Goal: Communication & Community: Answer question/provide support

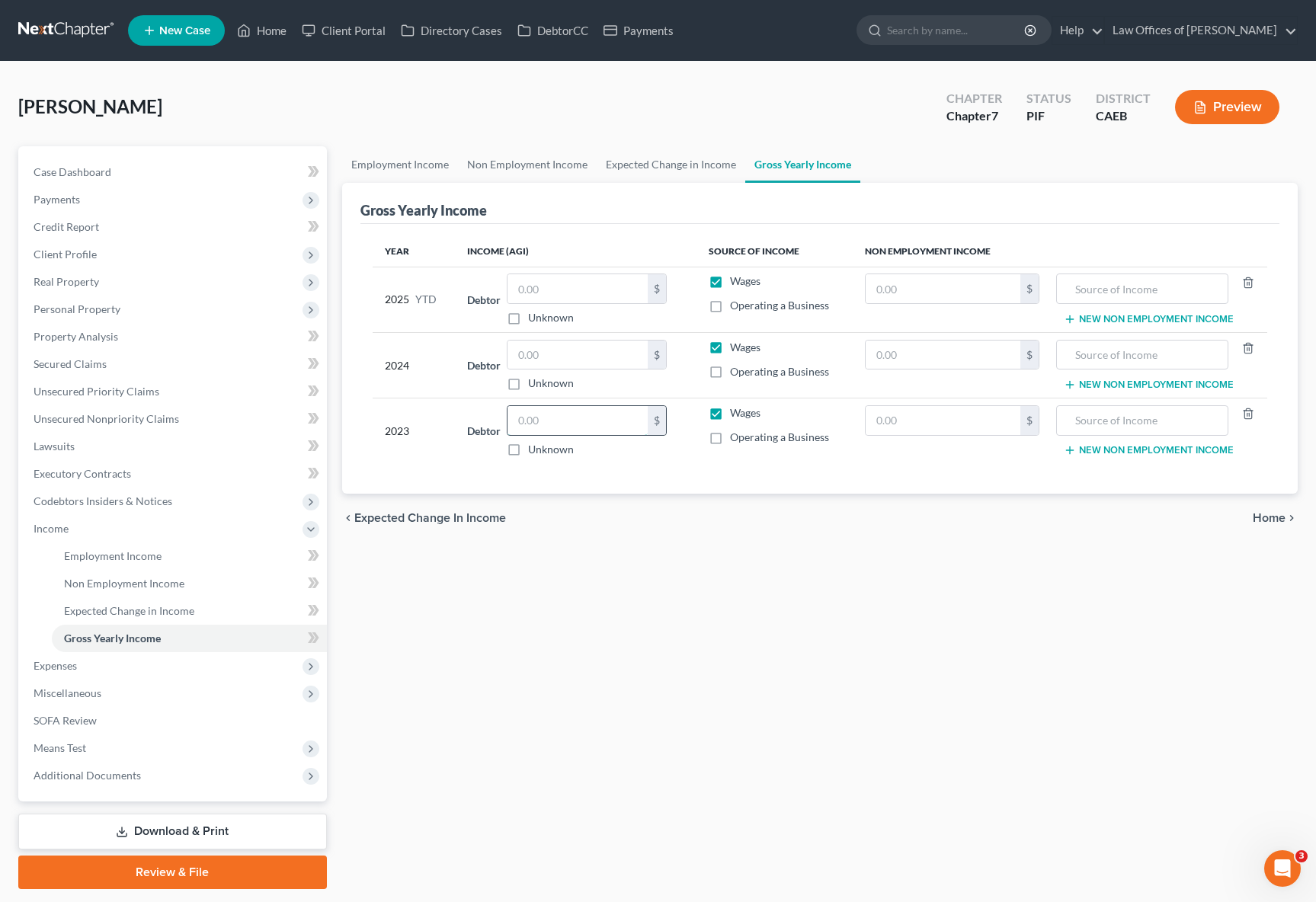
click at [562, 417] on input "text" at bounding box center [577, 420] width 140 height 29
click at [767, 600] on div "Employment Income Non Employment Income Expected Change in Income Gross Yearly …" at bounding box center [819, 517] width 971 height 743
click at [579, 423] on input "73,915." at bounding box center [577, 420] width 140 height 29
type input "40,947."
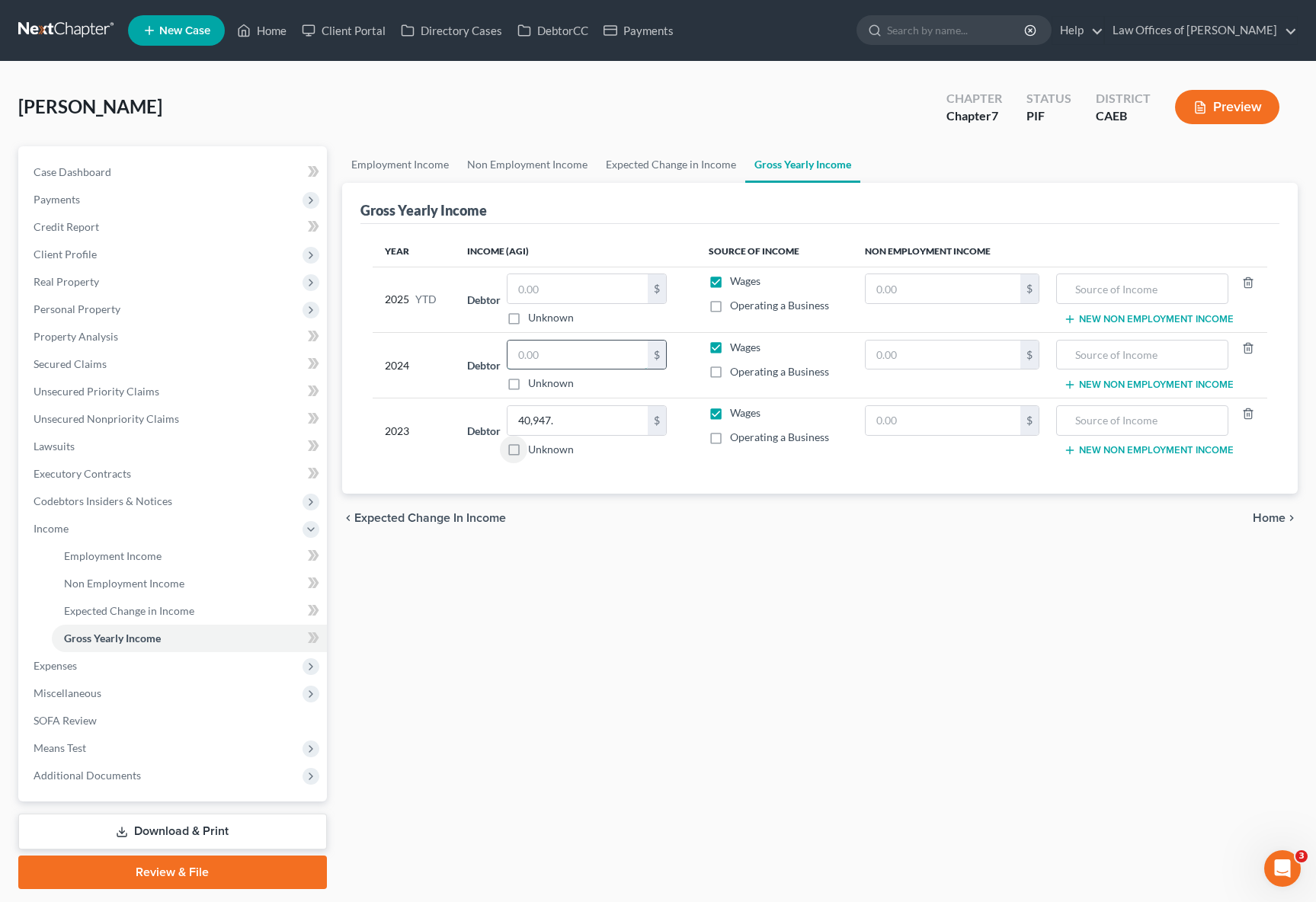
click at [560, 356] on input "text" at bounding box center [577, 355] width 140 height 29
type input "42,707."
click at [584, 289] on input "text" at bounding box center [577, 288] width 140 height 29
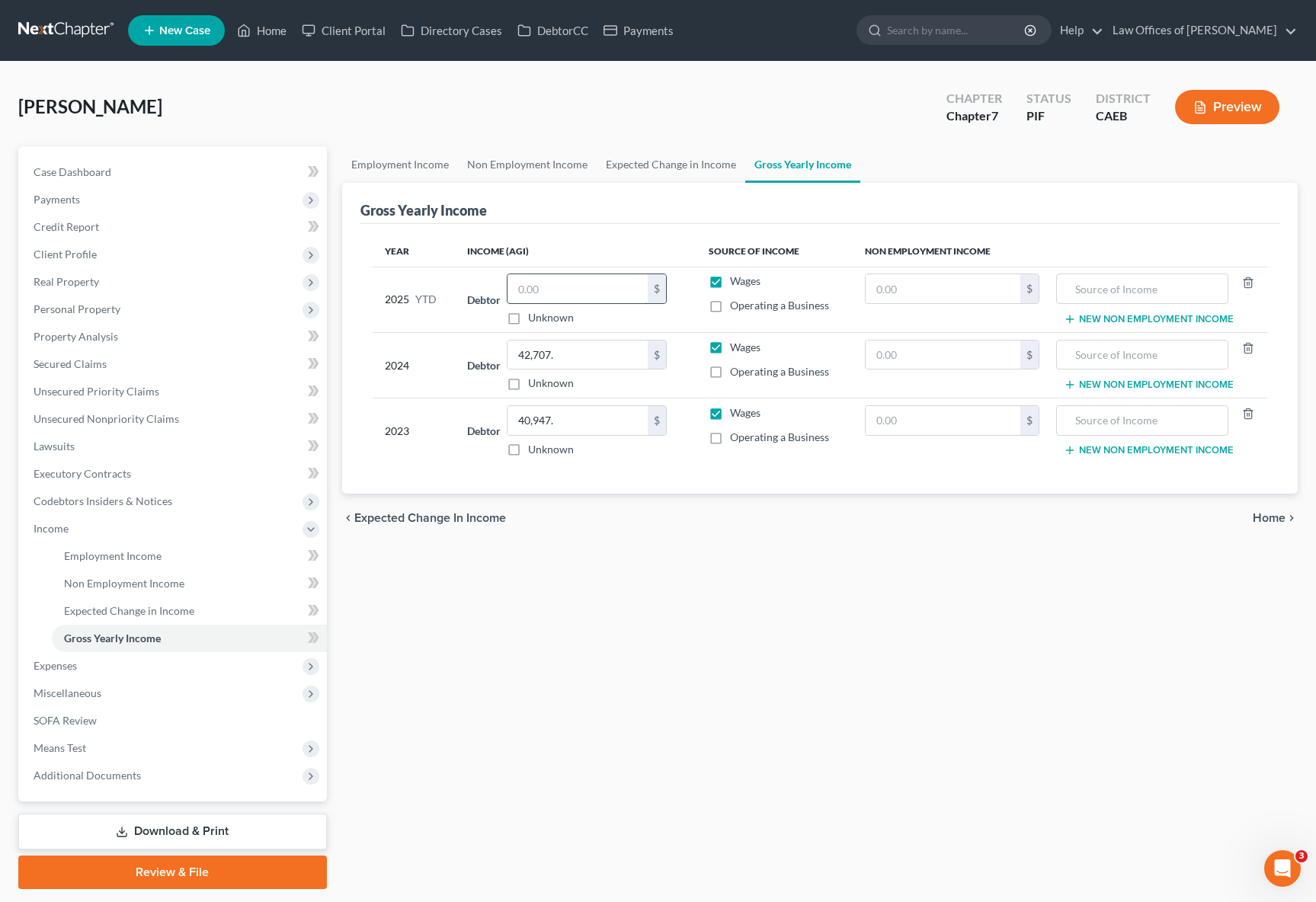
click at [565, 284] on input "text" at bounding box center [577, 288] width 140 height 29
type input "29,182"
click at [142, 337] on link "Property Analysis" at bounding box center [174, 336] width 306 height 28
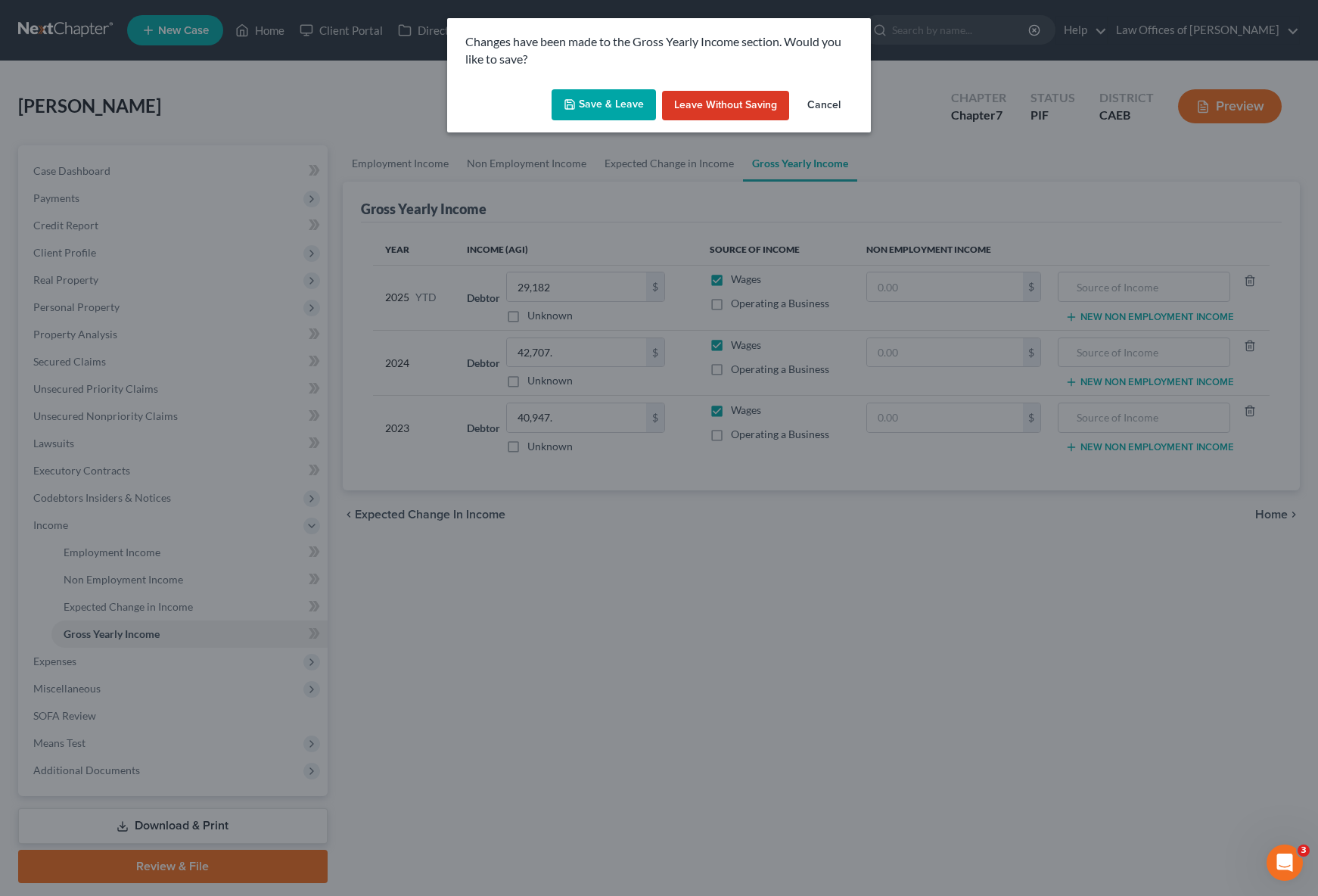
click at [609, 99] on button "Save & Leave" at bounding box center [604, 105] width 104 height 32
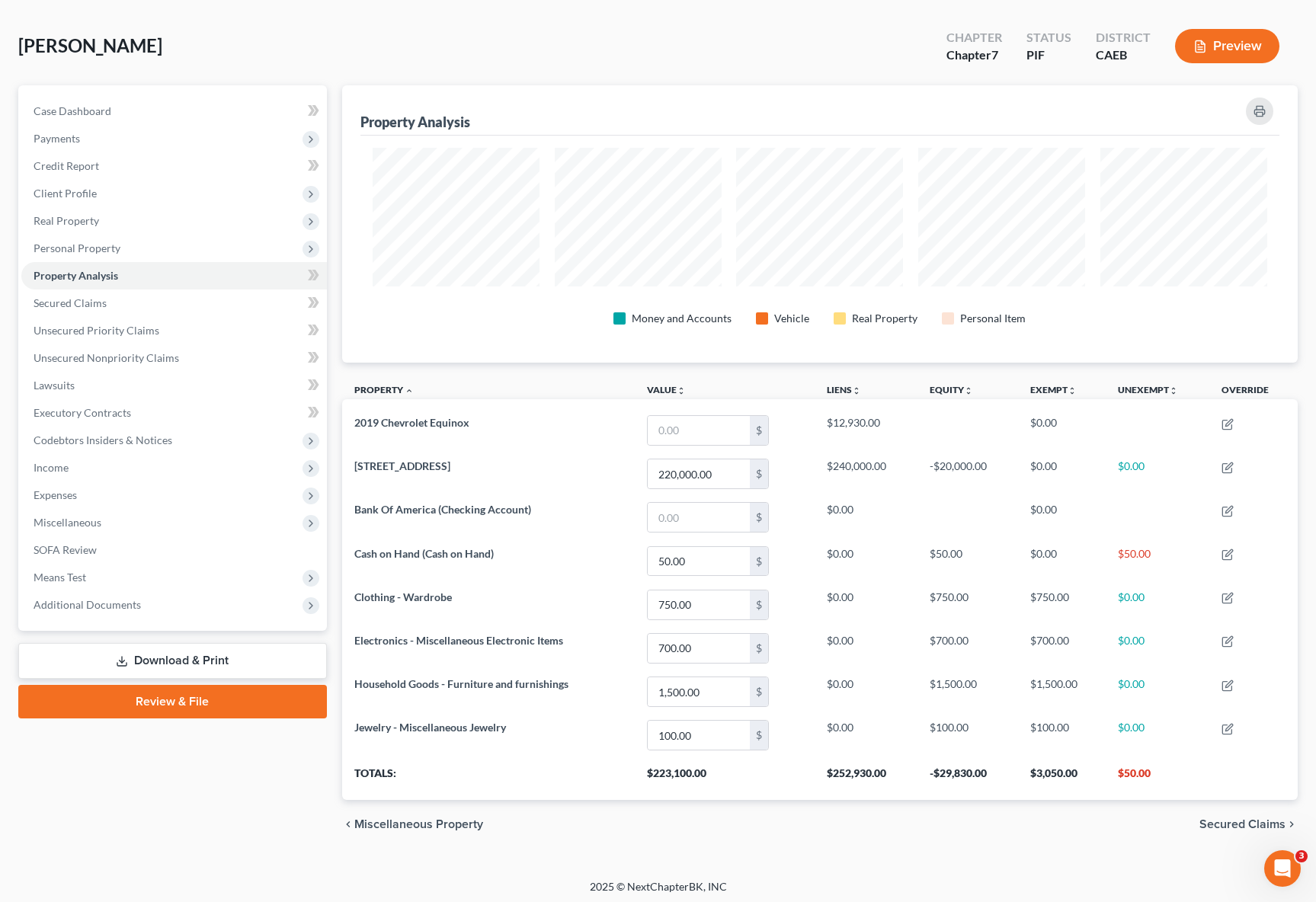
scroll to position [65, 0]
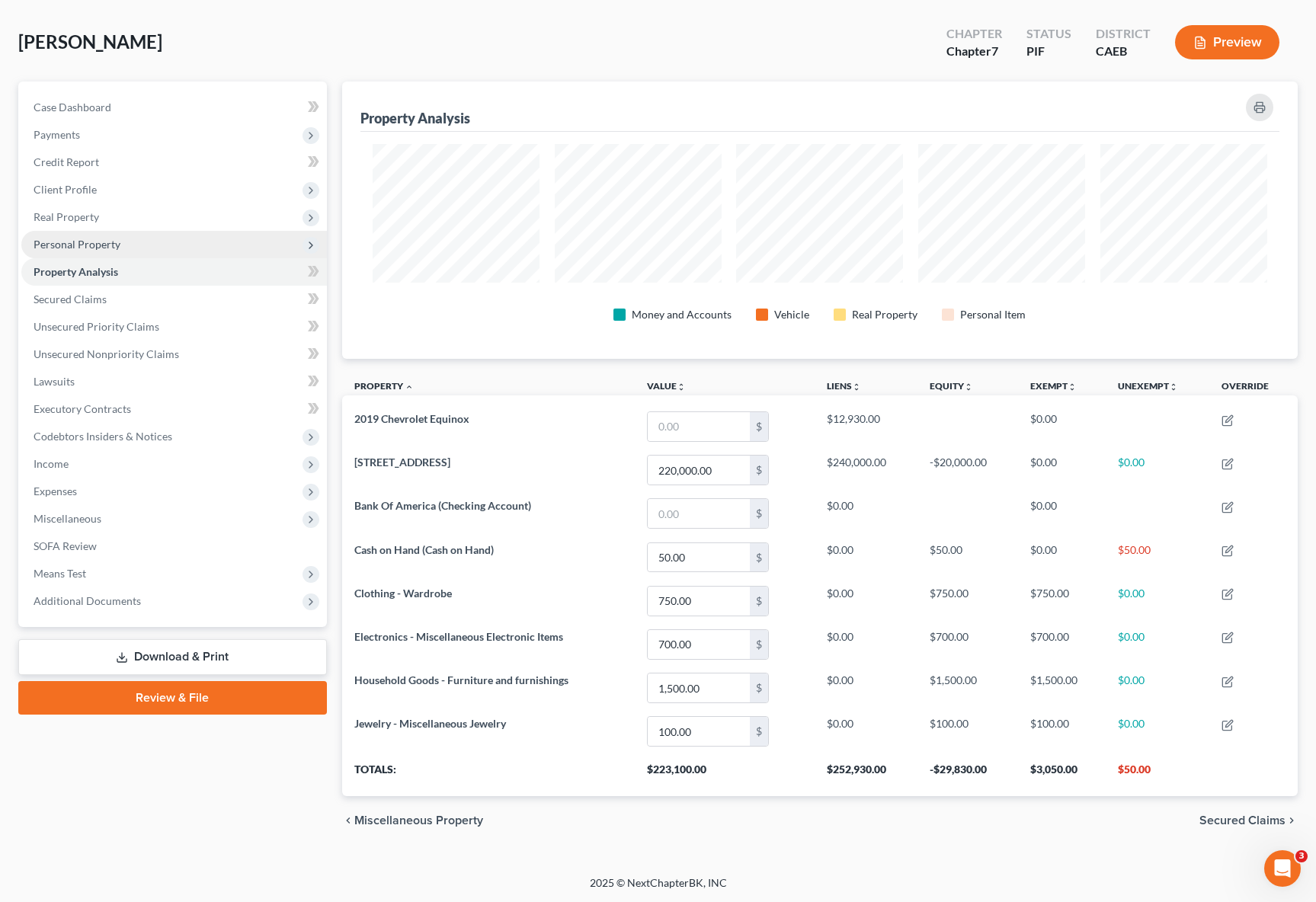
click at [131, 243] on span "Personal Property" at bounding box center [174, 244] width 306 height 28
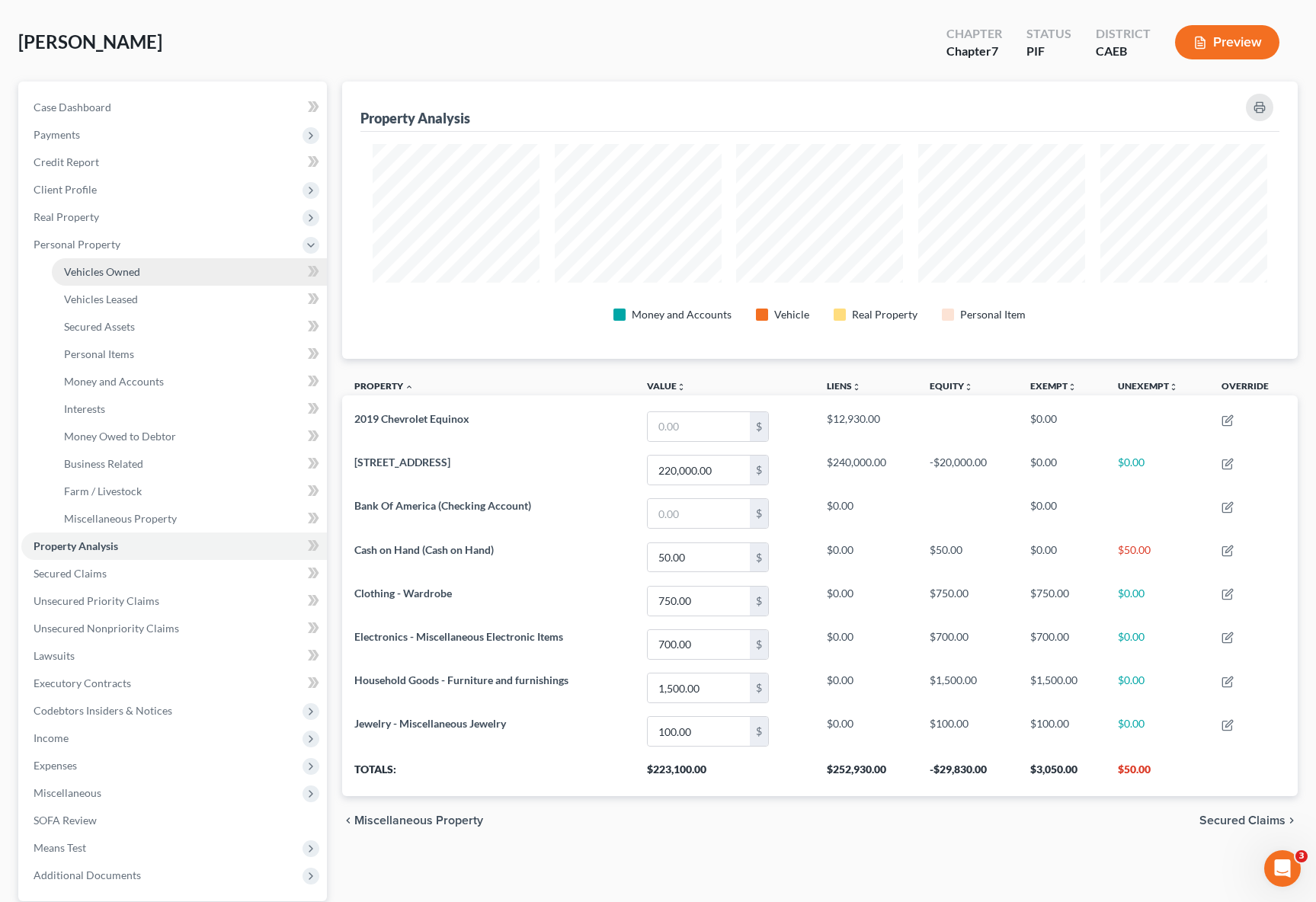
click at [136, 266] on span "Vehicles Owned" at bounding box center [102, 272] width 76 height 13
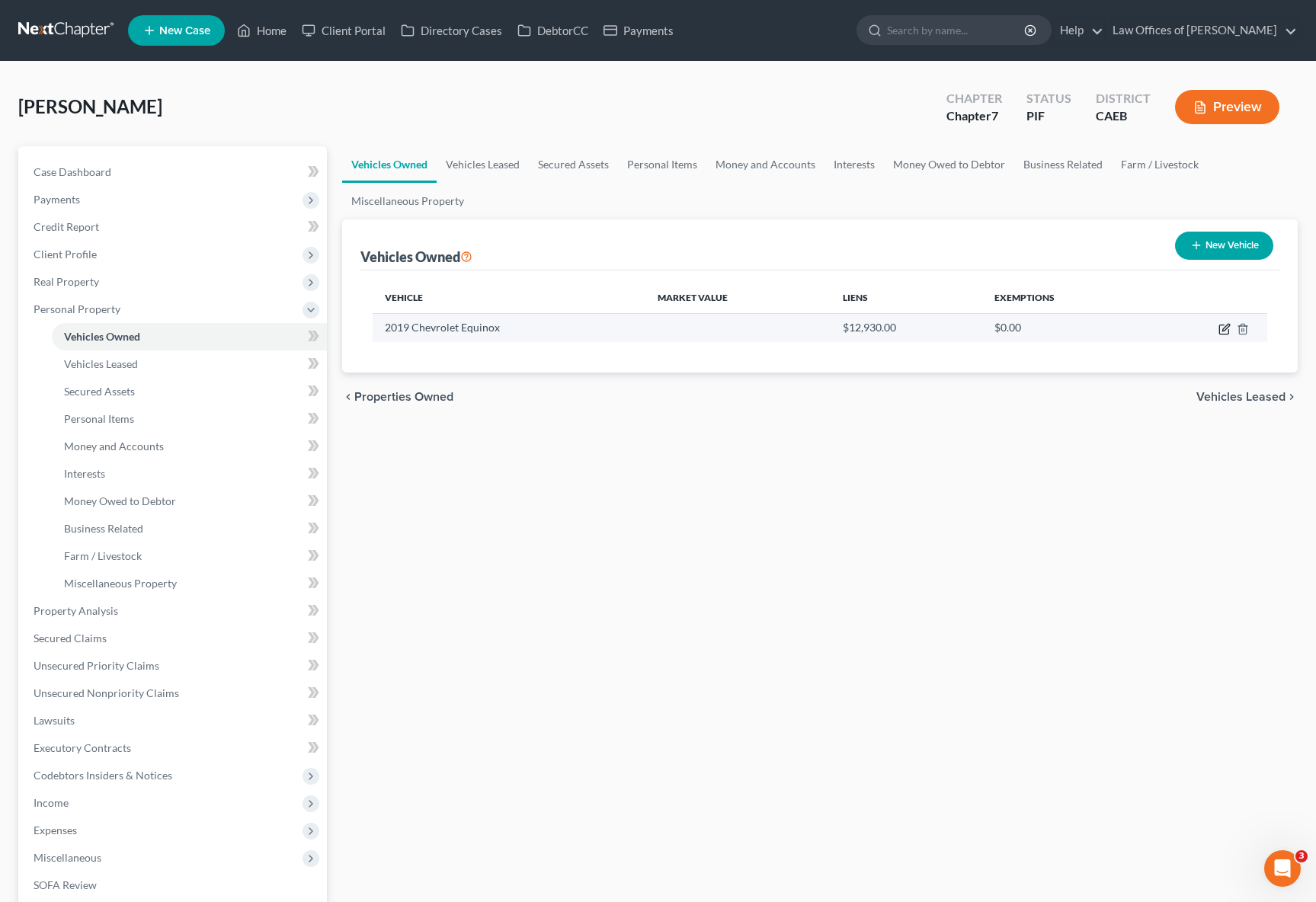
click at [1227, 329] on icon "button" at bounding box center [1224, 328] width 12 height 12
select select "0"
select select "7"
select select "1"
select select "0"
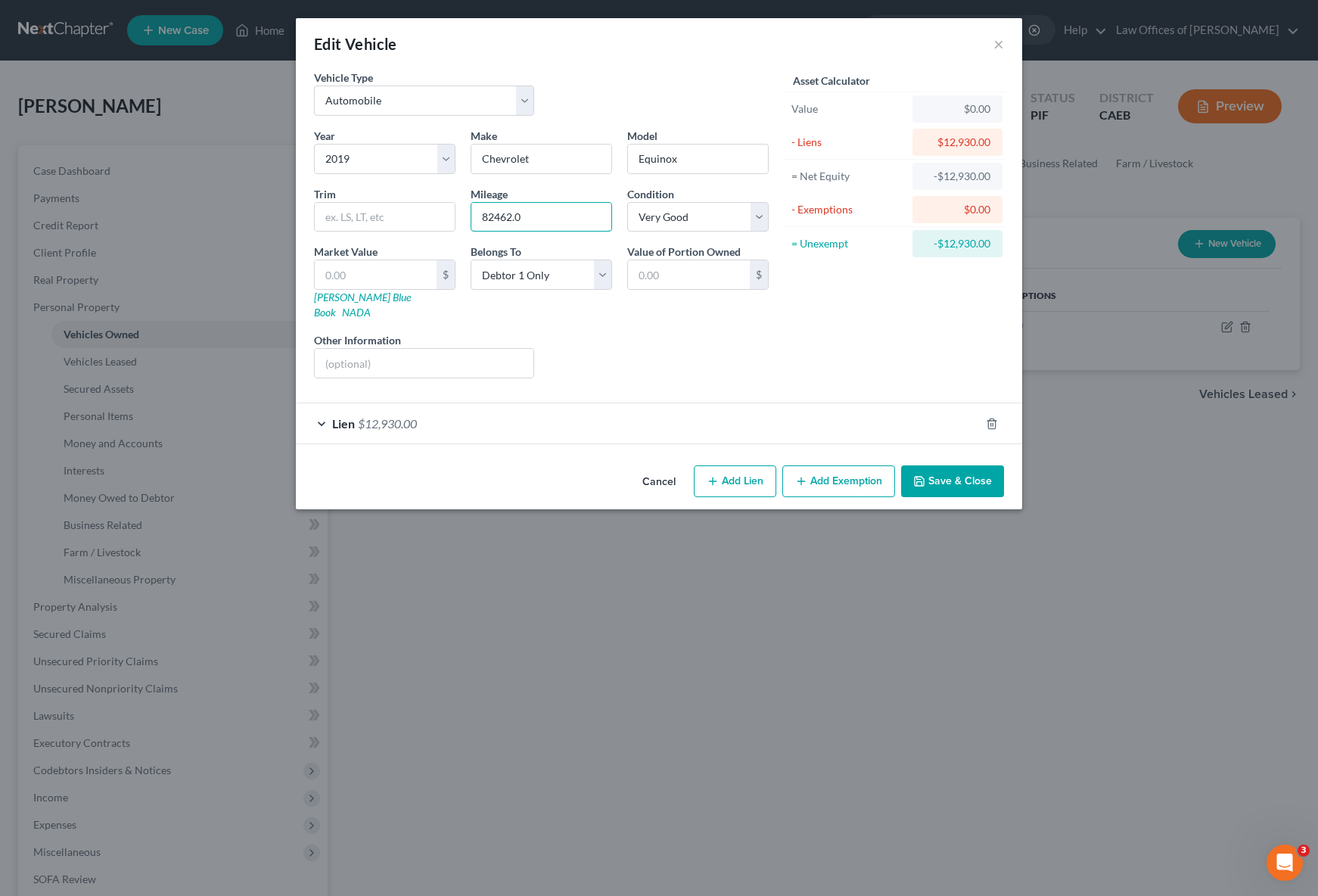
drag, startPoint x: 530, startPoint y: 218, endPoint x: 456, endPoint y: 209, distance: 74.5
click at [456, 209] on div "Year Select 2026 2025 2024 2023 2022 2021 2020 2019 2018 2017 2016 2015 2014 20…" at bounding box center [541, 259] width 470 height 263
type input "82,462"
click at [764, 215] on select "Select Excellent Very Good Good Fair Poor" at bounding box center [697, 217] width 141 height 30
select select "2"
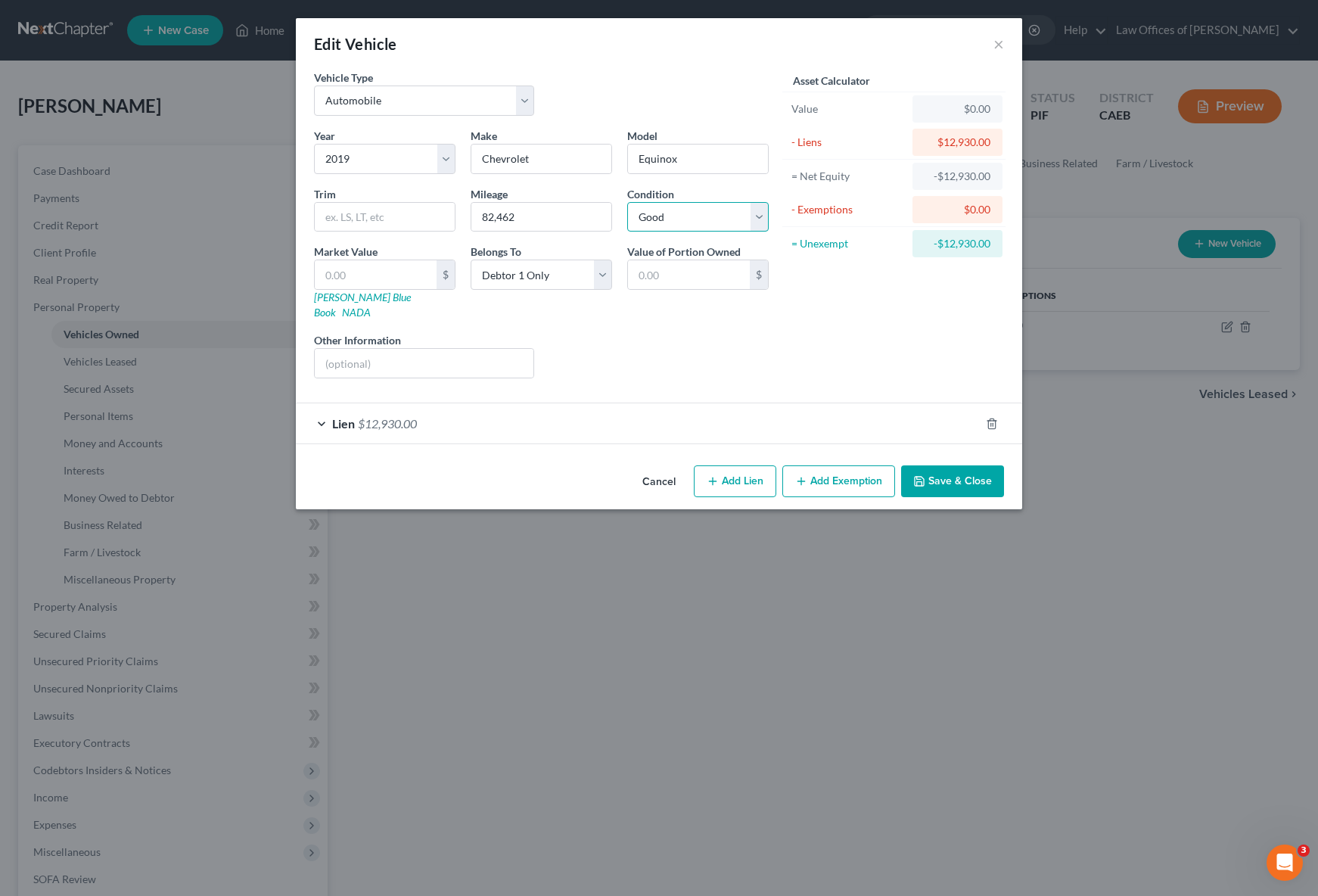
click at [627, 202] on select "Select Excellent Very Good Good Fair Poor" at bounding box center [697, 217] width 141 height 30
click at [384, 274] on input "text" at bounding box center [375, 274] width 121 height 28
click at [580, 343] on div "Liens Select" at bounding box center [659, 355] width 235 height 46
click at [371, 305] on link "NADA" at bounding box center [357, 312] width 28 height 13
click at [395, 267] on input "text" at bounding box center [375, 274] width 121 height 28
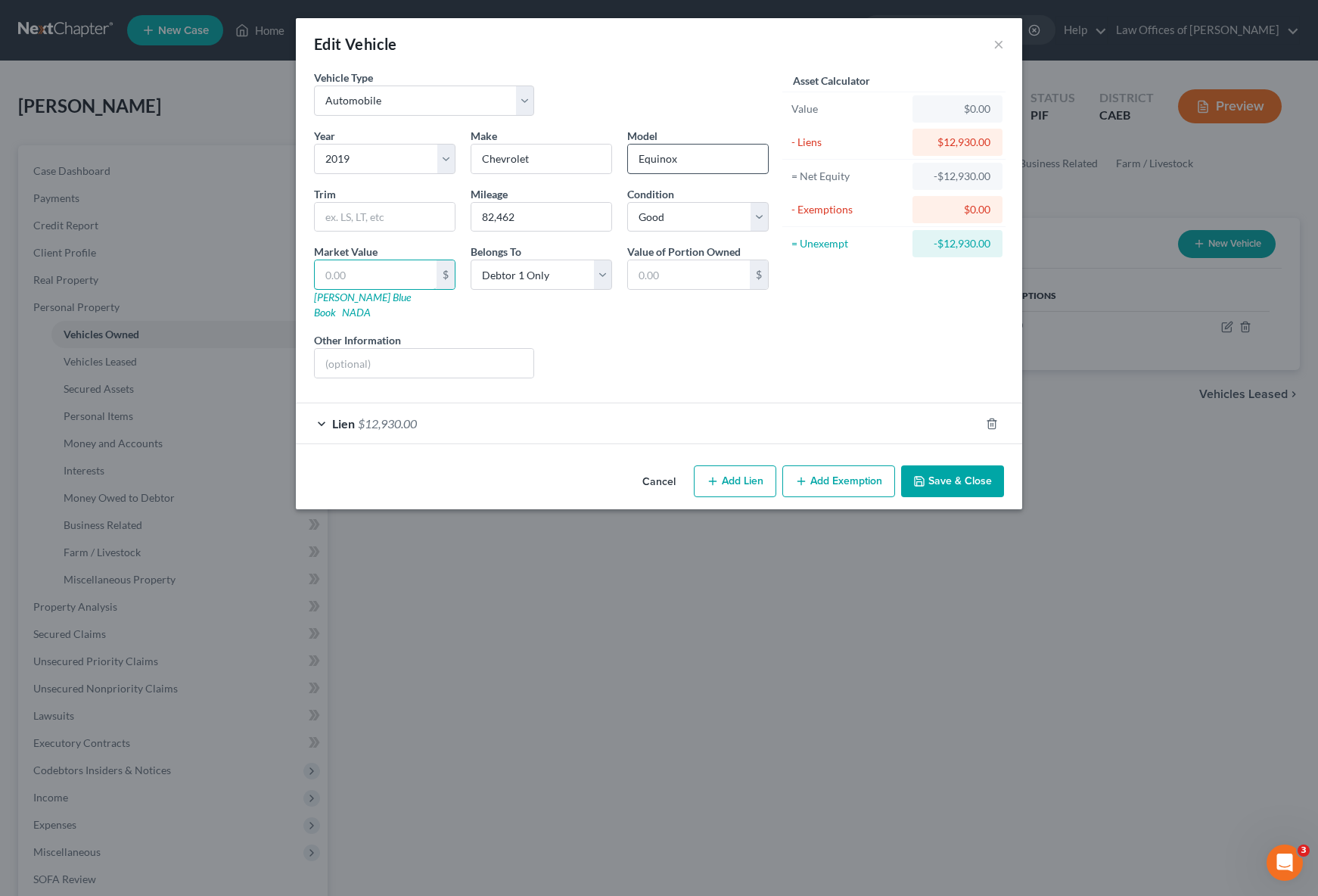
type input "1"
type input "1.00"
type input "11"
type input "11.00"
type input "114"
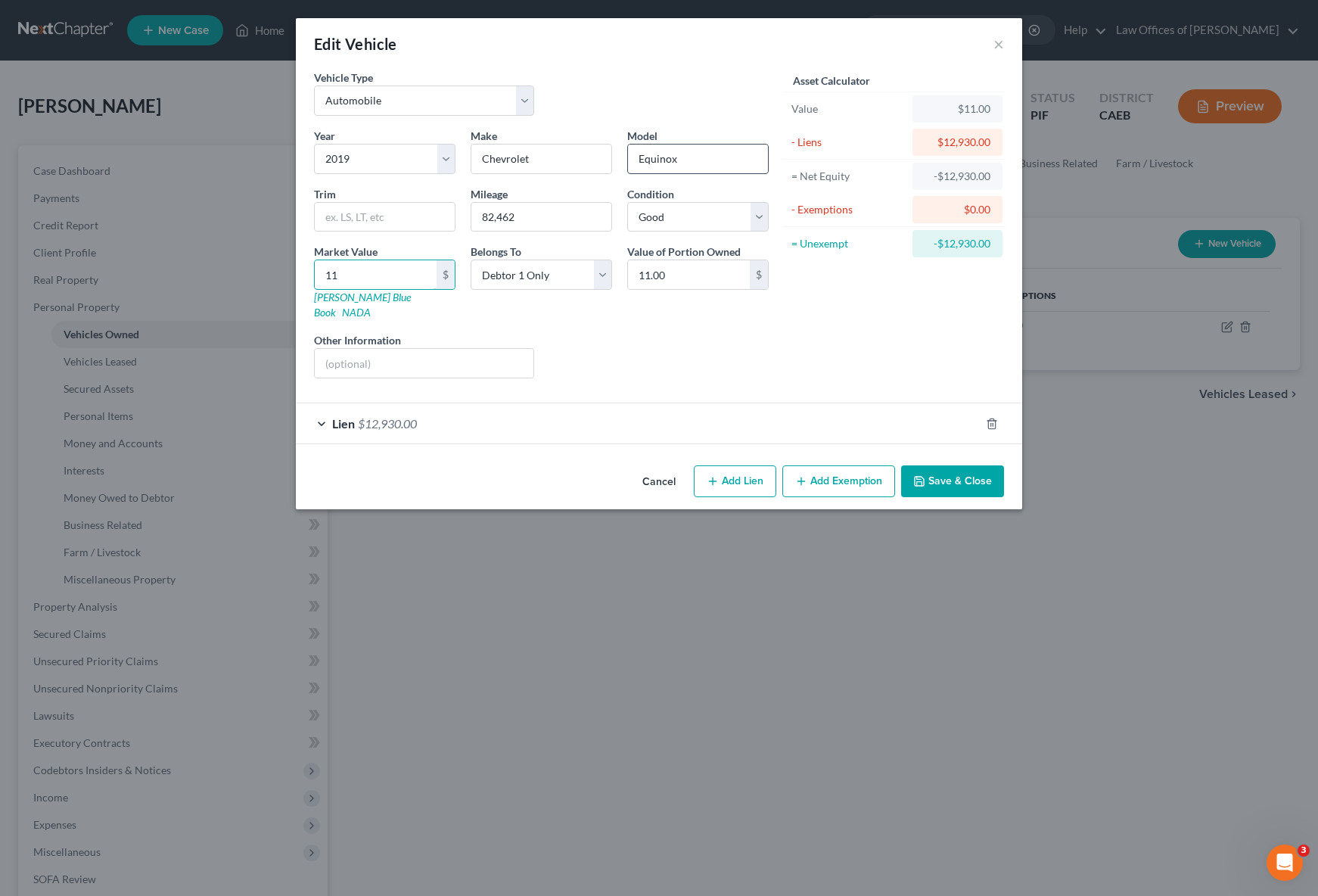
type input "114.00"
type input "1140"
type input "1,140.00"
type input "1,1400"
type input "11,400.00"
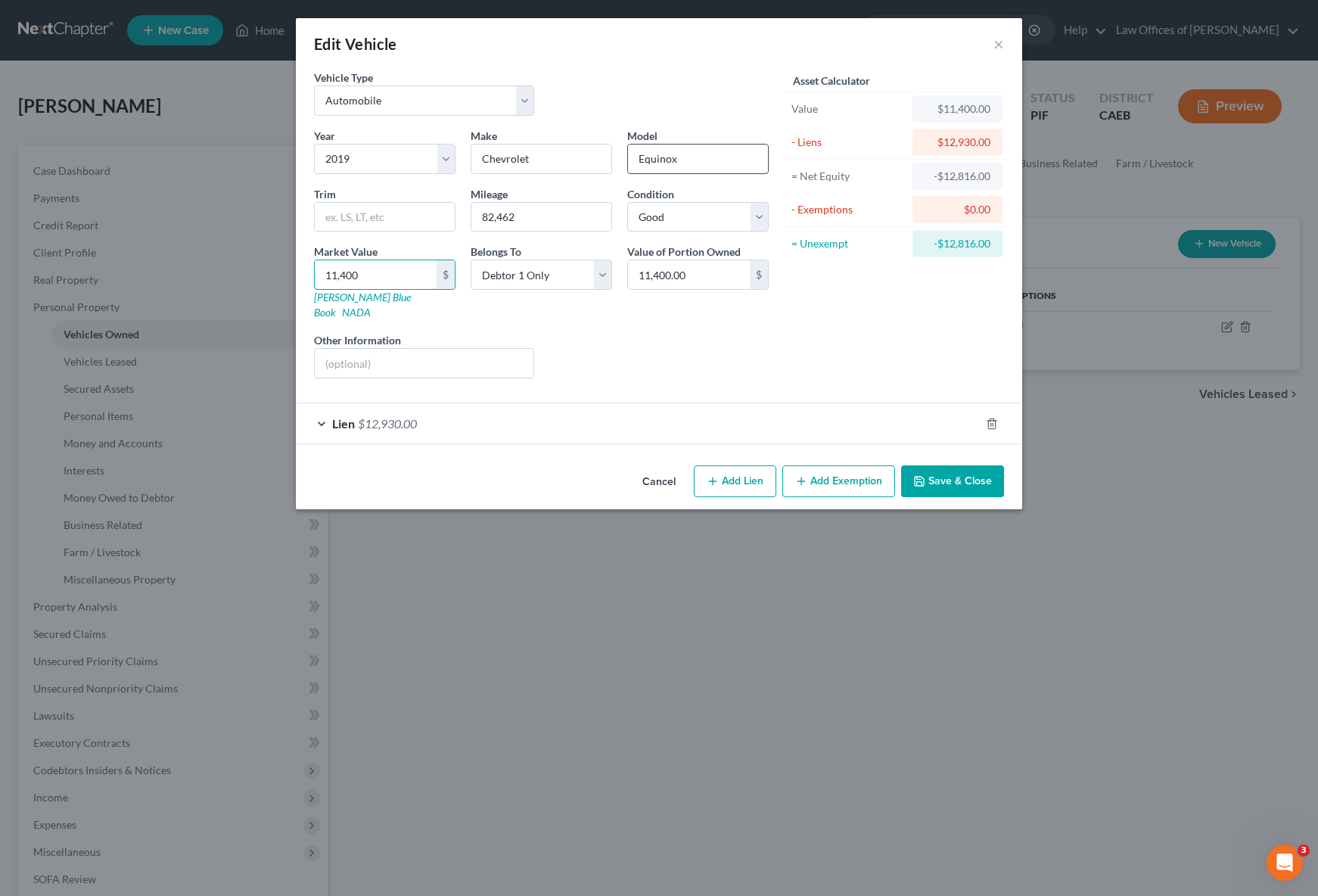
type input "11,400"
click at [937, 474] on button "Save & Close" at bounding box center [952, 482] width 103 height 32
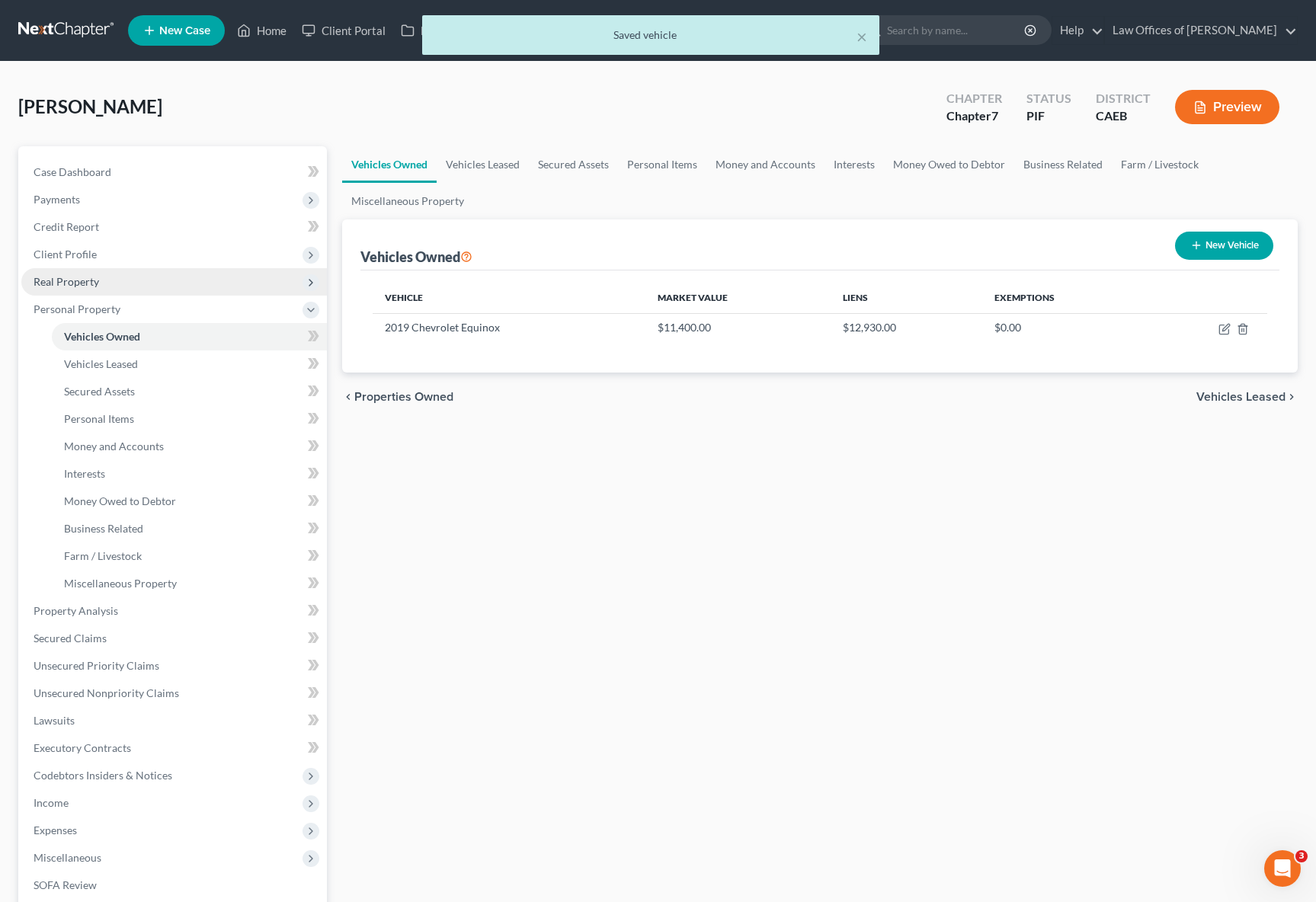
click at [121, 287] on span "Real Property" at bounding box center [174, 282] width 306 height 28
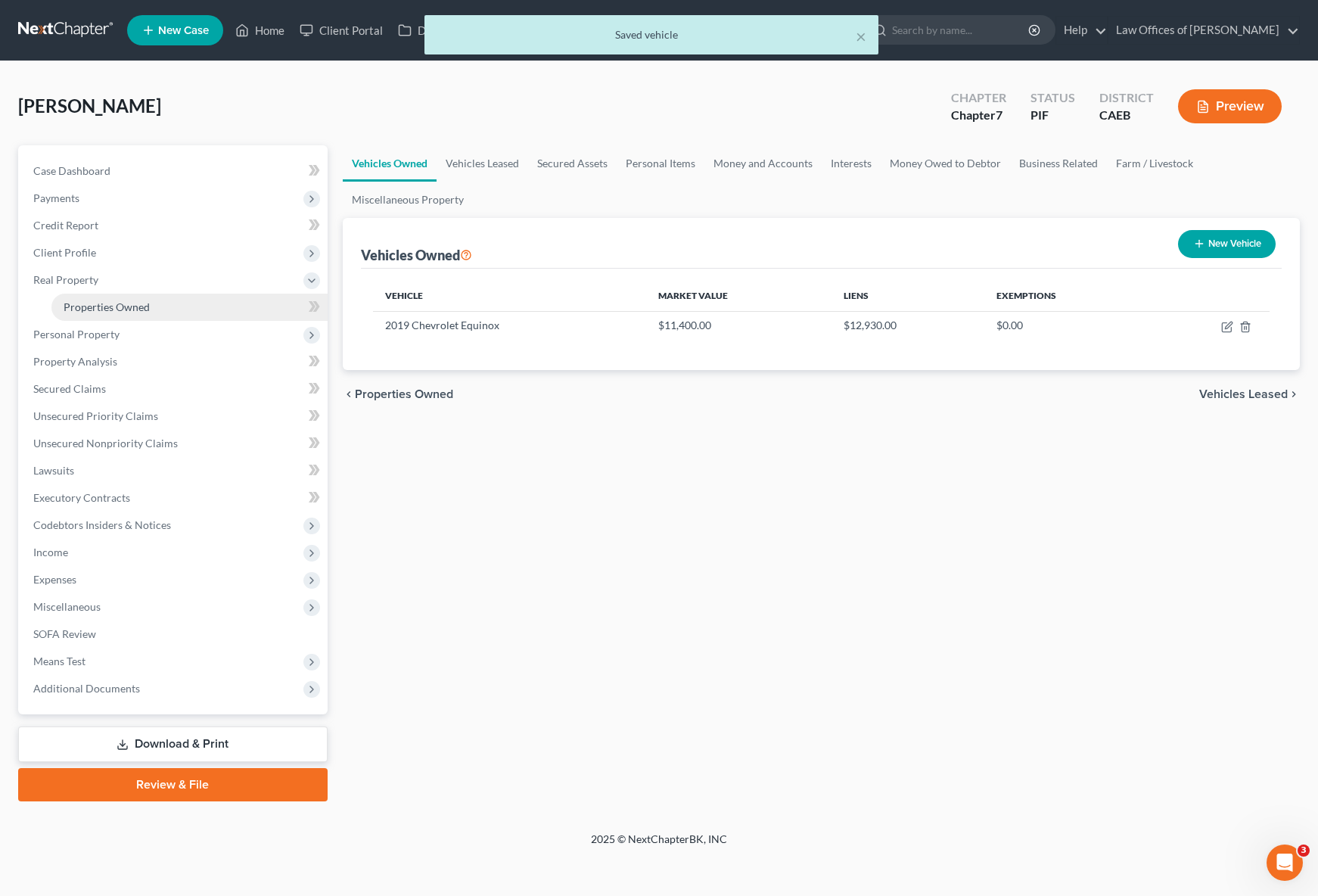
click at [120, 301] on span "Properties Owned" at bounding box center [106, 307] width 86 height 13
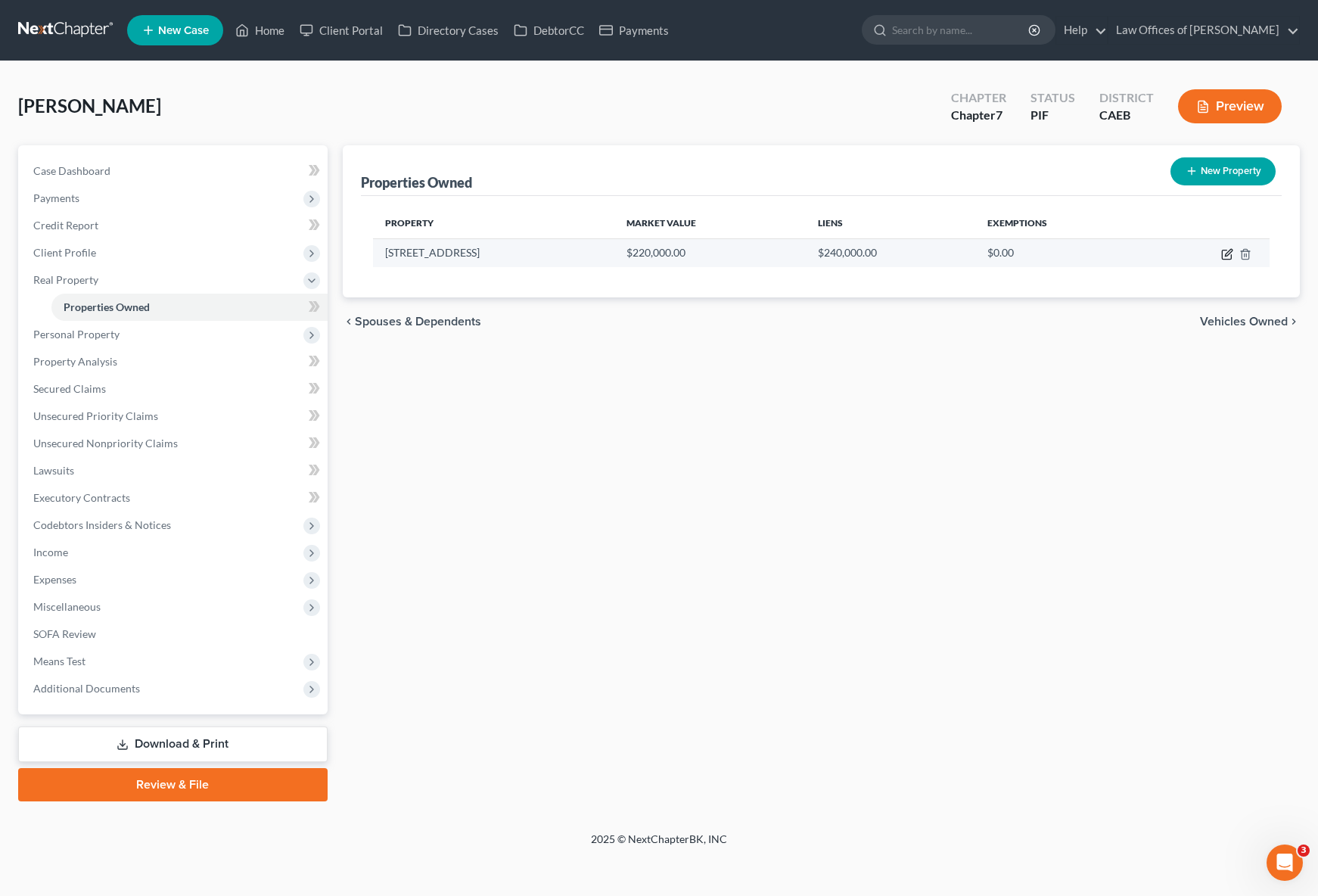
click at [1229, 256] on icon "button" at bounding box center [1227, 254] width 12 height 12
select select "4"
select select "0"
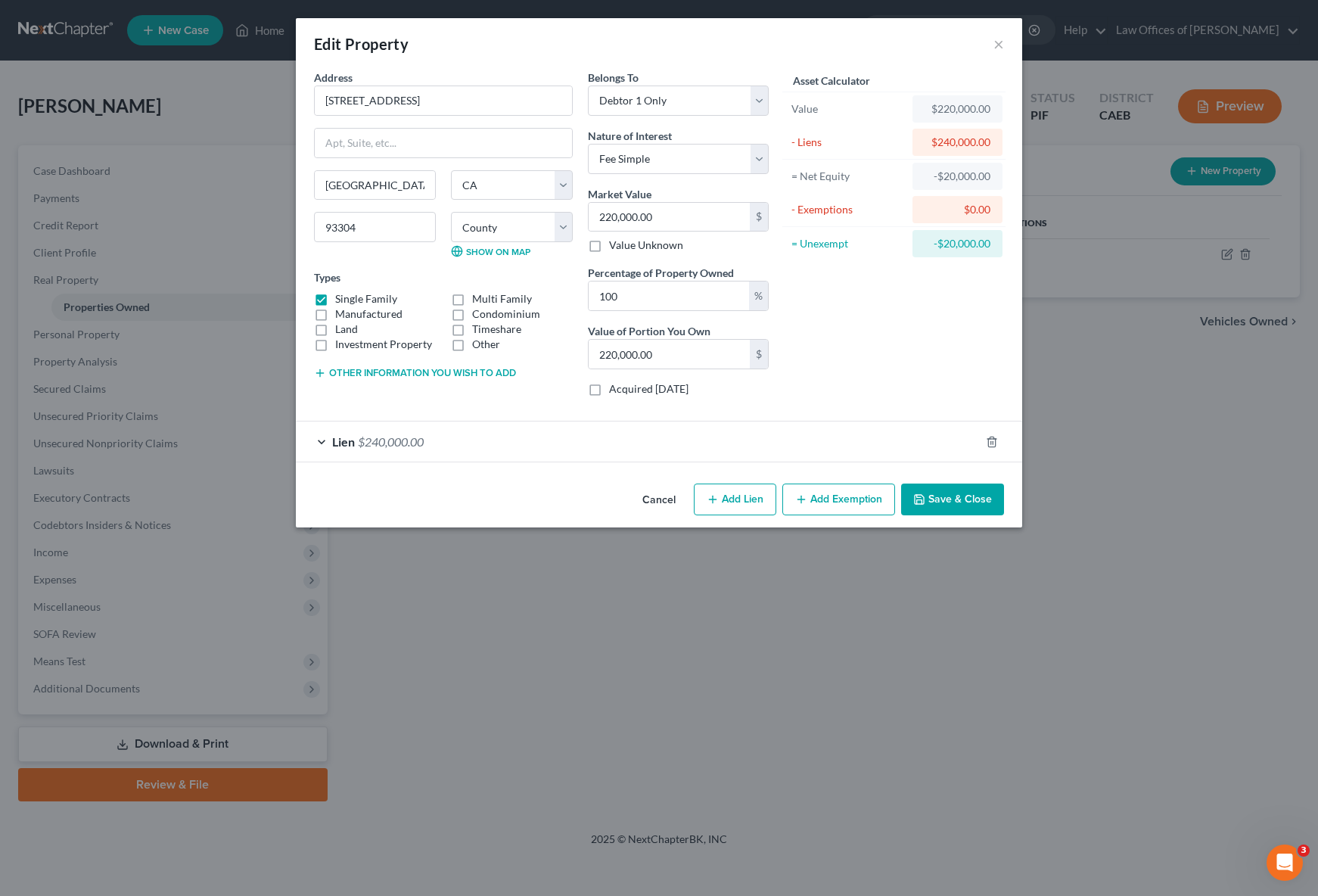
click at [845, 502] on button "Add Exemption" at bounding box center [838, 500] width 113 height 32
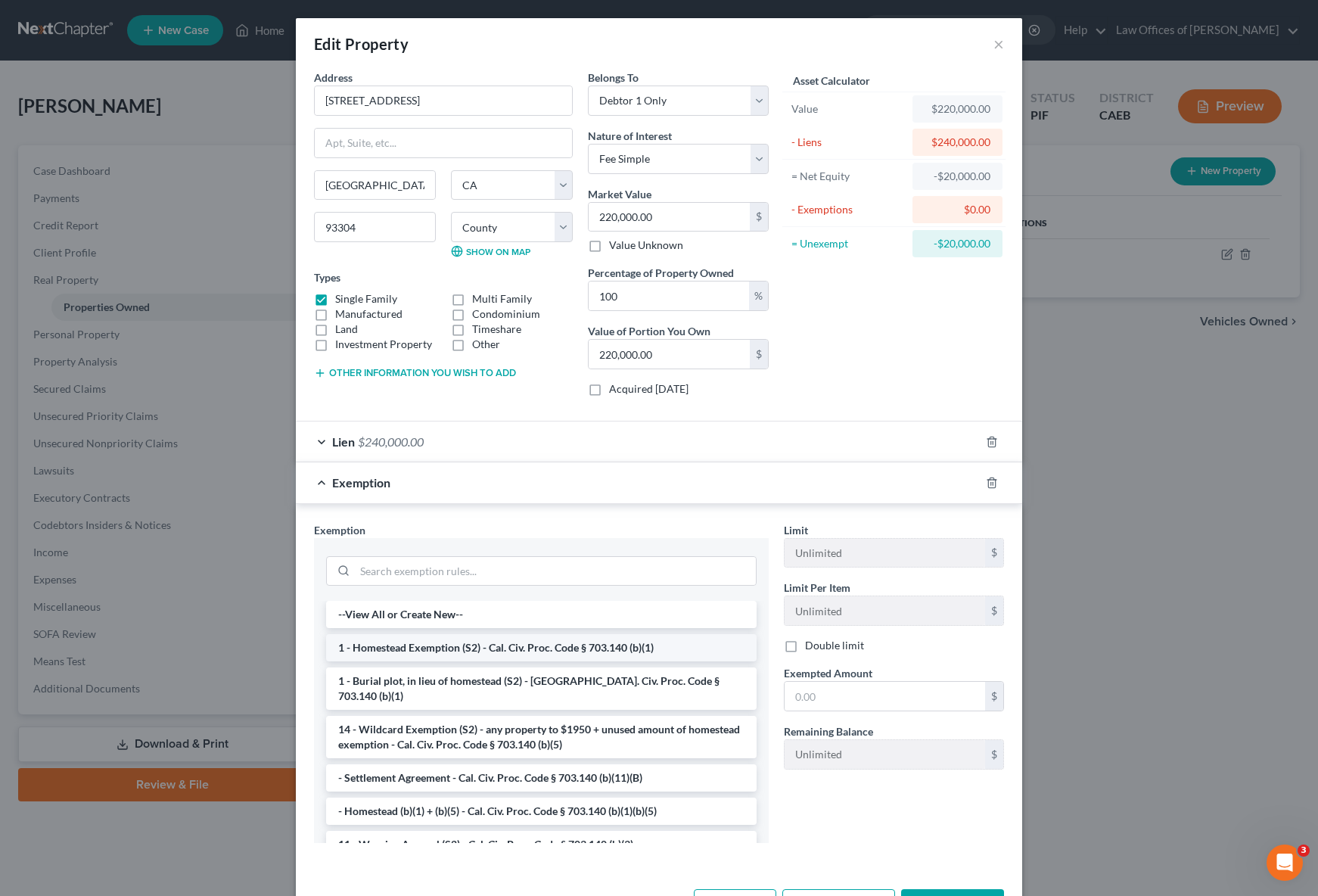
click at [635, 649] on li "1 - Homestead Exemption (S2) - Cal. Civ. Proc. Code § 703.140 (b)(1)" at bounding box center [541, 648] width 430 height 27
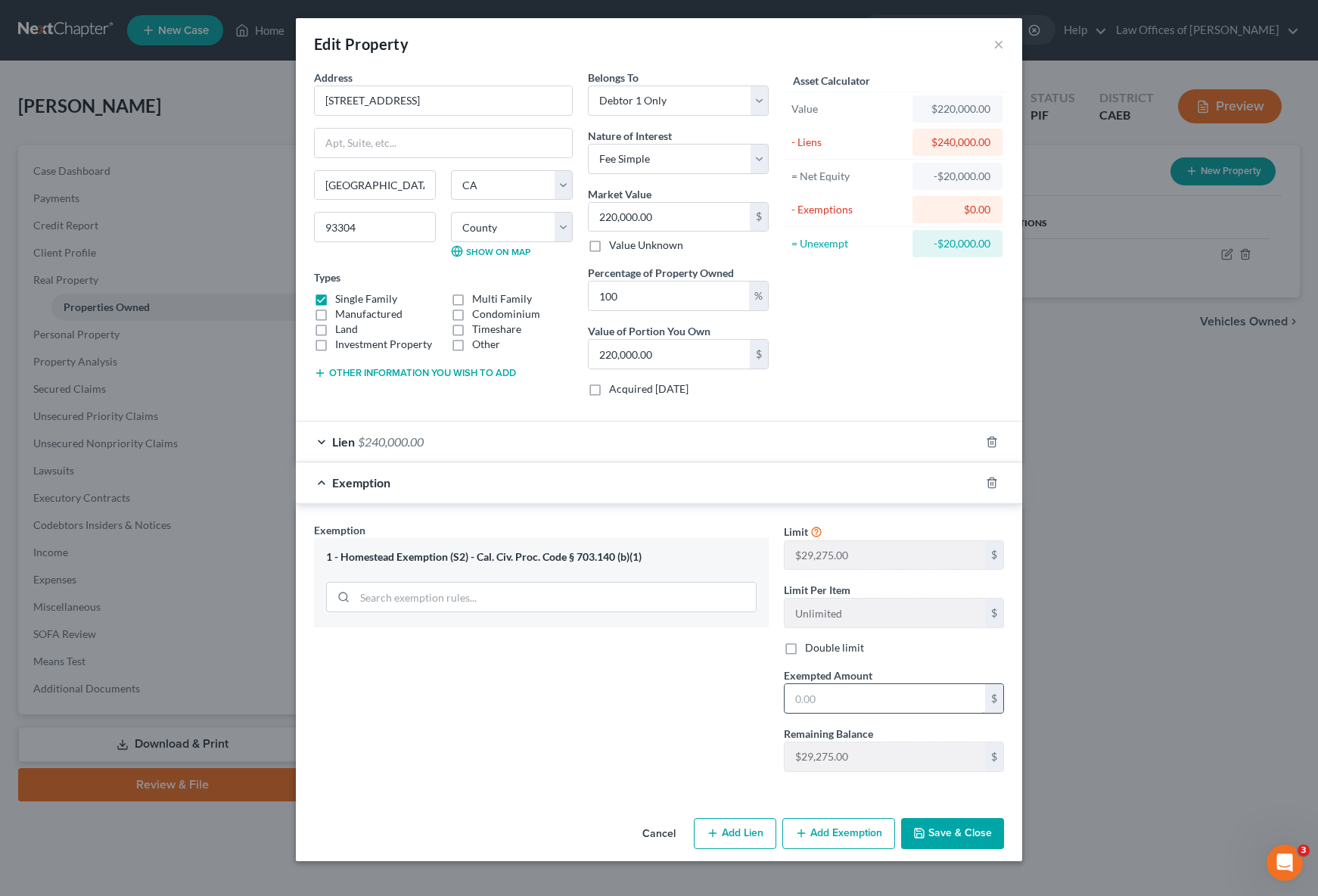
click at [870, 695] on input "text" at bounding box center [884, 698] width 200 height 28
type input "341,000"
click at [966, 825] on button "Save & Close" at bounding box center [952, 834] width 103 height 32
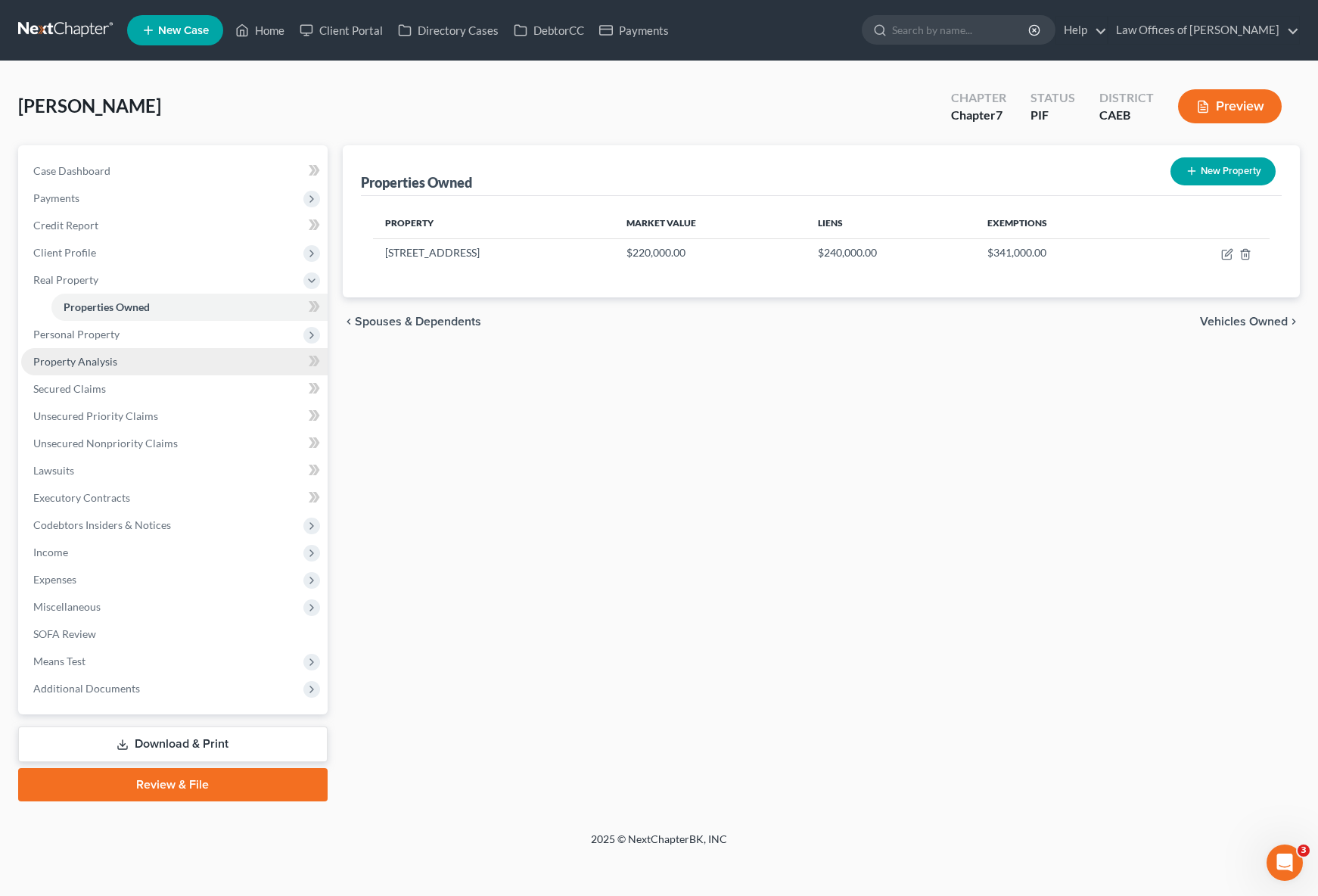
click at [105, 361] on span "Property Analysis" at bounding box center [75, 361] width 84 height 13
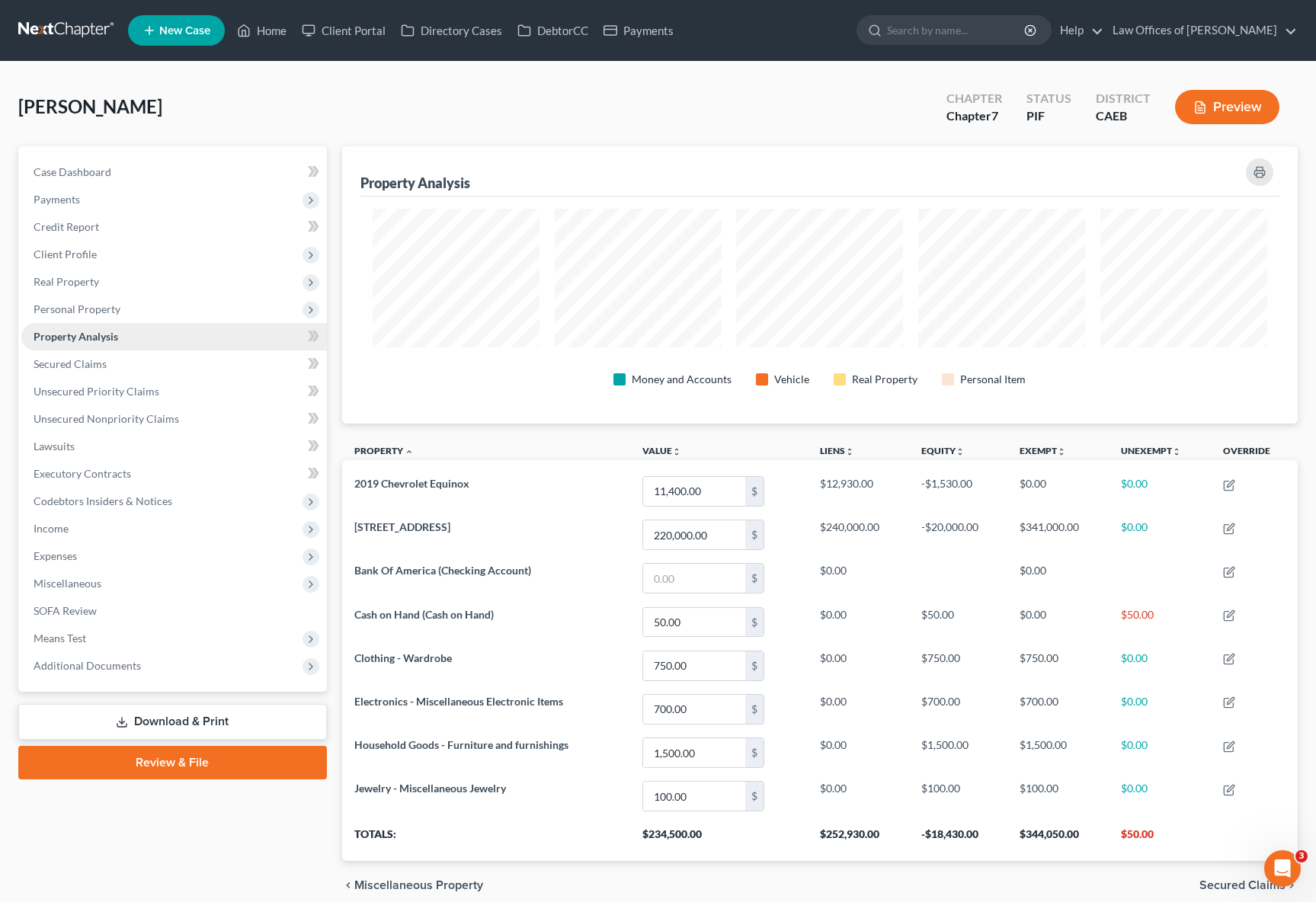
scroll to position [277, 956]
click at [113, 172] on link "Case Dashboard" at bounding box center [174, 172] width 306 height 28
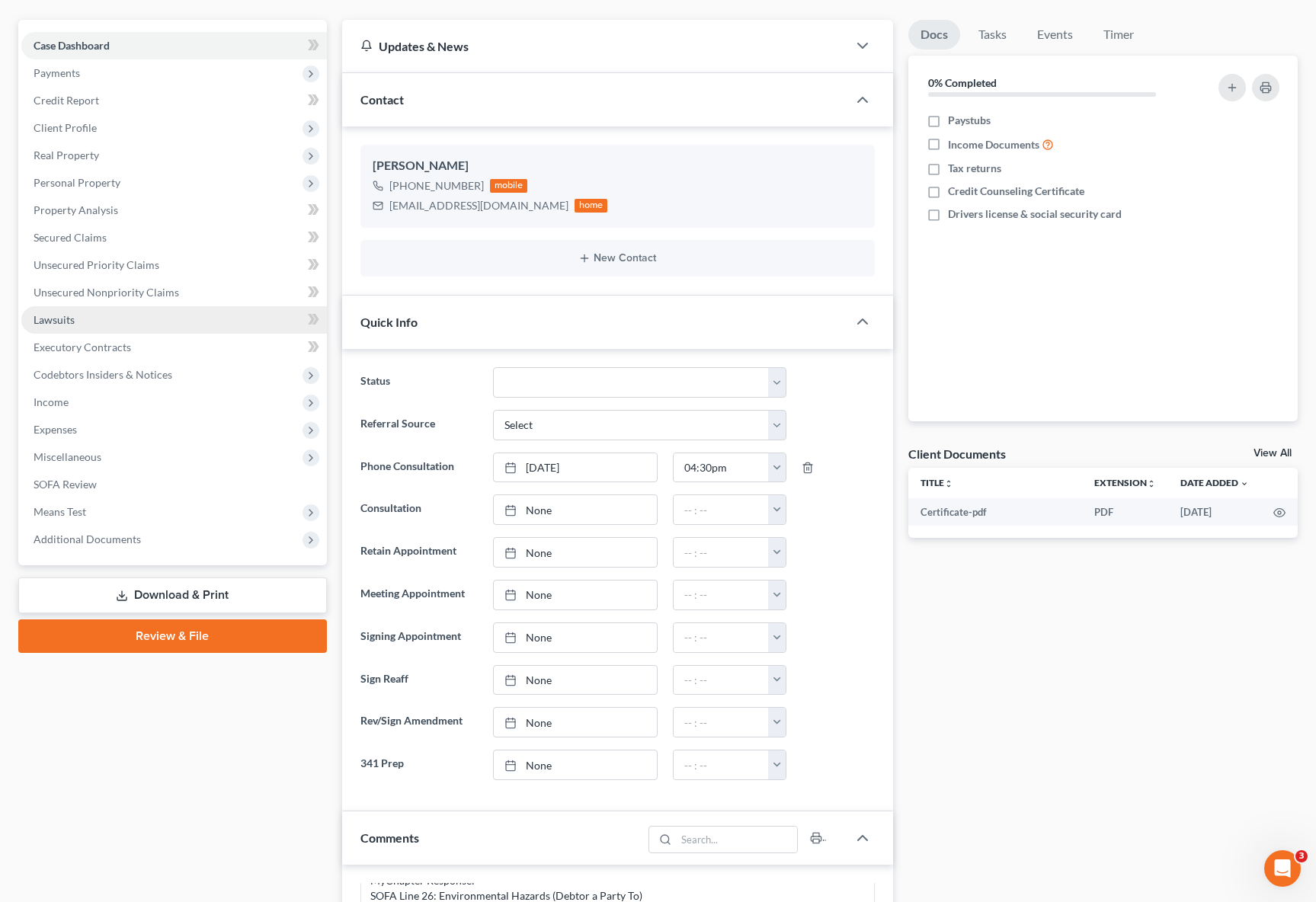
scroll to position [29, 0]
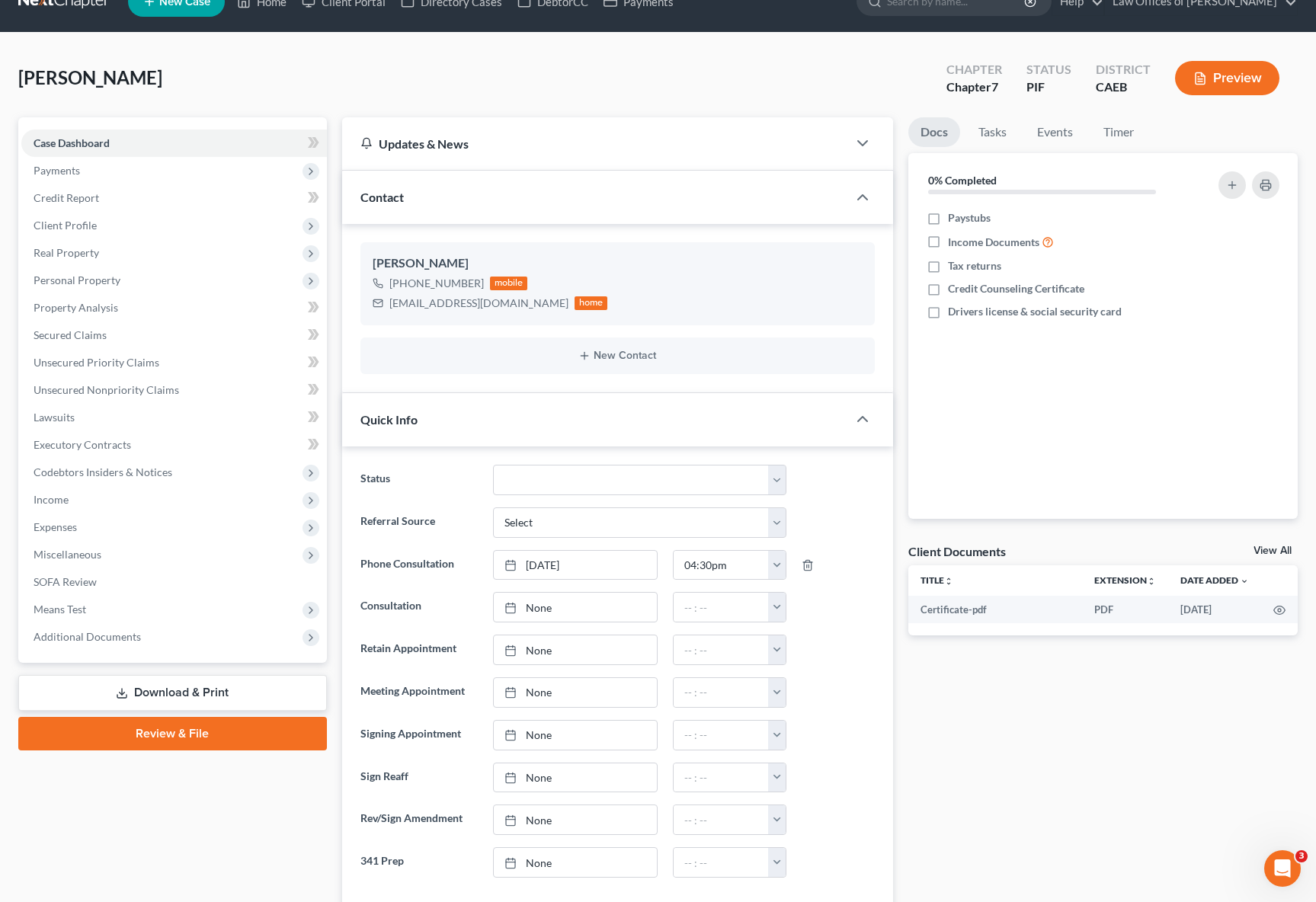
click at [210, 687] on link "Download & Print" at bounding box center [172, 693] width 308 height 36
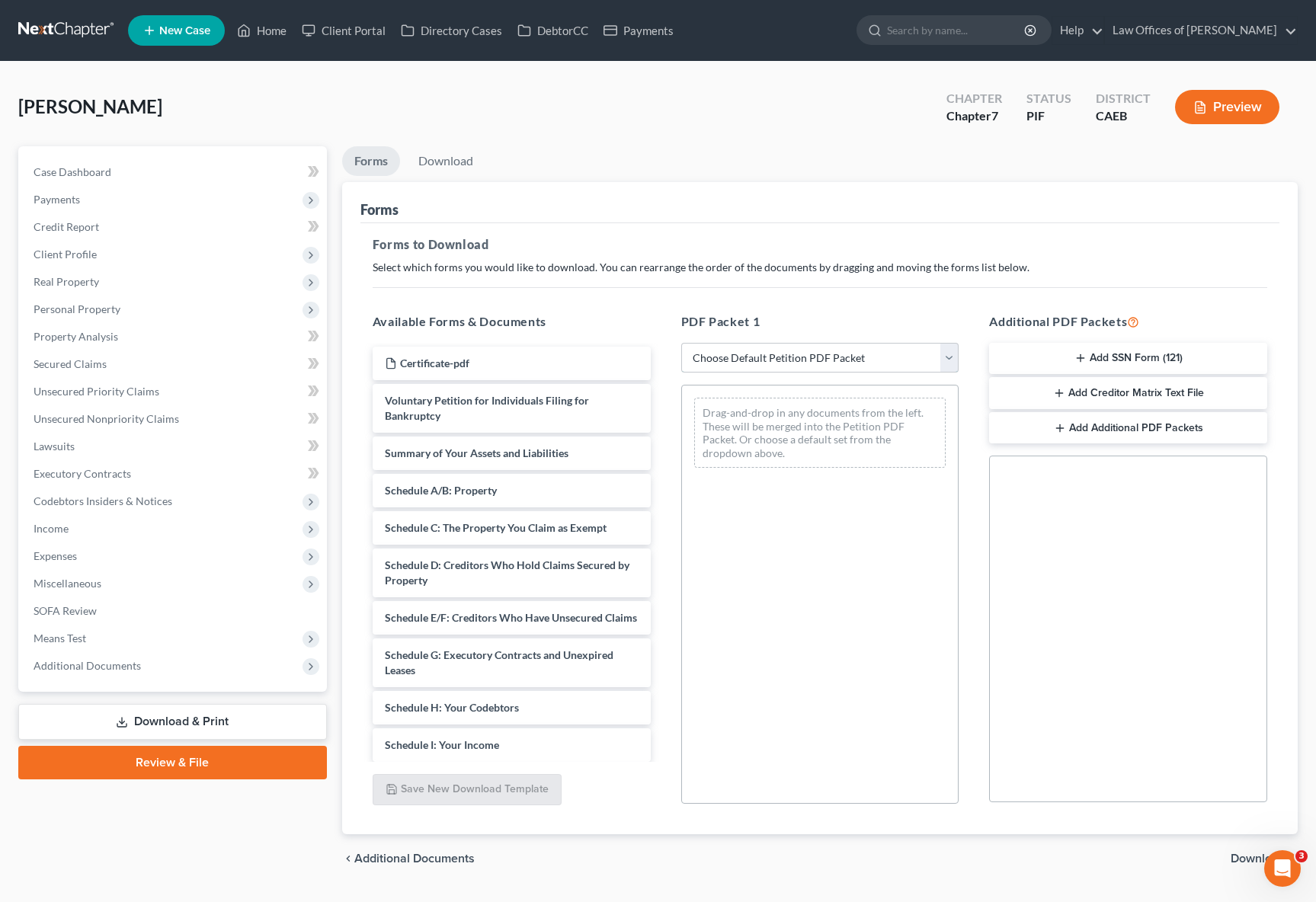
click at [945, 358] on select "Choose Default Petition PDF Packet Complete Bankruptcy Petition (all forms and …" at bounding box center [819, 358] width 278 height 31
select select "3"
click at [681, 343] on select "Choose Default Petition PDF Packet Complete Bankruptcy Petition (all forms and …" at bounding box center [819, 358] width 278 height 31
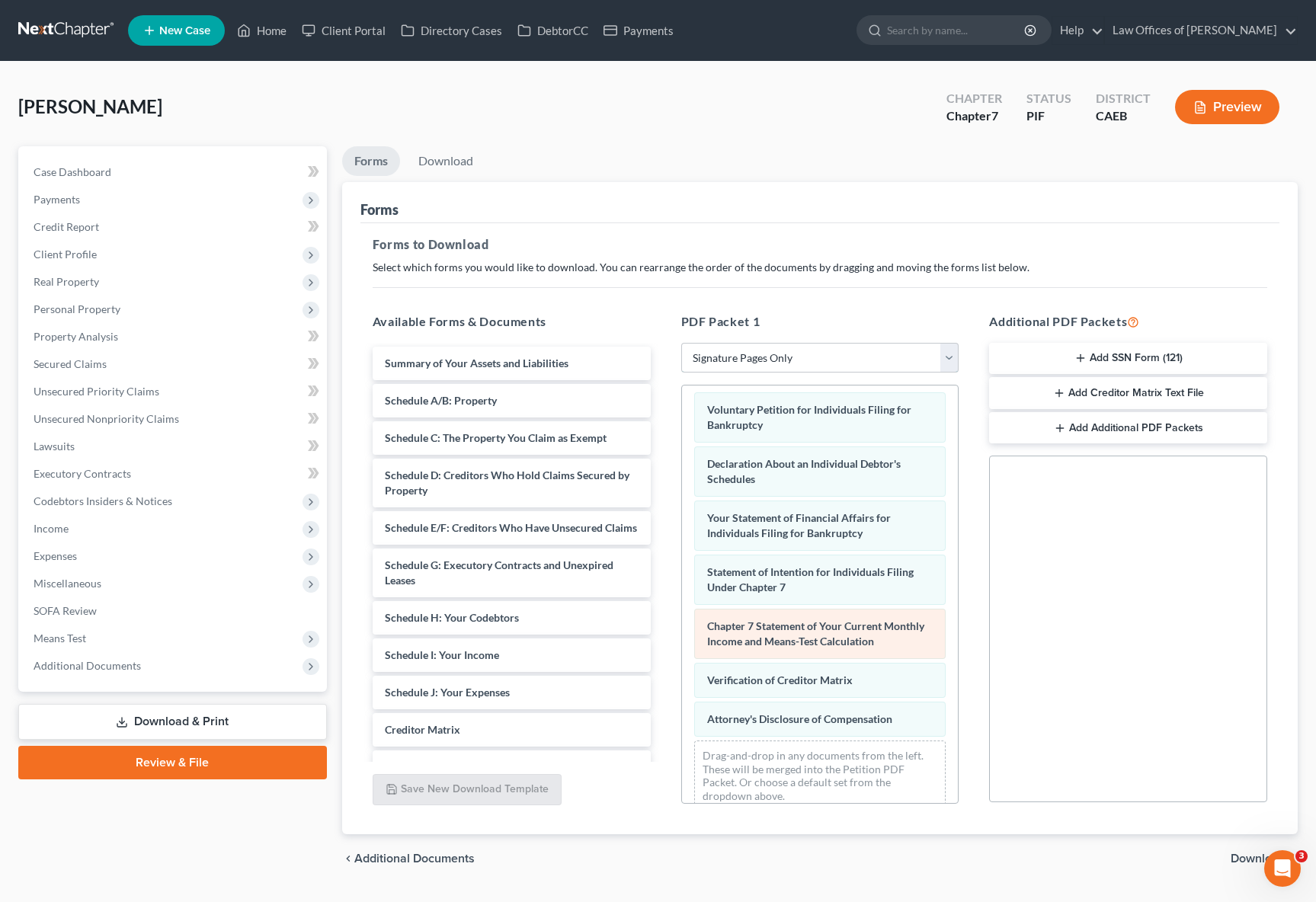
scroll to position [25, 0]
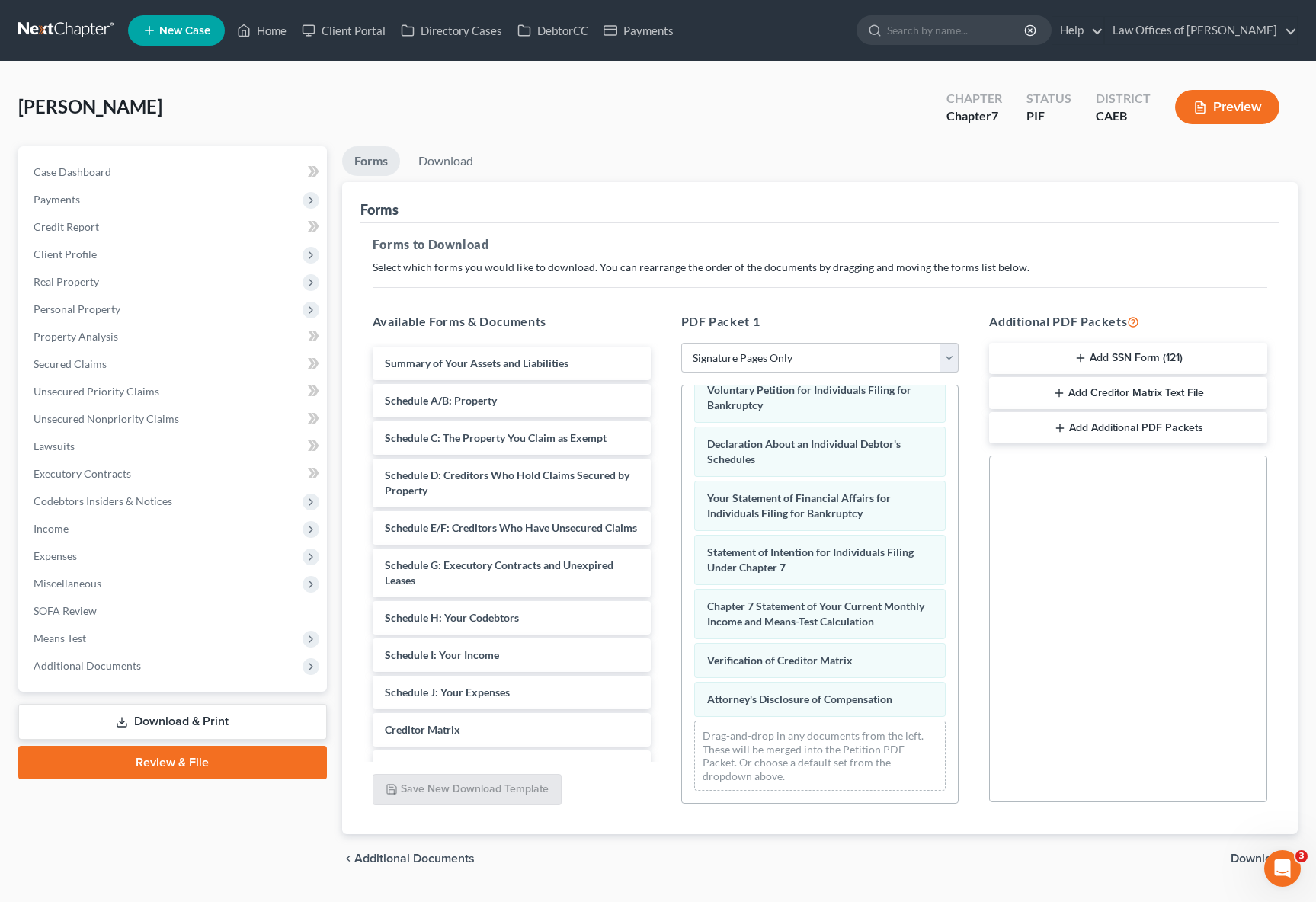
click at [1251, 860] on span "Download" at bounding box center [1258, 858] width 54 height 12
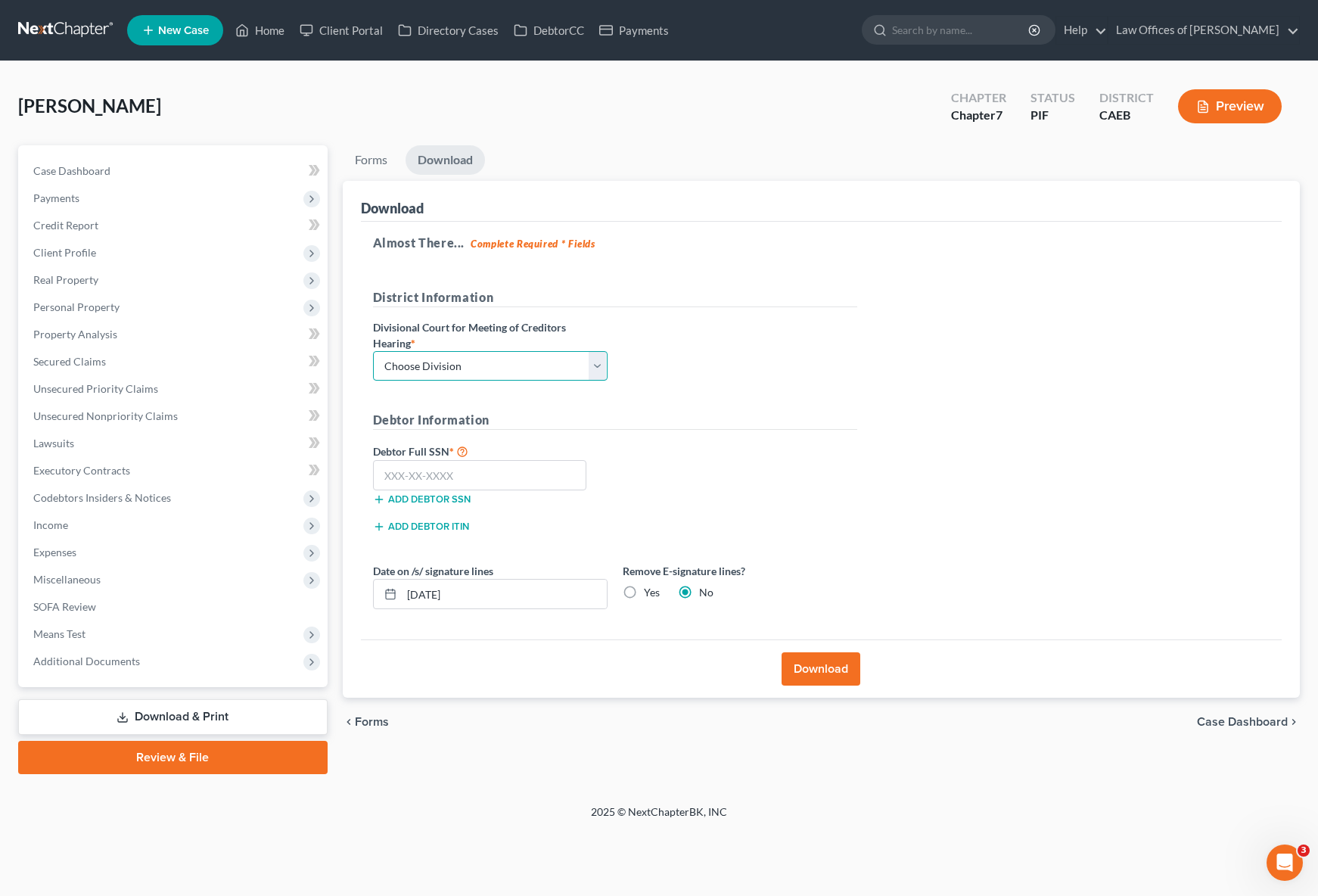
click at [604, 365] on select "Choose Division Fresno Modesto Sacramento" at bounding box center [489, 366] width 234 height 30
select select "0"
click at [373, 351] on select "Choose Division Fresno Modesto Sacramento" at bounding box center [489, 366] width 234 height 30
click at [461, 476] on input "text" at bounding box center [480, 475] width 214 height 30
type input "560-83-4897"
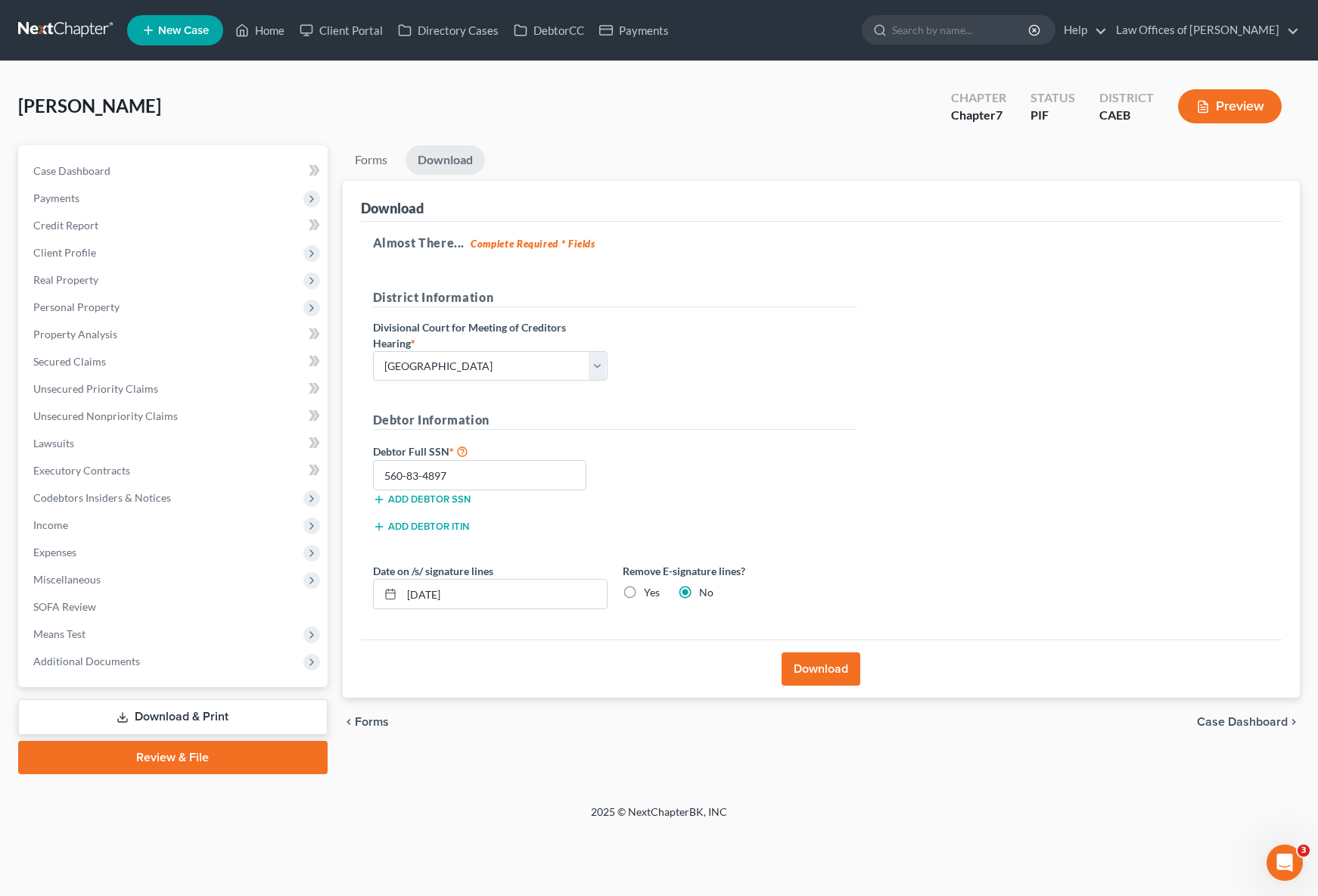
click at [830, 673] on button "Download" at bounding box center [820, 668] width 79 height 33
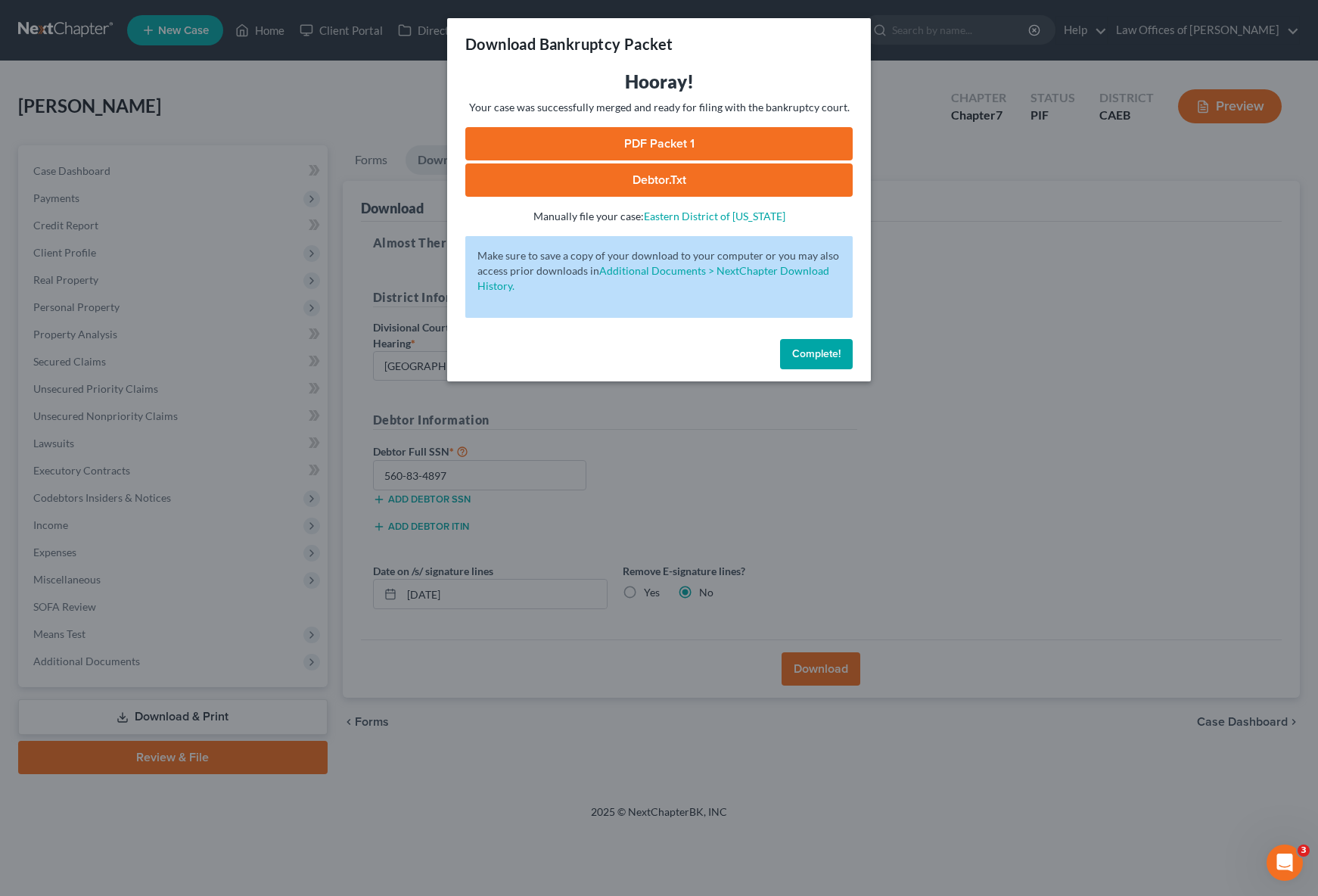
click at [667, 135] on link "PDF Packet 1" at bounding box center [659, 143] width 388 height 33
click at [821, 357] on span "Complete!" at bounding box center [815, 354] width 48 height 13
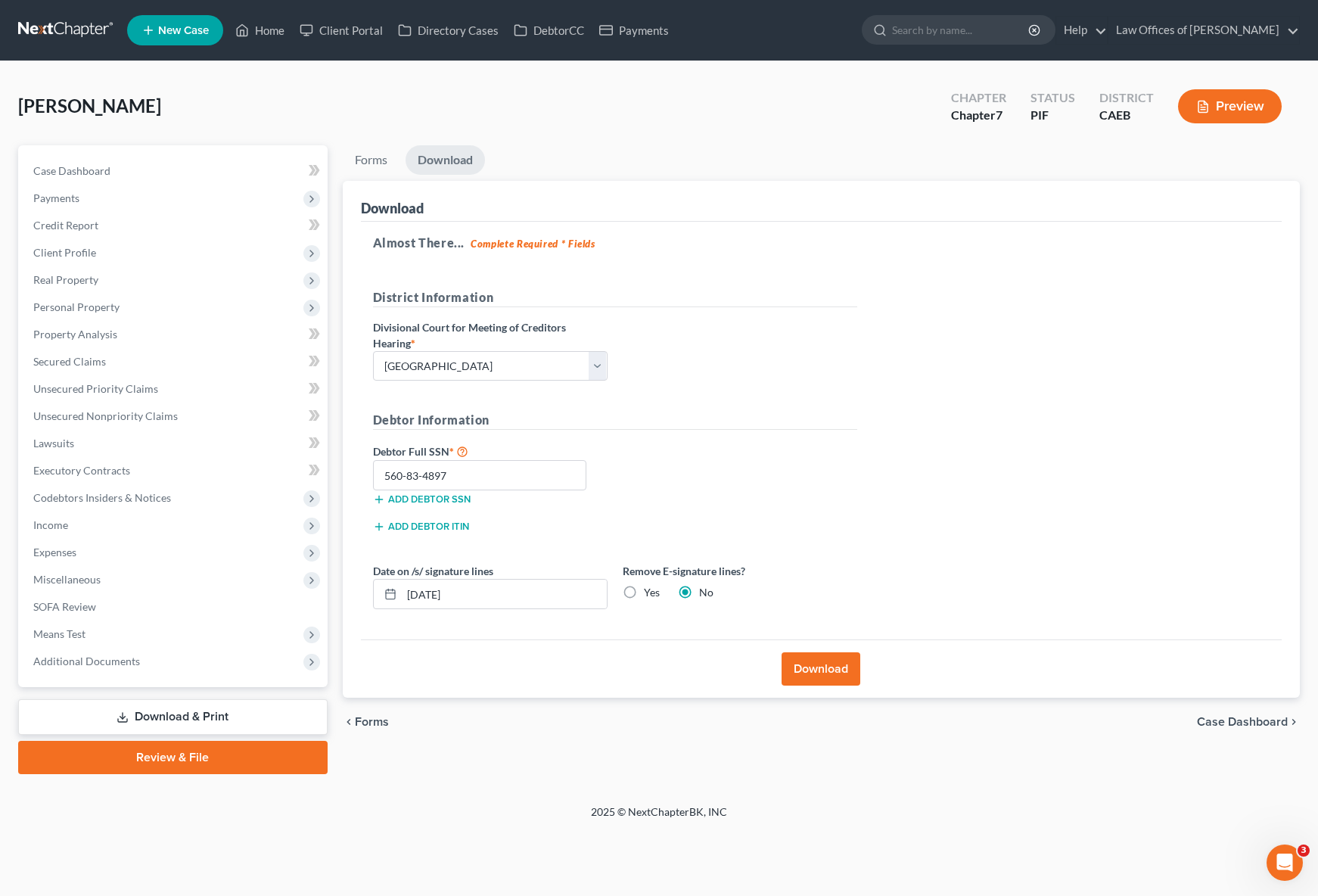
click at [807, 670] on button "Download" at bounding box center [820, 668] width 79 height 33
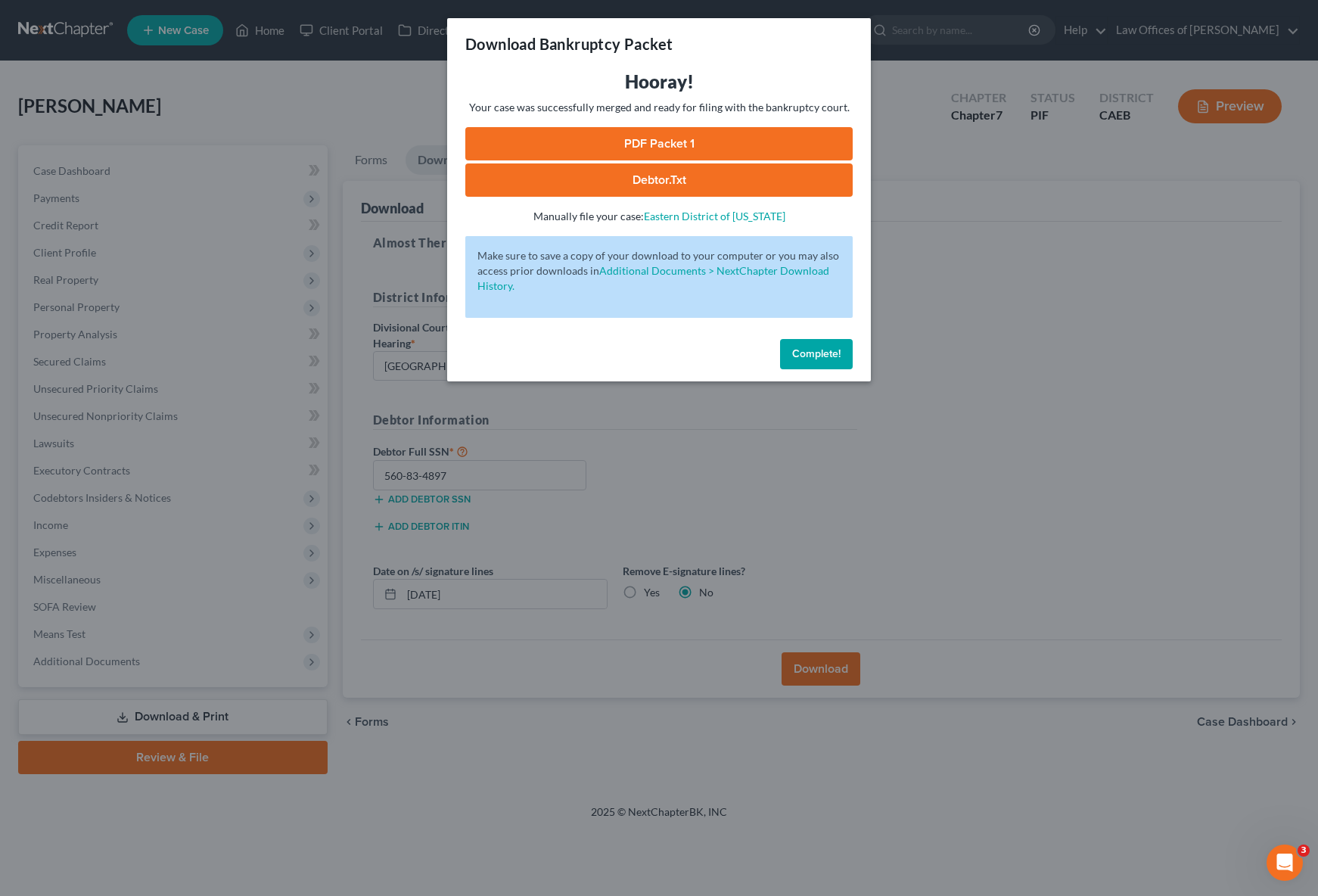
click at [668, 143] on link "PDF Packet 1" at bounding box center [659, 143] width 388 height 33
drag, startPoint x: 812, startPoint y: 353, endPoint x: 911, endPoint y: 338, distance: 100.1
click at [812, 351] on span "Complete!" at bounding box center [815, 354] width 48 height 13
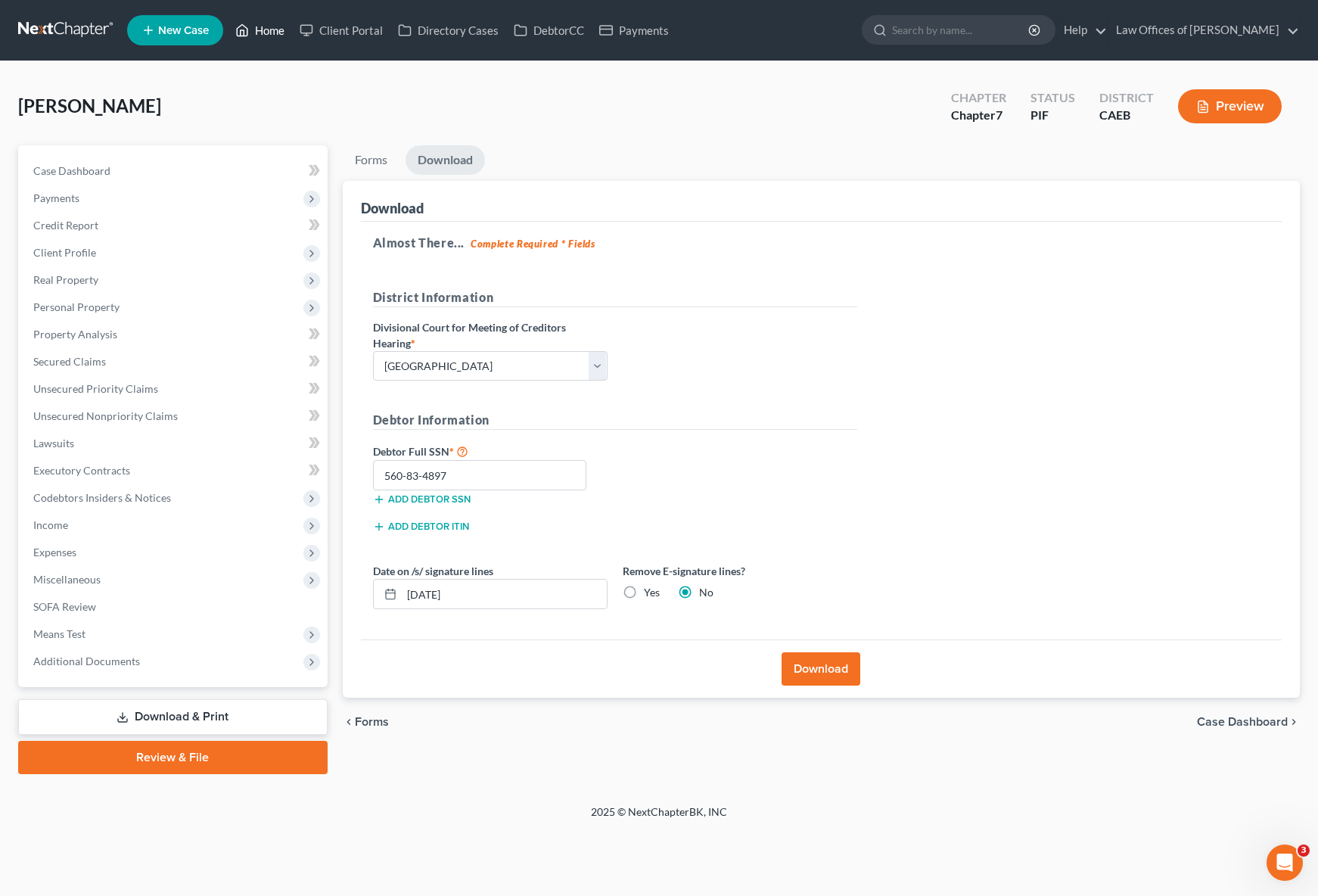
click at [268, 35] on link "Home" at bounding box center [260, 30] width 64 height 27
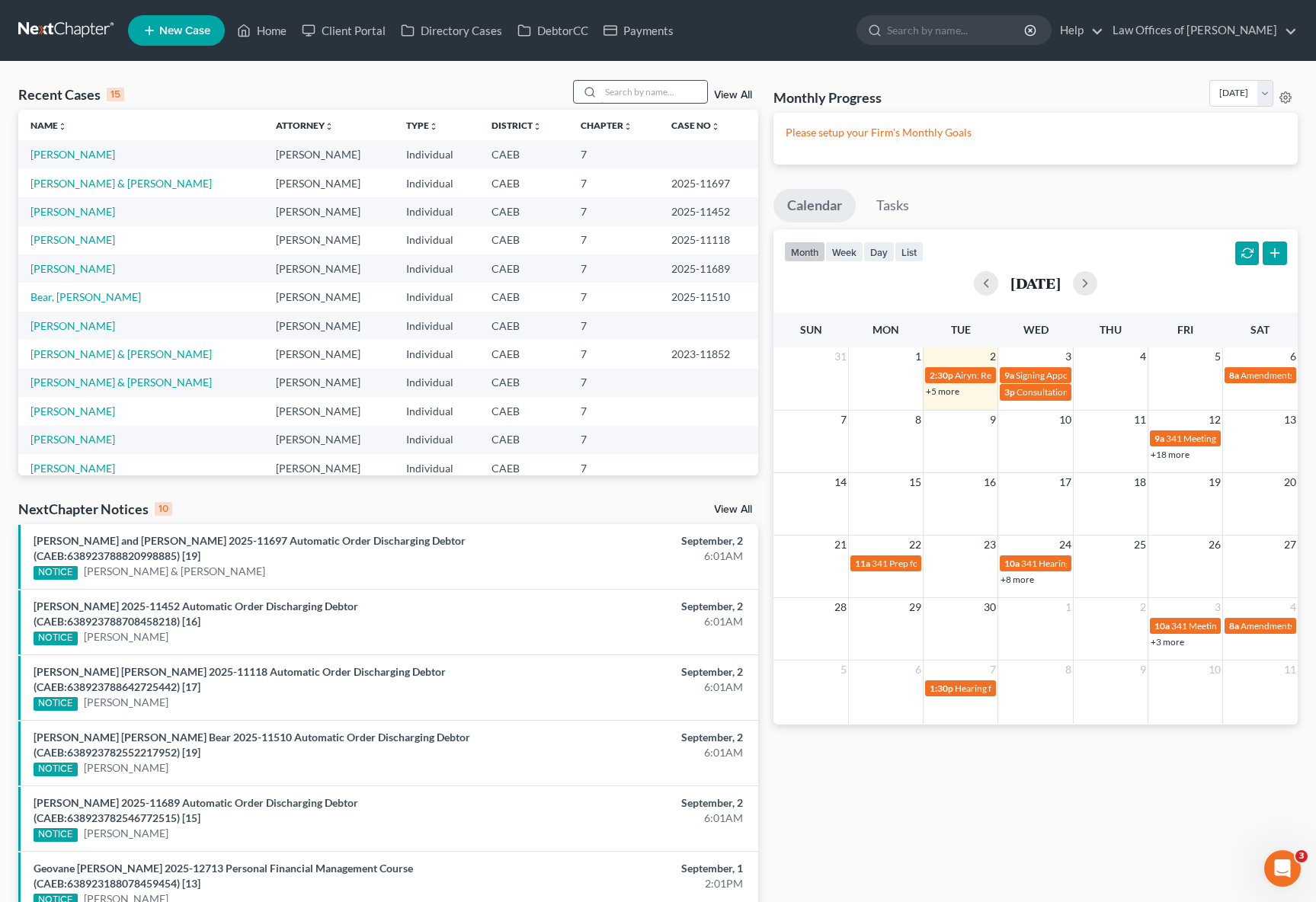
click at [613, 89] on input "search" at bounding box center [654, 92] width 107 height 22
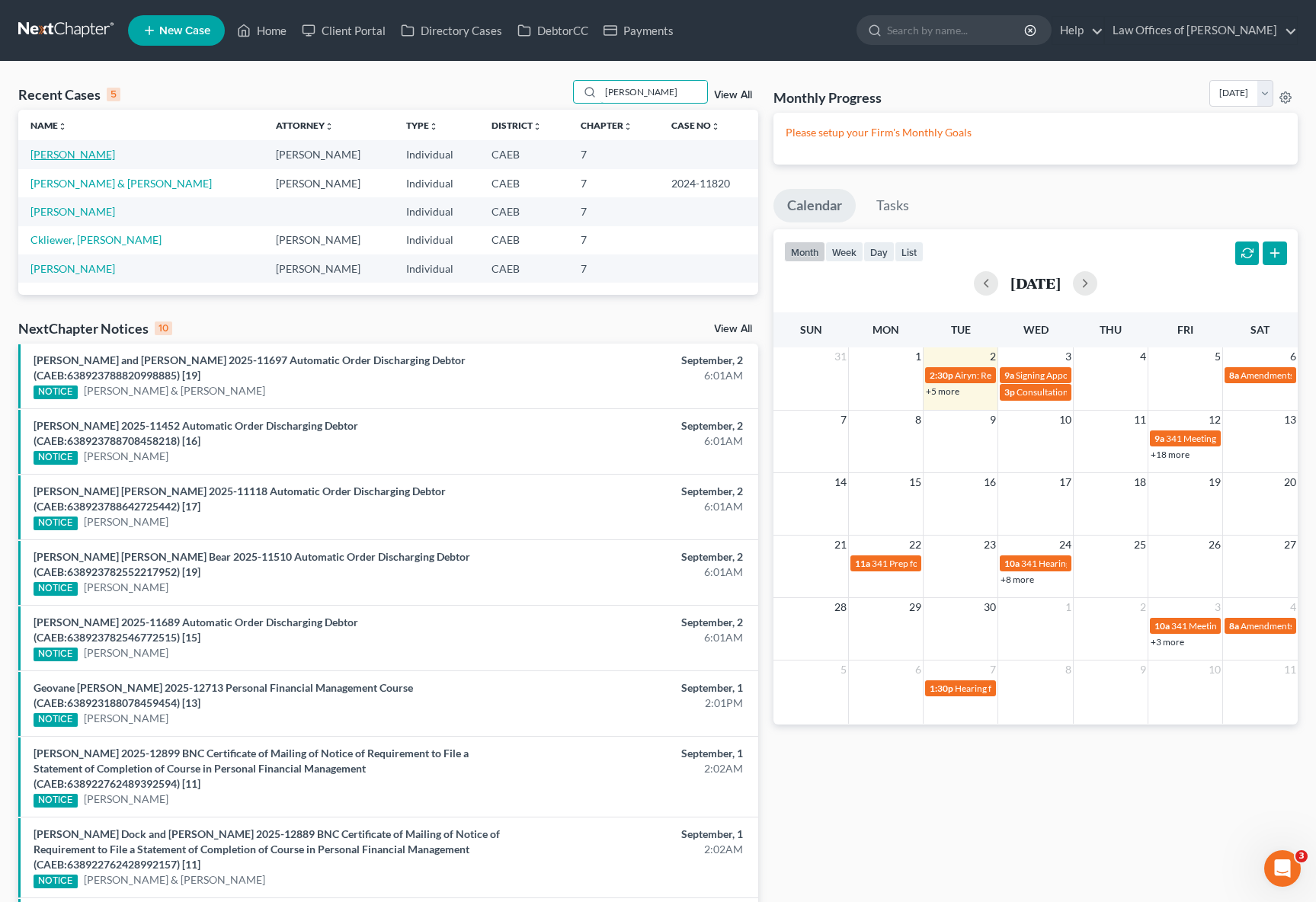
type input "zach"
click at [79, 158] on link "[PERSON_NAME]" at bounding box center [73, 155] width 85 height 13
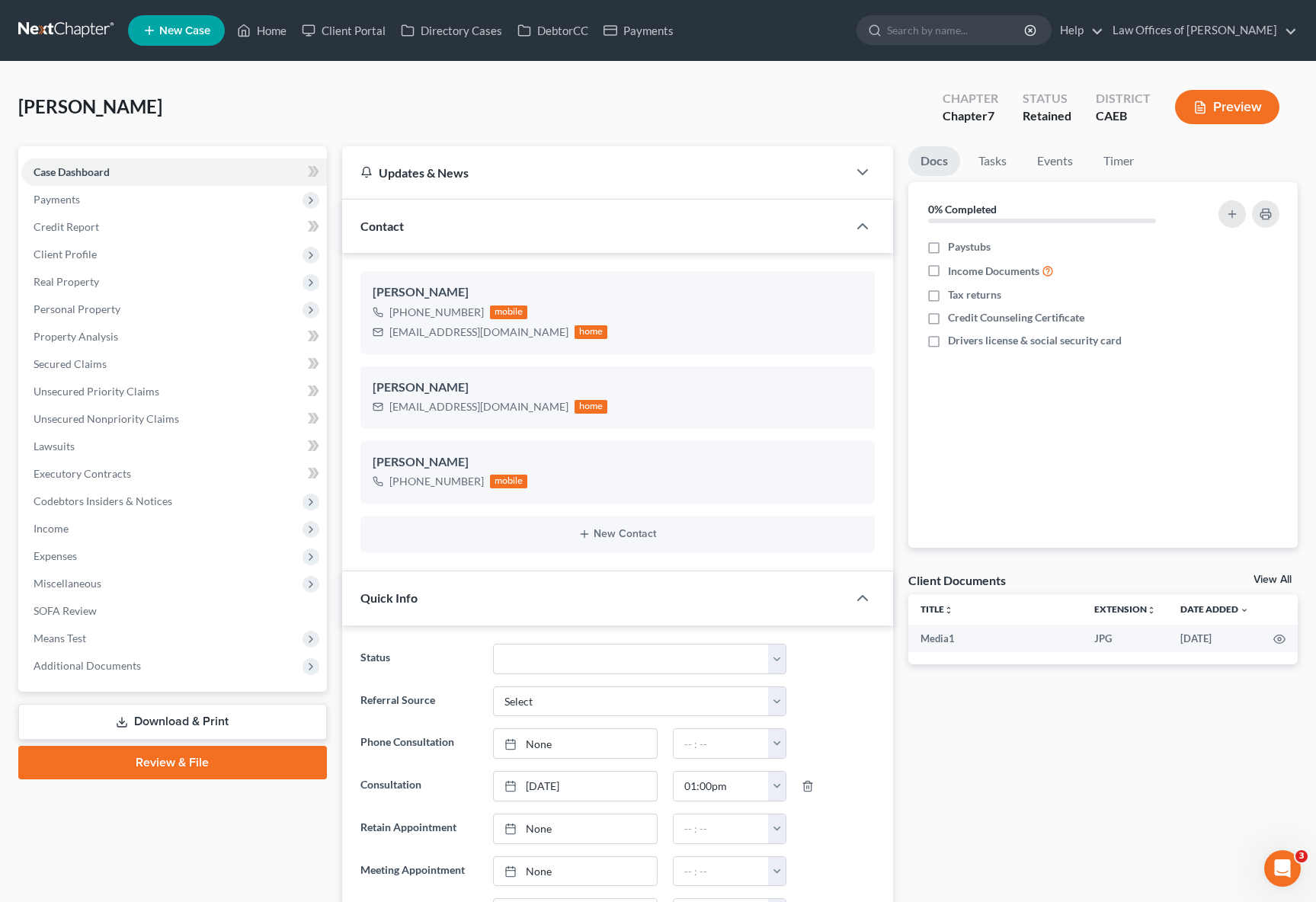
scroll to position [1922, 0]
click at [135, 200] on span "Payments" at bounding box center [174, 199] width 306 height 28
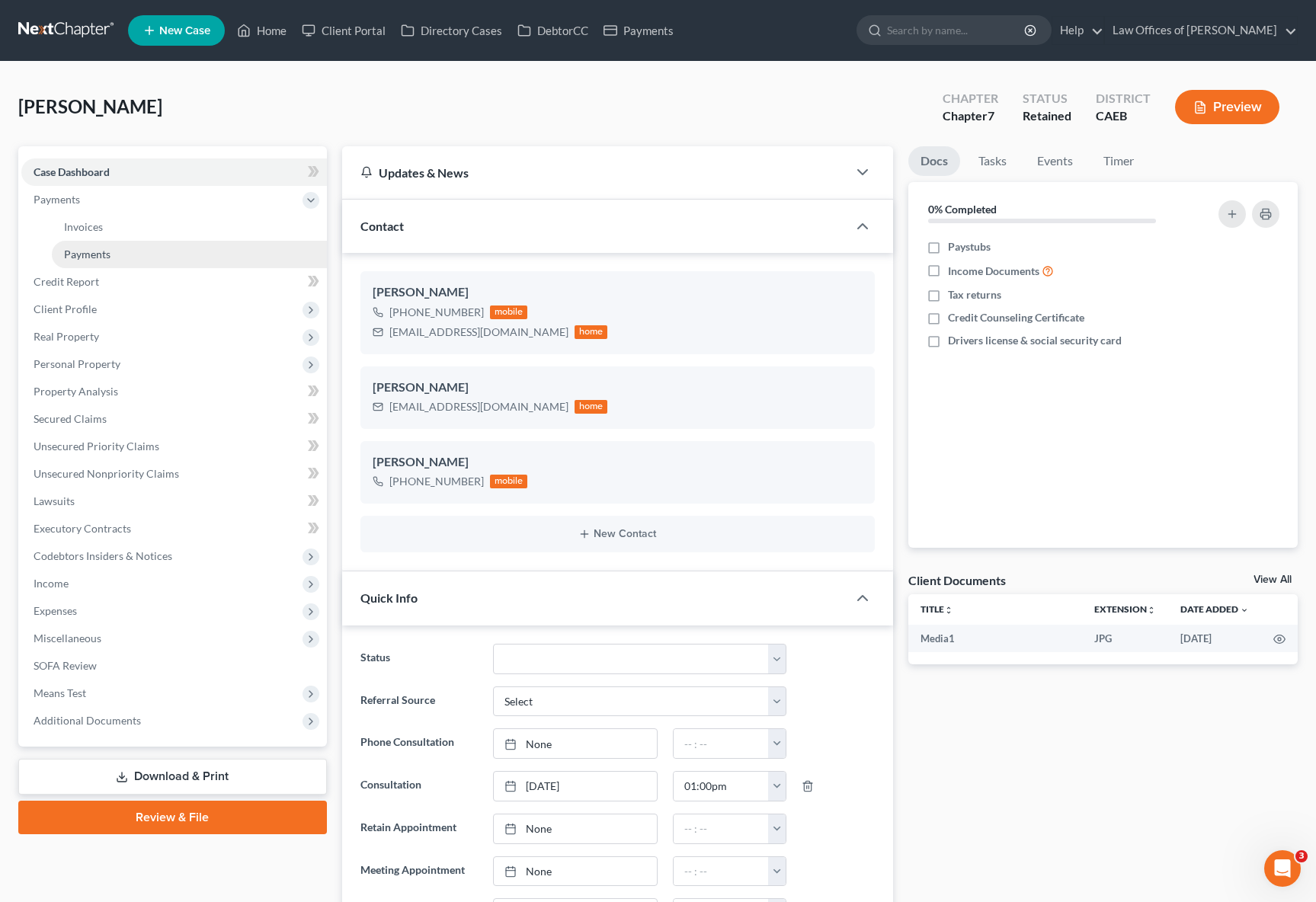
click at [108, 256] on span "Payments" at bounding box center [87, 254] width 47 height 13
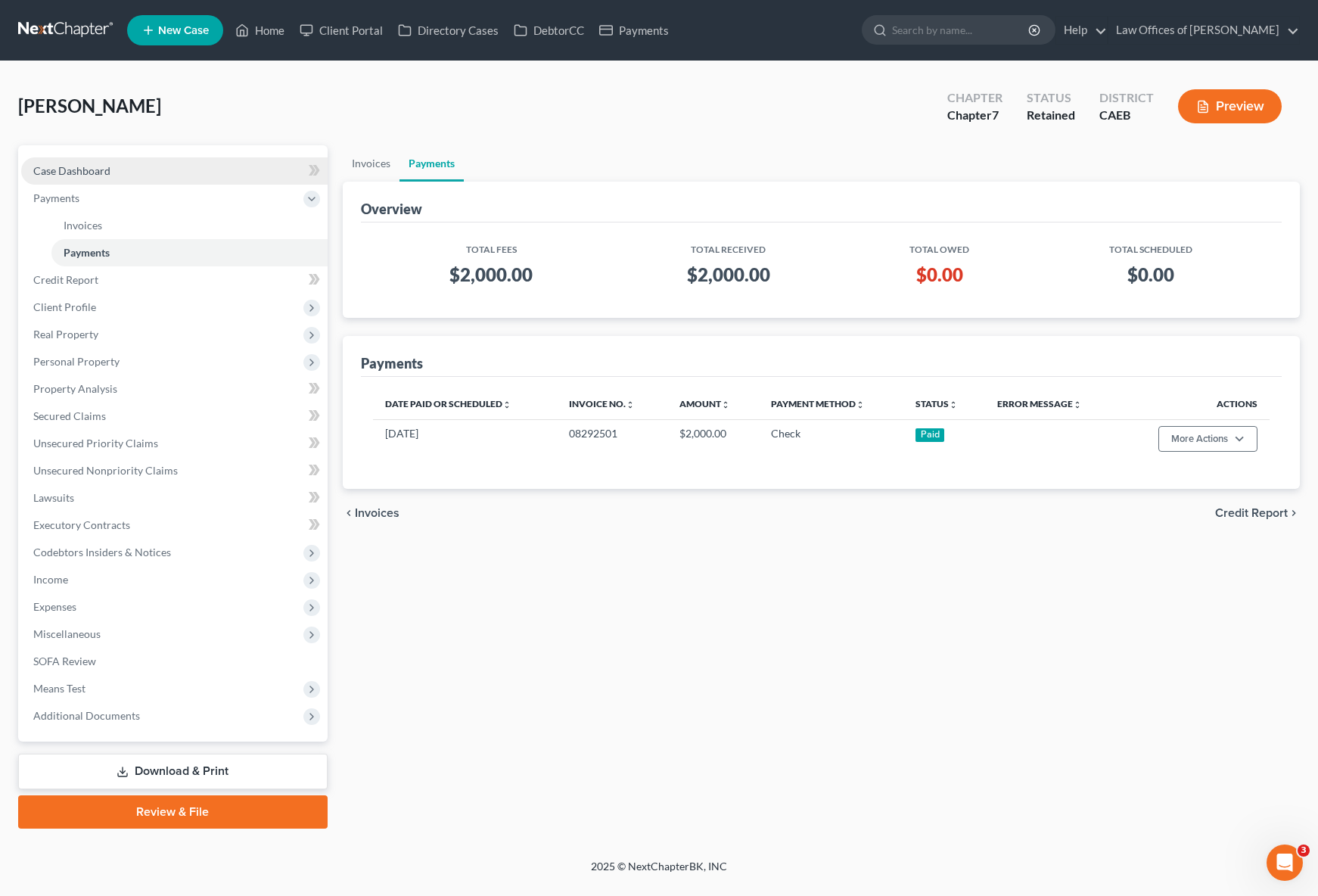
click at [89, 171] on span "Case Dashboard" at bounding box center [71, 171] width 77 height 13
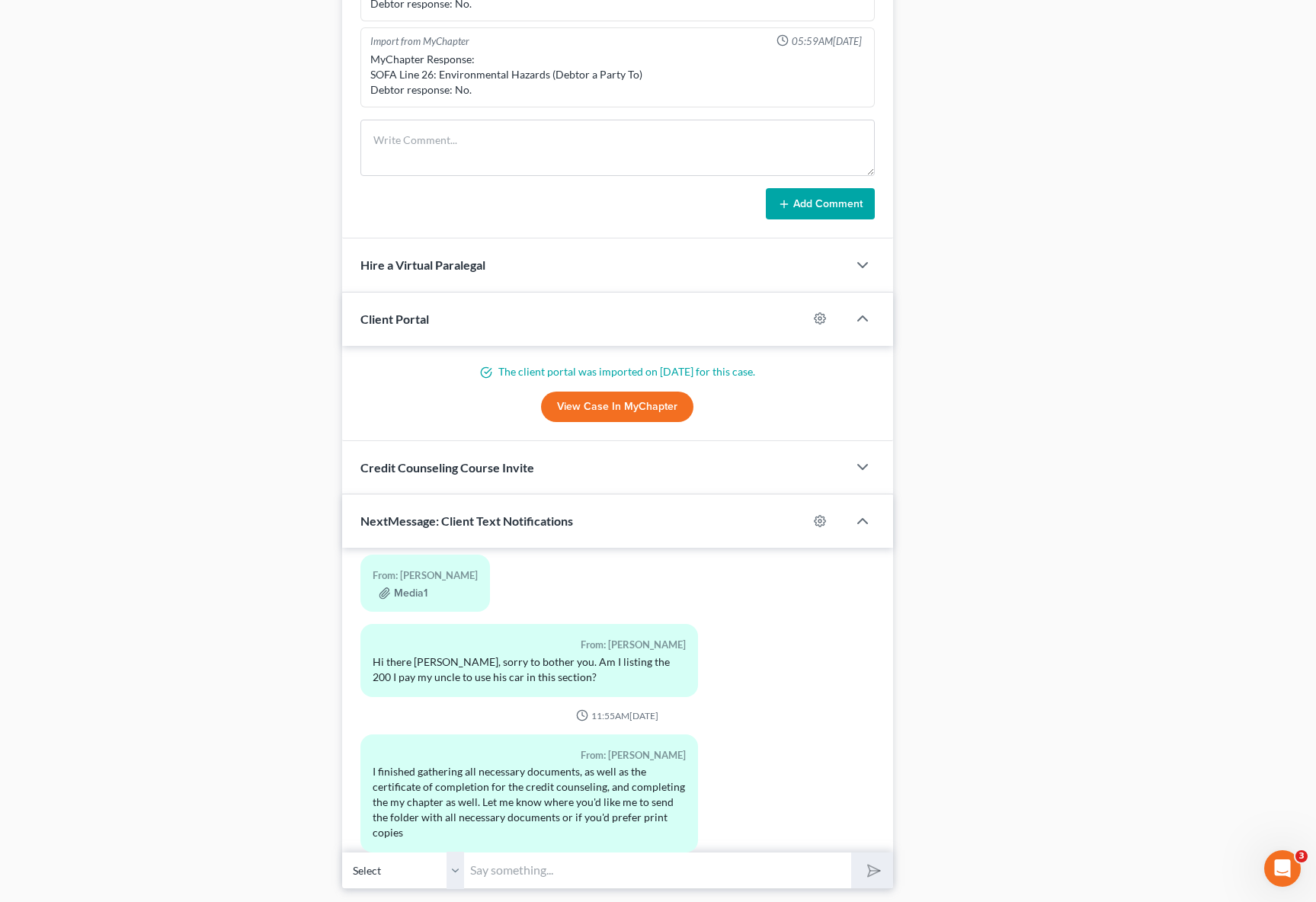
scroll to position [1340, 0]
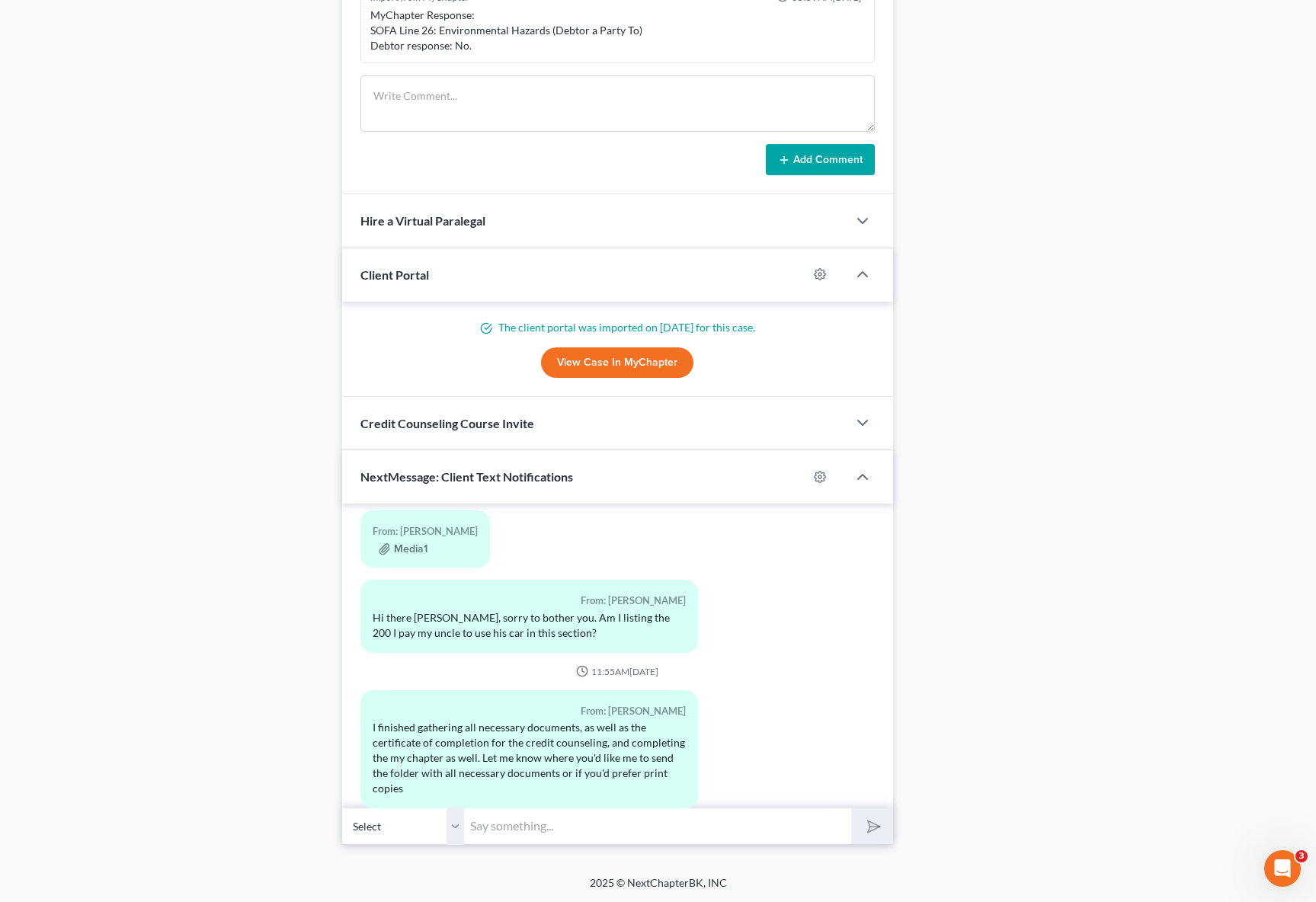
click at [527, 822] on input "text" at bounding box center [657, 826] width 387 height 37
click at [790, 754] on div "From: Matthew Zacharewicz I finished gathering all necessary documents, as well…" at bounding box center [617, 755] width 530 height 130
click at [550, 830] on input "Hi," at bounding box center [657, 826] width 387 height 37
type input "Hi, Matthew. You can email them to Info@bell-law.net"
click at [851, 808] on button "submit" at bounding box center [872, 827] width 42 height 36
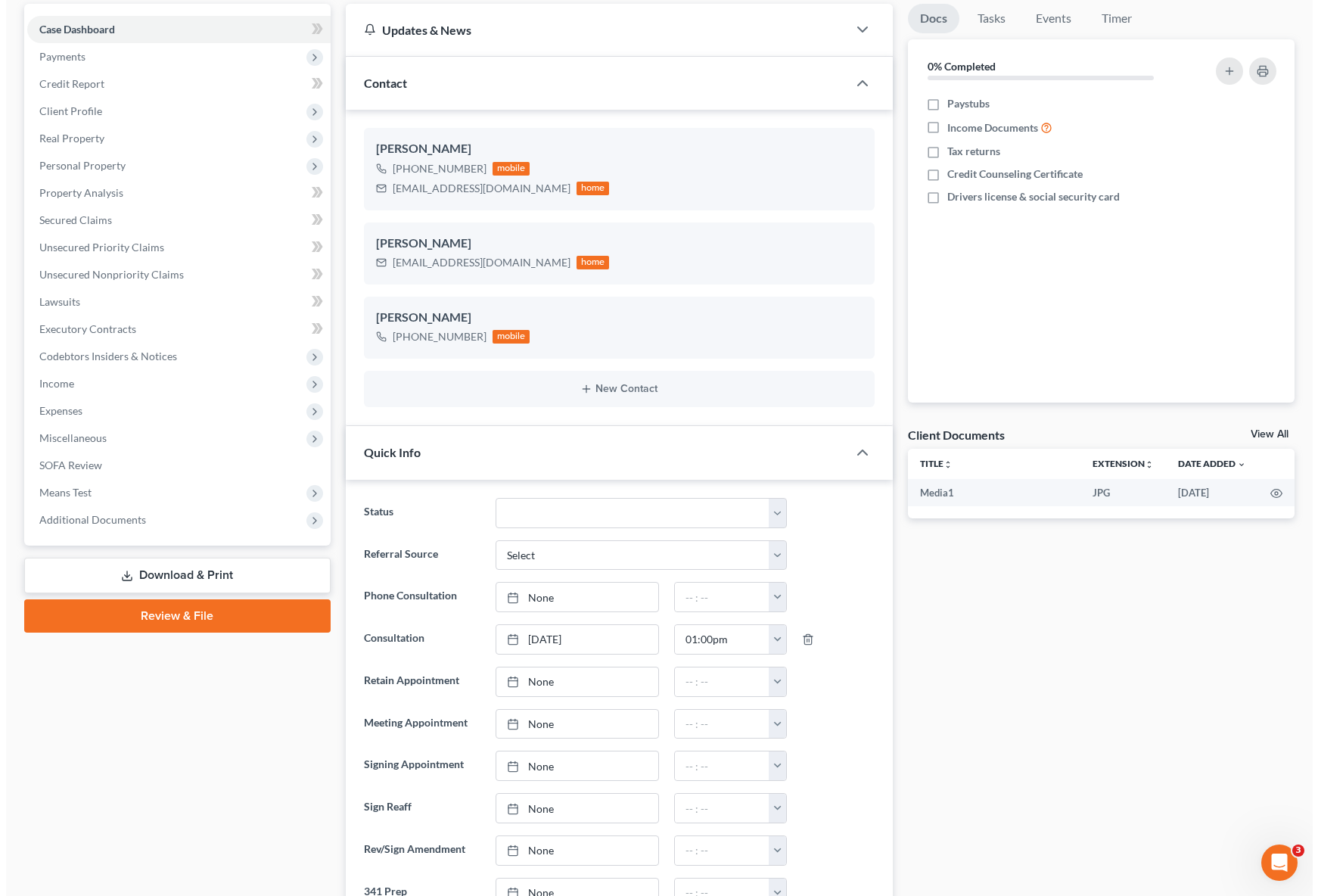
scroll to position [0, 0]
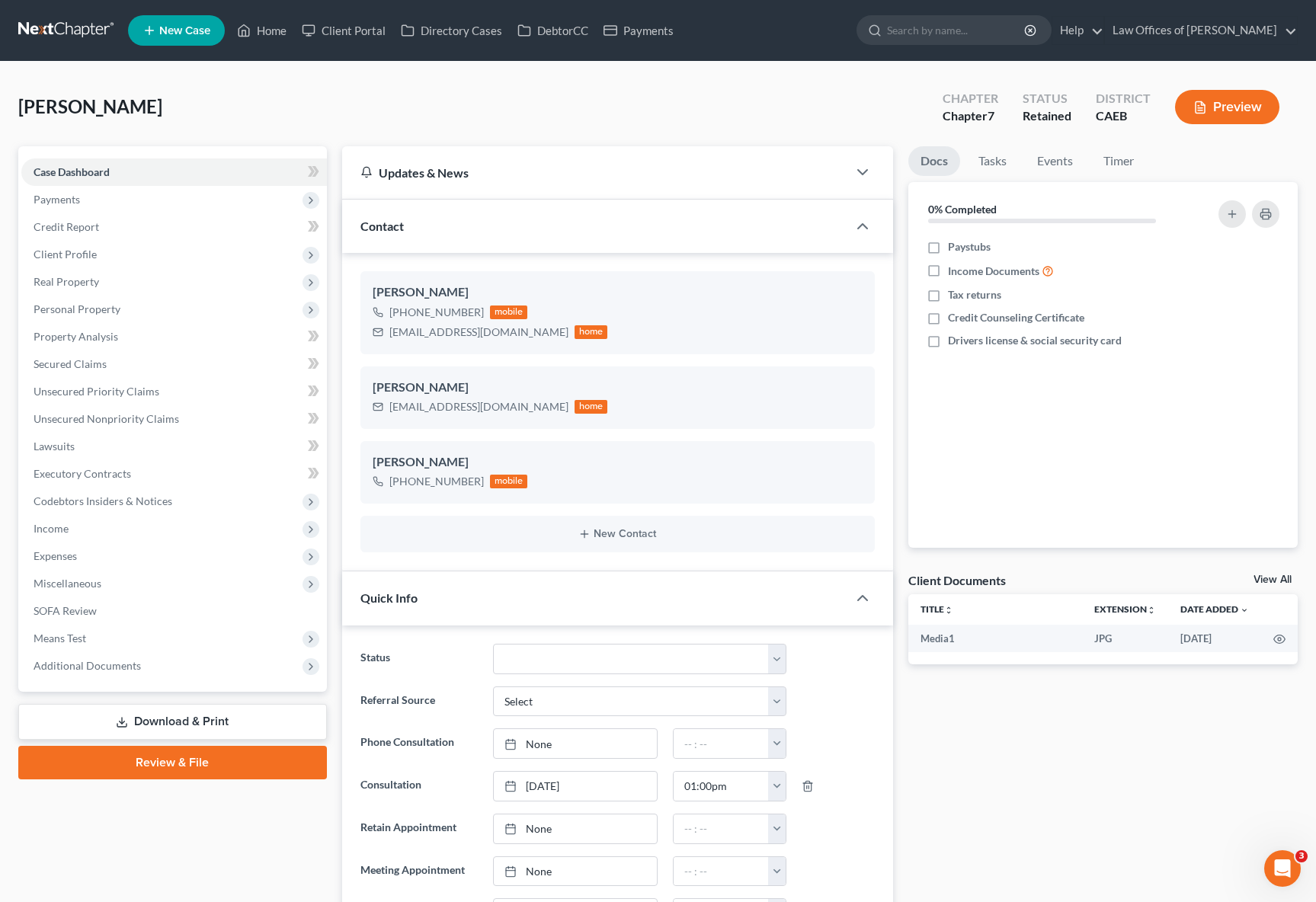
click at [185, 34] on span "New Case" at bounding box center [184, 31] width 51 height 11
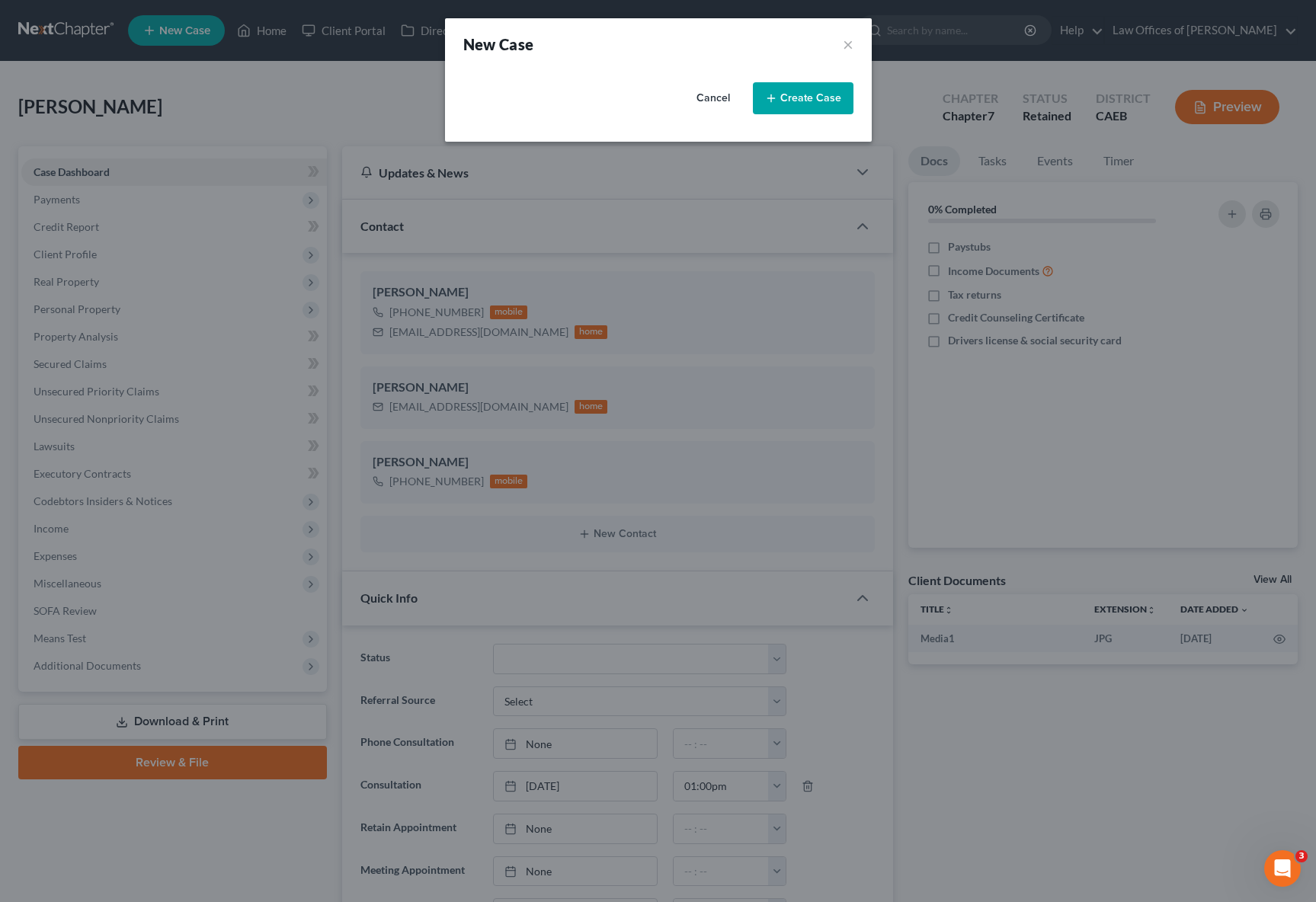
scroll to position [1977, 0]
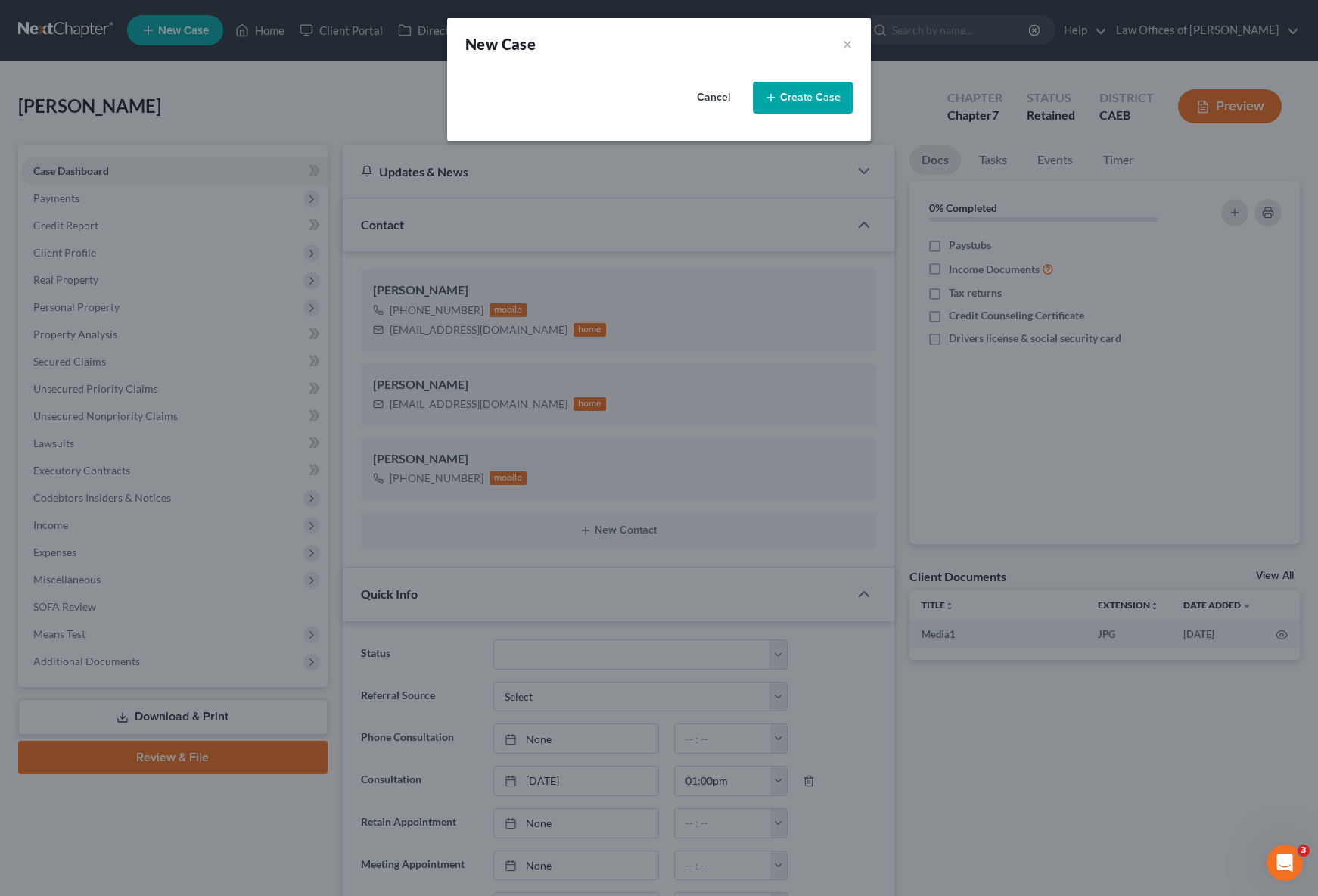
select select "8"
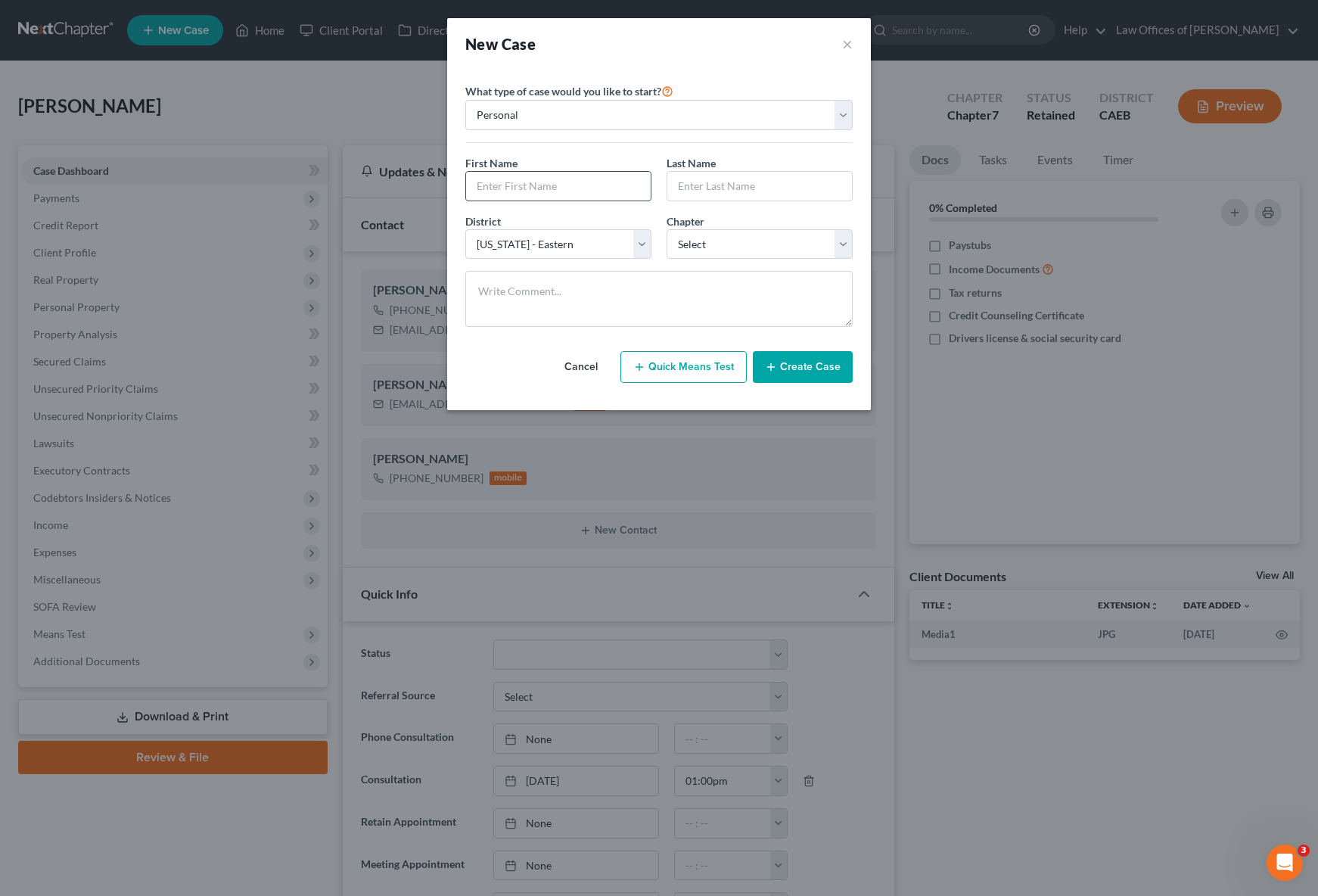
click at [485, 180] on input "text" at bounding box center [558, 186] width 185 height 28
type input "g"
type input "Guadalupe"
type input "Sanchez"
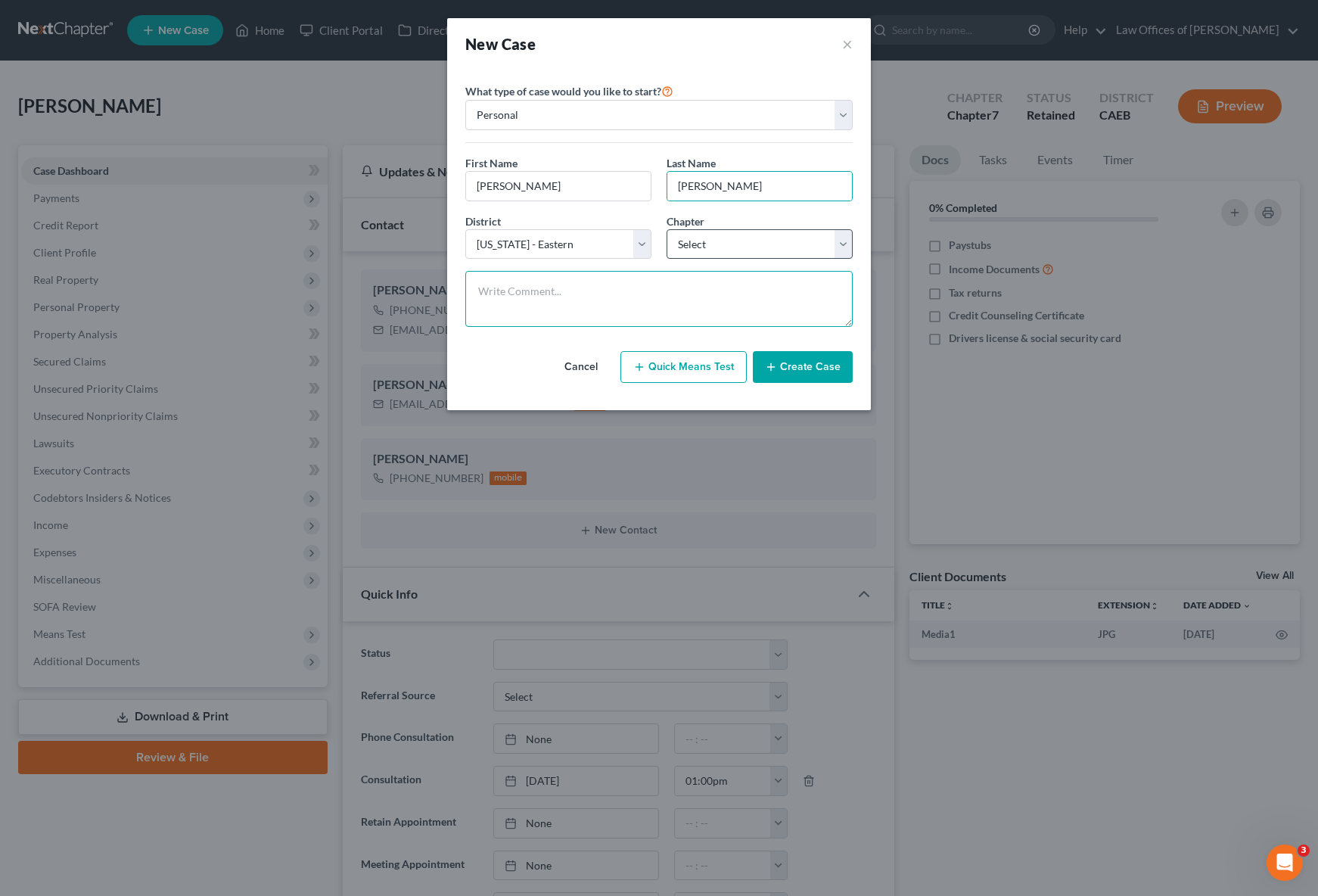
drag, startPoint x: 644, startPoint y: 300, endPoint x: 851, endPoint y: 249, distance: 213.2
click at [646, 300] on textarea at bounding box center [659, 299] width 388 height 56
click at [846, 244] on select "Select 7 11 12 13" at bounding box center [760, 245] width 186 height 30
select select "0"
click at [667, 229] on select "Select 7 11 12 13" at bounding box center [760, 245] width 186 height 30
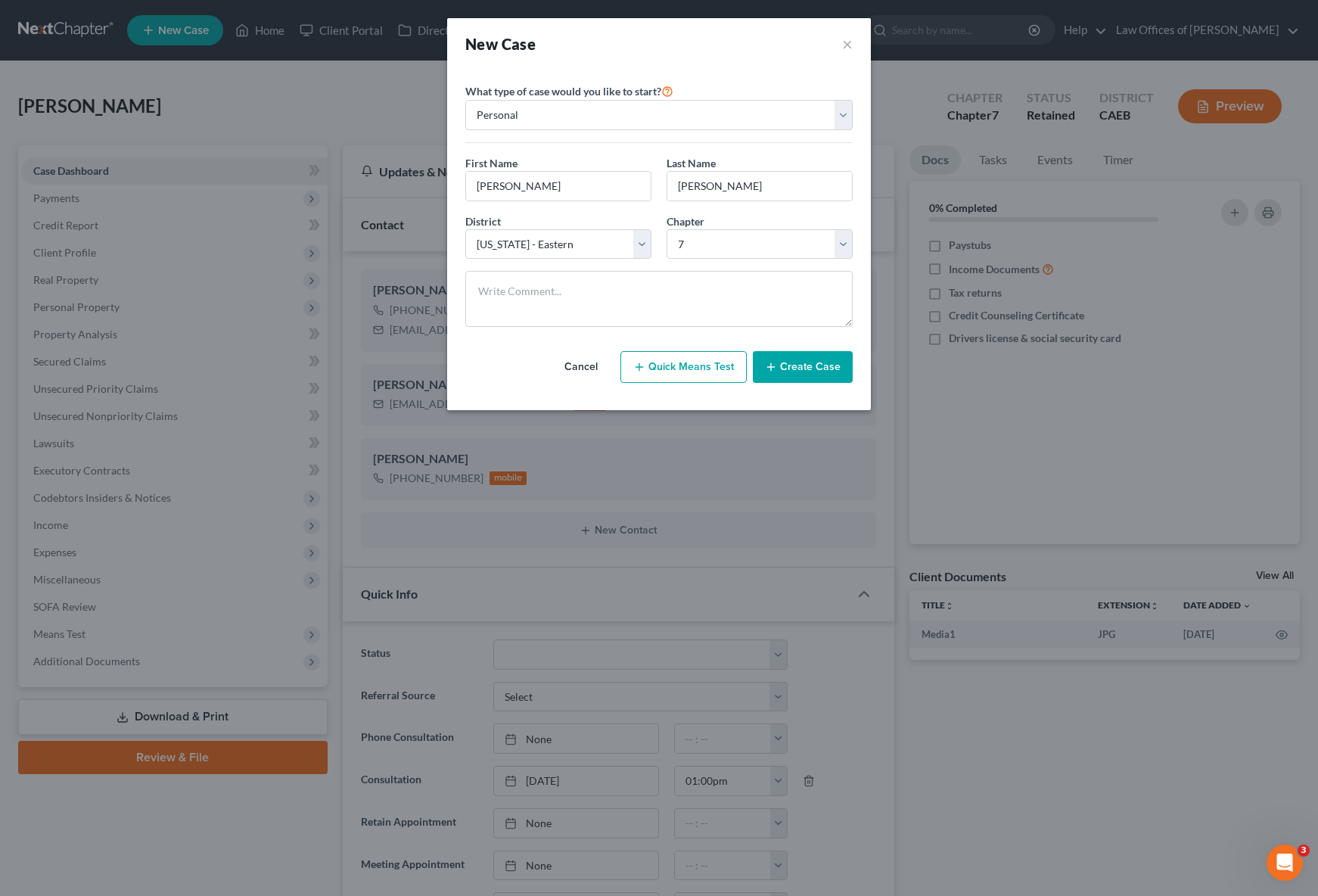
click at [809, 361] on button "Create Case" at bounding box center [802, 367] width 100 height 32
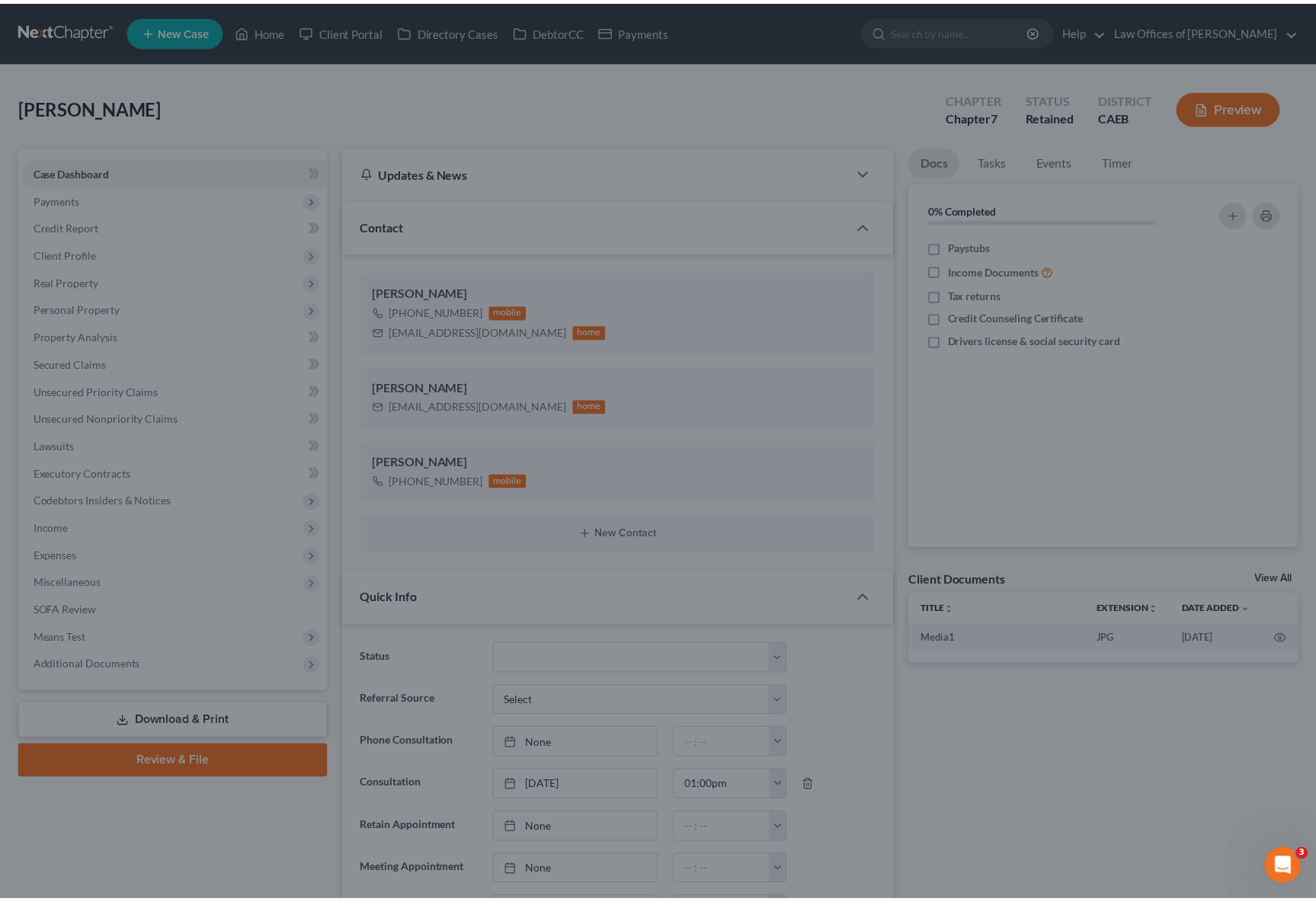
scroll to position [1992, 0]
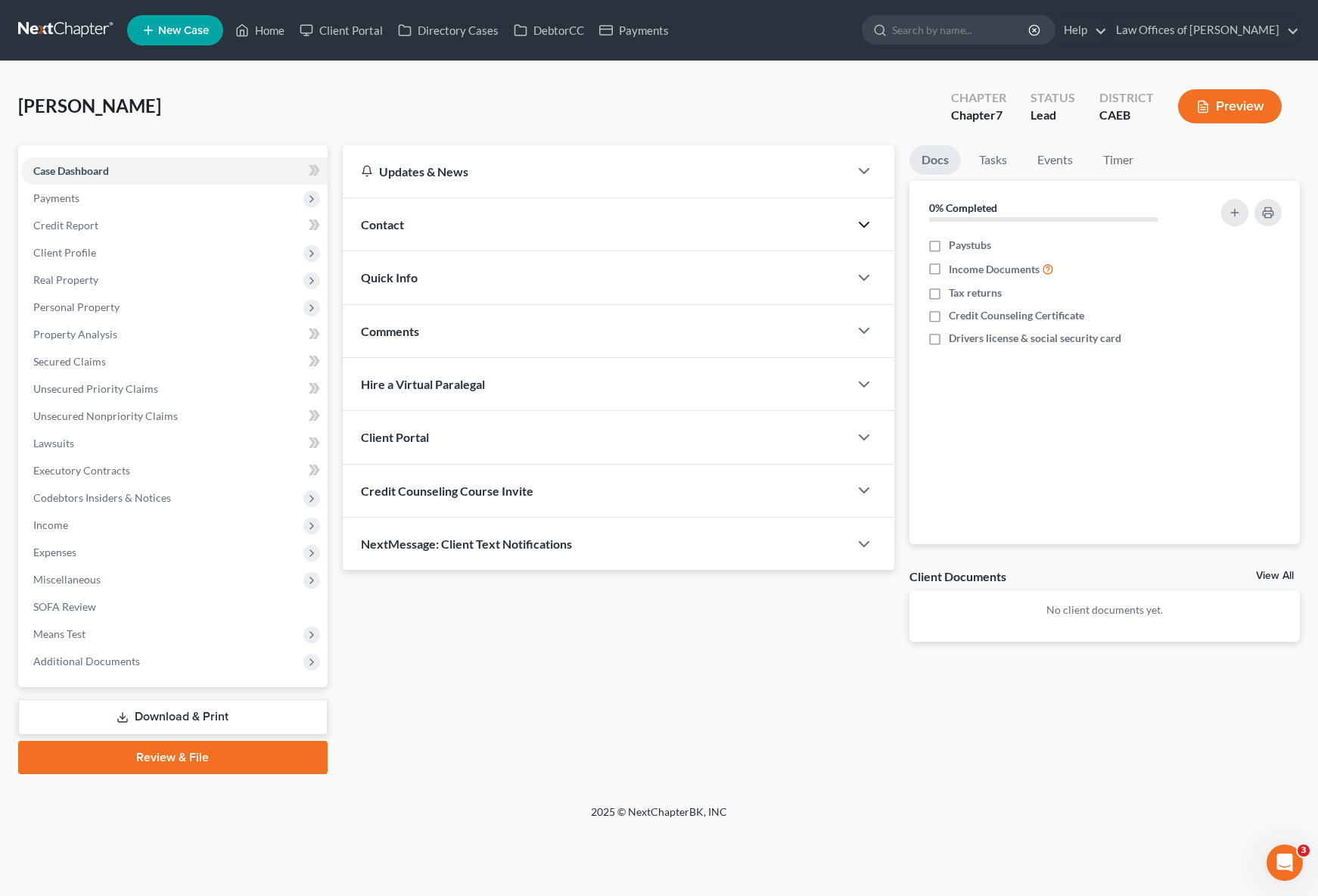
click at [866, 225] on polyline "button" at bounding box center [864, 225] width 9 height 5
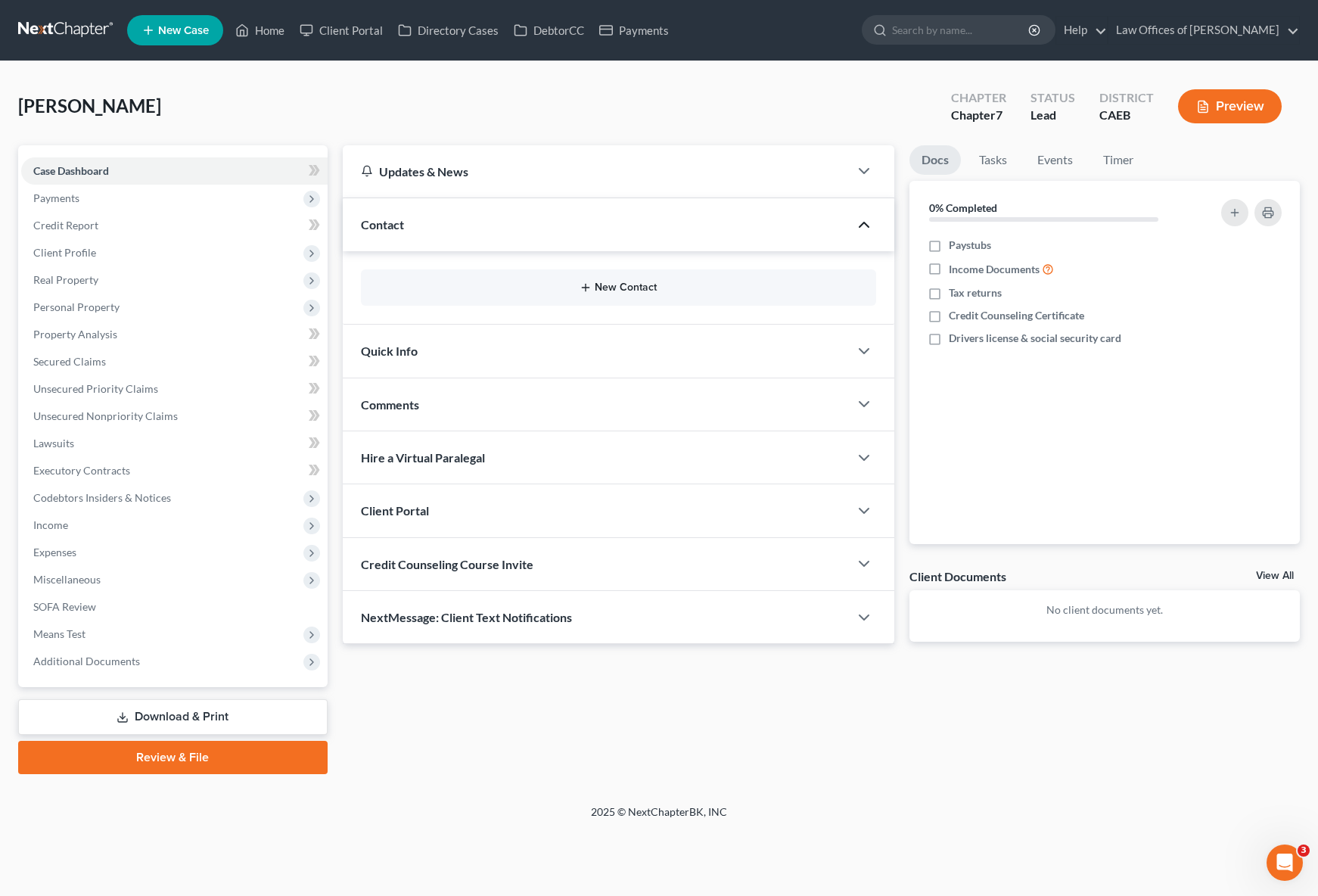
click at [637, 289] on button "New Contact" at bounding box center [618, 287] width 492 height 12
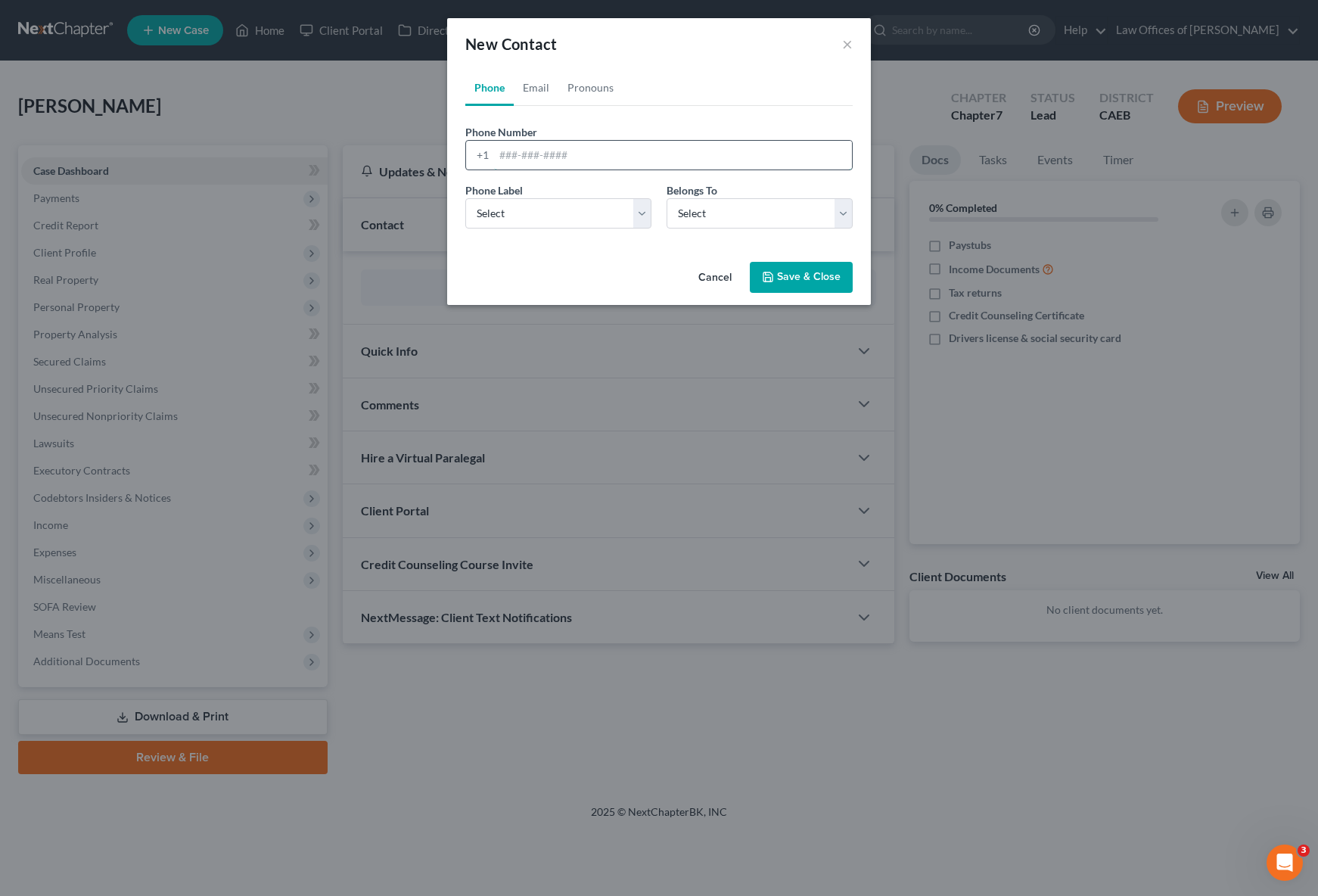
click at [605, 155] on input "tel" at bounding box center [672, 155] width 357 height 28
type input "661330-4600"
click at [838, 212] on select "Select Client Other" at bounding box center [760, 213] width 186 height 30
select select "0"
click at [667, 198] on select "Select Client Other" at bounding box center [760, 213] width 186 height 30
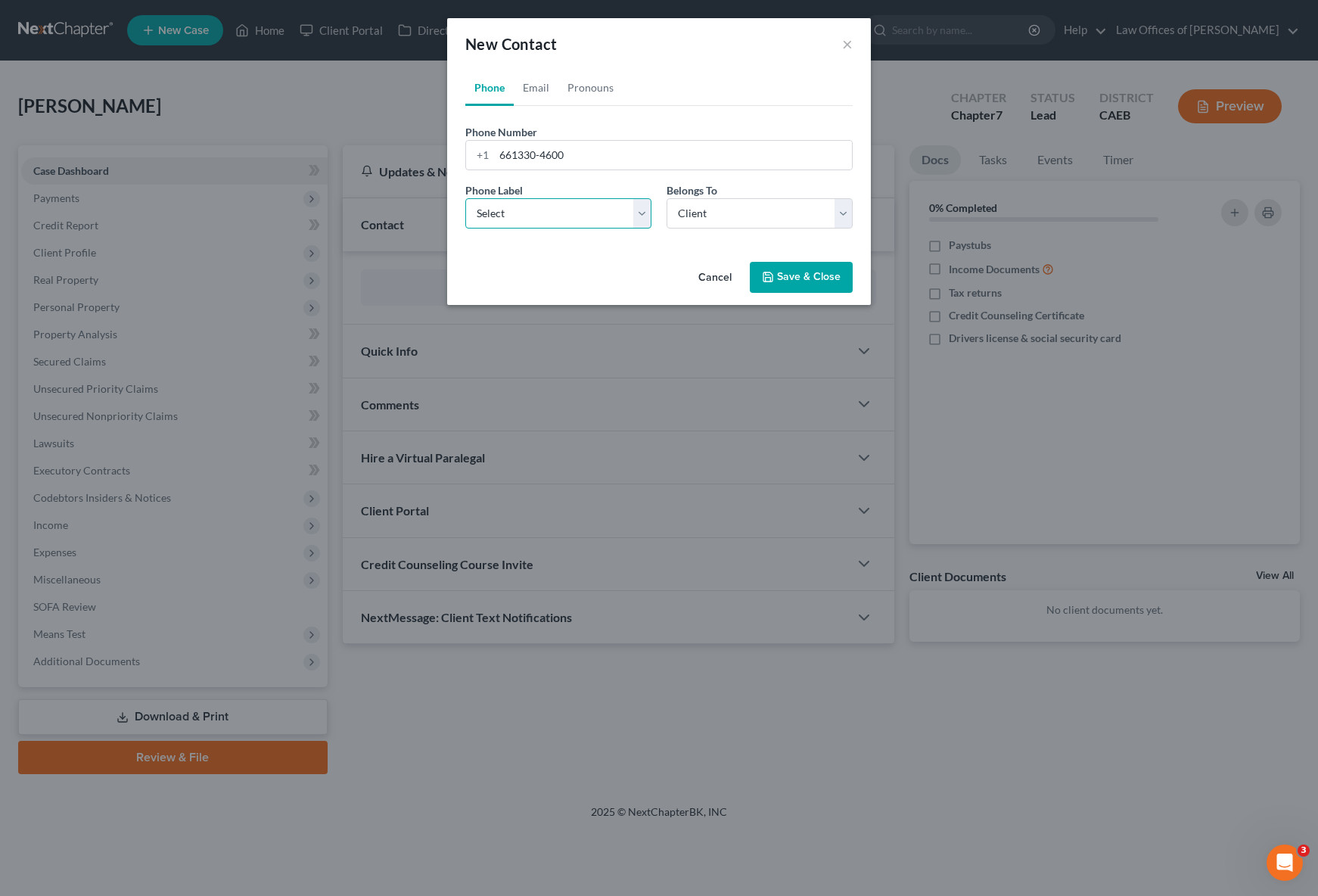
click at [646, 213] on select "Select Mobile Home Work Other" at bounding box center [558, 213] width 186 height 30
select select "0"
click at [466, 198] on select "Select Mobile Home Work Other" at bounding box center [558, 213] width 186 height 30
click at [792, 273] on button "Save & Close" at bounding box center [801, 278] width 103 height 32
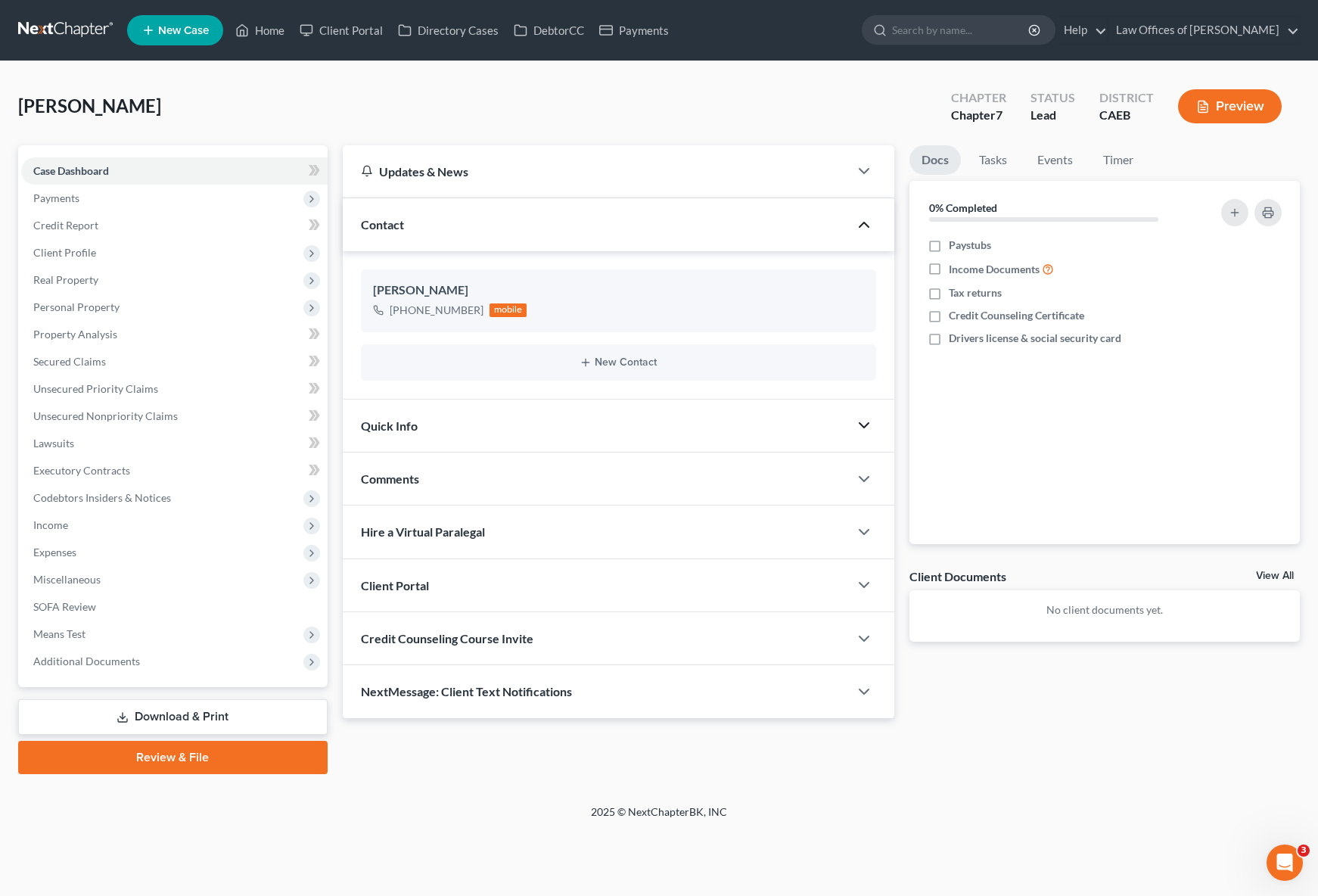
click at [862, 425] on icon "button" at bounding box center [864, 425] width 18 height 18
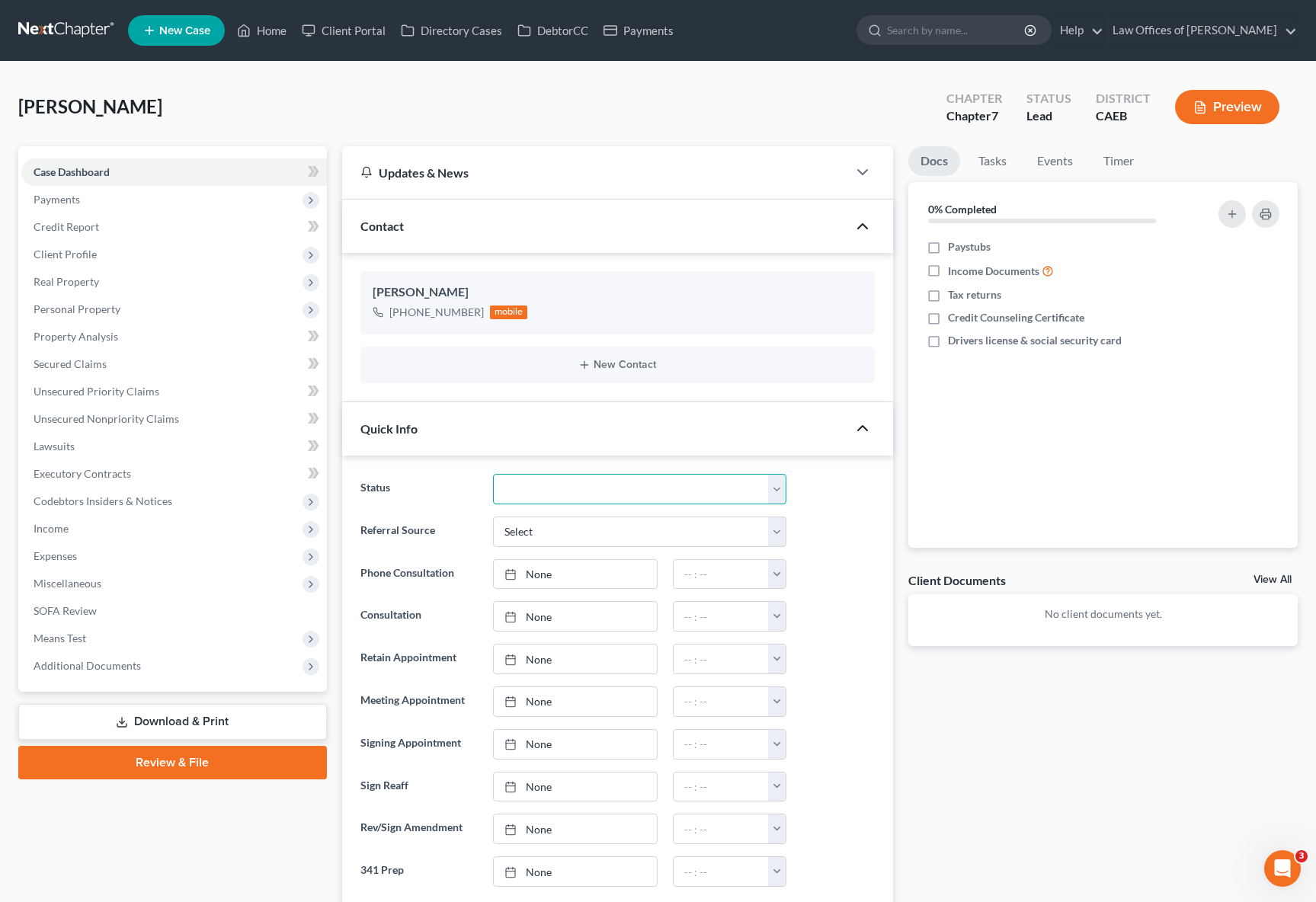
click at [781, 488] on select "Cancelled/Refund Closed Consultation Declined Discharged Filed Income Check In …" at bounding box center [640, 489] width 294 height 31
select select "2"
click at [493, 473] on select "Cancelled/Refund Closed Consultation Declined Discharged Filed Income Check In …" at bounding box center [640, 489] width 294 height 31
click at [533, 610] on link "[DATE]" at bounding box center [576, 616] width 164 height 29
click at [775, 617] on button "button" at bounding box center [776, 616] width 17 height 29
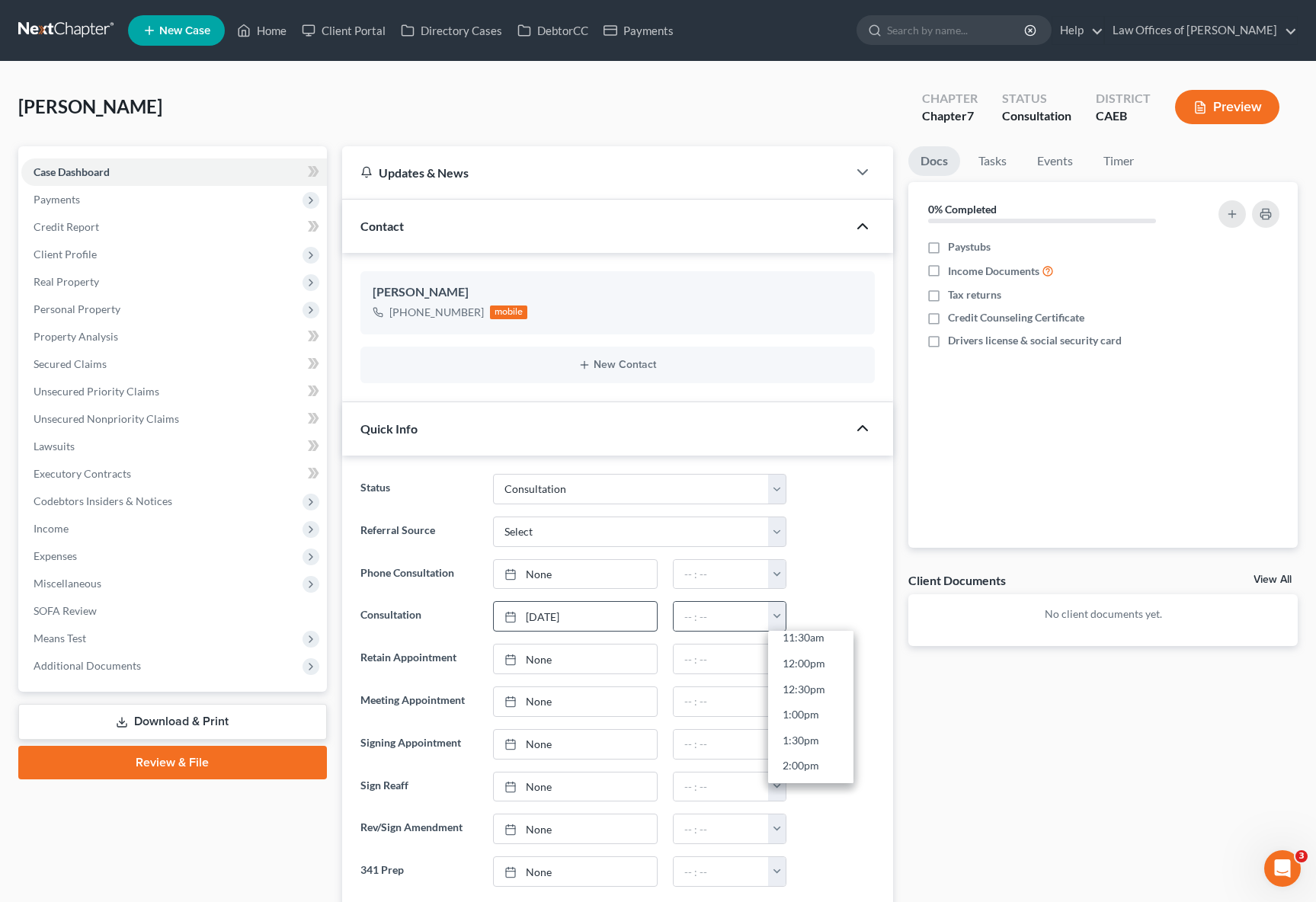
scroll to position [603, 0]
click at [820, 766] on link "2:00pm" at bounding box center [810, 763] width 85 height 26
type input "2:00pm"
click at [284, 32] on link "Home" at bounding box center [262, 31] width 65 height 28
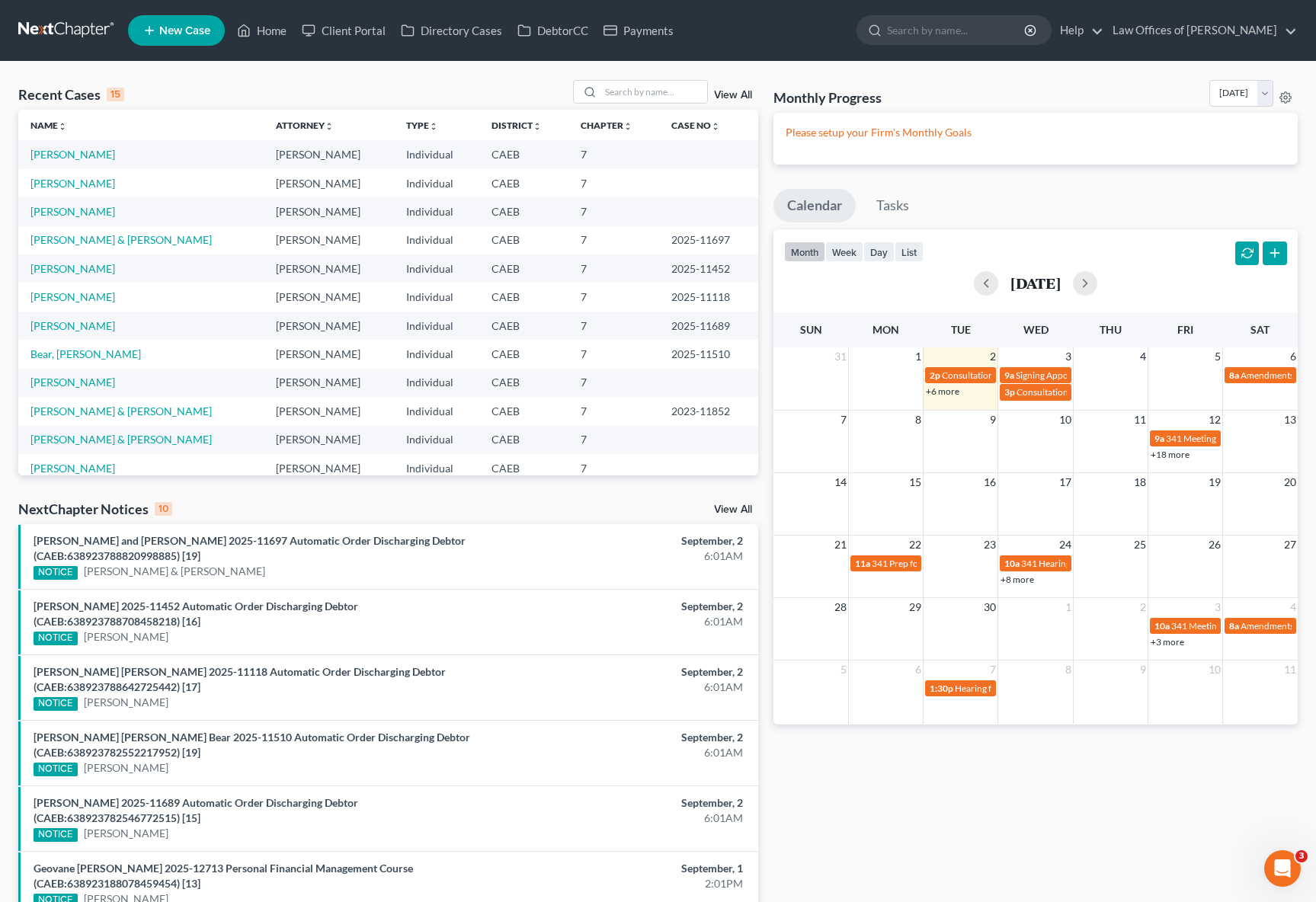
click at [180, 39] on link "New Case" at bounding box center [176, 31] width 96 height 31
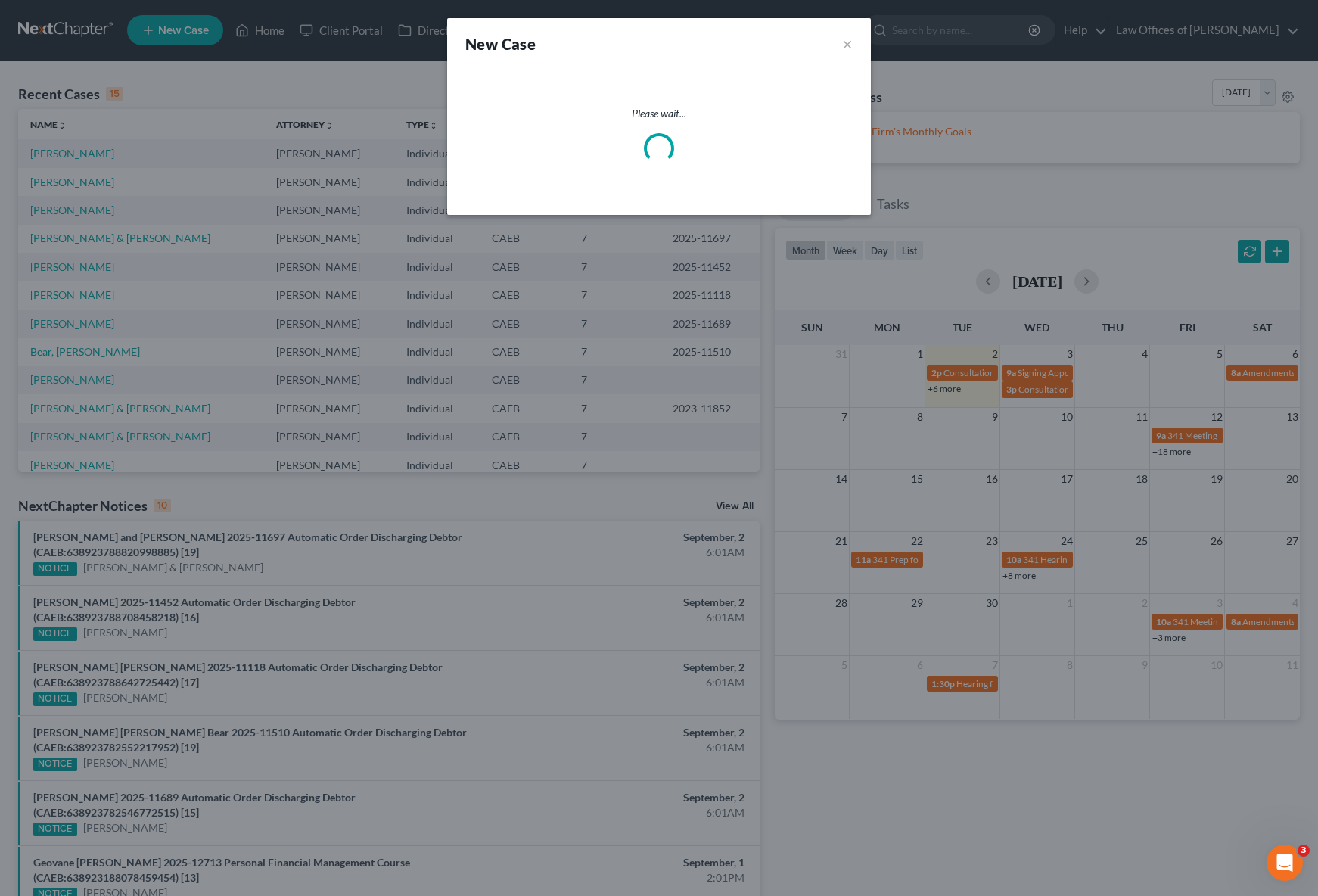
select select "8"
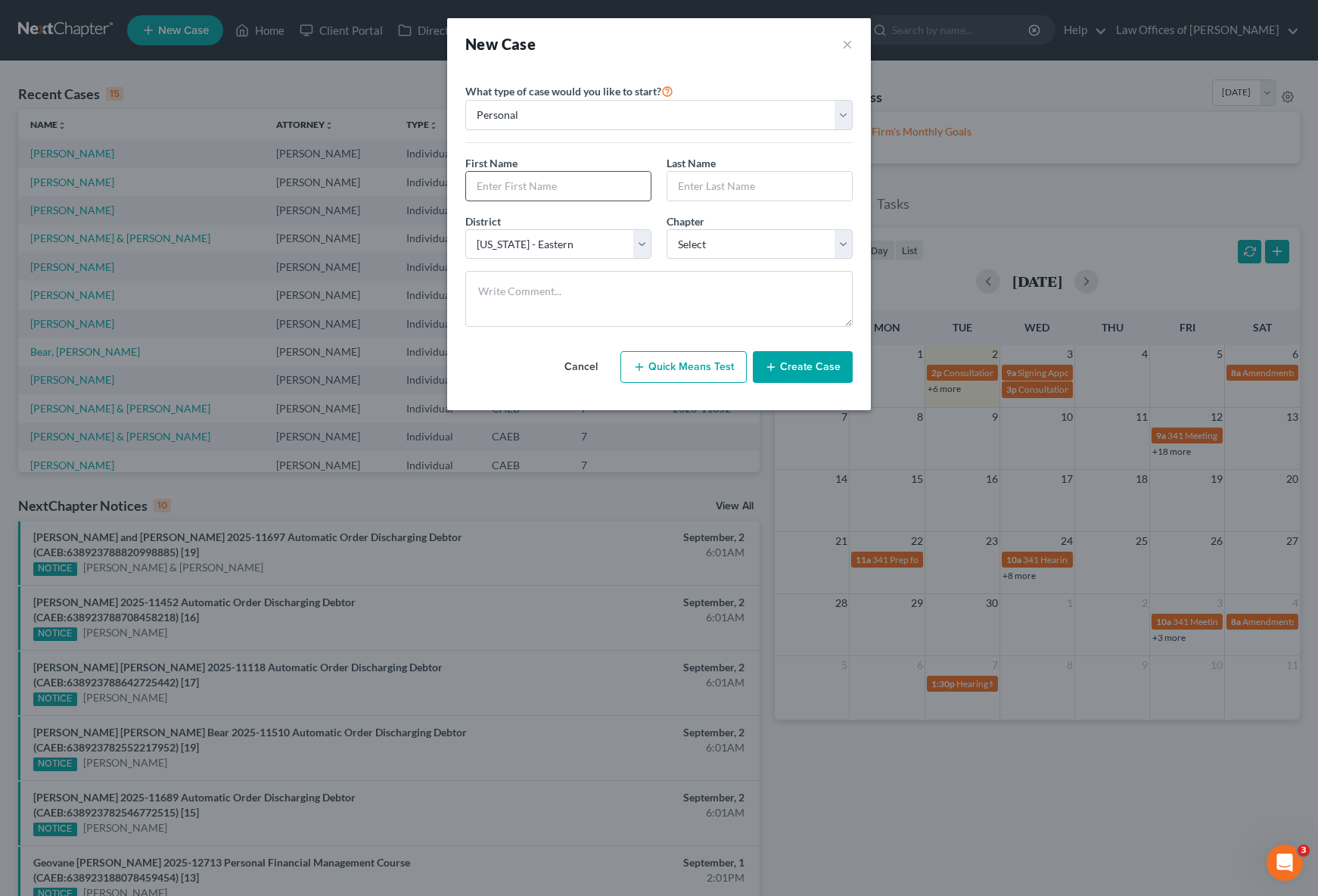
click at [534, 192] on input "text" at bounding box center [558, 186] width 185 height 28
type input "Cynthia"
type input "Irvine"
click at [842, 246] on select "Select 7 11 12 13" at bounding box center [760, 245] width 186 height 30
select select "0"
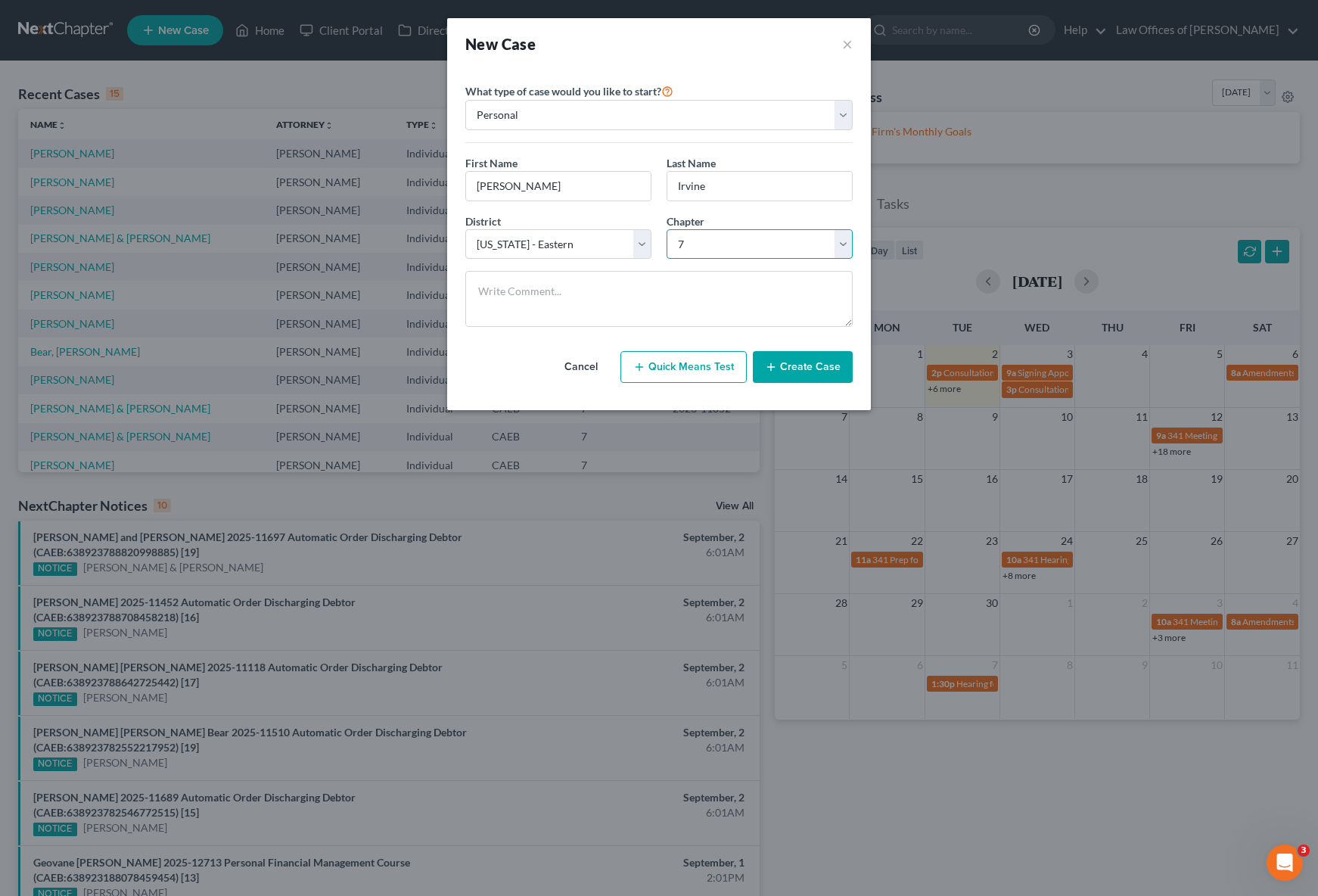
click at [667, 229] on select "Select 7 11 12 13" at bounding box center [760, 245] width 186 height 30
click at [822, 368] on button "Create Case" at bounding box center [802, 367] width 100 height 32
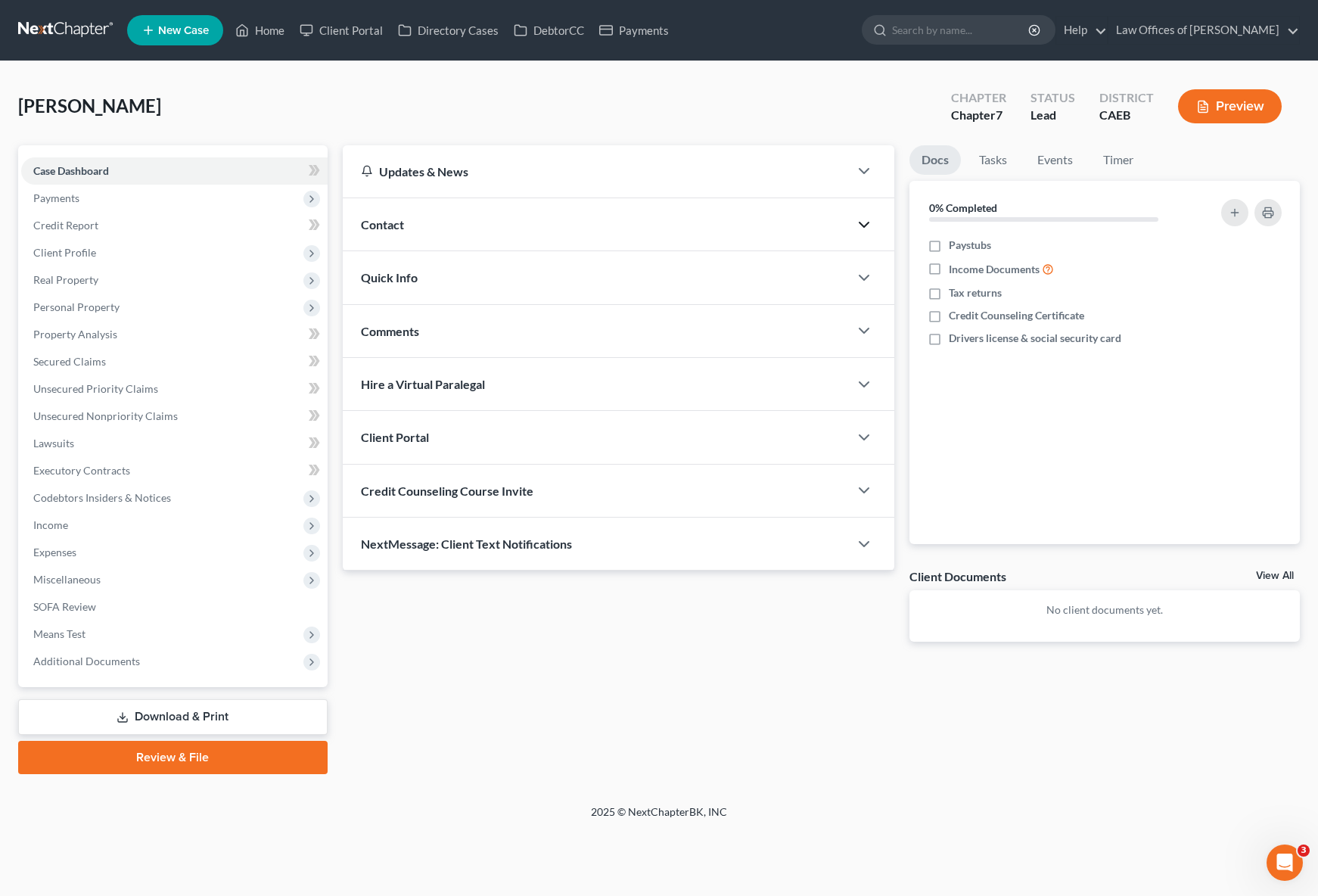
click at [863, 226] on icon "button" at bounding box center [864, 224] width 18 height 18
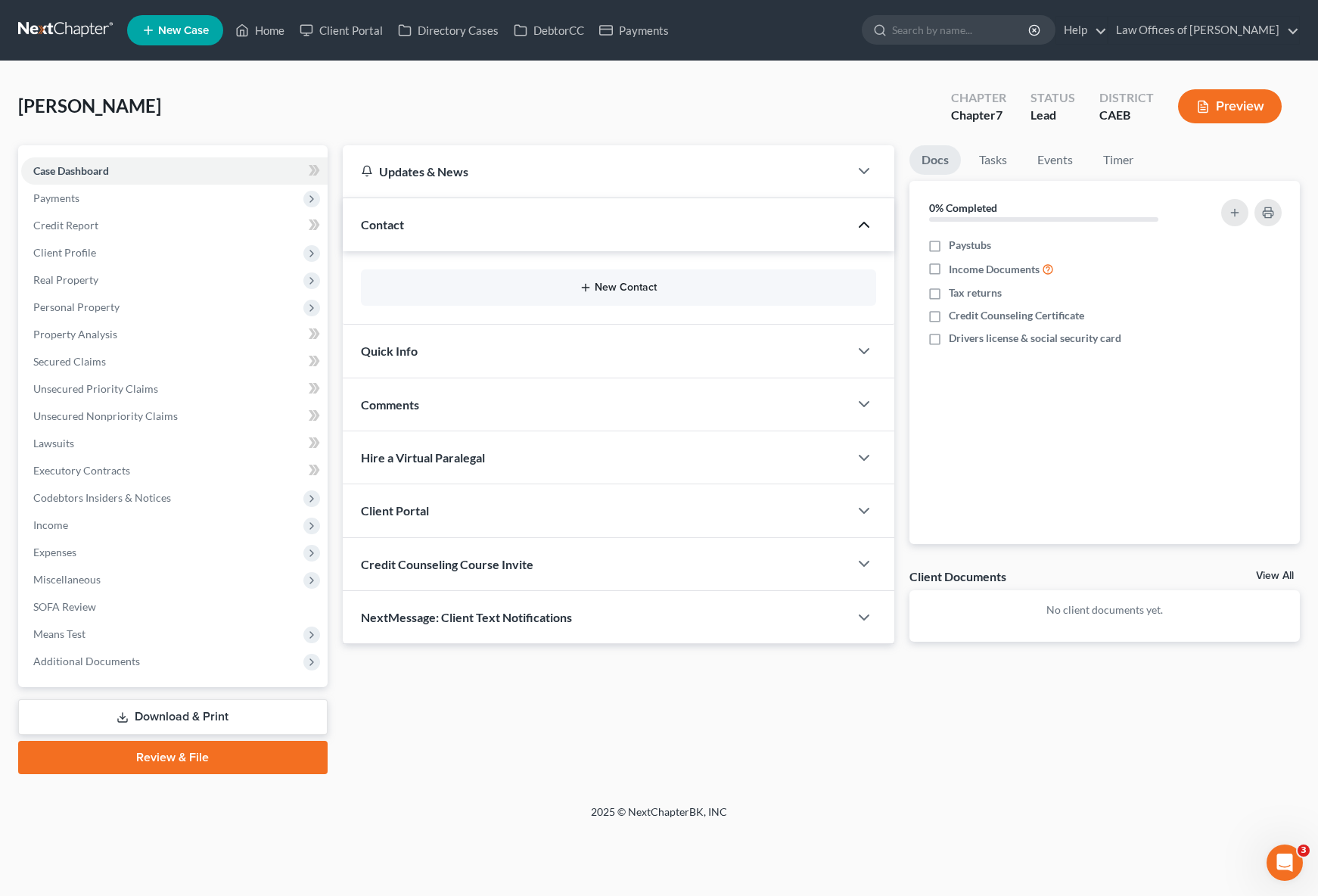
click at [634, 288] on button "New Contact" at bounding box center [618, 287] width 492 height 12
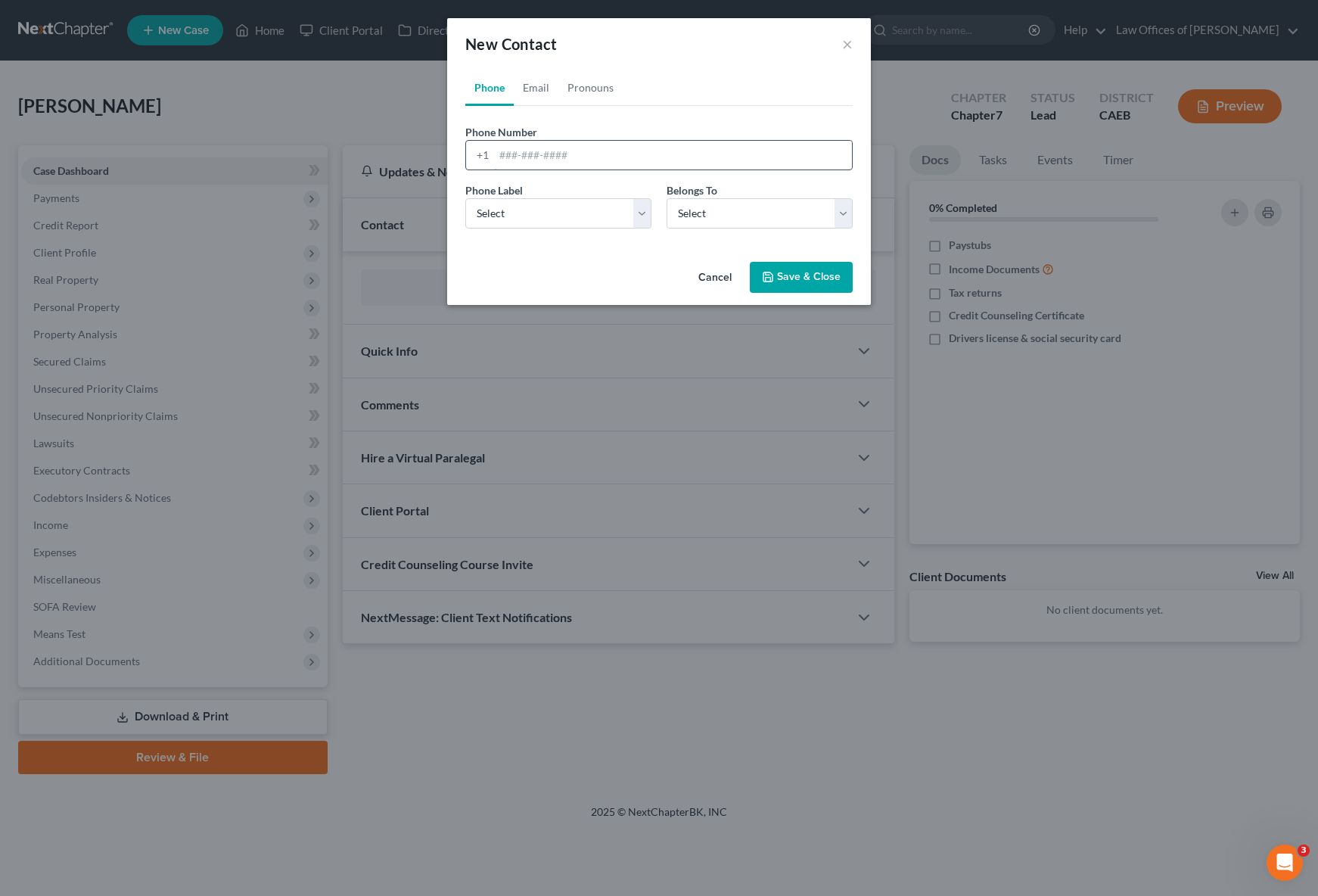
click at [605, 143] on input "tel" at bounding box center [672, 155] width 357 height 28
type input "6613304600"
click at [643, 210] on select "Select Mobile Home Work Other" at bounding box center [558, 213] width 186 height 30
select select "0"
click at [466, 198] on select "Select Mobile Home Work Other" at bounding box center [558, 213] width 186 height 30
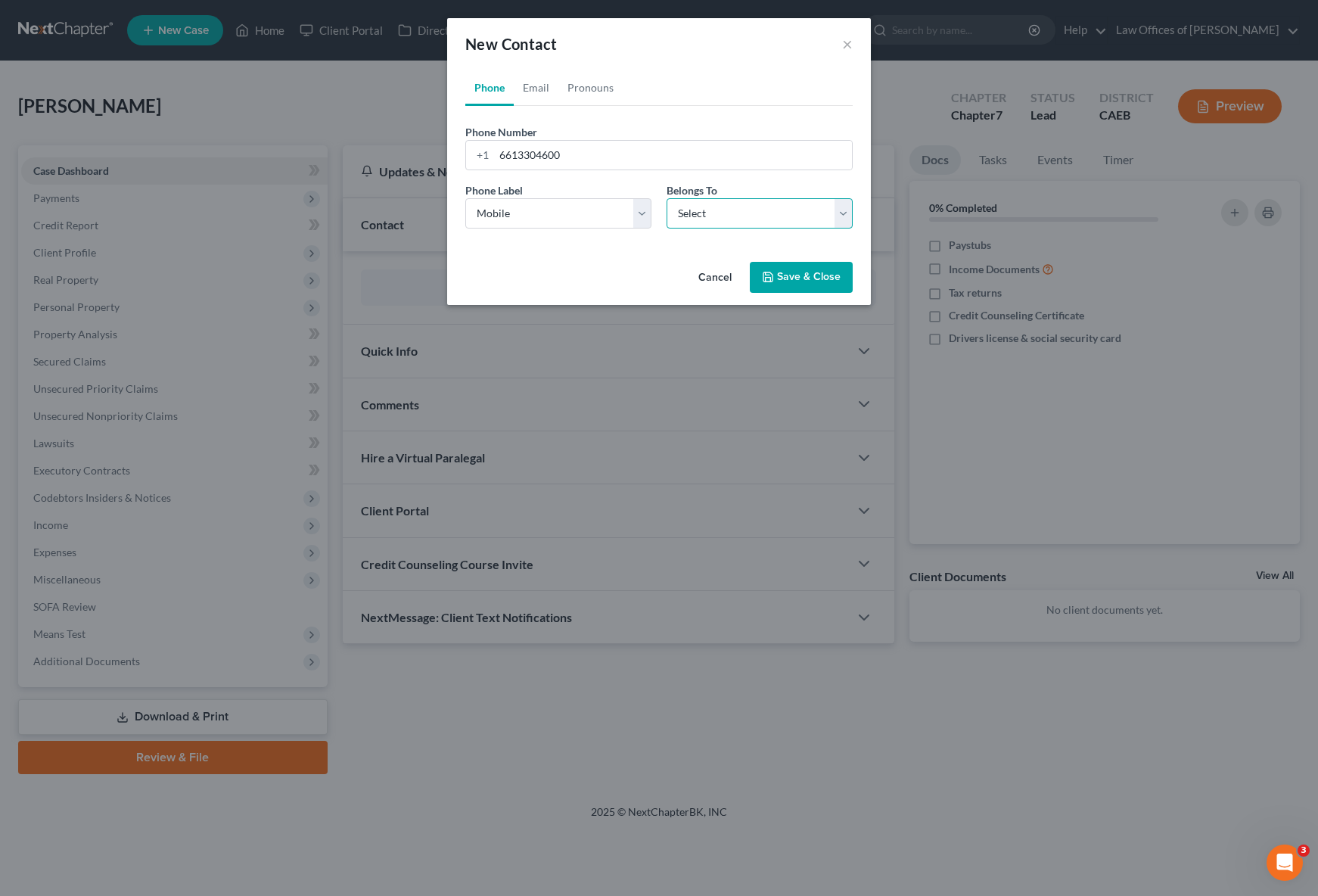
click at [845, 210] on select "Select Client Other" at bounding box center [760, 213] width 186 height 30
select select "0"
click at [667, 198] on select "Select Client Other" at bounding box center [760, 213] width 186 height 30
click at [816, 279] on button "Save & Close" at bounding box center [801, 278] width 103 height 32
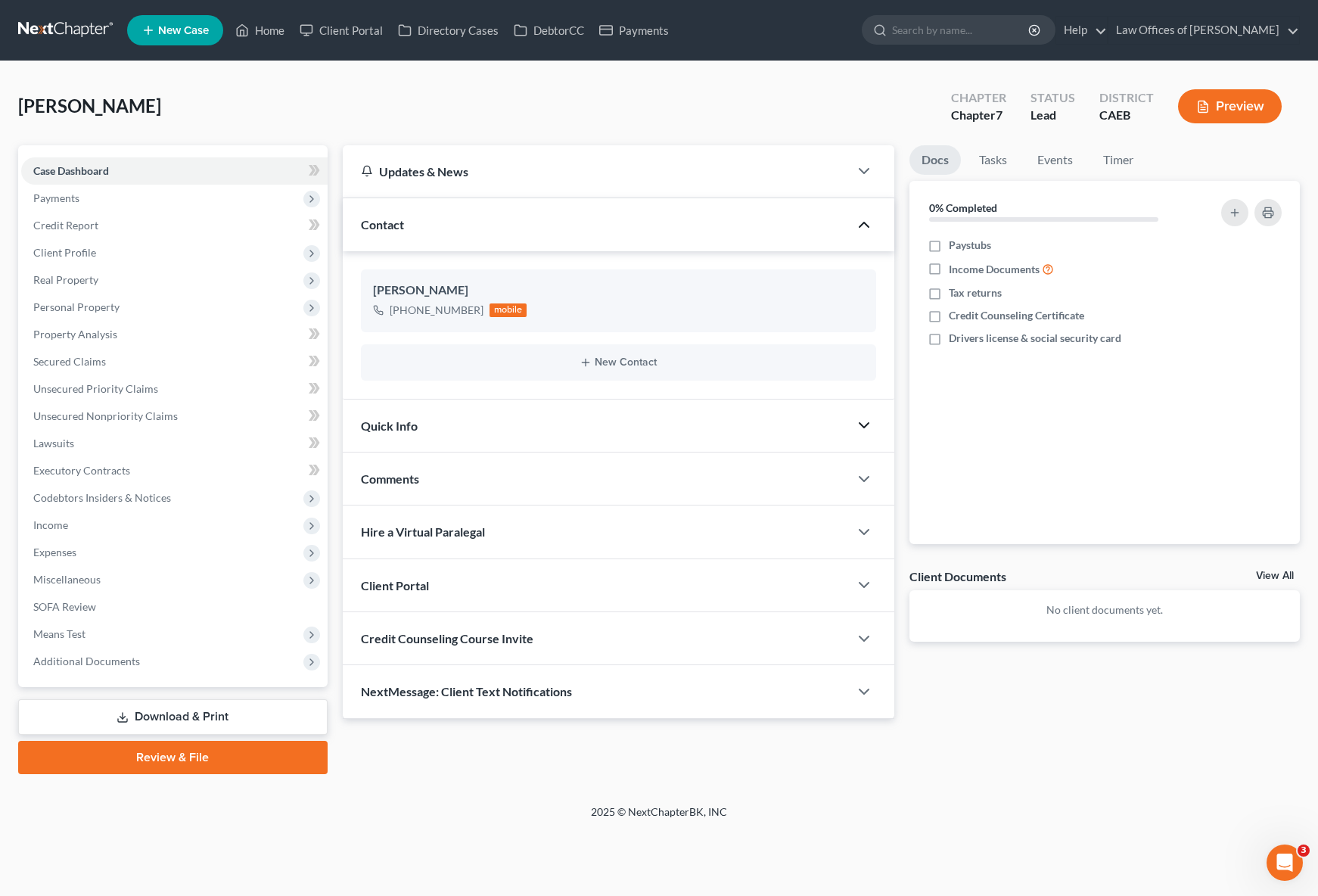
click at [867, 425] on polyline "button" at bounding box center [864, 425] width 9 height 5
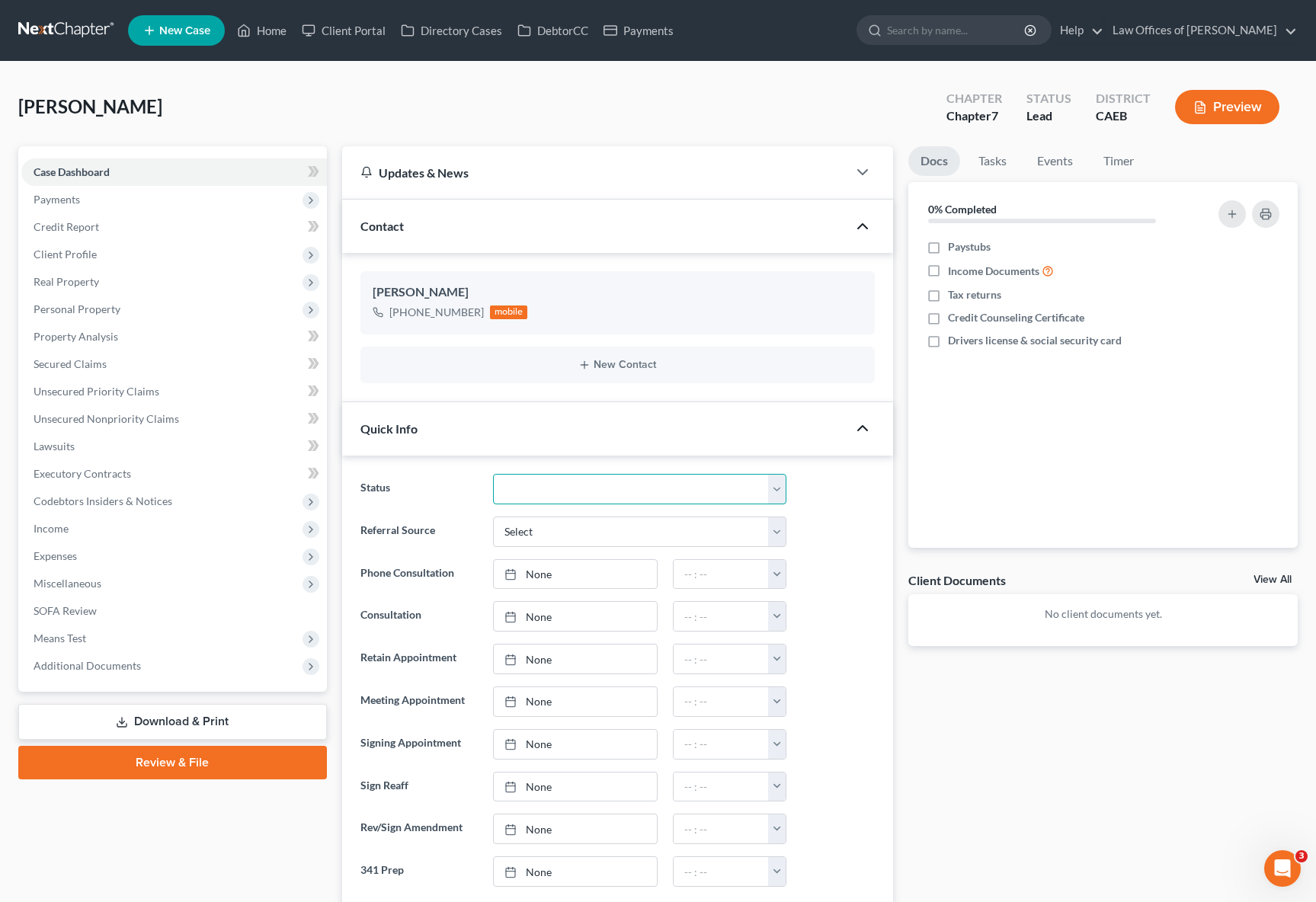
click at [775, 480] on select "Cancelled/Refund Closed Consultation Declined Discharged Filed Income Check In …" at bounding box center [640, 489] width 294 height 31
select select "2"
click at [493, 473] on select "Cancelled/Refund Closed Consultation Declined Discharged Filed Income Check In …" at bounding box center [640, 489] width 294 height 31
type input "9/2/2025"
click at [548, 619] on link "None" at bounding box center [576, 616] width 164 height 29
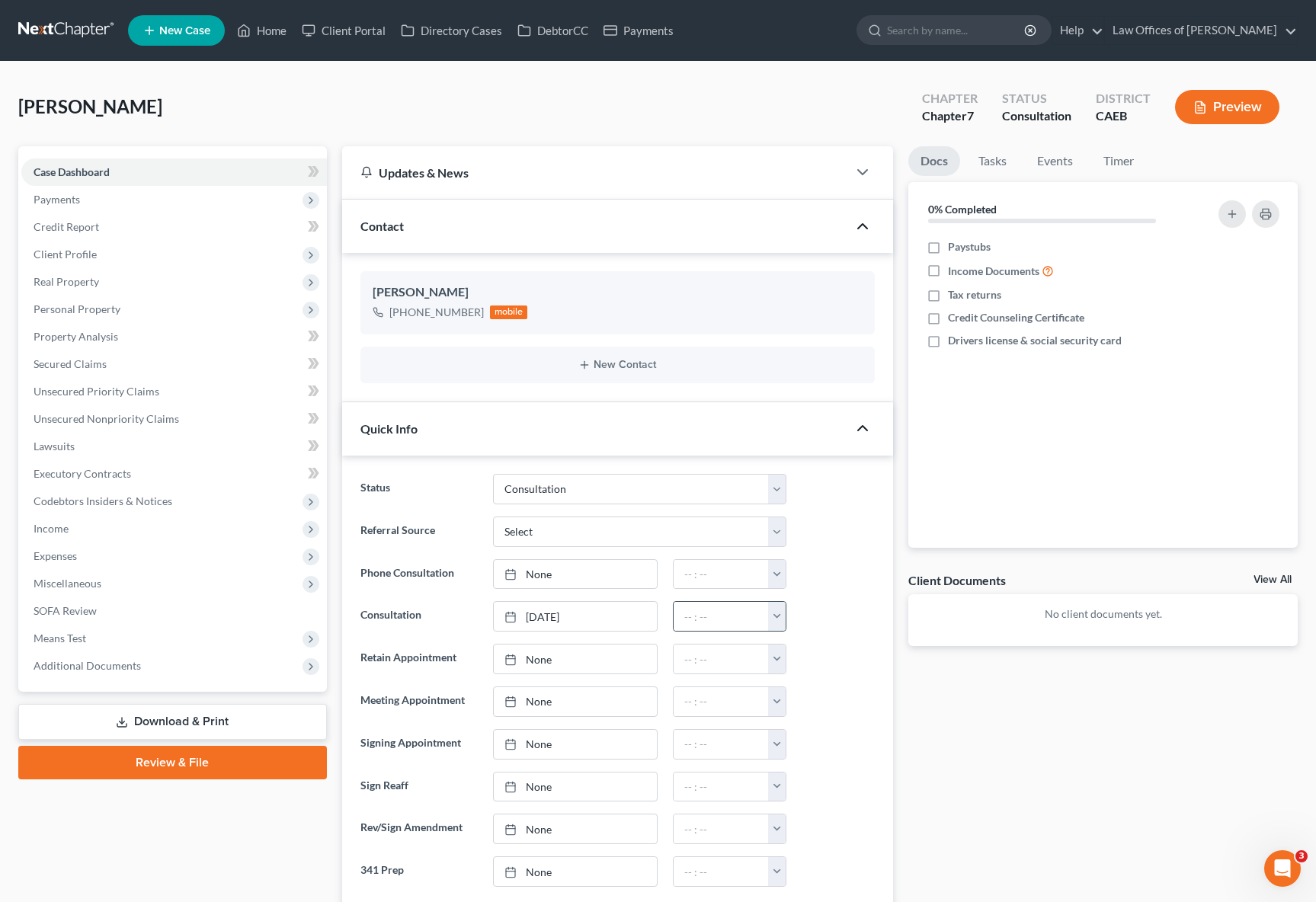
click at [775, 614] on button "button" at bounding box center [776, 616] width 17 height 29
click at [817, 726] on link "2:00pm" at bounding box center [810, 724] width 85 height 26
type input "2:00pm"
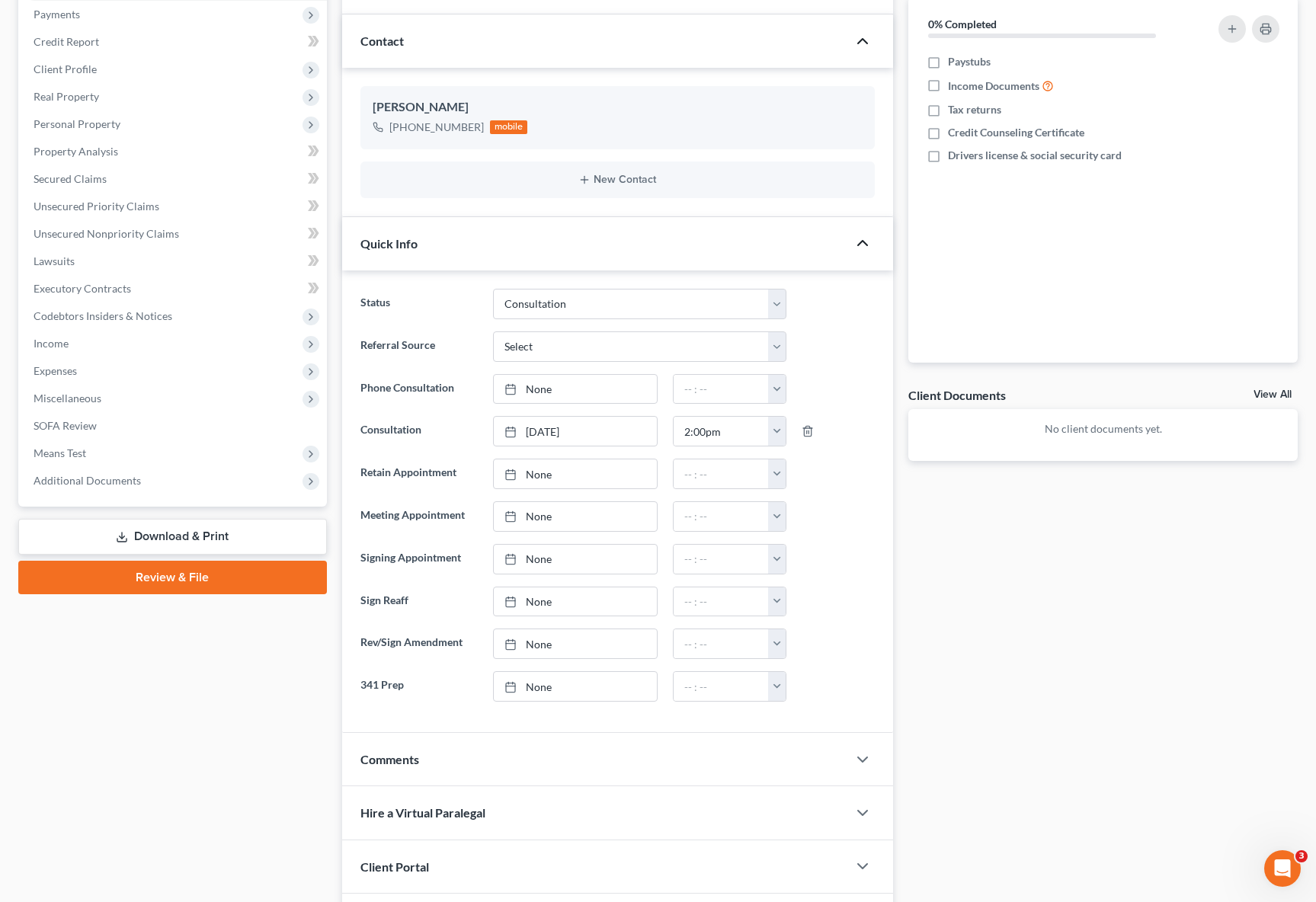
scroll to position [187, 0]
click at [860, 754] on icon "button" at bounding box center [862, 757] width 18 height 18
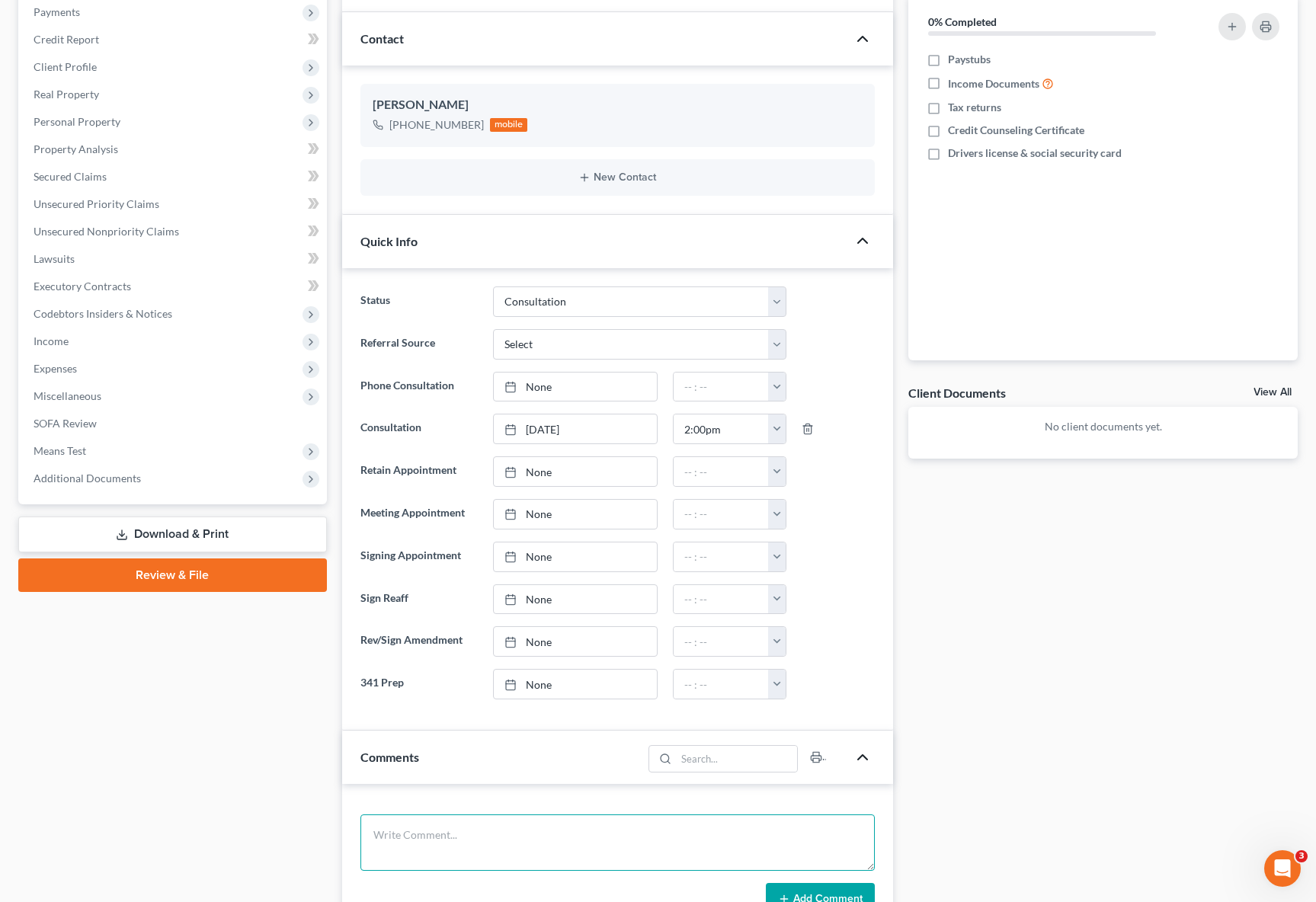
click at [430, 824] on textarea at bounding box center [617, 842] width 515 height 56
type textarea "S"
type textarea "T"
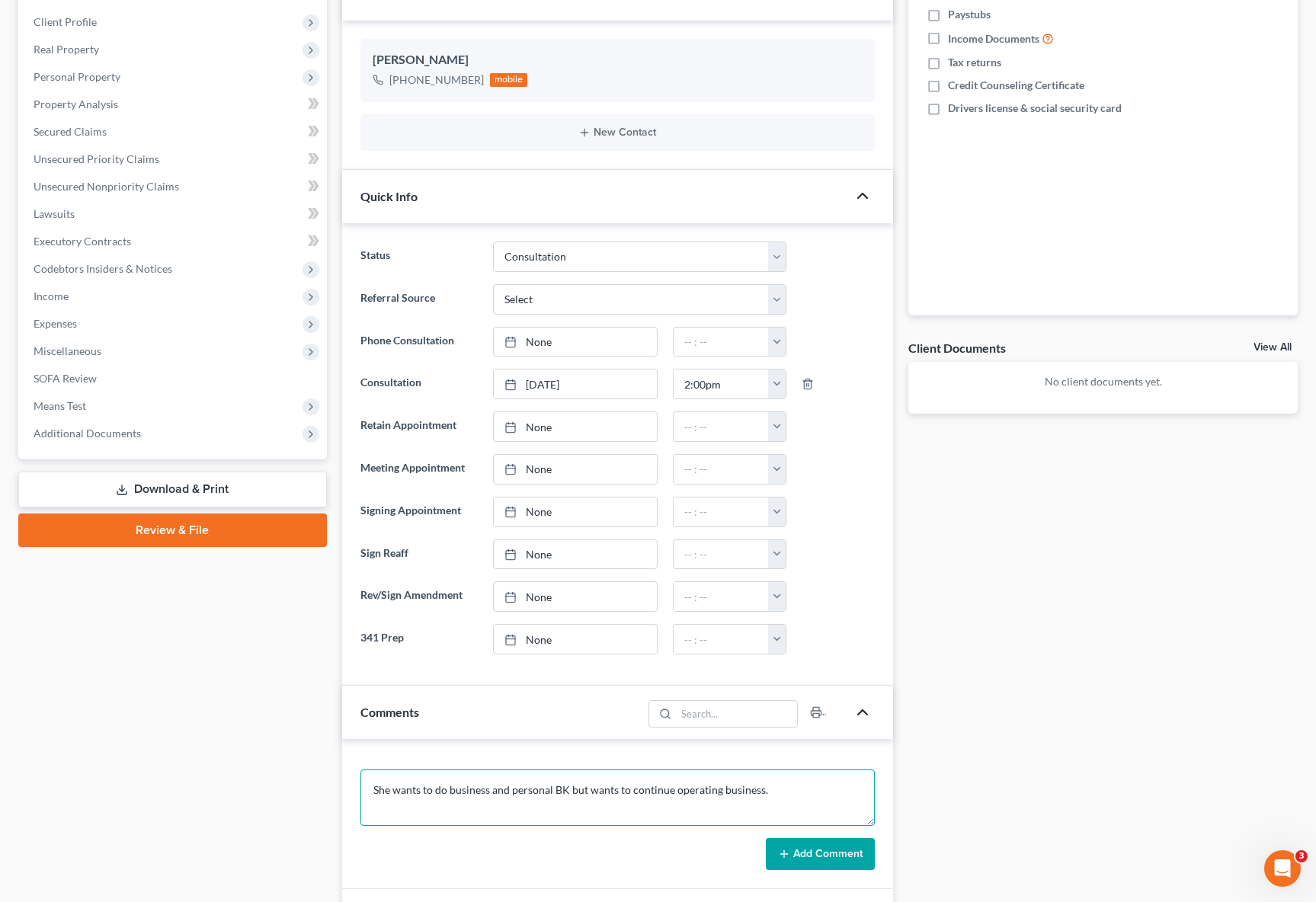
scroll to position [232, 0]
type textarea "She wants to do business and personal BK but wants to continue operating busine…"
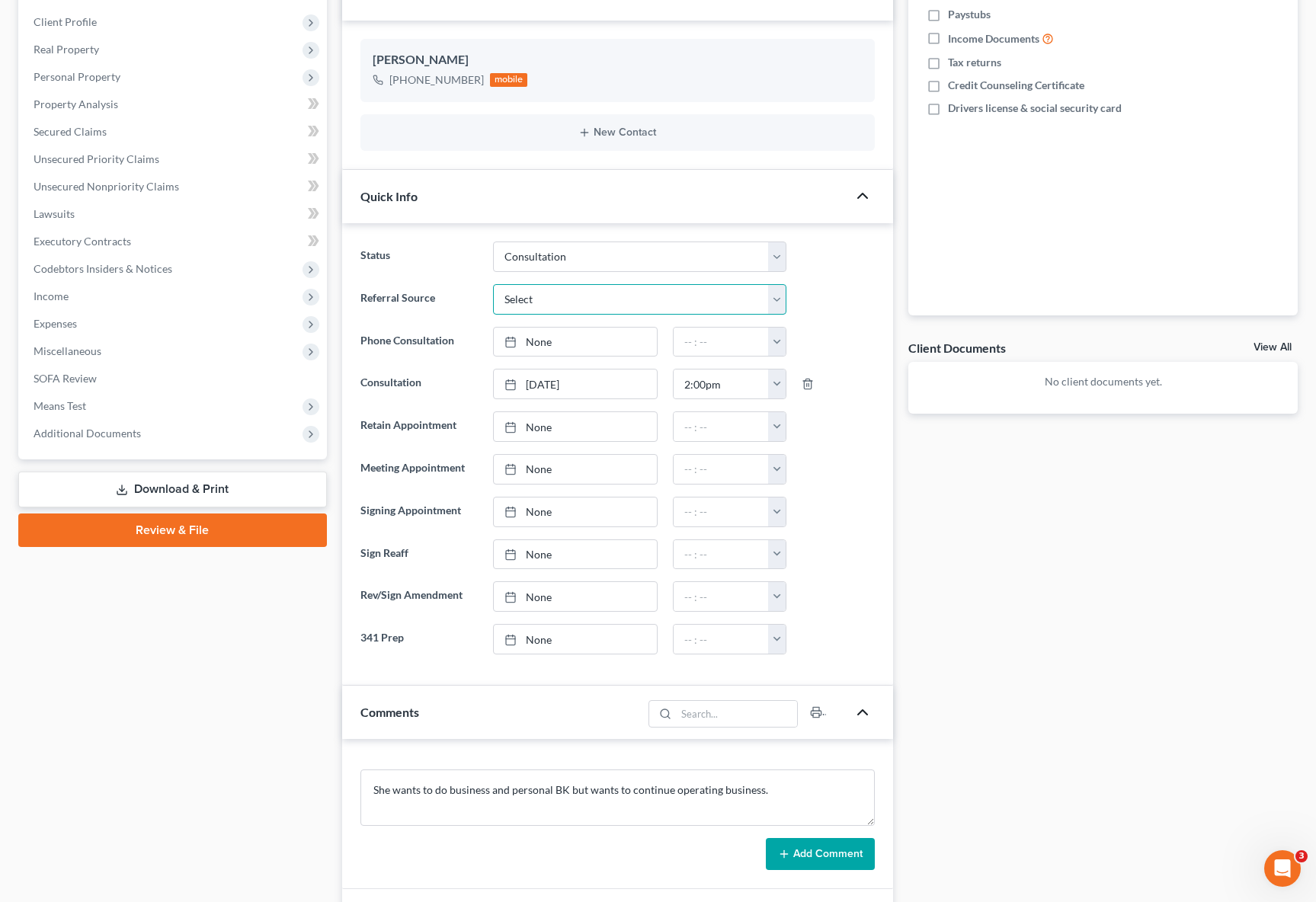
click at [778, 303] on select "Select Word Of Mouth Previous Clients Direct Mail Website Google Search Modern …" at bounding box center [640, 300] width 294 height 31
select select "6"
click at [493, 284] on select "Select Word Of Mouth Previous Clients Direct Mail Website Google Search Modern …" at bounding box center [640, 300] width 294 height 31
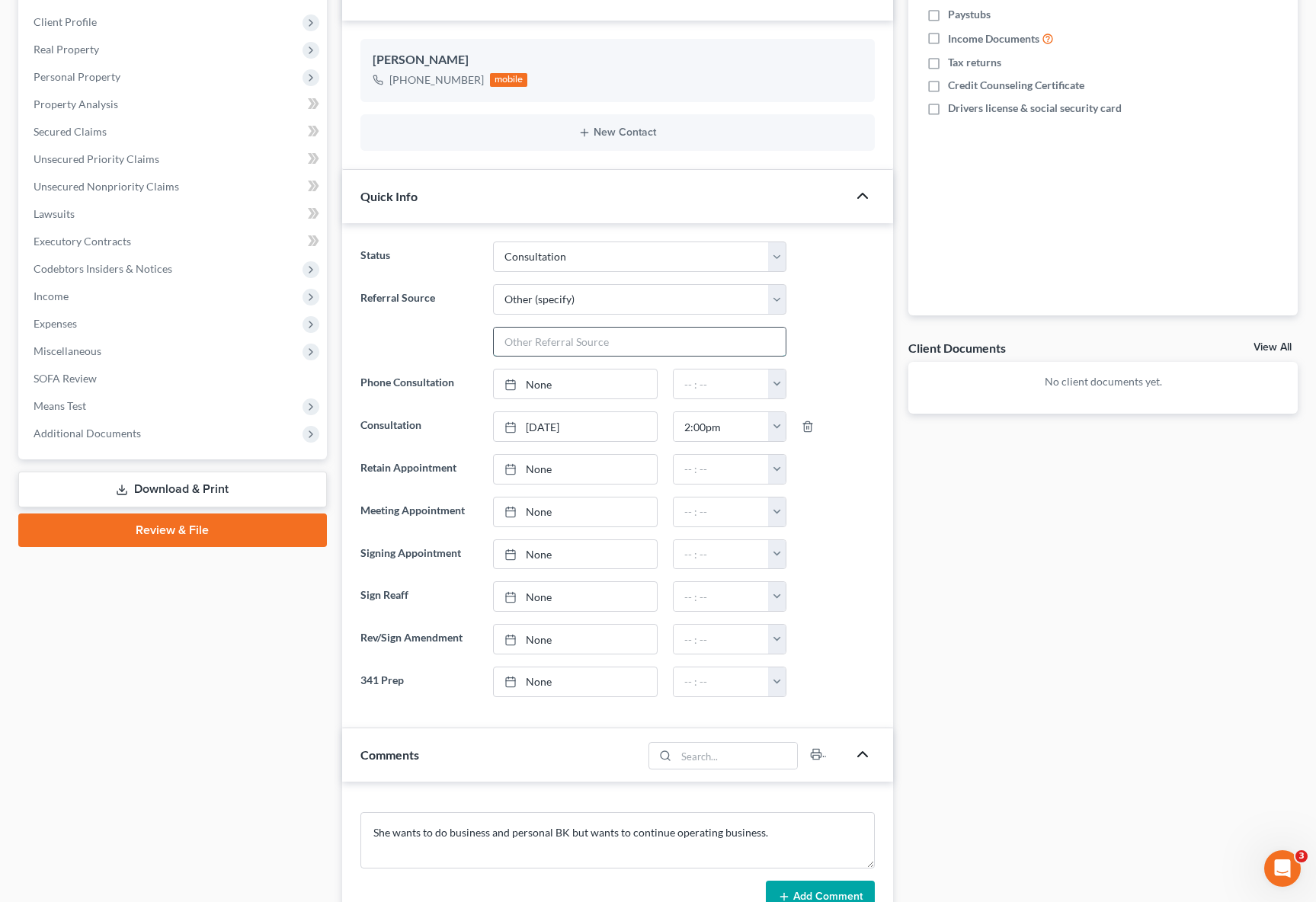
click at [545, 333] on input "text" at bounding box center [640, 342] width 292 height 29
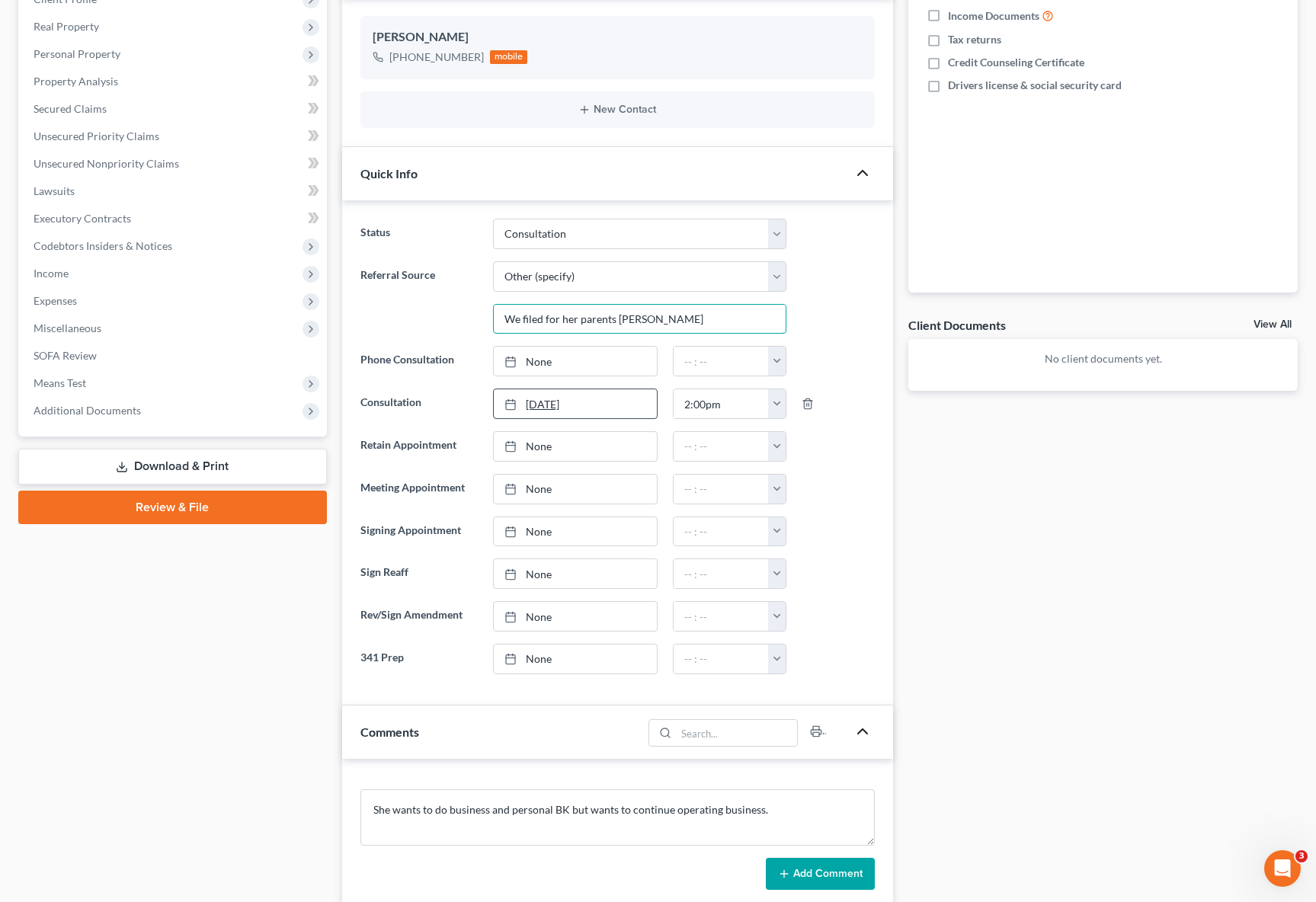
scroll to position [258, 0]
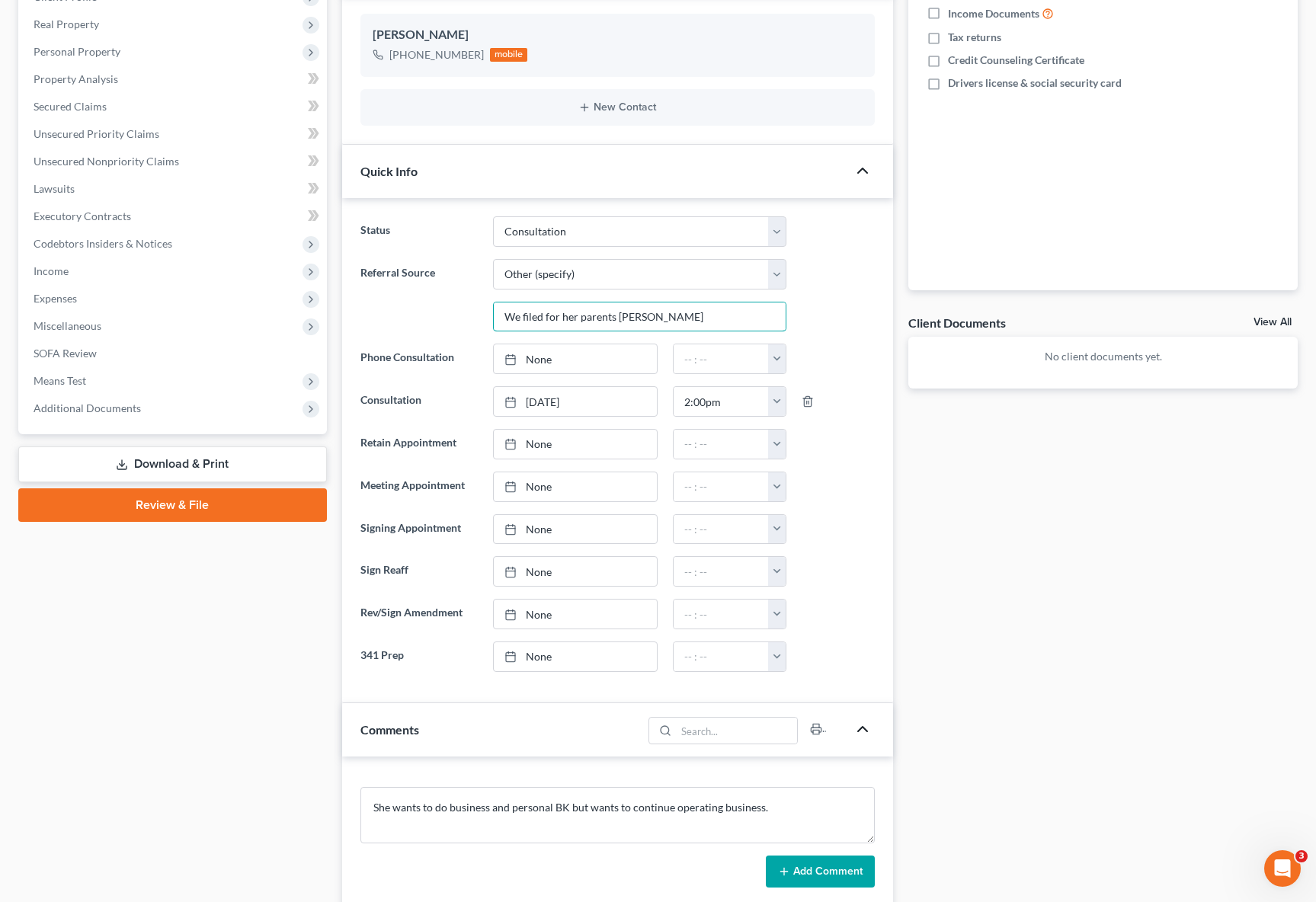
type input "We filed for her parents Guadalupe Sanchez"
click at [843, 865] on button "Add Comment" at bounding box center [820, 871] width 109 height 32
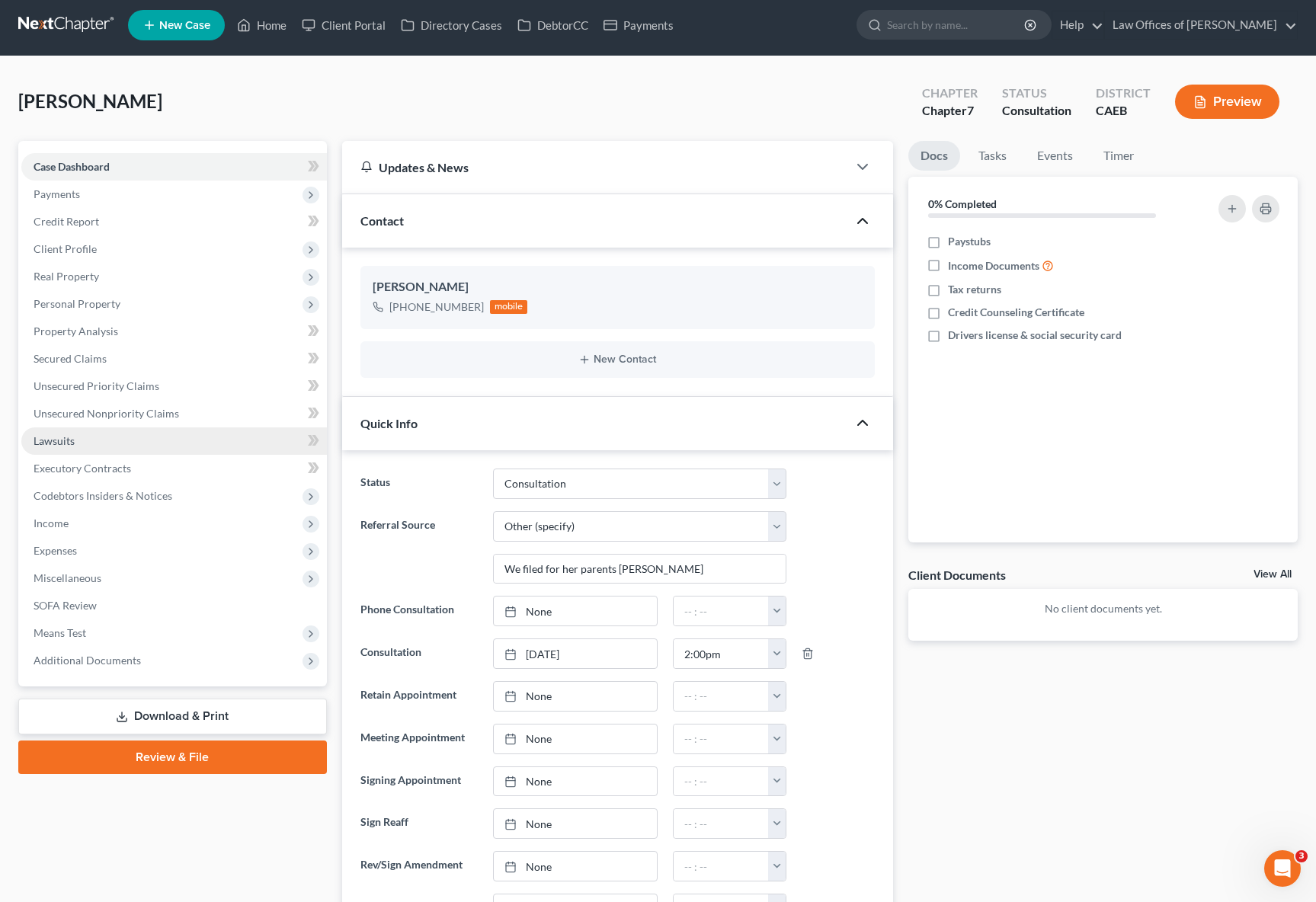
scroll to position [0, 0]
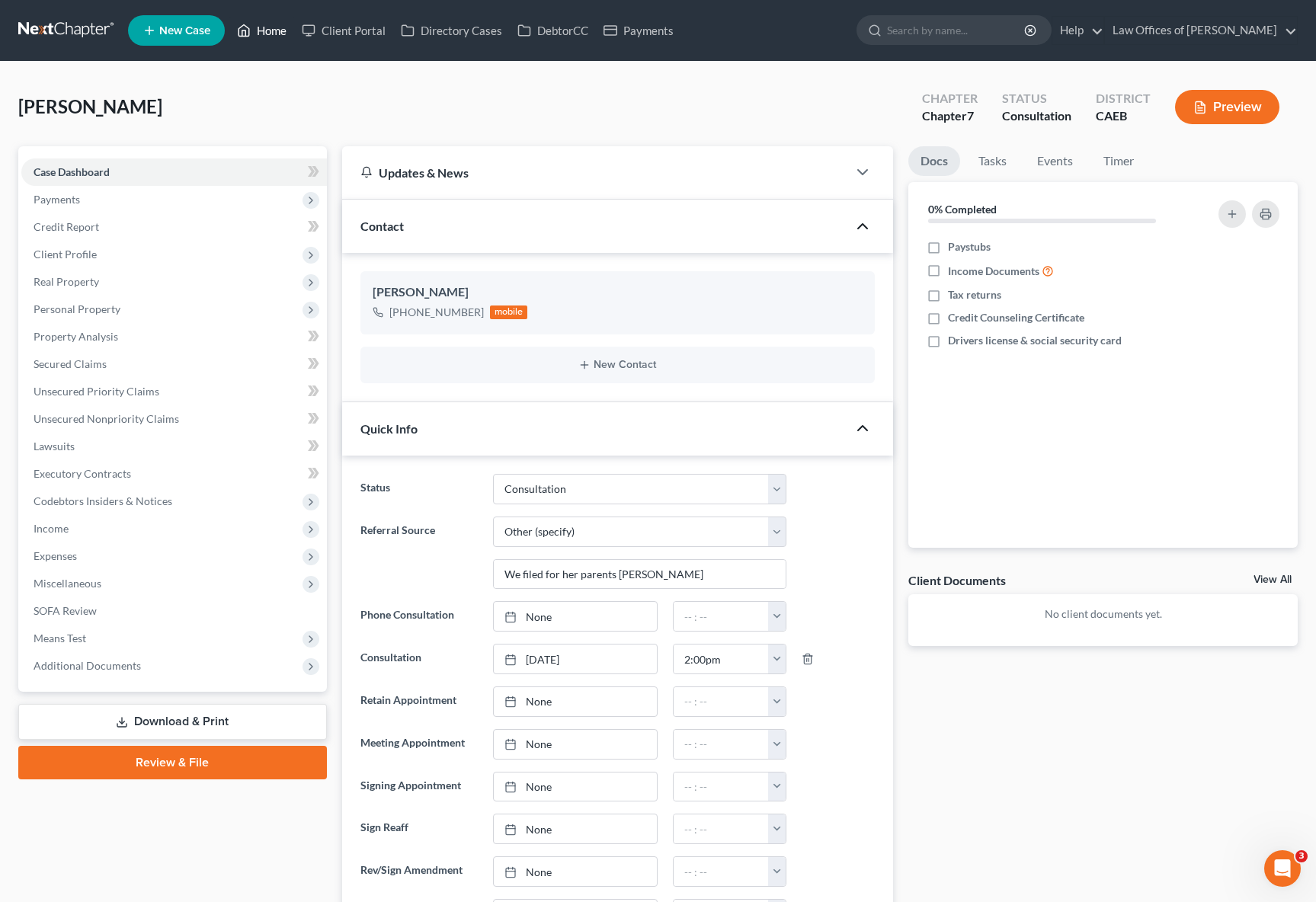
click at [277, 32] on link "Home" at bounding box center [262, 31] width 65 height 28
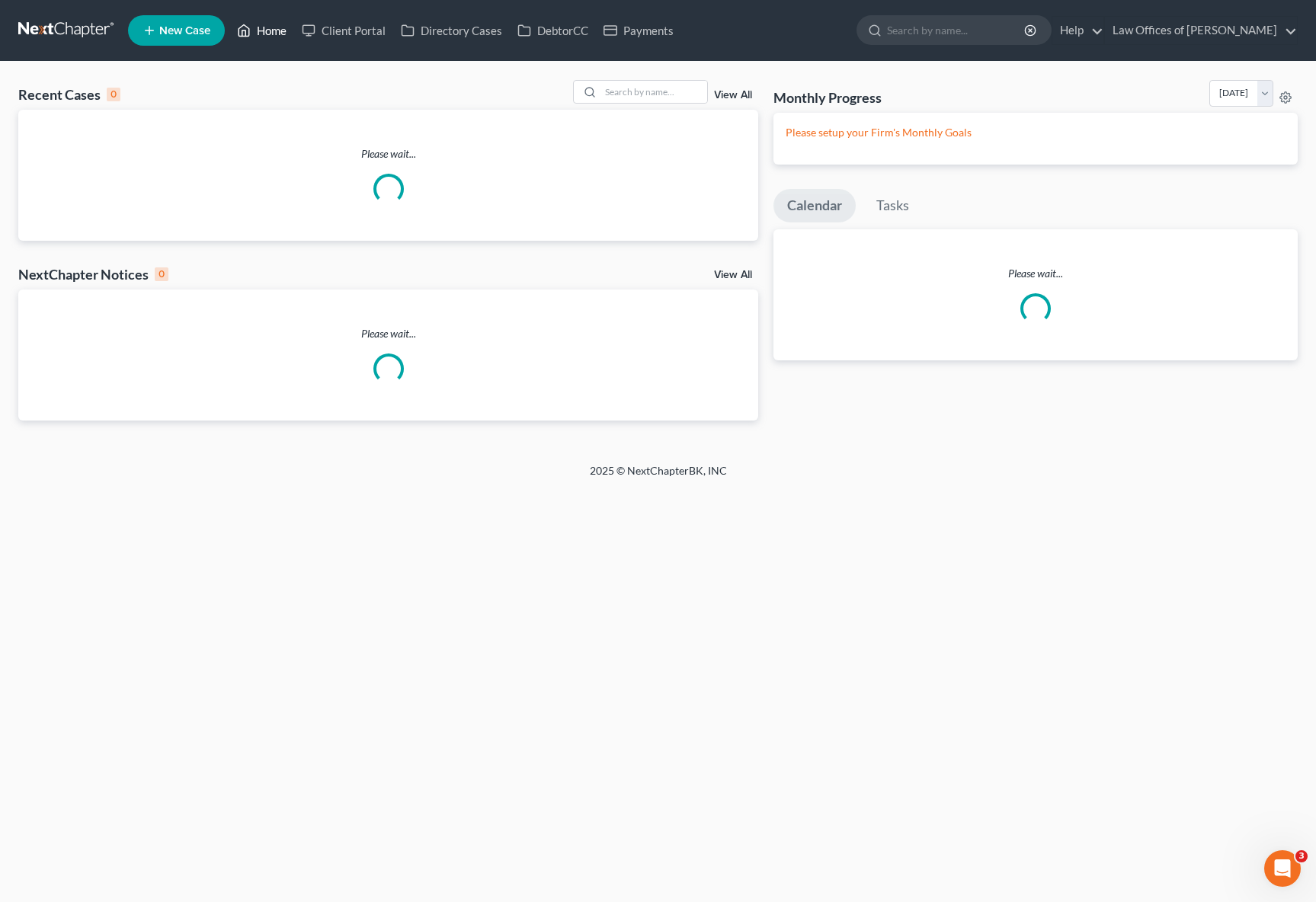
click at [277, 32] on link "Home" at bounding box center [262, 31] width 65 height 28
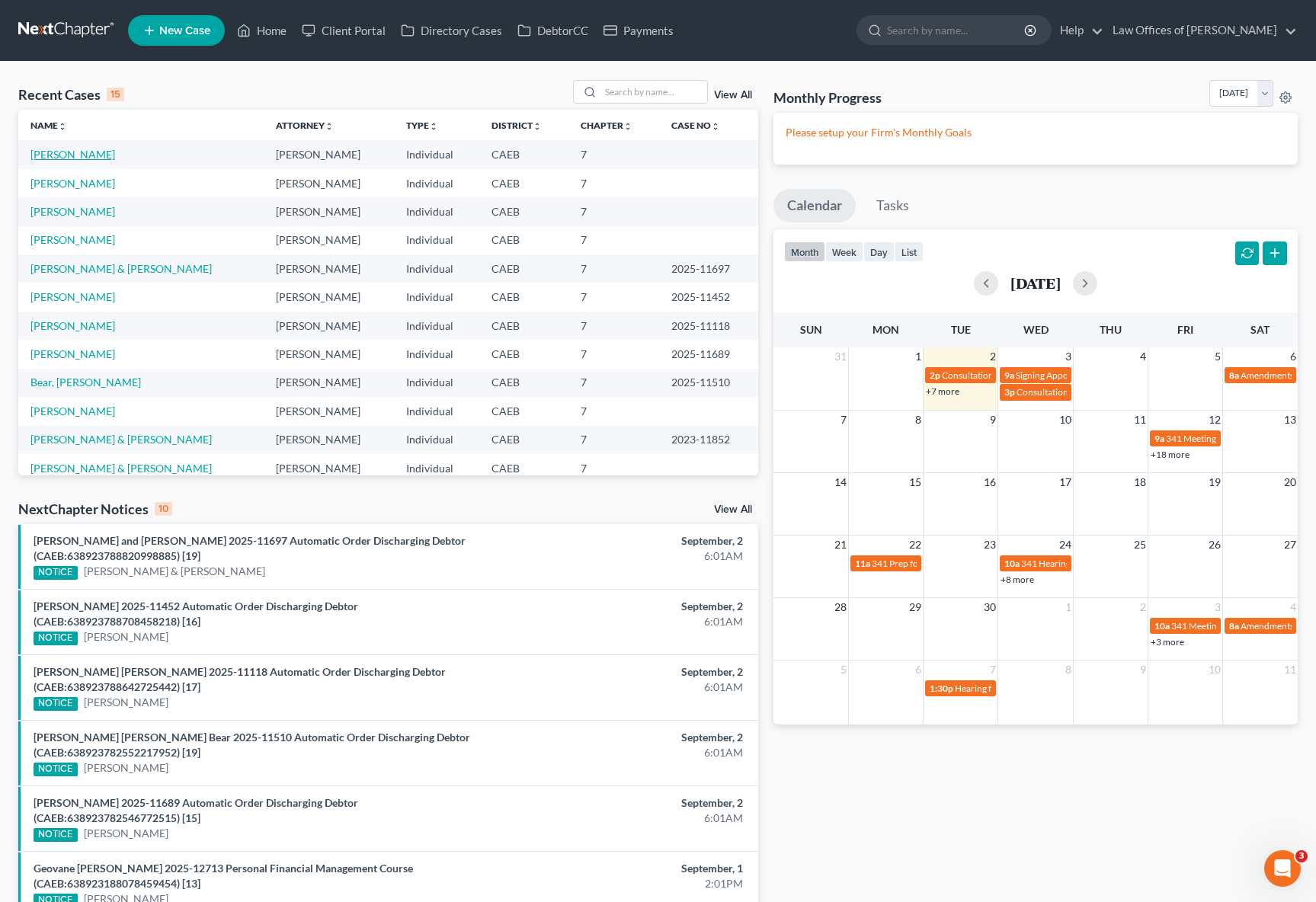
click at [82, 155] on link "Irvine, Cynthia" at bounding box center [73, 155] width 85 height 13
select select "6"
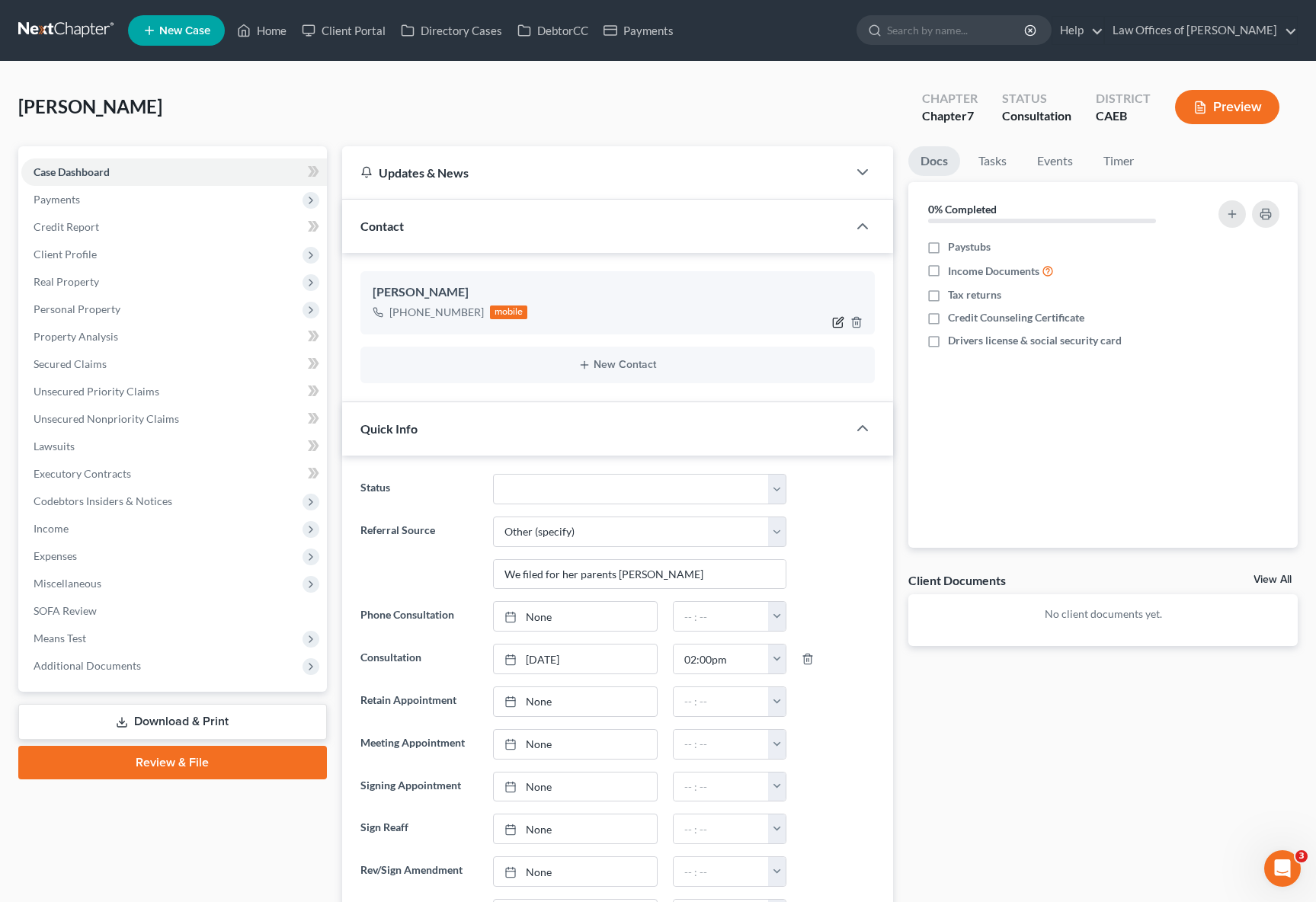
click at [838, 320] on icon "button" at bounding box center [838, 320] width 7 height 7
select select "0"
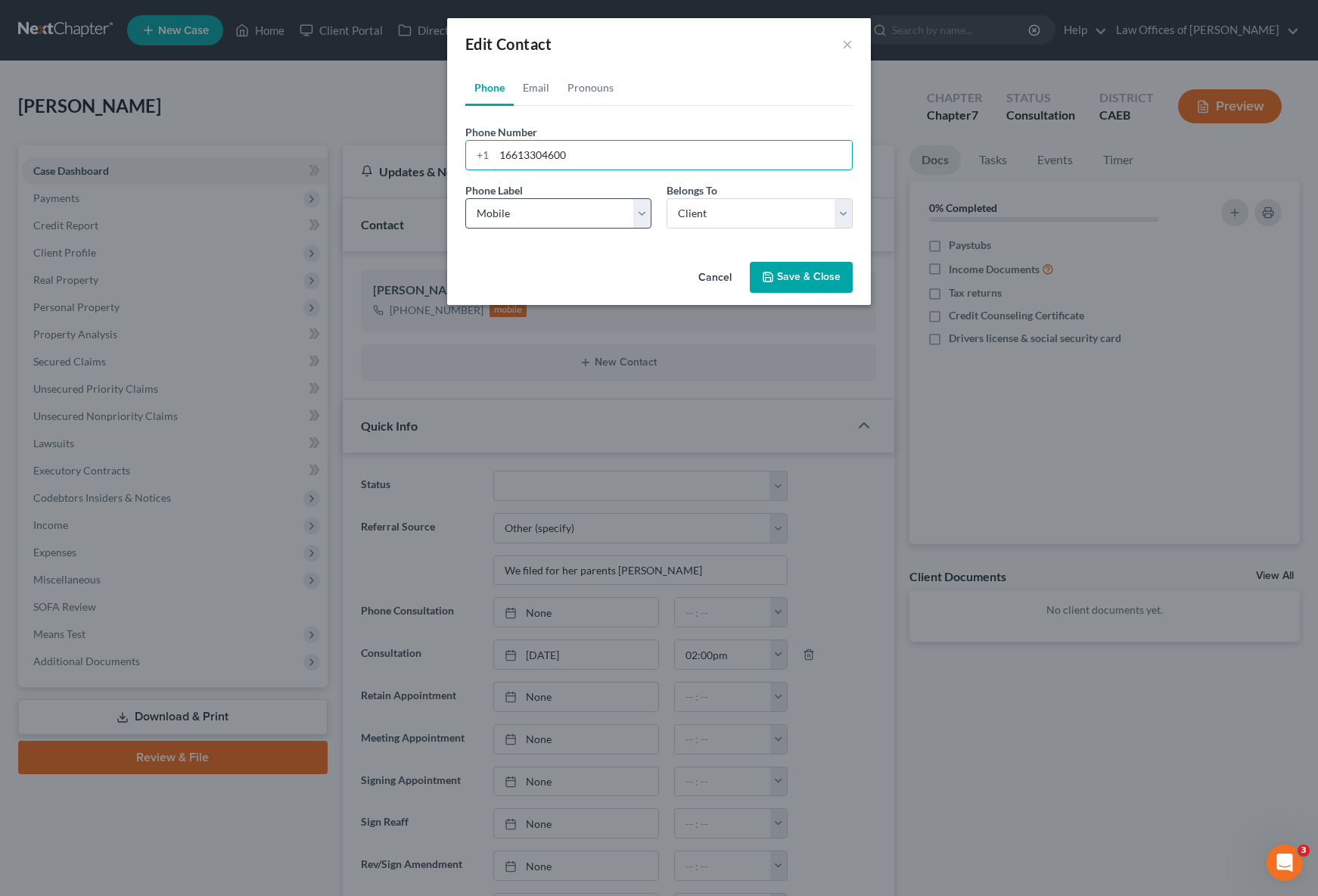
drag, startPoint x: 540, startPoint y: 157, endPoint x: 613, endPoint y: 200, distance: 84.7
click at [540, 157] on input "16613304600" at bounding box center [672, 155] width 357 height 28
type input "16613334600"
click at [796, 274] on button "Save & Close" at bounding box center [801, 278] width 103 height 32
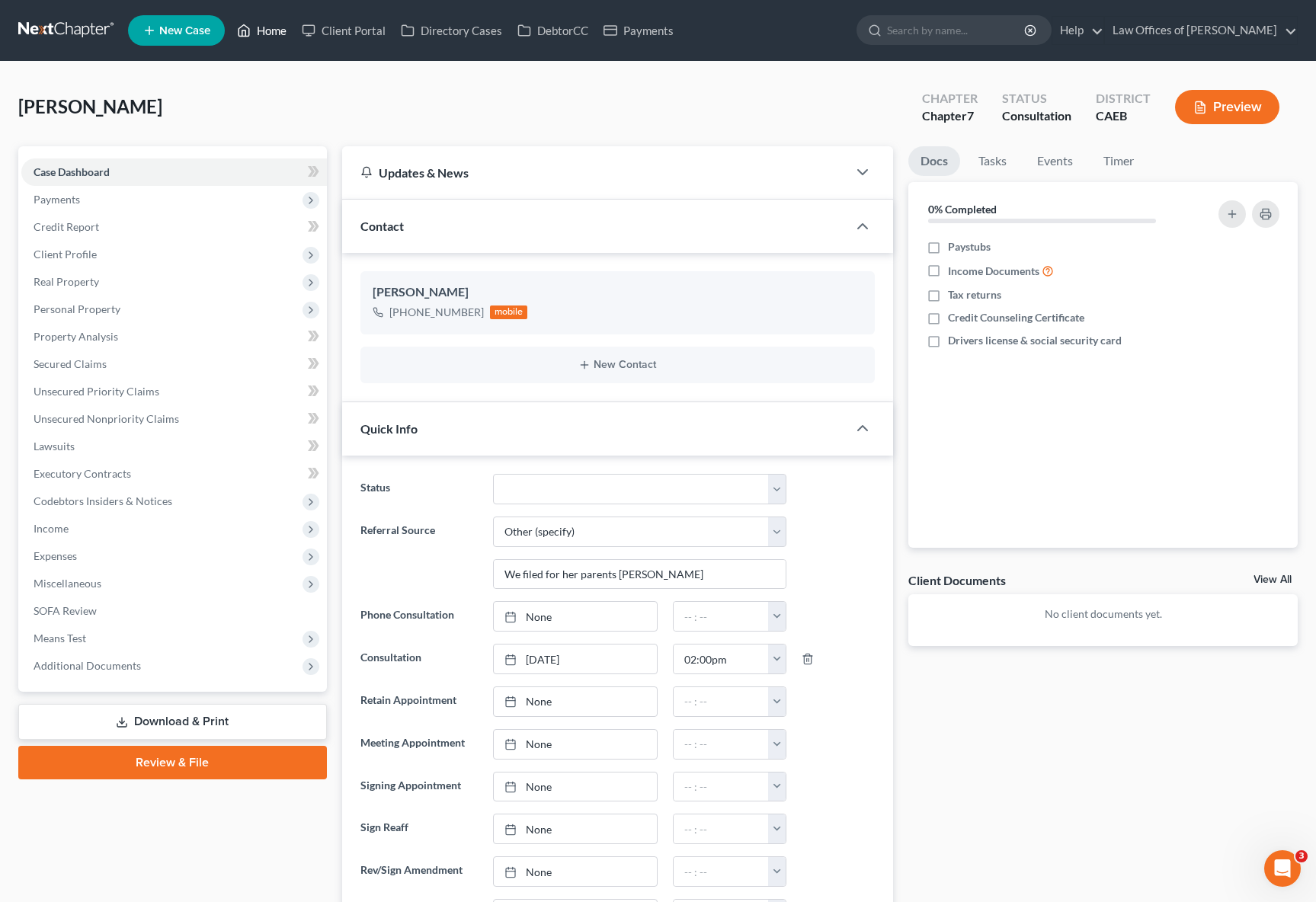
click at [269, 38] on link "Home" at bounding box center [262, 31] width 65 height 28
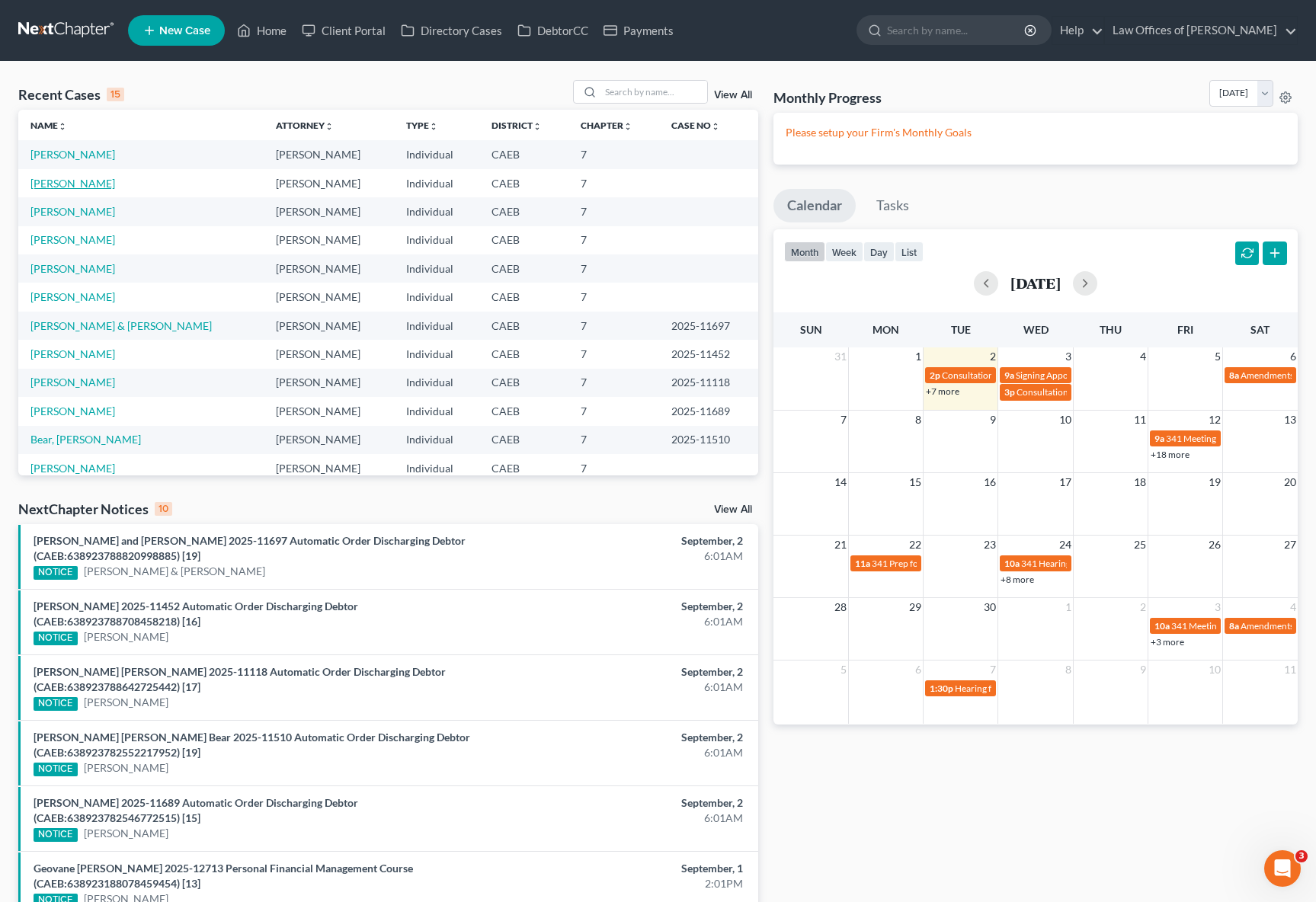
click at [64, 183] on link "Irvine, Cynthia" at bounding box center [73, 183] width 85 height 13
select select "6"
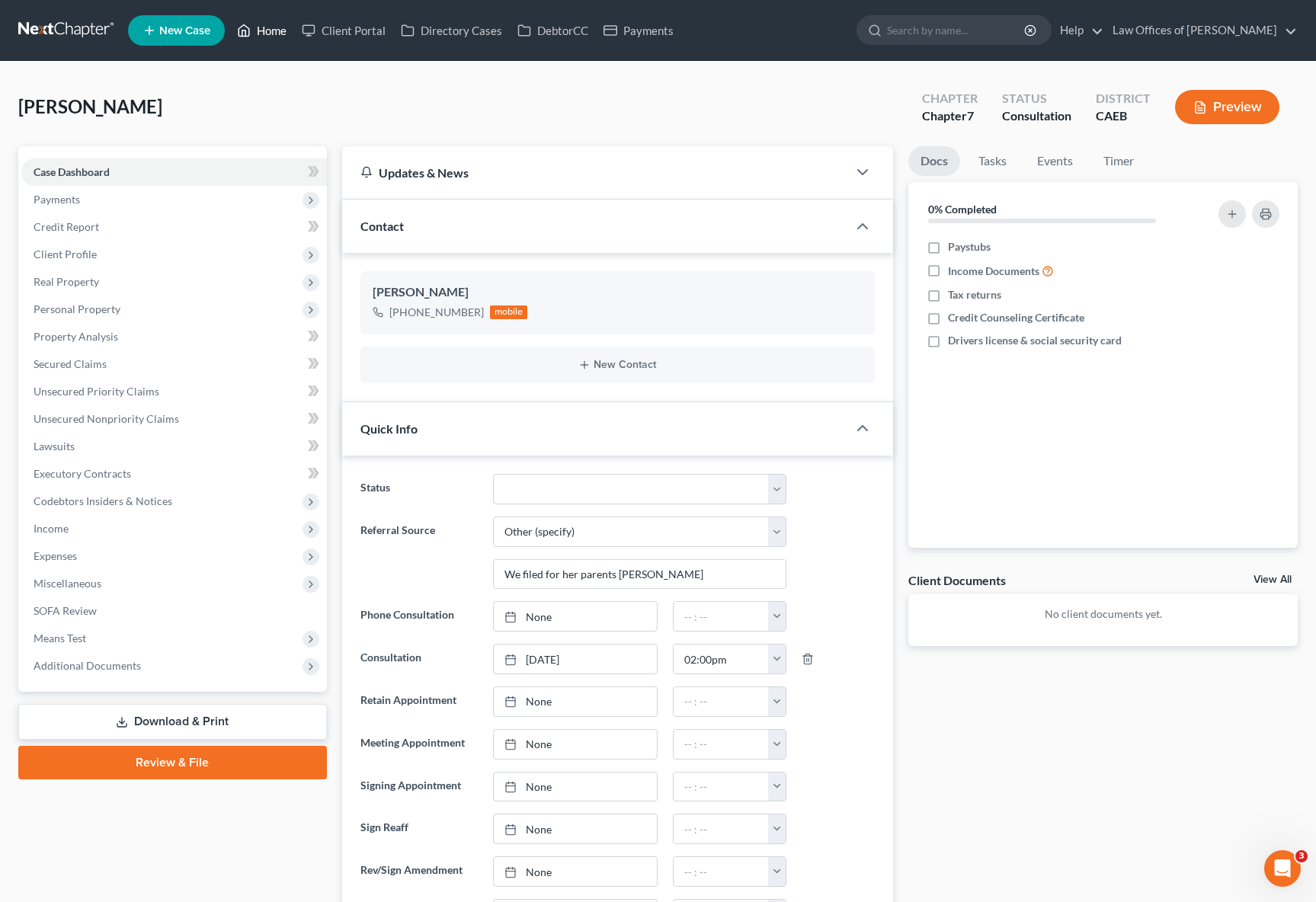
click at [263, 32] on link "Home" at bounding box center [262, 31] width 65 height 28
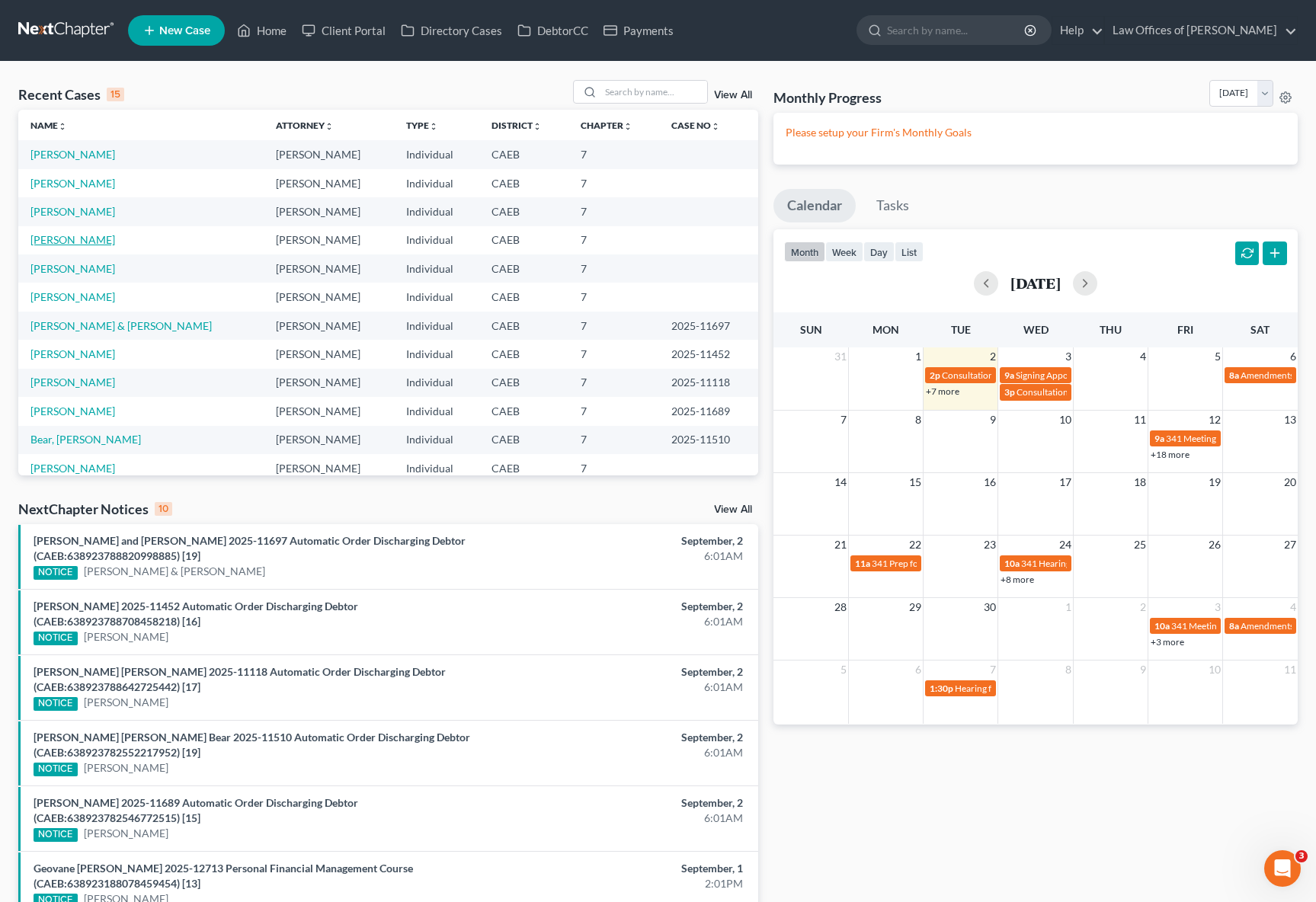
click at [115, 241] on link "Sanchez, Guadalupe" at bounding box center [73, 240] width 85 height 13
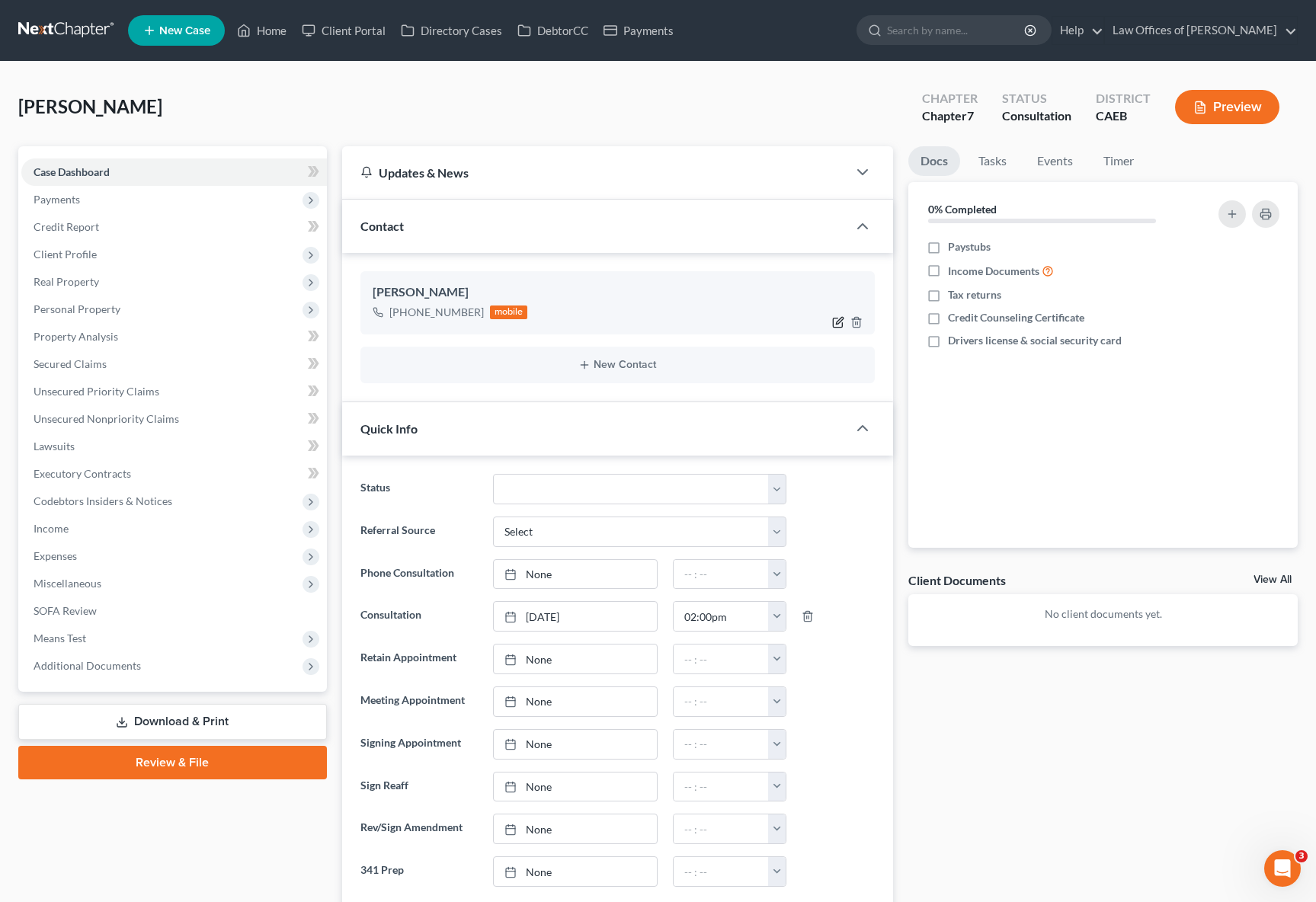
click at [838, 316] on icon "button" at bounding box center [838, 322] width 12 height 12
select select "0"
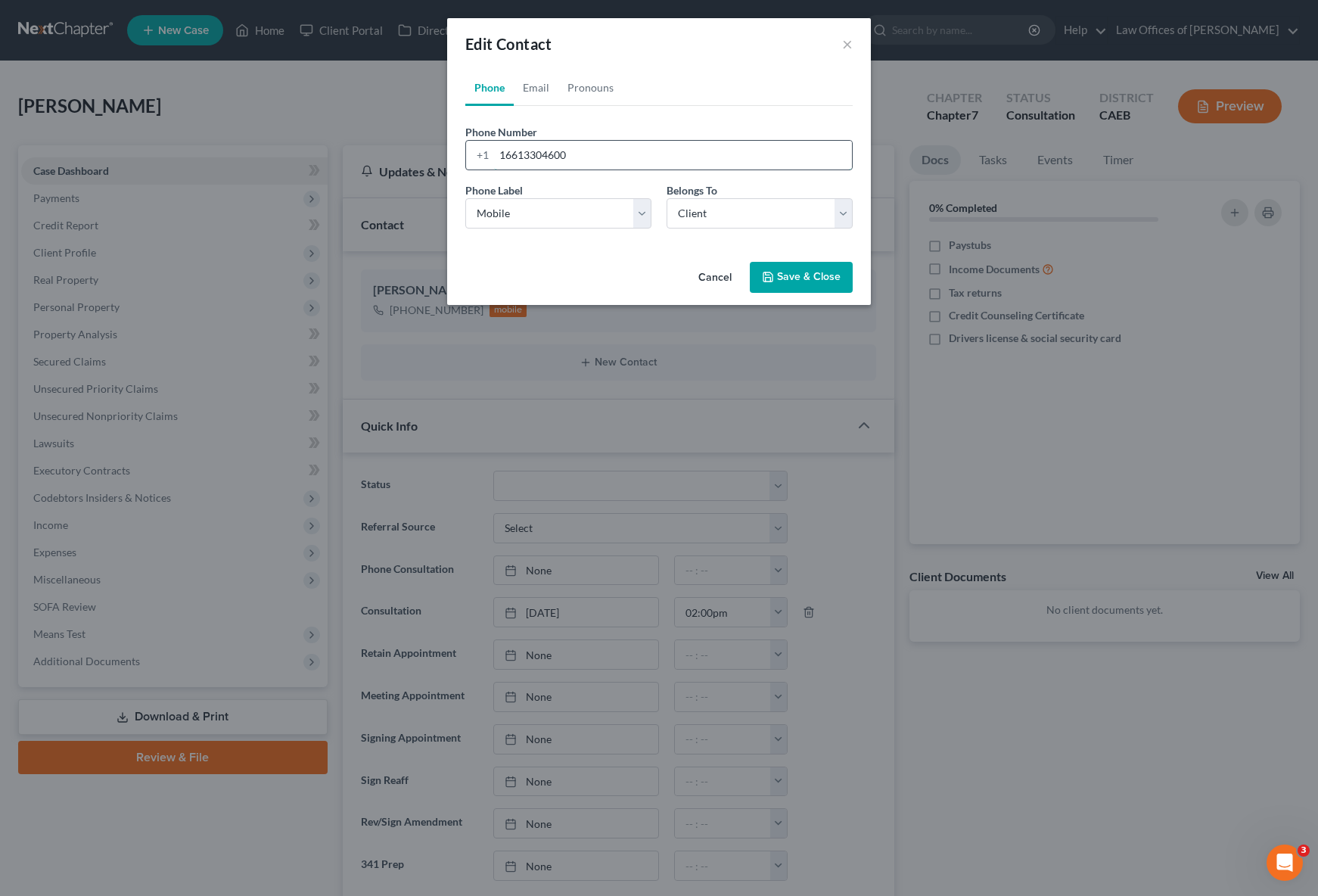
click at [576, 155] on input "16613304600" at bounding box center [672, 155] width 357 height 28
type input "16613334600"
click at [816, 279] on button "Save & Close" at bounding box center [801, 278] width 103 height 32
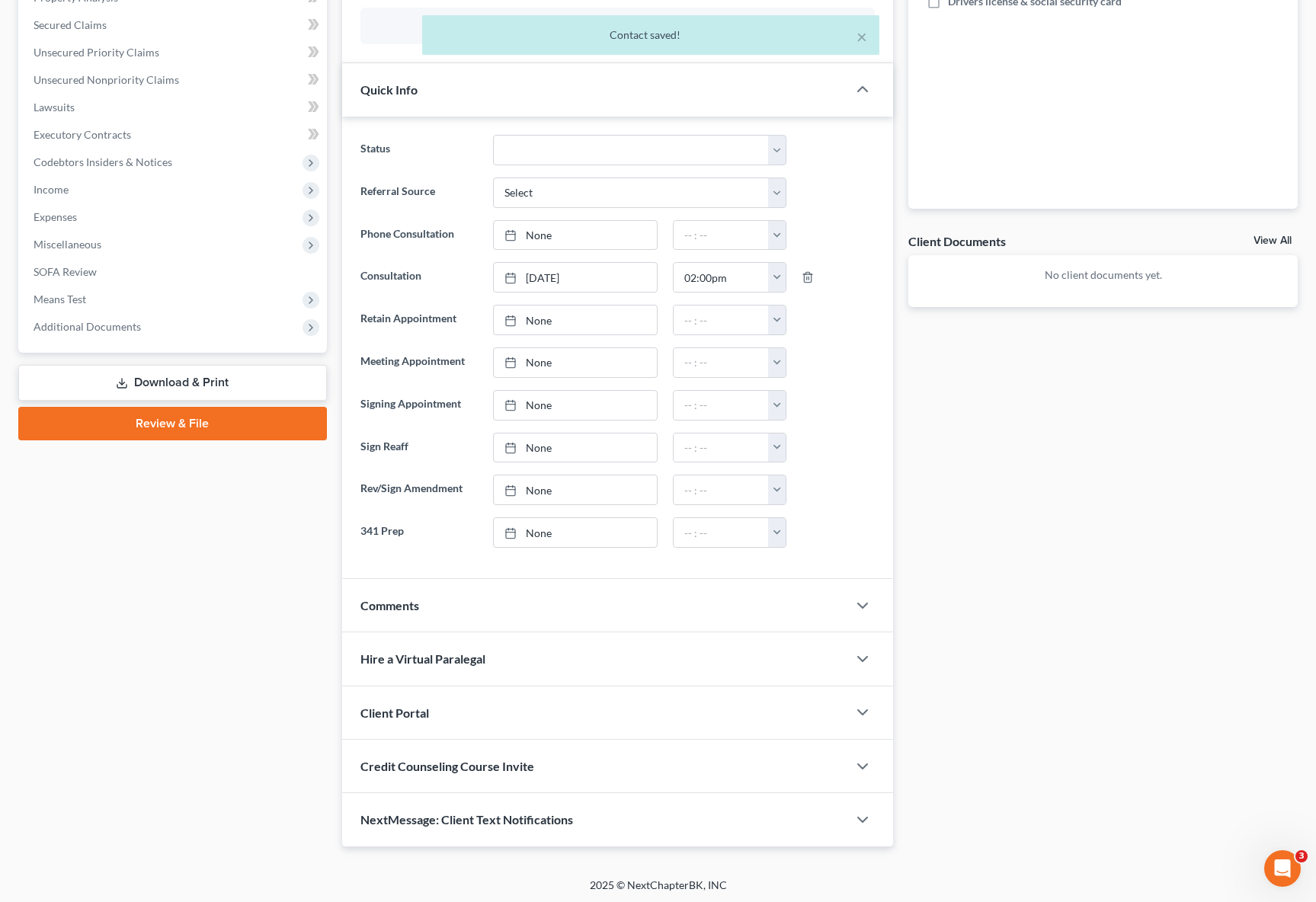
scroll to position [341, 0]
drag, startPoint x: 858, startPoint y: 817, endPoint x: 664, endPoint y: 762, distance: 201.6
click at [858, 817] on icon "button" at bounding box center [862, 817] width 18 height 18
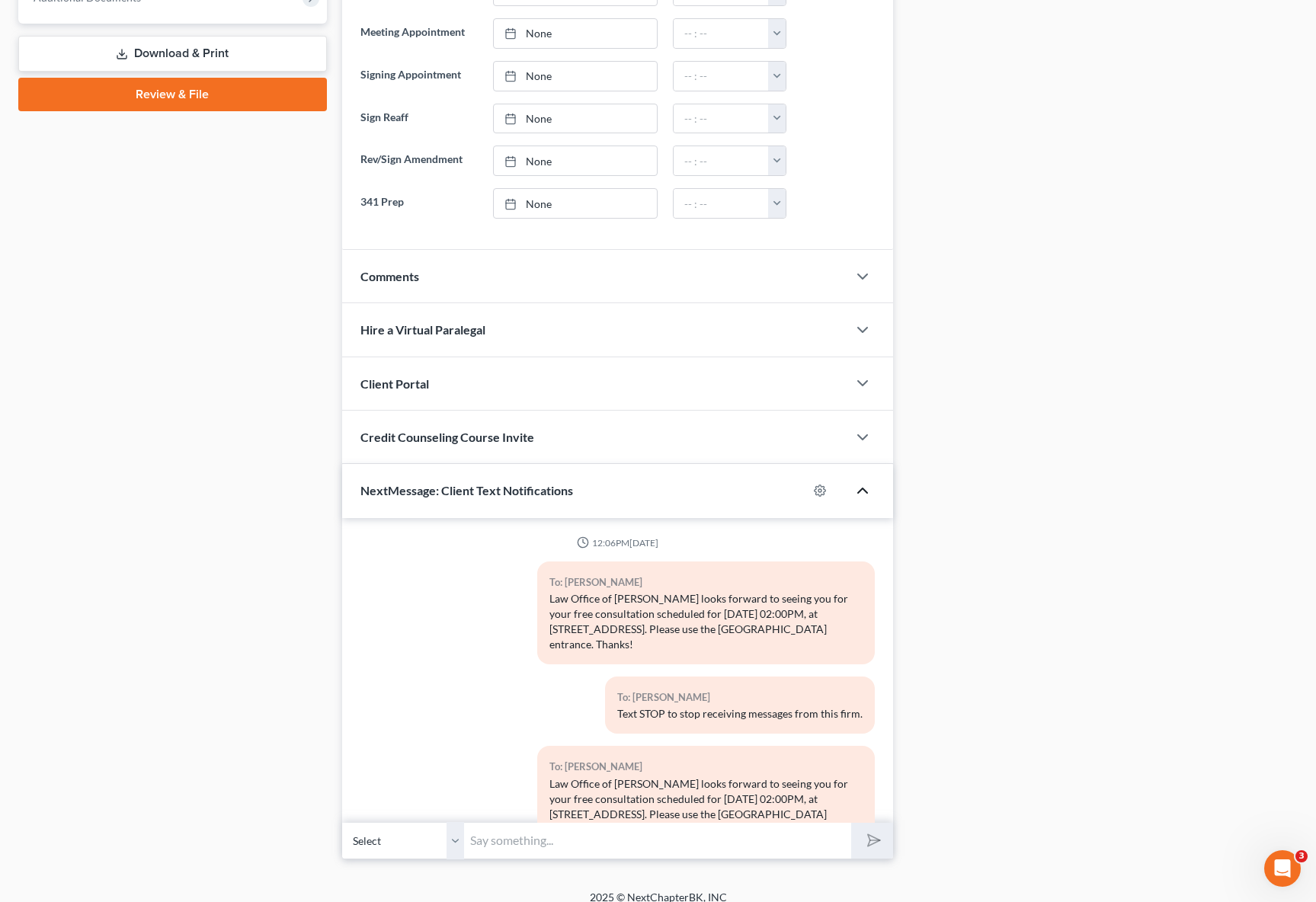
scroll to position [362, 0]
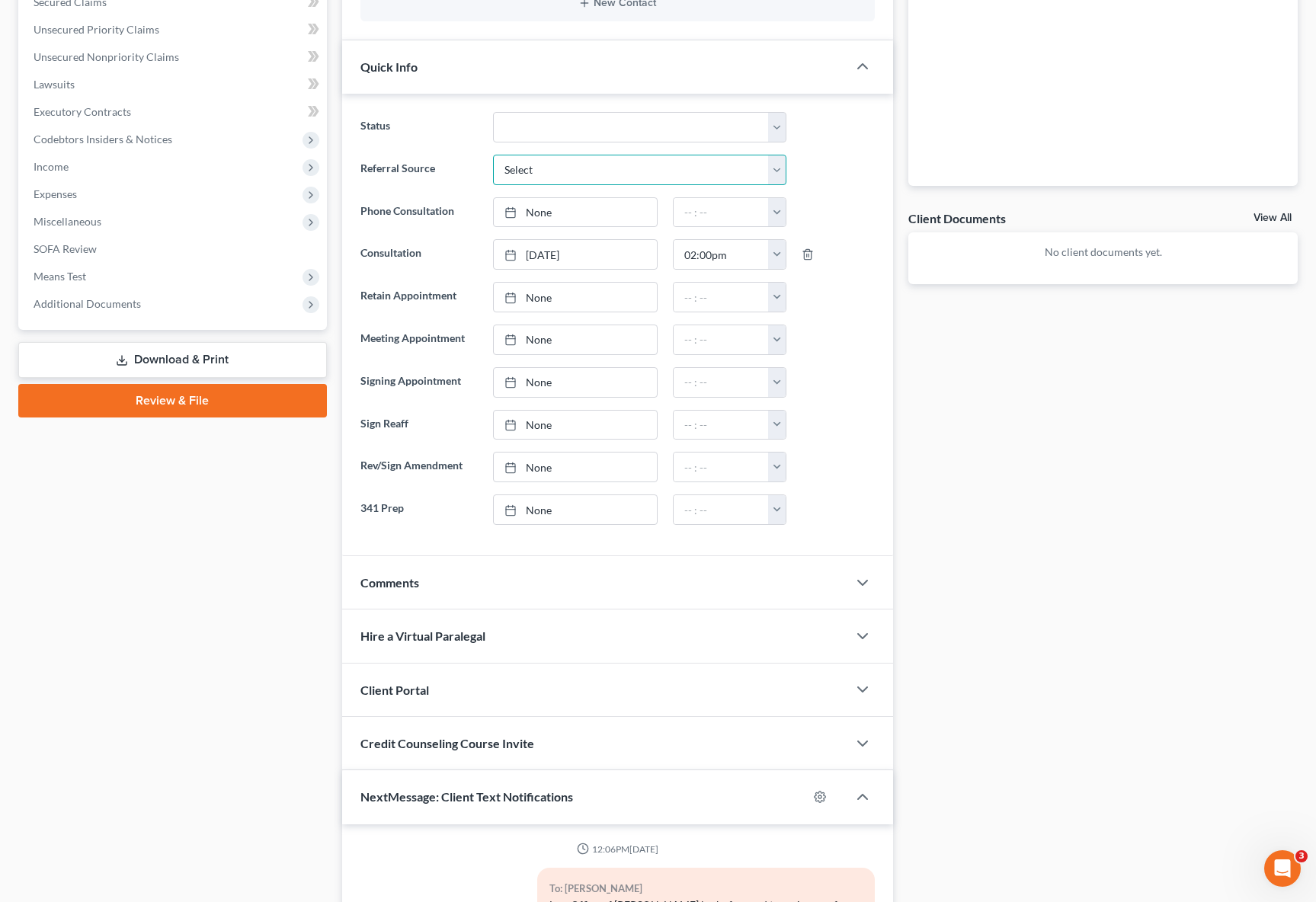
click at [774, 164] on select "Select Word Of Mouth Previous Clients Direct Mail Website Google Search Modern …" at bounding box center [640, 170] width 294 height 31
select select "6"
click at [493, 155] on select "Select Word Of Mouth Previous Clients Direct Mail Website Google Search Modern …" at bounding box center [640, 170] width 294 height 31
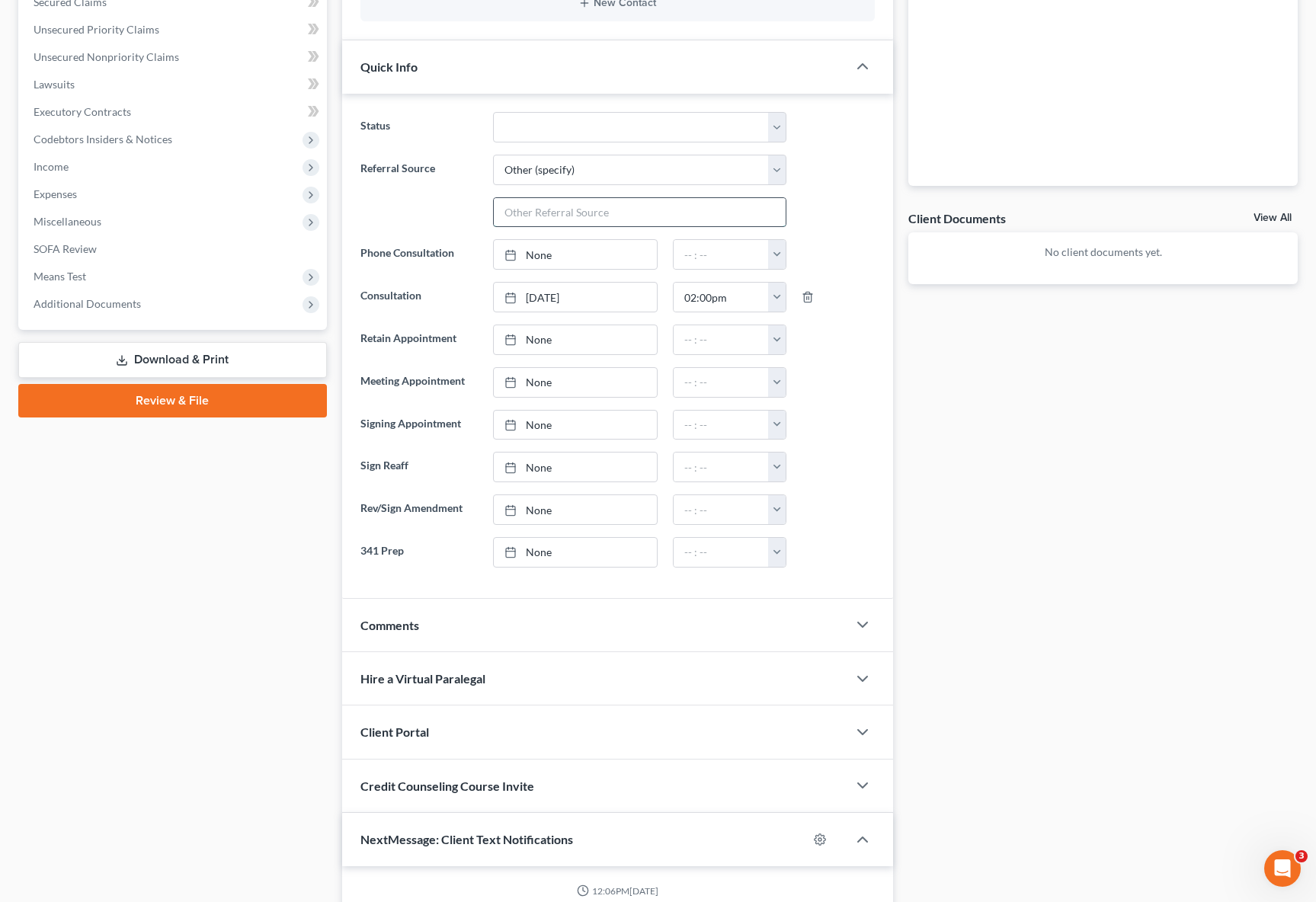
click at [574, 209] on input "text" at bounding box center [640, 212] width 292 height 29
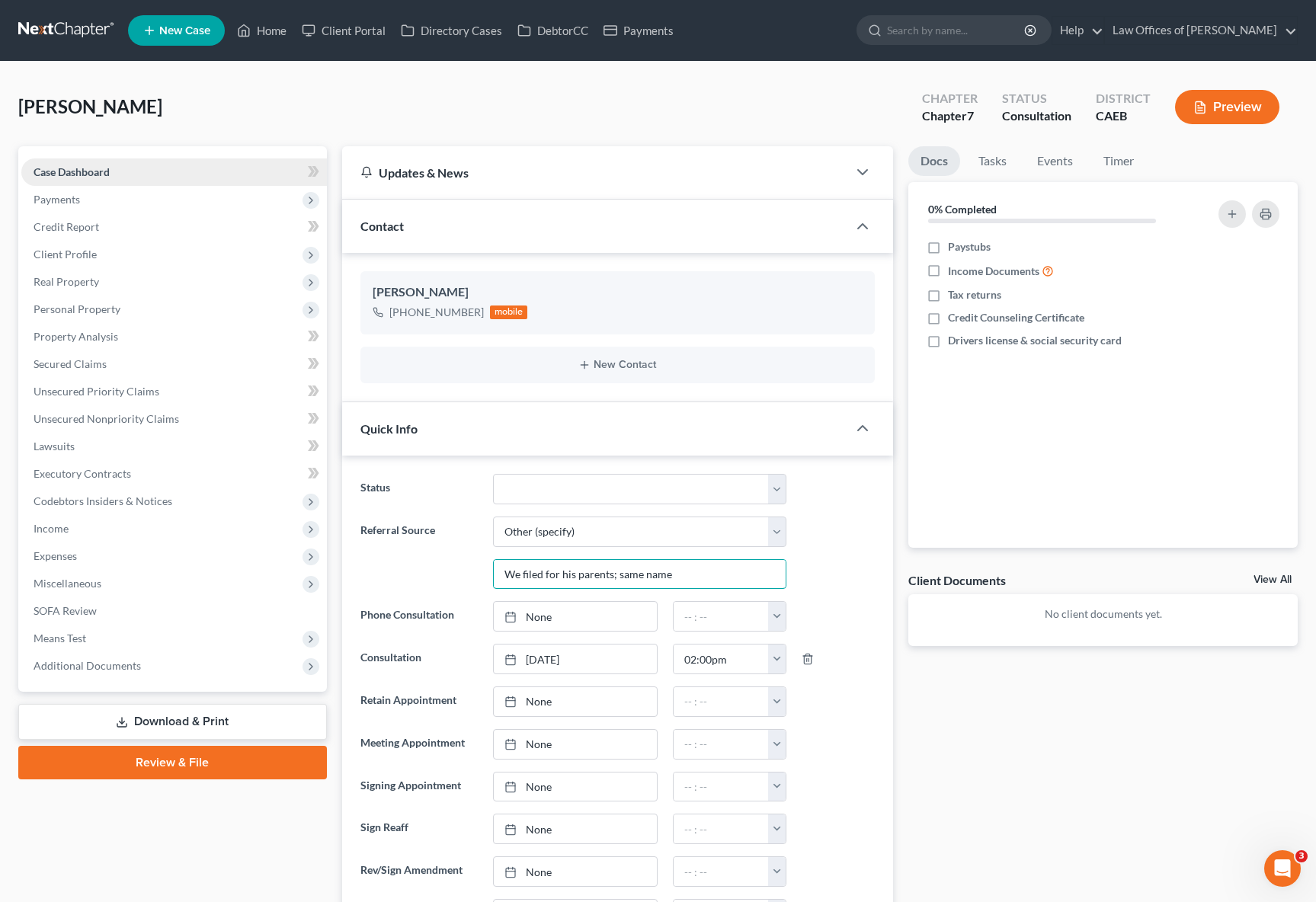
scroll to position [61, 0]
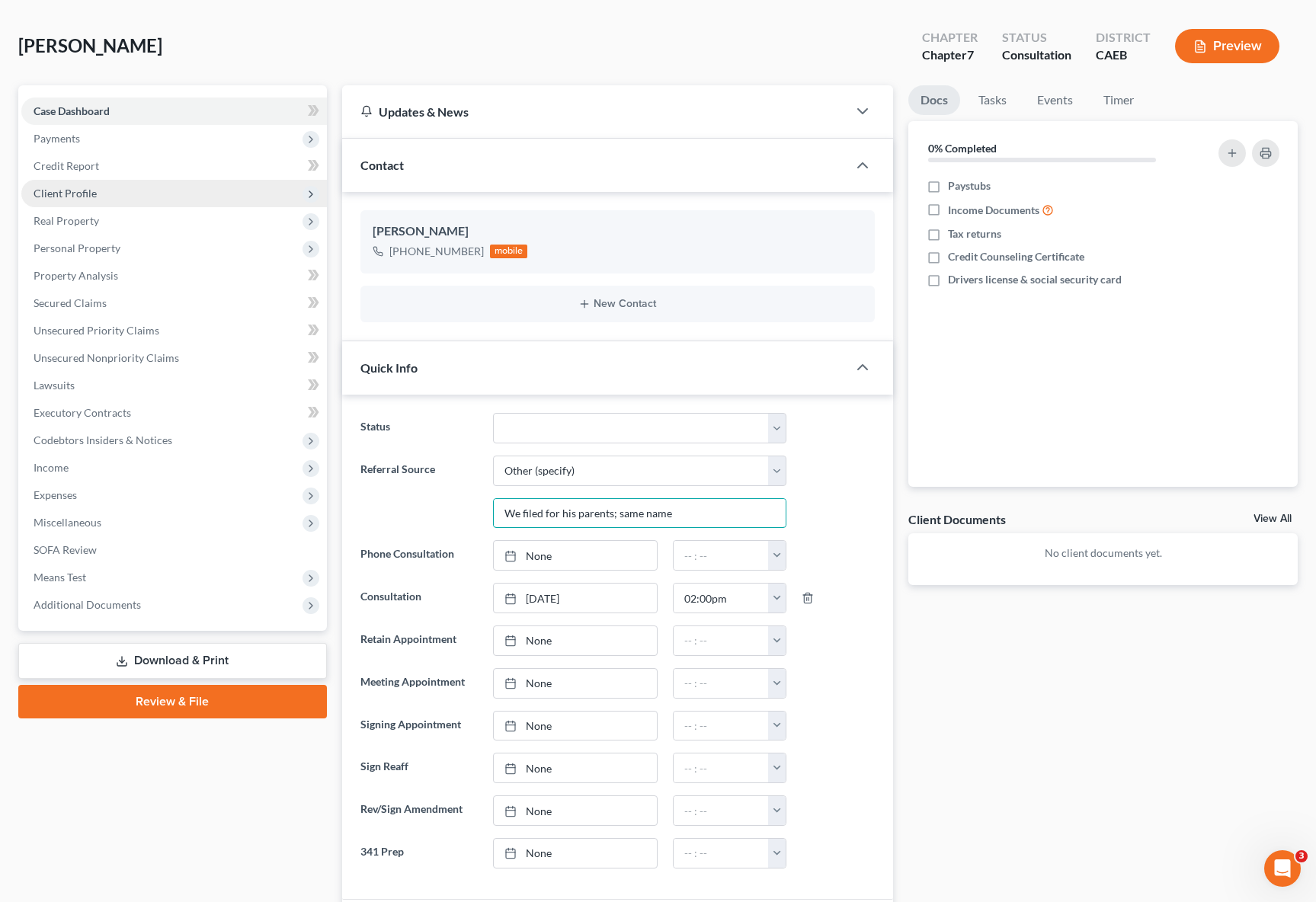
type input "We filed for his parents; same name"
click at [94, 192] on span "Client Profile" at bounding box center [65, 193] width 63 height 13
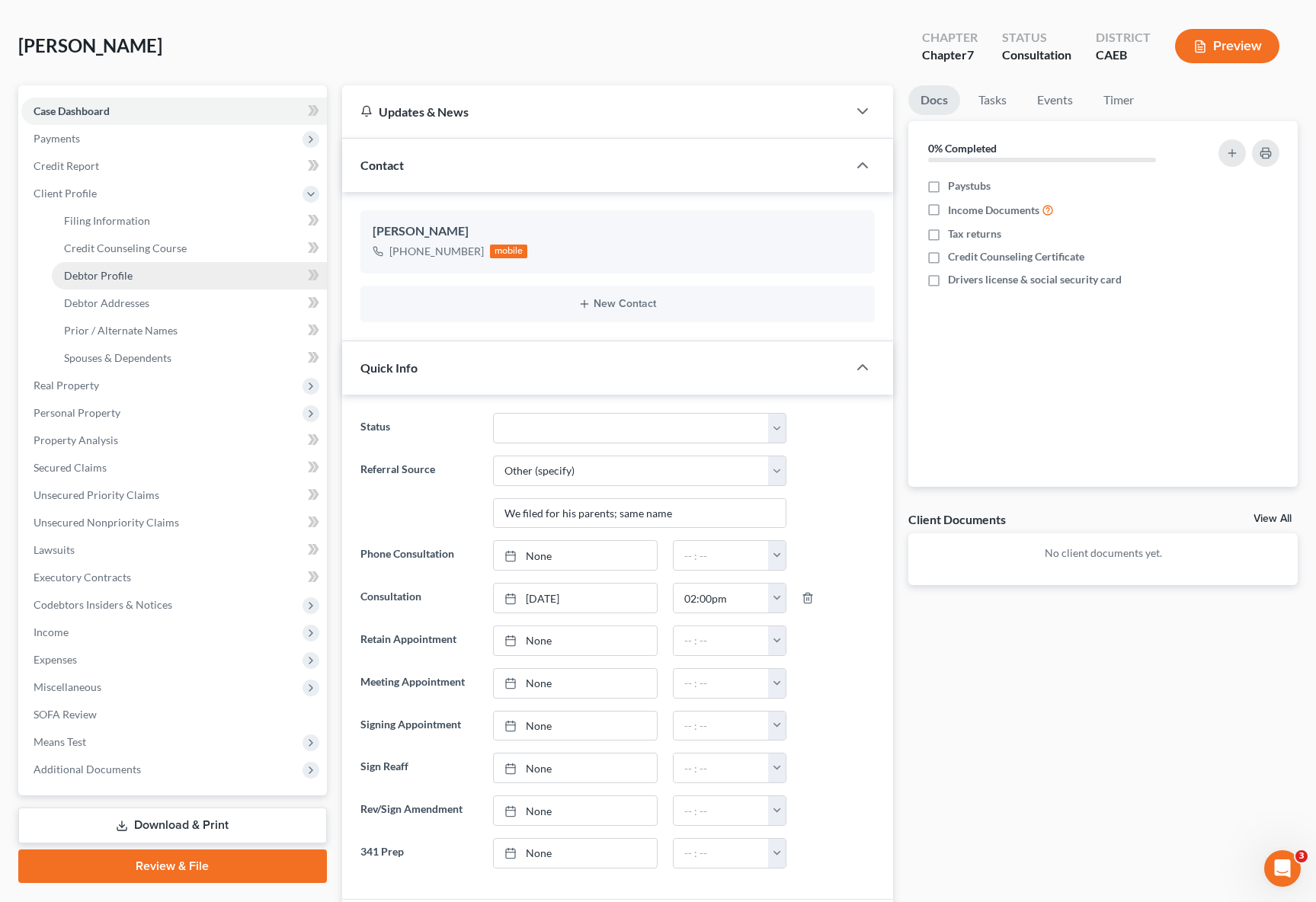
click at [112, 281] on span "Debtor Profile" at bounding box center [98, 276] width 69 height 13
select select "0"
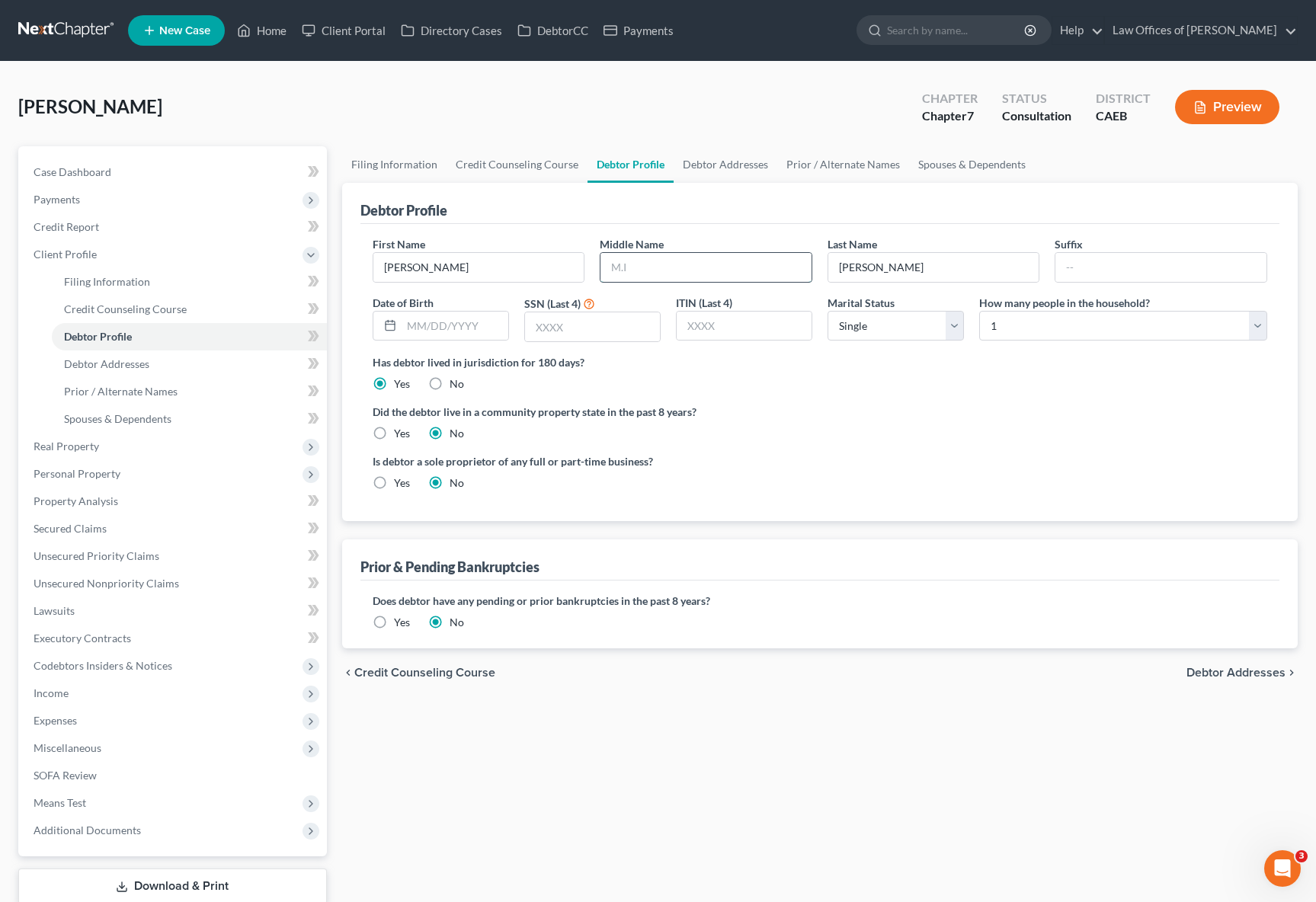
click at [690, 269] on input "text" at bounding box center [706, 267] width 211 height 29
type input "Consult"
drag, startPoint x: 270, startPoint y: 30, endPoint x: 272, endPoint y: 47, distance: 17.1
click at [270, 30] on link "Home" at bounding box center [262, 31] width 65 height 28
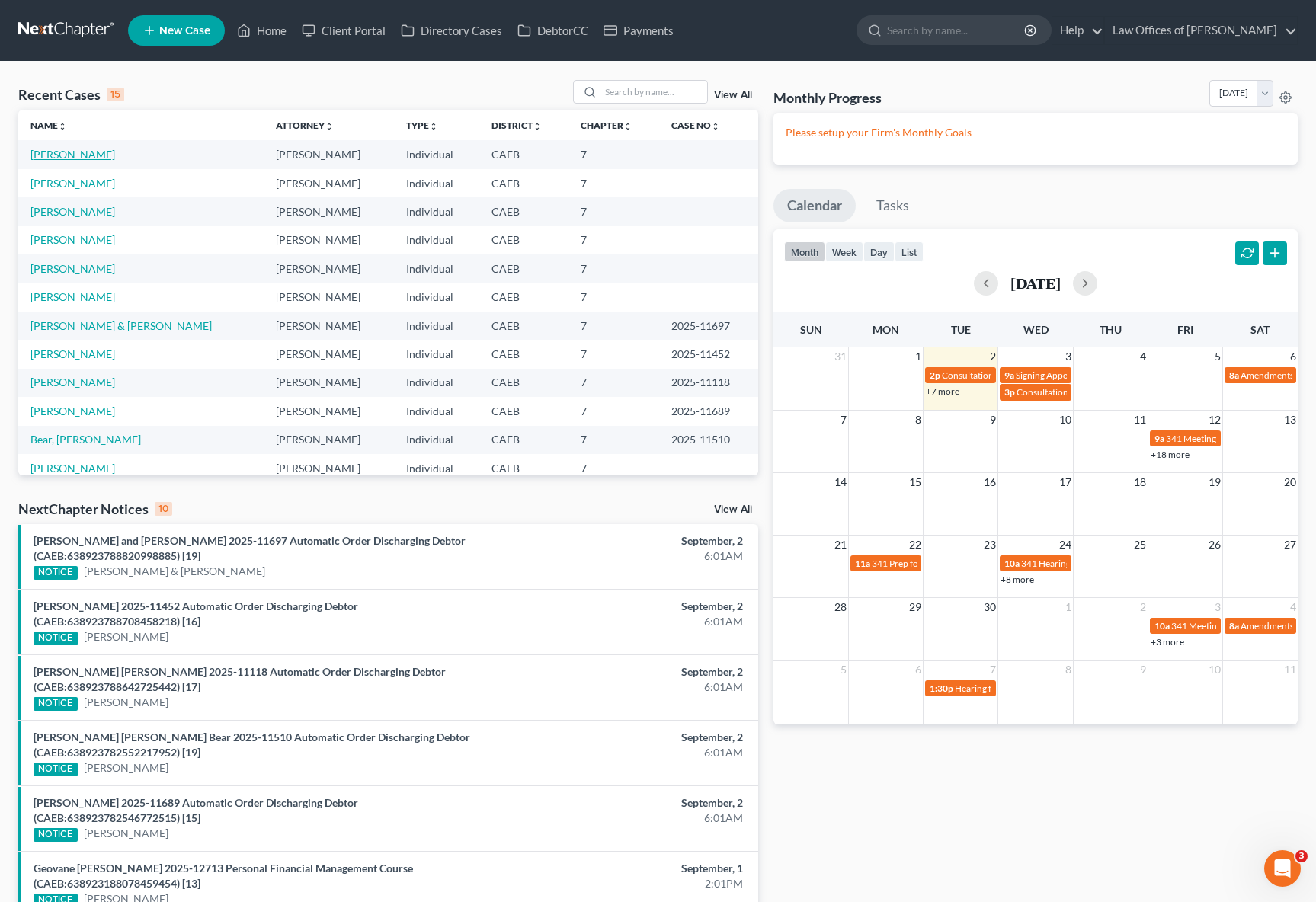
click at [95, 153] on link "Sanchez, Guadalupe" at bounding box center [73, 155] width 85 height 13
select select "6"
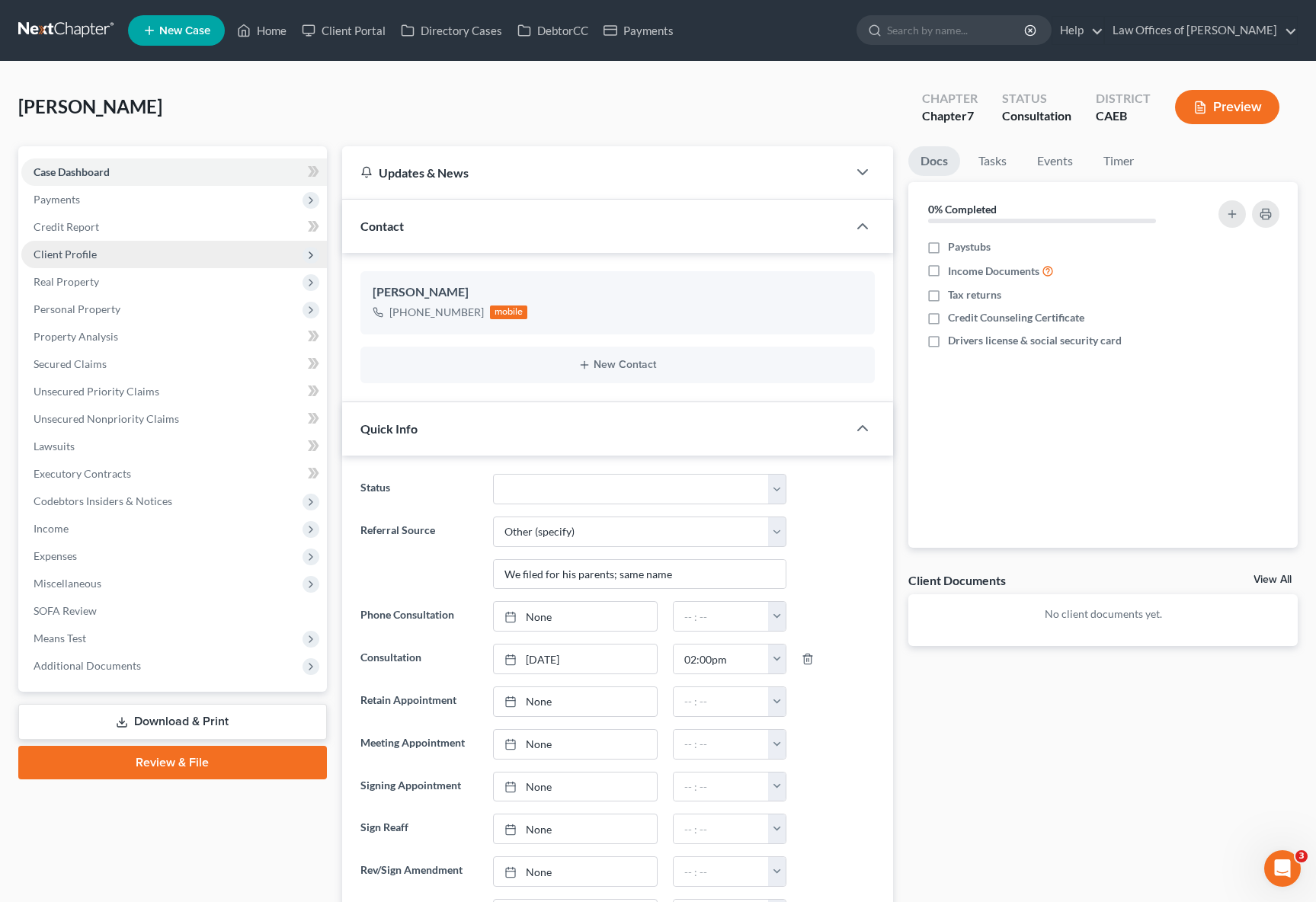
click at [96, 255] on span "Client Profile" at bounding box center [174, 254] width 306 height 28
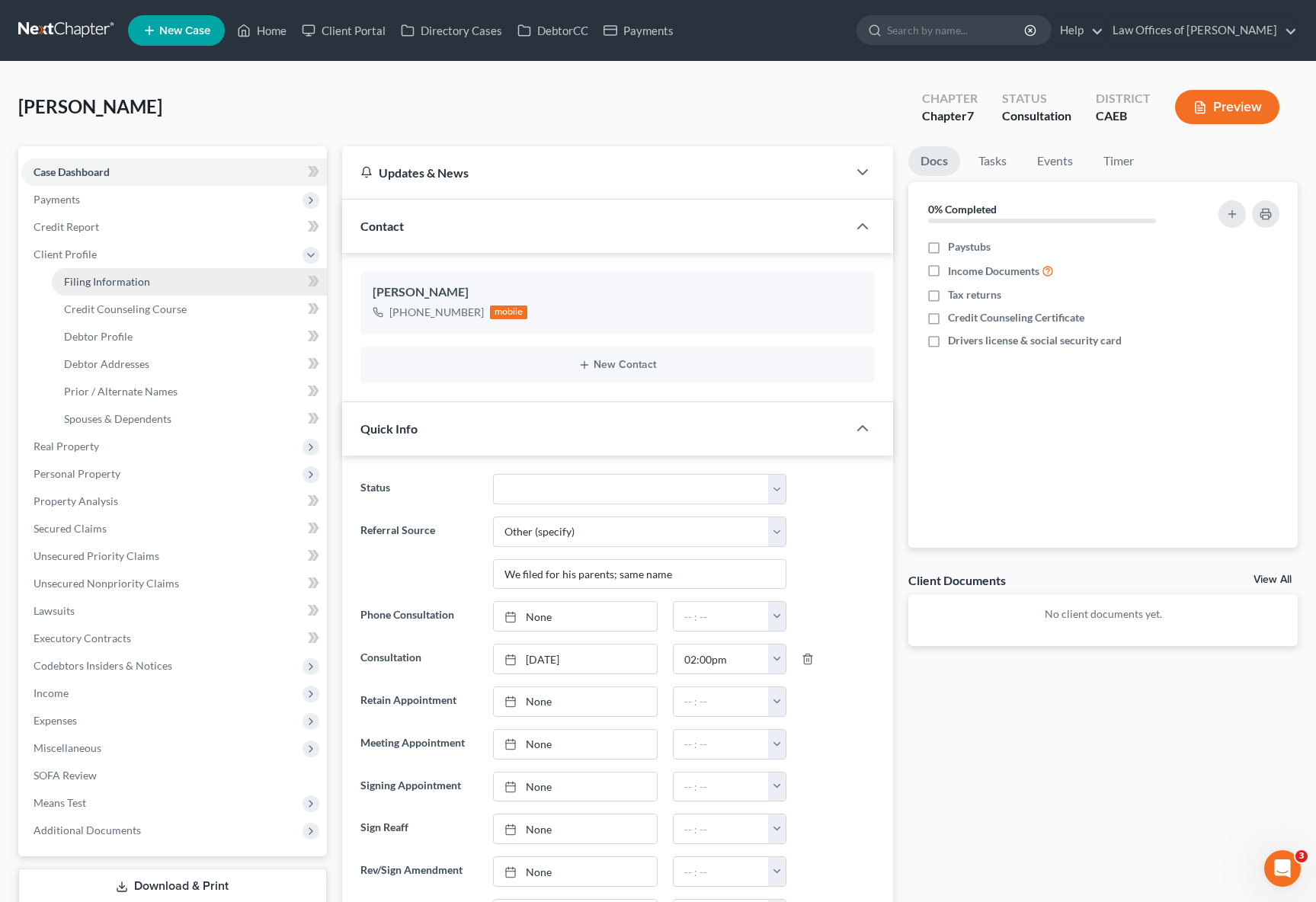
click at [111, 281] on span "Filing Information" at bounding box center [107, 282] width 86 height 13
select select "1"
select select "0"
select select "8"
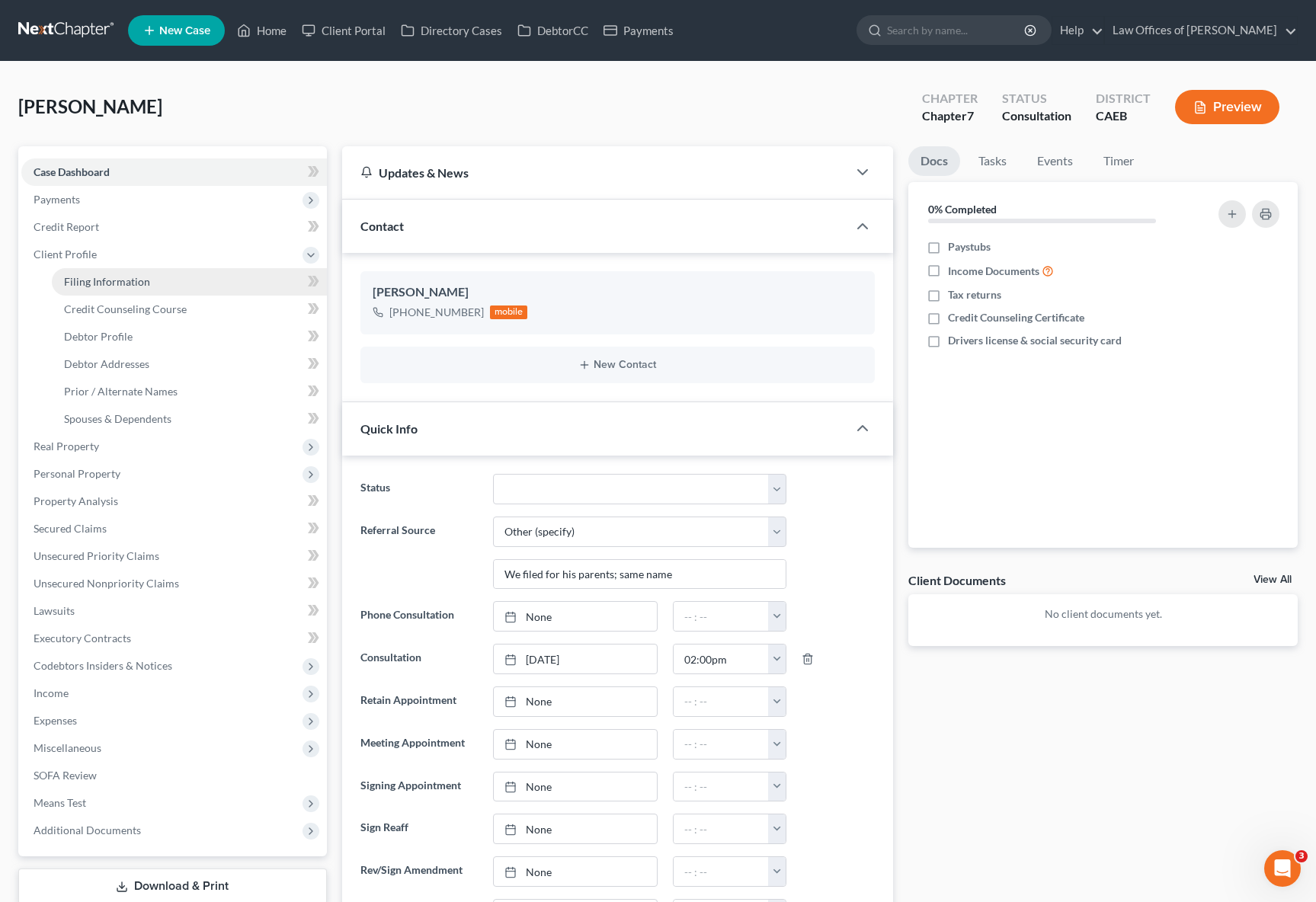
select select "4"
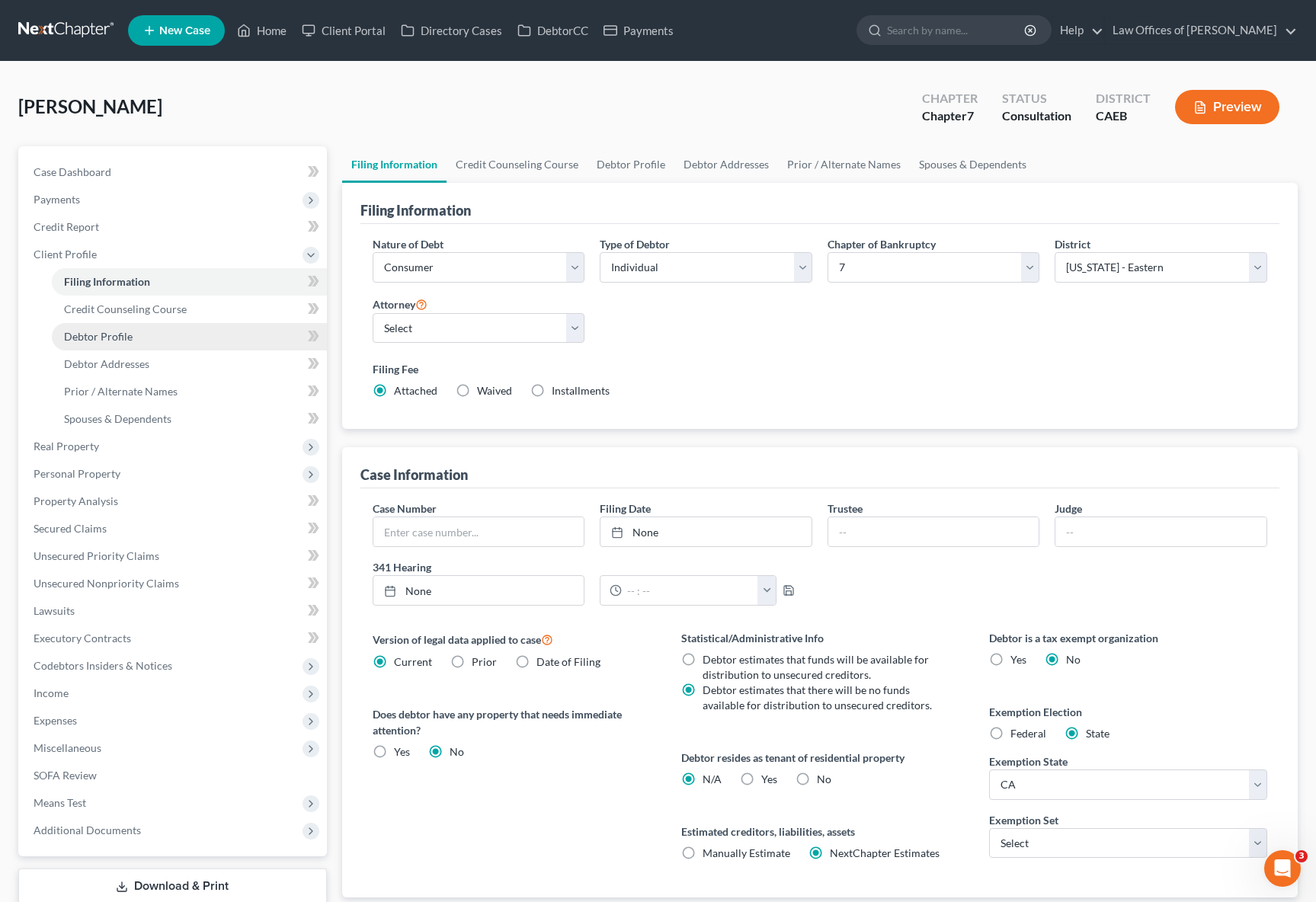
click at [131, 341] on link "Debtor Profile" at bounding box center [189, 336] width 275 height 28
select select "0"
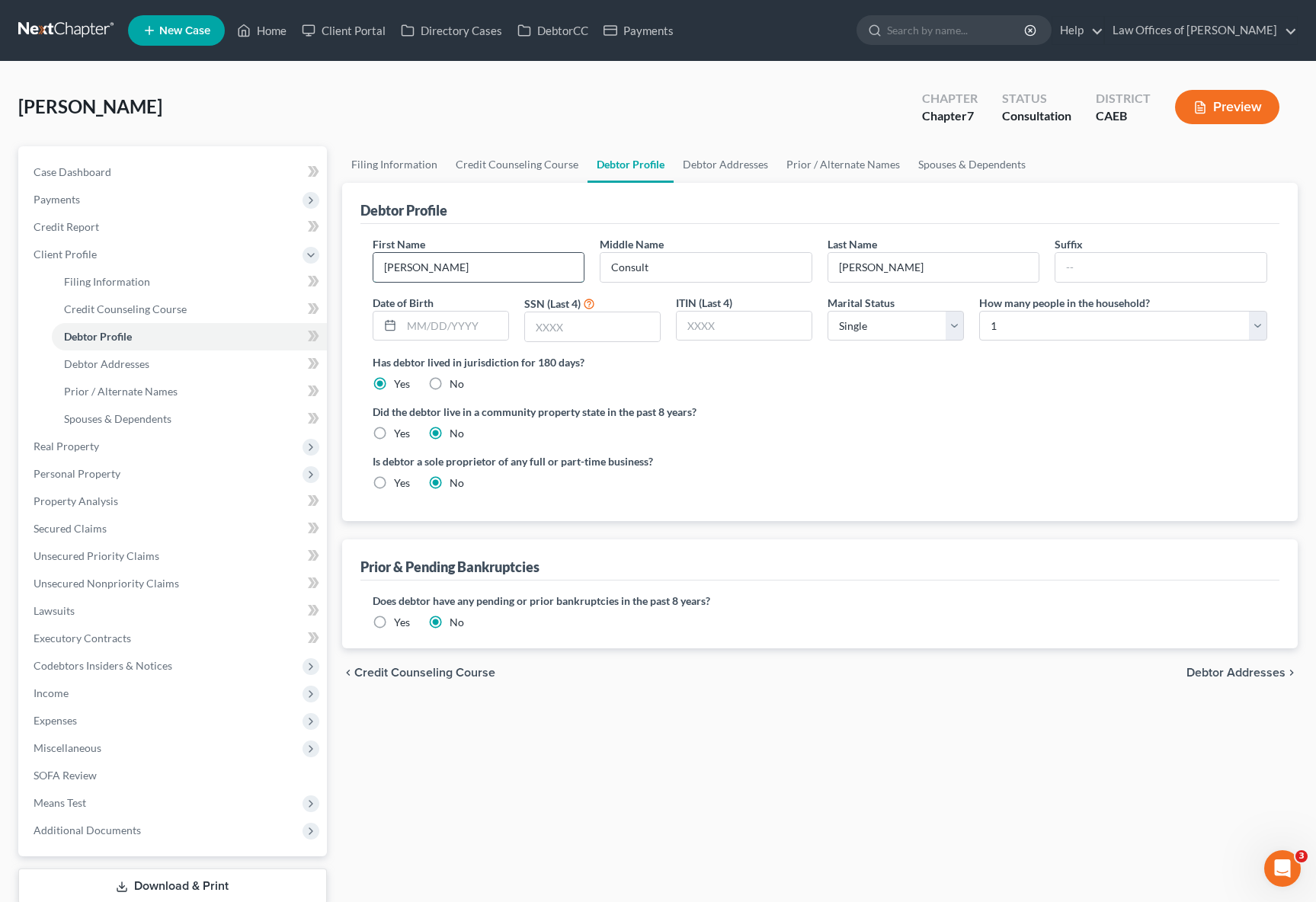
drag, startPoint x: 456, startPoint y: 274, endPoint x: 485, endPoint y: 268, distance: 29.6
click at [457, 274] on input "Guadalupe" at bounding box center [478, 267] width 211 height 29
type input "Guadalupe Sanchez"
click at [132, 176] on link "Case Dashboard" at bounding box center [174, 172] width 306 height 28
select select "6"
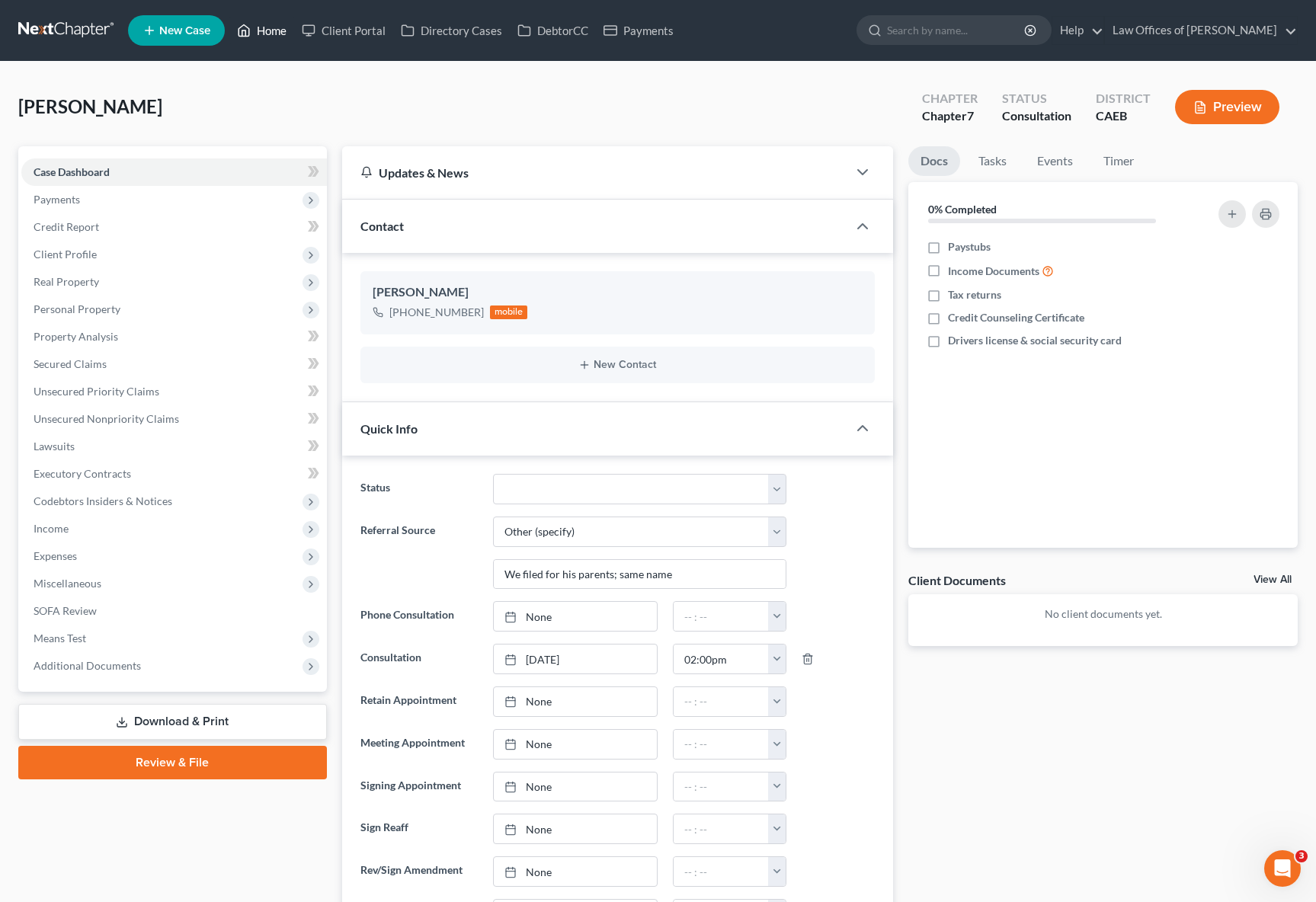
click at [273, 35] on link "Home" at bounding box center [262, 31] width 65 height 28
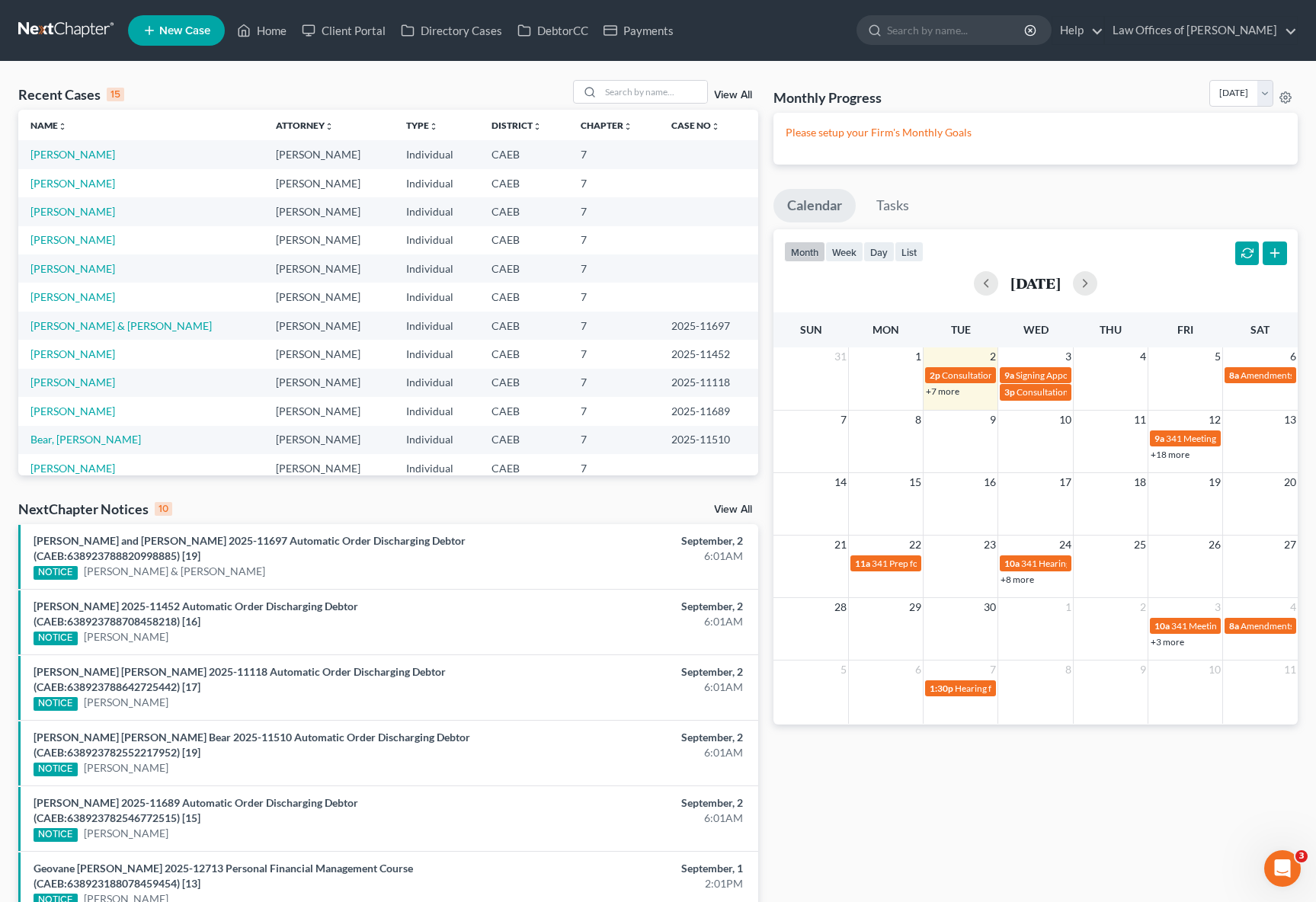
click at [1166, 454] on link "+18 more" at bounding box center [1170, 454] width 39 height 11
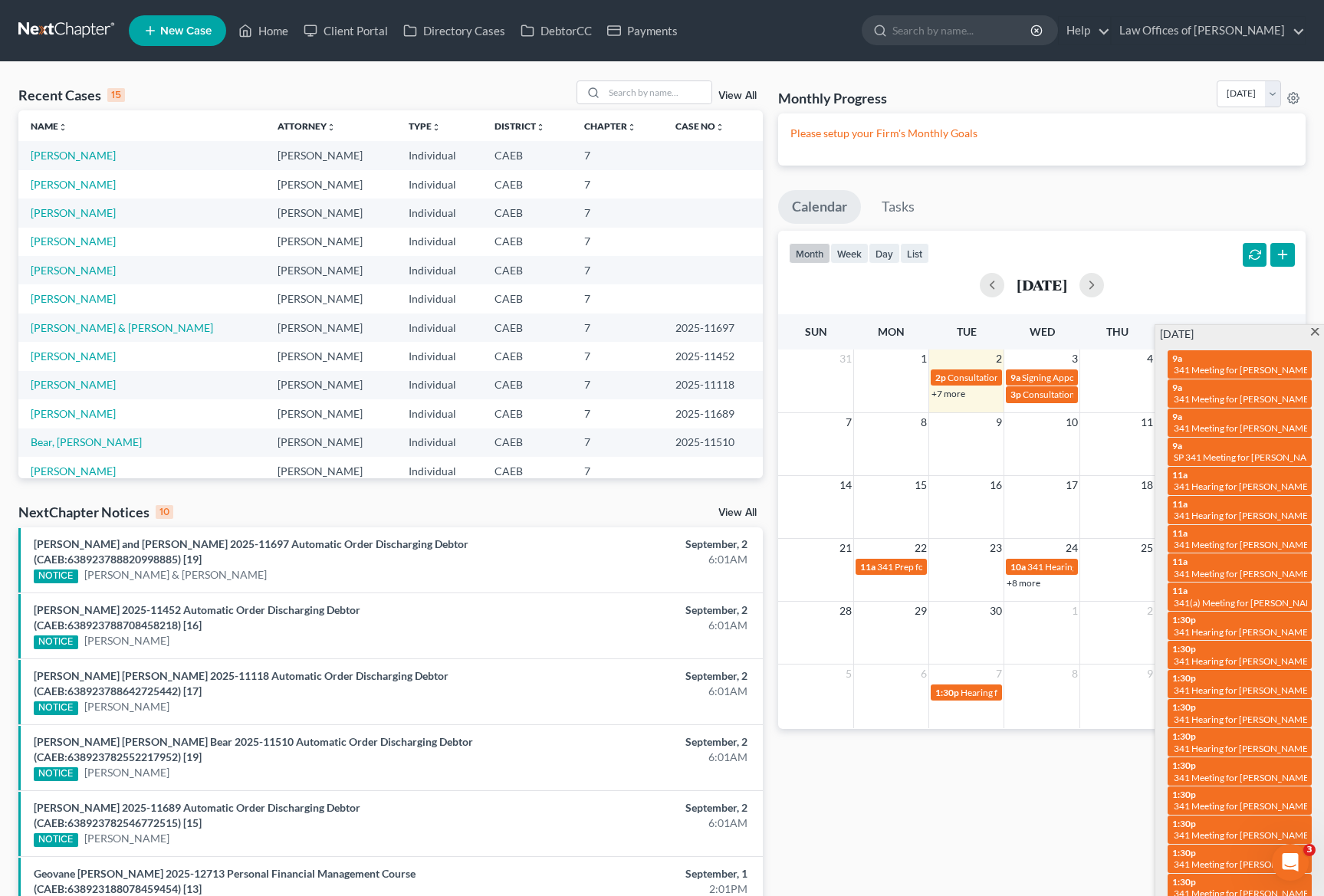
click at [1314, 334] on span at bounding box center [1315, 333] width 12 height 10
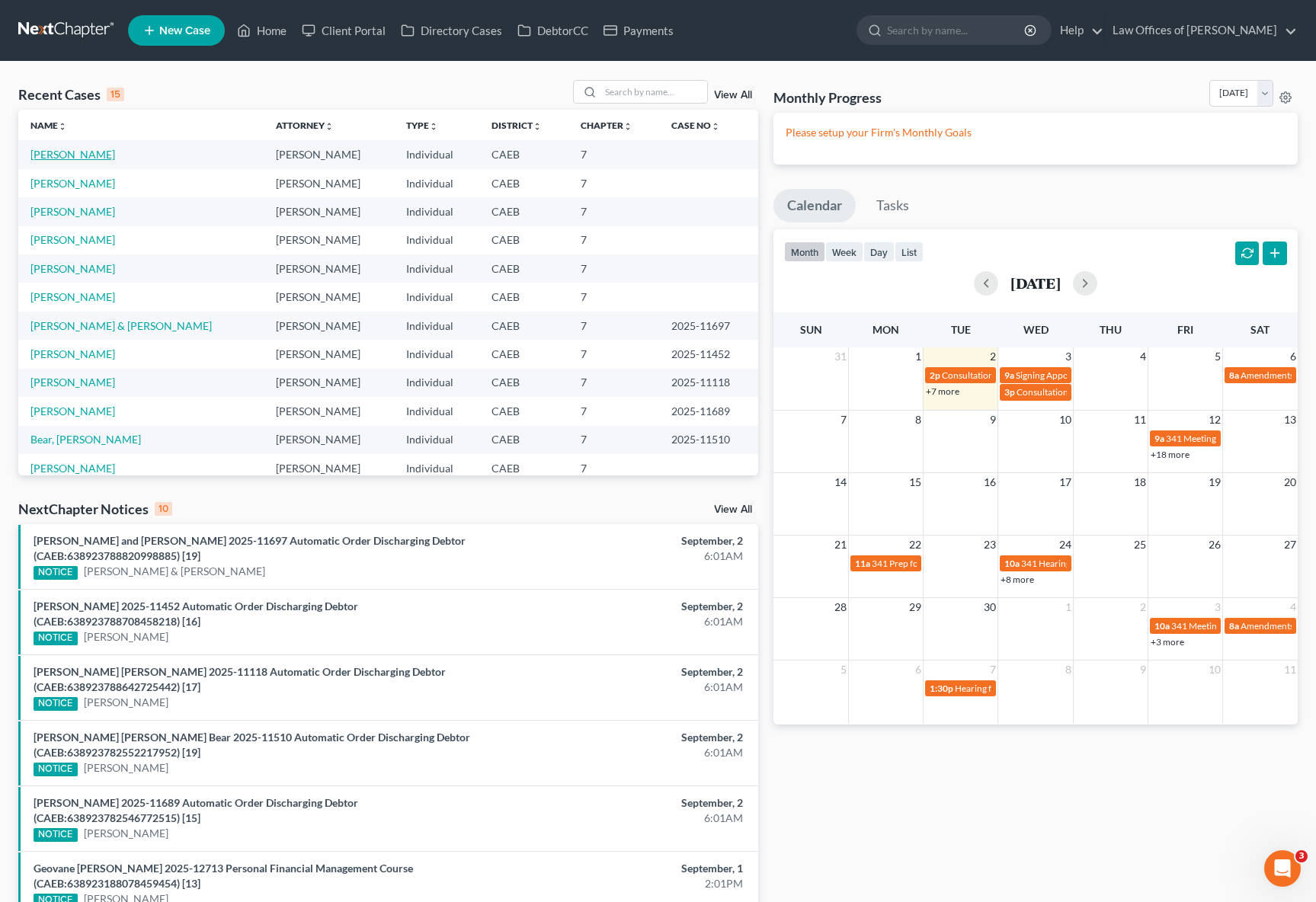
click at [80, 152] on link "Sanchez, Guadalupe Sanchez" at bounding box center [73, 155] width 85 height 13
select select "6"
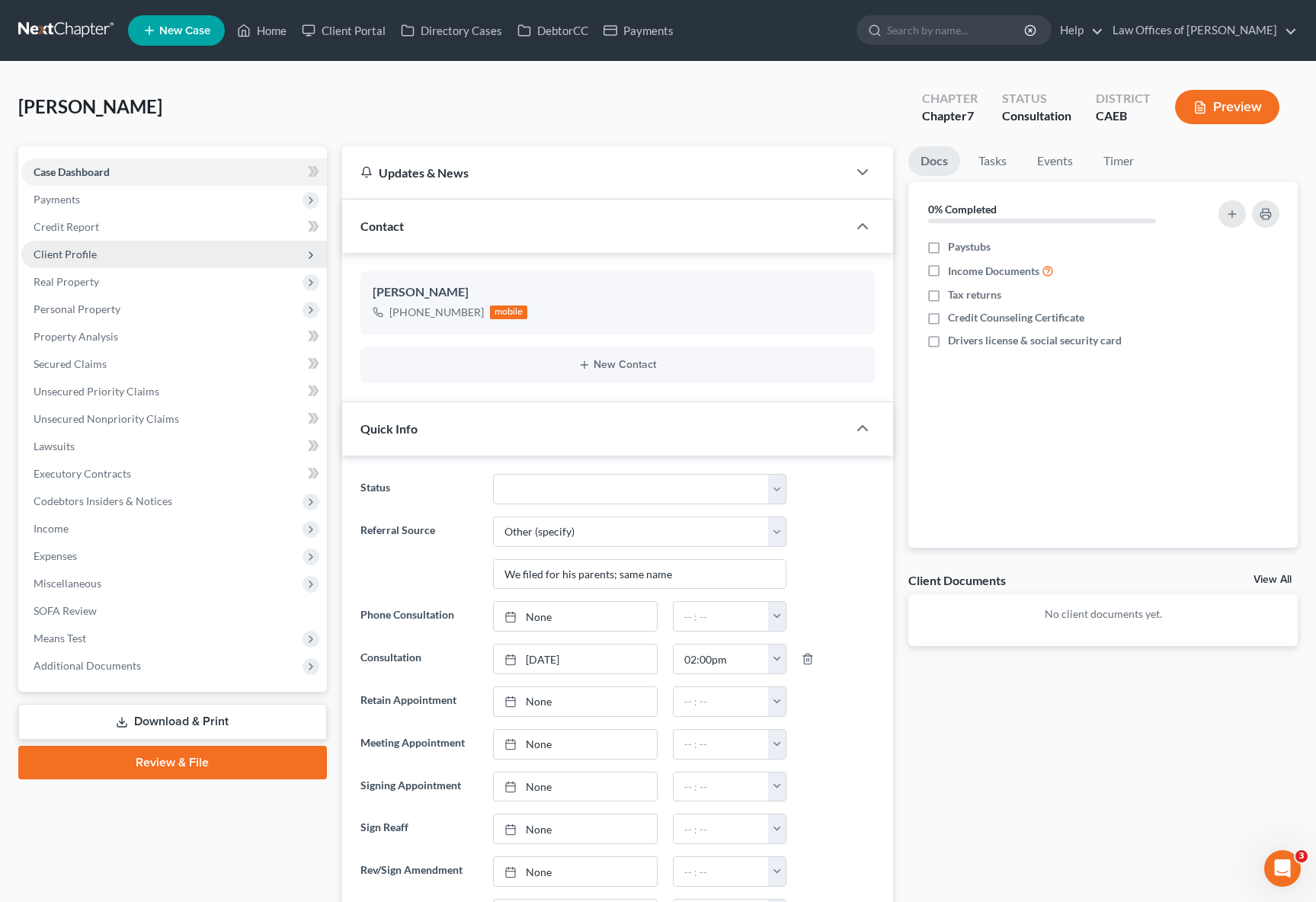
click at [106, 260] on span "Client Profile" at bounding box center [174, 254] width 306 height 28
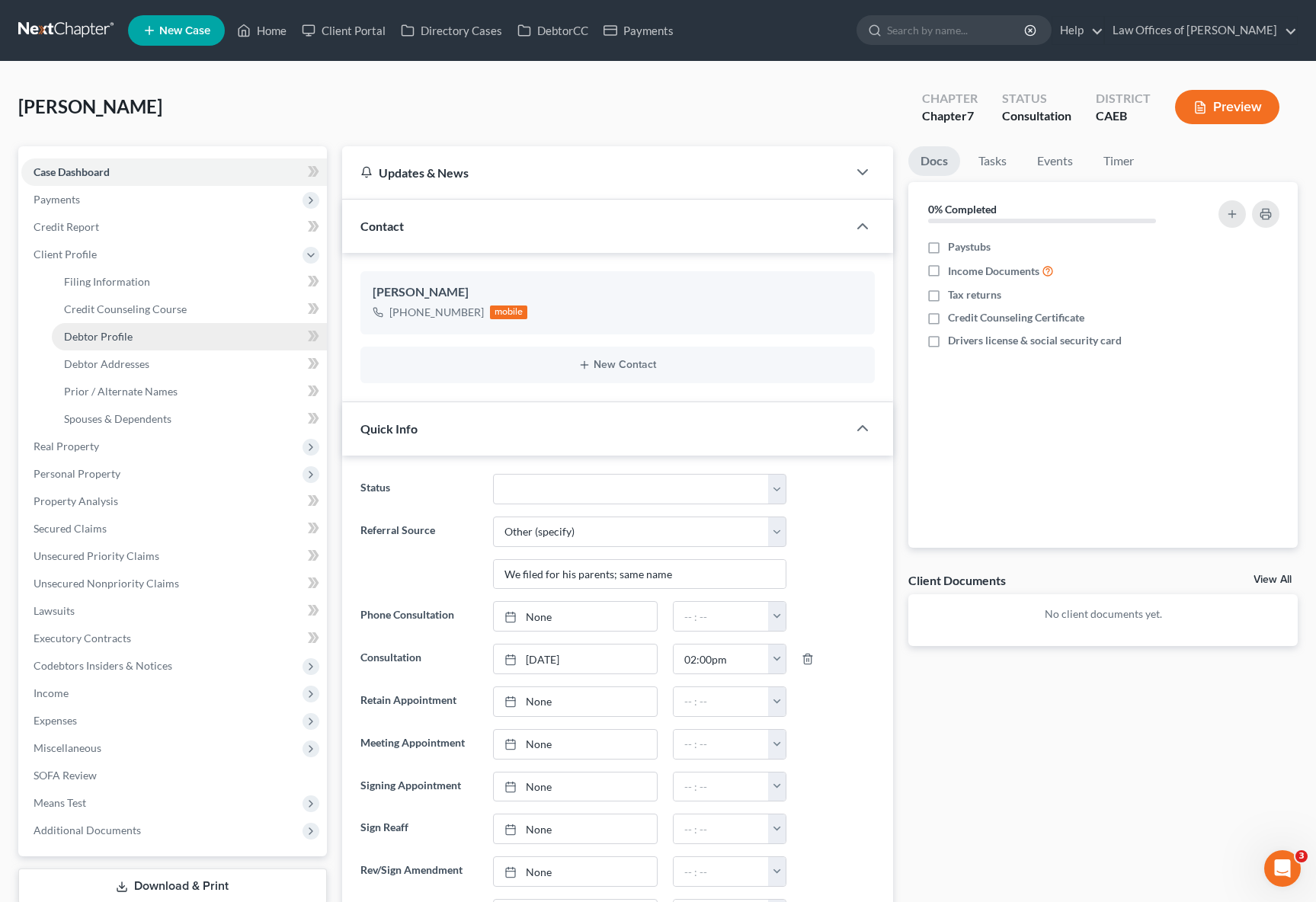
click at [131, 335] on link "Debtor Profile" at bounding box center [189, 336] width 275 height 28
select select "0"
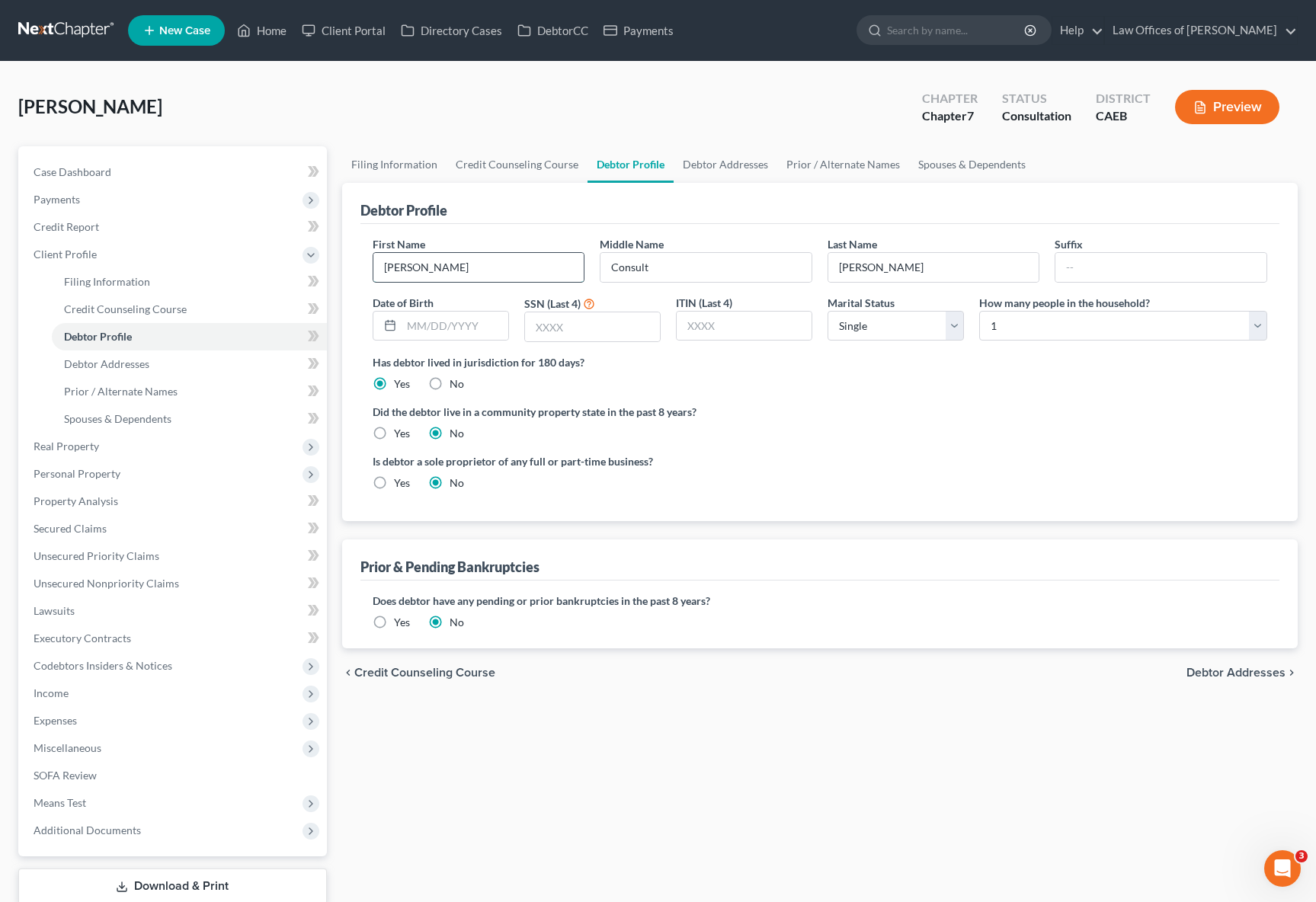
click at [515, 267] on input "Guadalupe Sanchez" at bounding box center [478, 267] width 211 height 29
type input "Guadalupe"
click at [699, 265] on input "Consult" at bounding box center [706, 267] width 211 height 29
type input "C"
click at [494, 272] on input "Guadalupe" at bounding box center [478, 267] width 211 height 29
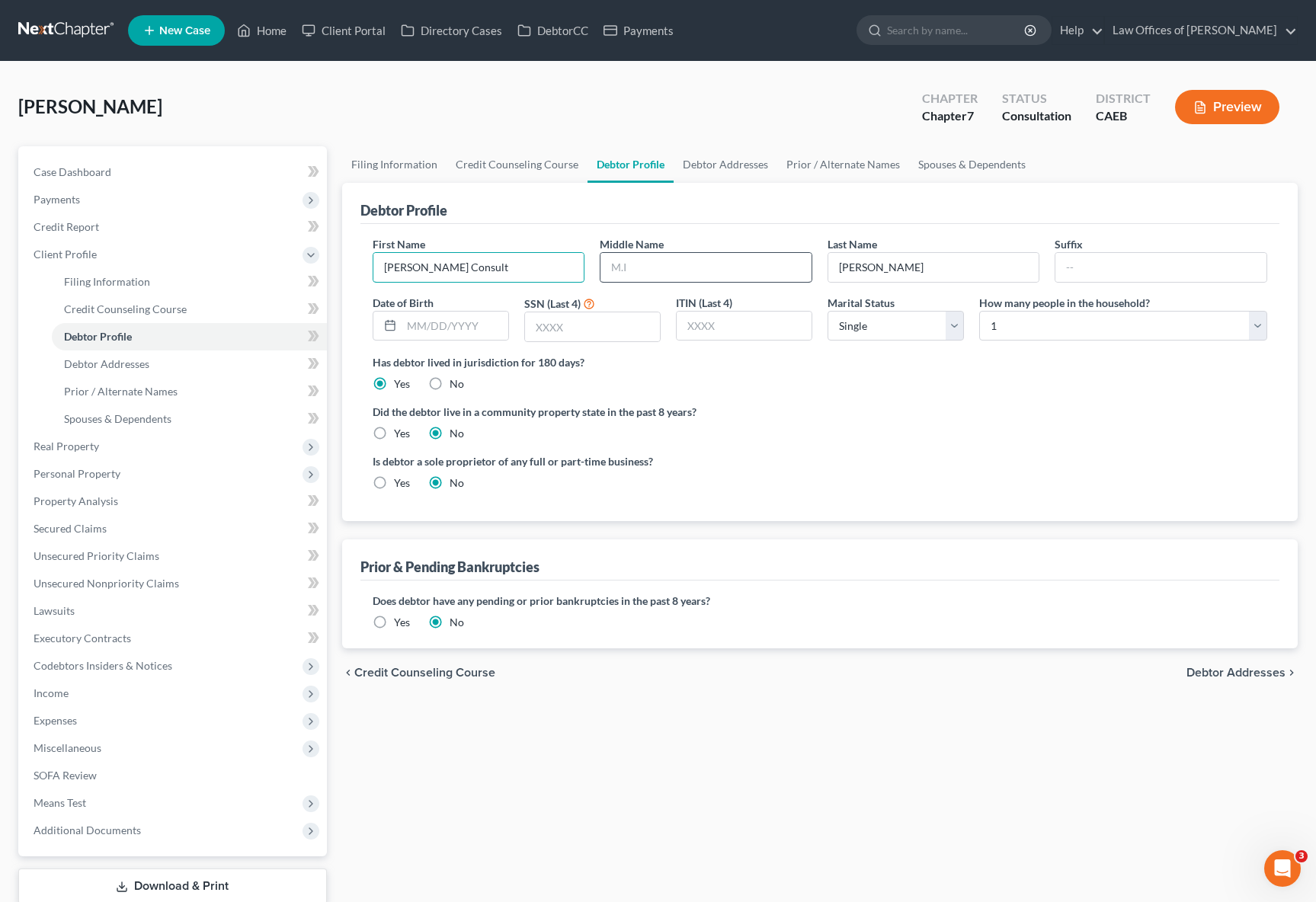
type input "Guadalupe Consult"
click at [658, 265] on input "text" at bounding box center [706, 267] width 211 height 29
click at [274, 37] on link "Home" at bounding box center [262, 31] width 65 height 28
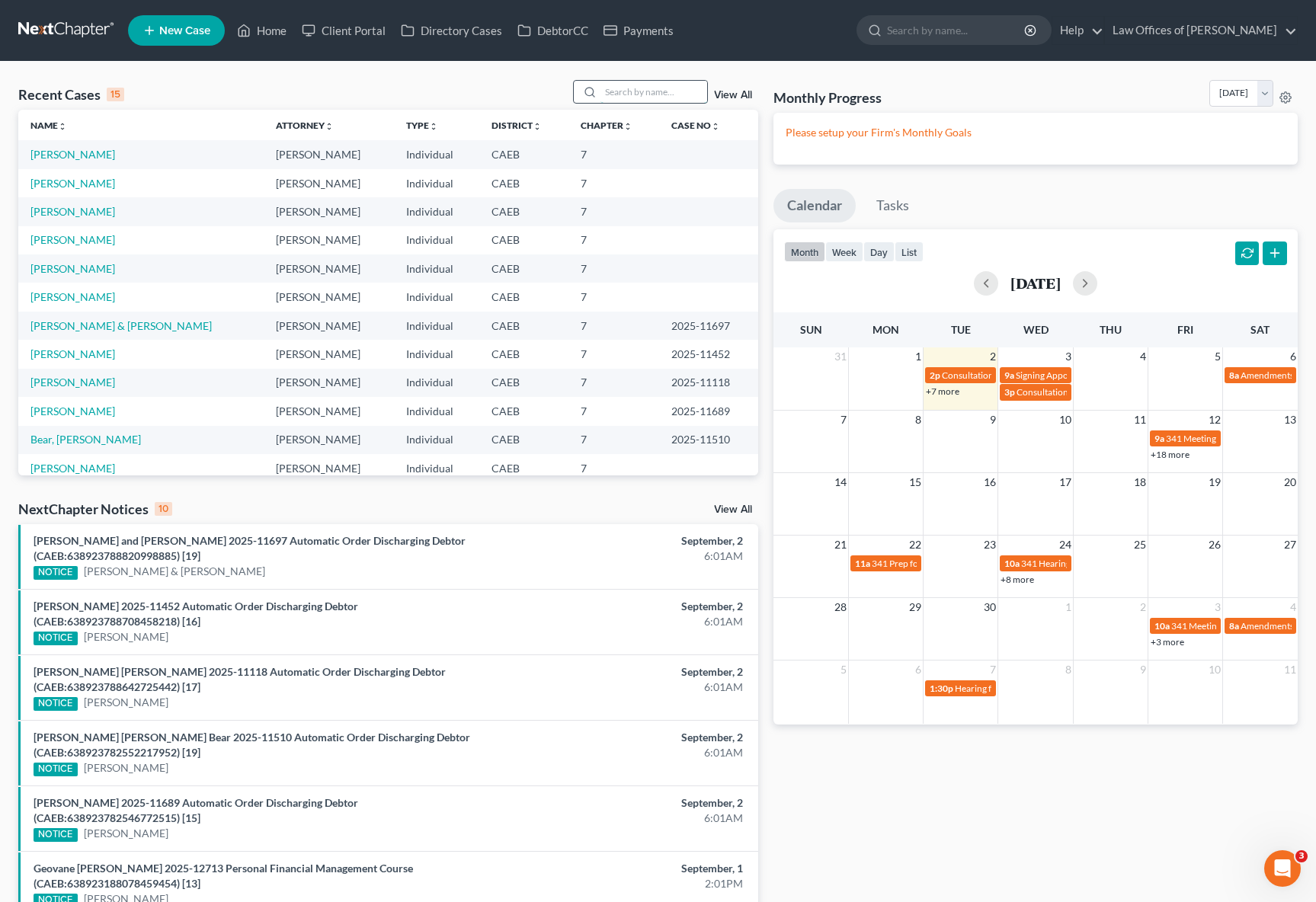
click at [621, 91] on input "search" at bounding box center [654, 92] width 107 height 22
type input "hernandez,"
click at [70, 157] on link "Hernandez, Leonardo" at bounding box center [73, 155] width 85 height 13
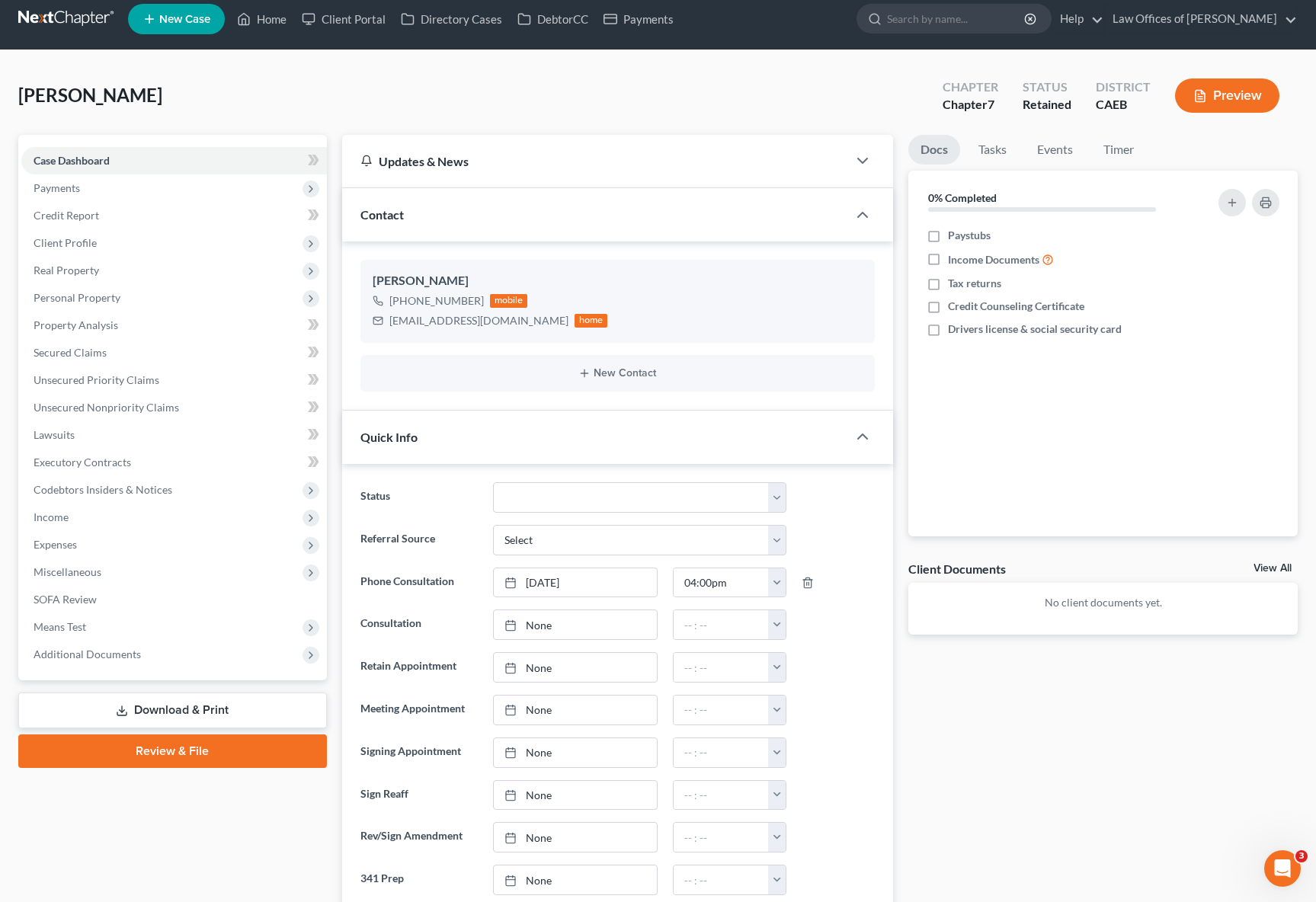
scroll to position [13, 0]
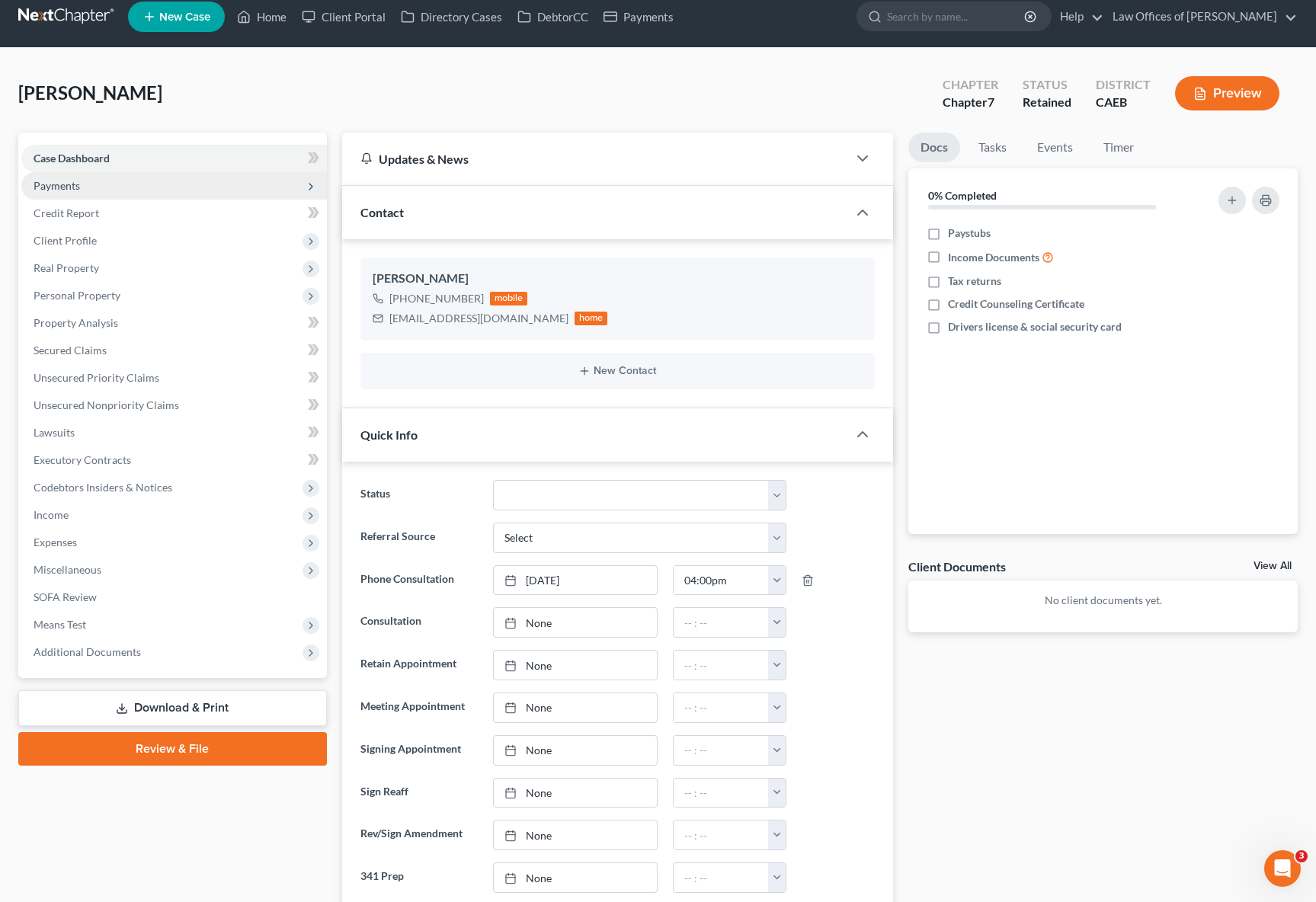
click at [106, 190] on span "Payments" at bounding box center [174, 185] width 306 height 28
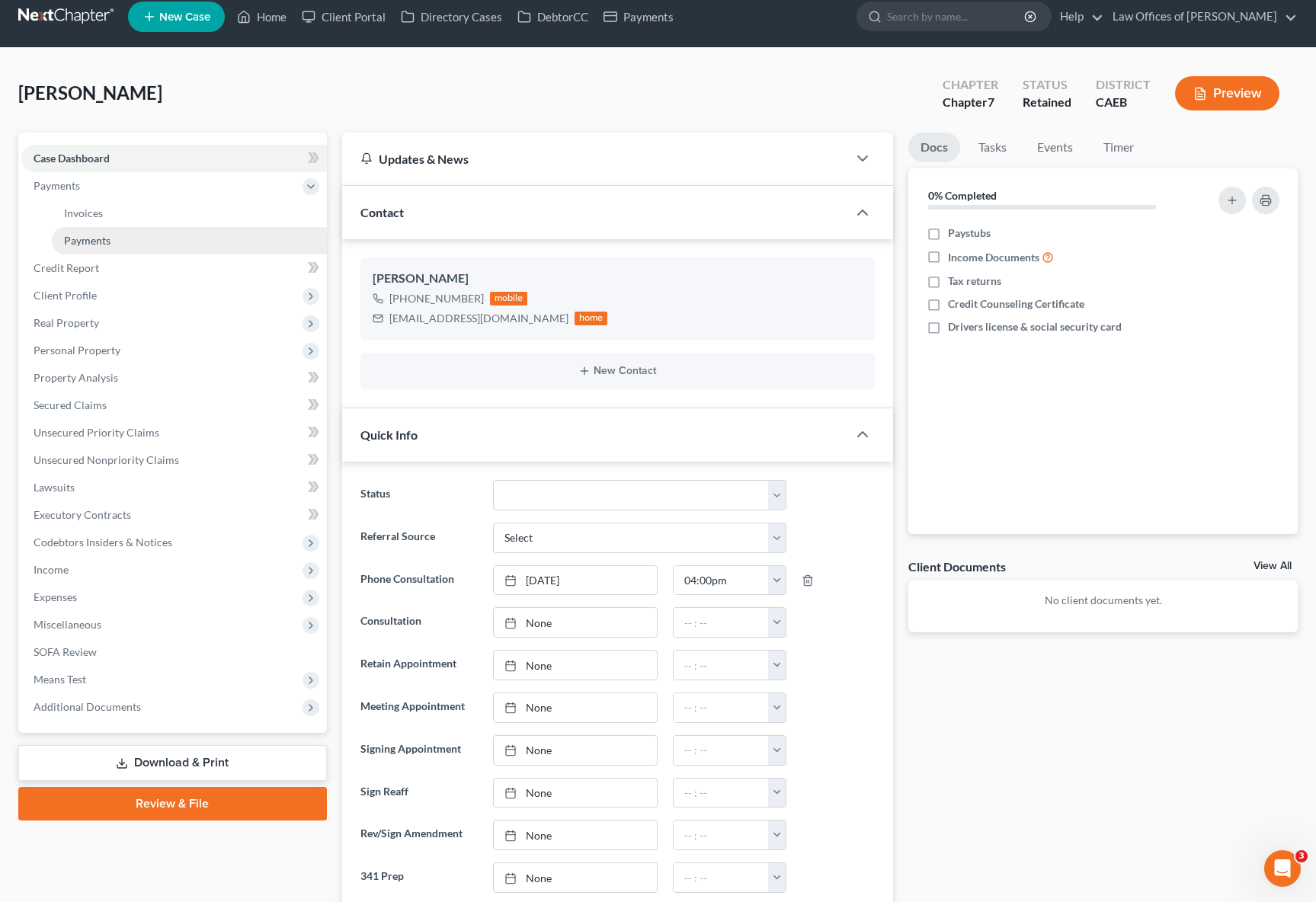
click at [107, 236] on span "Payments" at bounding box center [87, 241] width 47 height 13
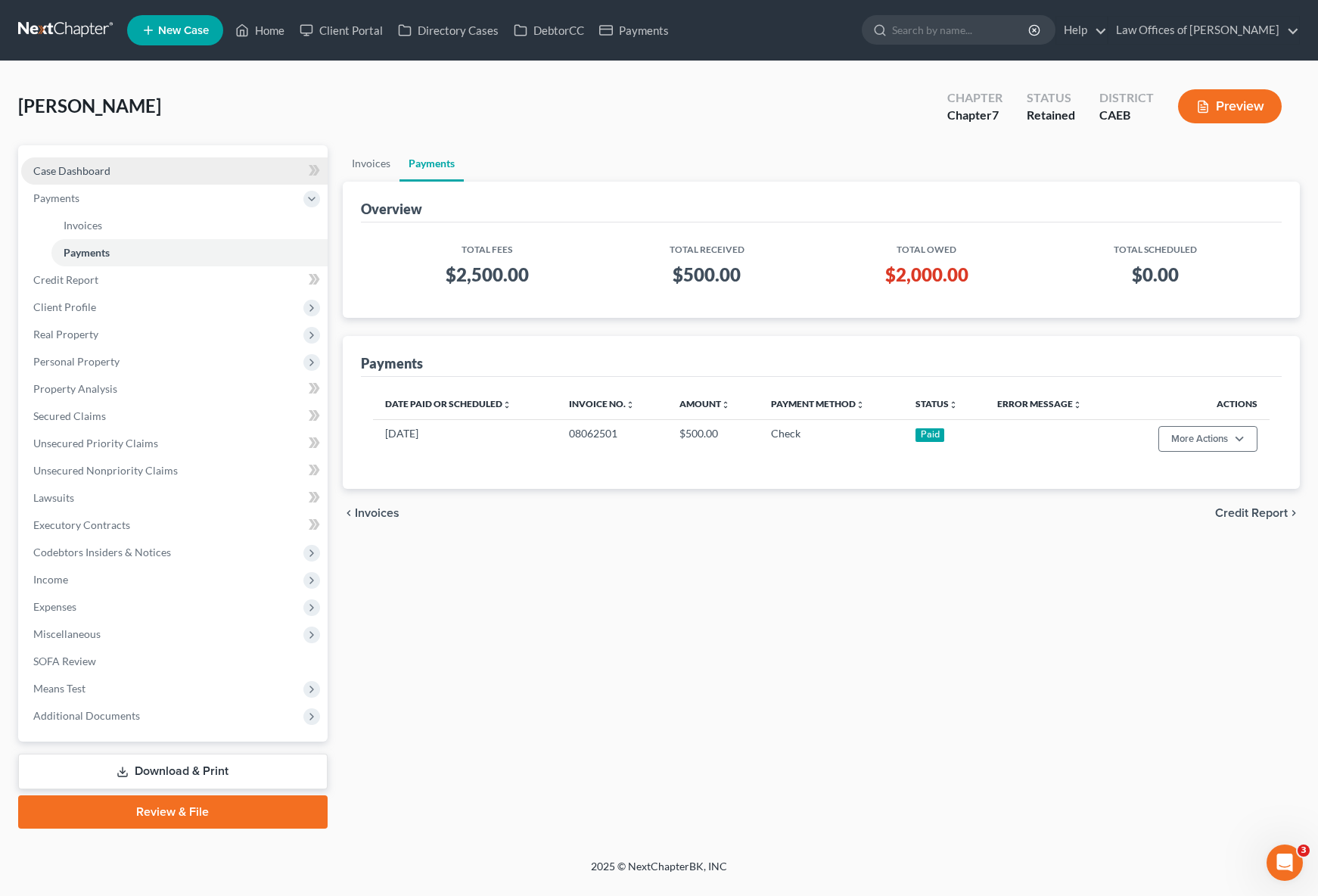
click at [143, 172] on link "Case Dashboard" at bounding box center [174, 171] width 306 height 27
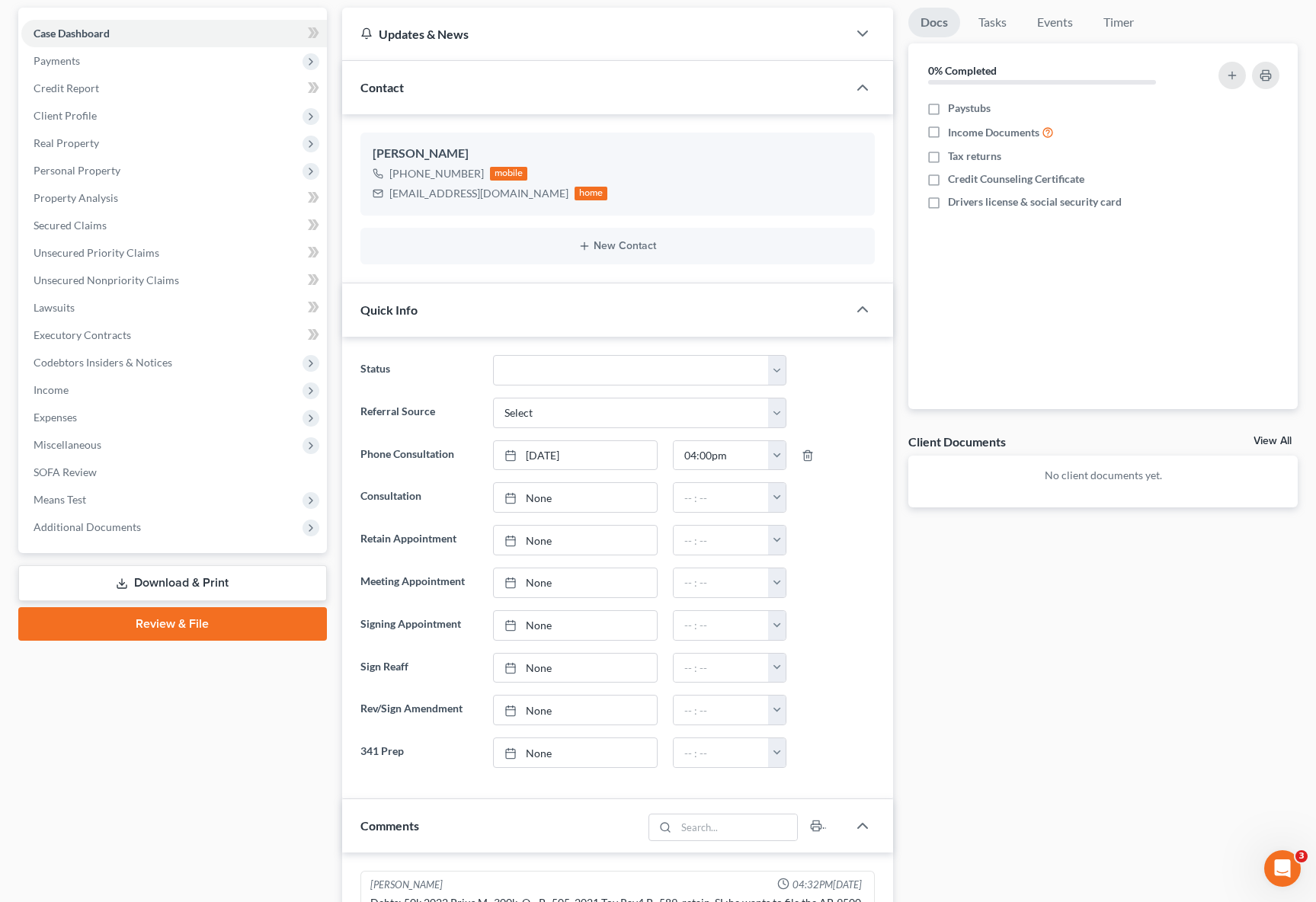
scroll to position [141, 0]
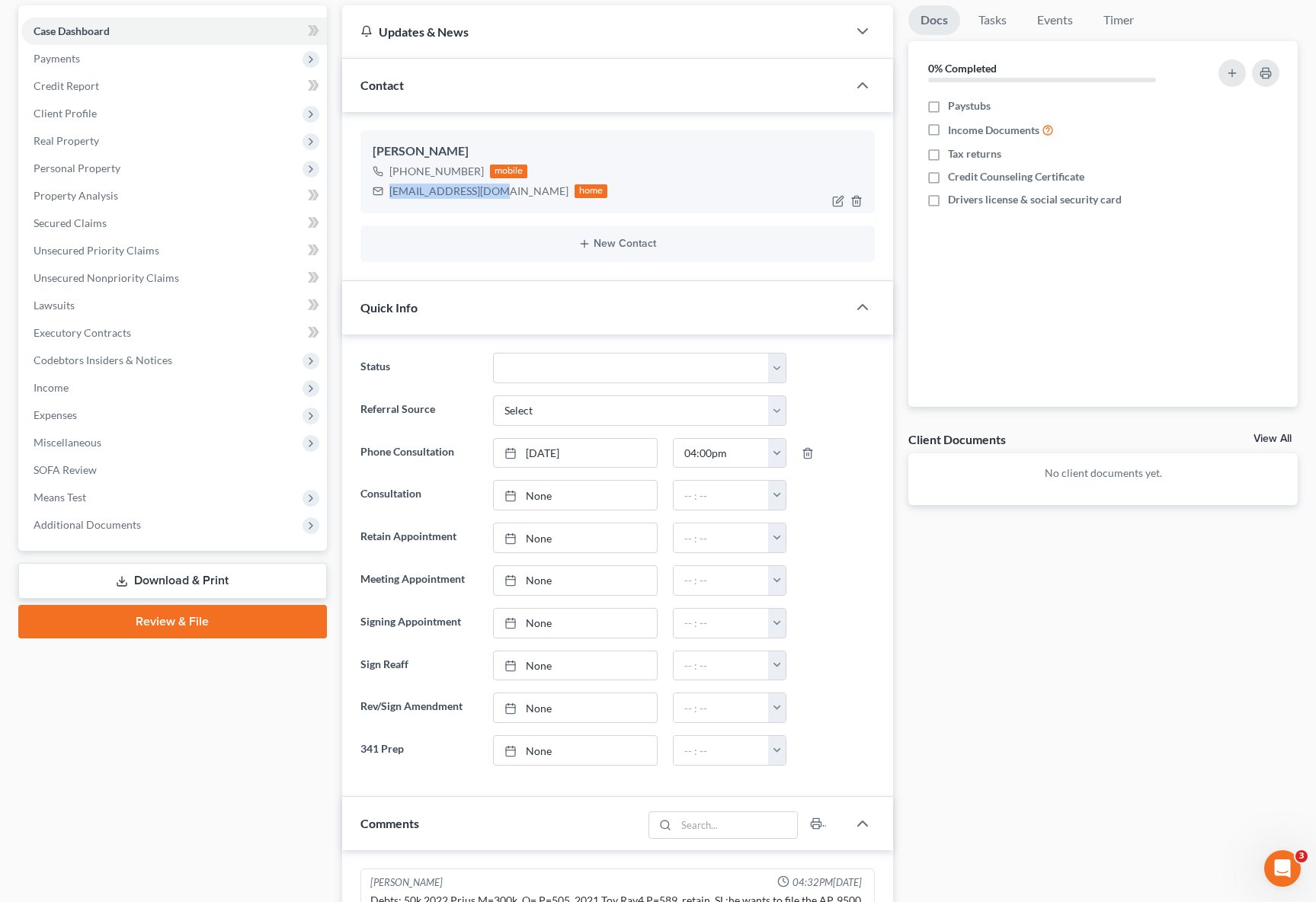
drag, startPoint x: 390, startPoint y: 191, endPoint x: 494, endPoint y: 193, distance: 104.0
click at [494, 193] on div "leo539400@gmail.com" at bounding box center [479, 191] width 180 height 15
copy div "leo539400@gmail.com"
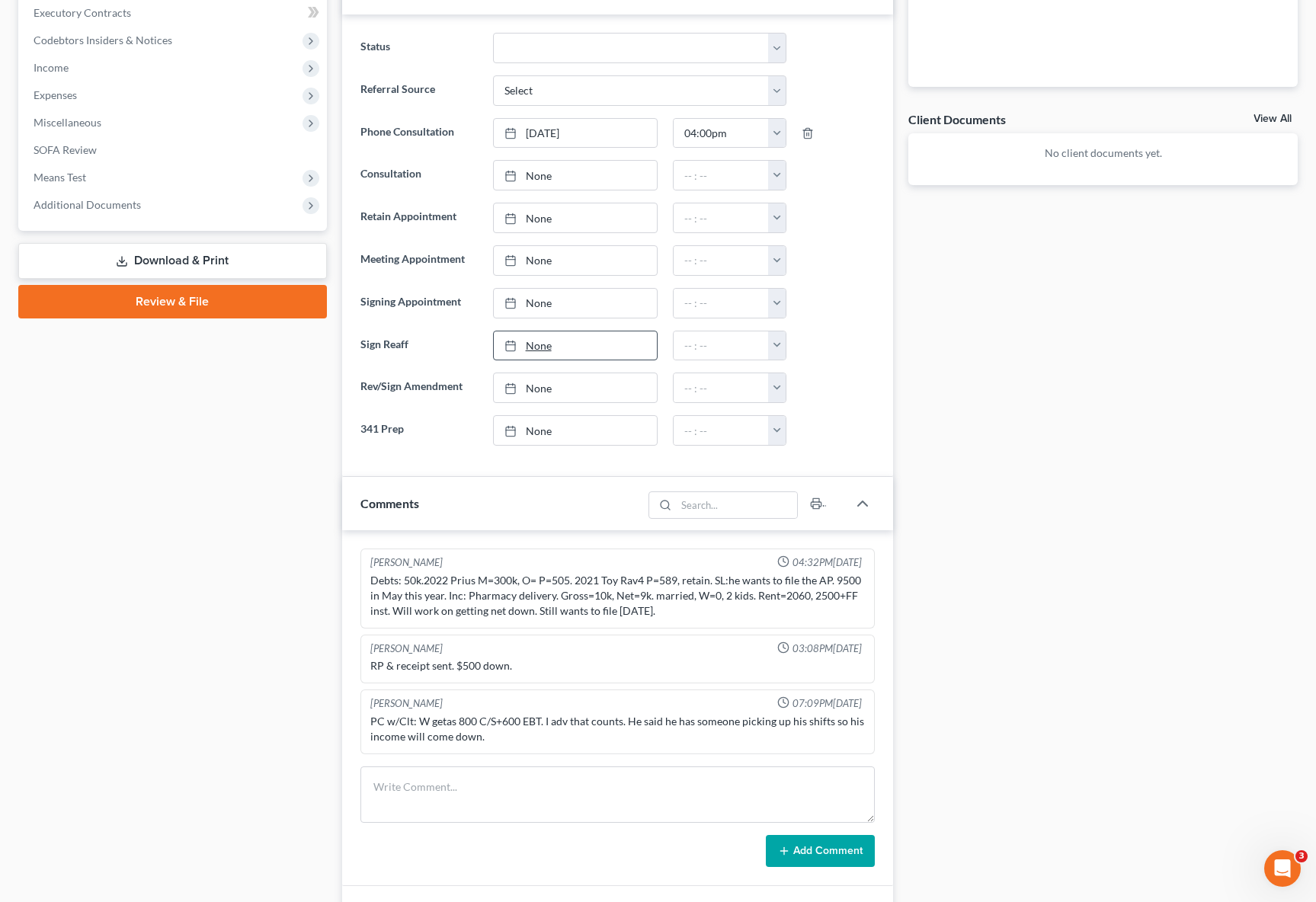
scroll to position [747, 0]
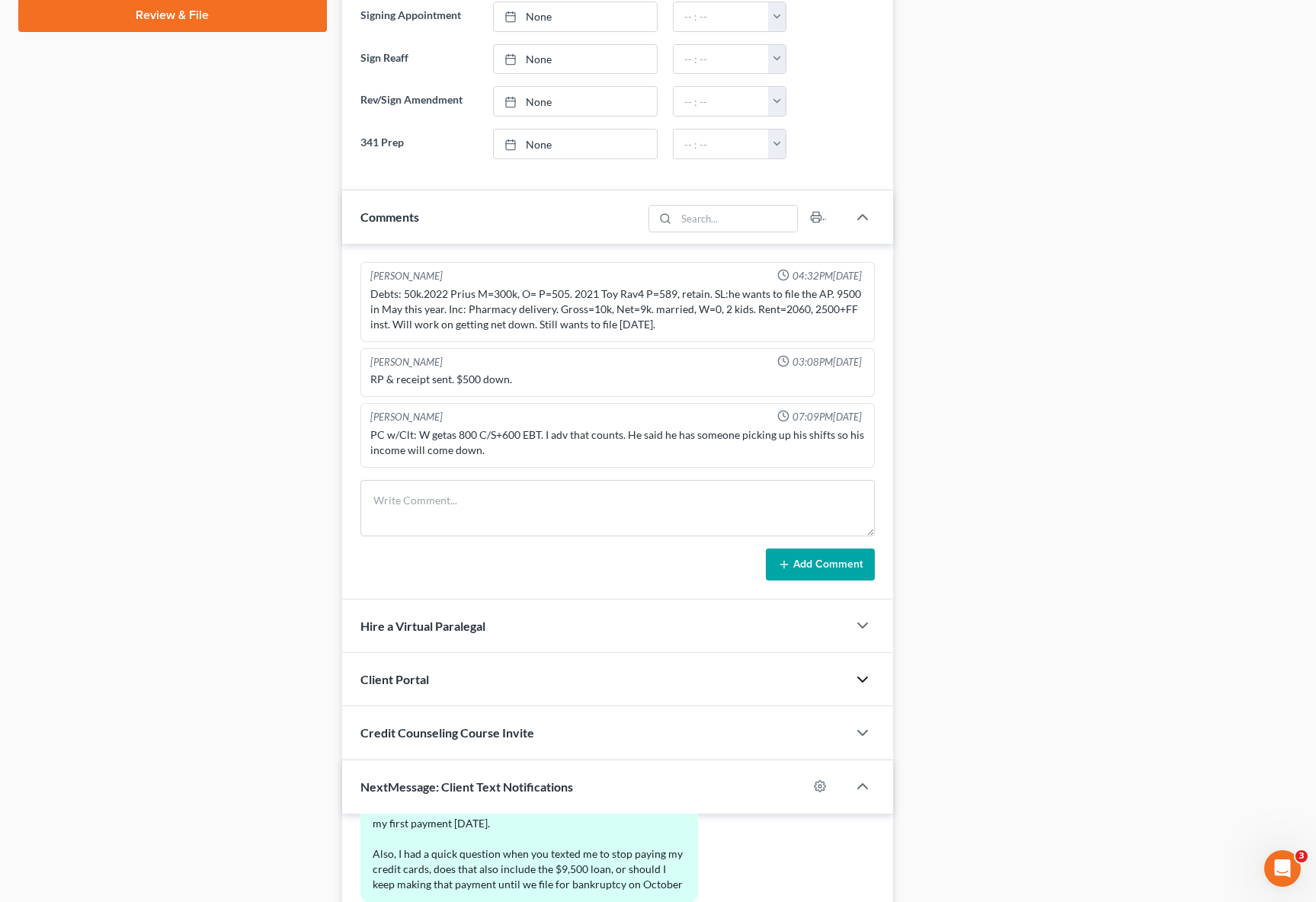
click at [859, 680] on icon "button" at bounding box center [862, 679] width 18 height 18
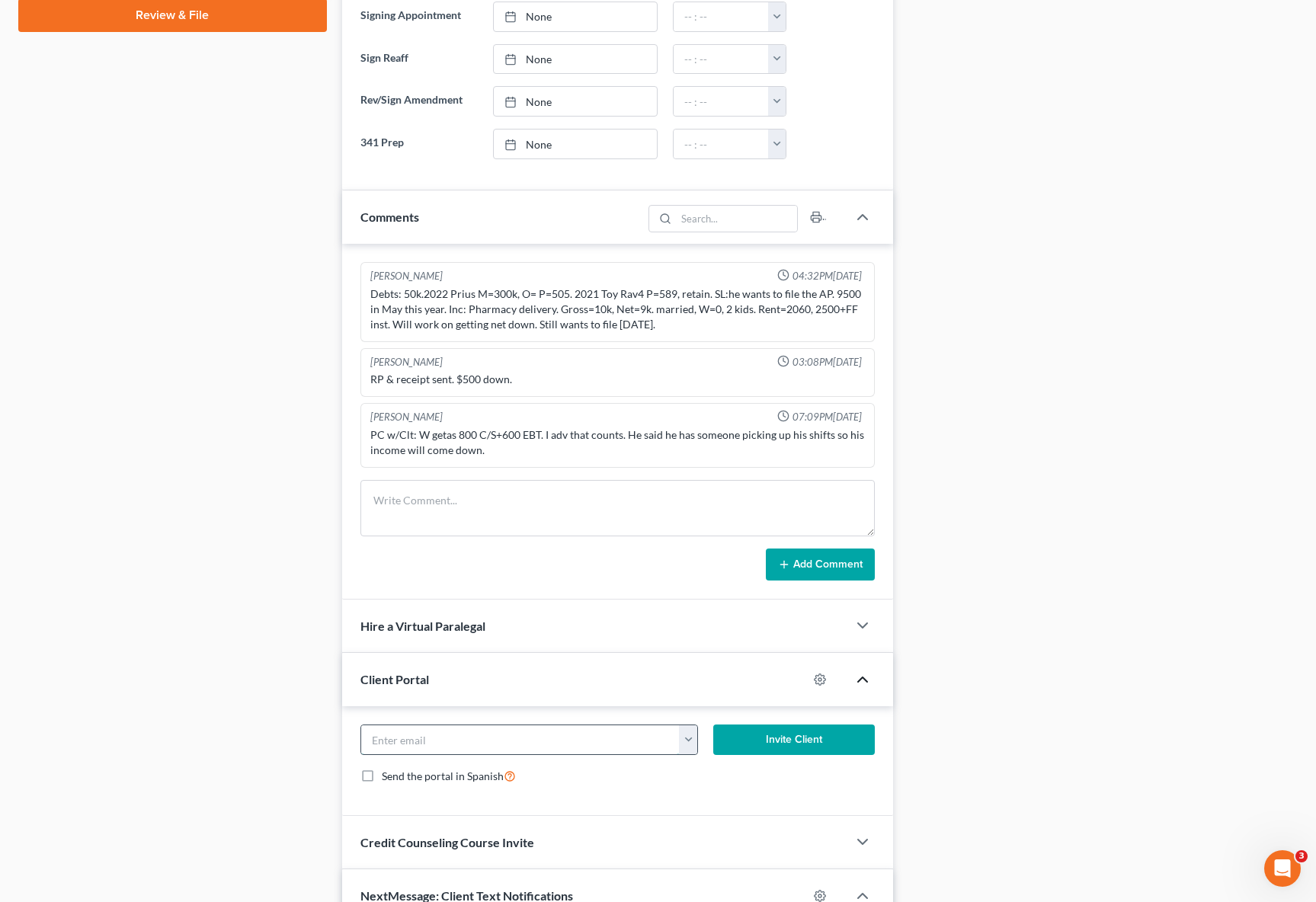
paste input "leo539400@gmail.com"
type input "leo539400@gmail.com"
click at [817, 738] on button "Invite Client" at bounding box center [794, 740] width 161 height 31
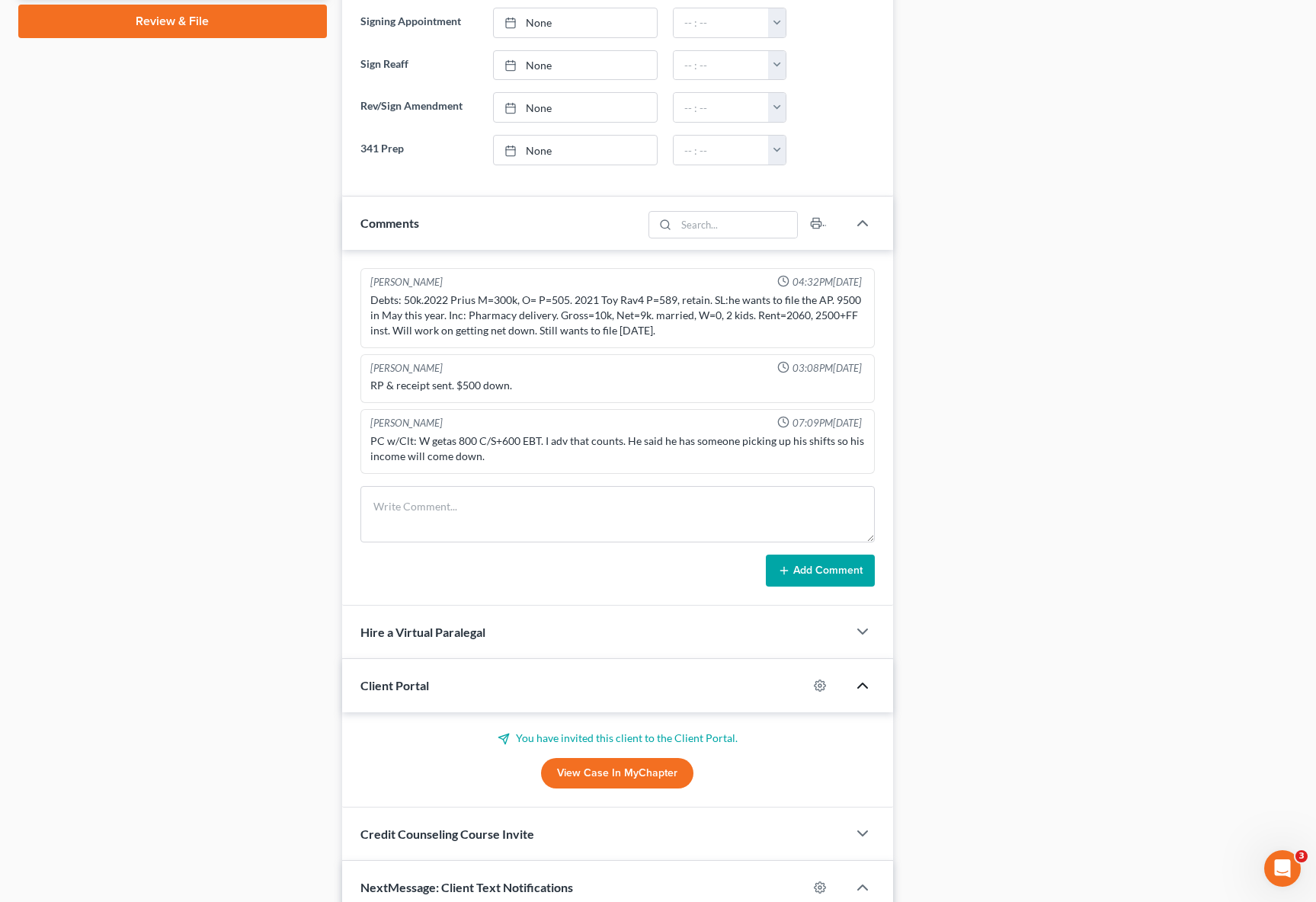
scroll to position [735, 0]
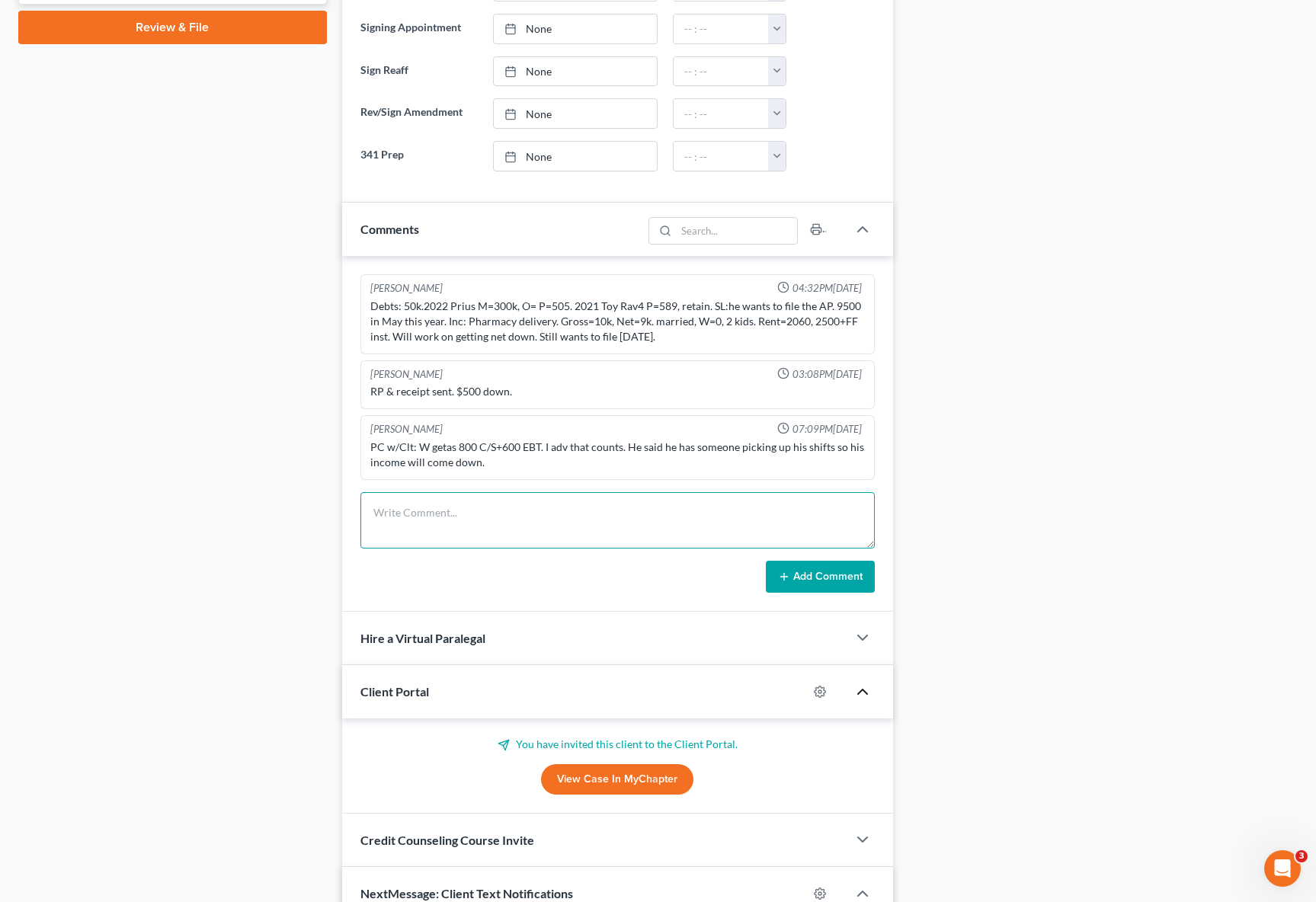
click at [437, 501] on textarea at bounding box center [617, 519] width 515 height 56
type textarea "H"
type textarea "C"
type textarea "I told client that because W receive foods stamps that my compromise the means …"
click at [847, 579] on button "Add Comment" at bounding box center [820, 577] width 109 height 32
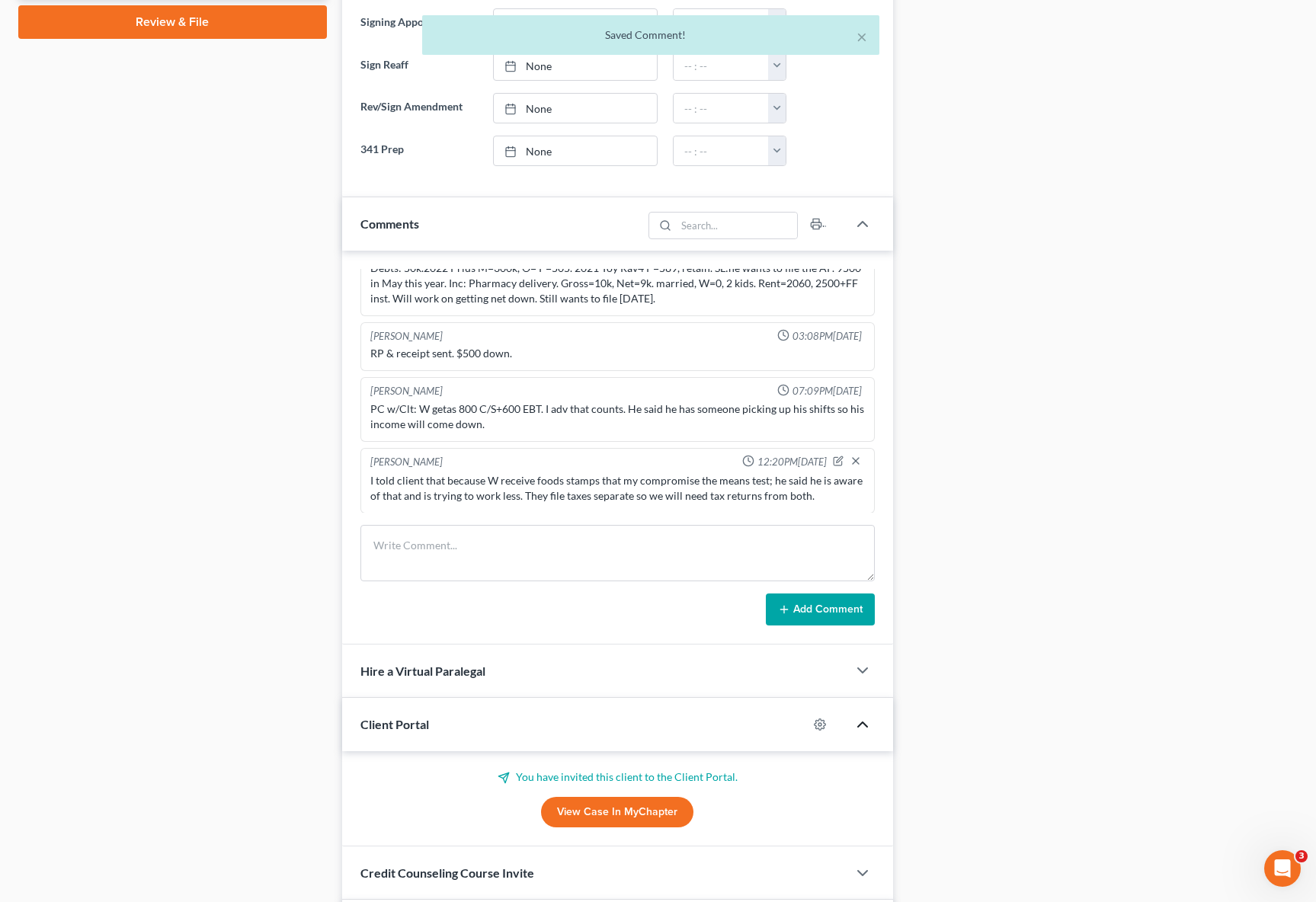
scroll to position [741, 0]
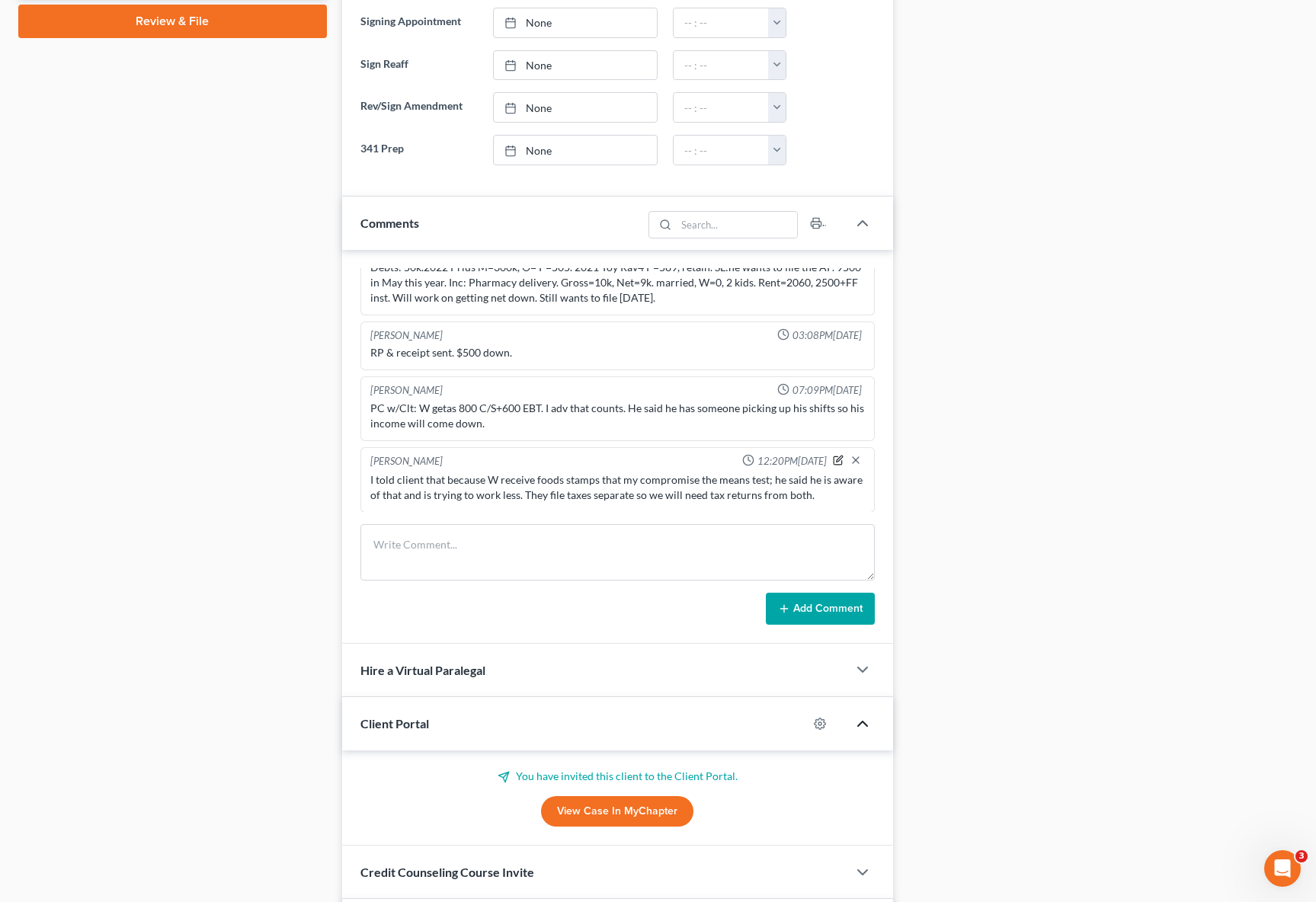
drag, startPoint x: 845, startPoint y: 495, endPoint x: 826, endPoint y: 457, distance: 42.5
click at [844, 495] on div "I told client that because W receive foods stamps that my compromise the means …" at bounding box center [618, 488] width 495 height 31
click at [837, 457] on icon "button" at bounding box center [839, 458] width 6 height 6
drag, startPoint x: 686, startPoint y: 493, endPoint x: 710, endPoint y: 507, distance: 27.8
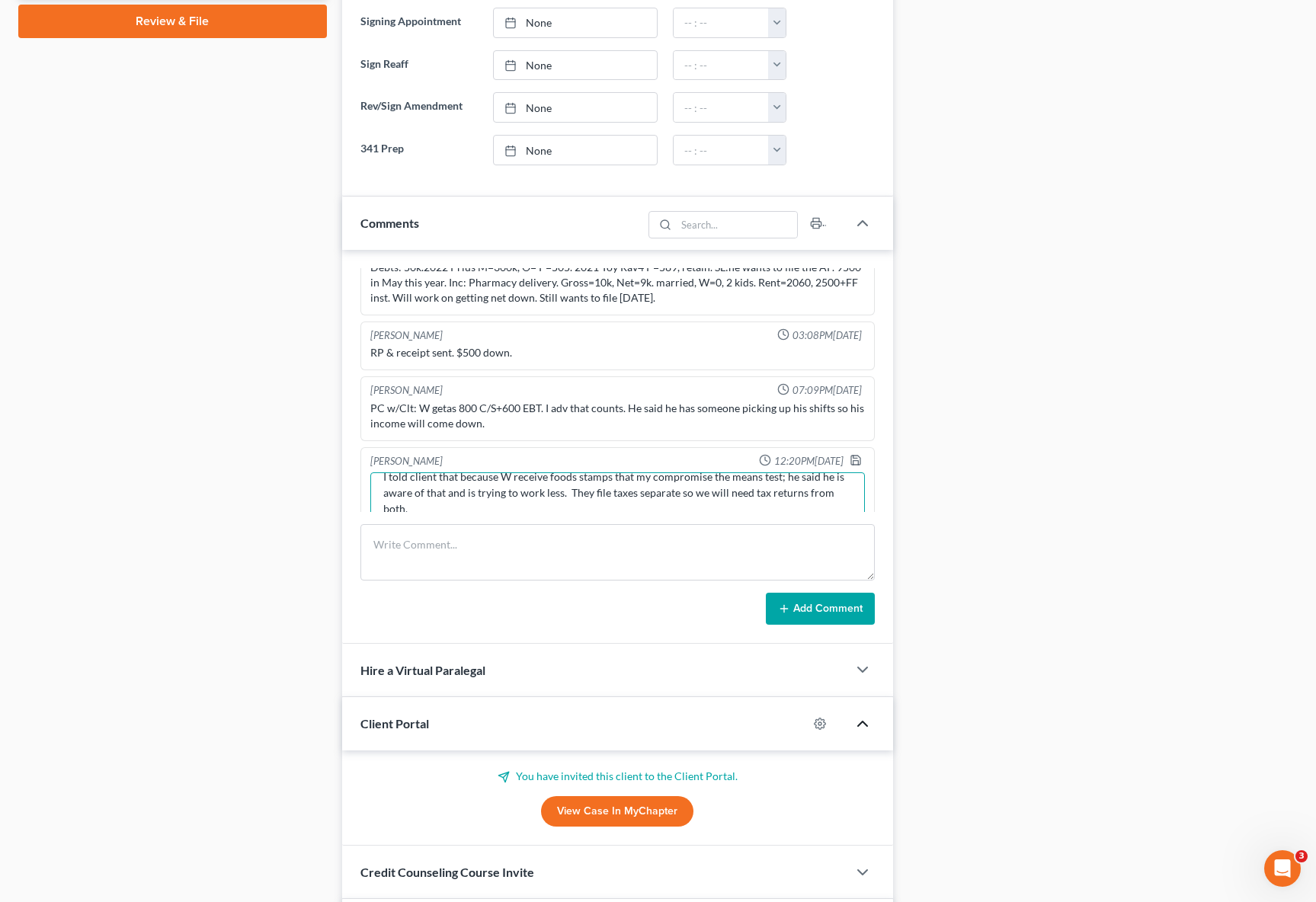
click at [687, 493] on textarea "I told client that because W receive foods stamps that my compromise the means …" at bounding box center [618, 500] width 495 height 56
type textarea "I told client that because W receive foods stamps that my compromise the means …"
drag, startPoint x: 841, startPoint y: 458, endPoint x: 557, endPoint y: 451, distance: 284.1
click at [850, 457] on icon "button" at bounding box center [856, 460] width 12 height 12
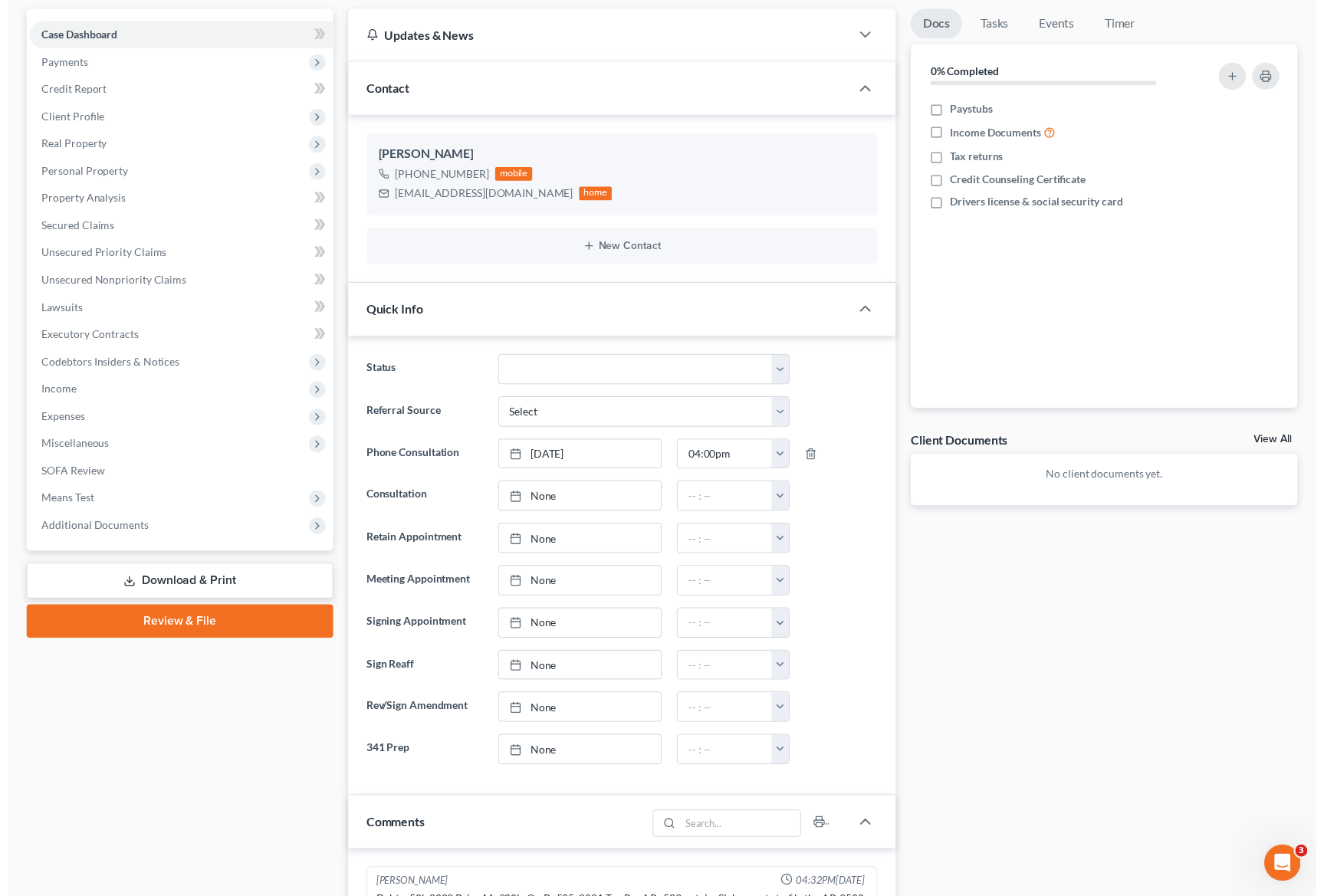
scroll to position [0, 0]
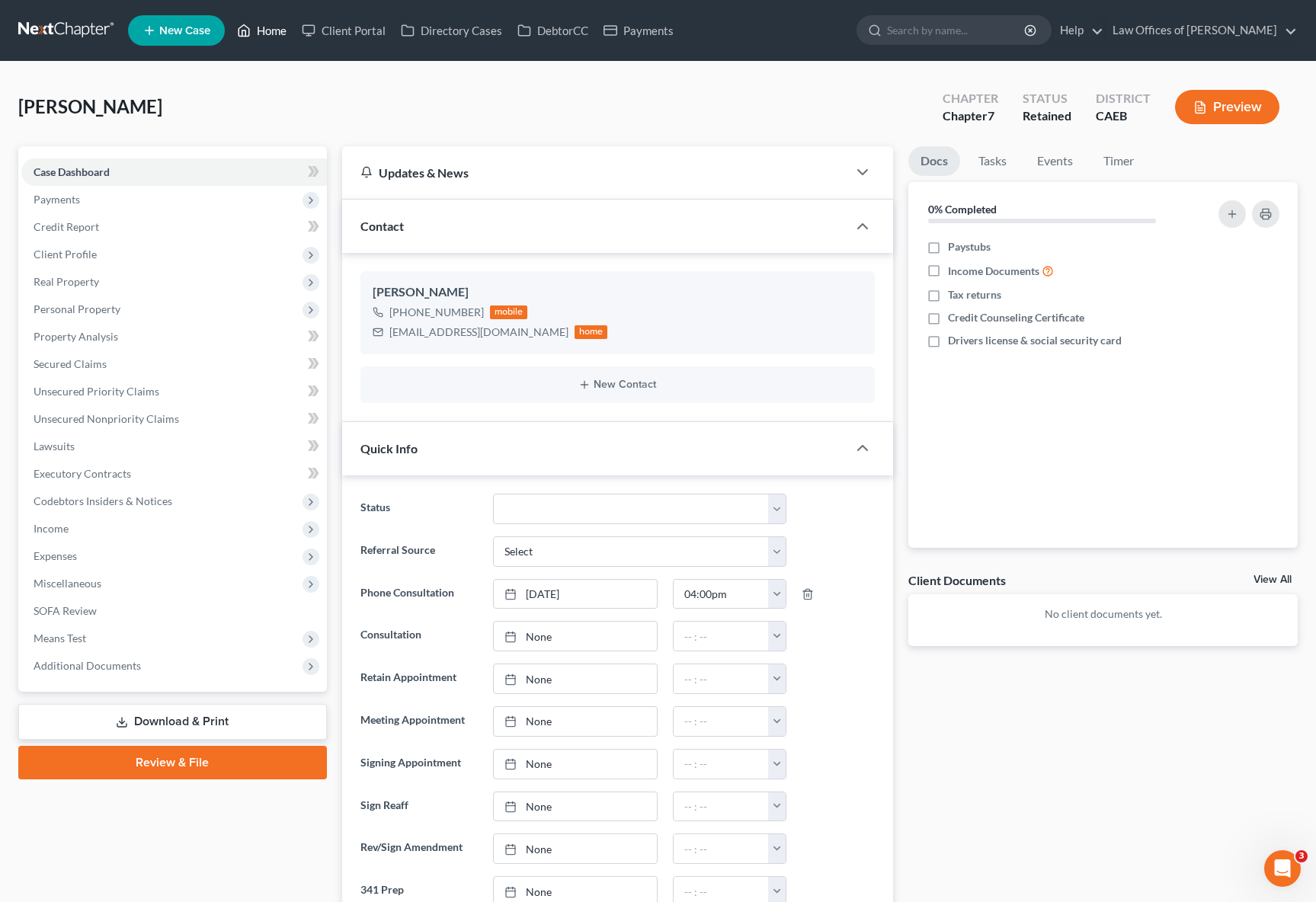
click at [274, 32] on link "Home" at bounding box center [262, 31] width 65 height 28
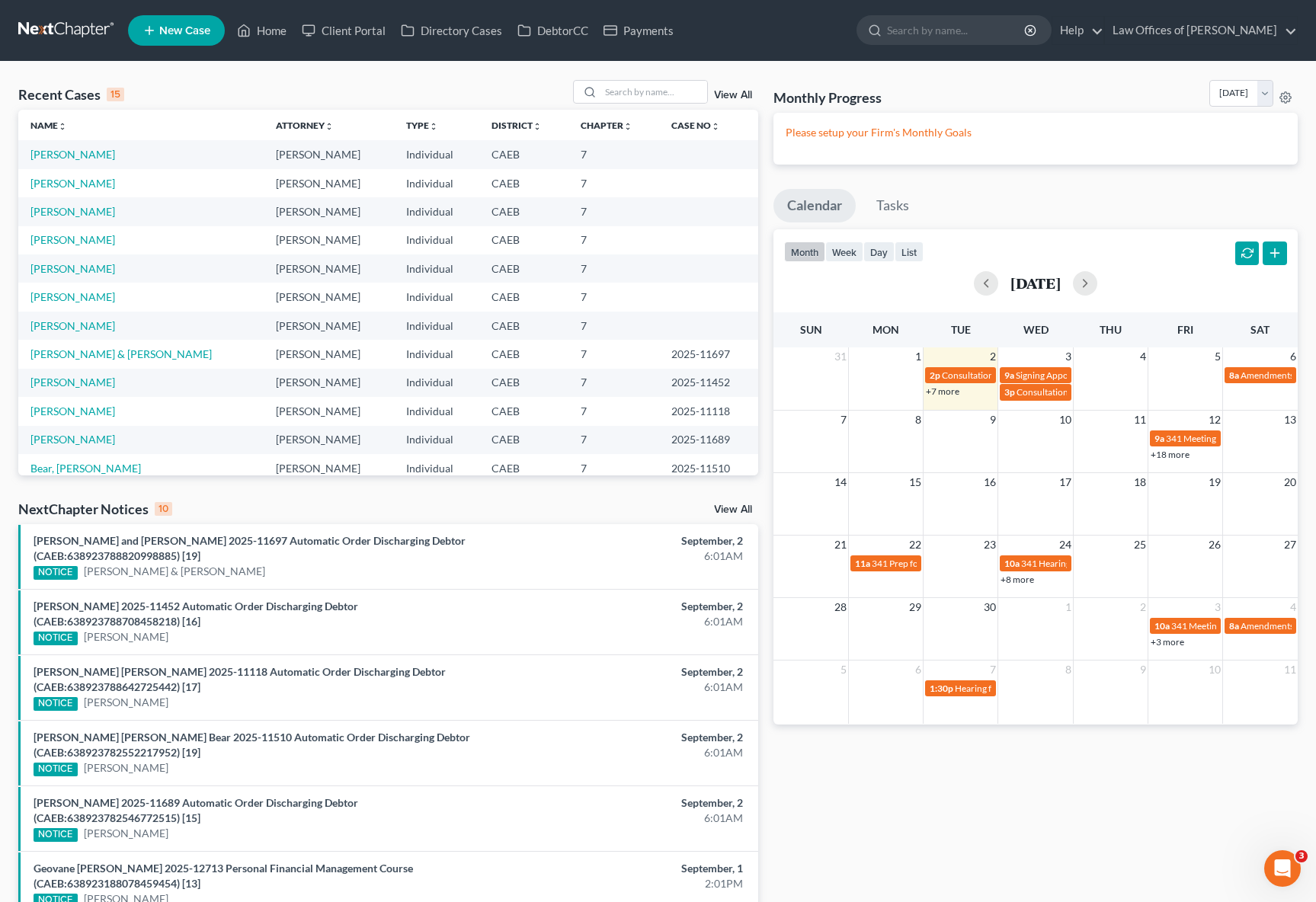
click at [945, 392] on link "+7 more" at bounding box center [942, 391] width 33 height 11
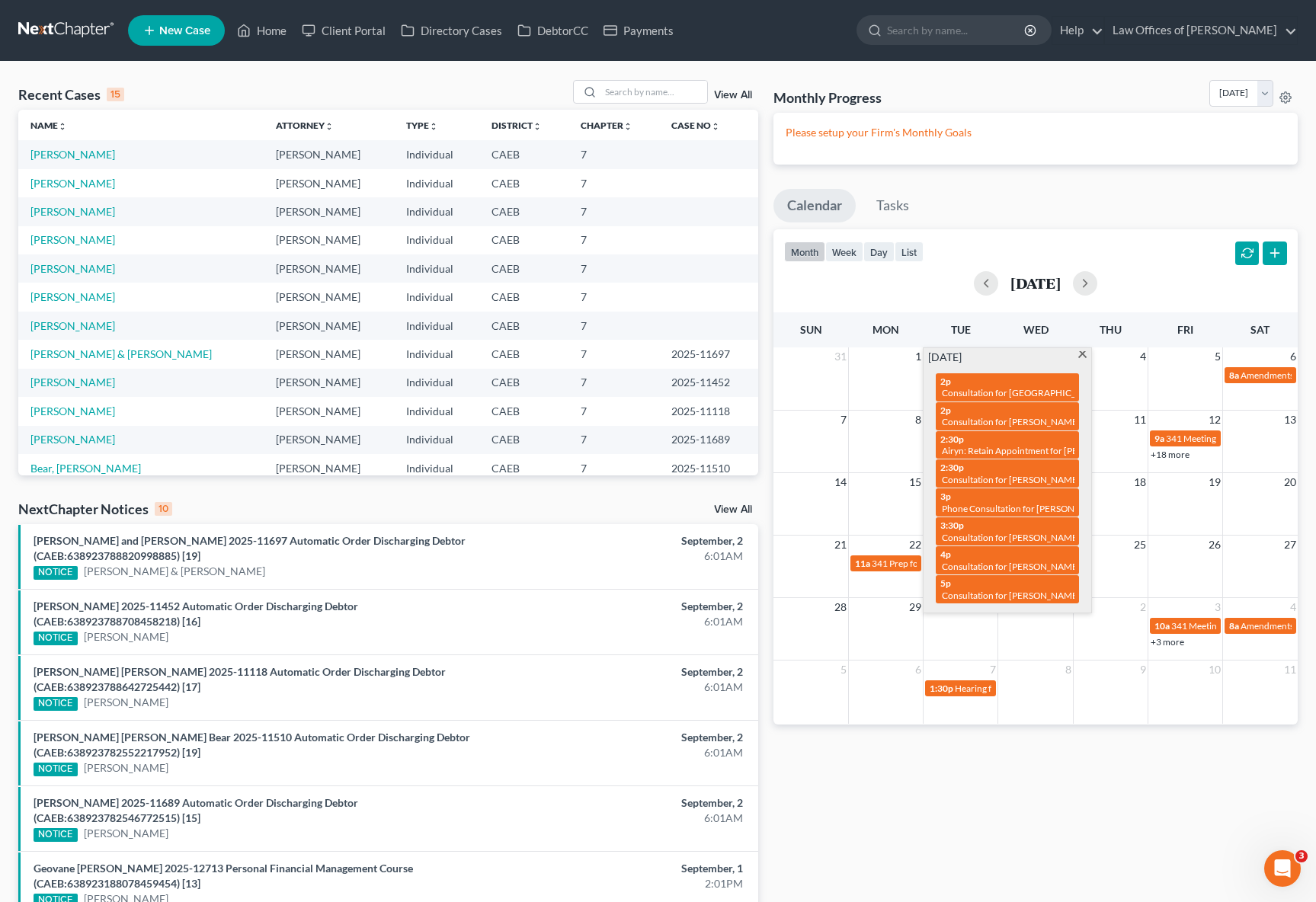
click at [1084, 356] on span at bounding box center [1082, 356] width 11 height 10
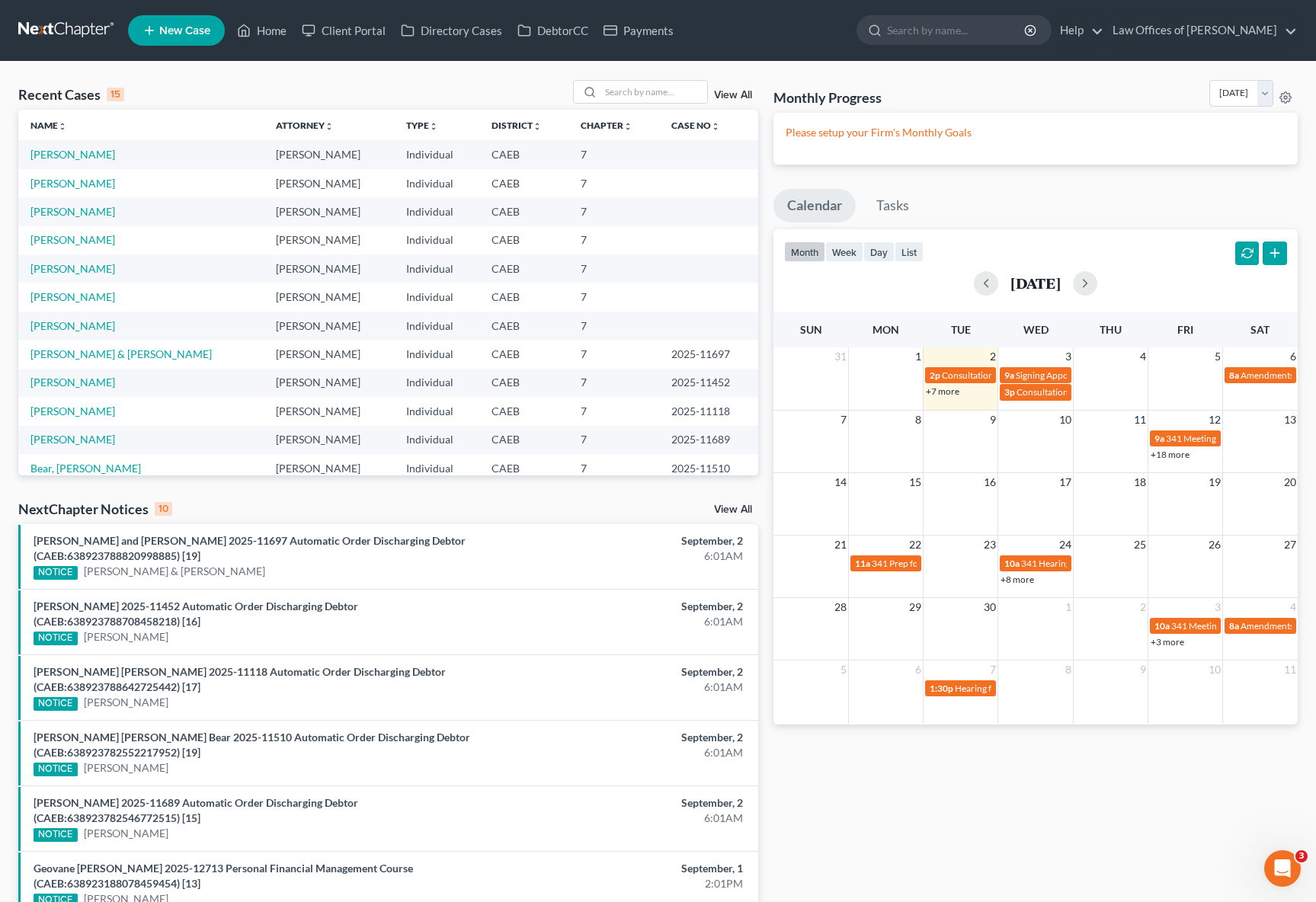
click at [1175, 455] on link "+18 more" at bounding box center [1170, 454] width 39 height 11
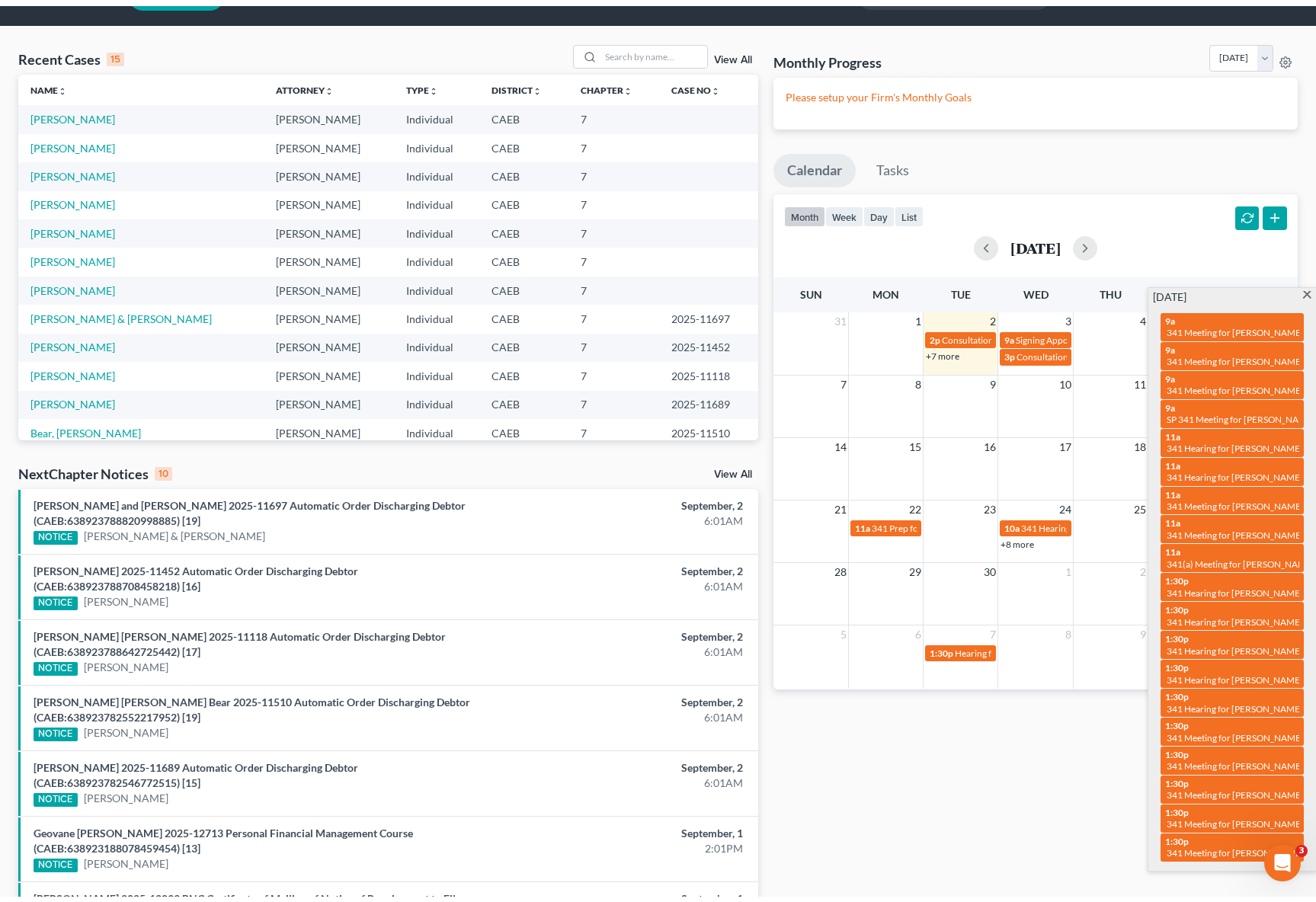
scroll to position [37, 0]
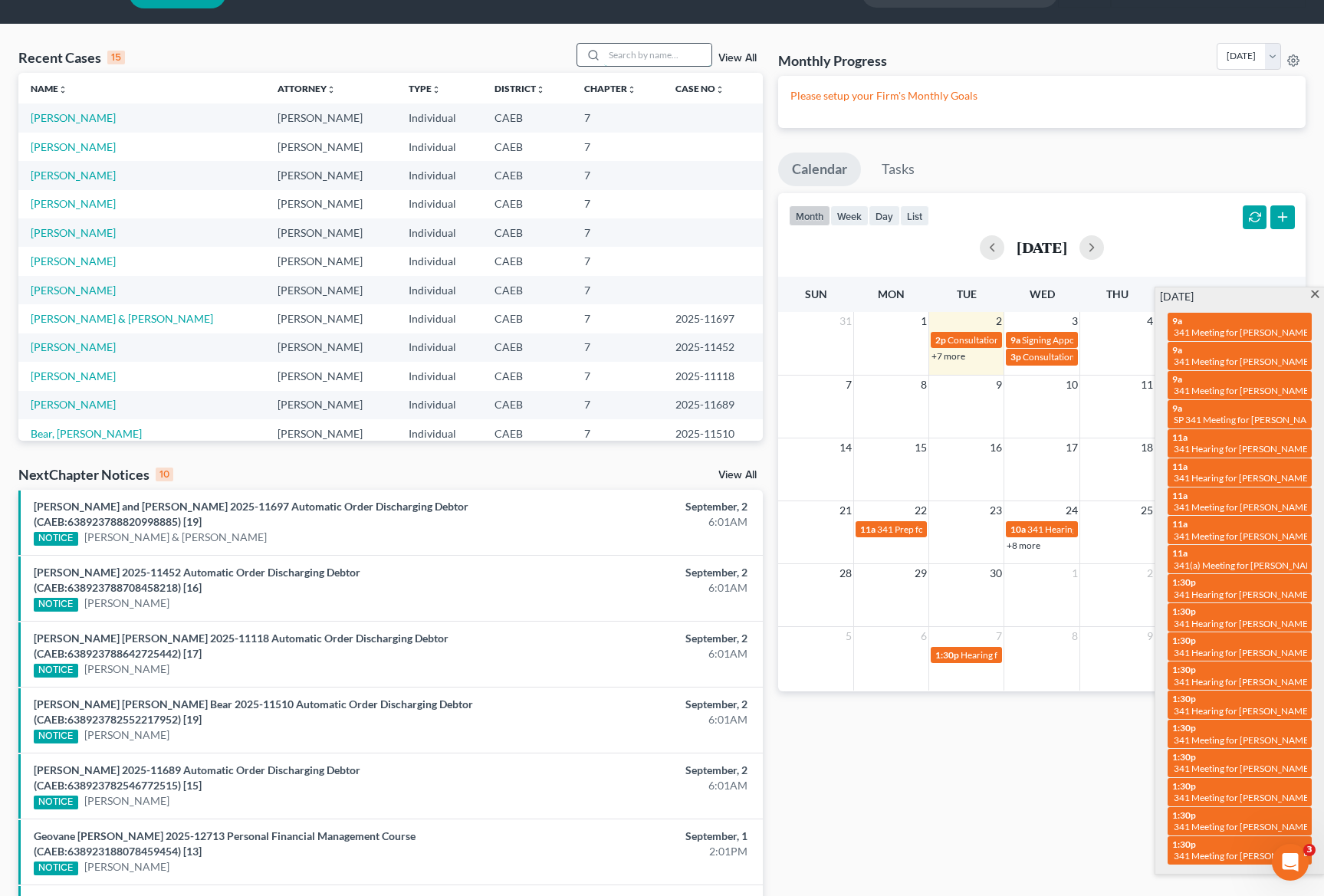
click at [661, 51] on input "search" at bounding box center [658, 54] width 108 height 22
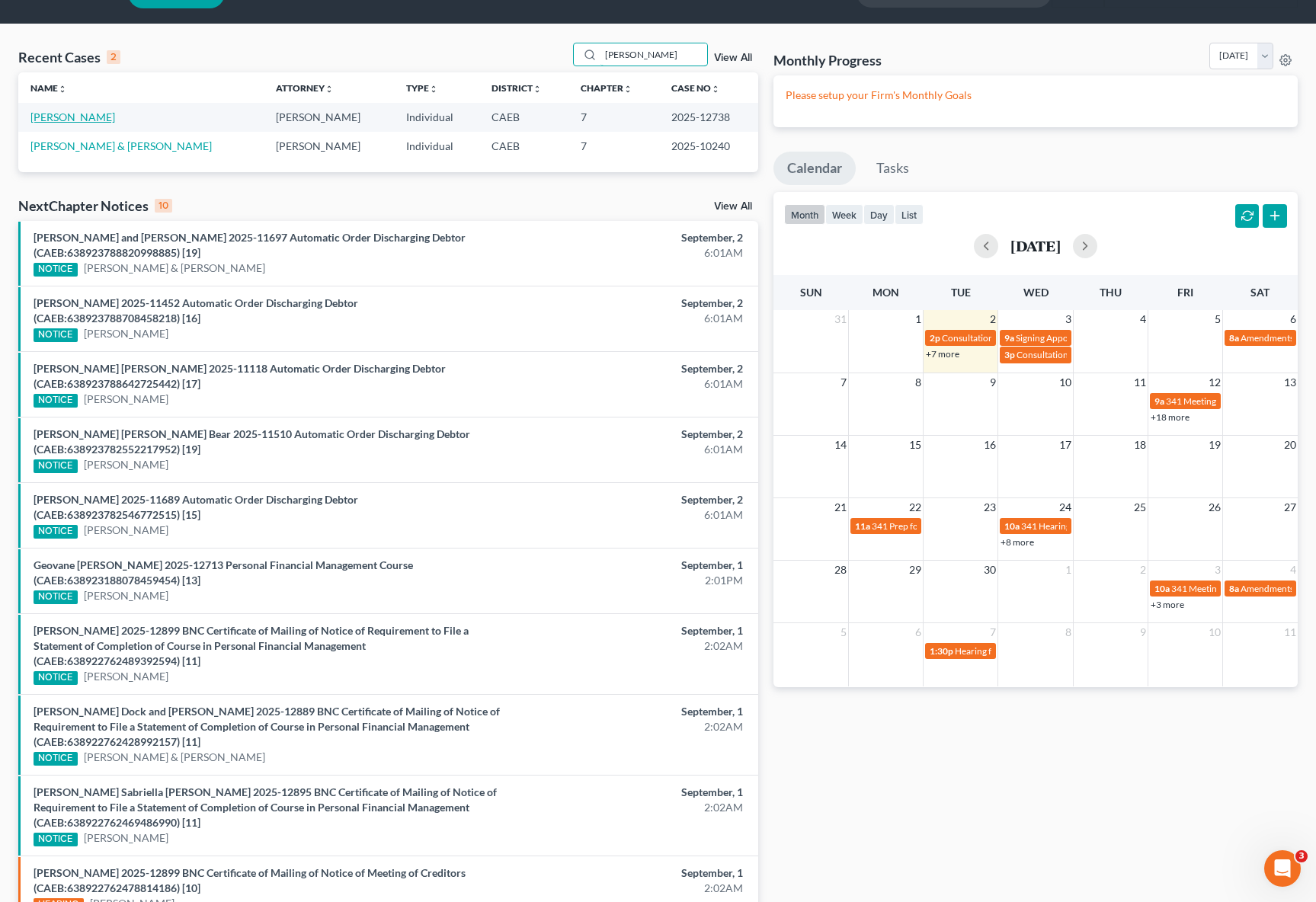
type input "Sinnott"
click at [96, 117] on link "Sinnott, Christian" at bounding box center [73, 117] width 85 height 13
select select "1"
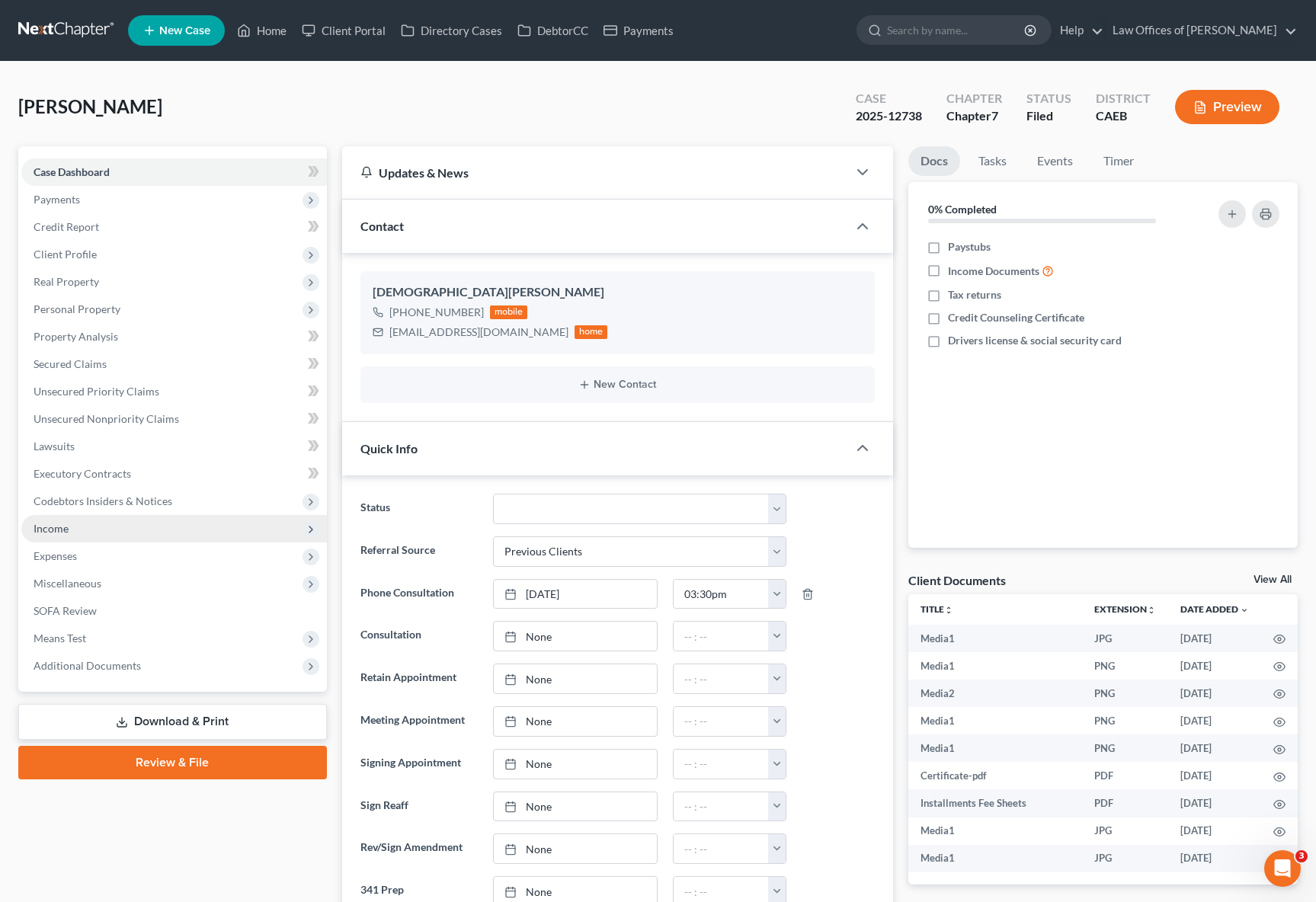
scroll to position [7514, 0]
click at [102, 661] on span "Additional Documents" at bounding box center [87, 665] width 108 height 13
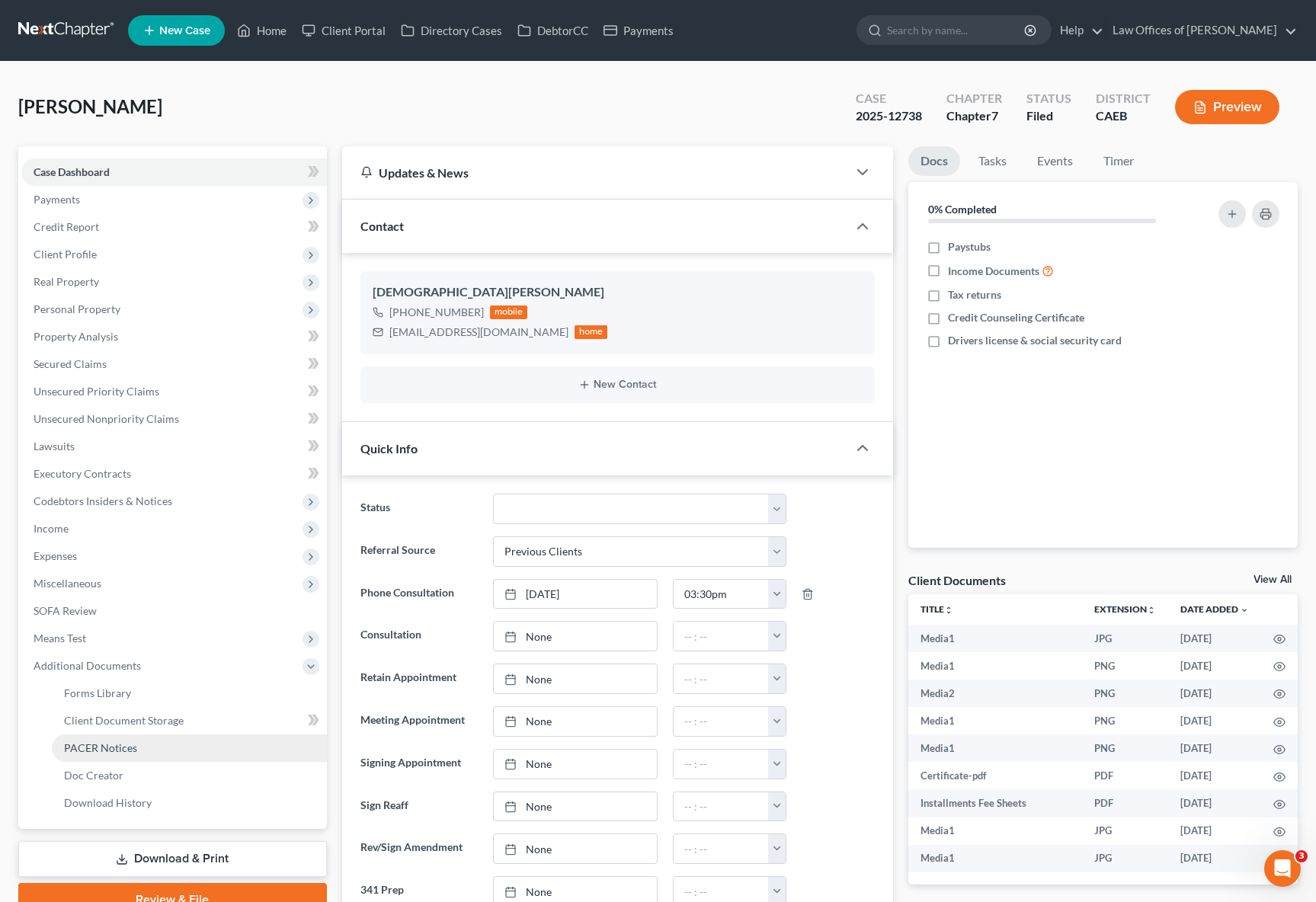
click at [148, 746] on link "PACER Notices" at bounding box center [189, 747] width 275 height 28
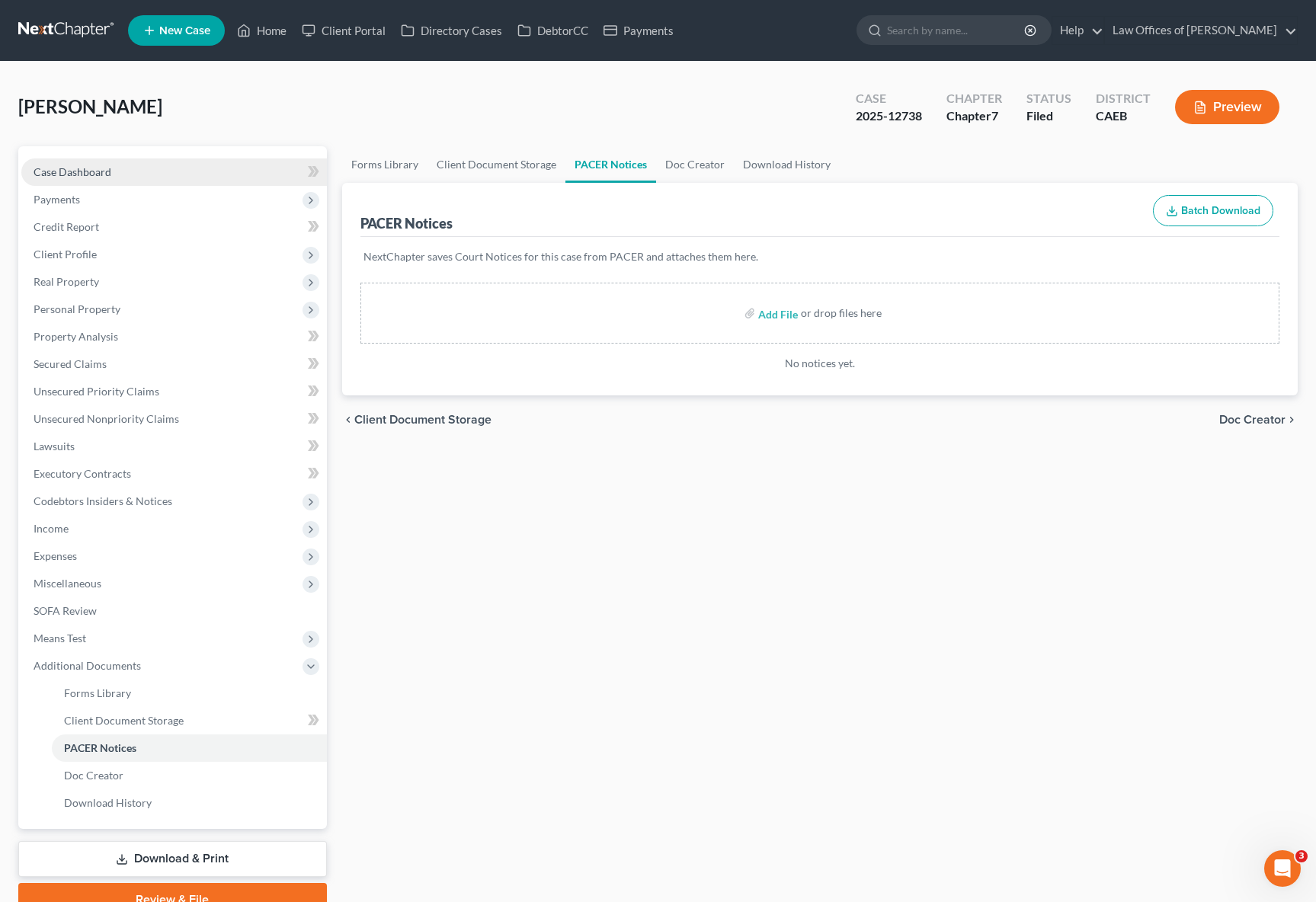
click at [160, 180] on link "Case Dashboard" at bounding box center [174, 172] width 306 height 28
select select "1"
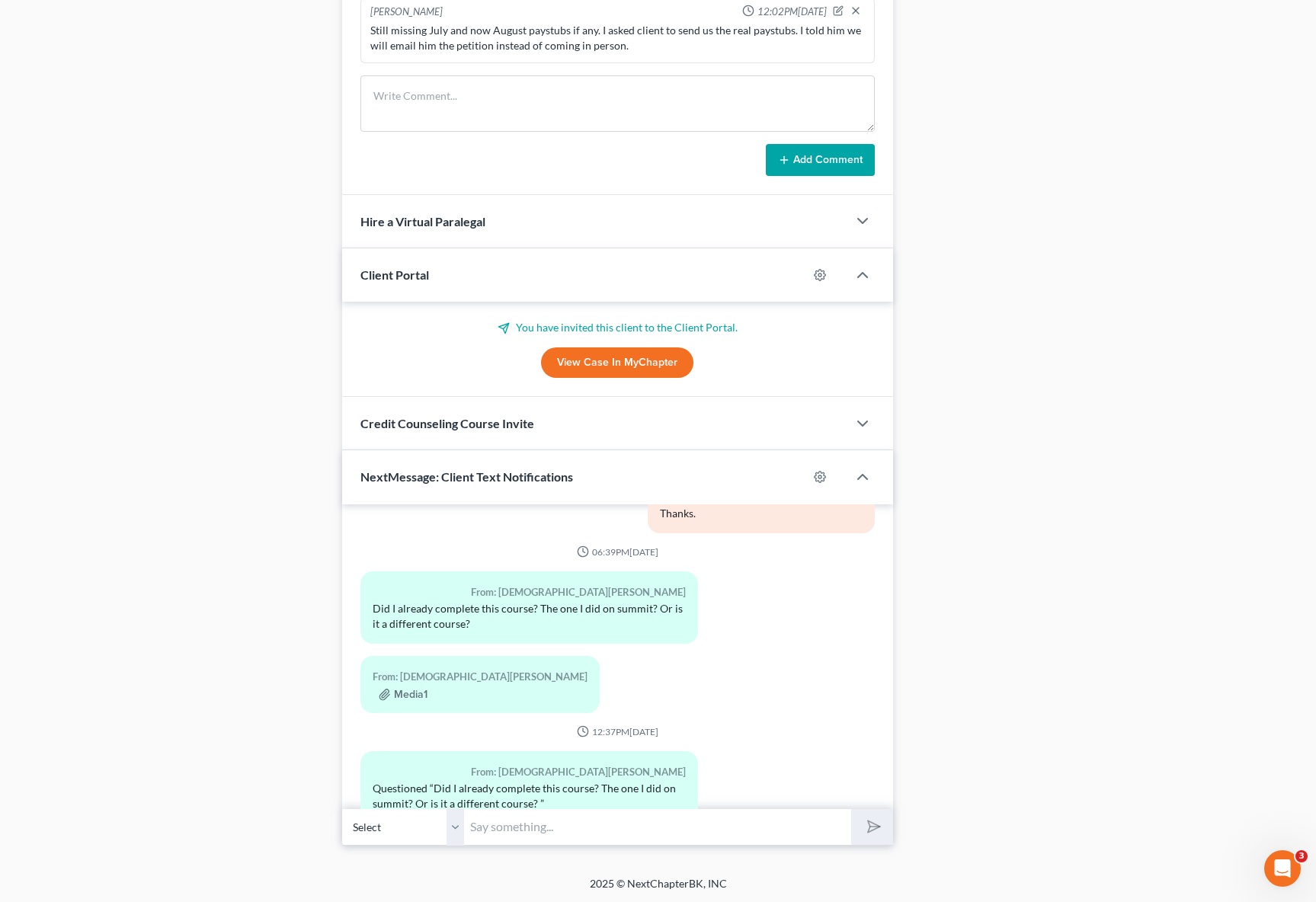
scroll to position [1190, 0]
click at [563, 814] on input "text" at bounding box center [657, 826] width 387 height 37
type input "Y"
type input "Hi. You need to take the second one at the same site where you took the first o…"
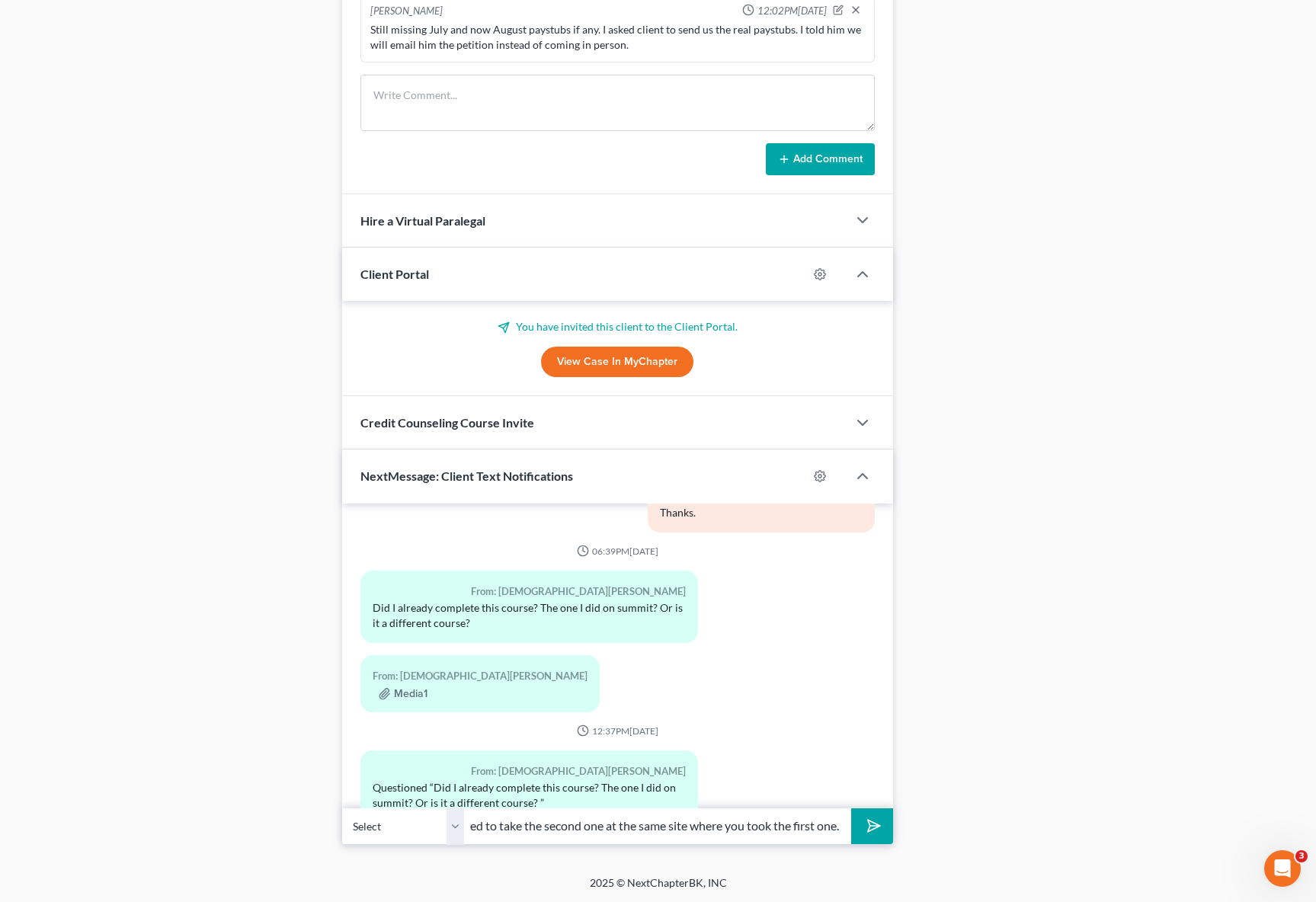
click at [851, 808] on button "submit" at bounding box center [872, 827] width 42 height 36
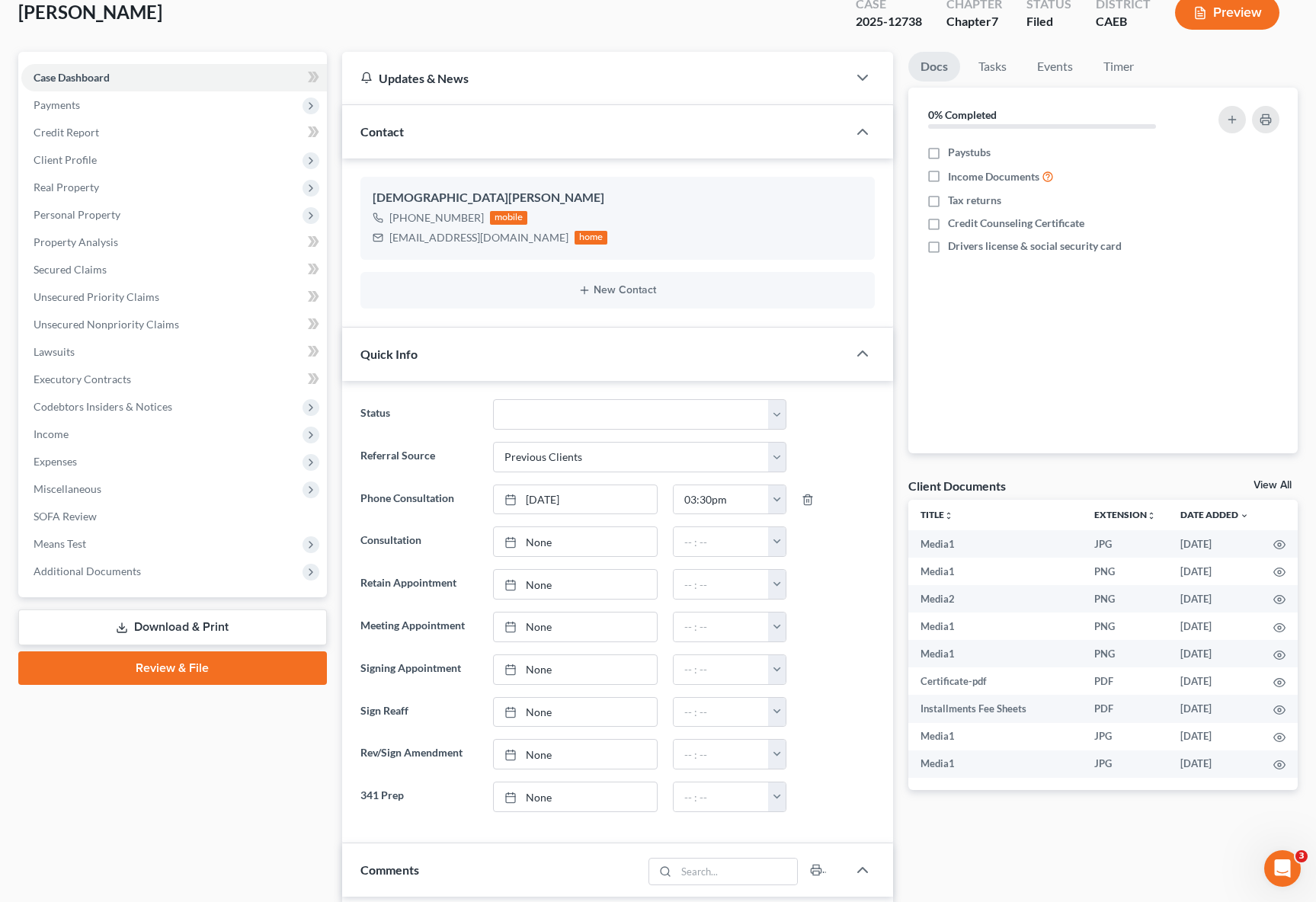
scroll to position [0, 0]
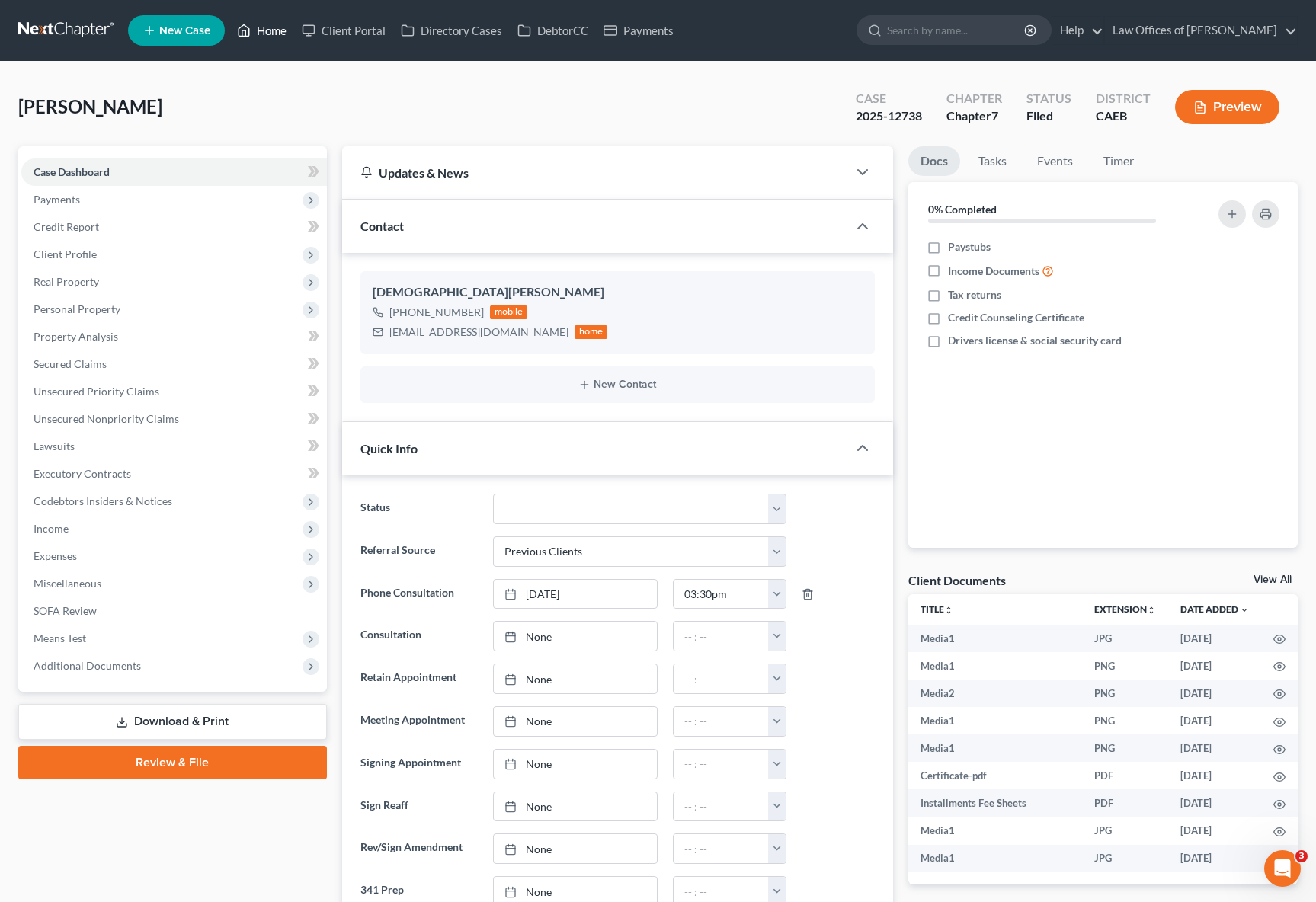
click at [282, 34] on link "Home" at bounding box center [262, 31] width 65 height 28
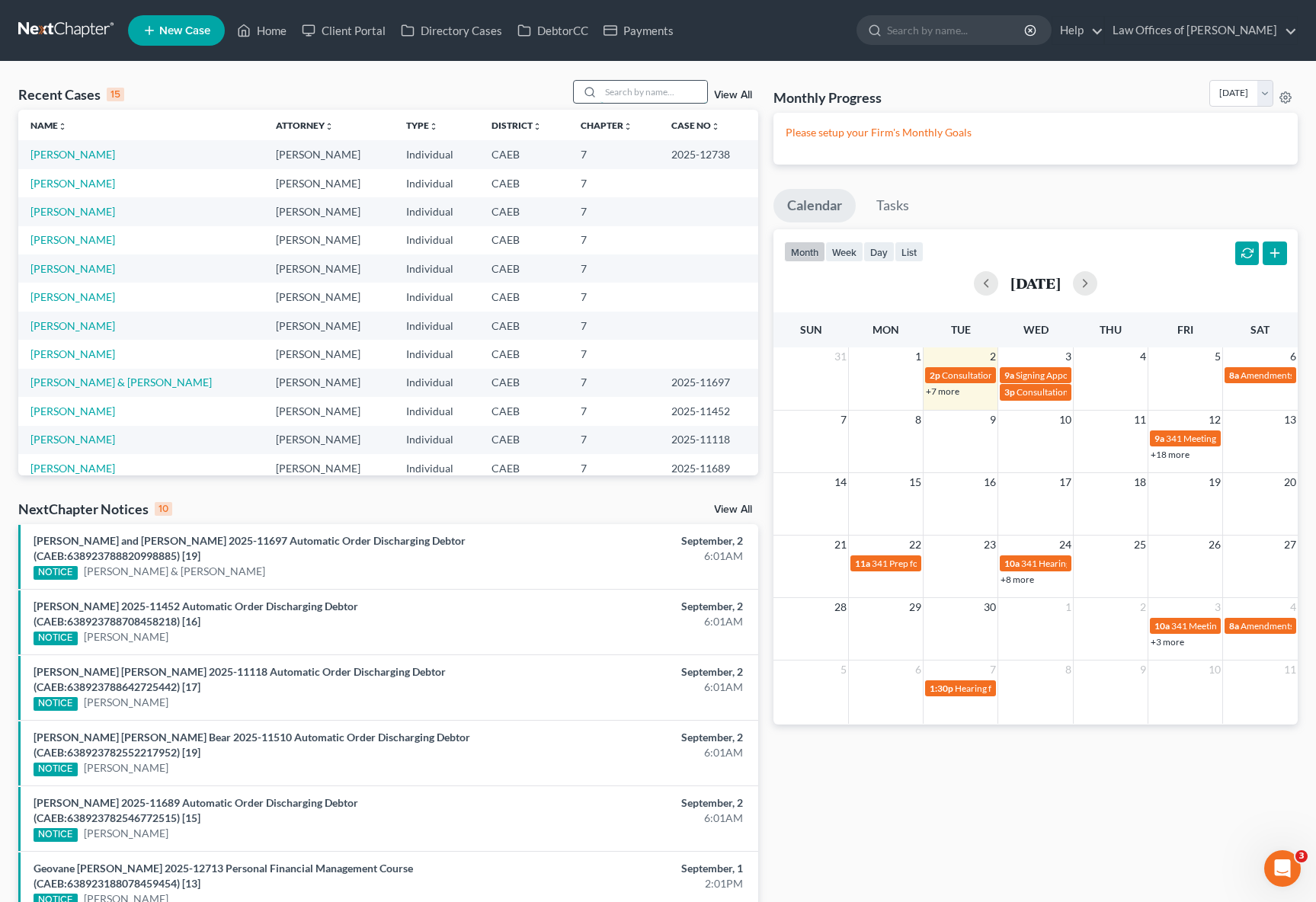
click at [643, 89] on input "search" at bounding box center [654, 92] width 107 height 22
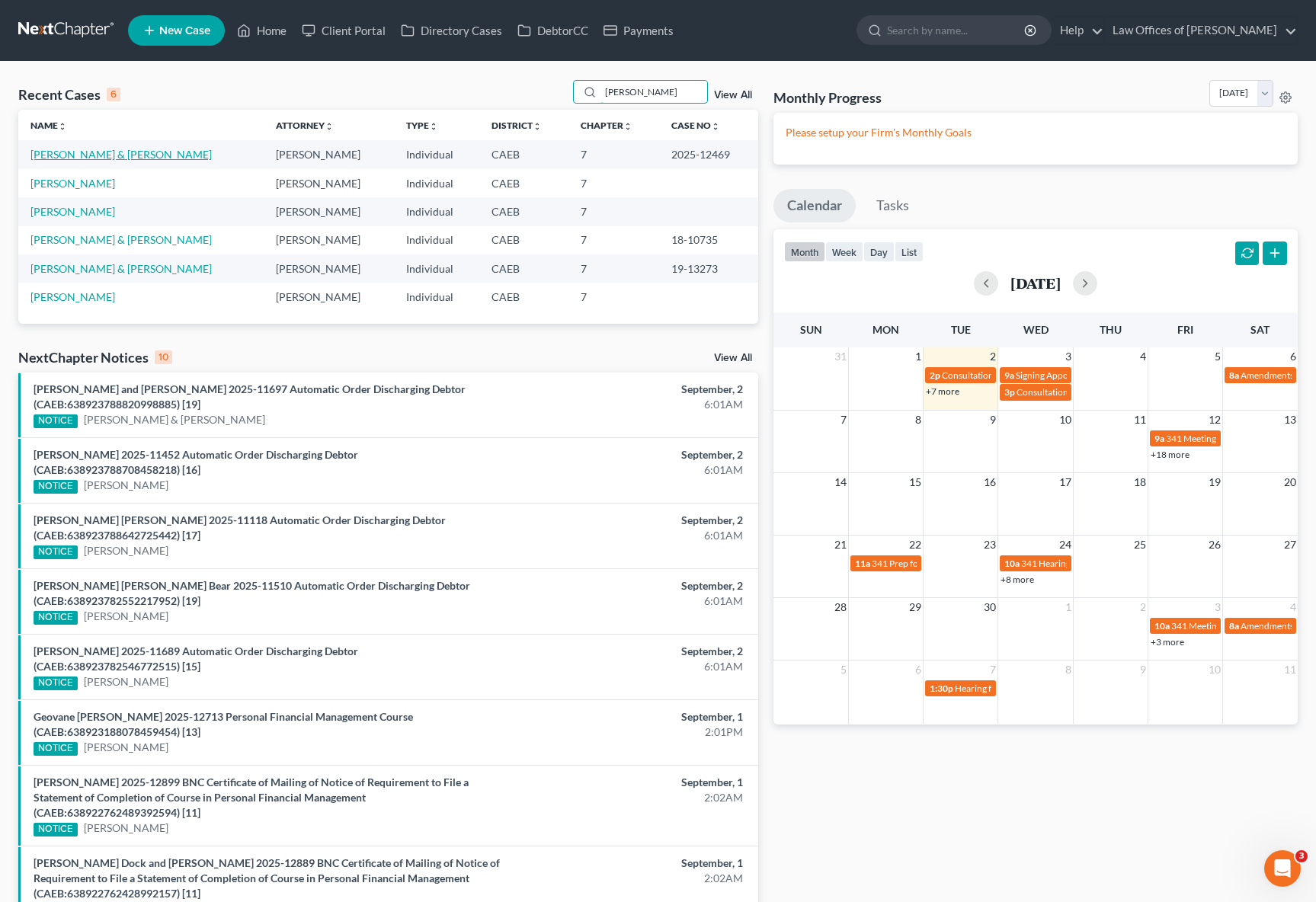
type input "Sotelo"
click at [81, 157] on link "Sotelo, Javier & Vera" at bounding box center [121, 155] width 181 height 13
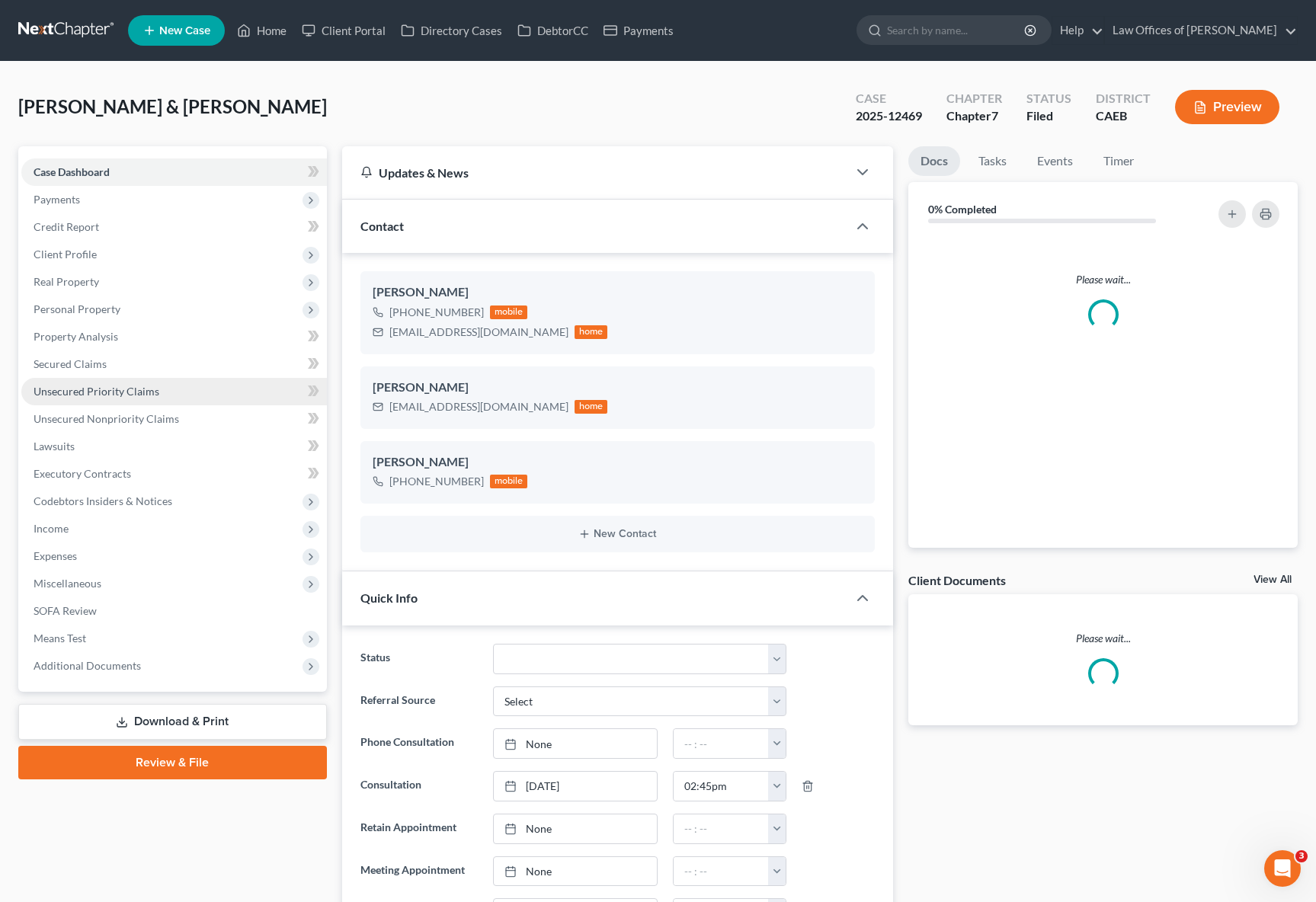
scroll to position [7003, 0]
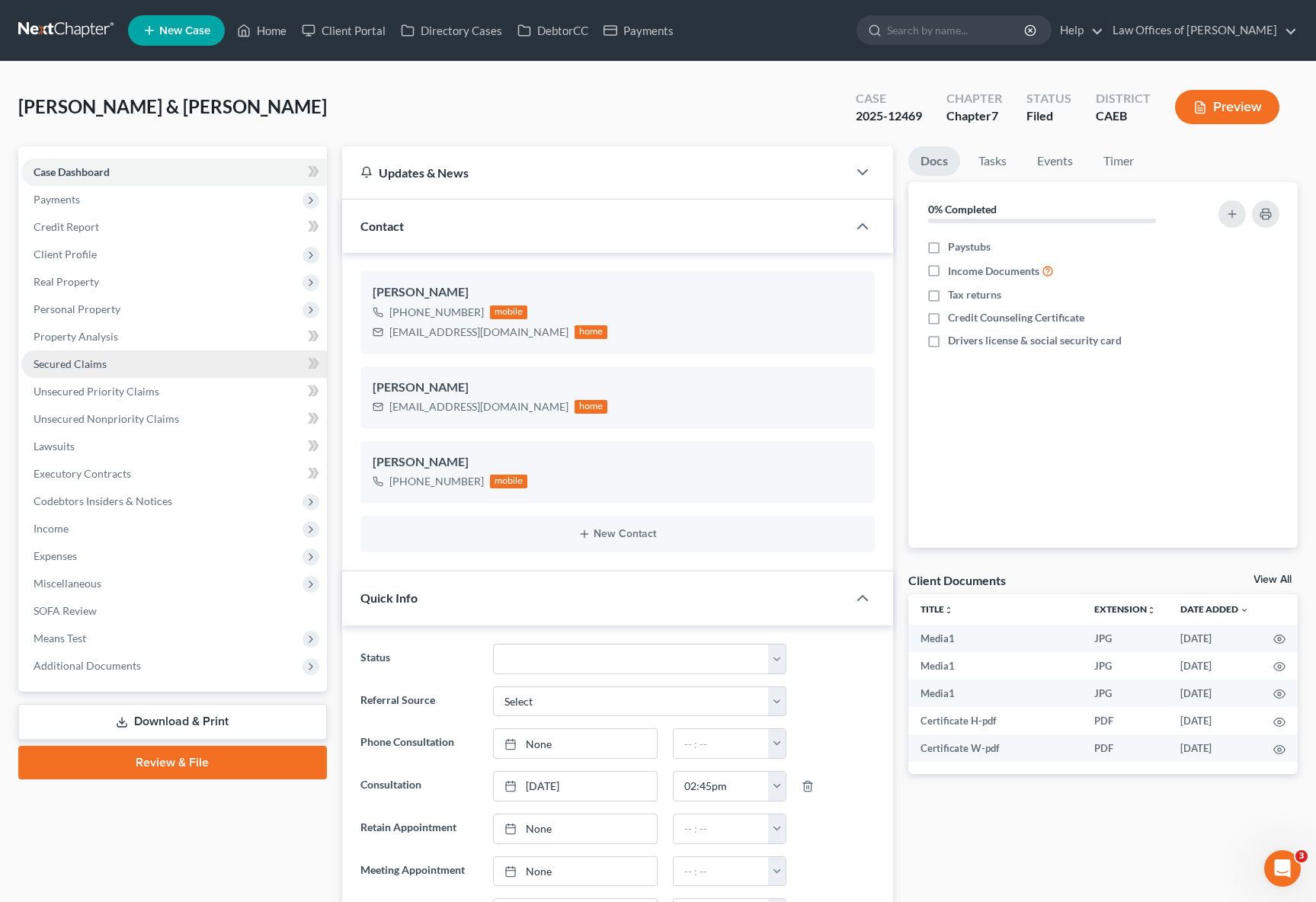
click at [98, 365] on span "Secured Claims" at bounding box center [70, 364] width 74 height 13
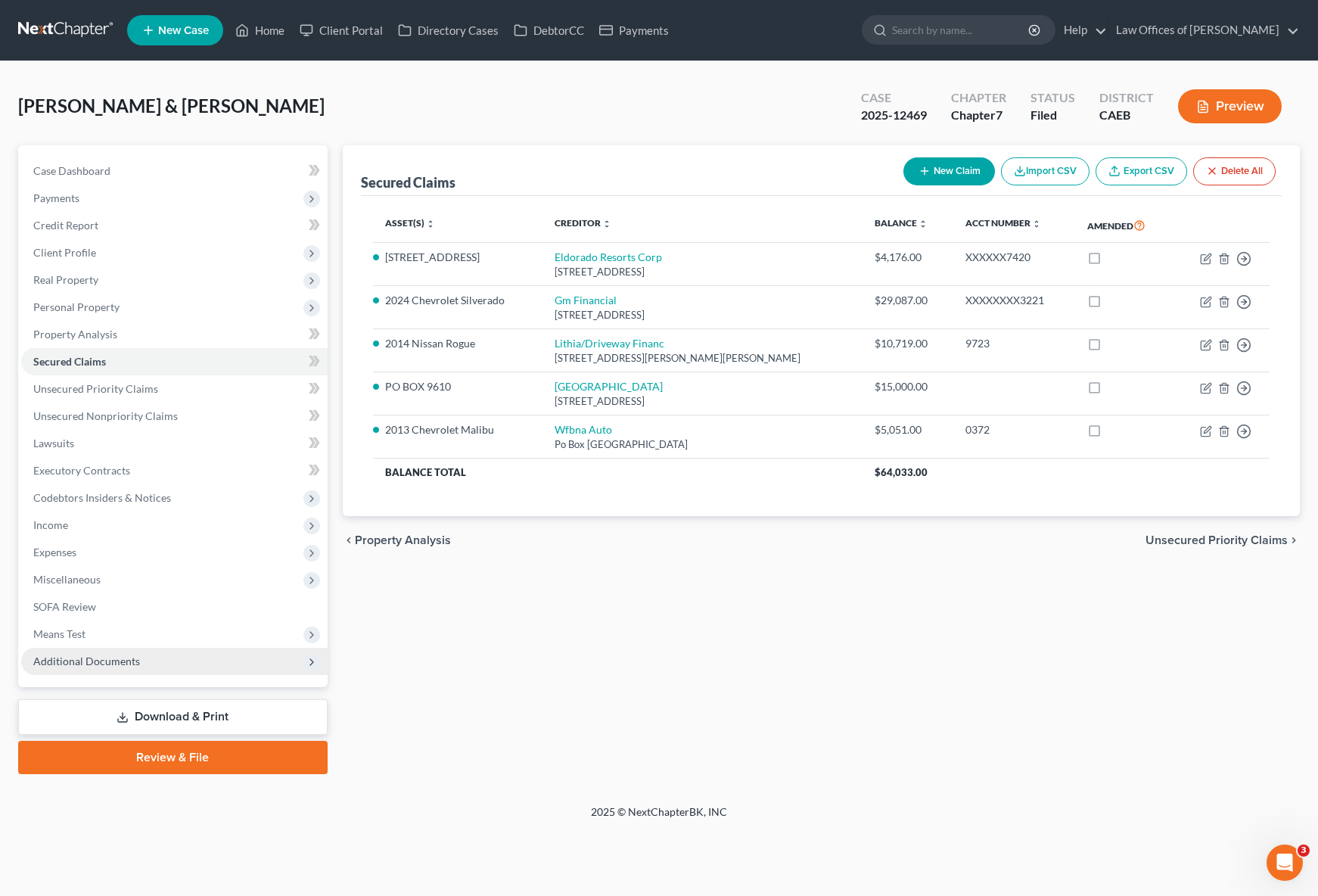
click at [118, 660] on span "Additional Documents" at bounding box center [86, 661] width 107 height 13
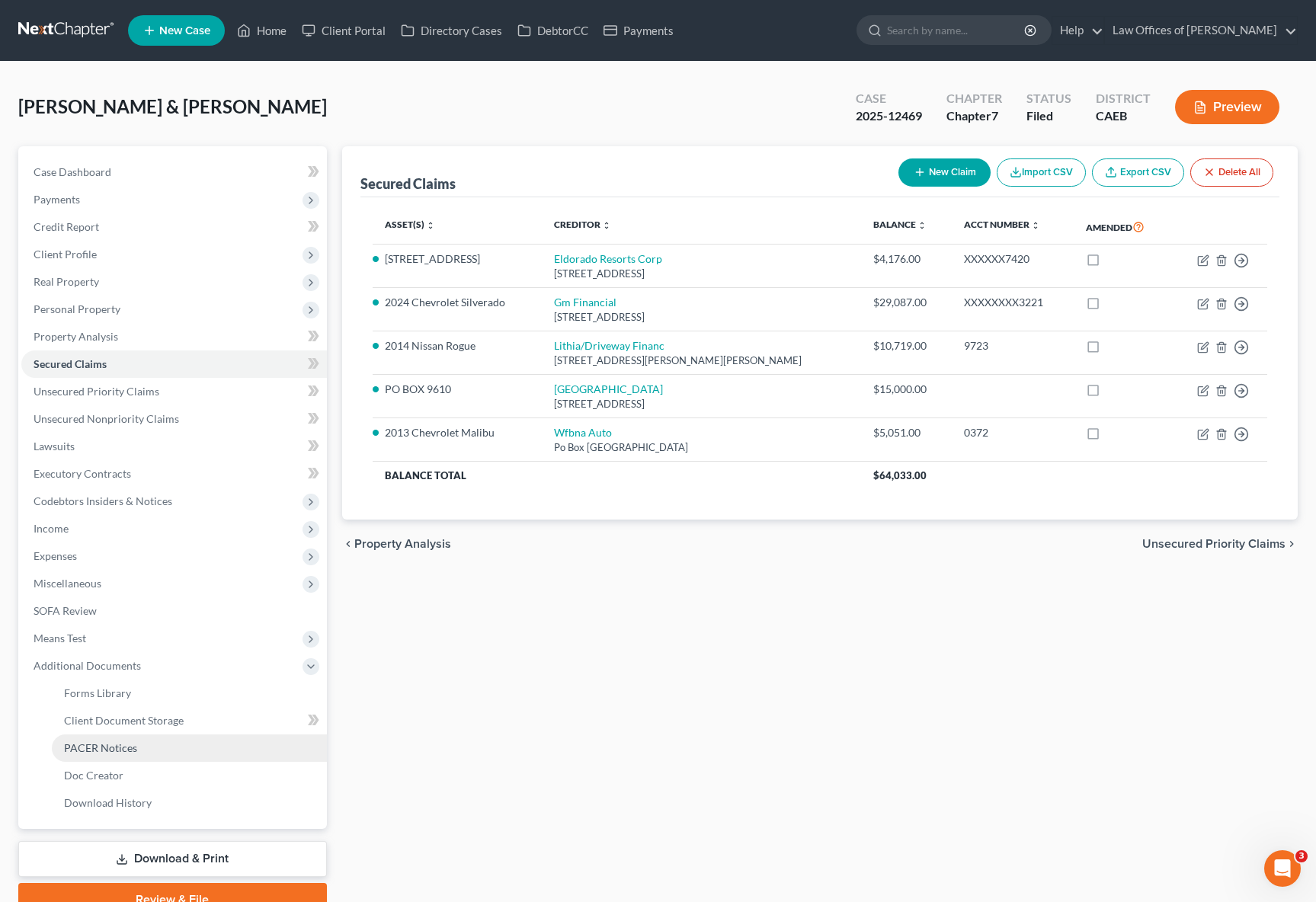
click at [145, 751] on link "PACER Notices" at bounding box center [189, 747] width 275 height 28
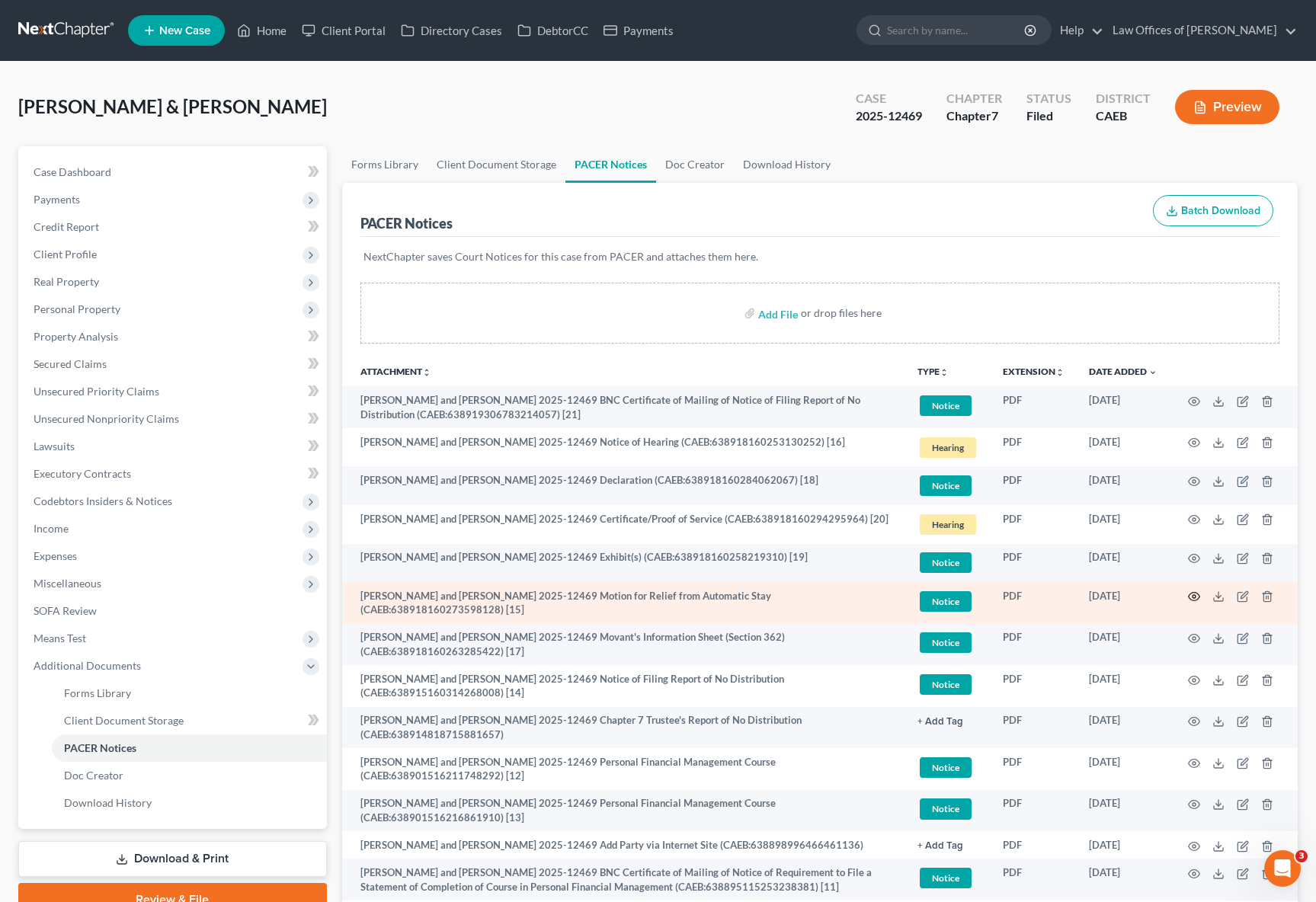
click at [1196, 597] on icon "button" at bounding box center [1194, 596] width 12 height 12
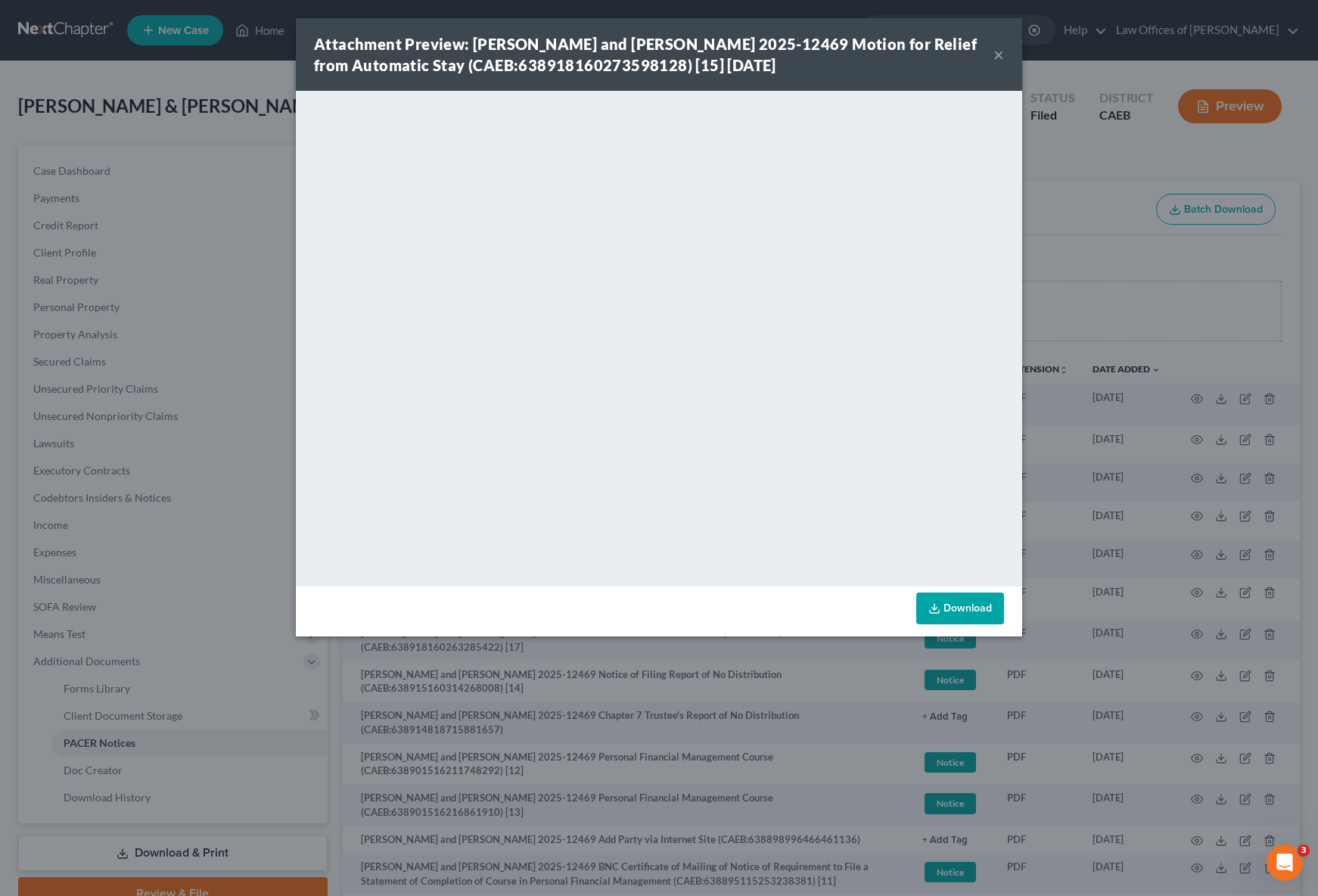
click at [995, 50] on button "×" at bounding box center [998, 54] width 10 height 18
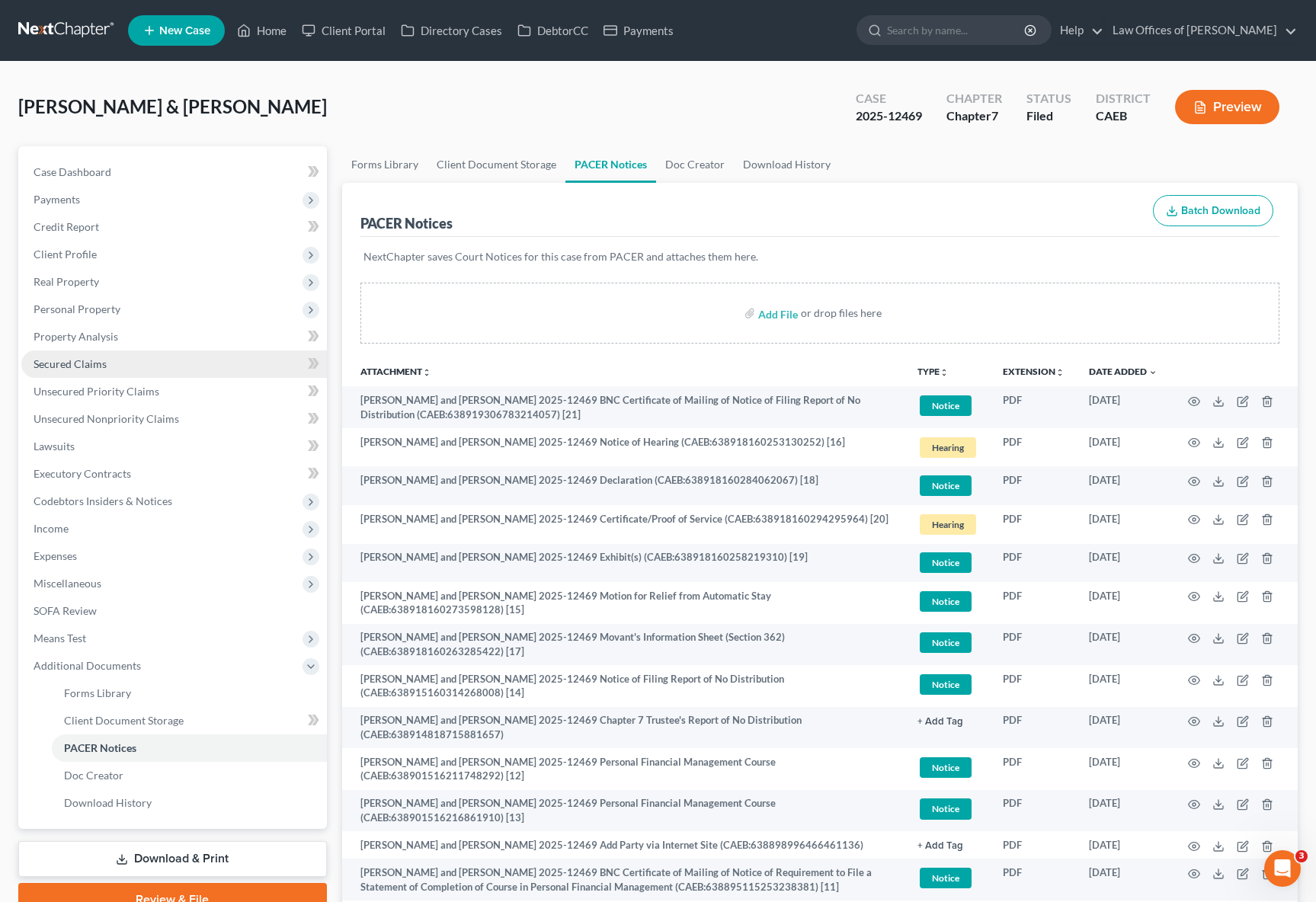
click at [108, 361] on link "Secured Claims" at bounding box center [174, 364] width 306 height 28
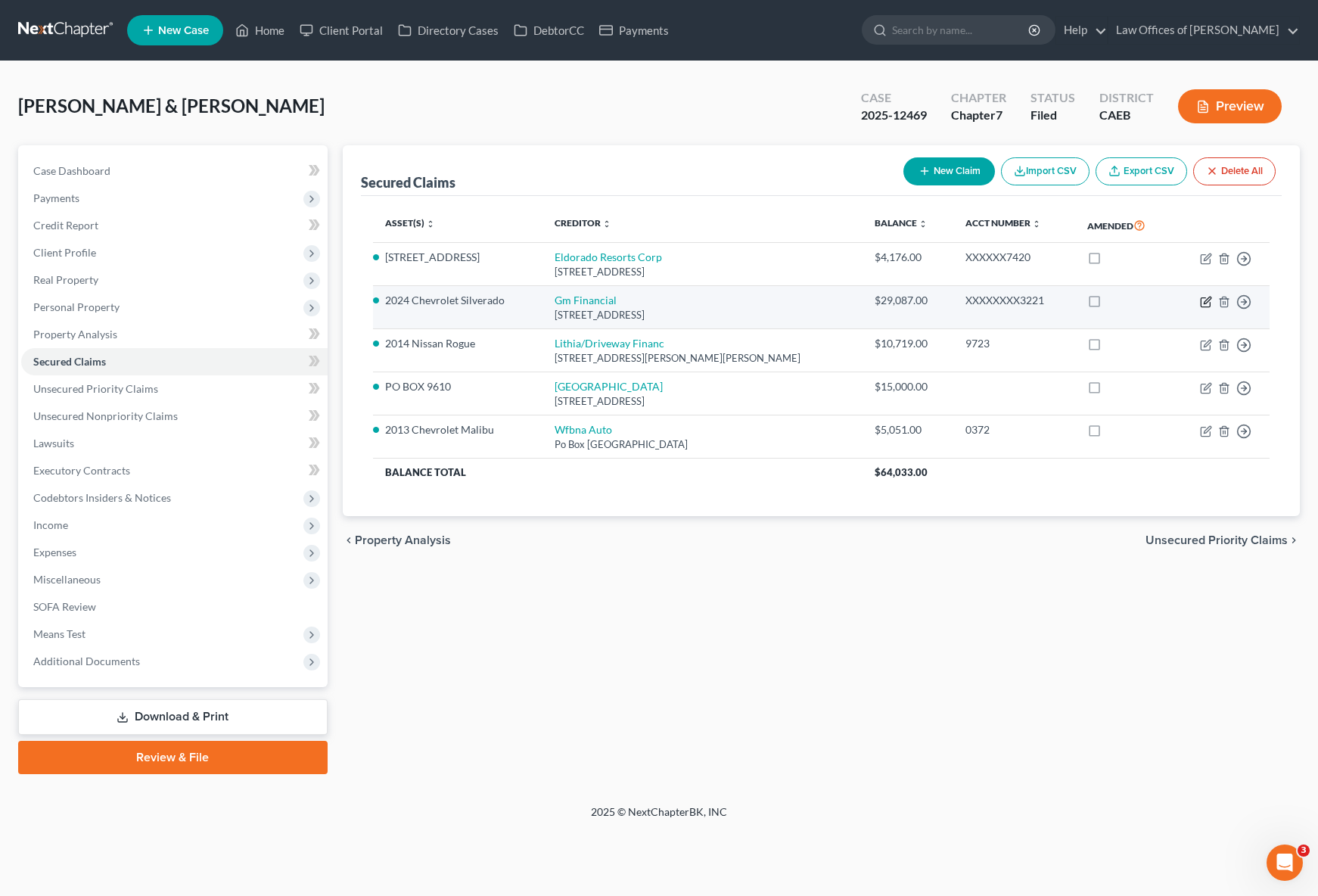
click at [1202, 301] on icon "button" at bounding box center [1206, 302] width 12 height 12
select select "45"
select select "0"
select select "2"
select select "0"
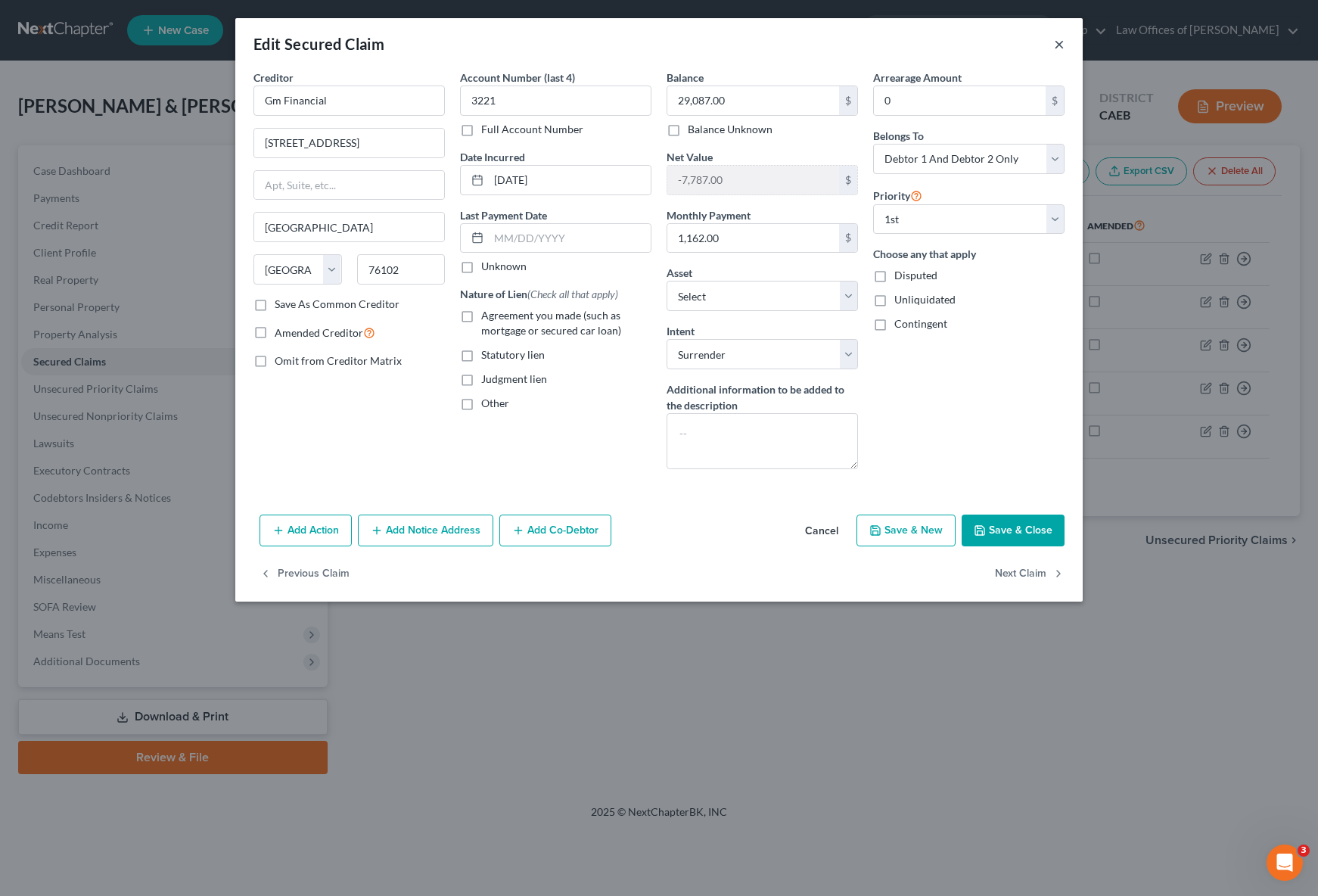
click at [1057, 42] on button "×" at bounding box center [1059, 44] width 10 height 18
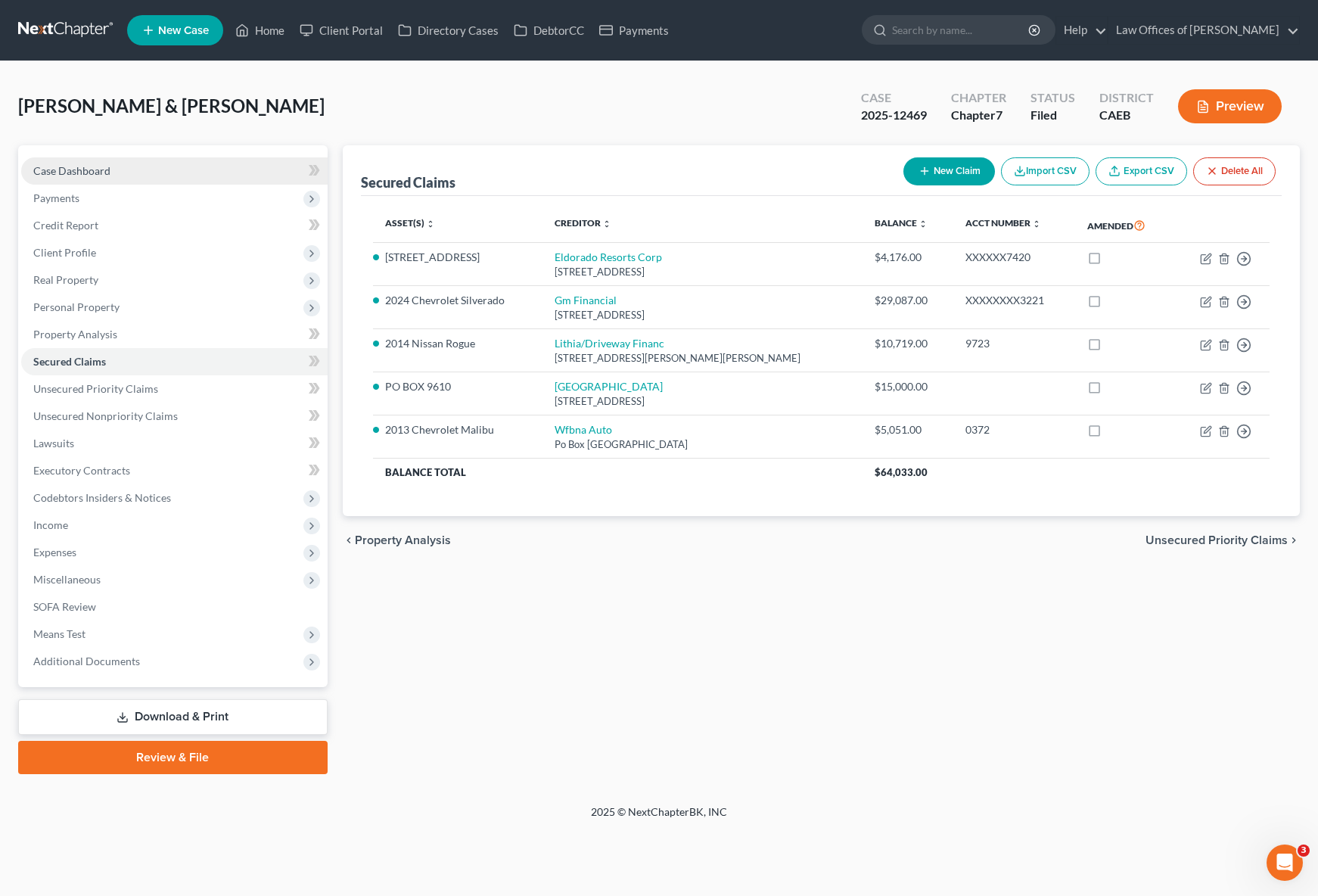
click at [96, 172] on span "Case Dashboard" at bounding box center [71, 171] width 77 height 13
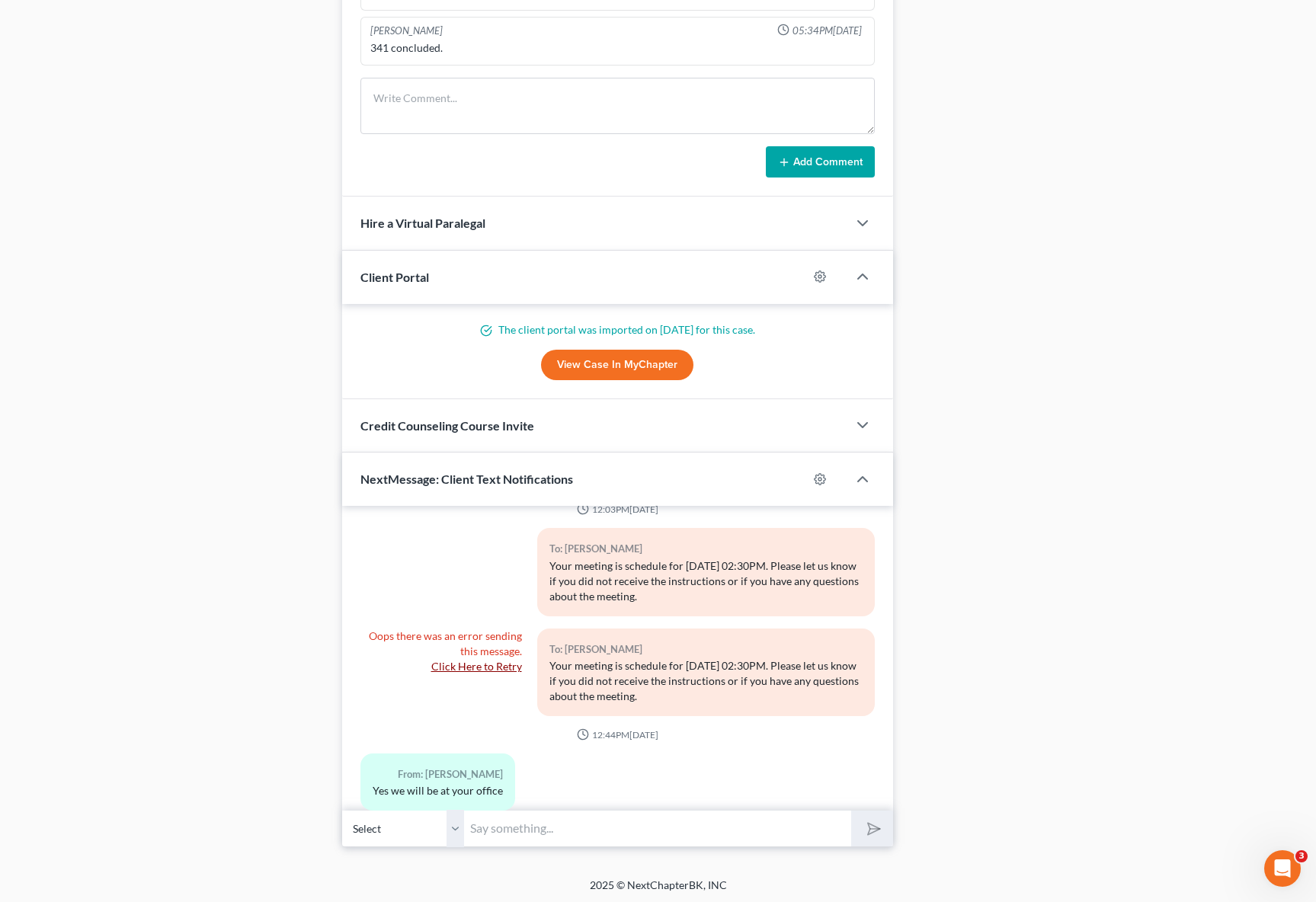
scroll to position [1294, 0]
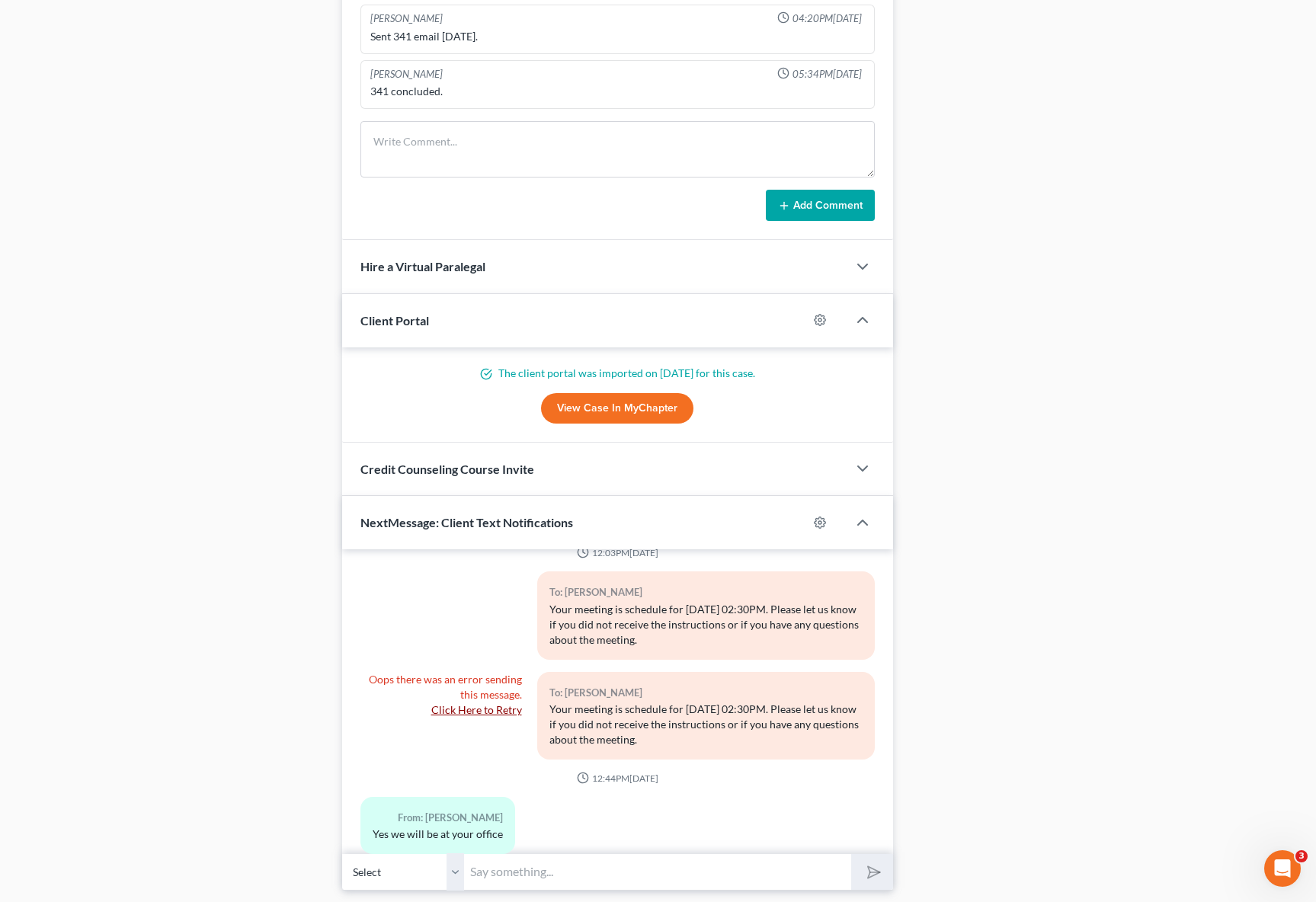
click at [518, 869] on input "text" at bounding box center [657, 871] width 387 height 37
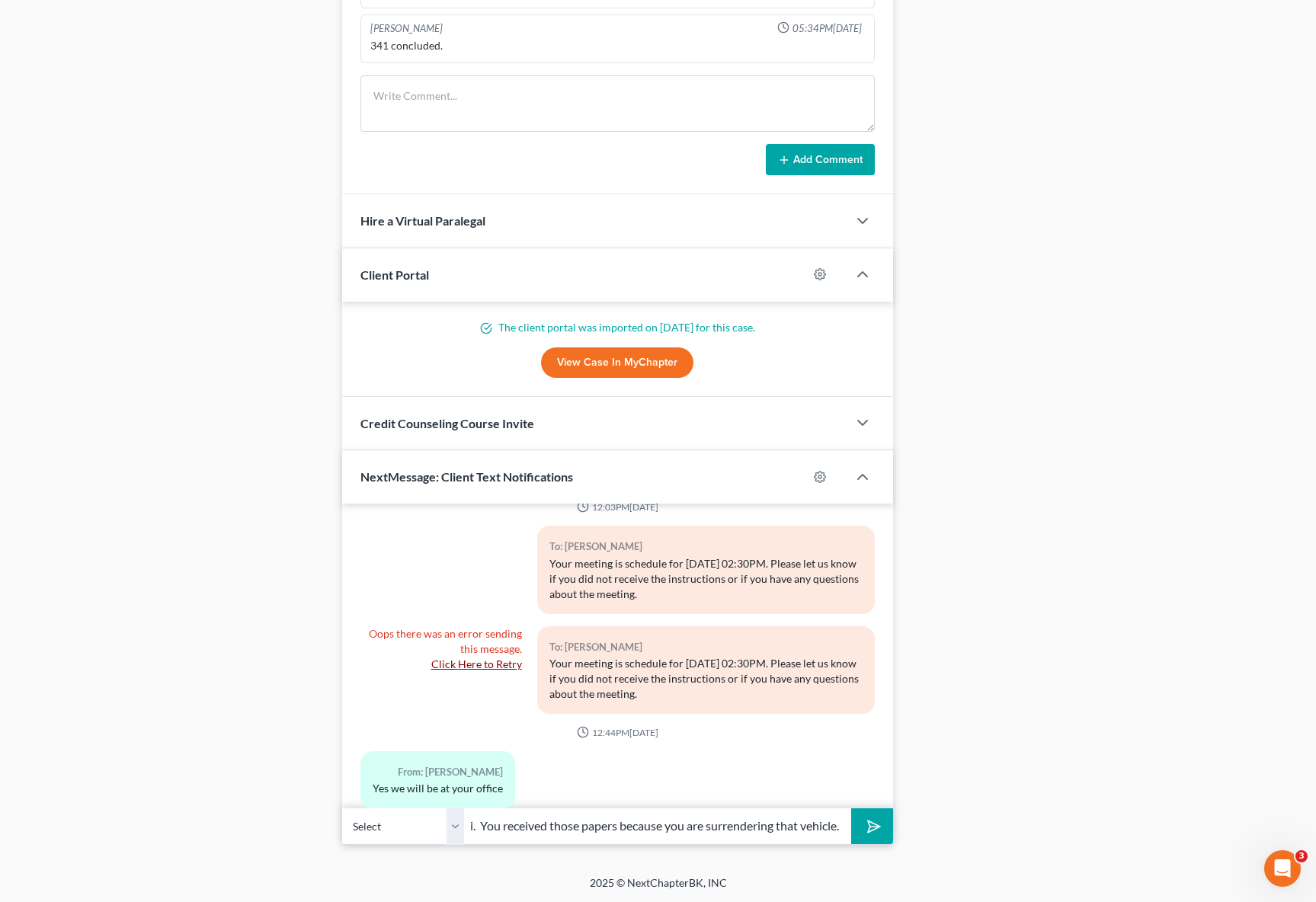
scroll to position [0, 21]
type input "Hi. You received those papers because you are surrendering that vehicle."
click at [851, 808] on button "submit" at bounding box center [872, 827] width 42 height 36
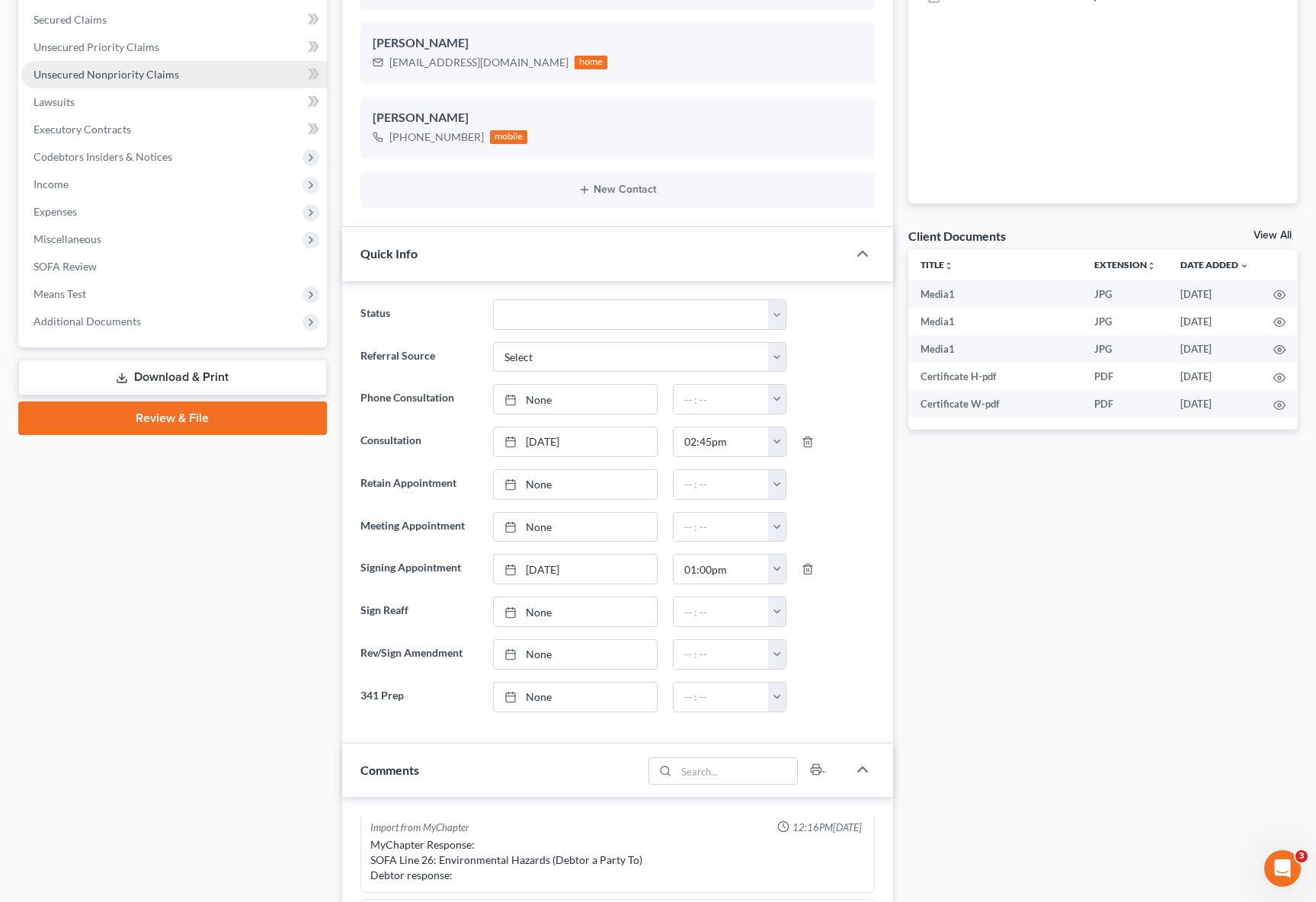
scroll to position [220, 0]
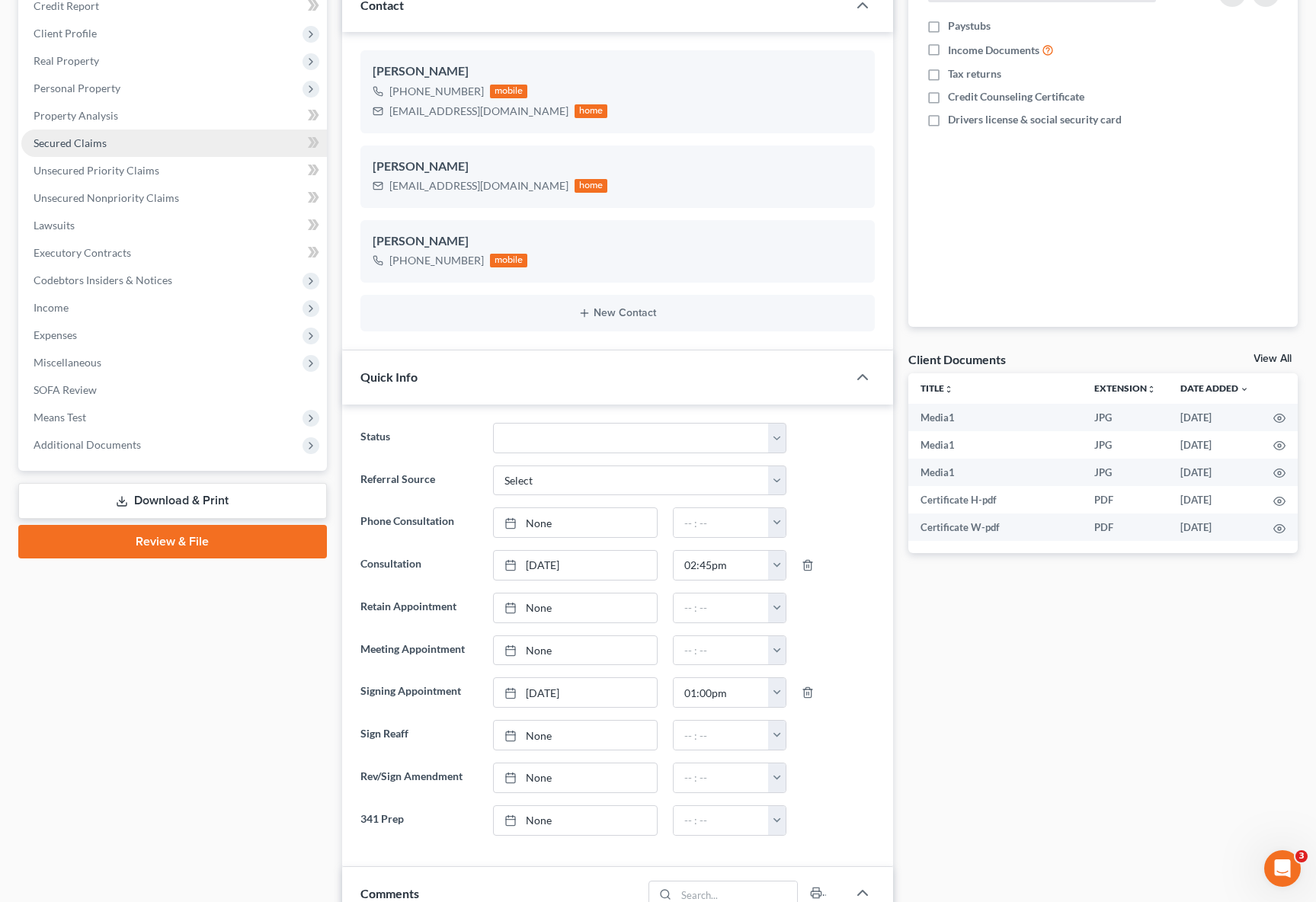
type input "So the lender wants to have permission from the court before they repossessed"
click at [113, 141] on link "Secured Claims" at bounding box center [174, 143] width 306 height 28
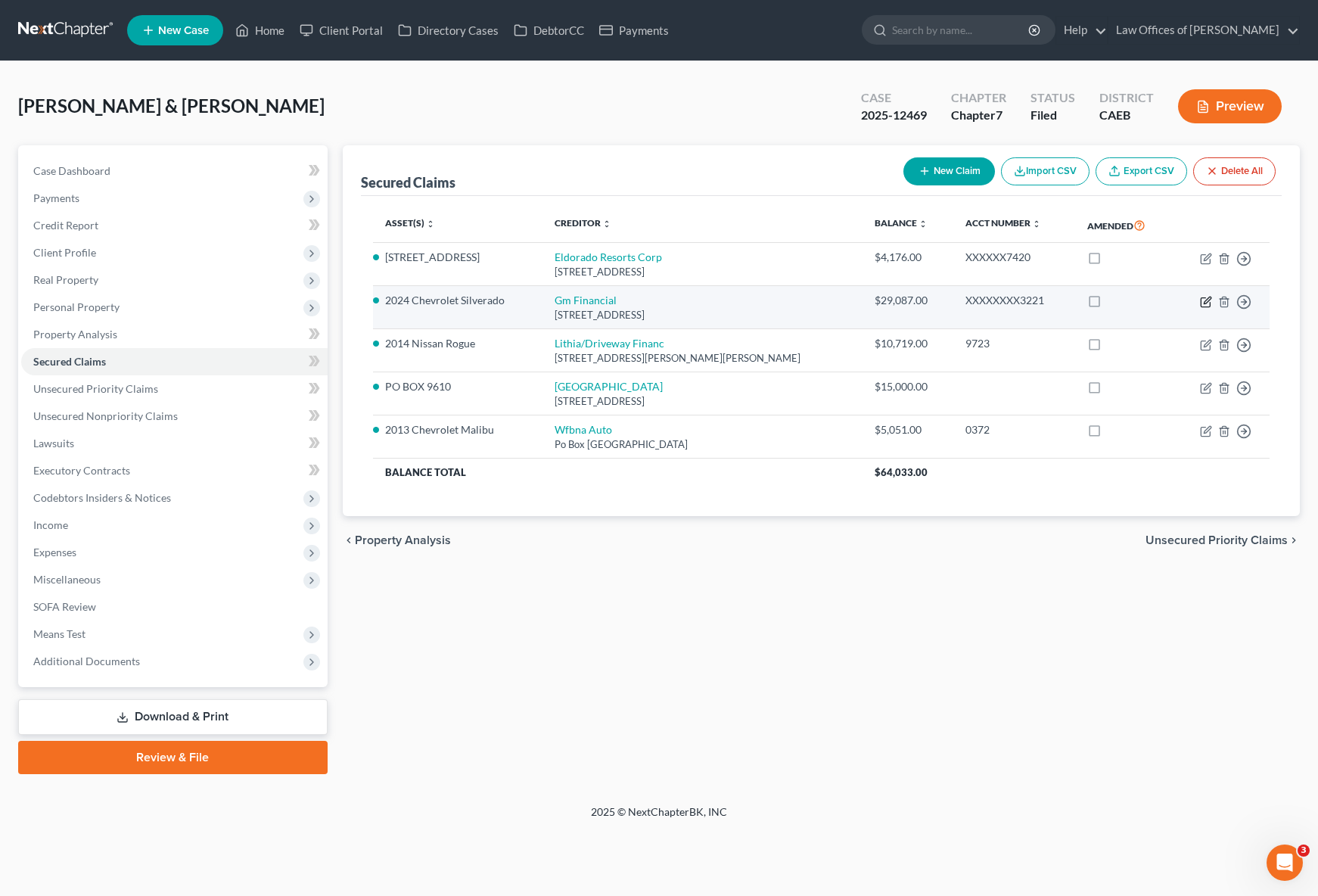
click at [1202, 298] on icon "button" at bounding box center [1205, 302] width 9 height 9
select select "45"
select select "14"
select select "0"
select select "2"
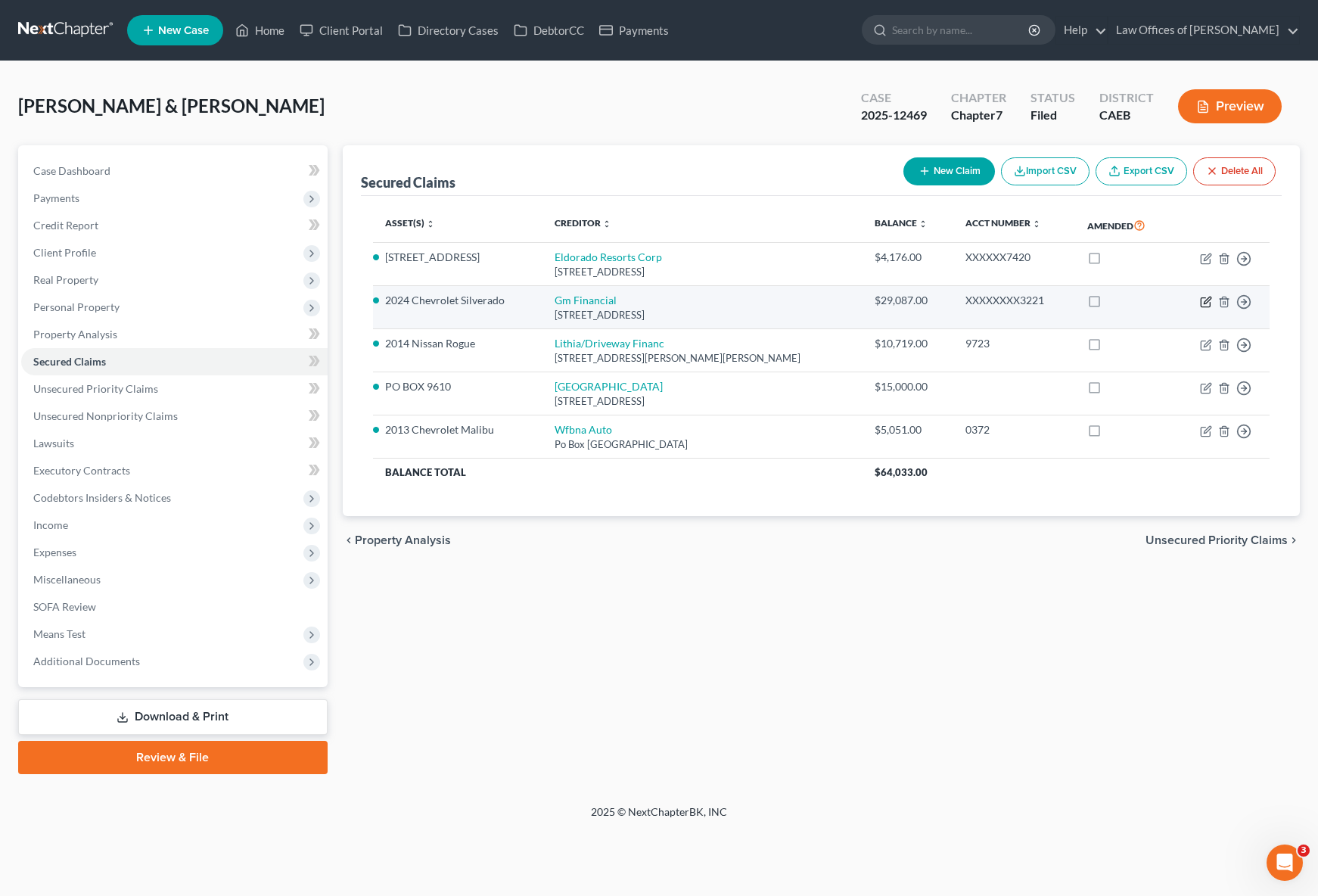
select select "0"
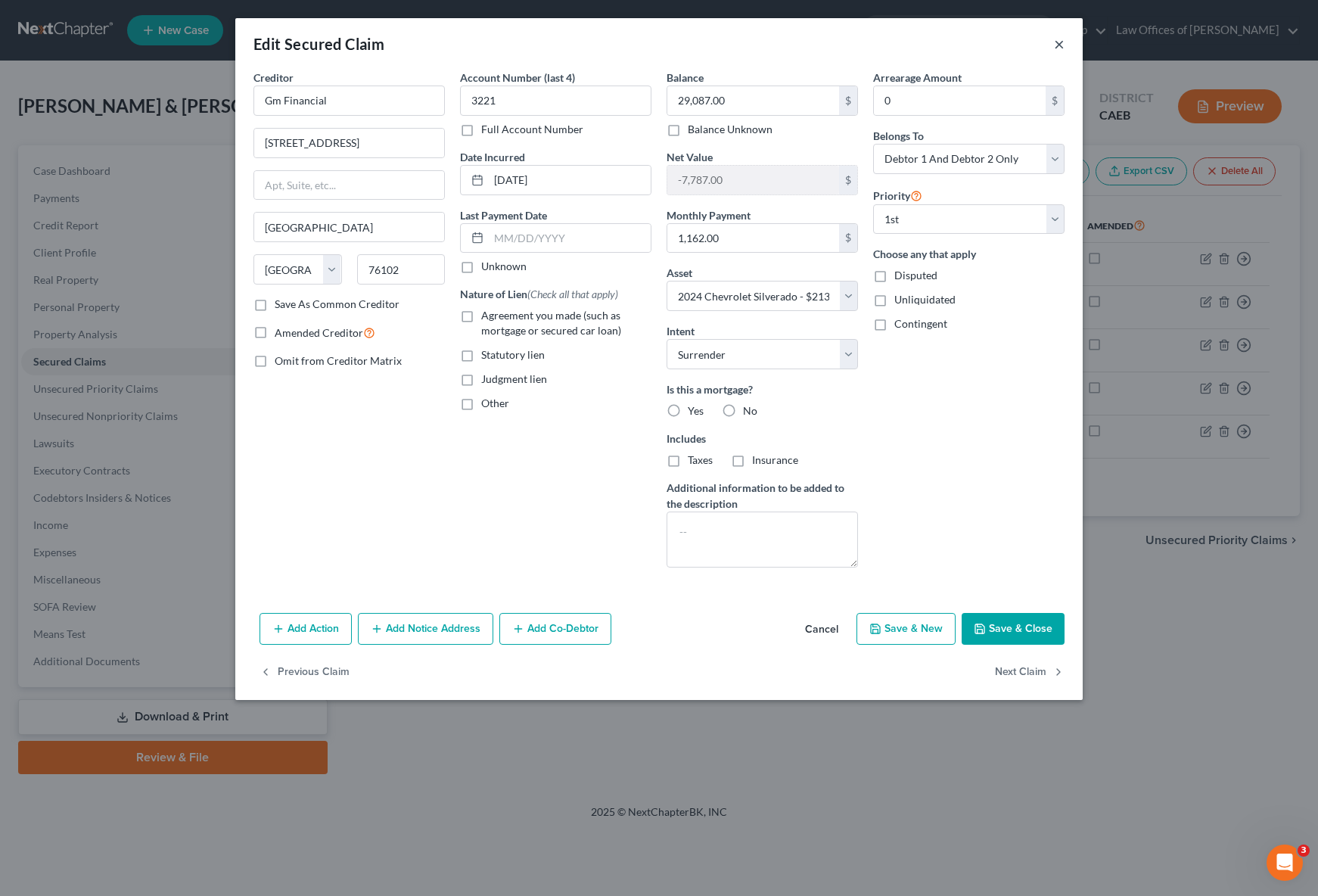
click at [1060, 40] on button "×" at bounding box center [1059, 44] width 10 height 18
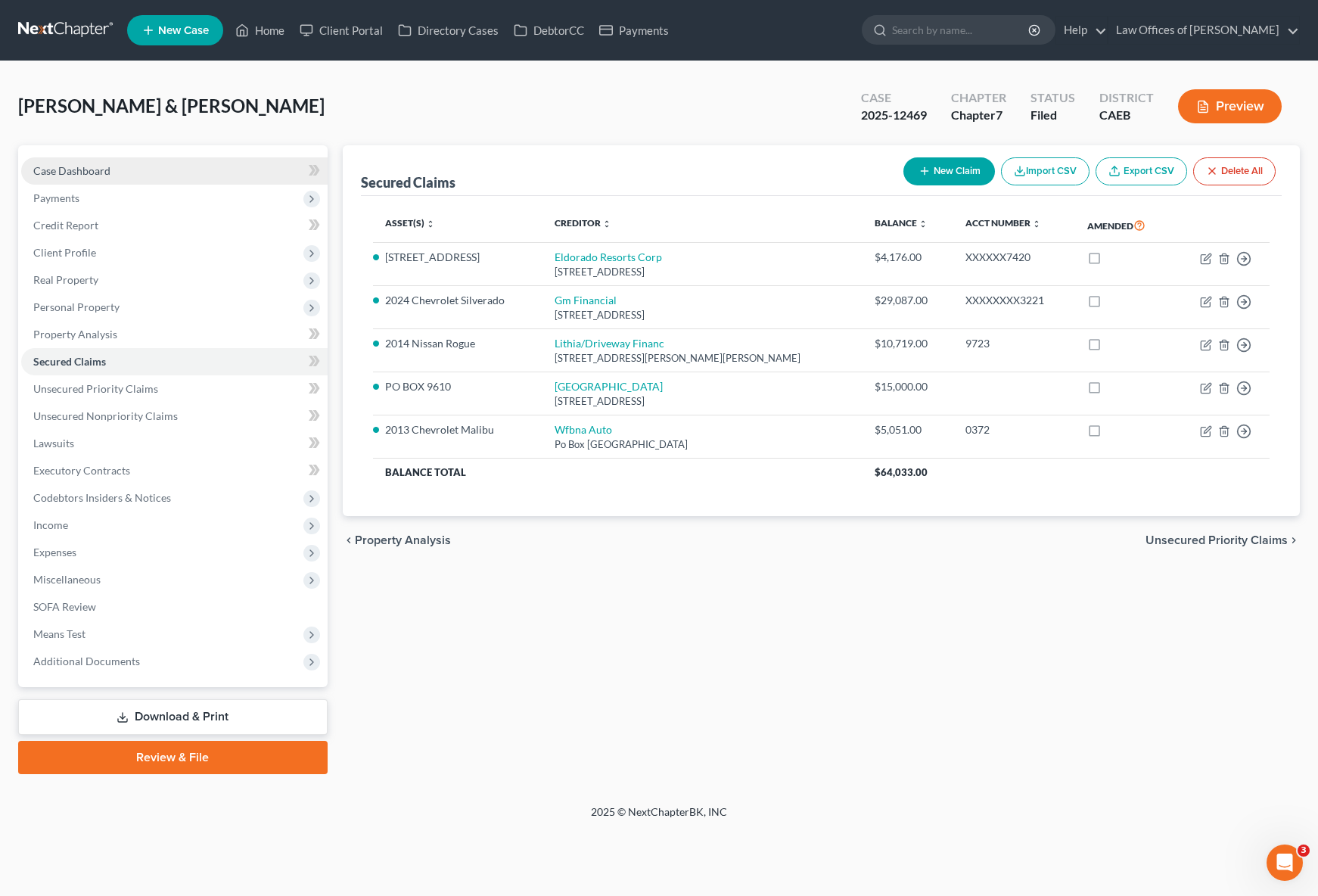
click at [154, 173] on link "Case Dashboard" at bounding box center [174, 171] width 306 height 27
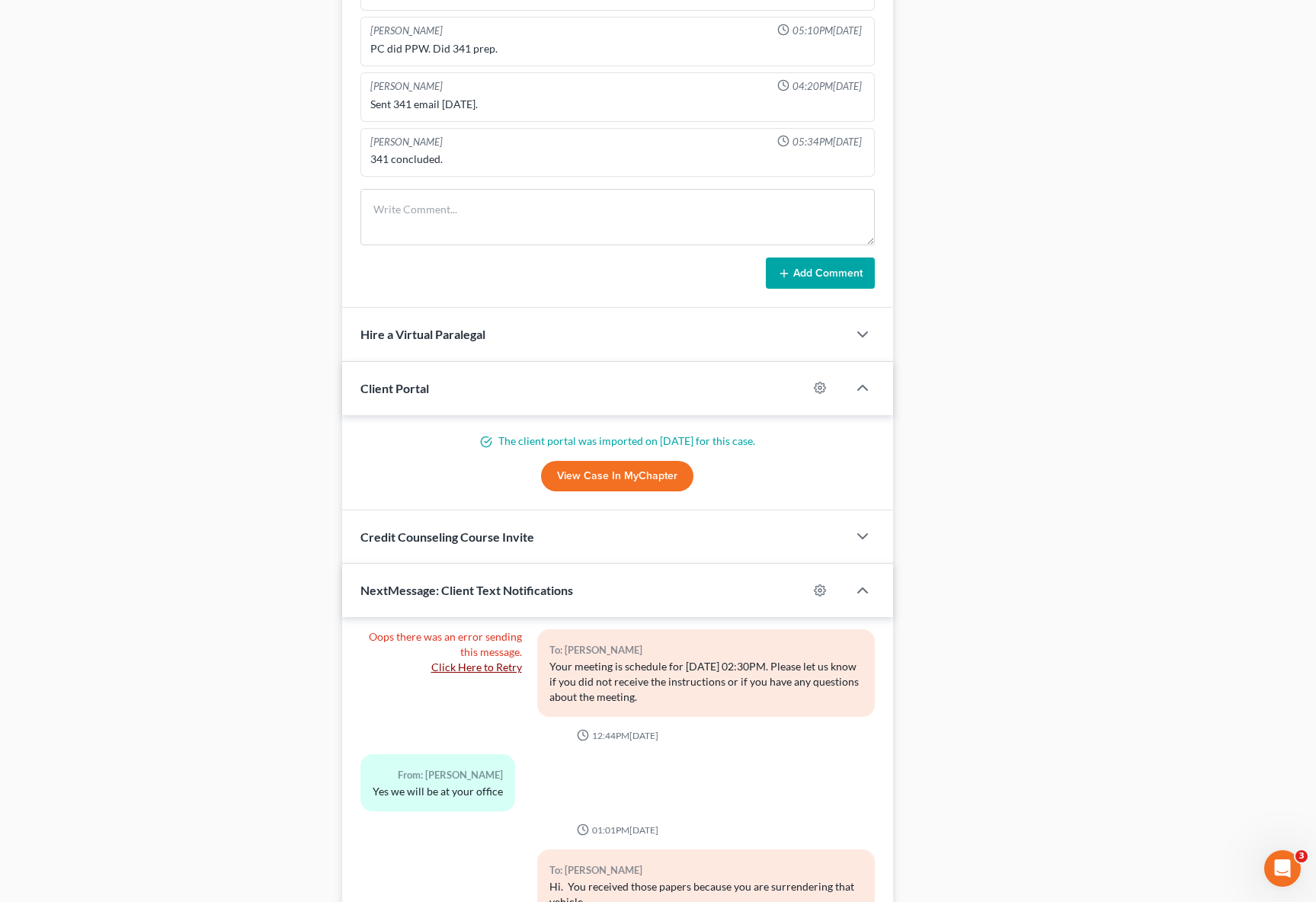
scroll to position [1340, 0]
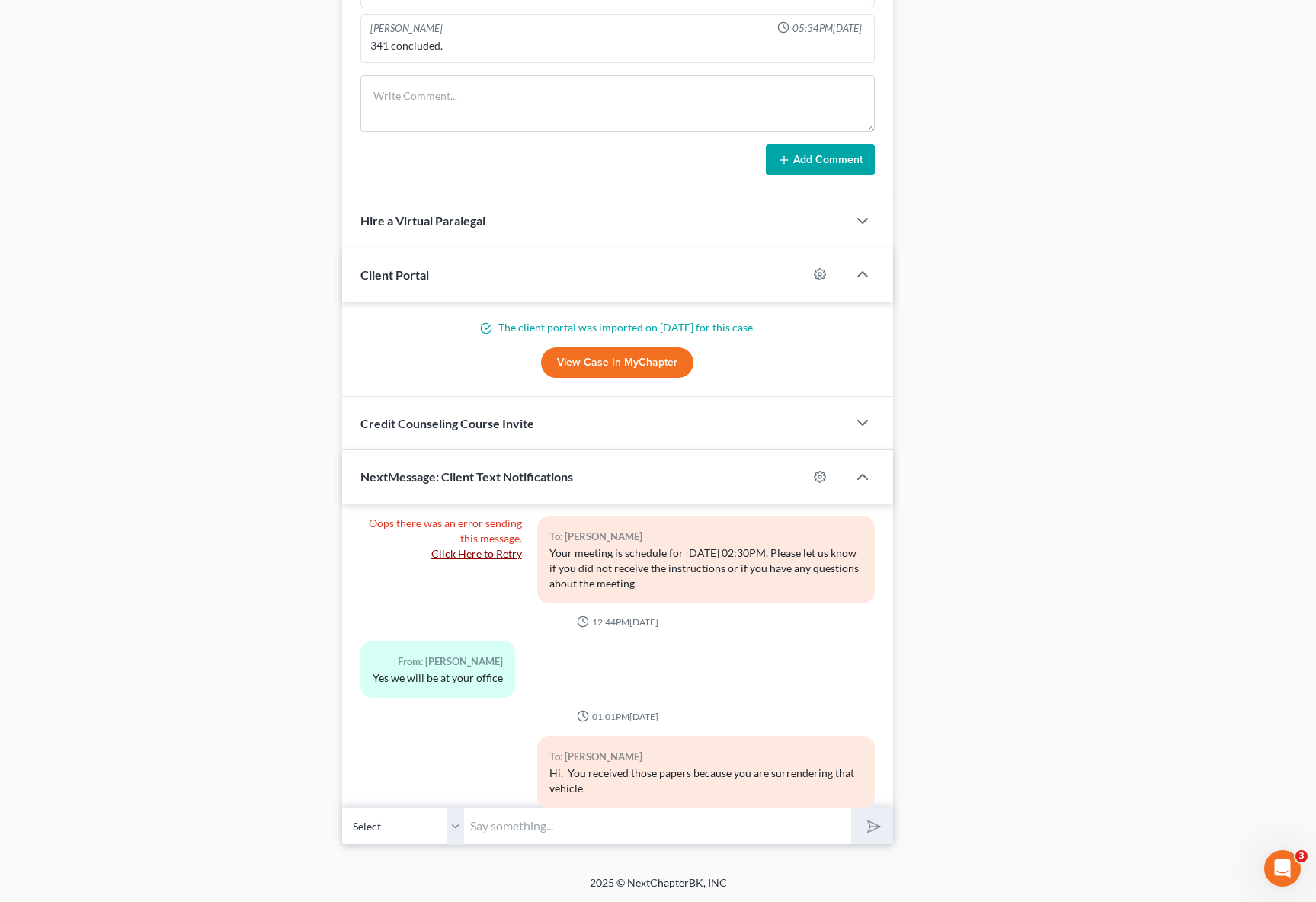
click at [550, 824] on input "text" at bounding box center [657, 826] width 387 height 37
type input "So, the lender wants to get permission from the court before they pick it up."
click at [851, 808] on button "submit" at bounding box center [872, 827] width 42 height 36
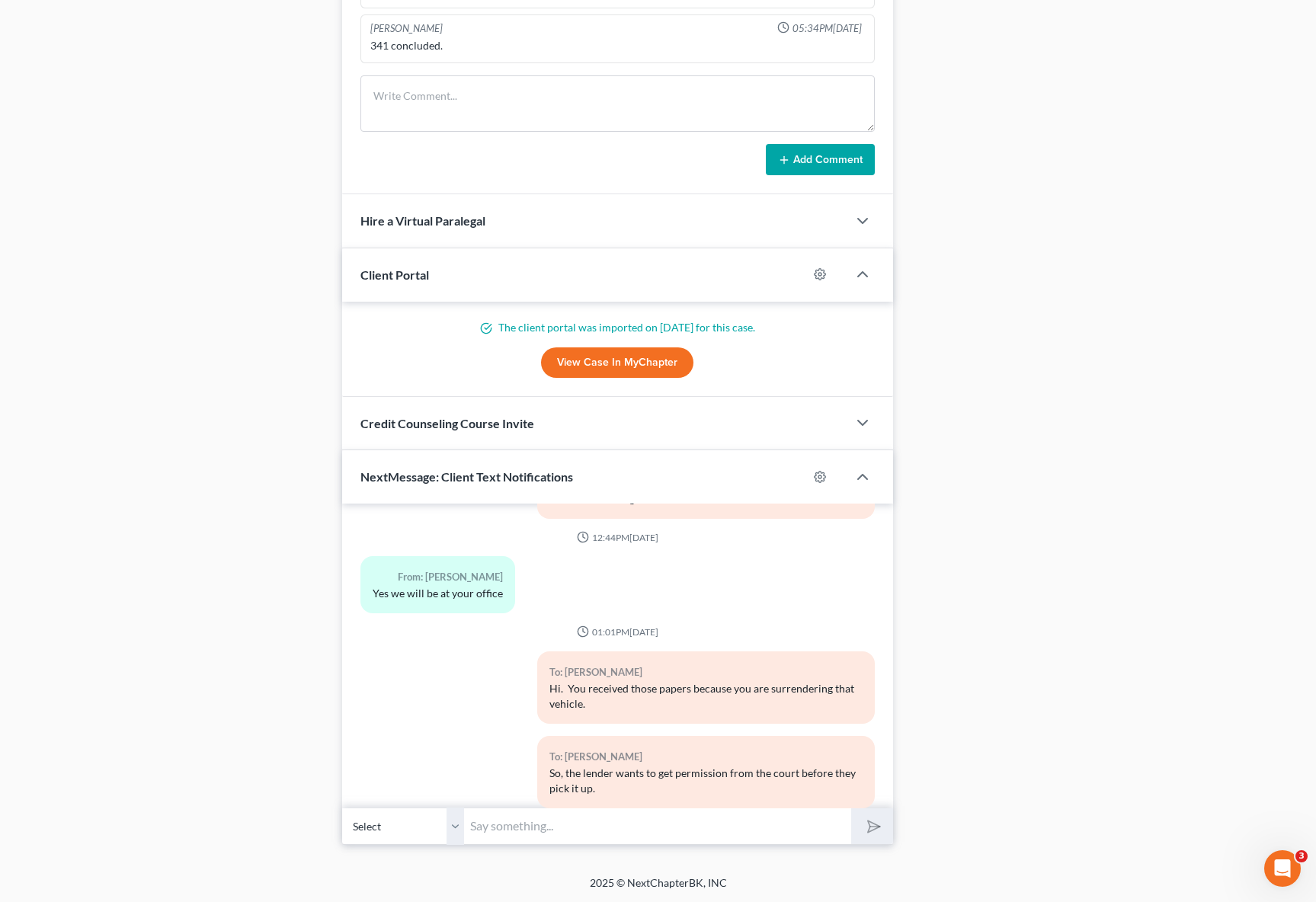
scroll to position [7268, 0]
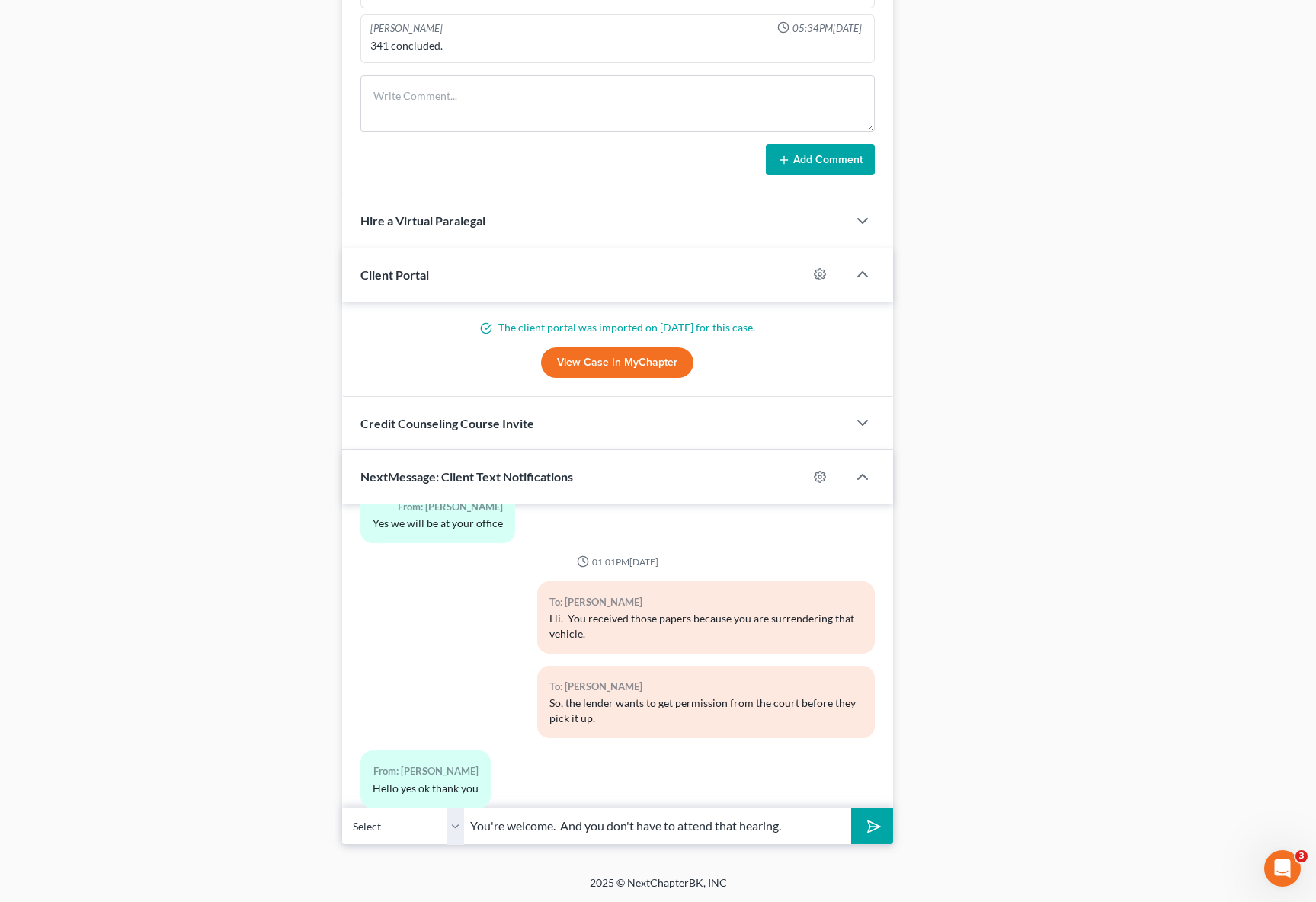
type input "You're welcome. And you don't have to attend that hearing."
click at [851, 808] on button "submit" at bounding box center [872, 827] width 42 height 36
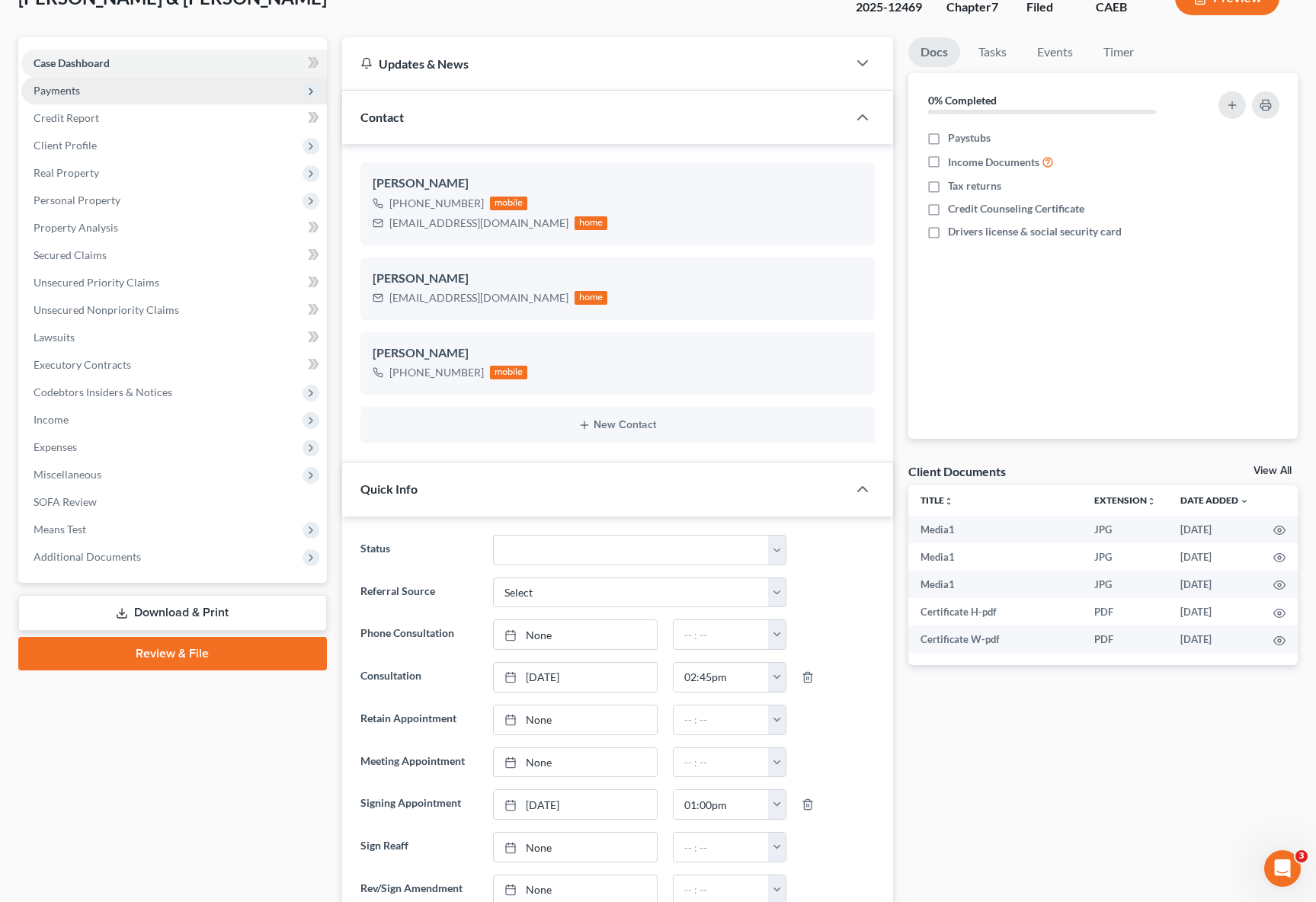
scroll to position [0, 0]
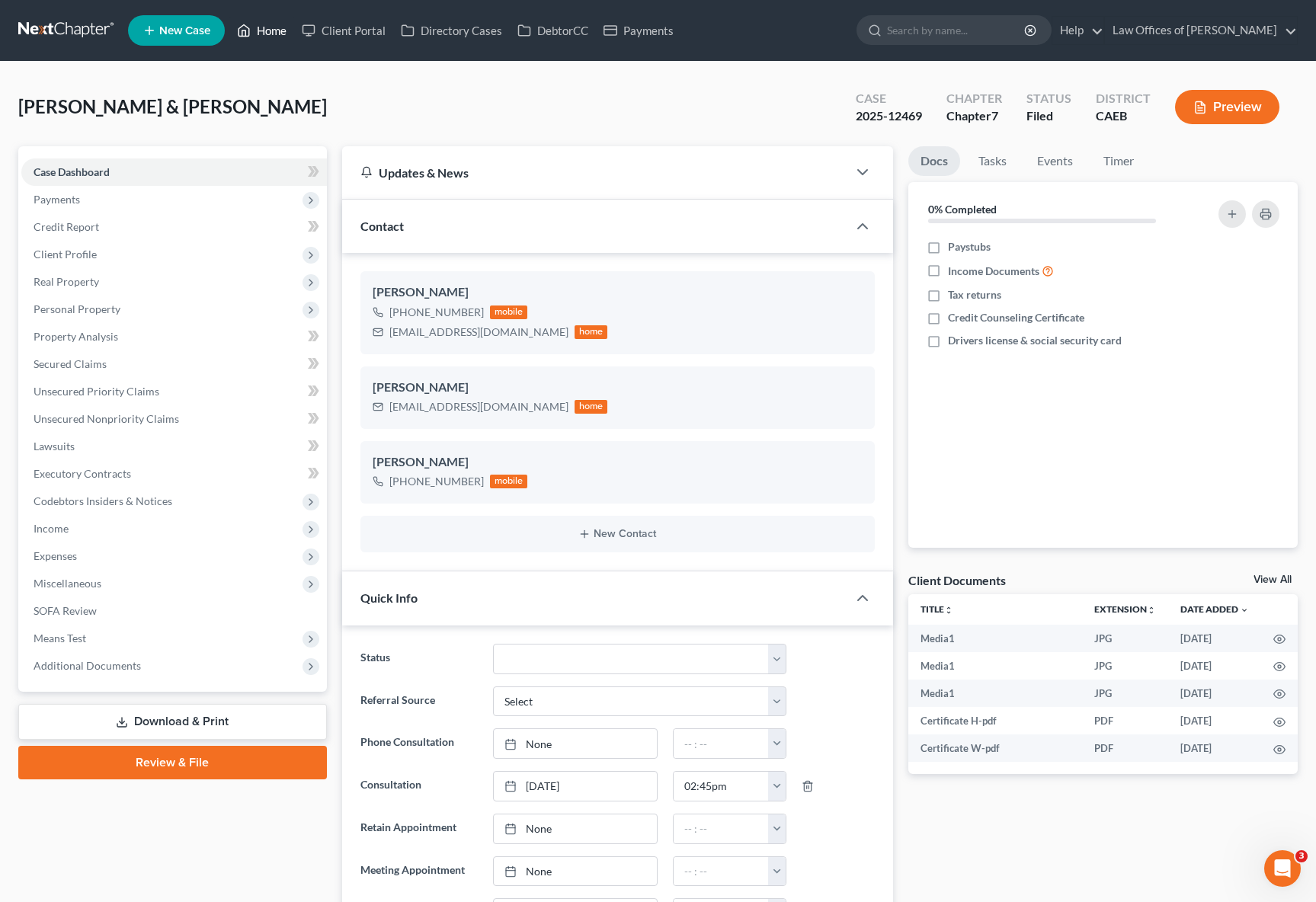
click at [274, 32] on link "Home" at bounding box center [262, 31] width 65 height 28
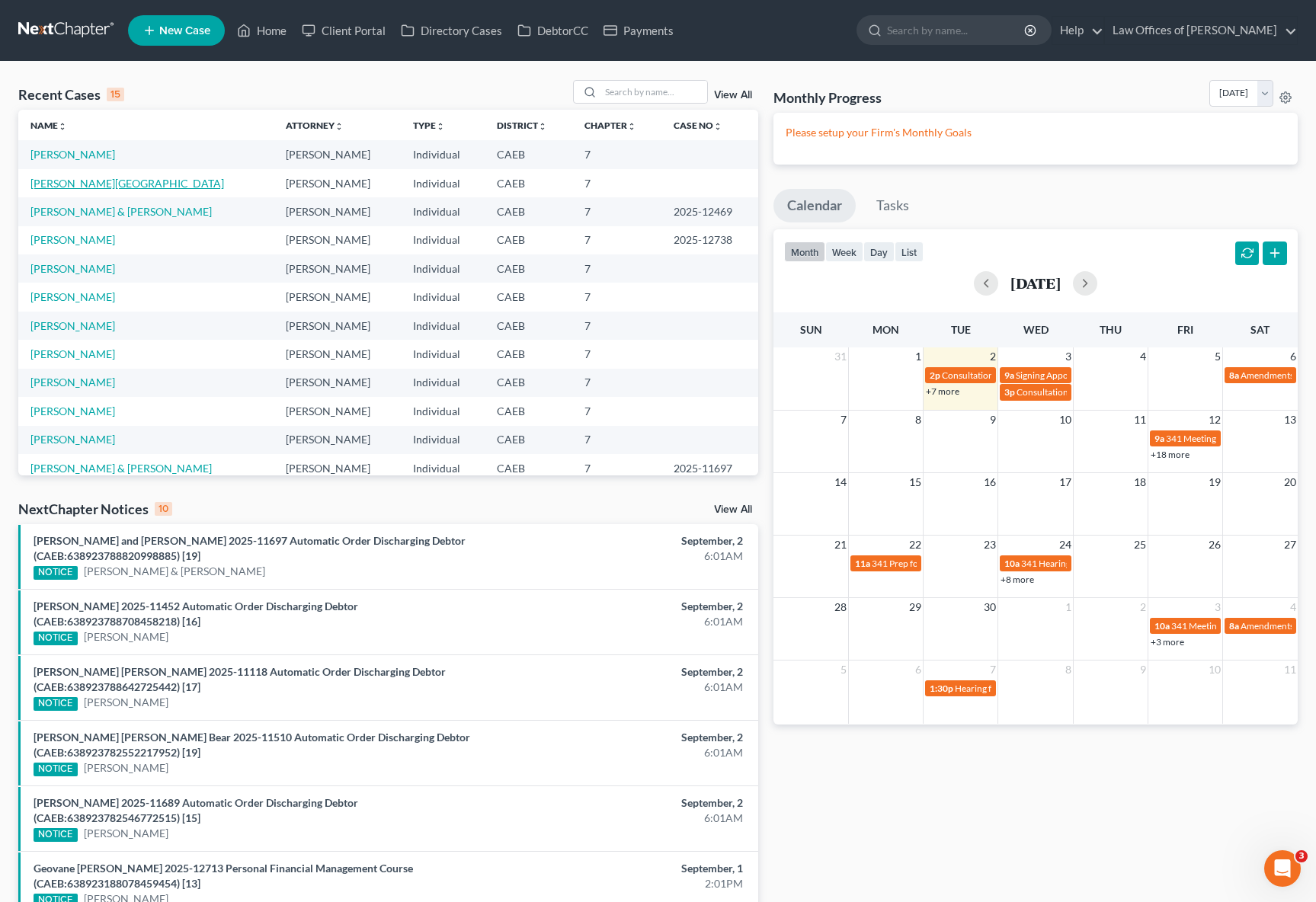
click at [89, 183] on link "Alvarado, Zeferi" at bounding box center [127, 183] width 194 height 13
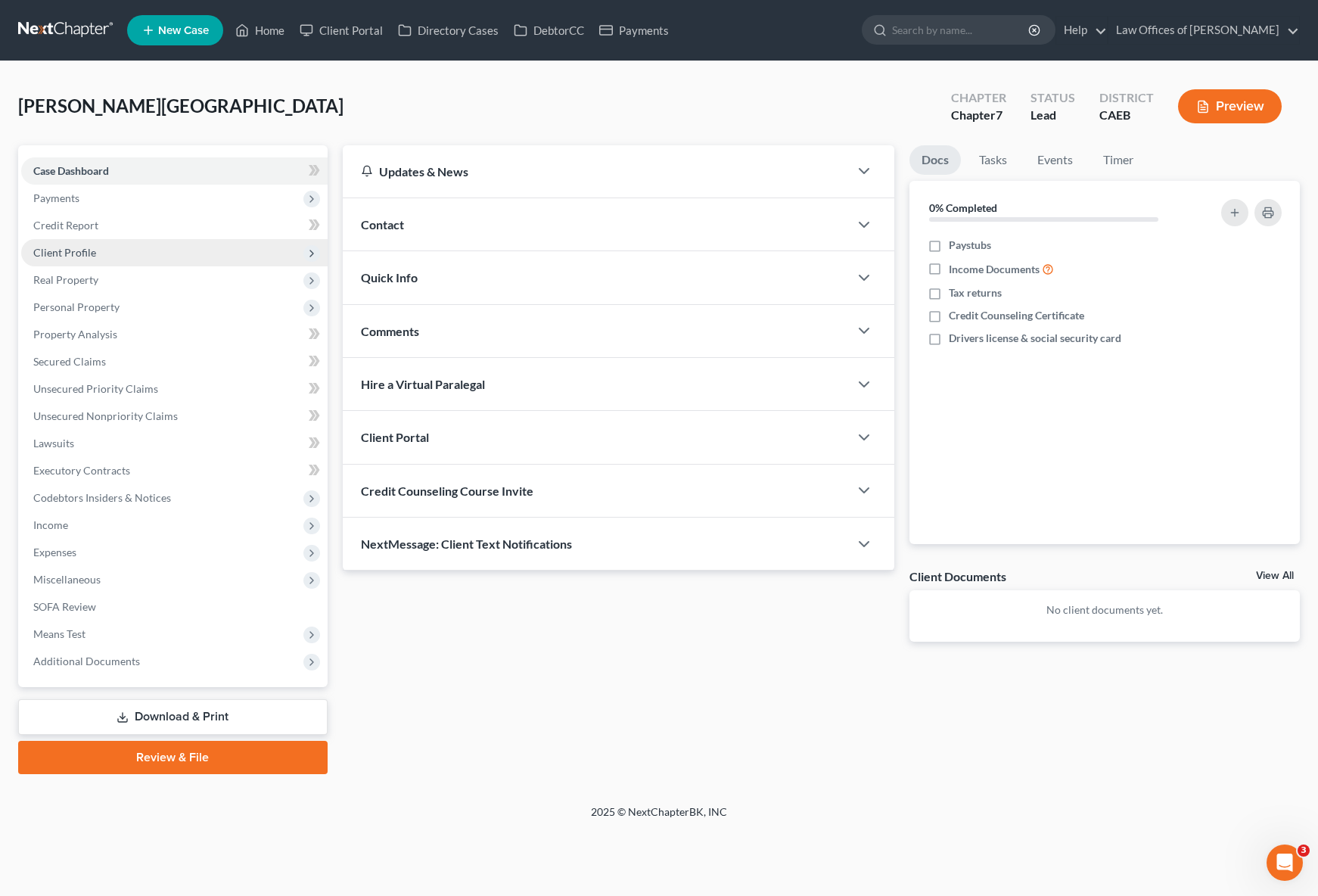
click at [109, 258] on span "Client Profile" at bounding box center [174, 252] width 306 height 27
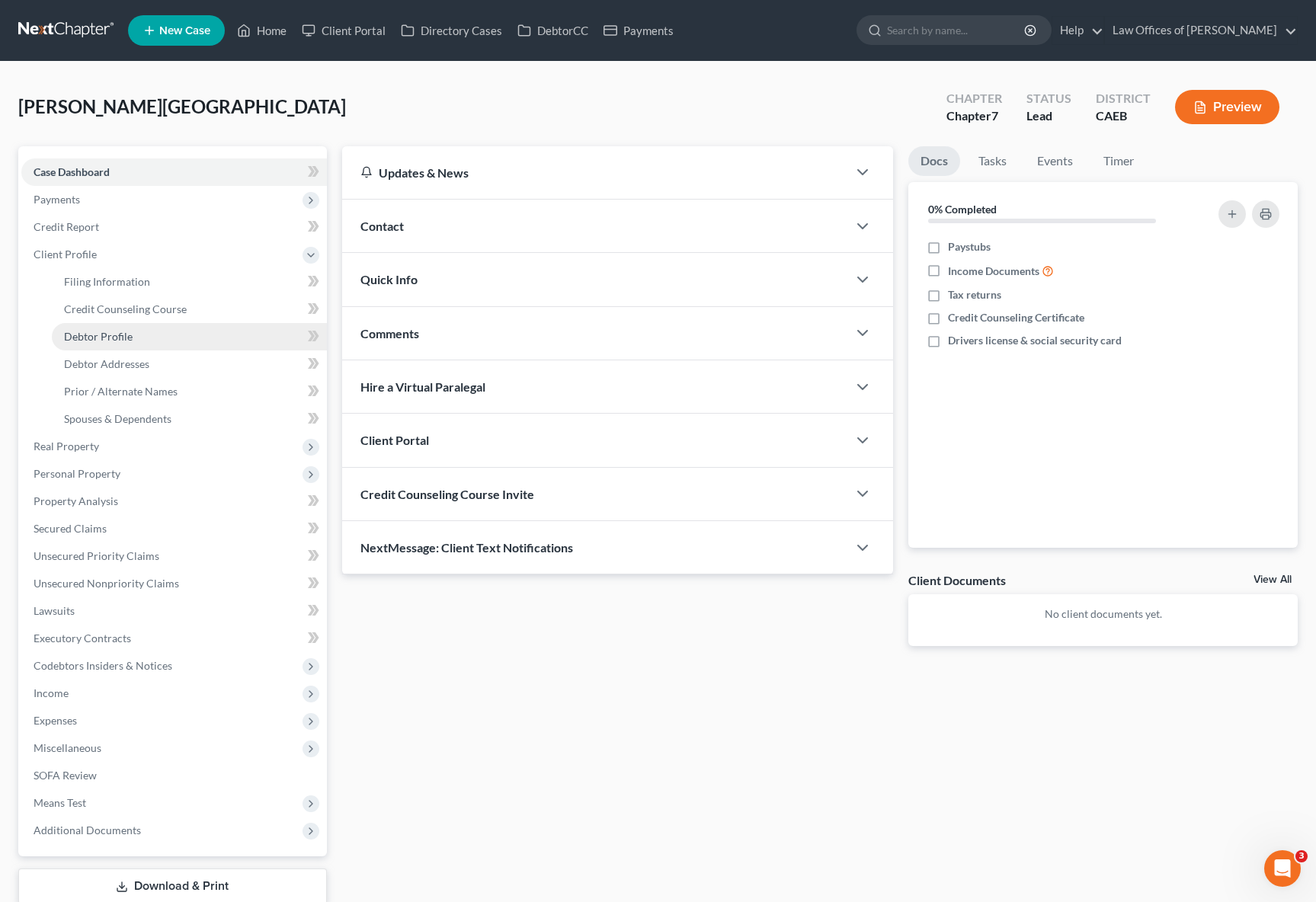
click at [146, 335] on link "Debtor Profile" at bounding box center [189, 336] width 275 height 28
select select "0"
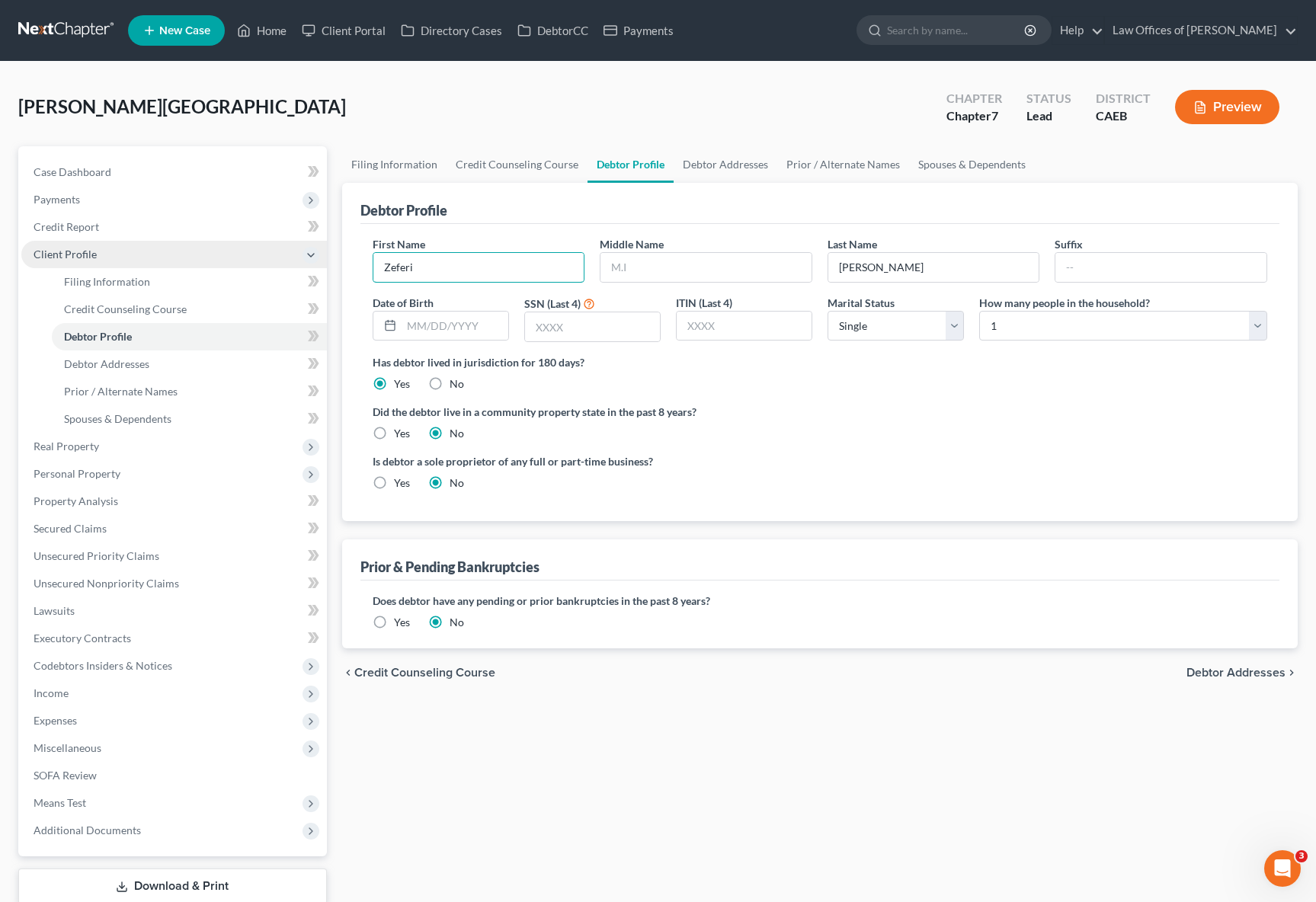
drag, startPoint x: 427, startPoint y: 269, endPoint x: 304, endPoint y: 262, distance: 123.2
click at [304, 262] on div "Petition Navigation Case Dashboard Payments Invoices Payments Payments Credit R…" at bounding box center [658, 544] width 1295 height 797
type input "Seferina"
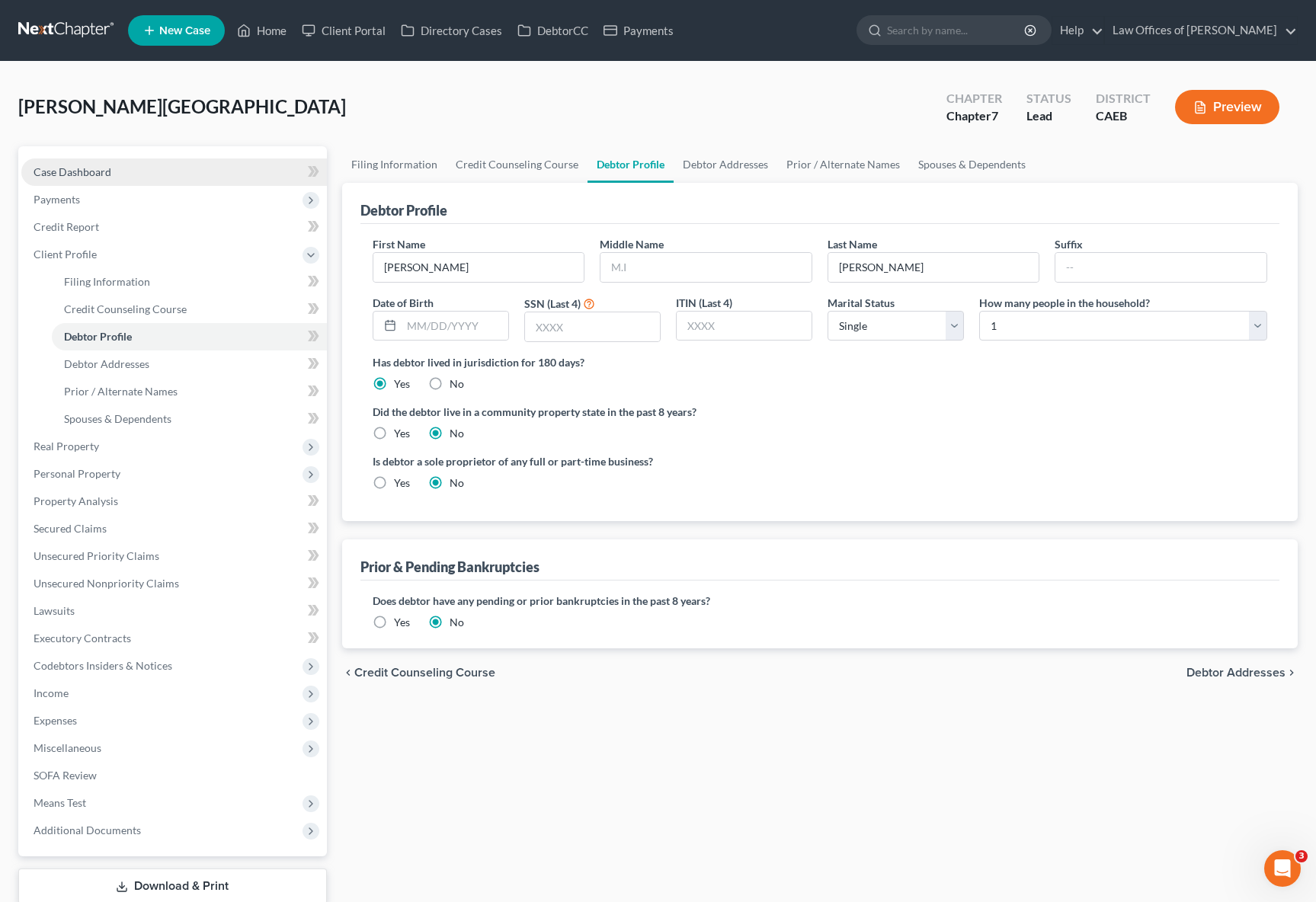
click at [137, 175] on link "Case Dashboard" at bounding box center [174, 172] width 306 height 28
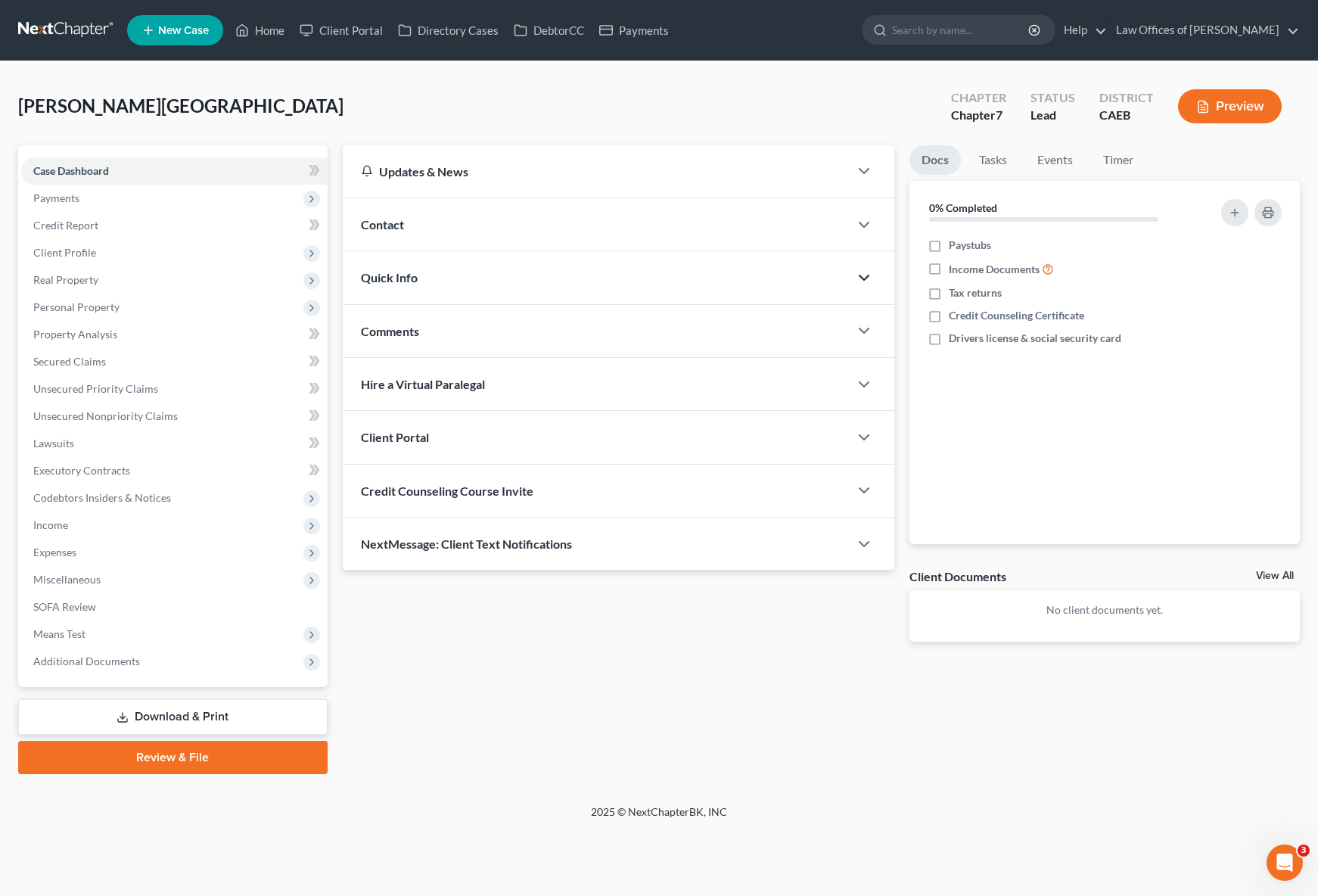
click at [863, 271] on icon "button" at bounding box center [864, 277] width 18 height 18
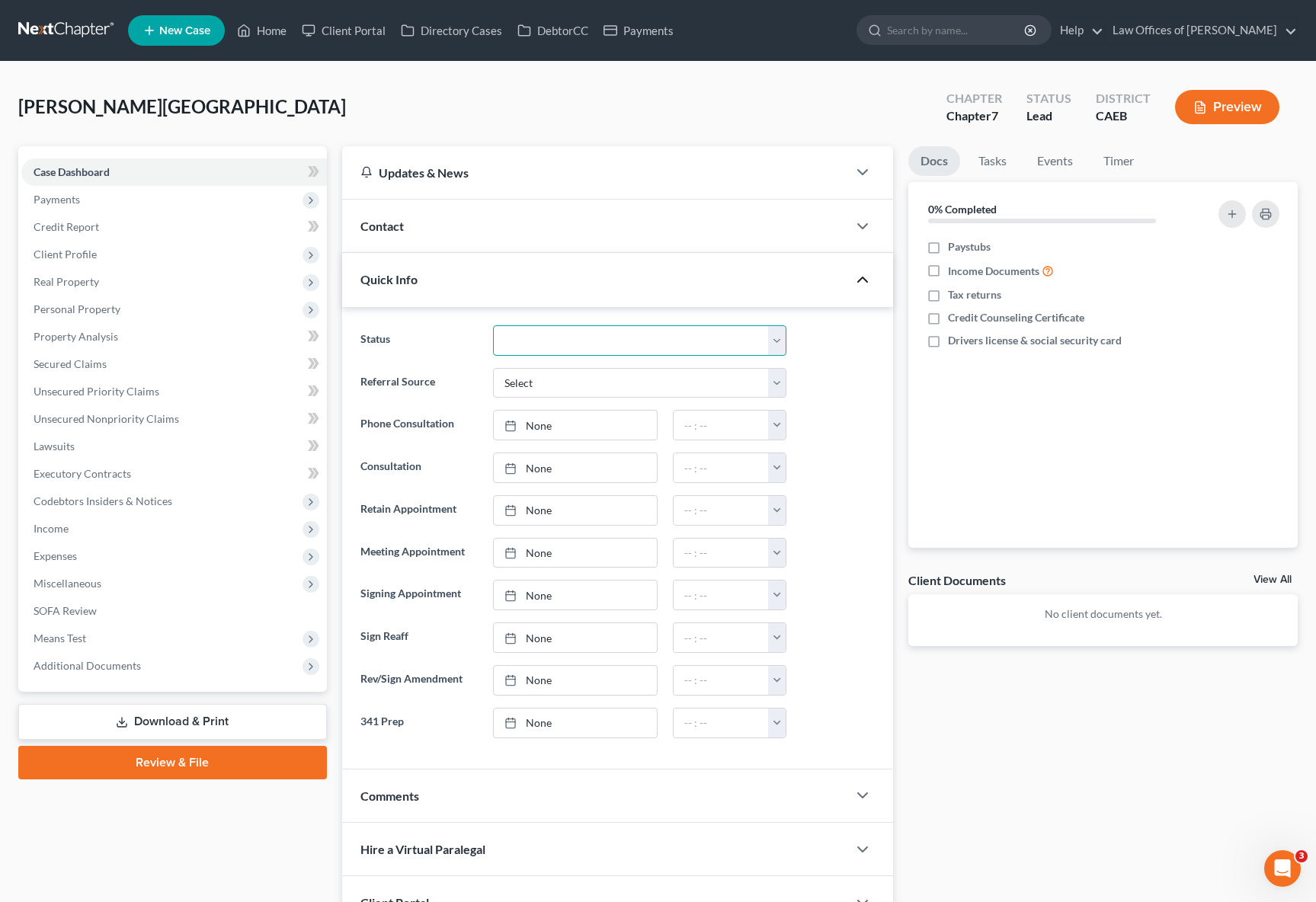
click at [775, 337] on select "Cancelled/Refund Closed Consultation Declined Discharged Filed Income Check In …" at bounding box center [640, 341] width 294 height 31
select select "10"
click at [493, 325] on select "Cancelled/Refund Closed Consultation Declined Discharged Filed Income Check In …" at bounding box center [640, 341] width 294 height 31
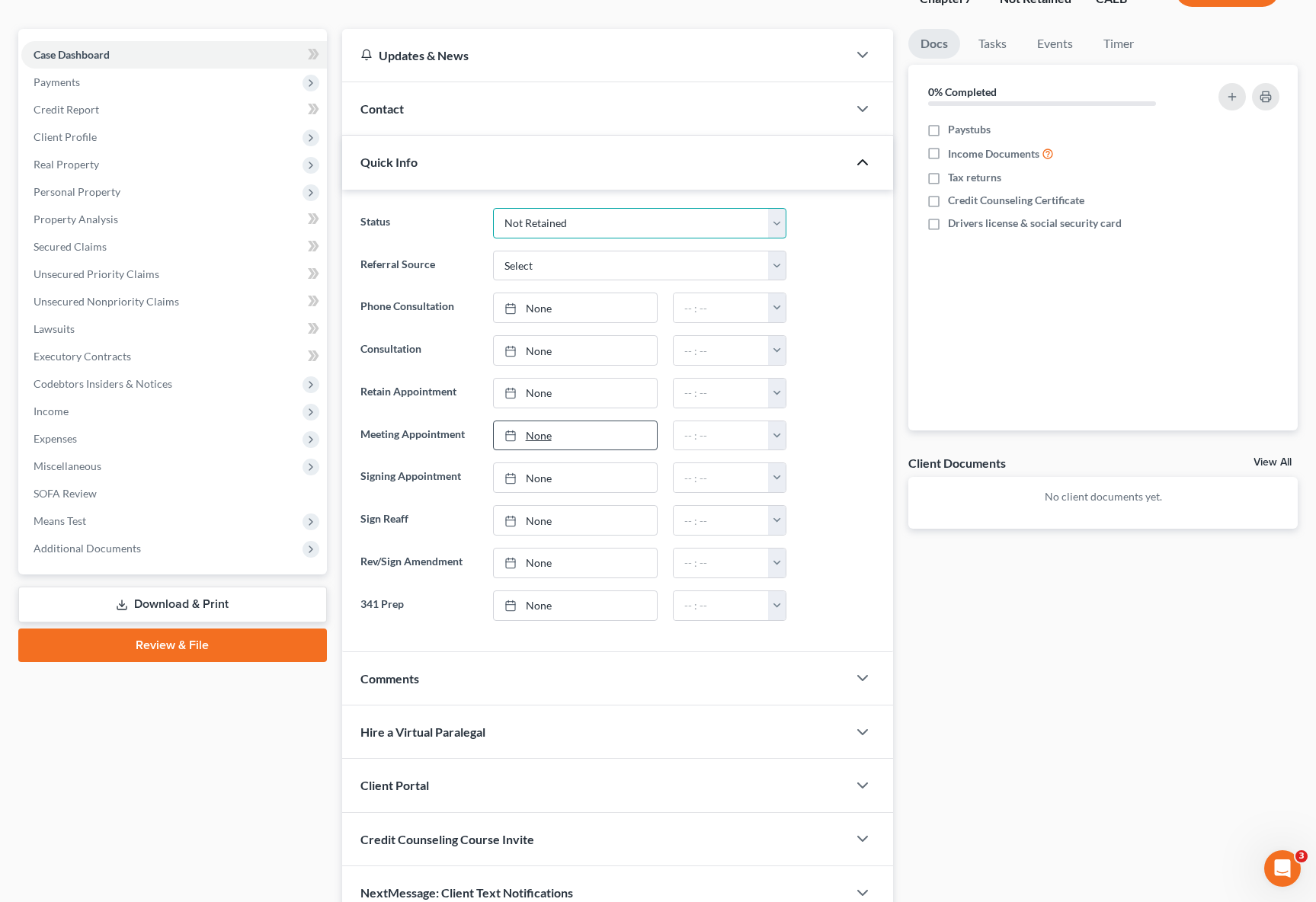
scroll to position [192, 0]
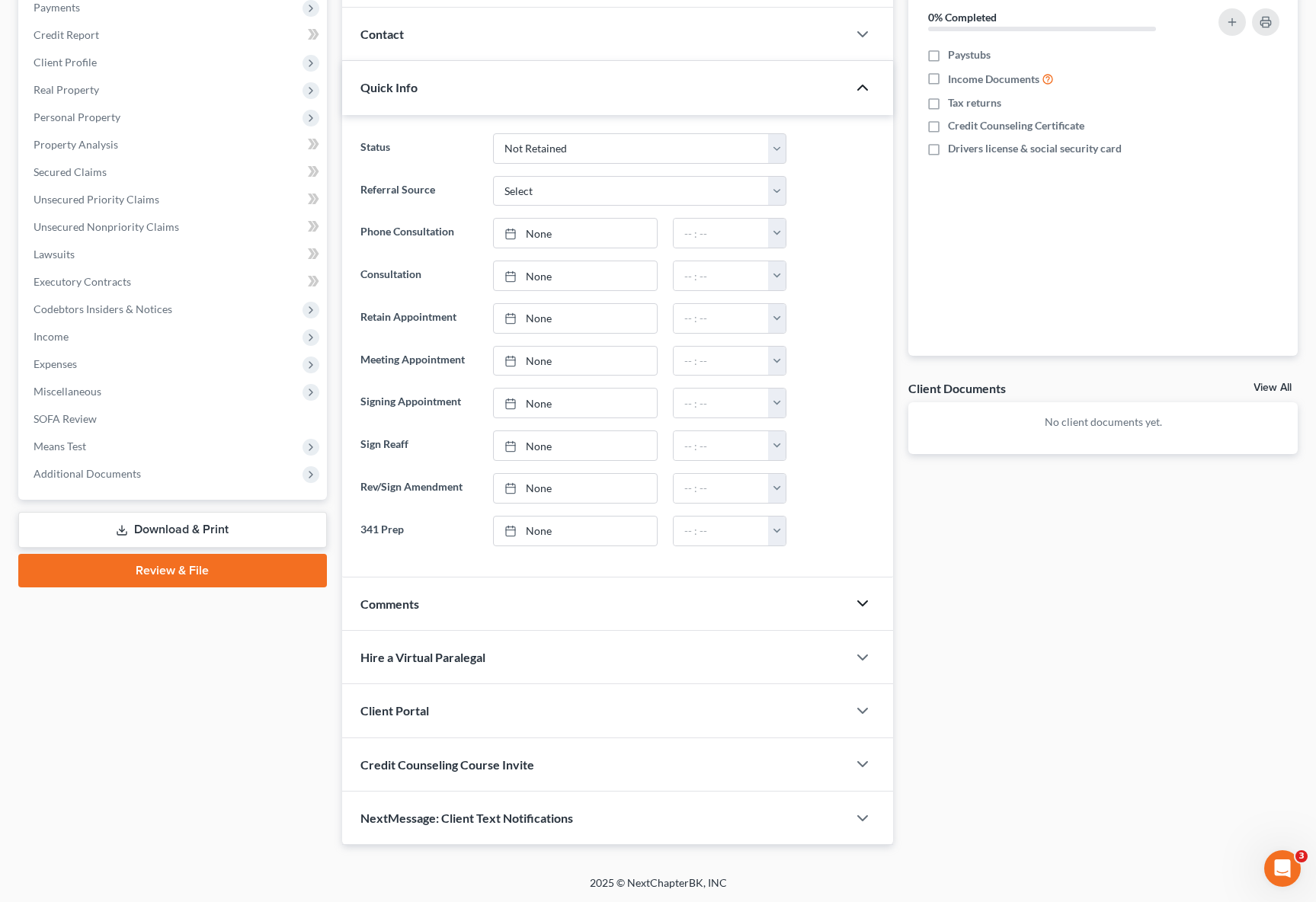
click at [858, 603] on icon "button" at bounding box center [862, 602] width 18 height 18
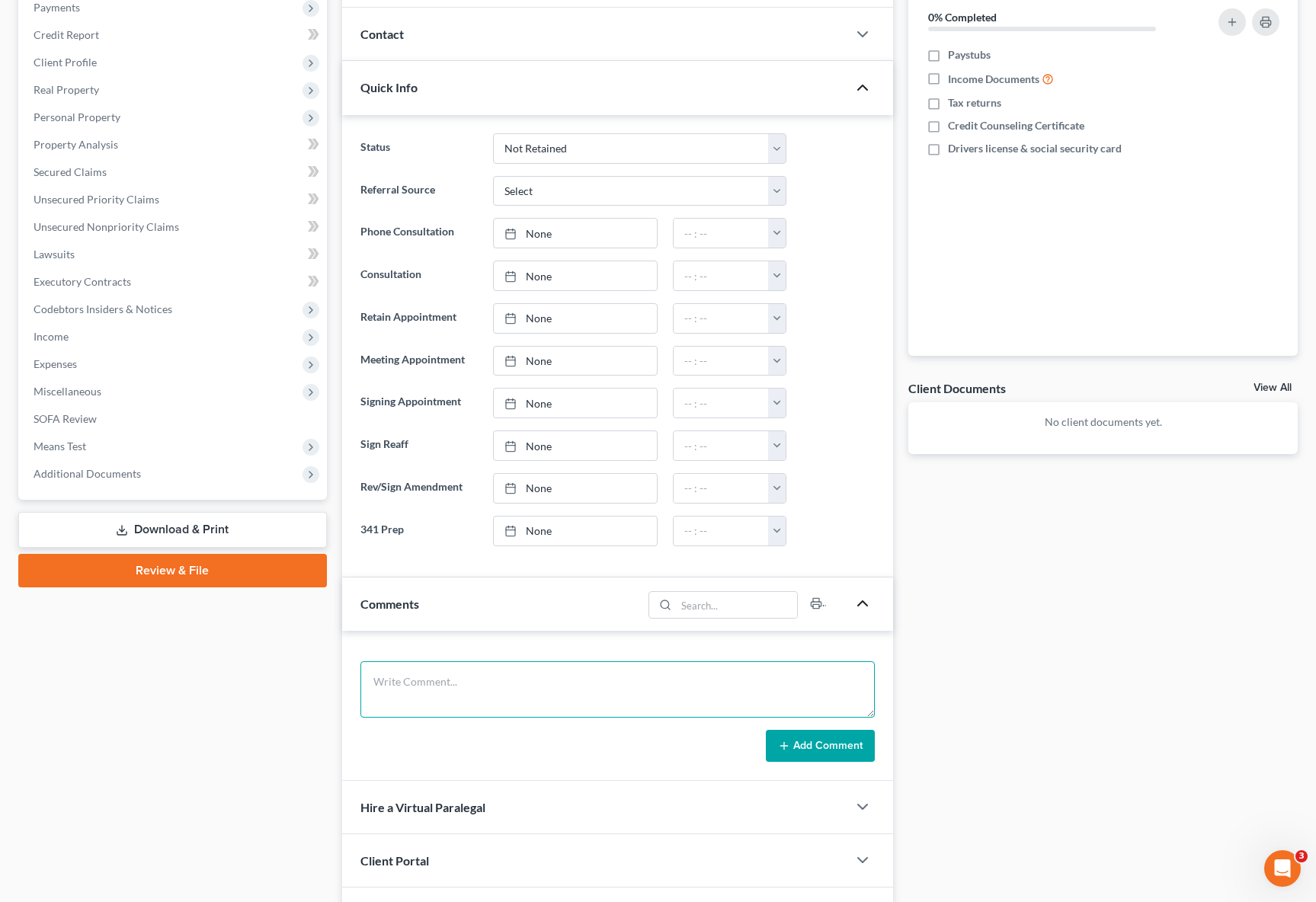
click at [460, 692] on textarea at bounding box center [617, 689] width 515 height 56
type textarea "Married, H last worked on 2023, she receives SS, no kids, 704, 2005 Ford 500, o…"
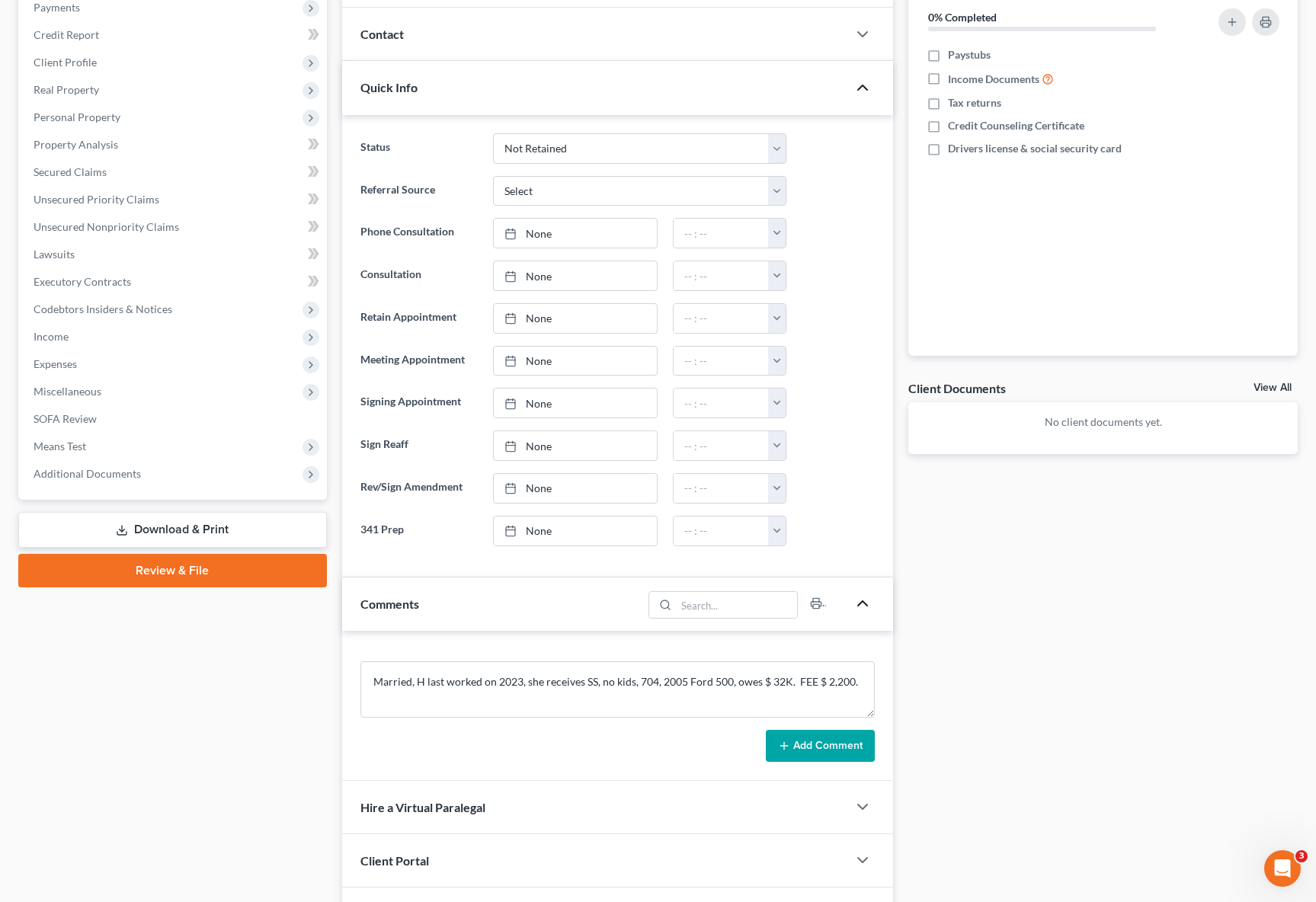
click at [800, 746] on button "Add Comment" at bounding box center [820, 745] width 109 height 32
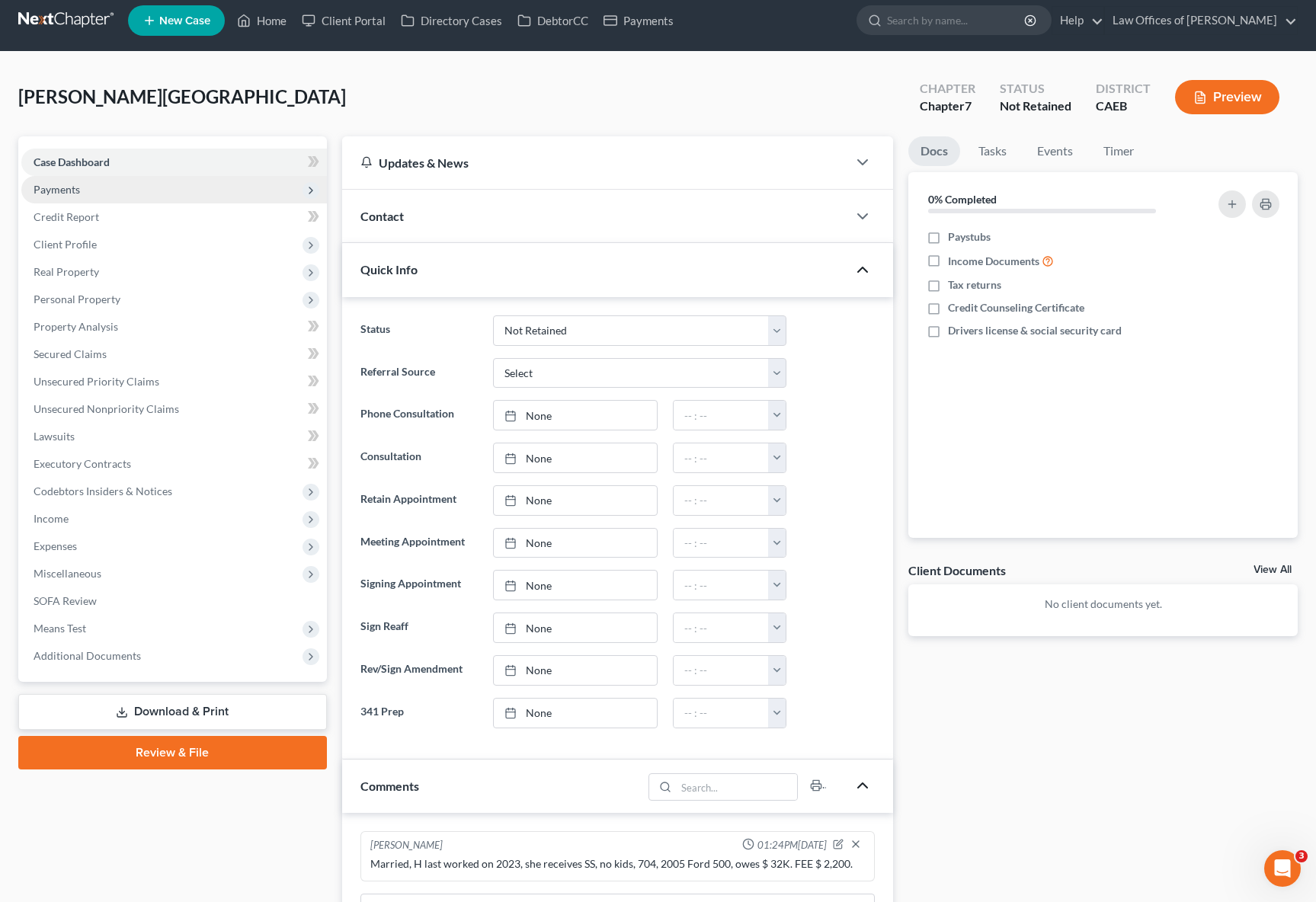
scroll to position [0, 0]
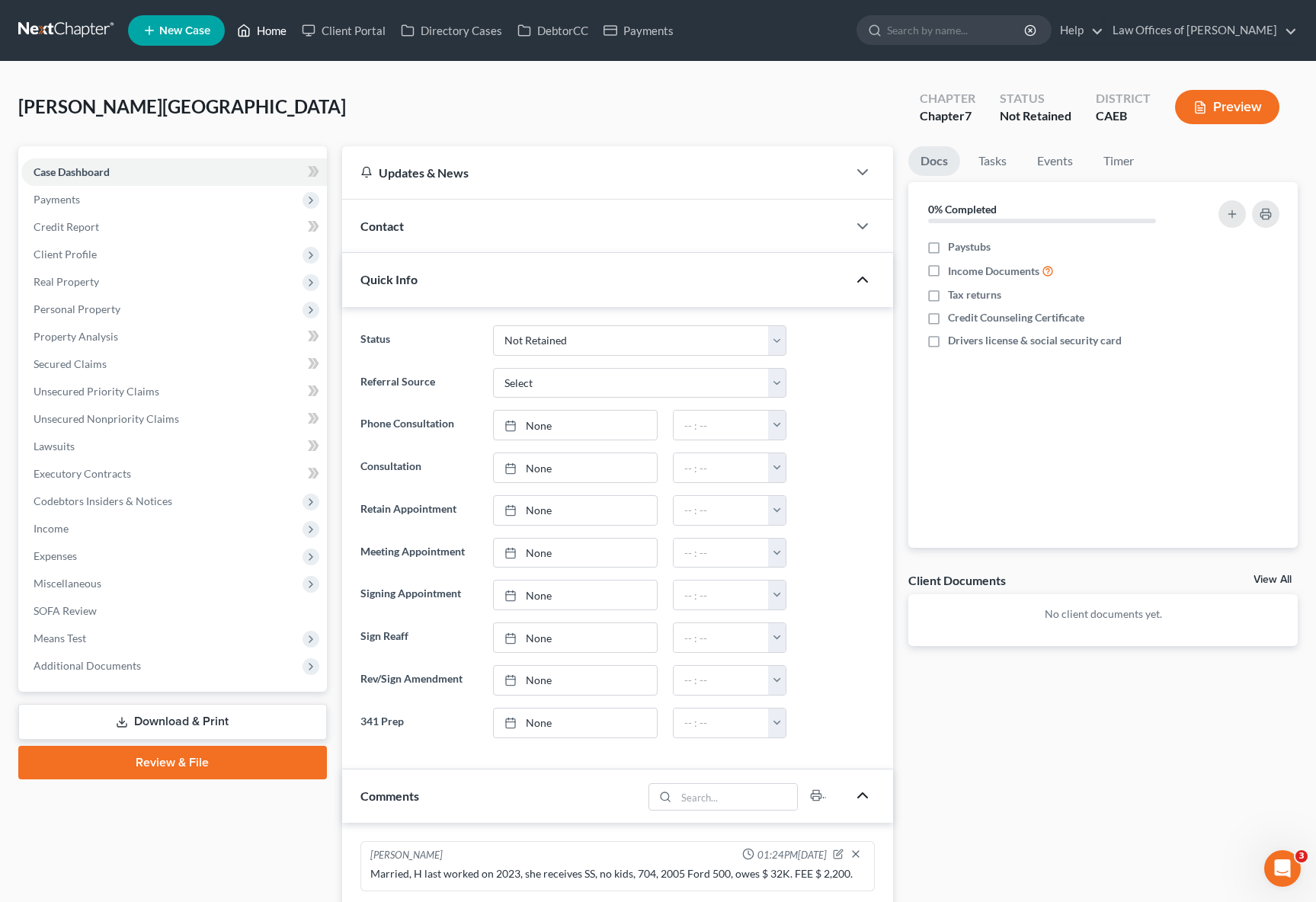
click at [273, 34] on link "Home" at bounding box center [262, 31] width 65 height 28
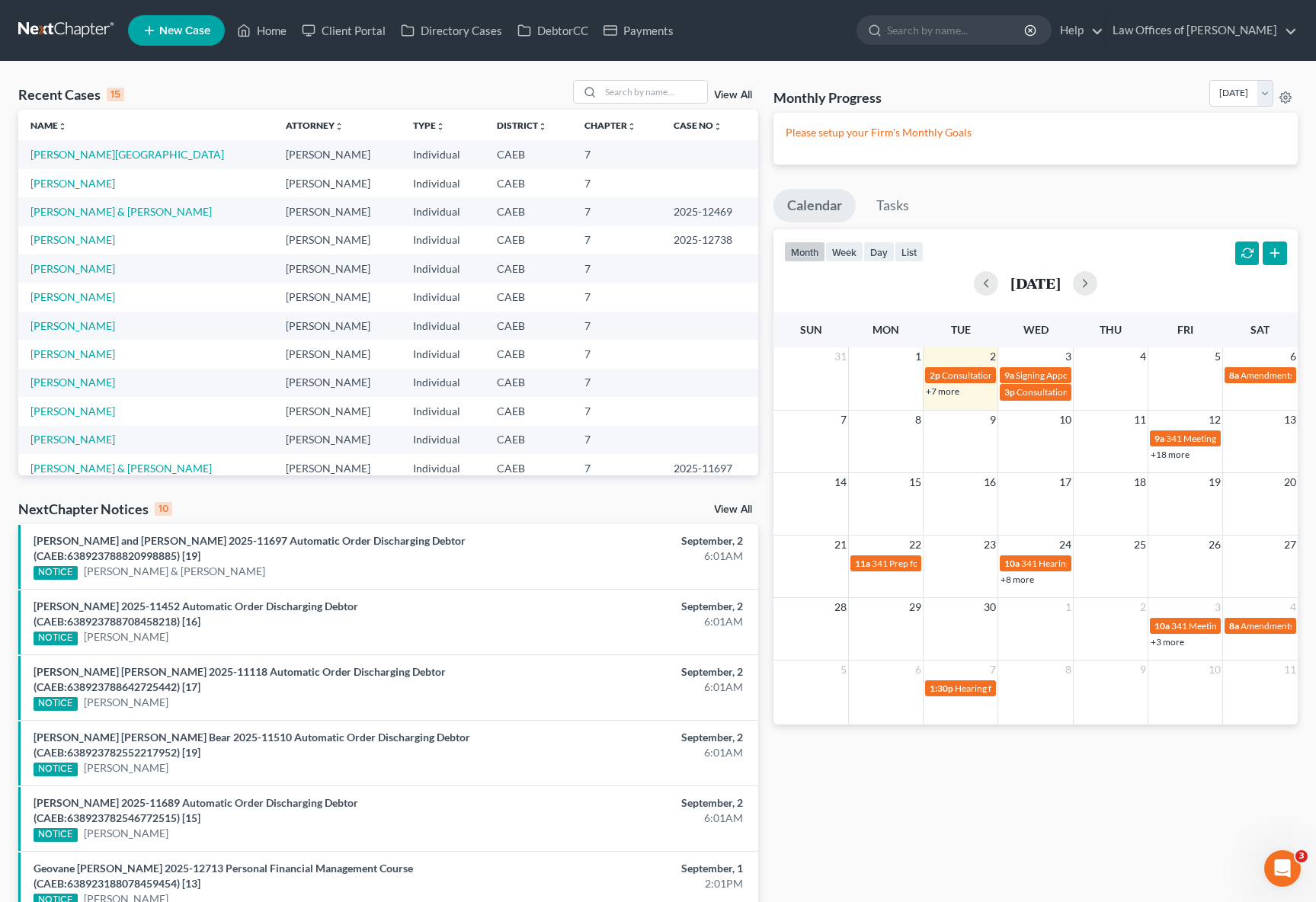
click at [1165, 456] on link "+18 more" at bounding box center [1170, 454] width 39 height 11
click at [656, 86] on input "search" at bounding box center [654, 92] width 107 height 22
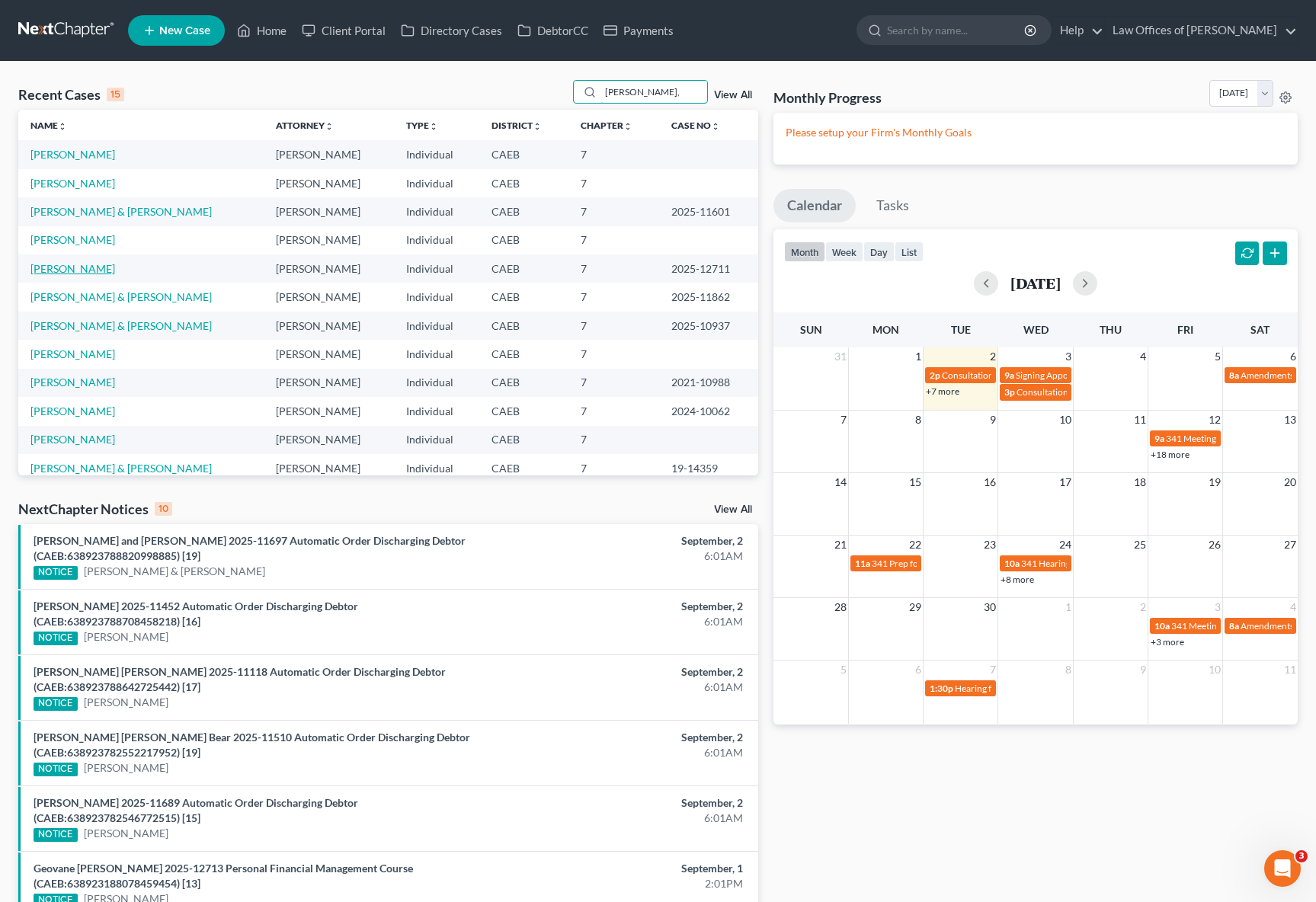
type input "Hernandez,"
click at [115, 269] on link "[PERSON_NAME]" at bounding box center [73, 268] width 85 height 13
select select "0"
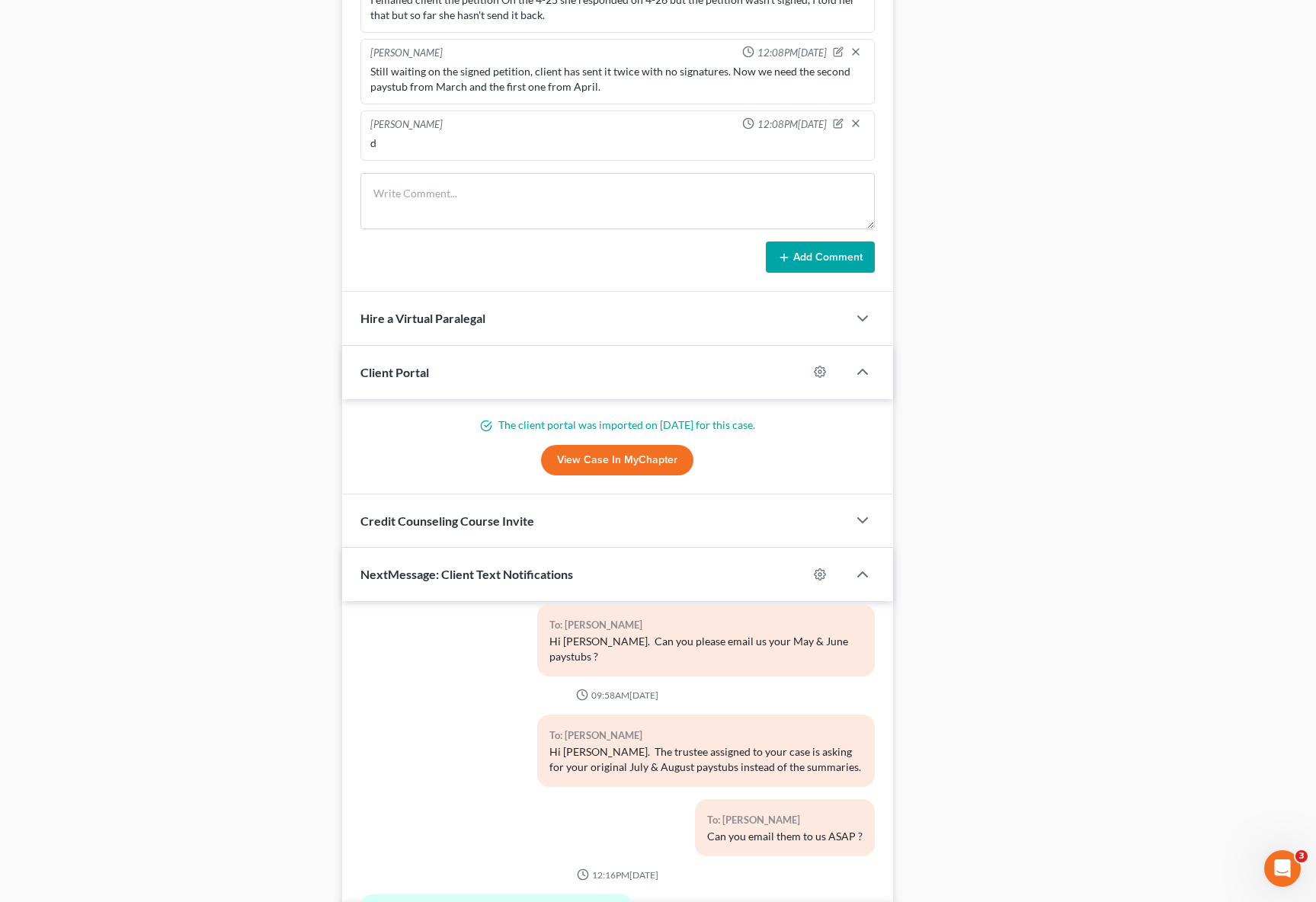
scroll to position [1340, 0]
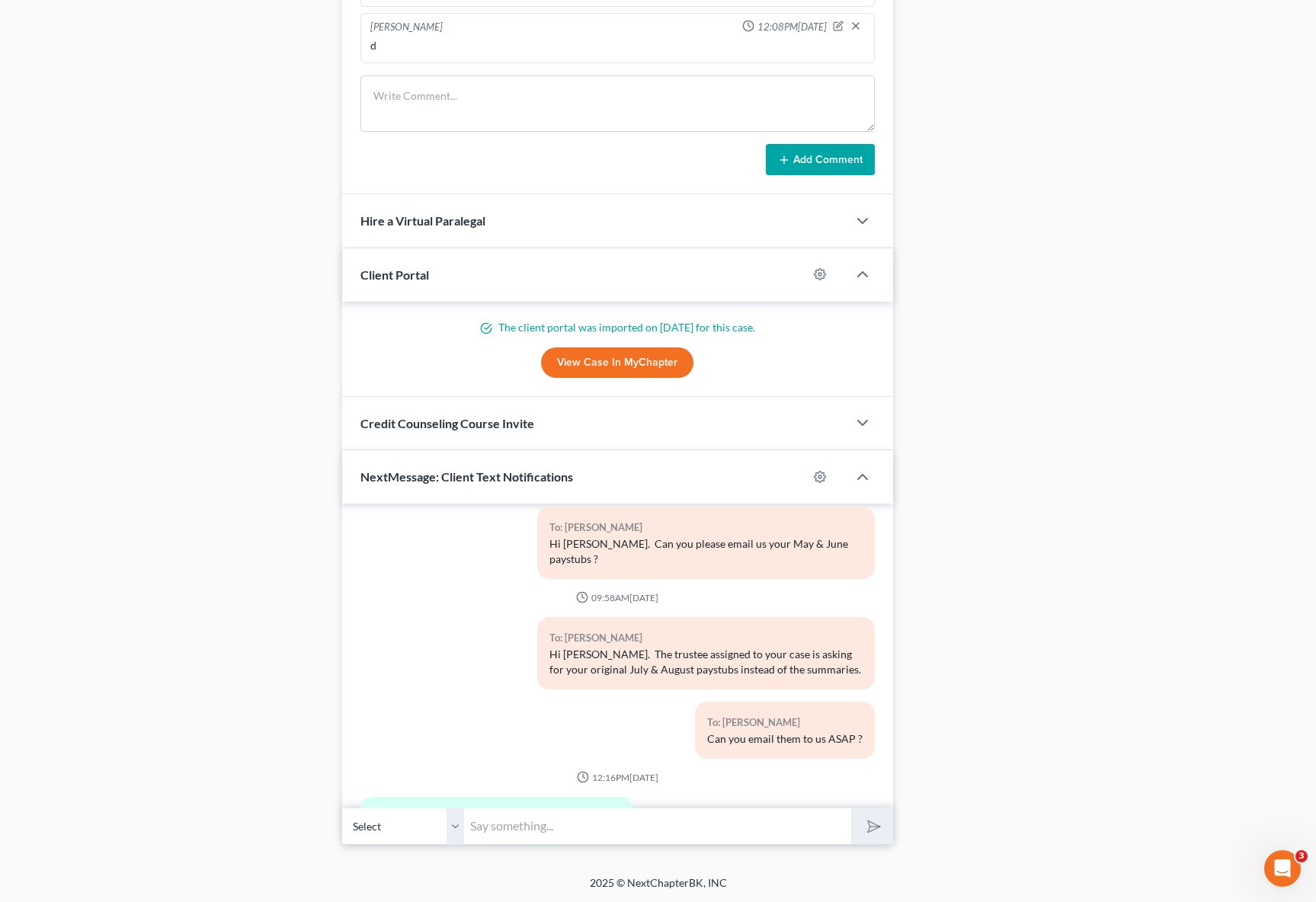
click at [518, 826] on input "text" at bounding box center [657, 826] width 387 height 37
type input "Hi [PERSON_NAME]. Make sure to check your email because the court sent you noti…"
click at [851, 808] on button "submit" at bounding box center [872, 827] width 42 height 36
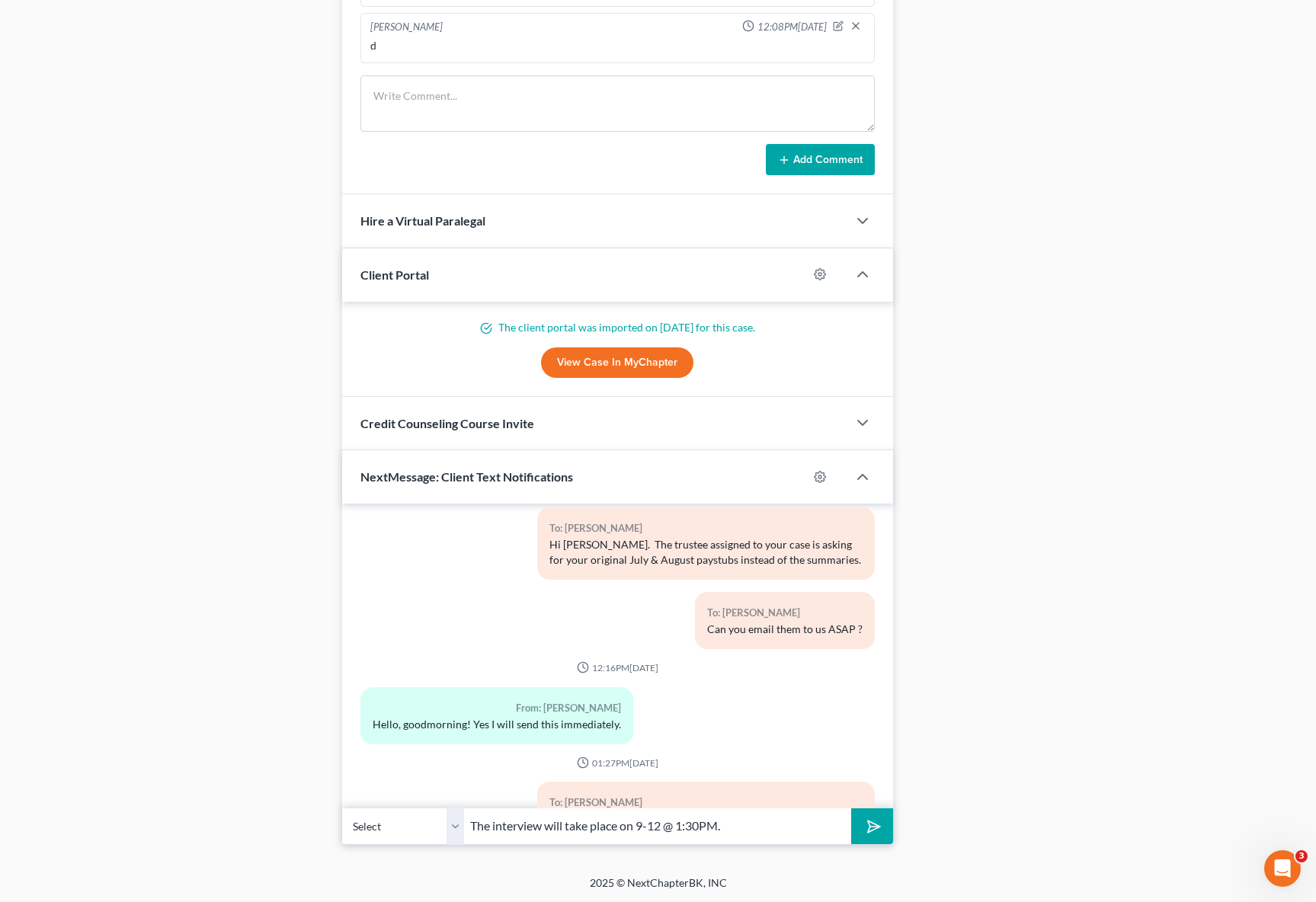
type input "The interview will take place on 9-12 @ 1:30PM."
click at [851, 808] on button "submit" at bounding box center [872, 827] width 42 height 36
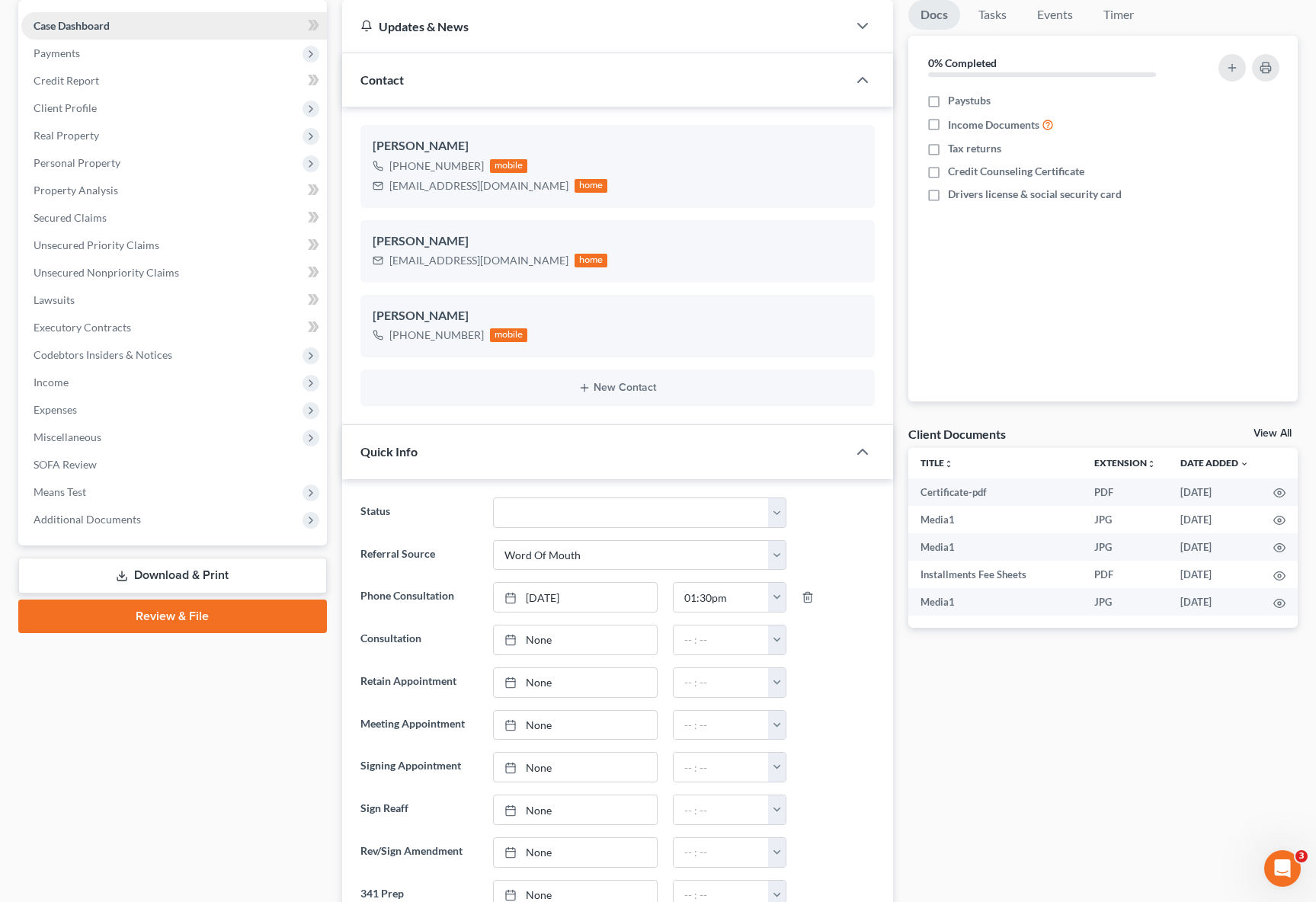
scroll to position [0, 0]
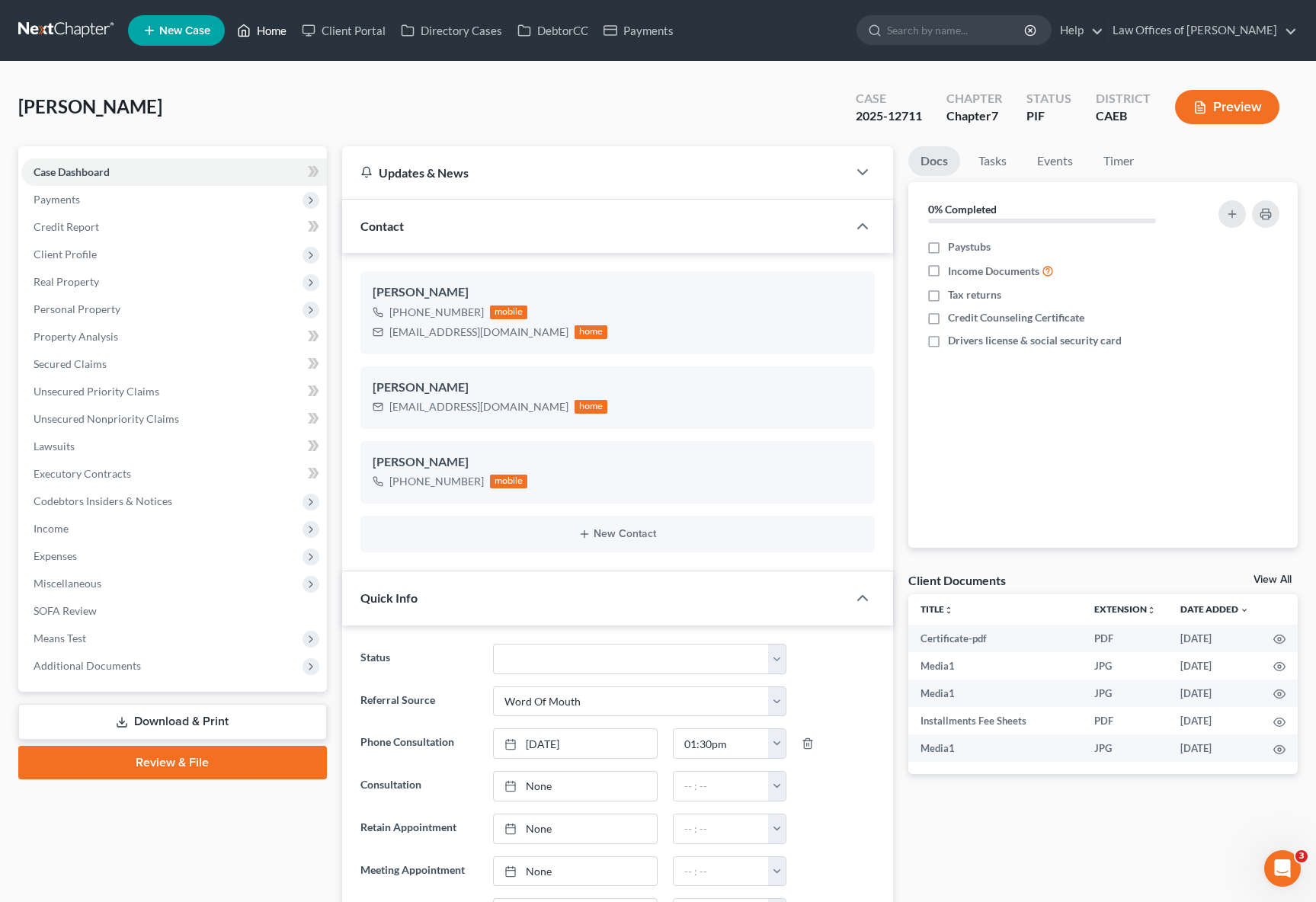
click at [262, 34] on link "Home" at bounding box center [262, 31] width 65 height 28
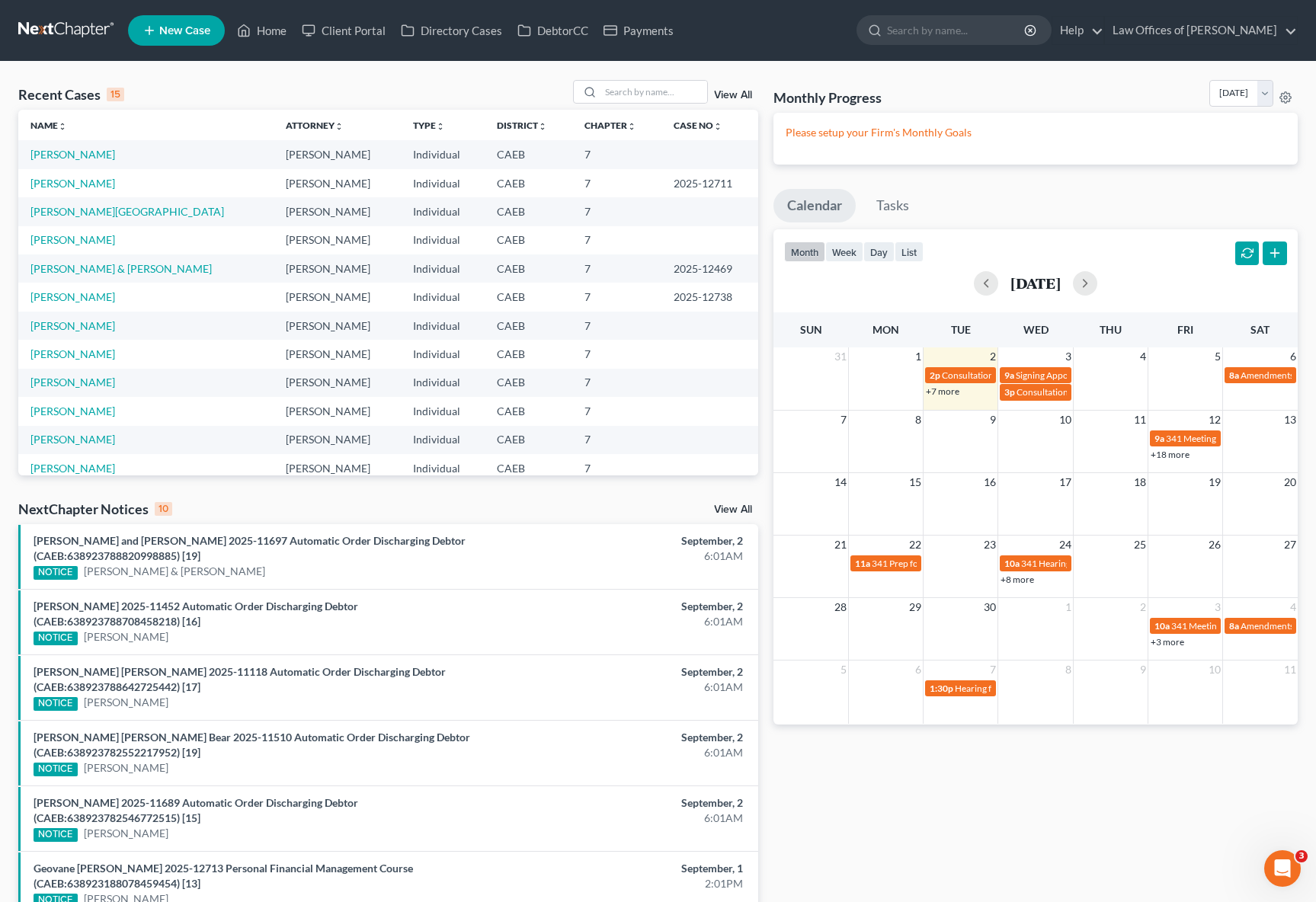
click at [1168, 455] on link "+18 more" at bounding box center [1170, 454] width 39 height 11
click at [107, 186] on link "[PERSON_NAME]" at bounding box center [73, 183] width 85 height 13
select select "0"
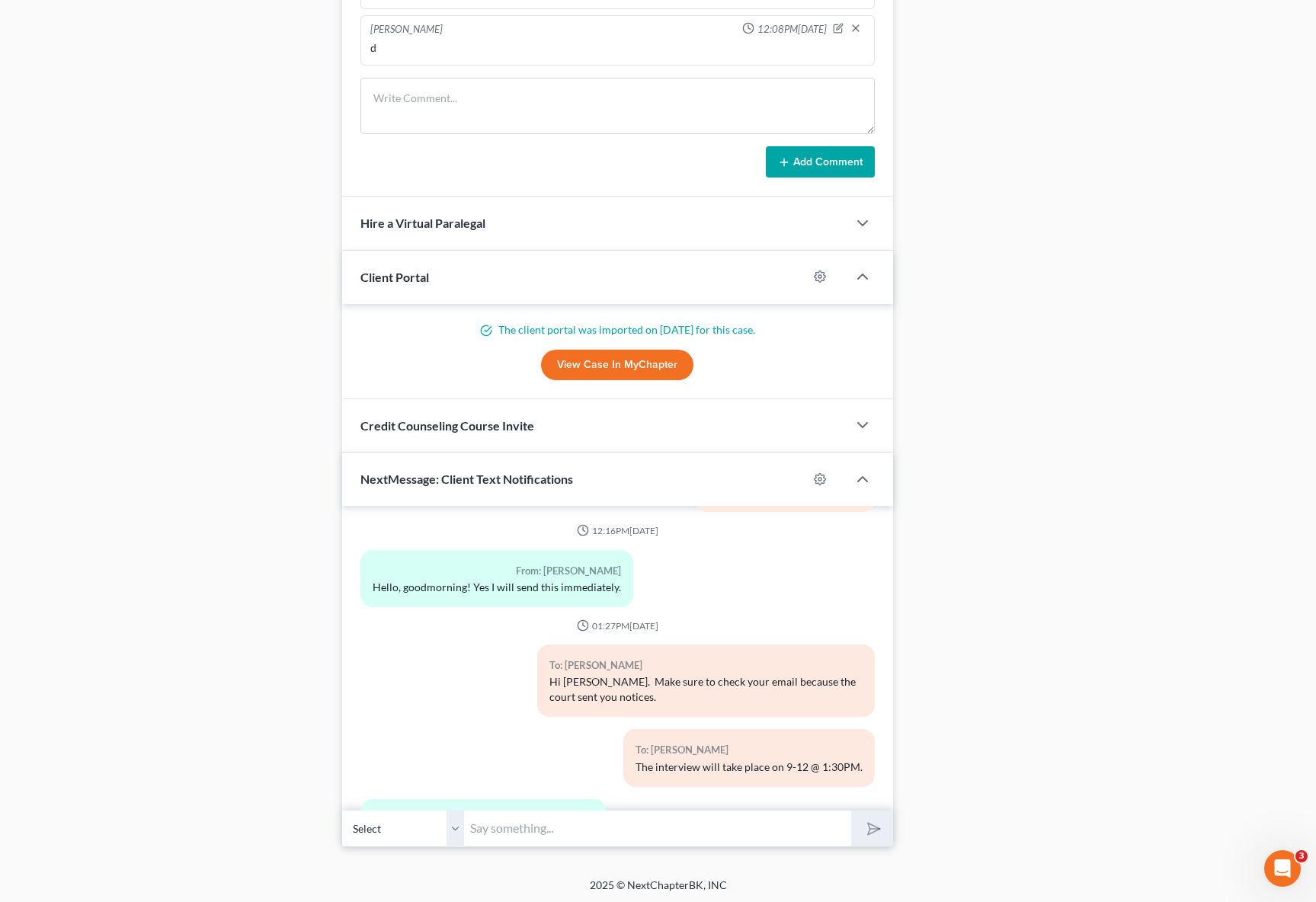
scroll to position [1340, 0]
click at [530, 820] on input "text" at bounding box center [657, 826] width 387 height 37
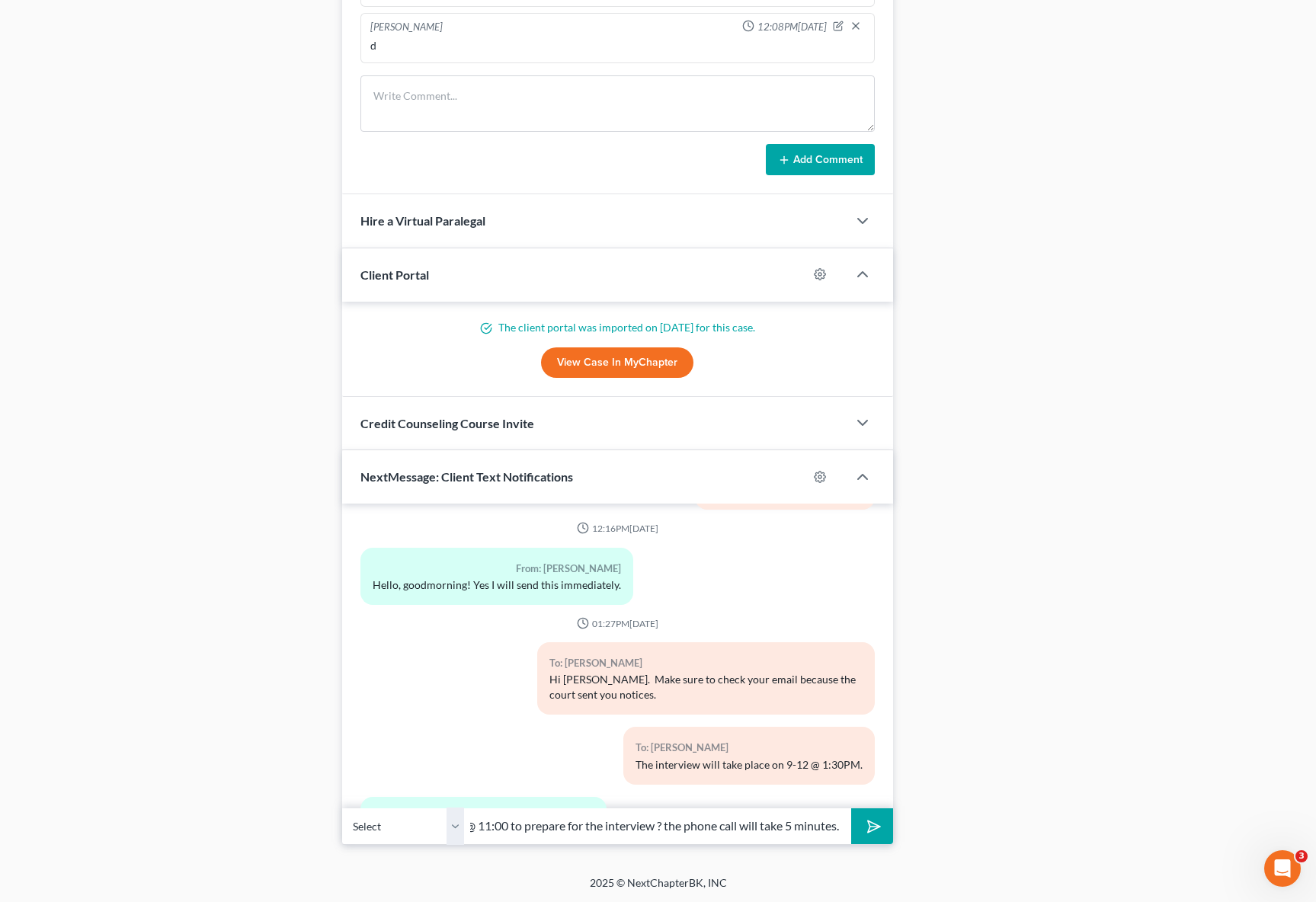
scroll to position [0, 235]
type input "No problem. Are you available on the 8th @ 11:00 to prepare for the interview ?…"
click at [851, 808] on button "submit" at bounding box center [872, 827] width 42 height 36
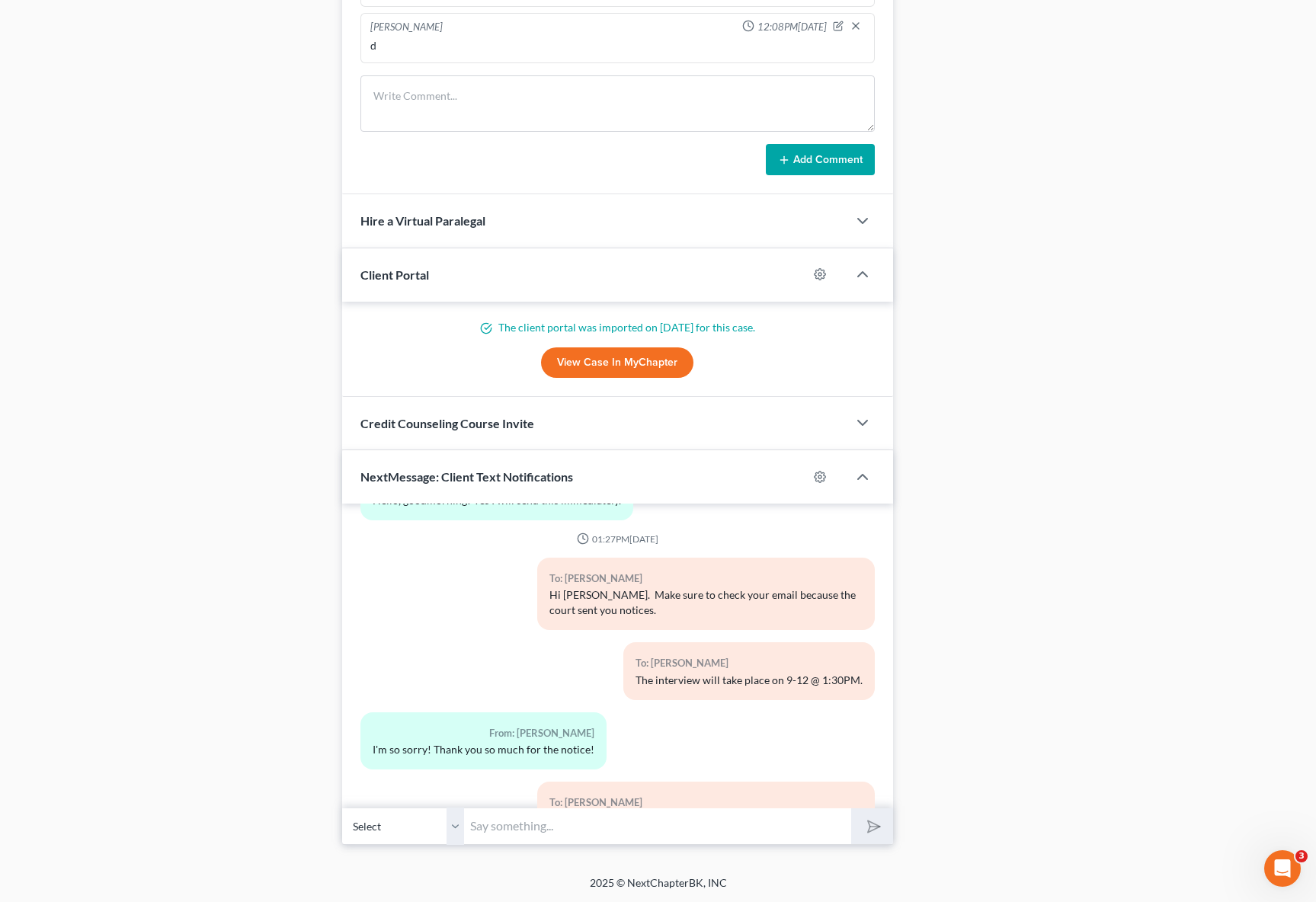
scroll to position [5977, 0]
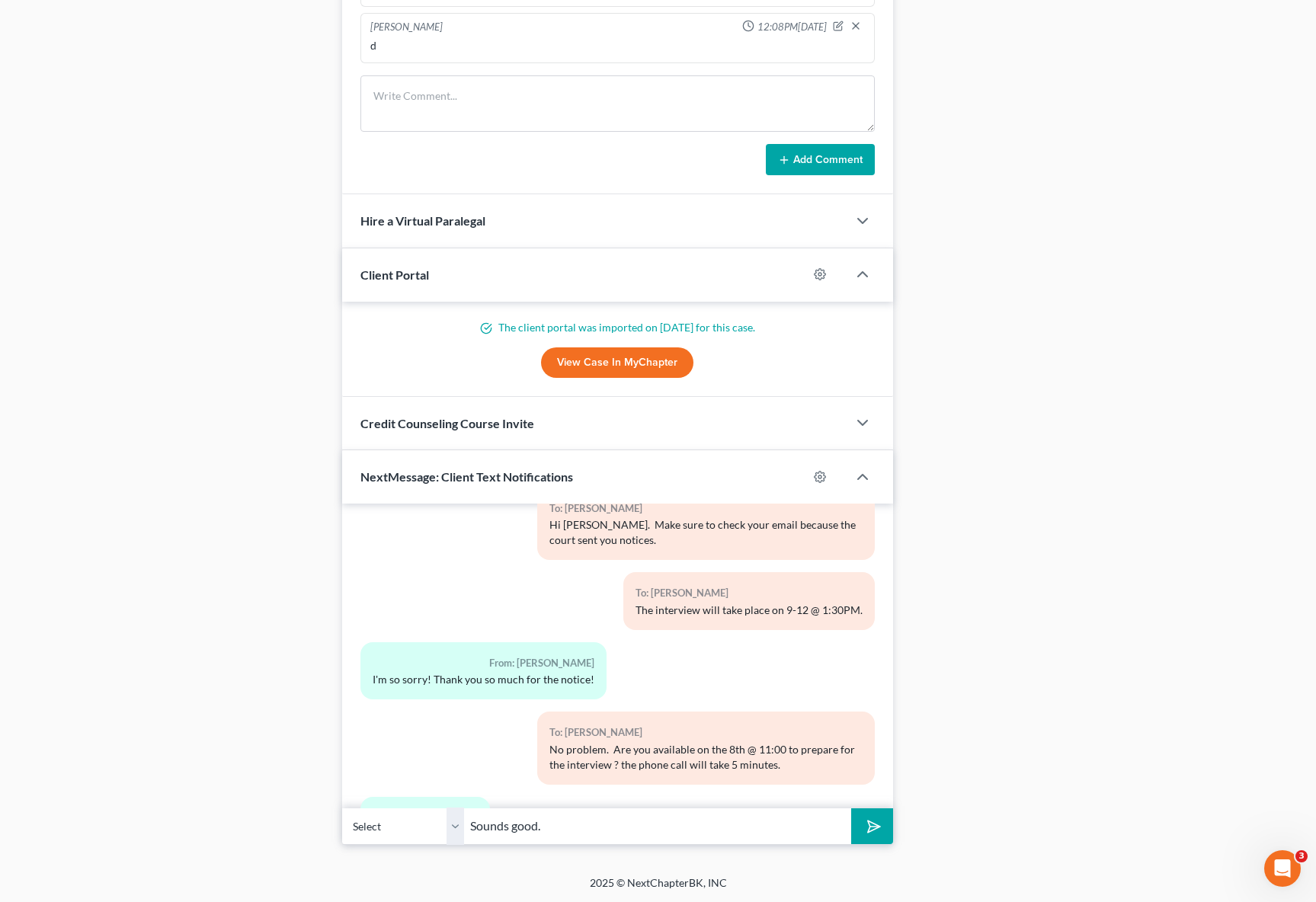
type input "Sounds good."
click at [851, 808] on button "submit" at bounding box center [872, 827] width 42 height 36
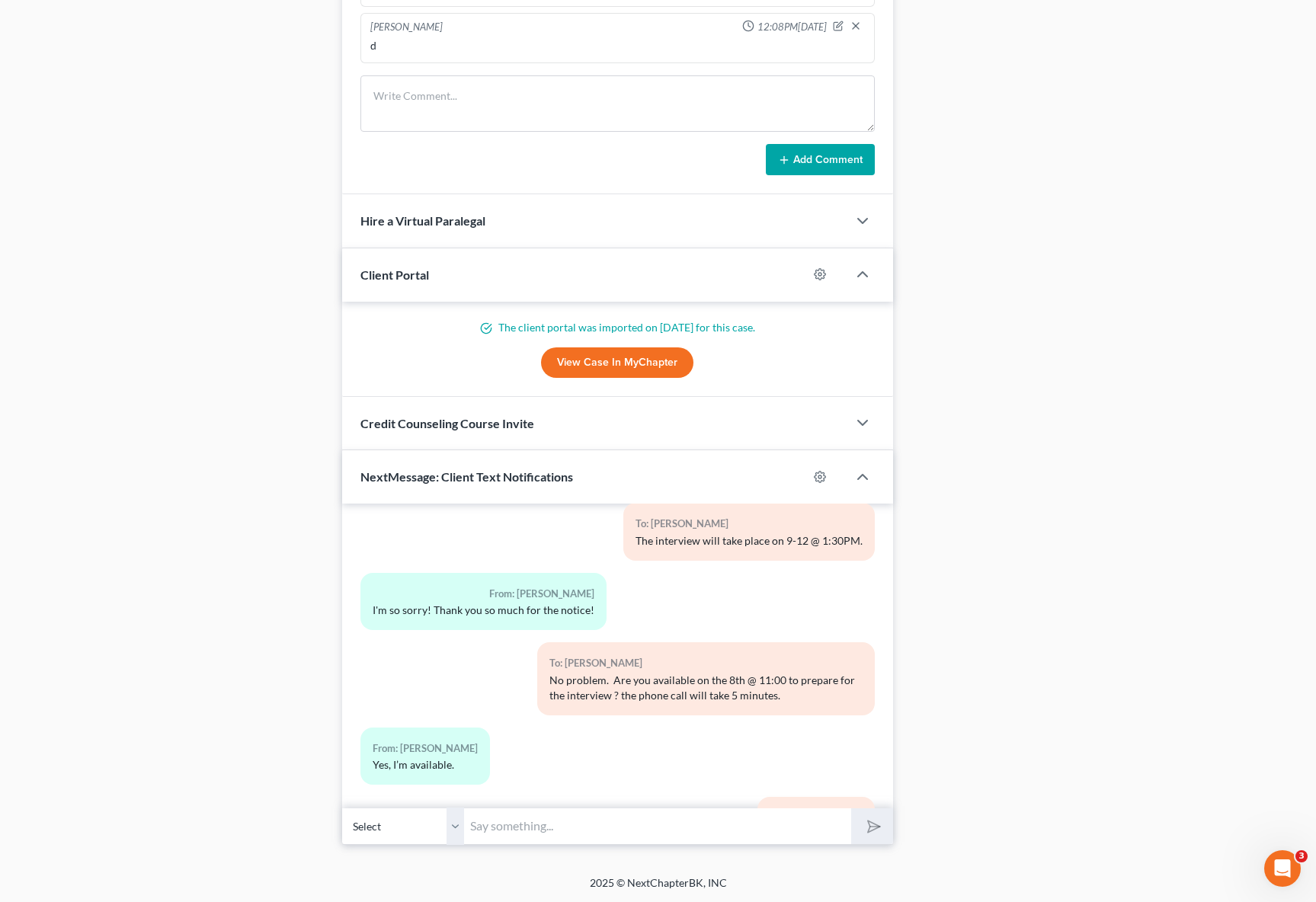
click at [490, 797] on div "To: Jessica Hernandez Sounds good." at bounding box center [617, 831] width 530 height 70
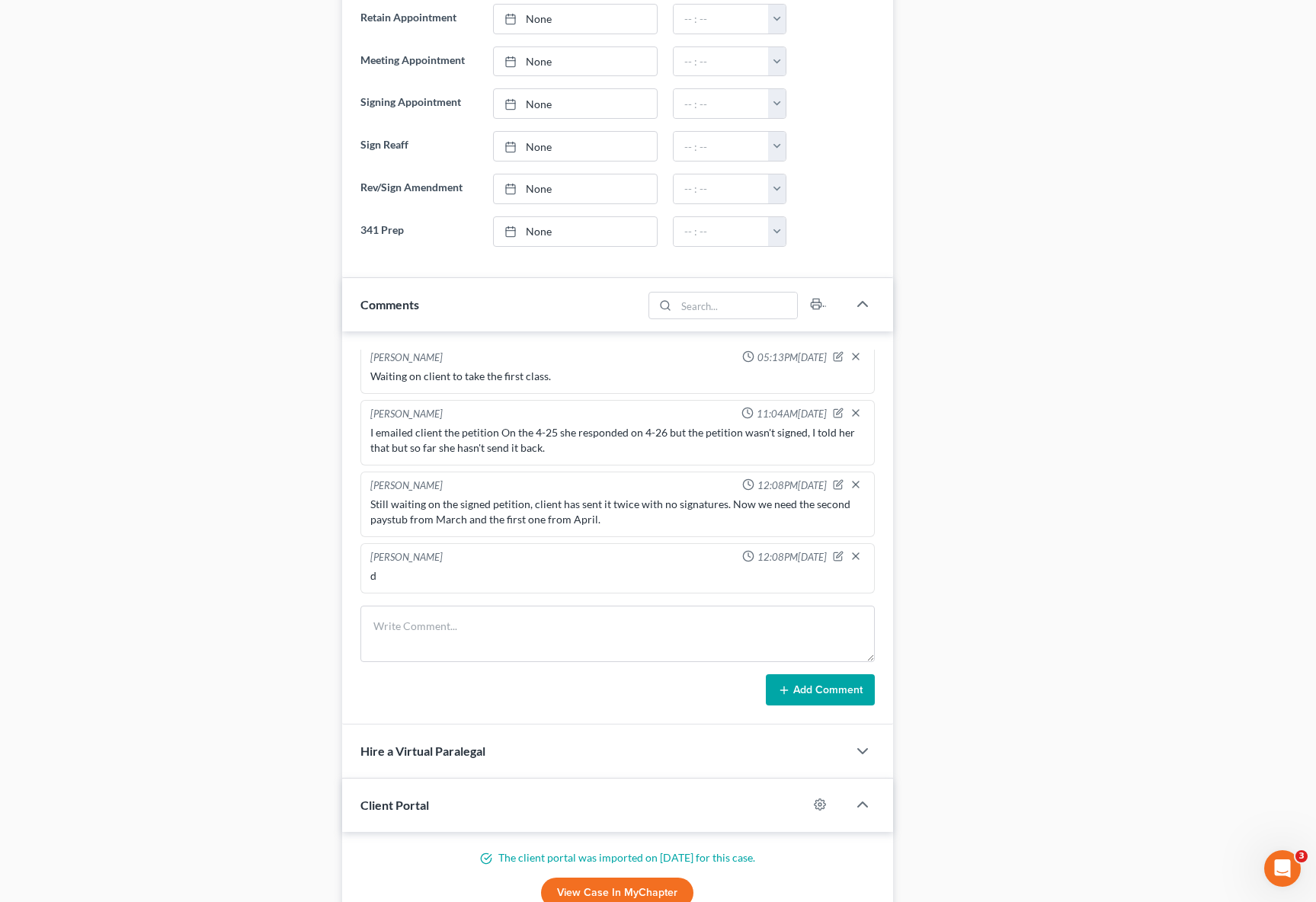
scroll to position [806, 0]
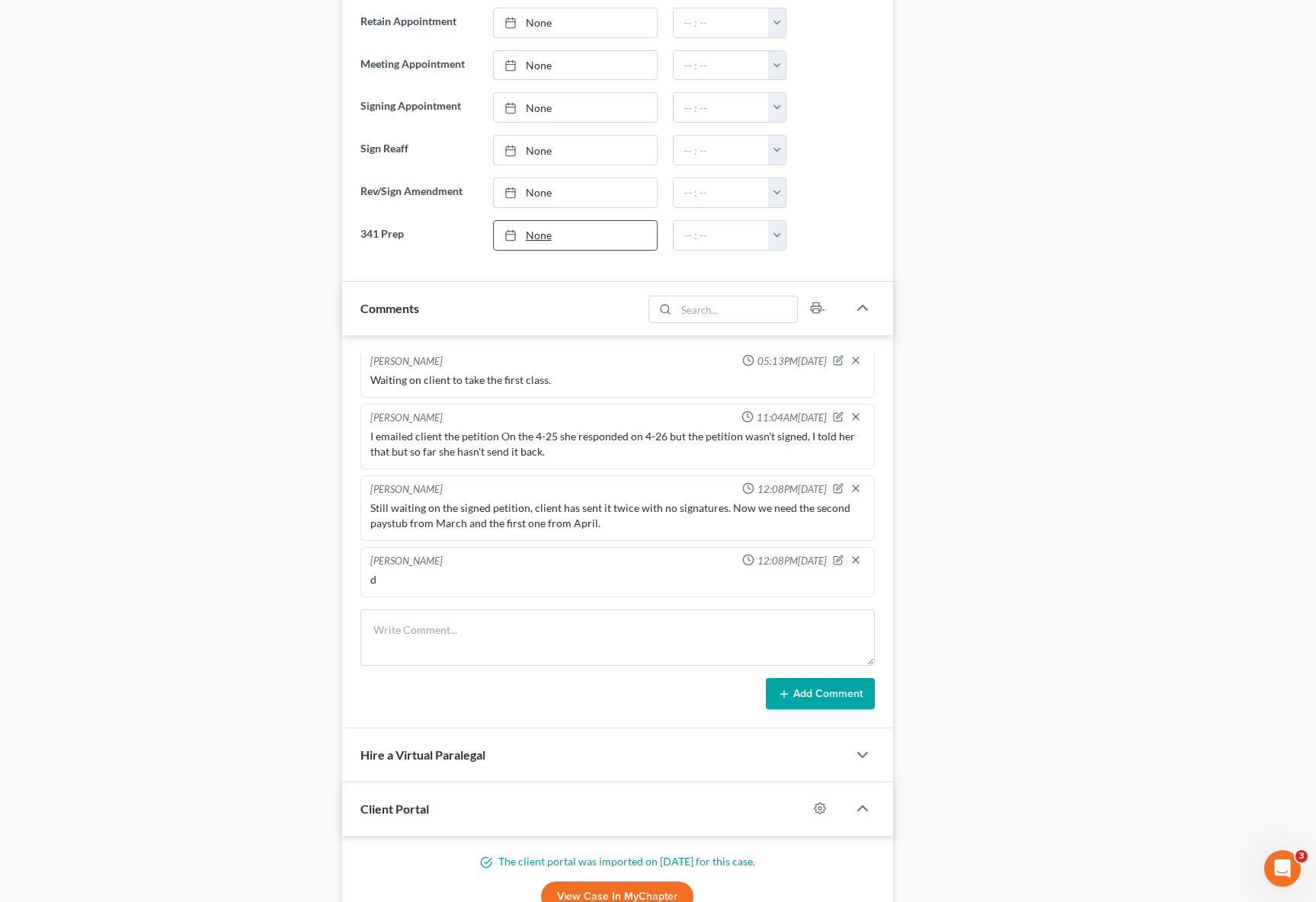
click at [535, 241] on link "None" at bounding box center [576, 235] width 164 height 29
type input "[DATE]"
click at [775, 235] on button "button" at bounding box center [776, 235] width 17 height 29
click at [823, 333] on link "11:00am" at bounding box center [810, 330] width 85 height 26
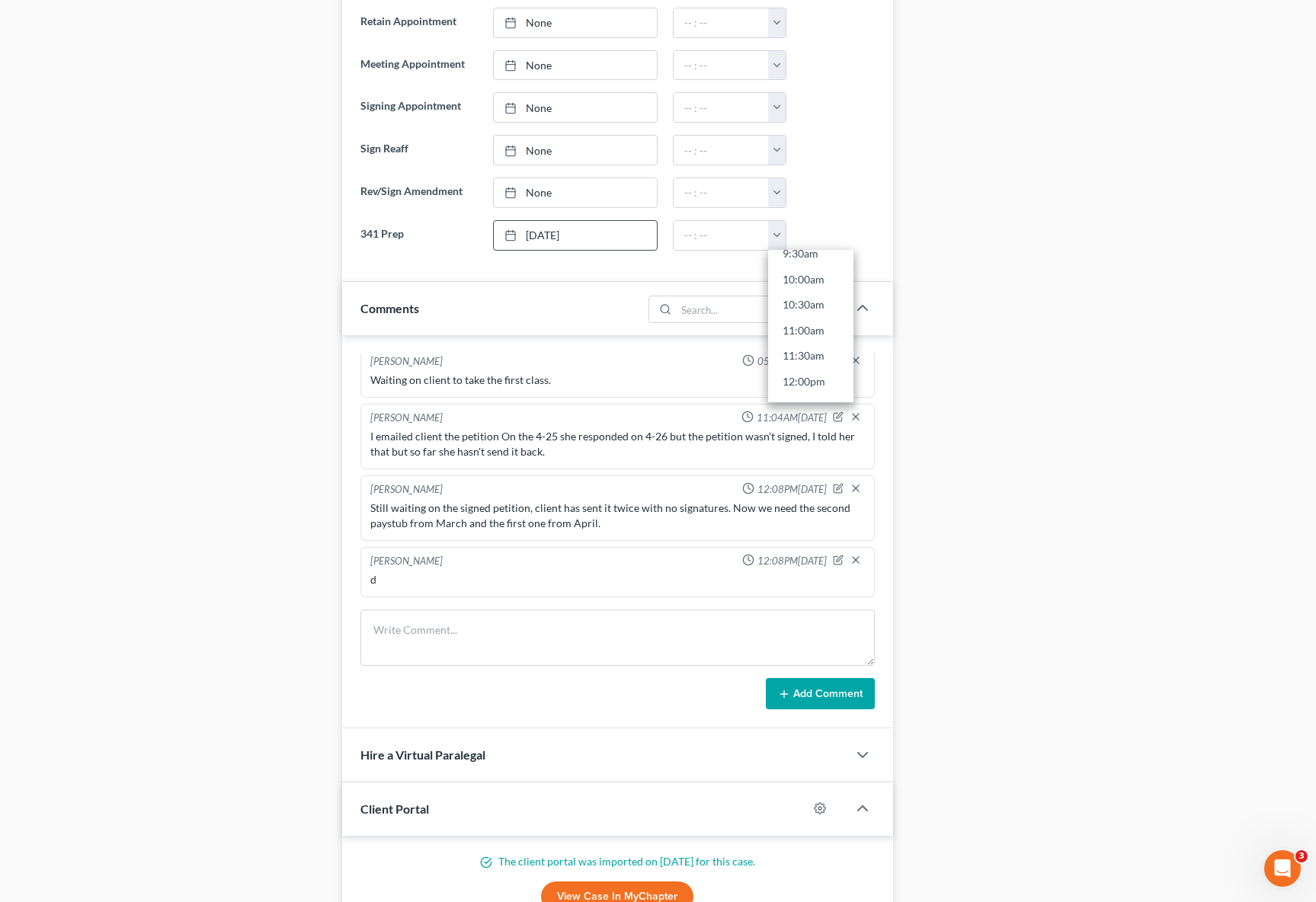
type input "11:00am"
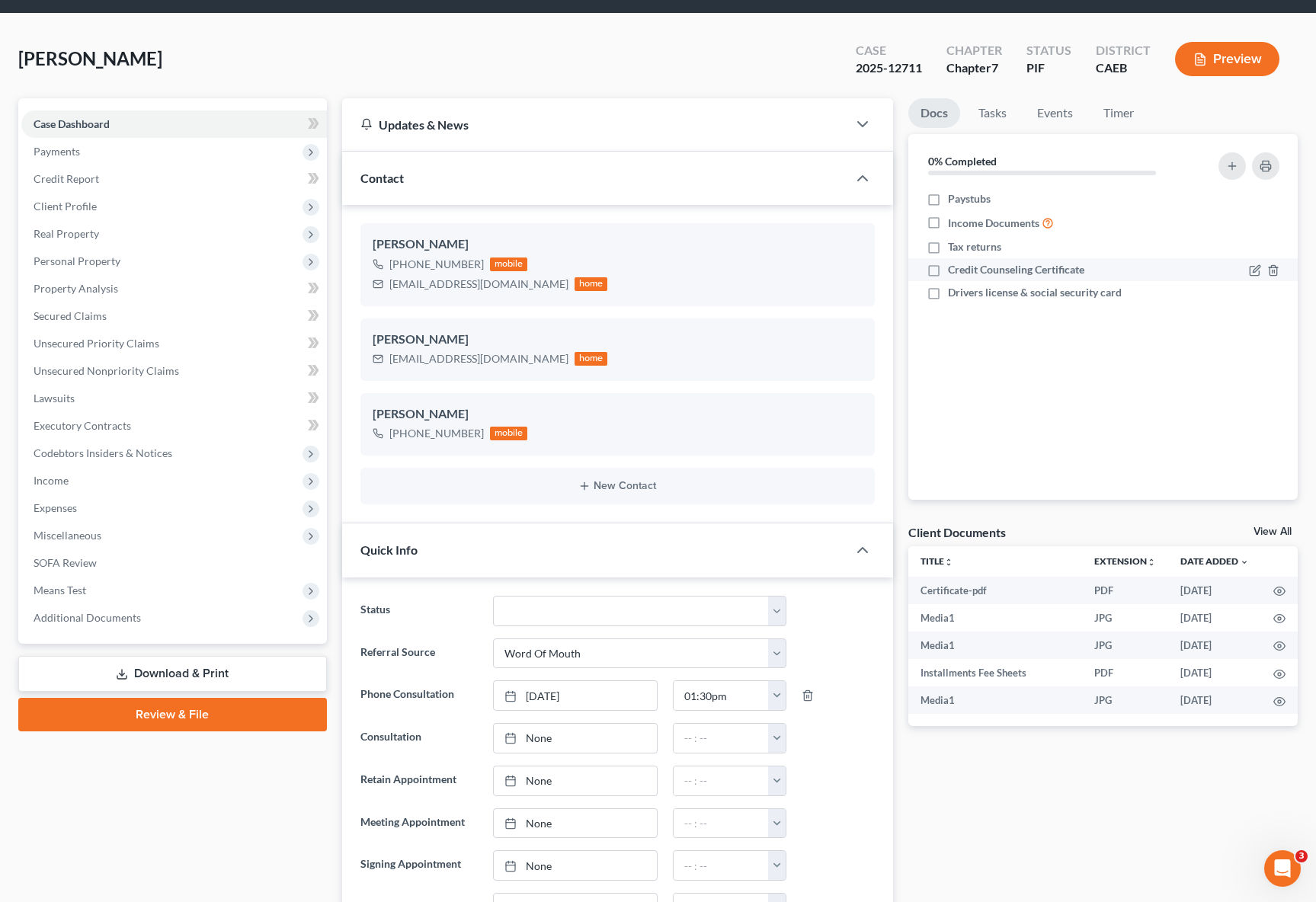
scroll to position [0, 0]
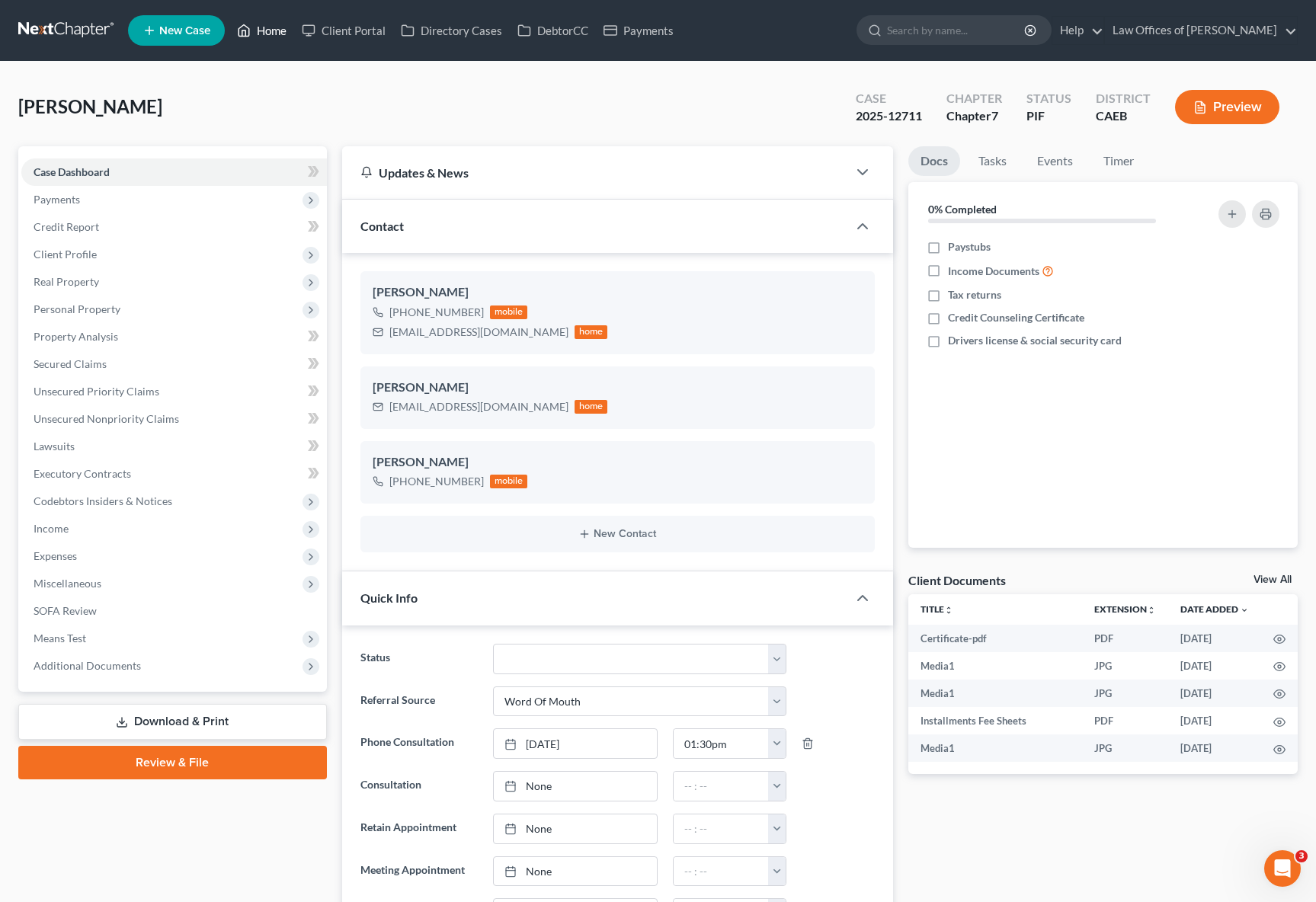
click at [281, 35] on link "Home" at bounding box center [262, 31] width 65 height 28
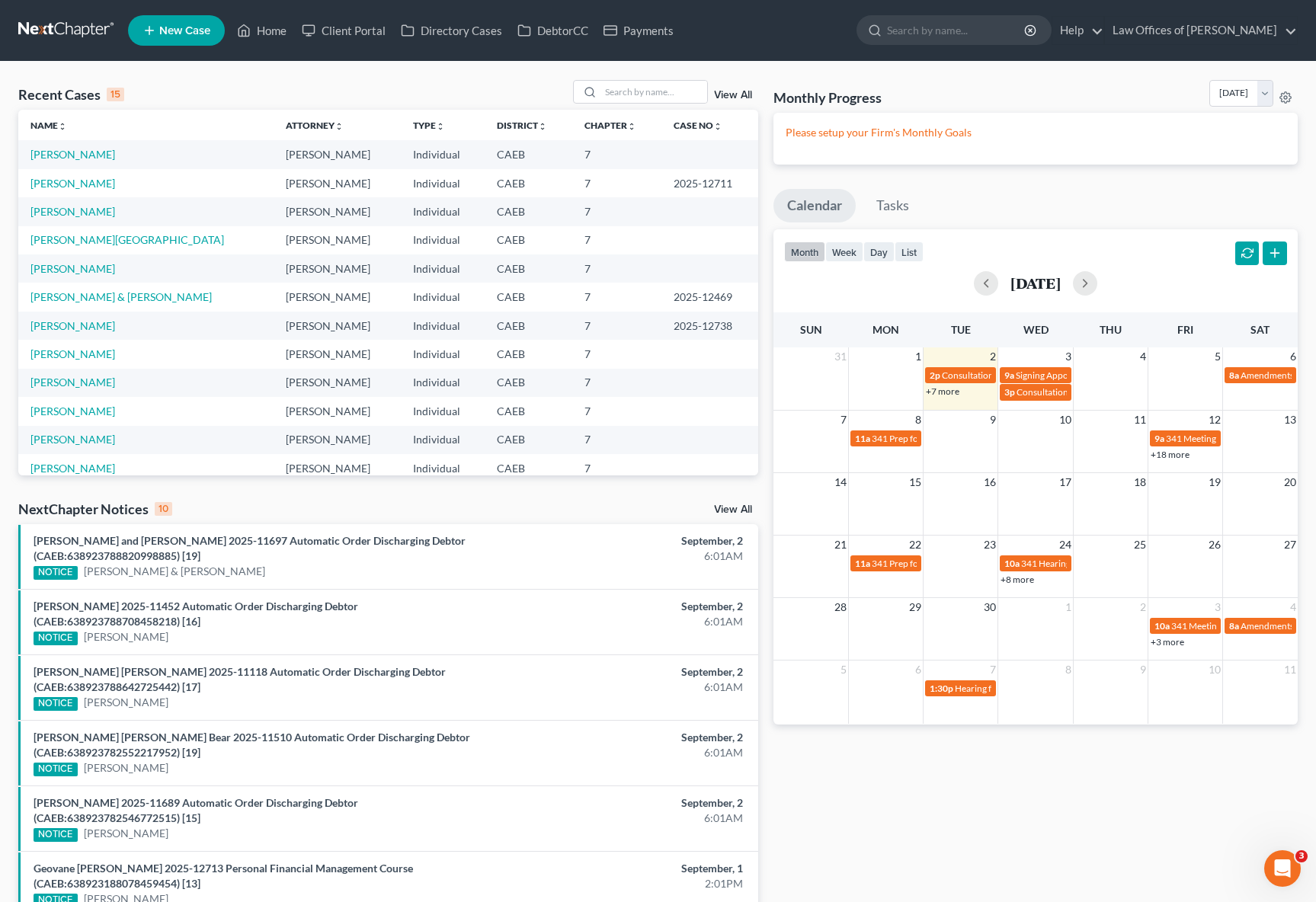
click at [939, 392] on link "+7 more" at bounding box center [942, 391] width 33 height 11
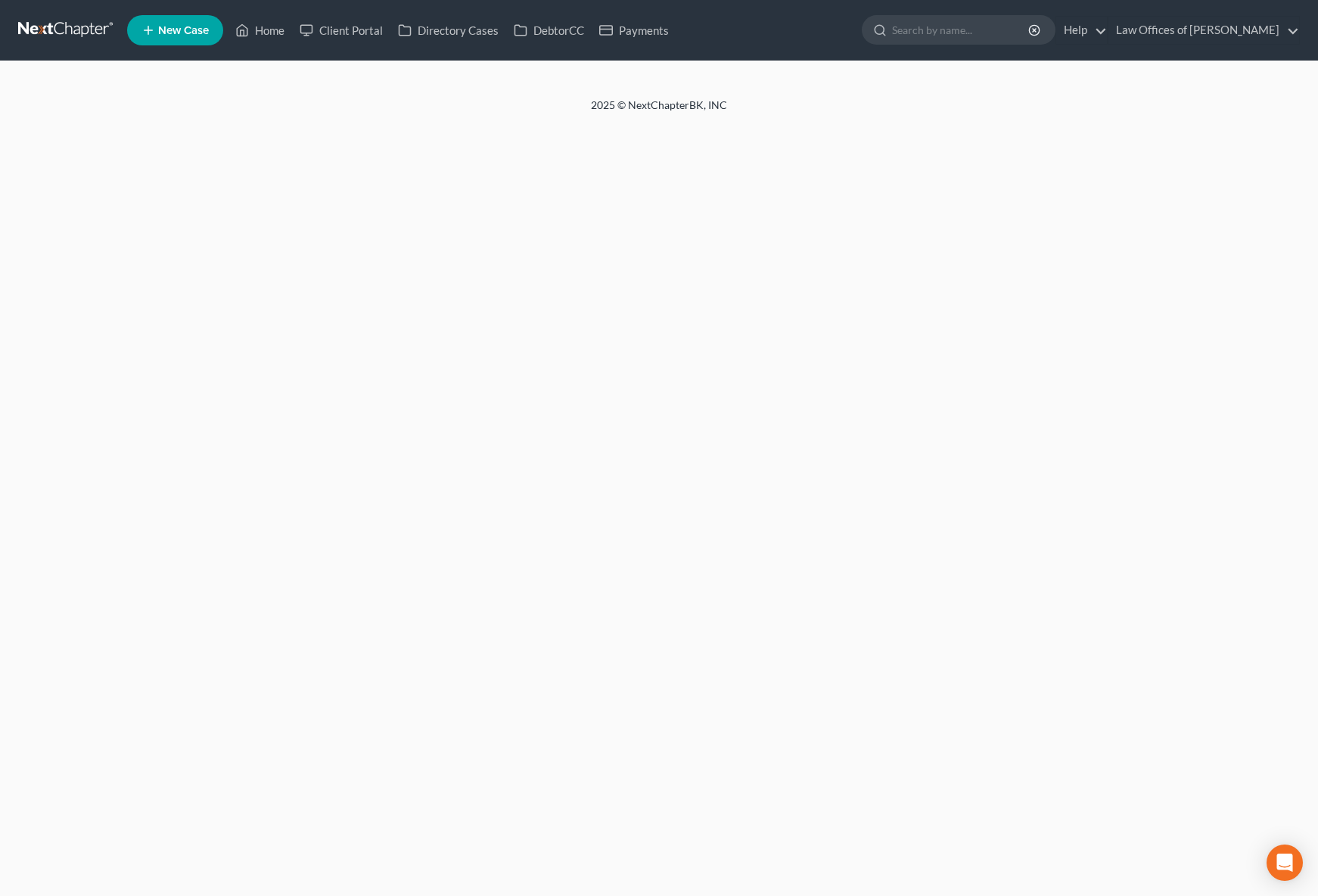
select select "0"
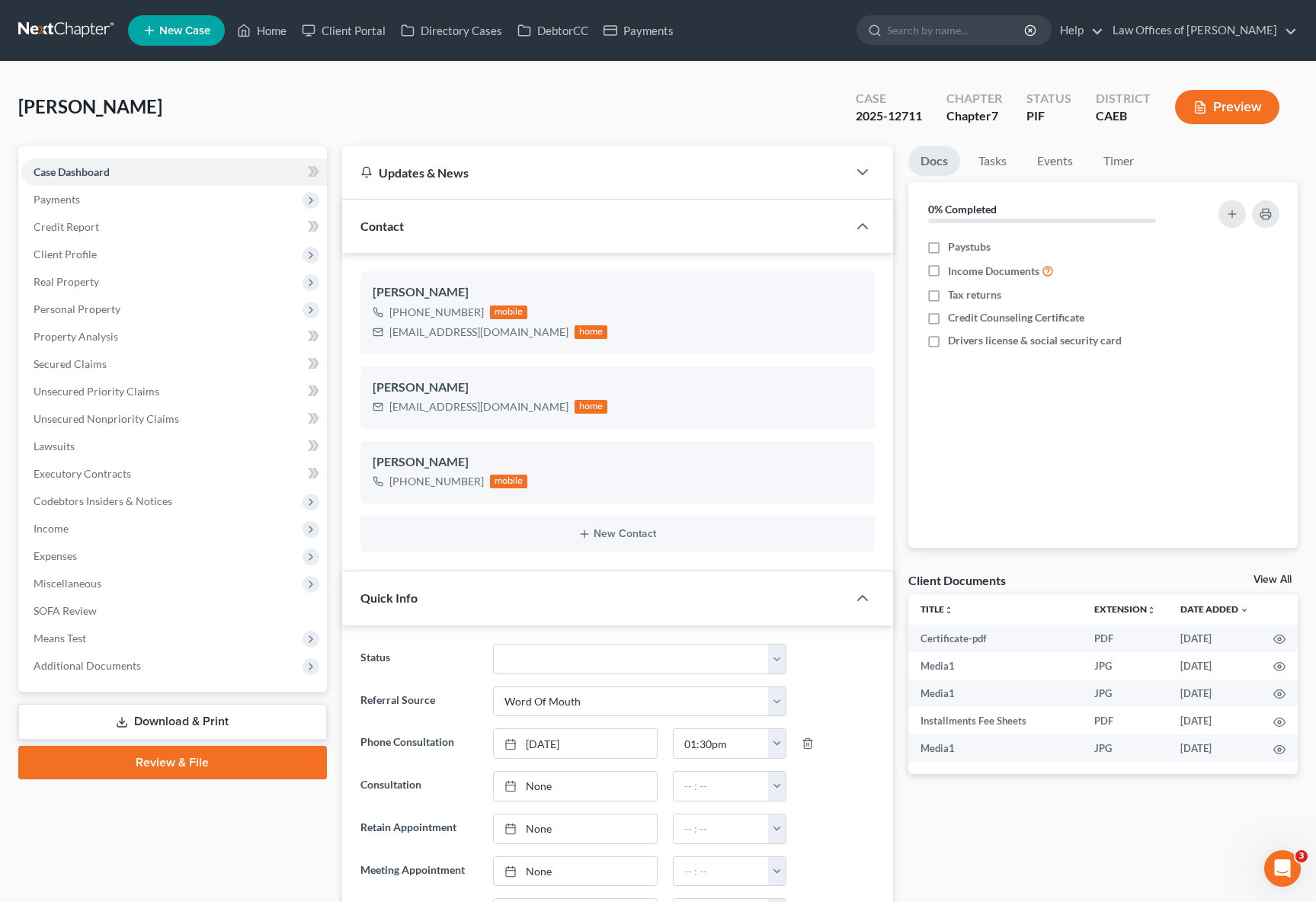
scroll to position [6047, 0]
click at [277, 32] on link "Home" at bounding box center [262, 31] width 65 height 28
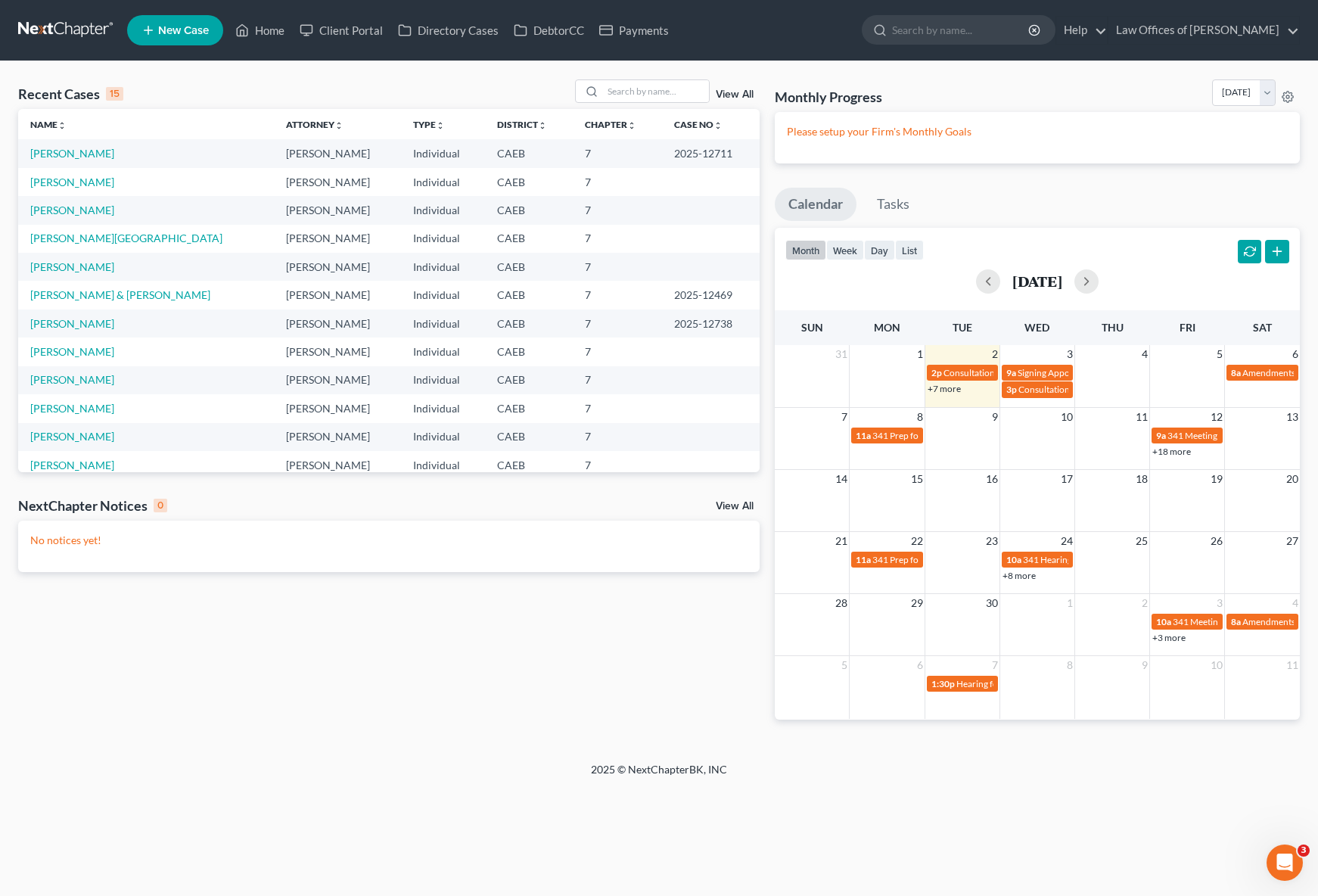
click at [936, 388] on link "+7 more" at bounding box center [943, 389] width 33 height 11
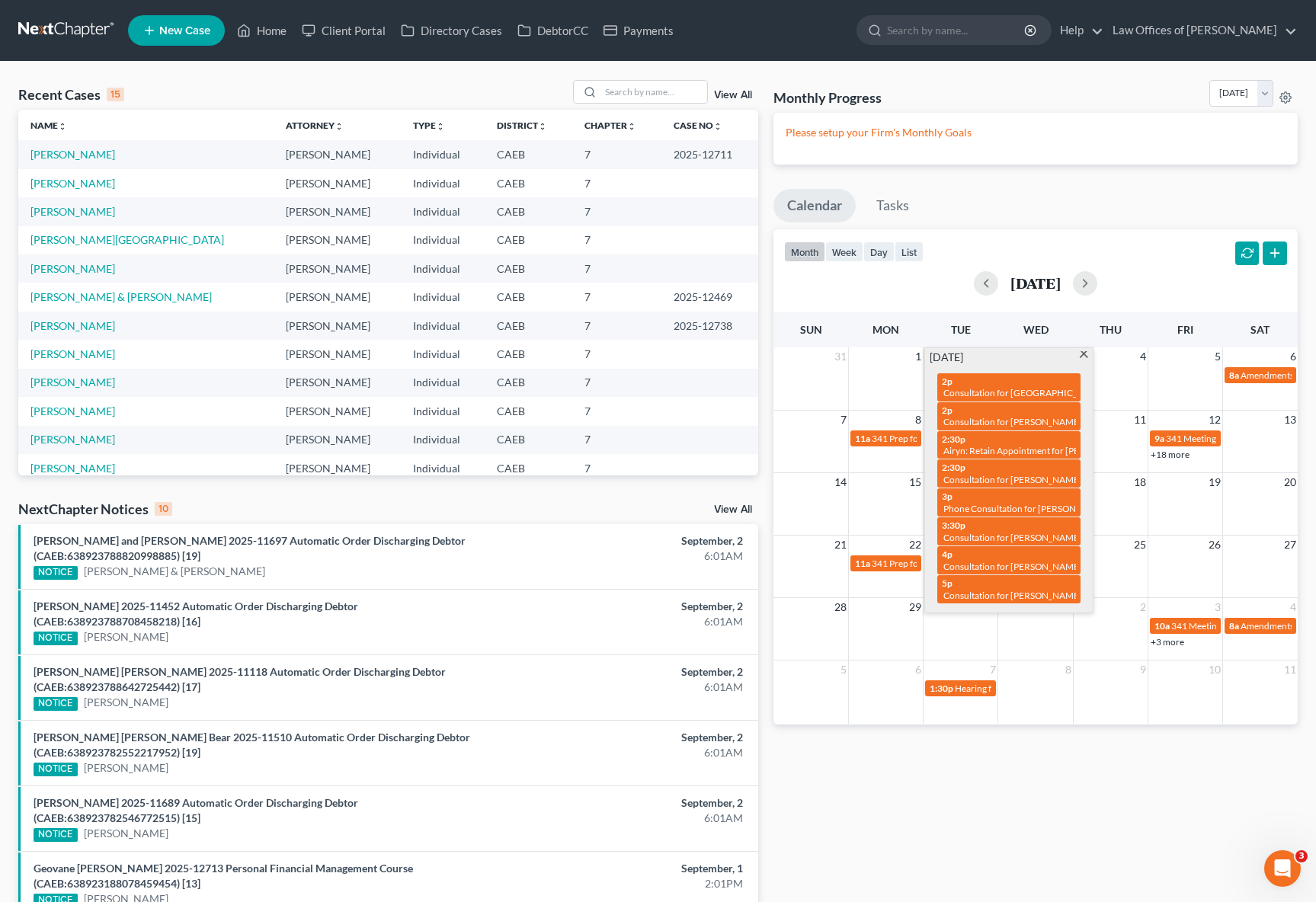
click at [184, 33] on span "New Case" at bounding box center [184, 31] width 51 height 11
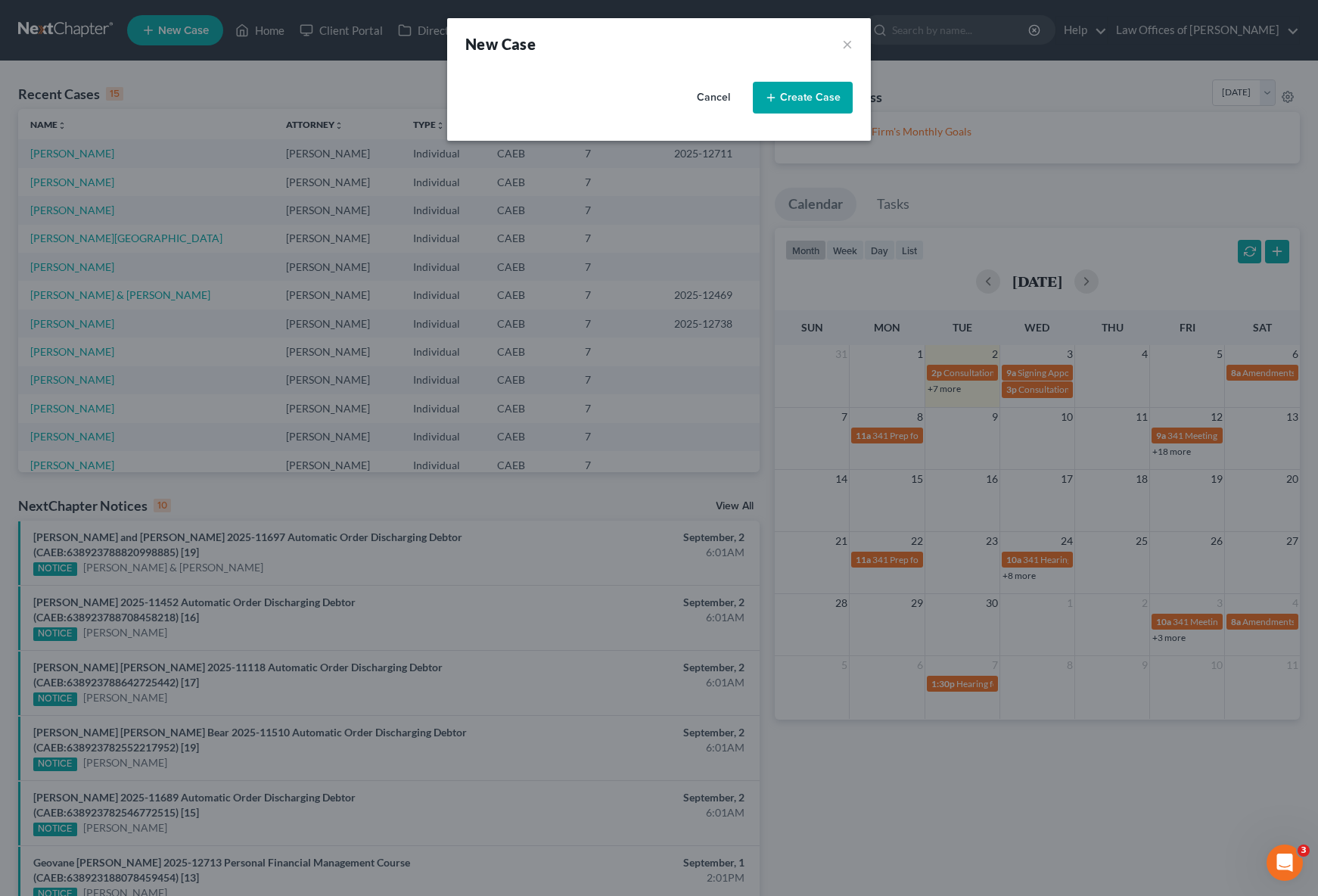
select select "8"
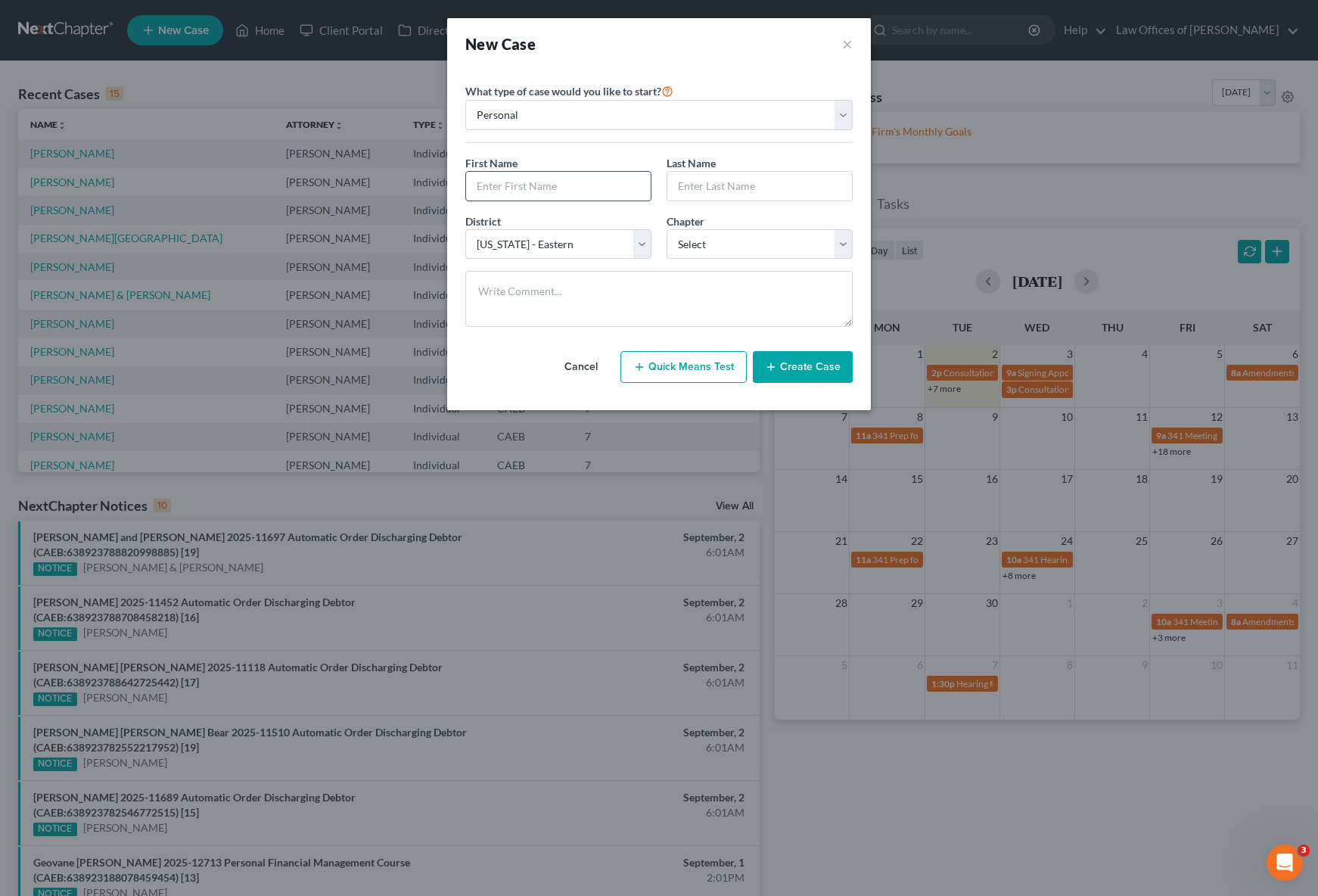
click at [520, 187] on input "text" at bounding box center [558, 186] width 185 height 28
type input "[PERSON_NAME]"
click at [848, 246] on select "Select 7 11 12 13" at bounding box center [760, 245] width 186 height 30
select select "0"
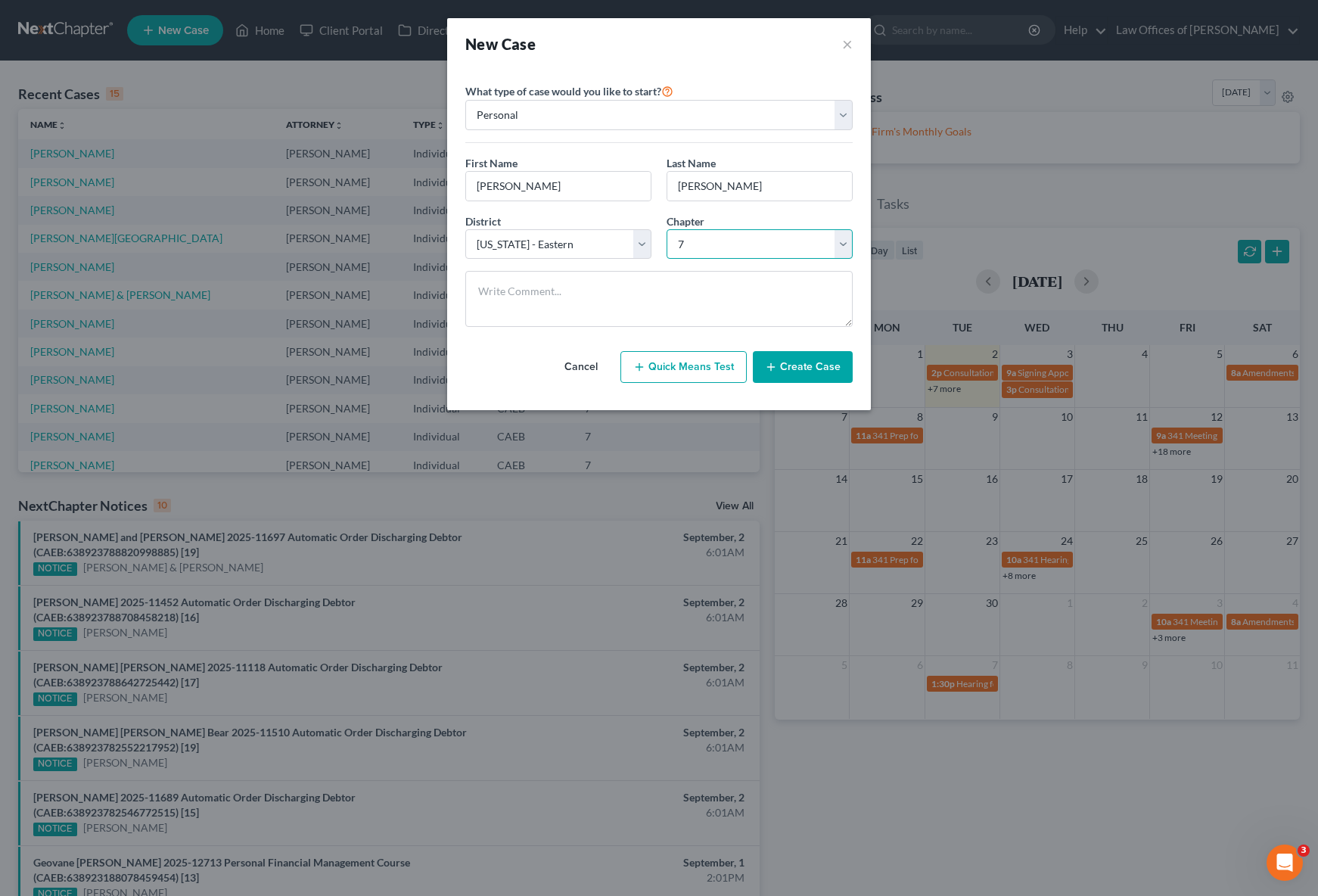
click at [667, 229] on select "Select 7 11 12 13" at bounding box center [760, 245] width 186 height 30
click at [826, 362] on button "Create Case" at bounding box center [802, 367] width 100 height 32
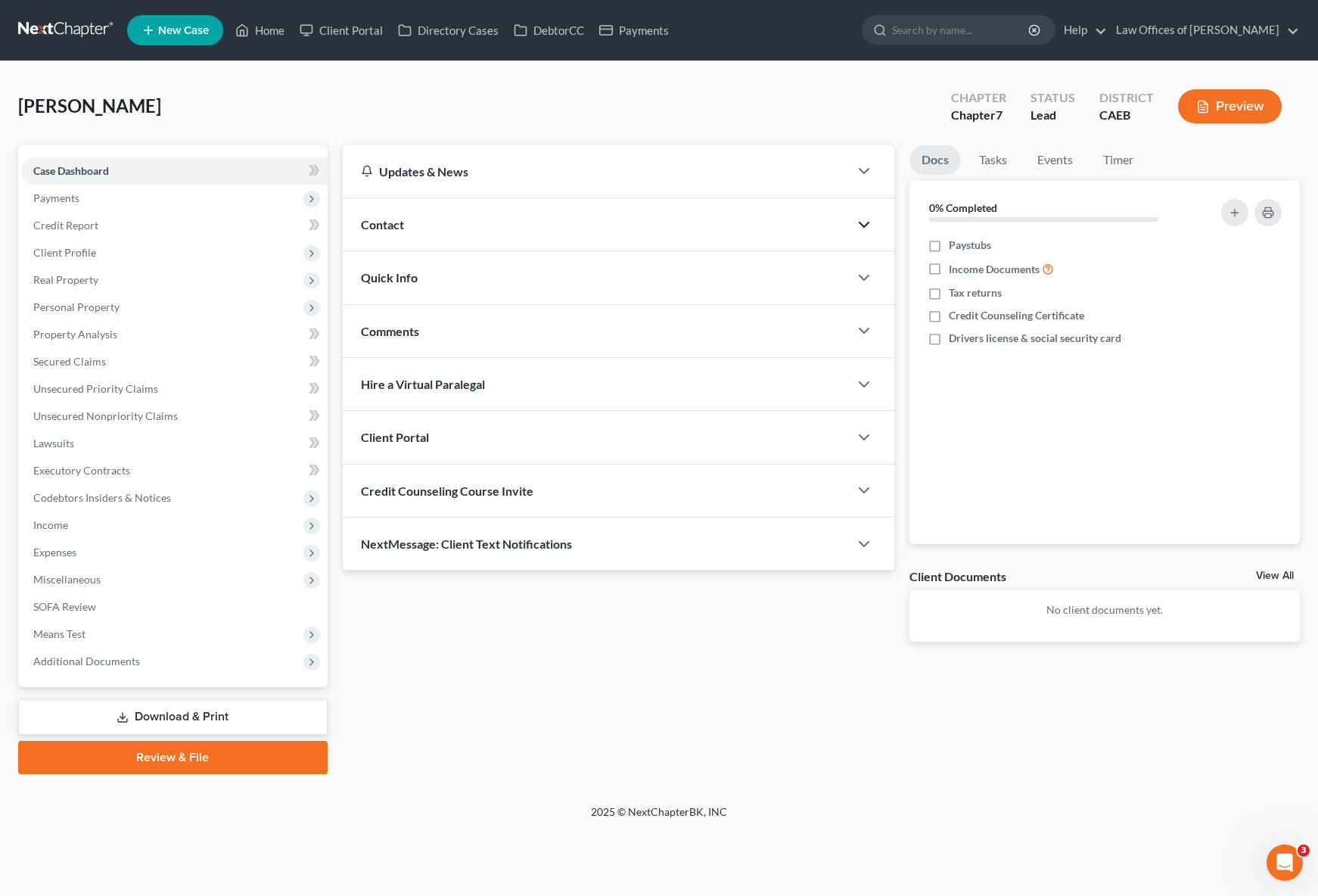
click at [865, 223] on icon "button" at bounding box center [864, 224] width 18 height 18
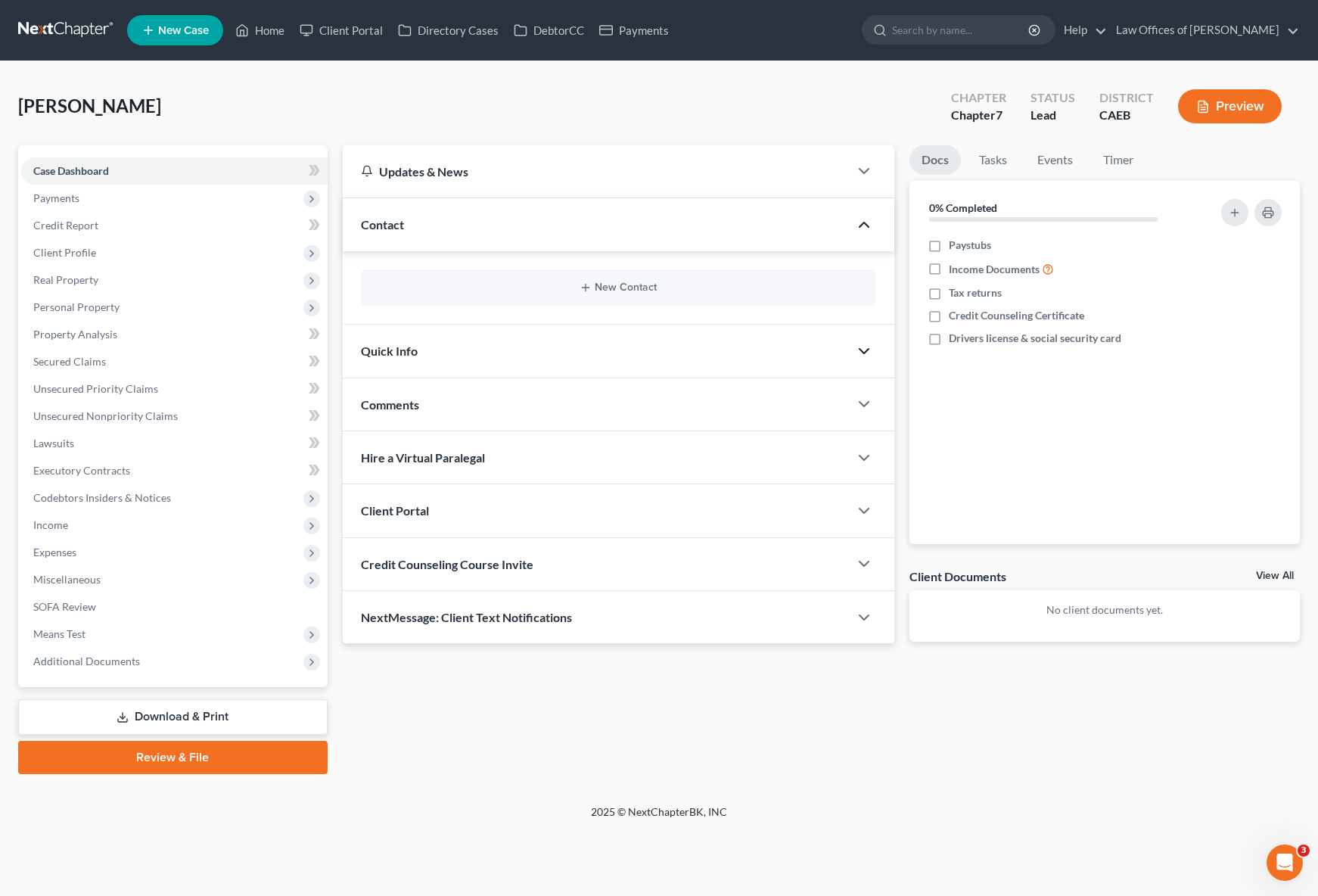
click at [866, 344] on icon "button" at bounding box center [864, 351] width 18 height 18
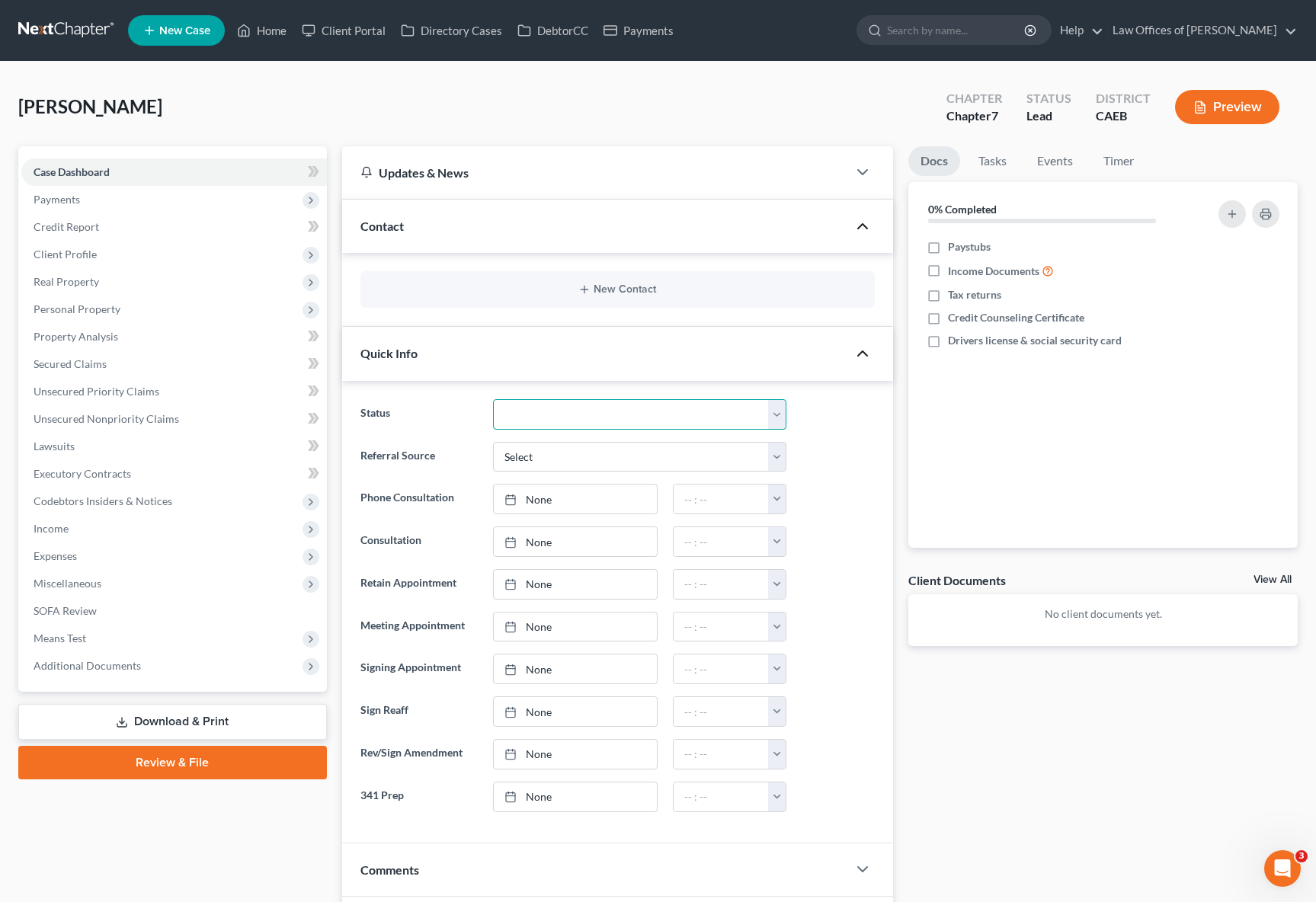
click at [772, 412] on select "Cancelled/Refund Closed Consultation Declined Discharged Filed Income Check In …" at bounding box center [640, 414] width 294 height 31
select select "2"
click at [493, 399] on select "Cancelled/Refund Closed Consultation Declined Discharged Filed Income Check In …" at bounding box center [640, 414] width 294 height 31
click at [638, 286] on button "New Contact" at bounding box center [617, 289] width 490 height 12
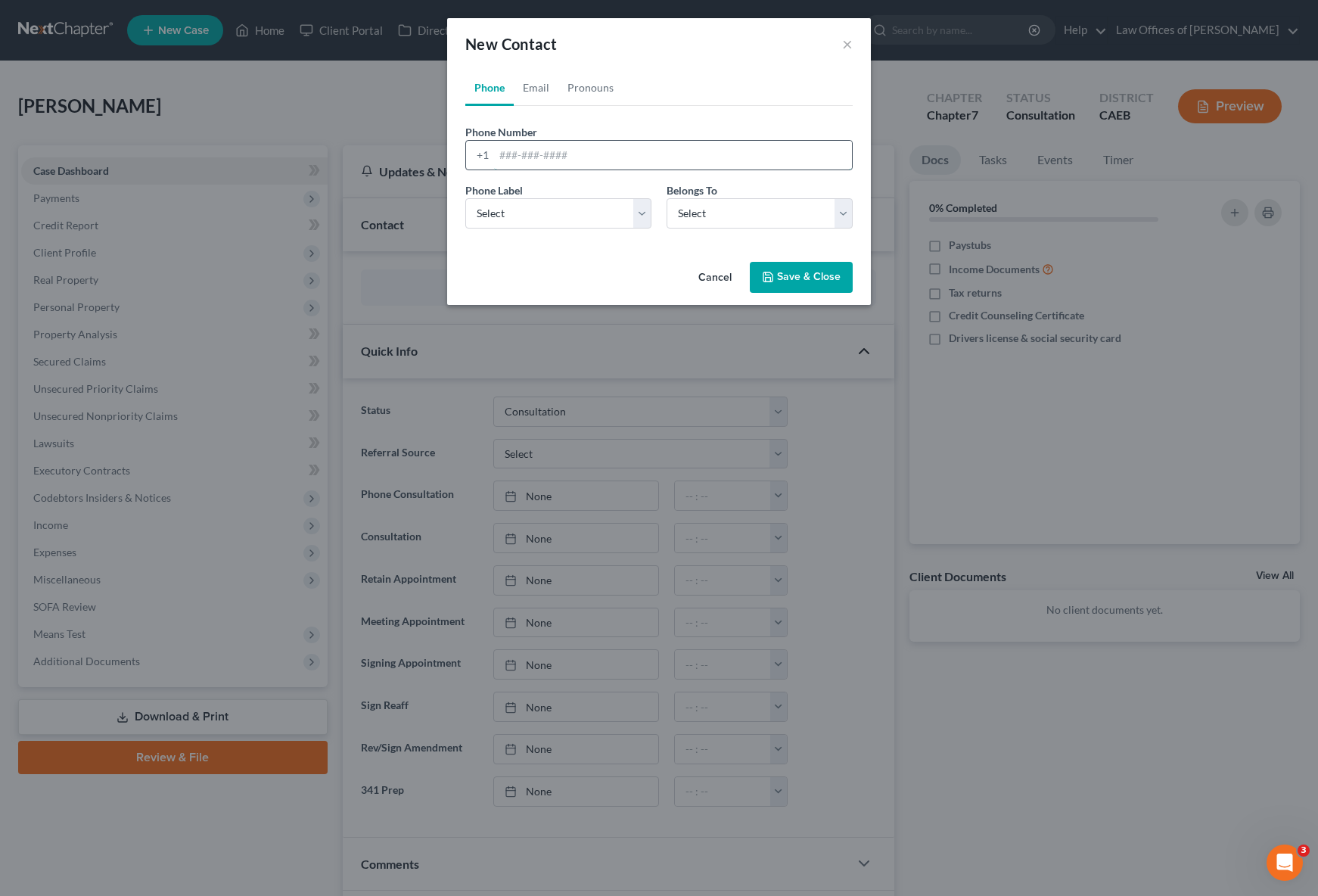
drag, startPoint x: 631, startPoint y: 158, endPoint x: 700, endPoint y: 159, distance: 69.0
click at [633, 158] on input "tel" at bounding box center [672, 155] width 357 height 28
type input "6617486816"
click at [650, 214] on select "Select Mobile Home Work Other" at bounding box center [558, 213] width 186 height 30
select select "0"
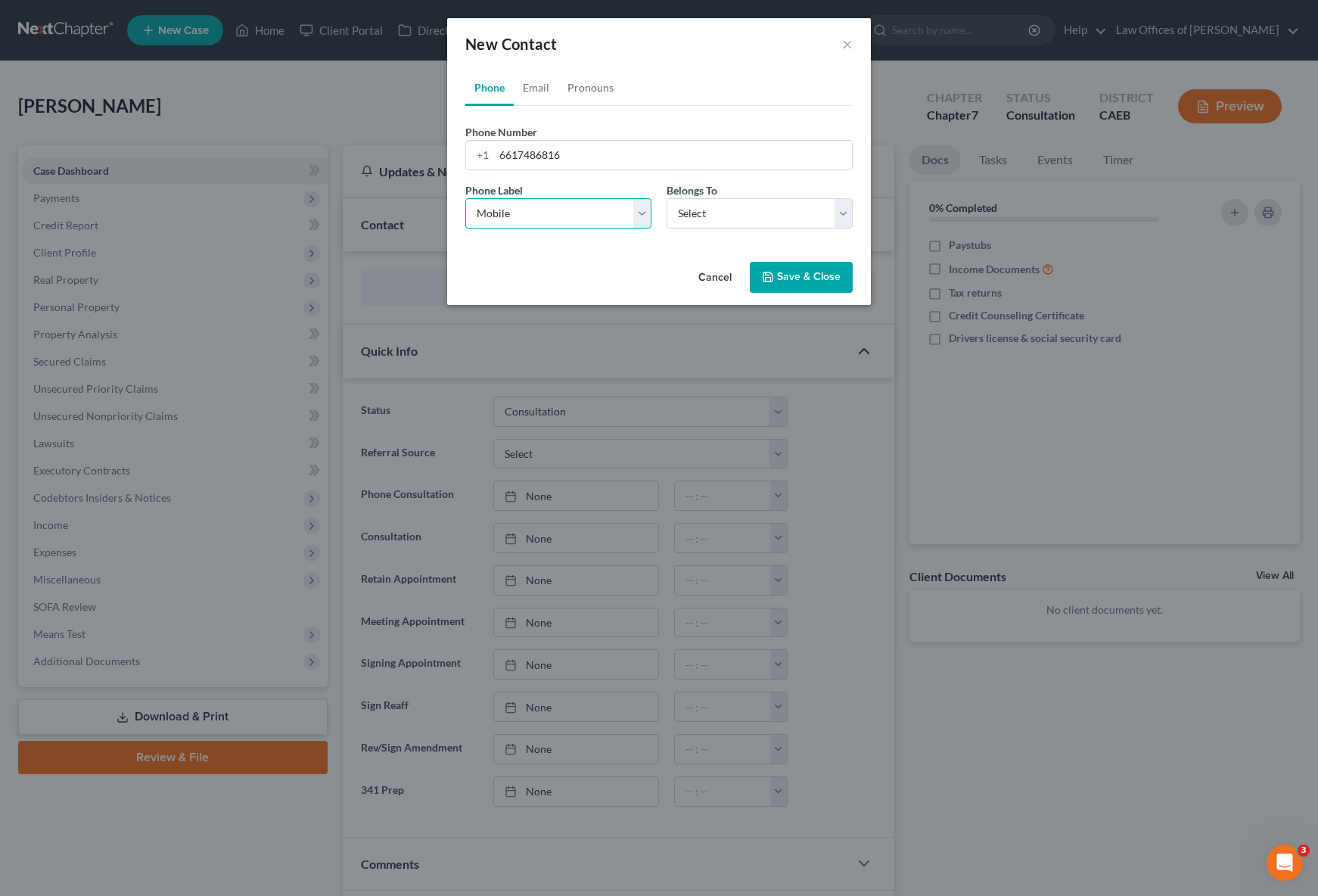
click at [466, 198] on select "Select Mobile Home Work Other" at bounding box center [558, 213] width 186 height 30
click at [841, 214] on select "Select Client Other" at bounding box center [760, 213] width 186 height 30
select select "0"
click at [667, 198] on select "Select Client Other" at bounding box center [760, 213] width 186 height 30
click at [837, 283] on button "Save & Close" at bounding box center [801, 278] width 103 height 32
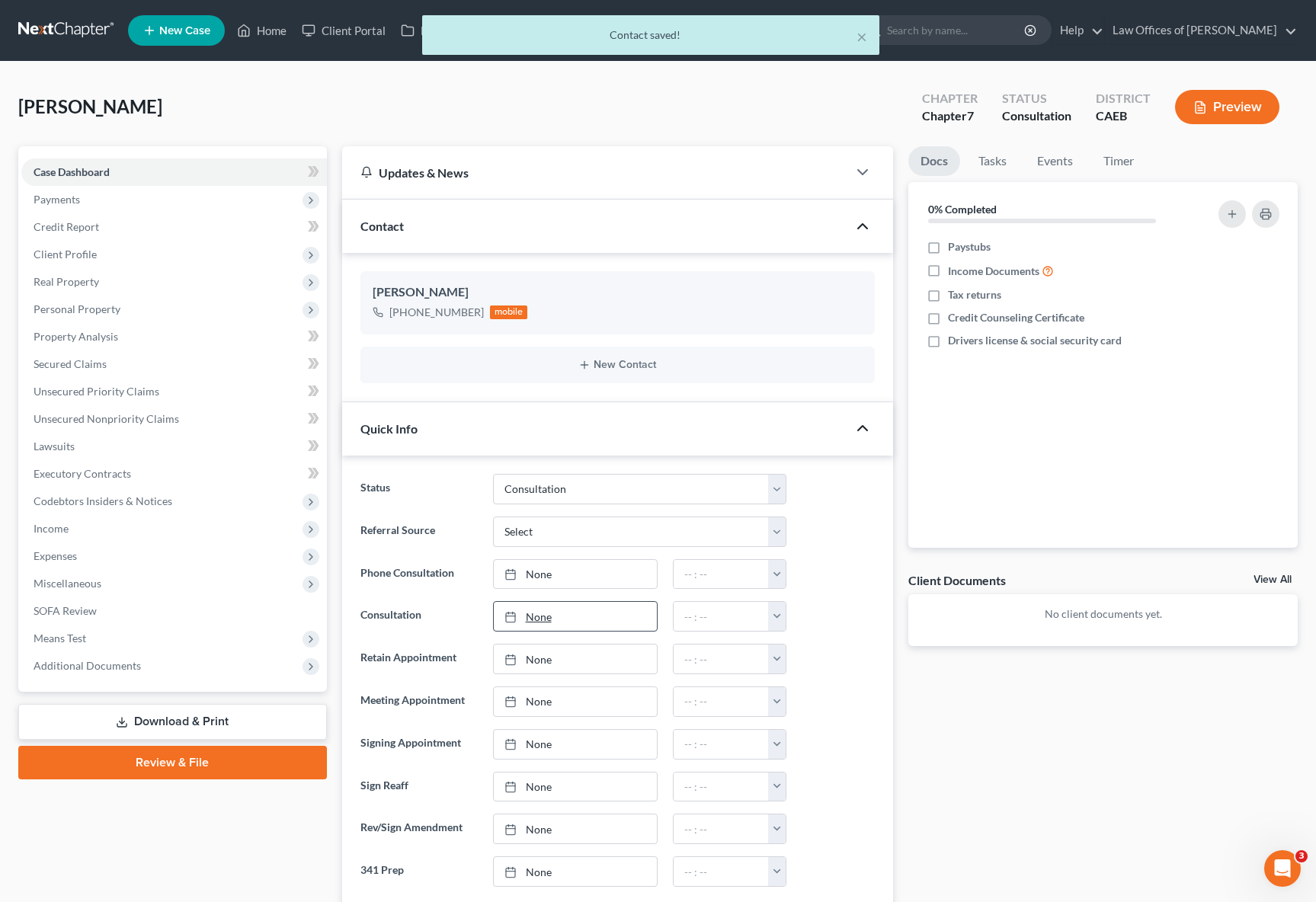
type input "[DATE]"
click at [537, 611] on link "None" at bounding box center [576, 616] width 164 height 29
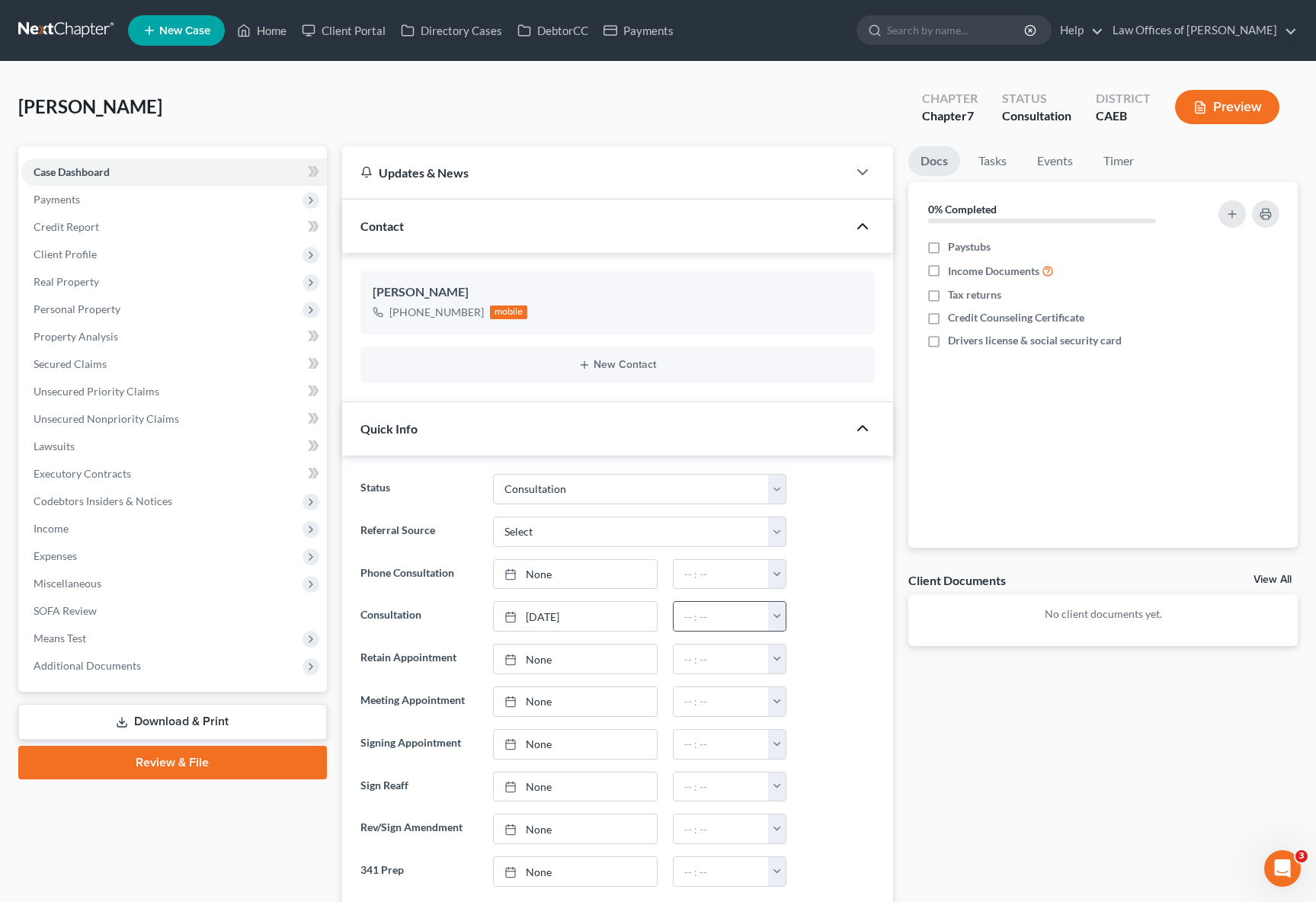
click at [775, 614] on button "button" at bounding box center [776, 616] width 17 height 29
click at [812, 713] on link "4:30pm" at bounding box center [810, 714] width 85 height 26
type input "4:30pm"
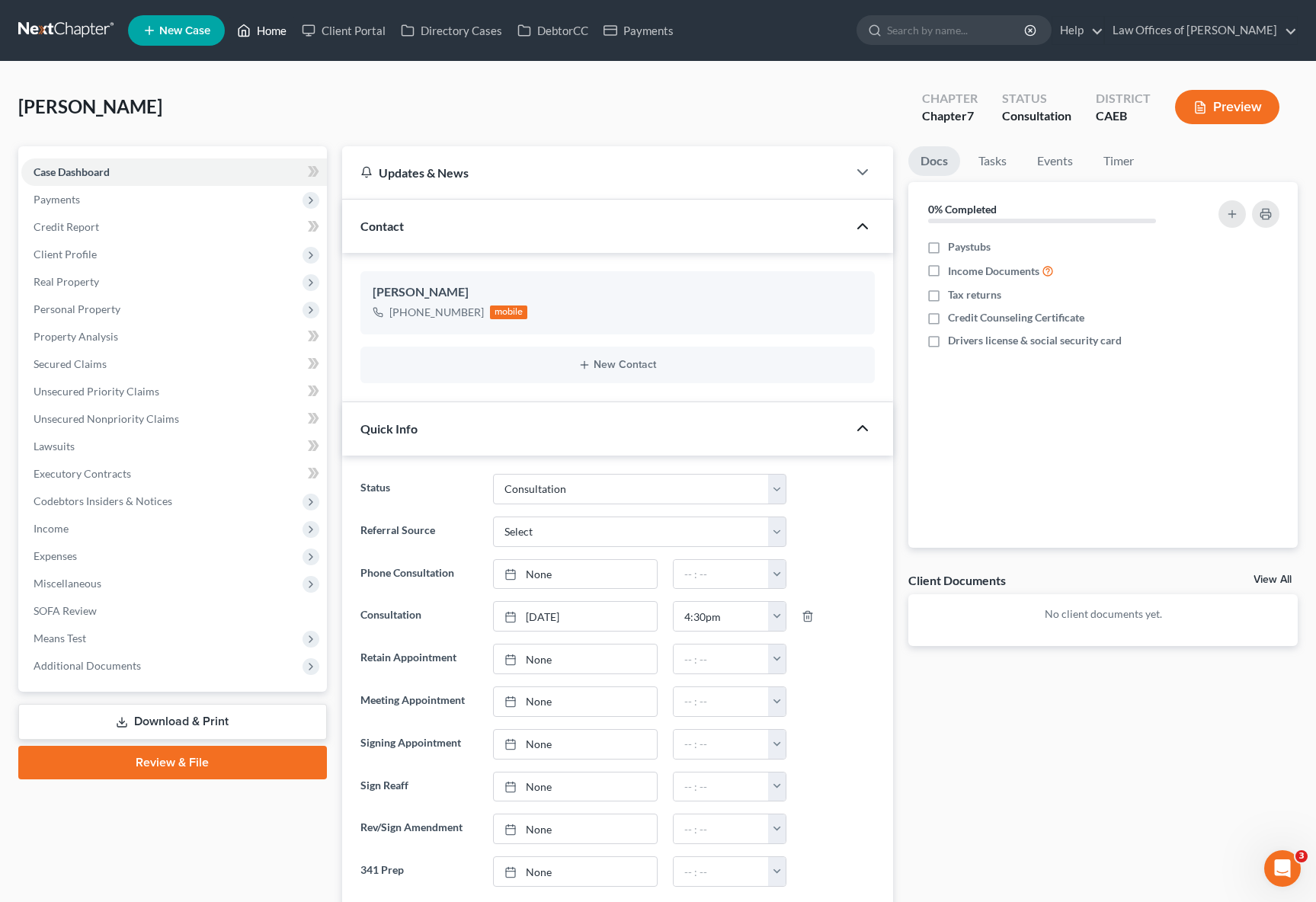
click at [266, 35] on link "Home" at bounding box center [262, 31] width 65 height 28
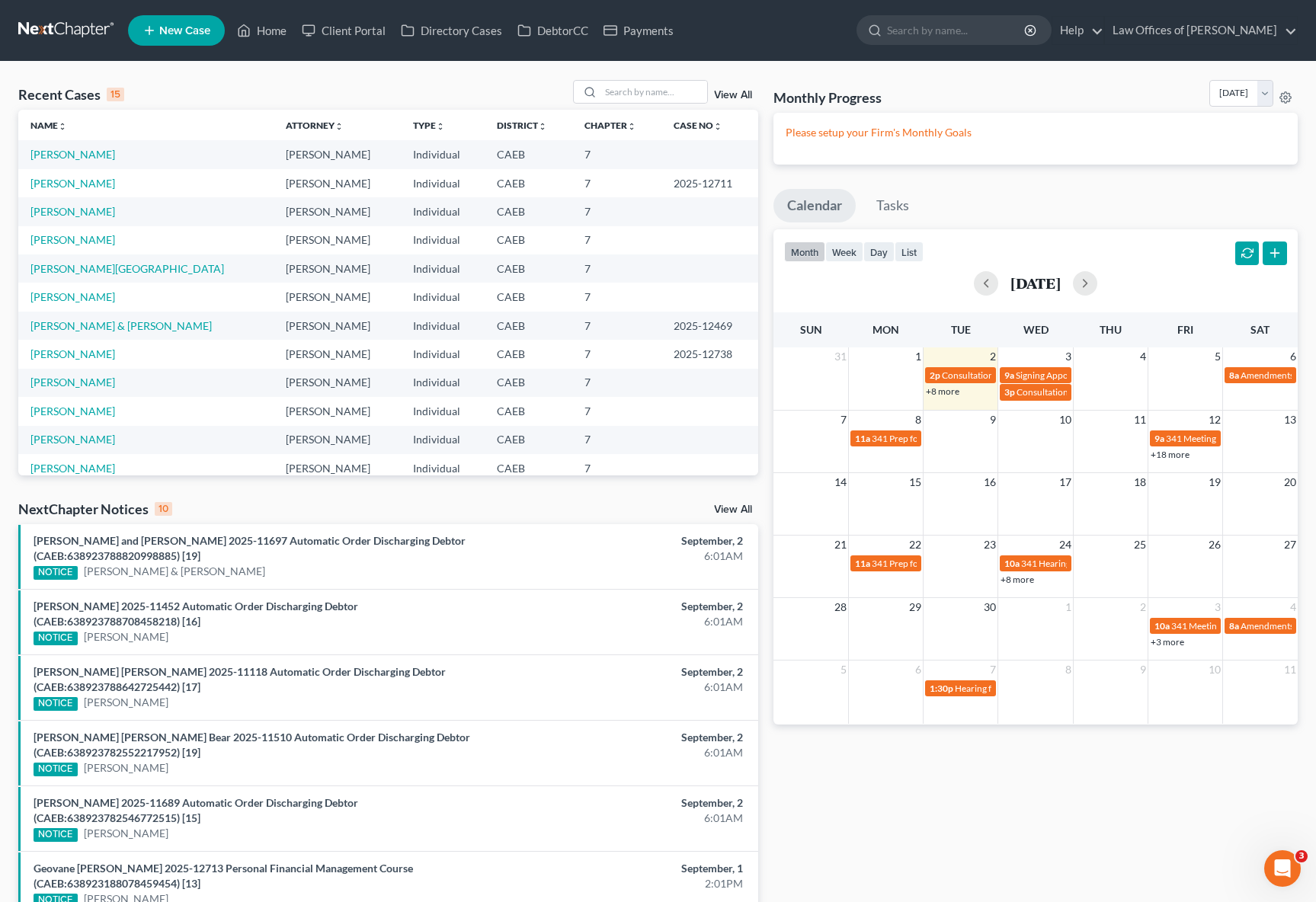
click at [941, 390] on link "+8 more" at bounding box center [942, 391] width 33 height 11
click at [92, 156] on link "[PERSON_NAME]" at bounding box center [73, 155] width 85 height 13
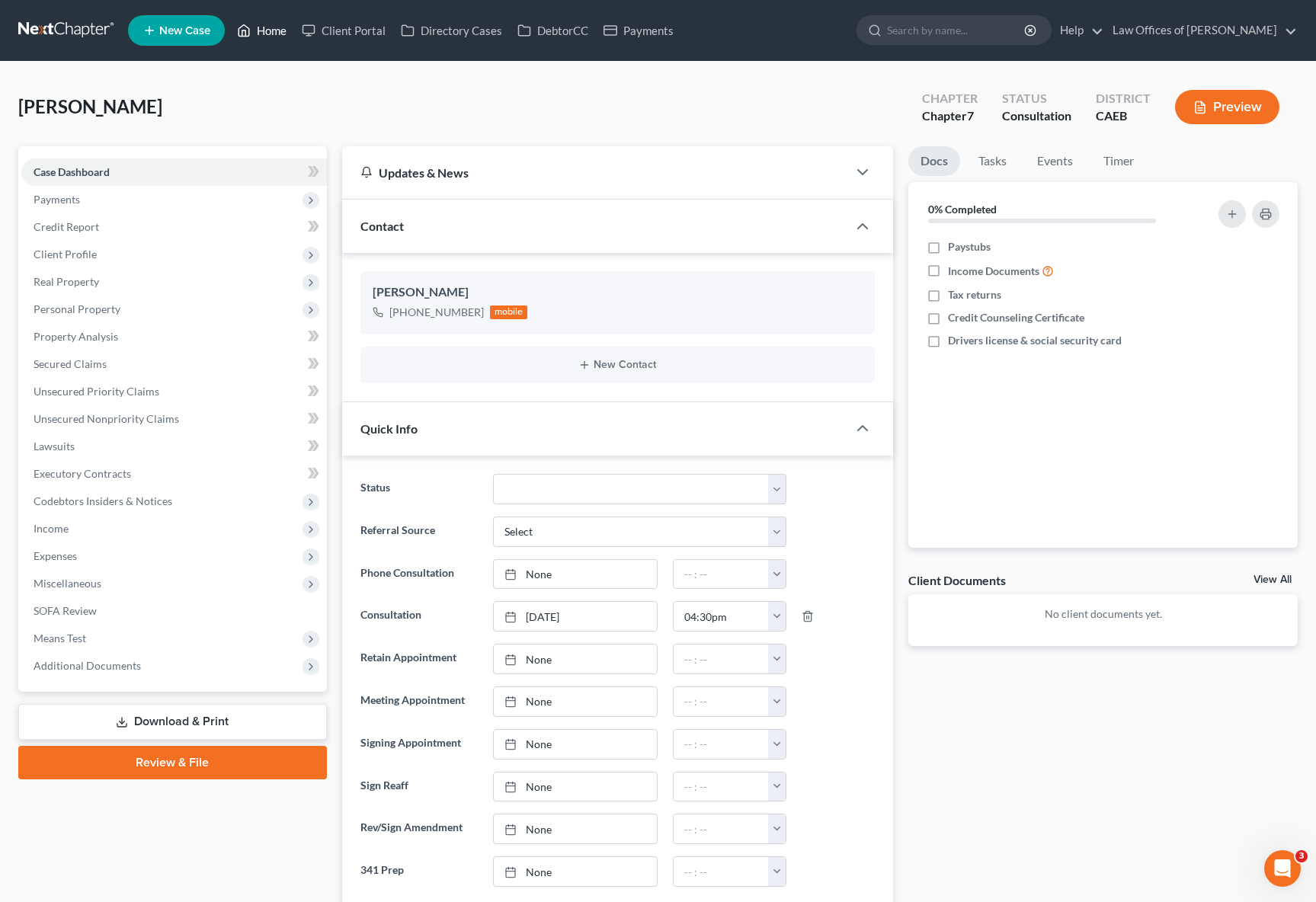
click at [273, 38] on link "Home" at bounding box center [262, 31] width 65 height 28
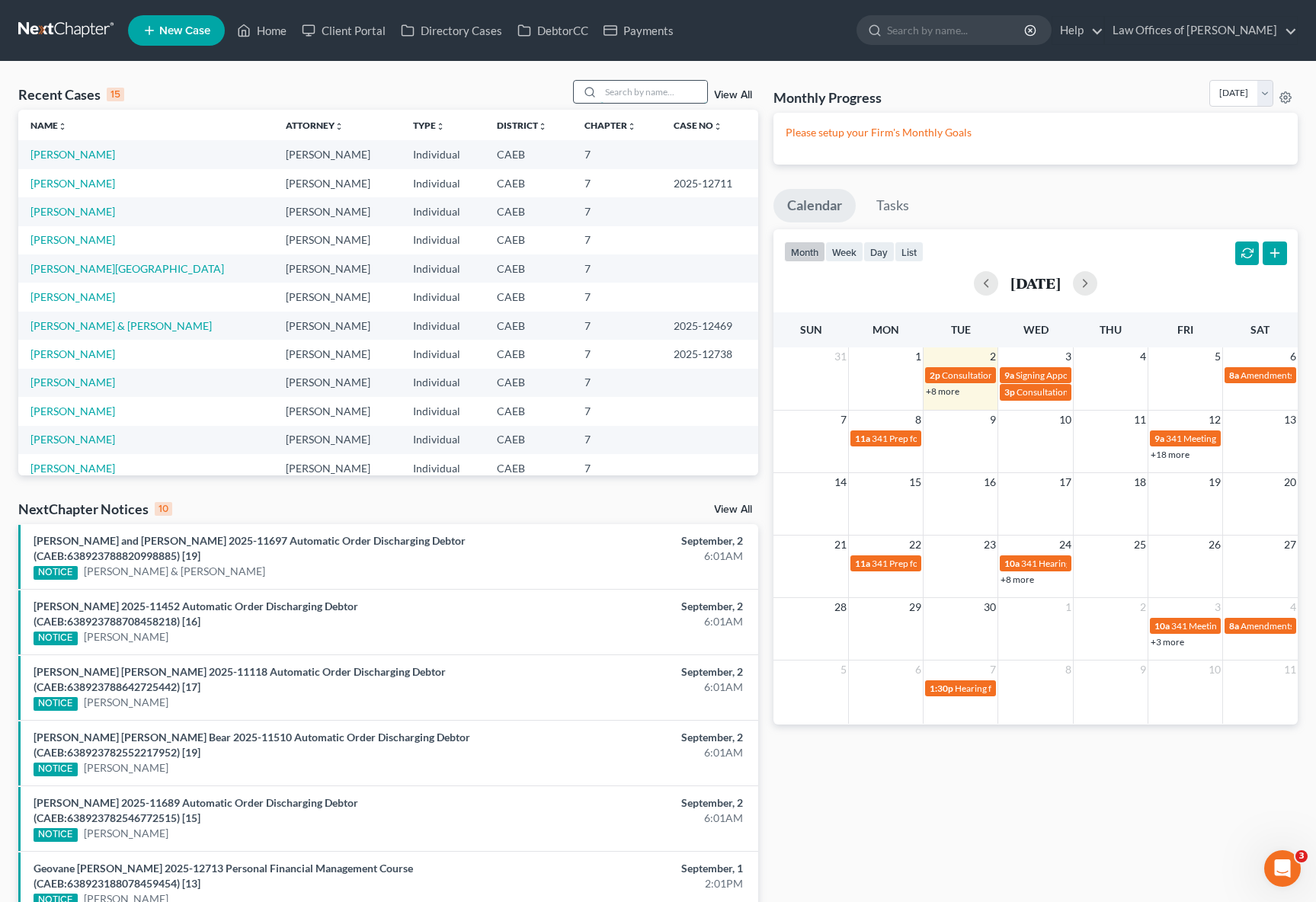
click at [643, 90] on input "search" at bounding box center [654, 92] width 107 height 22
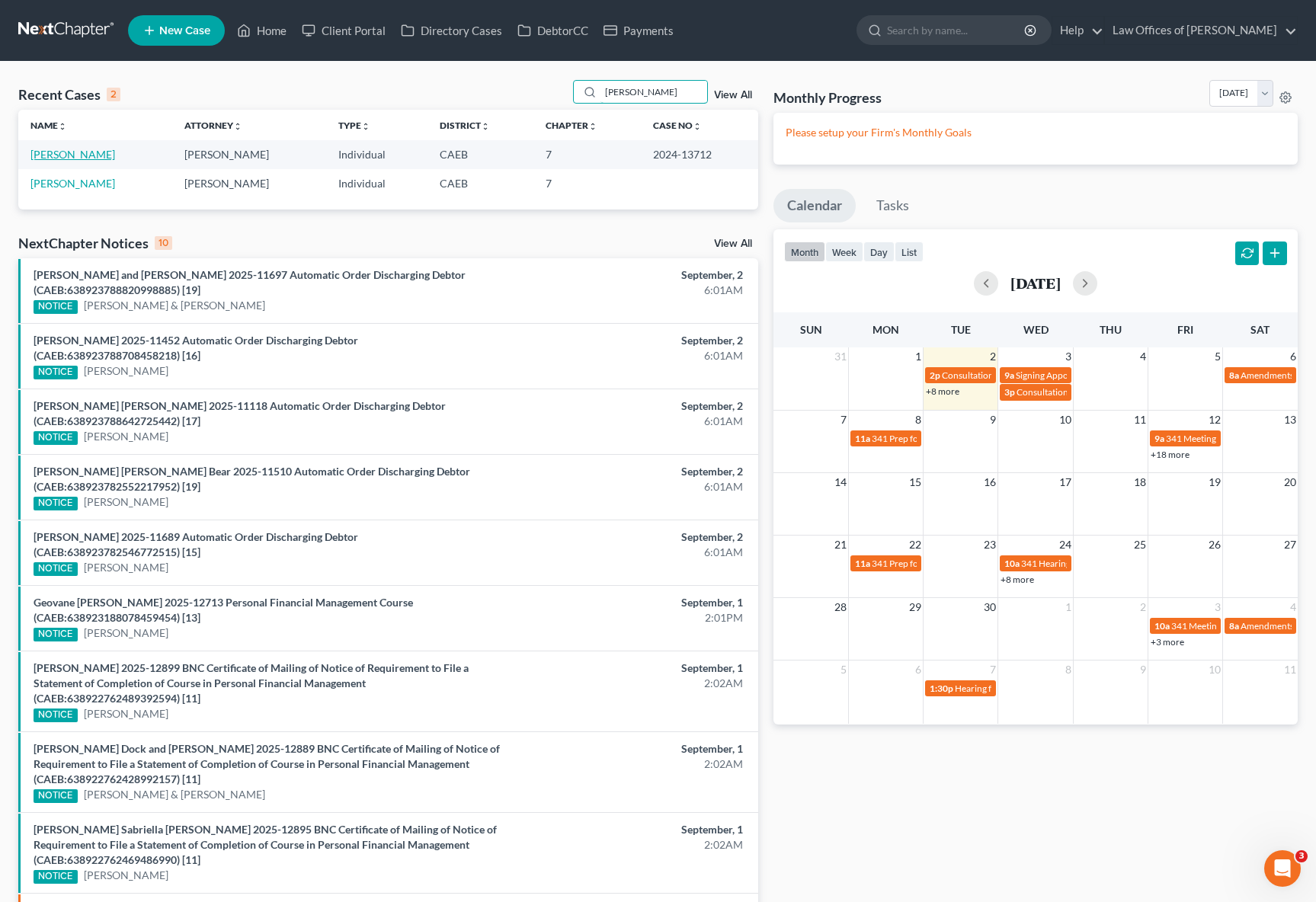
type input "[PERSON_NAME]"
click at [50, 155] on link "[PERSON_NAME]" at bounding box center [73, 155] width 85 height 13
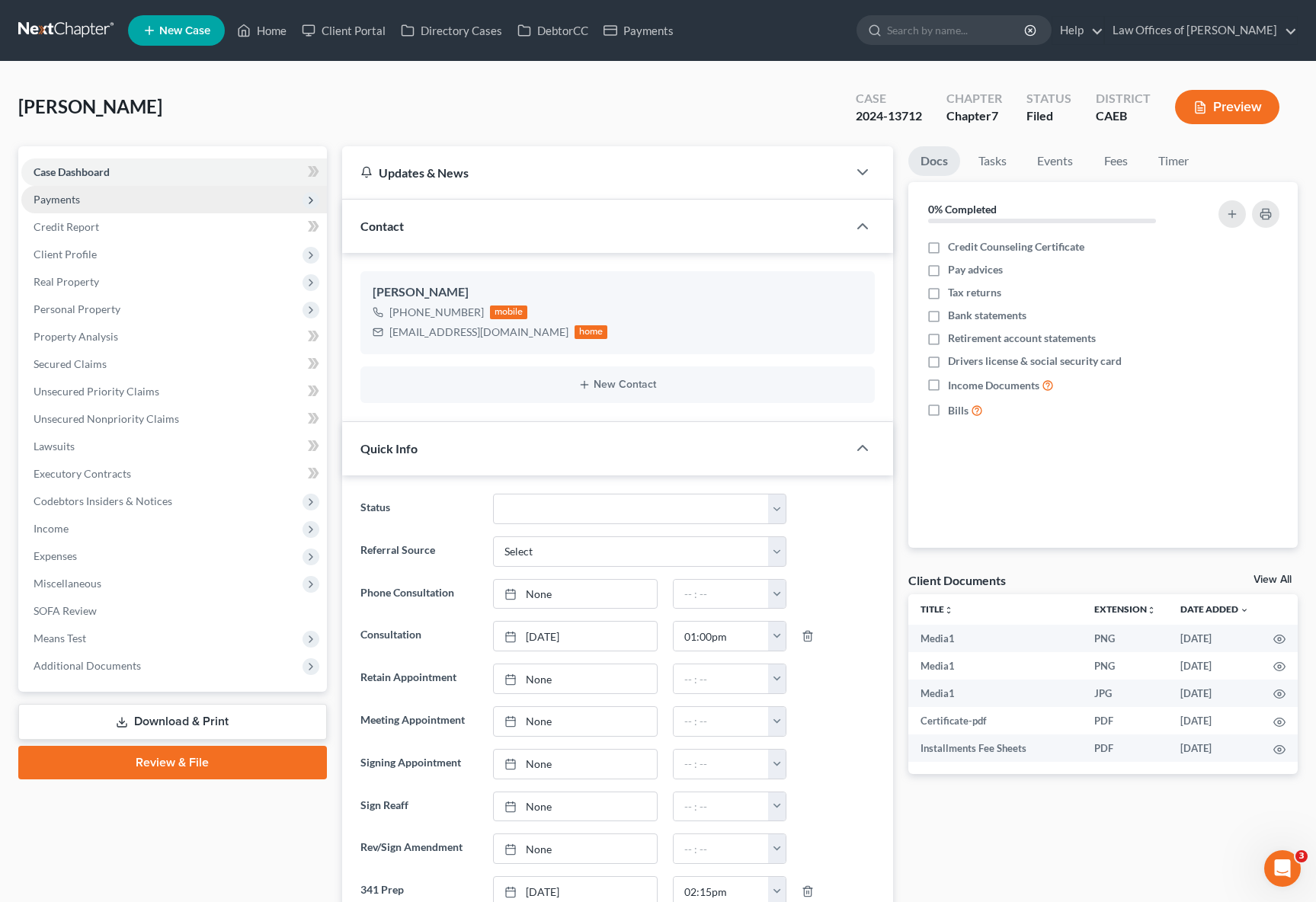
scroll to position [26051, 0]
click at [121, 667] on span "Additional Documents" at bounding box center [87, 665] width 108 height 13
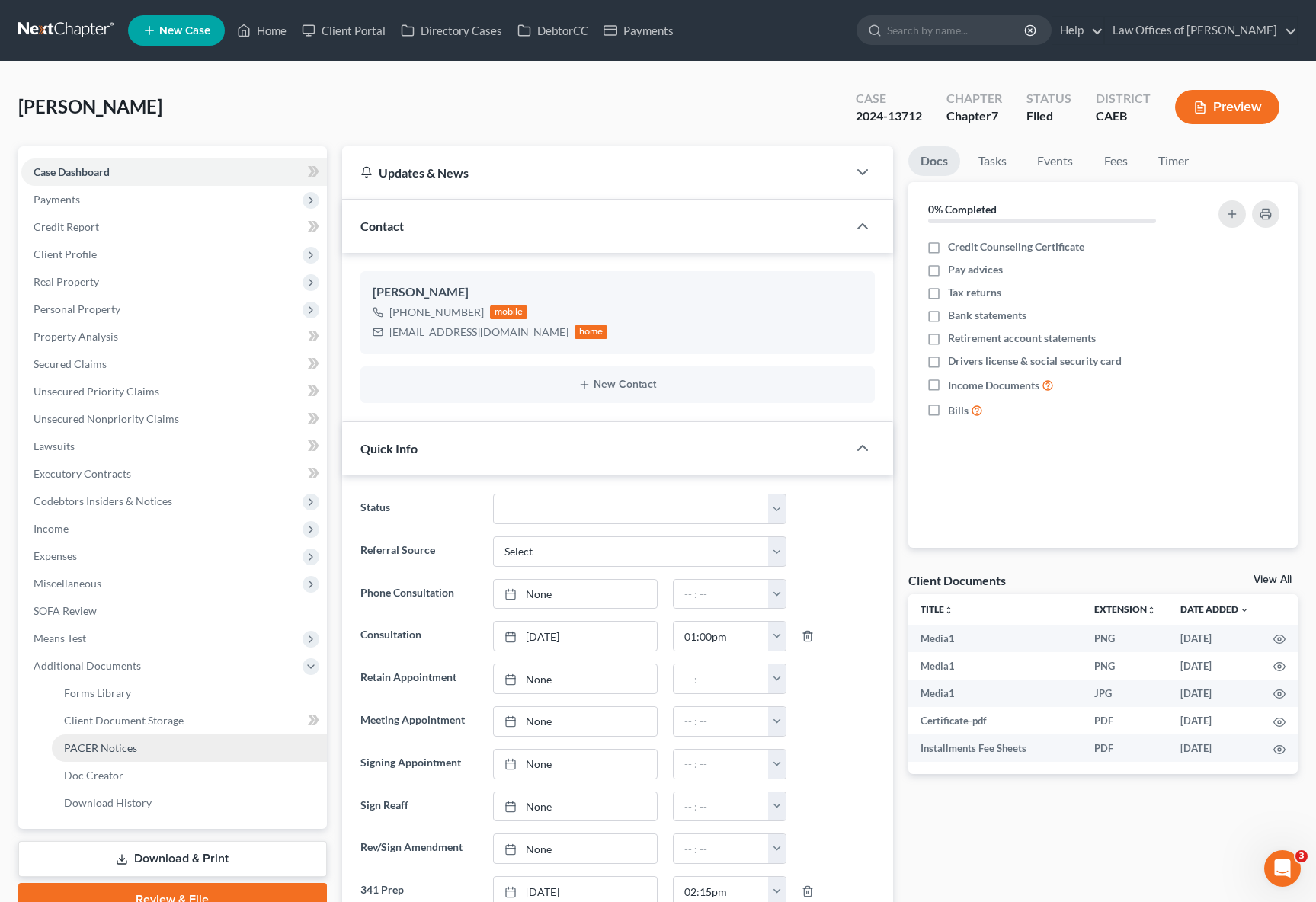
click at [129, 741] on span "PACER Notices" at bounding box center [100, 747] width 74 height 13
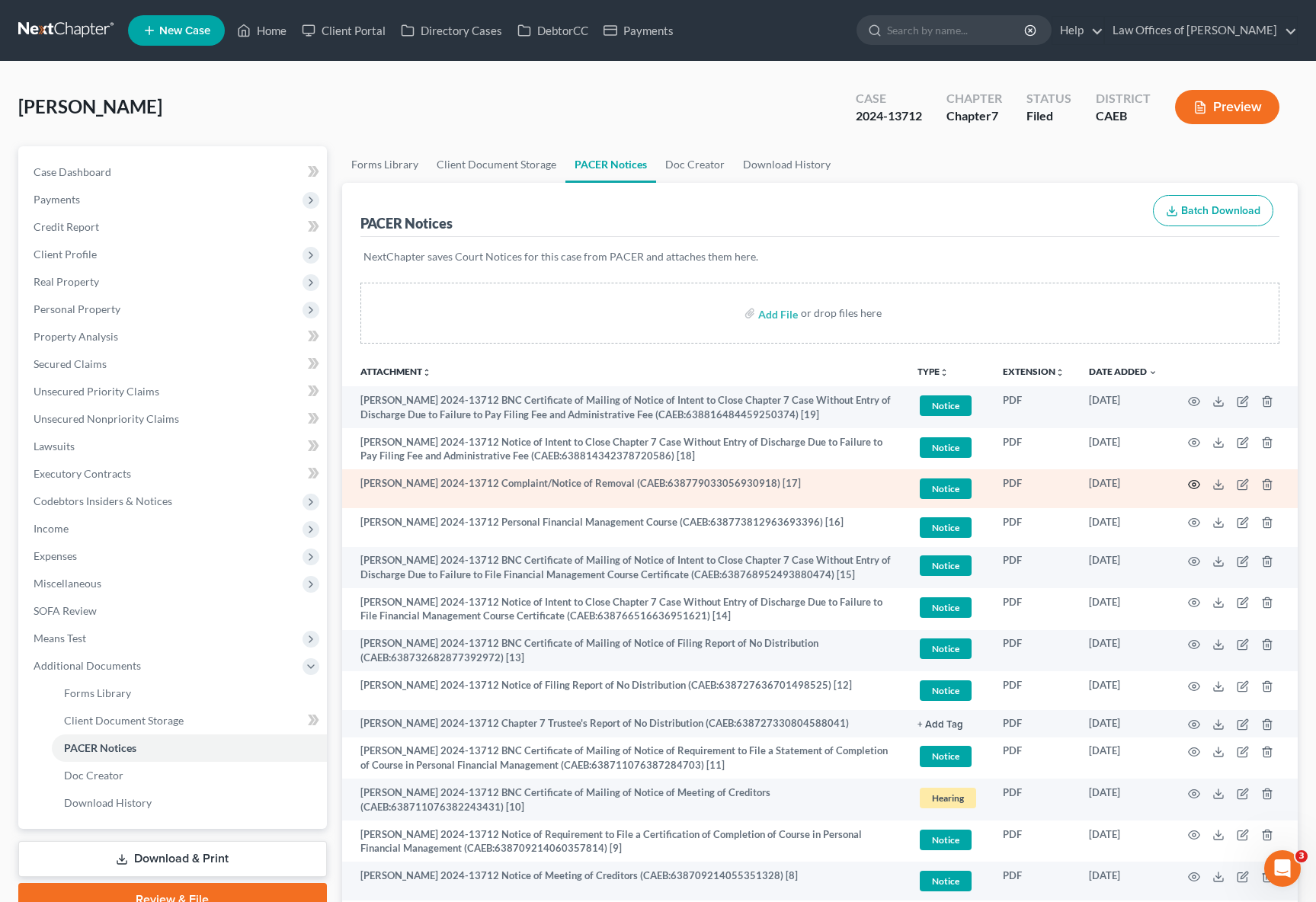
click at [1193, 483] on circle "button" at bounding box center [1194, 484] width 3 height 3
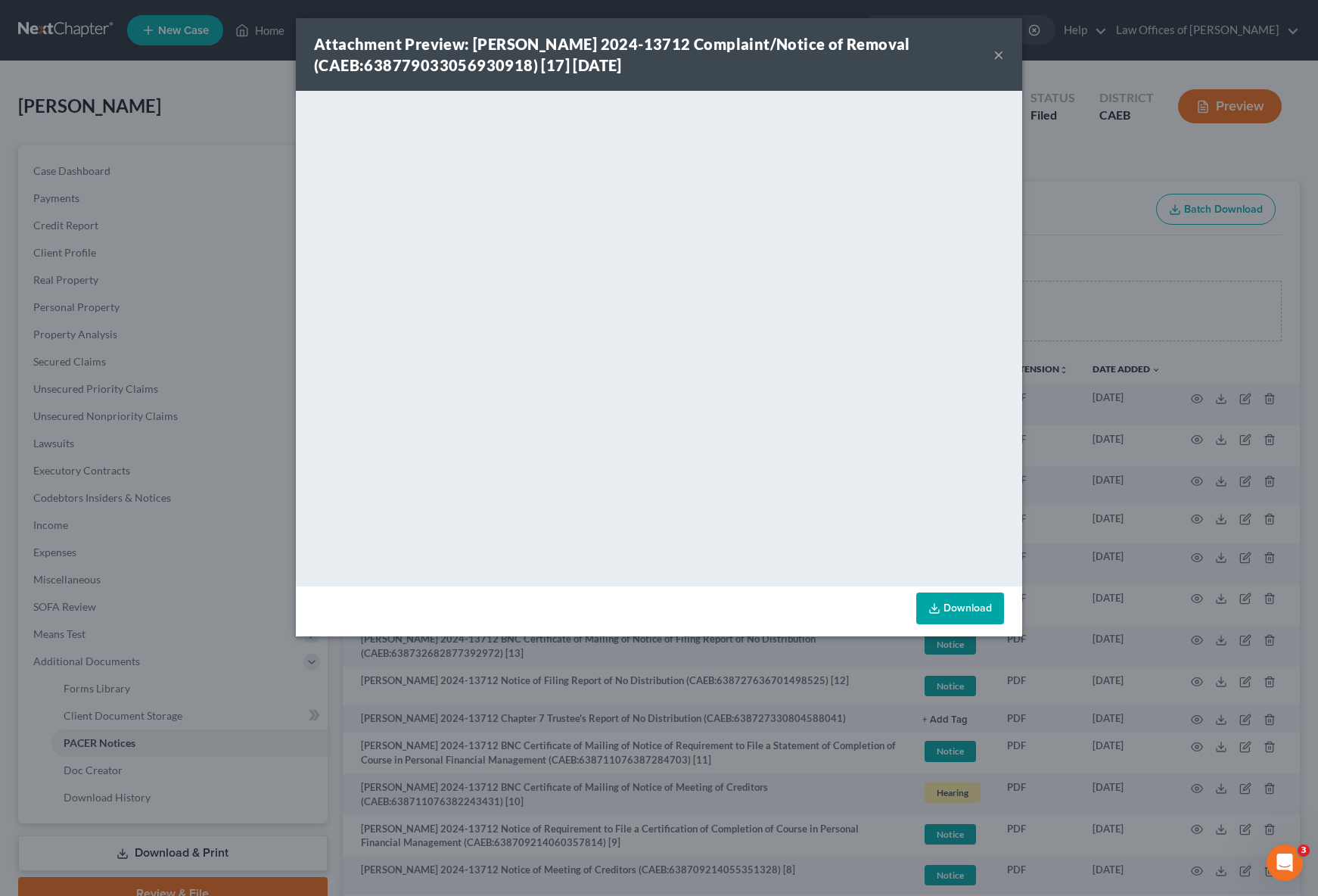
click at [998, 54] on button "×" at bounding box center [998, 54] width 10 height 18
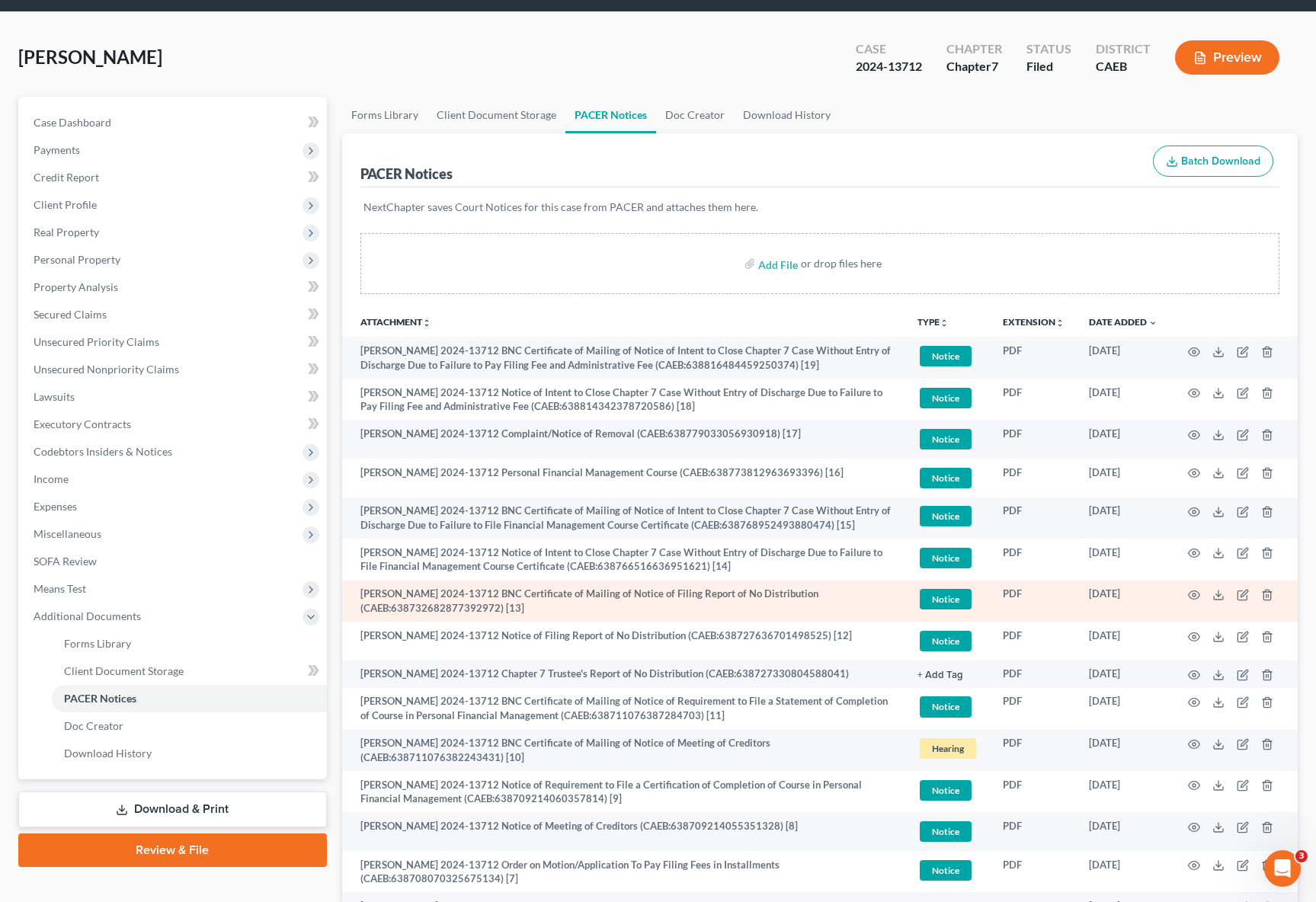
scroll to position [137, 0]
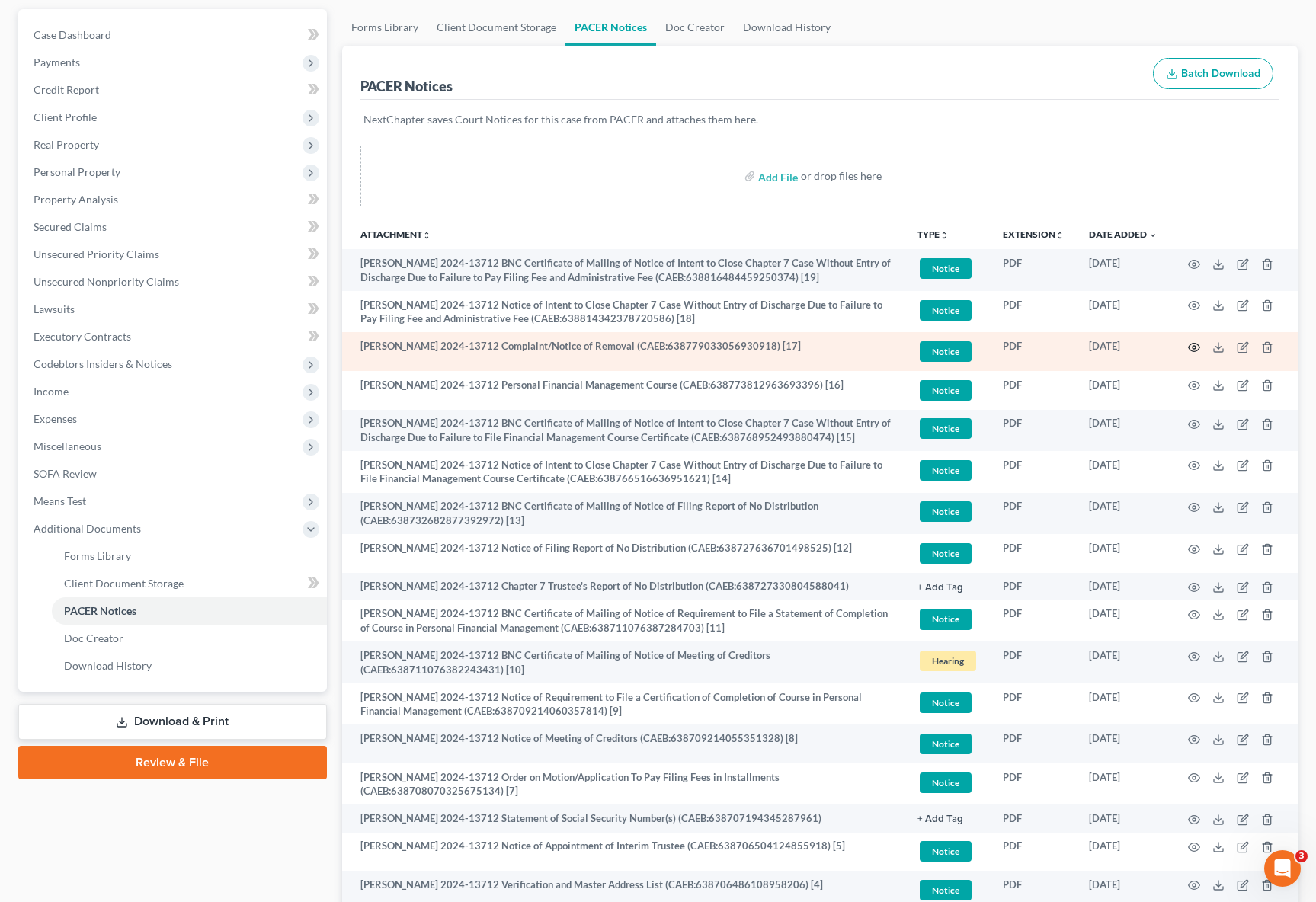
click at [1193, 346] on circle "button" at bounding box center [1194, 346] width 3 height 3
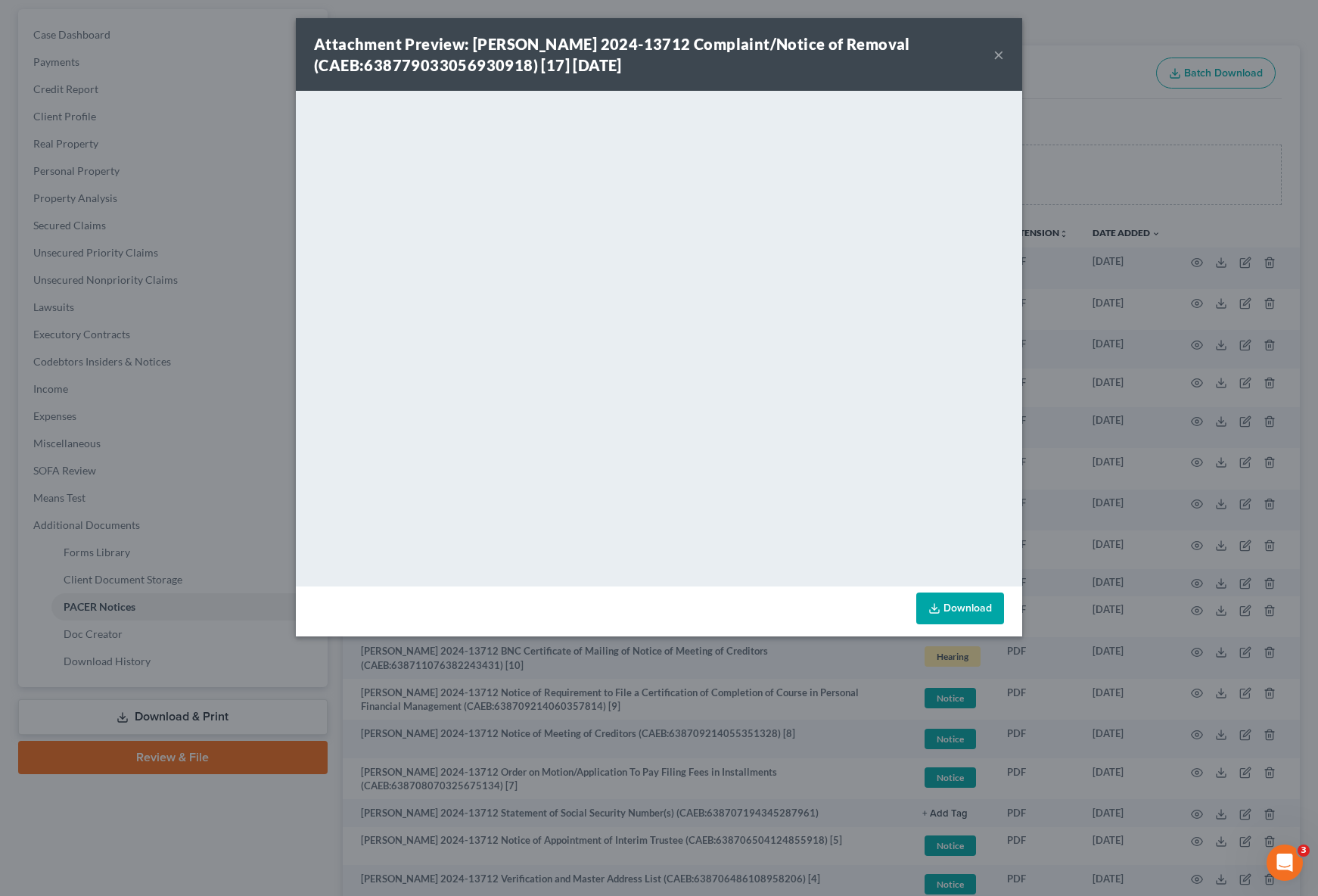
click at [998, 53] on button "×" at bounding box center [998, 54] width 10 height 18
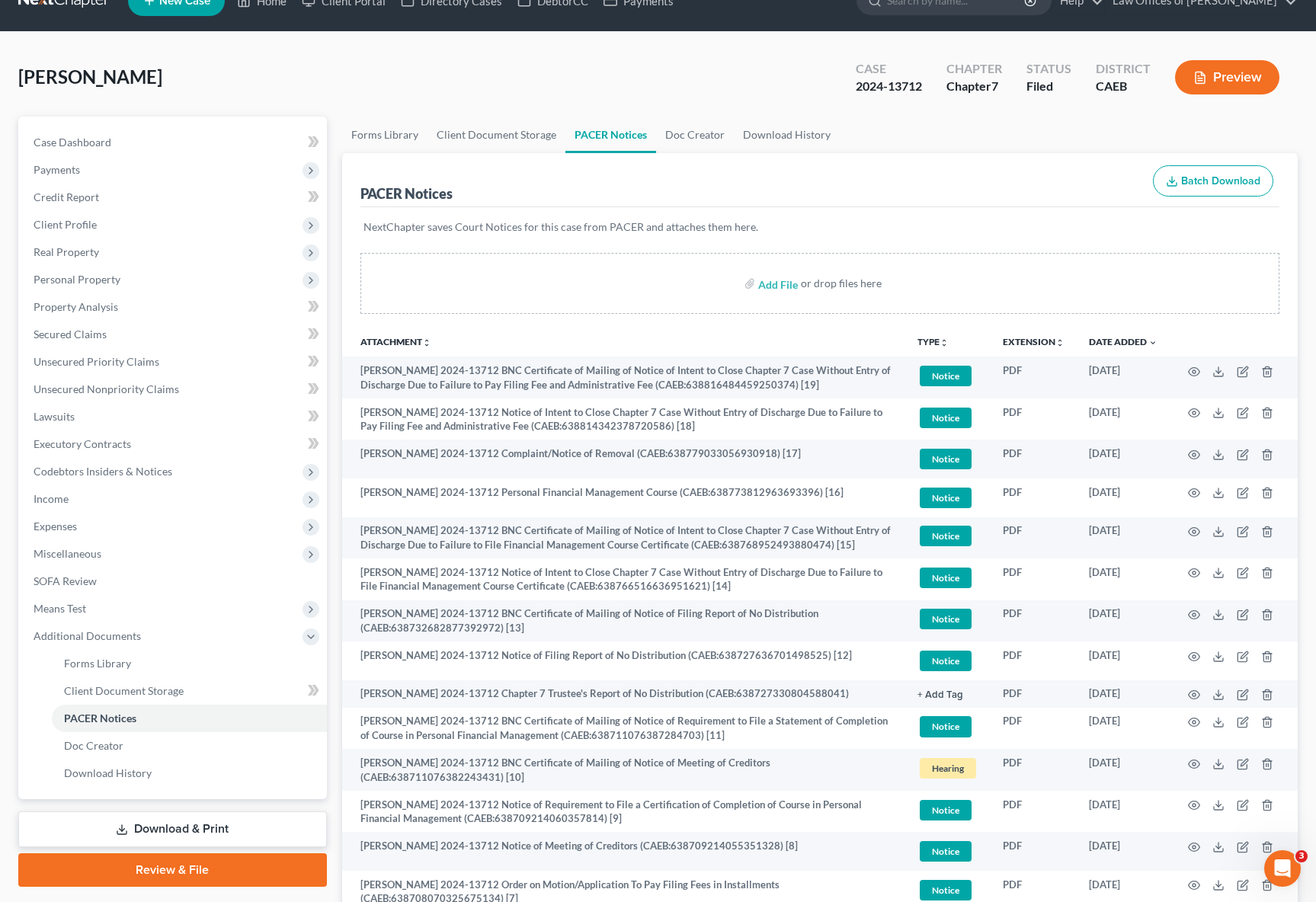
scroll to position [0, 0]
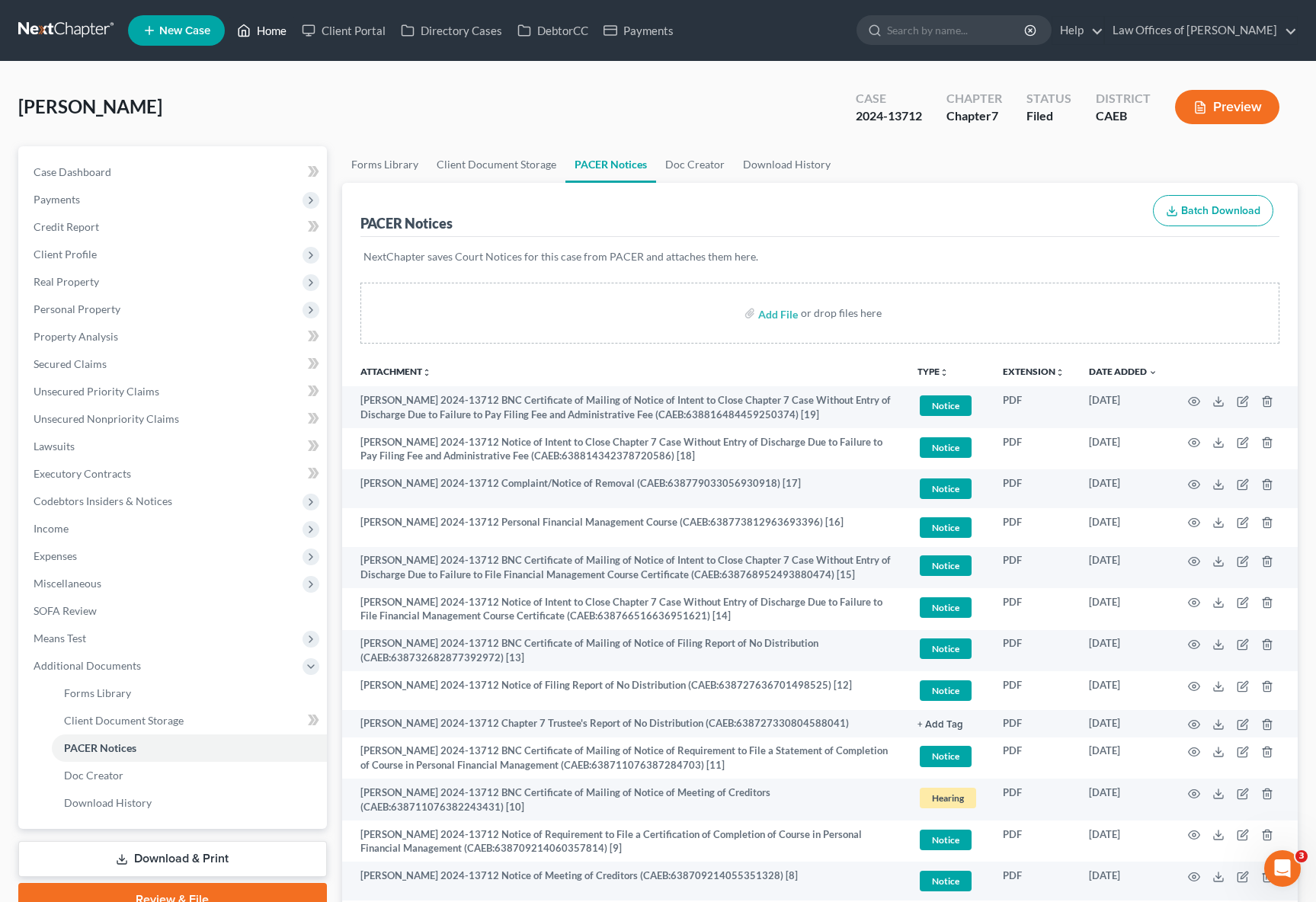
click at [271, 36] on link "Home" at bounding box center [262, 31] width 65 height 28
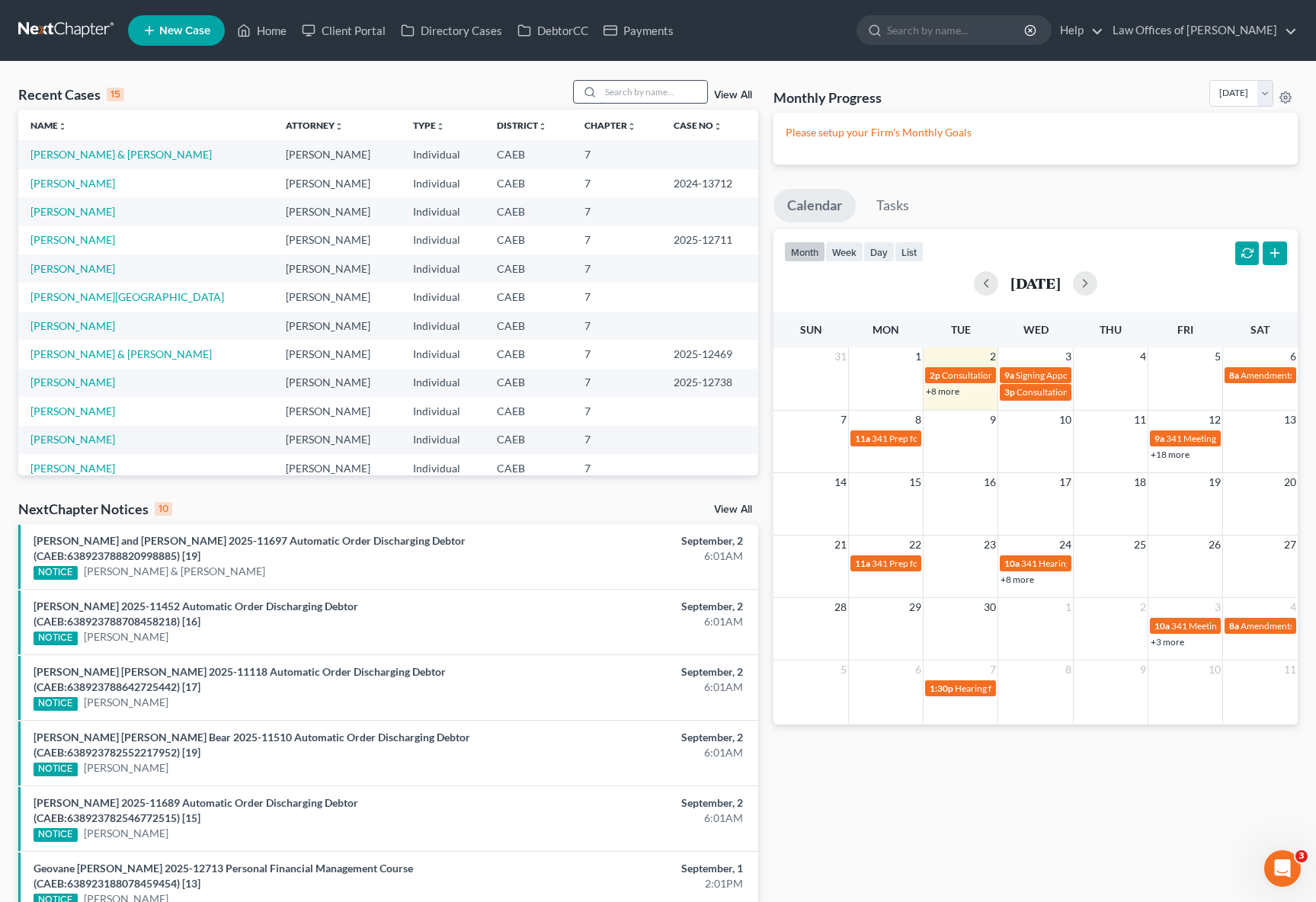
click at [639, 94] on input "search" at bounding box center [654, 92] width 107 height 22
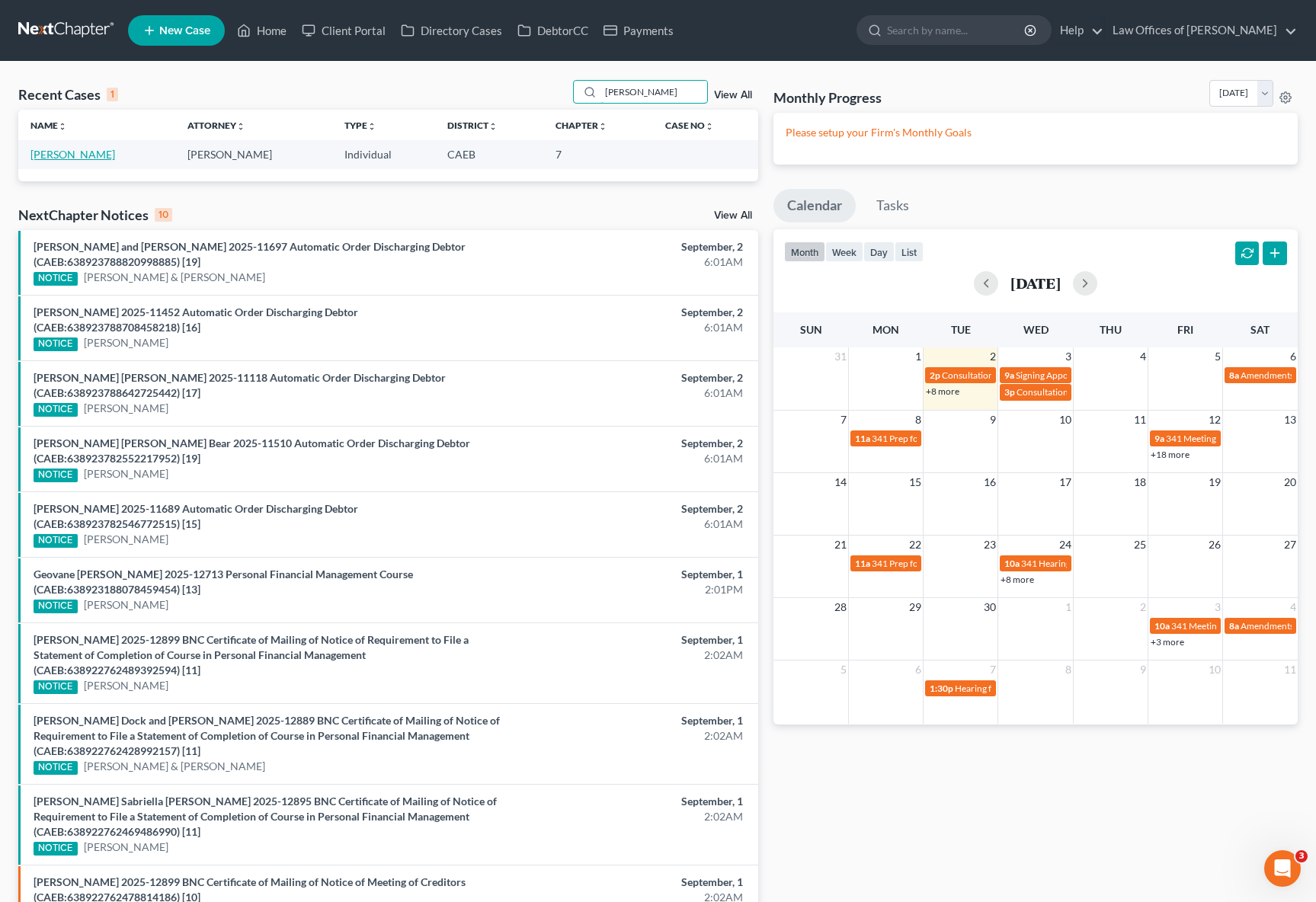
type input "[PERSON_NAME]"
click at [115, 155] on link "[PERSON_NAME]" at bounding box center [73, 155] width 85 height 13
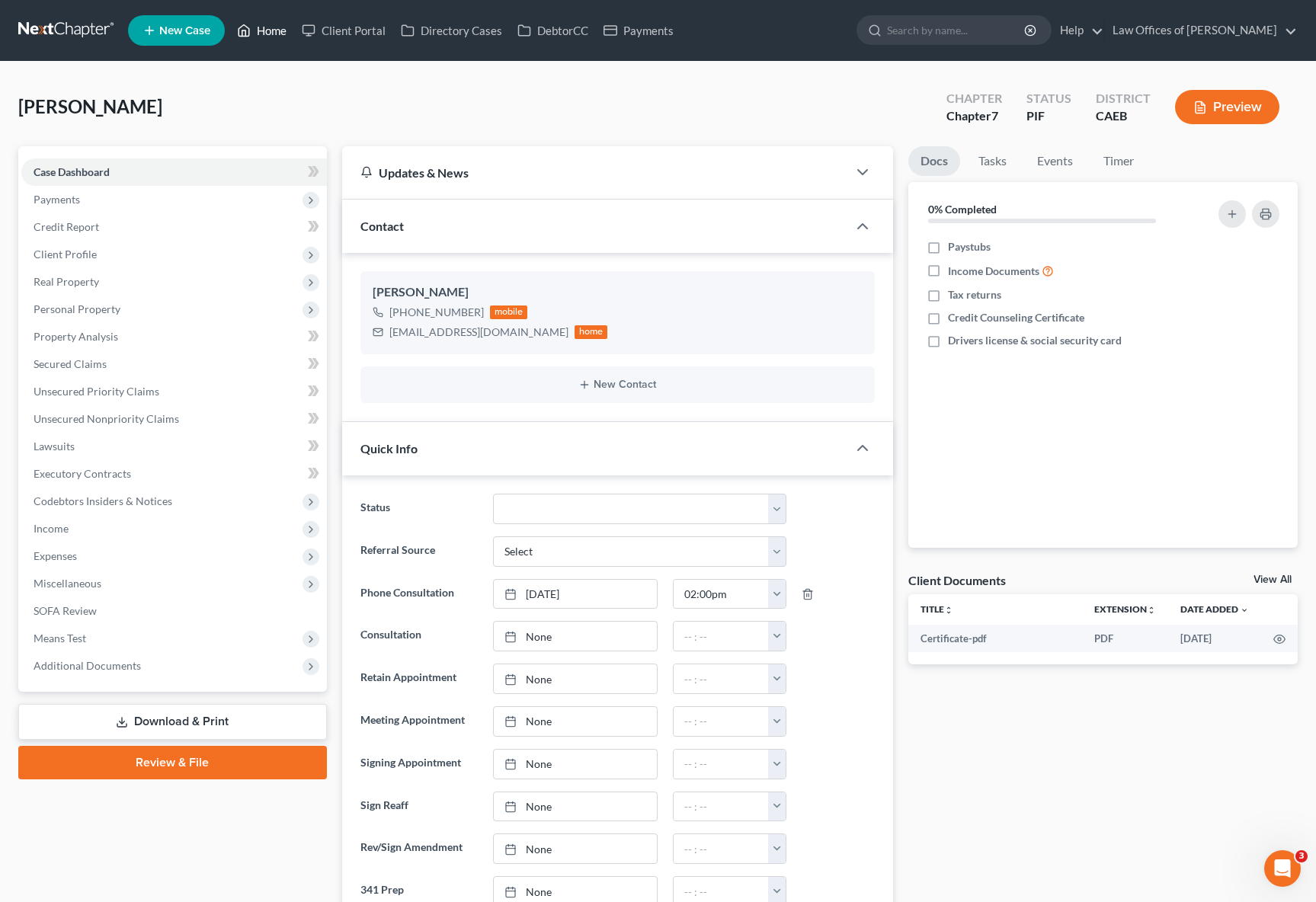
click at [278, 29] on link "Home" at bounding box center [262, 31] width 65 height 28
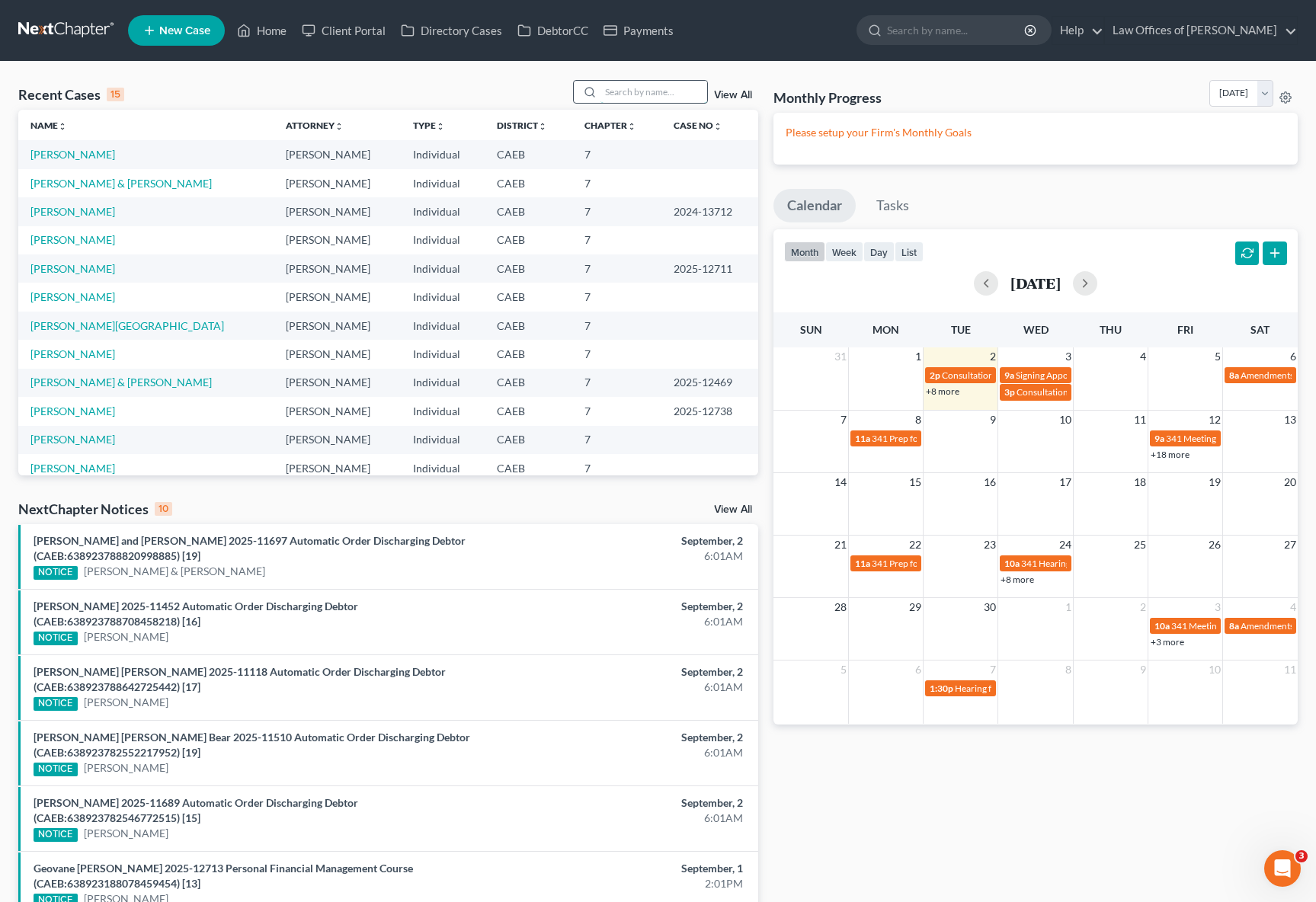
click at [631, 92] on input "search" at bounding box center [654, 92] width 107 height 22
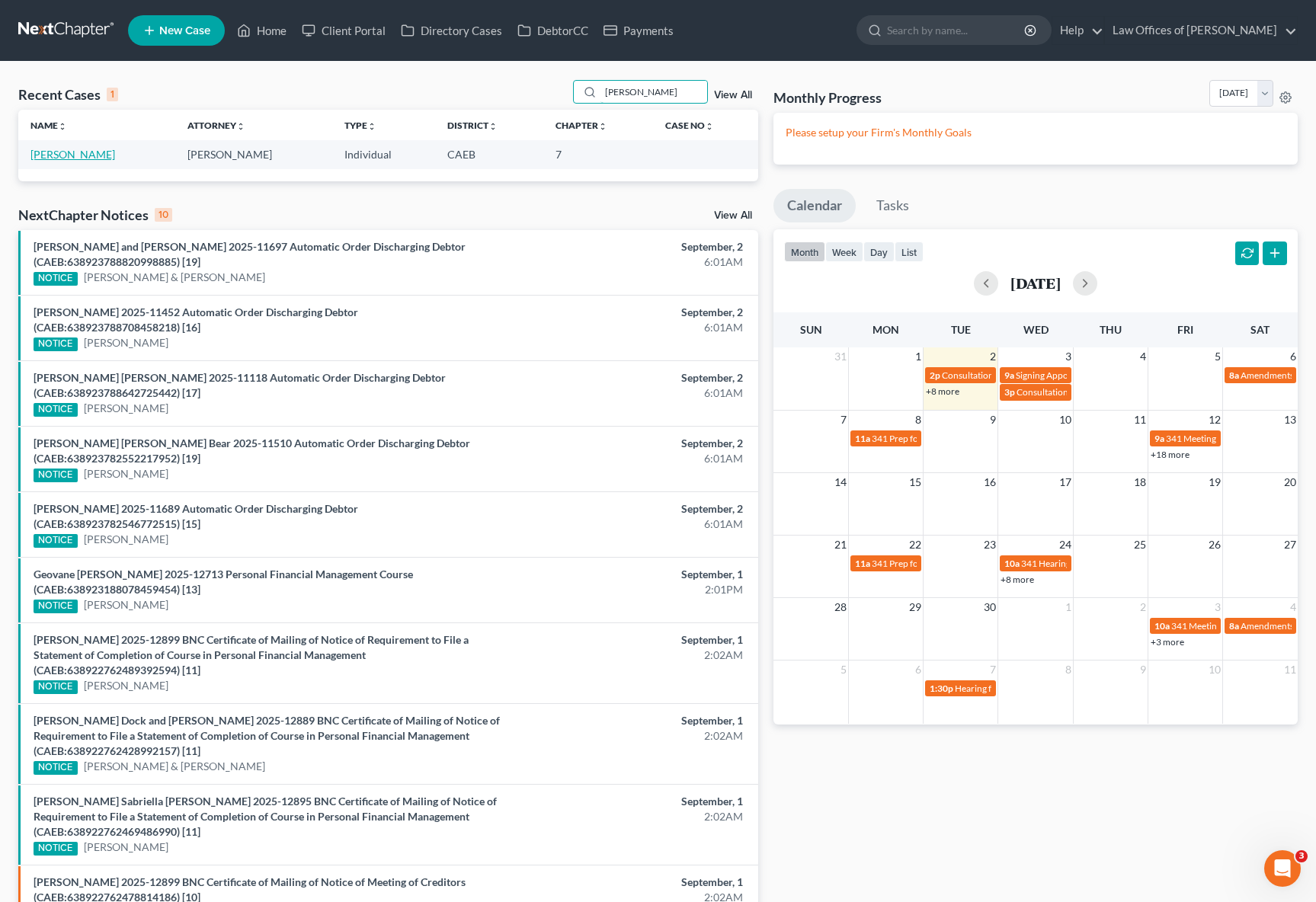
type input "[PERSON_NAME]"
click at [80, 157] on link "[PERSON_NAME]" at bounding box center [73, 155] width 85 height 13
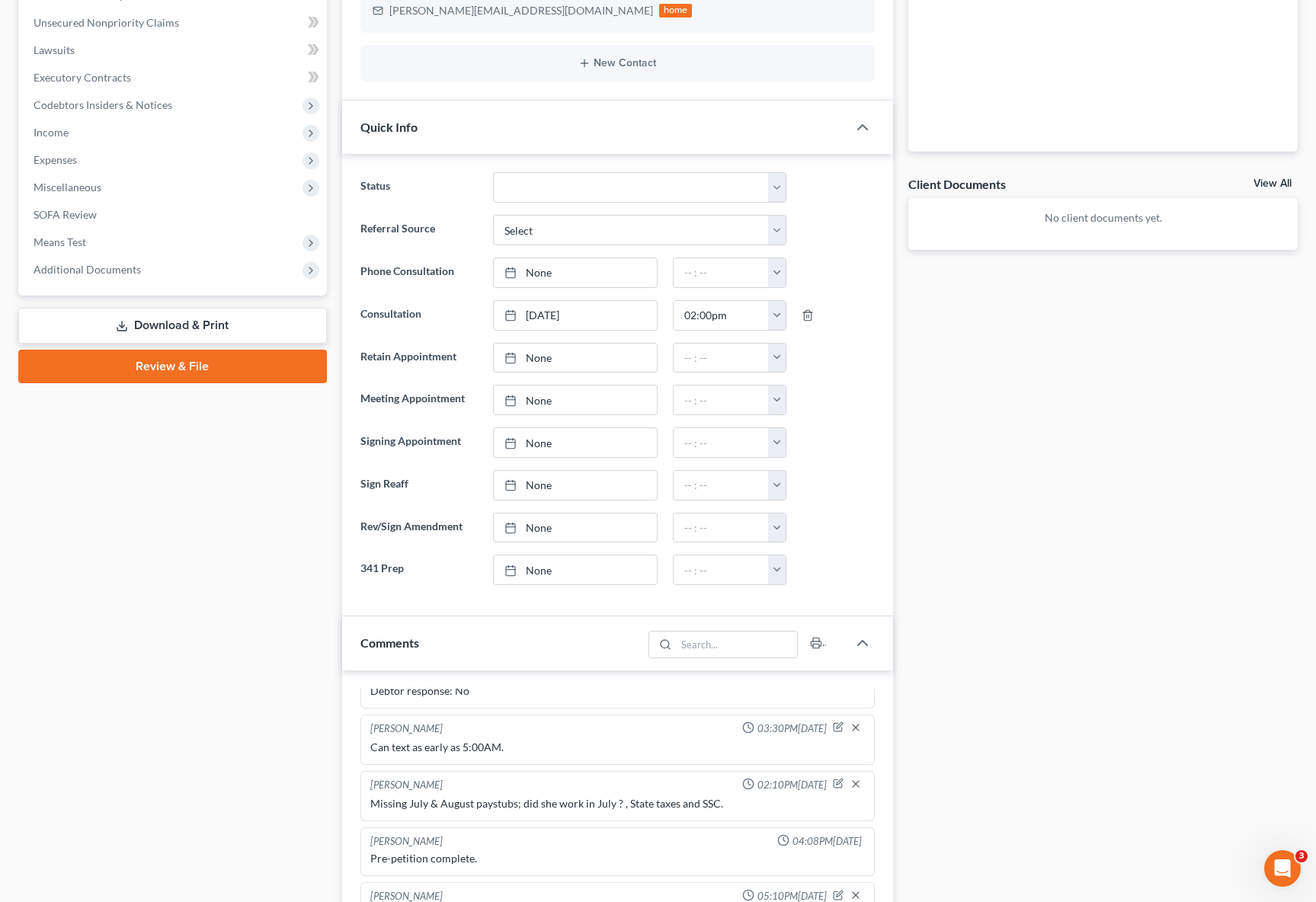
scroll to position [179, 0]
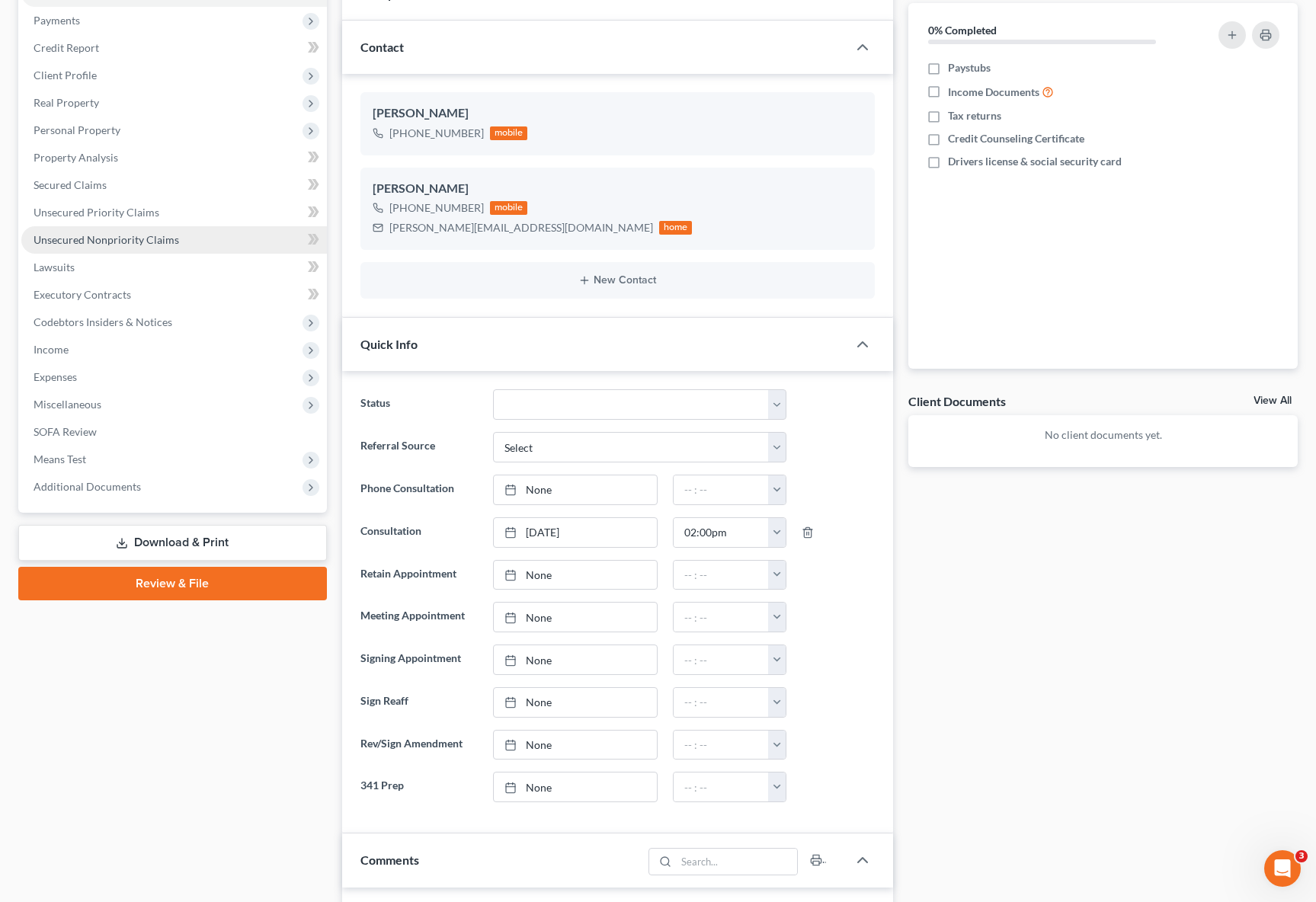
click at [154, 236] on span "Unsecured Nonpriority Claims" at bounding box center [106, 240] width 145 height 13
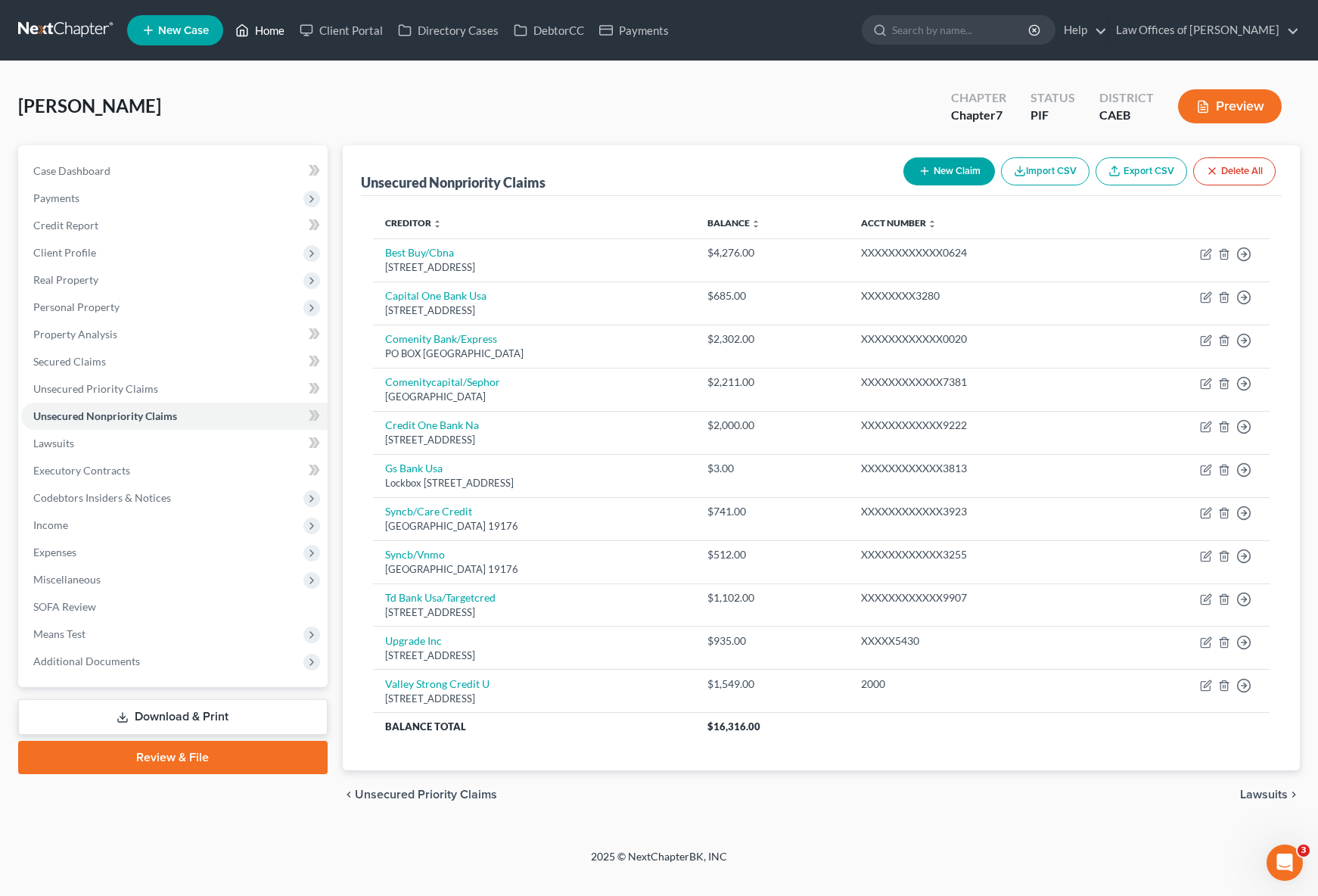
click at [266, 32] on link "Home" at bounding box center [260, 30] width 64 height 27
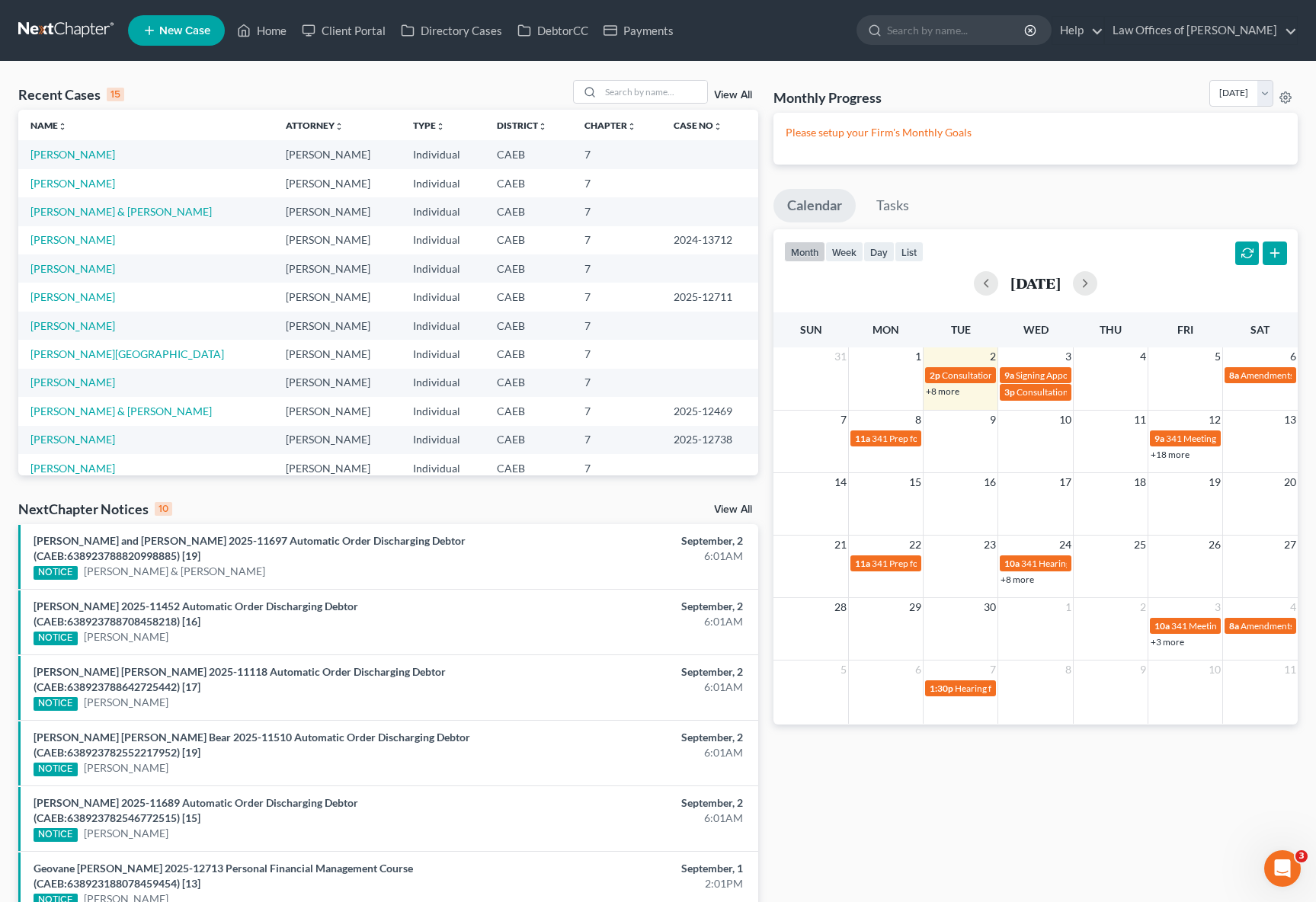
click at [946, 391] on link "+8 more" at bounding box center [942, 391] width 33 height 11
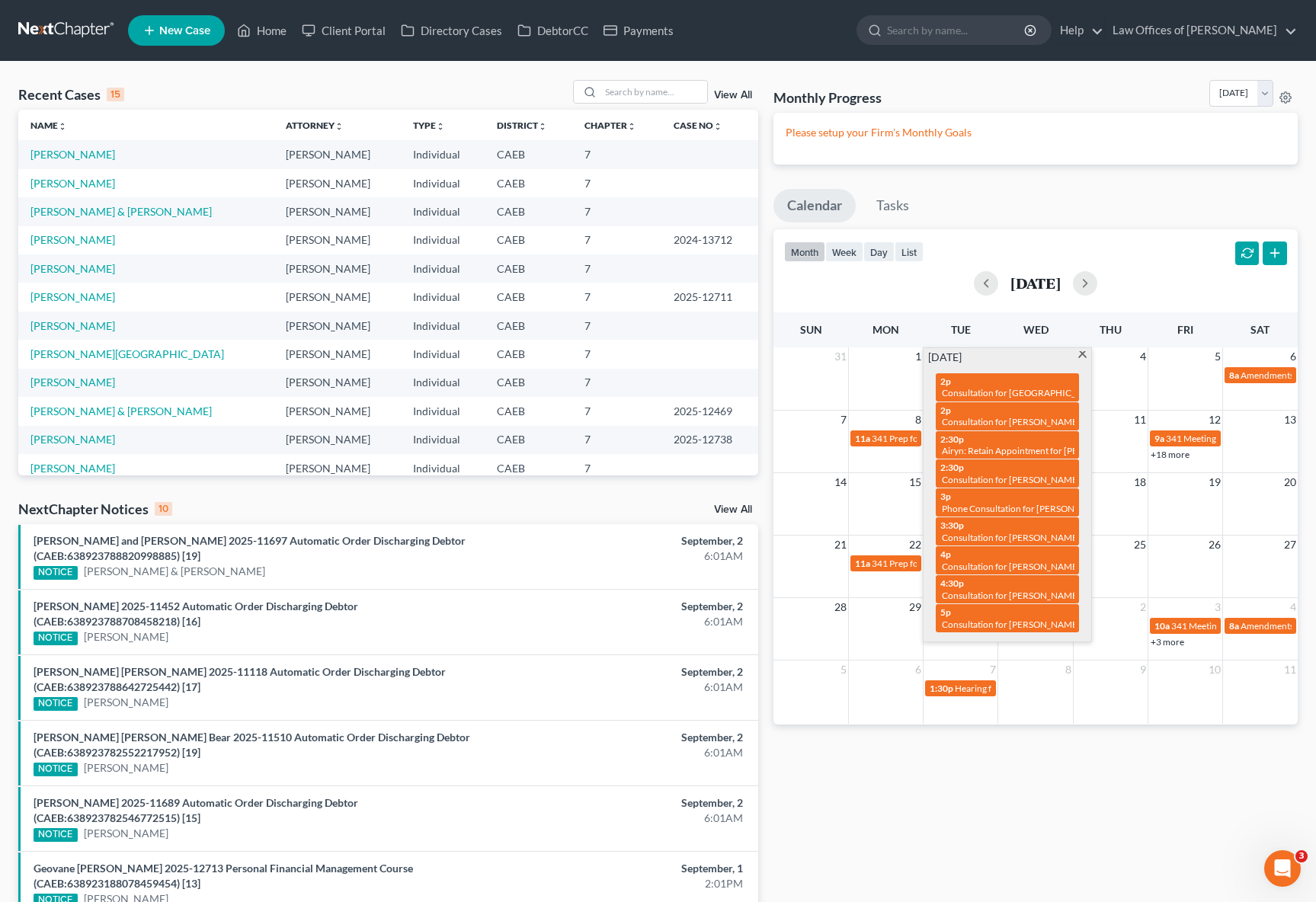
click at [1080, 353] on span at bounding box center [1082, 356] width 11 height 10
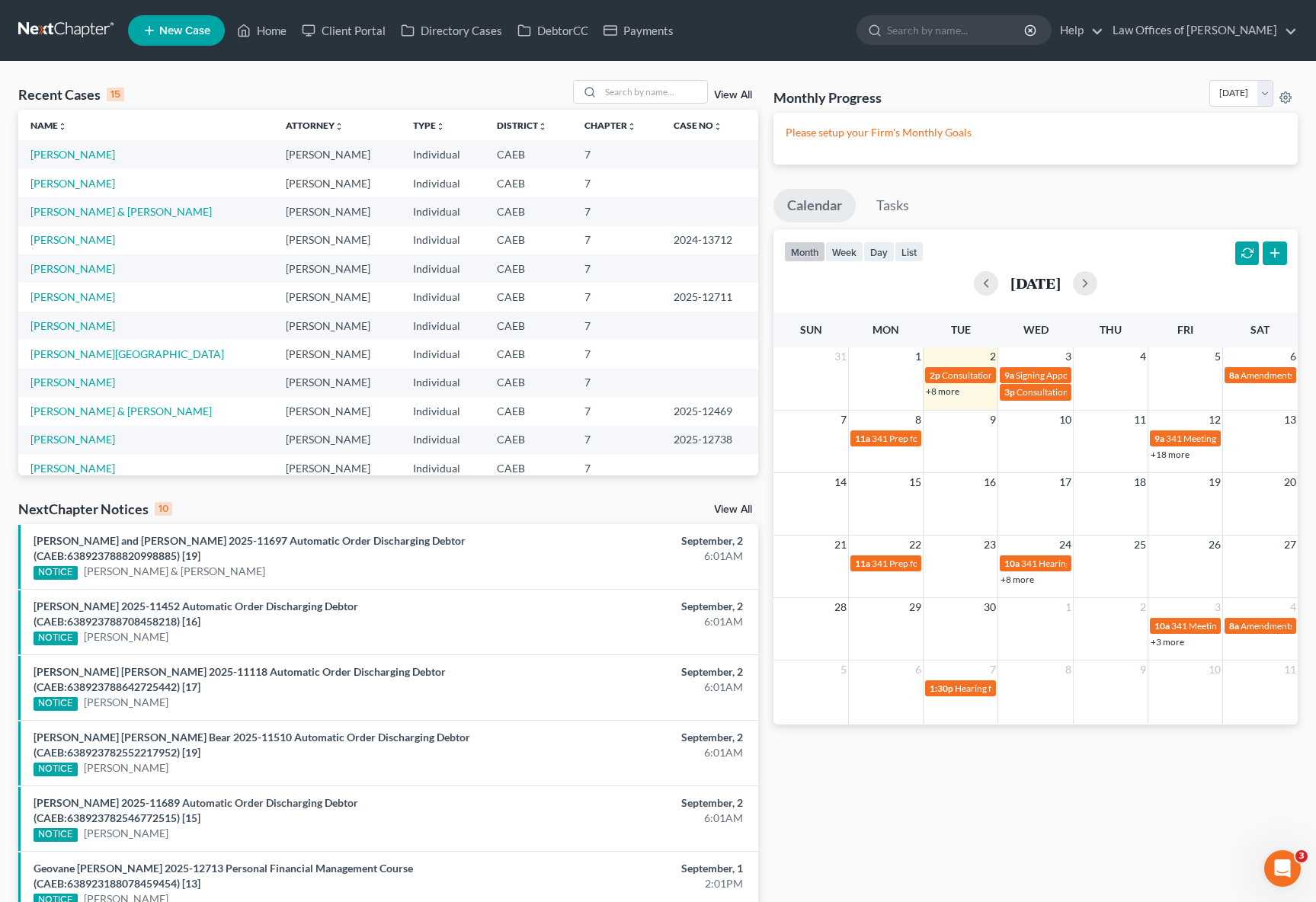
click at [187, 33] on span "New Case" at bounding box center [184, 31] width 51 height 11
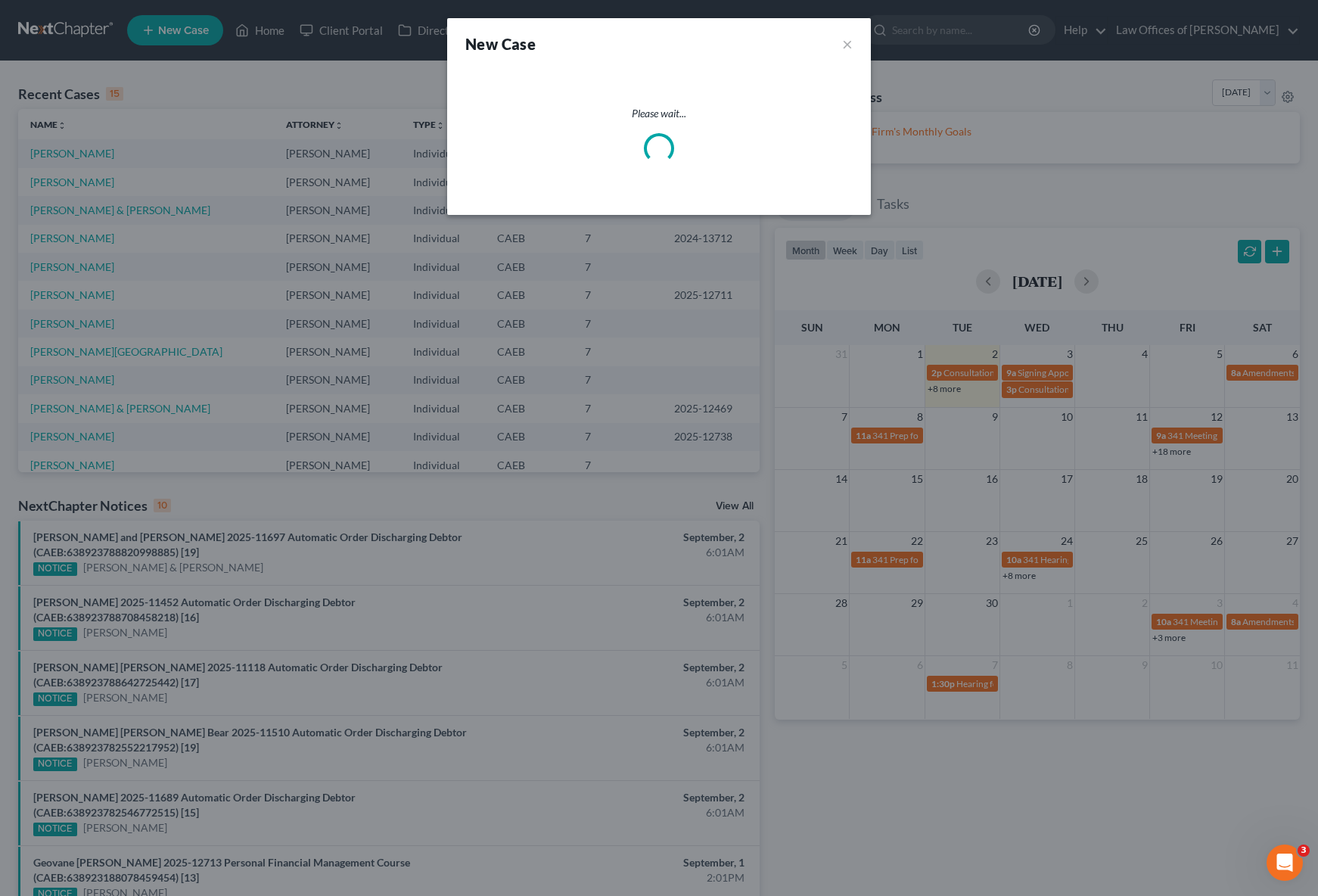
select select "8"
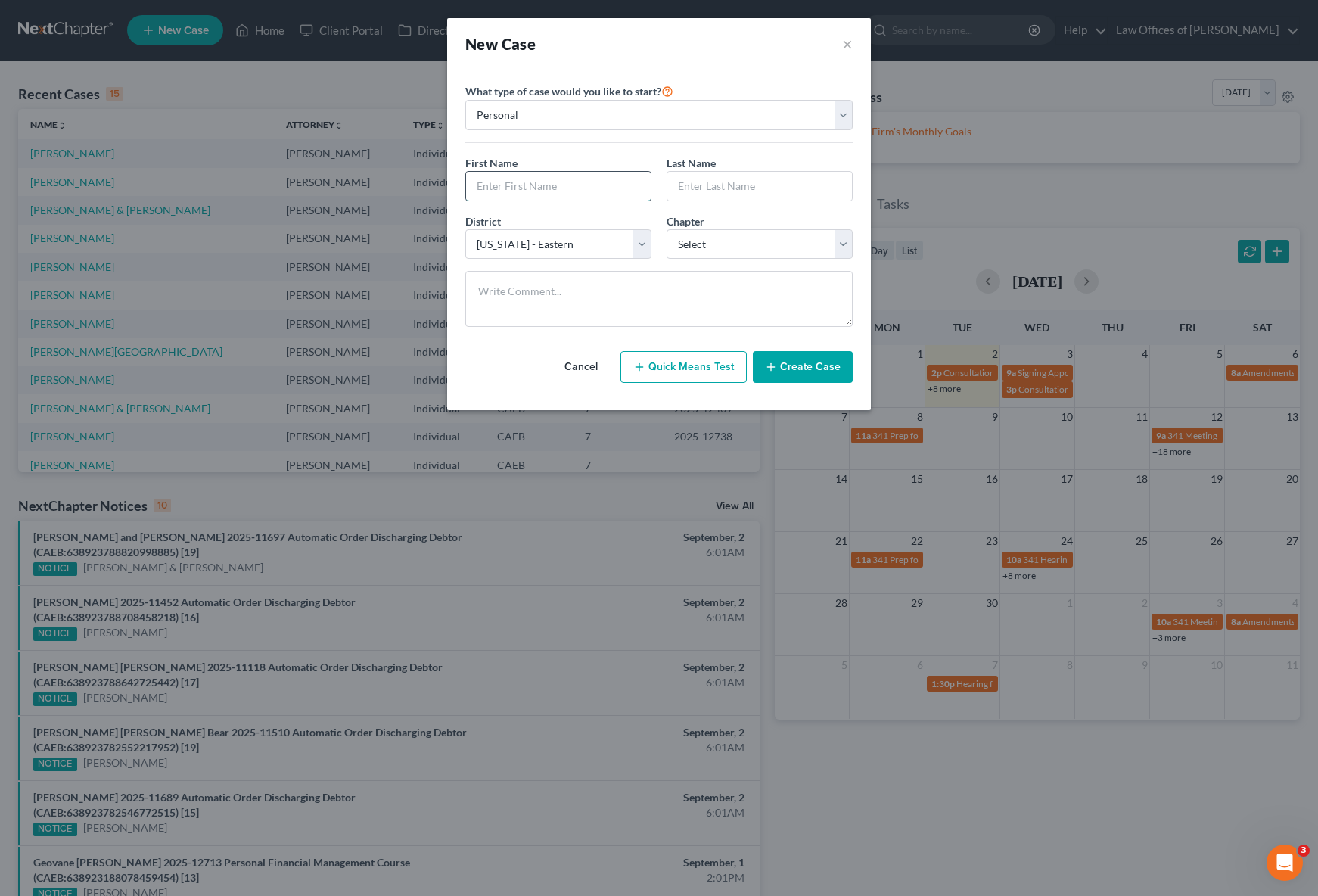
click at [504, 190] on input "text" at bounding box center [558, 186] width 185 height 28
click at [503, 294] on textarea at bounding box center [659, 299] width 388 height 56
click at [503, 183] on input "text" at bounding box center [558, 186] width 185 height 28
type input "[PERSON_NAME]"
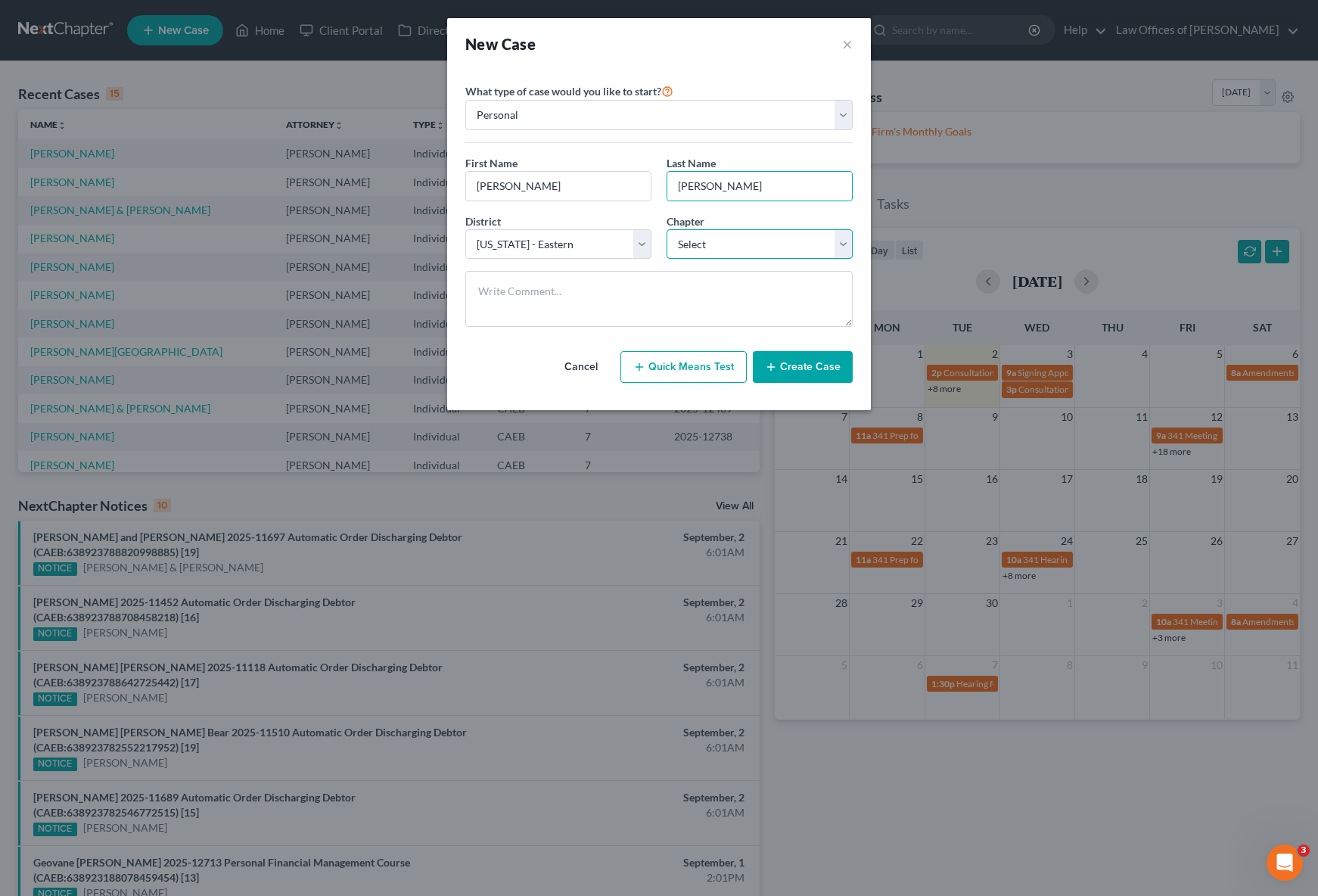
click at [848, 245] on select "Select 7 11 12 13" at bounding box center [760, 245] width 186 height 30
select select "0"
click at [667, 229] on select "Select 7 11 12 13" at bounding box center [760, 245] width 186 height 30
click at [806, 368] on button "Create Case" at bounding box center [802, 367] width 100 height 32
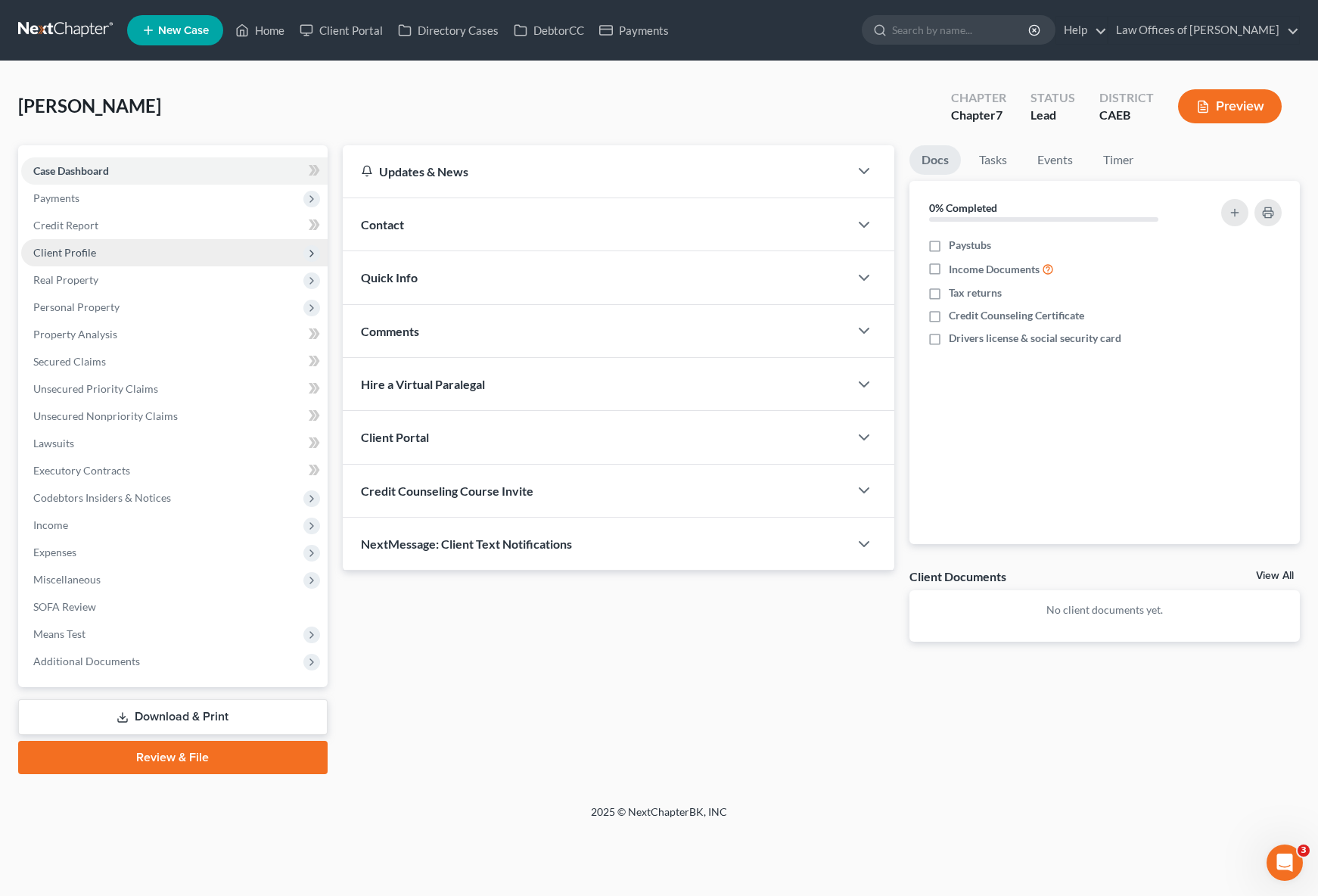
click at [119, 256] on span "Client Profile" at bounding box center [174, 252] width 306 height 27
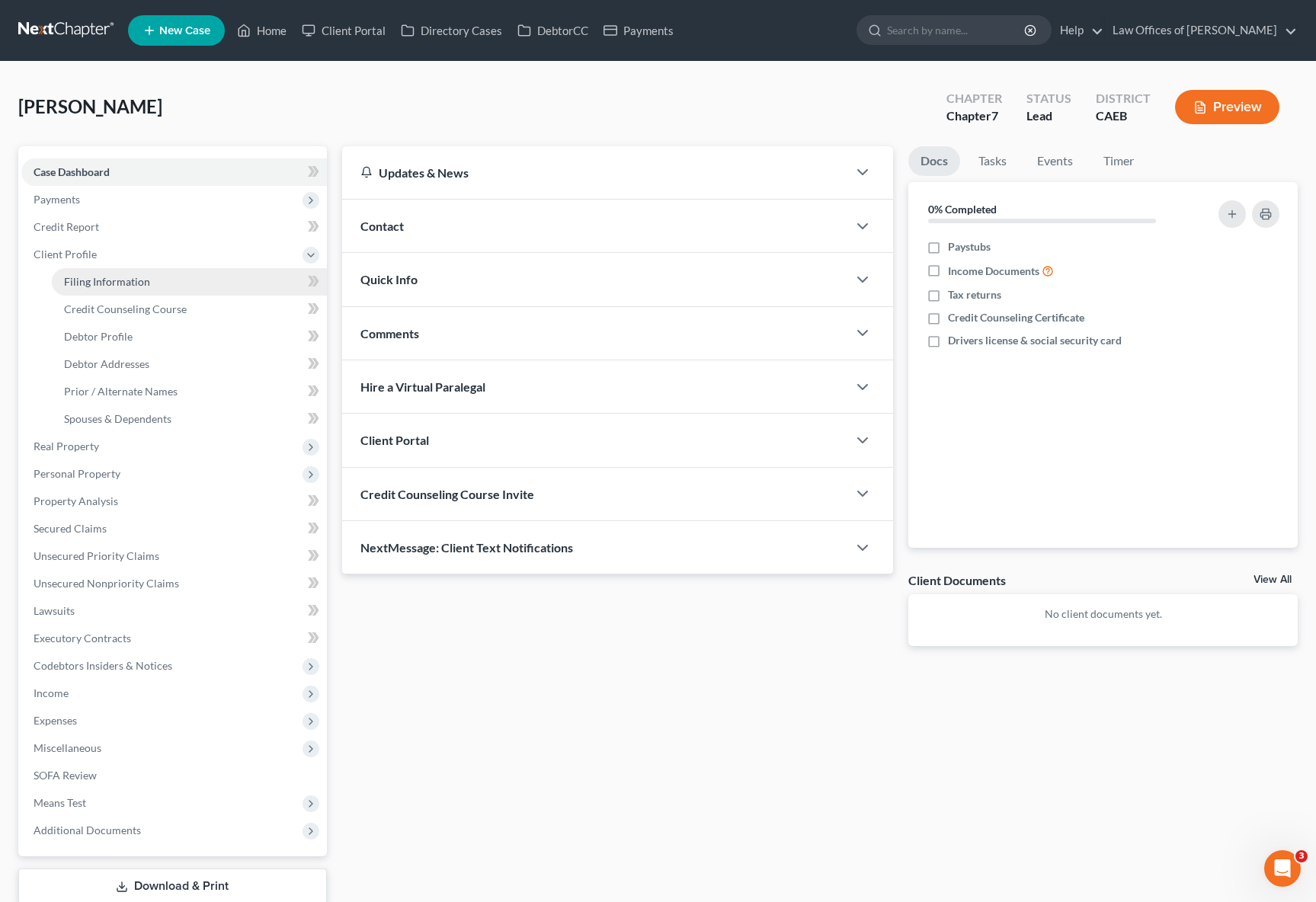
click at [147, 284] on link "Filing Information" at bounding box center [189, 282] width 275 height 28
select select "1"
select select "0"
select select "8"
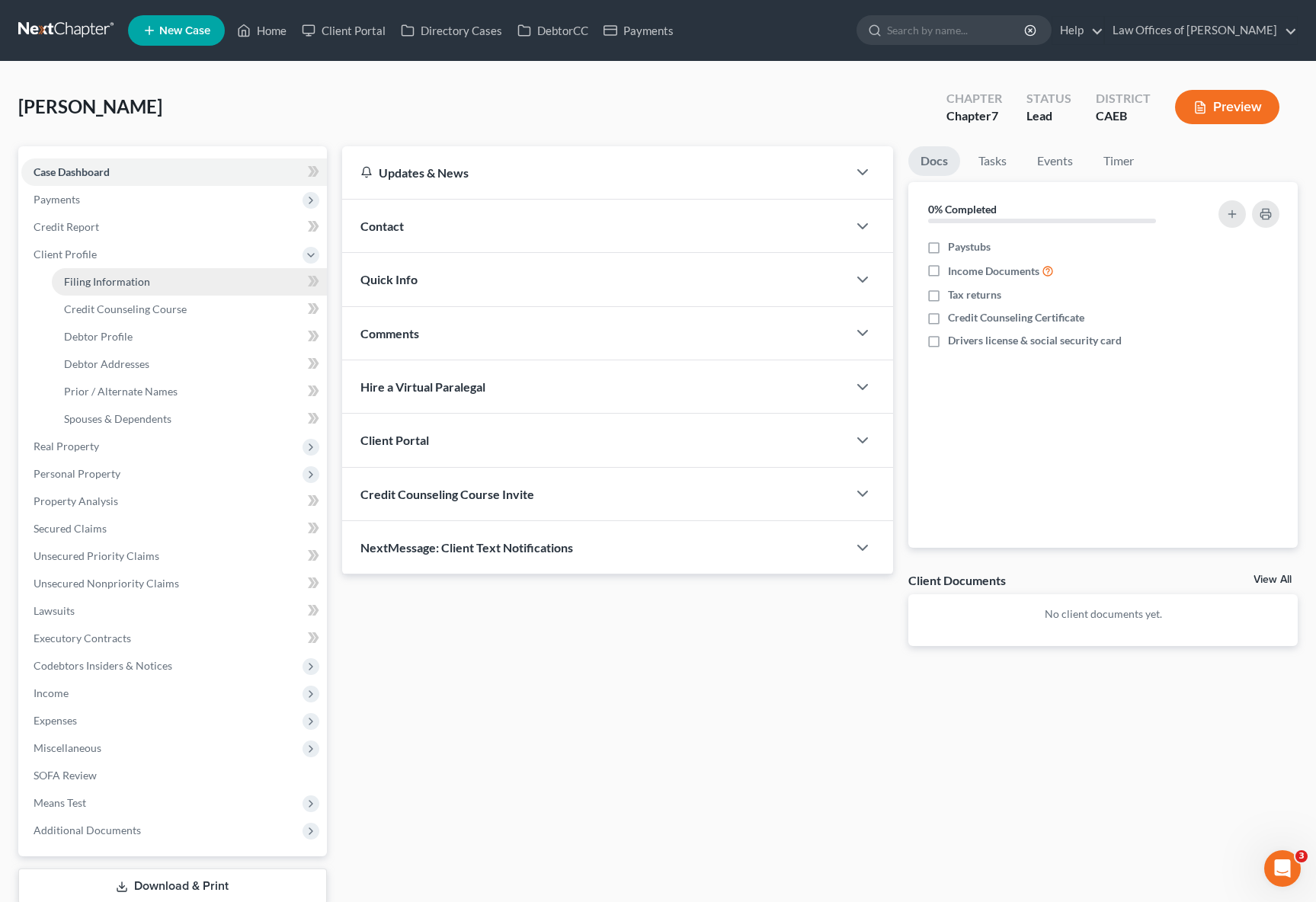
select select "4"
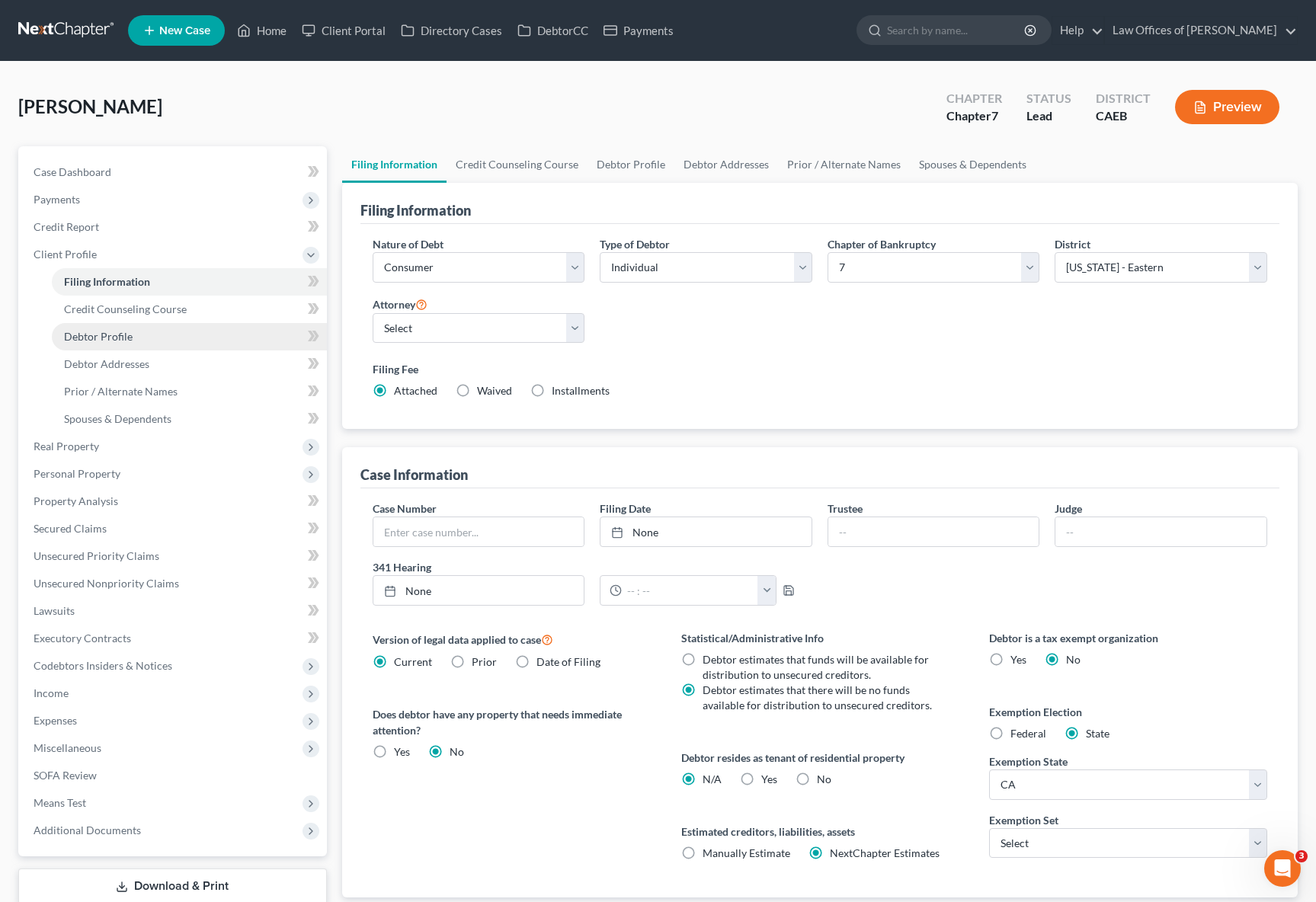
click at [150, 334] on link "Debtor Profile" at bounding box center [189, 336] width 275 height 28
select select "0"
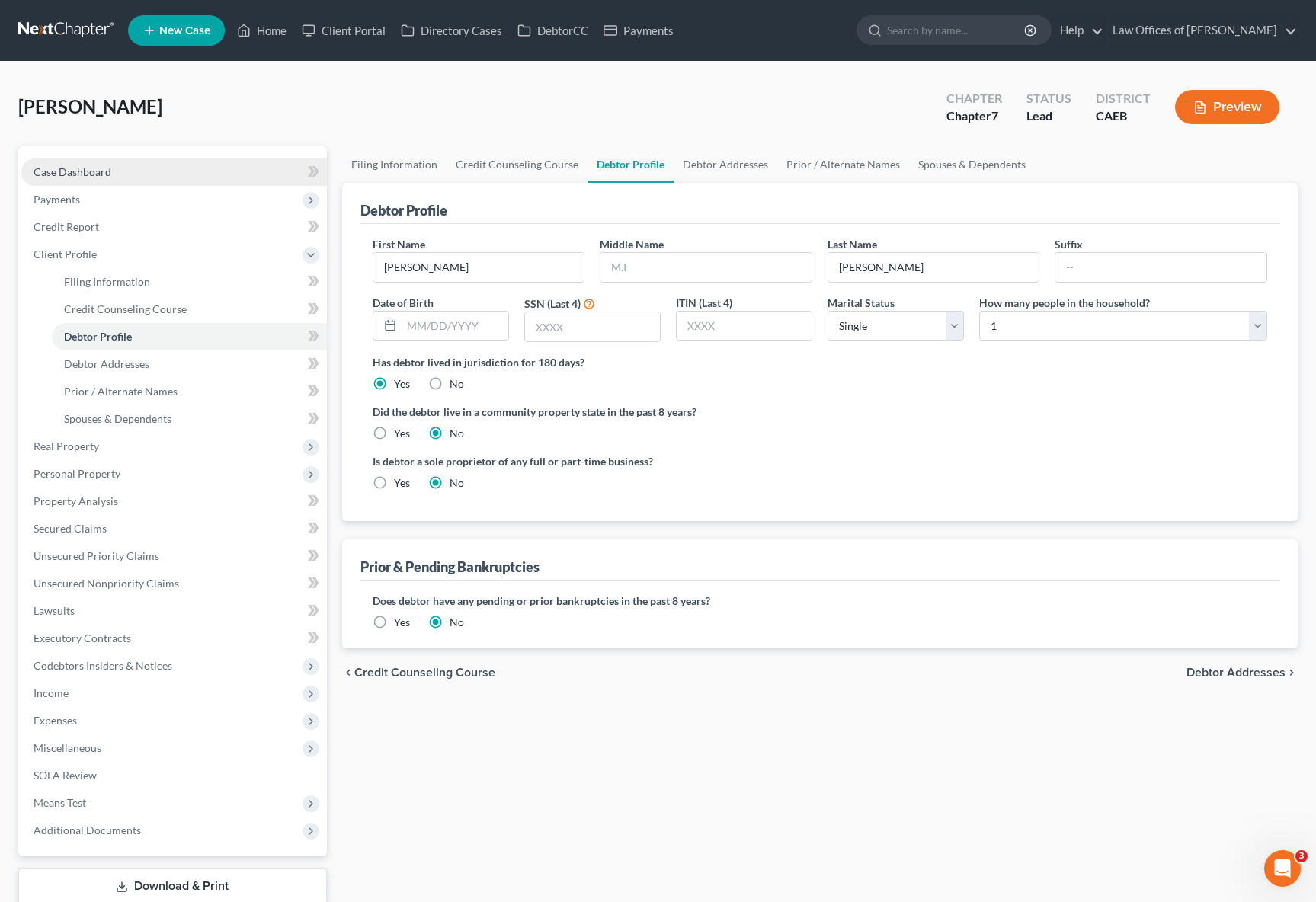
click at [111, 175] on link "Case Dashboard" at bounding box center [174, 172] width 306 height 28
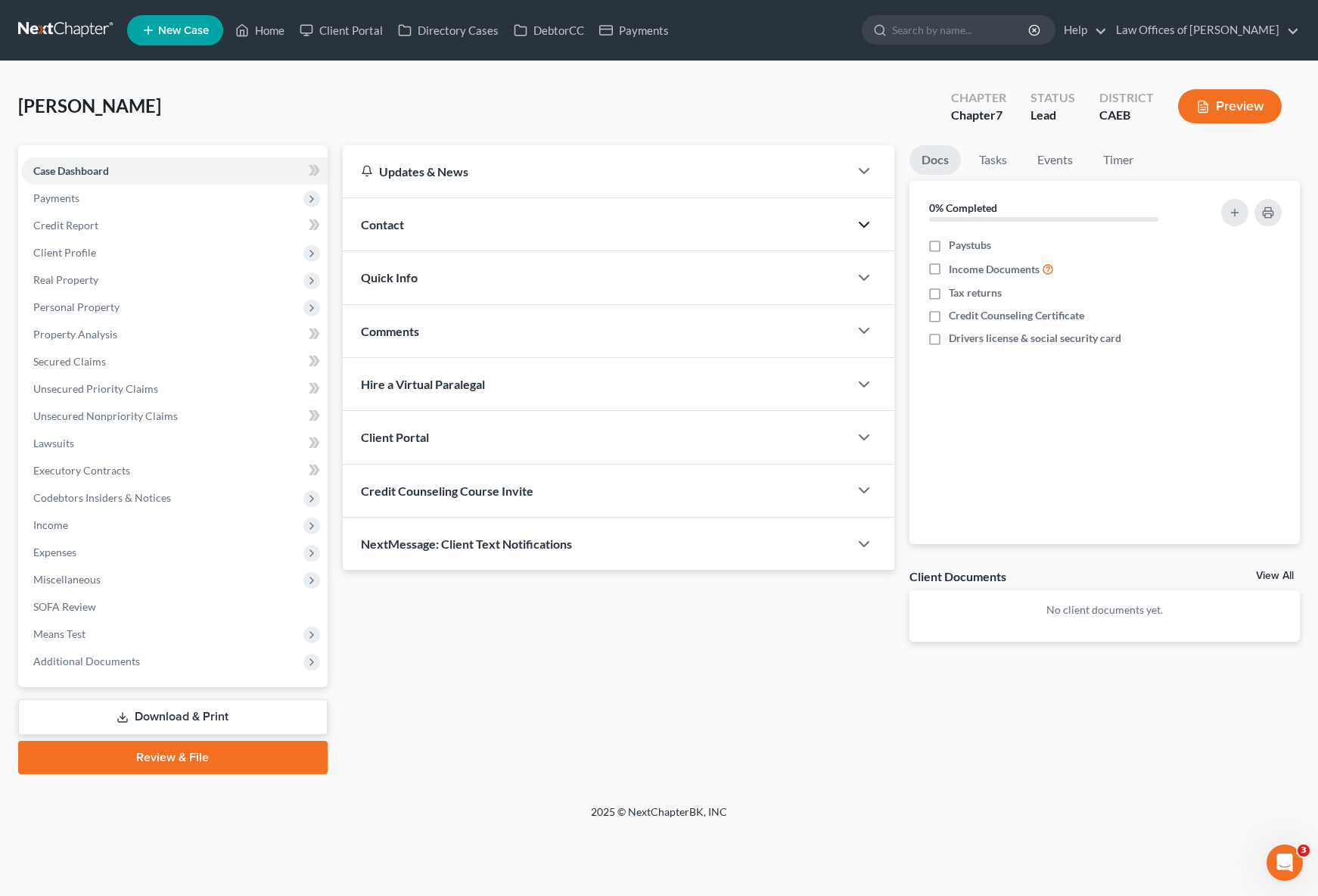
click at [855, 223] on icon "button" at bounding box center [864, 224] width 18 height 18
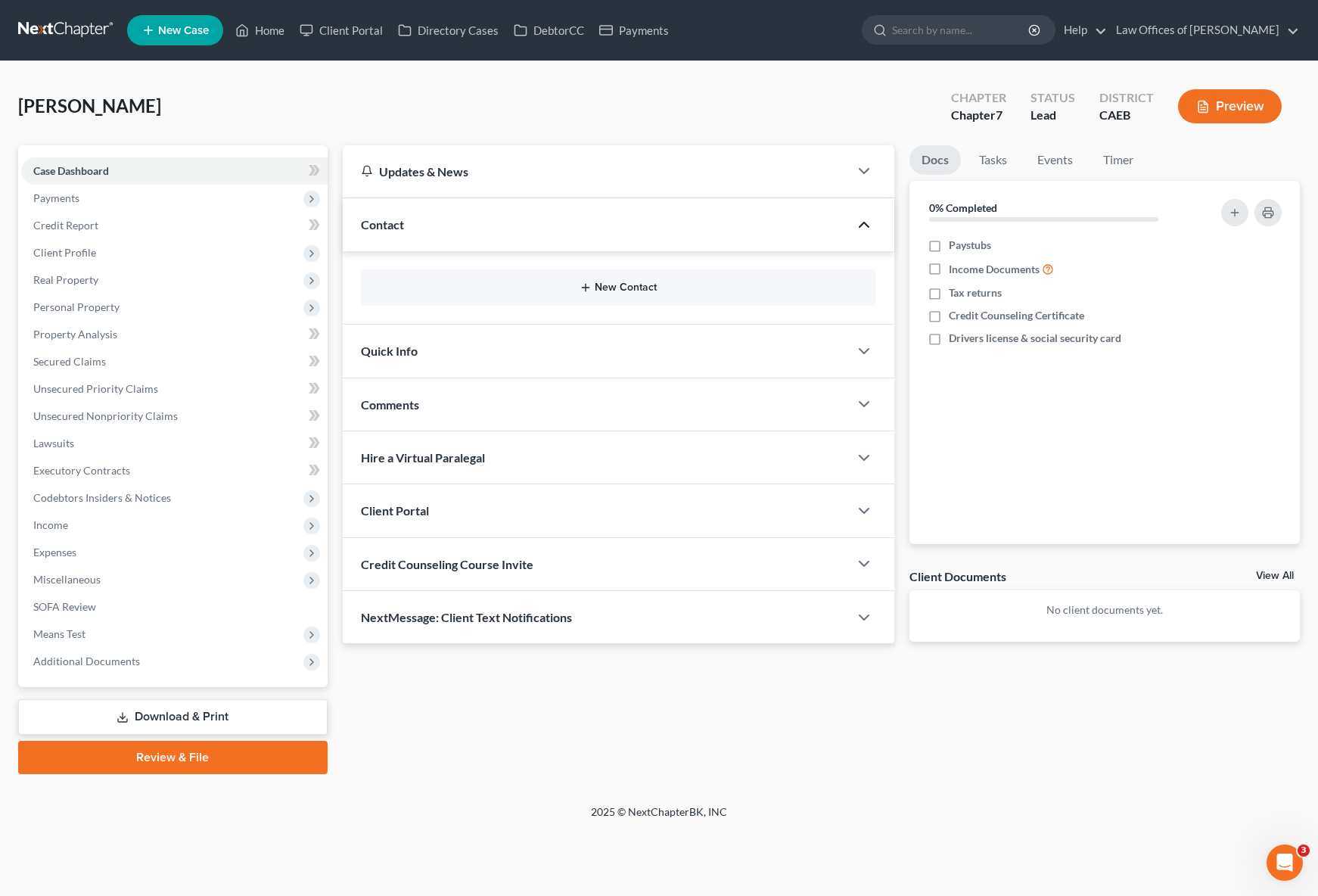
click at [606, 283] on button "New Contact" at bounding box center [618, 287] width 492 height 12
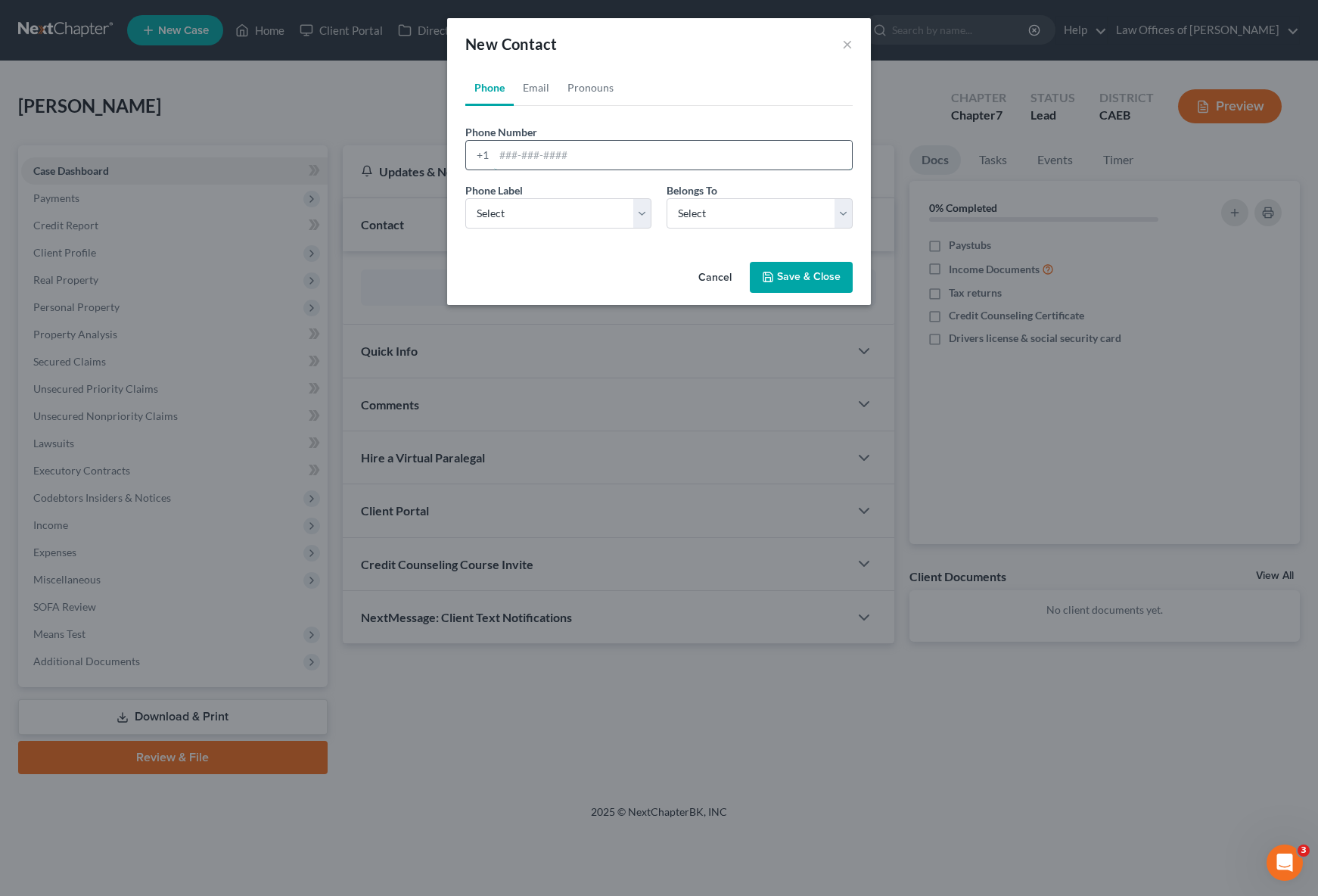
click at [590, 155] on input "tel" at bounding box center [672, 155] width 357 height 28
type input "7604179228"
click at [635, 210] on select "Select Mobile Home Work Other" at bounding box center [558, 213] width 186 height 30
select select "0"
click at [466, 198] on select "Select Mobile Home Work Other" at bounding box center [558, 213] width 186 height 30
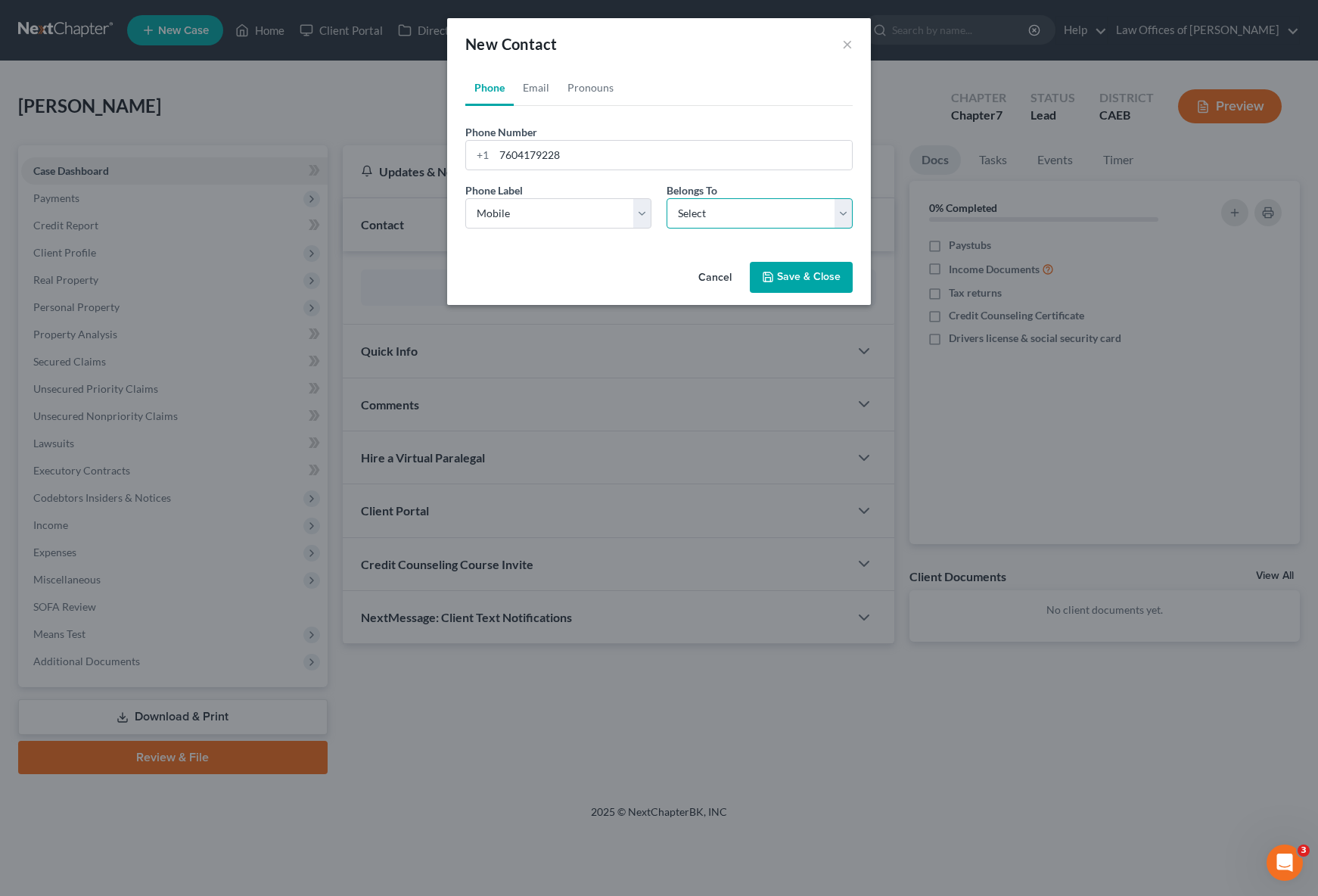
click at [839, 209] on select "Select Client Other" at bounding box center [760, 213] width 186 height 30
select select "0"
click at [667, 198] on select "Select Client Other" at bounding box center [760, 213] width 186 height 30
drag, startPoint x: 809, startPoint y: 283, endPoint x: 822, endPoint y: 293, distance: 16.4
click at [809, 283] on button "Save & Close" at bounding box center [801, 278] width 103 height 32
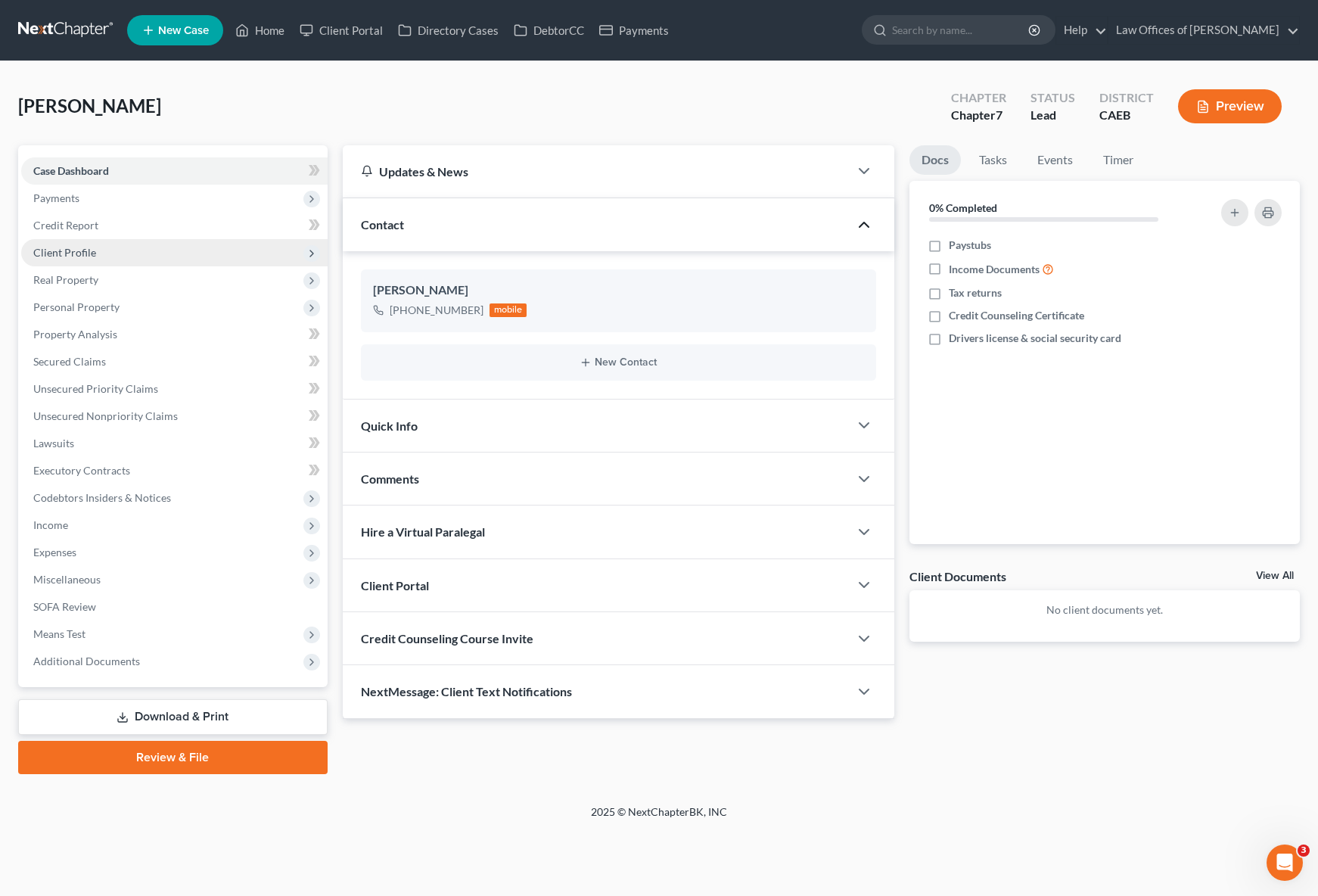
click at [102, 259] on span "Client Profile" at bounding box center [174, 252] width 306 height 27
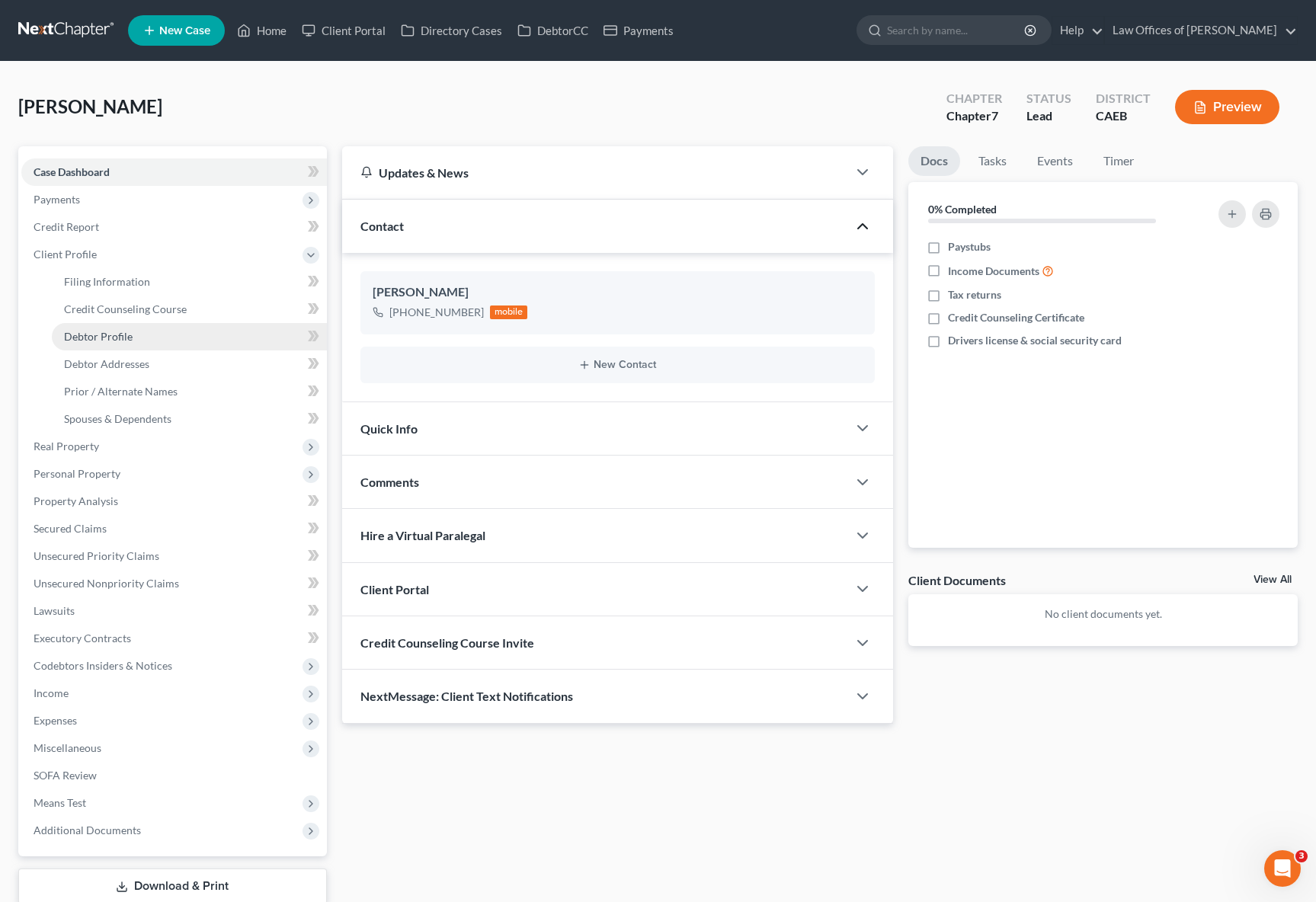
click at [126, 335] on span "Debtor Profile" at bounding box center [98, 337] width 69 height 13
select select "0"
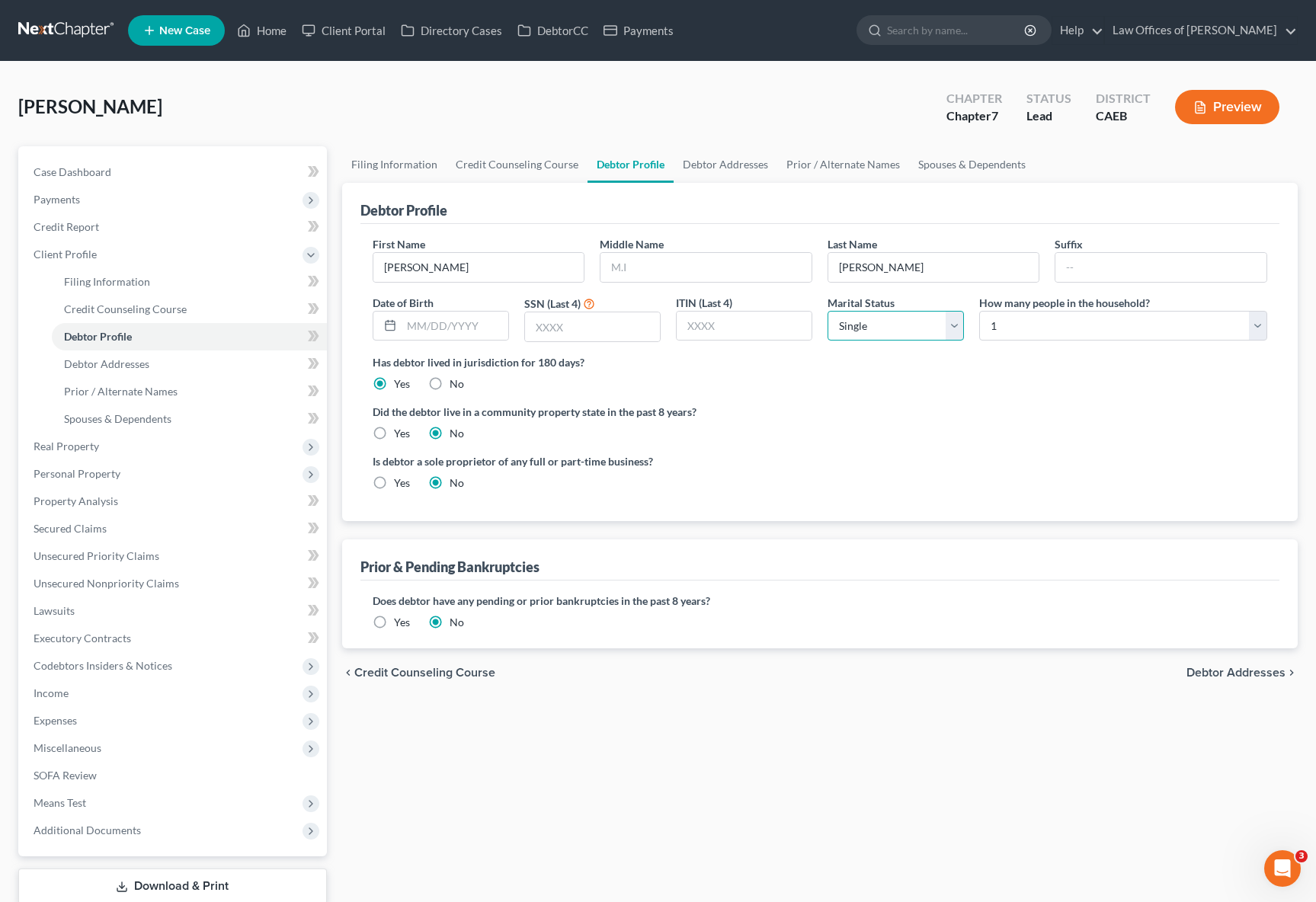
click at [957, 325] on select "Select Single Married Separated Divorced Widowed" at bounding box center [896, 326] width 137 height 31
select select "1"
click at [828, 311] on select "Select Single Married Separated Divorced Widowed" at bounding box center [896, 326] width 137 height 31
click at [1254, 323] on select "Select 1 2 3 4 5 6 7 8 9 10 11 12 13 14 15 16 17 18 19 20" at bounding box center [1123, 326] width 288 height 31
select select "1"
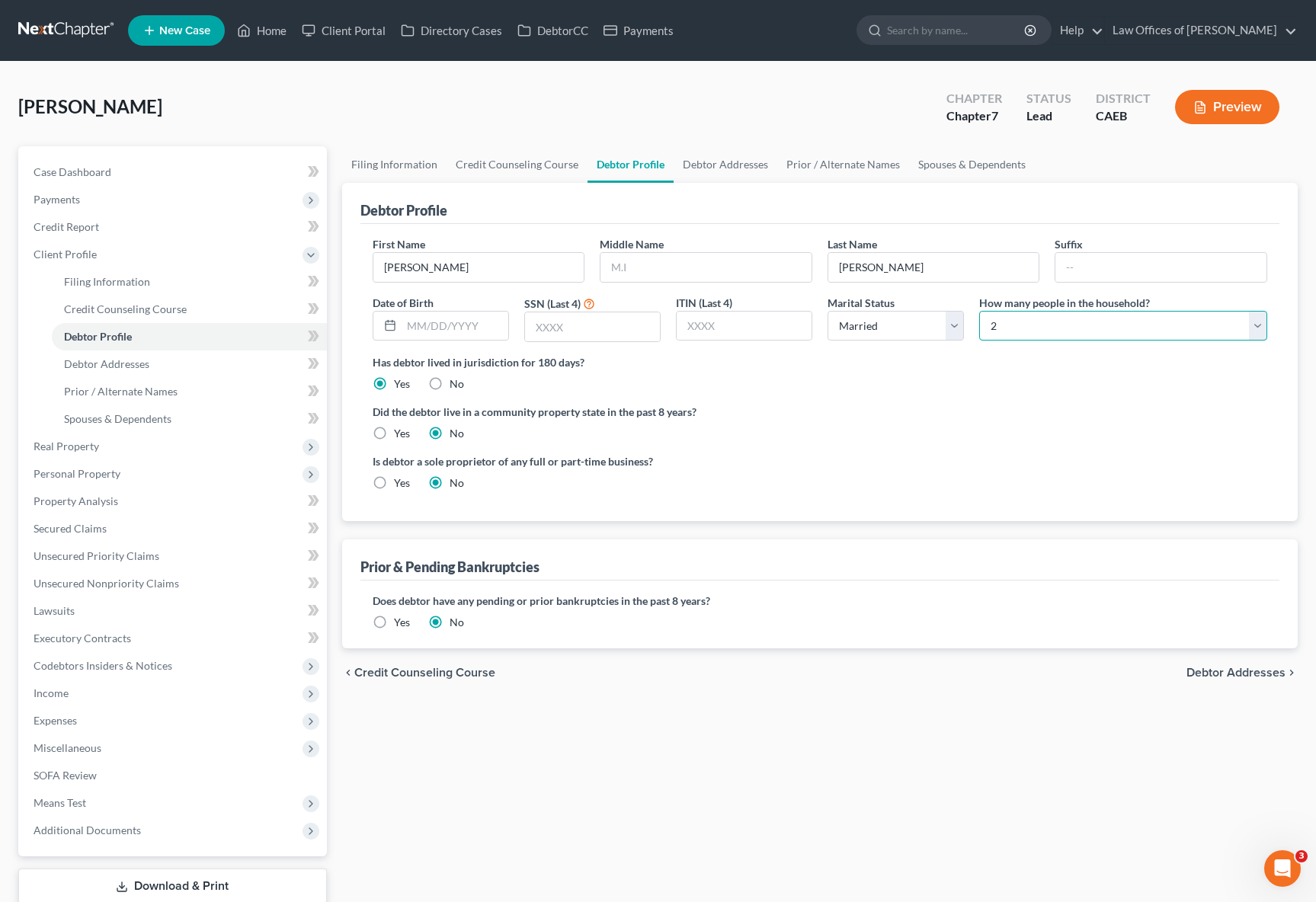
click at [979, 311] on select "Select 1 2 3 4 5 6 7 8 9 10 11 12 13 14 15 16 17 18 19 20" at bounding box center [1123, 326] width 288 height 31
click at [177, 289] on link "Filing Information" at bounding box center [189, 282] width 275 height 28
select select "1"
select select "0"
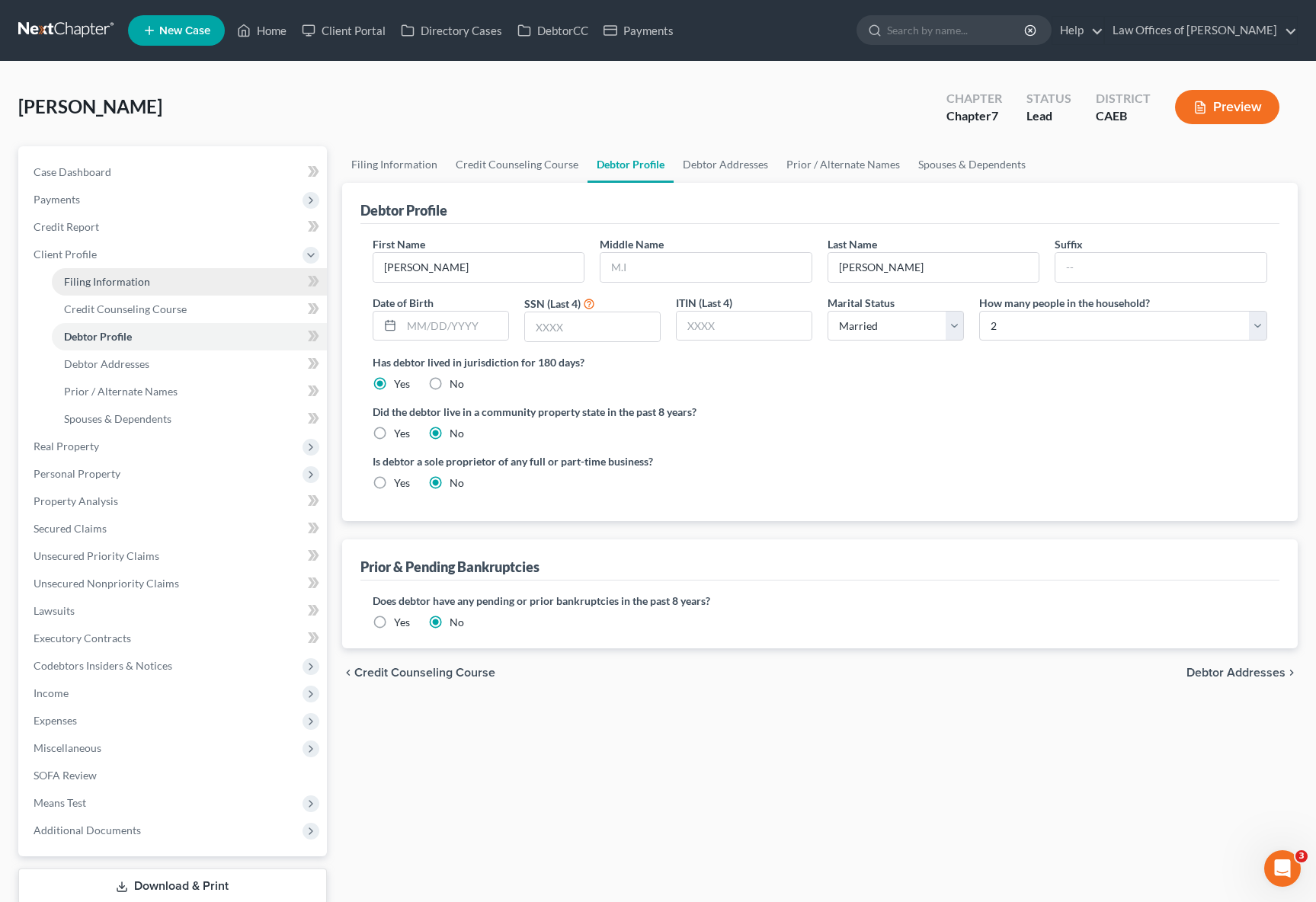
select select "8"
select select "0"
select select "4"
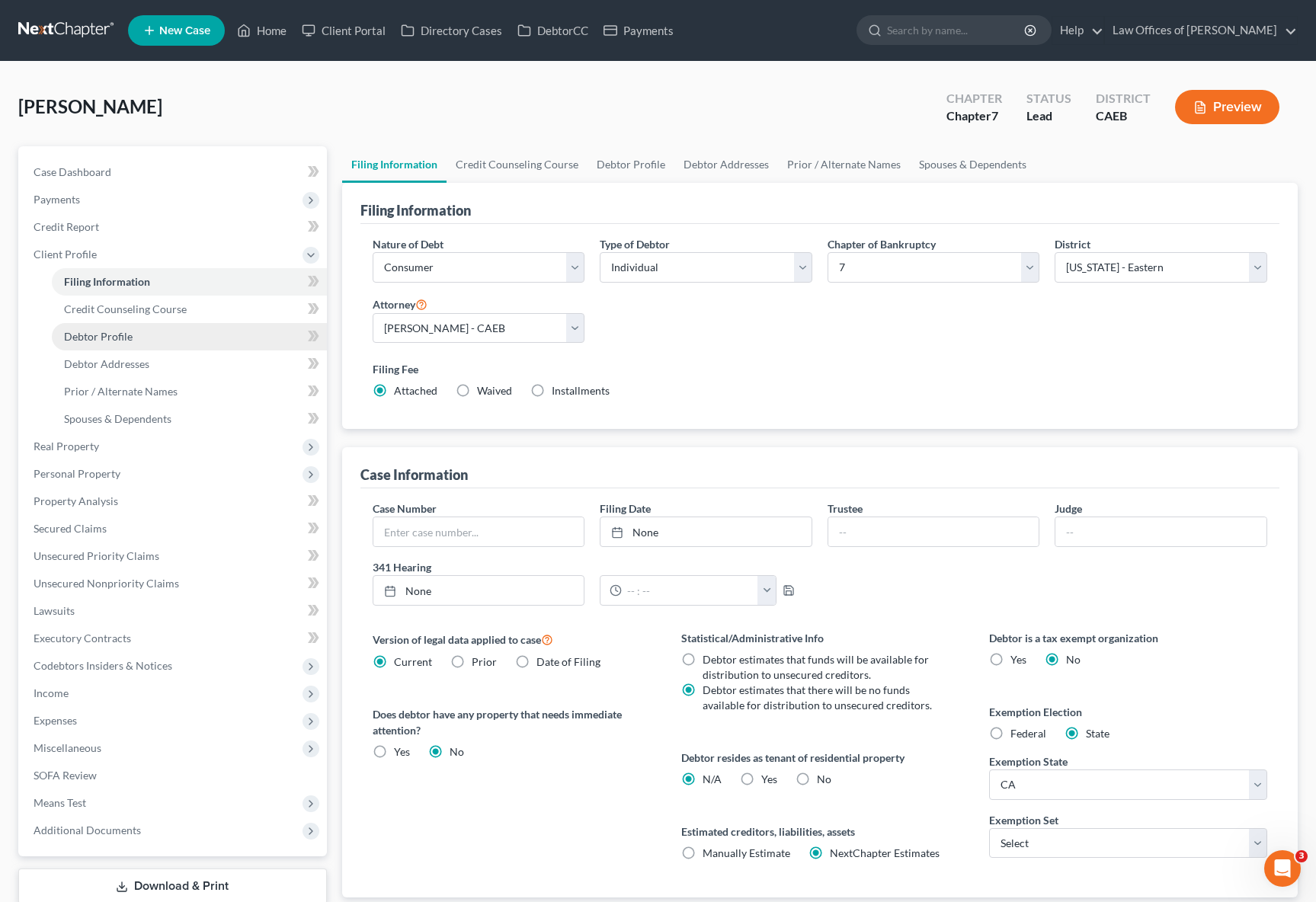
click at [155, 333] on link "Debtor Profile" at bounding box center [189, 336] width 275 height 28
select select "1"
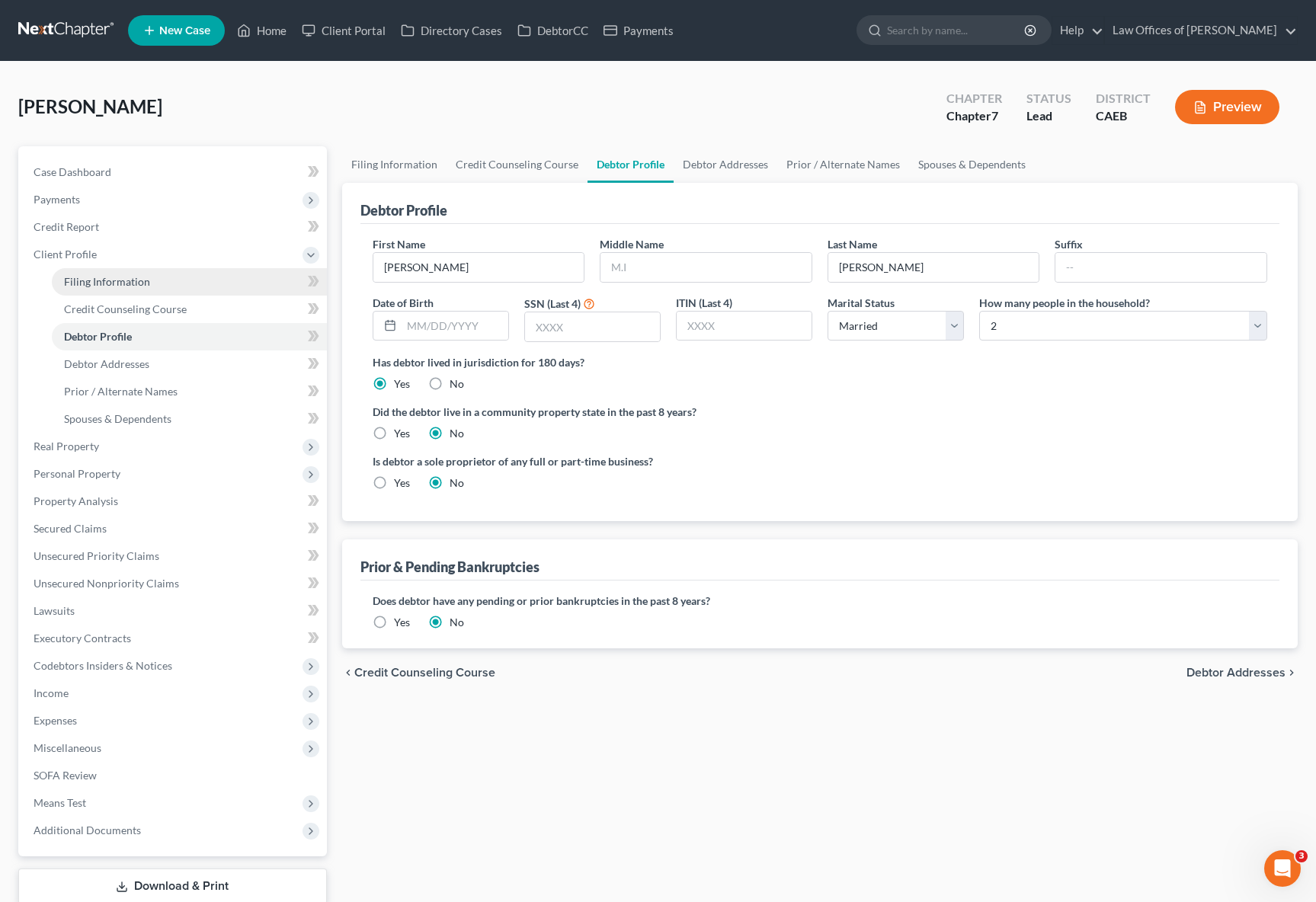
click at [192, 280] on link "Filing Information" at bounding box center [189, 282] width 275 height 28
select select "1"
select select "0"
select select "8"
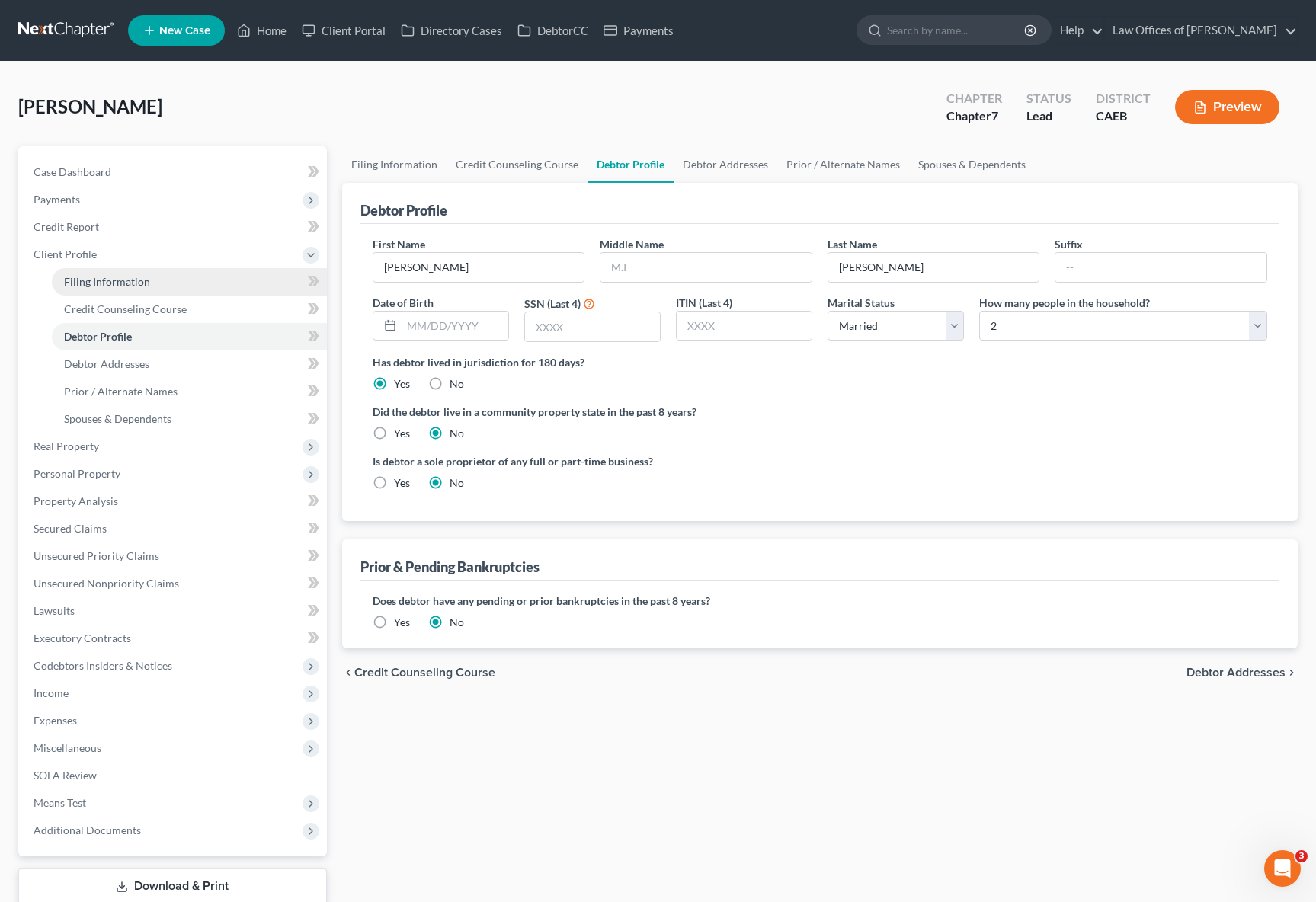
select select "0"
select select "4"
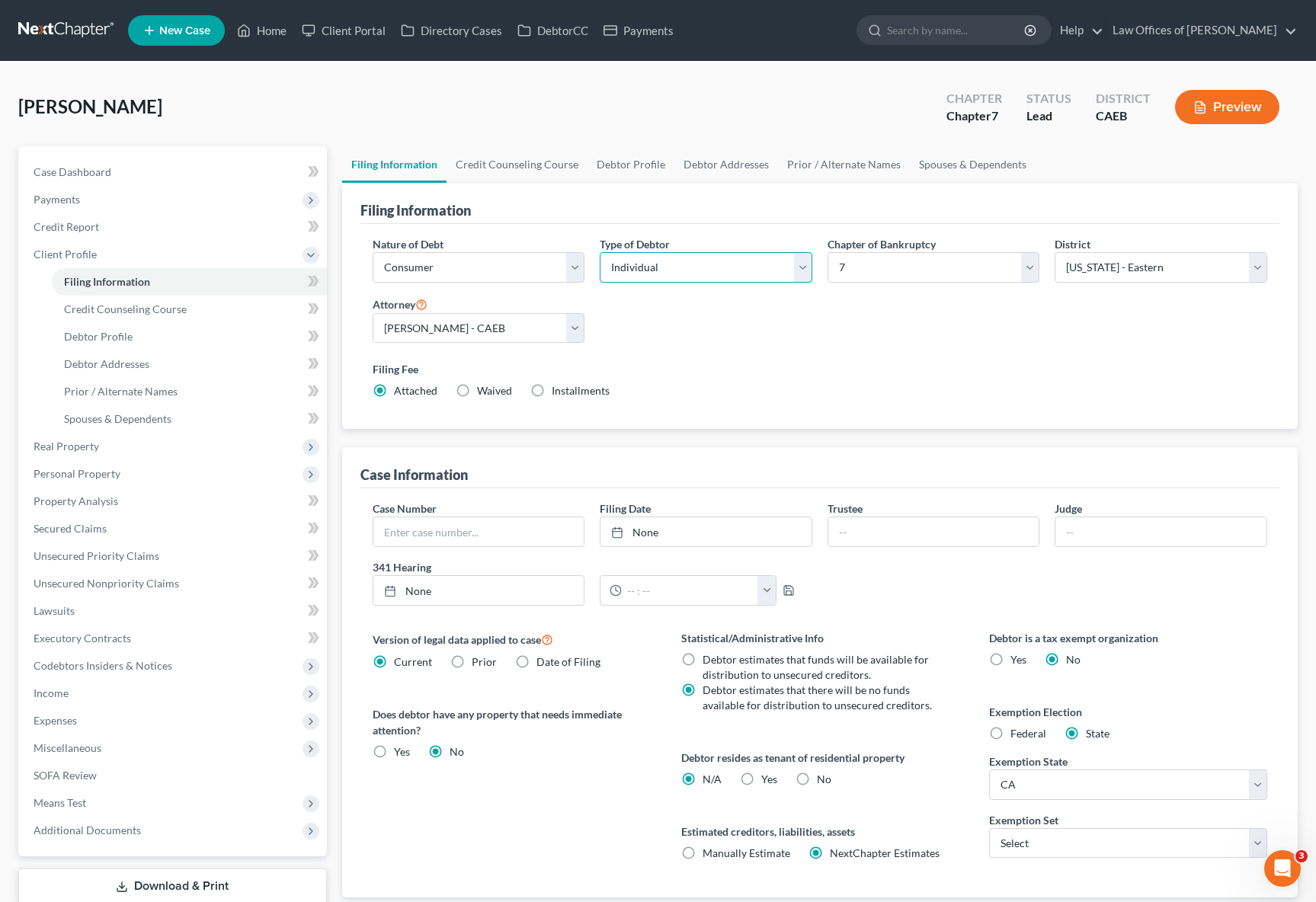
click at [808, 265] on select "Select Individual Joint" at bounding box center [706, 267] width 213 height 31
select select "1"
click at [600, 252] on select "Select Individual Joint" at bounding box center [706, 267] width 213 height 31
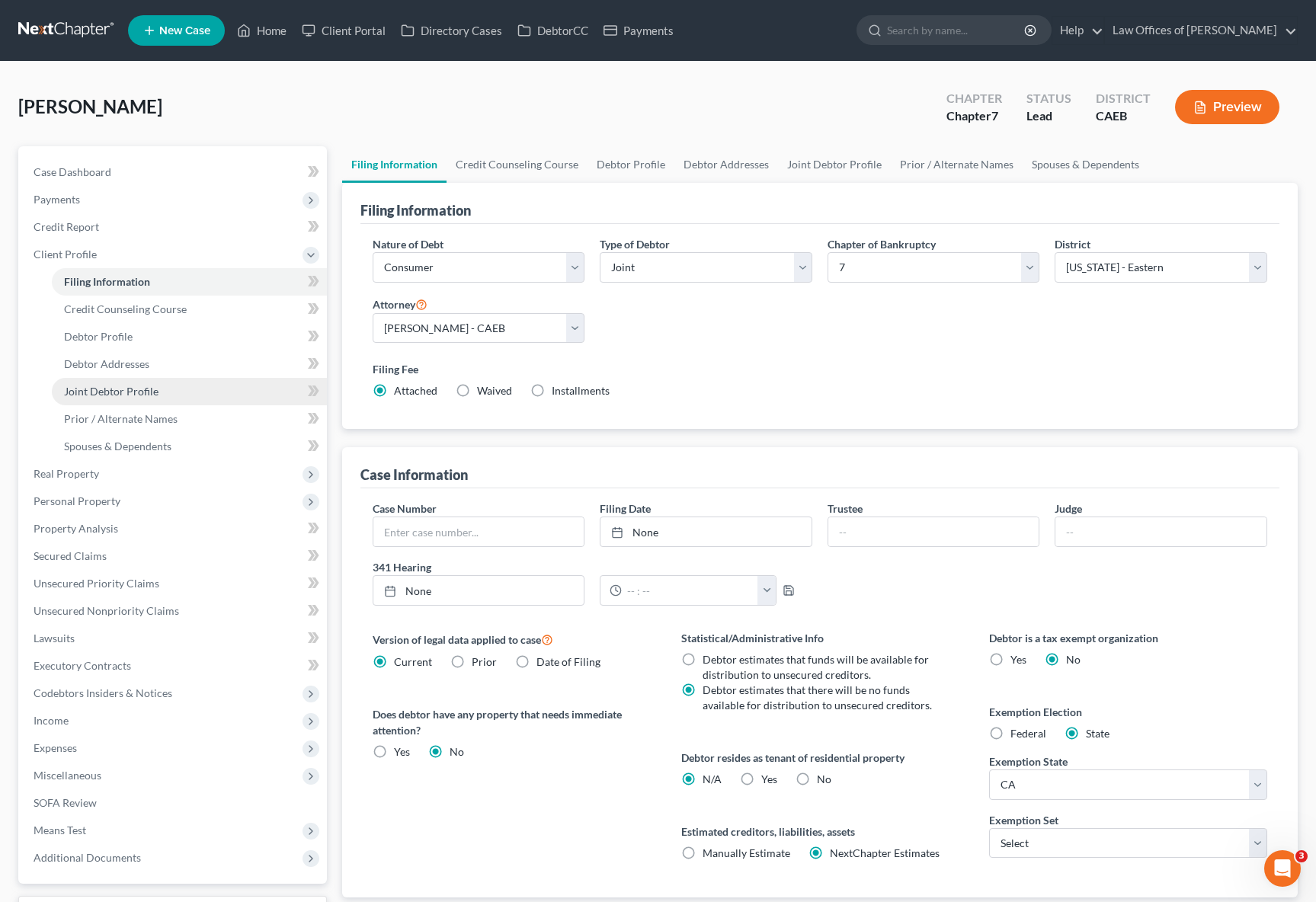
click at [180, 387] on link "Joint Debtor Profile" at bounding box center [189, 391] width 275 height 28
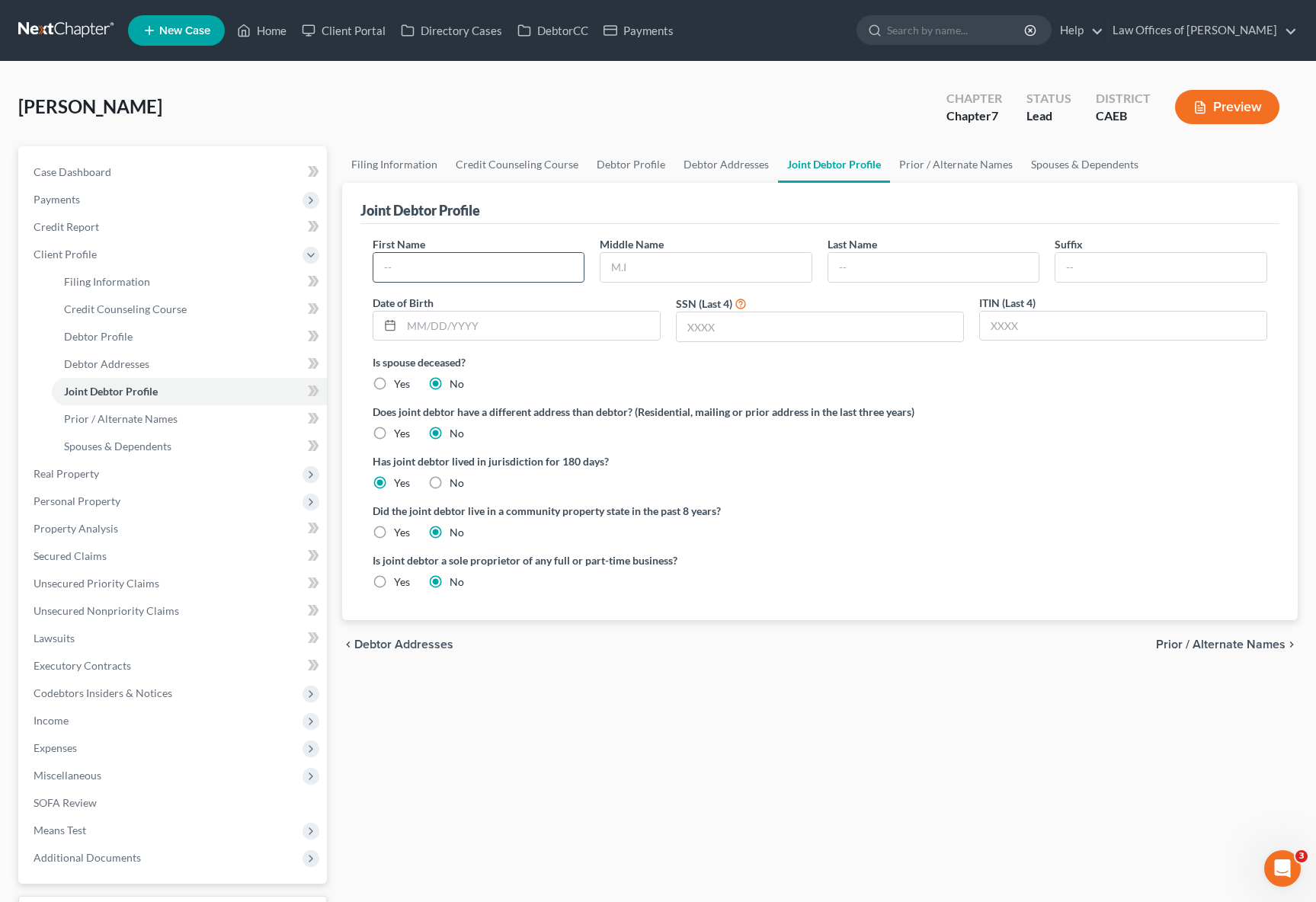
click at [476, 273] on input "text" at bounding box center [478, 267] width 211 height 29
type input "Christine"
type input "Davis"
click at [133, 167] on link "Case Dashboard" at bounding box center [174, 172] width 306 height 28
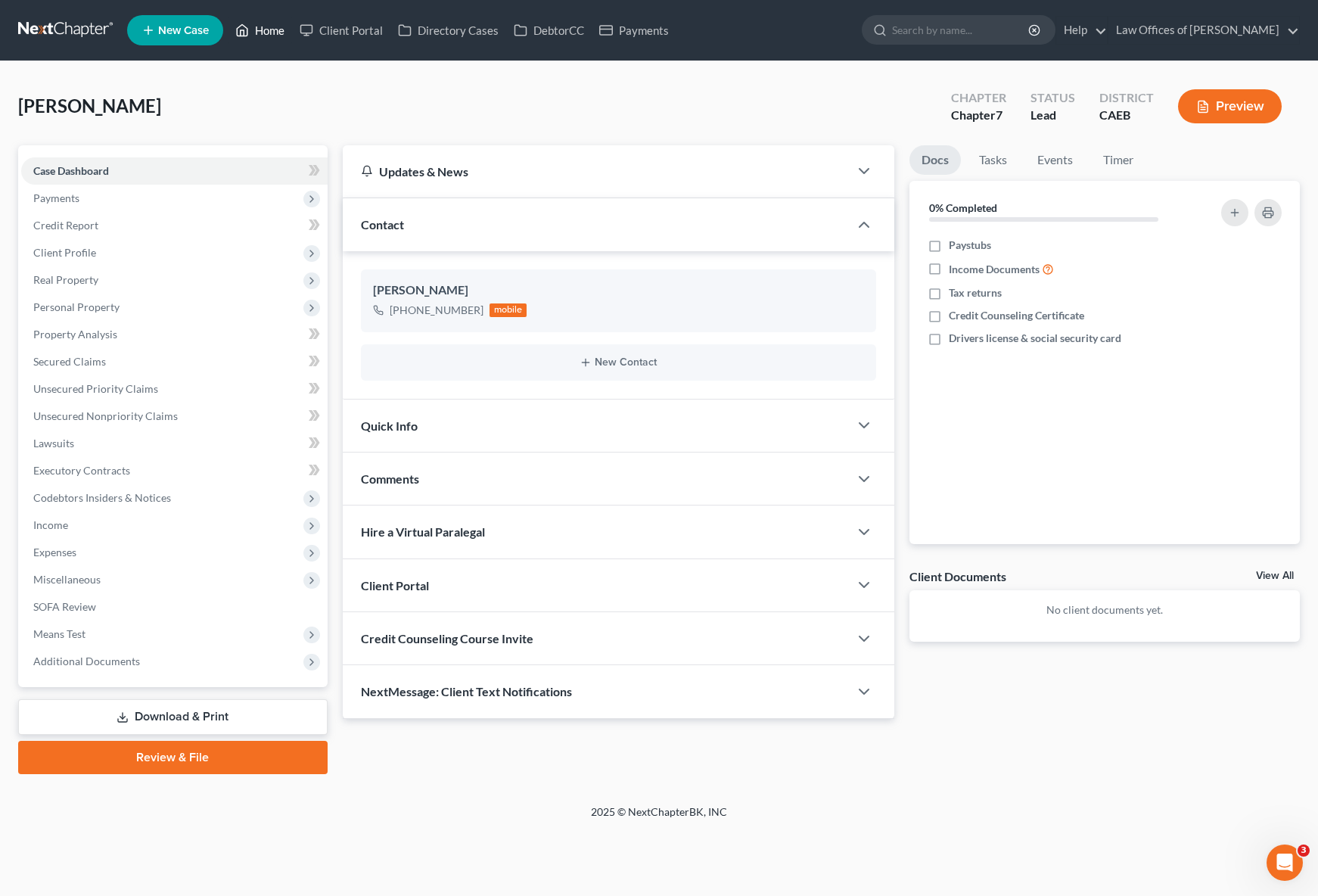
click at [260, 28] on link "Home" at bounding box center [260, 30] width 64 height 27
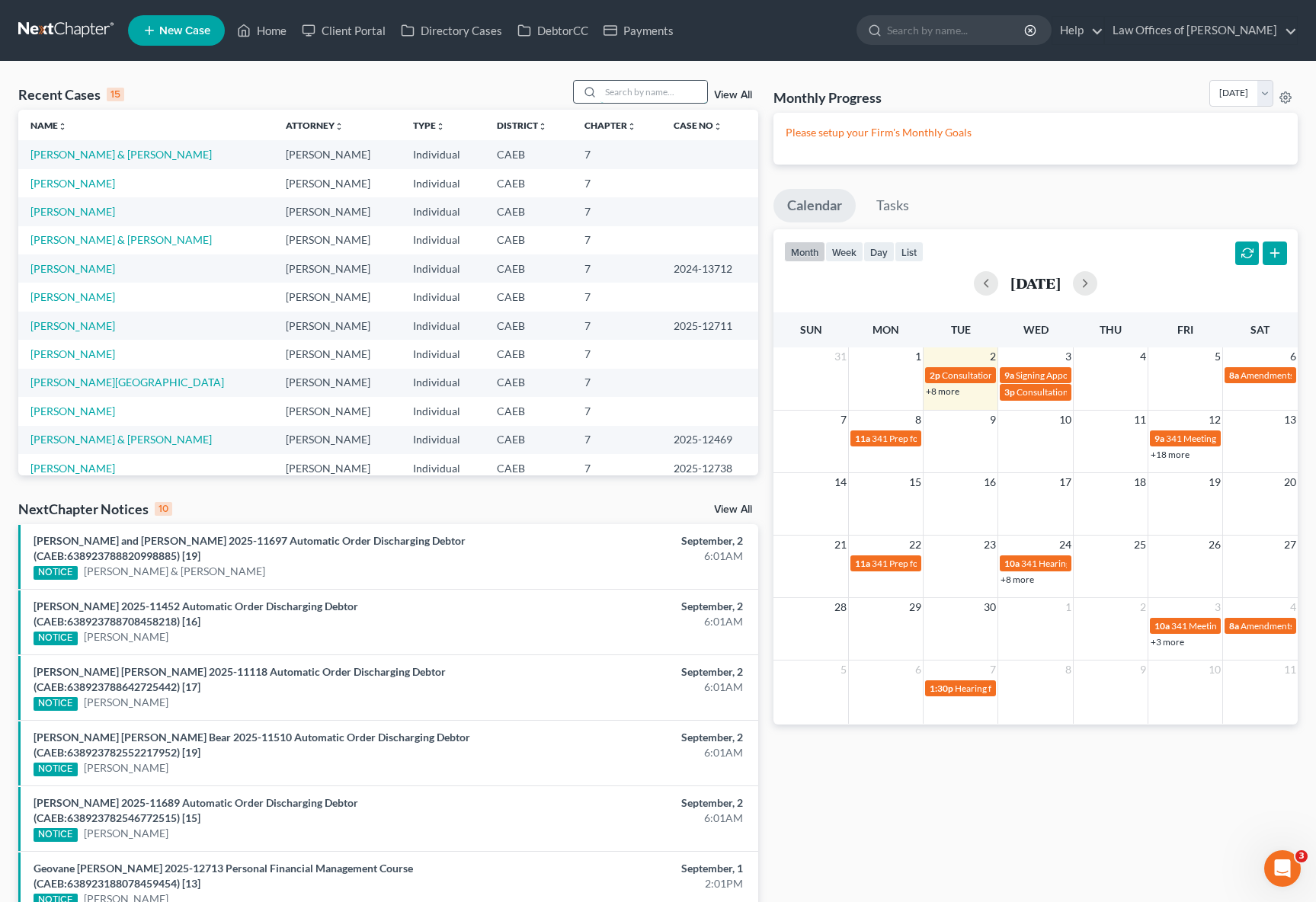
click at [647, 91] on input "search" at bounding box center [654, 92] width 107 height 22
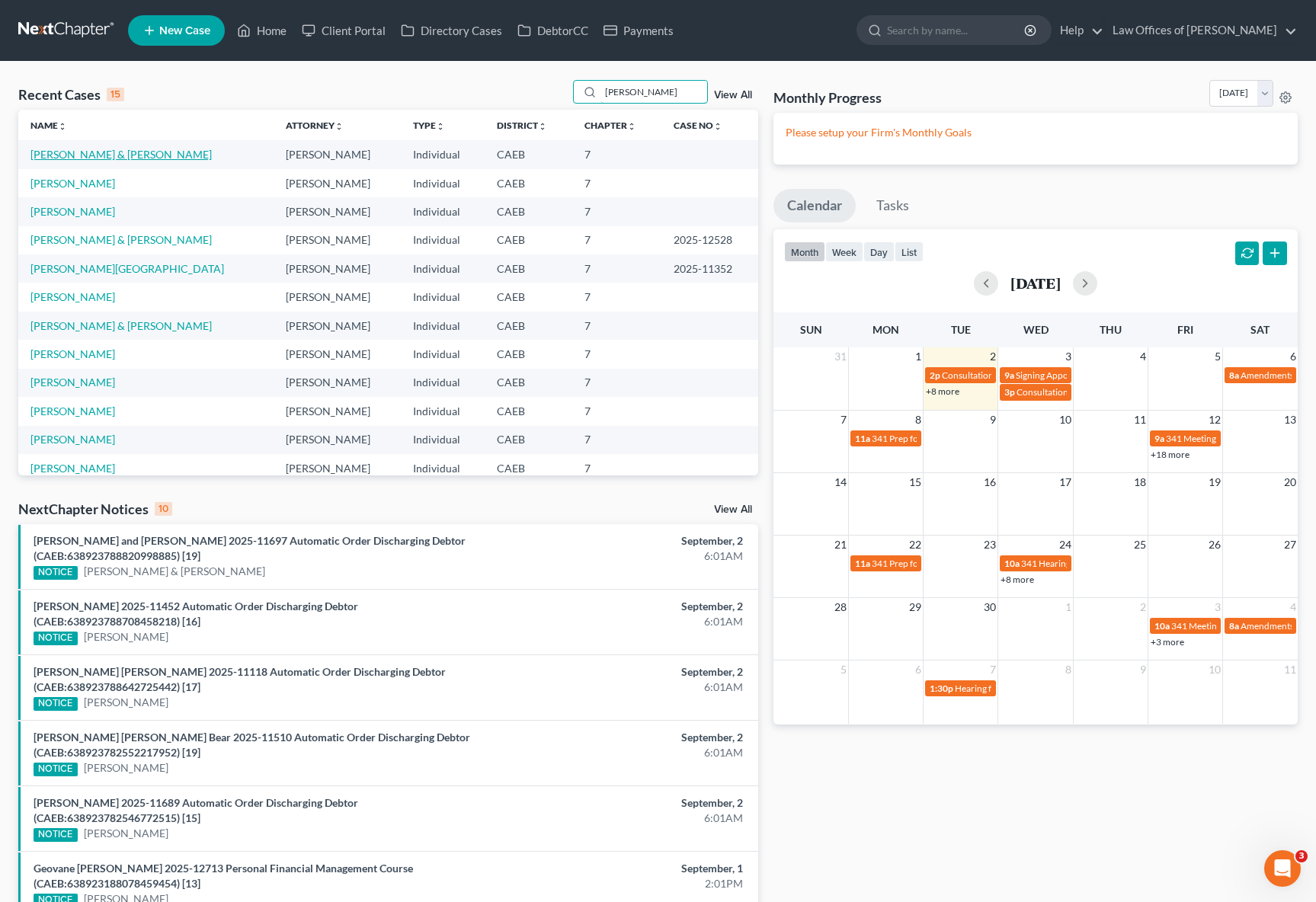
type input "Davis"
click at [104, 149] on link "Davis, Larry & Christine" at bounding box center [121, 155] width 181 height 13
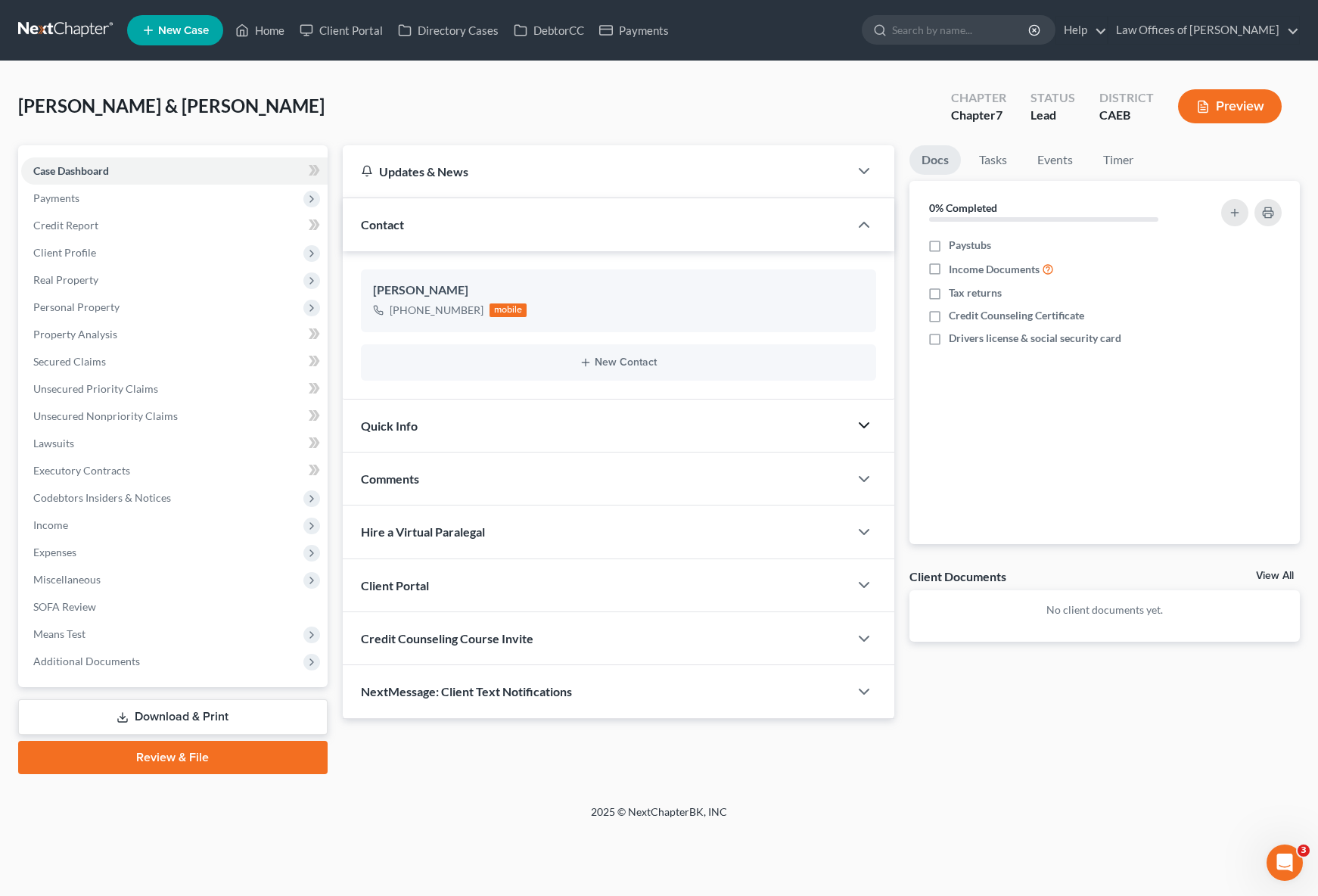
click at [869, 425] on icon "button" at bounding box center [864, 425] width 18 height 18
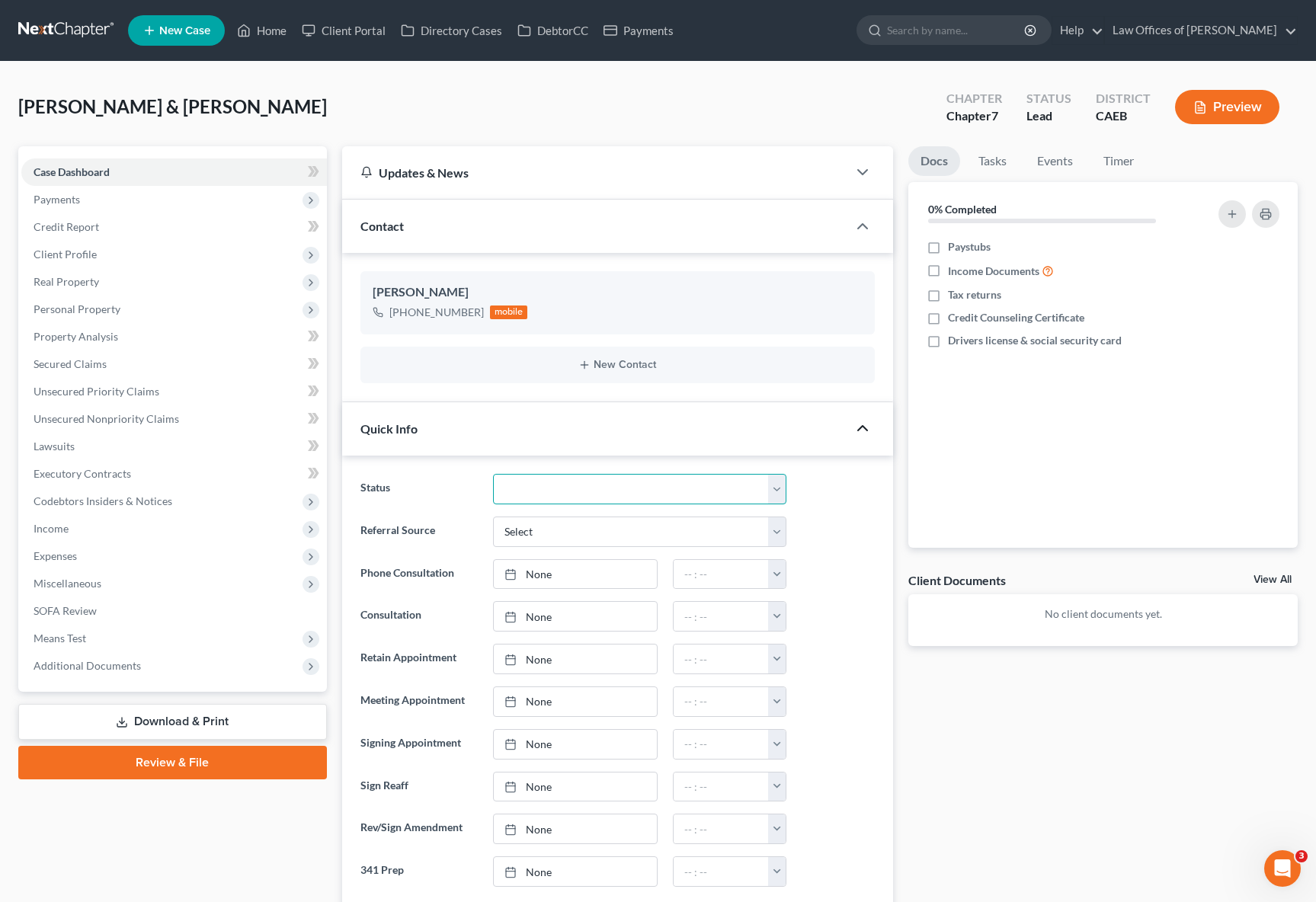
click at [774, 483] on select "Cancelled/Refund Closed Consultation Declined Discharged Filed Income Check In …" at bounding box center [640, 489] width 294 height 31
select select "2"
click at [493, 473] on select "Cancelled/Refund Closed Consultation Declined Discharged Filed Income Check In …" at bounding box center [640, 489] width 294 height 31
type input "9/2/2025"
click at [537, 574] on link "9/2/2025" at bounding box center [576, 574] width 164 height 29
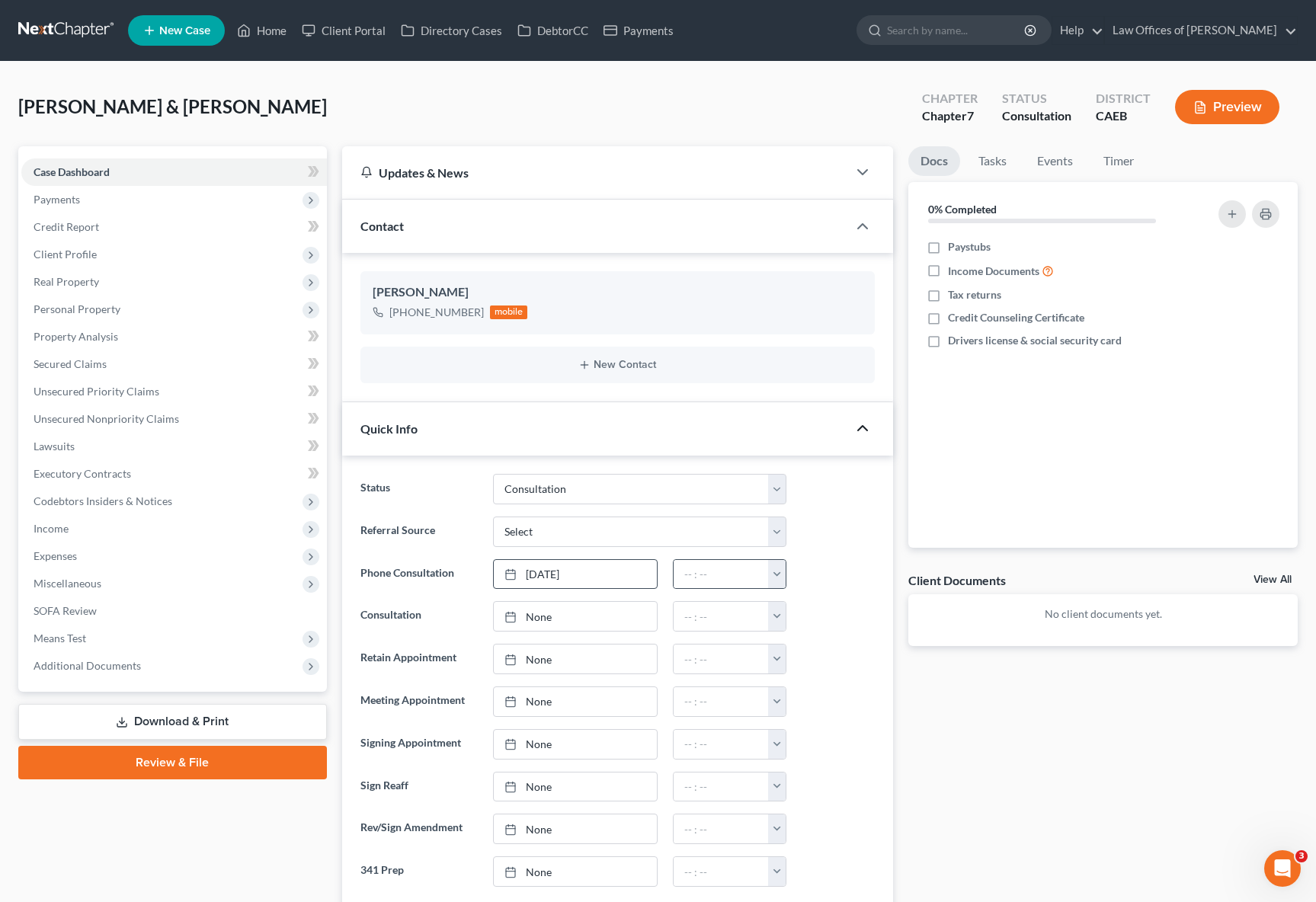
click at [773, 572] on button "button" at bounding box center [776, 574] width 17 height 29
click at [819, 682] on link "4:00pm" at bounding box center [810, 681] width 85 height 26
type input "4:00pm"
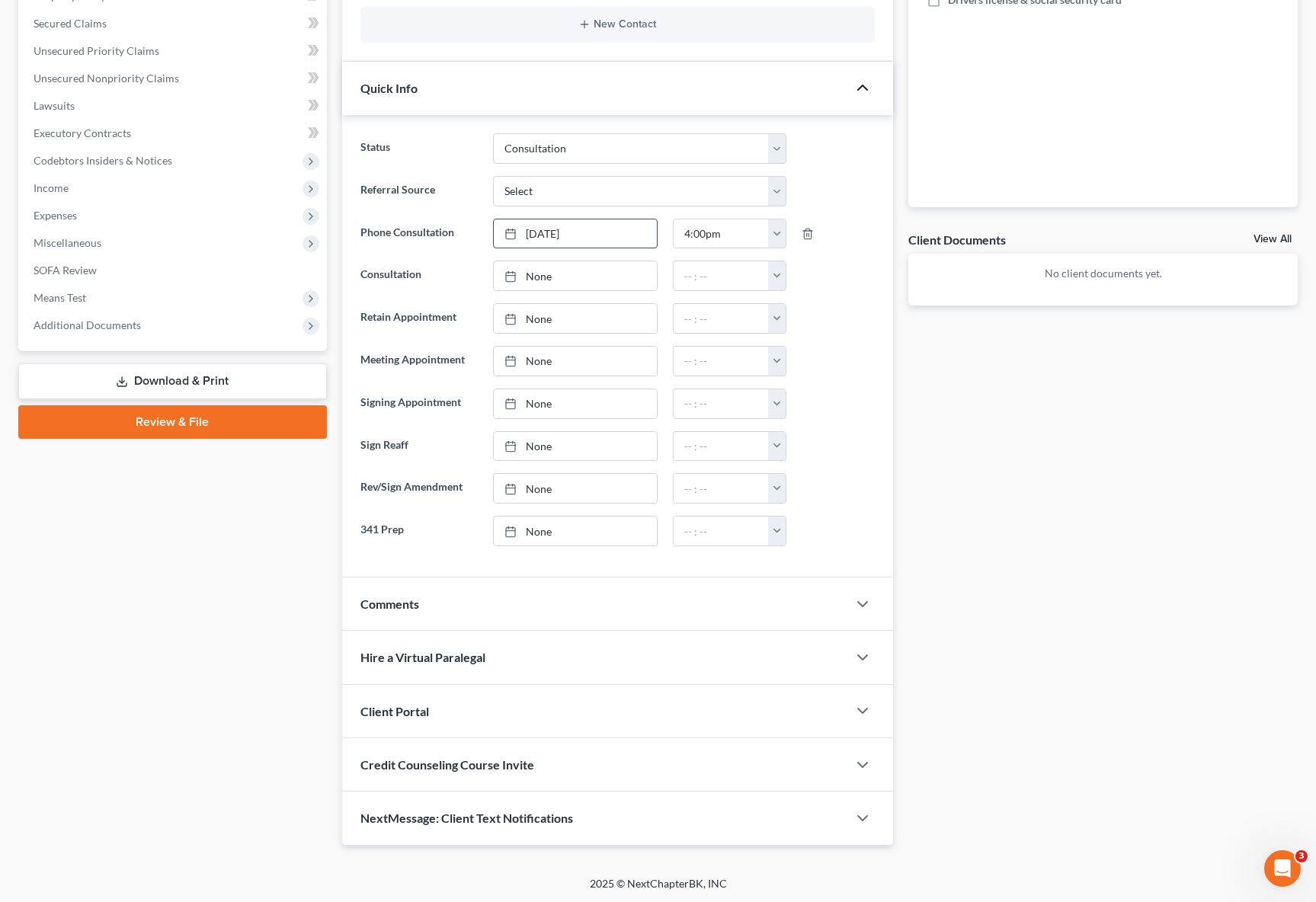
scroll to position [341, 0]
click at [858, 605] on icon "button" at bounding box center [862, 603] width 18 height 18
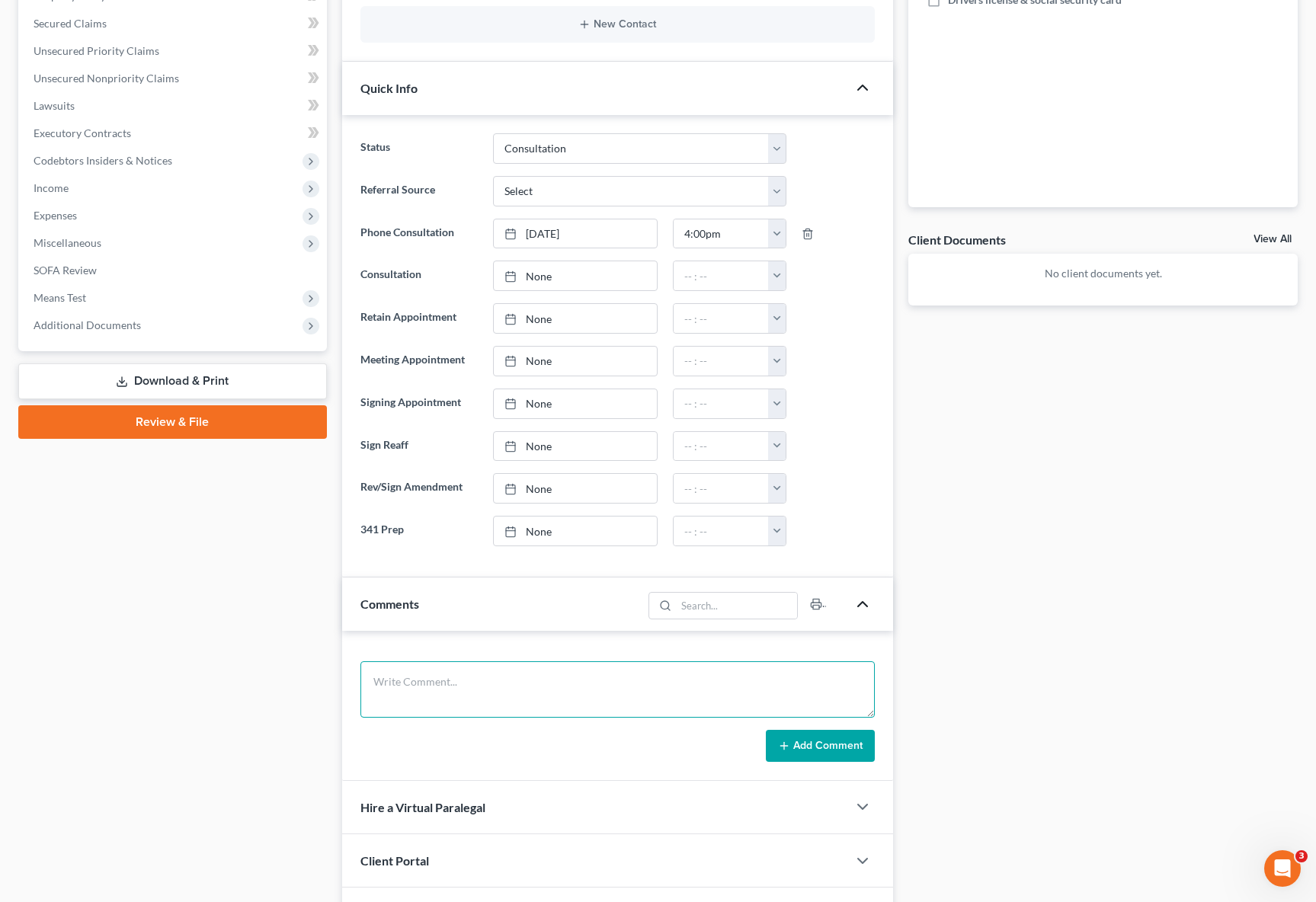
click at [409, 679] on textarea at bounding box center [617, 689] width 515 height 56
type textarea "W medical assistant, makes $ 22 per hour, H in disability receiving $ 1,600 twi…"
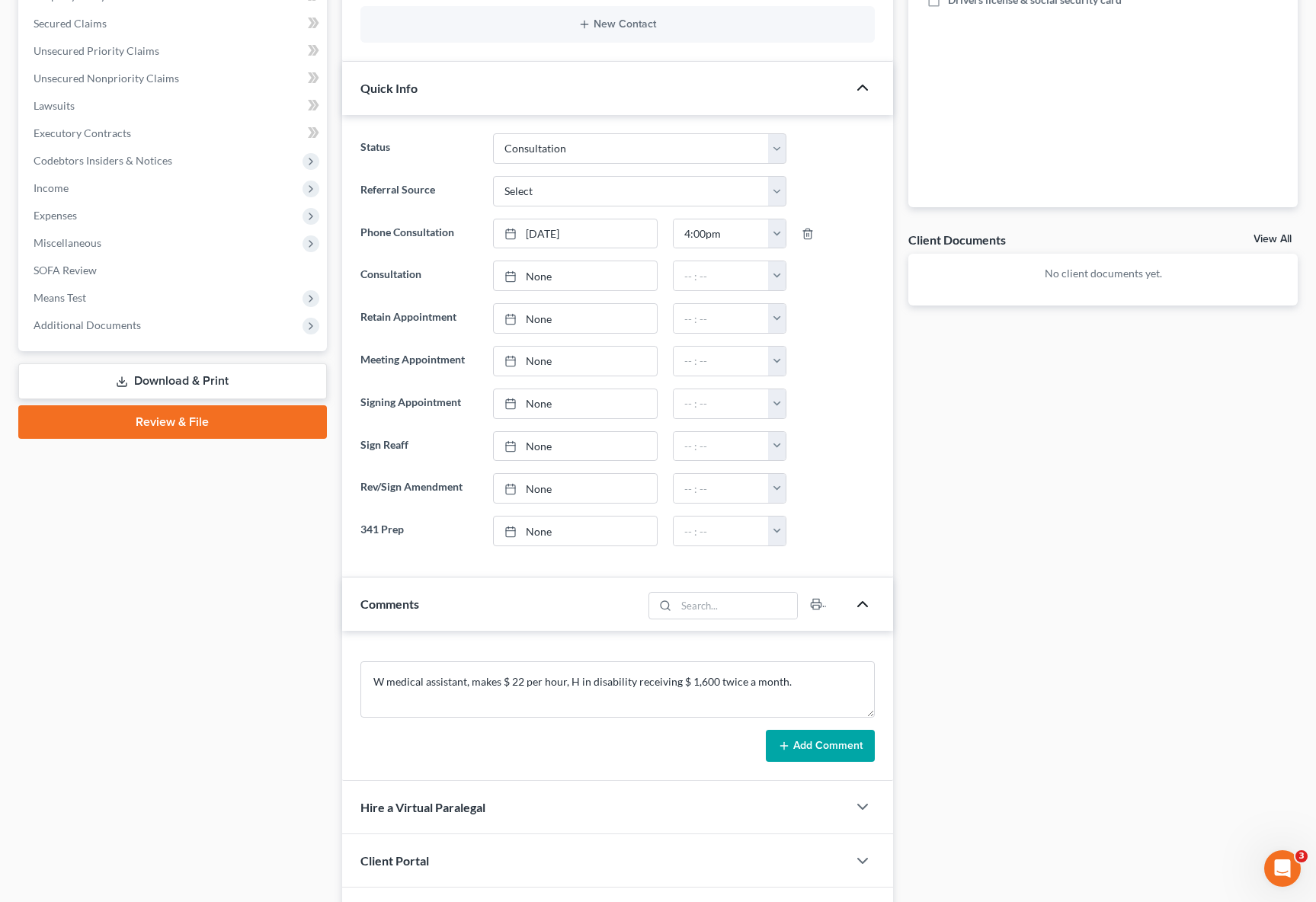
click at [802, 742] on button "Add Comment" at bounding box center [820, 745] width 109 height 32
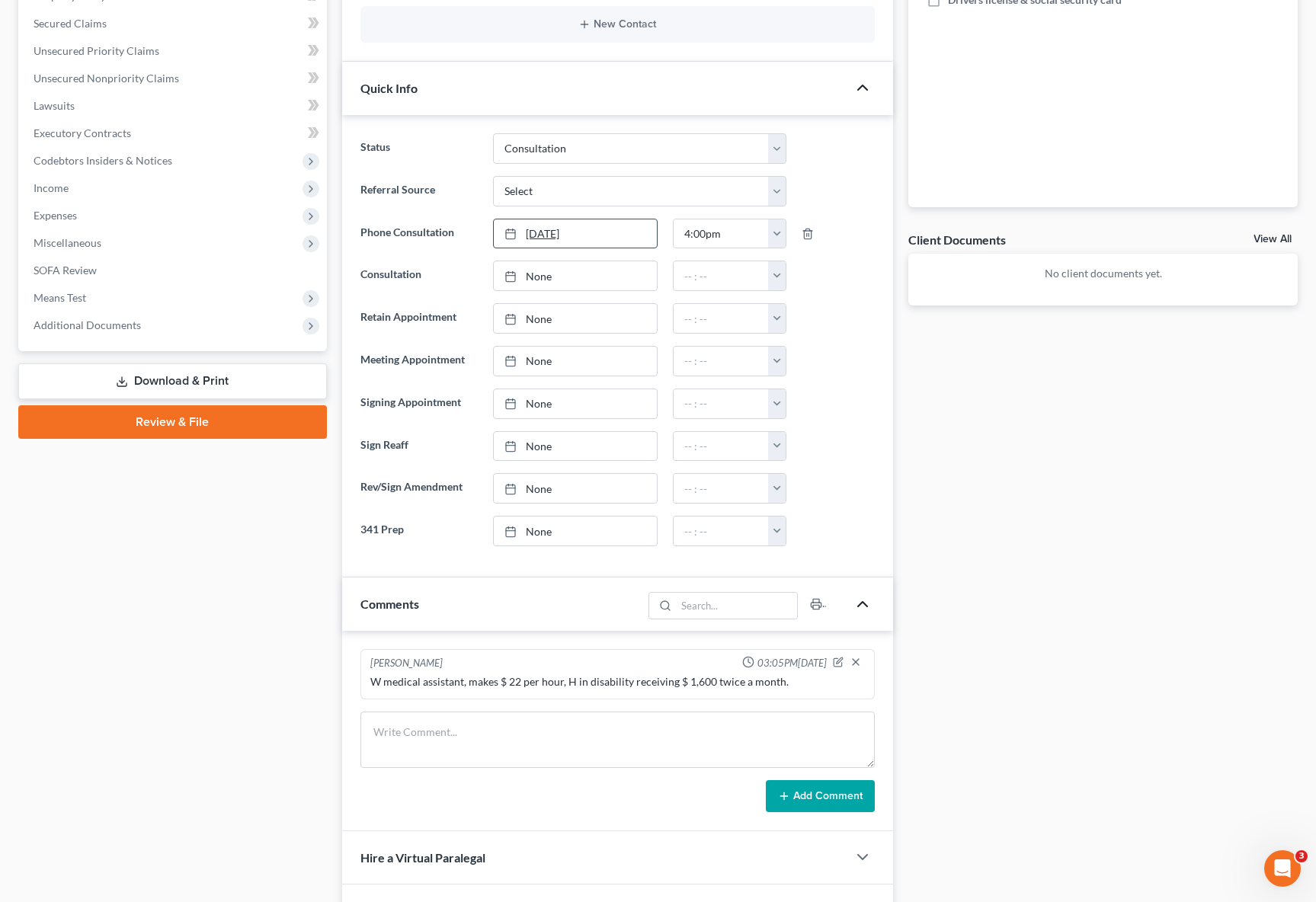
click at [534, 228] on link "9/3/2025" at bounding box center [576, 234] width 164 height 29
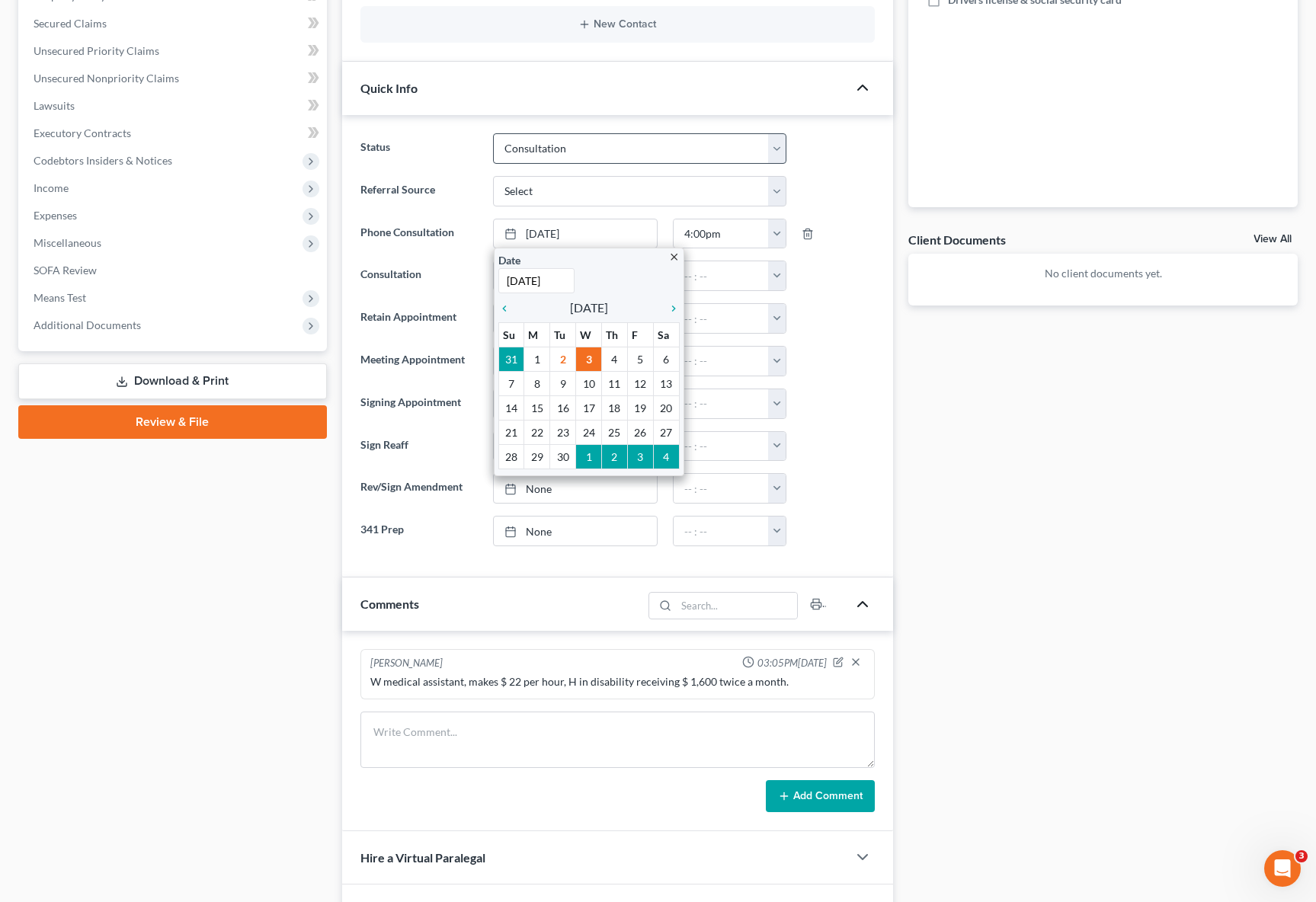
click at [883, 175] on div "Status Cancelled/Refund Closed Consultation Declined Discharged Filed Income Ch…" at bounding box center [617, 346] width 551 height 462
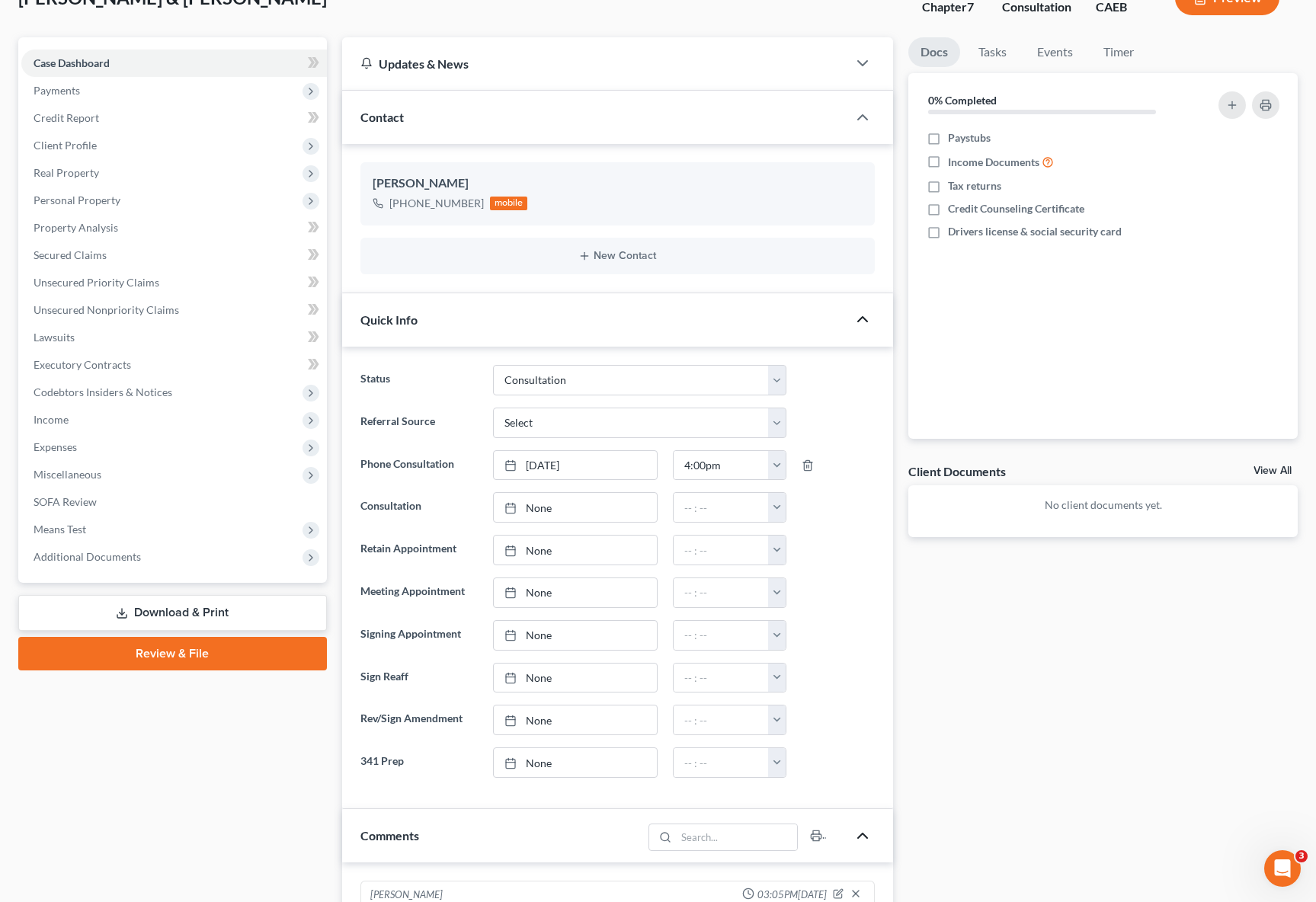
scroll to position [0, 0]
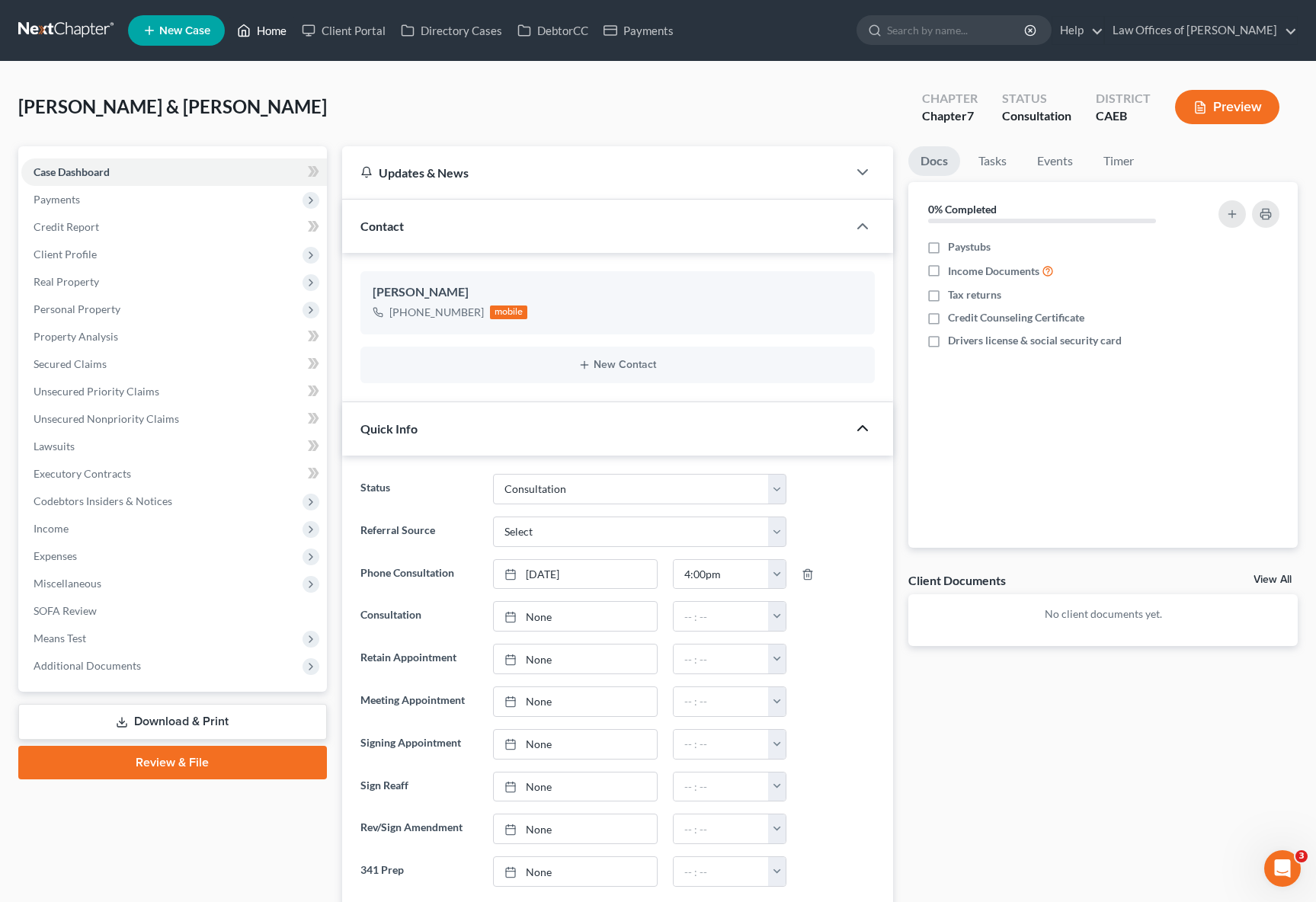
click at [271, 37] on link "Home" at bounding box center [262, 31] width 65 height 28
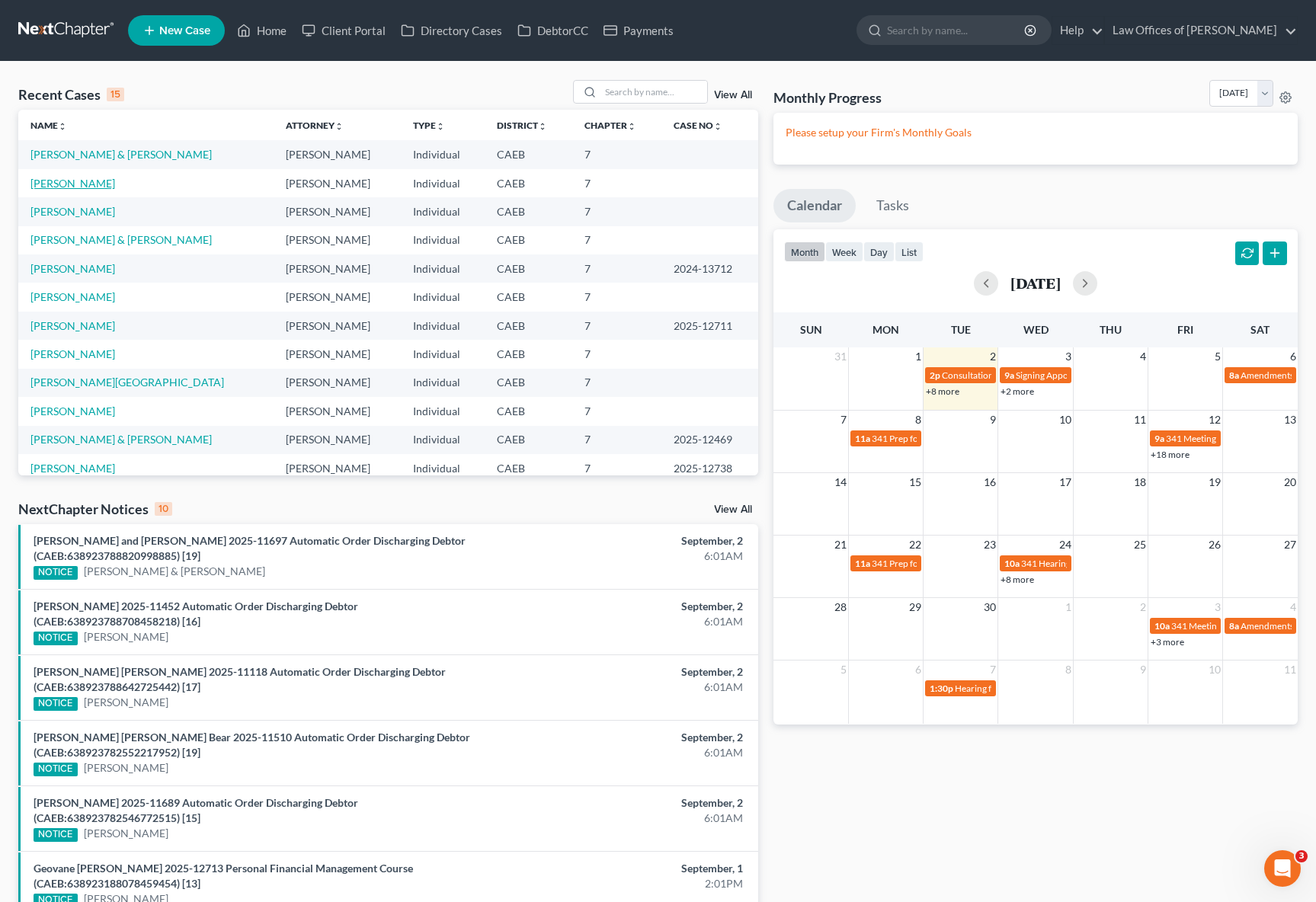
click at [63, 181] on link "Burns, Darcy" at bounding box center [73, 183] width 85 height 13
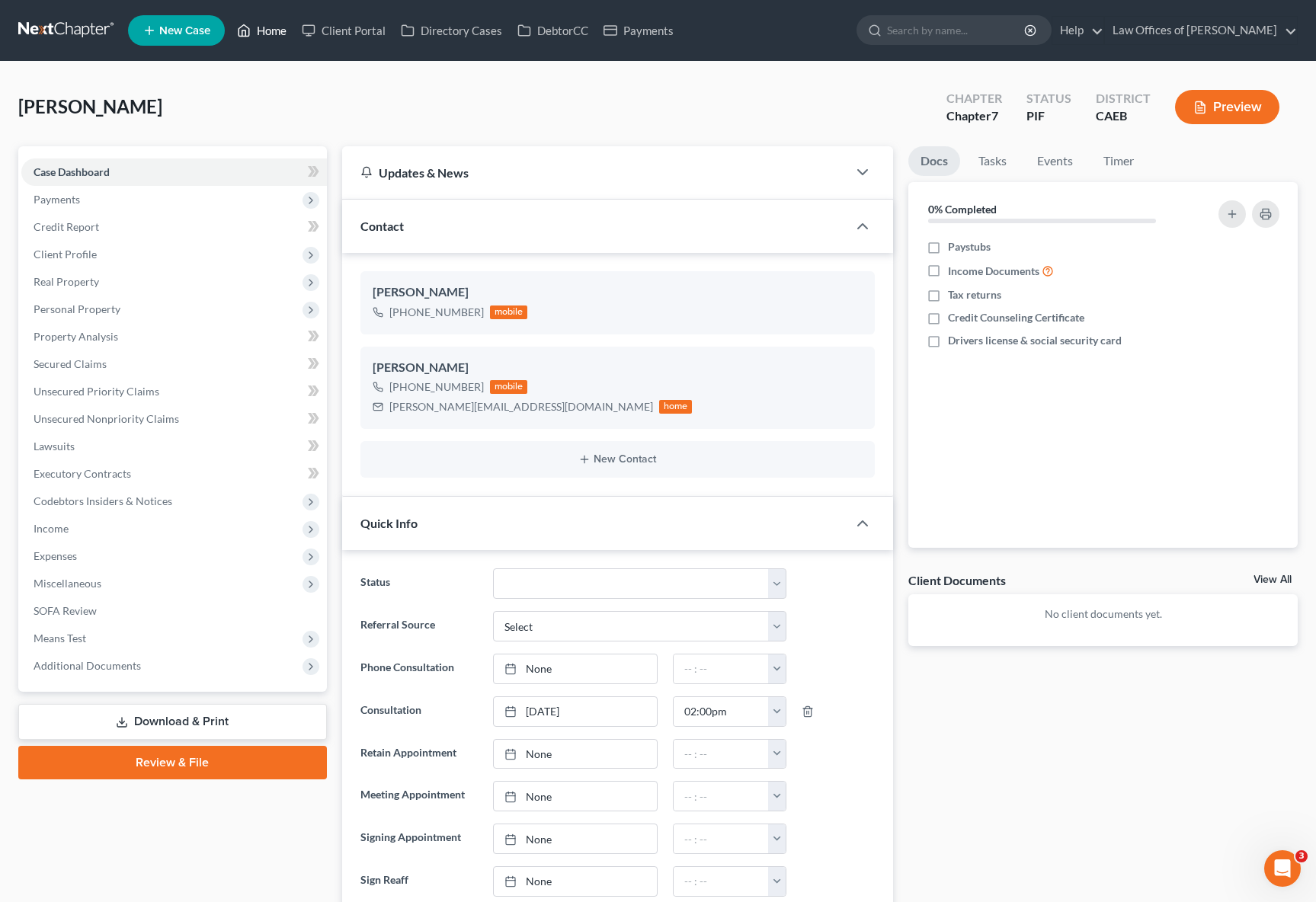
click at [275, 33] on link "Home" at bounding box center [262, 31] width 65 height 28
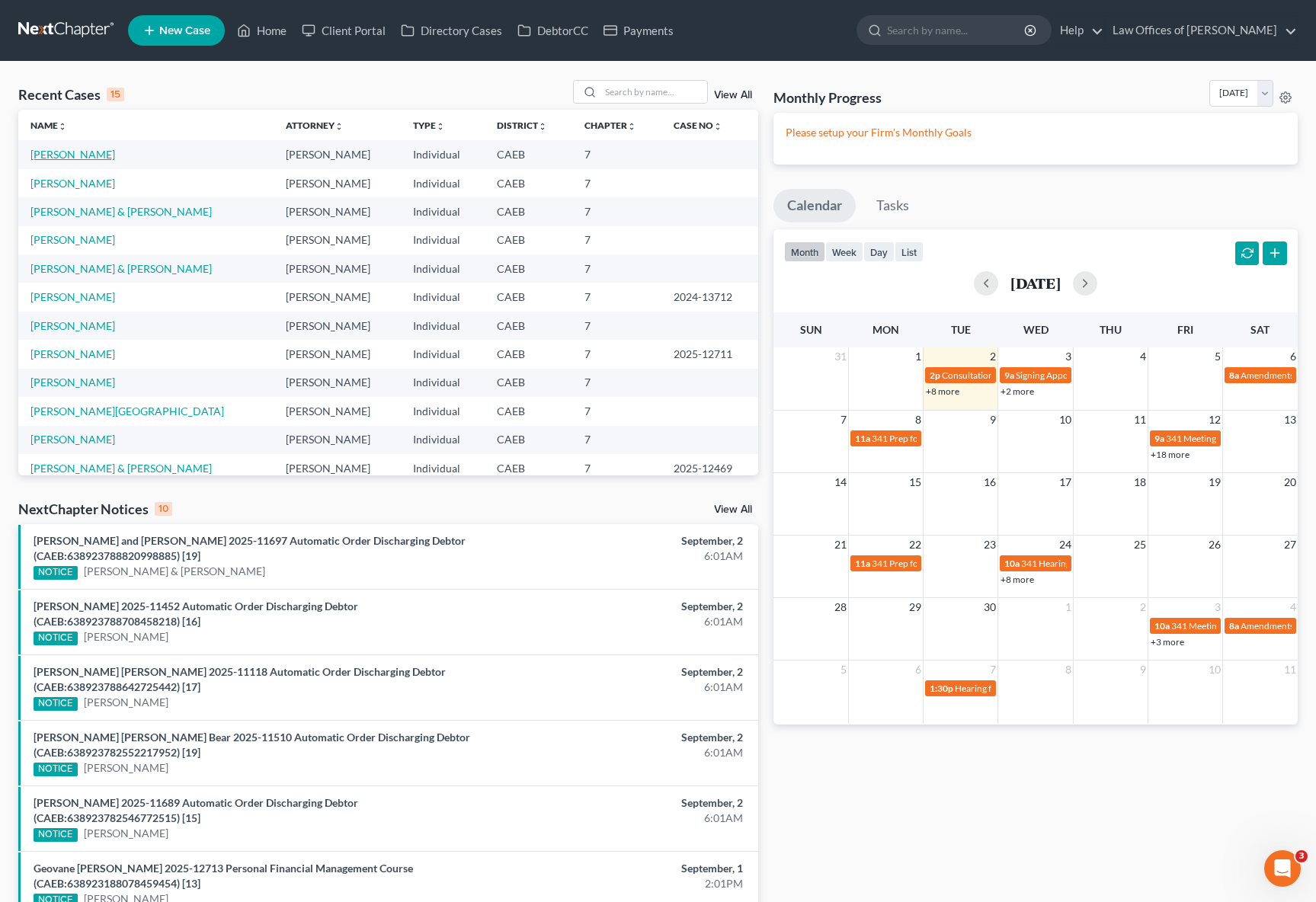
click at [107, 157] on link "Gavina-Vega, Martha" at bounding box center [73, 155] width 85 height 13
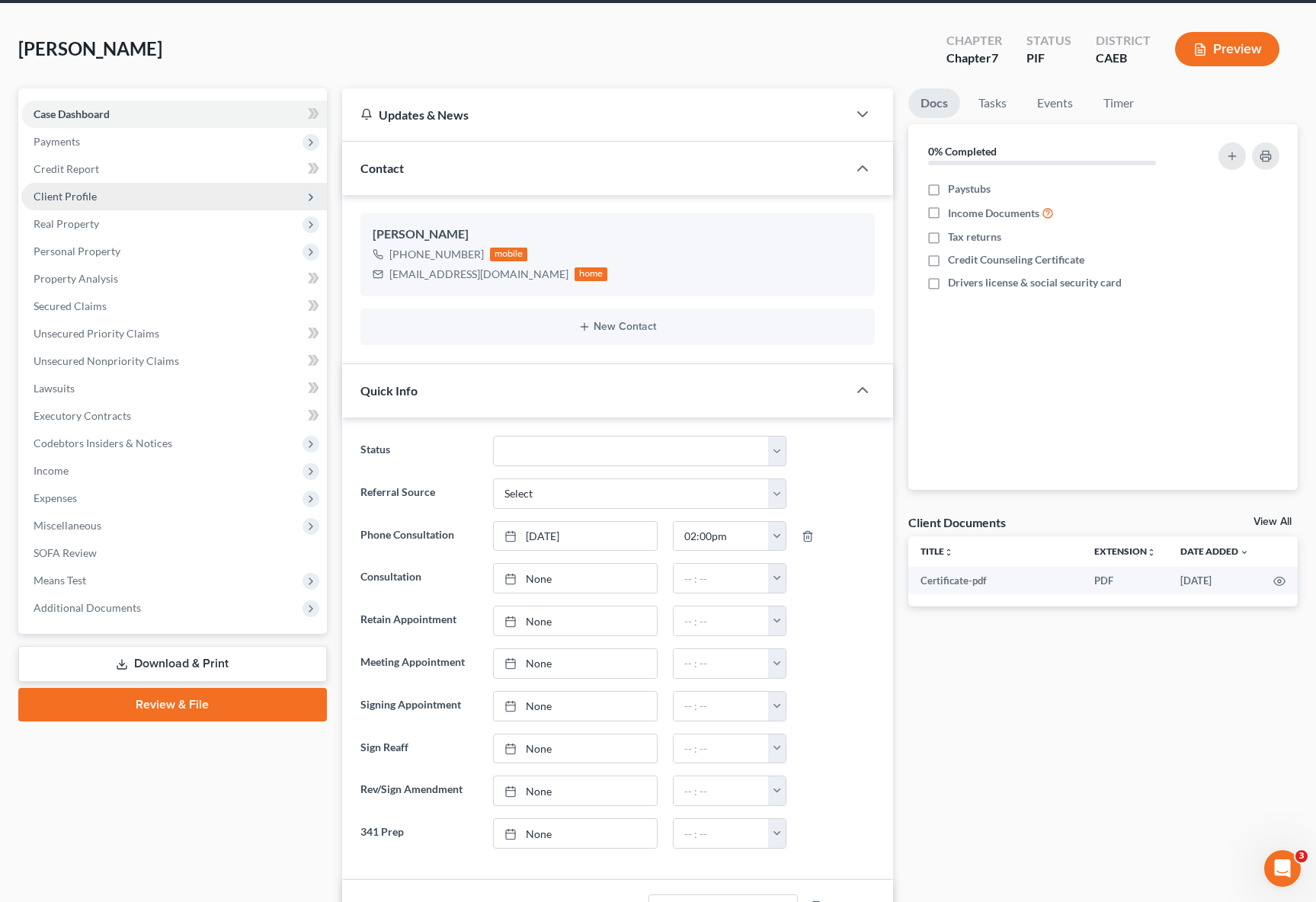
scroll to position [43, 0]
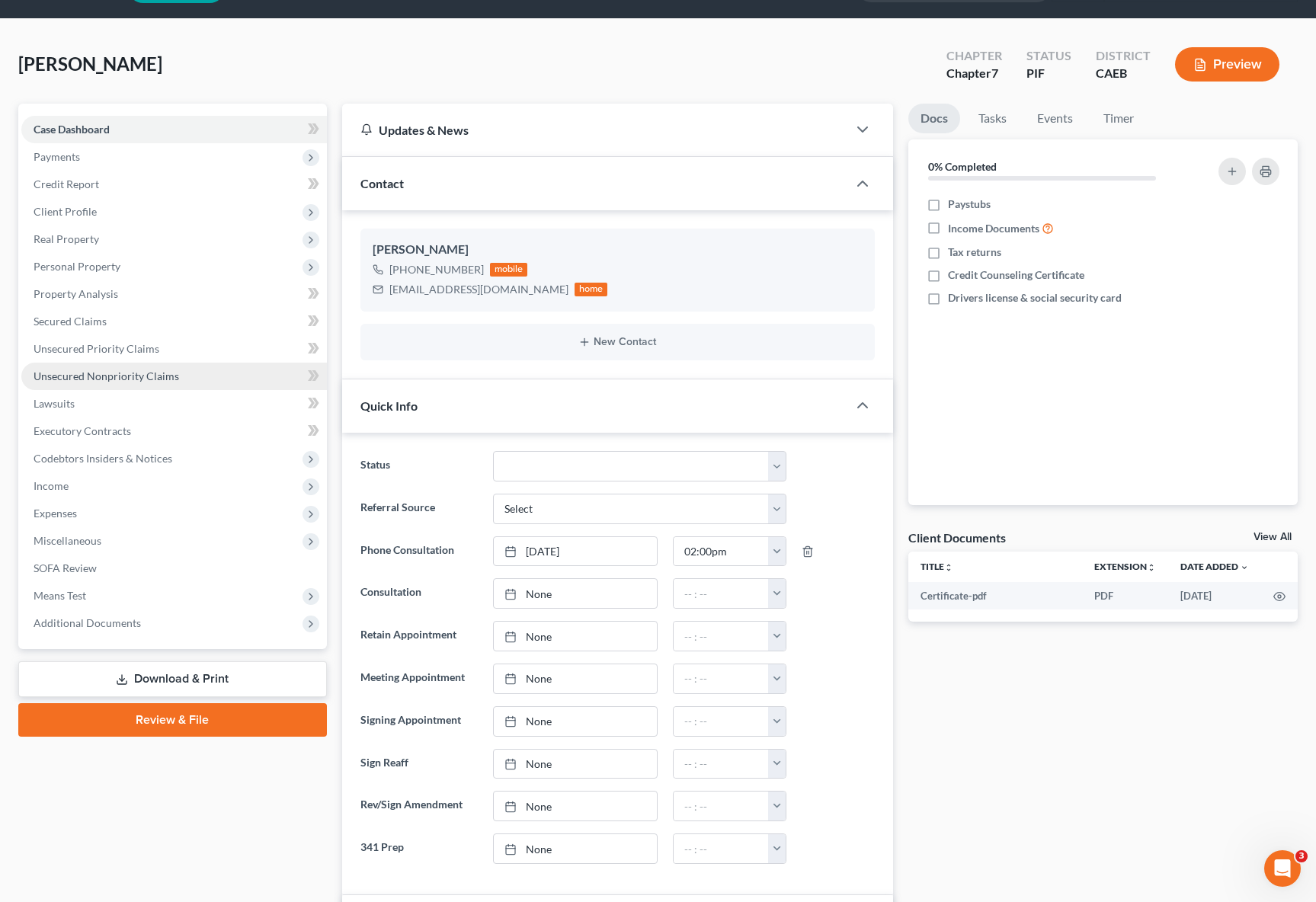
click at [162, 373] on span "Unsecured Nonpriority Claims" at bounding box center [106, 376] width 145 height 13
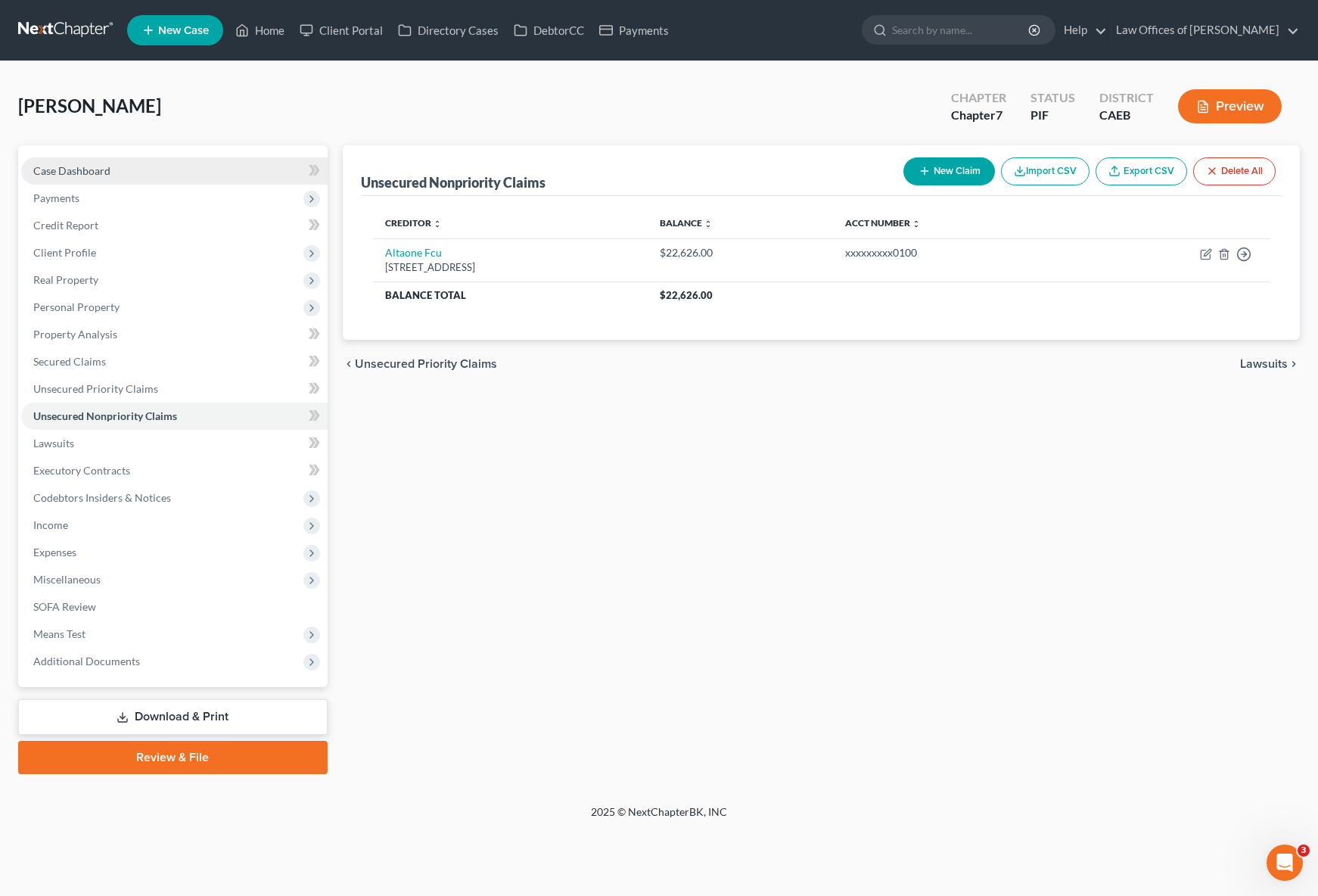
click at [127, 174] on link "Case Dashboard" at bounding box center [174, 171] width 306 height 27
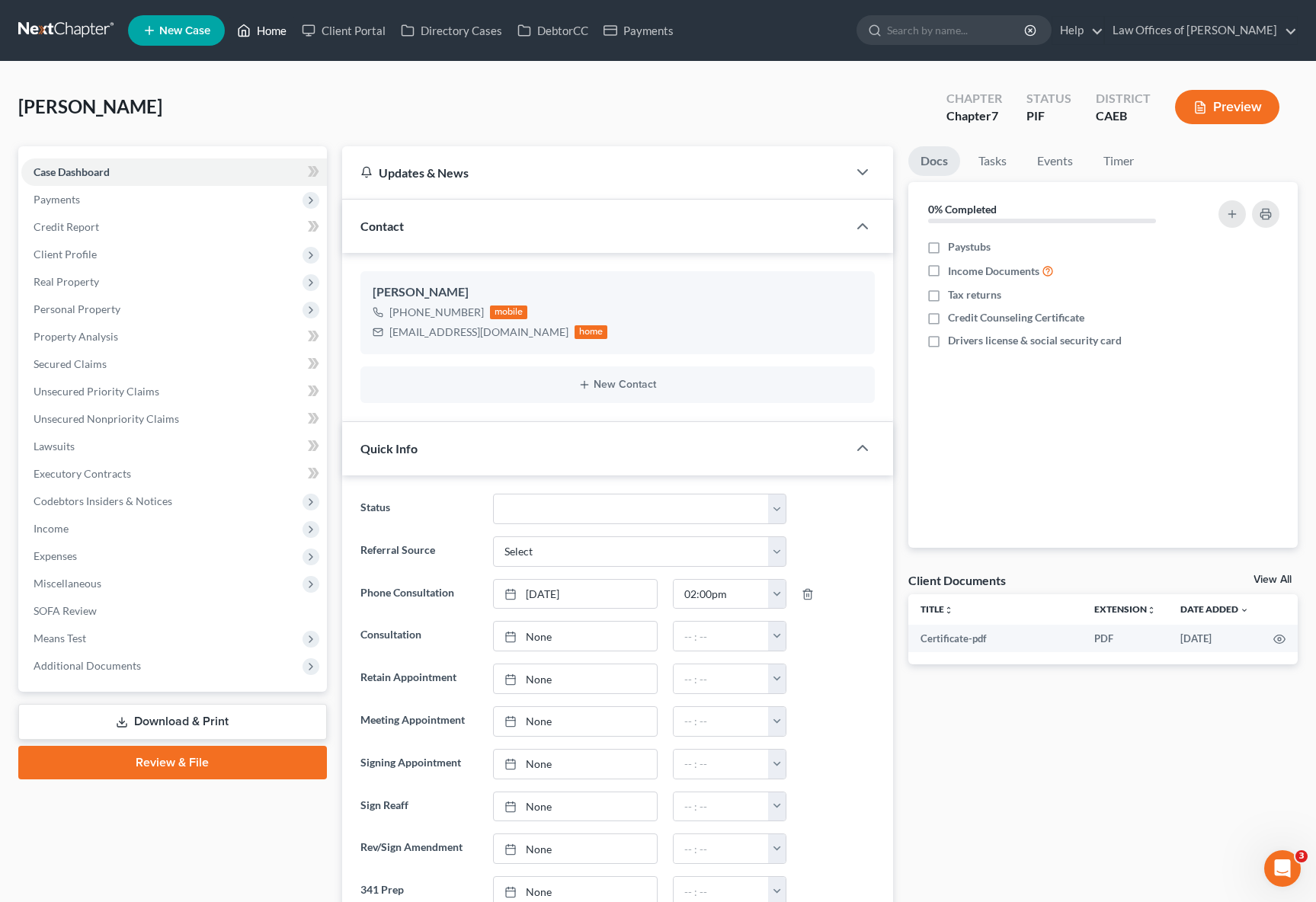
click at [274, 31] on link "Home" at bounding box center [262, 31] width 65 height 28
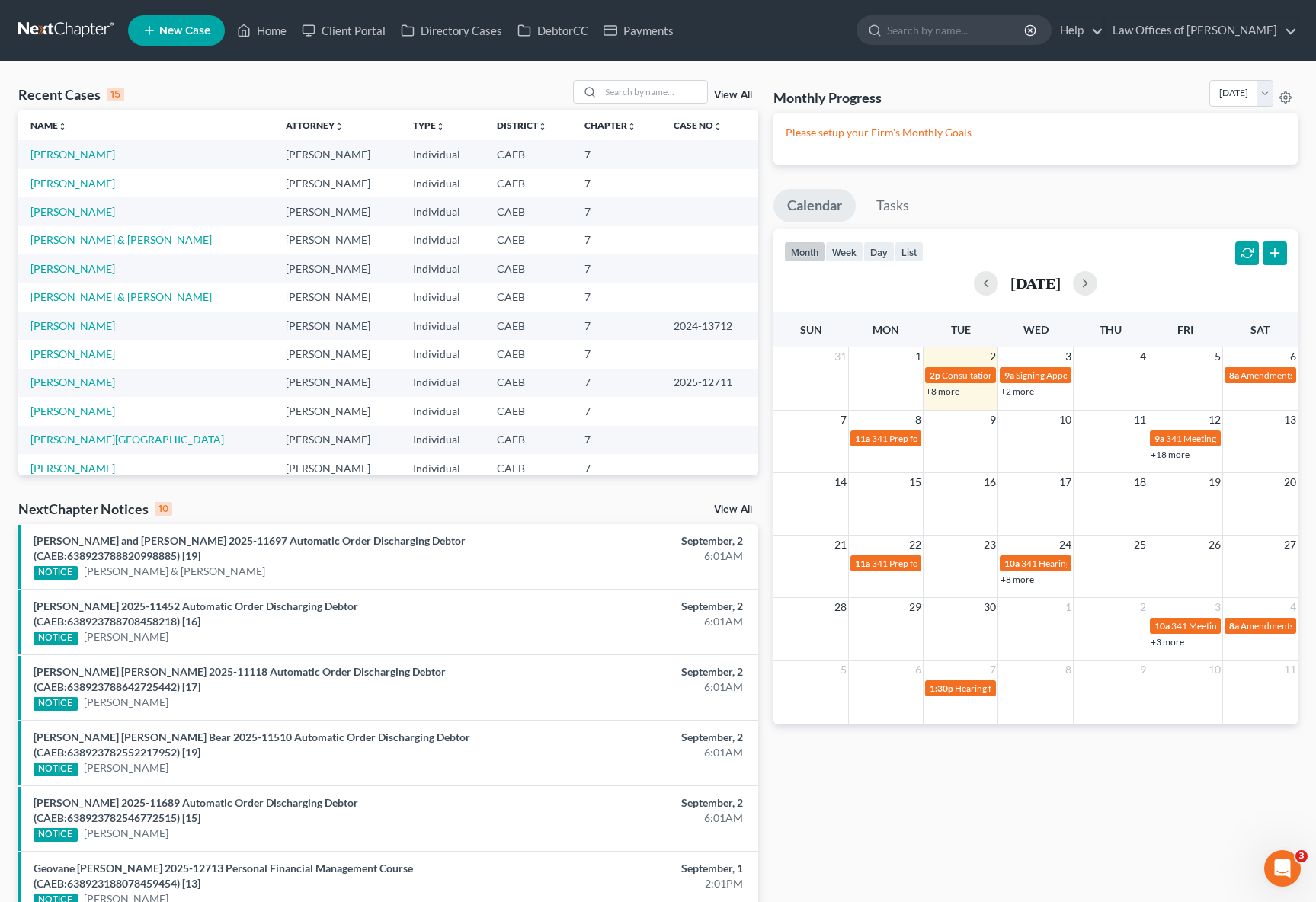
click at [944, 394] on link "+8 more" at bounding box center [942, 391] width 33 height 11
click at [1174, 457] on link "+18 more" at bounding box center [1170, 454] width 39 height 11
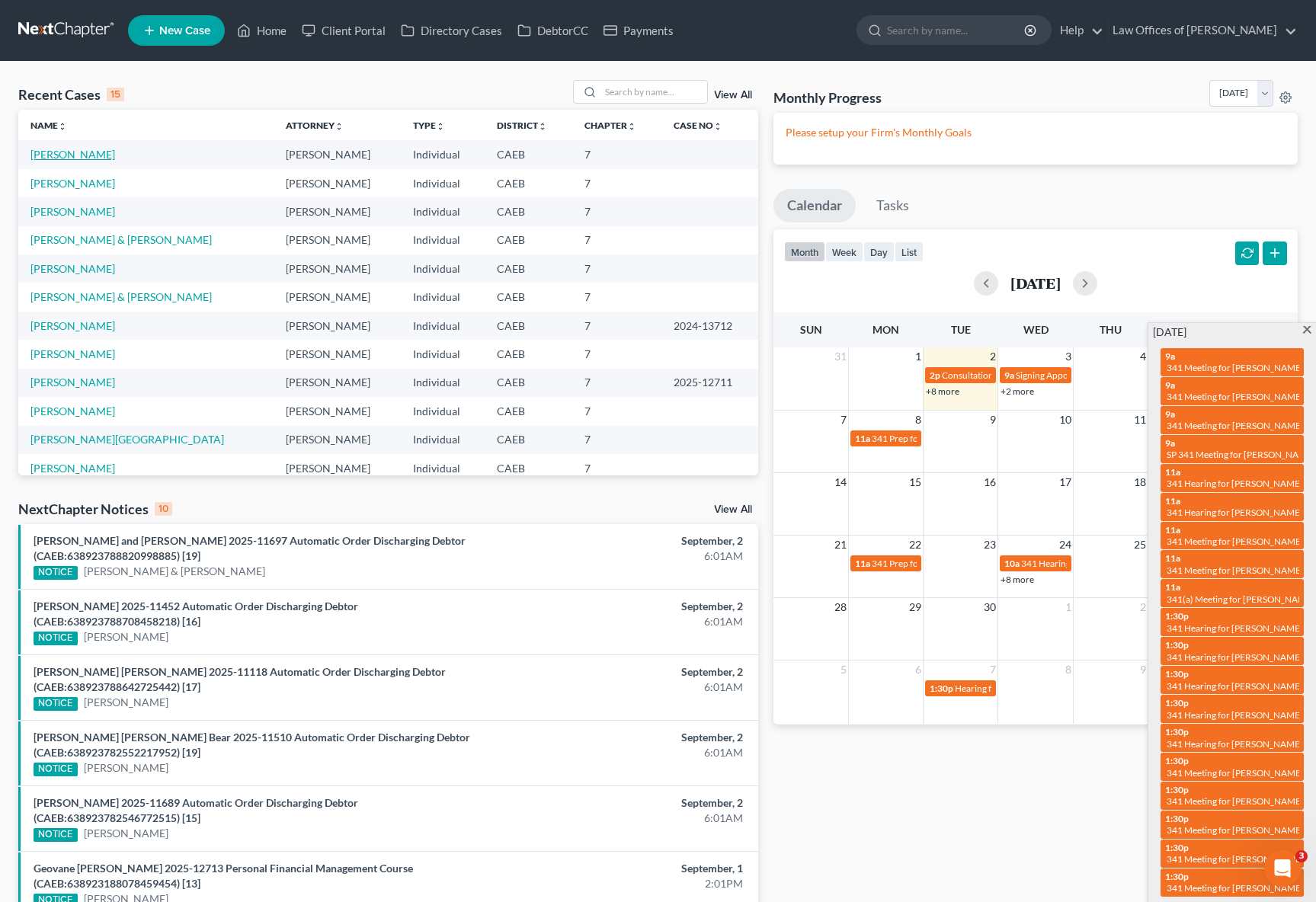
click at [66, 156] on link "Horton, Nicholas" at bounding box center [73, 155] width 85 height 13
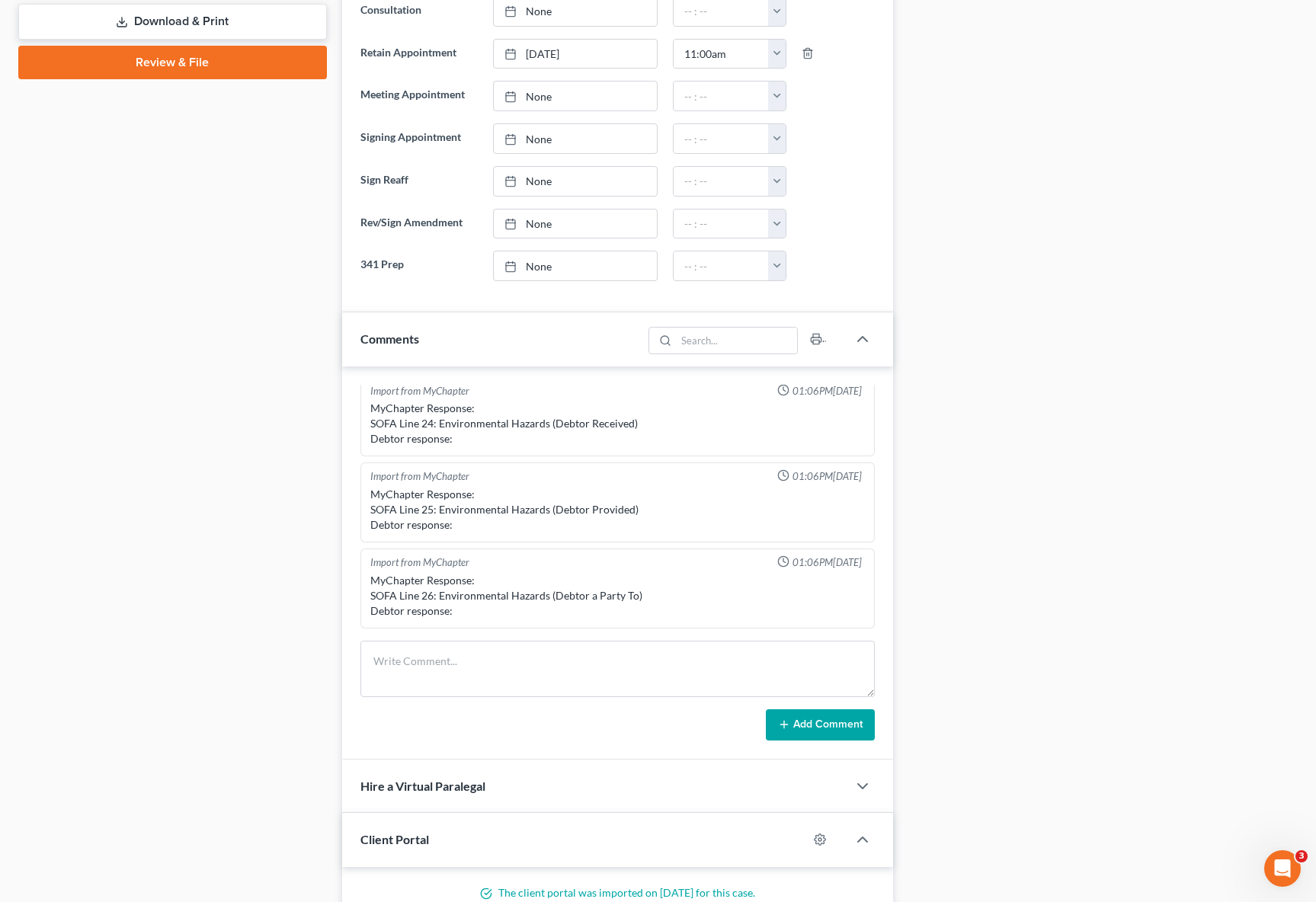
scroll to position [700, 0]
click at [421, 641] on textarea at bounding box center [617, 668] width 515 height 56
type textarea "c"
type textarea "Client asking for case number, missing DL&SSC and last paystub."
click at [765, 723] on div "Add Comment" at bounding box center [617, 725] width 515 height 32
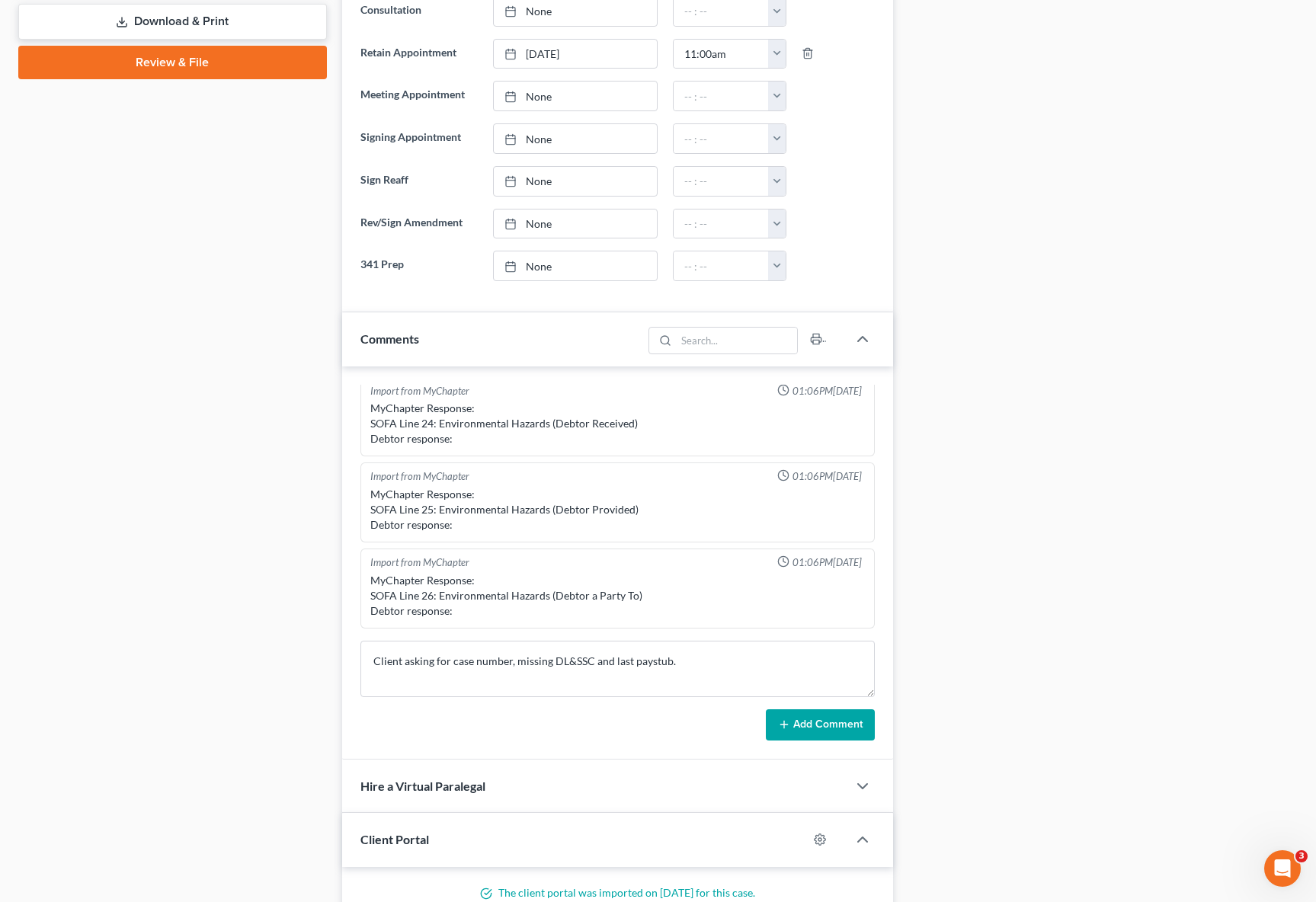
click at [817, 718] on button "Add Comment" at bounding box center [820, 725] width 109 height 32
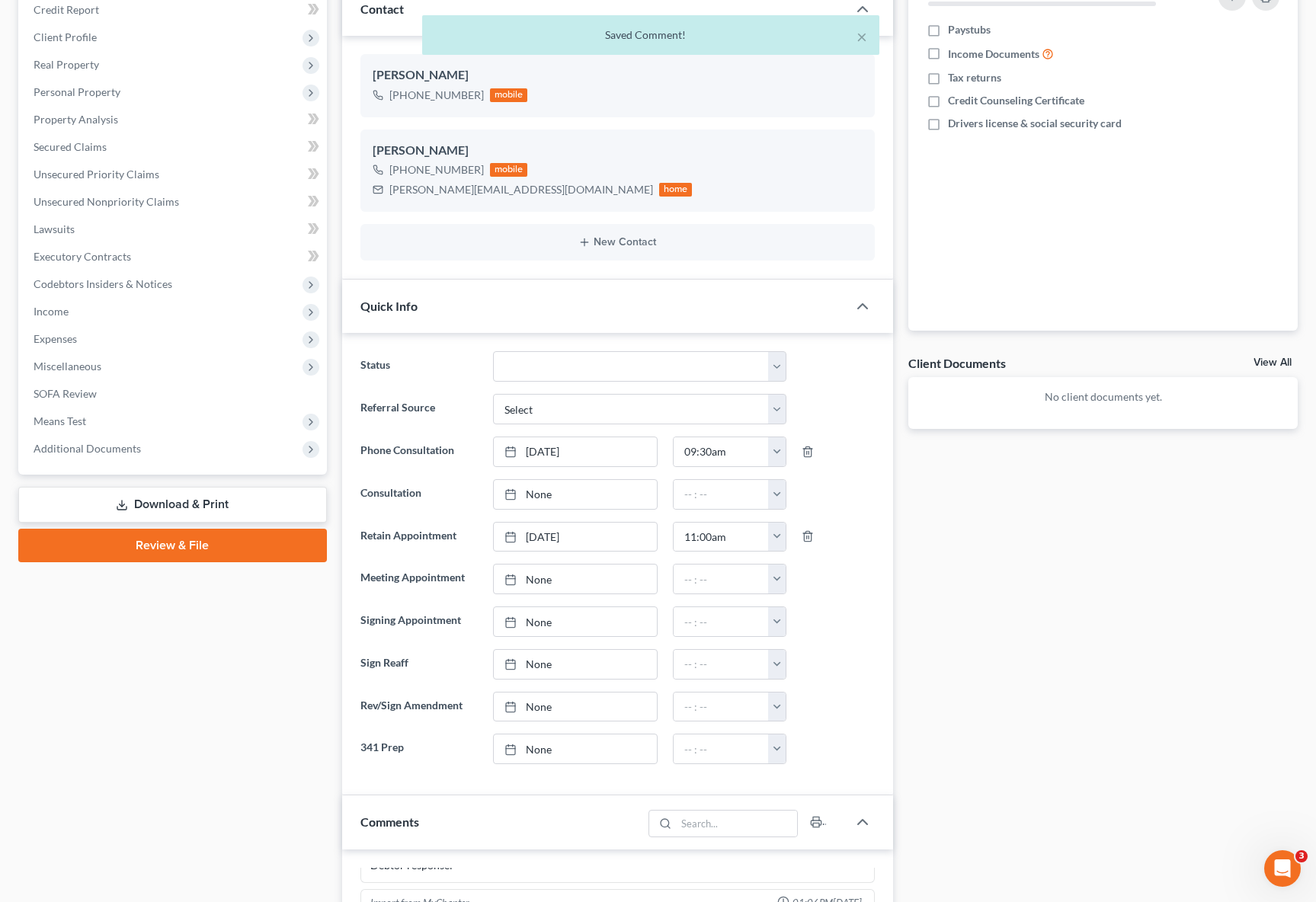
scroll to position [0, 0]
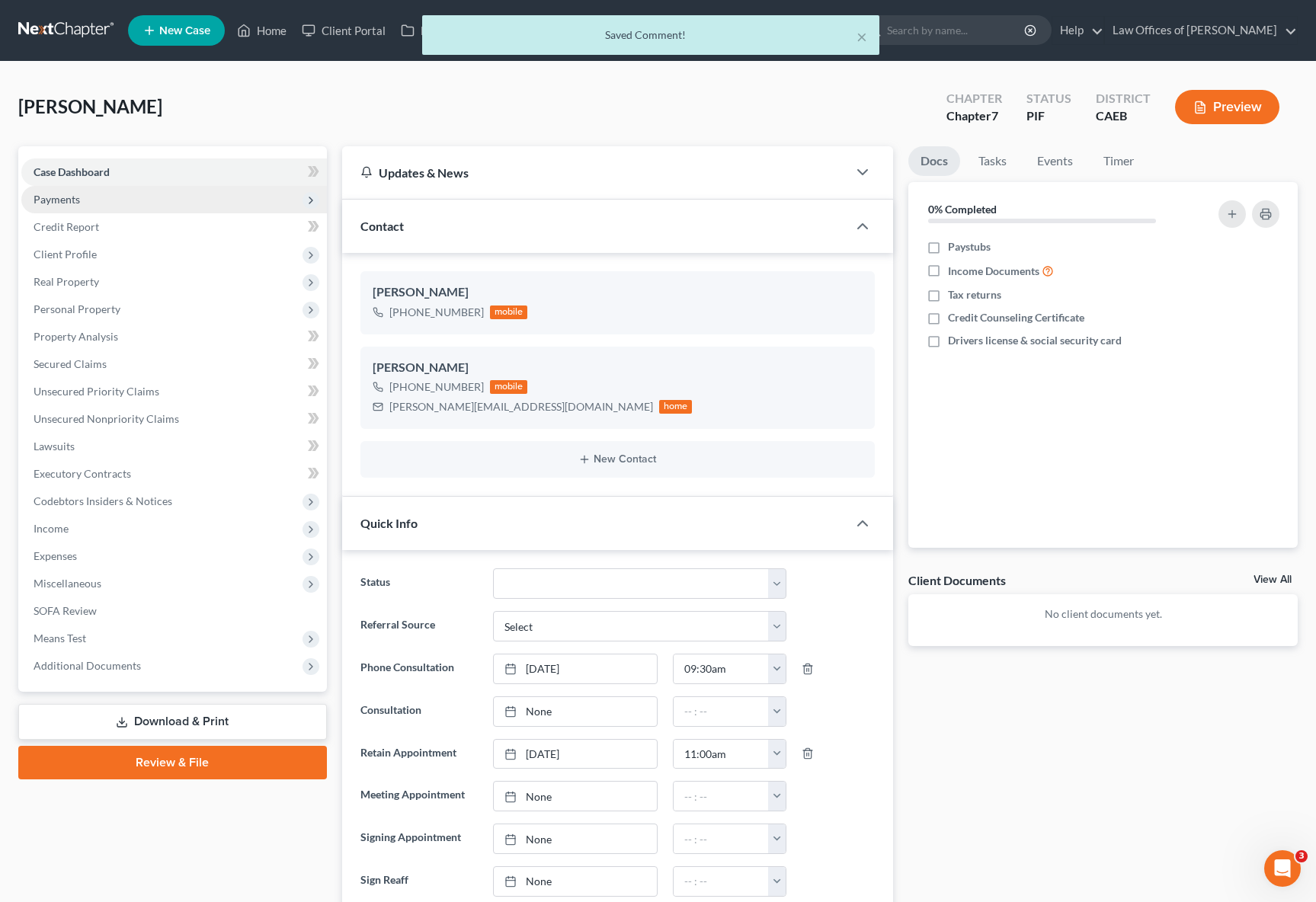
click at [90, 202] on span "Payments" at bounding box center [174, 199] width 306 height 28
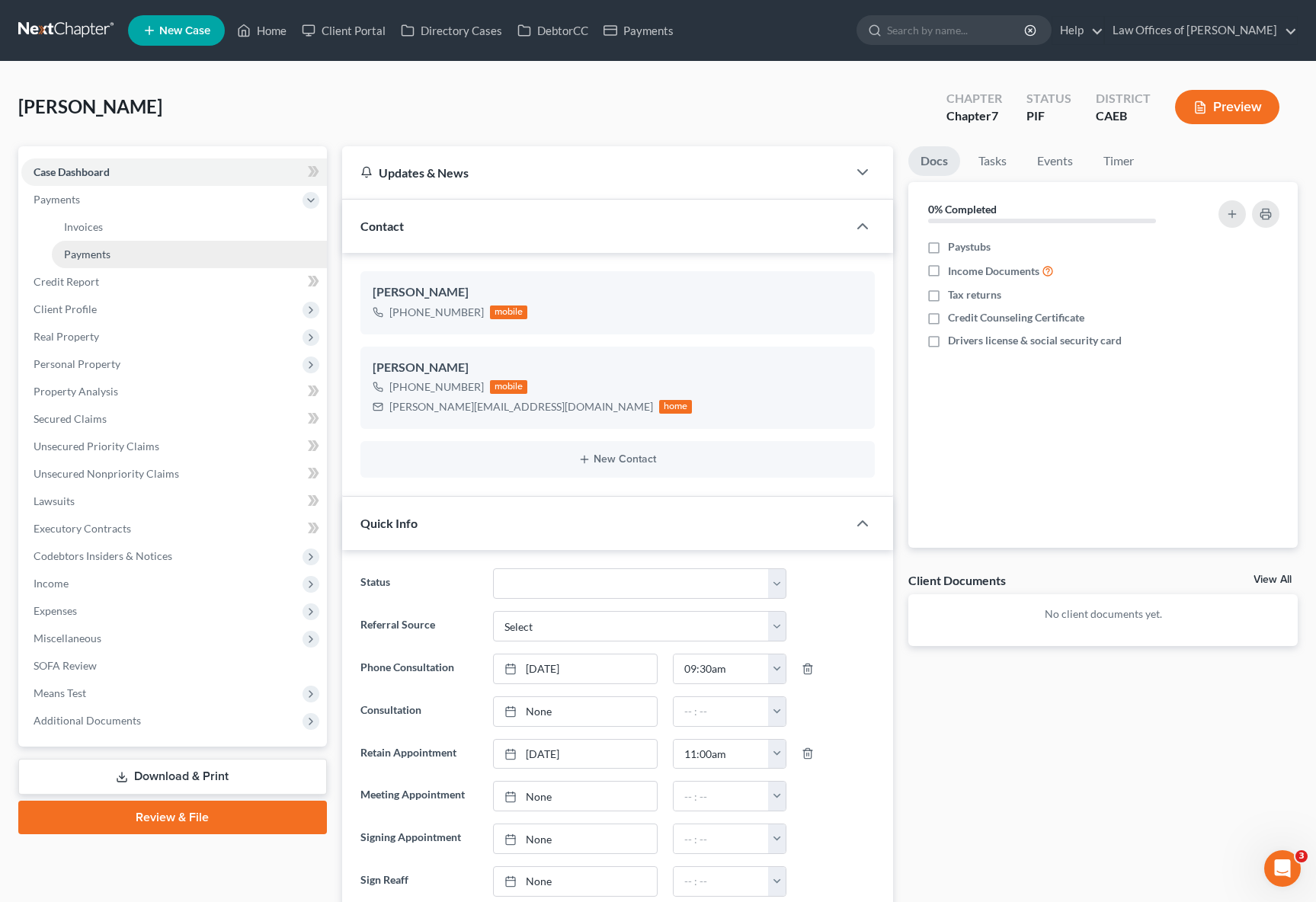
click at [107, 255] on span "Payments" at bounding box center [87, 254] width 47 height 13
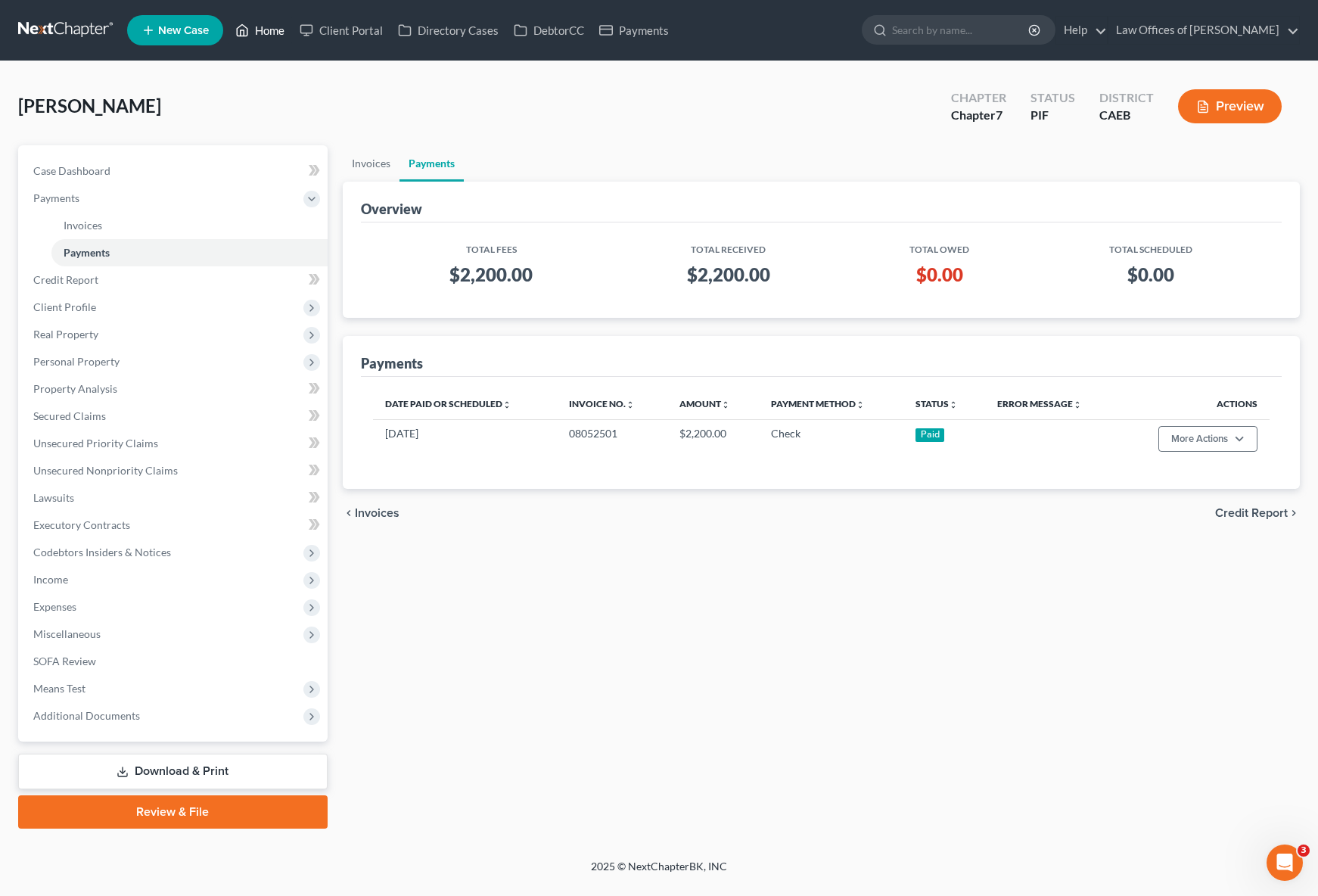
click at [271, 34] on link "Home" at bounding box center [260, 30] width 64 height 27
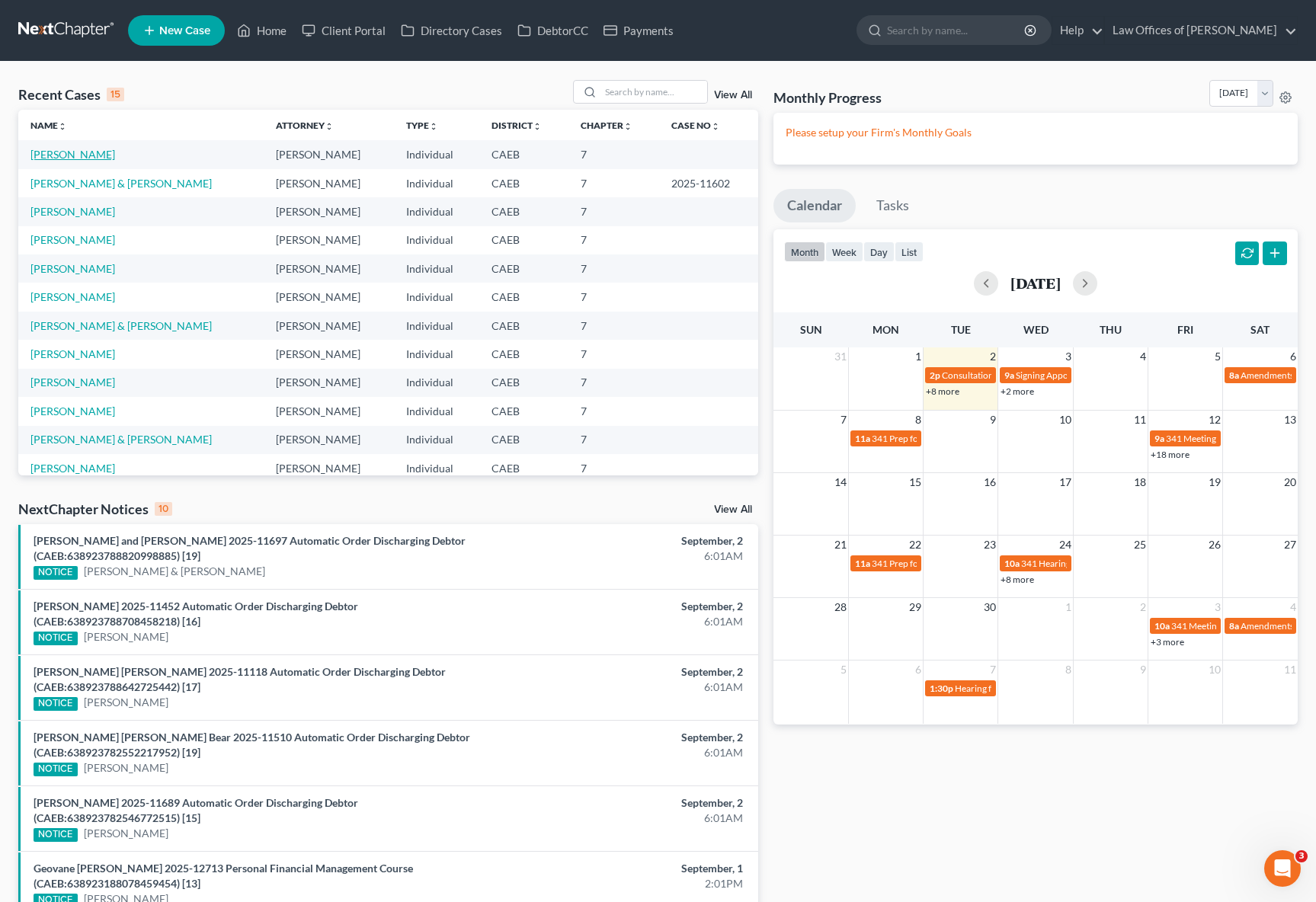
click at [92, 156] on link "Horton, Nicholas" at bounding box center [73, 155] width 85 height 13
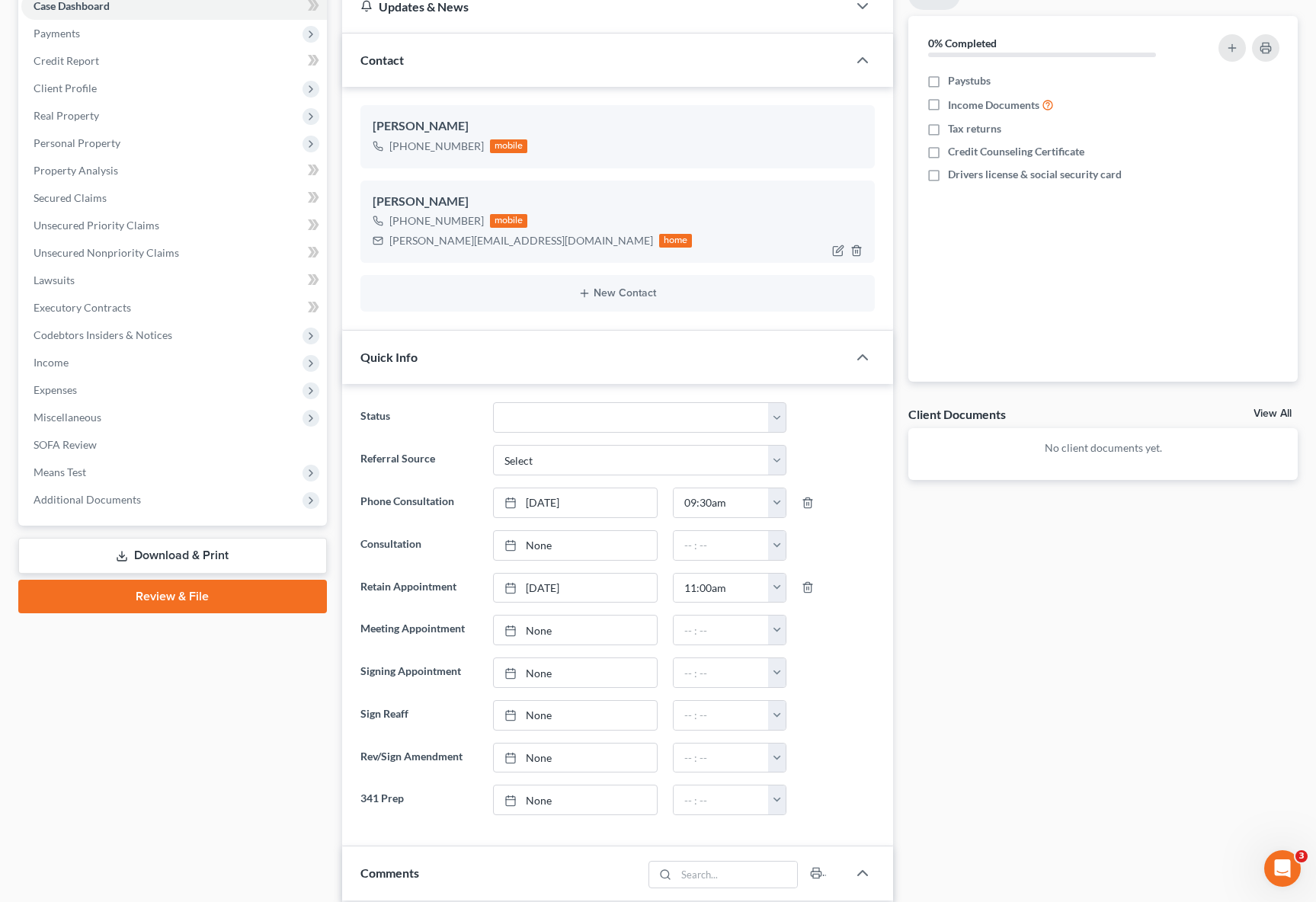
scroll to position [164, 0]
drag, startPoint x: 388, startPoint y: 241, endPoint x: 530, endPoint y: 247, distance: 142.1
click at [530, 247] on div "horton.nicholas12@gmail.com home" at bounding box center [532, 241] width 320 height 20
copy div "horton.nicholas12@gmail.com"
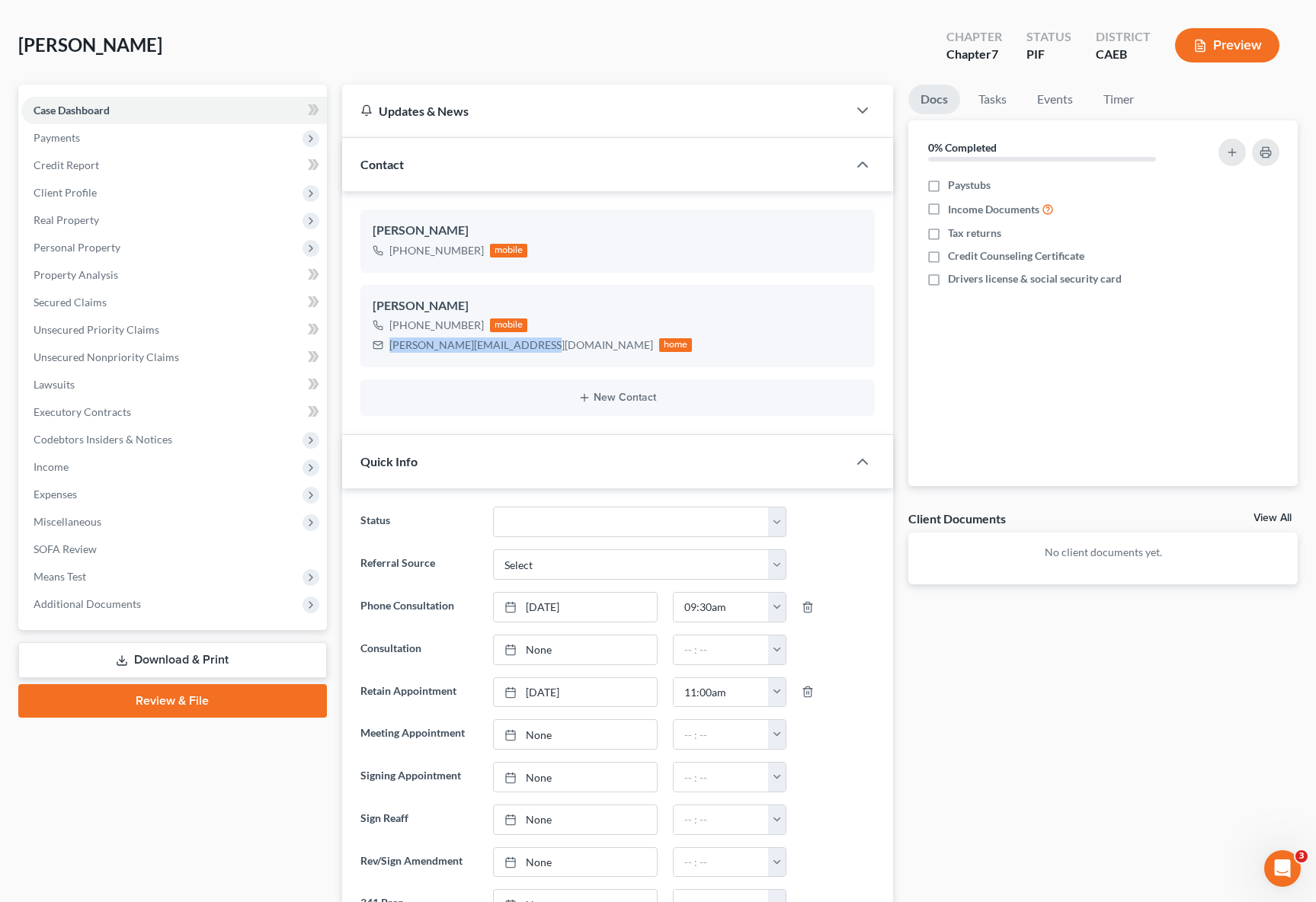
scroll to position [0, 0]
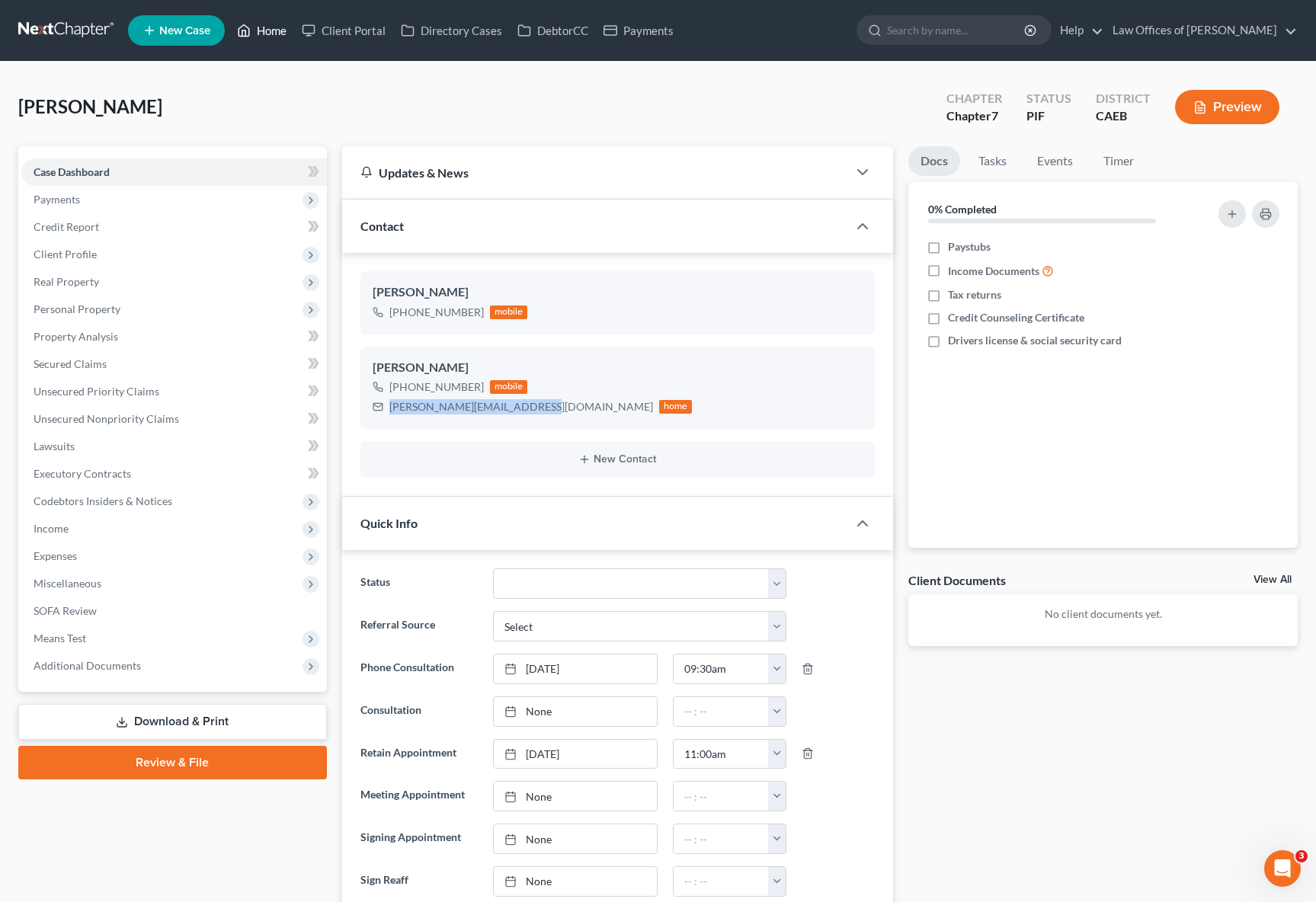
click at [286, 32] on link "Home" at bounding box center [262, 31] width 65 height 28
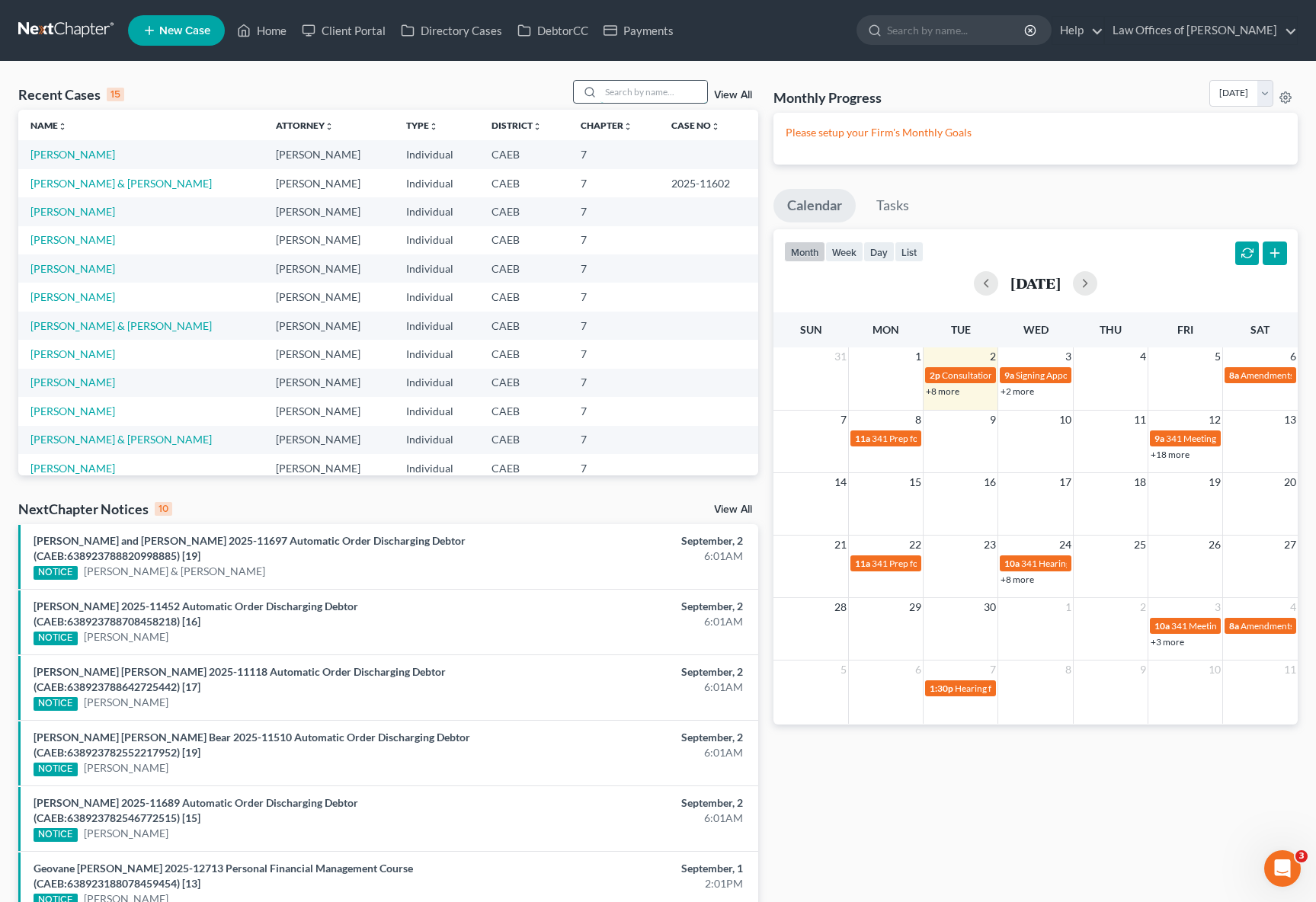
click at [622, 93] on input "search" at bounding box center [654, 92] width 107 height 22
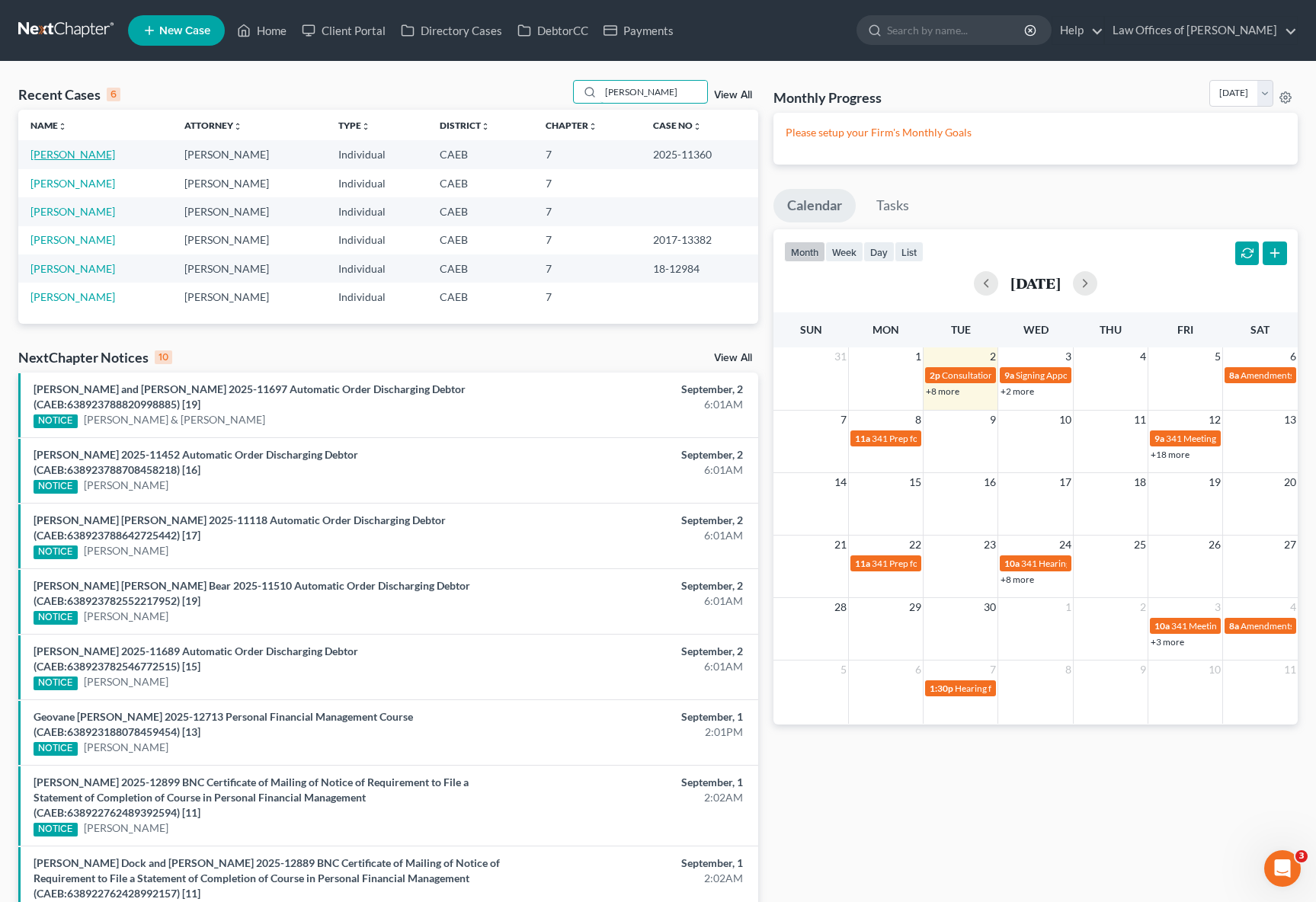
type input "Bautista"
click at [115, 157] on link "Bautista-Gonzalez, Jose" at bounding box center [73, 155] width 85 height 13
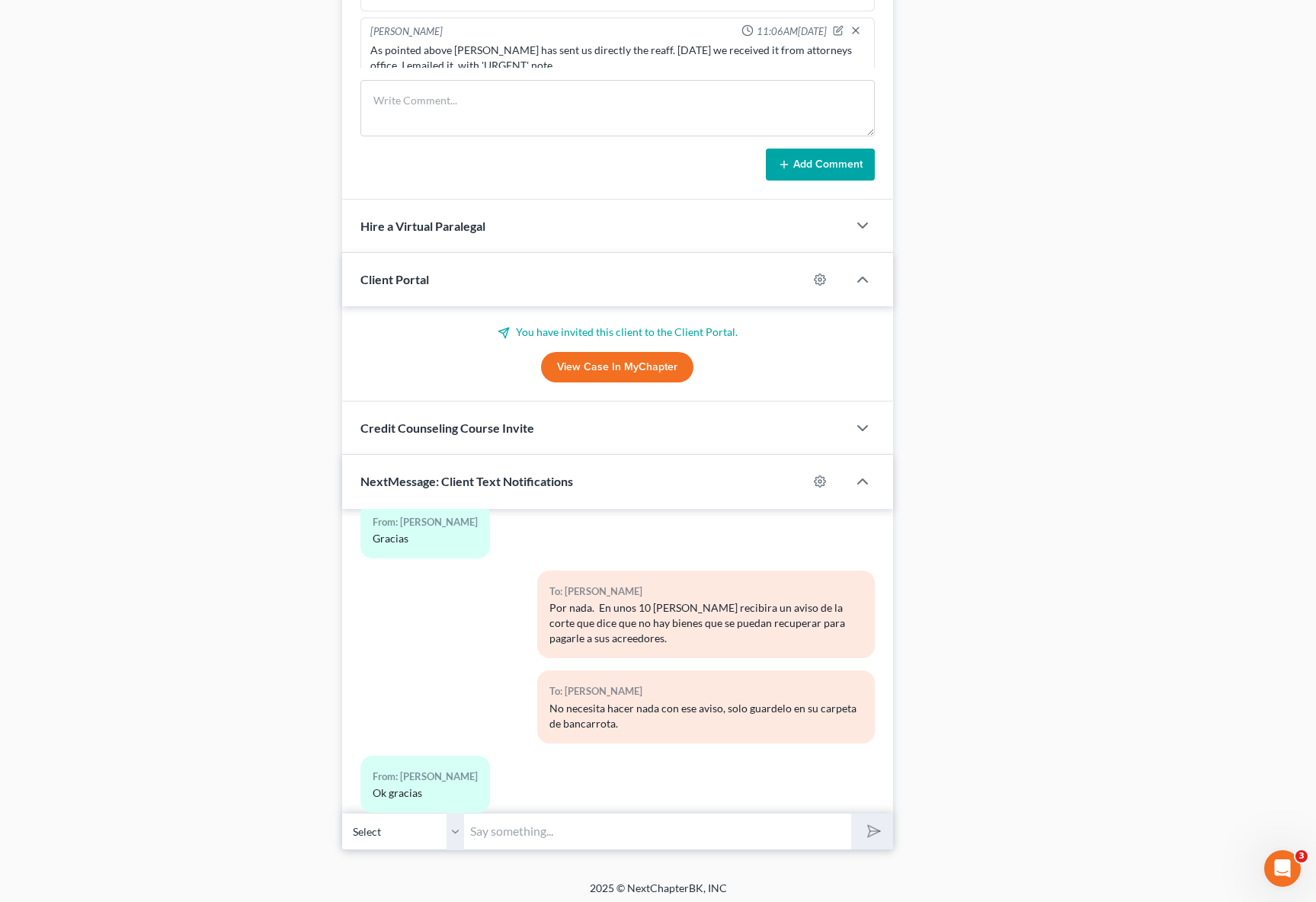
scroll to position [1249, 0]
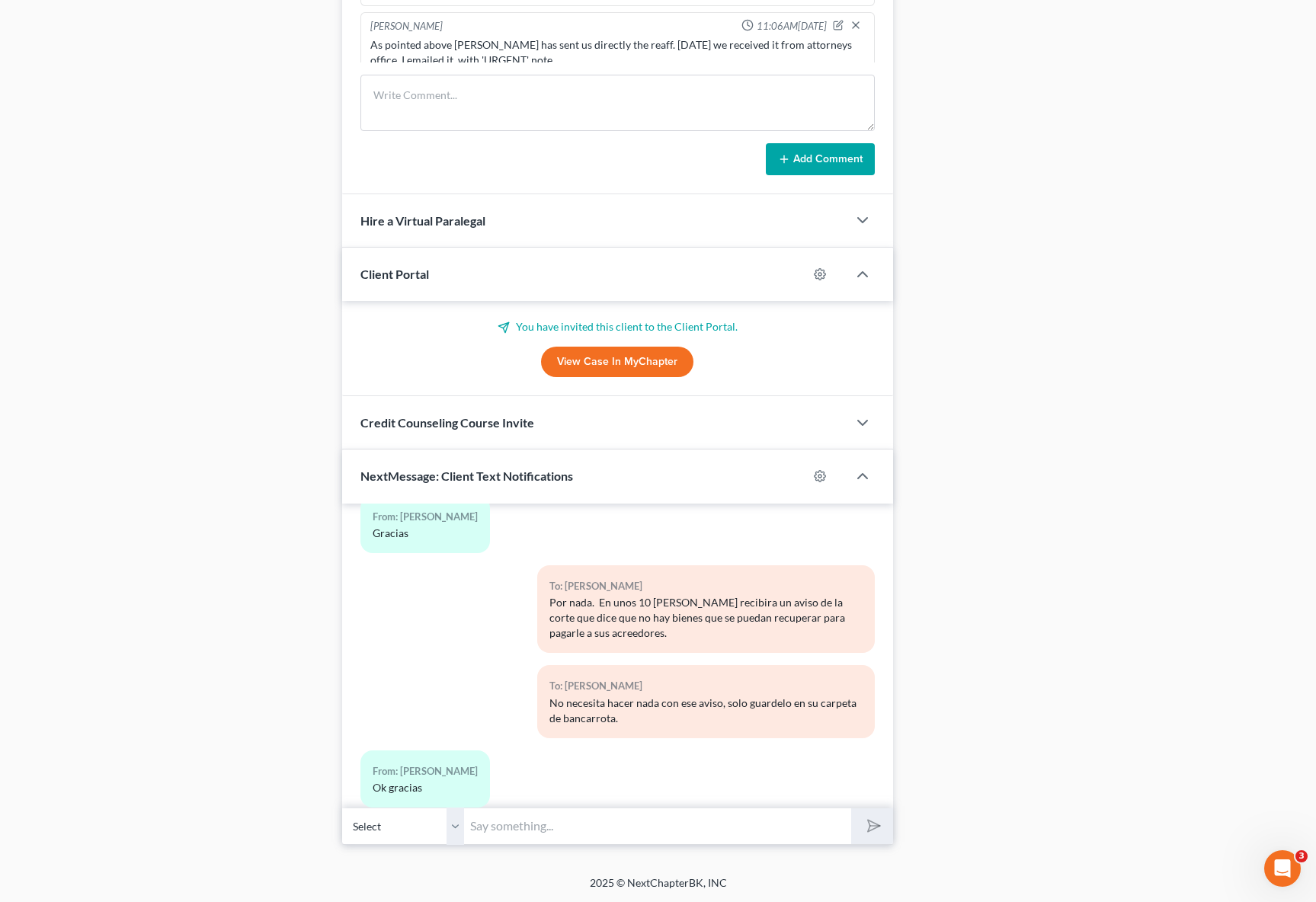
click at [497, 816] on input "text" at bounding box center [657, 826] width 387 height 37
type input "Hola Don Jose. Le queria avisar que ya puede pagar los honorarios de la corte."
click at [851, 808] on button "submit" at bounding box center [872, 827] width 42 height 36
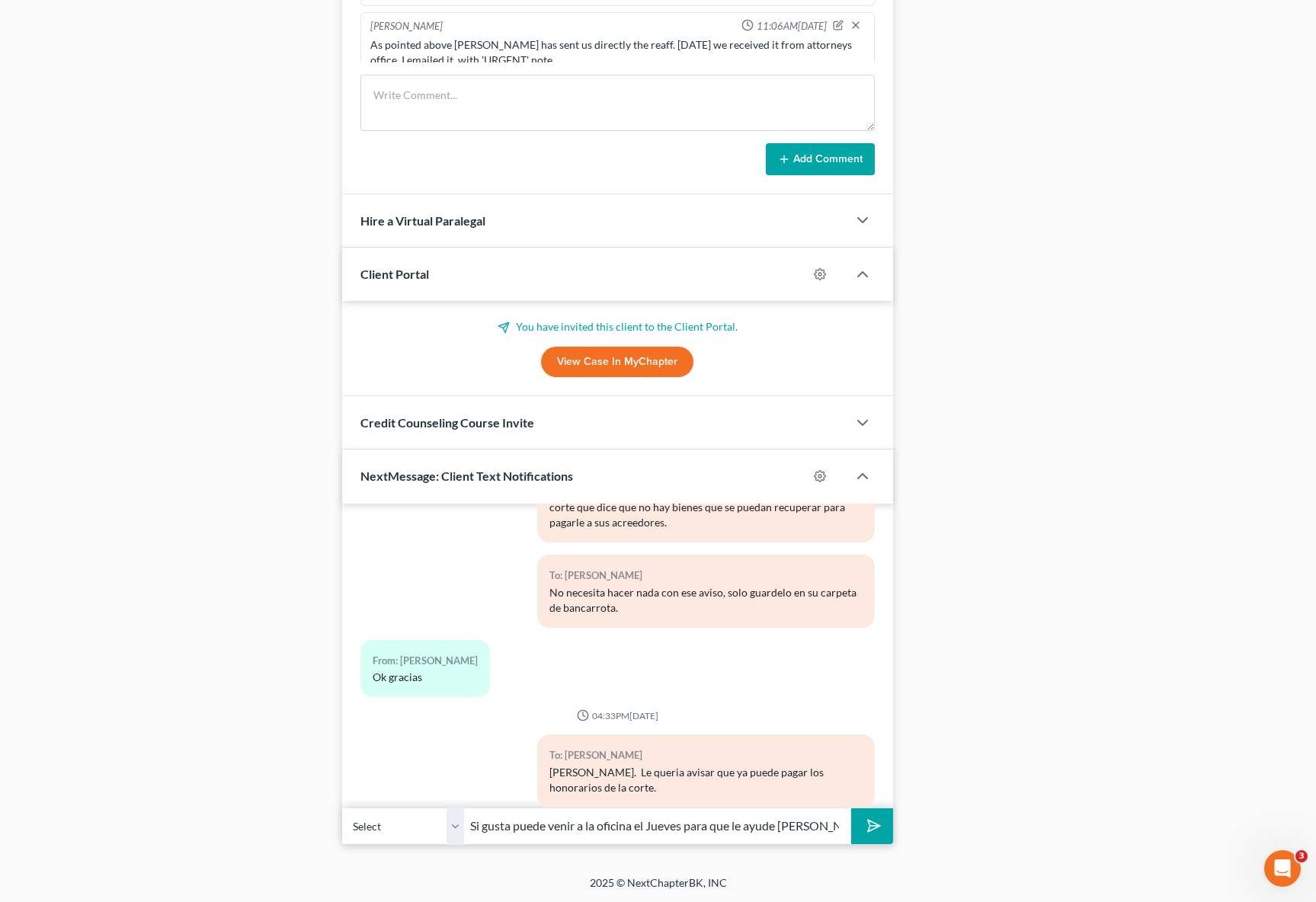
type input "Si gusta puede venir a la oficina el Jueves para que le ayude Irene."
click at [851, 808] on button "submit" at bounding box center [872, 827] width 42 height 36
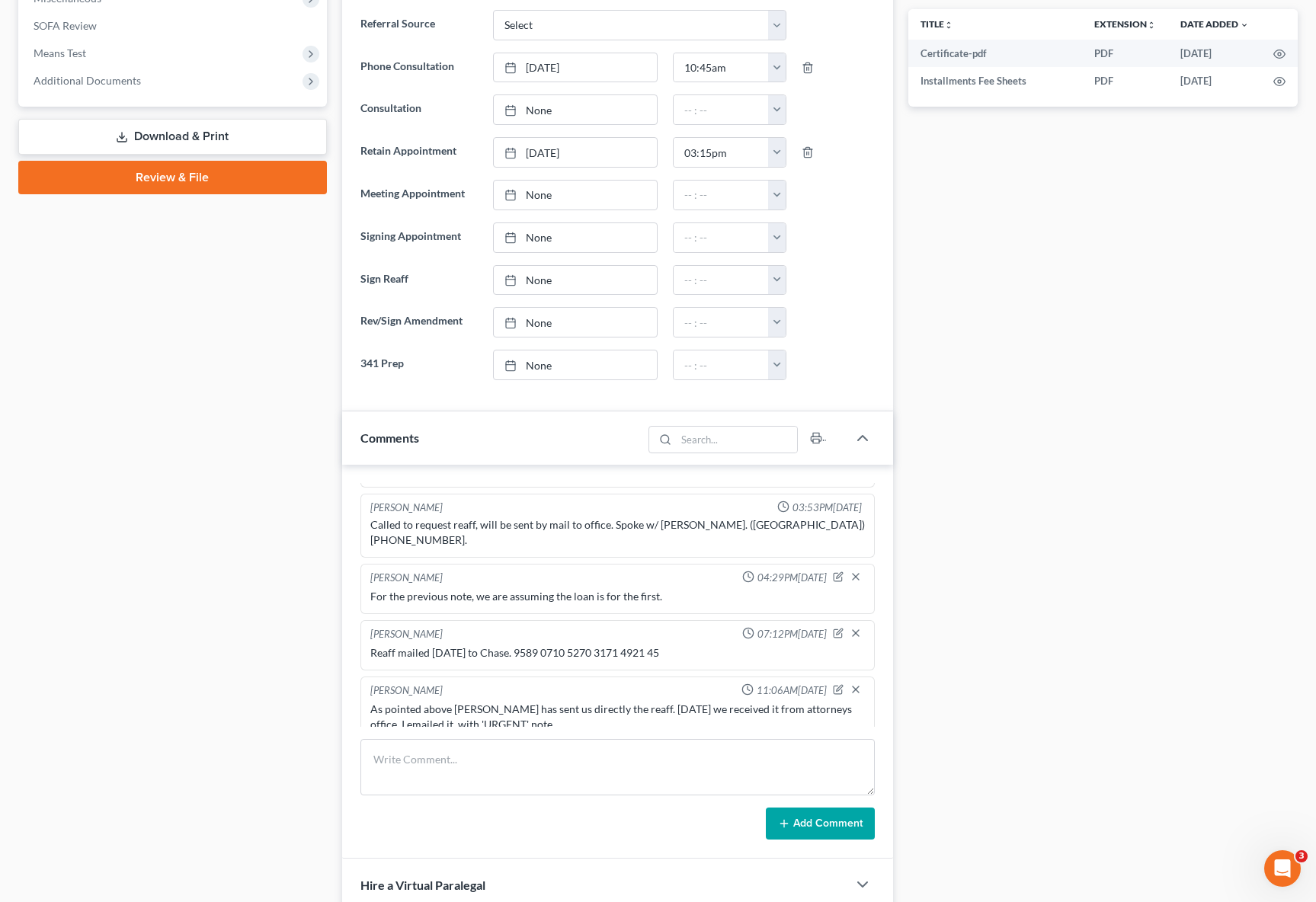
scroll to position [94, 0]
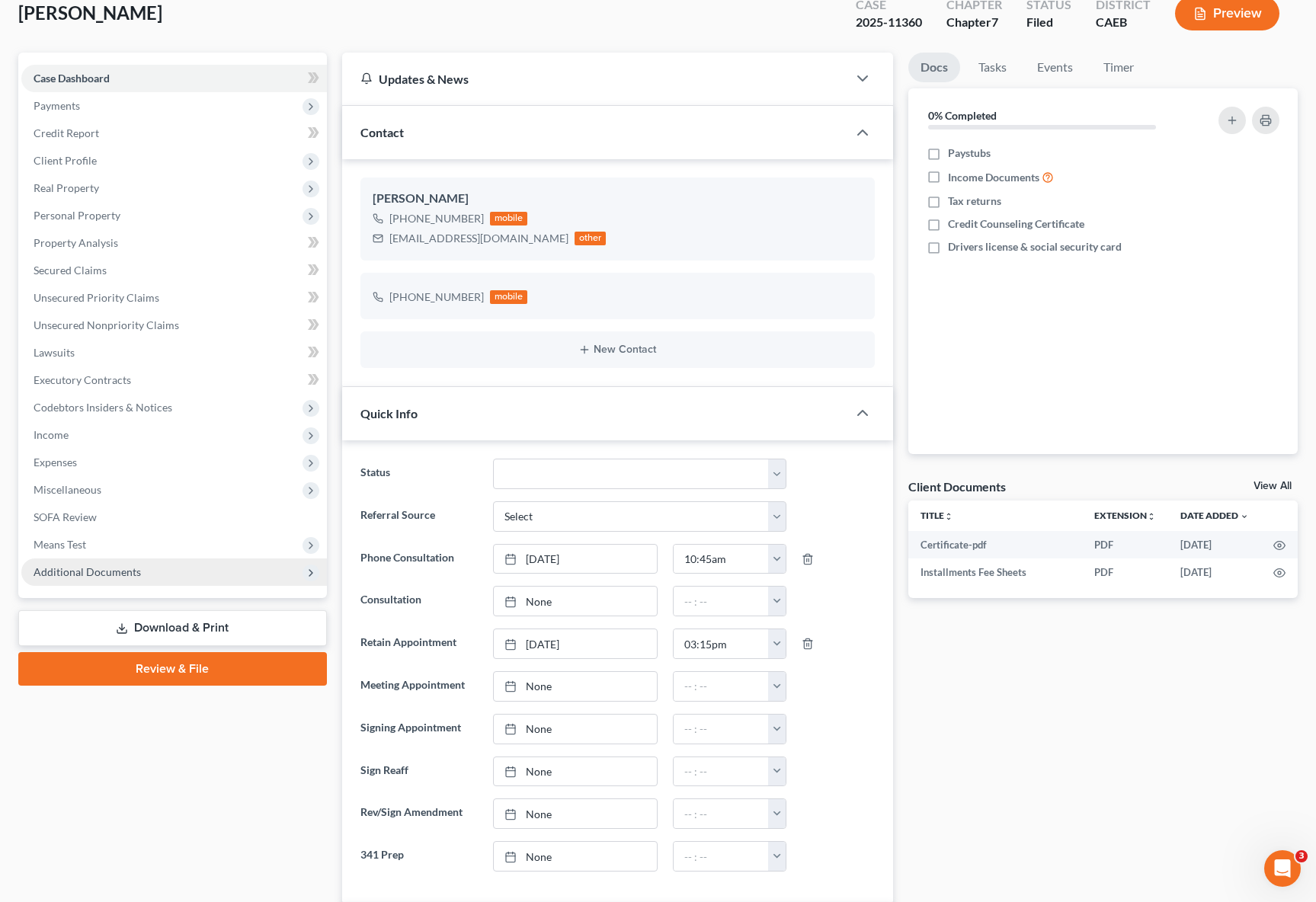
click at [118, 572] on span "Additional Documents" at bounding box center [87, 572] width 108 height 13
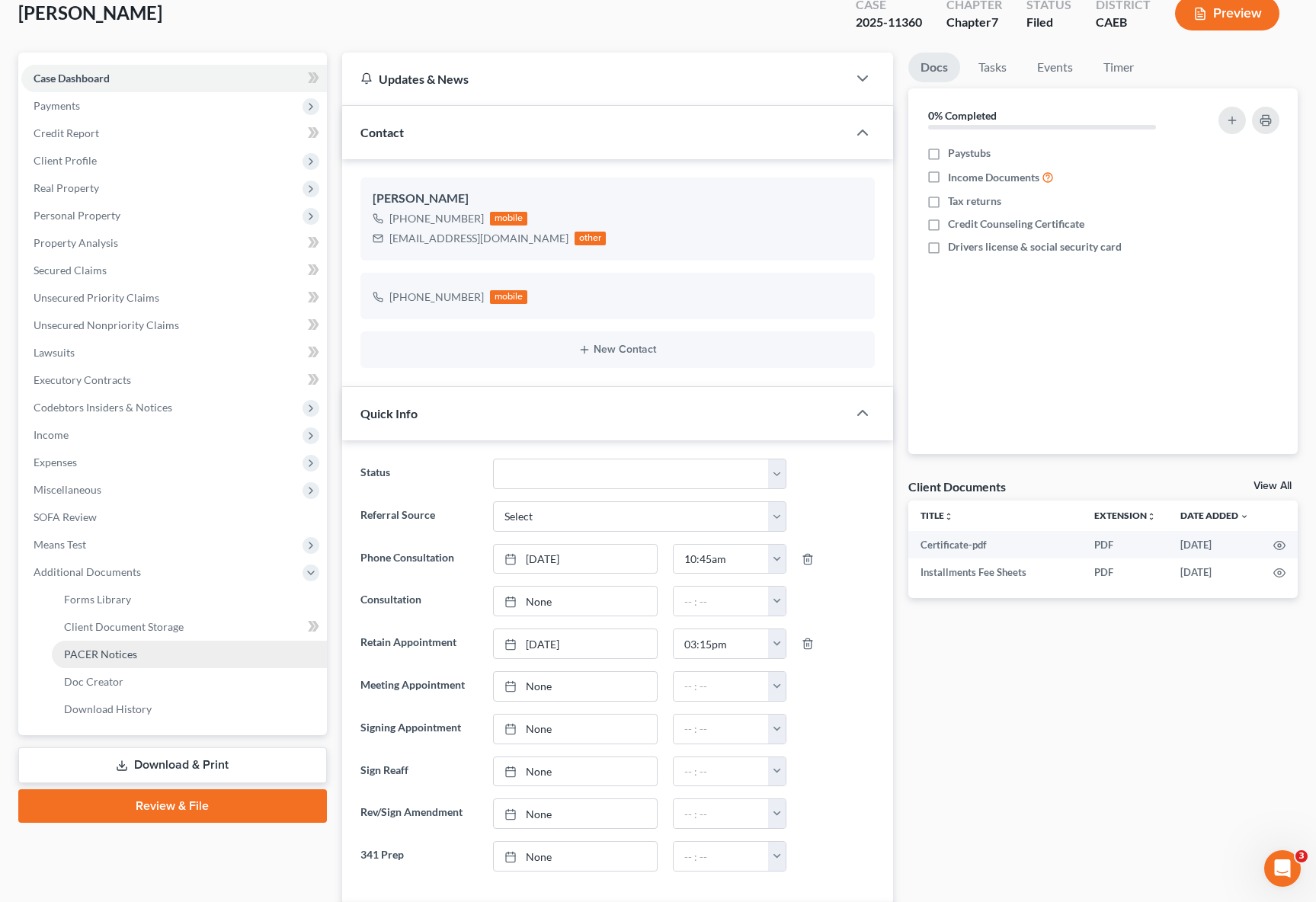
click at [152, 652] on link "PACER Notices" at bounding box center [189, 654] width 275 height 28
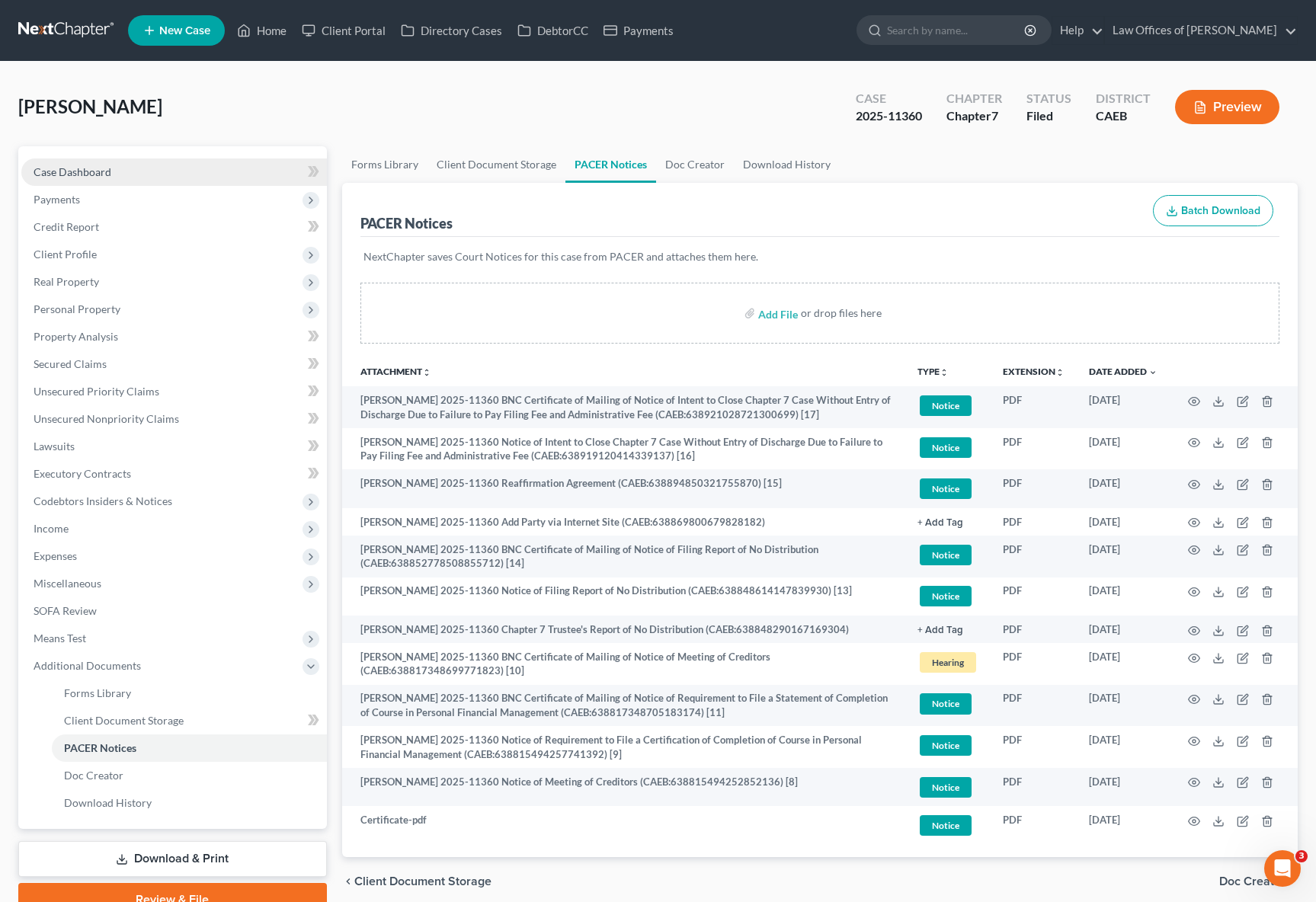
click at [164, 168] on link "Case Dashboard" at bounding box center [174, 172] width 306 height 28
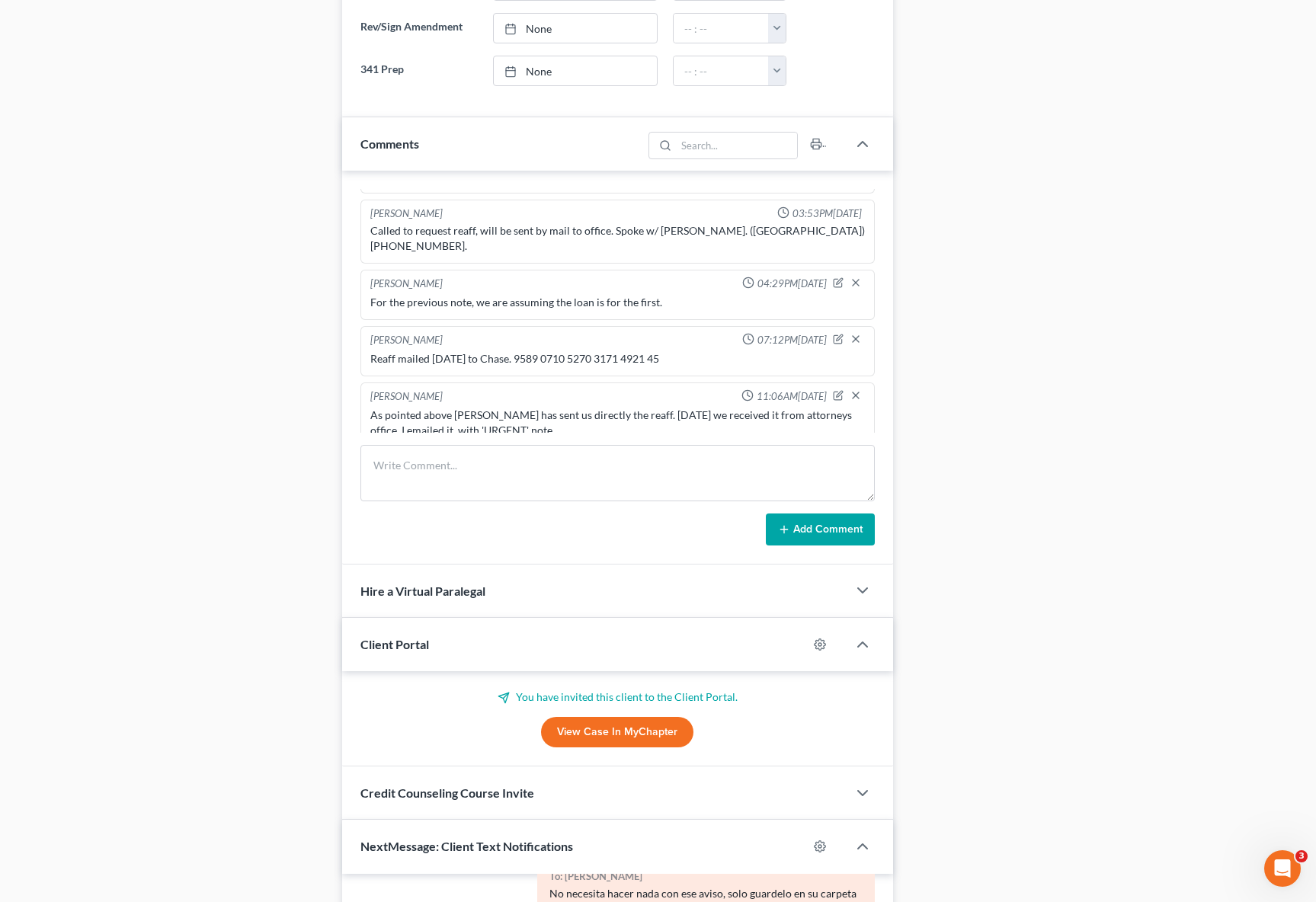
scroll to position [1135, 0]
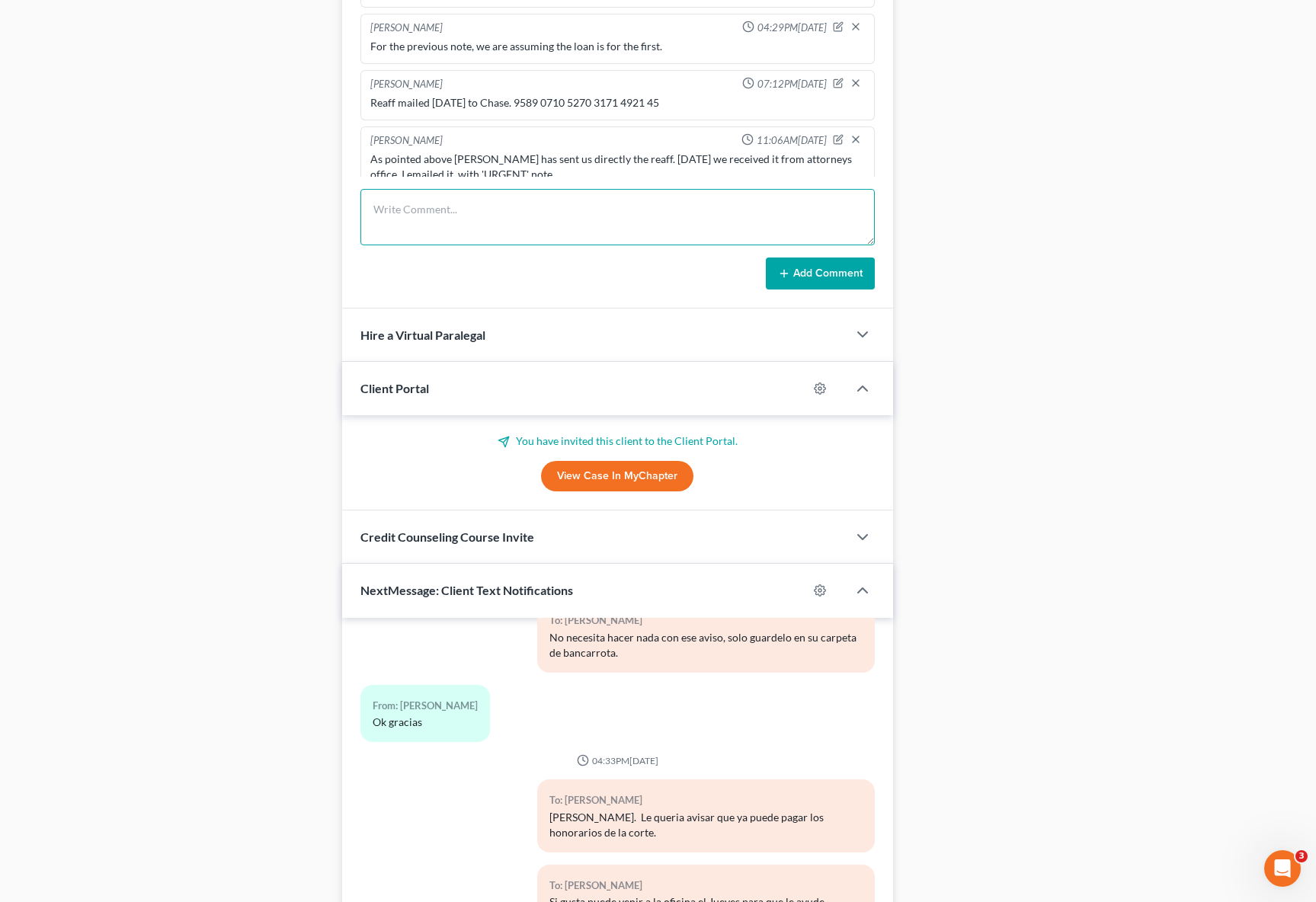
click at [440, 209] on textarea at bounding box center [617, 217] width 515 height 56
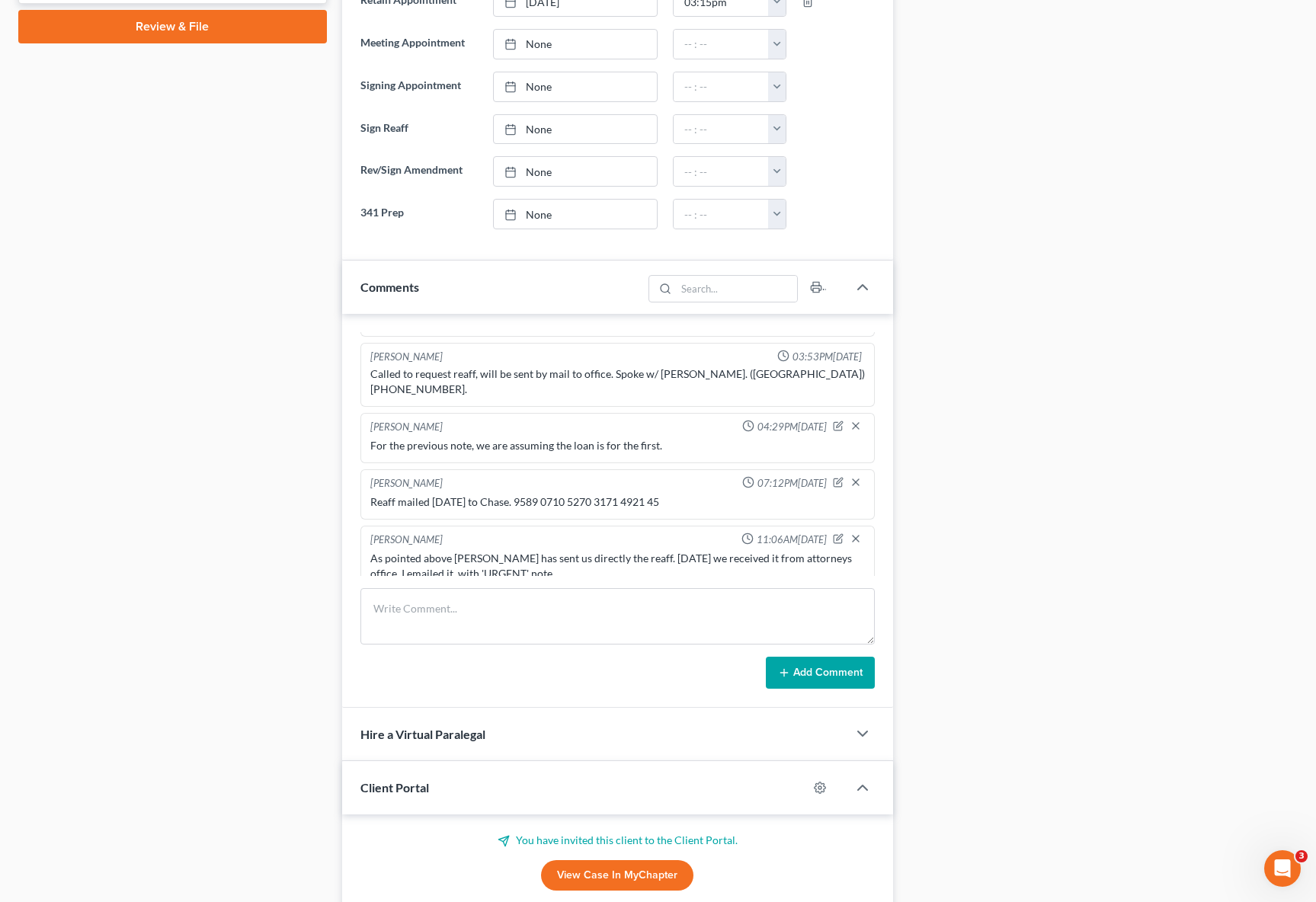
scroll to position [824, 0]
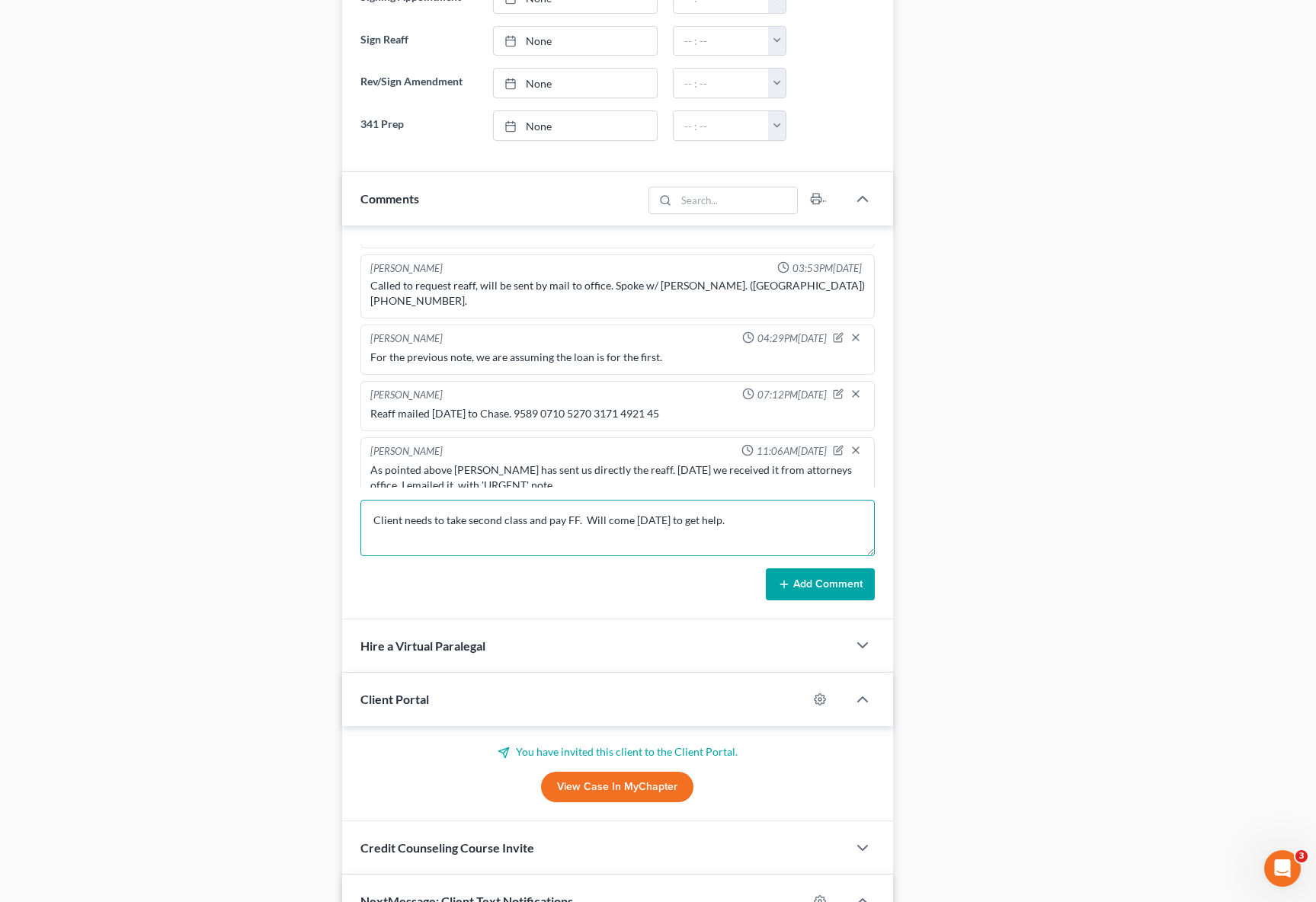
type textarea "Client needs to take second class and pay FF. Will come on Thursday to get help."
click at [824, 581] on button "Add Comment" at bounding box center [820, 584] width 109 height 32
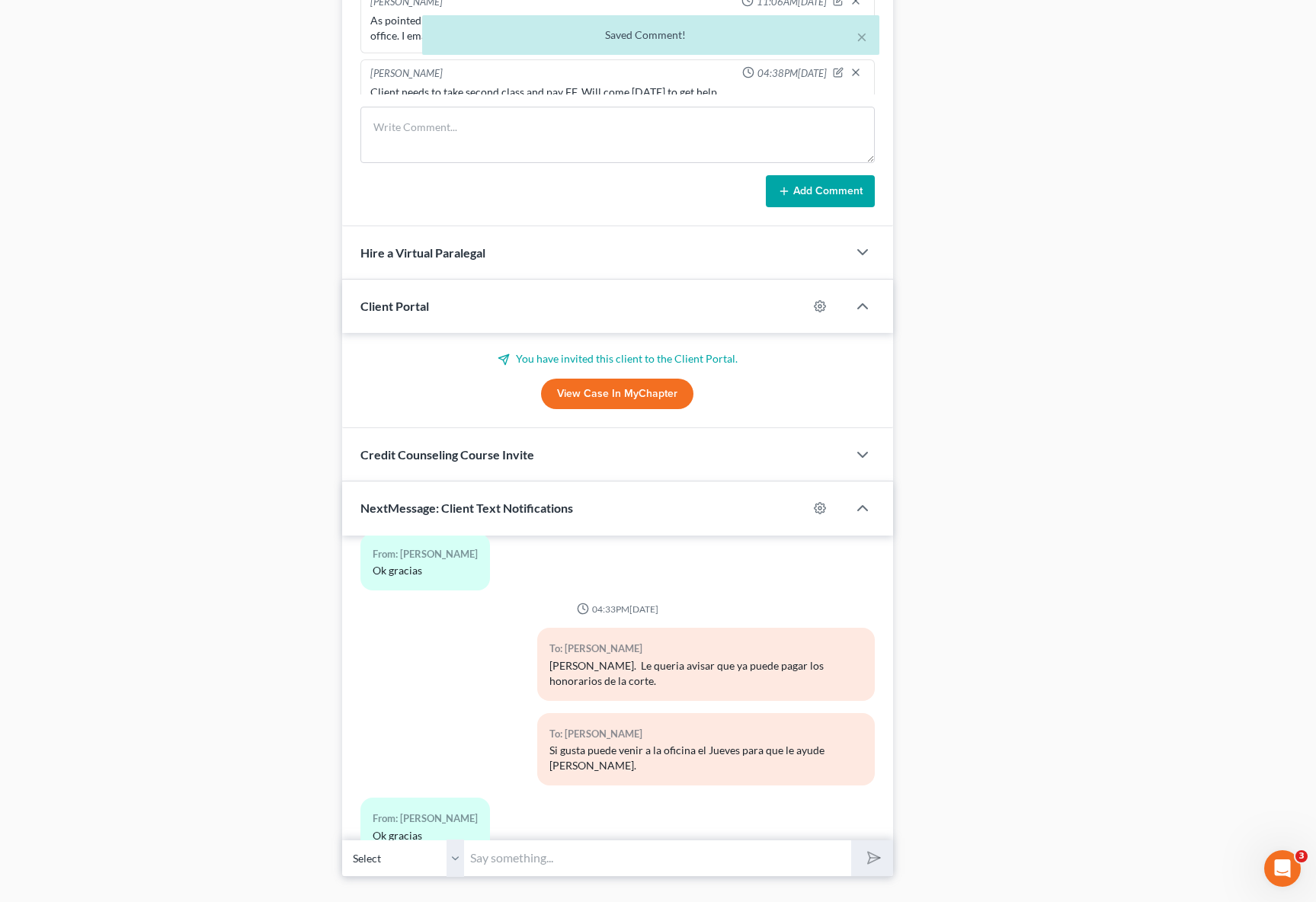
scroll to position [1227, 0]
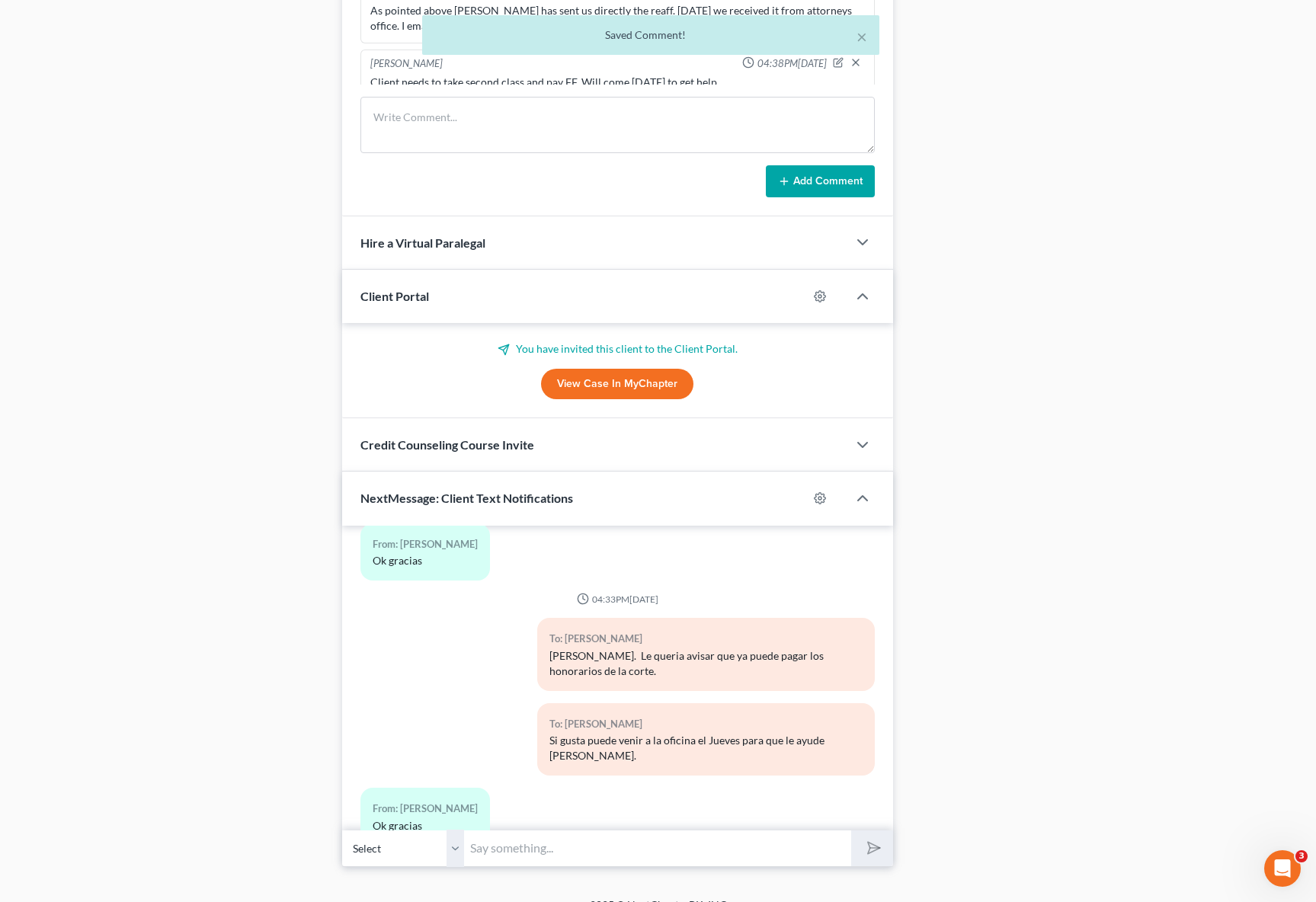
click at [529, 842] on input "text" at bounding box center [657, 848] width 387 height 37
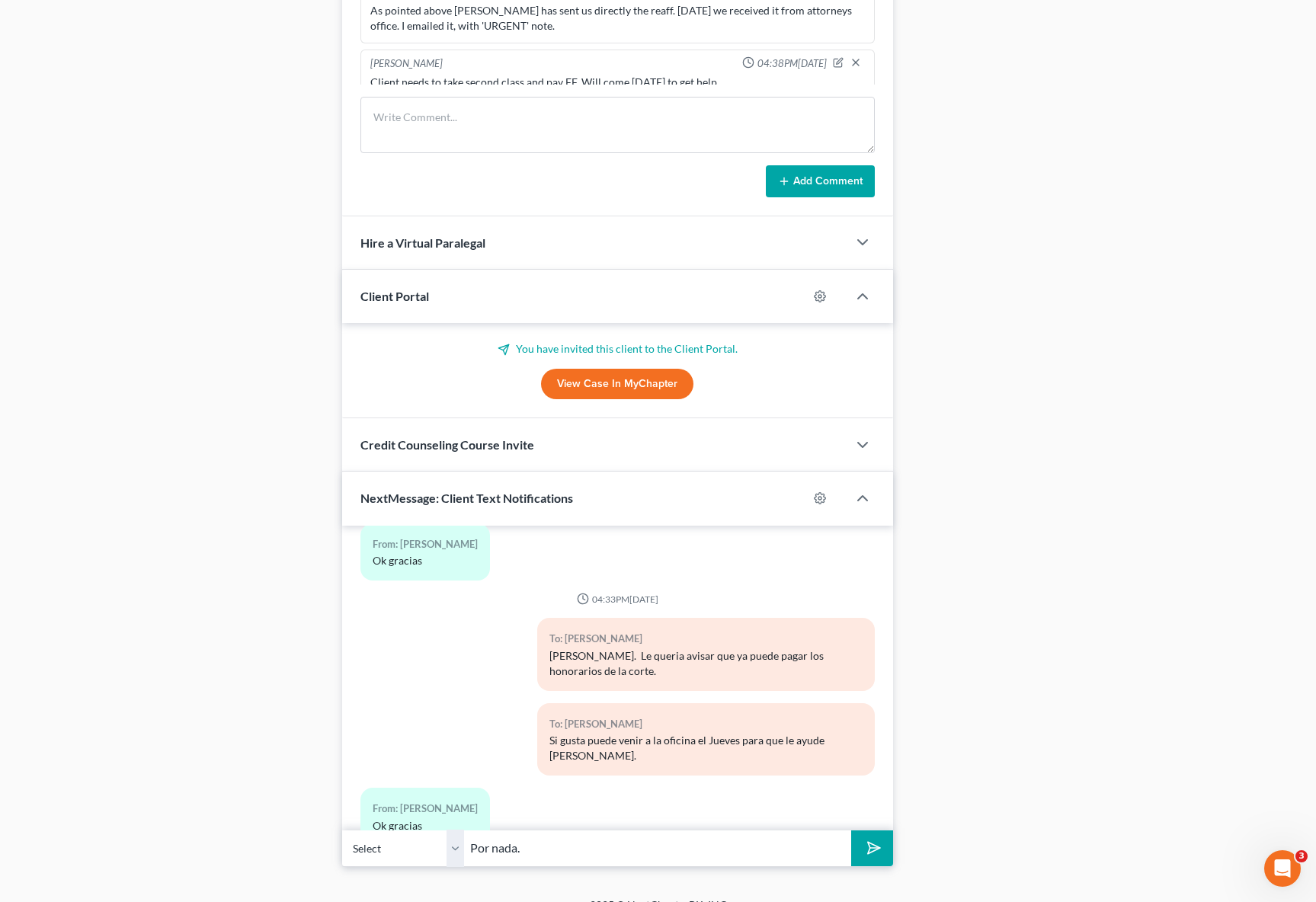
type input "Por nada."
click at [851, 830] on button "submit" at bounding box center [872, 849] width 42 height 36
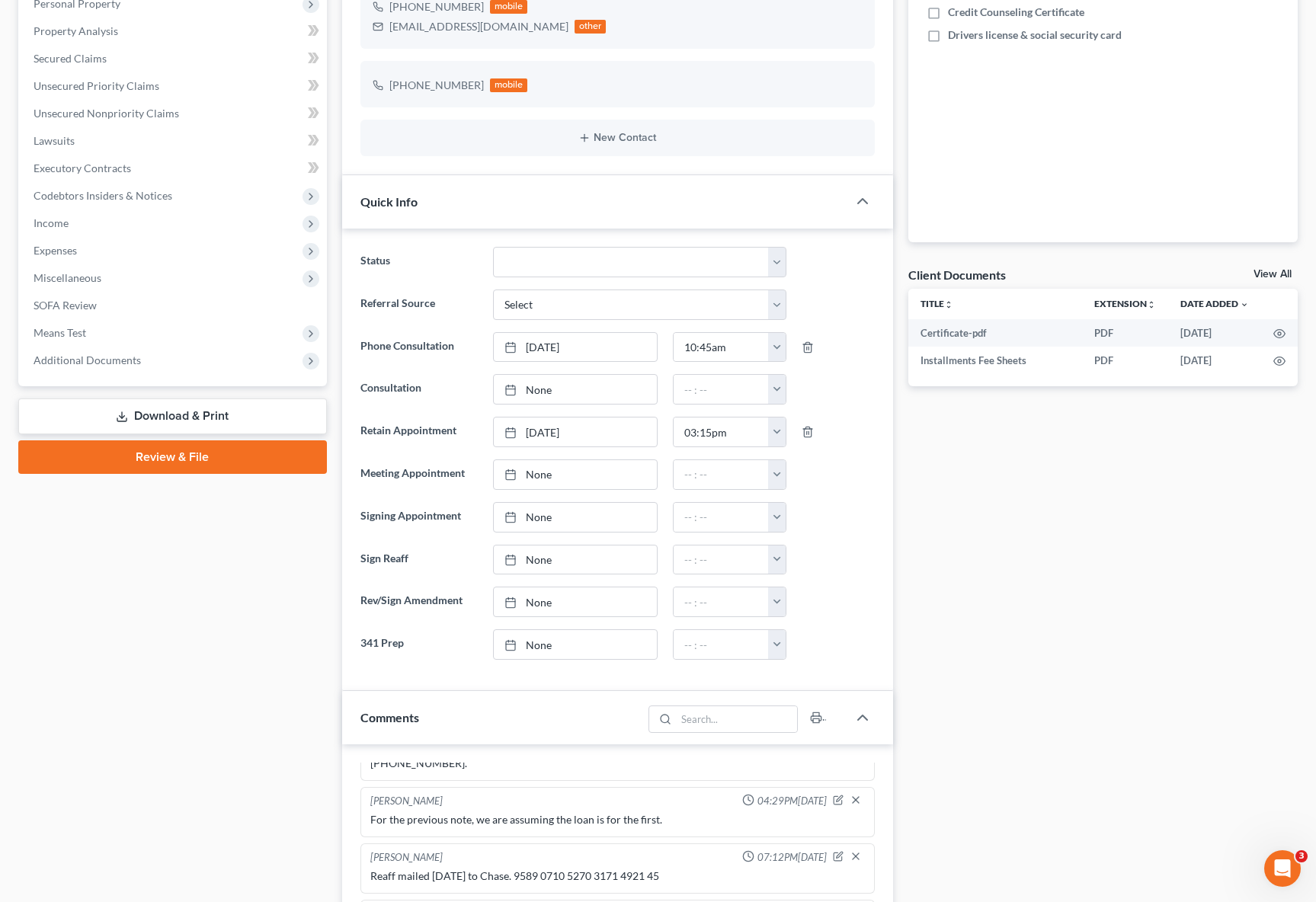
scroll to position [0, 0]
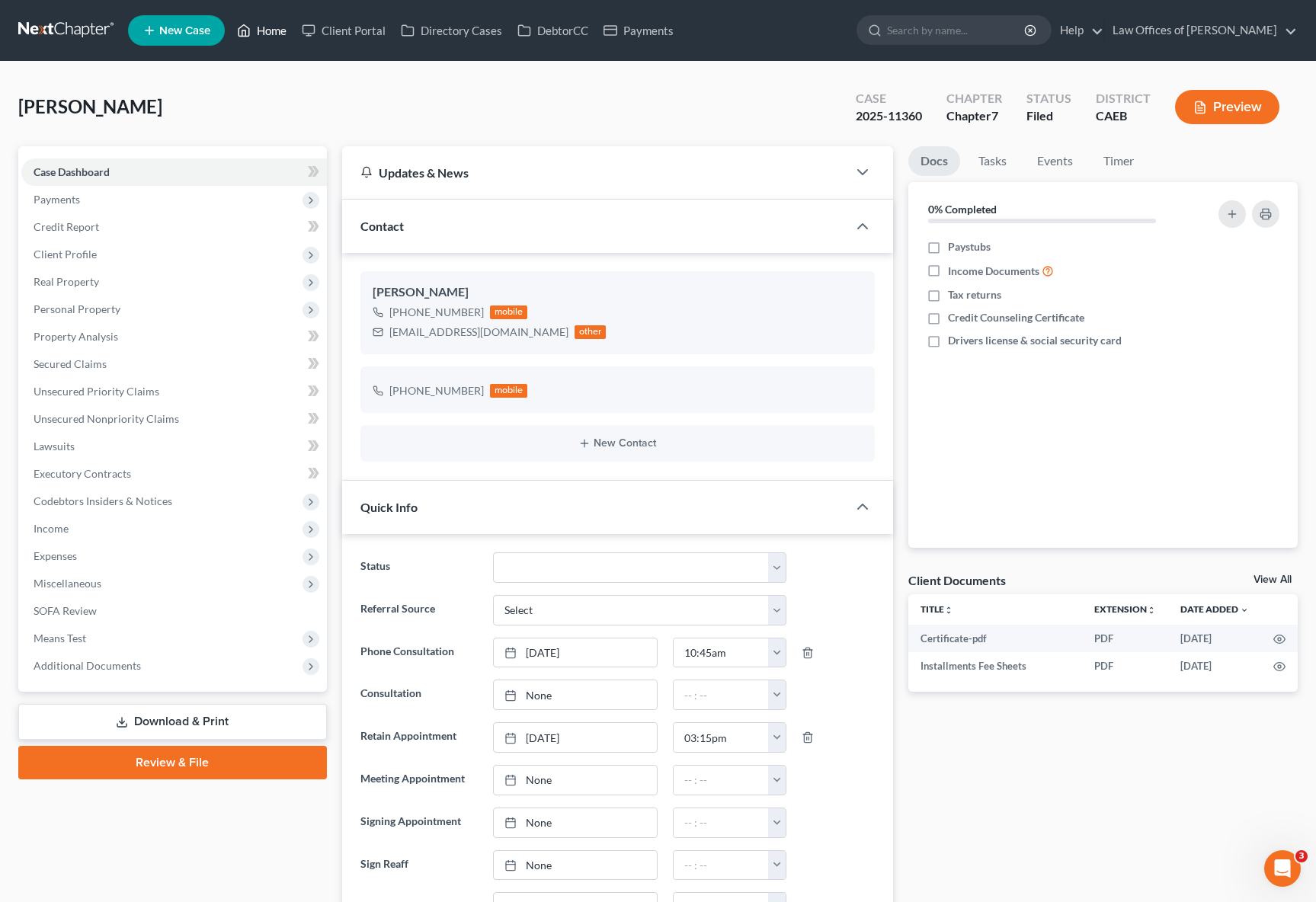
click at [275, 36] on link "Home" at bounding box center [262, 31] width 65 height 28
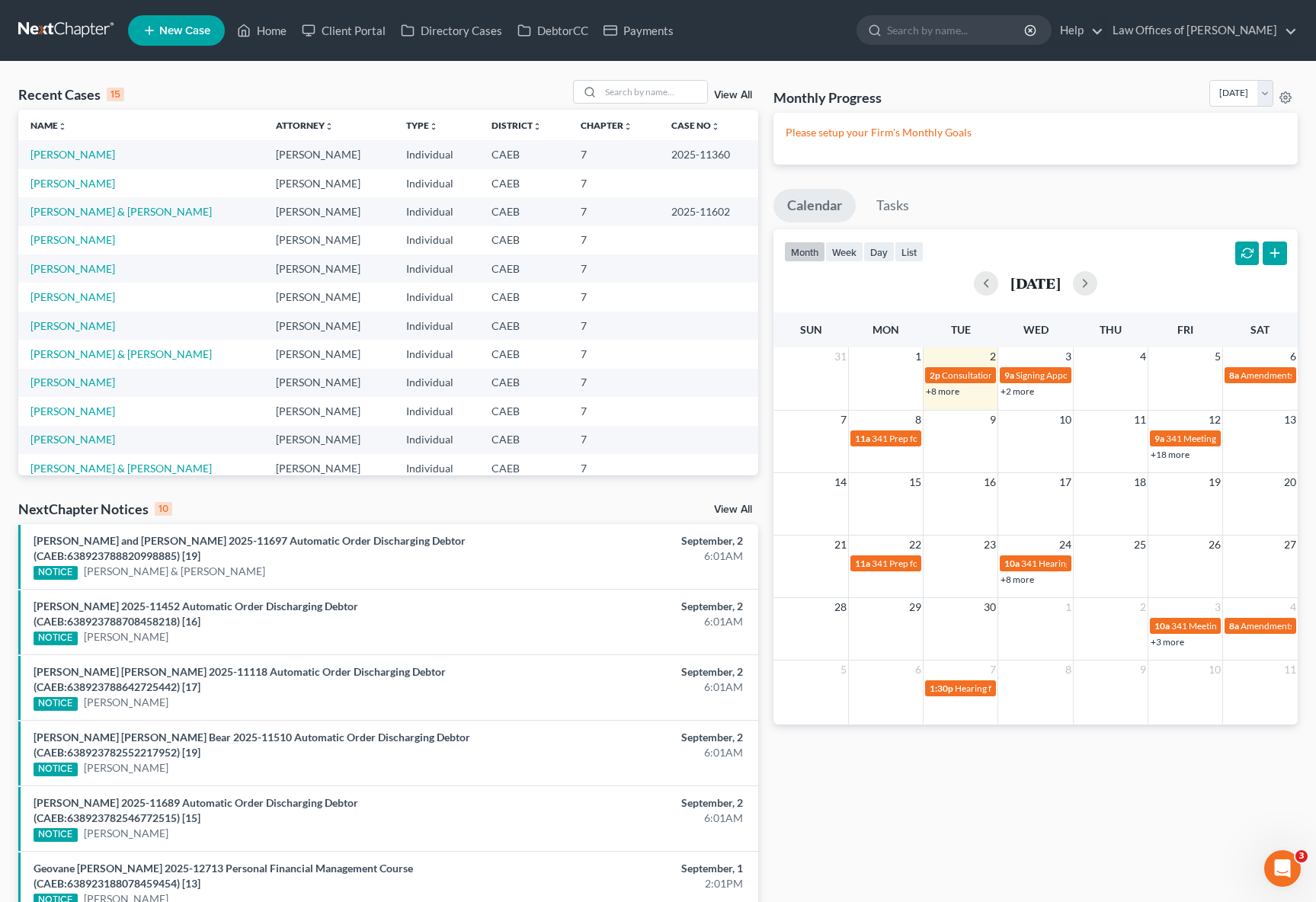
click at [945, 394] on link "+8 more" at bounding box center [942, 391] width 33 height 11
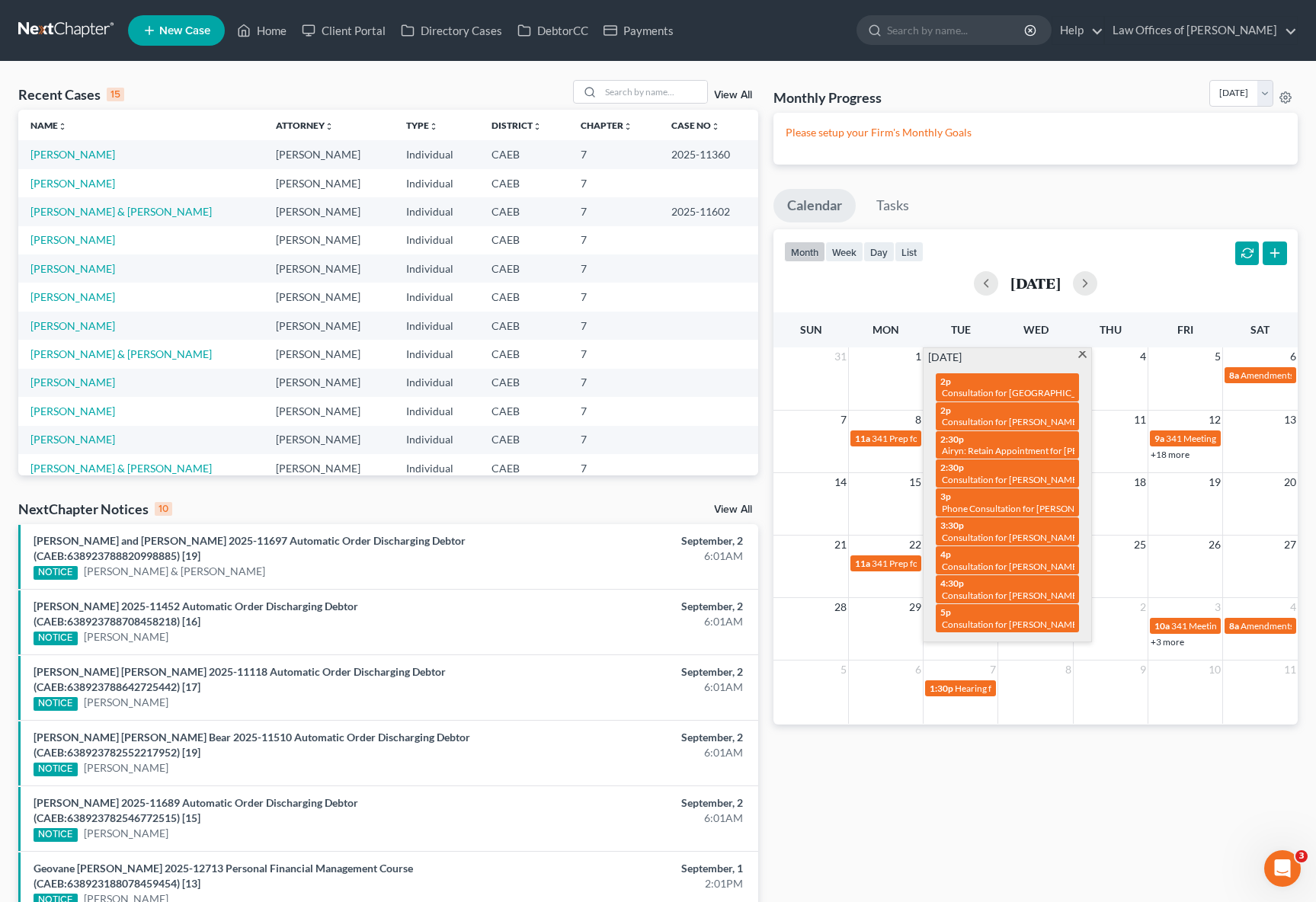
click at [1080, 352] on span at bounding box center [1082, 356] width 11 height 10
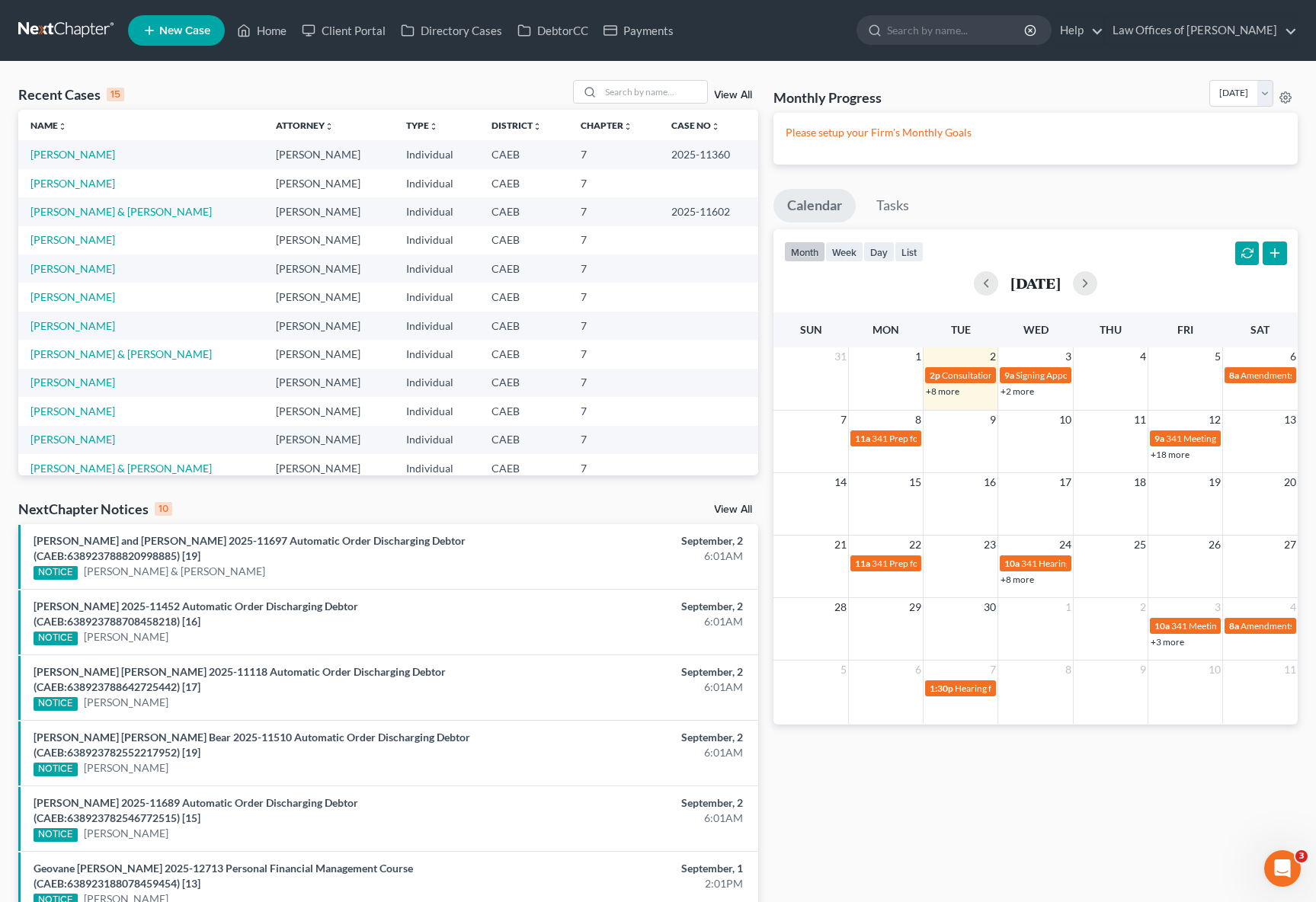
click at [1165, 456] on link "+18 more" at bounding box center [1170, 454] width 39 height 11
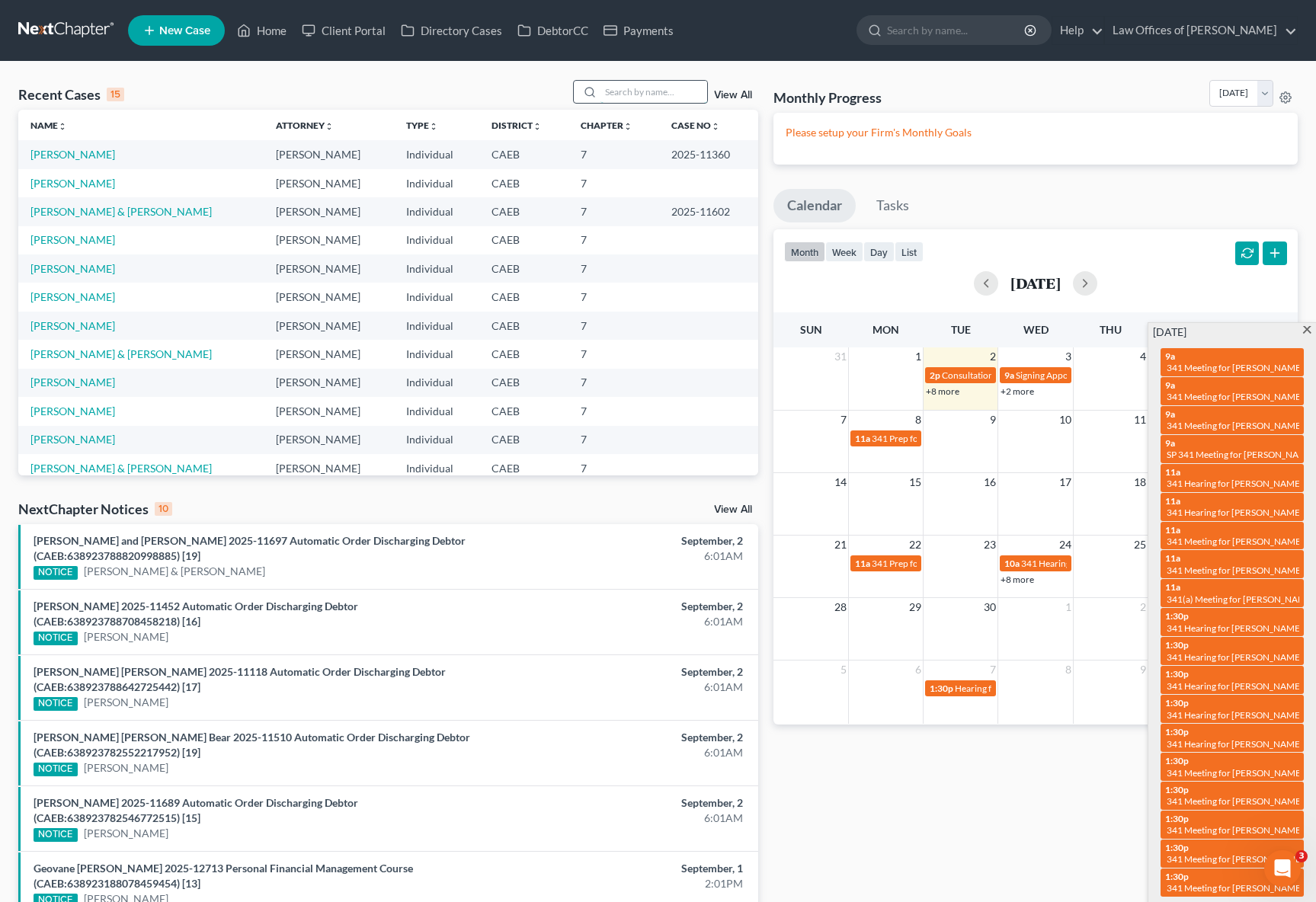
click at [626, 93] on input "search" at bounding box center [654, 92] width 107 height 22
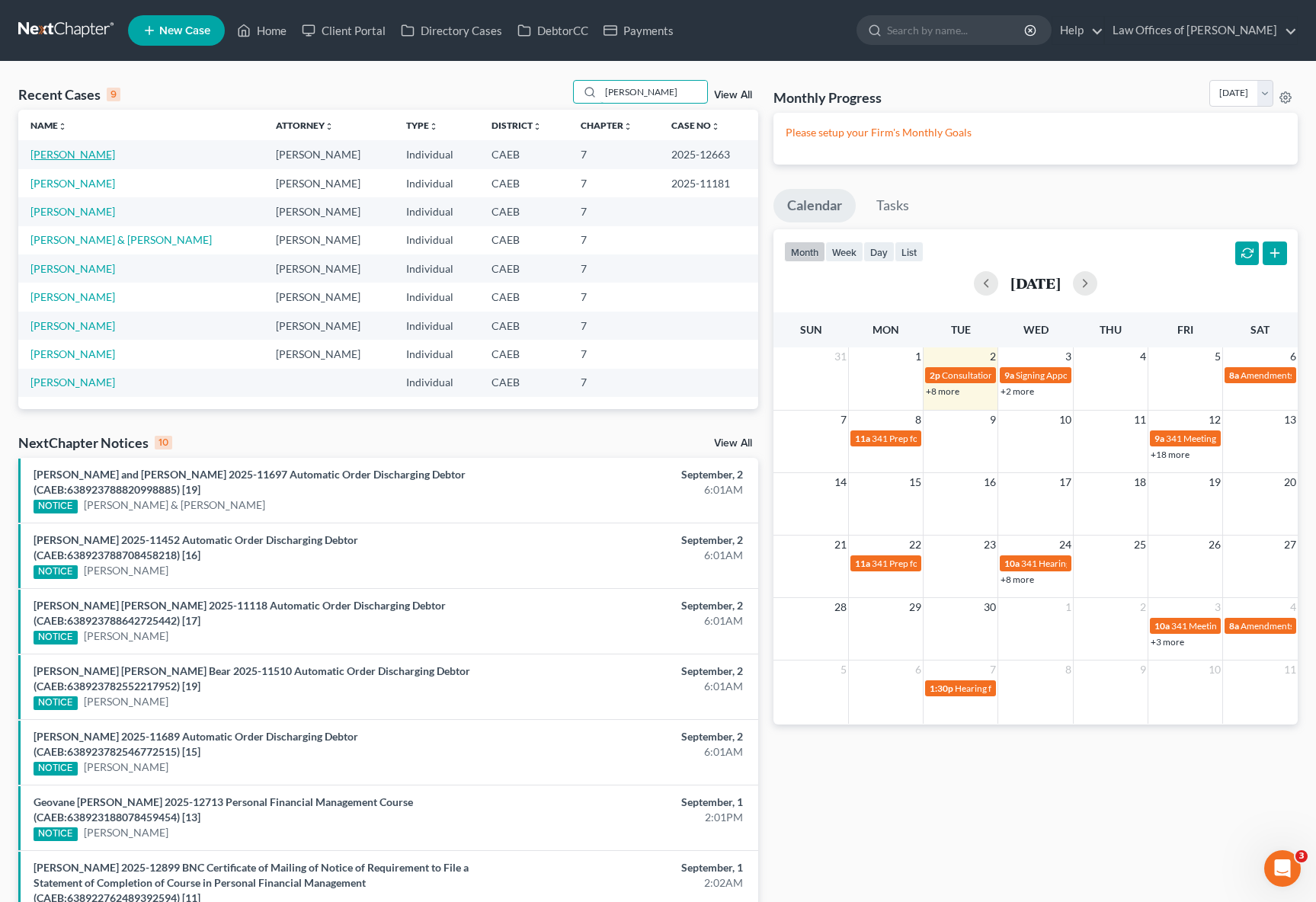
type input "Andrade"
click at [80, 154] on link "Andrade, Elena" at bounding box center [73, 155] width 85 height 13
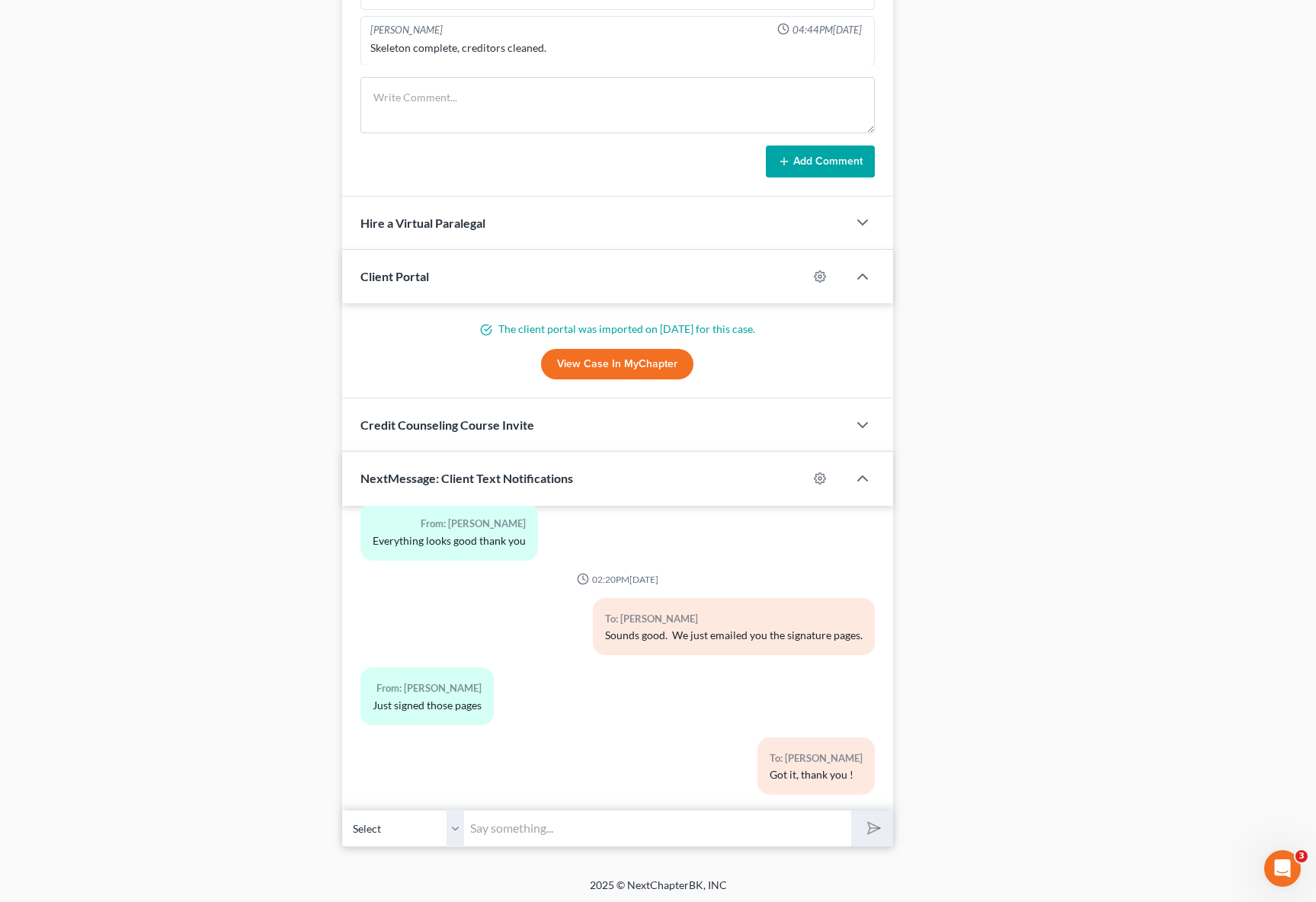
scroll to position [1190, 0]
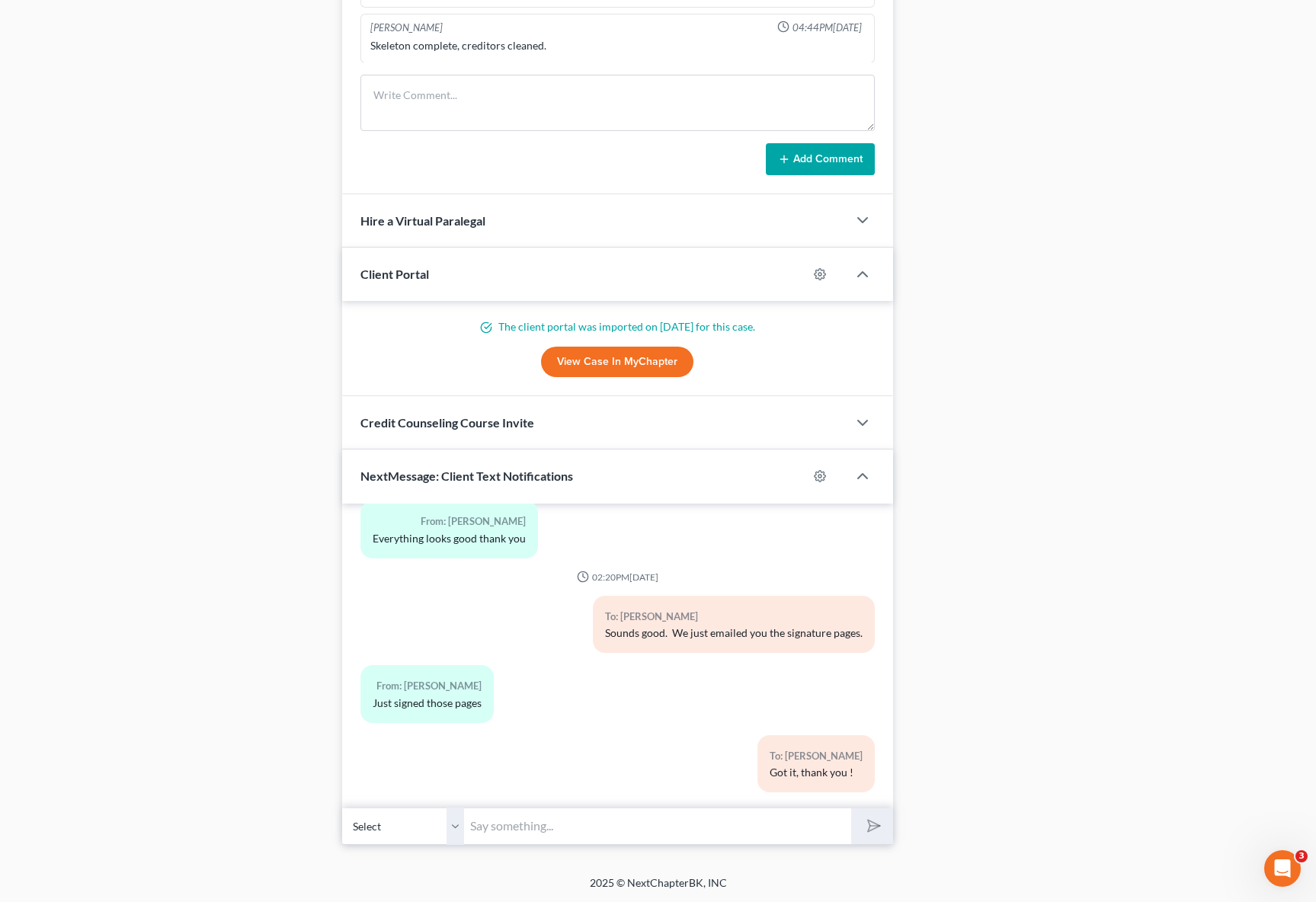
click at [526, 828] on input "text" at bounding box center [657, 826] width 387 height 37
type input "Hi, Elena. Just wanted to let you know that we just emailed you the instruction…"
click at [851, 808] on button "submit" at bounding box center [872, 827] width 42 height 36
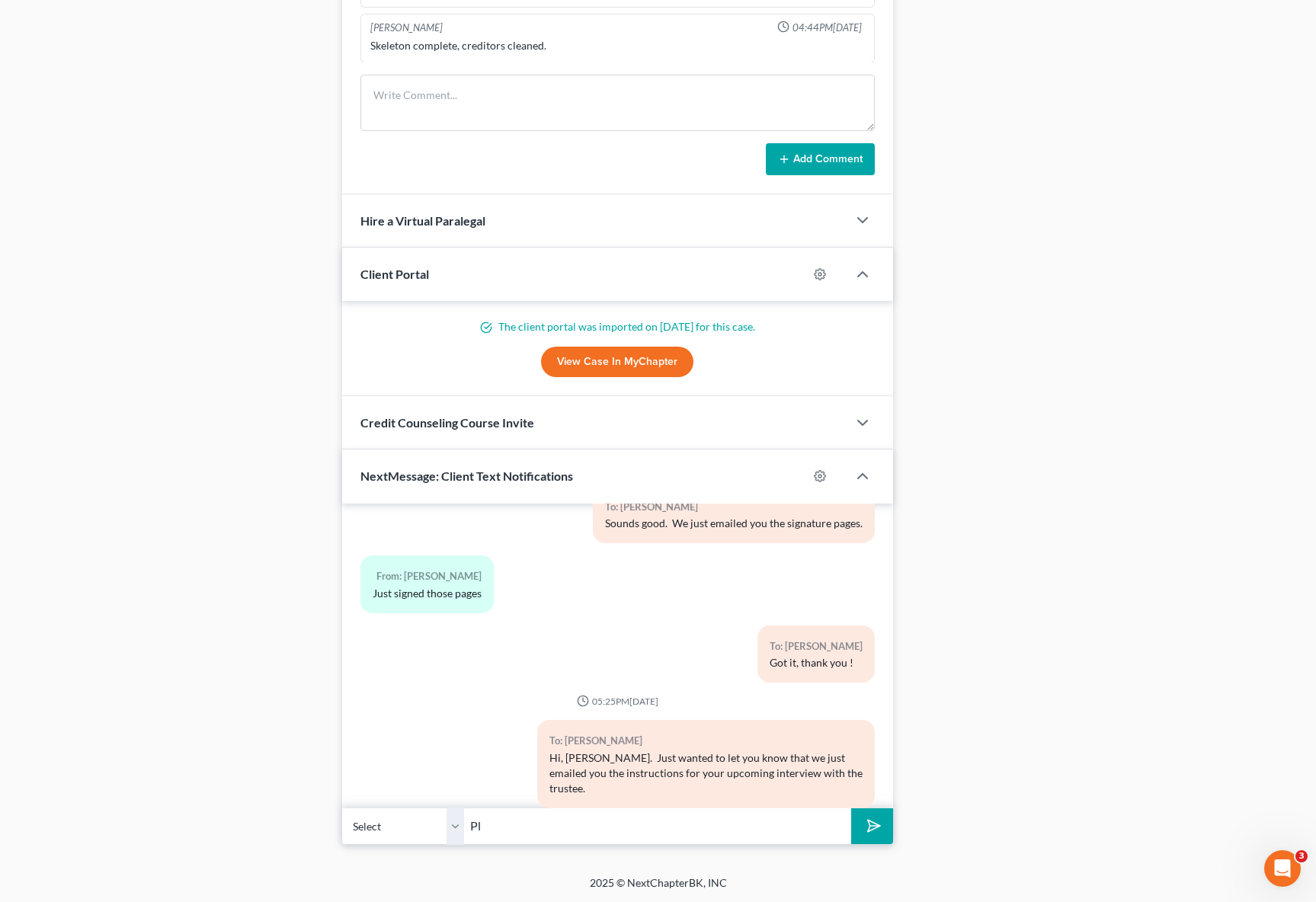
type input "P"
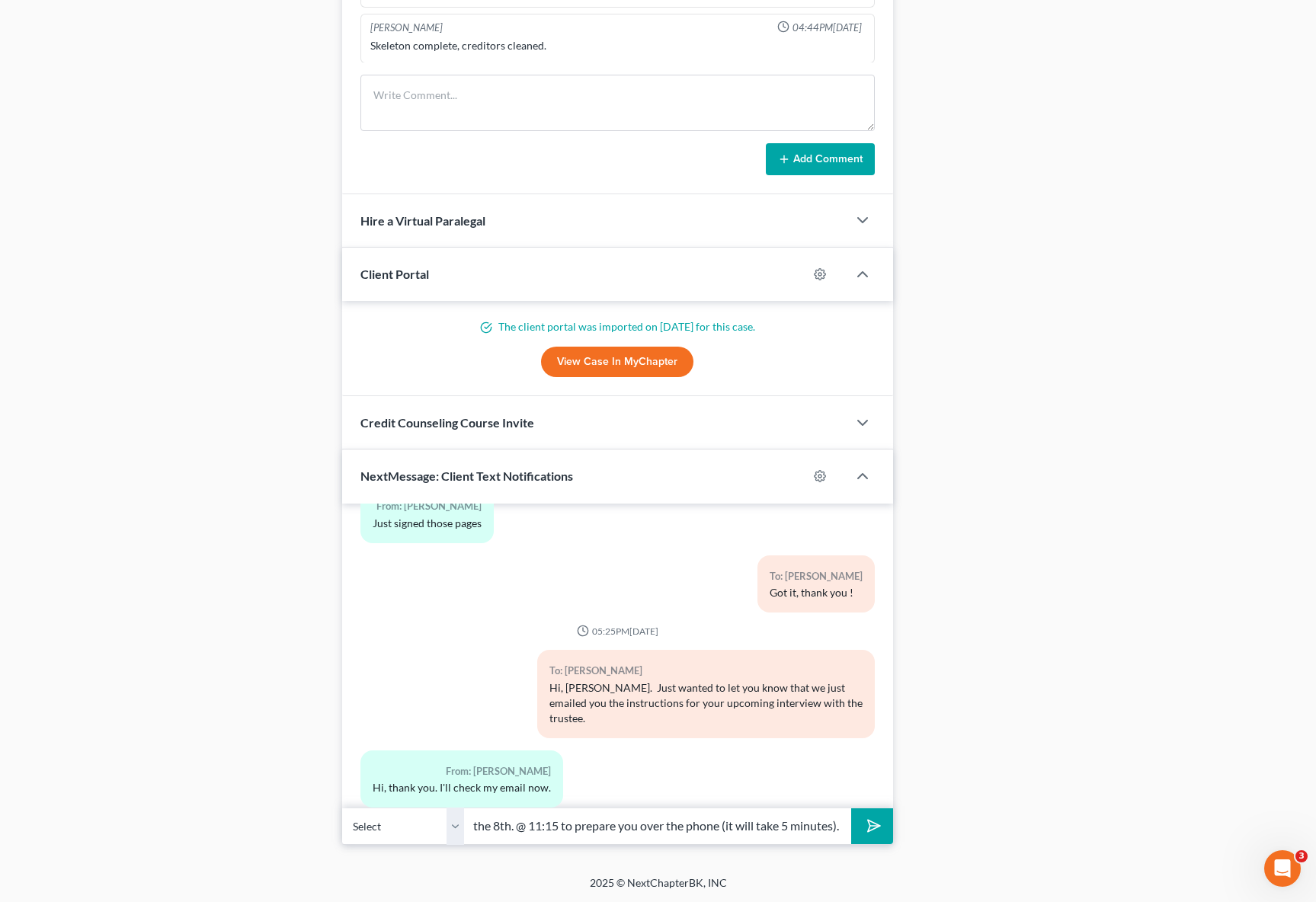
scroll to position [0, 139]
type input "Also, are you available on the 8th. @ 11:15 to prepare you over the phone (it w…"
click at [851, 808] on button "submit" at bounding box center [872, 827] width 42 height 36
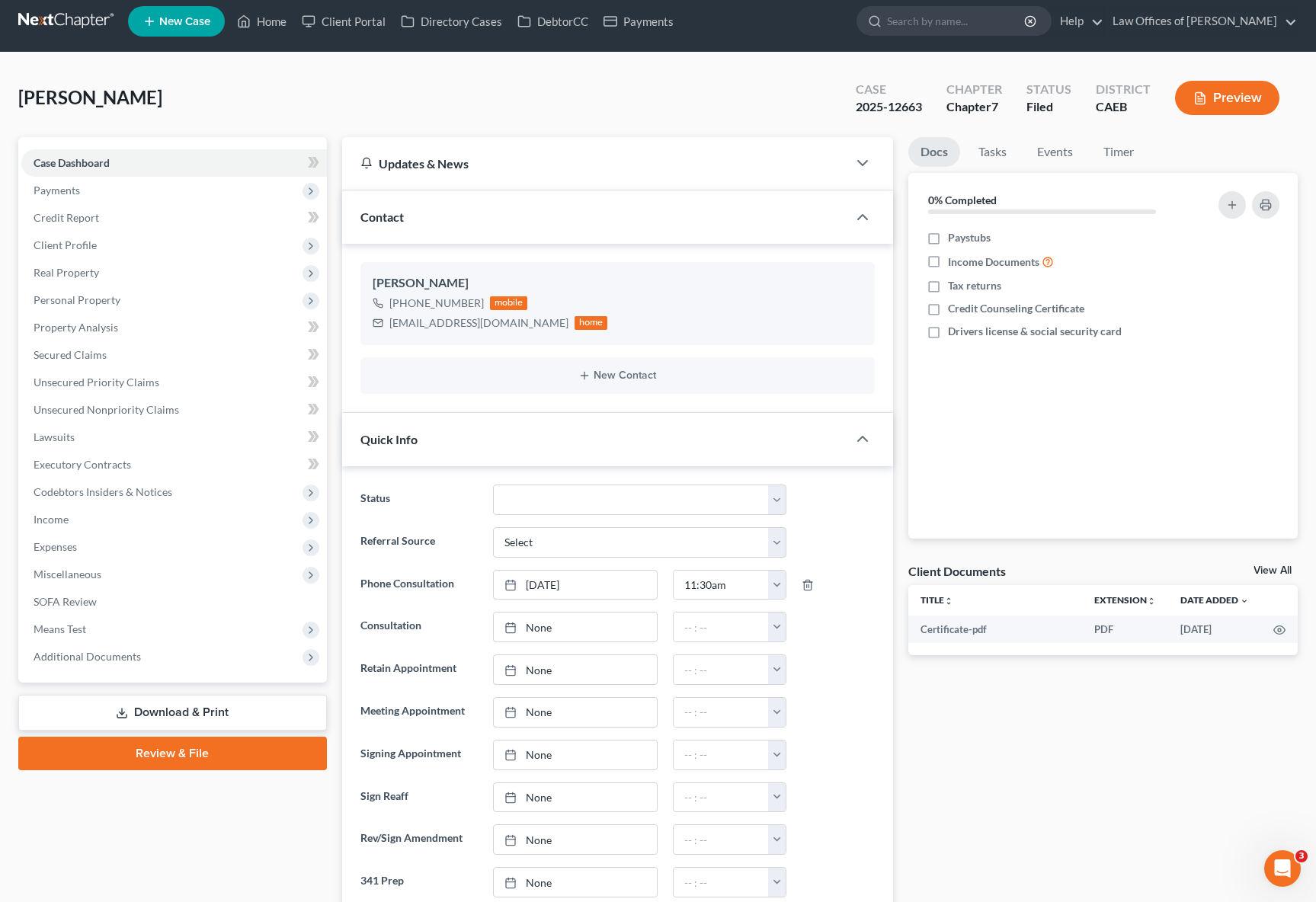
scroll to position [0, 0]
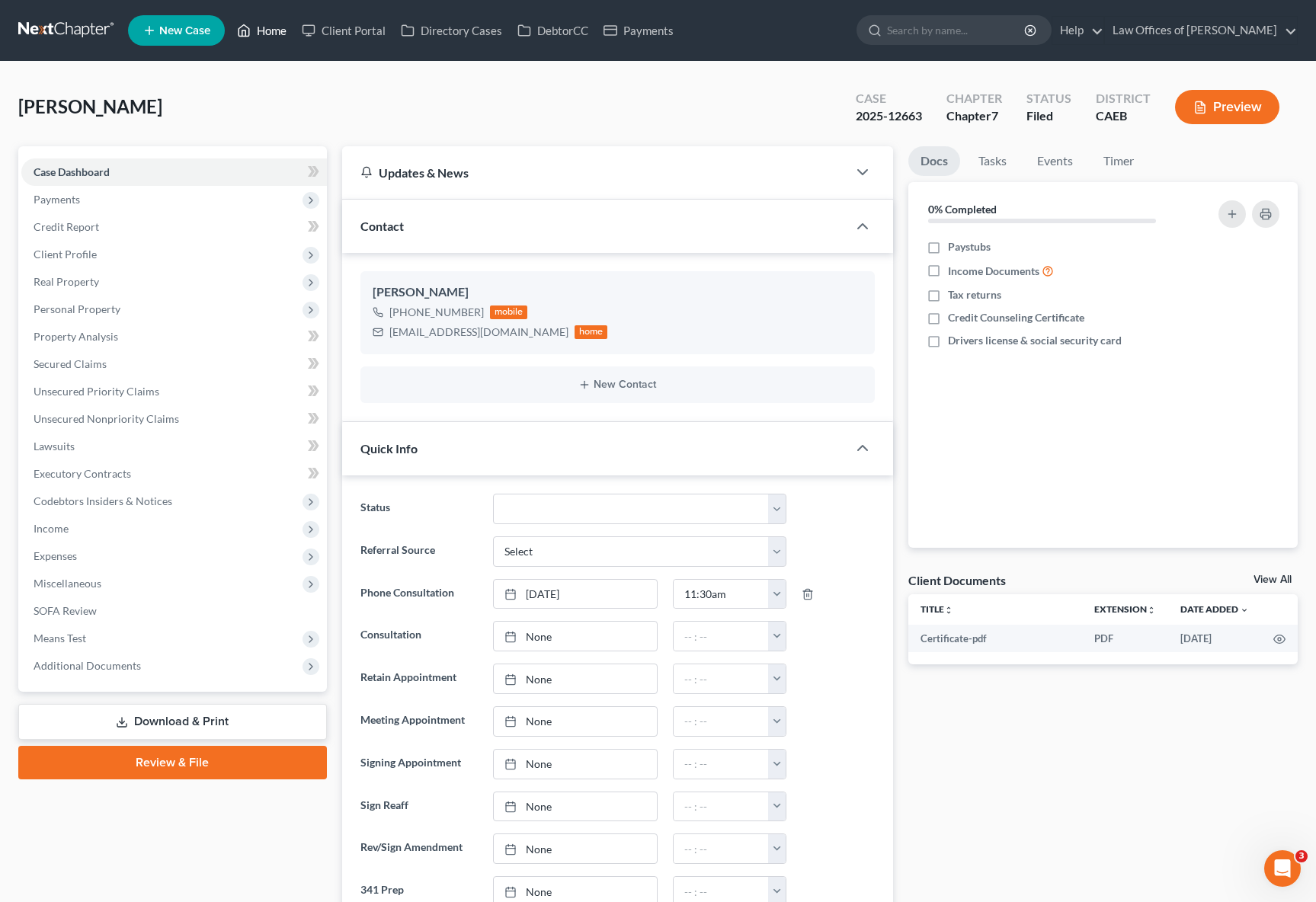
click at [265, 35] on link "Home" at bounding box center [262, 31] width 65 height 28
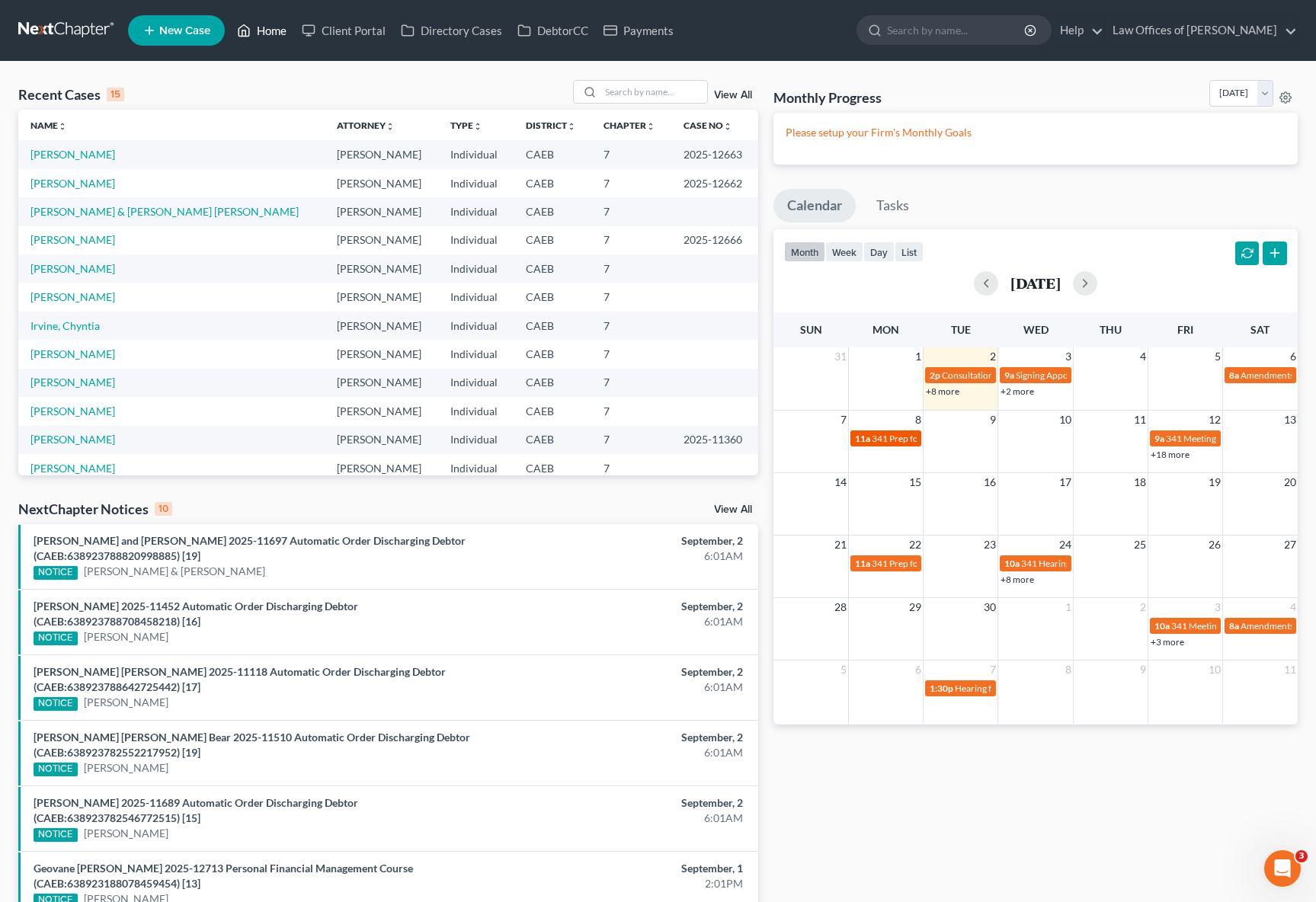
click at [897, 441] on span "341 Prep for [PERSON_NAME]" at bounding box center [933, 438] width 123 height 11
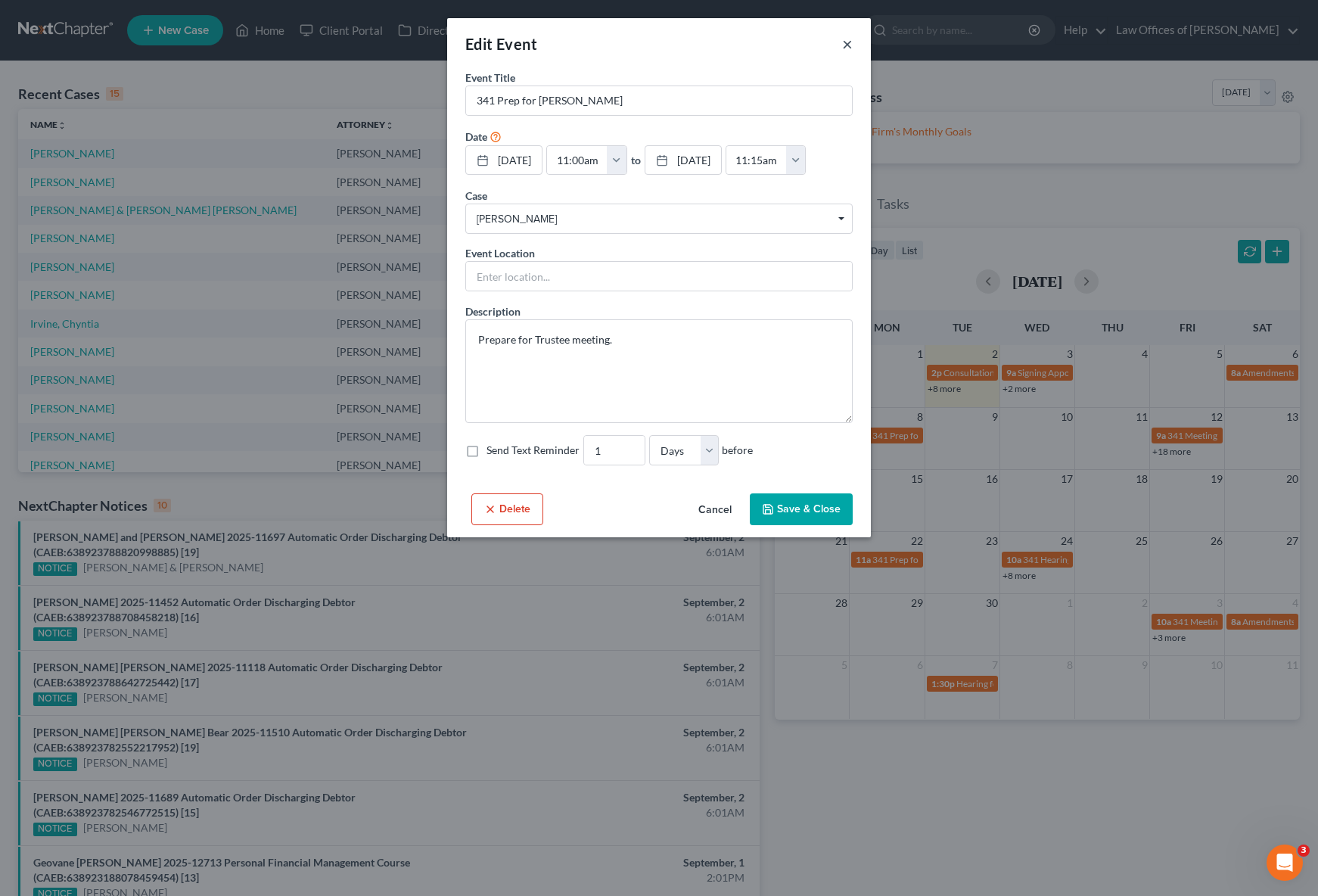
click at [848, 48] on button "×" at bounding box center [847, 44] width 10 height 18
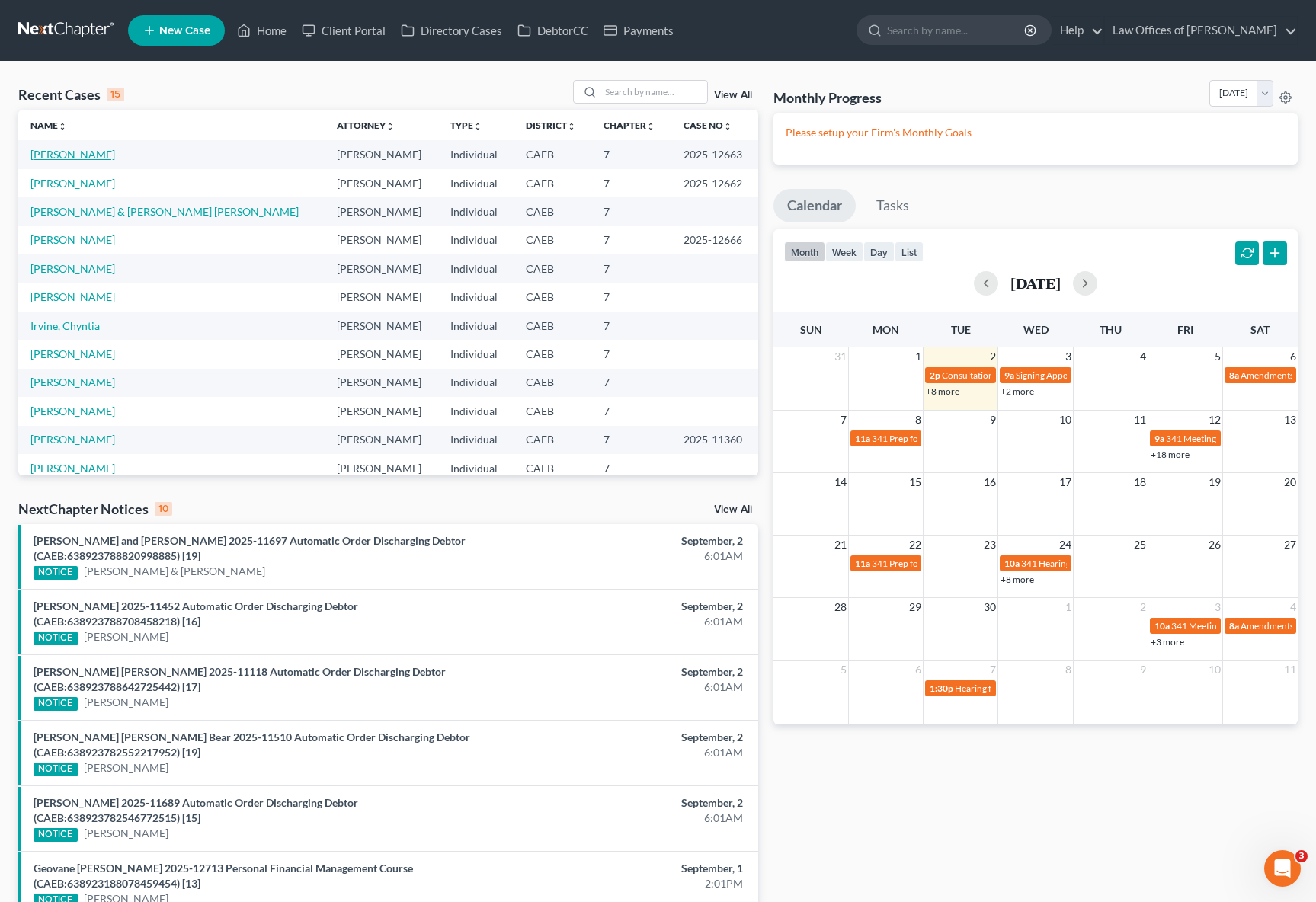
click at [47, 153] on link "Andrade, Elena" at bounding box center [73, 155] width 85 height 13
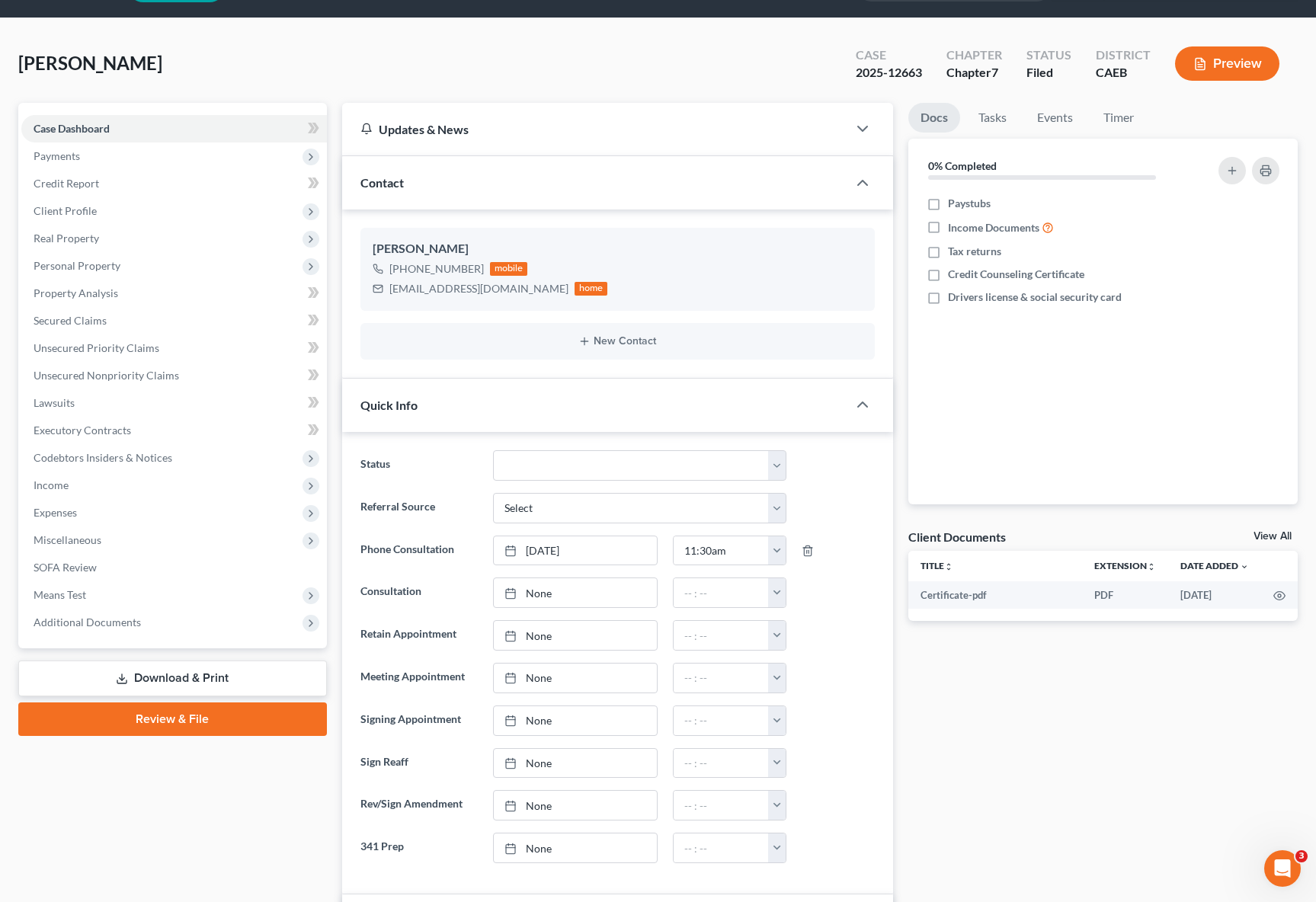
scroll to position [45, 0]
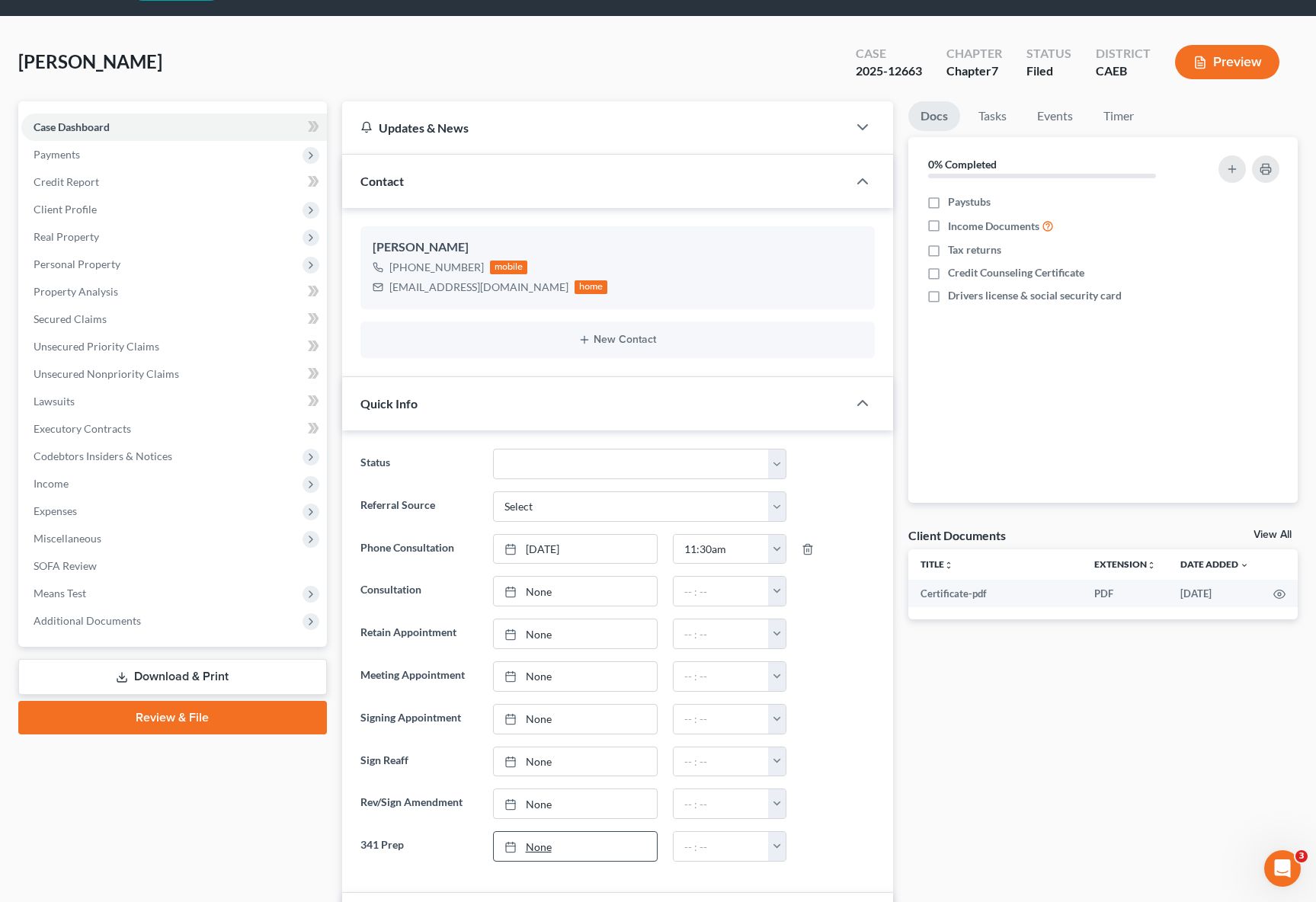
type input "9/2/2025"
click at [538, 848] on link "9/2/2025" at bounding box center [576, 846] width 164 height 29
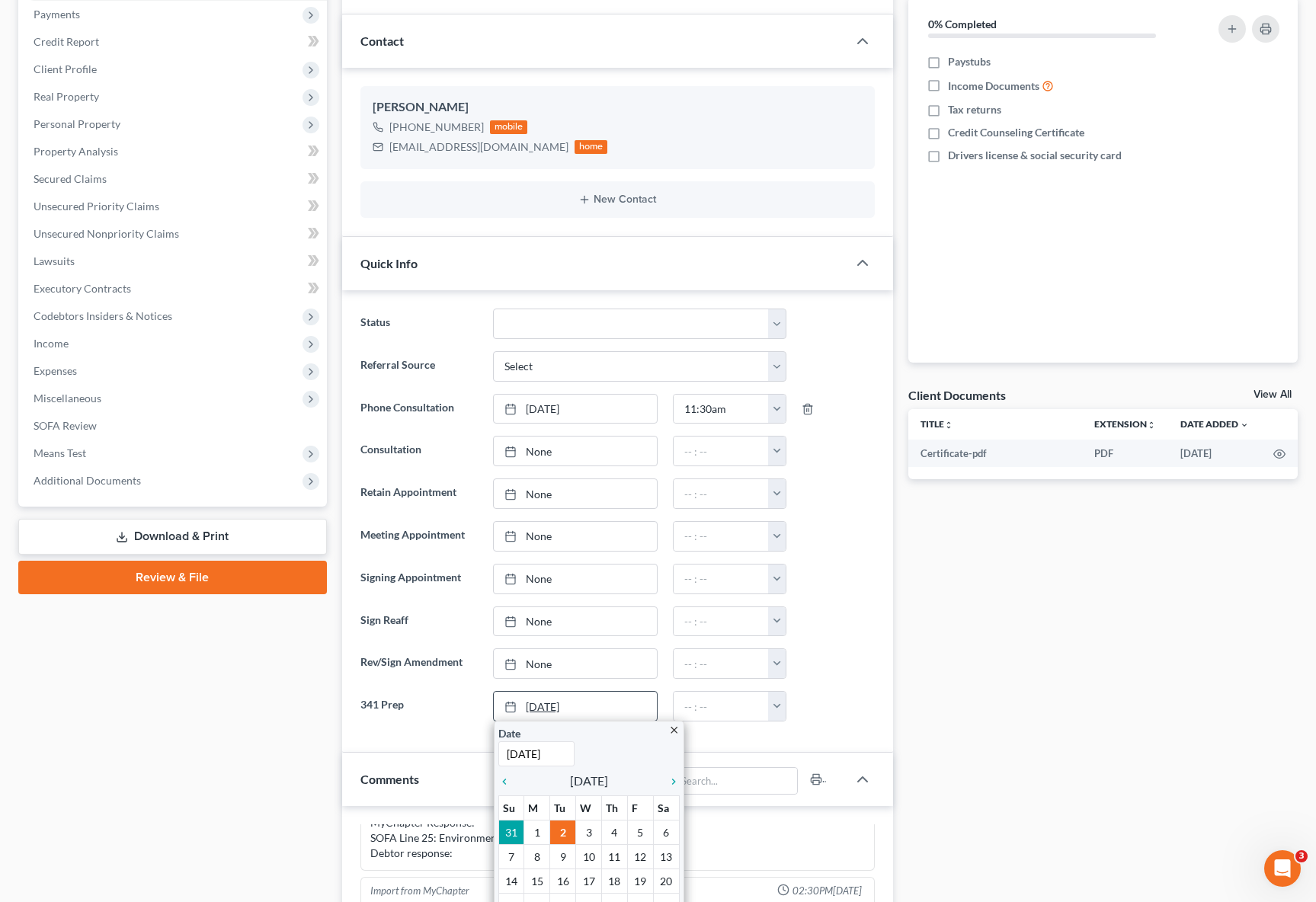
scroll to position [188, 0]
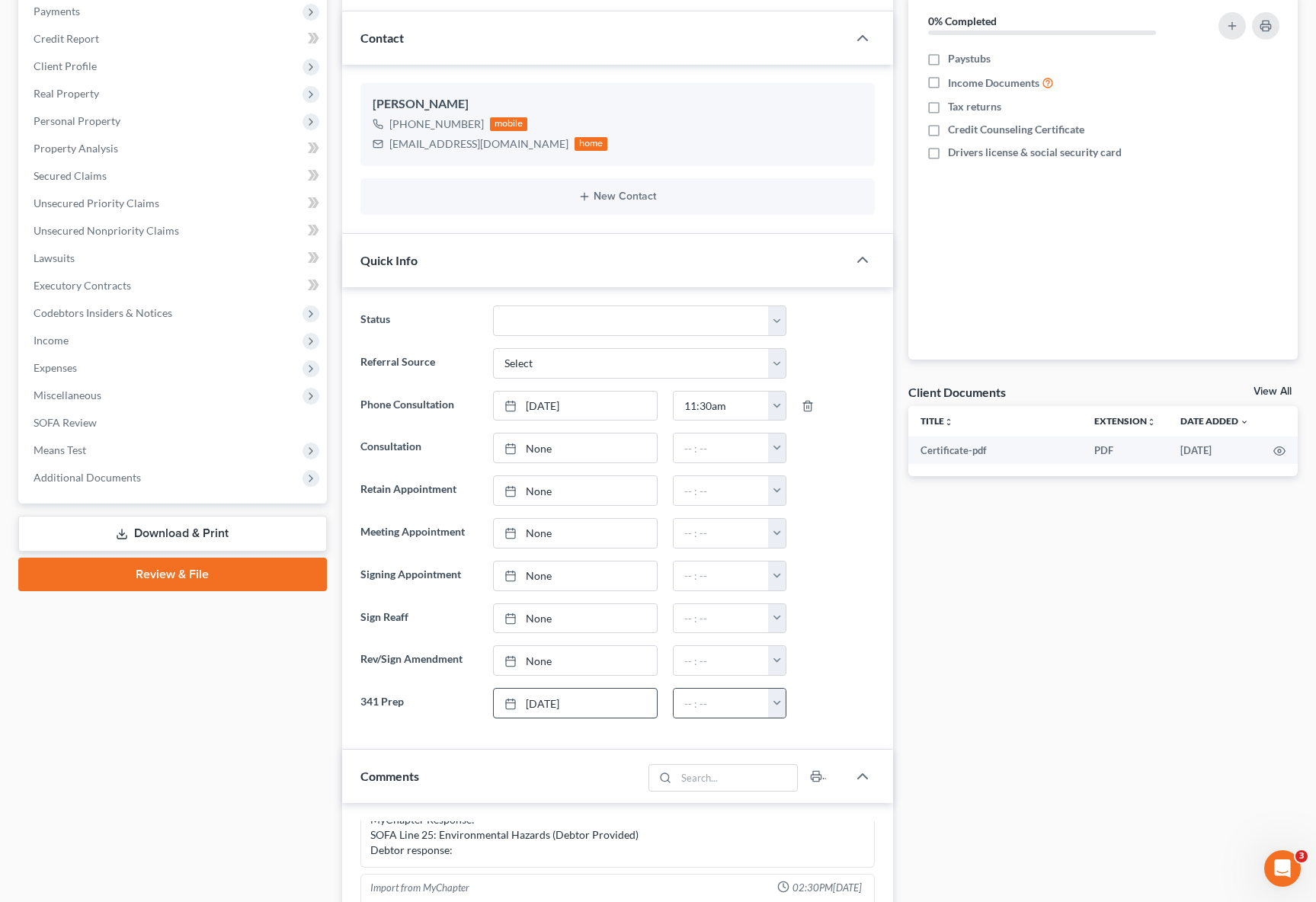
click at [779, 699] on button "button" at bounding box center [776, 703] width 17 height 29
click at [828, 795] on link "11:00am" at bounding box center [810, 798] width 85 height 26
click at [711, 705] on input "11:00am" at bounding box center [721, 703] width 96 height 29
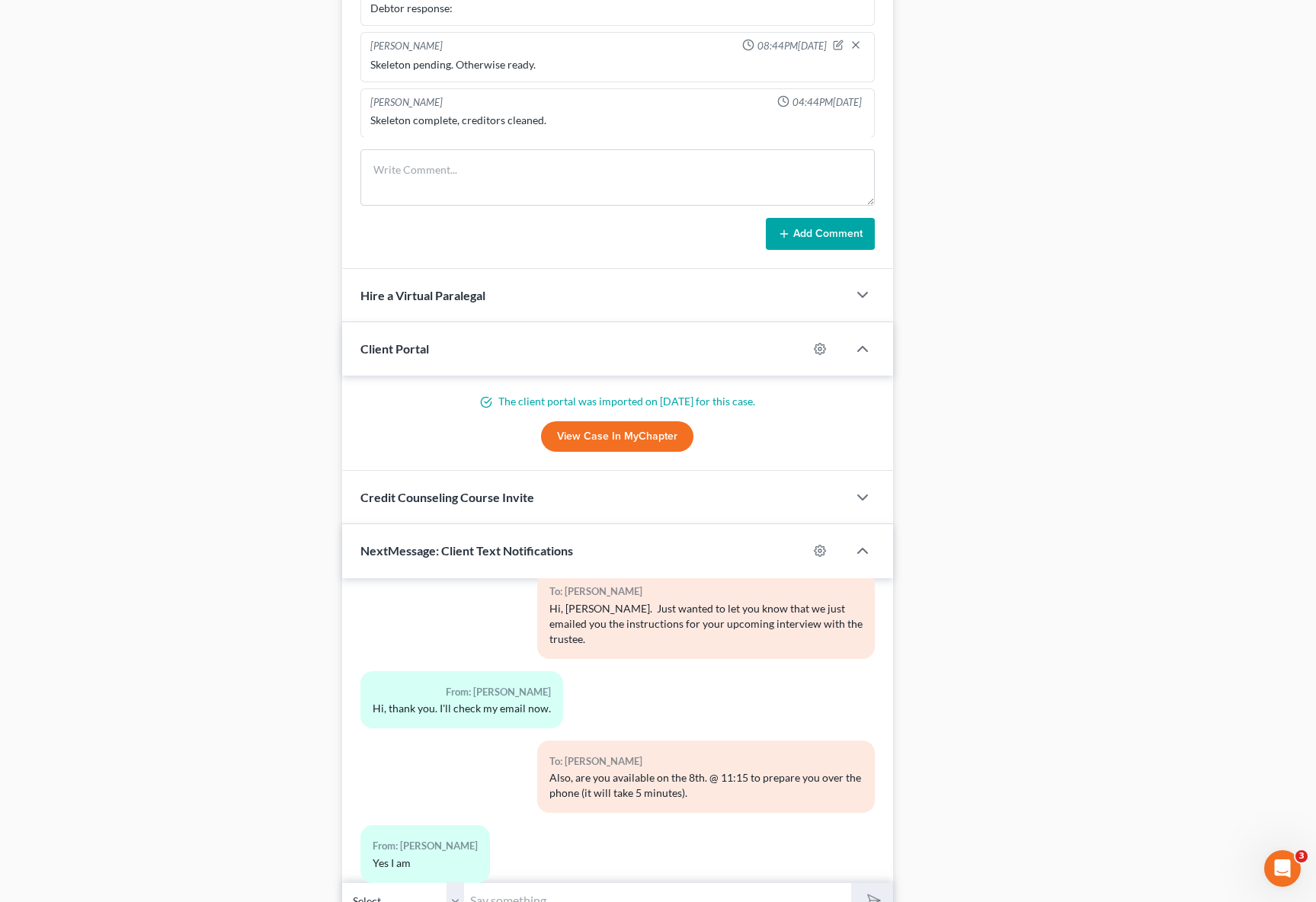
scroll to position [1190, 0]
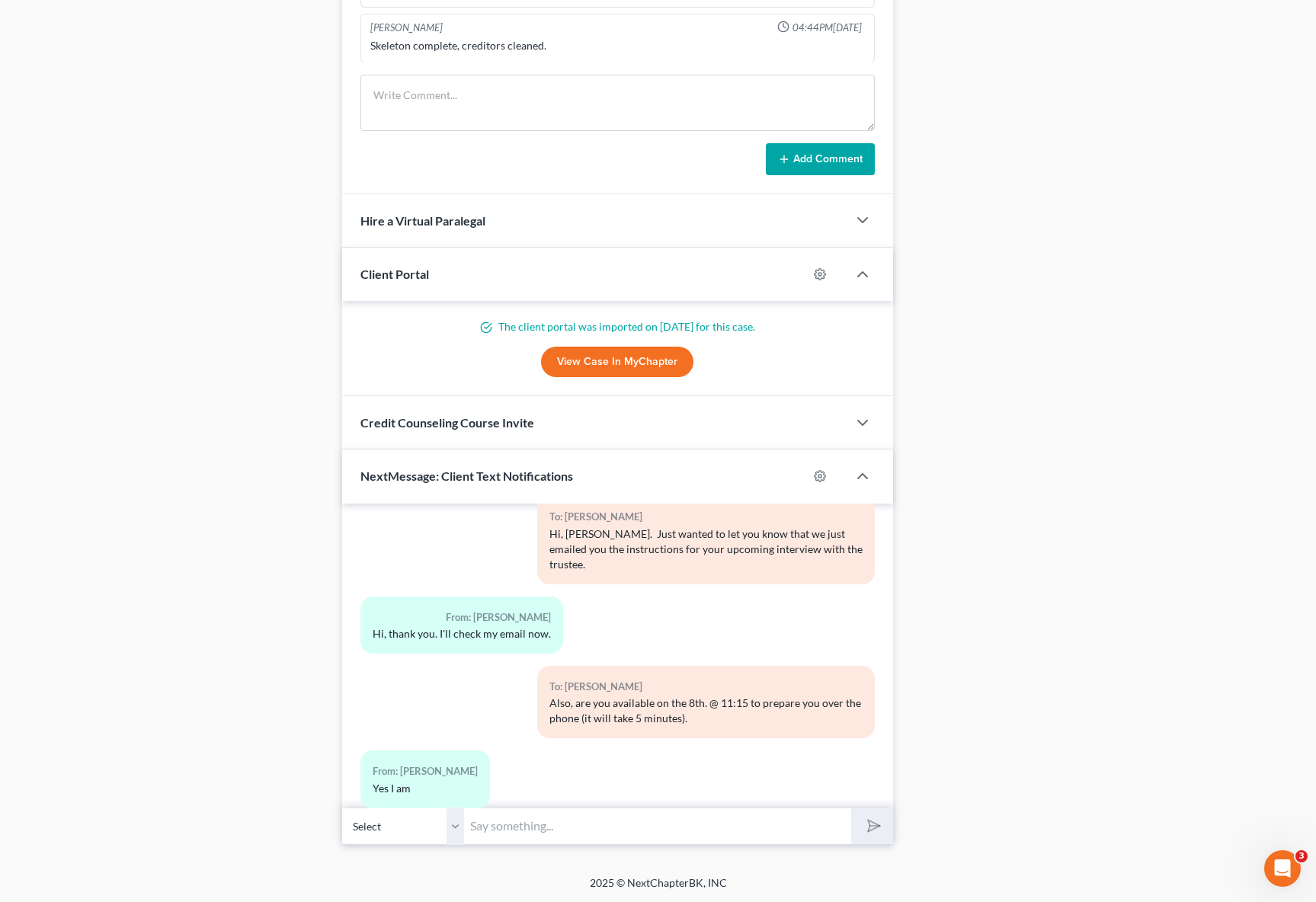
type input "11:15am"
click at [505, 823] on input "text" at bounding box center [657, 826] width 387 height 37
type input "Perfect, we will call you then."
click at [851, 808] on button "submit" at bounding box center [872, 827] width 42 height 36
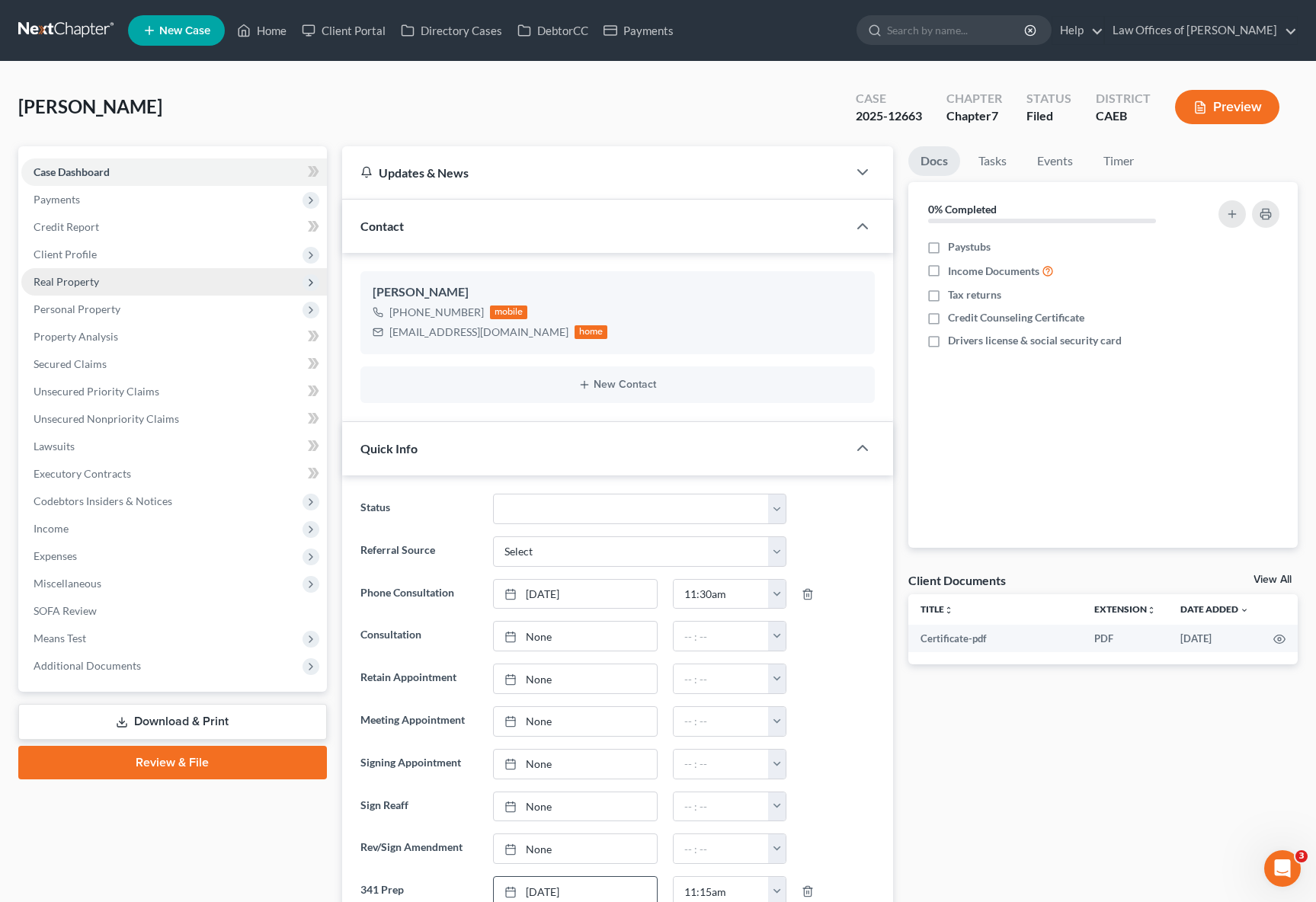
scroll to position [0, 0]
click at [277, 35] on link "Home" at bounding box center [262, 31] width 65 height 28
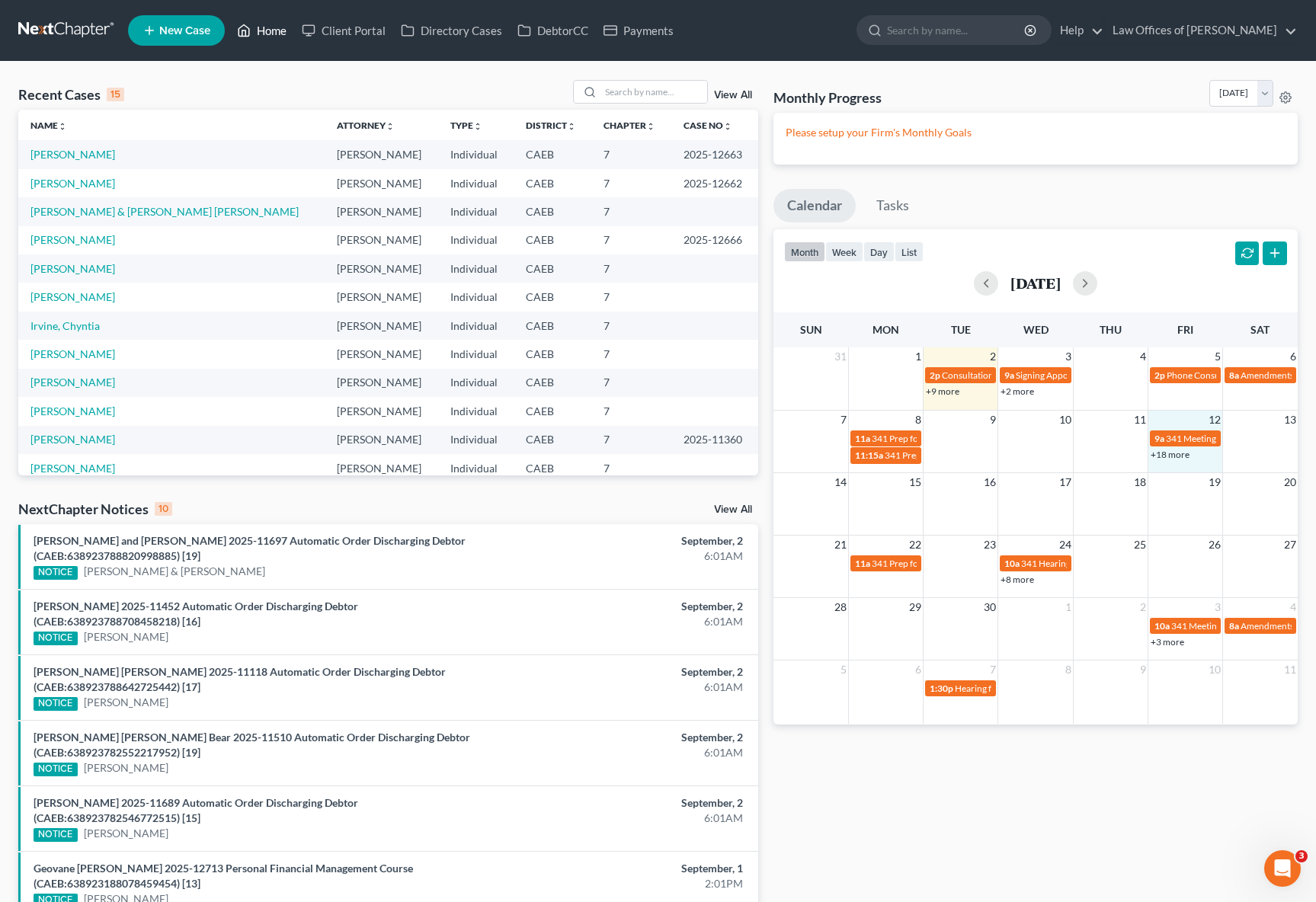
click at [1163, 462] on td "+18 more" at bounding box center [1185, 455] width 74 height 17
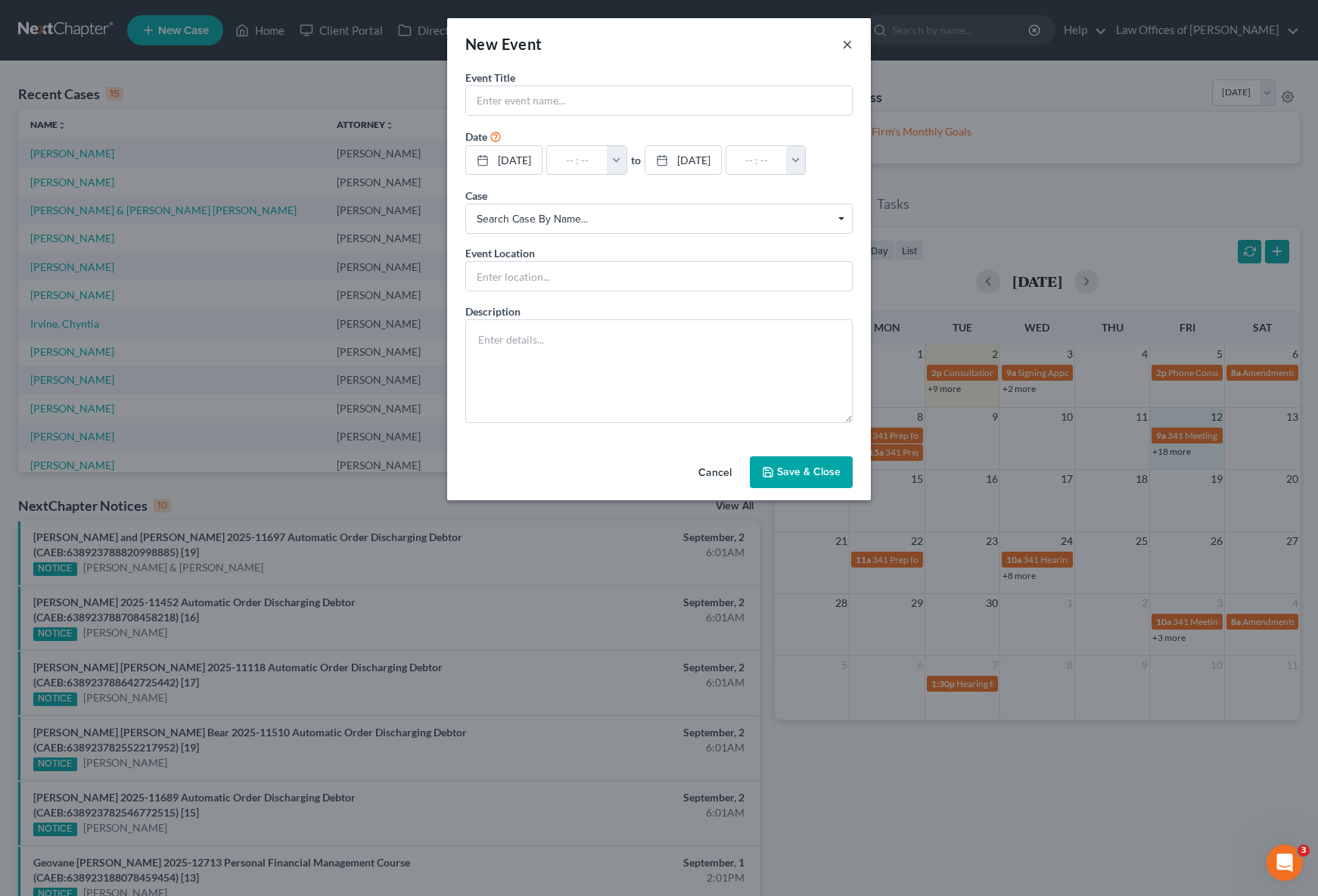
click at [848, 44] on button "×" at bounding box center [847, 44] width 10 height 18
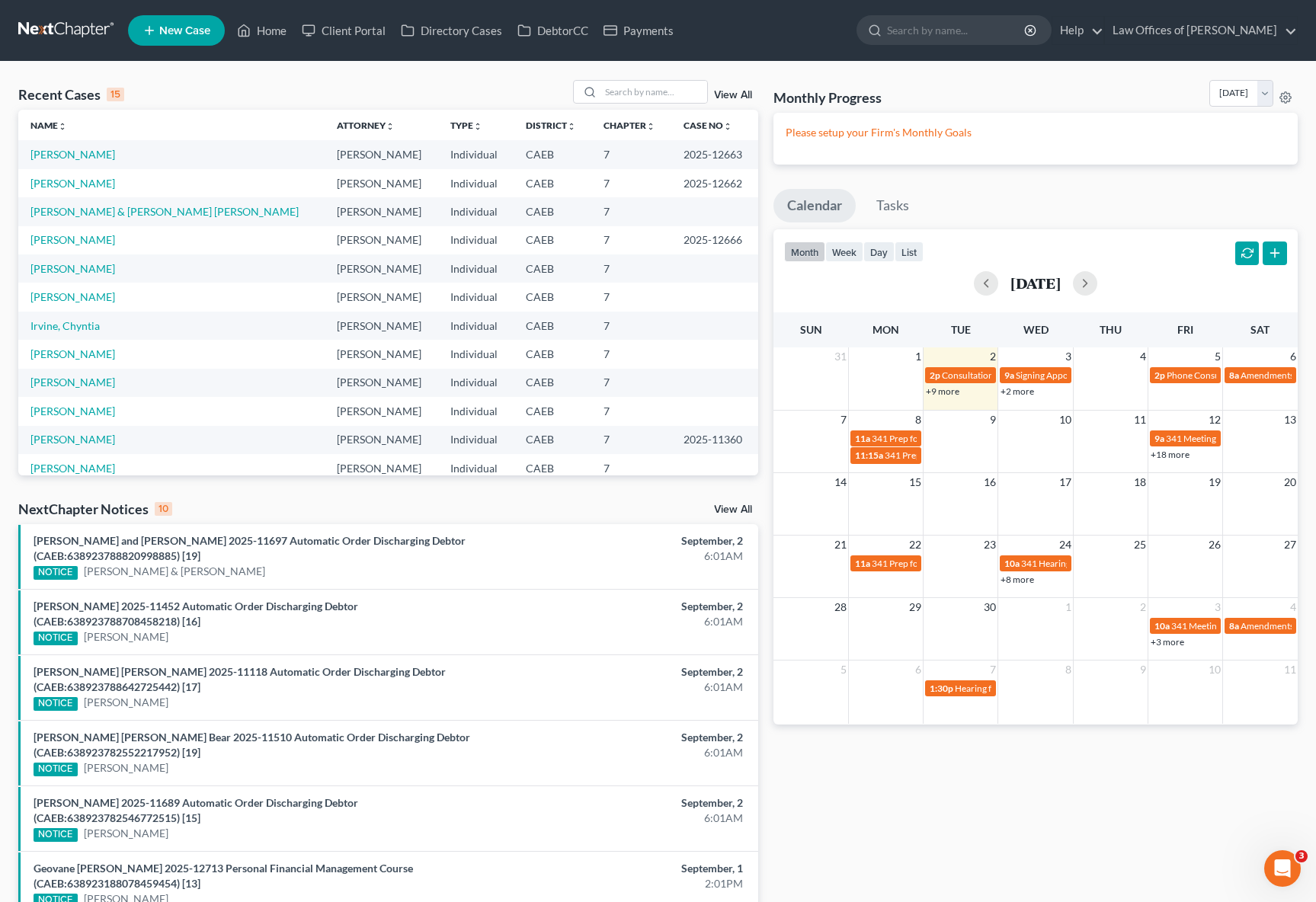
click at [1156, 450] on link "+18 more" at bounding box center [1170, 454] width 39 height 11
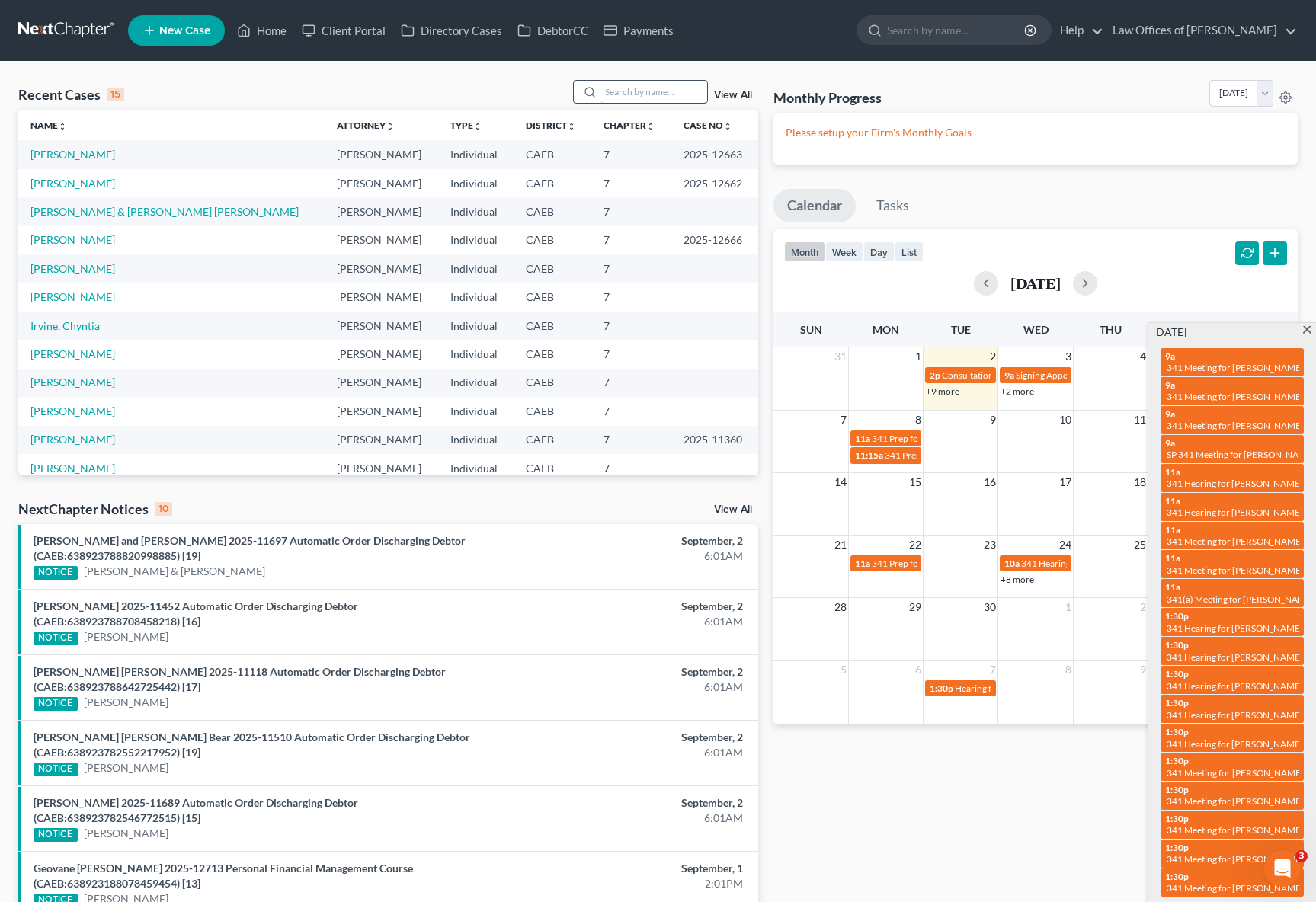
click at [648, 89] on input "search" at bounding box center [654, 92] width 107 height 22
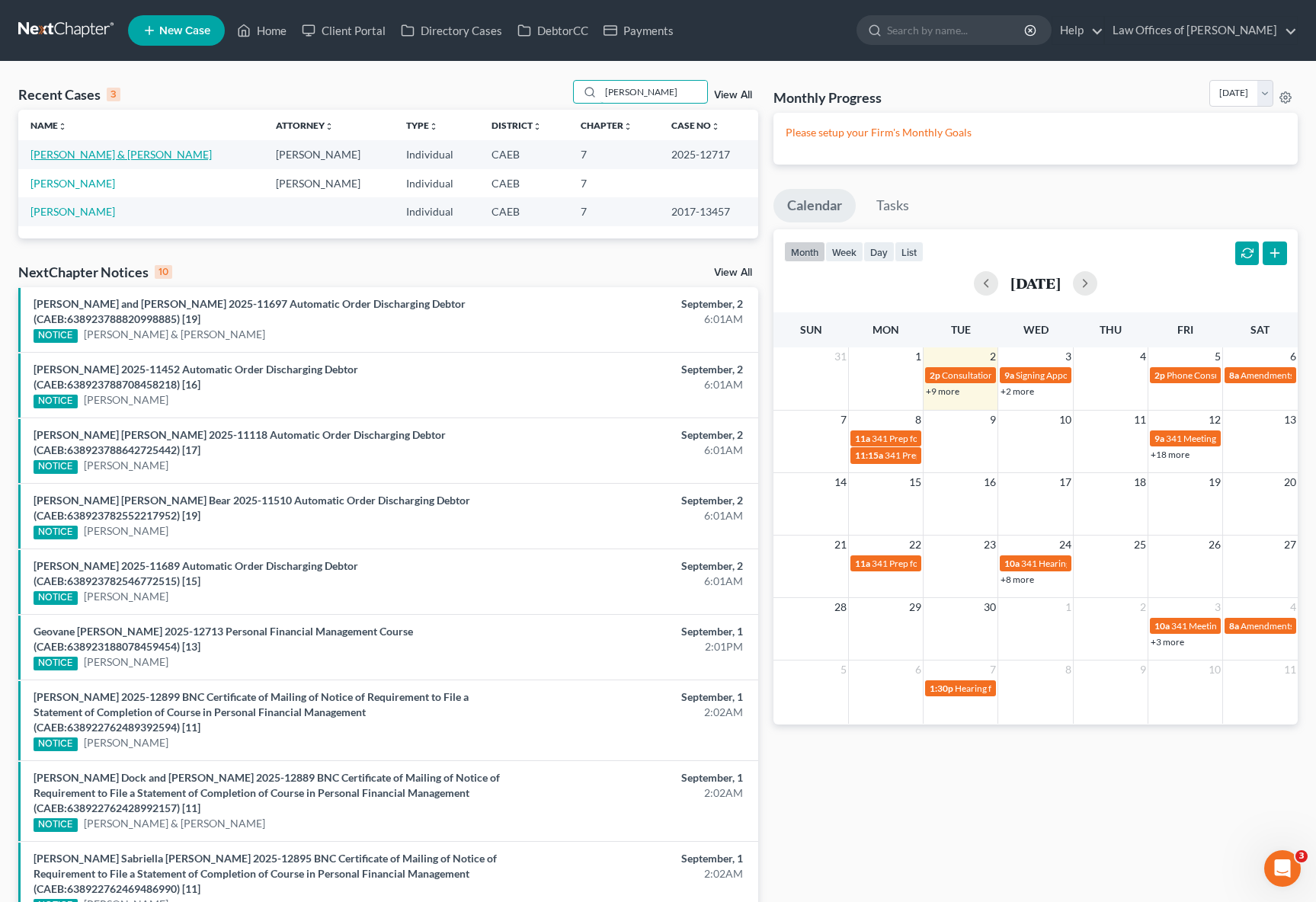
type input "Godinez"
click at [212, 158] on link "Godinez-Solano, Eliot & Basurto-Godinez, Cecilia" at bounding box center [121, 155] width 181 height 13
select select "6"
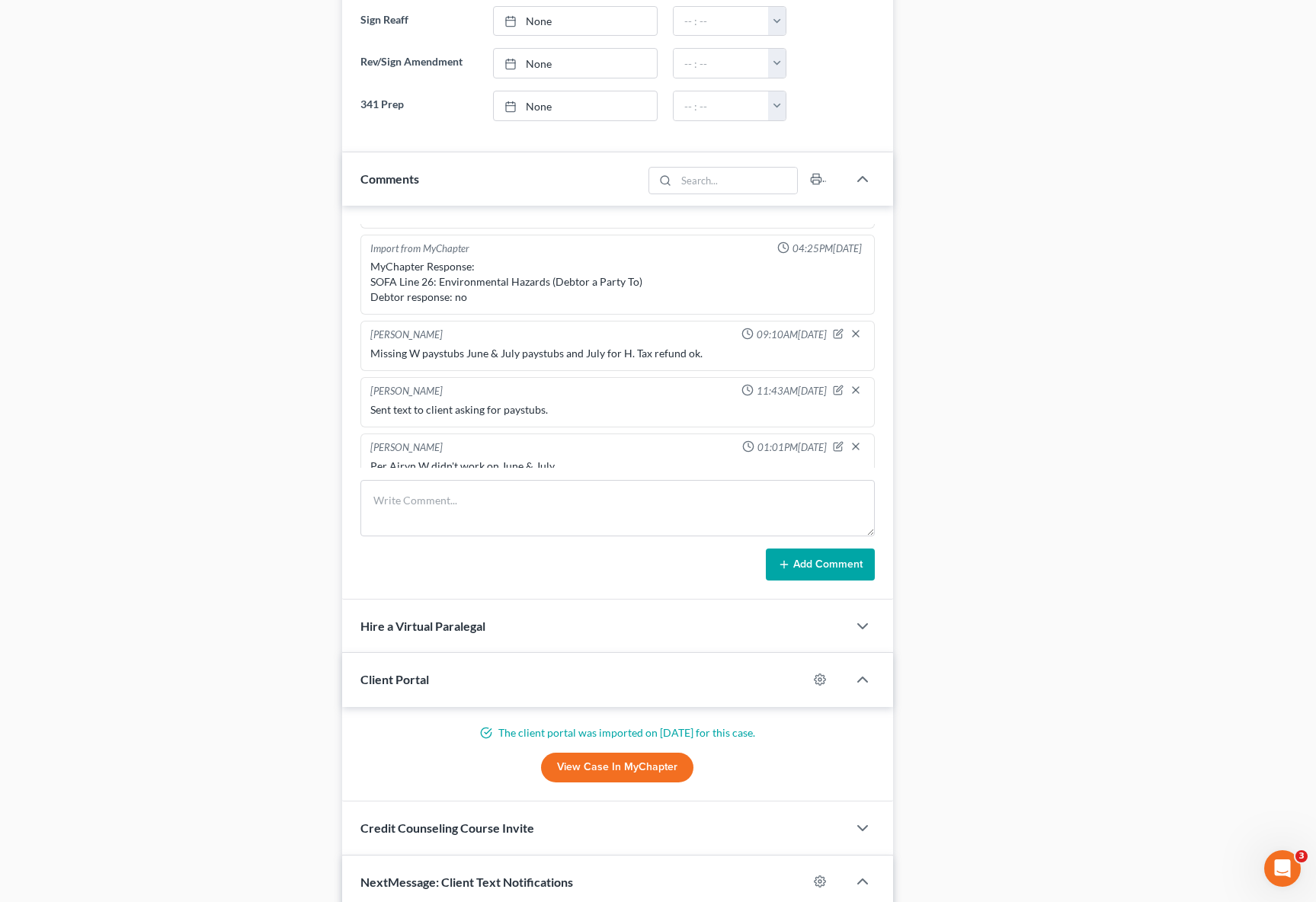
scroll to position [1552, 0]
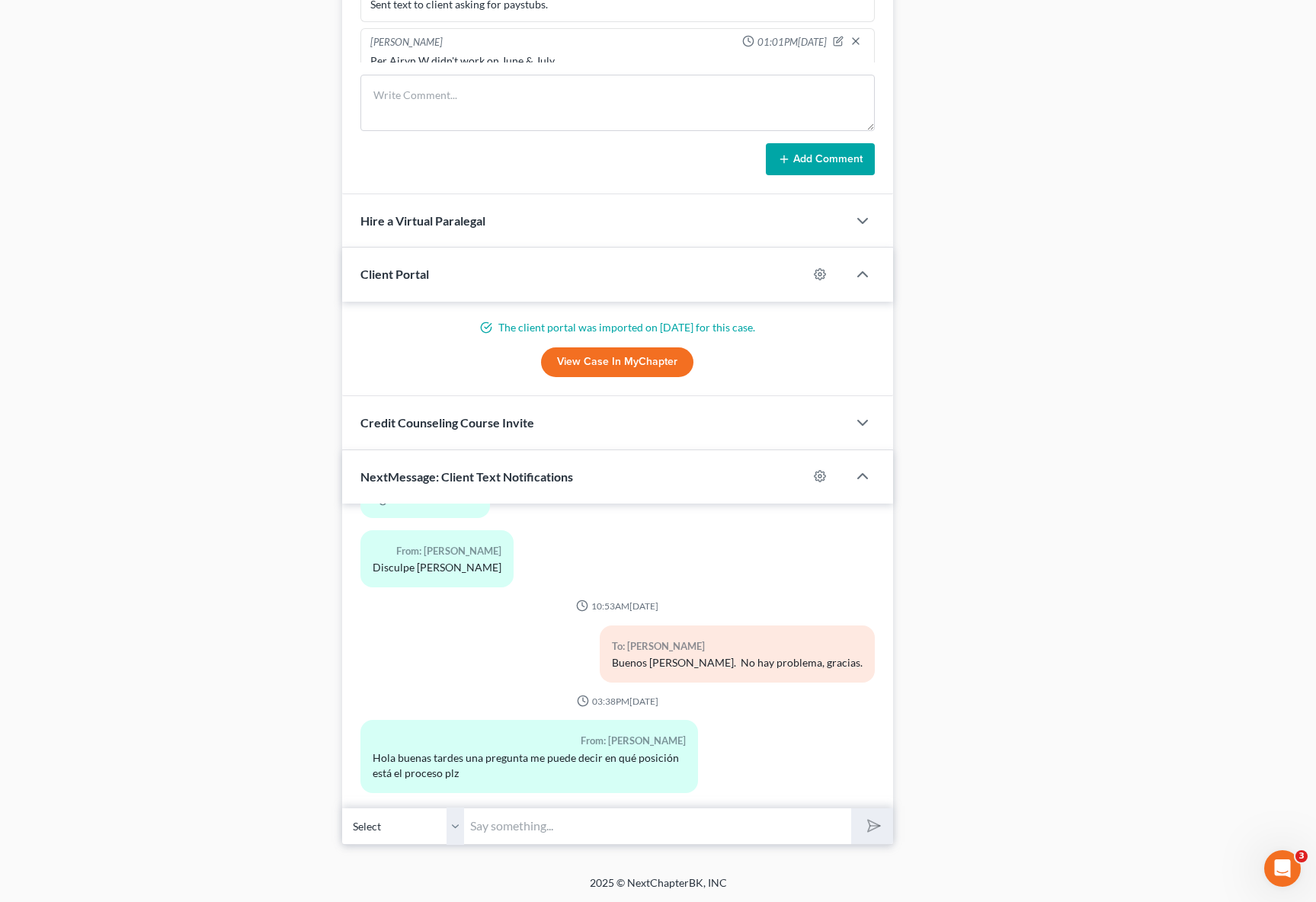
click at [506, 818] on input "text" at bounding box center [657, 826] width 387 height 37
type input "H"
click at [463, 637] on div "To: Eliot Godinez-Solano Buenos dias. No hay problema, gracias." at bounding box center [617, 660] width 530 height 70
click at [570, 832] on input "Buenas tardes." at bounding box center [657, 826] width 387 height 37
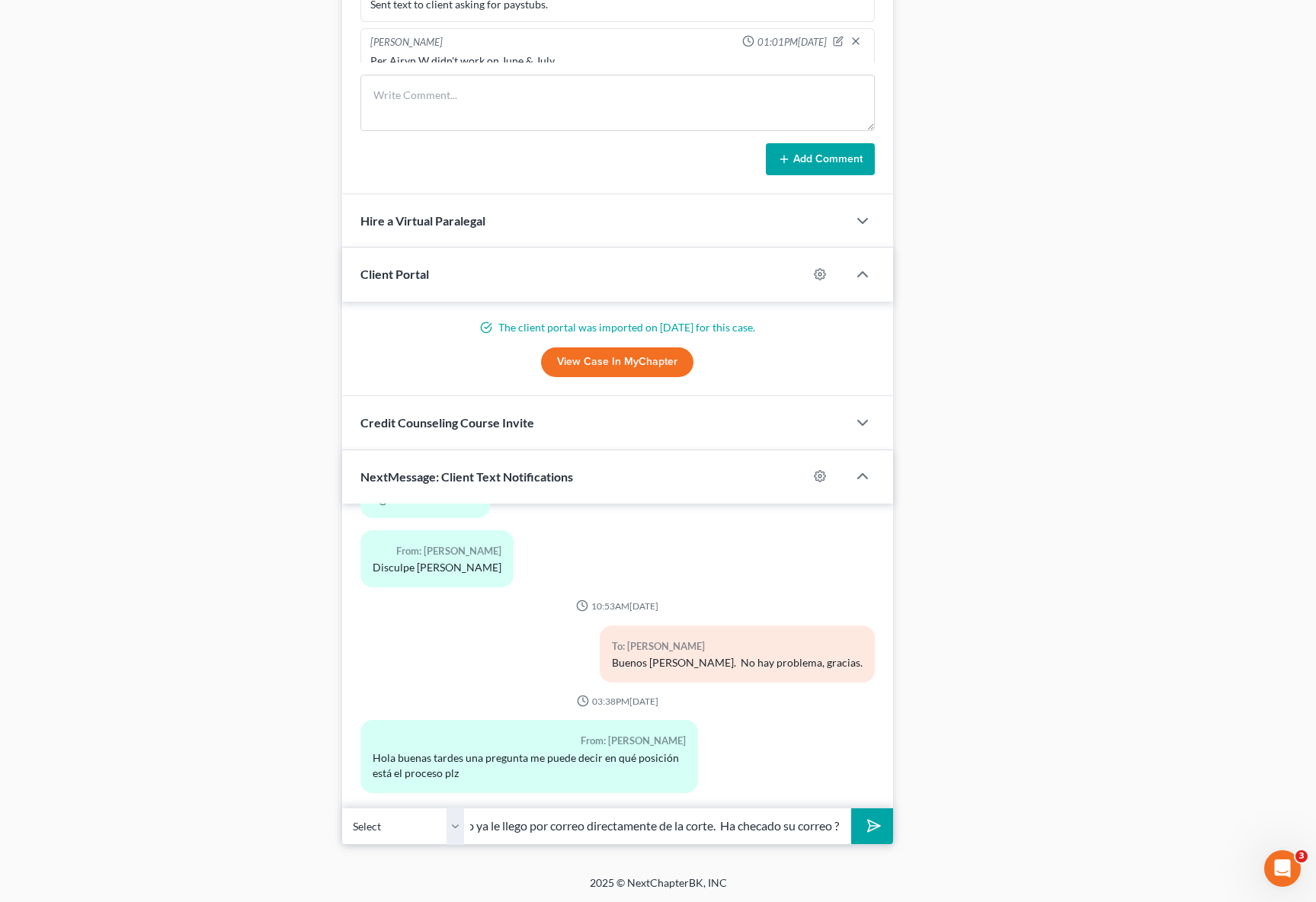
type input "Buenas tardes. El citatorio ya le llego por correo directamente de la corte. Ha…"
click at [851, 808] on button "submit" at bounding box center [872, 827] width 42 height 36
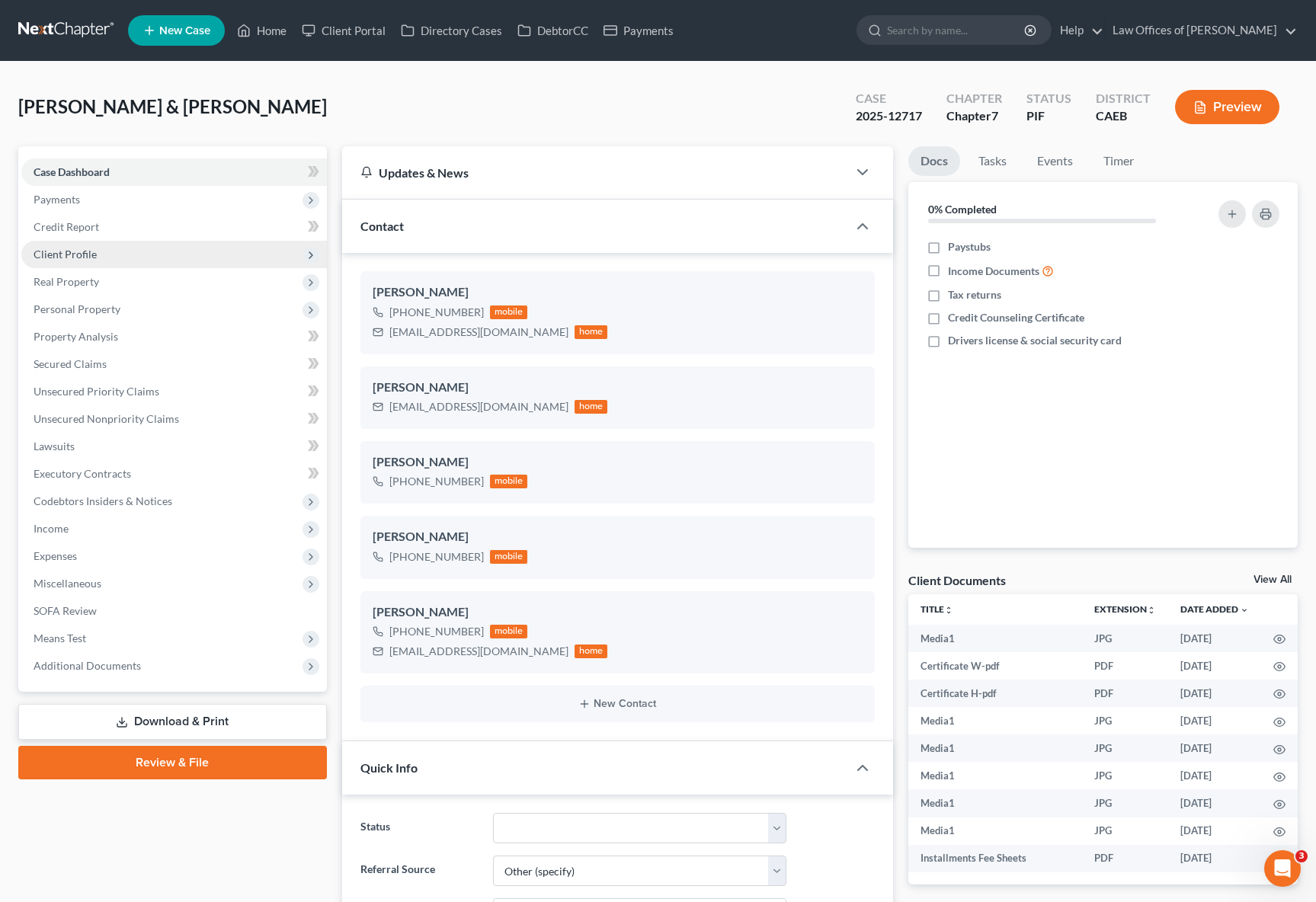
scroll to position [0, 0]
click at [270, 33] on link "Home" at bounding box center [262, 31] width 65 height 28
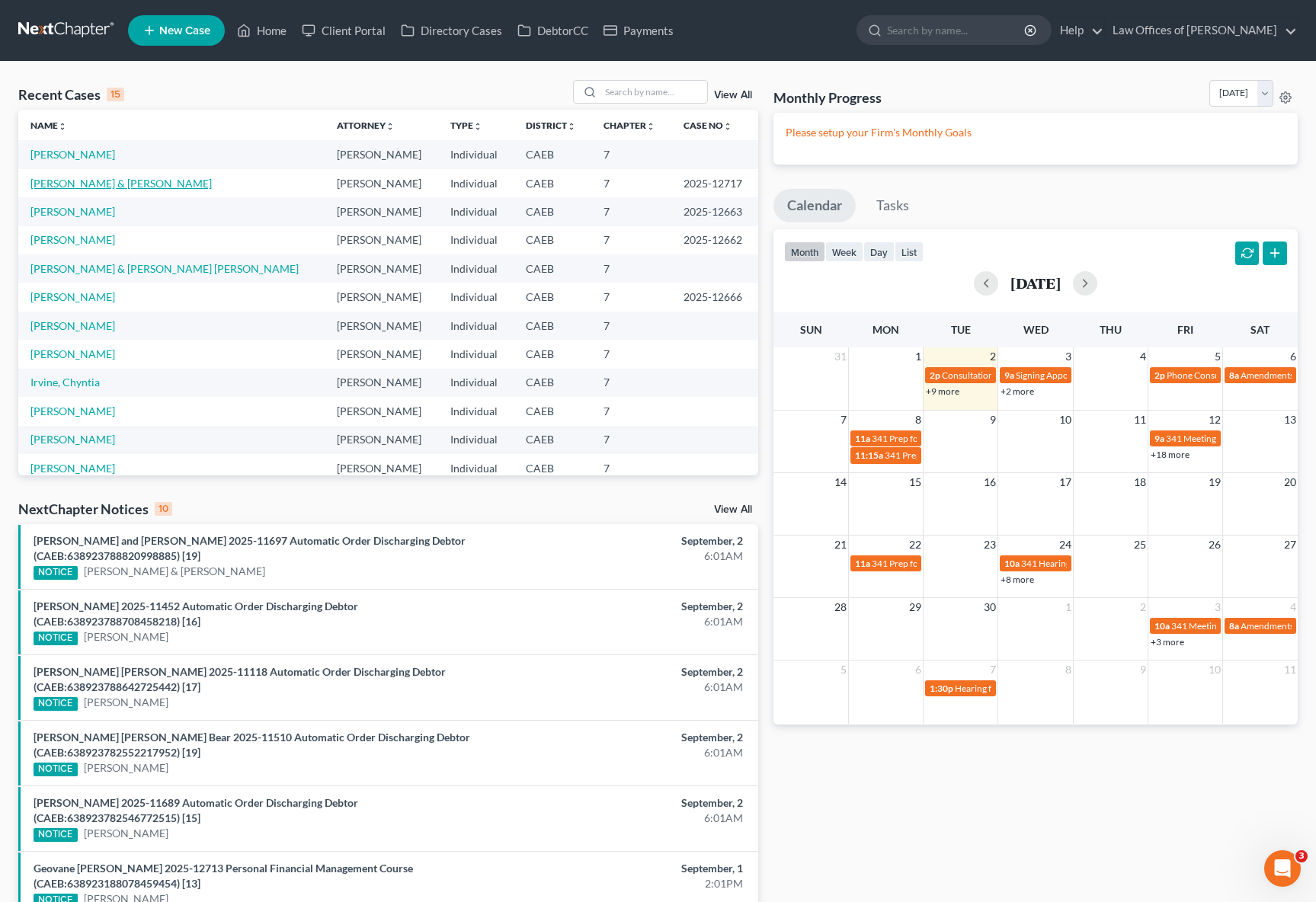
click at [202, 185] on link "Godinez-Solano, Eliot & Basurto-Godinez, Cecilia" at bounding box center [121, 183] width 181 height 13
select select "11"
select select "6"
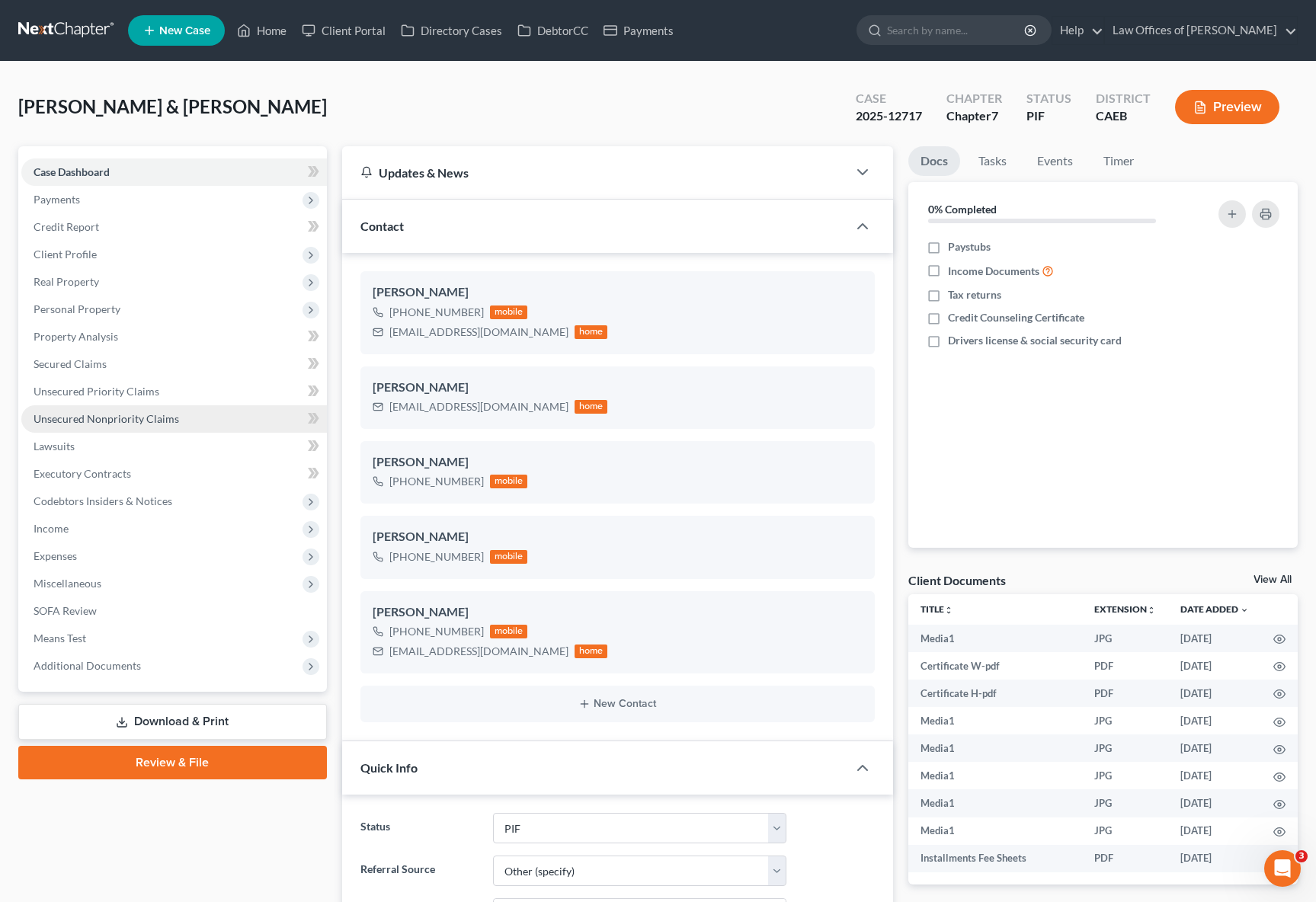
scroll to position [6365, 0]
click at [111, 255] on span "Client Profile" at bounding box center [174, 254] width 306 height 28
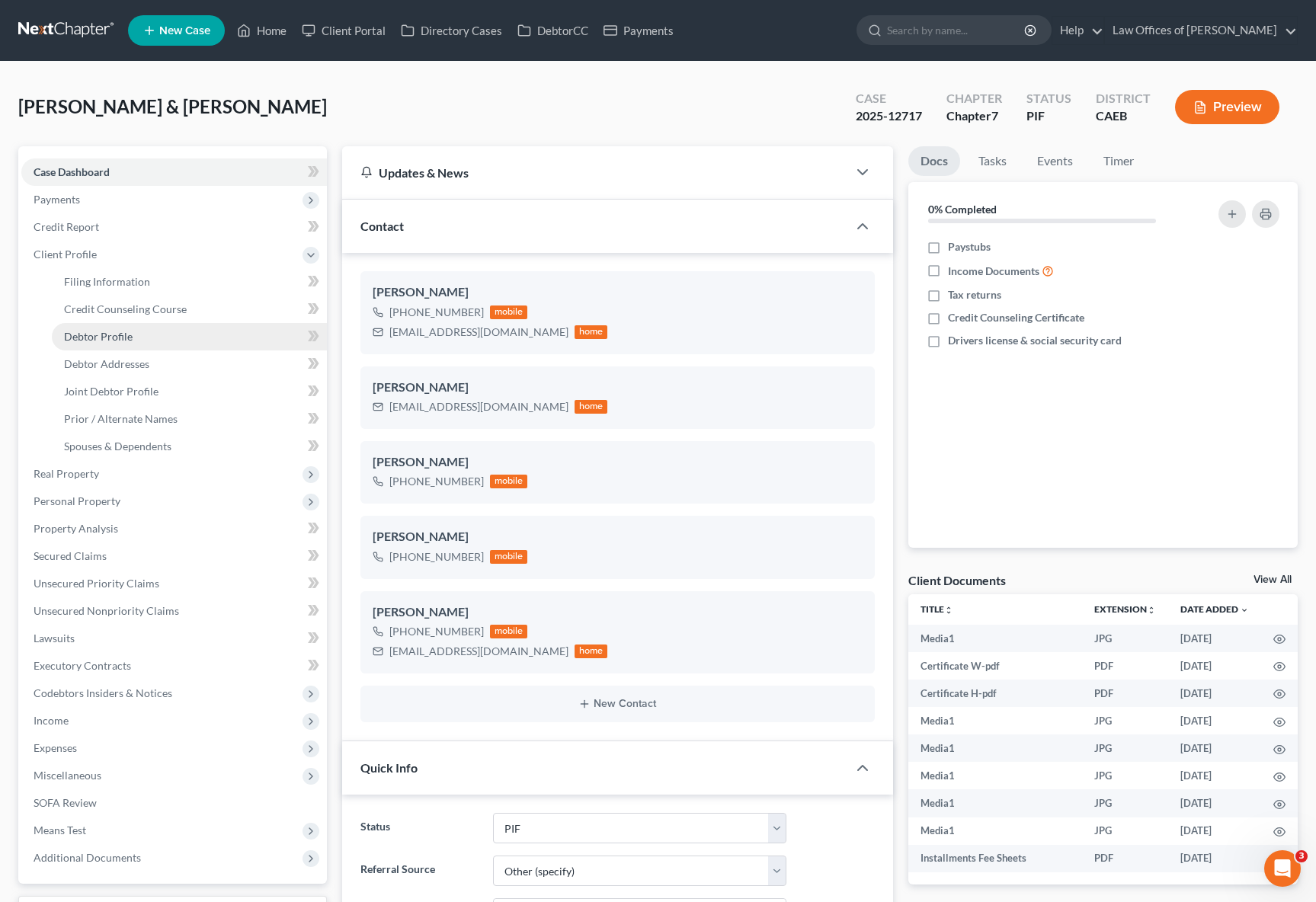
click at [154, 333] on link "Debtor Profile" at bounding box center [189, 336] width 275 height 28
select select "1"
select select "2"
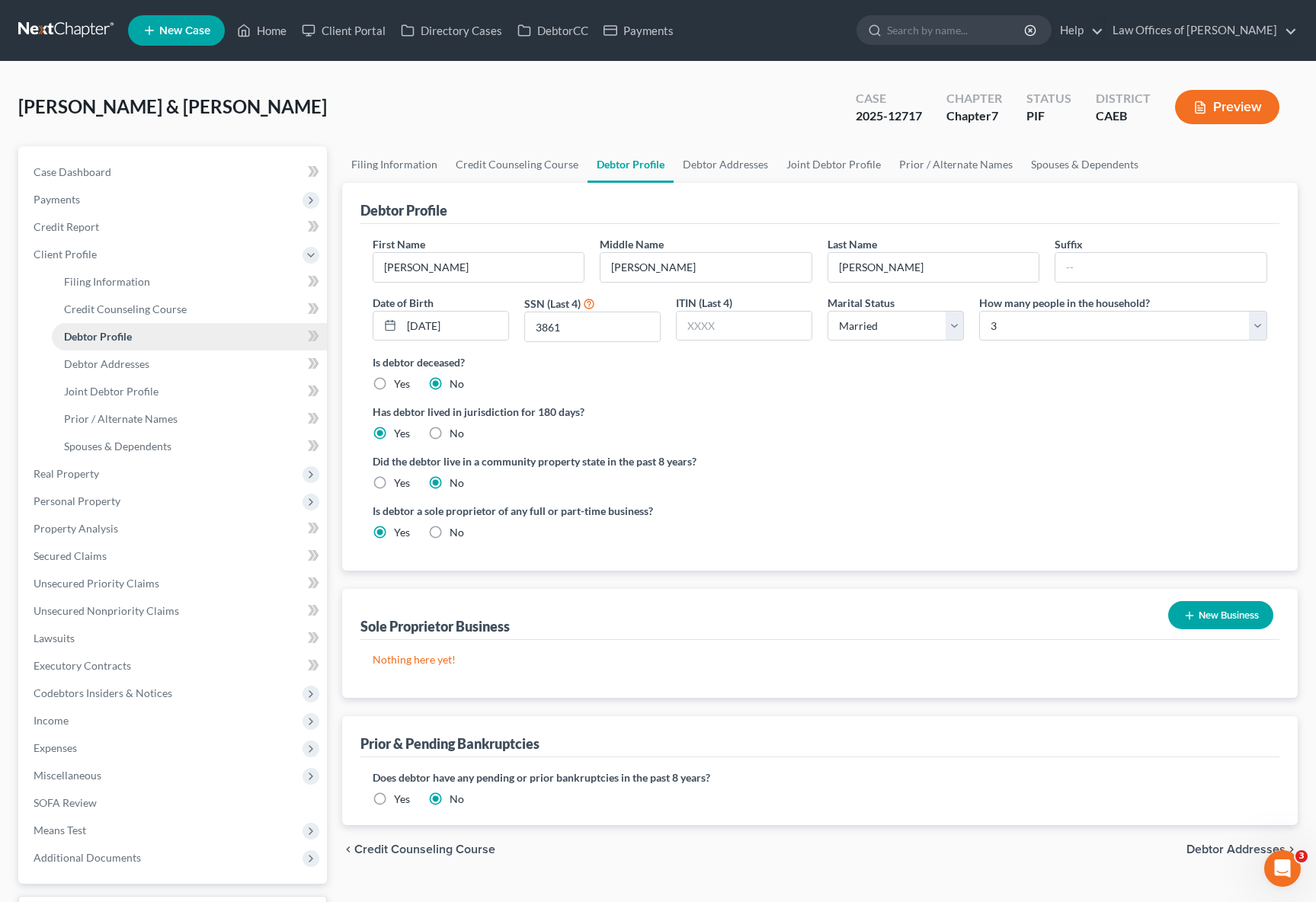
radio input "true"
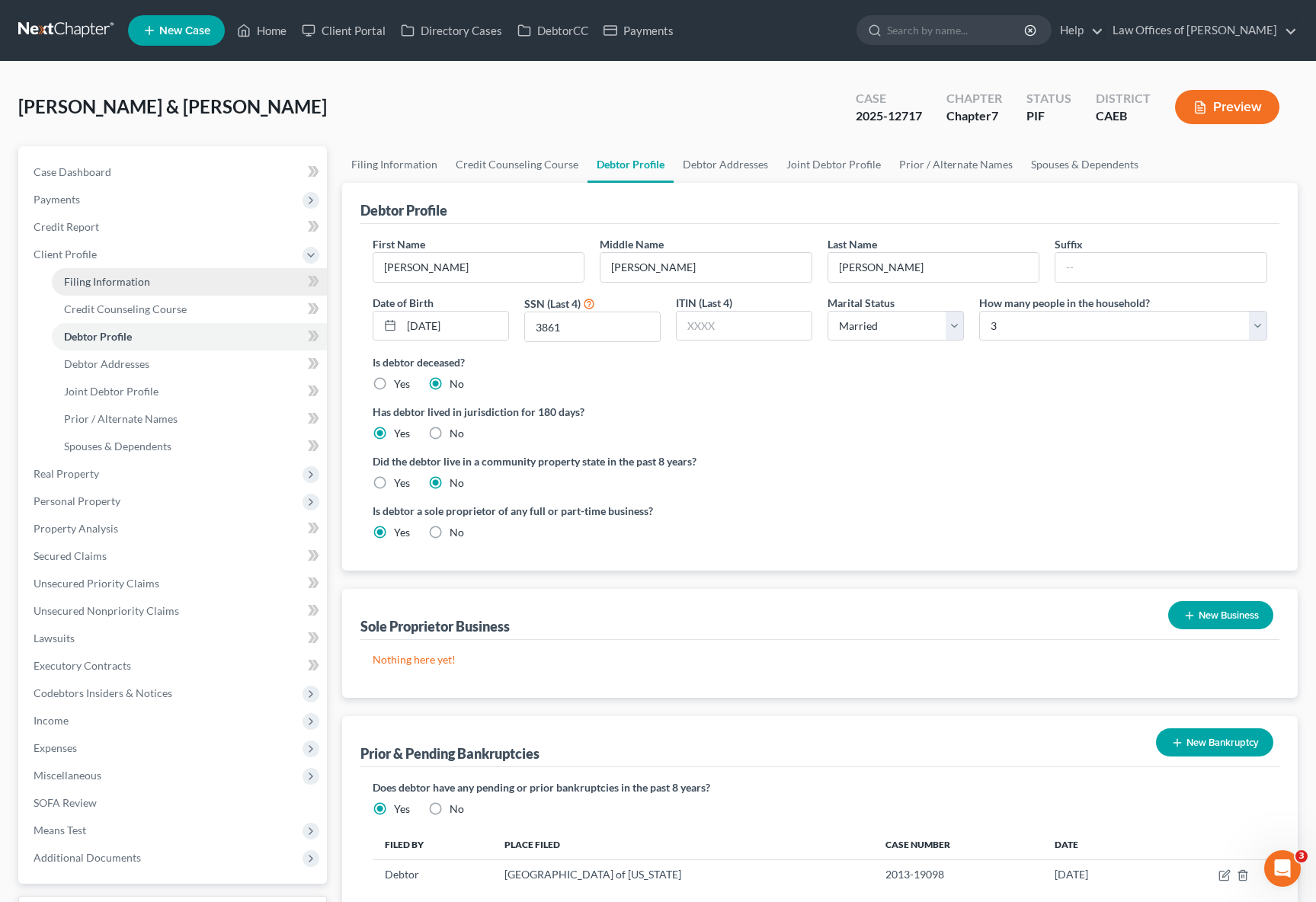
click at [162, 282] on link "Filing Information" at bounding box center [189, 282] width 275 height 28
select select "1"
select select "0"
select select "8"
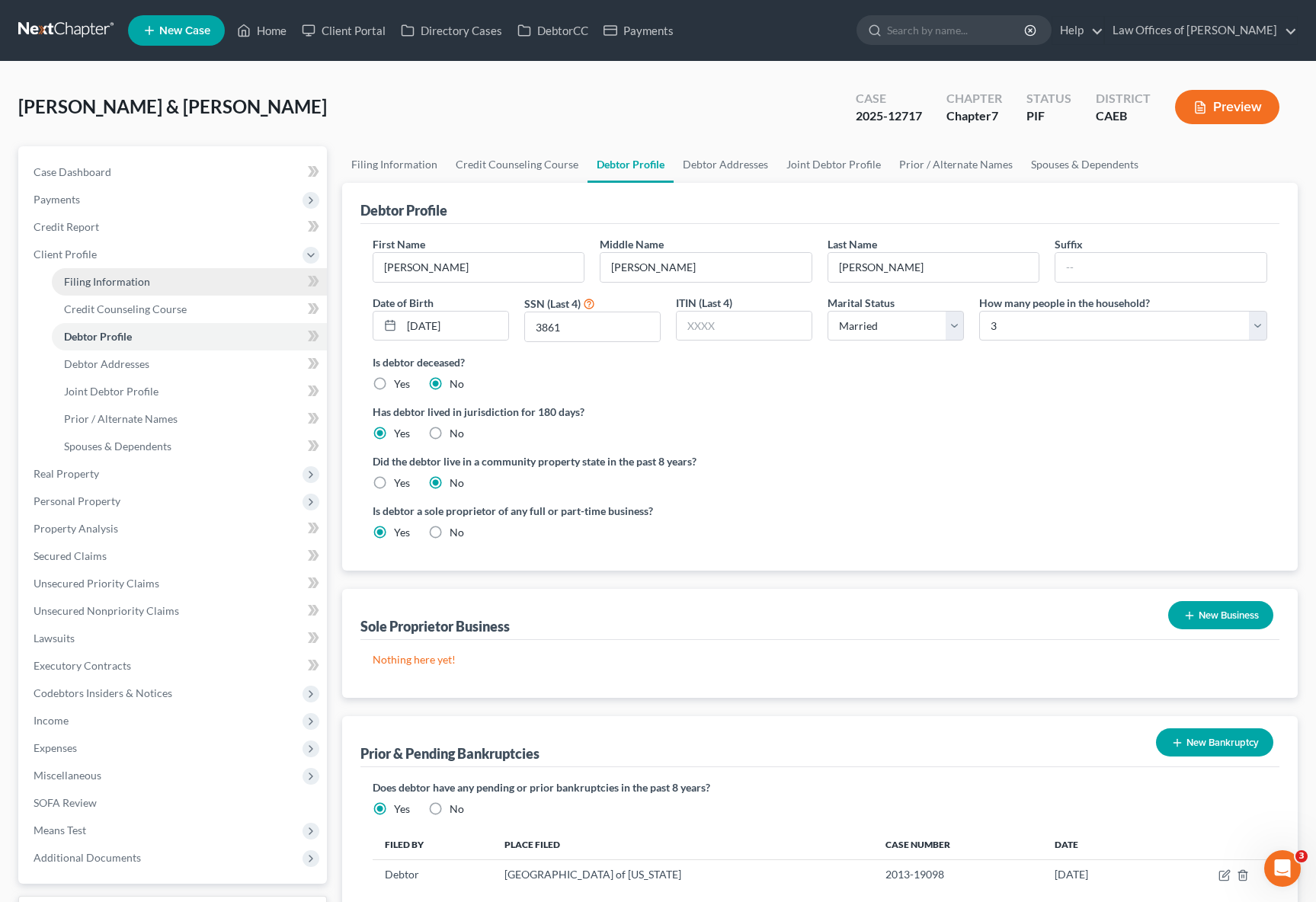
select select "0"
select select "4"
select select "0"
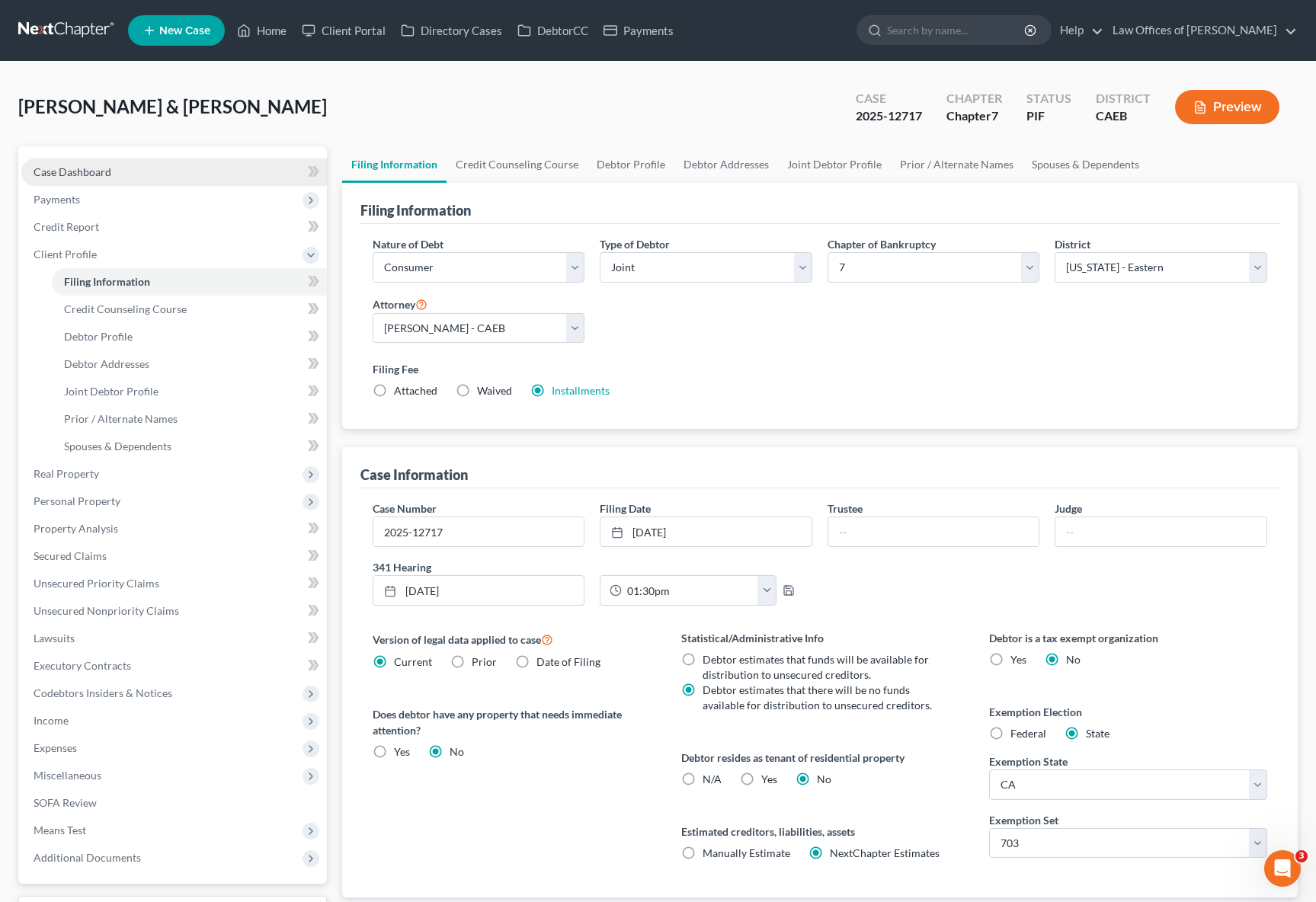
click at [119, 166] on link "Case Dashboard" at bounding box center [174, 172] width 306 height 28
select select "6"
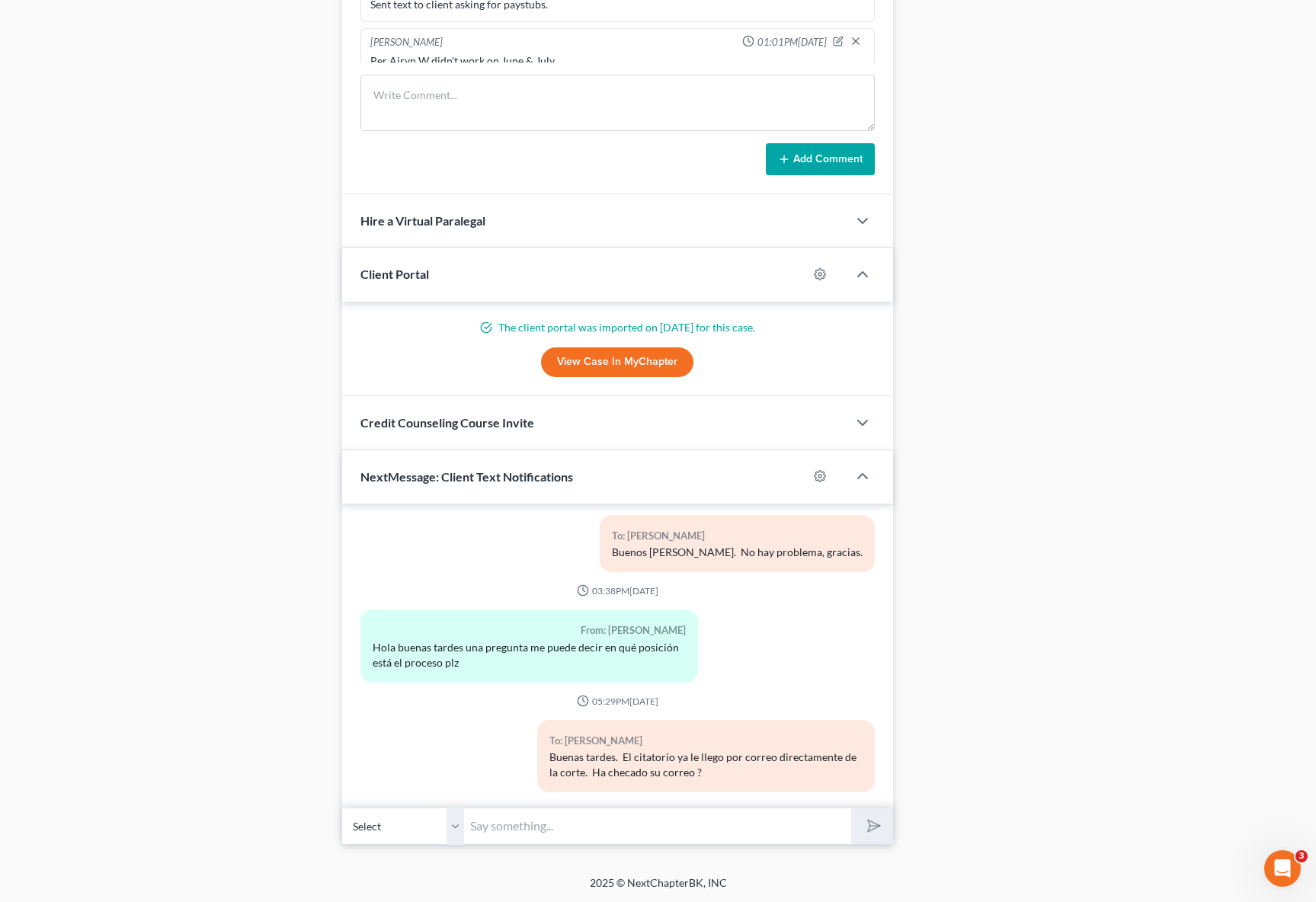
scroll to position [1552, 0]
click at [537, 813] on input "text" at bounding box center [657, 826] width 387 height 37
type input "Su entrevista la tiene el dia 12 a la 1:30PM pero yo le llamare unos dias antes…"
click at [851, 808] on button "submit" at bounding box center [872, 827] width 42 height 36
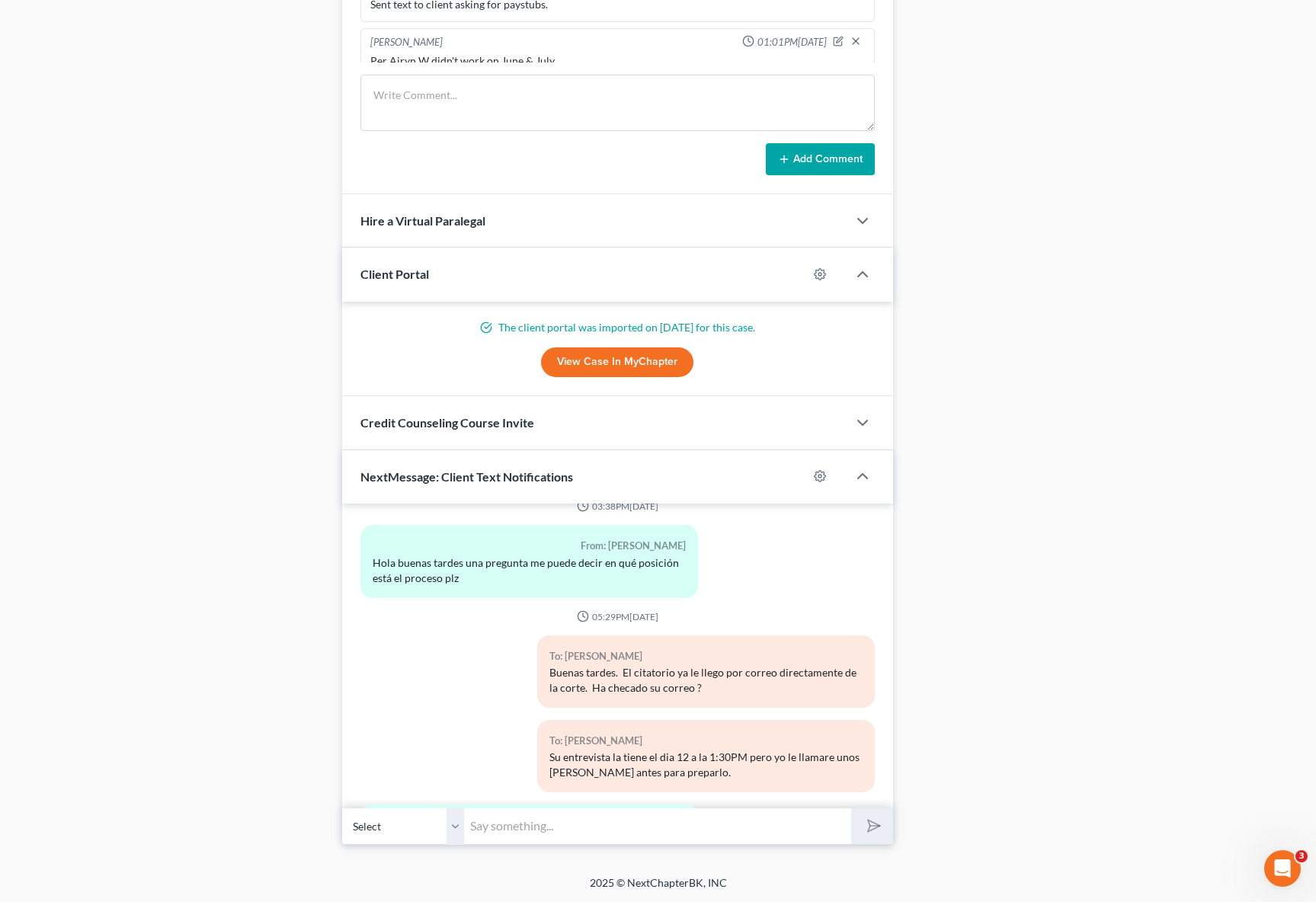
scroll to position [6518, 0]
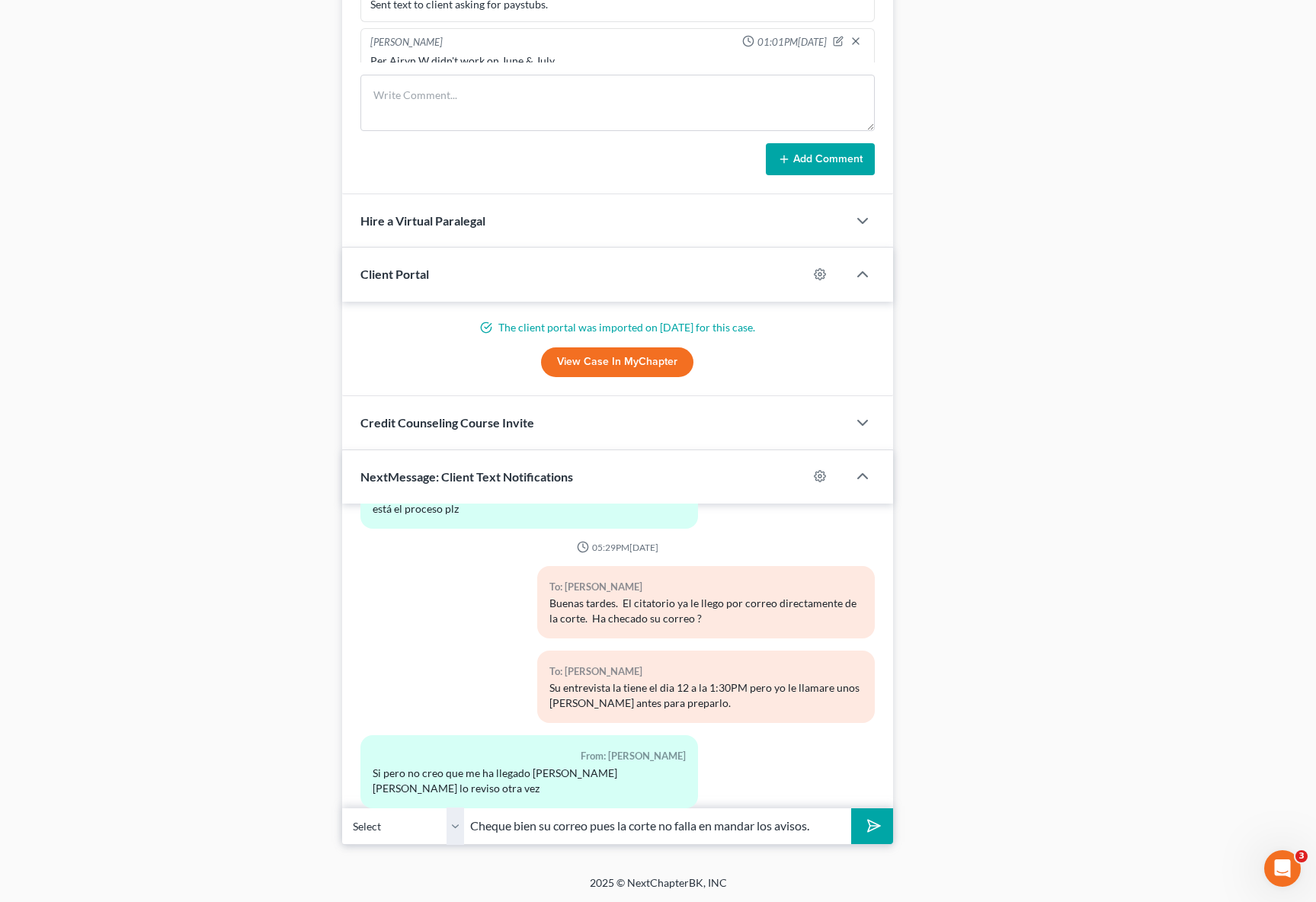
type input "Cheque bien su correo pues la corte no falla en mandar los avisos."
click at [851, 808] on button "submit" at bounding box center [872, 827] width 42 height 36
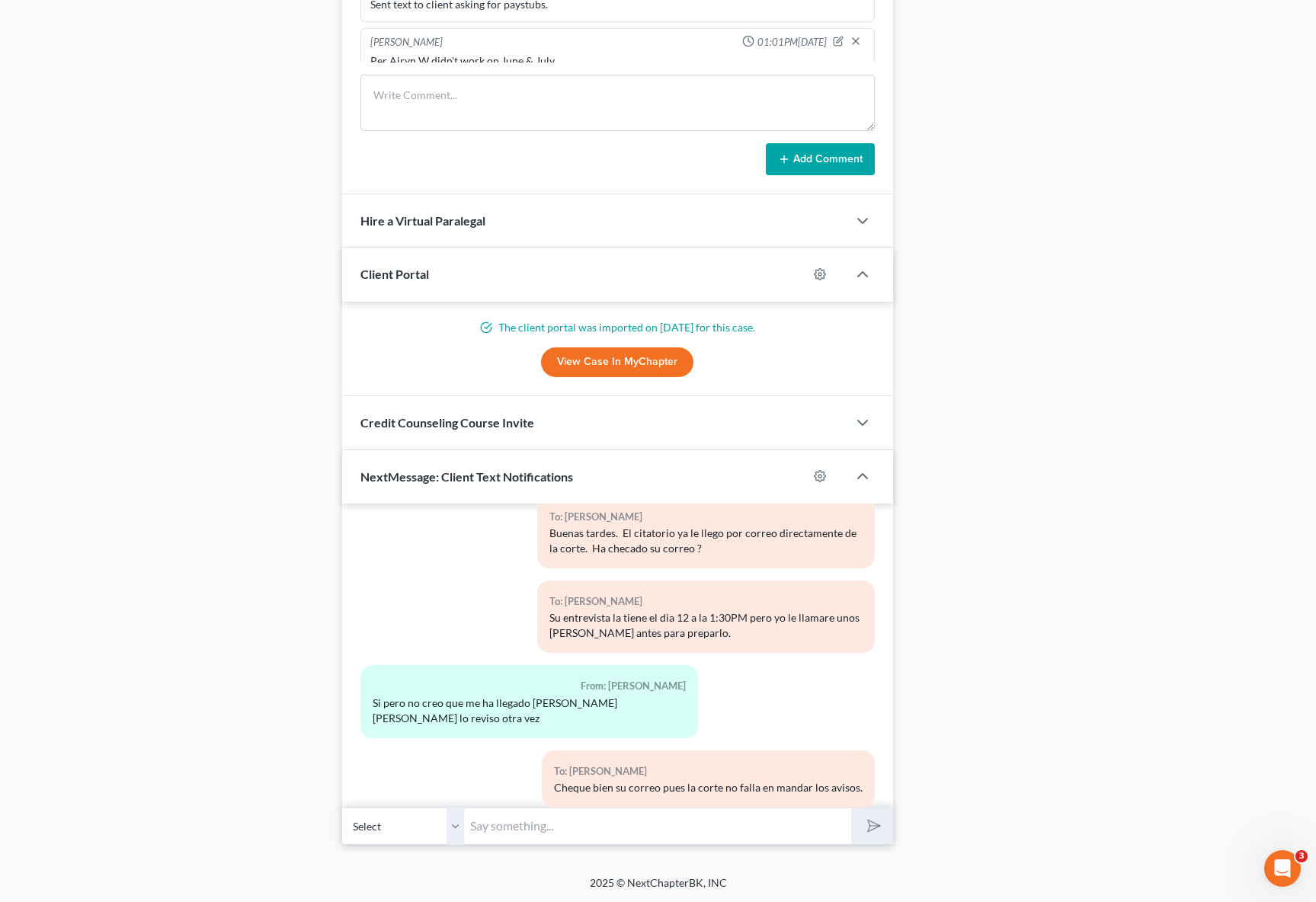
scroll to position [6758, 0]
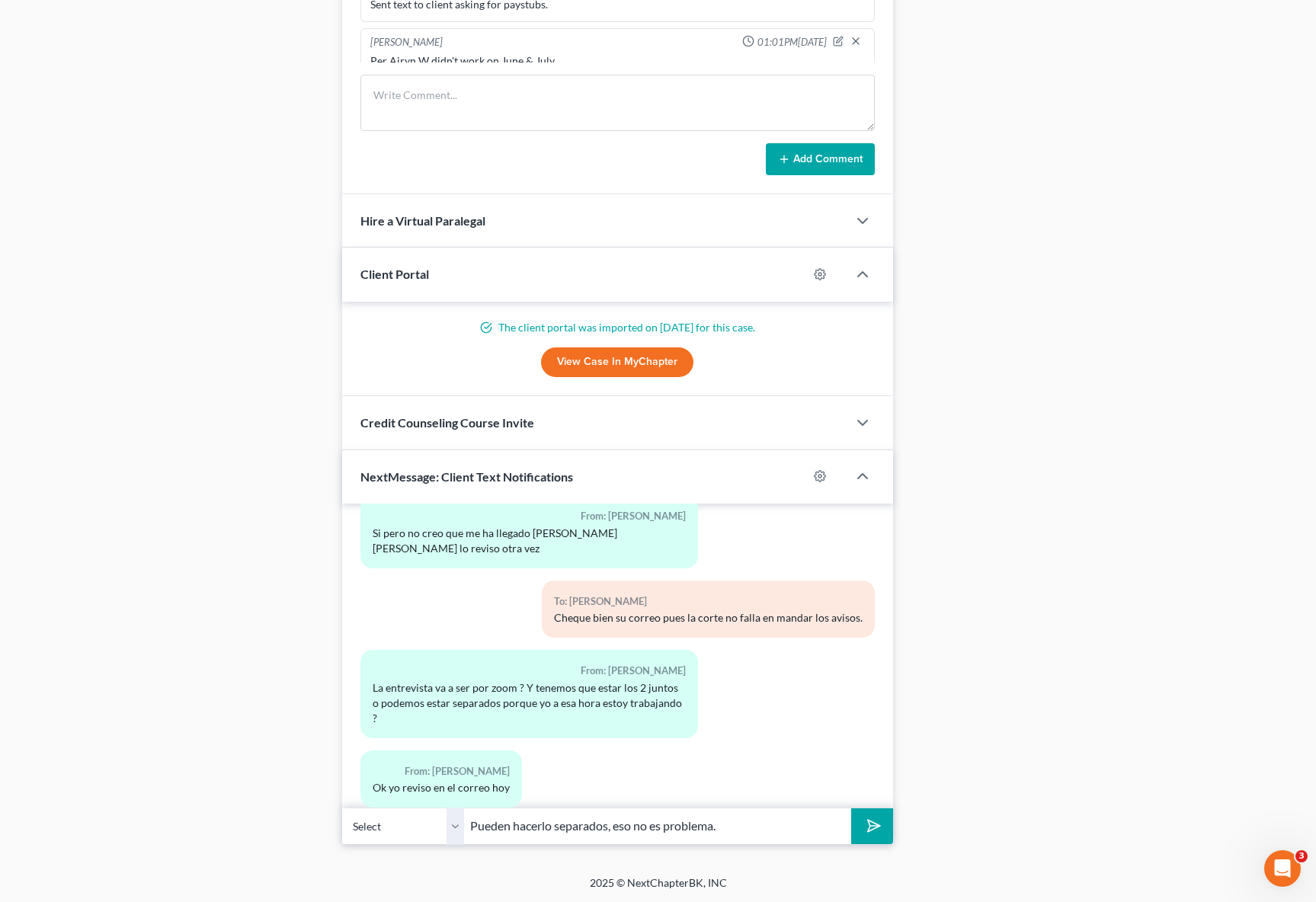
type input "Pueden hacerlo separados, eso no es problema."
click at [851, 808] on button "submit" at bounding box center [872, 827] width 42 height 36
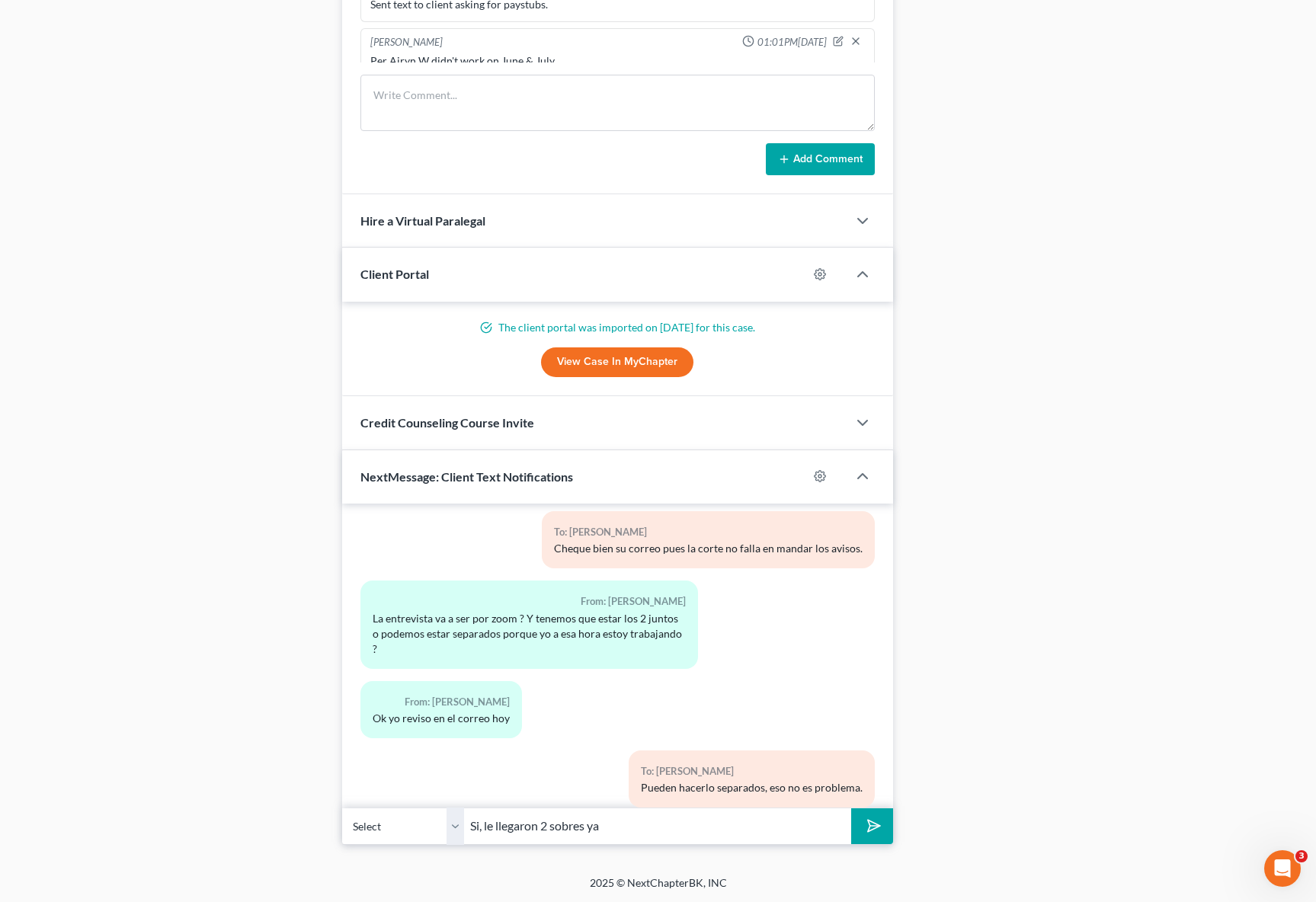
scroll to position [6896, 0]
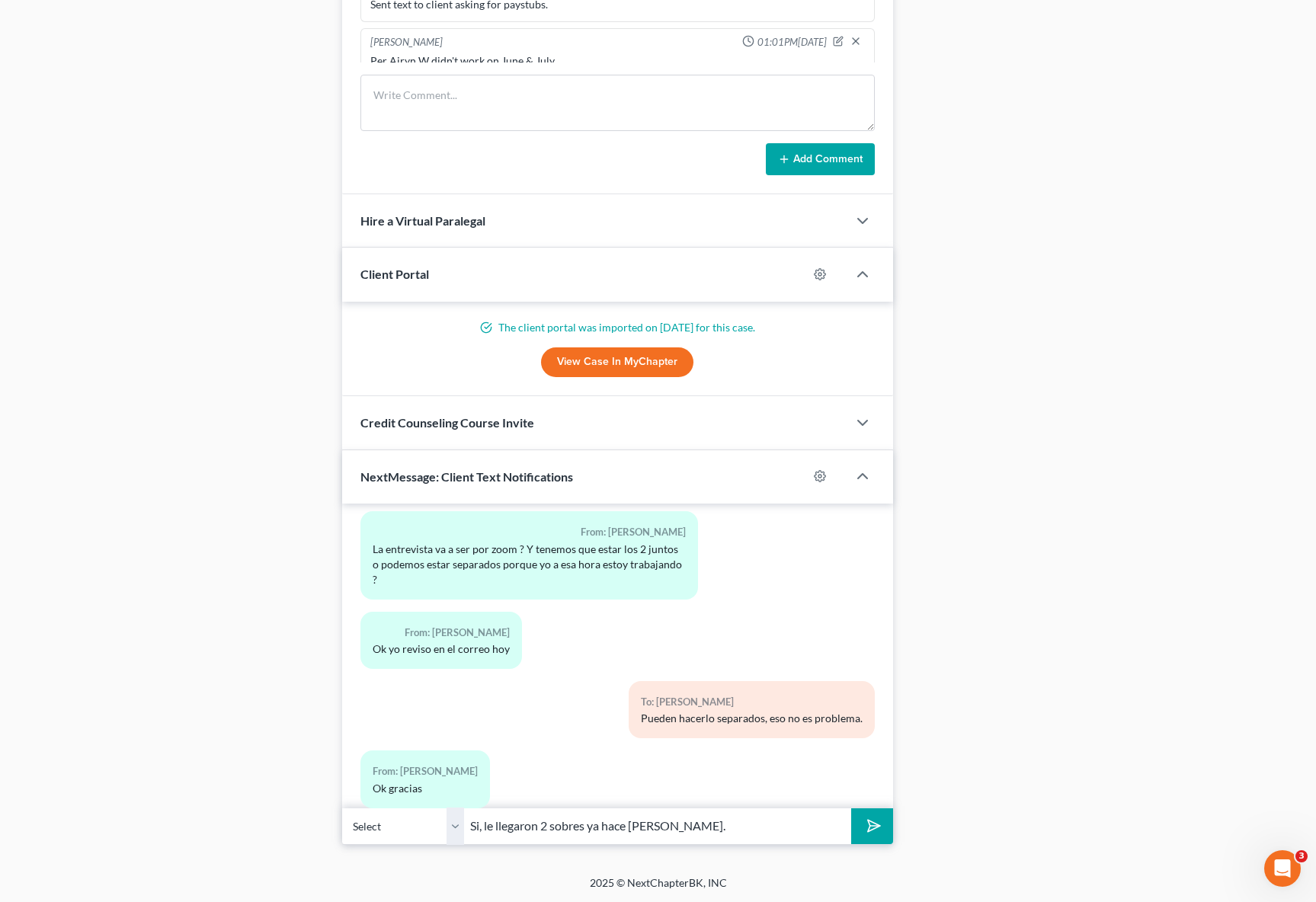
type input "Si, le llegaron 2 sobres ya hace dias."
click at [851, 808] on button "submit" at bounding box center [872, 827] width 42 height 36
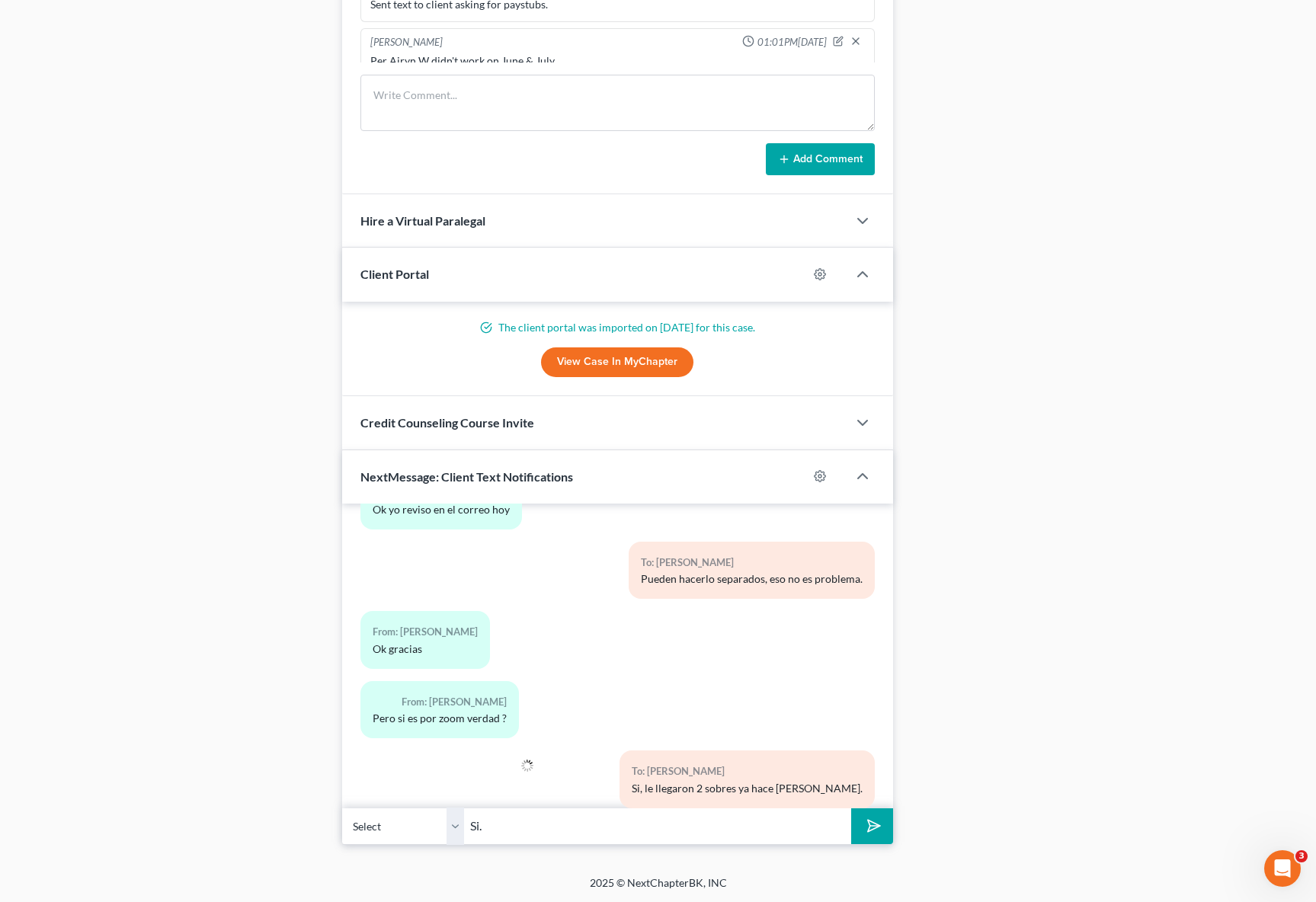
type input "Si."
click at [851, 808] on button "submit" at bounding box center [872, 827] width 42 height 36
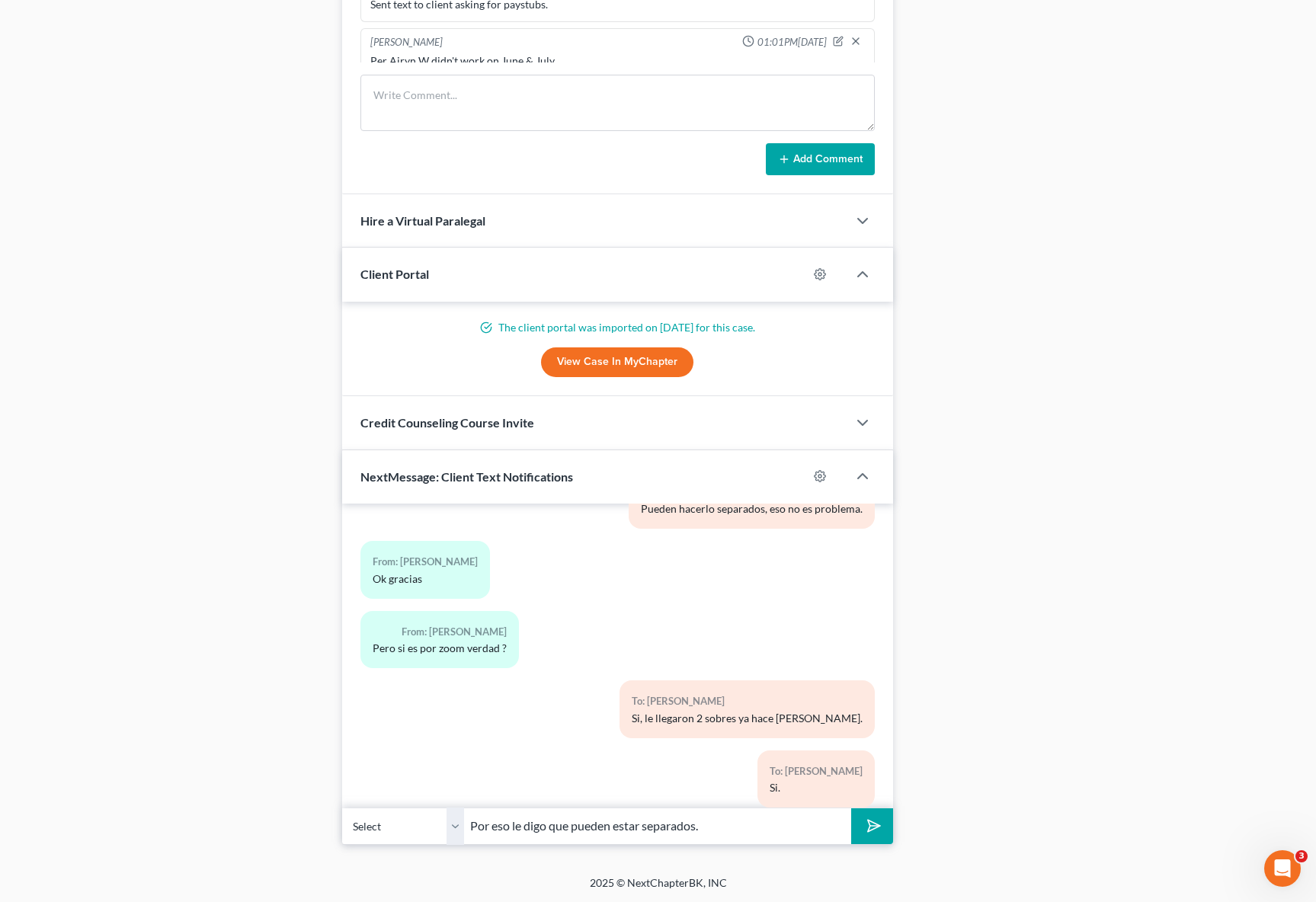
type input "Por eso le digo que pueden estar separados."
click at [851, 808] on button "submit" at bounding box center [872, 827] width 42 height 36
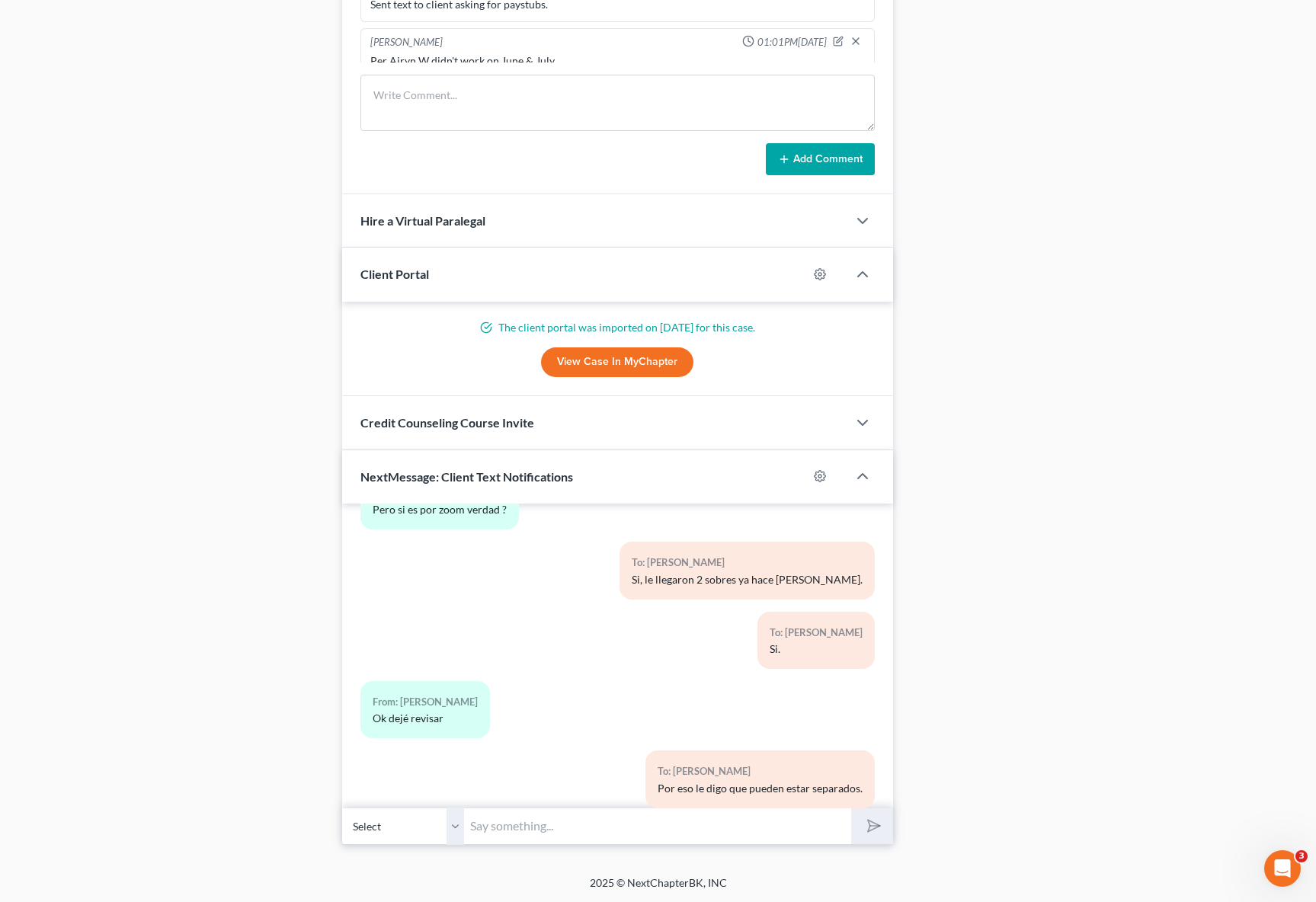
scroll to position [7314, 0]
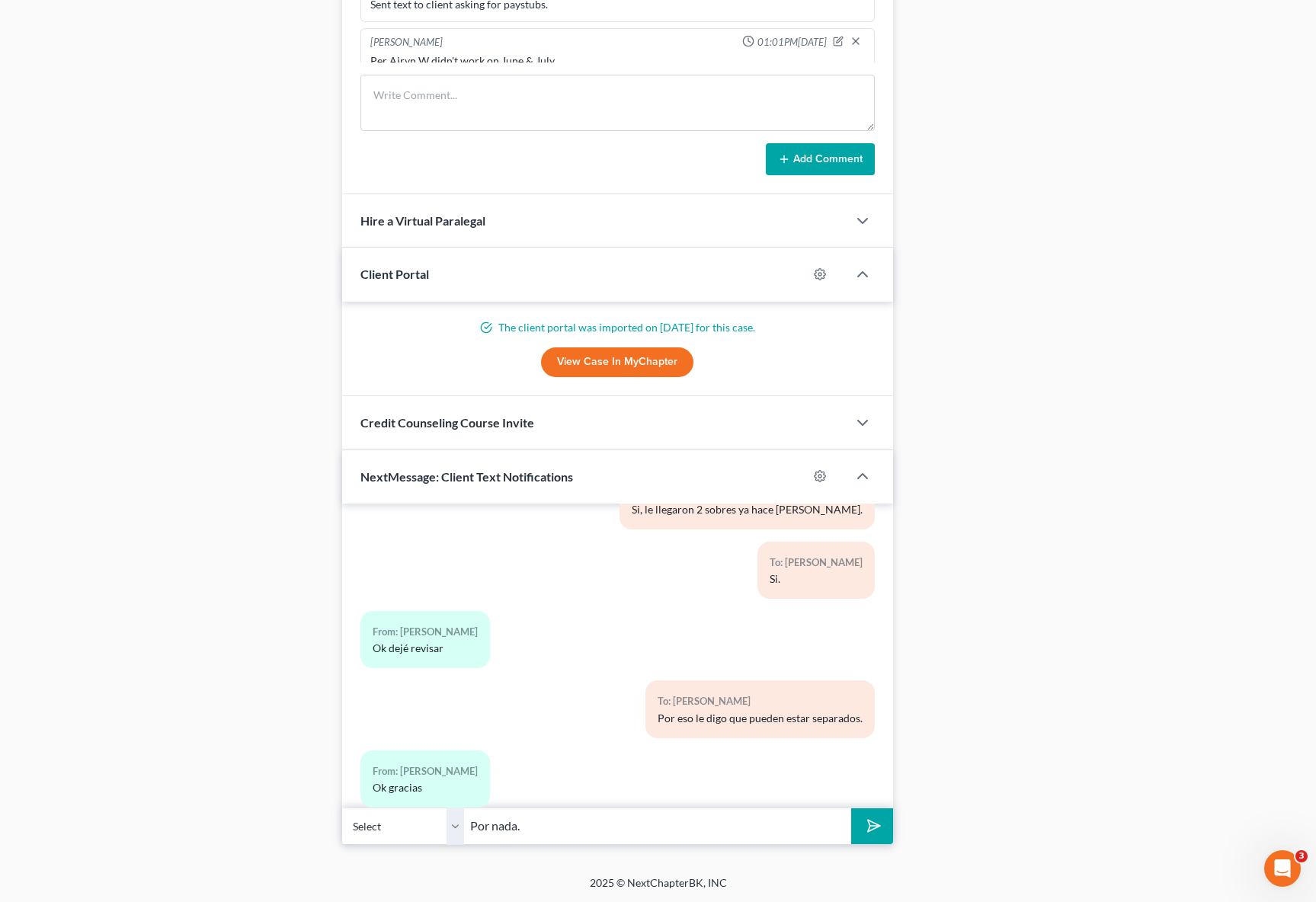
type input "Por nada."
click at [851, 808] on button "submit" at bounding box center [872, 827] width 42 height 36
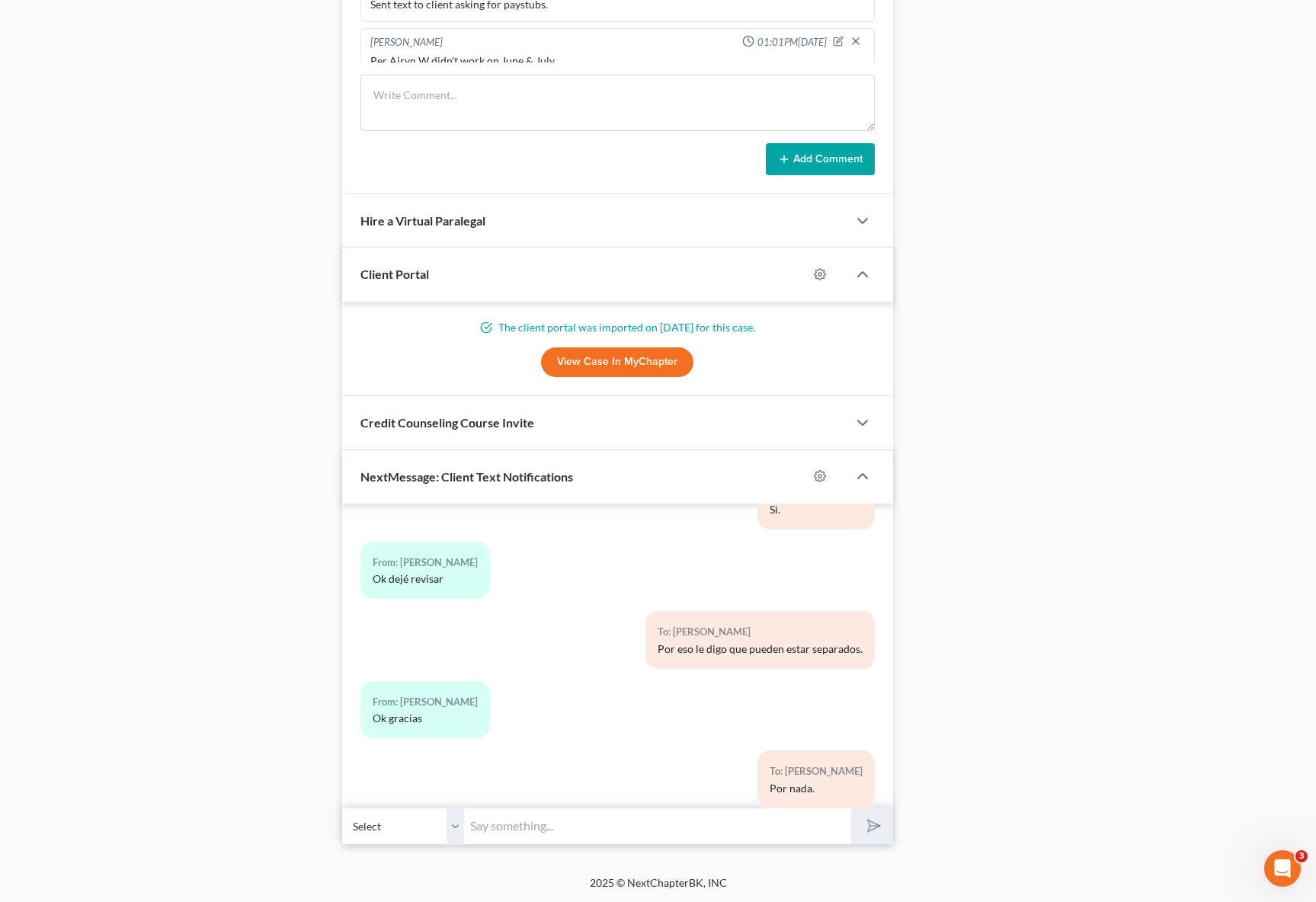
click at [458, 750] on div "To: Eliot Godinez-Solano Por nada." at bounding box center [617, 785] width 530 height 70
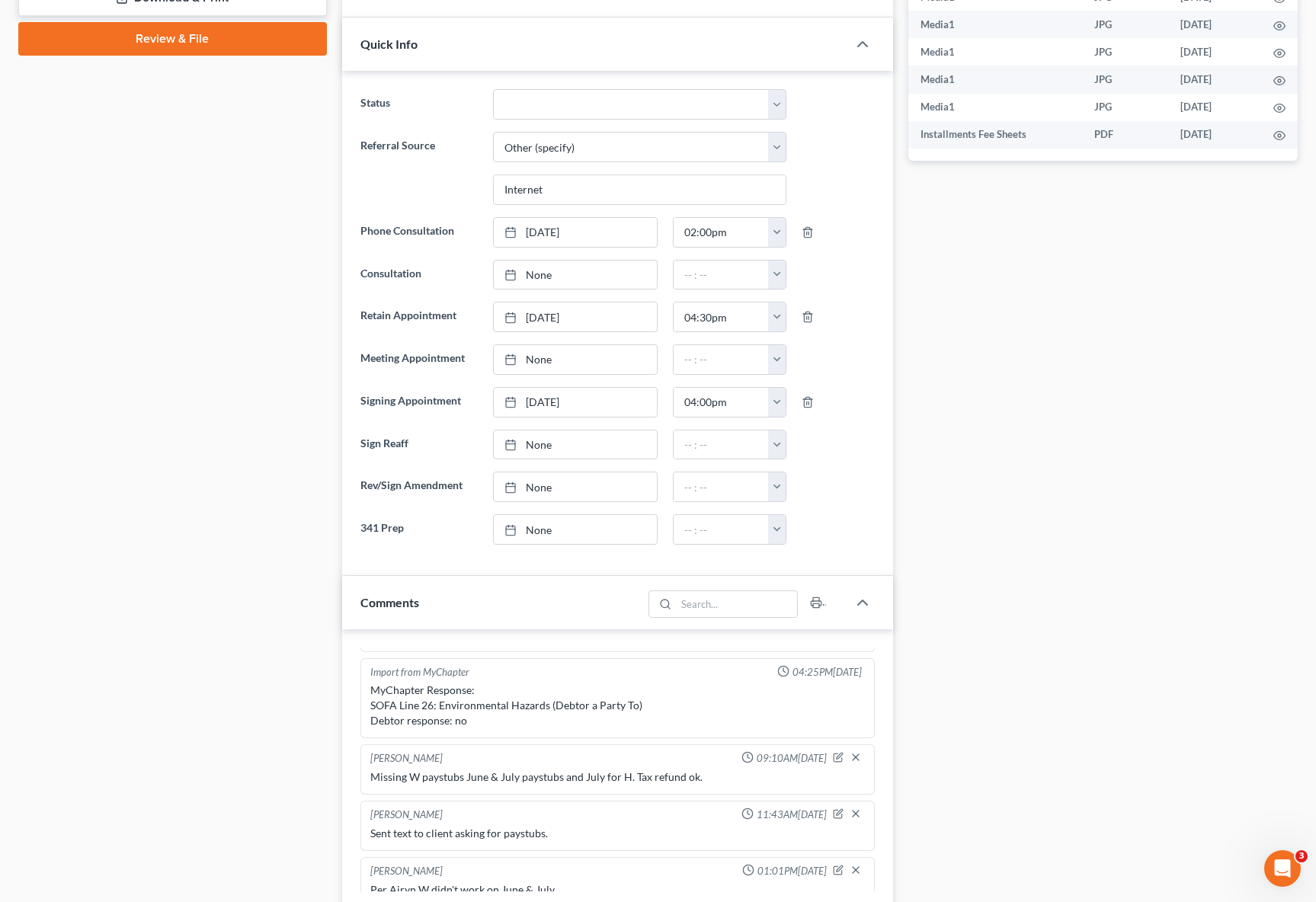
scroll to position [0, 0]
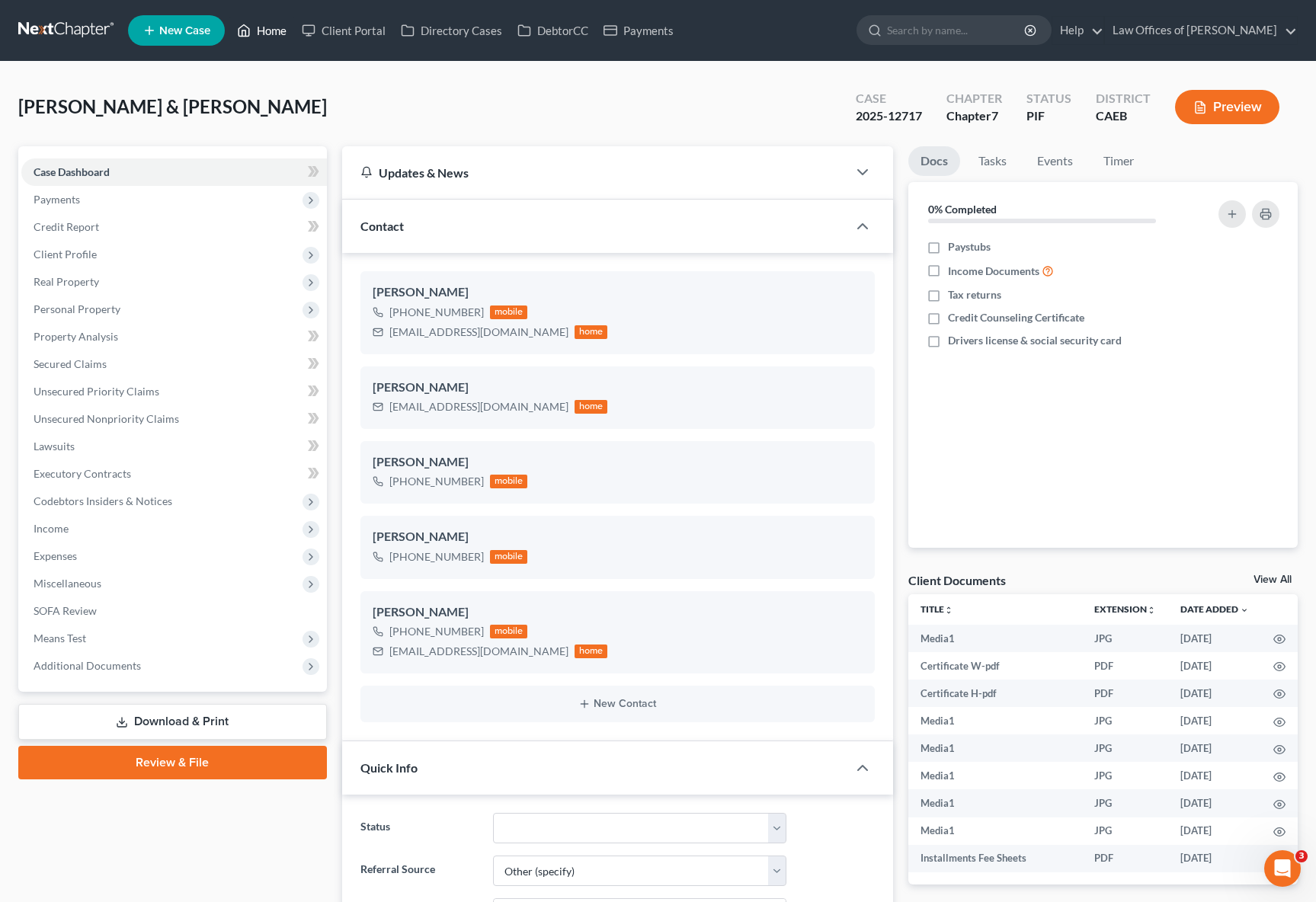
click at [262, 29] on link "Home" at bounding box center [262, 31] width 65 height 28
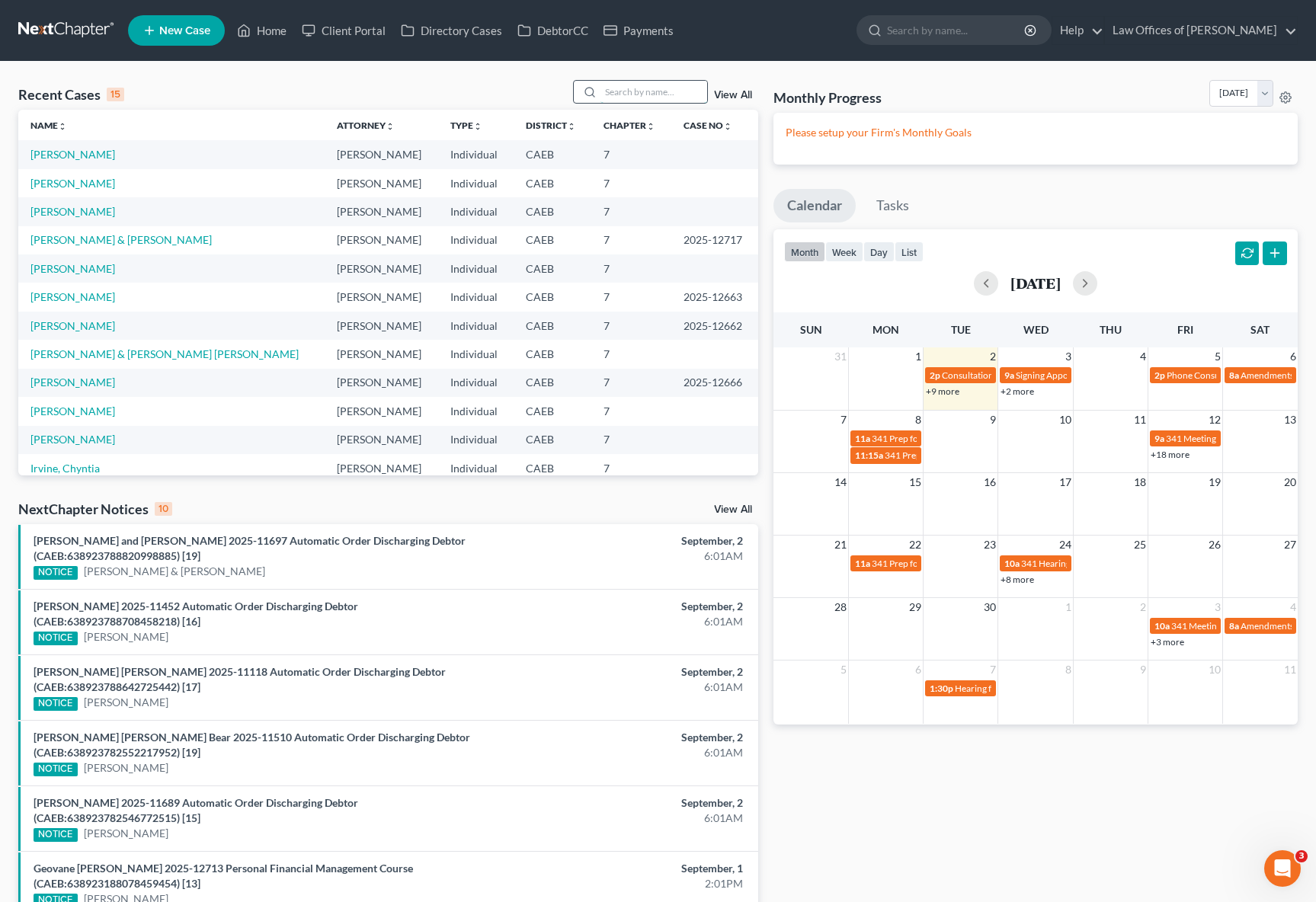
click at [647, 91] on input "search" at bounding box center [654, 92] width 107 height 22
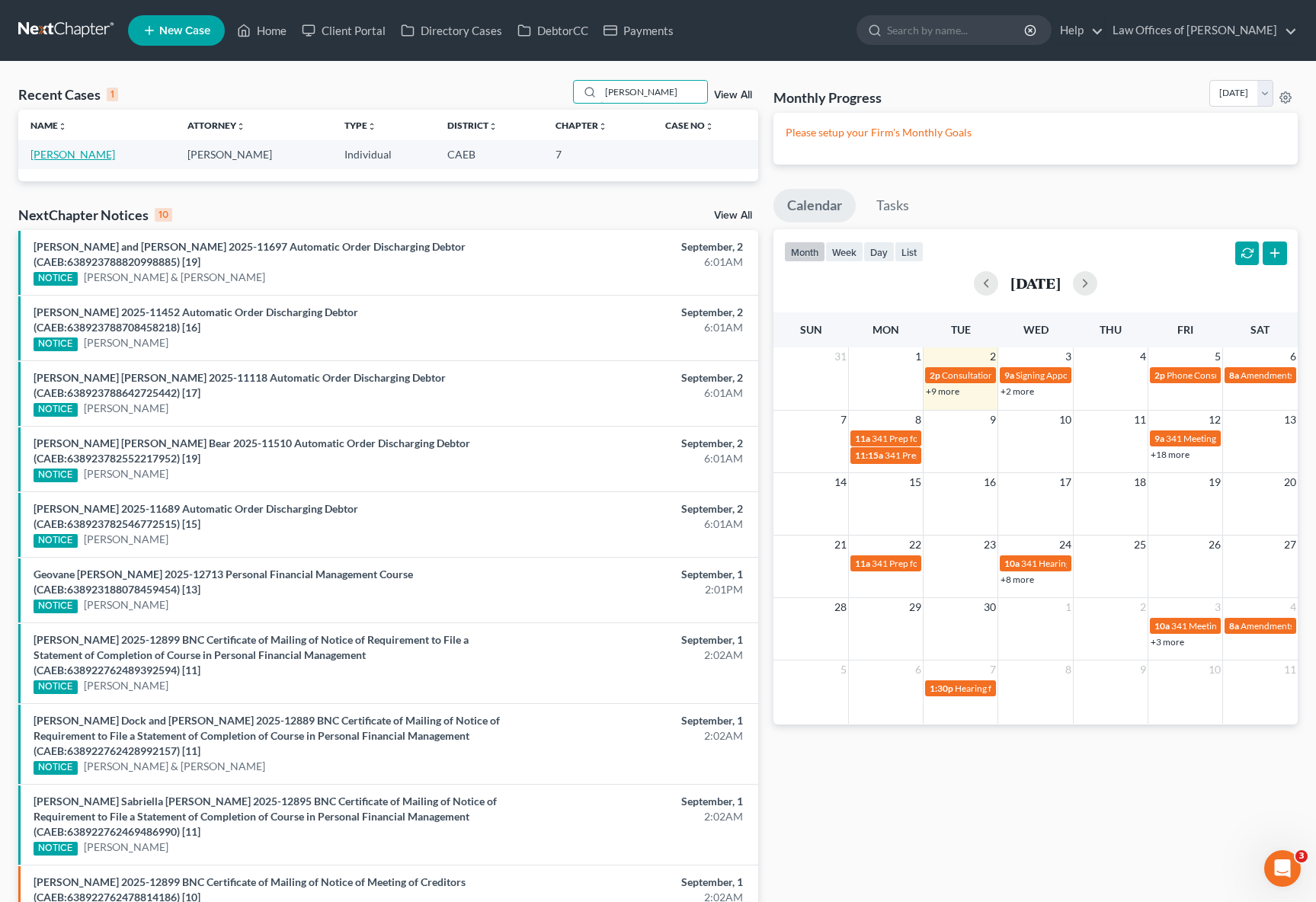
type input "Guerra, Javier"
click at [91, 149] on link "Guerra, Javier" at bounding box center [73, 155] width 85 height 13
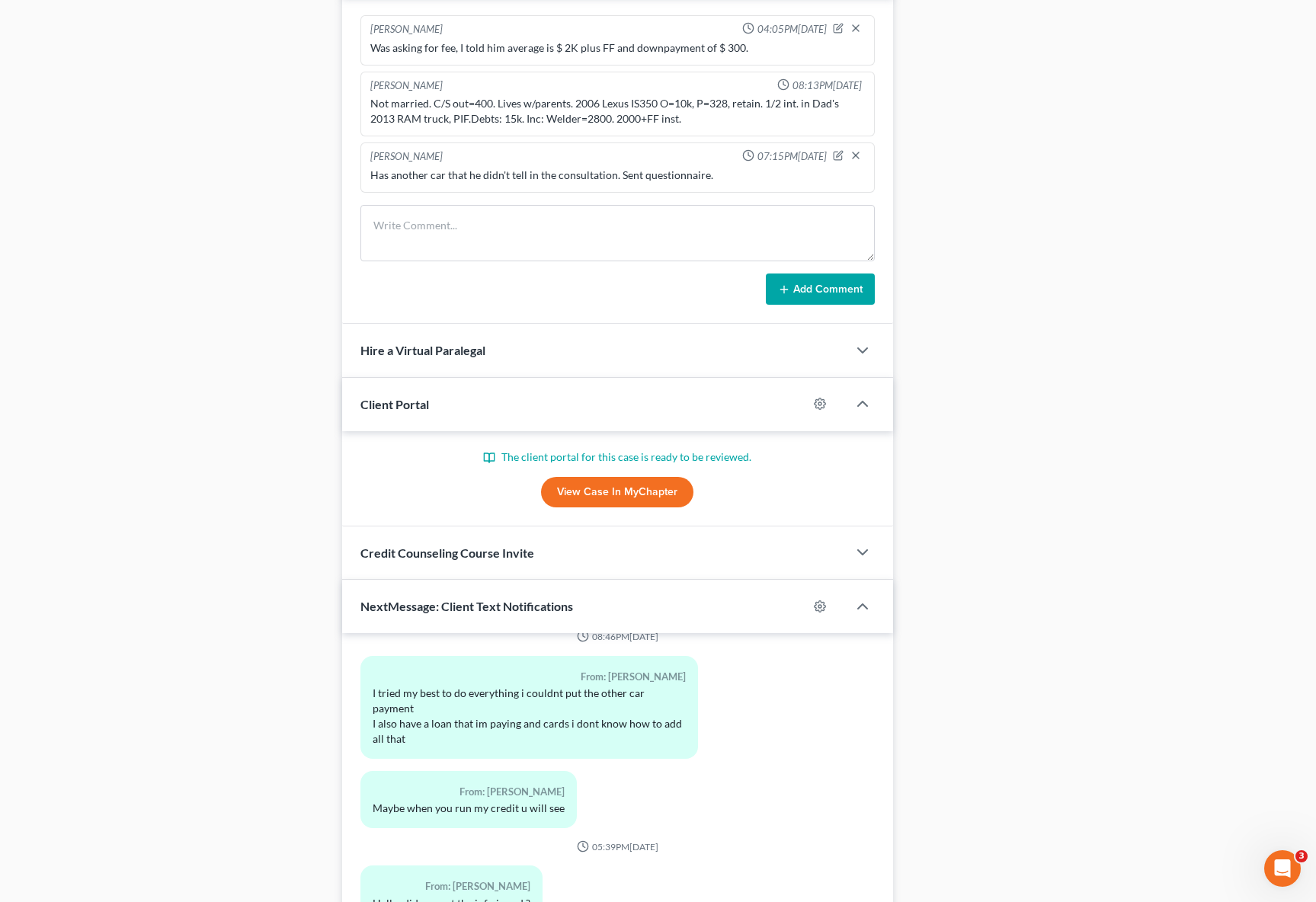
scroll to position [1123, 0]
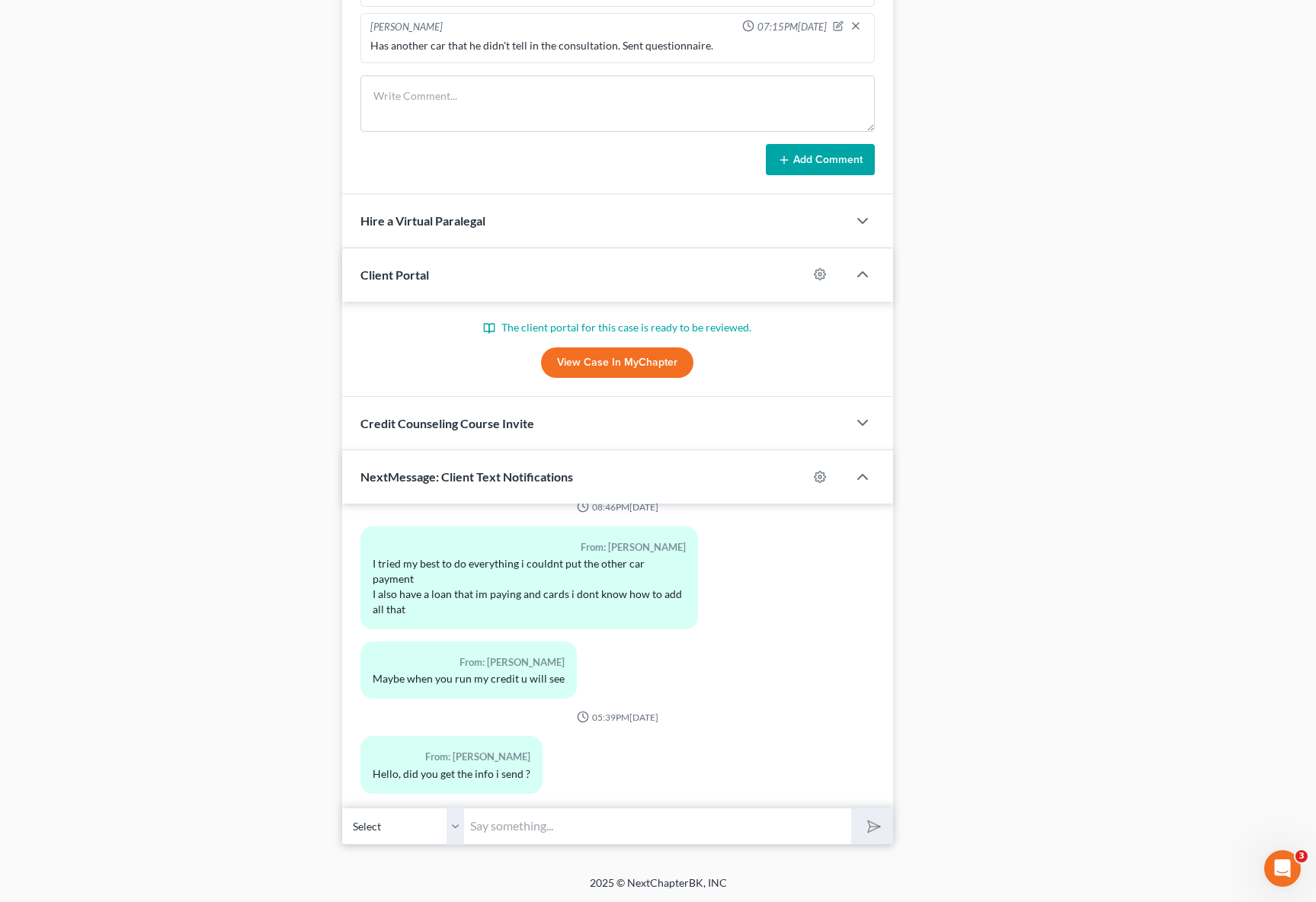
click at [596, 364] on link "View Case in MyChapter" at bounding box center [618, 363] width 153 height 31
click at [554, 827] on input "text" at bounding box center [657, 826] width 387 height 37
type input "J"
type input "h"
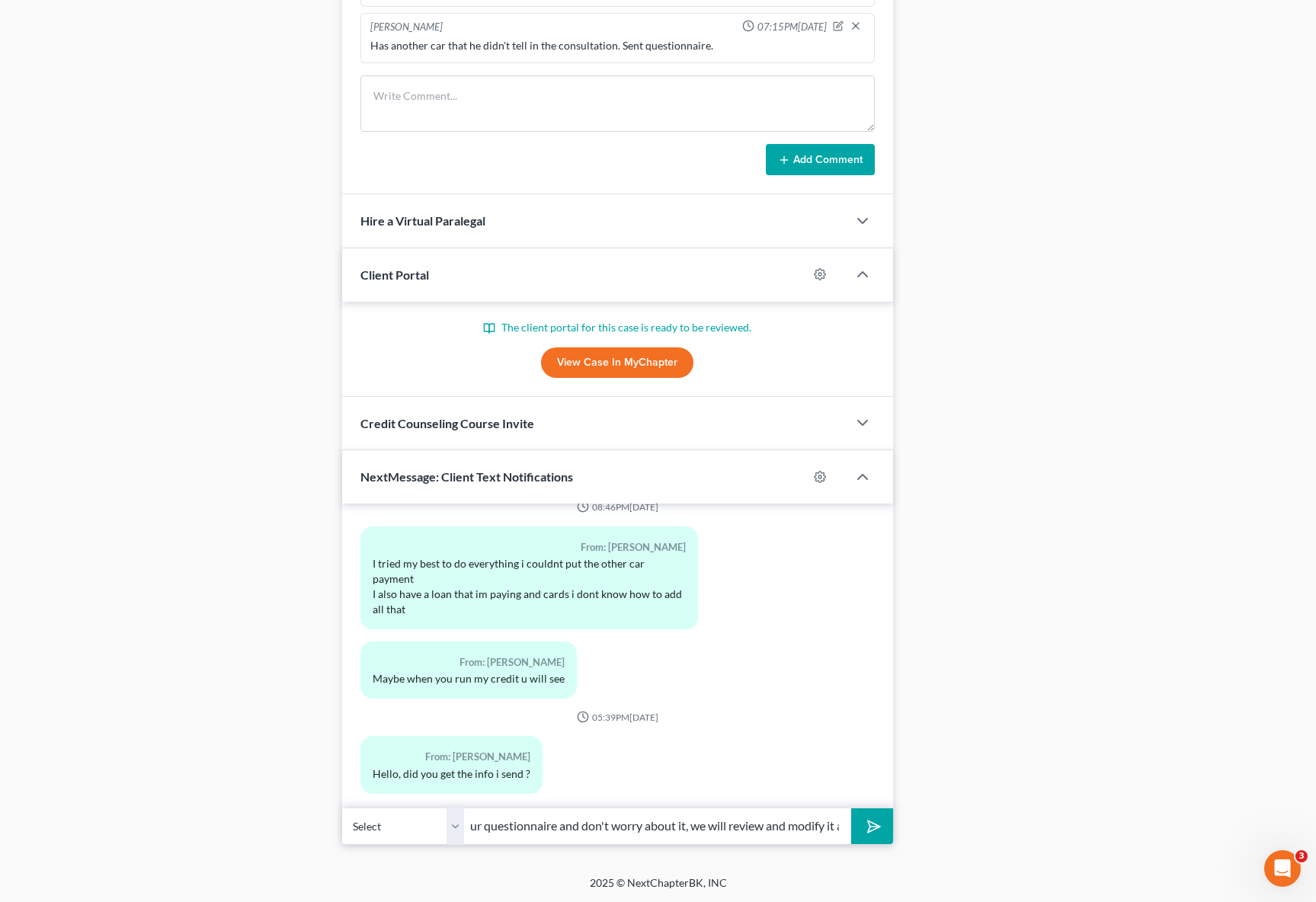
type input "Hi Javier. Yes, we received your questionnaire and don't worry about it, we wil…"
click at [851, 808] on button "submit" at bounding box center [872, 827] width 42 height 36
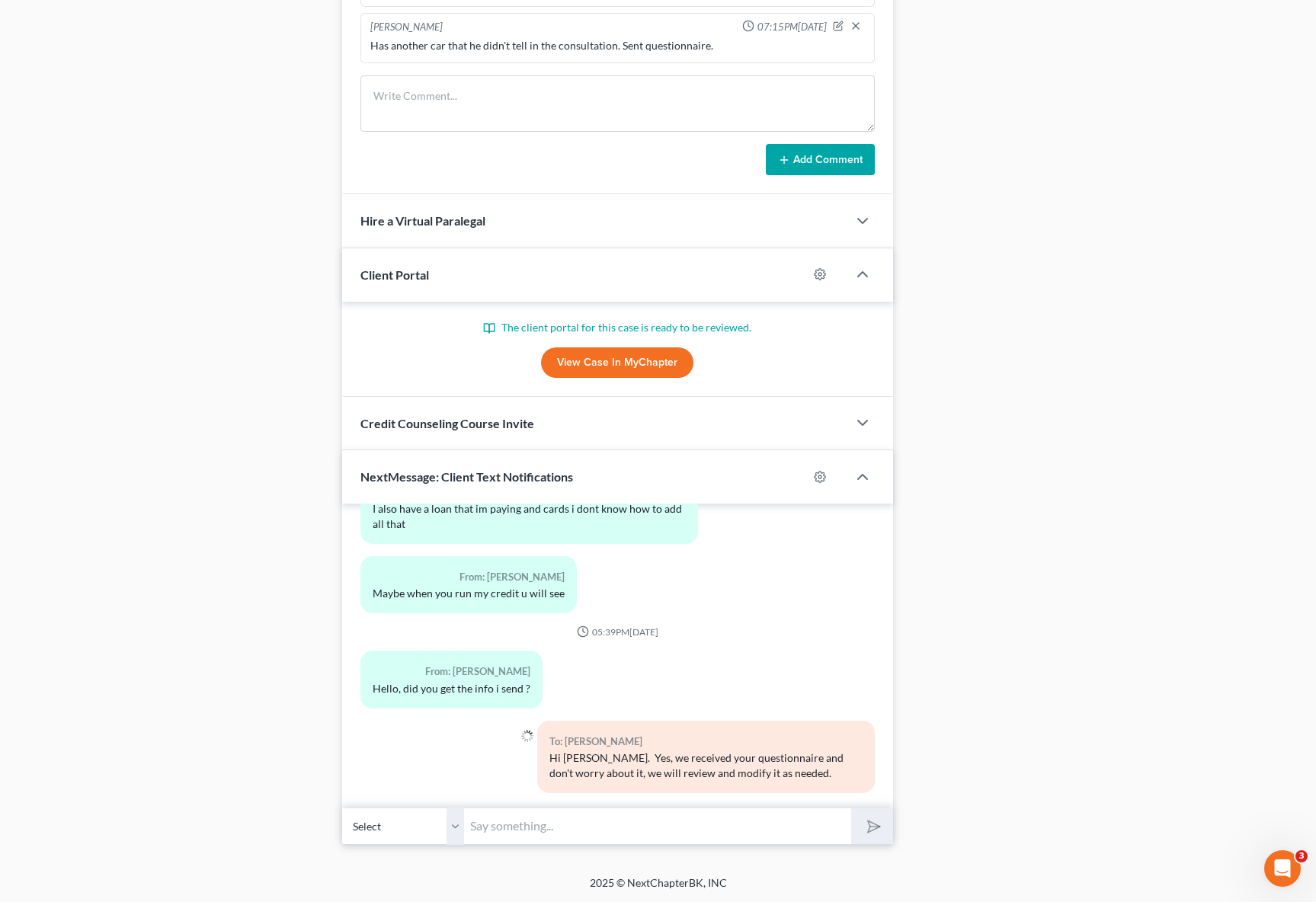
click at [613, 354] on link "View Case in MyChapter" at bounding box center [618, 363] width 153 height 31
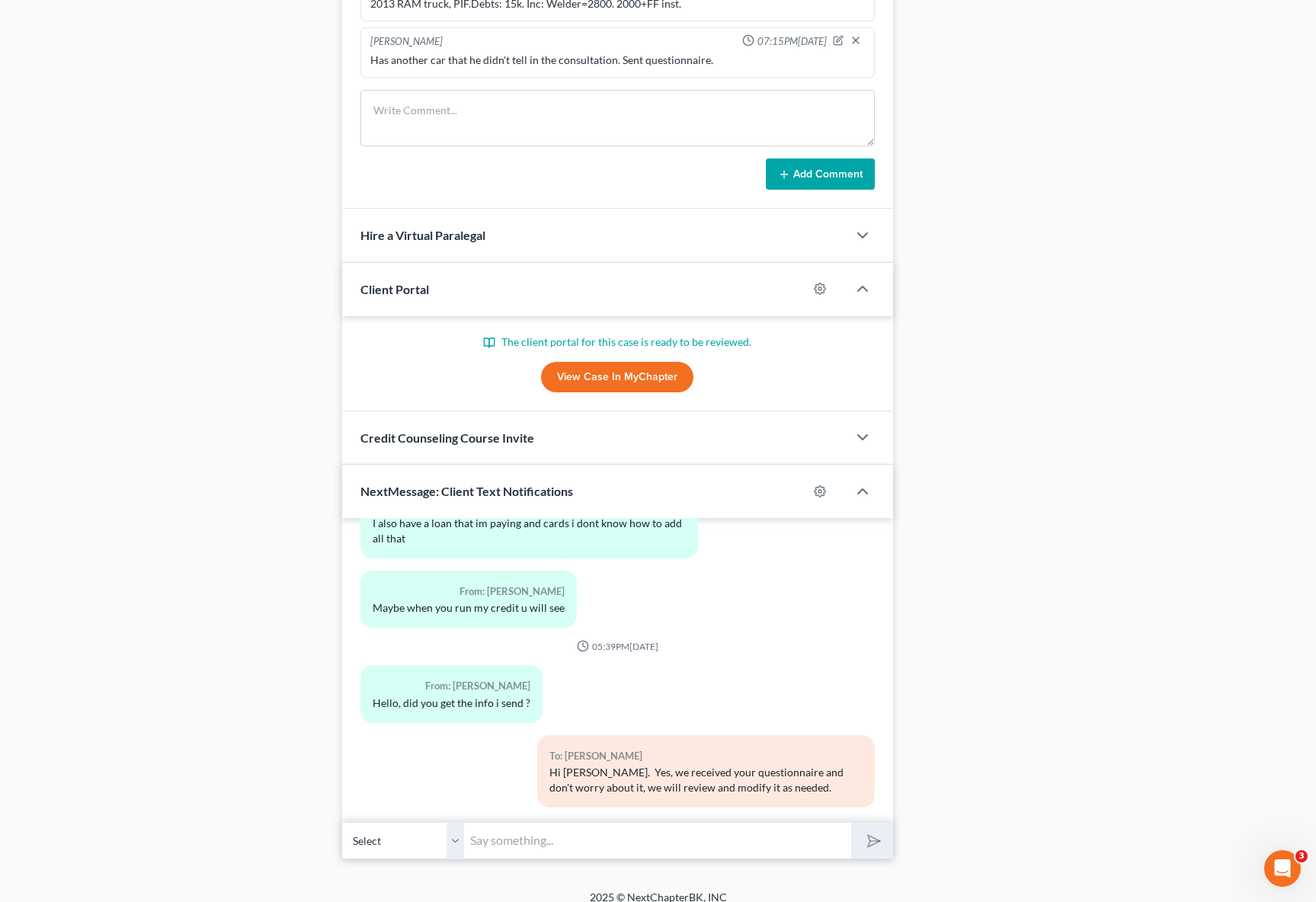
scroll to position [1051, 0]
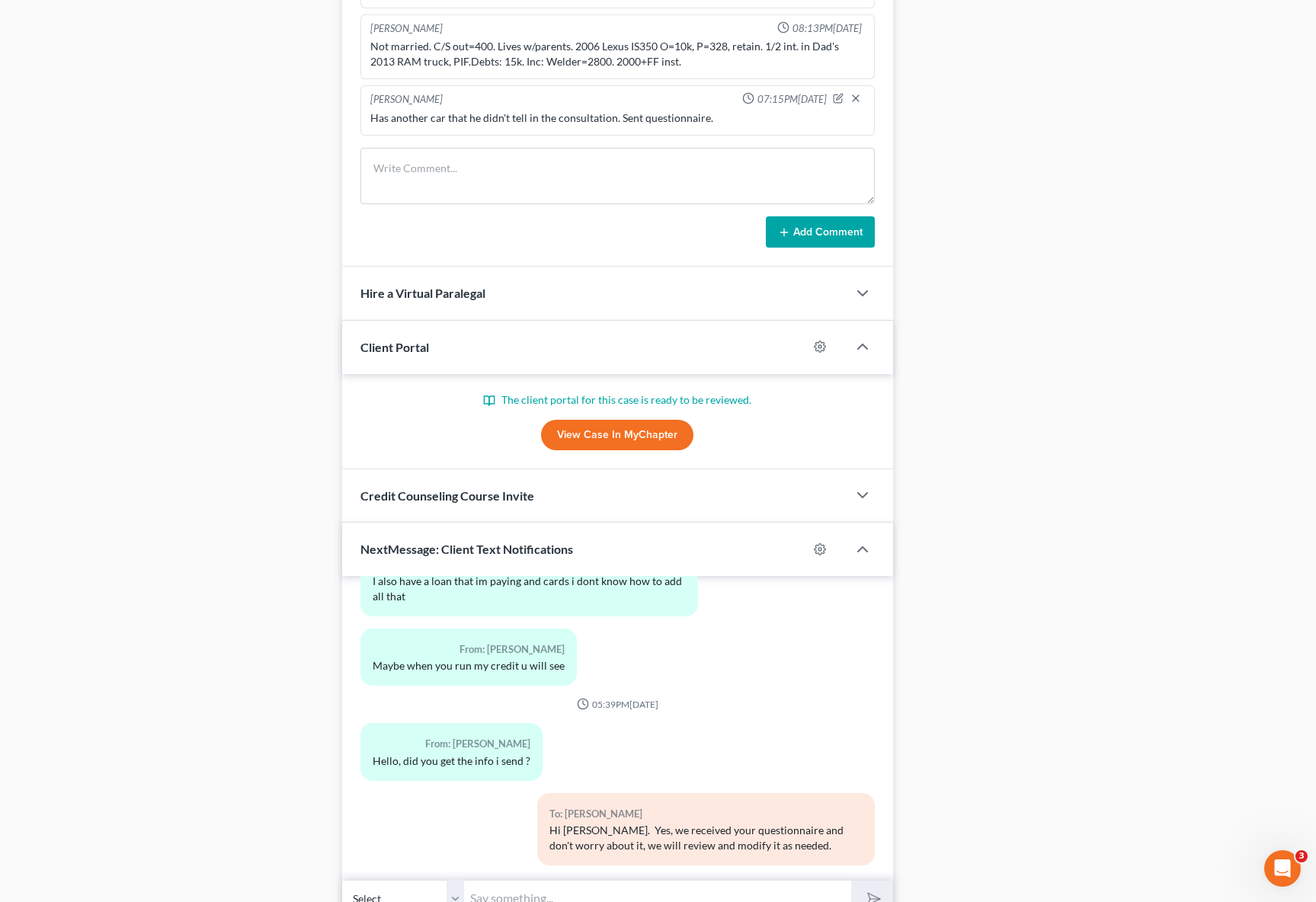
click at [639, 435] on link "View Case in MyChapter" at bounding box center [618, 435] width 153 height 31
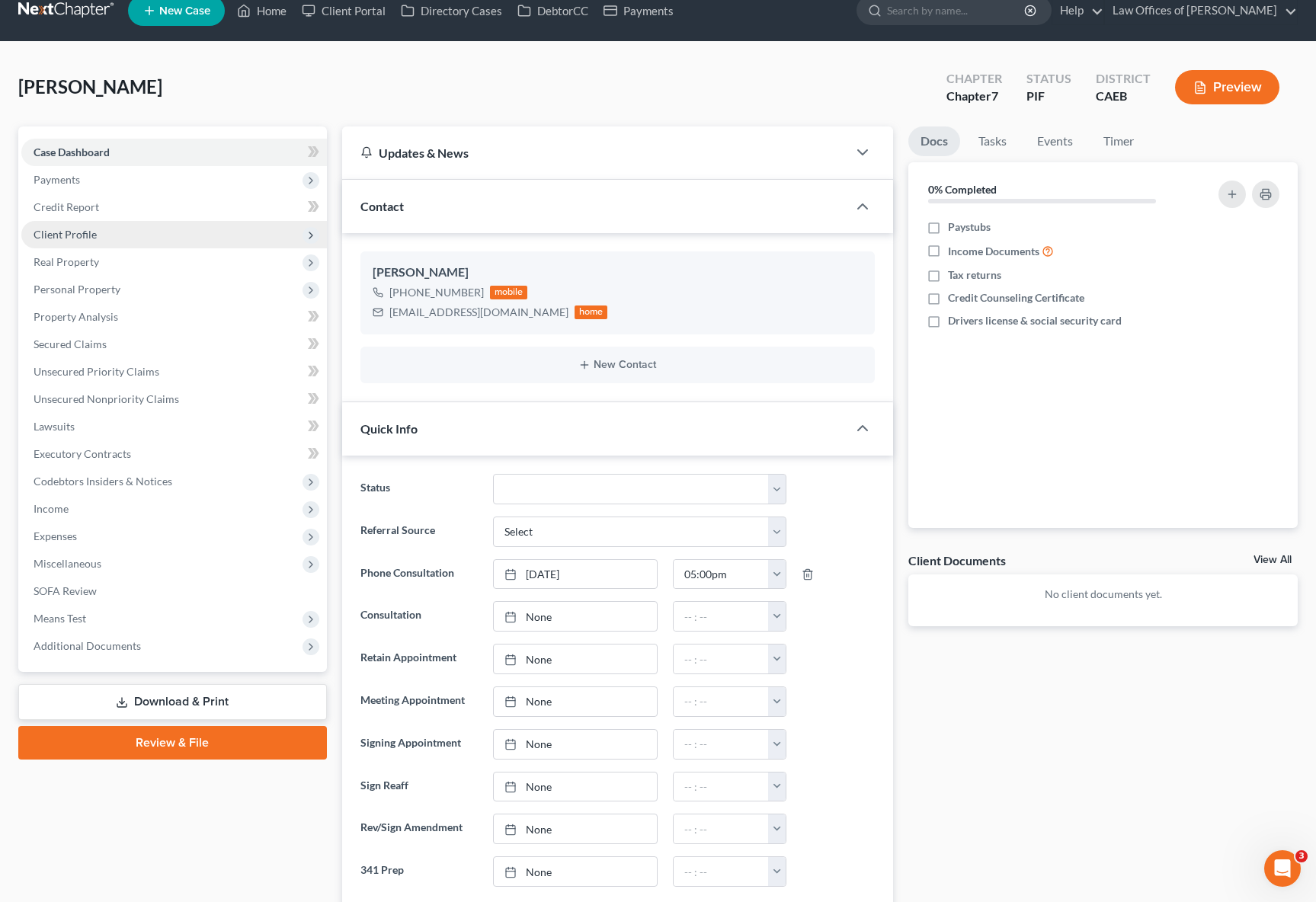
scroll to position [0, 0]
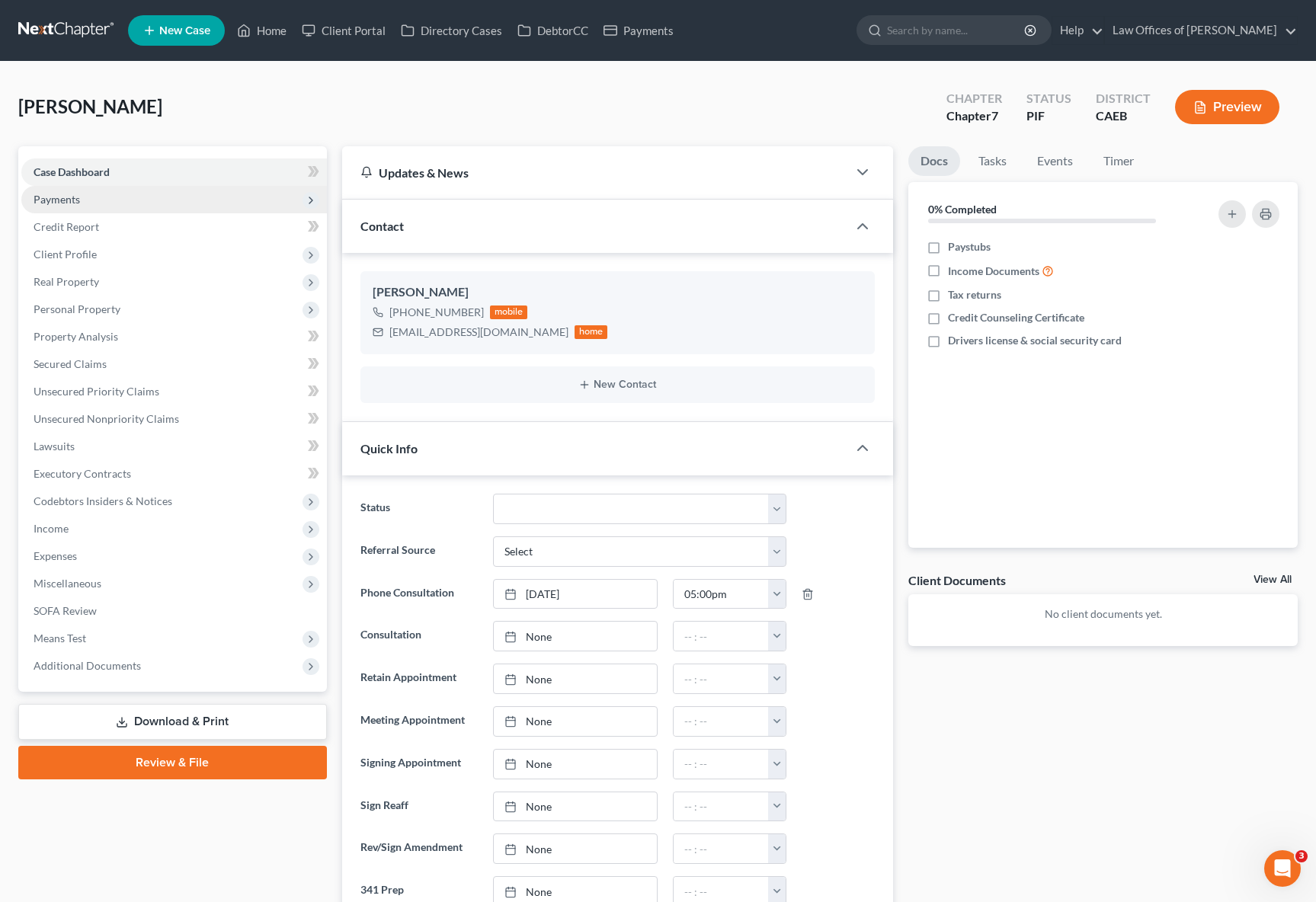
click at [144, 201] on span "Payments" at bounding box center [174, 199] width 306 height 28
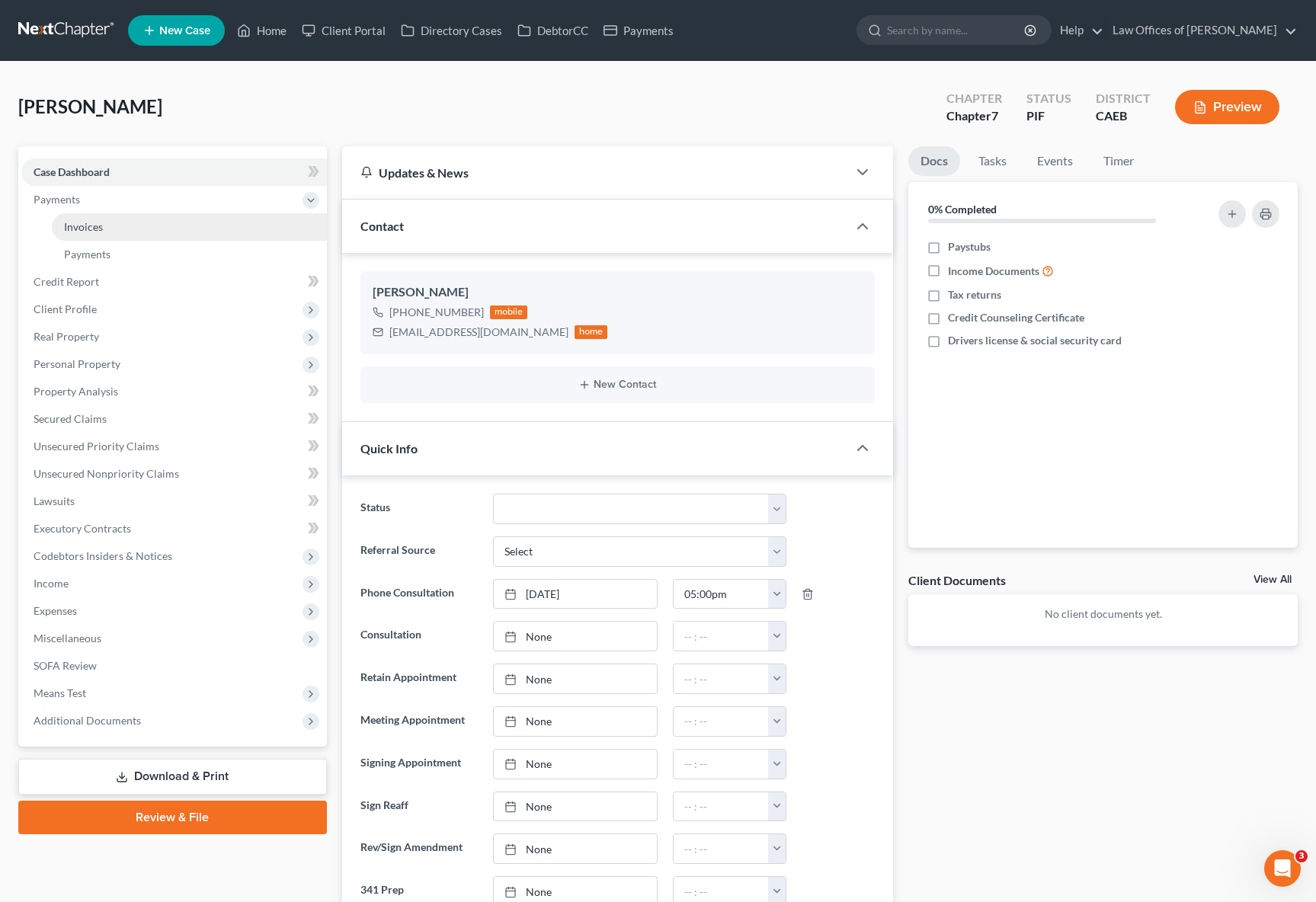
click at [136, 225] on link "Invoices" at bounding box center [189, 226] width 275 height 28
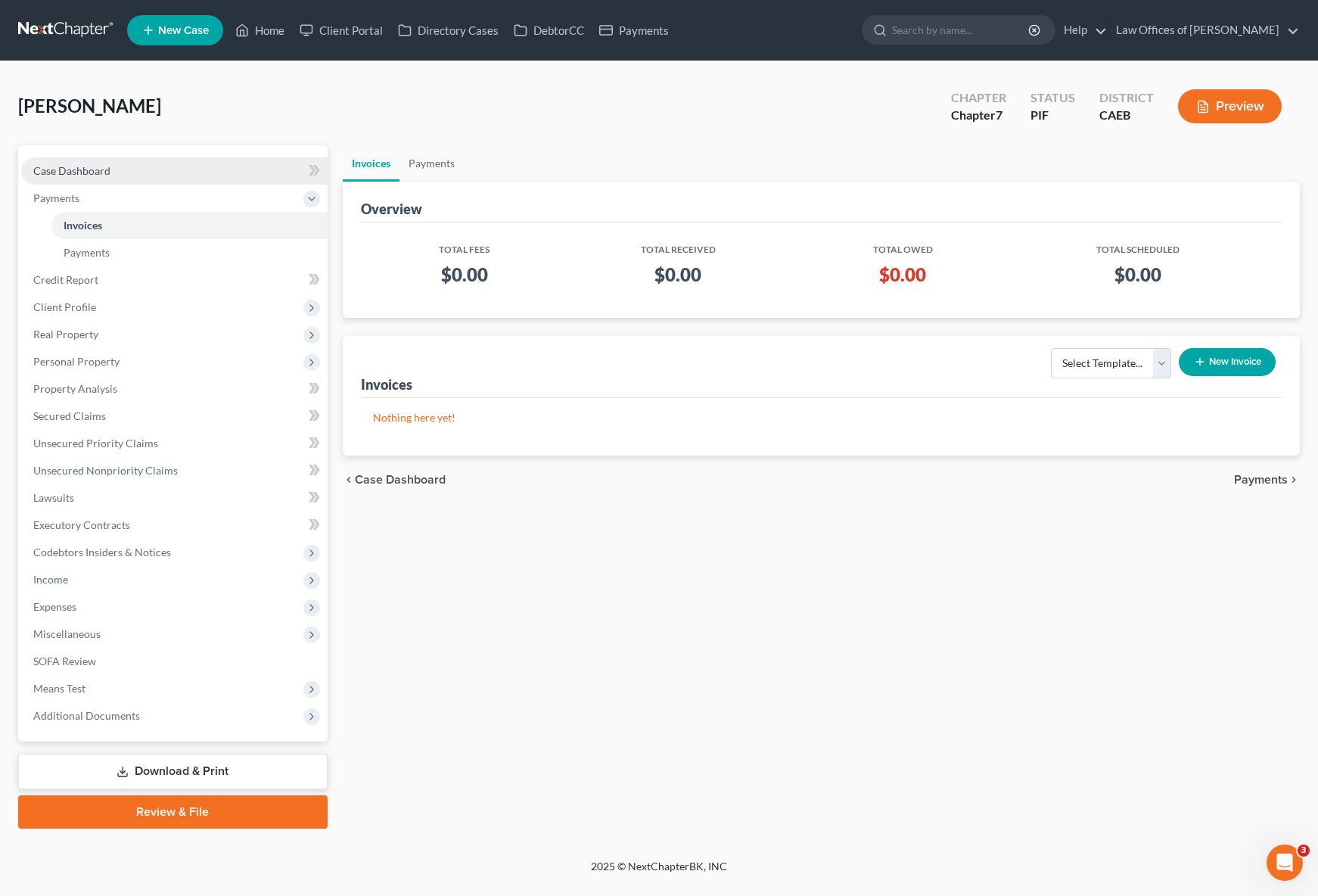
click at [172, 164] on link "Case Dashboard" at bounding box center [174, 171] width 306 height 27
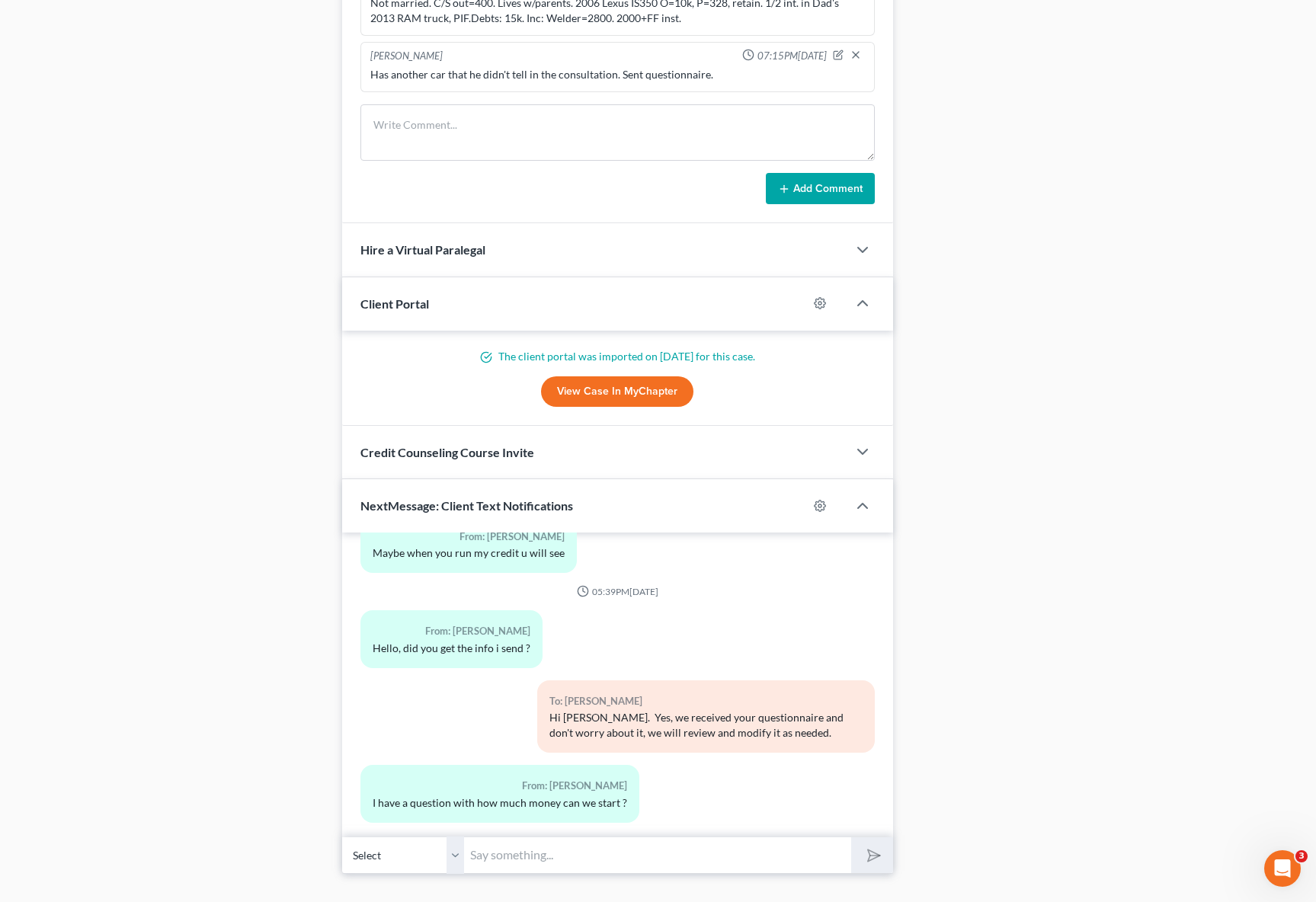
scroll to position [1123, 0]
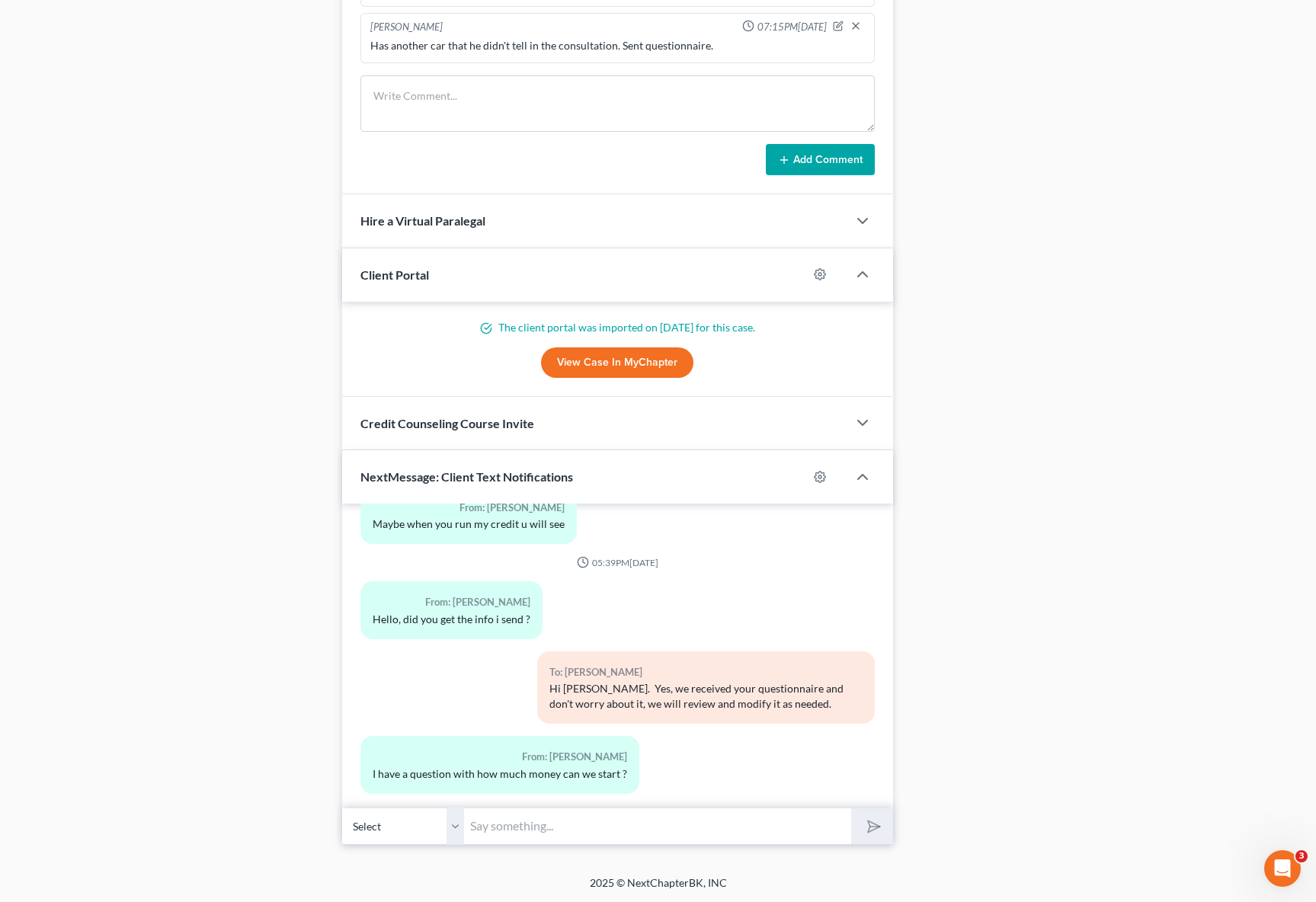
click at [538, 821] on input "text" at bounding box center [657, 826] width 387 height 37
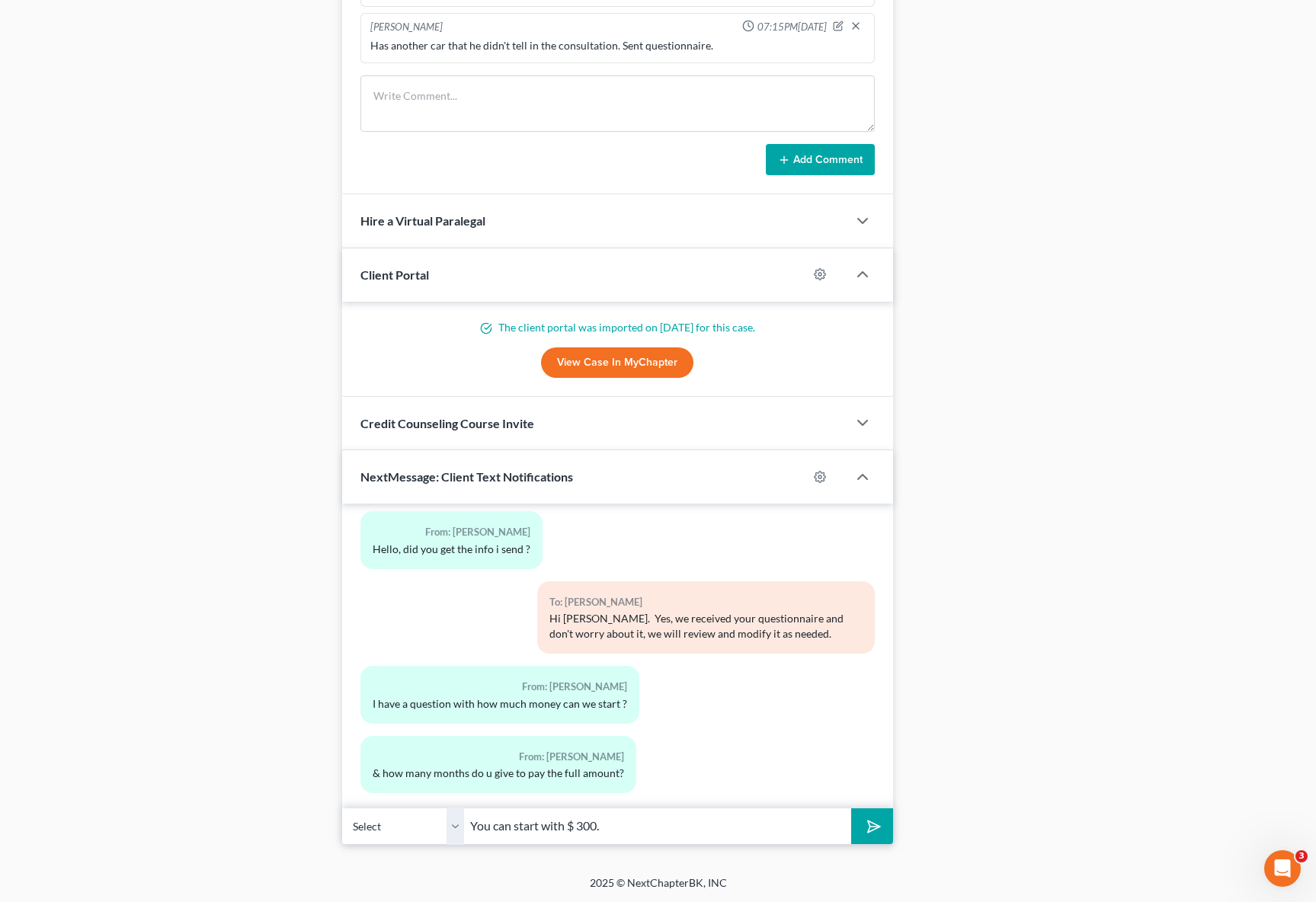
type input "You can start with $ 300."
click at [851, 808] on button "submit" at bounding box center [872, 827] width 42 height 36
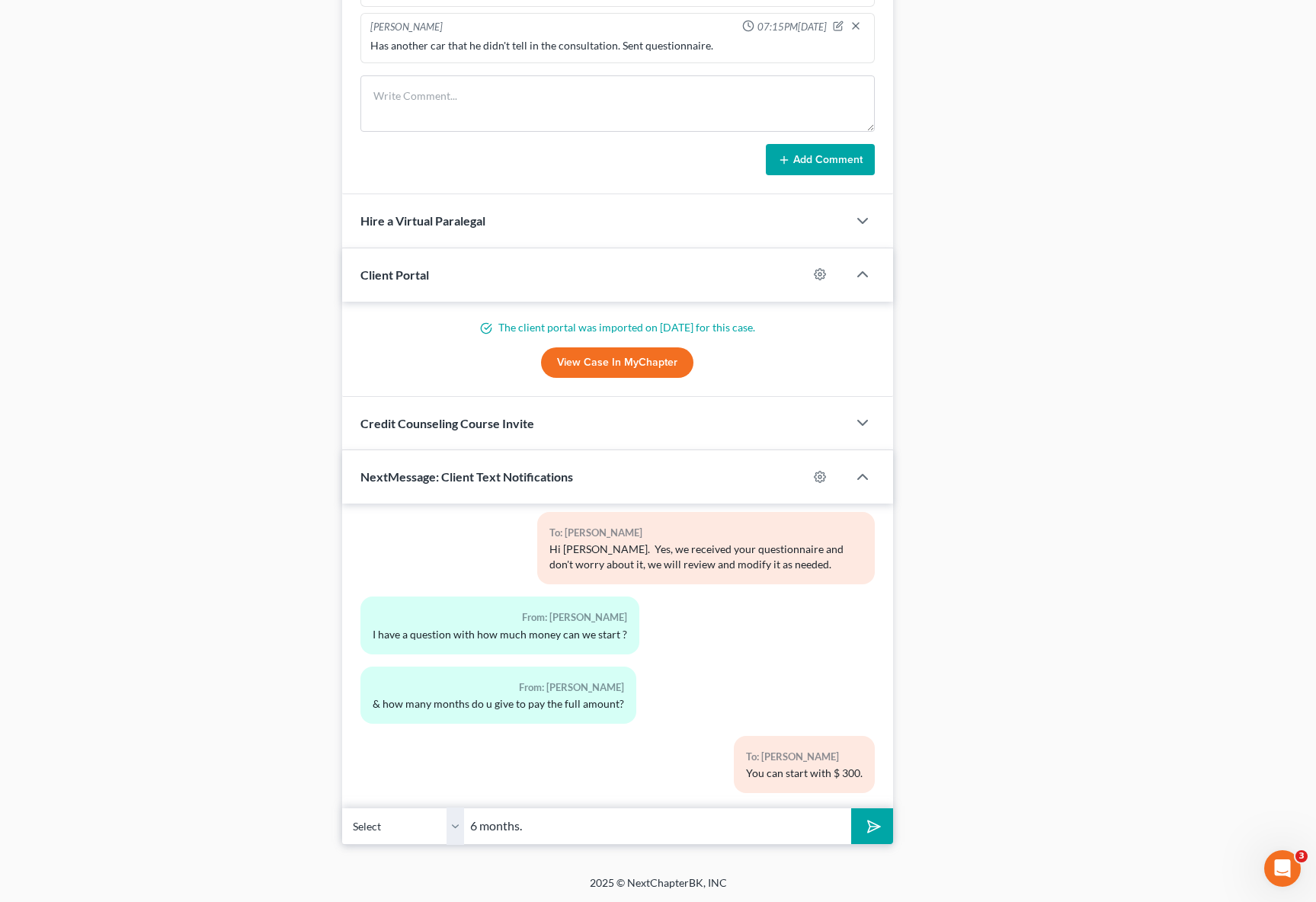
type input "6 months."
click at [851, 808] on button "submit" at bounding box center [872, 827] width 42 height 36
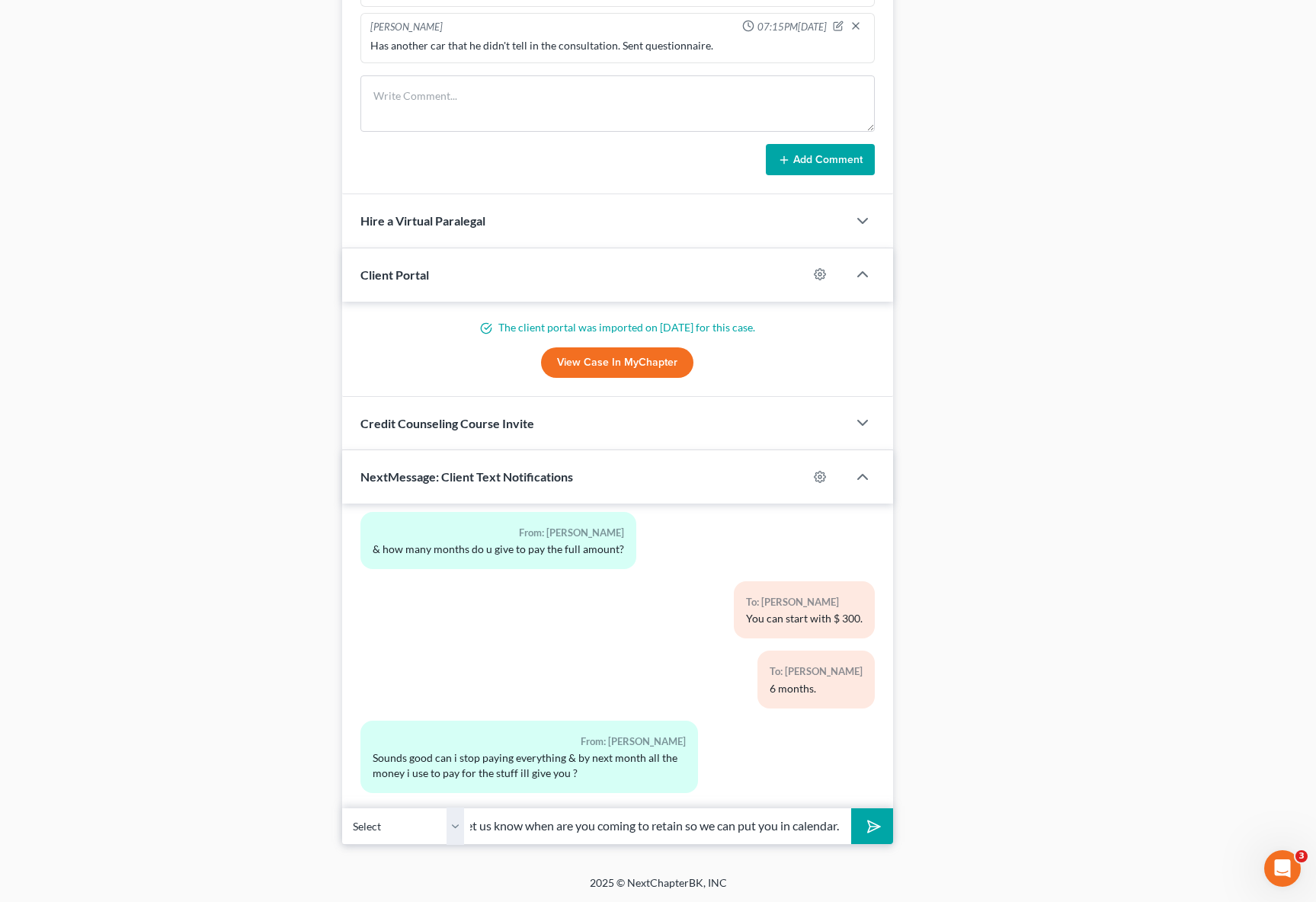
scroll to position [0, 314]
type input "Sure, you can stop paying your creditors right away. Just let us know when are …"
click at [851, 808] on button "submit" at bounding box center [872, 827] width 42 height 36
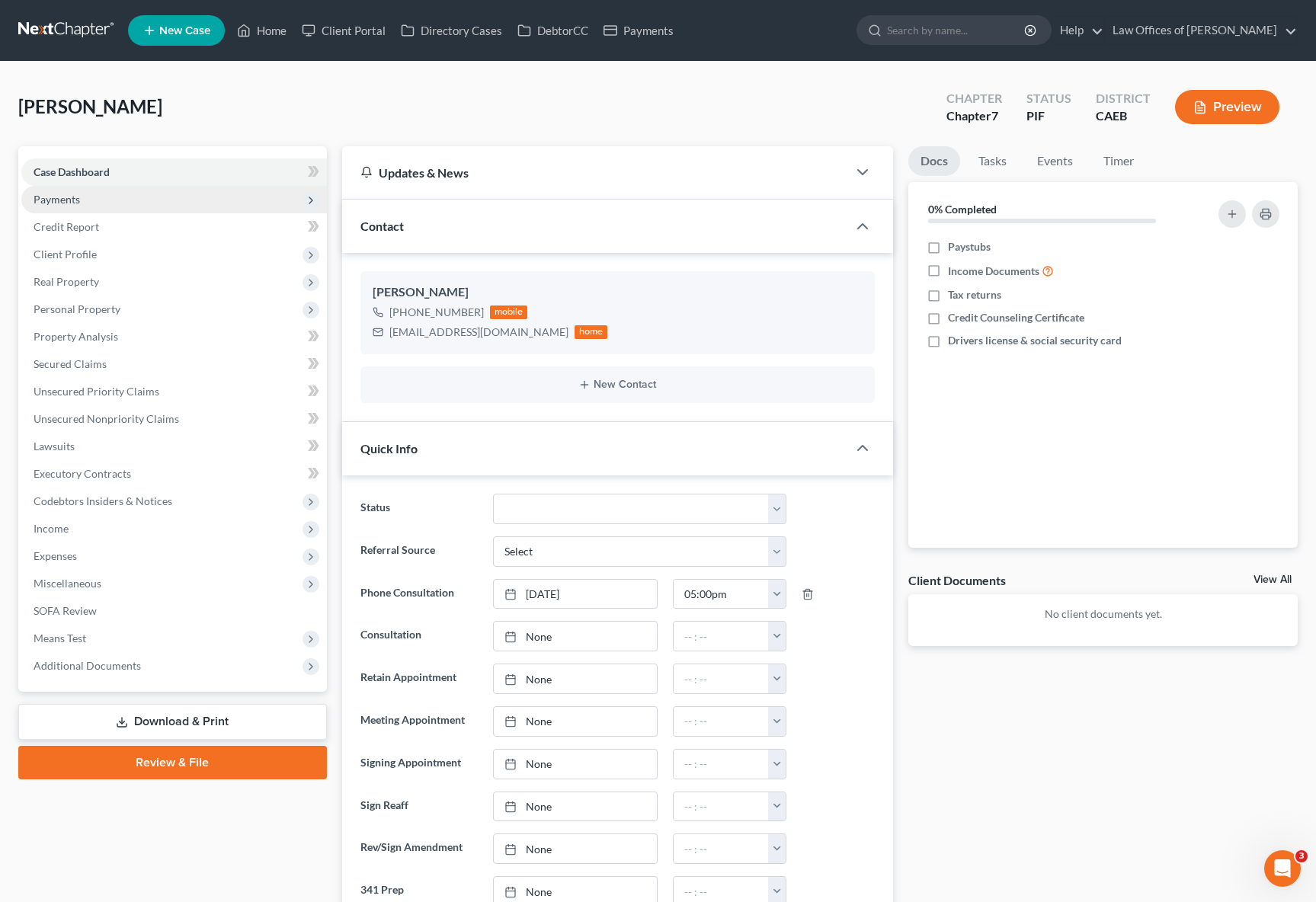
scroll to position [2604, 0]
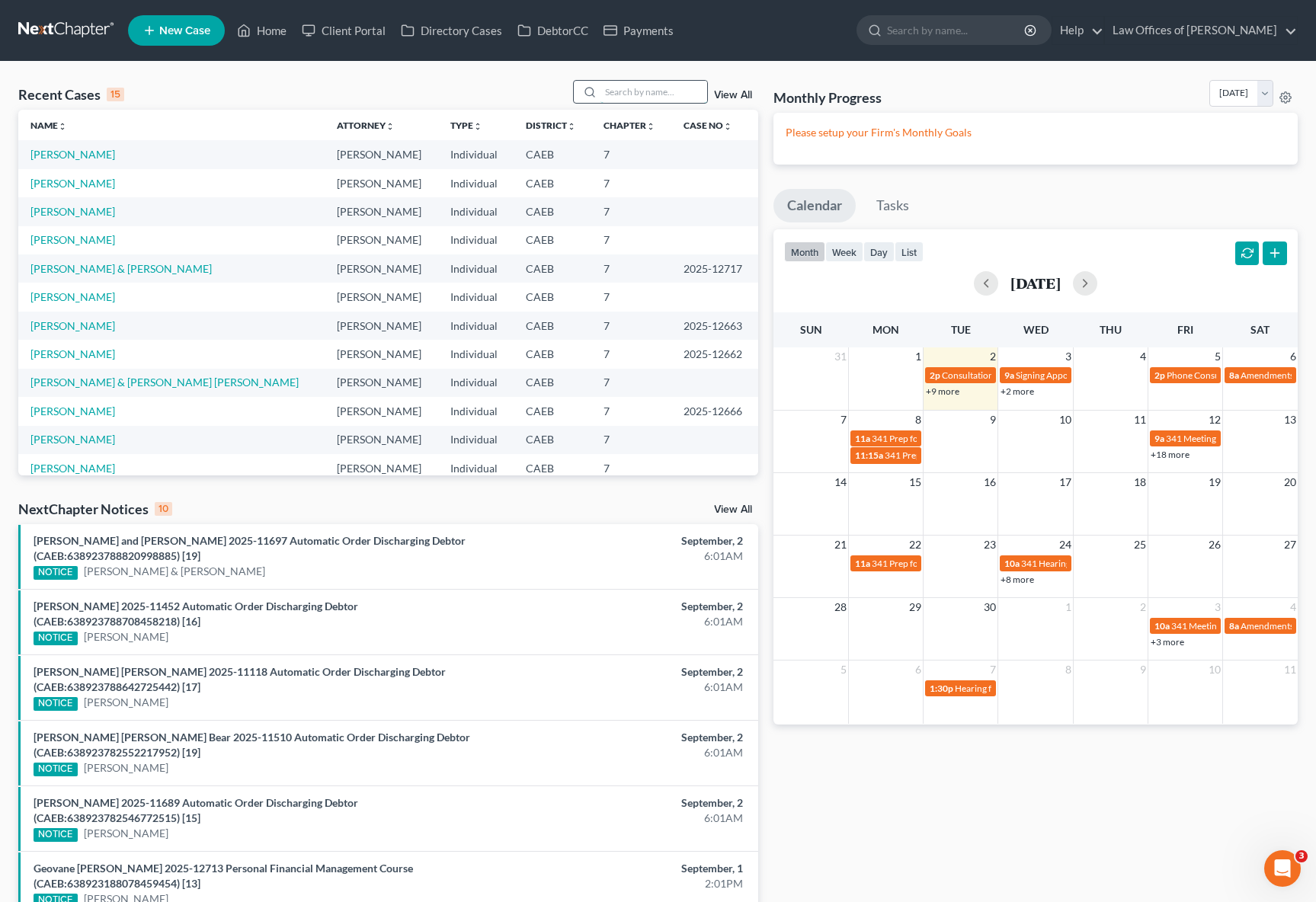
click at [624, 92] on input "search" at bounding box center [654, 92] width 107 height 22
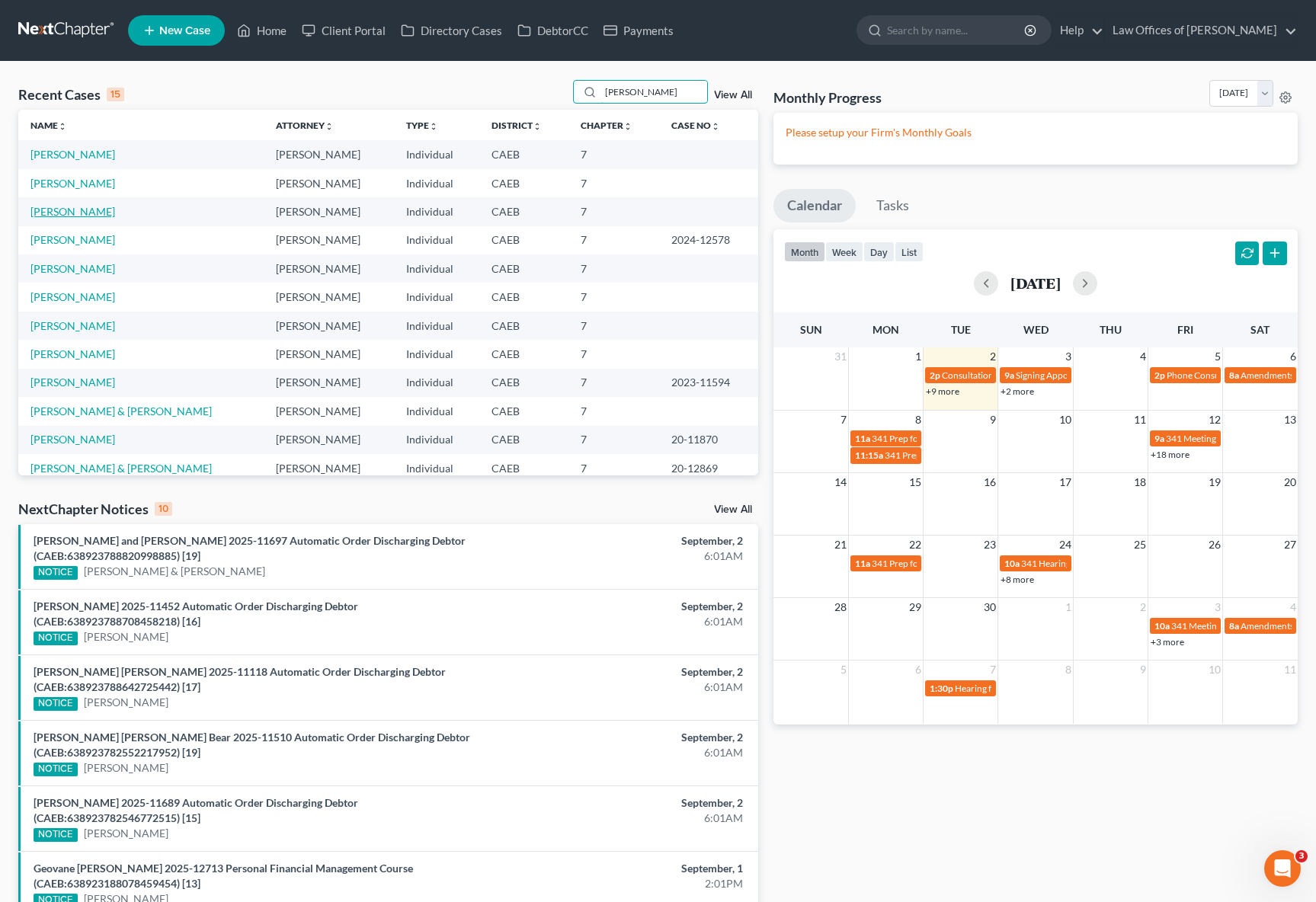
type input "Salazar"
click at [81, 209] on link "Salazar, Carlos" at bounding box center [73, 212] width 85 height 13
select select "0"
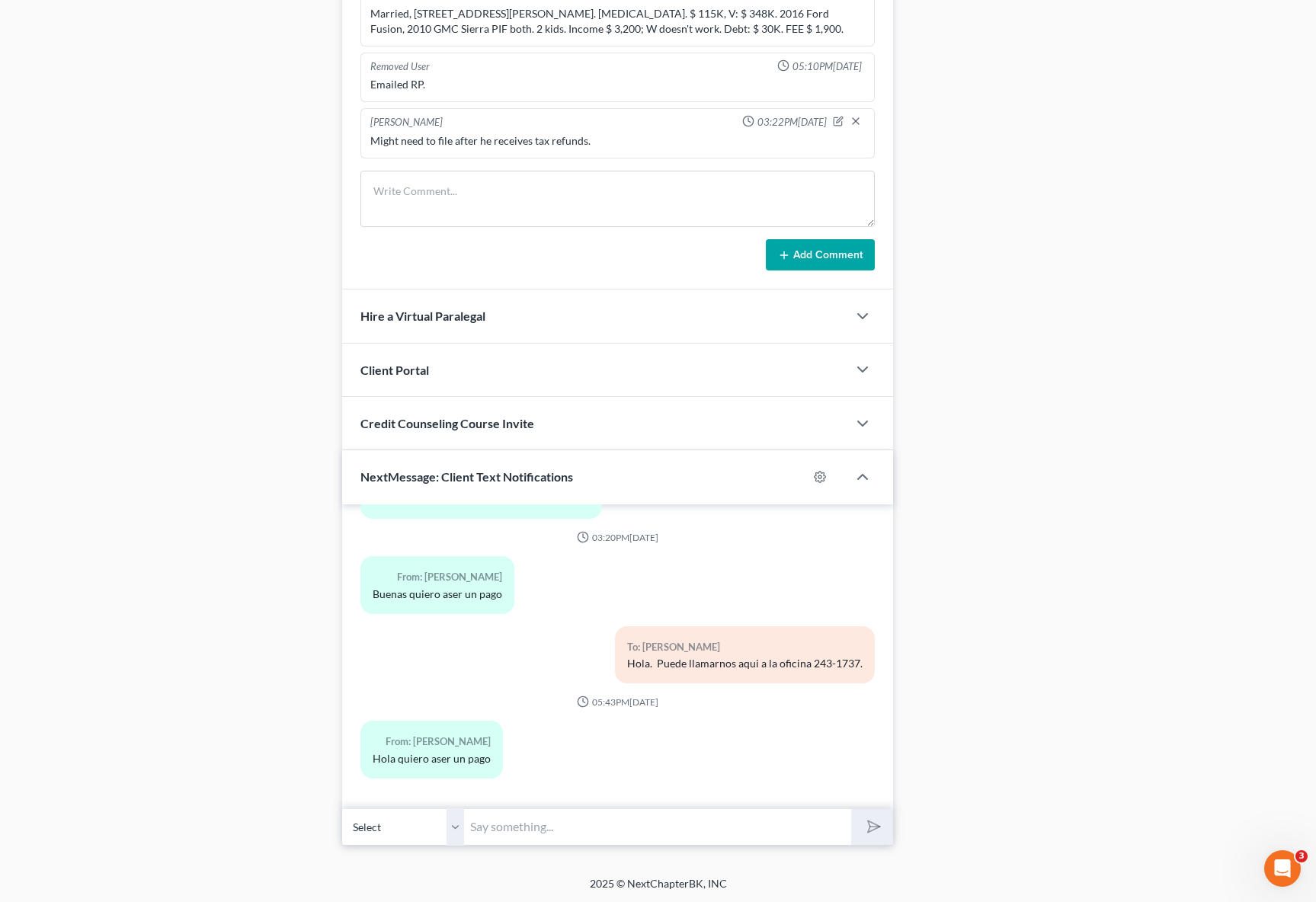
scroll to position [1029, 0]
click at [520, 826] on input "text" at bounding box center [657, 826] width 387 height 37
click at [367, 656] on div "To: Carlos Salazar Hola. Puede llamarnos aqui a la oficina 243-1737." at bounding box center [617, 660] width 530 height 70
click at [510, 826] on input "Hola" at bounding box center [657, 826] width 387 height 37
type input "Hola. Puede llamarnos aqui a la oficina 243-1737."
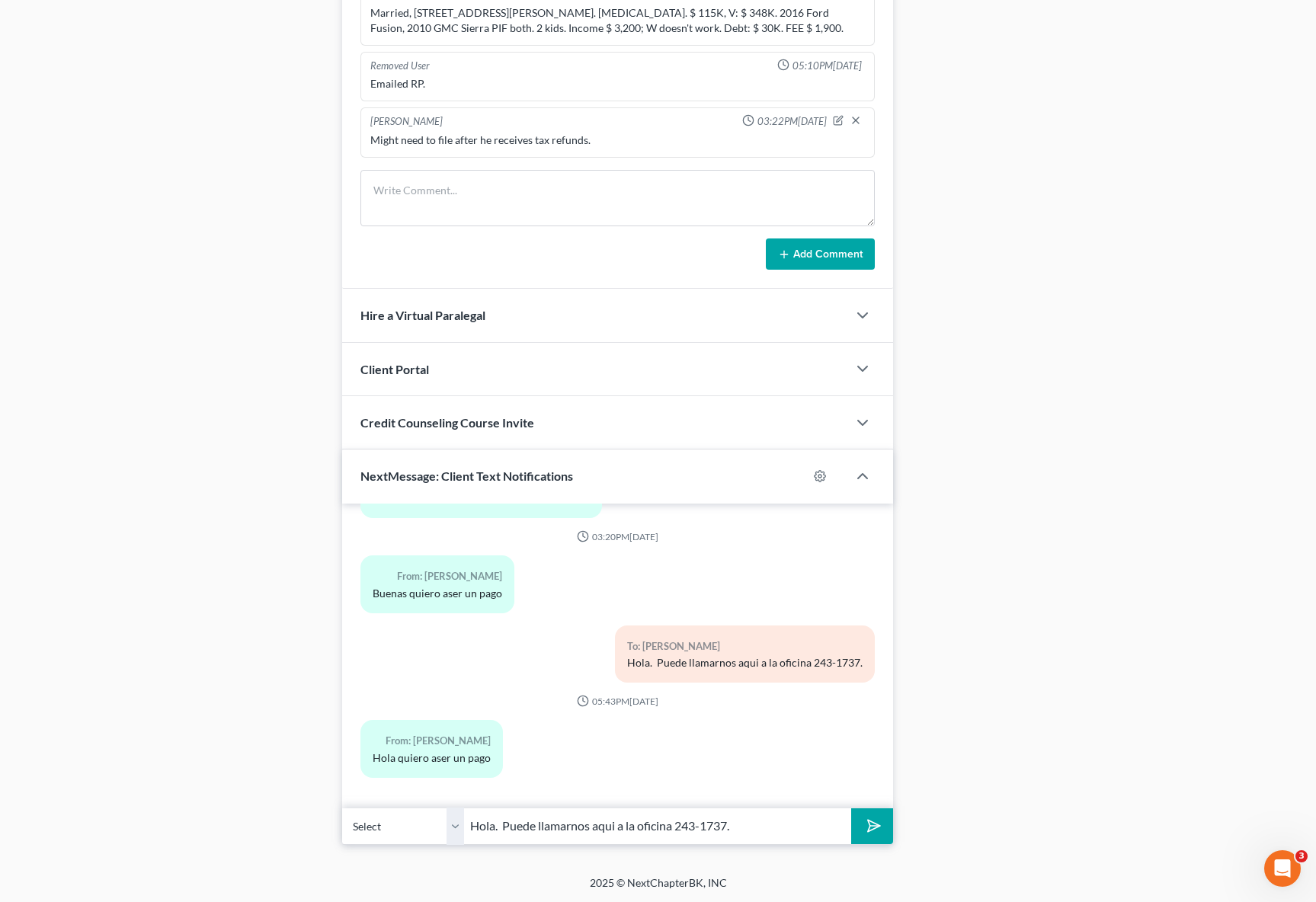
click at [851, 808] on button "submit" at bounding box center [872, 827] width 42 height 36
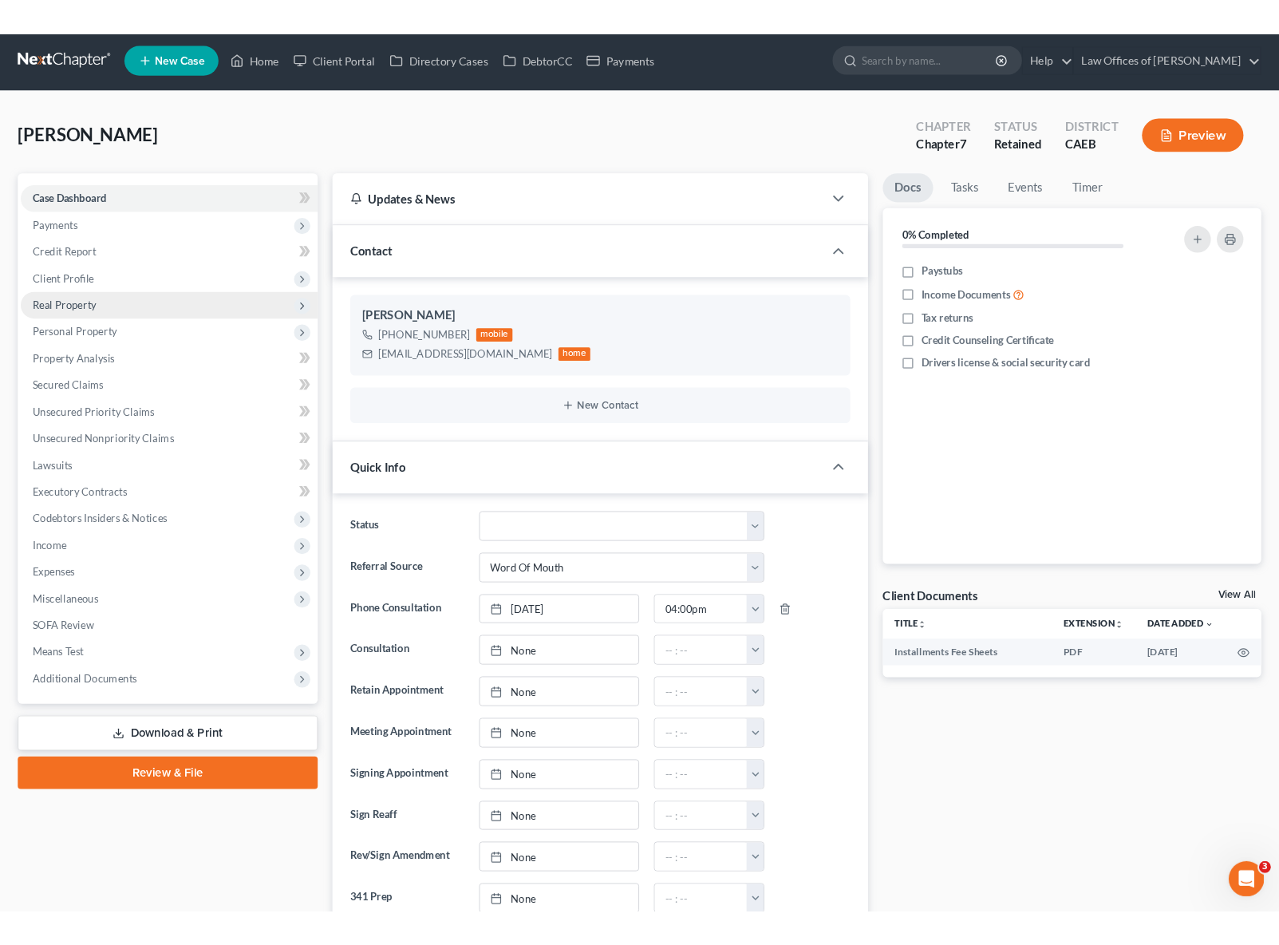
scroll to position [0, 0]
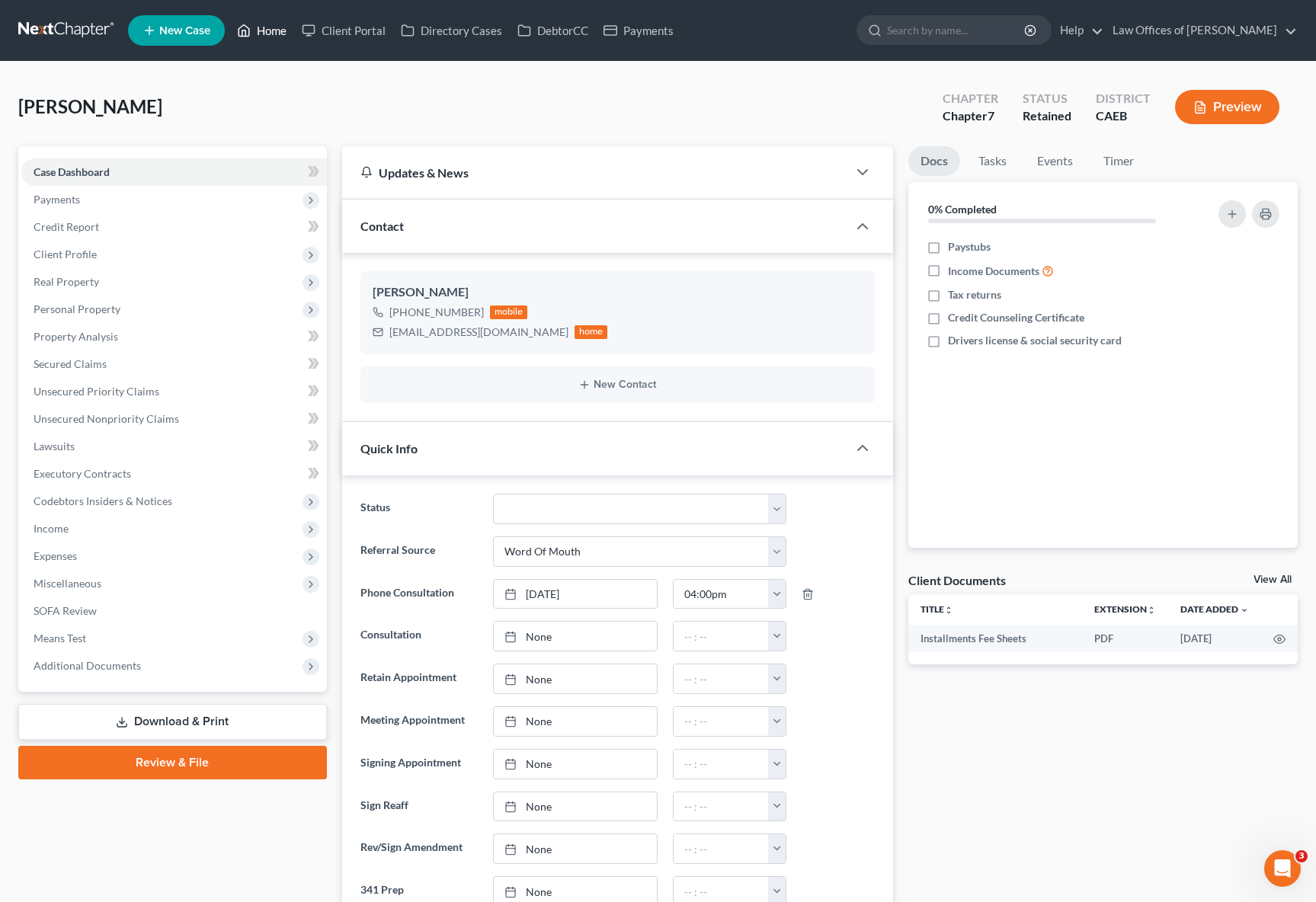
click at [274, 36] on link "Home" at bounding box center [262, 31] width 65 height 28
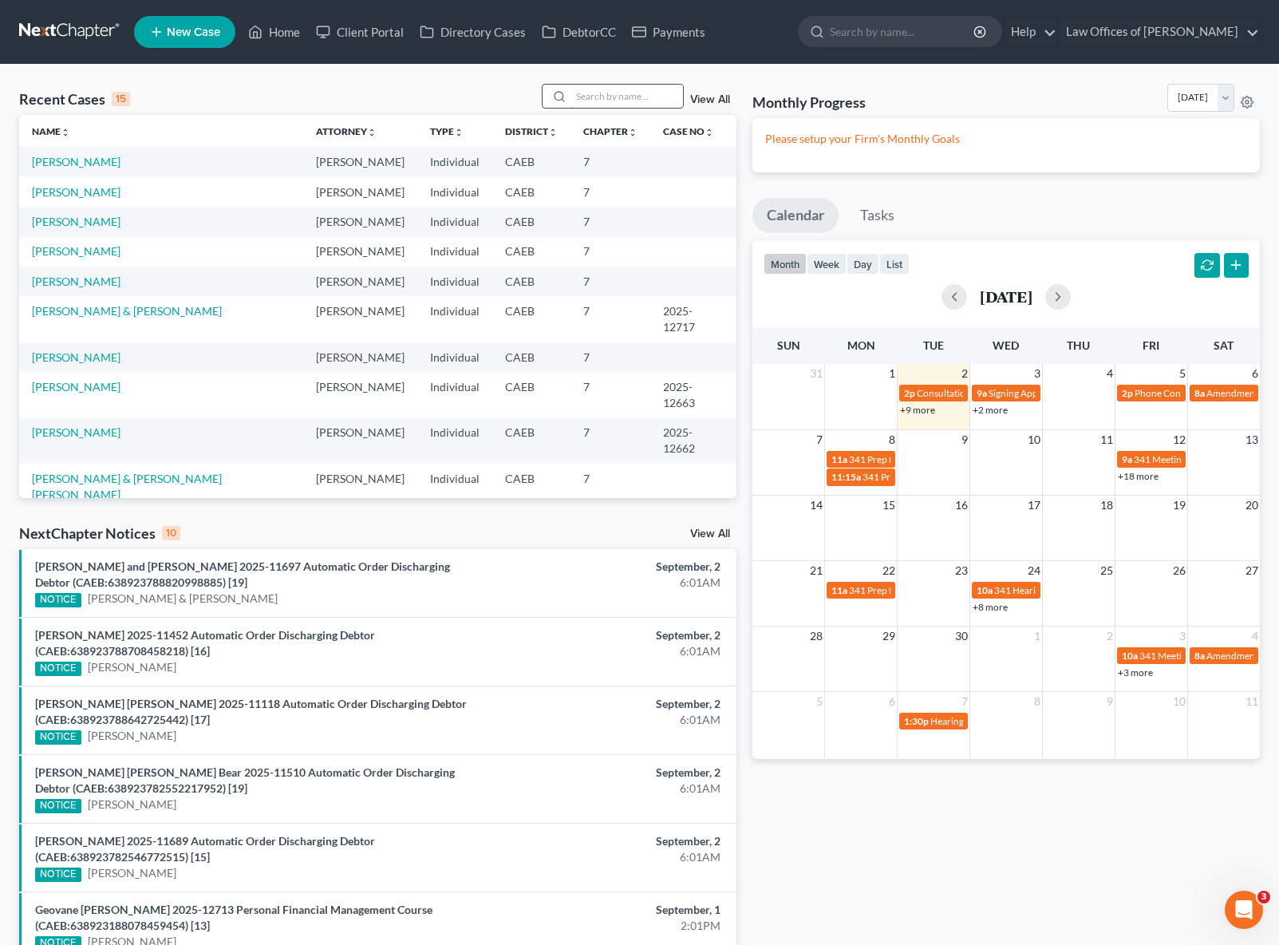
click at [602, 97] on input "search" at bounding box center [627, 96] width 112 height 23
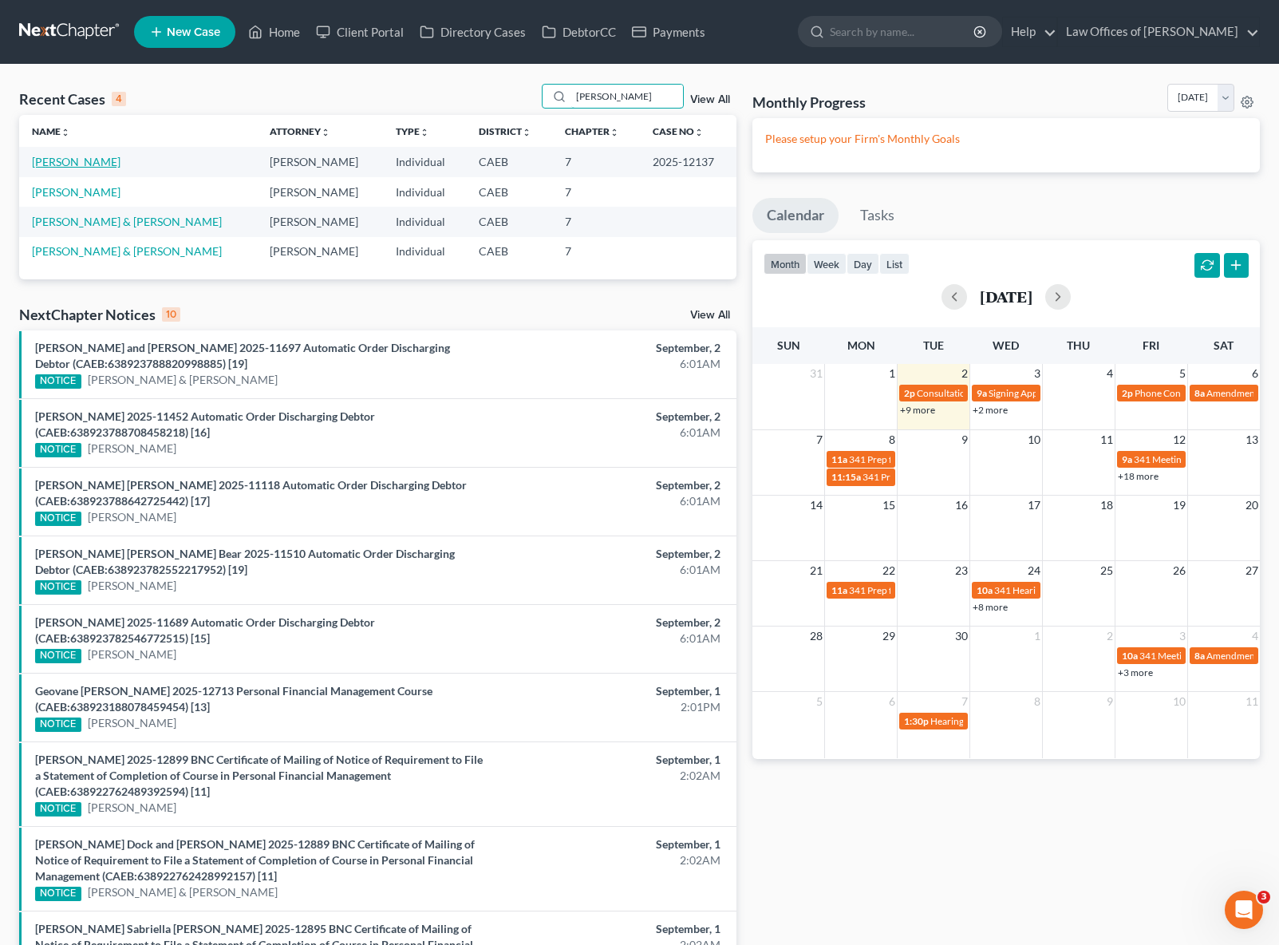
type input "Robison"
click at [67, 164] on link "Robison, Johnny" at bounding box center [76, 162] width 89 height 14
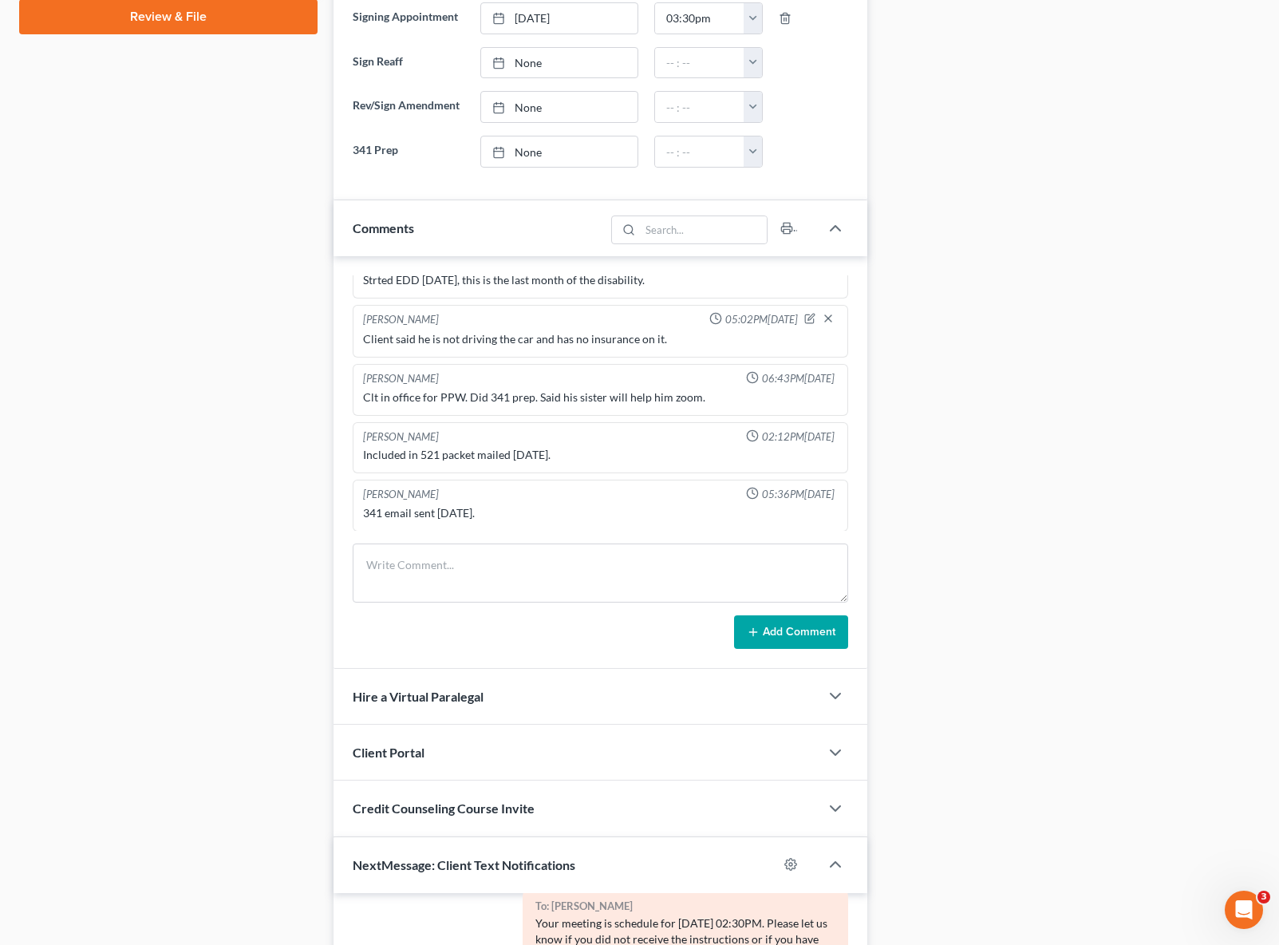
scroll to position [1147, 0]
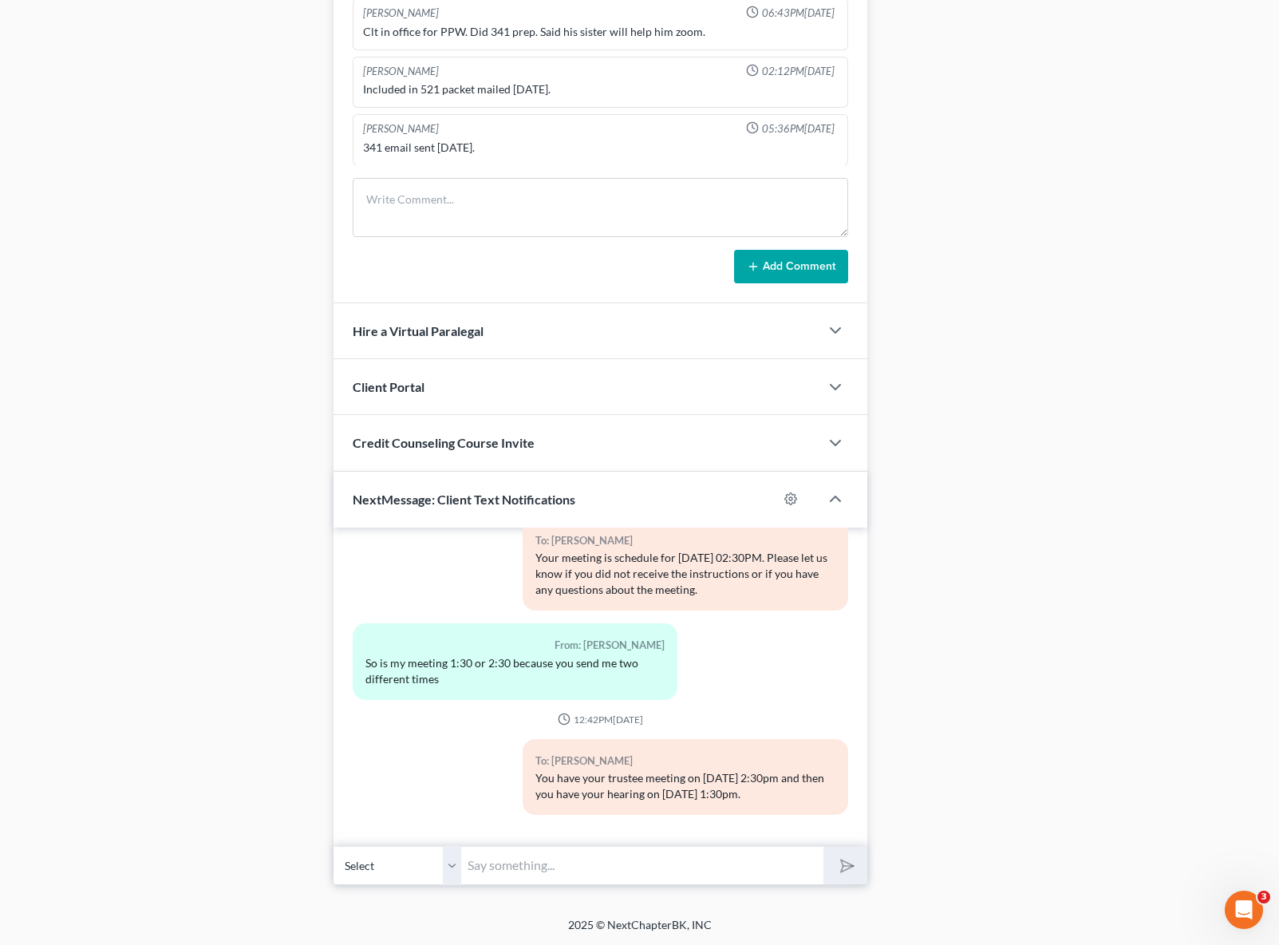
click at [483, 862] on input "text" at bounding box center [642, 865] width 362 height 39
type input "Hi, Johnny. Gm wants you to call 877-203-5538 to schedule the recovery of the v…"
click at [823, 847] on button "submit" at bounding box center [845, 866] width 44 height 38
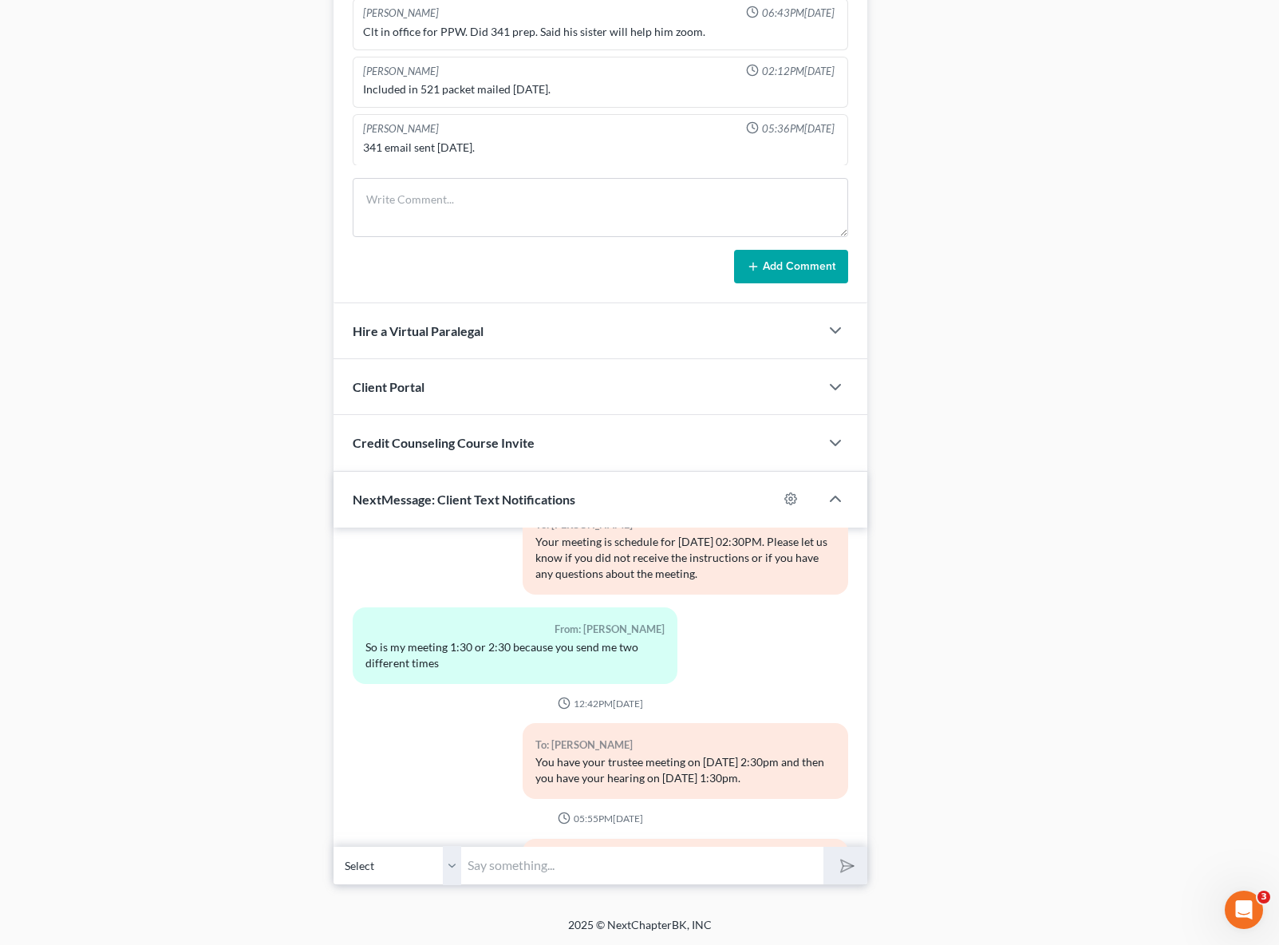
scroll to position [2818, 0]
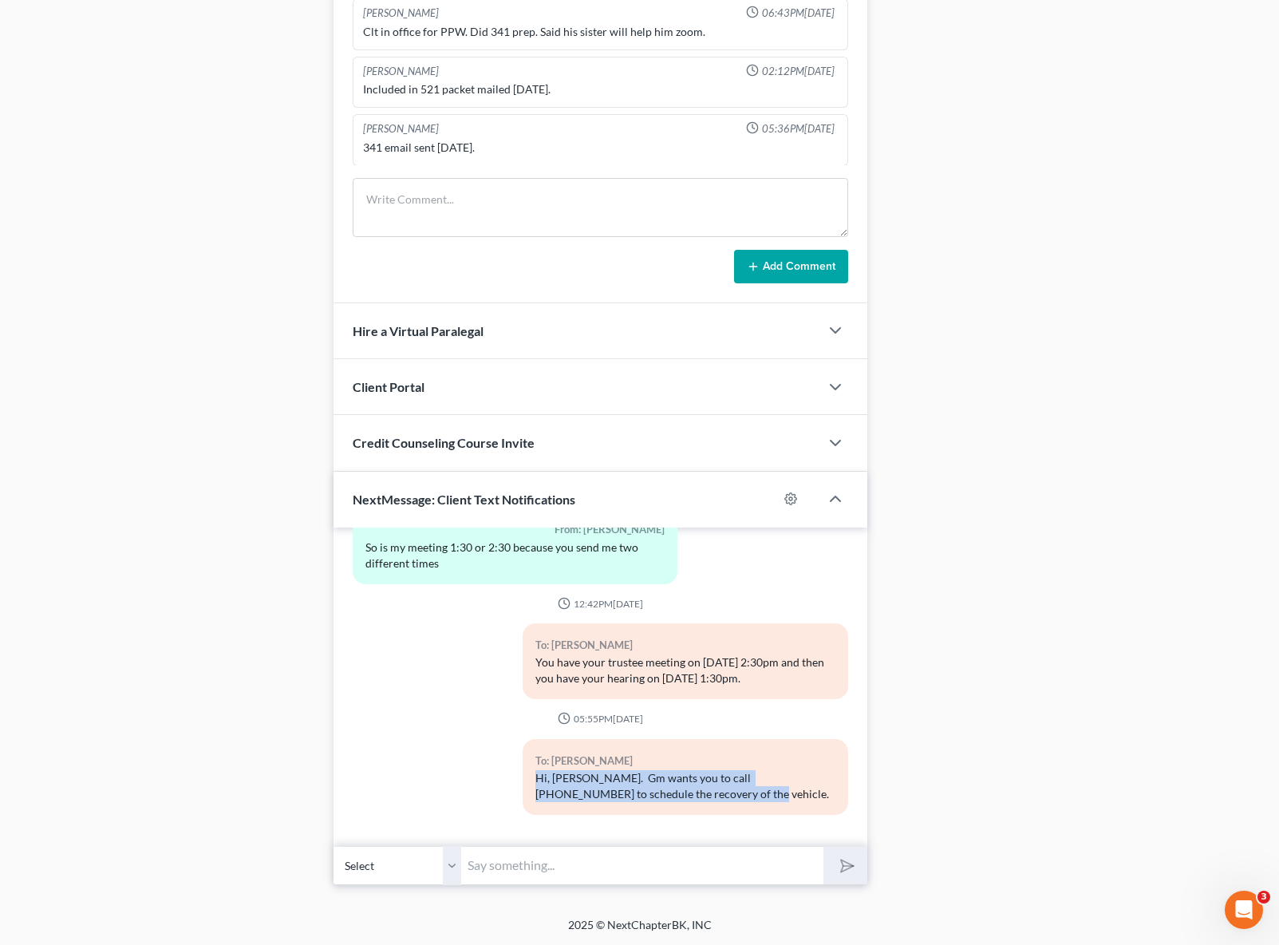
drag, startPoint x: 527, startPoint y: 774, endPoint x: 791, endPoint y: 790, distance: 264.6
click at [791, 790] on div "To: Johnny Robison Hi, Johnny. Gm wants you to call 877-203-5538 to schedule th…" at bounding box center [685, 777] width 325 height 76
copy div "Hi, Johnny. Gm wants you to call 877-203-5538 to schedule the recovery of the v…"
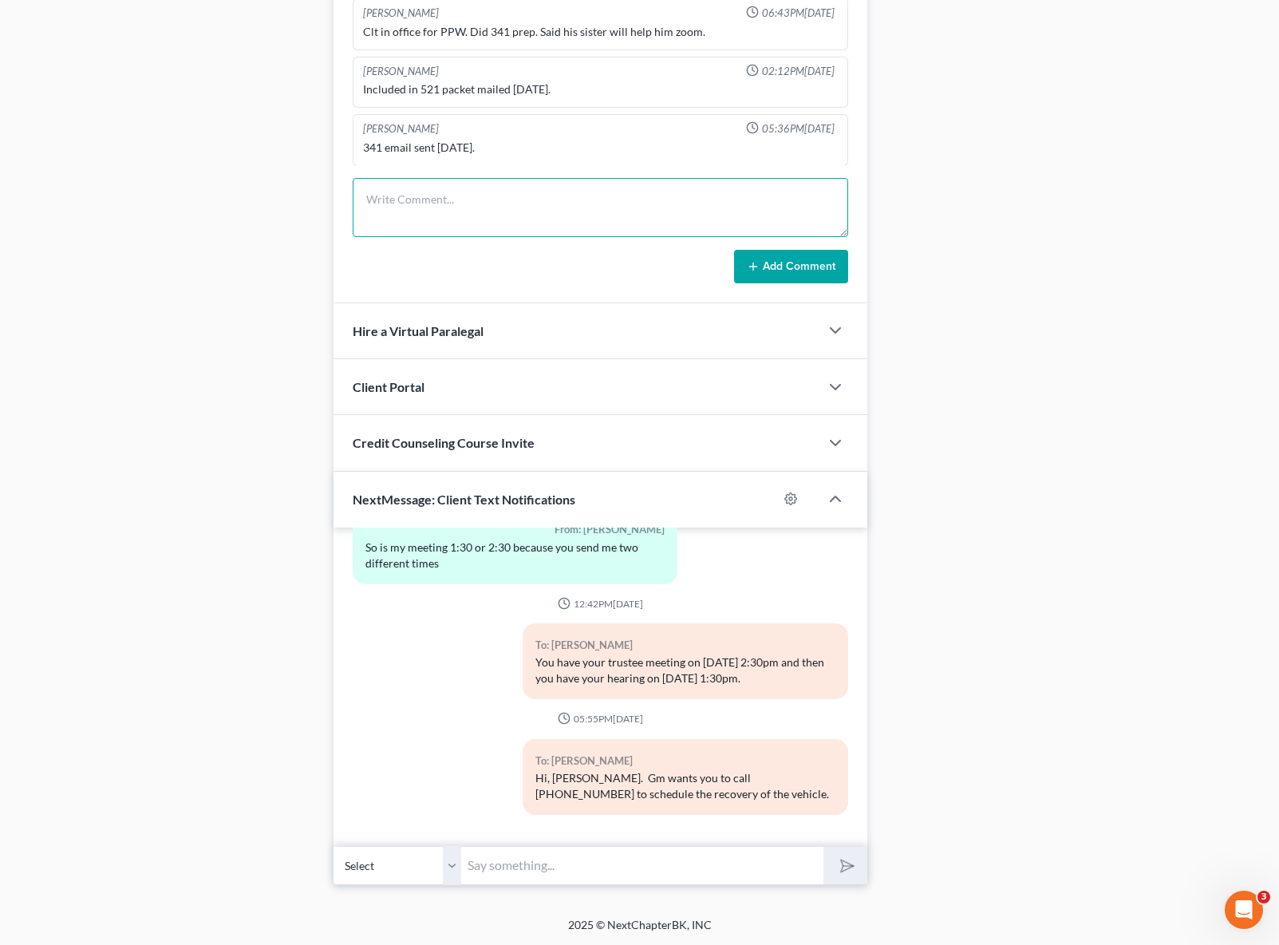
click at [389, 187] on textarea at bounding box center [601, 207] width 496 height 59
paste textarea "Hi, Johnny. Gm wants you to call 877-203-5538 to schedule the recovery of the v…"
drag, startPoint x: 421, startPoint y: 198, endPoint x: 301, endPoint y: 194, distance: 120.6
type textarea "Gm wants you to call 877-203-5538 to schedule the recovery of the vehicle."
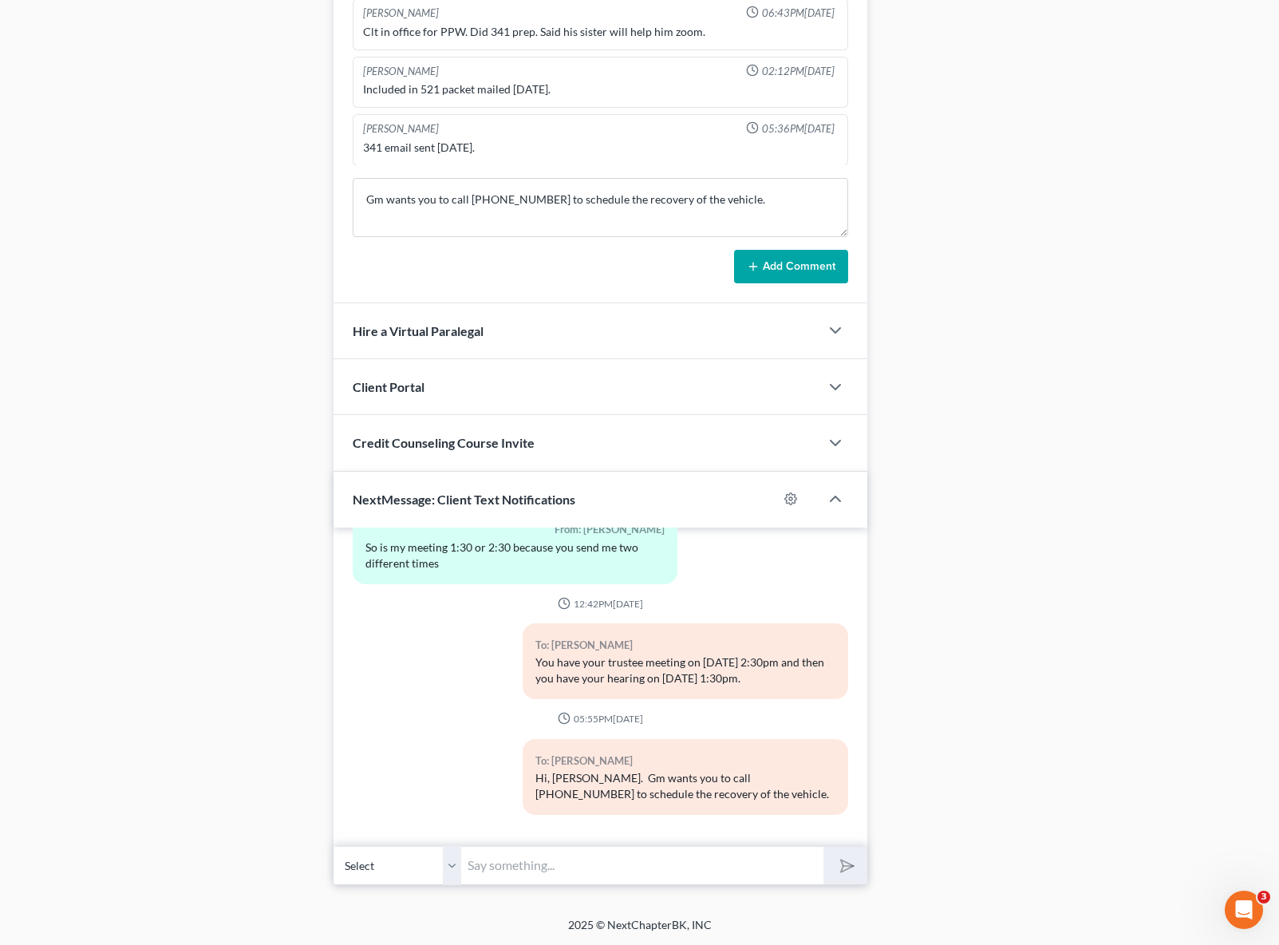
click at [740, 267] on button "Add Comment" at bounding box center [791, 267] width 114 height 34
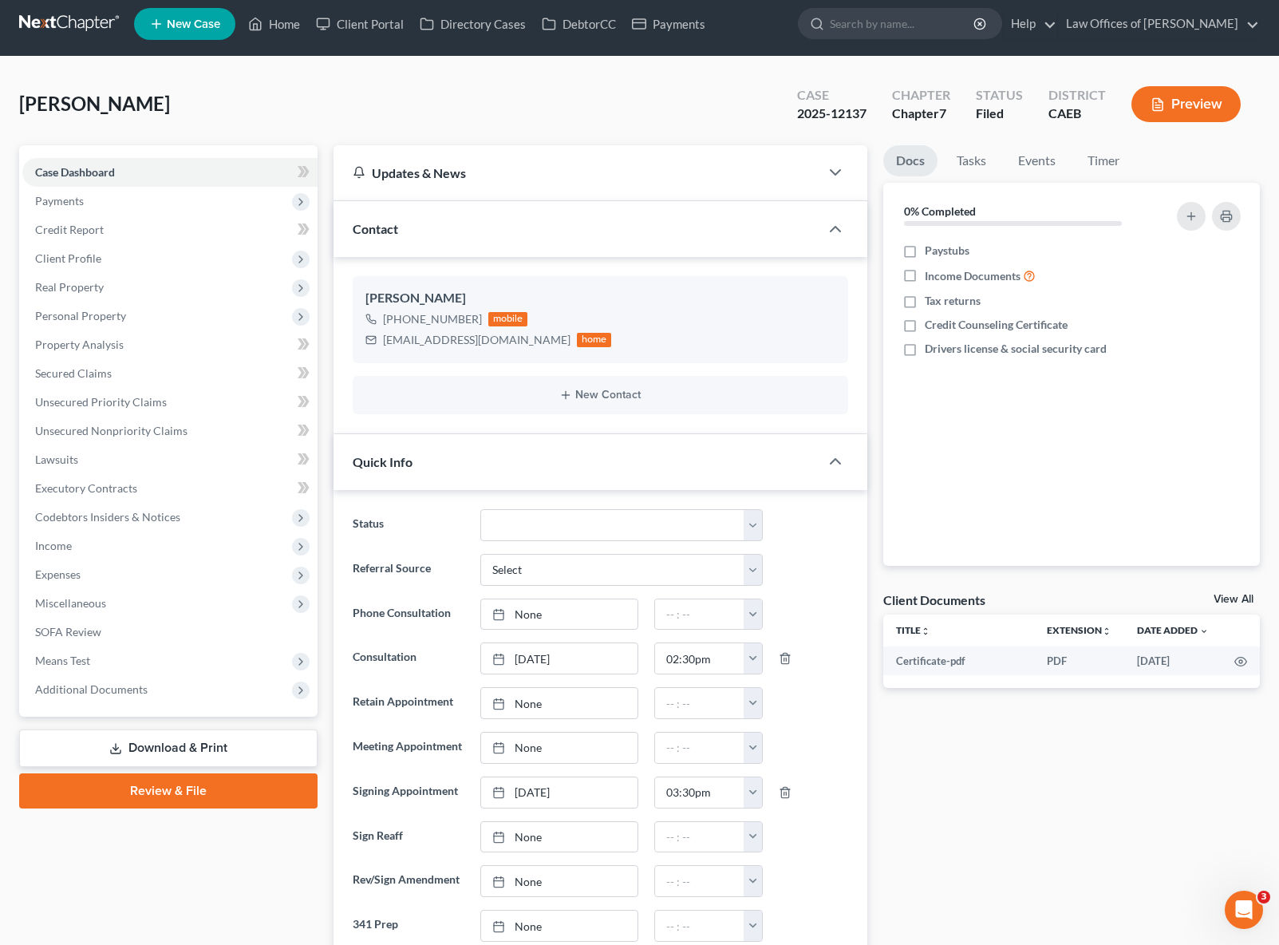
scroll to position [10, 0]
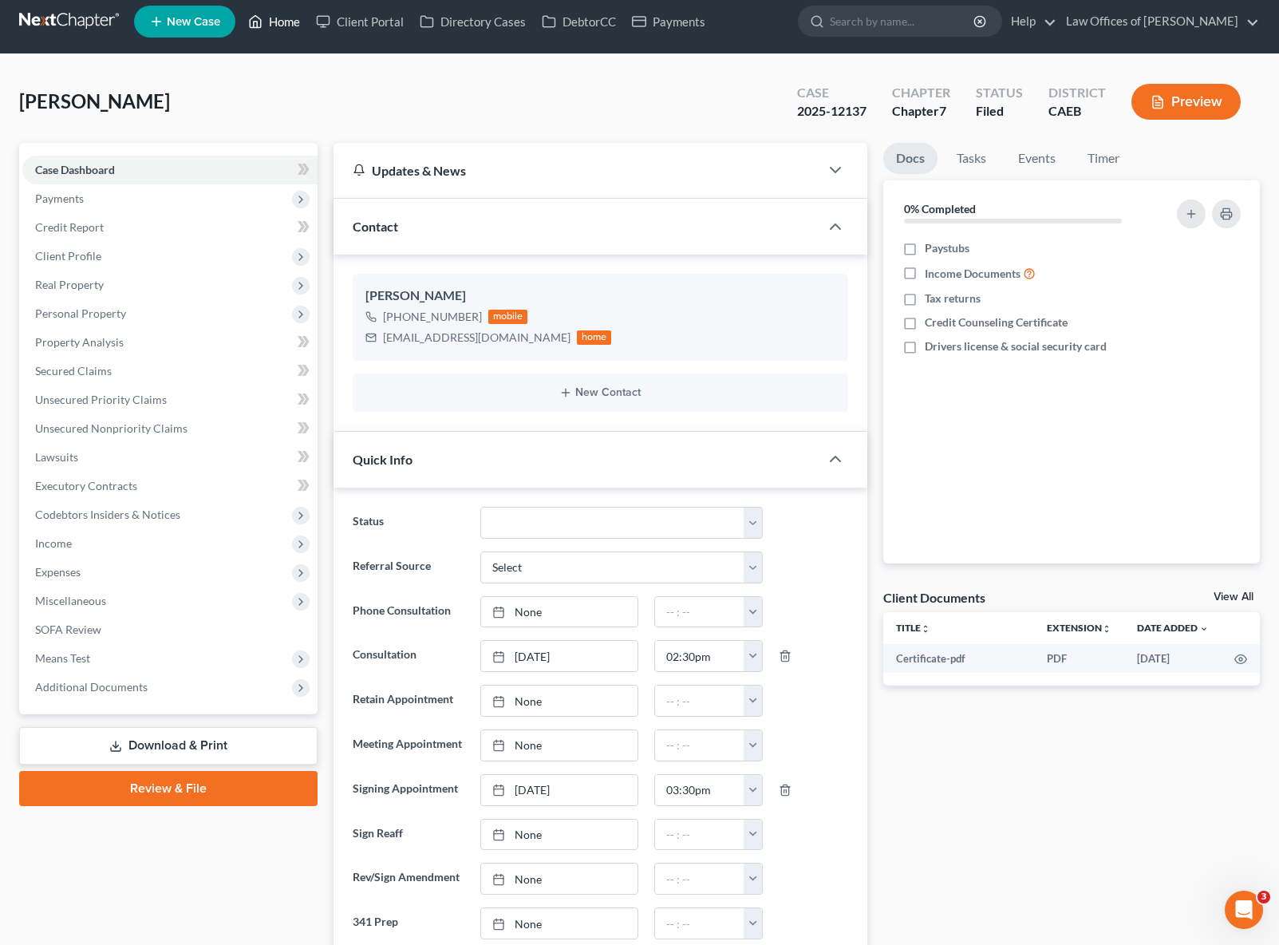
click at [289, 26] on link "Home" at bounding box center [274, 21] width 68 height 29
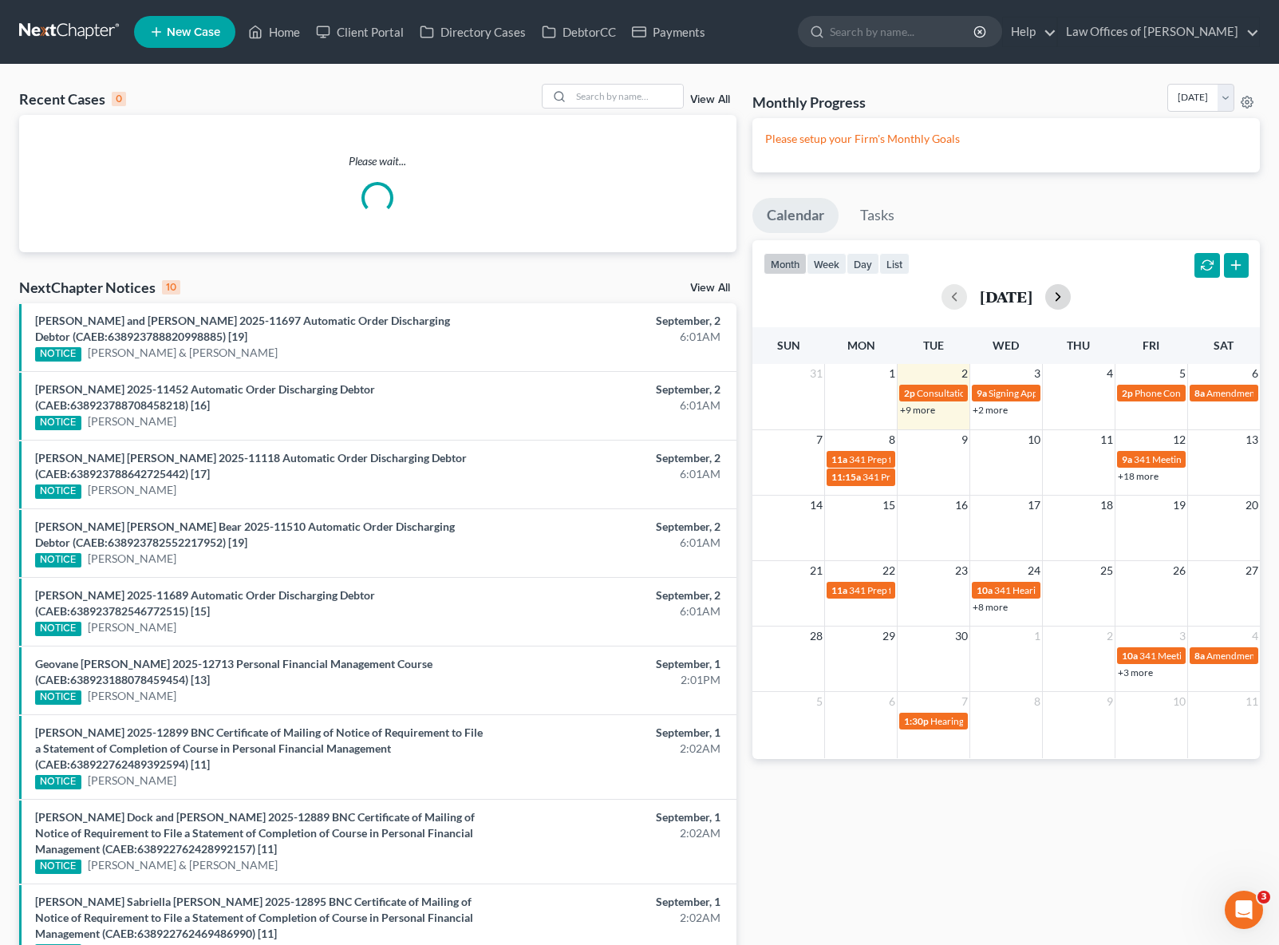
click at [1071, 301] on button "button" at bounding box center [1058, 297] width 26 height 26
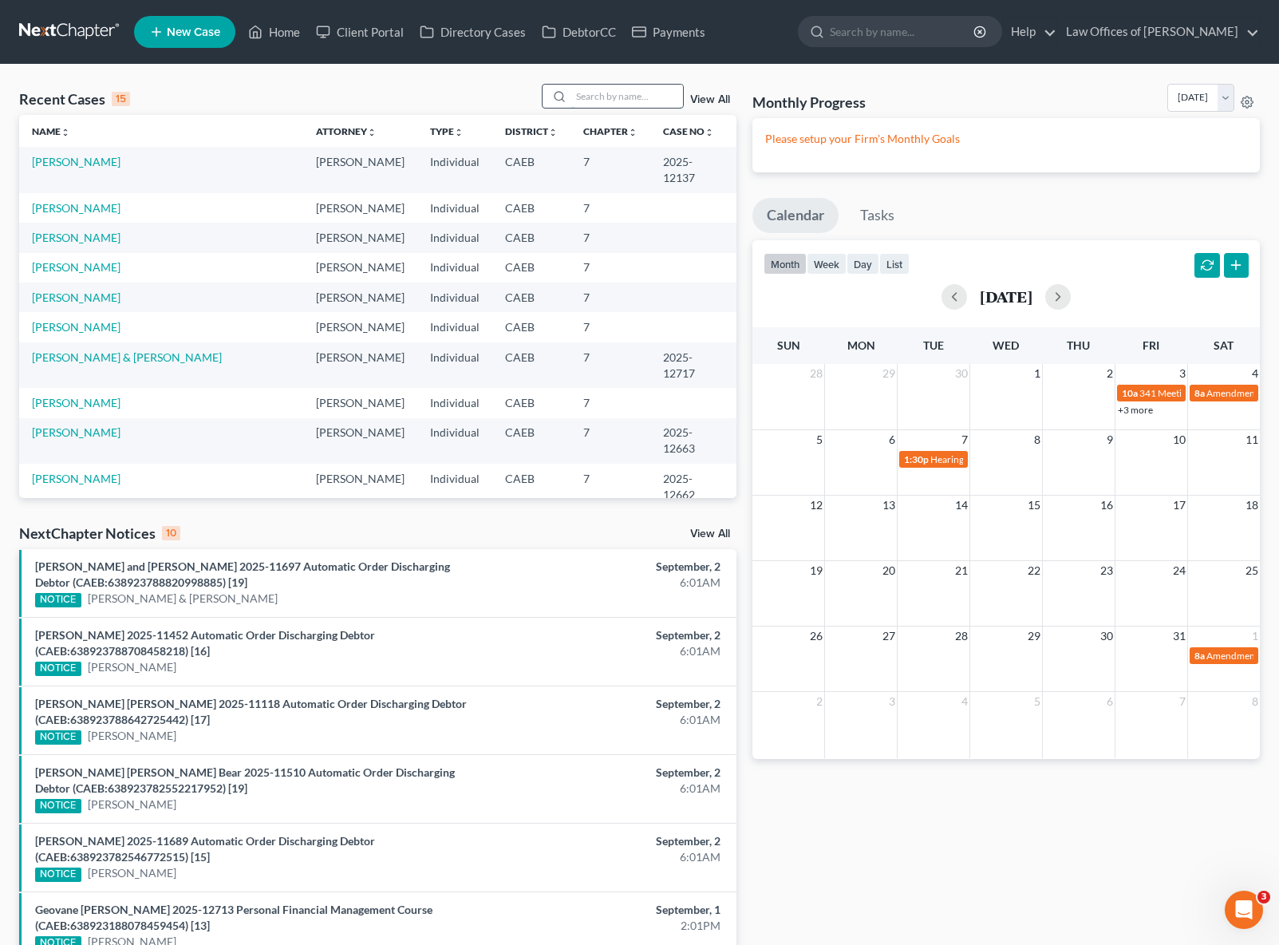
click at [616, 92] on input "search" at bounding box center [627, 96] width 112 height 23
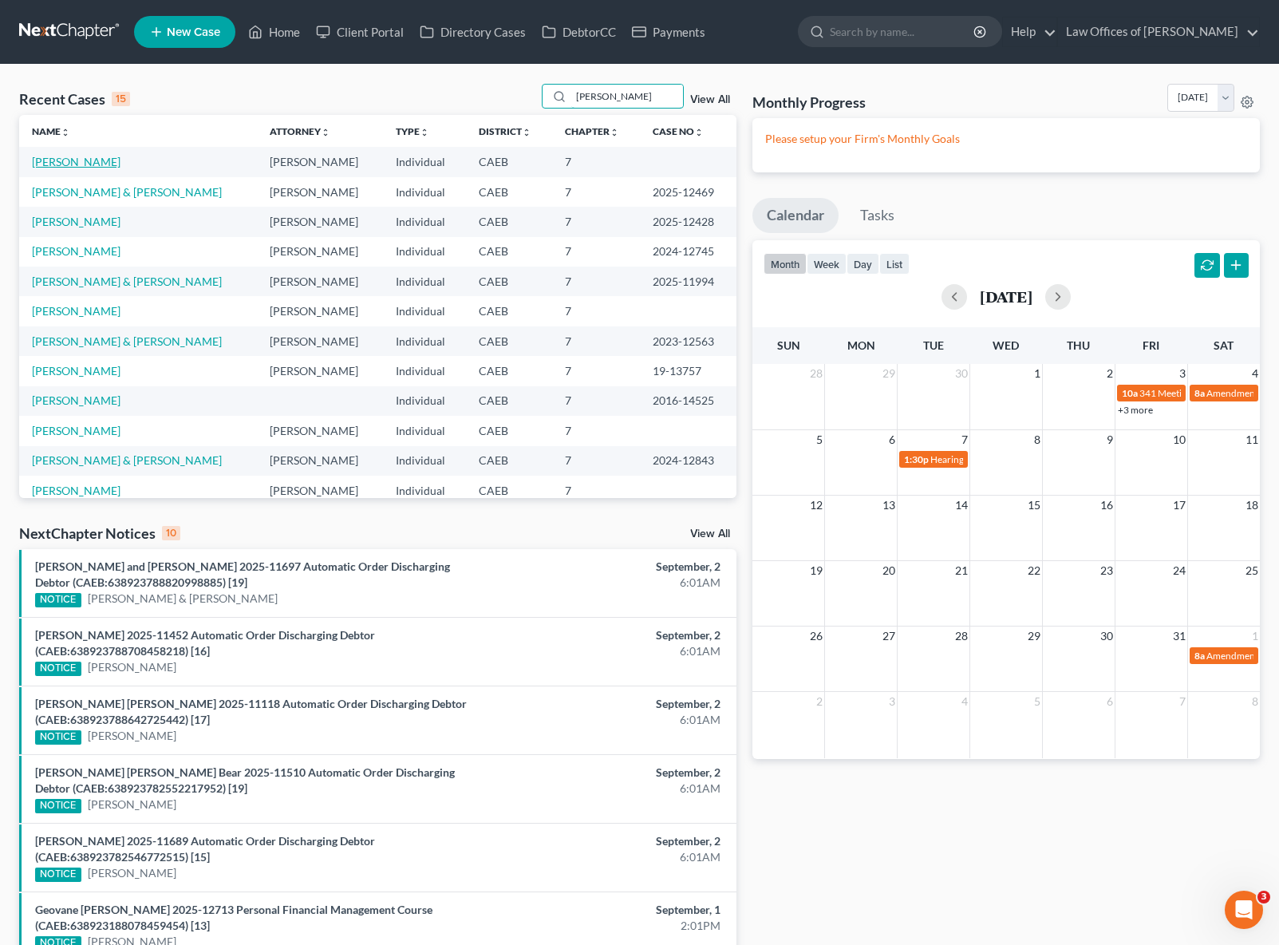
type input "Javier"
click at [39, 166] on link "[PERSON_NAME]" at bounding box center [76, 162] width 89 height 14
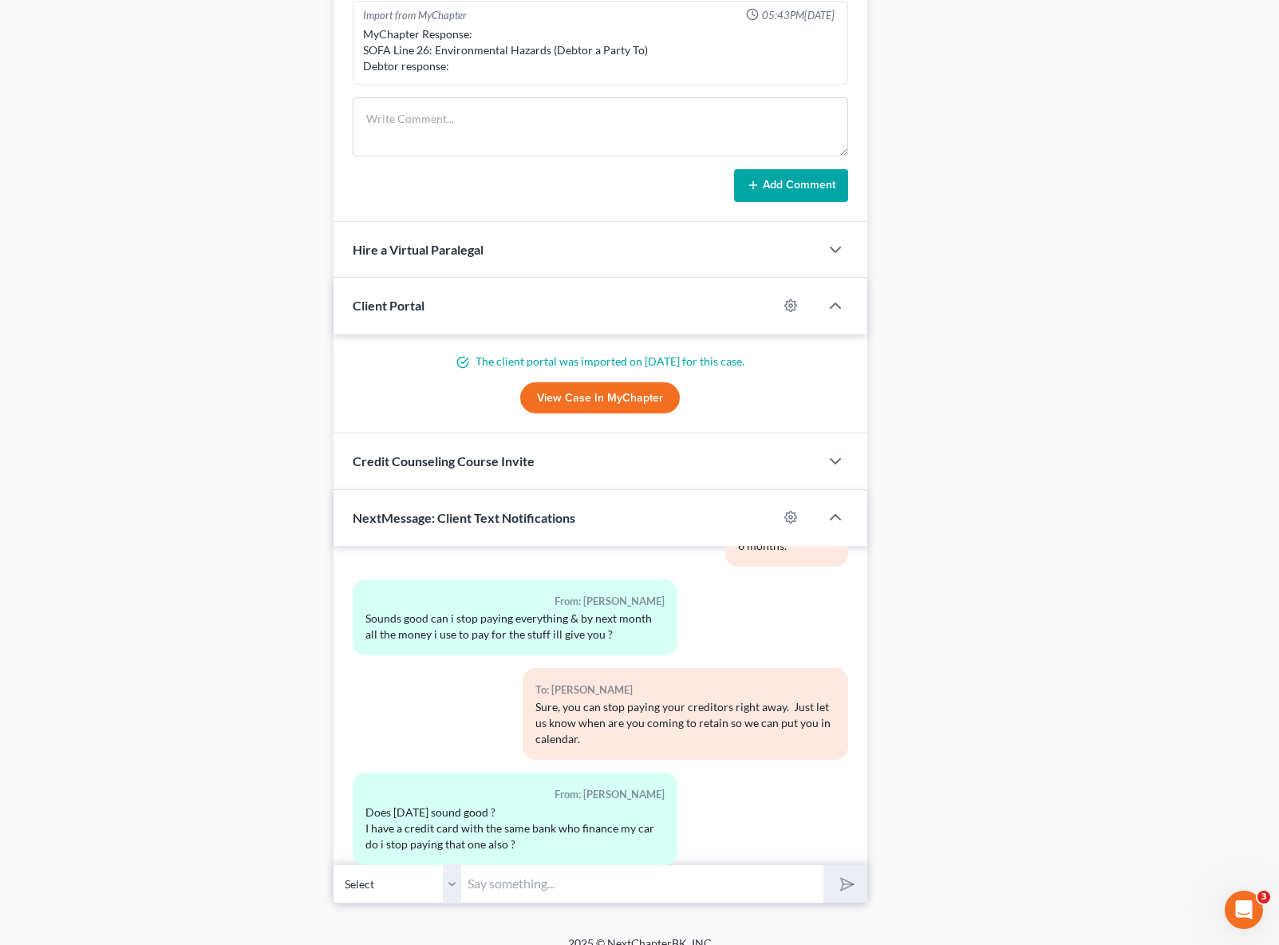
scroll to position [1325, 0]
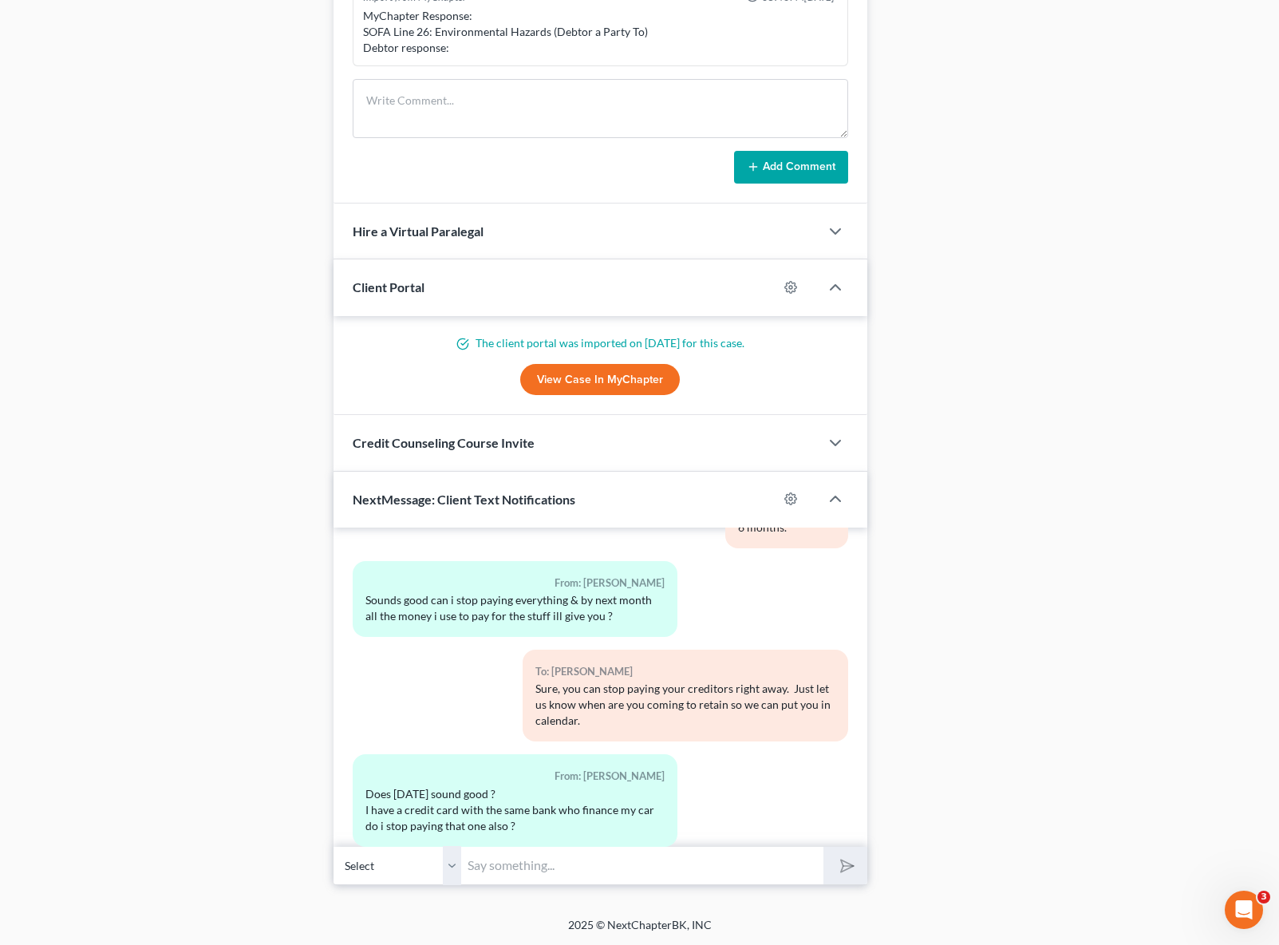
click at [511, 860] on input "text" at bounding box center [642, 865] width 362 height 39
type input "Yes, [DATE] sounds good, at what time ? and yes, you can stop the payment on th…"
click at [823, 847] on button "submit" at bounding box center [845, 866] width 44 height 38
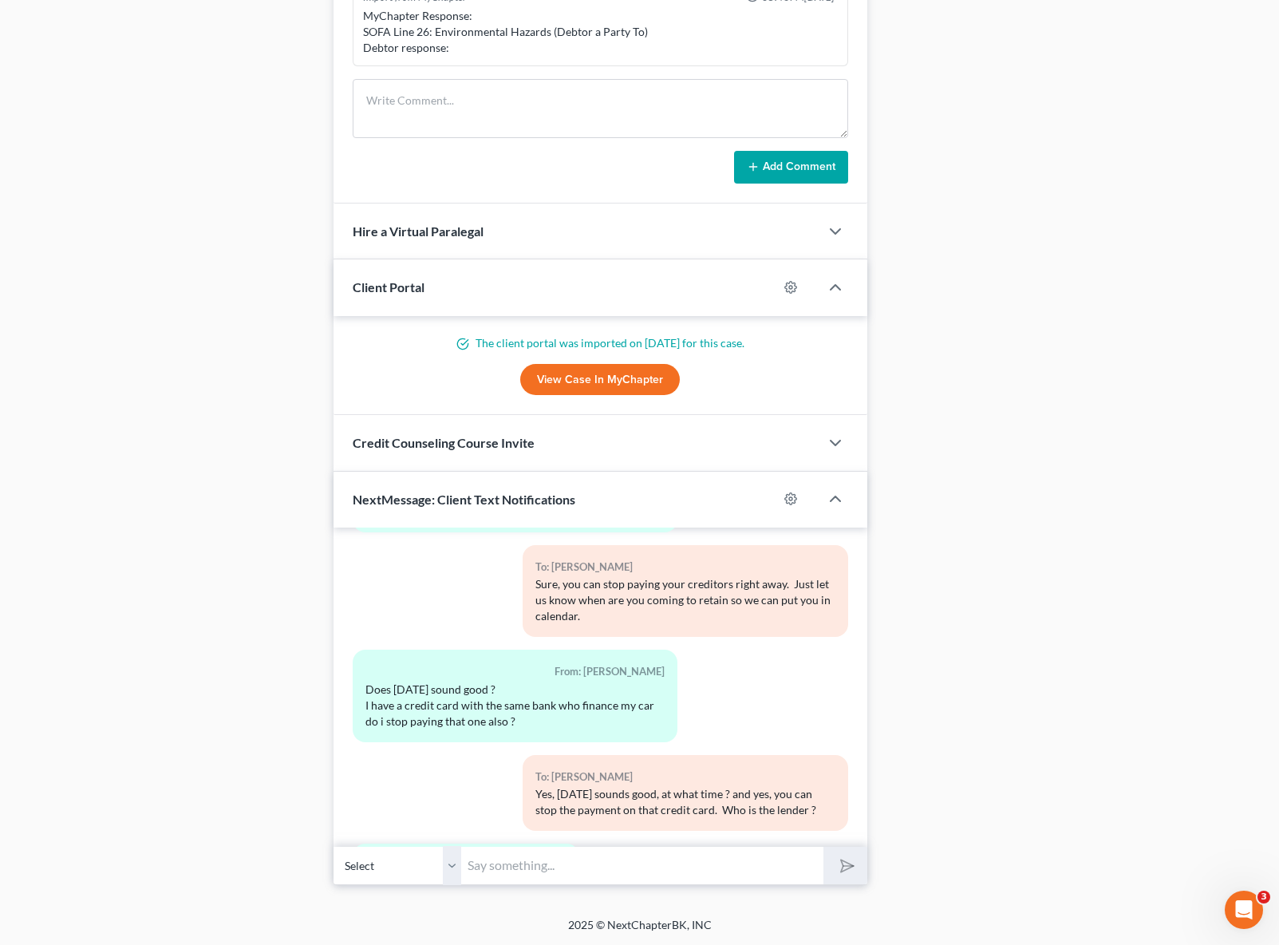
scroll to position [2630, 0]
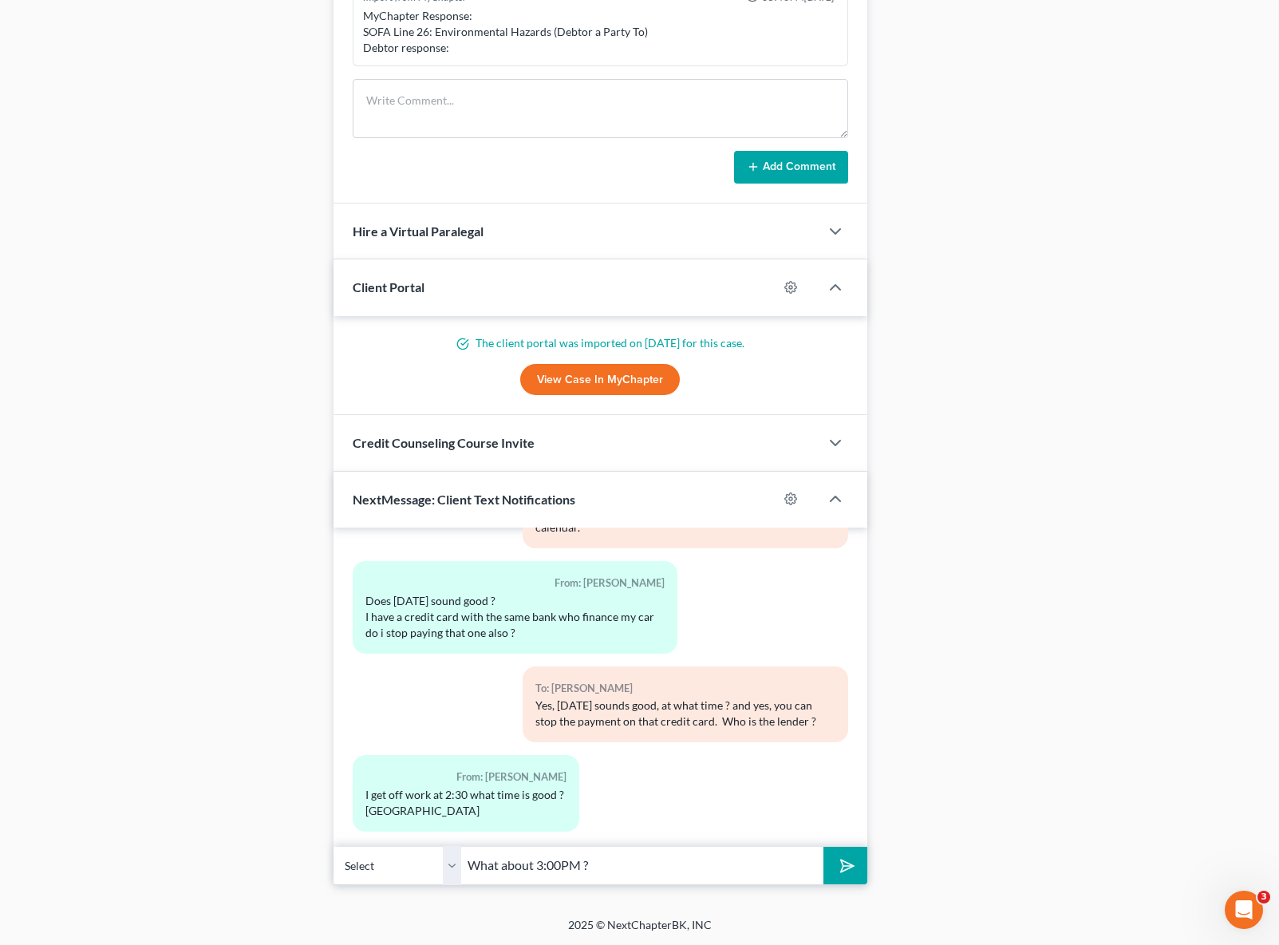
type input "What about 3:00PM ?"
click at [823, 847] on button "submit" at bounding box center [845, 866] width 44 height 38
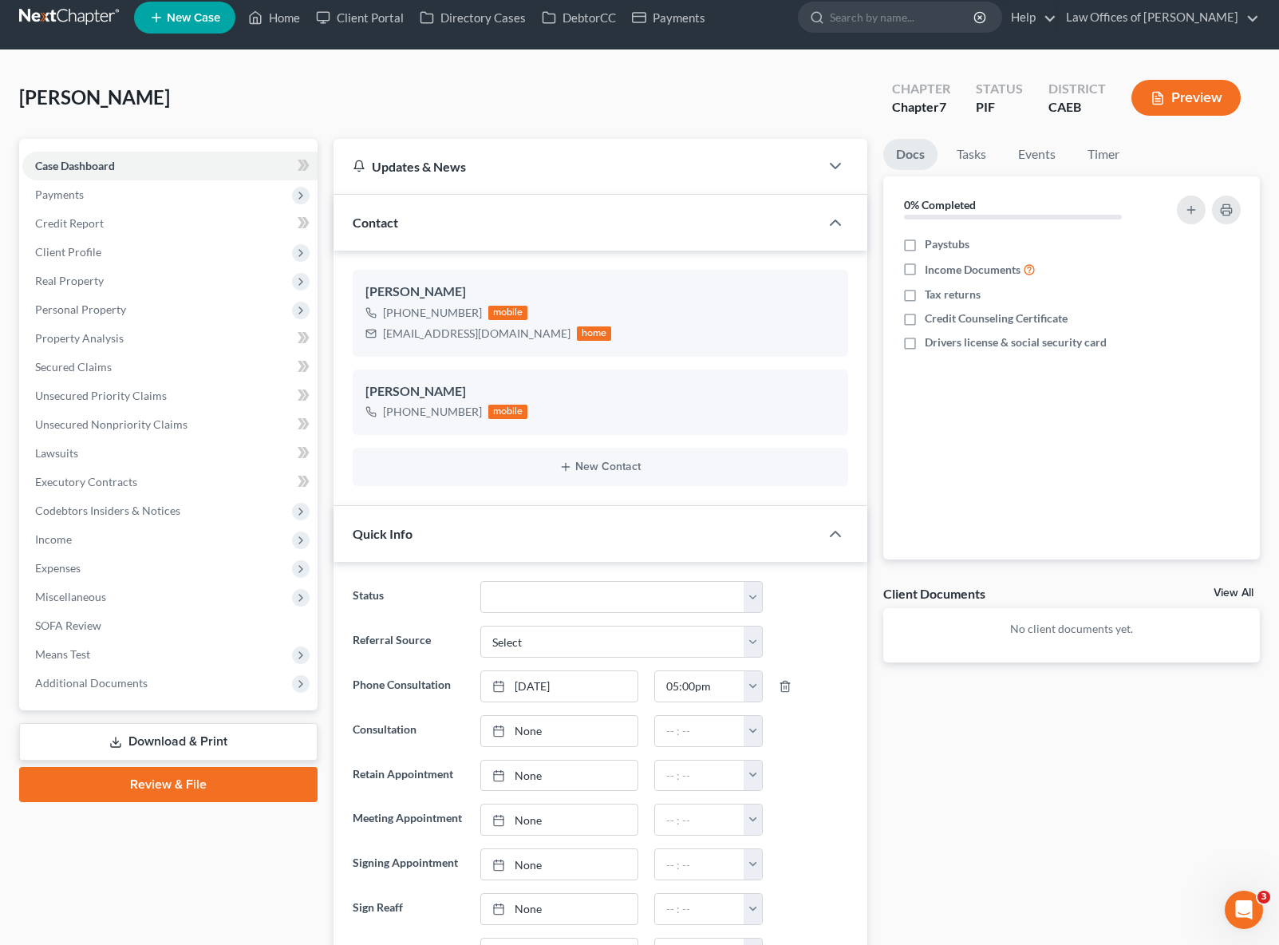
scroll to position [0, 0]
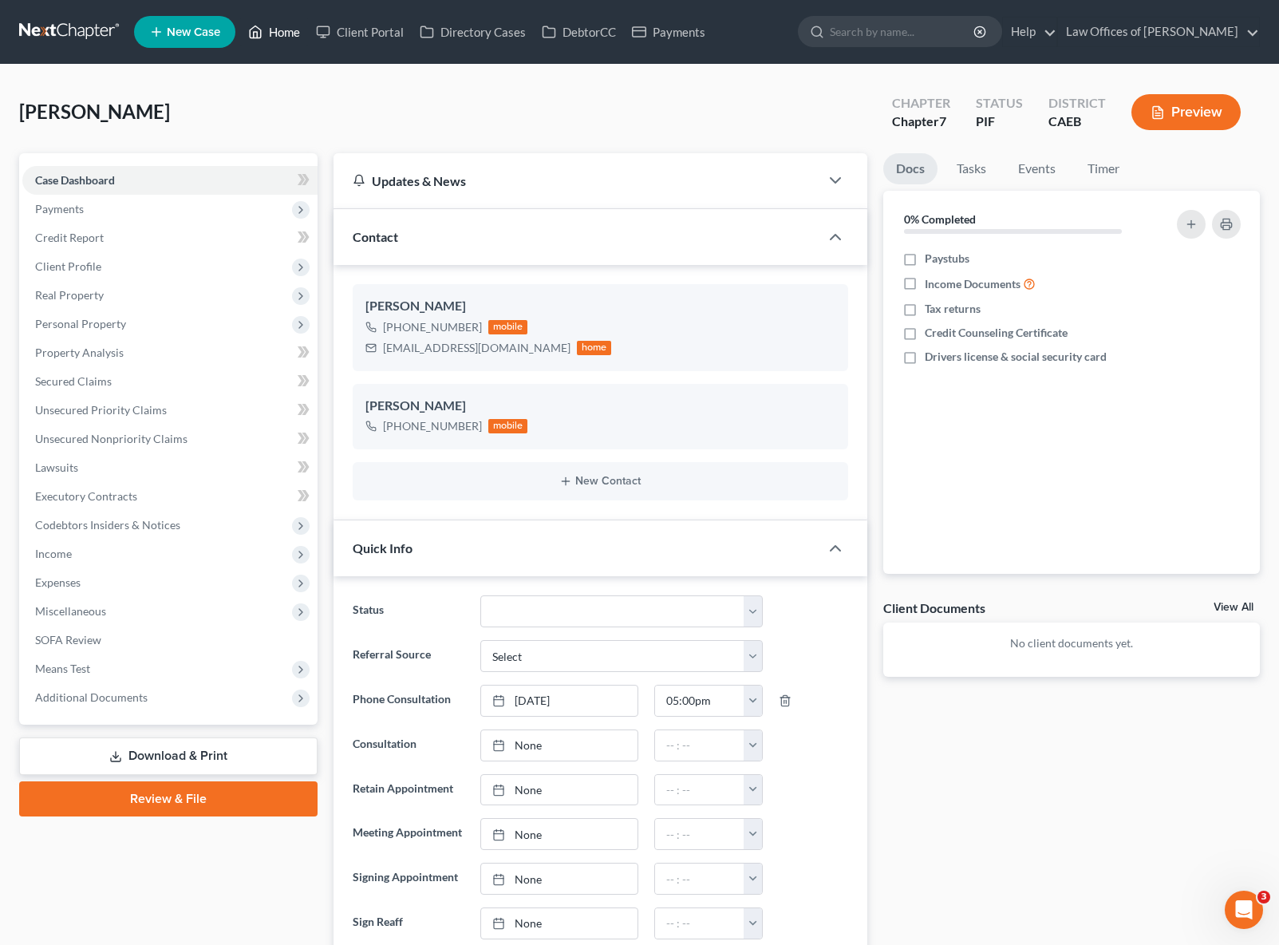
click at [287, 38] on link "Home" at bounding box center [274, 32] width 68 height 29
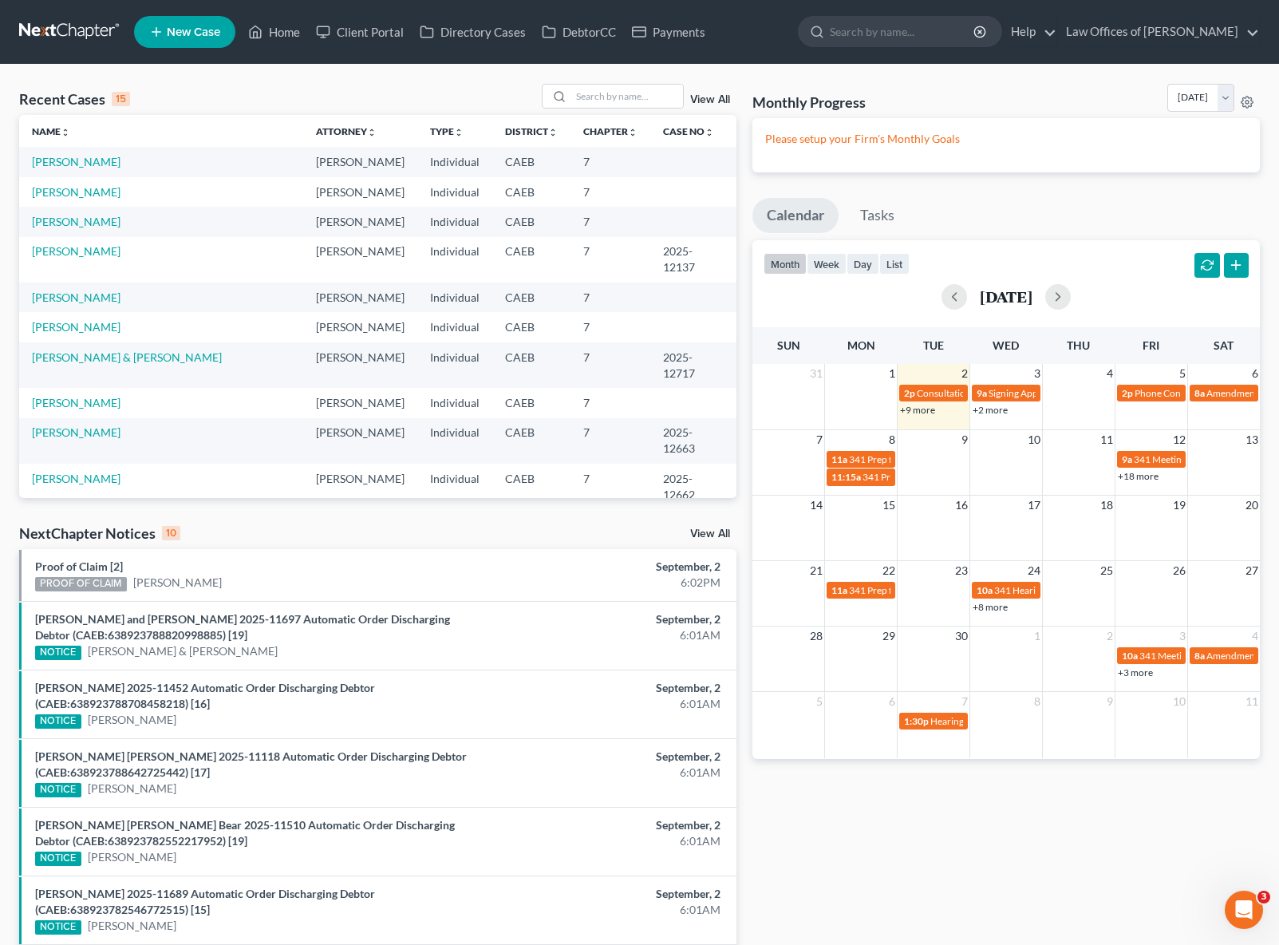
click at [1136, 476] on link "+18 more" at bounding box center [1138, 476] width 41 height 12
click at [855, 480] on span "11:15a" at bounding box center [846, 477] width 30 height 12
select select "Days"
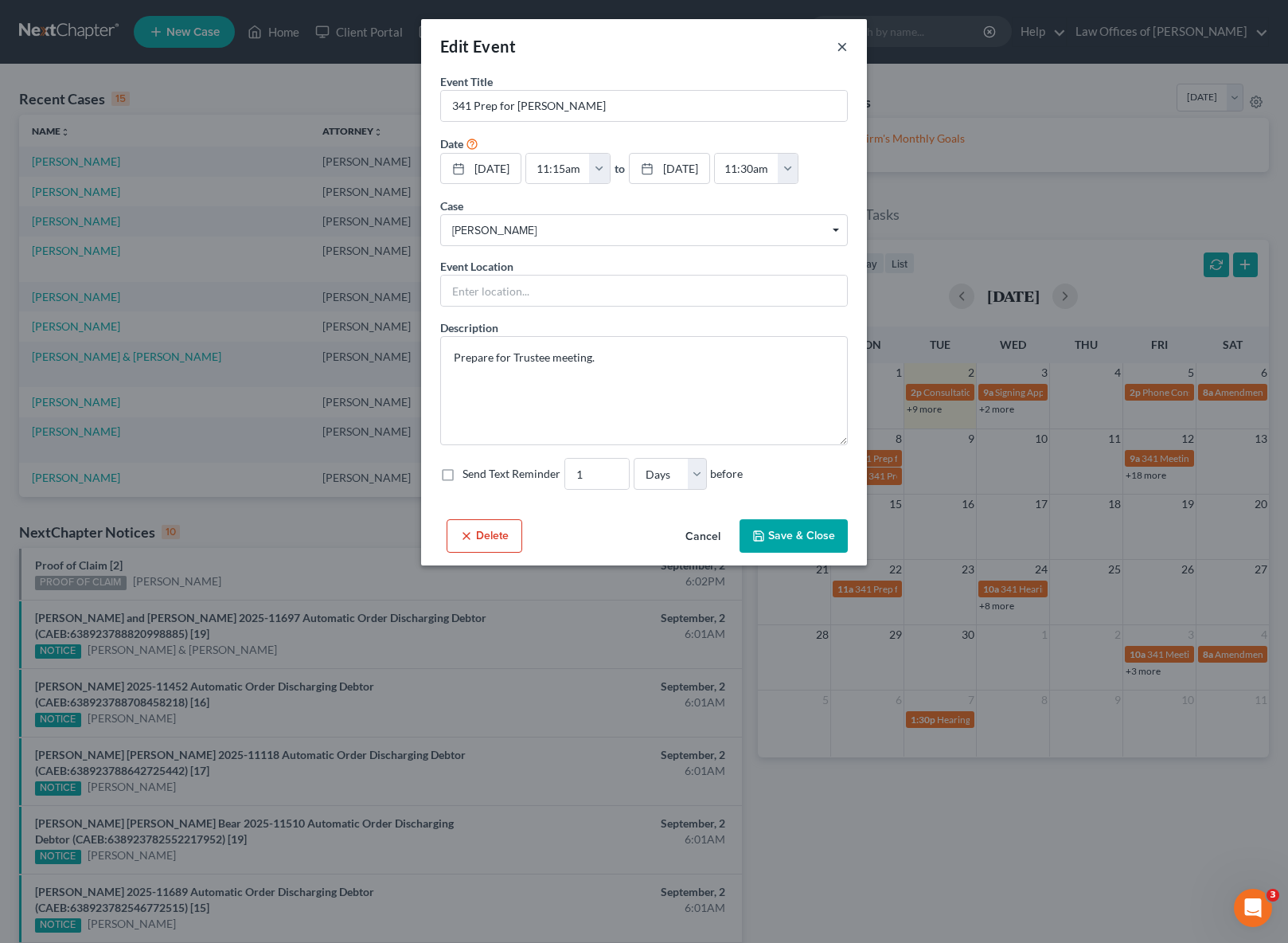
click at [840, 45] on button "×" at bounding box center [842, 46] width 11 height 19
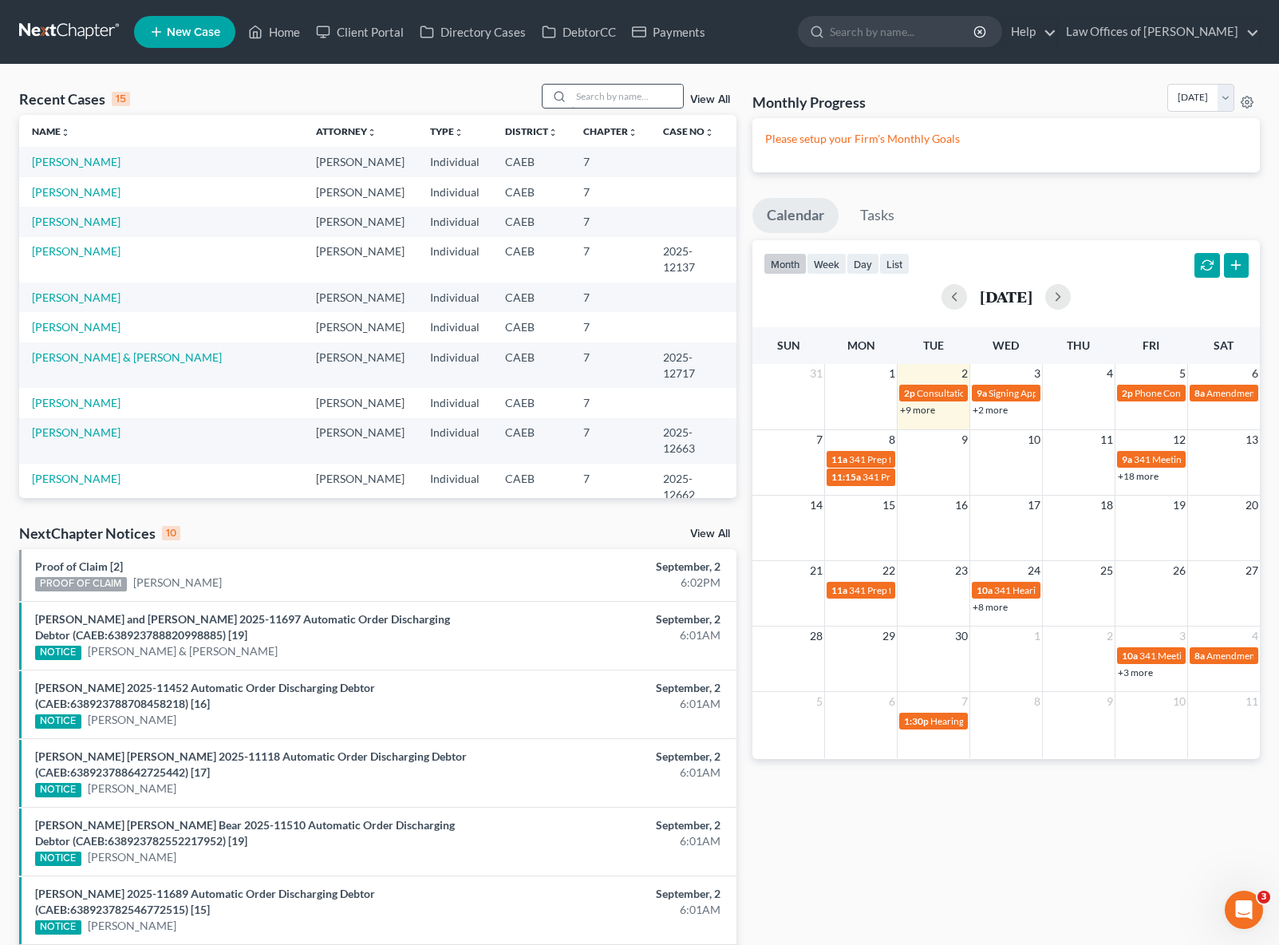
click at [600, 93] on input "search" at bounding box center [627, 96] width 112 height 23
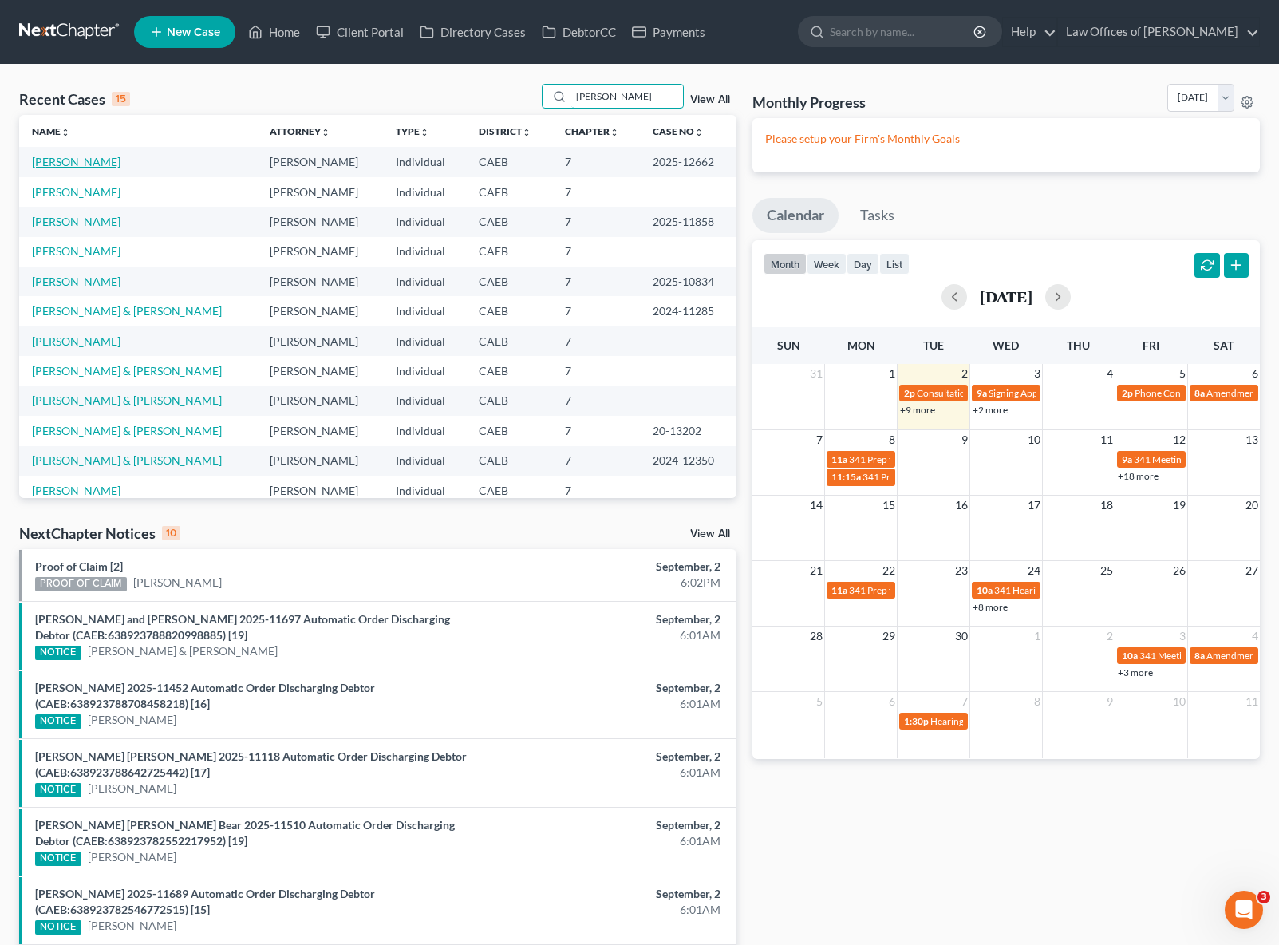
type input "James"
click at [87, 161] on link "[PERSON_NAME]" at bounding box center [76, 162] width 89 height 14
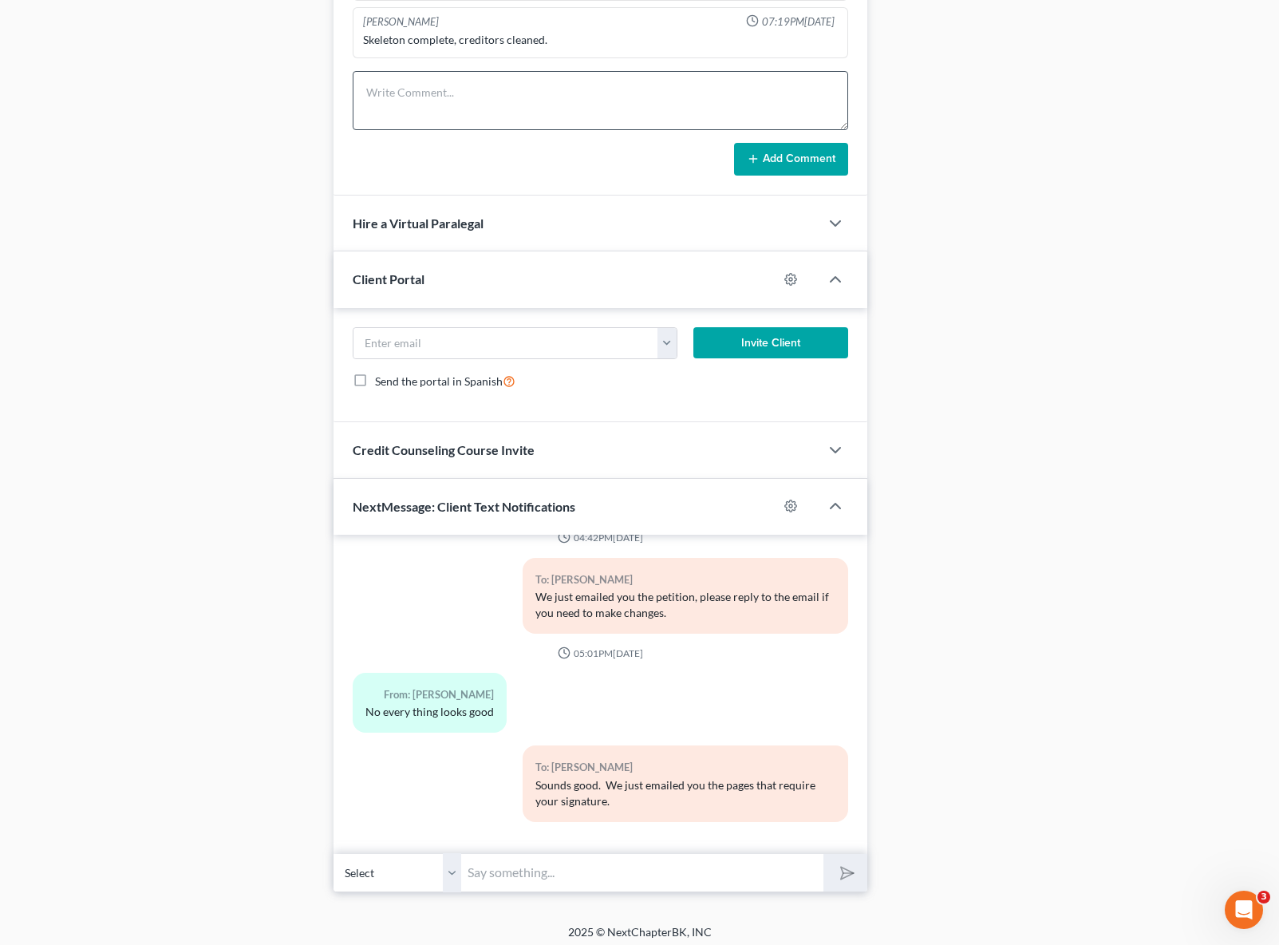
scroll to position [1341, 0]
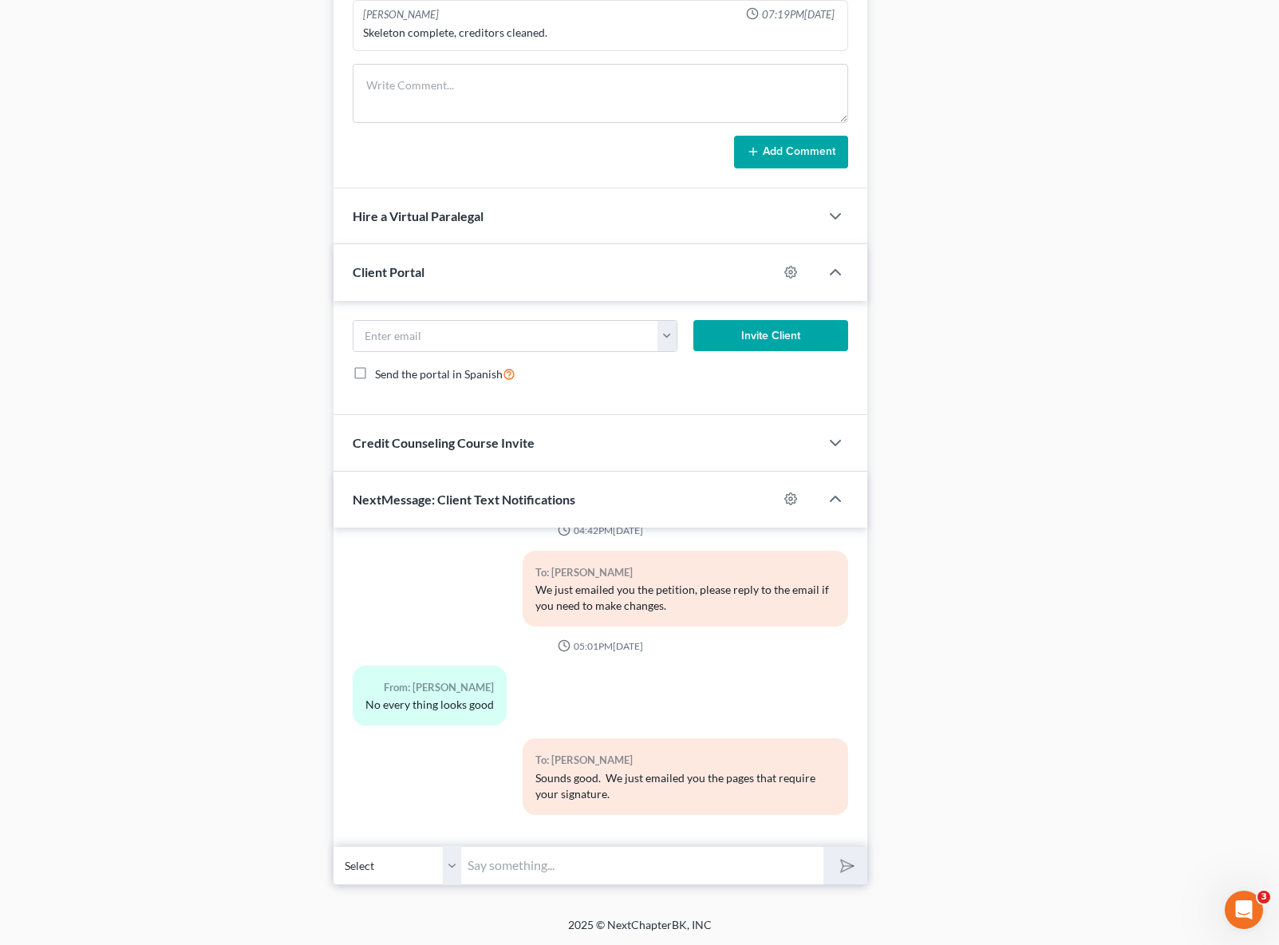
click at [573, 851] on input "text" at bounding box center [642, 865] width 362 height 39
type input "Hi, James. We just emailed the instructions for your upcoming interview with th…"
click at [823, 847] on button "submit" at bounding box center [845, 866] width 44 height 38
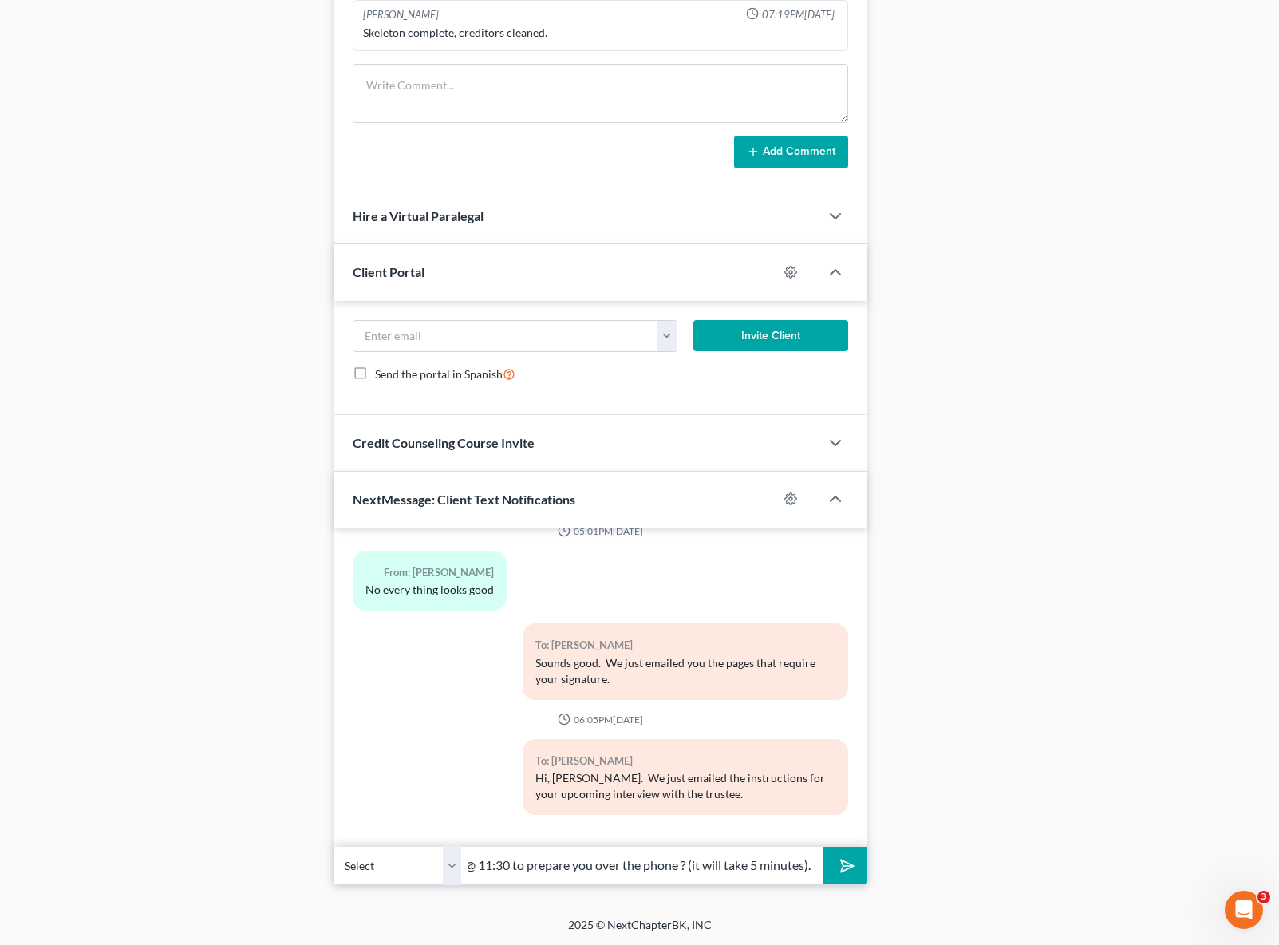
scroll to position [0, 169]
type input "Are you available on the 8th. @ 11:30 to prepare you over the phone ? (it will …"
click at [823, 847] on button "submit" at bounding box center [845, 866] width 44 height 38
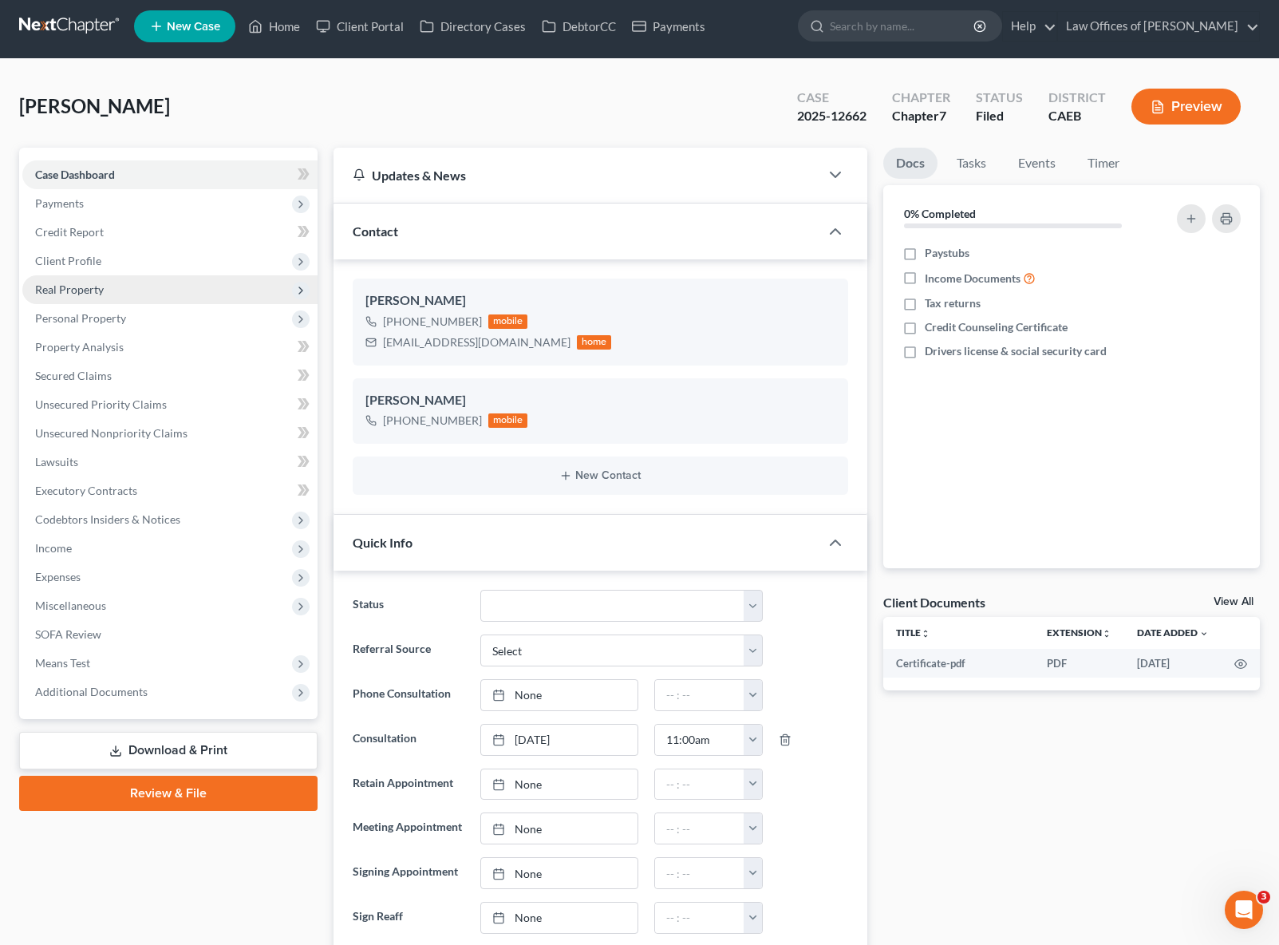
scroll to position [0, 0]
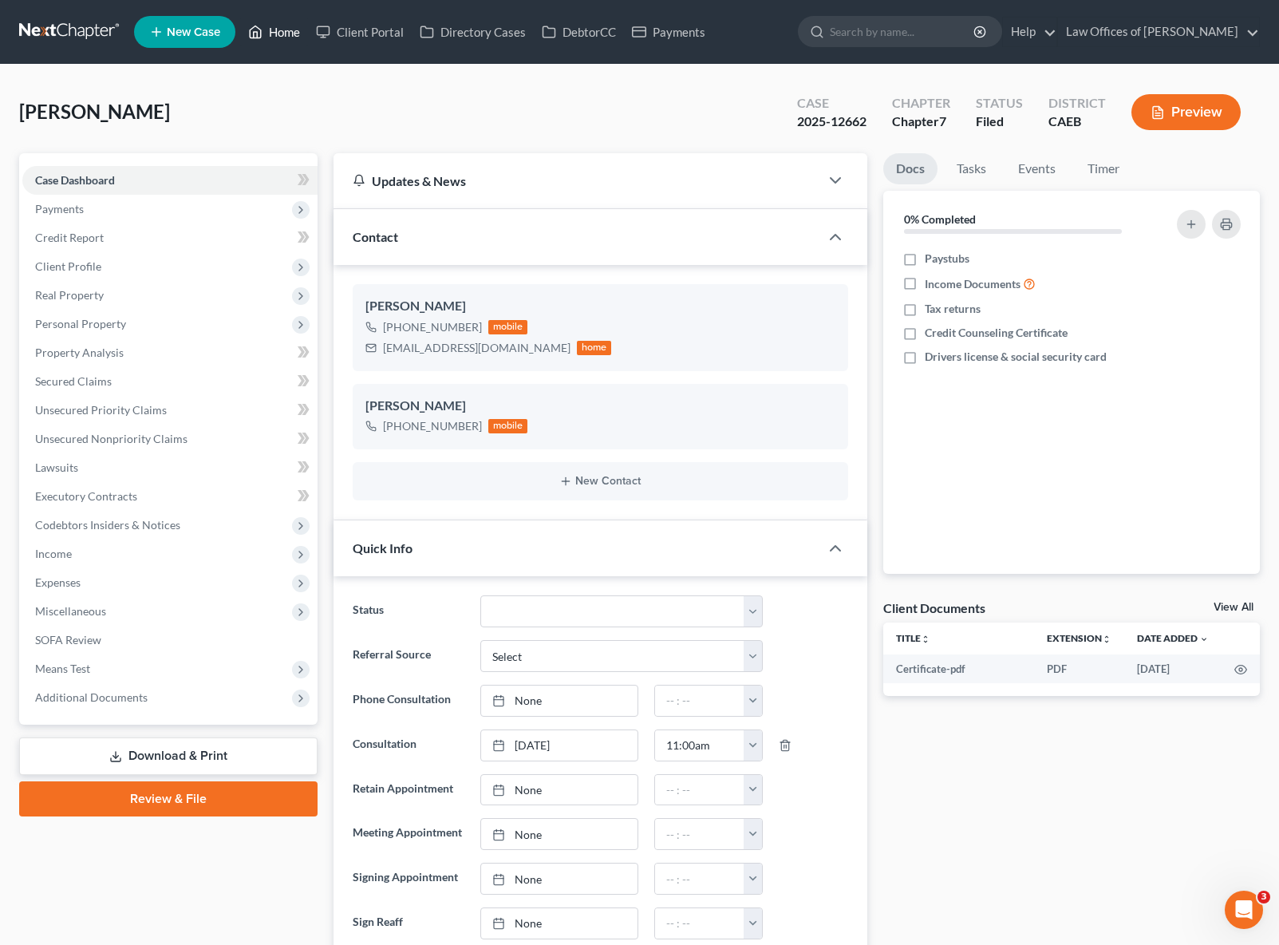
click at [294, 28] on link "Home" at bounding box center [274, 32] width 68 height 29
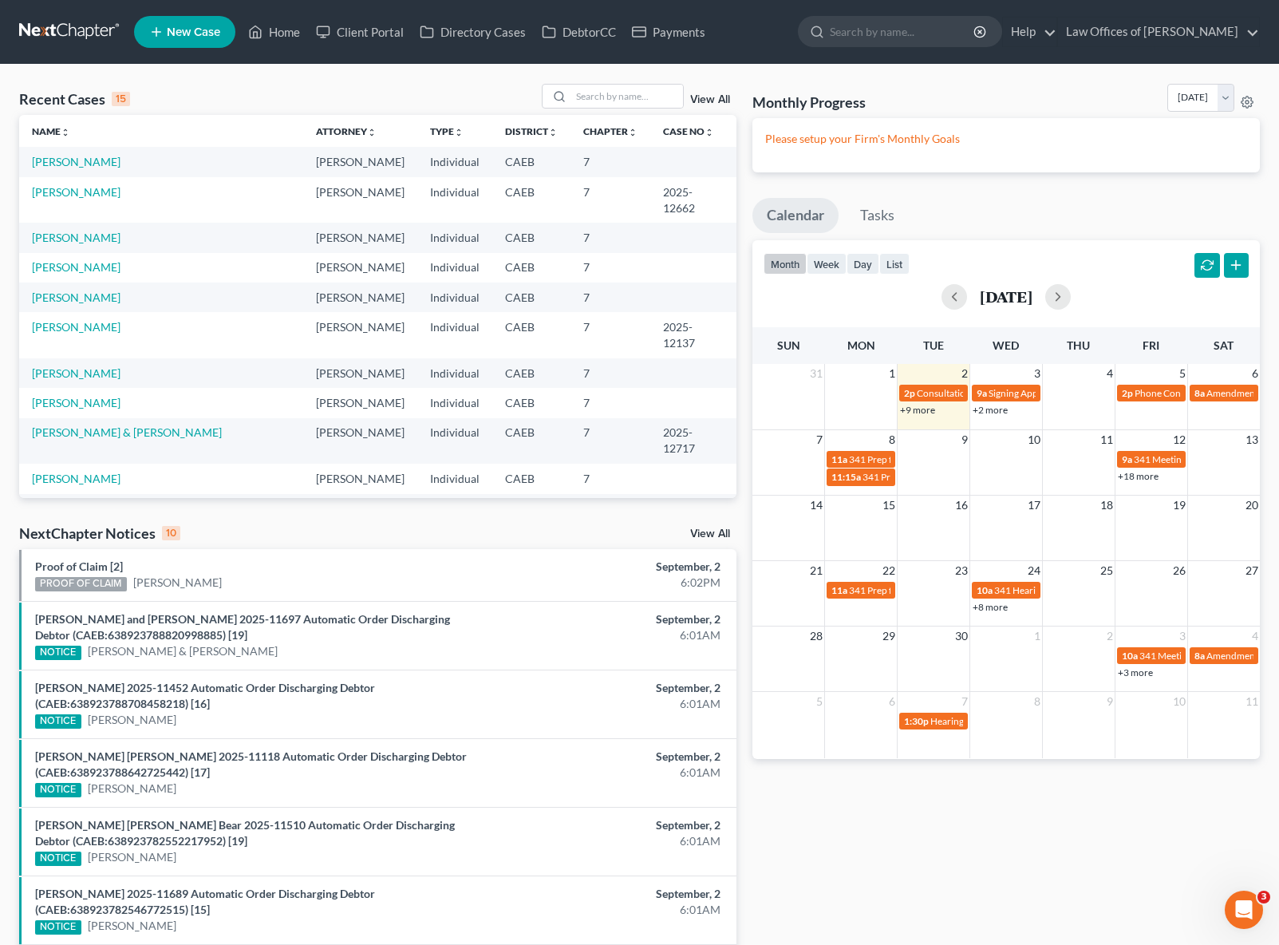
click at [913, 409] on link "+9 more" at bounding box center [917, 410] width 35 height 12
click at [619, 100] on input "search" at bounding box center [627, 96] width 112 height 23
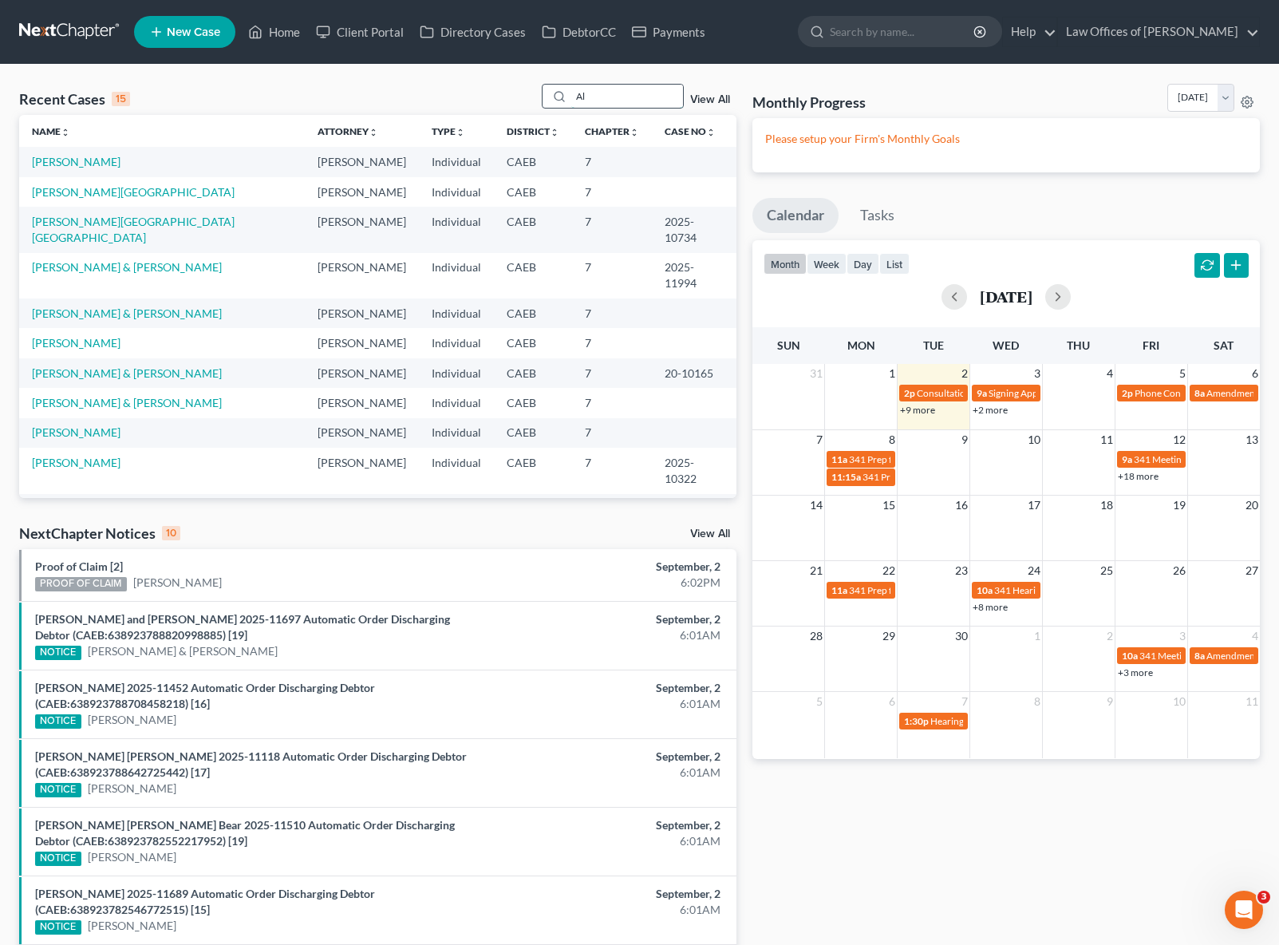
type input "A"
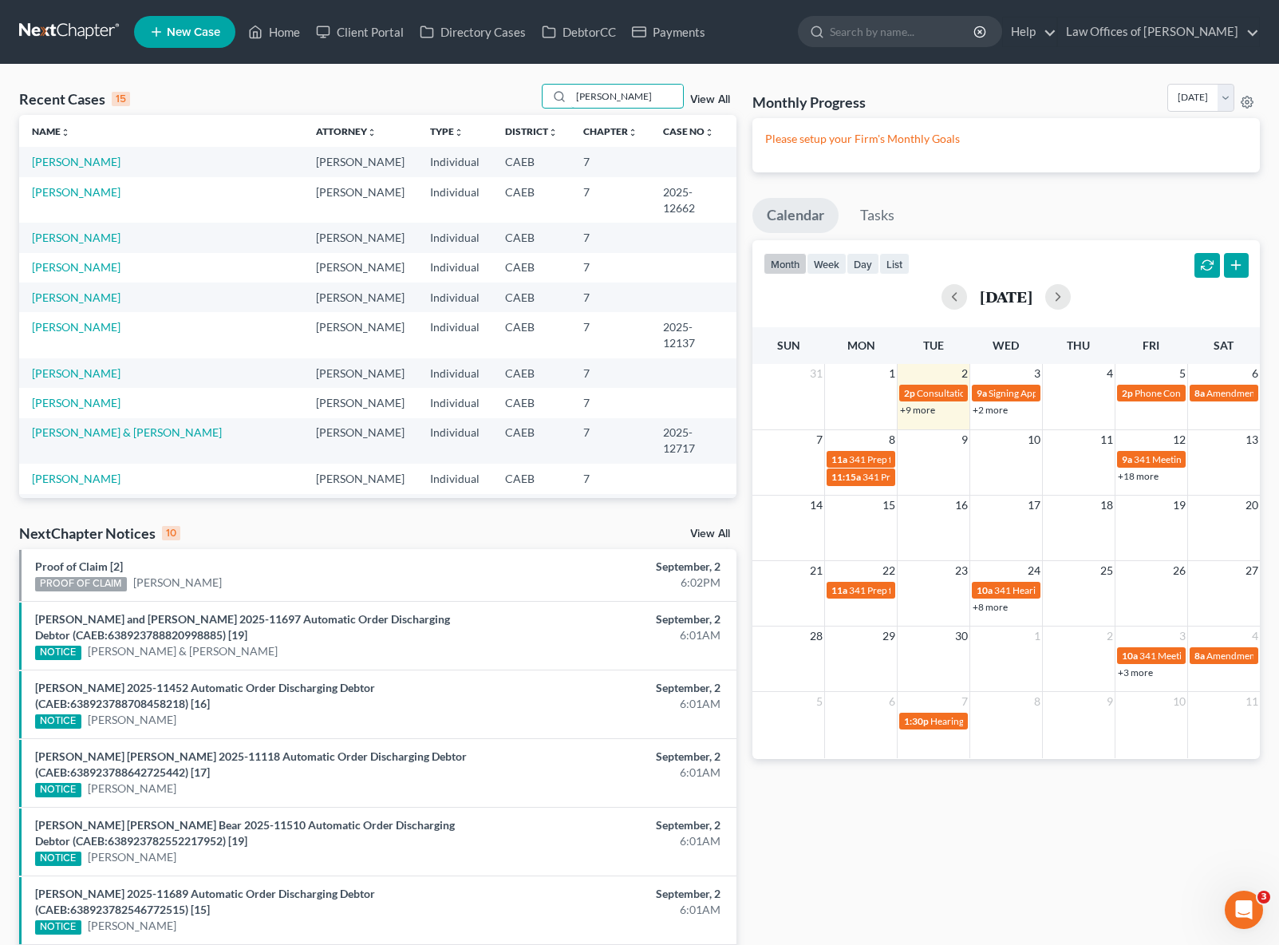
type input "[PERSON_NAME]"
click at [50, 189] on link "[PERSON_NAME]" at bounding box center [76, 192] width 89 height 14
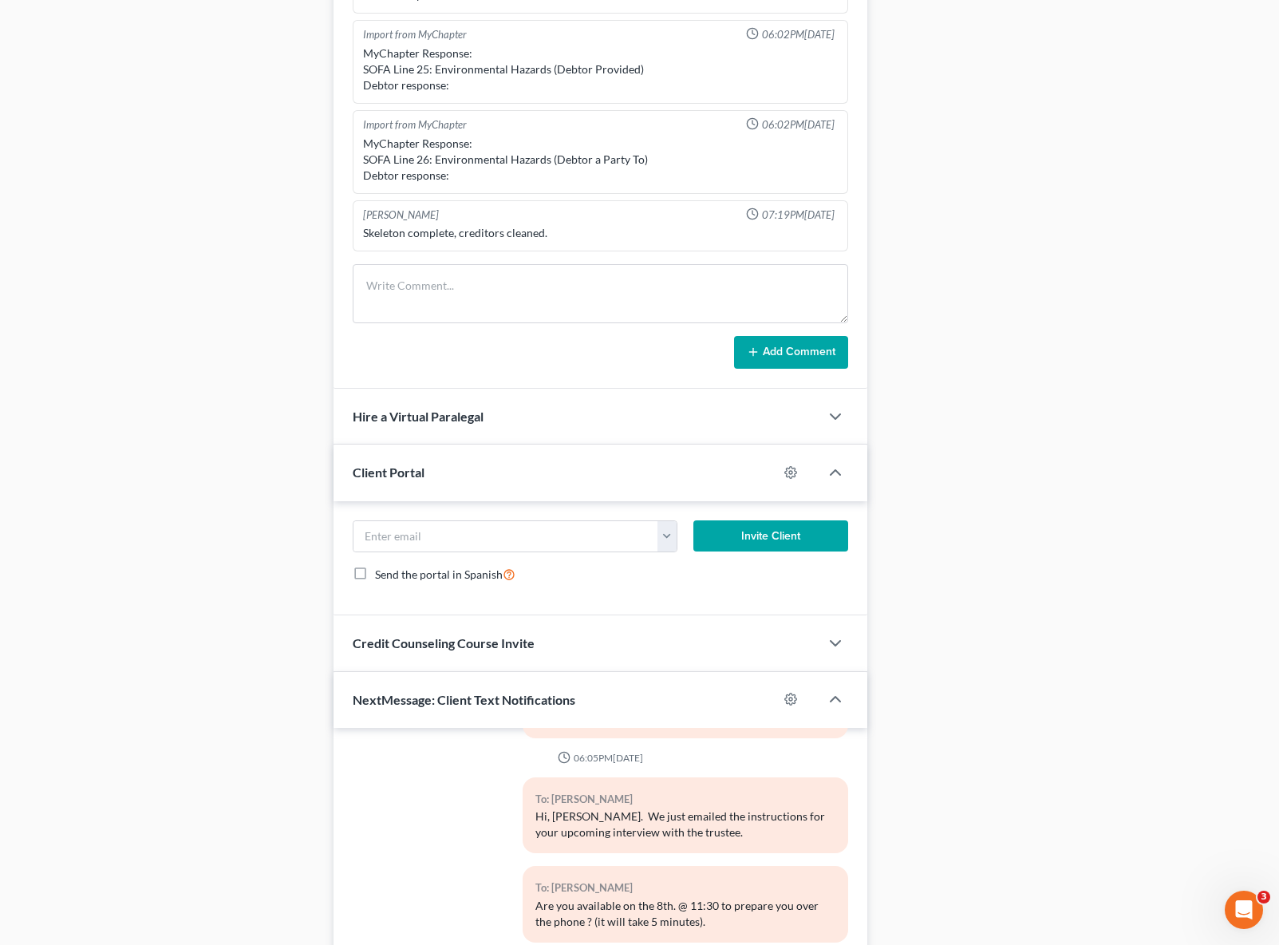
scroll to position [1341, 0]
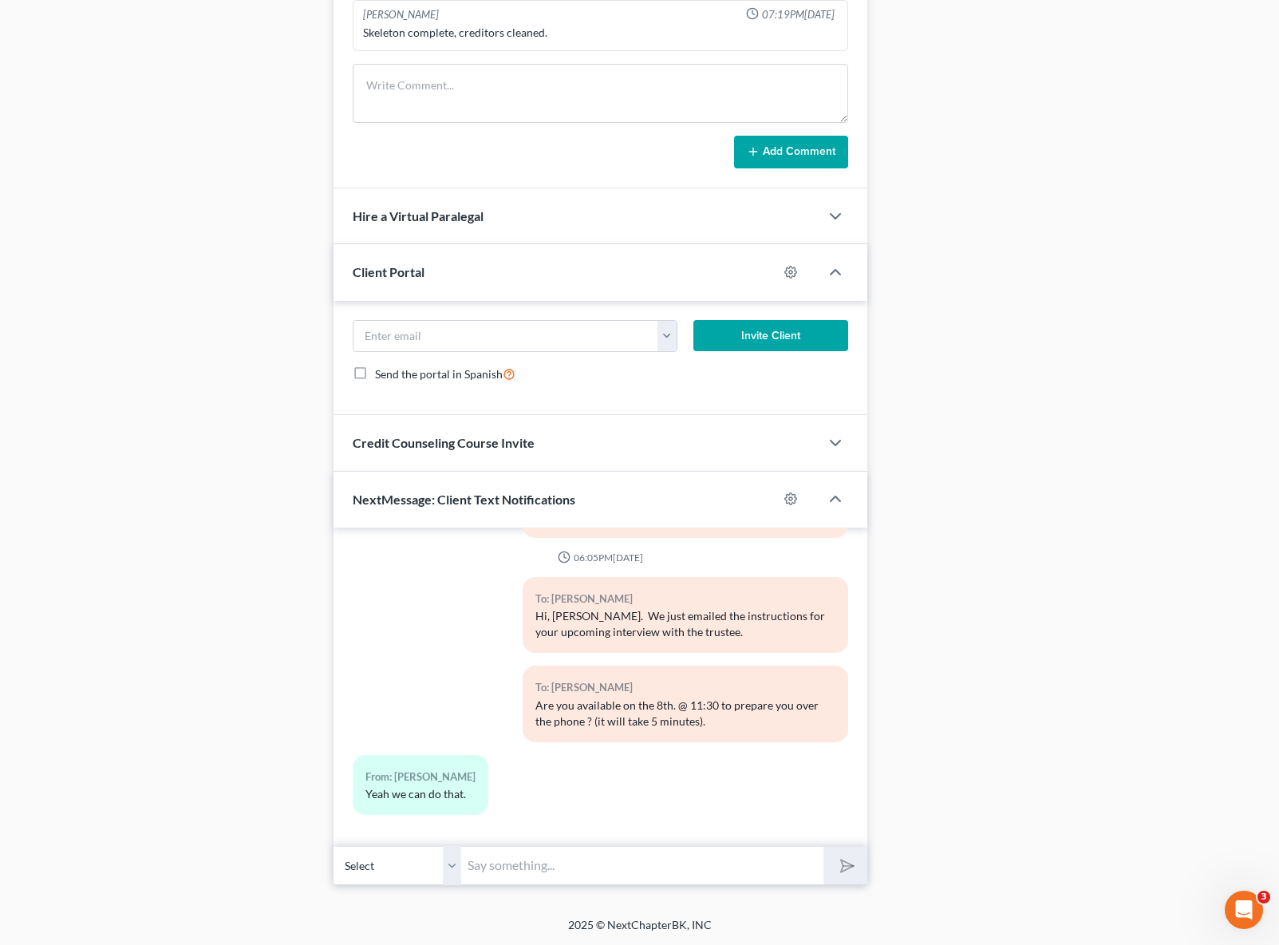
click at [547, 859] on input "text" at bounding box center [642, 865] width 362 height 39
type input "Sounds good, we will call you then."
click at [823, 847] on button "submit" at bounding box center [845, 866] width 44 height 38
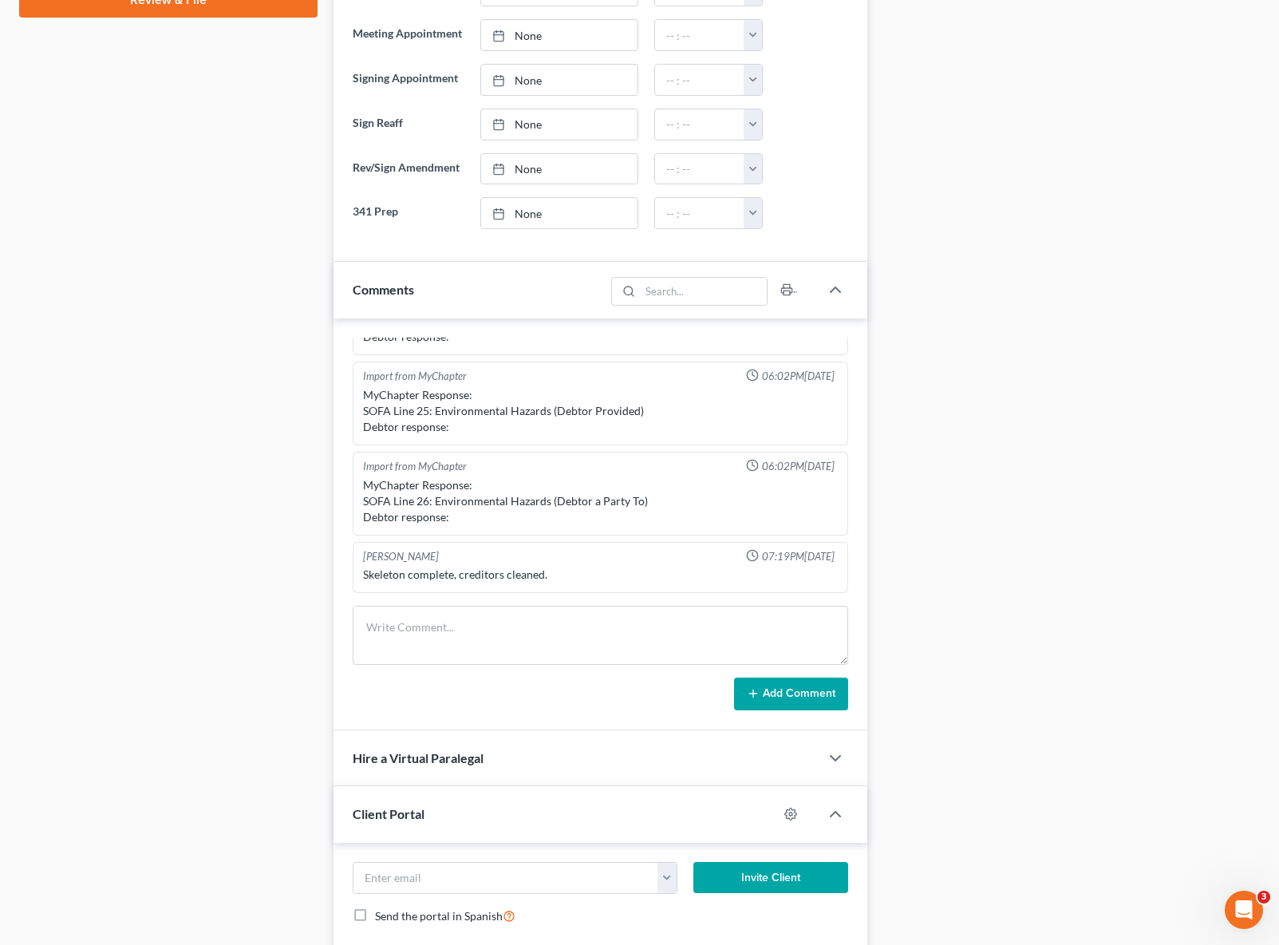
scroll to position [609, 0]
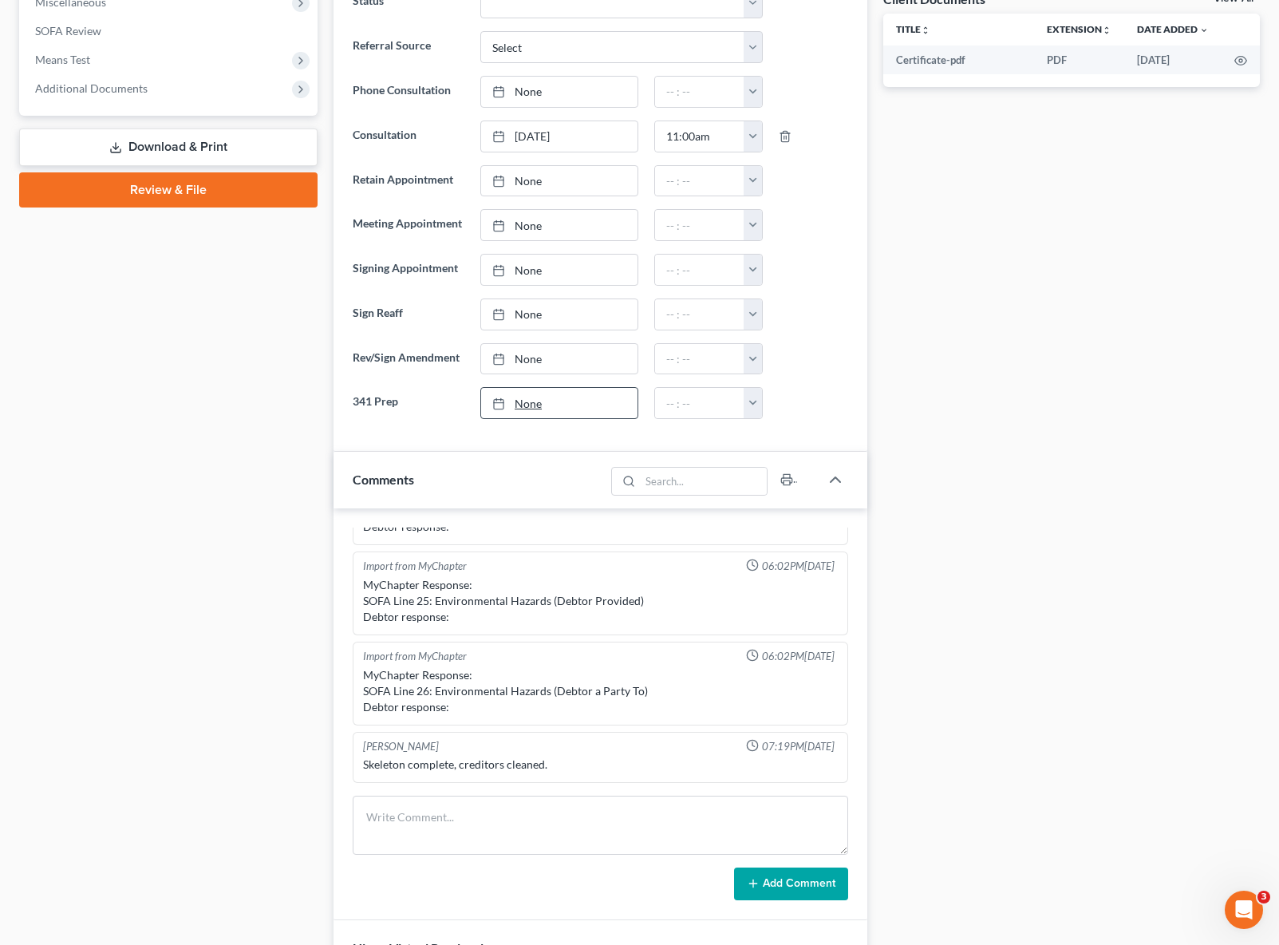
type input "[DATE]"
click at [529, 397] on link "None" at bounding box center [559, 403] width 156 height 30
click at [754, 401] on button "button" at bounding box center [753, 403] width 18 height 30
click at [792, 497] on link "11:30am" at bounding box center [788, 498] width 89 height 27
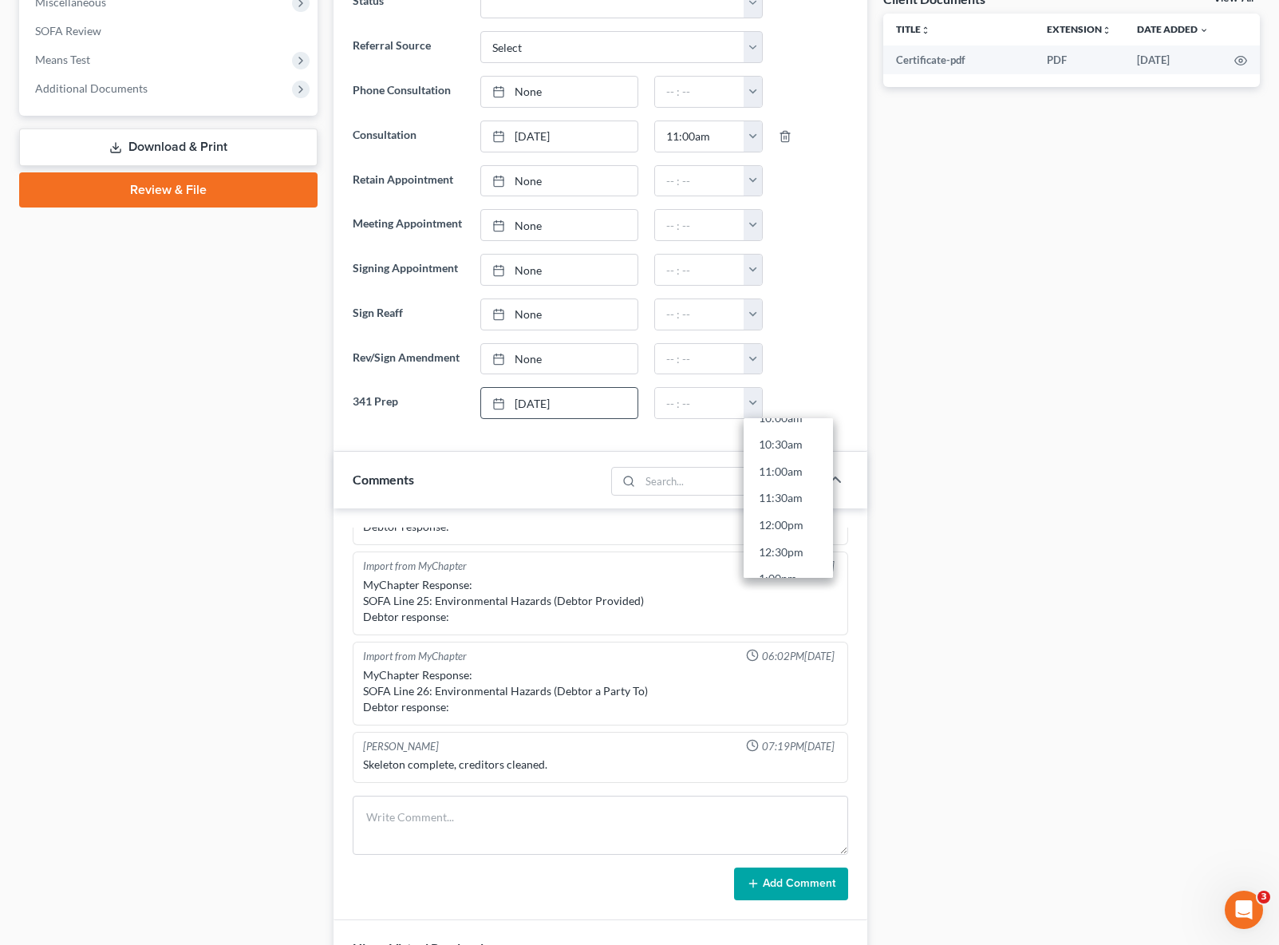
type input "11:30am"
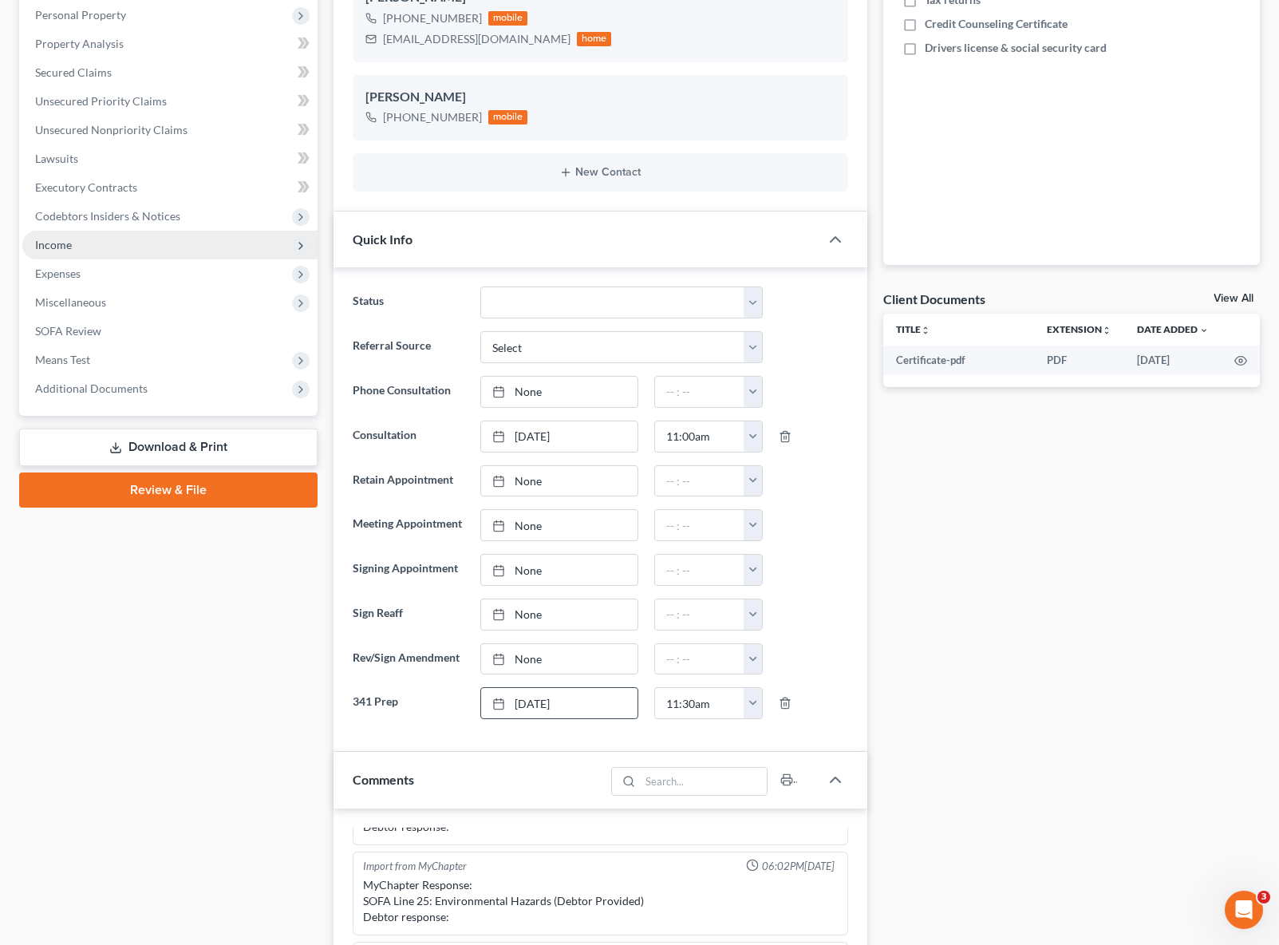
scroll to position [0, 0]
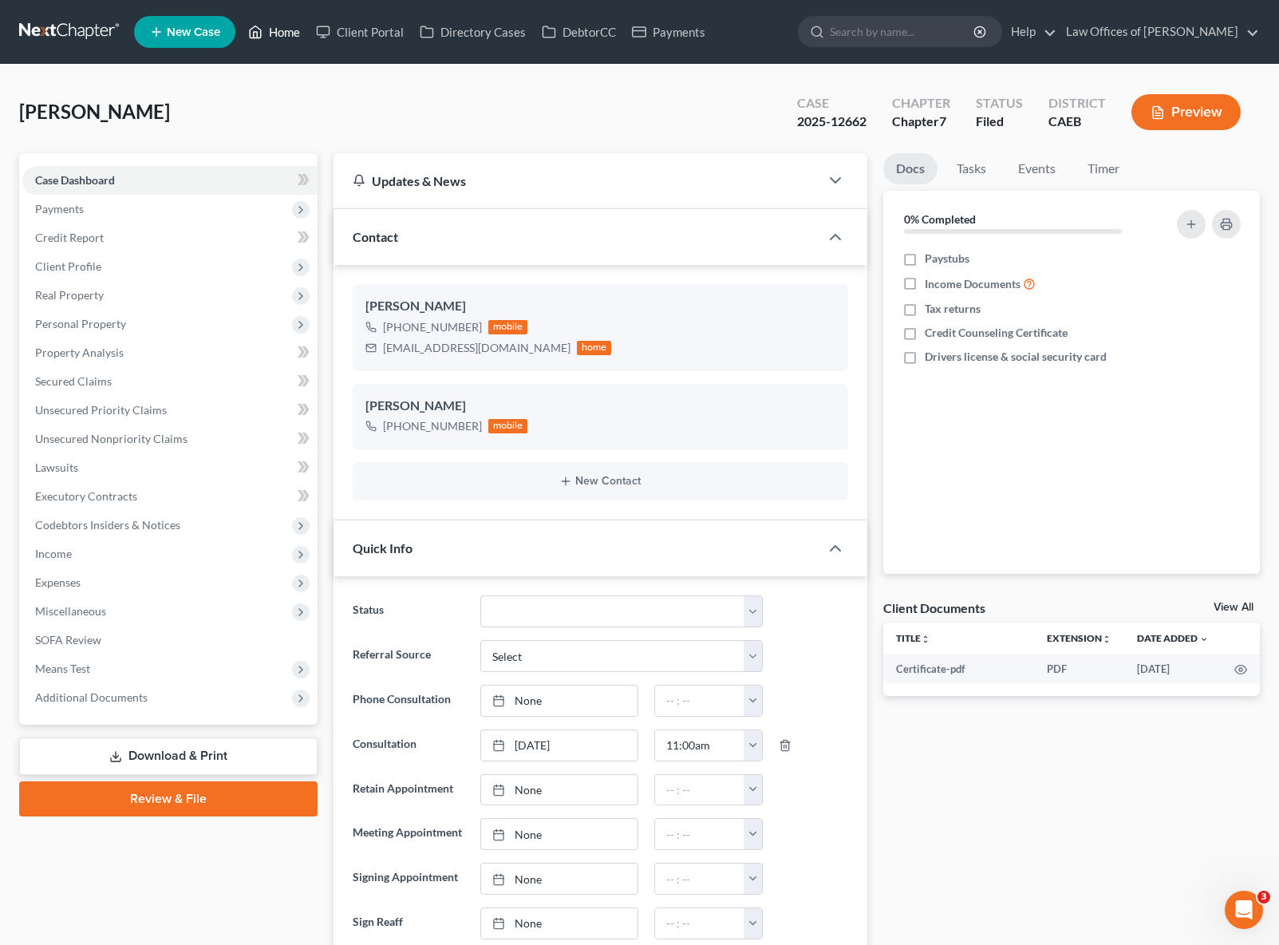
click at [281, 40] on link "Home" at bounding box center [274, 32] width 68 height 29
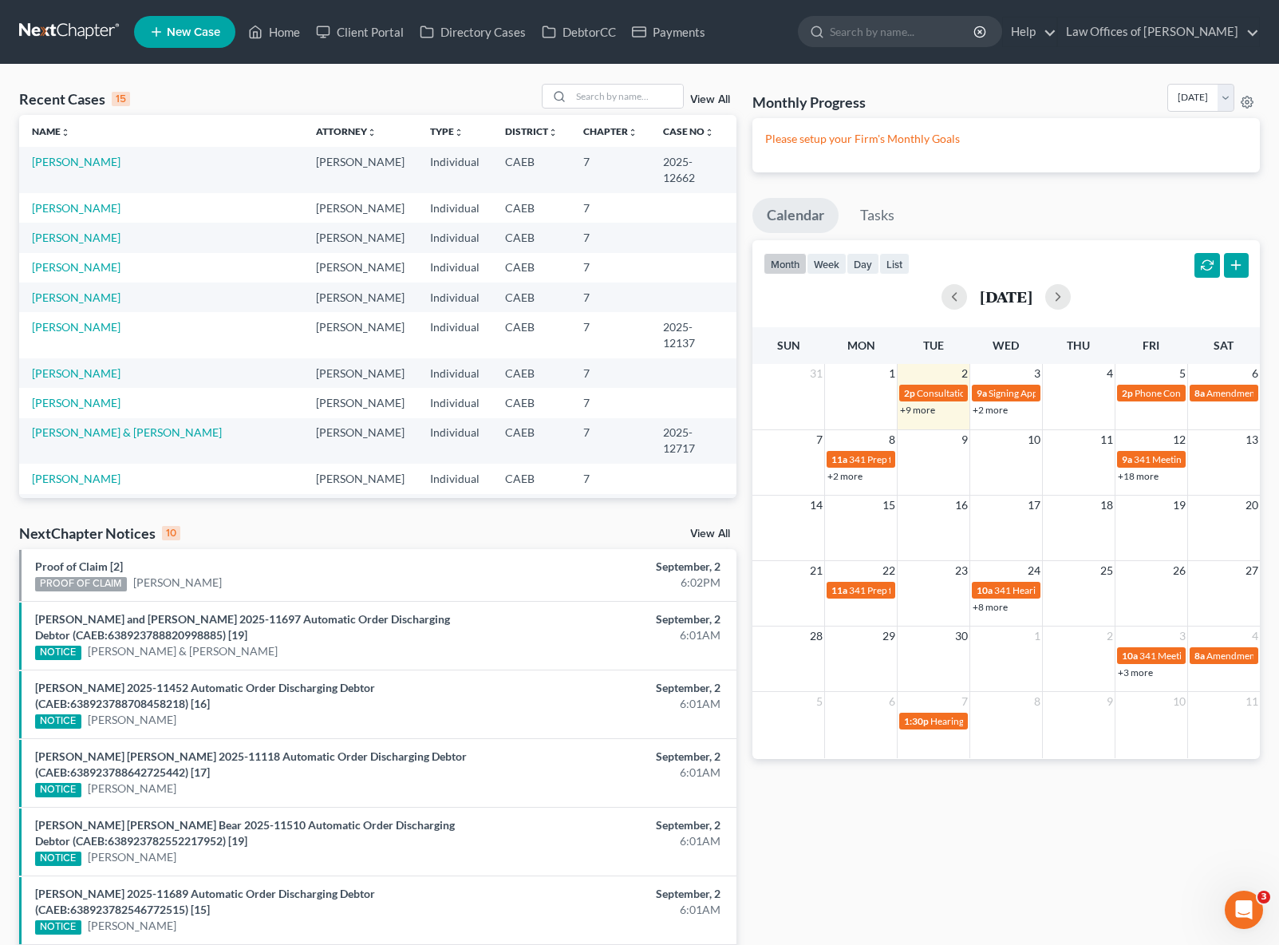
click at [1135, 477] on link "+18 more" at bounding box center [1138, 476] width 41 height 12
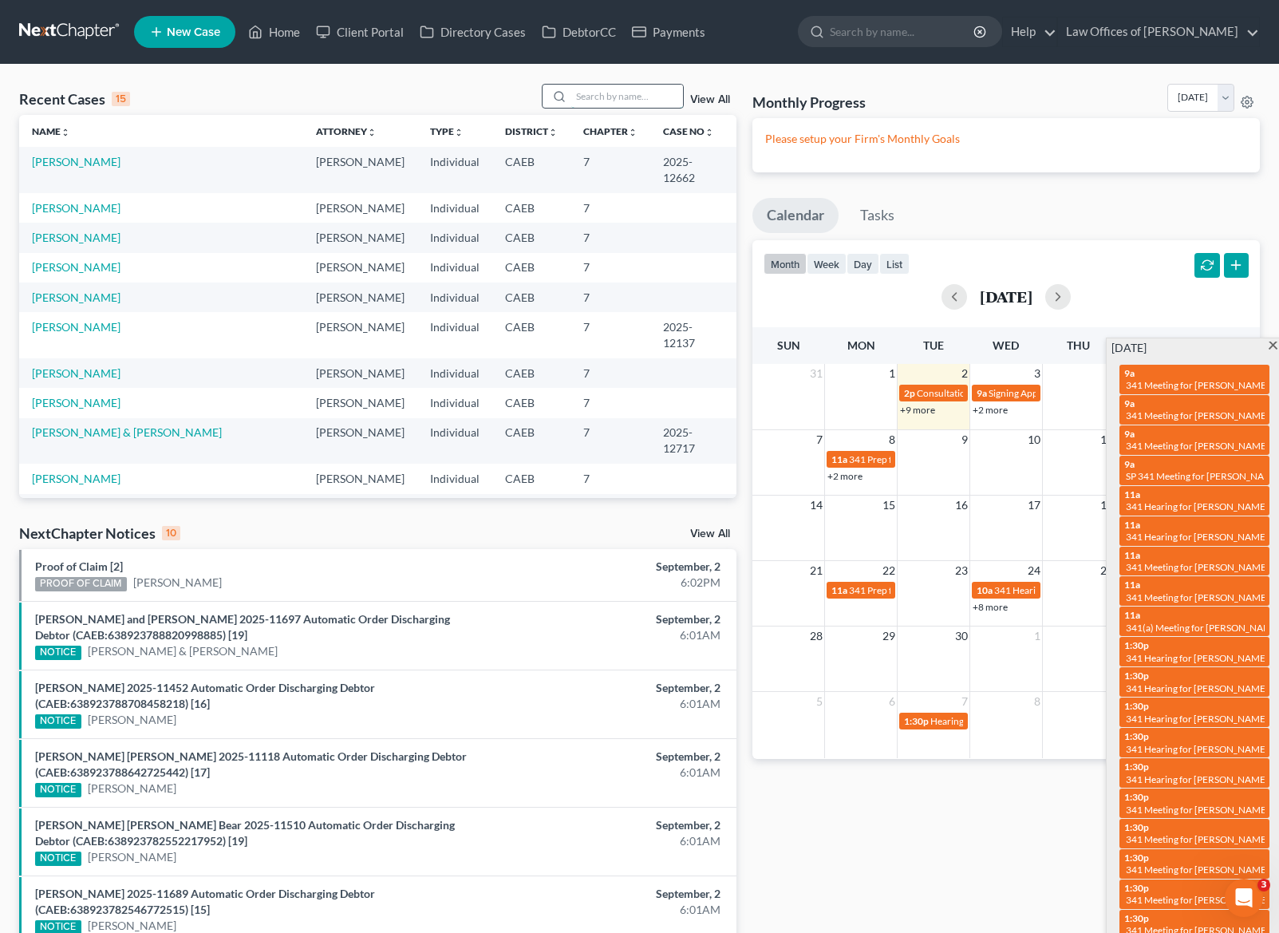
click at [608, 98] on input "search" at bounding box center [627, 96] width 112 height 23
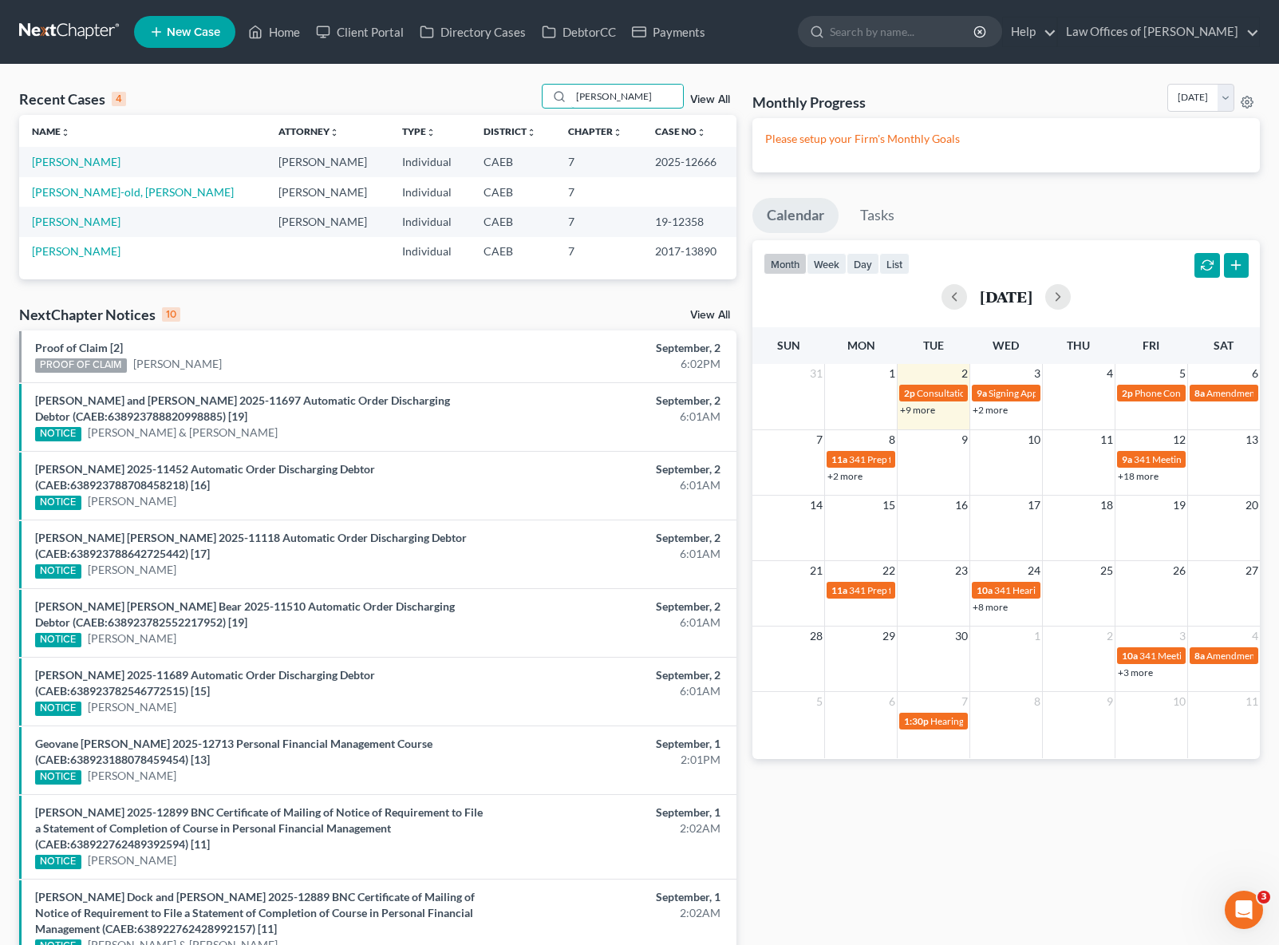
type input "Ofelia"
click at [70, 160] on link "[PERSON_NAME]" at bounding box center [76, 162] width 89 height 14
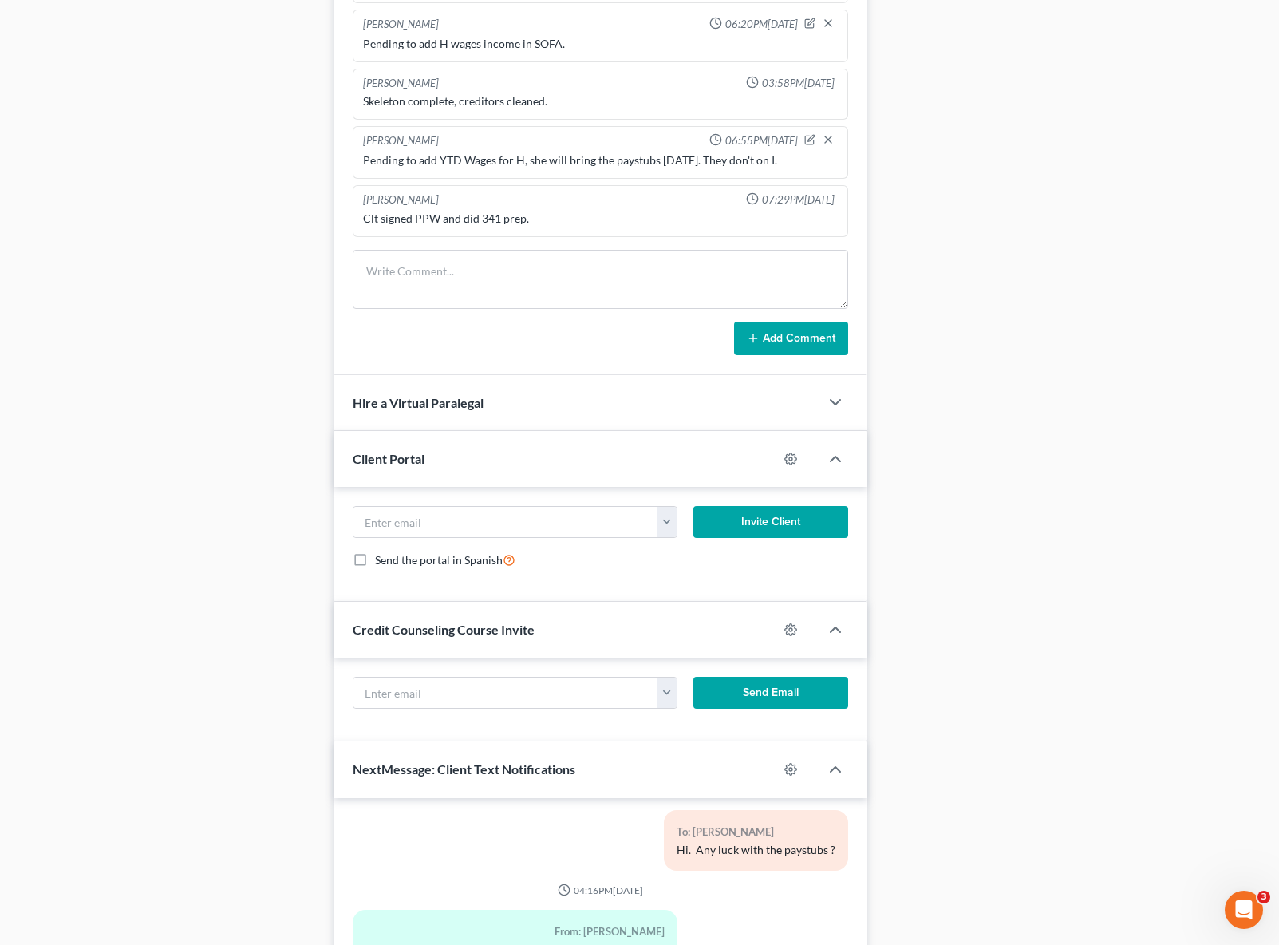
scroll to position [1345, 0]
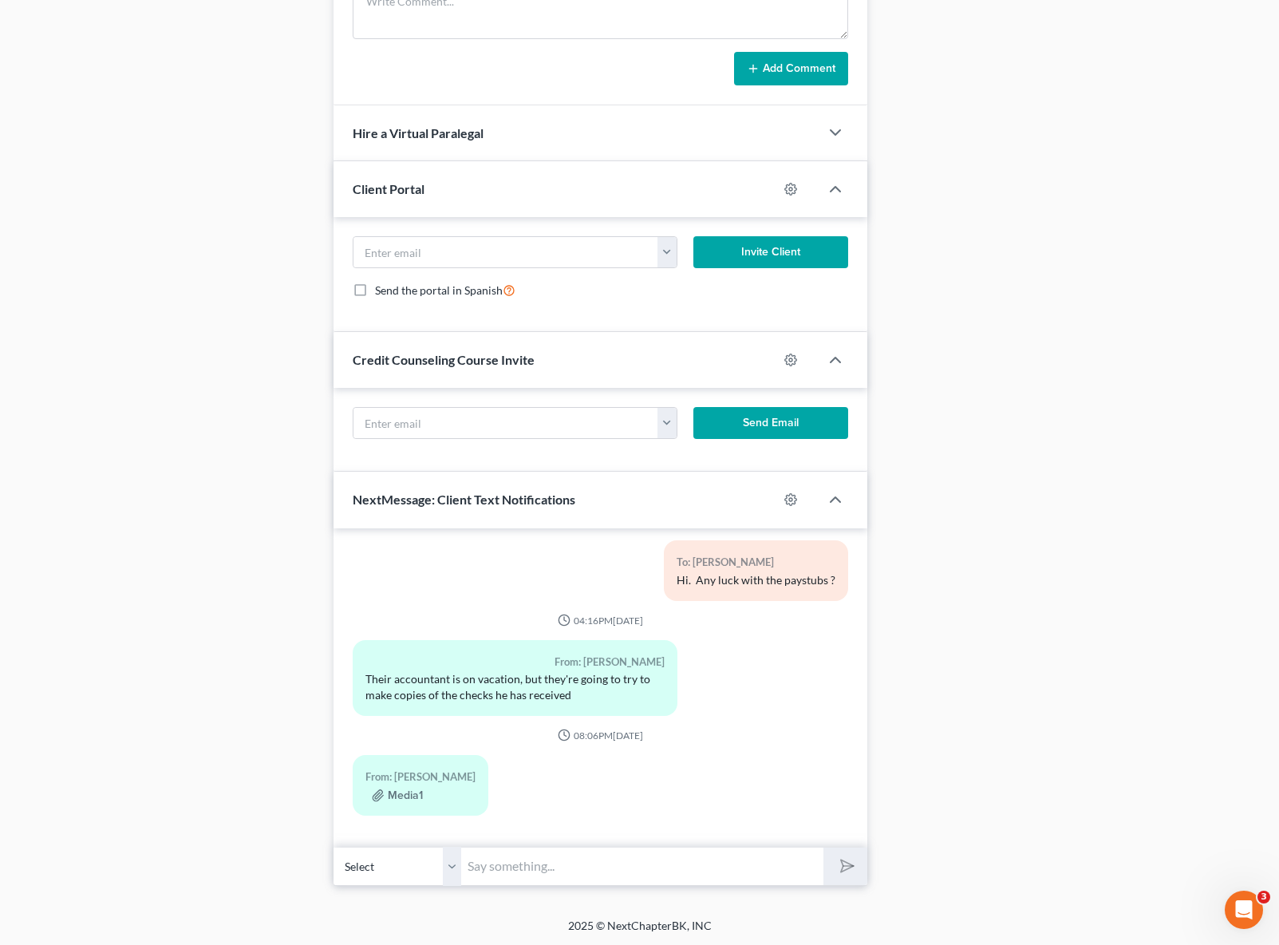
click at [520, 852] on input "text" at bounding box center [642, 866] width 362 height 39
type input "Hi, Ofelia. We need to prepare you for the upcoming interview with the trustee."
click at [823, 847] on button "submit" at bounding box center [845, 866] width 44 height 38
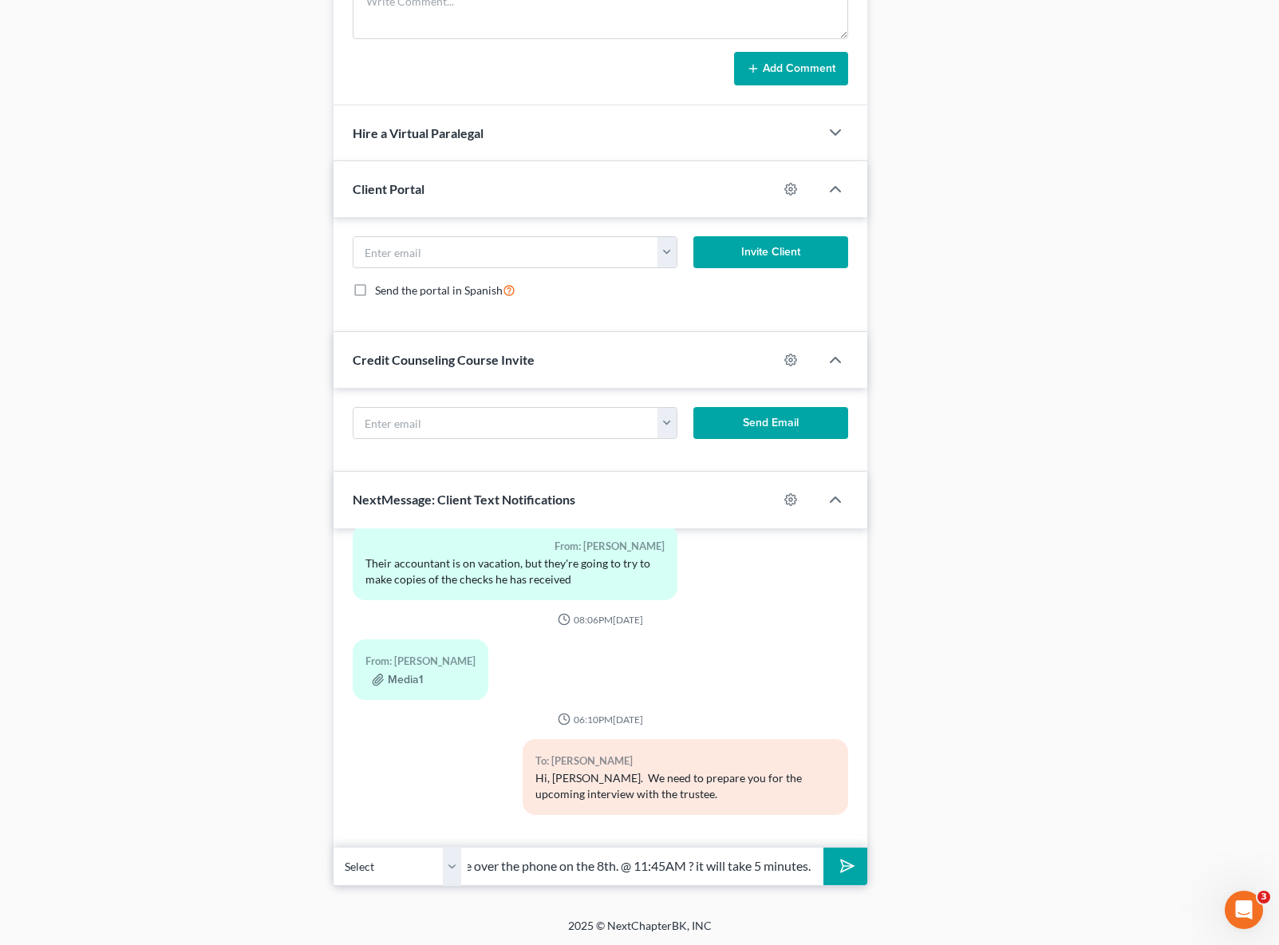
scroll to position [0, 98]
type input "Are you available over the phone on the 8th. @ 11:45AM ? it will take 5 minutes."
click at [823, 847] on button "submit" at bounding box center [845, 866] width 44 height 38
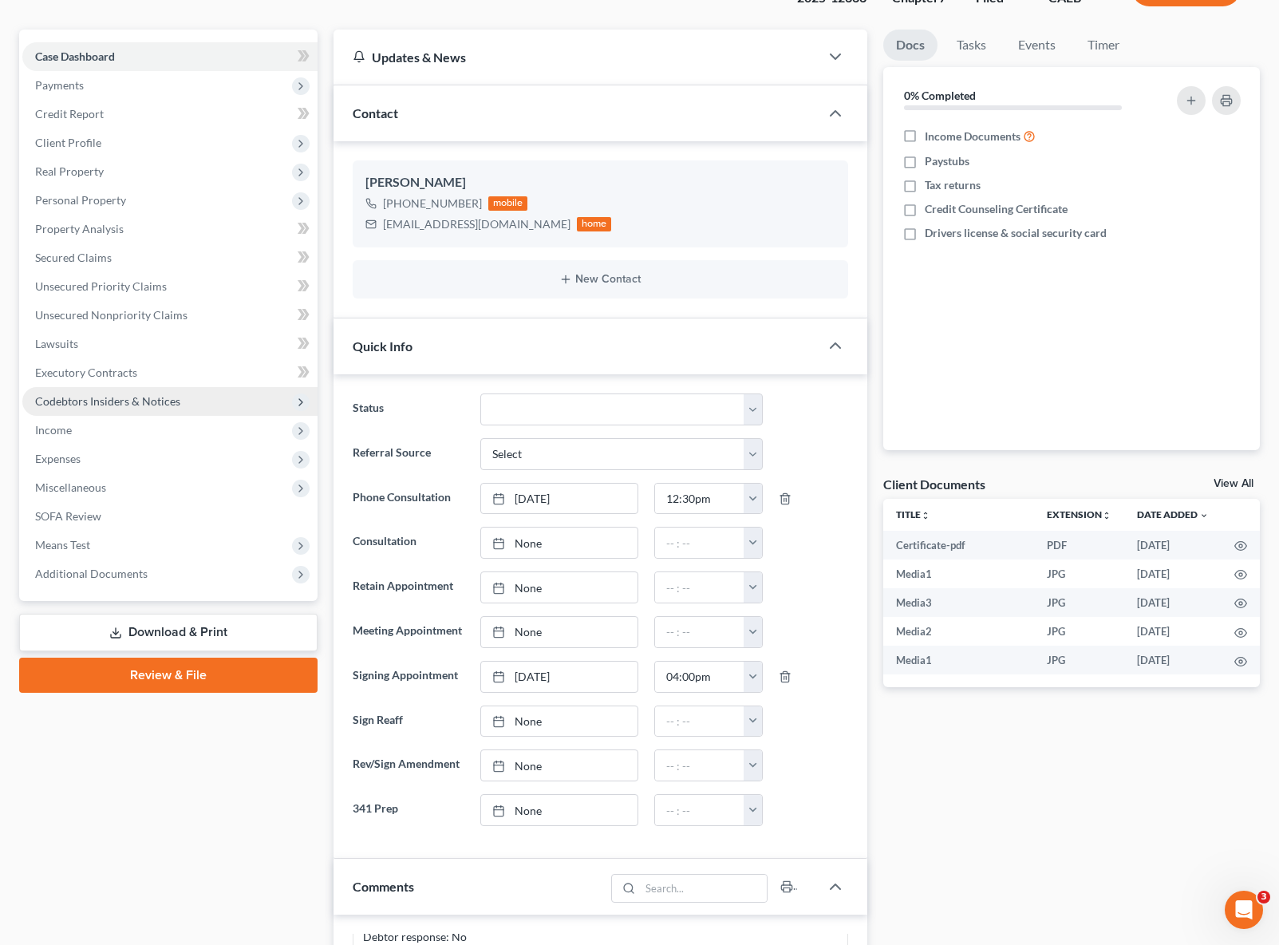
scroll to position [0, 0]
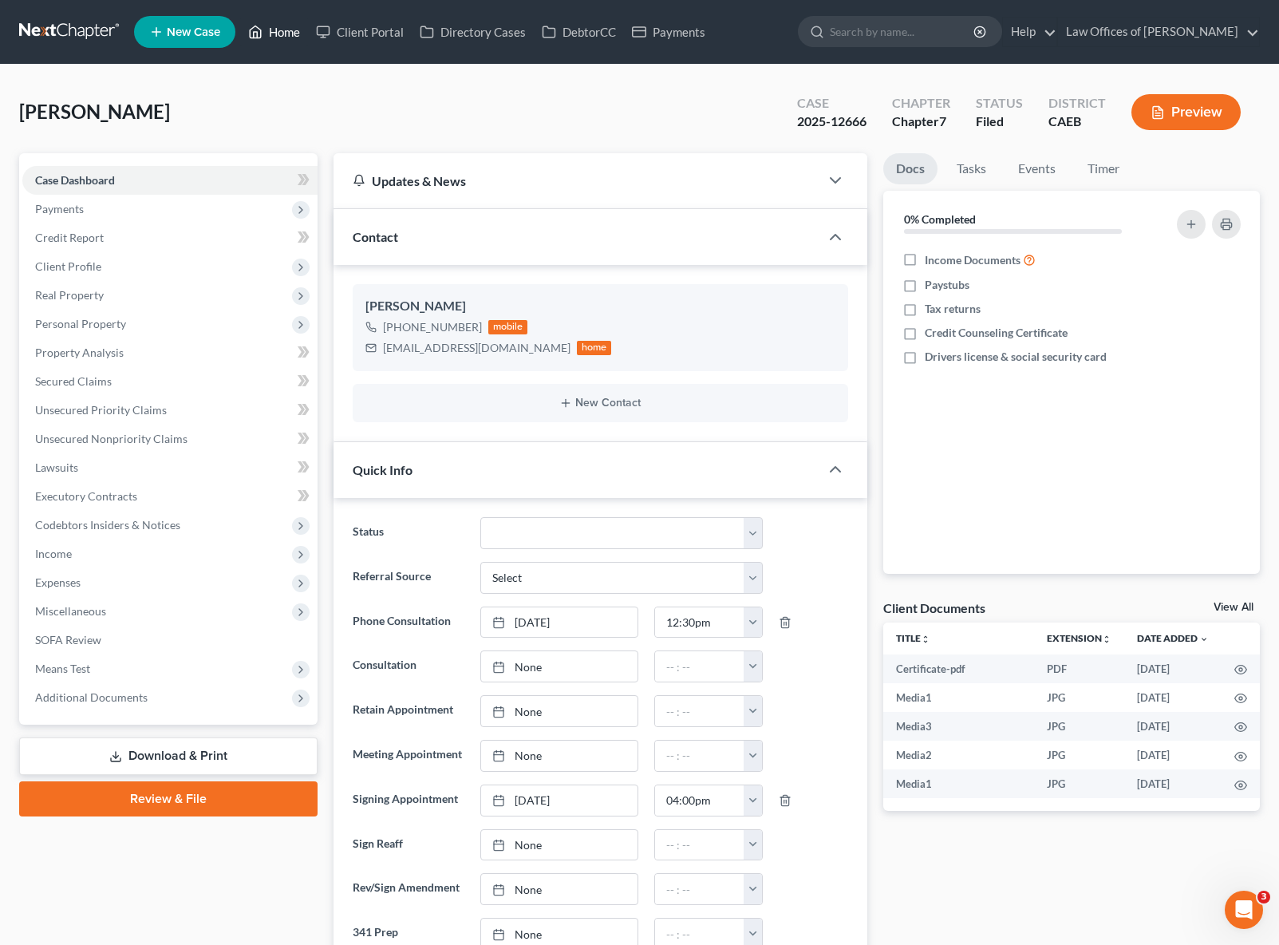
click at [282, 36] on link "Home" at bounding box center [274, 32] width 68 height 29
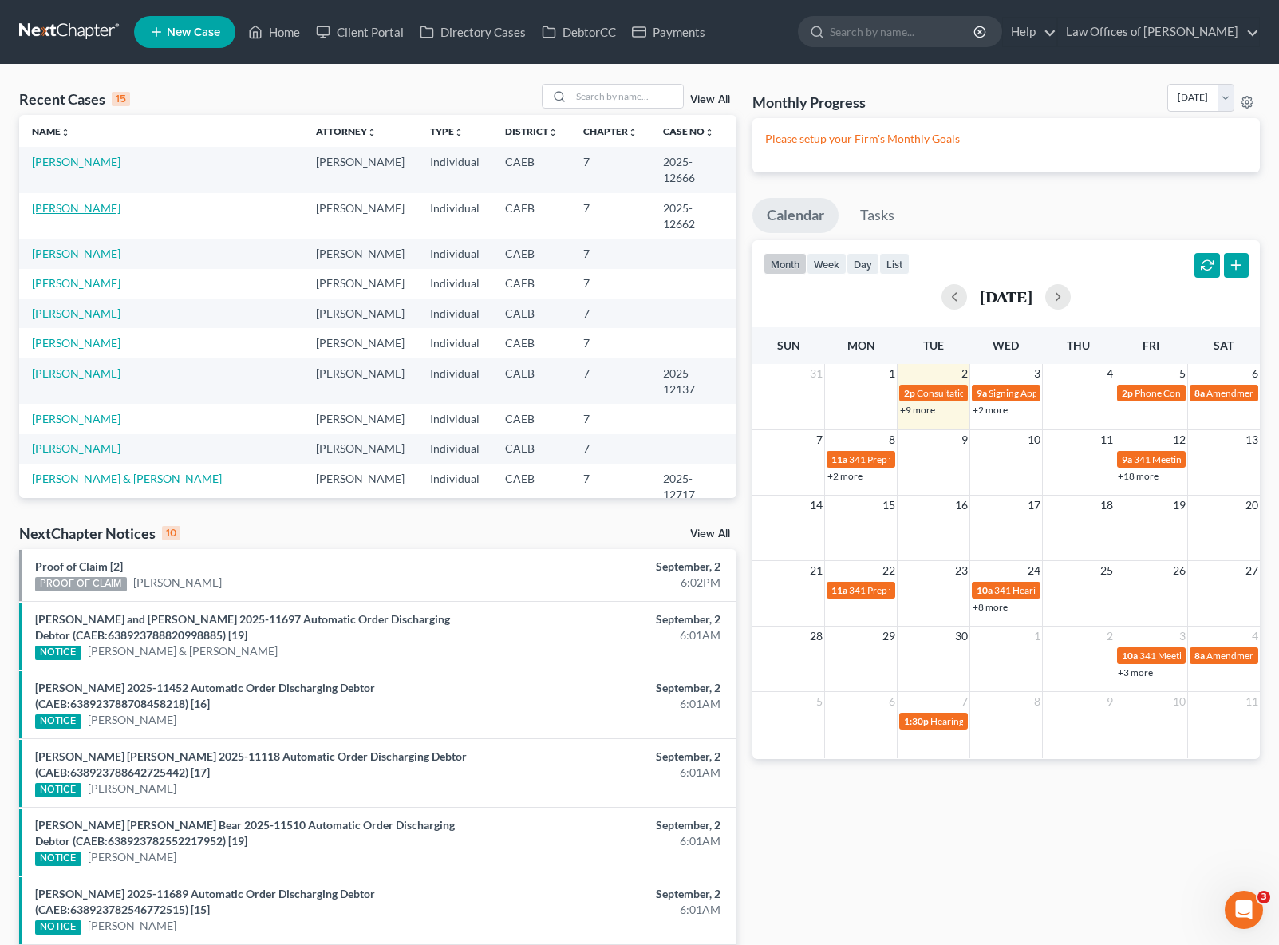
click at [84, 211] on link "[PERSON_NAME]" at bounding box center [76, 208] width 89 height 14
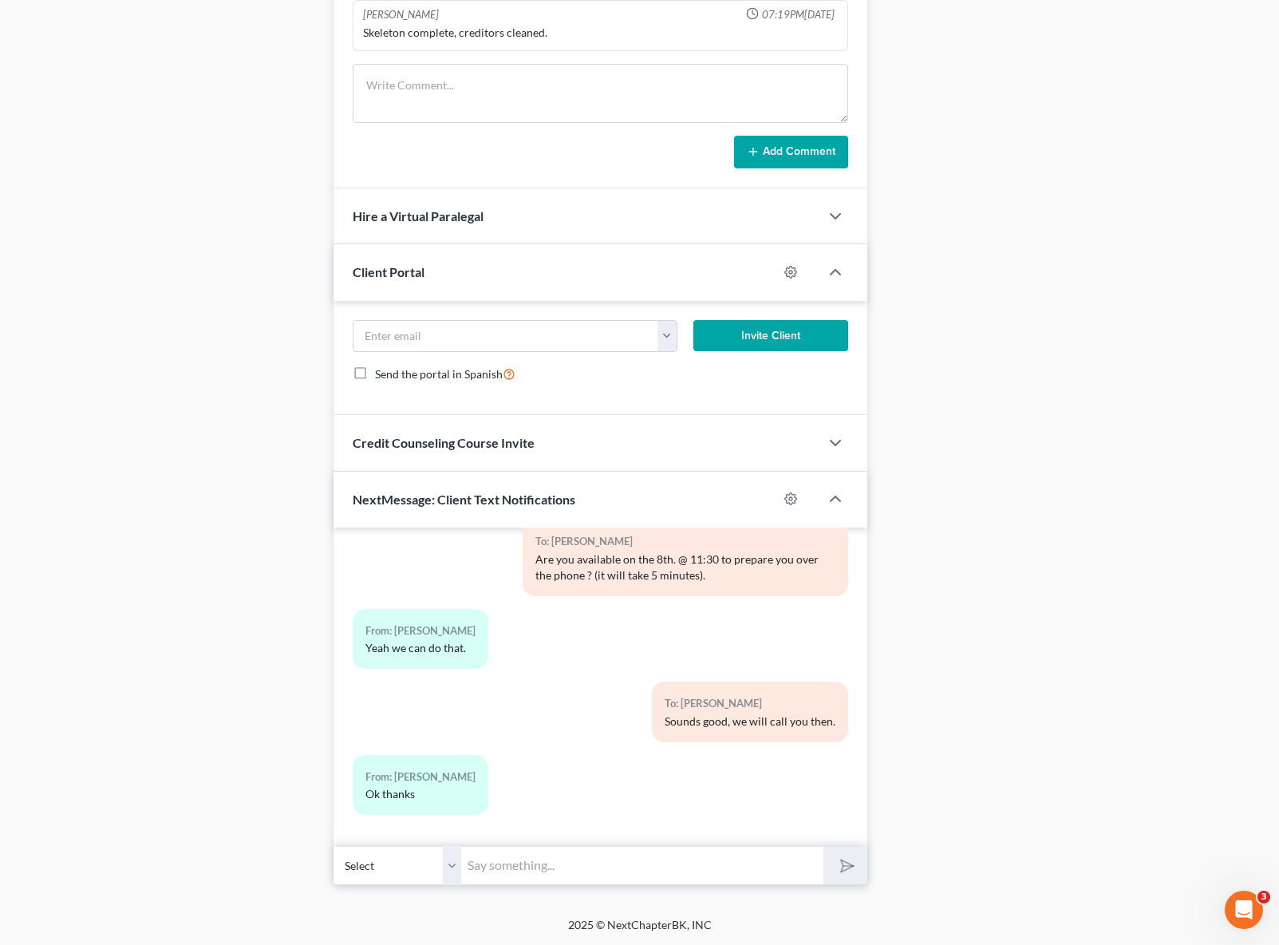
scroll to position [3318, 0]
click at [507, 855] on input "text" at bounding box center [642, 865] width 362 height 39
type input "Make sure you check the email that we sent to you this afternoon."
click at [823, 847] on button "submit" at bounding box center [845, 866] width 44 height 38
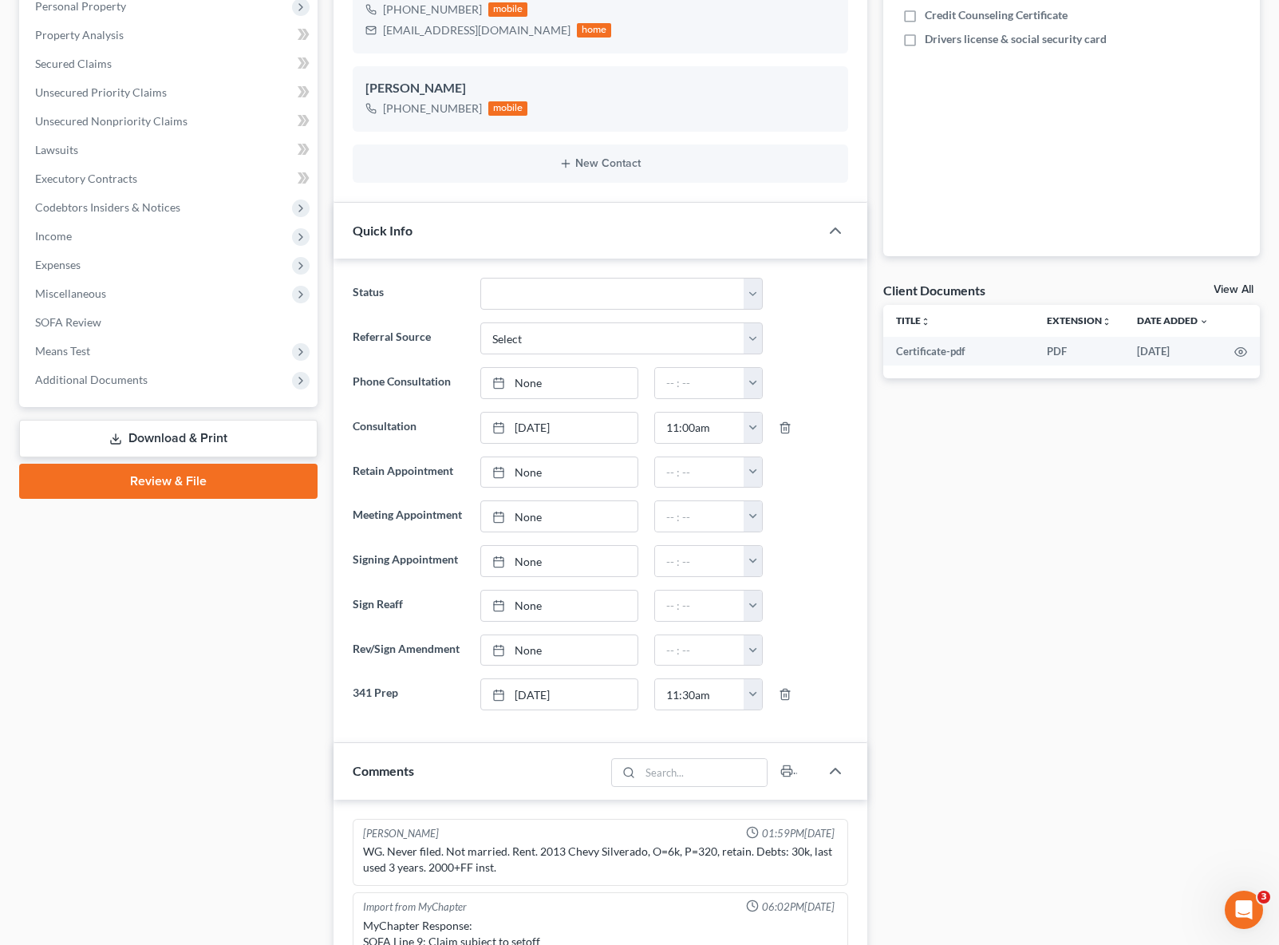
scroll to position [0, 0]
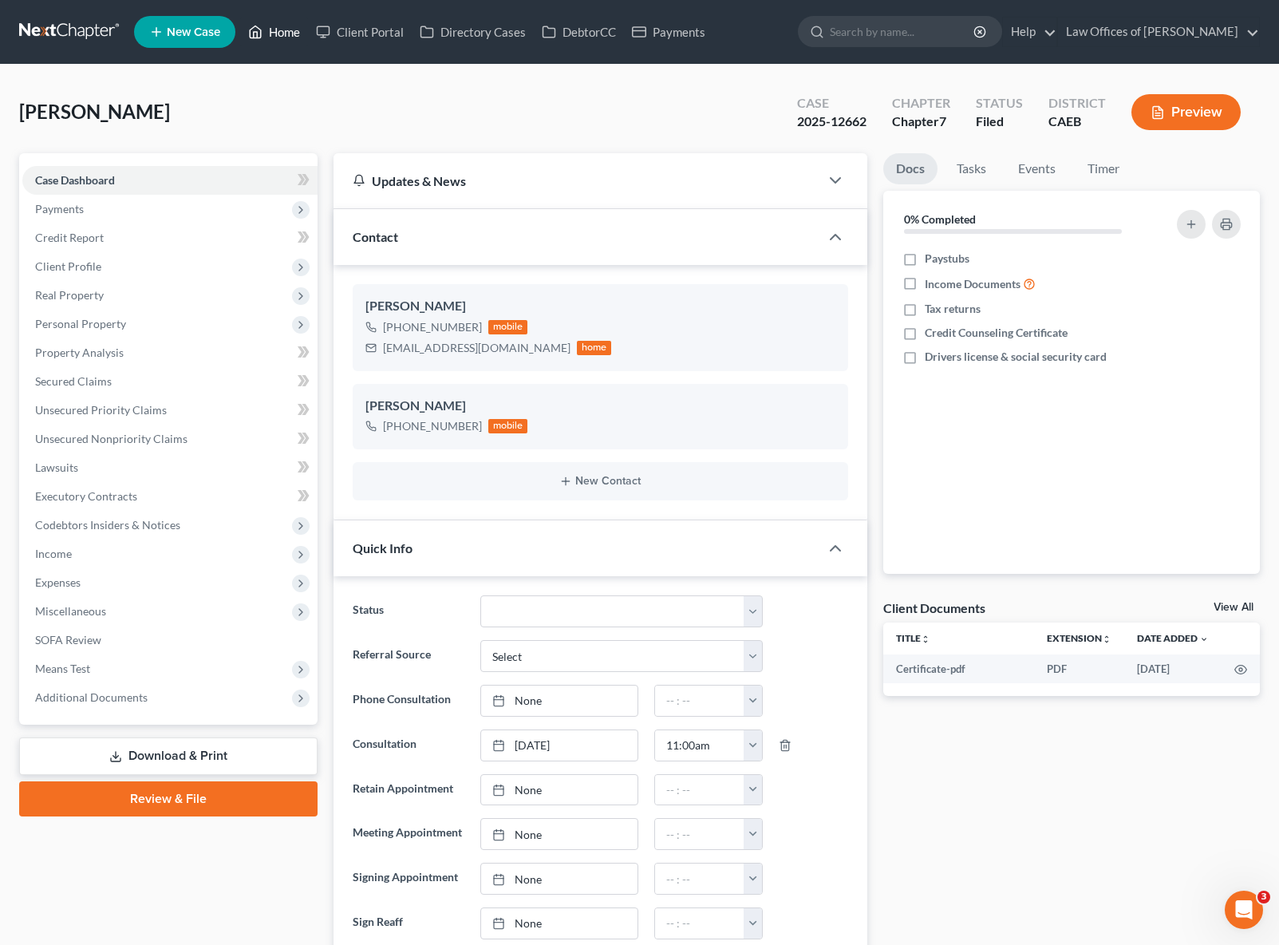
click at [293, 35] on link "Home" at bounding box center [274, 32] width 68 height 29
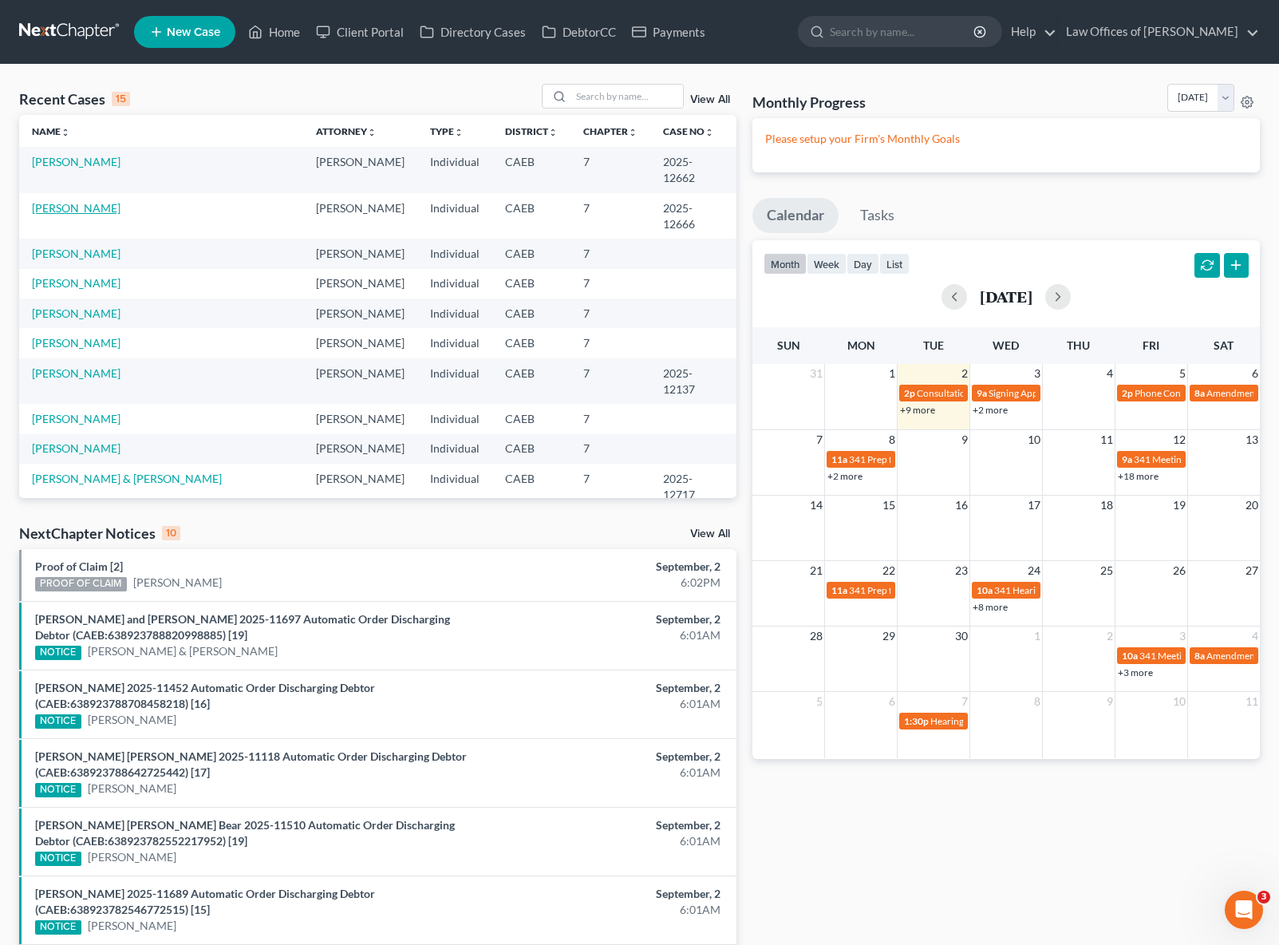
click at [96, 208] on link "[PERSON_NAME]" at bounding box center [76, 208] width 89 height 14
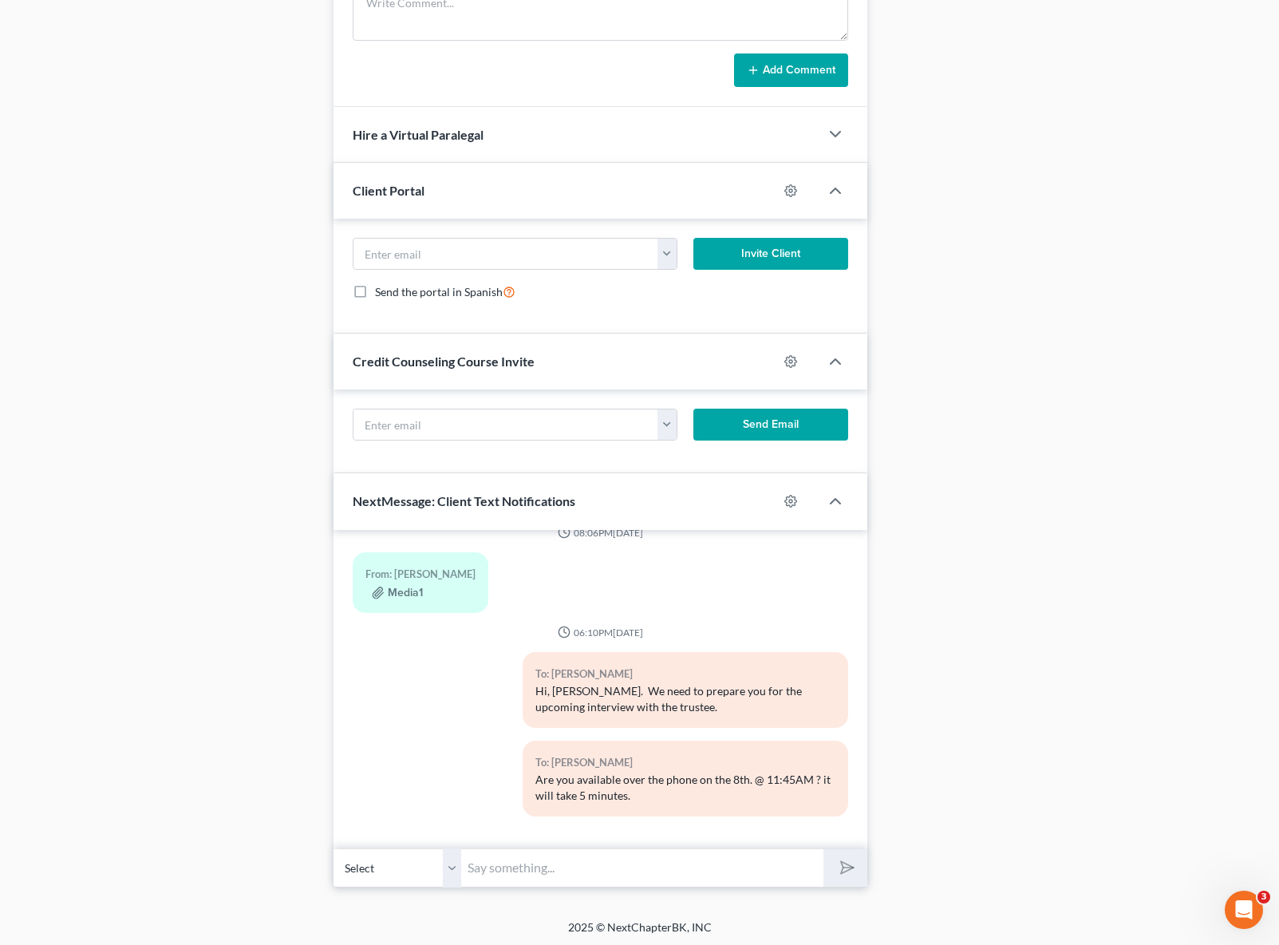
scroll to position [1345, 0]
click at [498, 866] on input "text" at bounding box center [642, 866] width 362 height 39
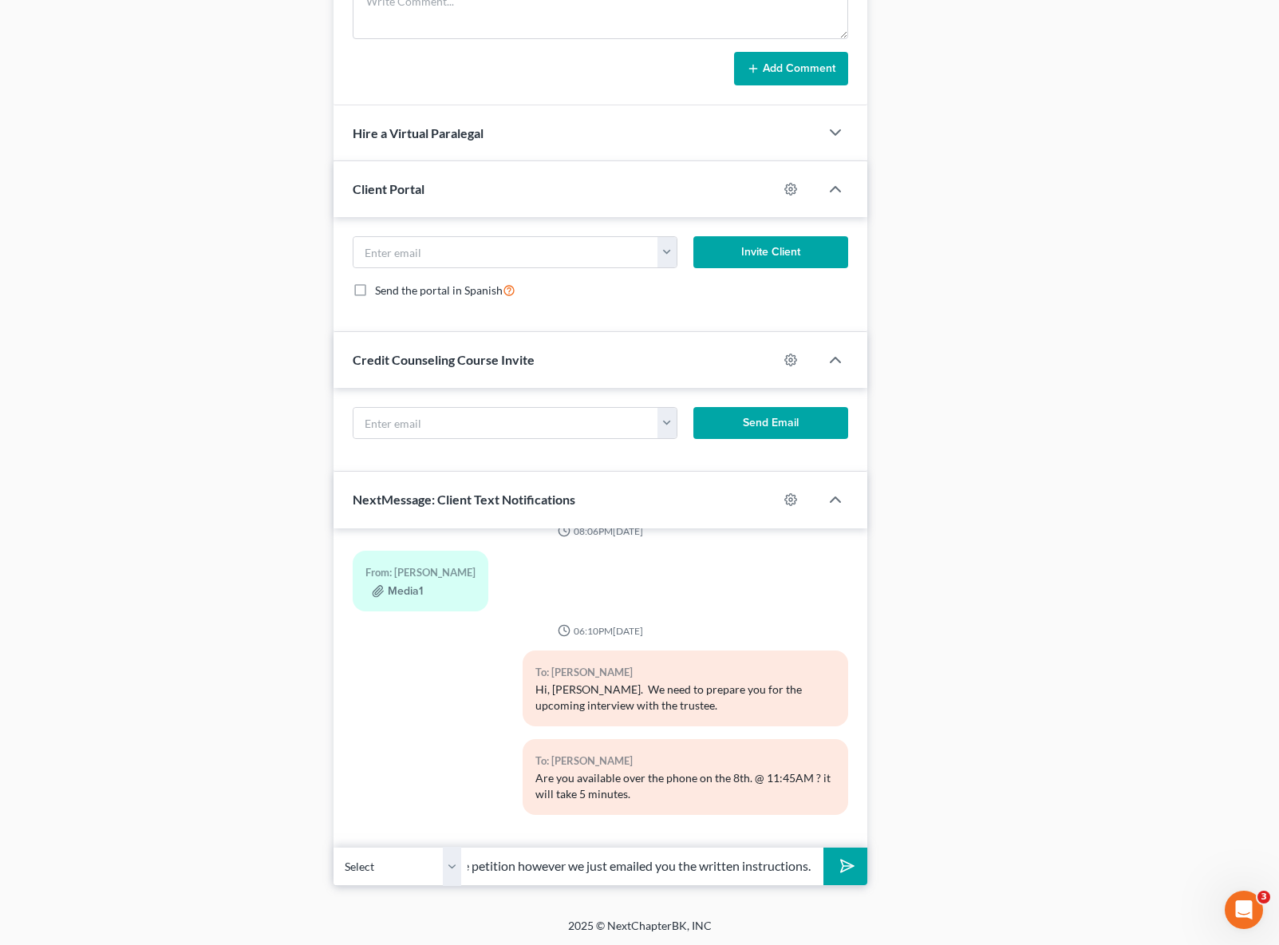
scroll to position [0, 447]
type input "Please ignore the previous messages. You were prepared the day you signed the p…"
click at [823, 847] on button "submit" at bounding box center [845, 866] width 44 height 38
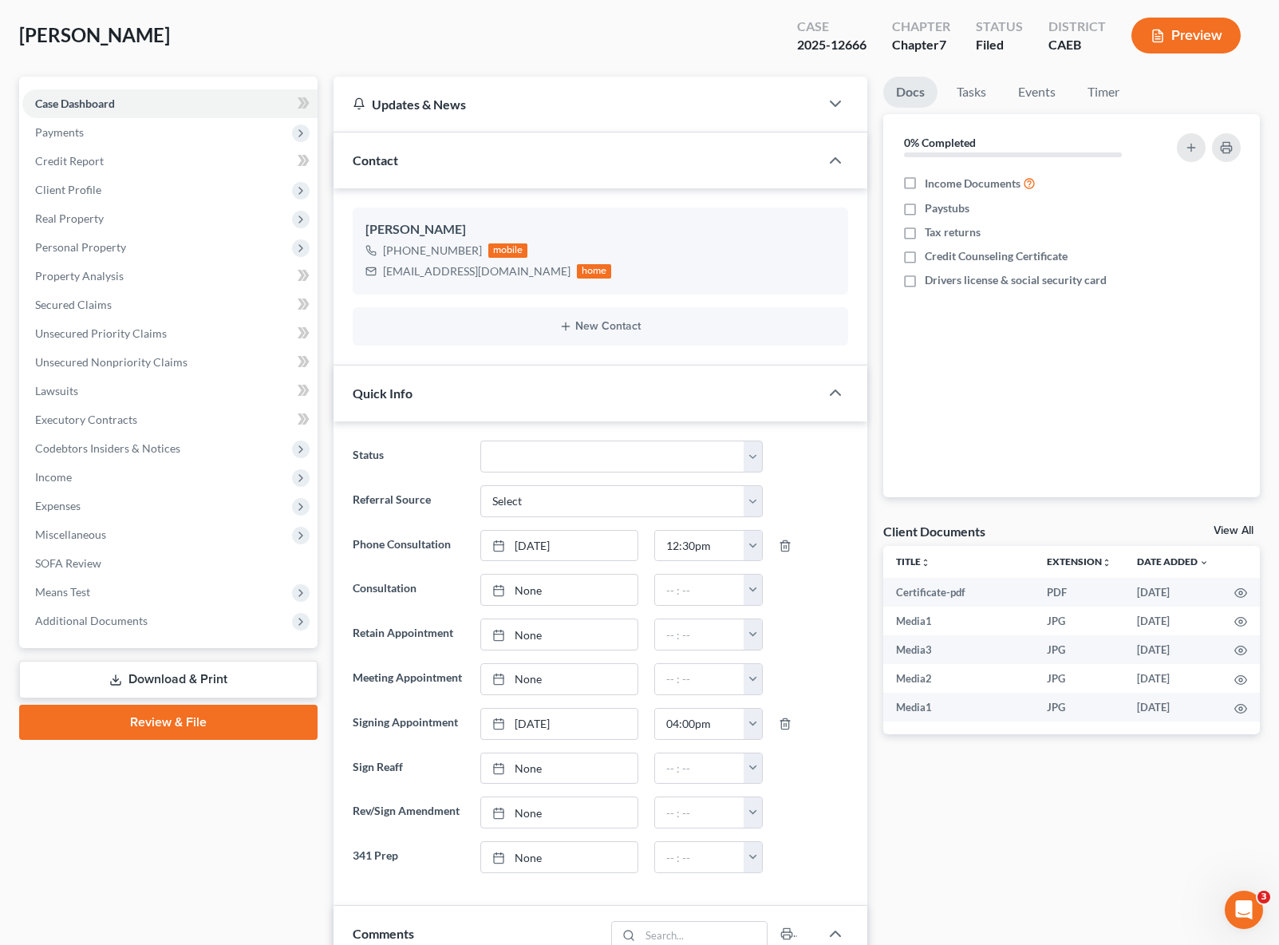
scroll to position [0, 0]
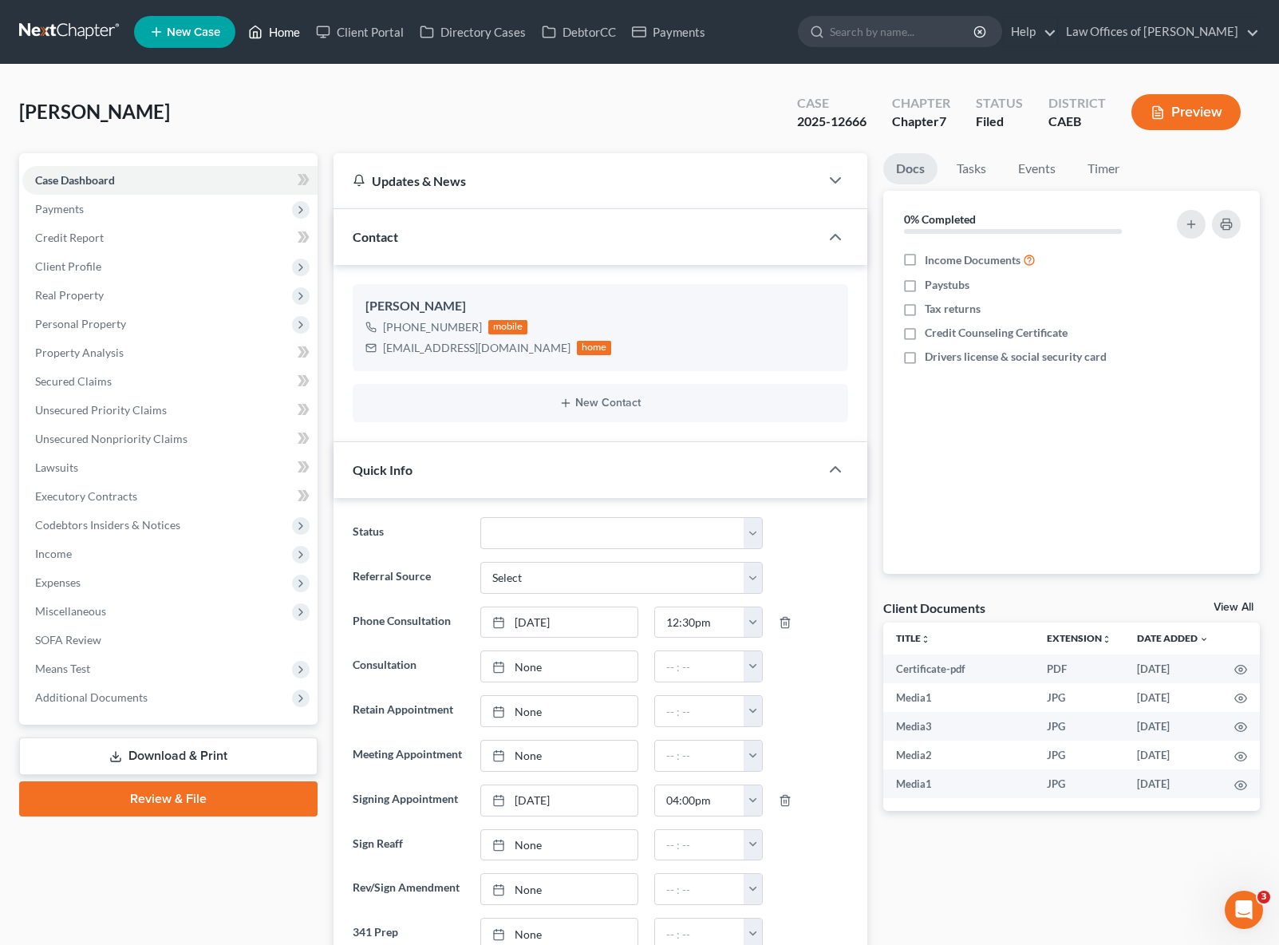
click at [280, 33] on link "Home" at bounding box center [274, 32] width 68 height 29
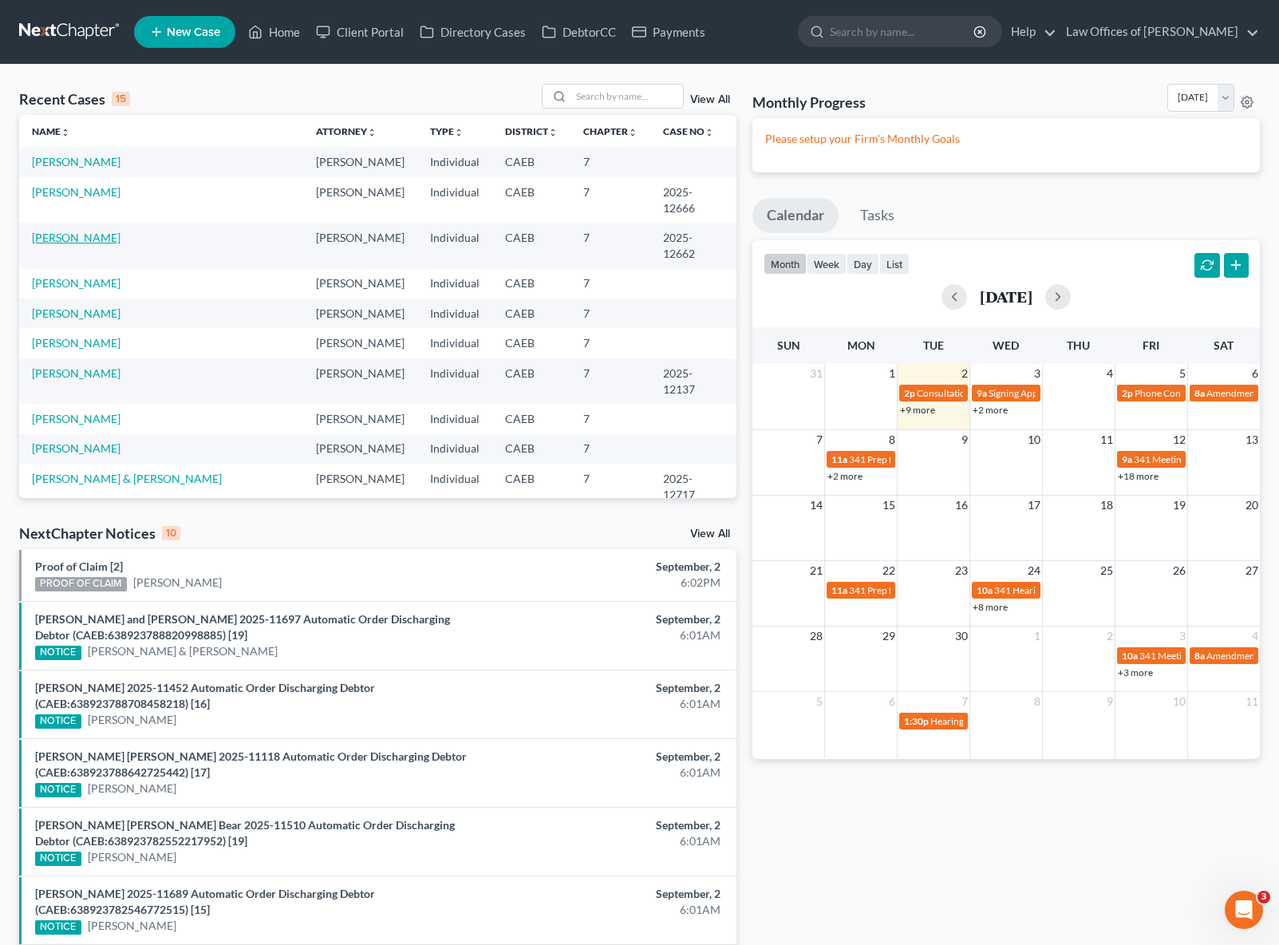
click at [38, 235] on link "[PERSON_NAME]" at bounding box center [76, 238] width 89 height 14
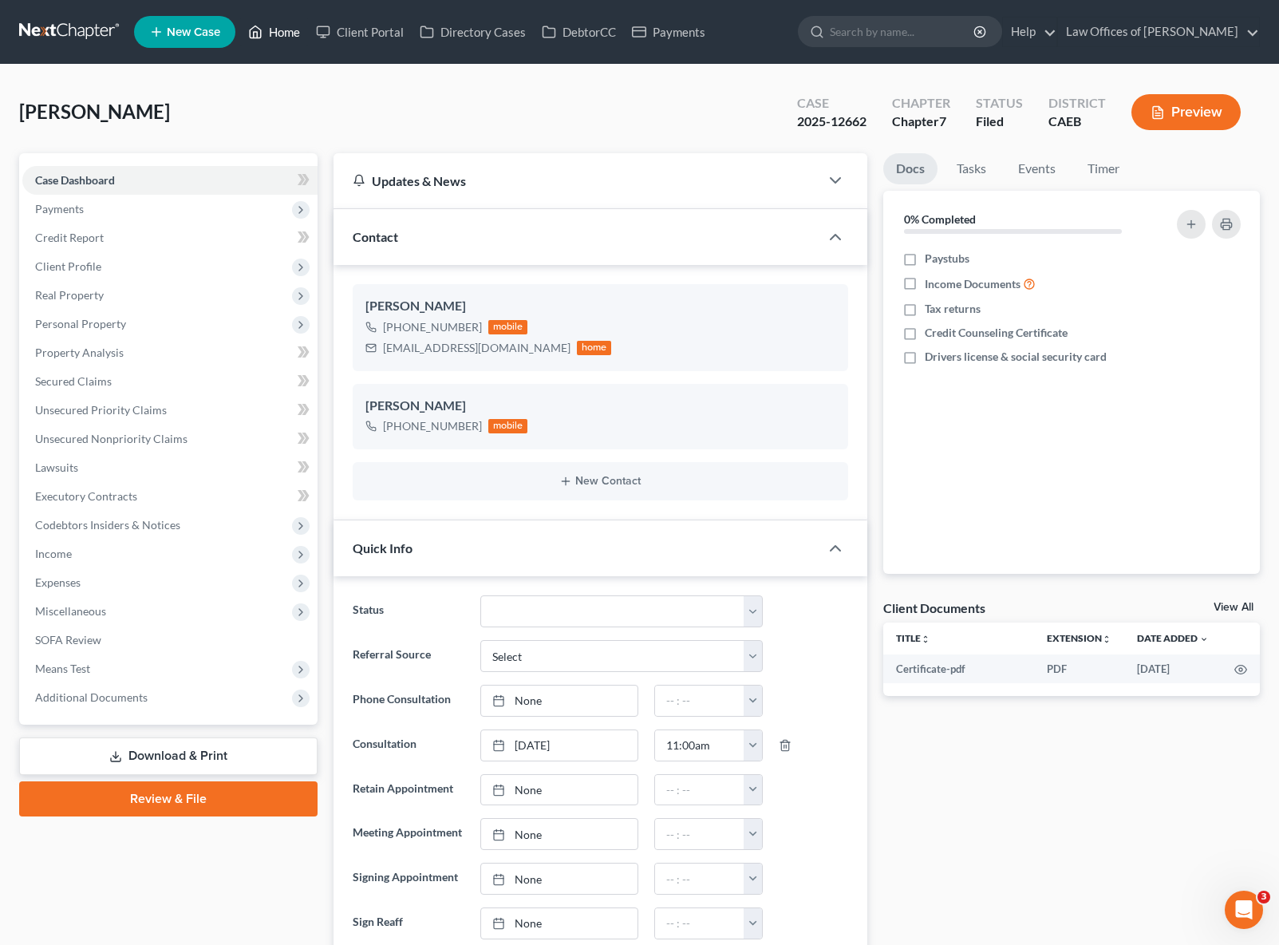
click at [283, 37] on link "Home" at bounding box center [274, 32] width 68 height 29
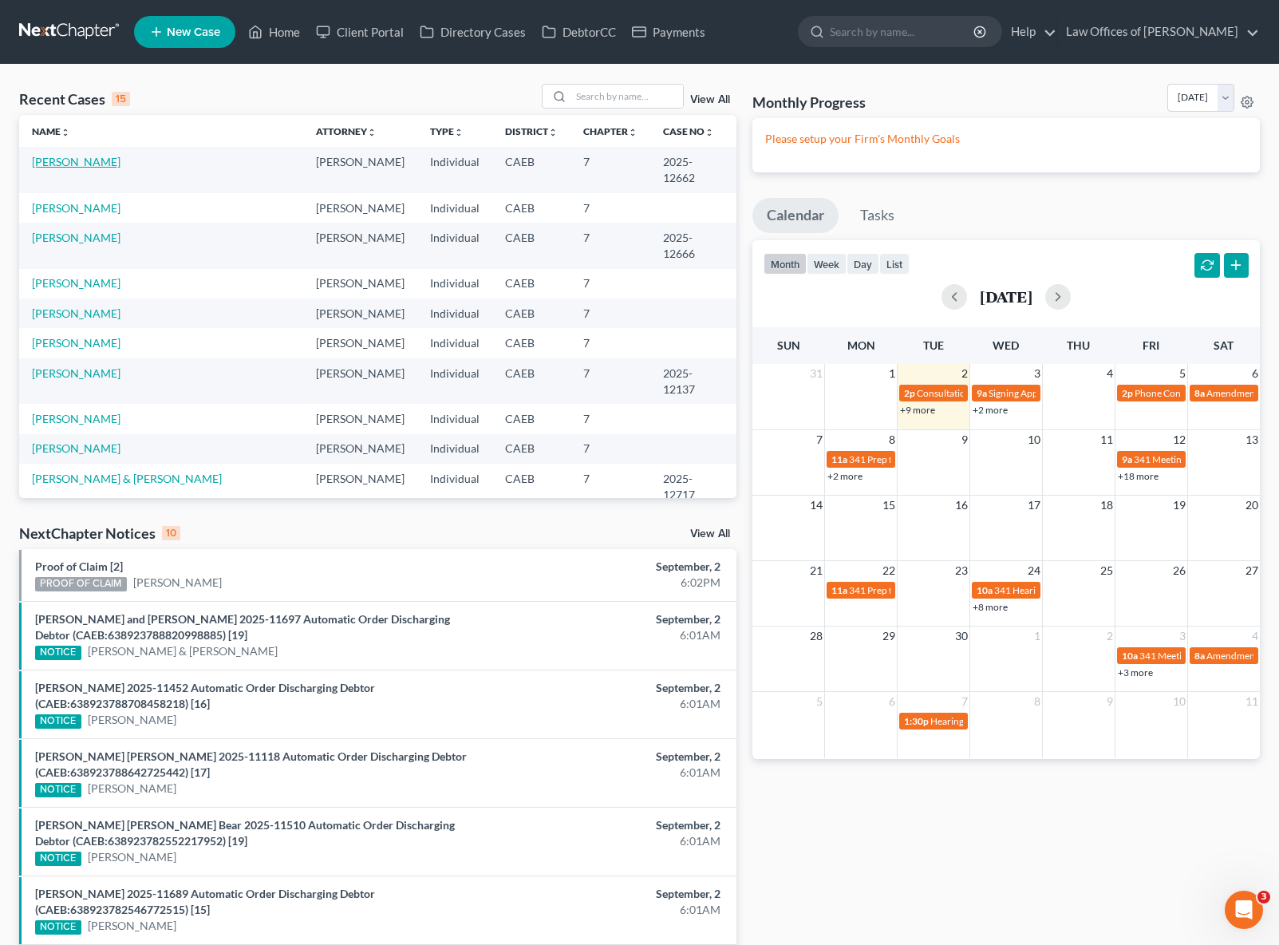
click at [53, 164] on link "[PERSON_NAME]" at bounding box center [76, 162] width 89 height 14
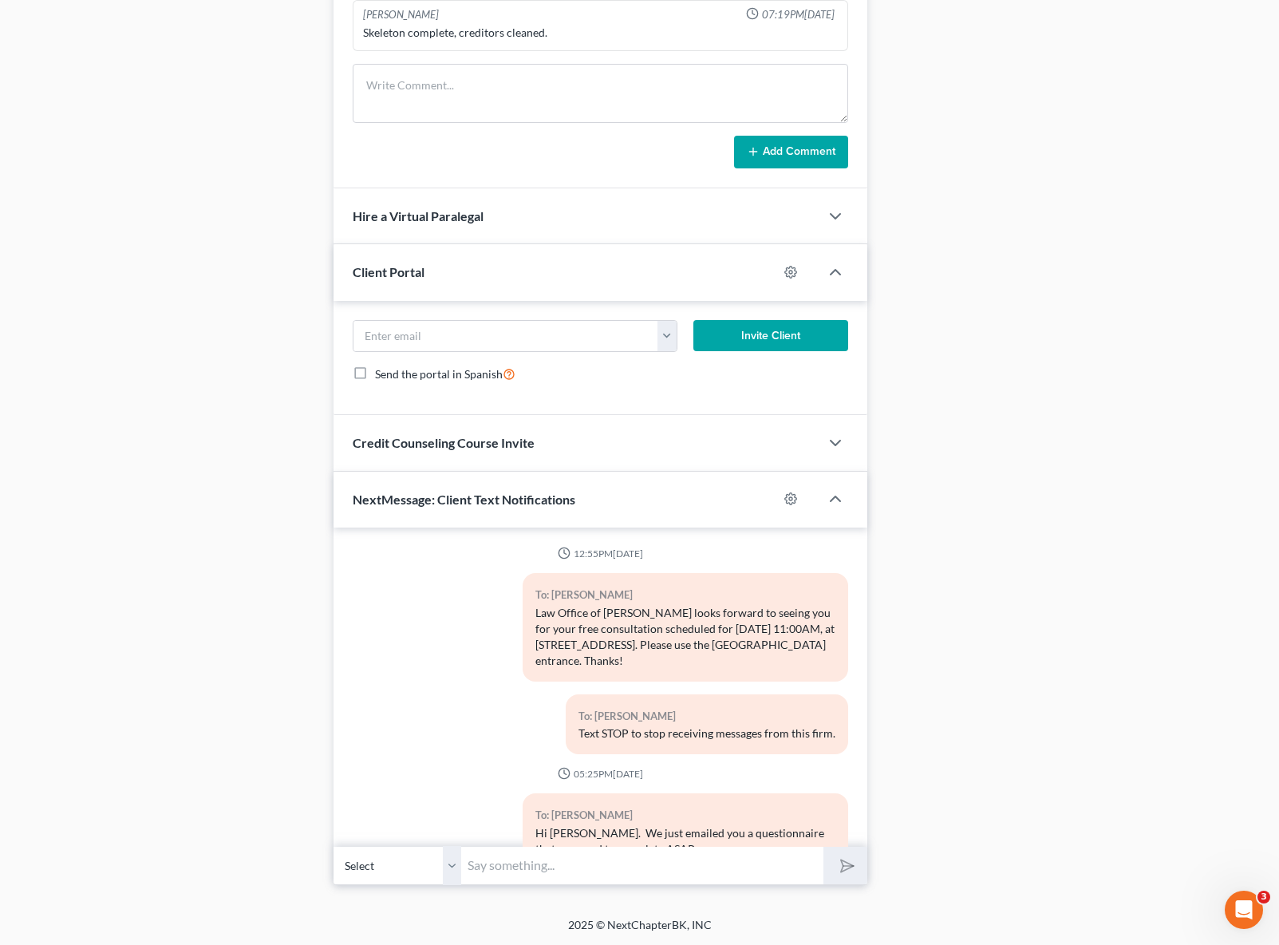
scroll to position [3480, 0]
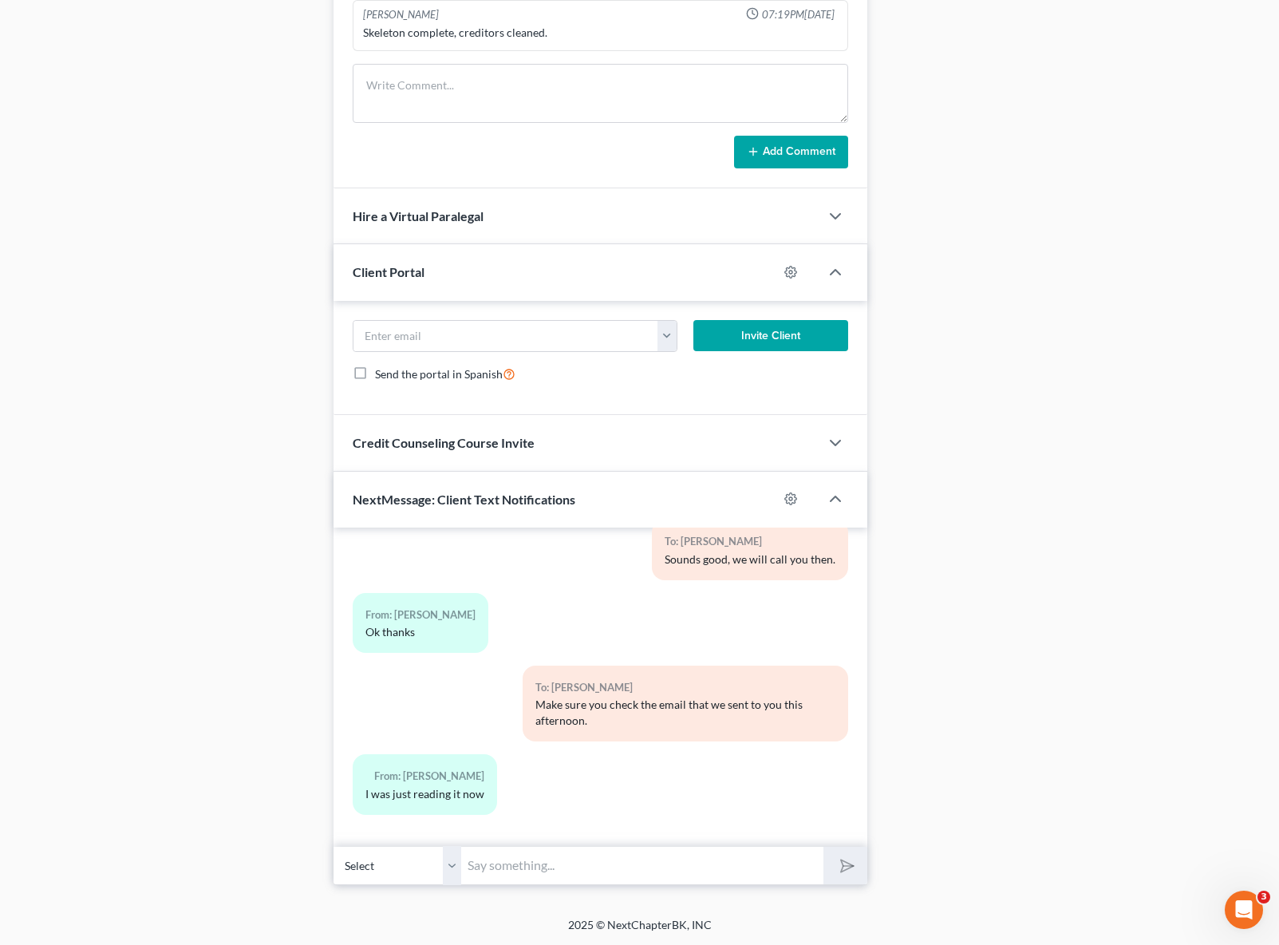
click at [562, 865] on input "text" at bounding box center [642, 865] width 362 height 39
type input "Perfect !"
click at [823, 847] on button "submit" at bounding box center [845, 866] width 44 height 38
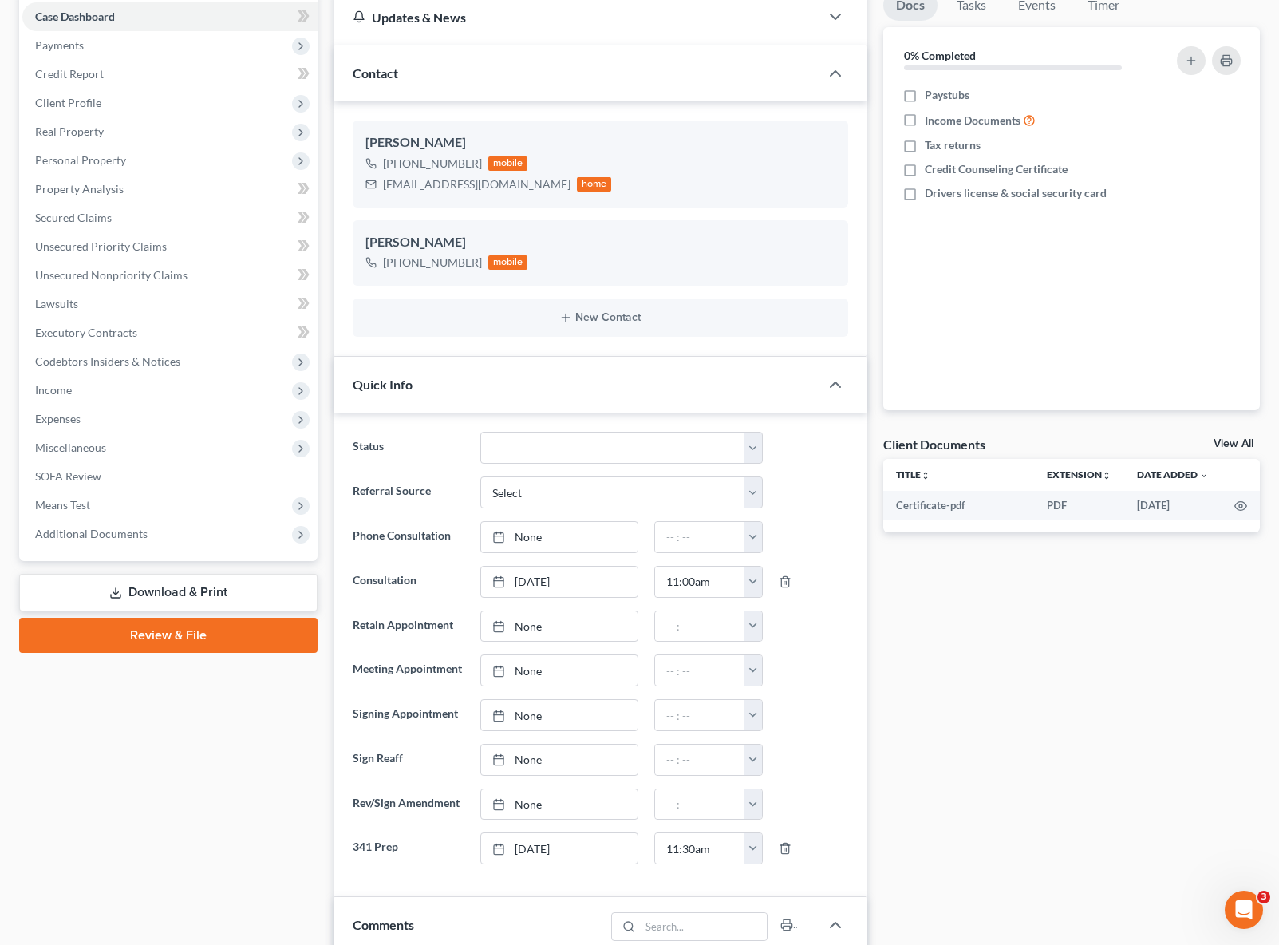
scroll to position [0, 0]
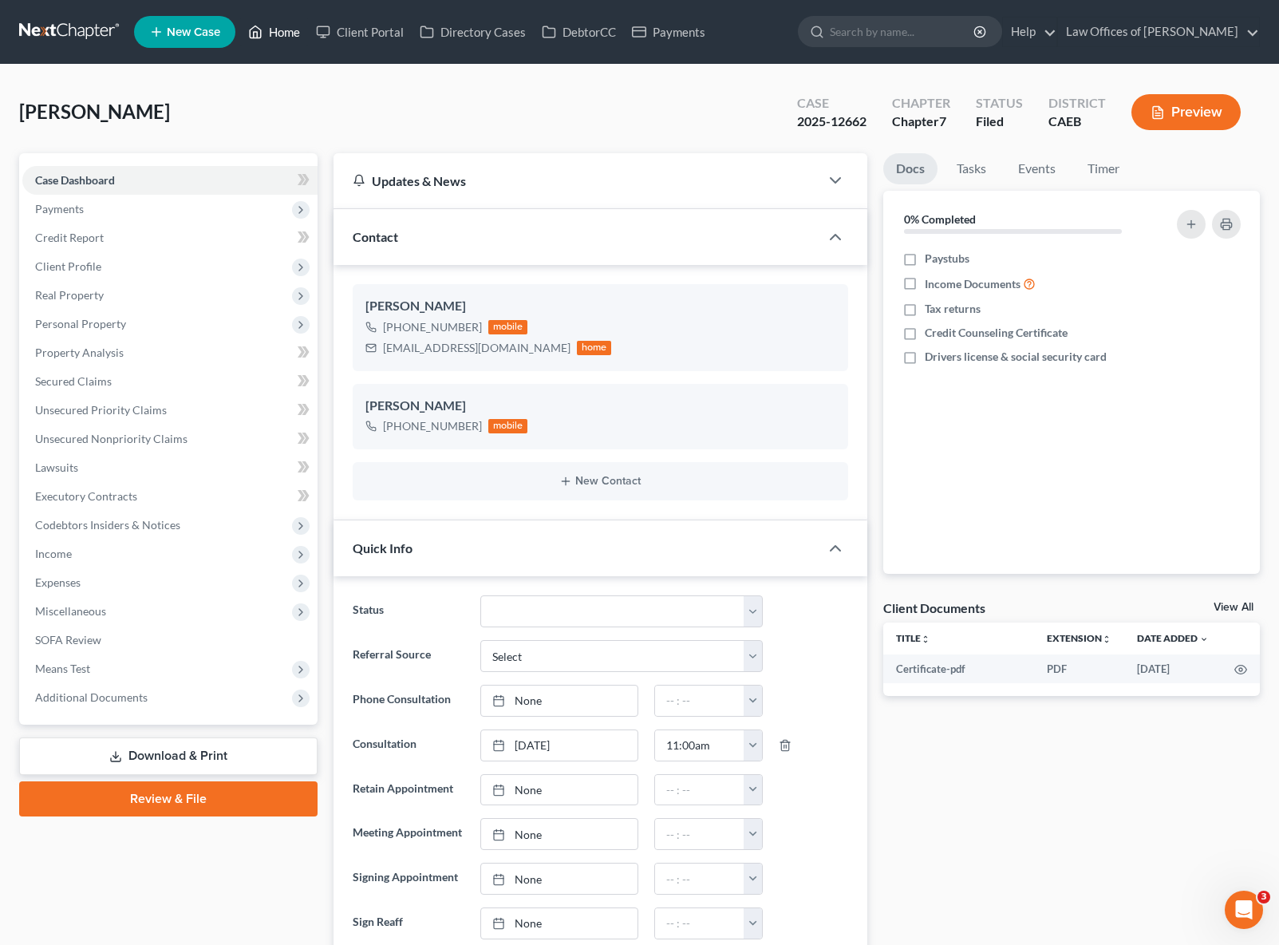
click at [294, 32] on link "Home" at bounding box center [274, 32] width 68 height 29
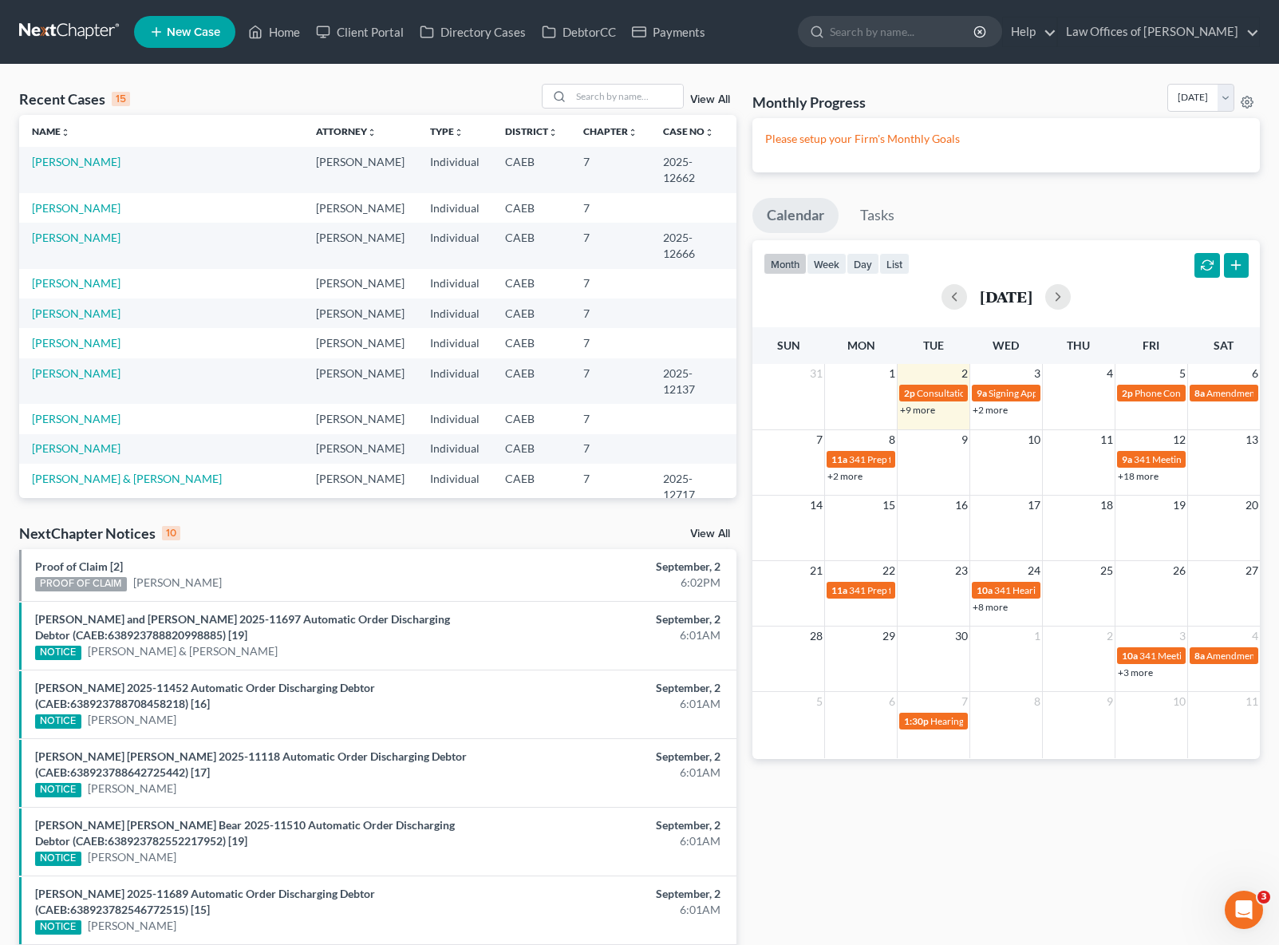
click at [1132, 478] on link "+18 more" at bounding box center [1138, 476] width 41 height 12
click at [69, 238] on link "Carrillo, Ofelia" at bounding box center [76, 238] width 89 height 14
select select "5"
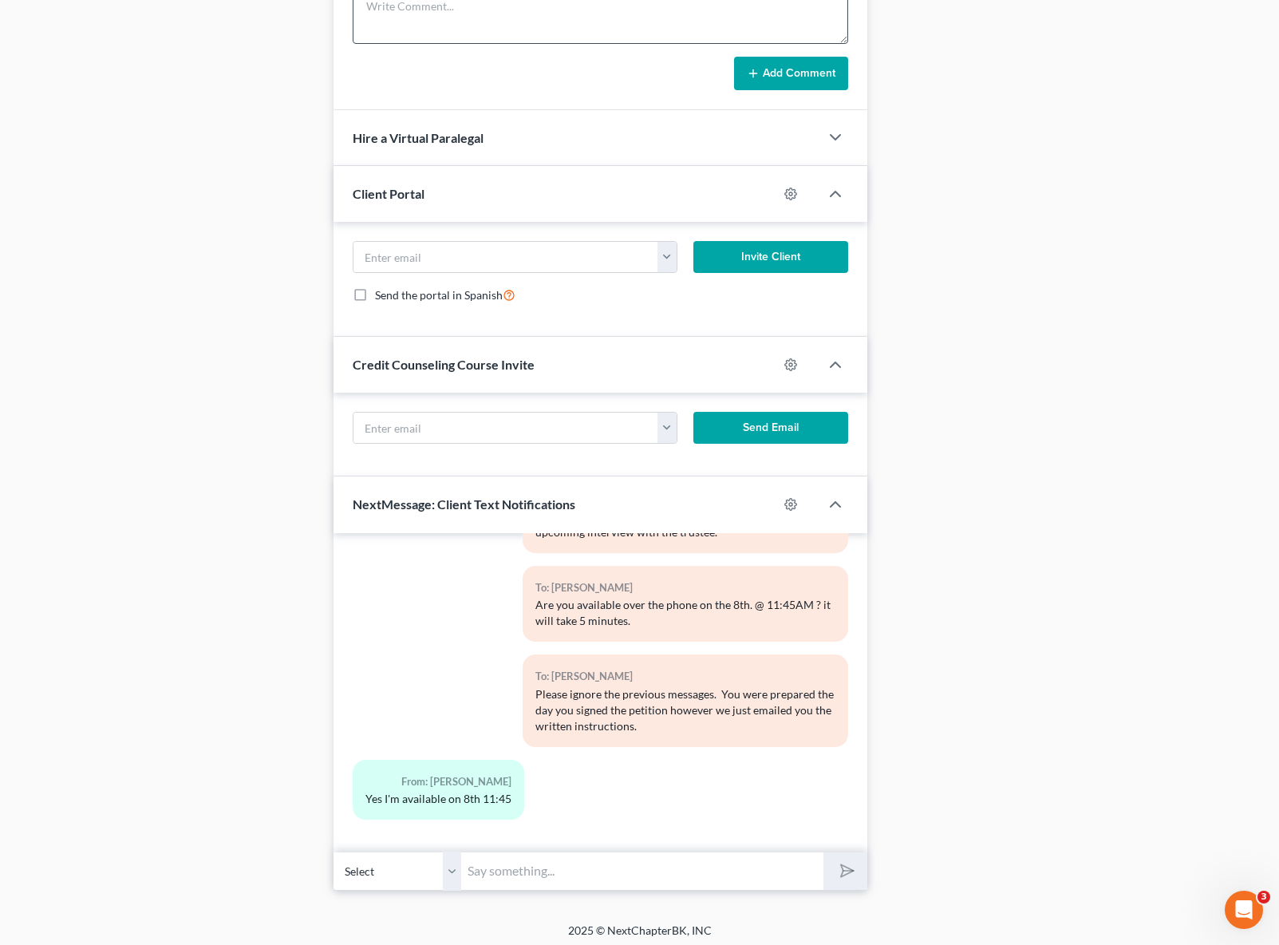
scroll to position [1345, 0]
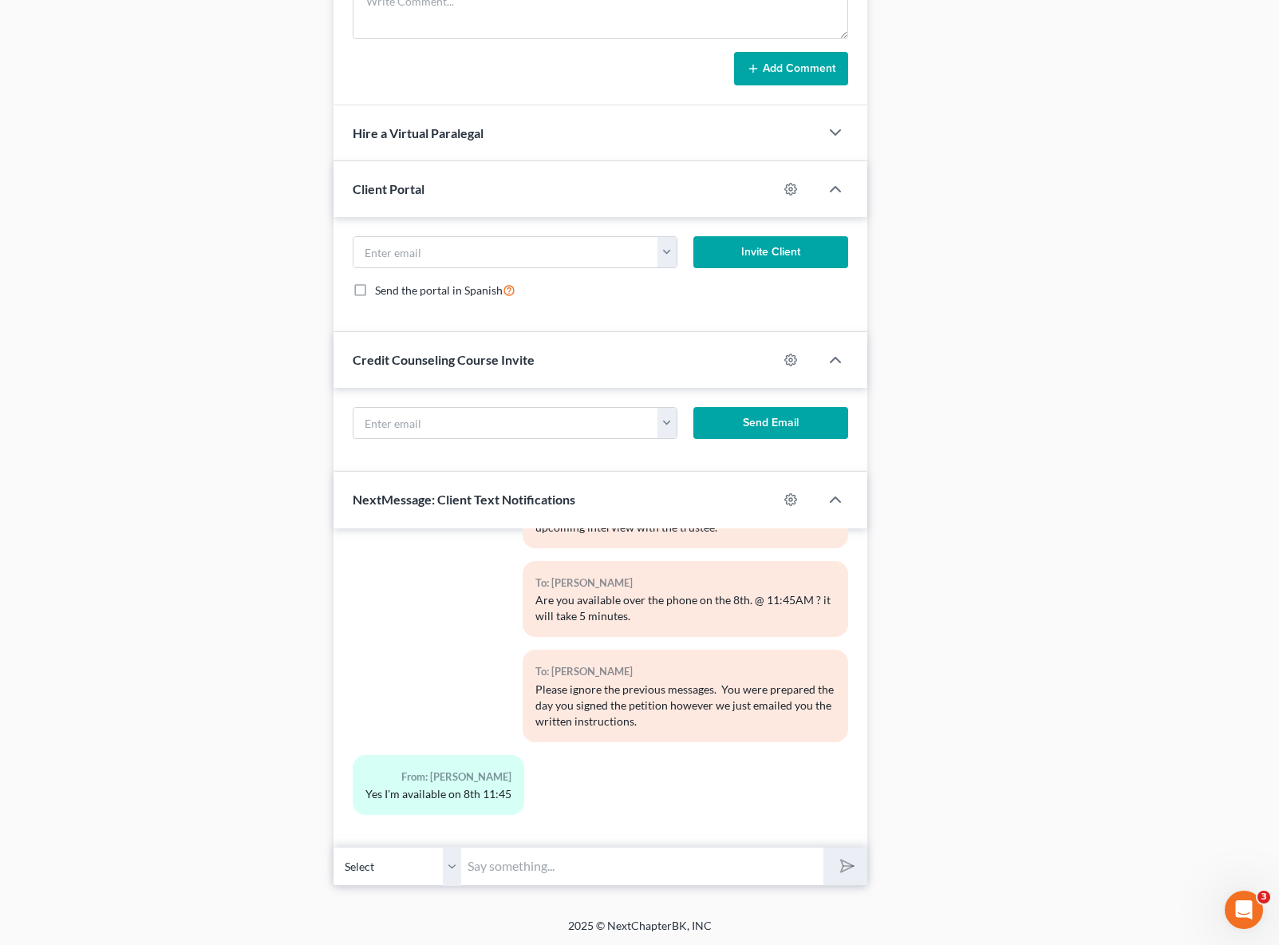
click at [516, 863] on input "text" at bounding box center [642, 866] width 362 height 39
type input "d"
type input "Do you wish to be prepared again ?"
click at [823, 847] on button "submit" at bounding box center [845, 866] width 44 height 38
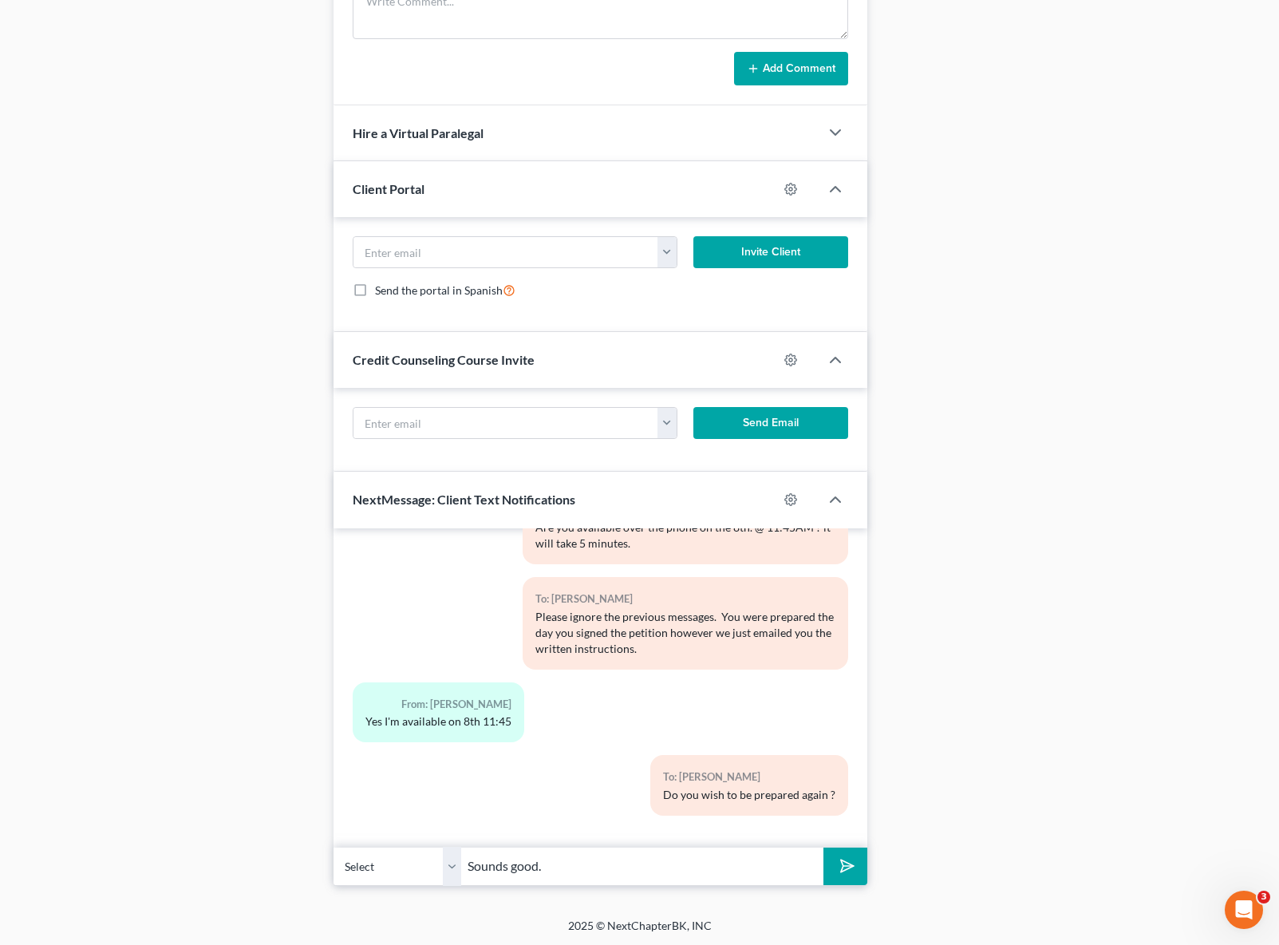
type input "Sounds good."
click at [823, 847] on button "submit" at bounding box center [845, 866] width 44 height 38
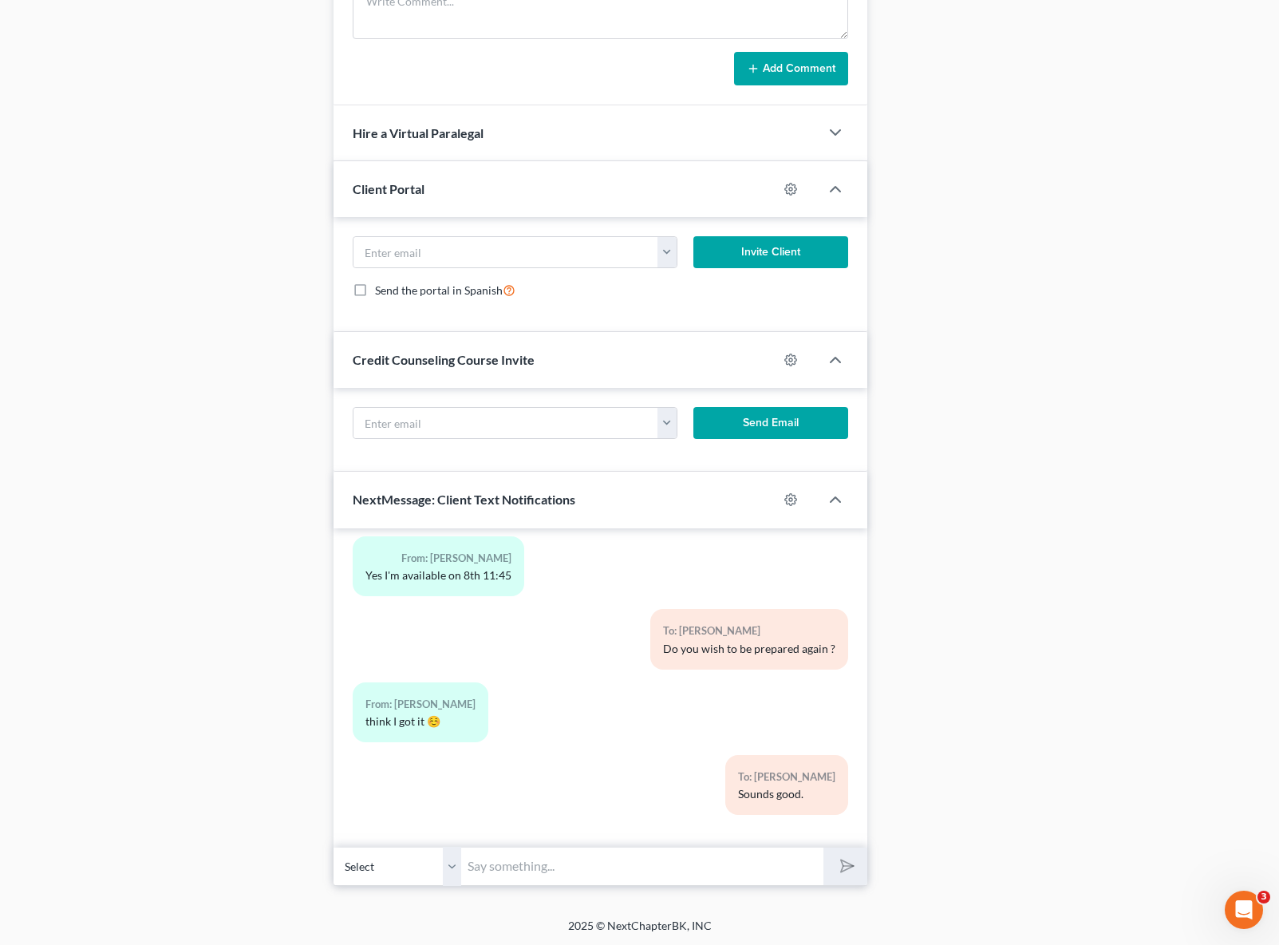
click at [481, 806] on div "To: Ofelia Carrillo Sounds good." at bounding box center [600, 791] width 511 height 73
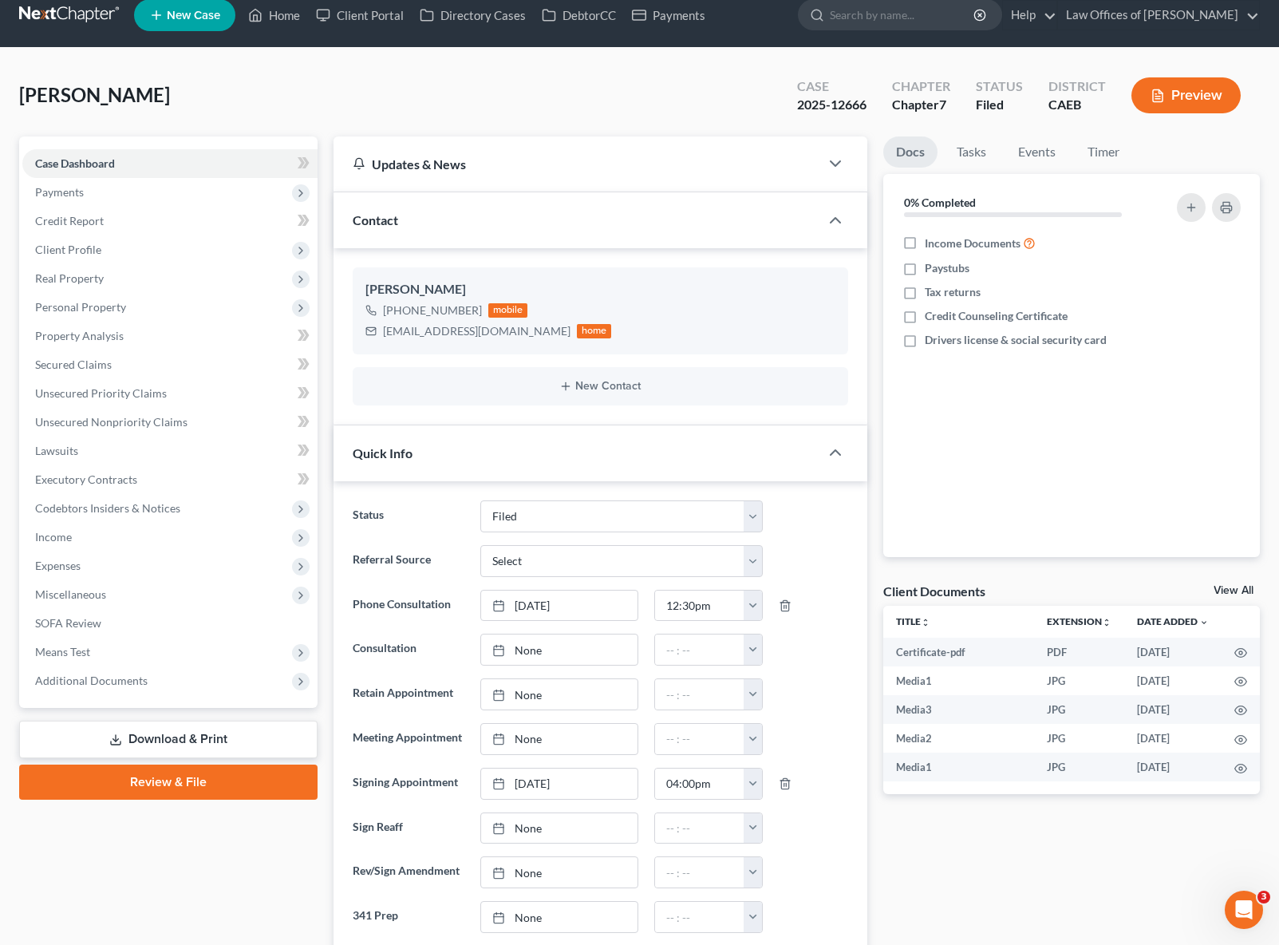
scroll to position [0, 0]
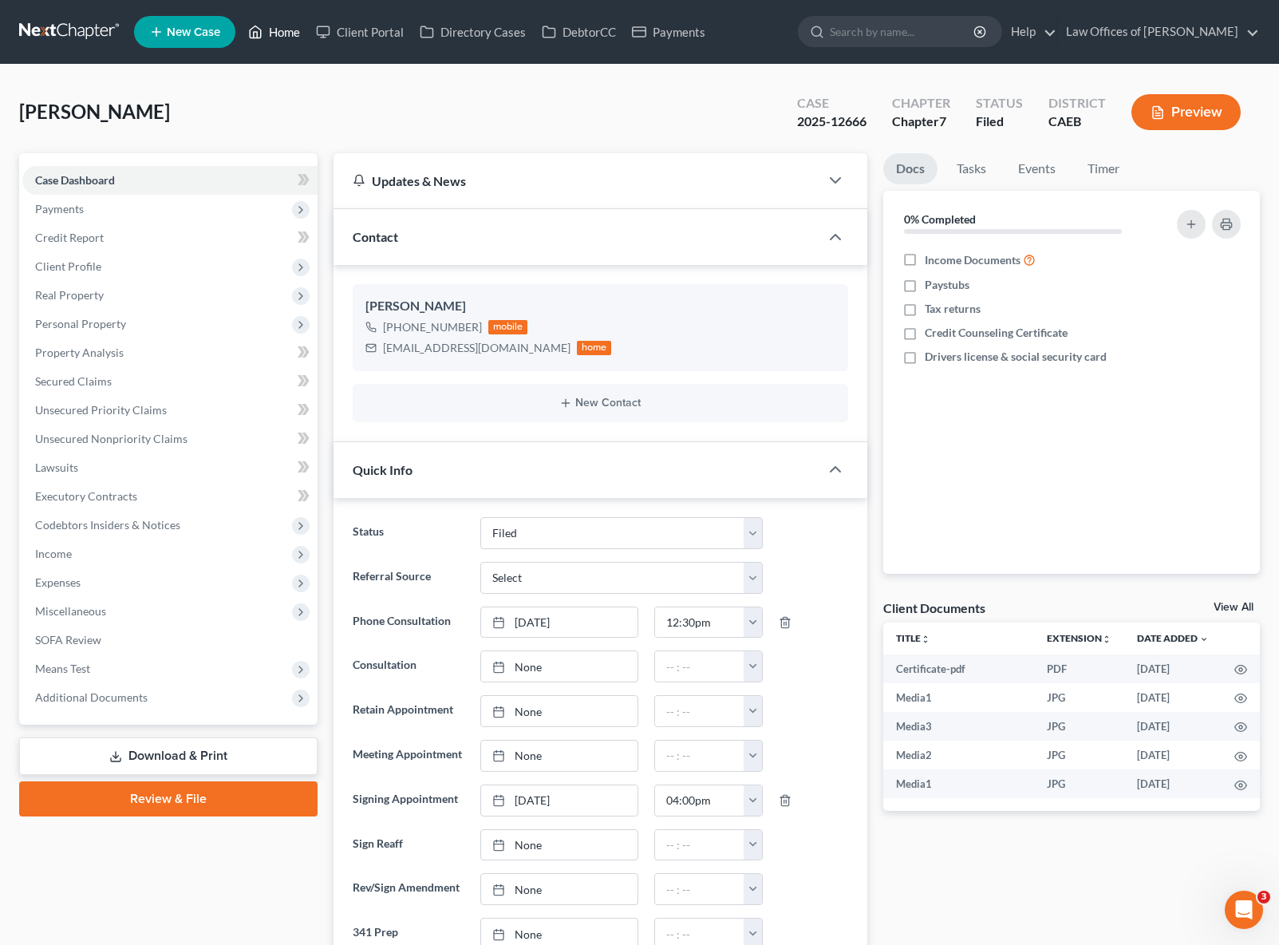
click at [287, 34] on link "Home" at bounding box center [274, 32] width 68 height 29
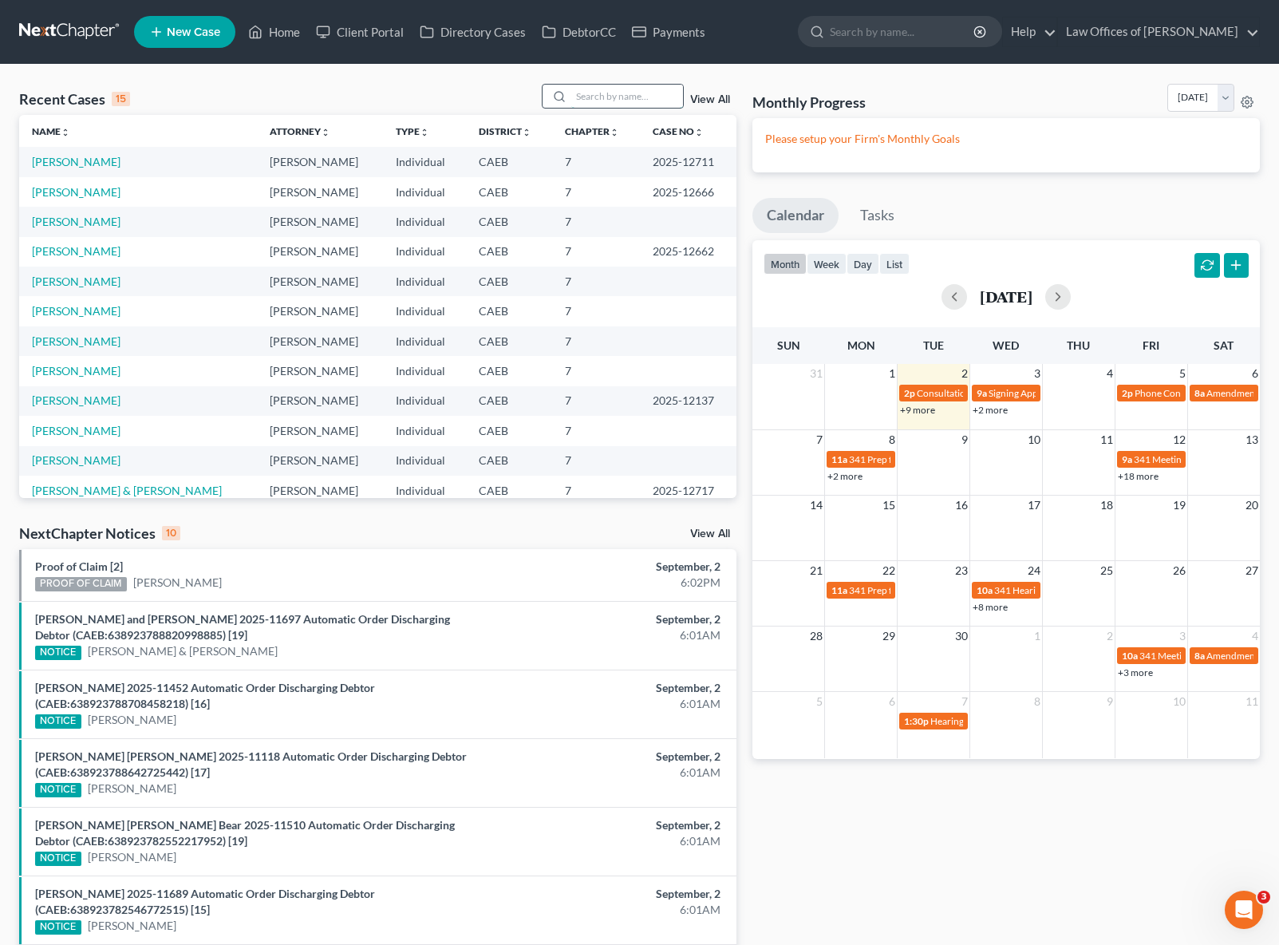
click at [594, 90] on input "search" at bounding box center [627, 96] width 112 height 23
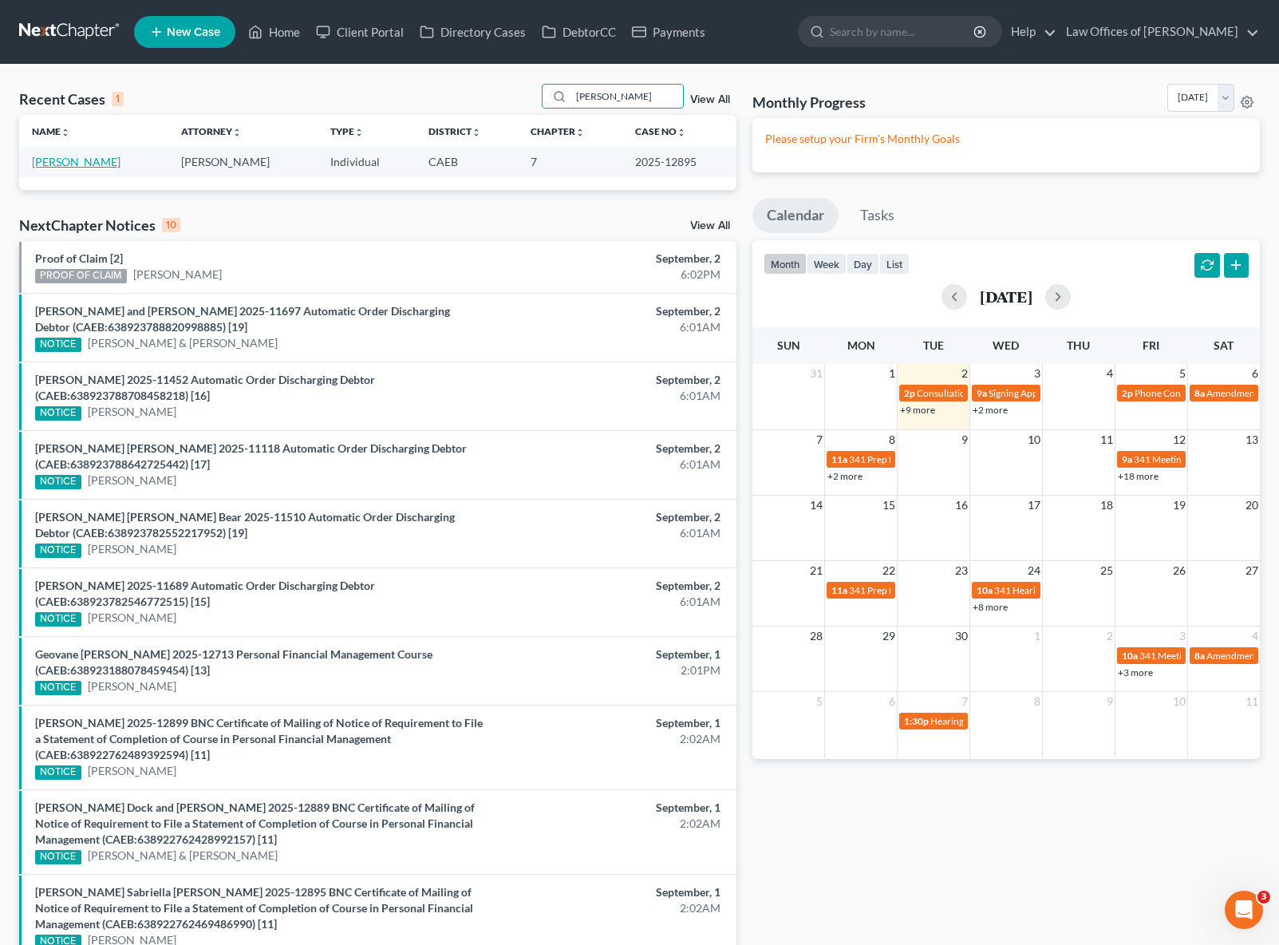
type input "De Paoli"
click at [101, 160] on link "[PERSON_NAME]" at bounding box center [76, 162] width 89 height 14
select select "0"
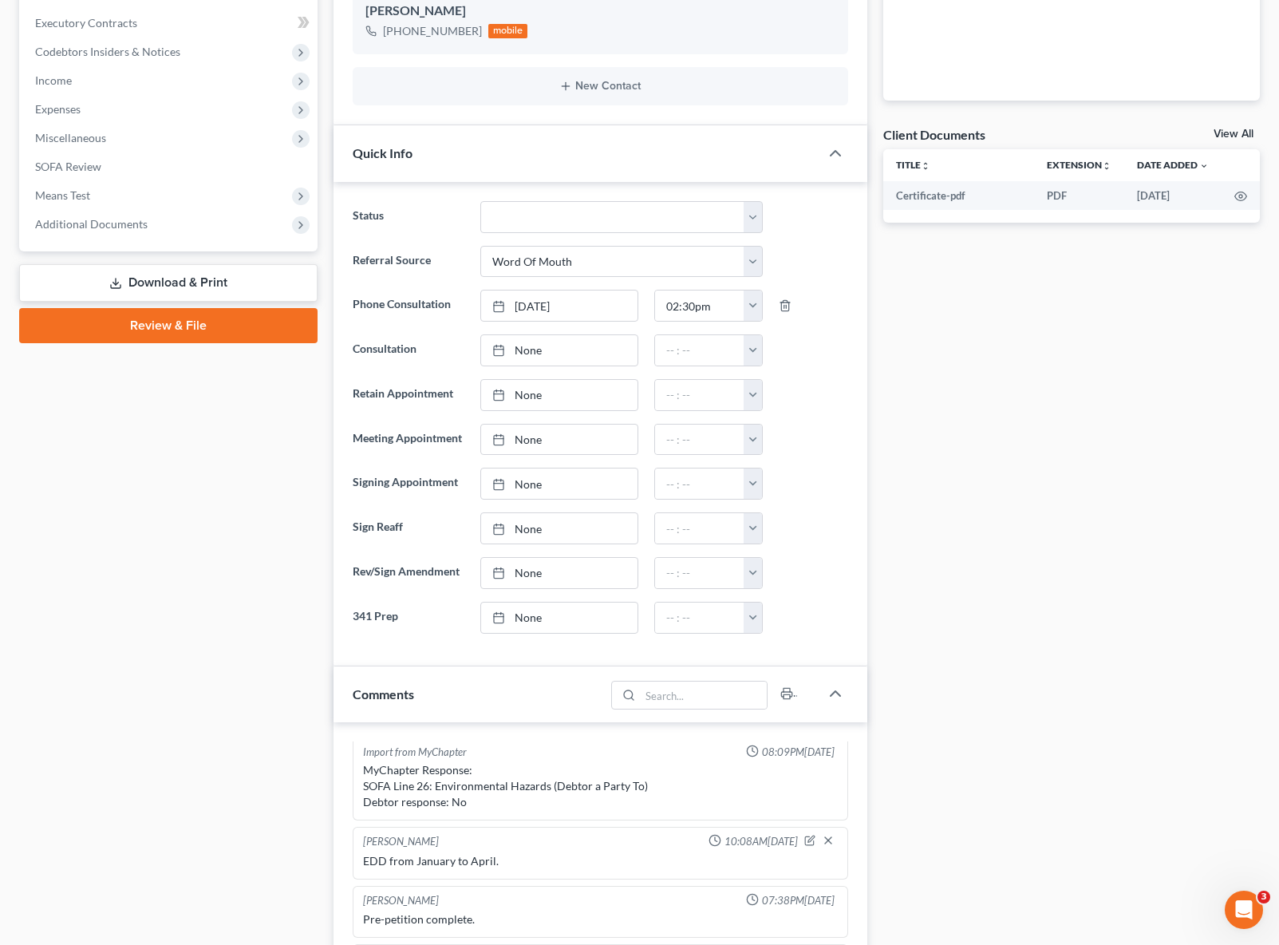
scroll to position [459, 0]
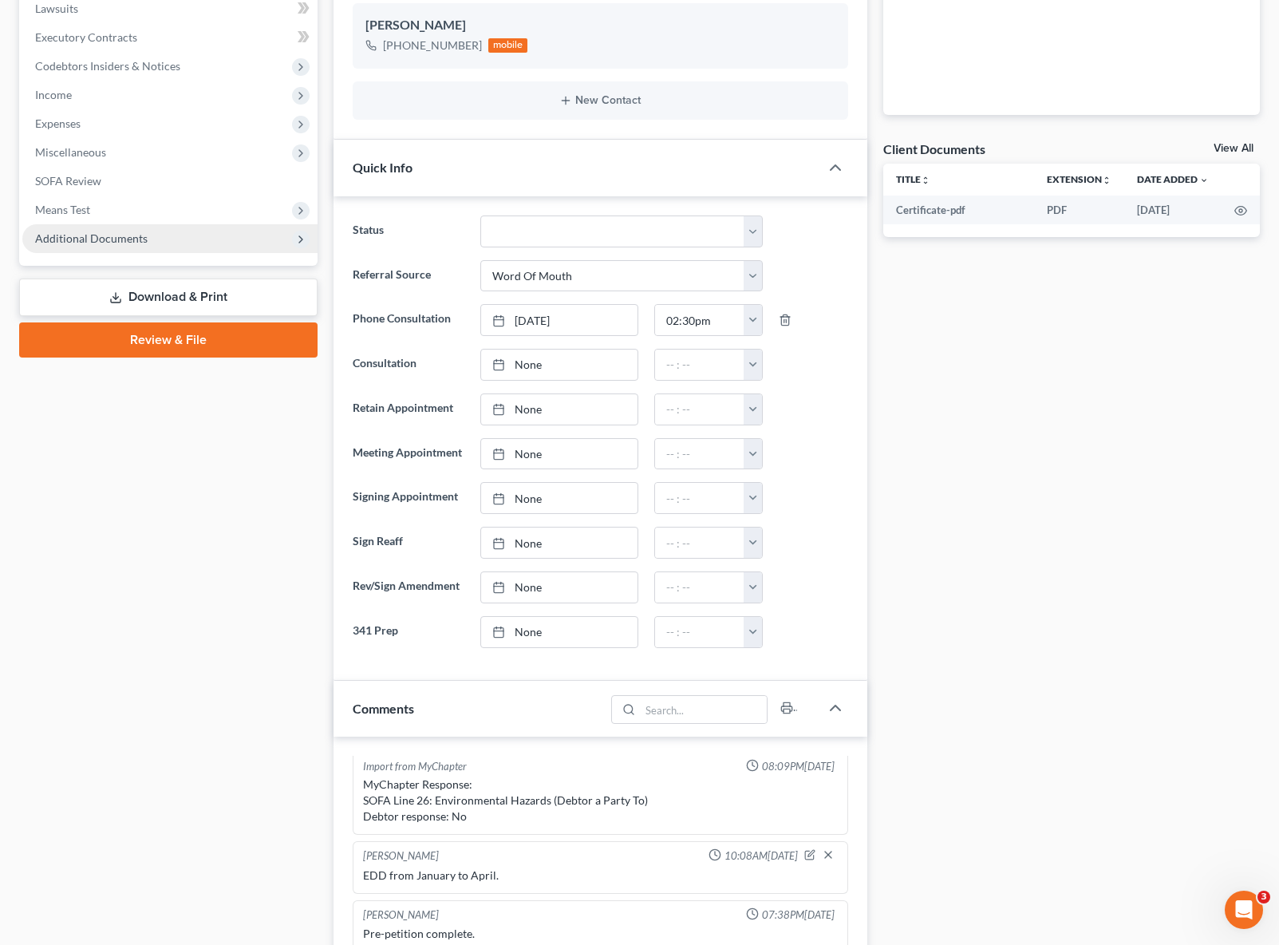
click at [132, 240] on span "Additional Documents" at bounding box center [91, 238] width 113 height 14
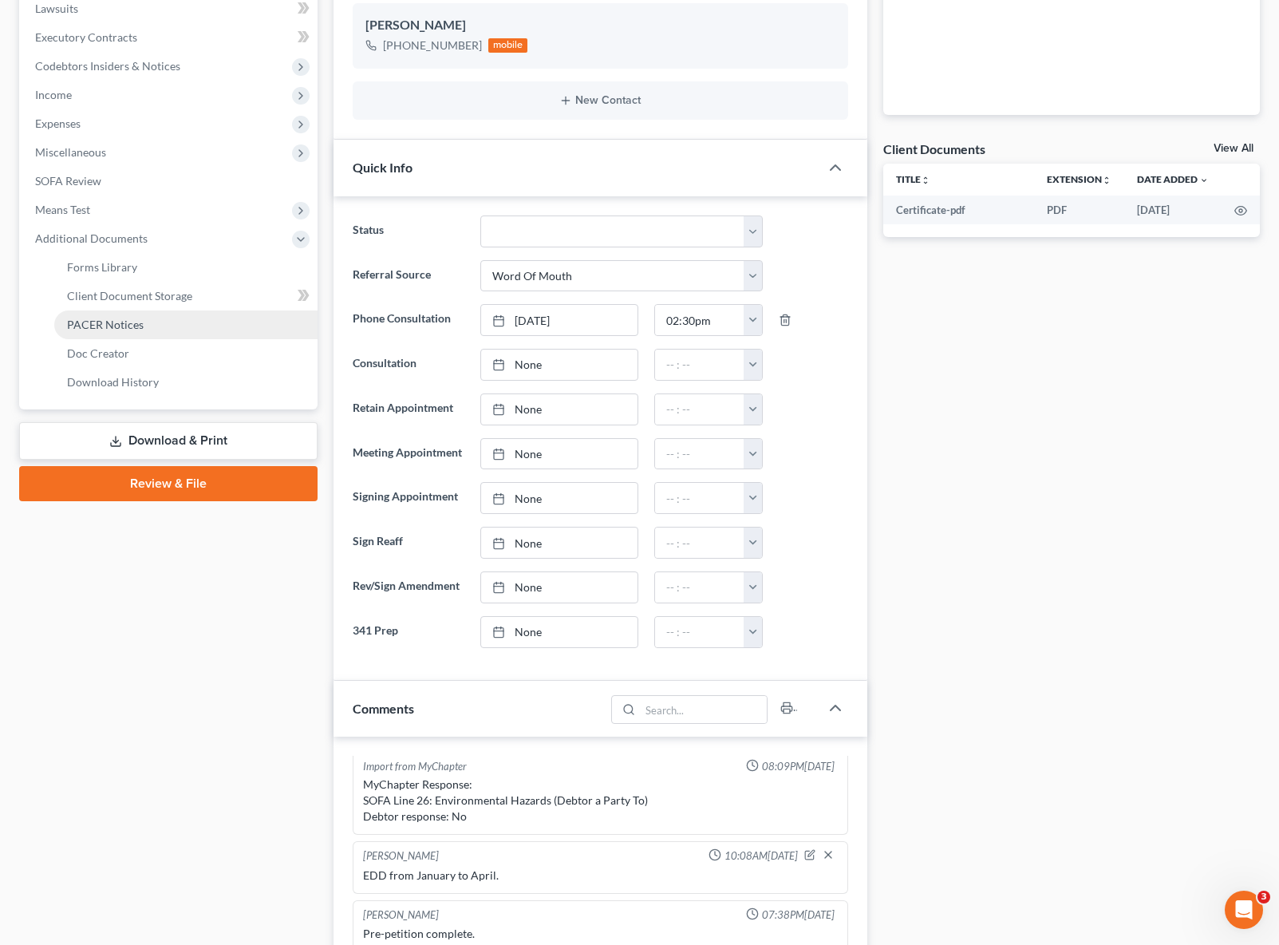
click at [161, 327] on link "PACER Notices" at bounding box center [185, 324] width 263 height 29
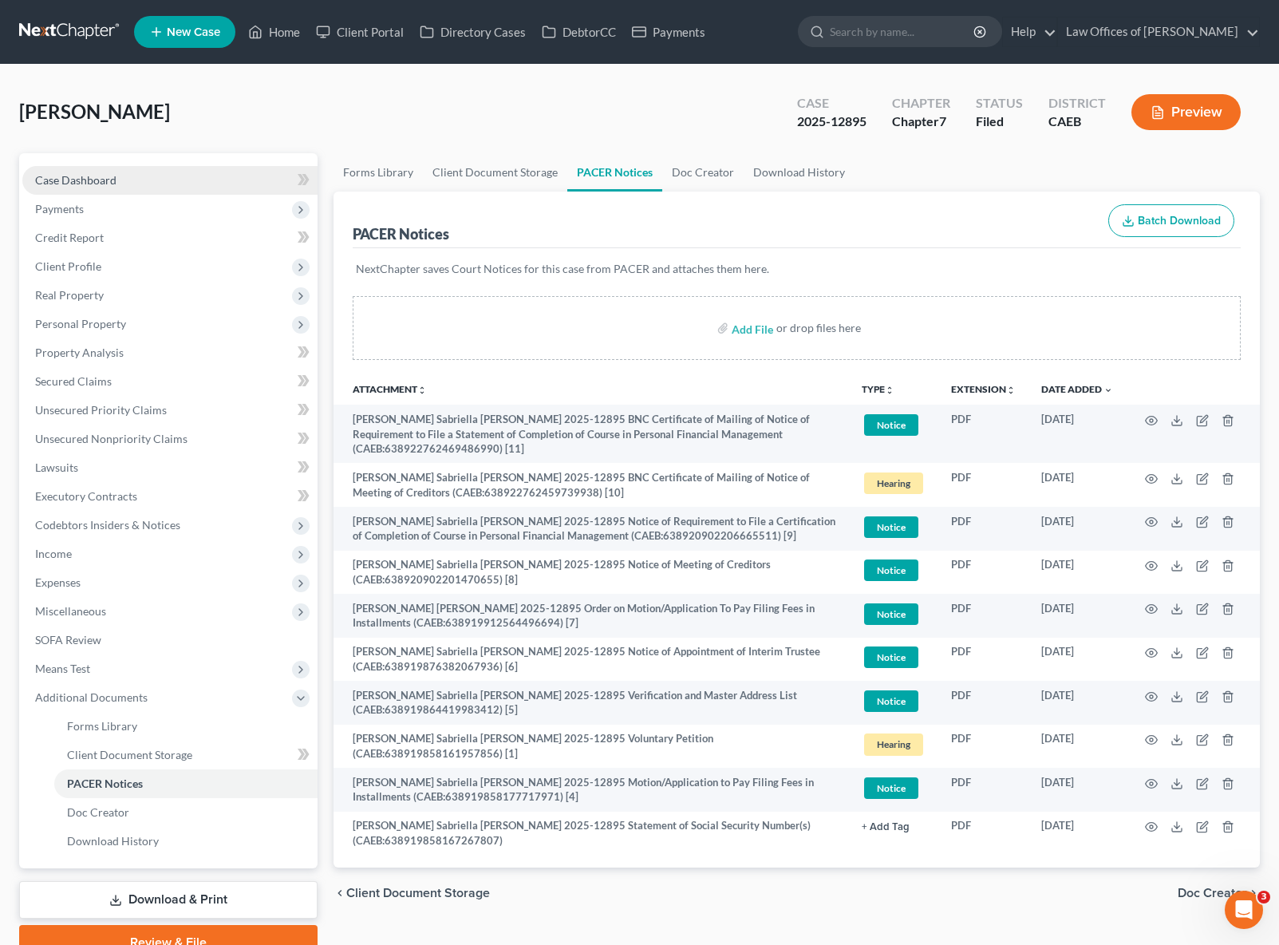
click at [155, 179] on link "Case Dashboard" at bounding box center [169, 180] width 295 height 29
select select "0"
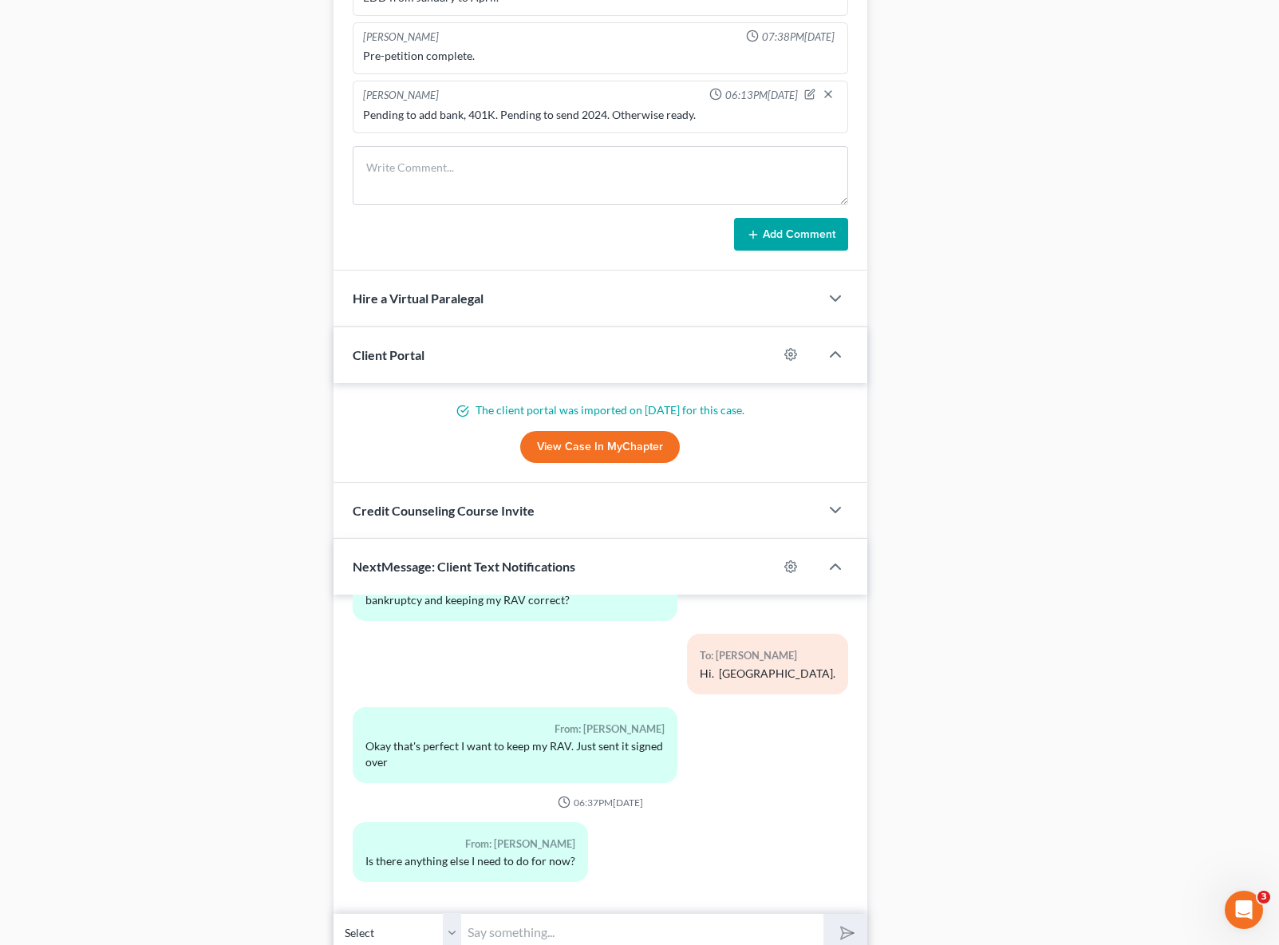
scroll to position [1404, 0]
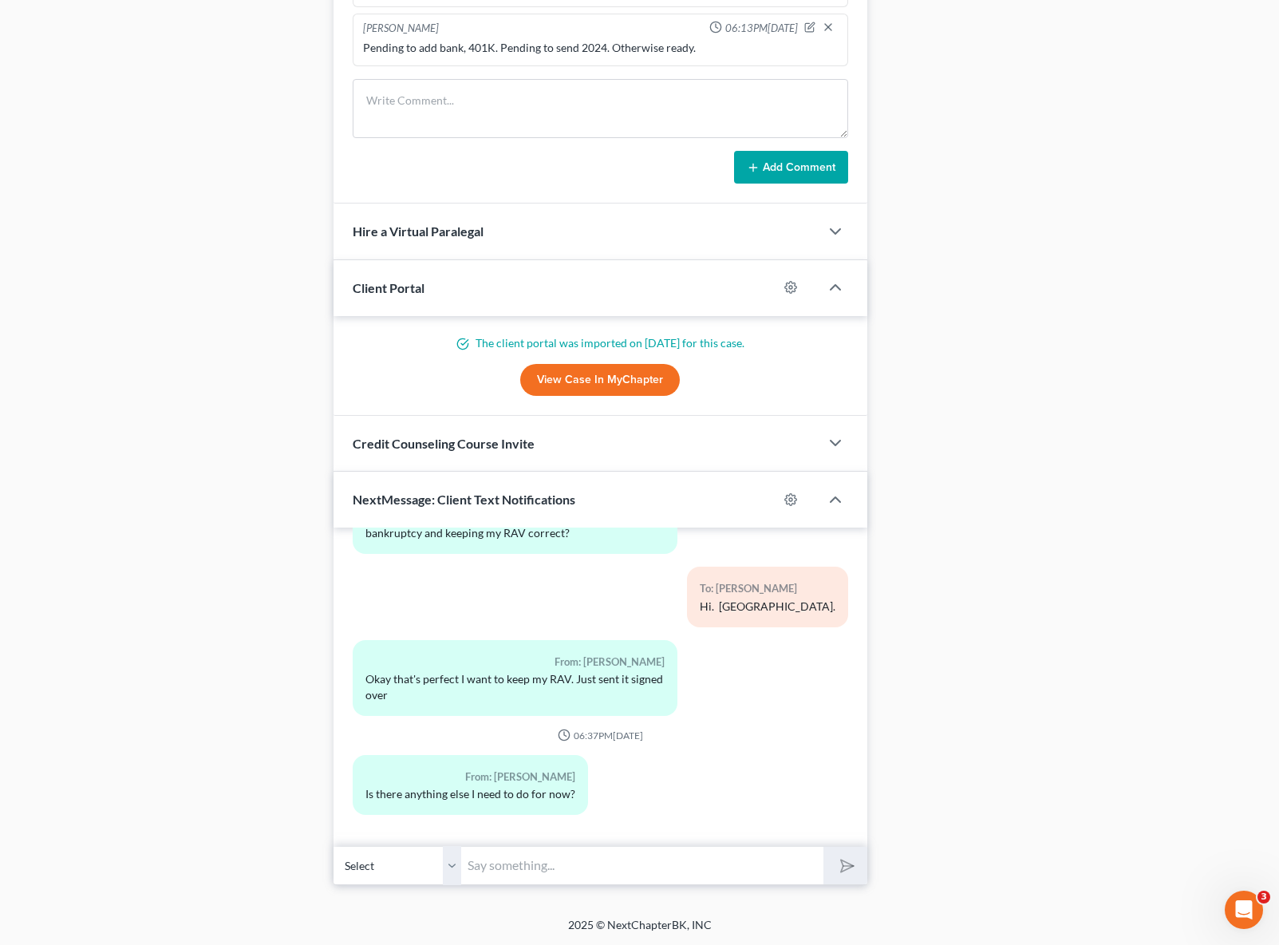
click at [546, 864] on input "text" at bounding box center [642, 865] width 362 height 39
type input "Hi. Not at the moment. Just make sure to keep an eye in your mail because the c…"
click at [823, 847] on button "submit" at bounding box center [845, 866] width 44 height 38
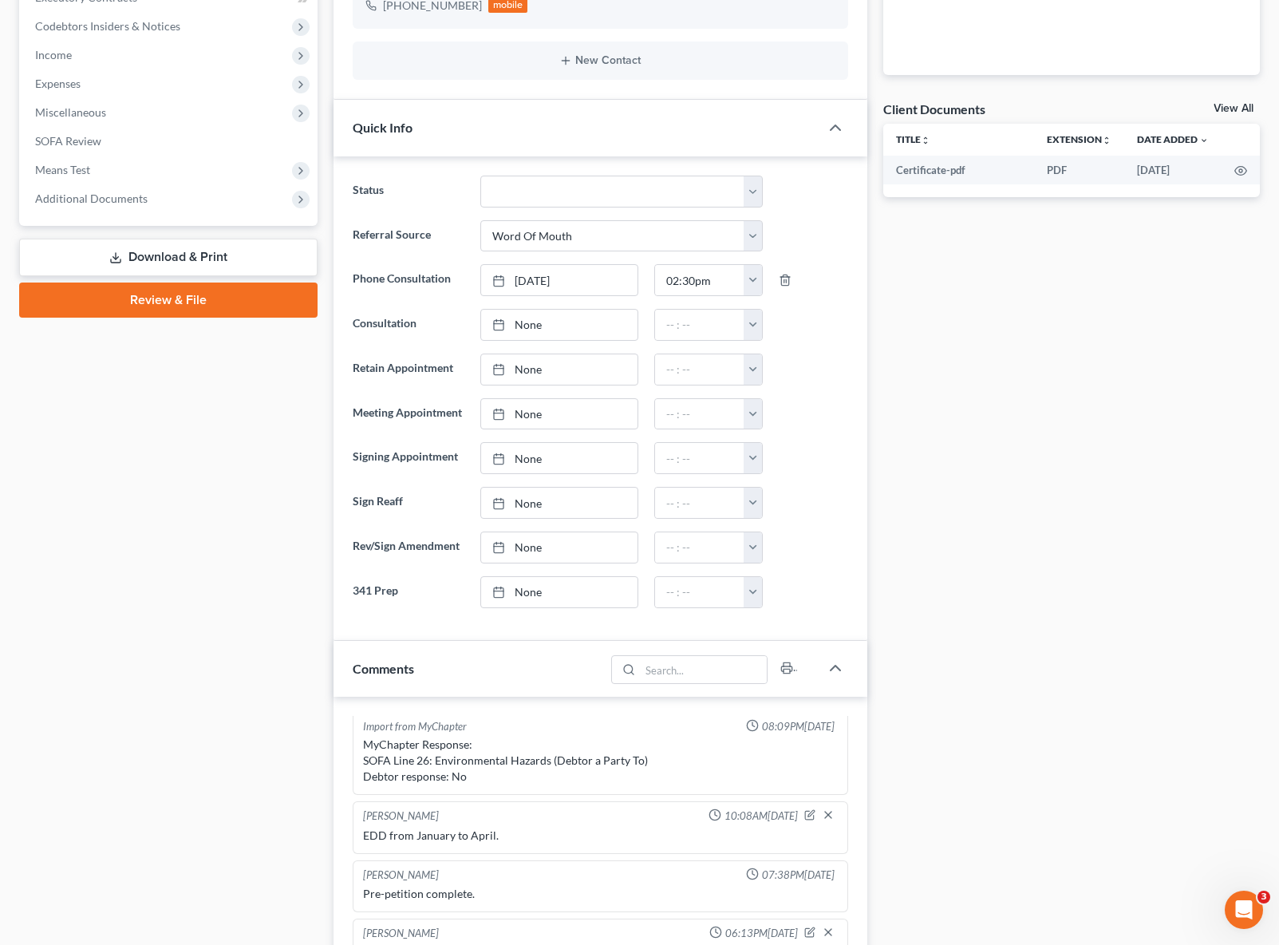
scroll to position [0, 0]
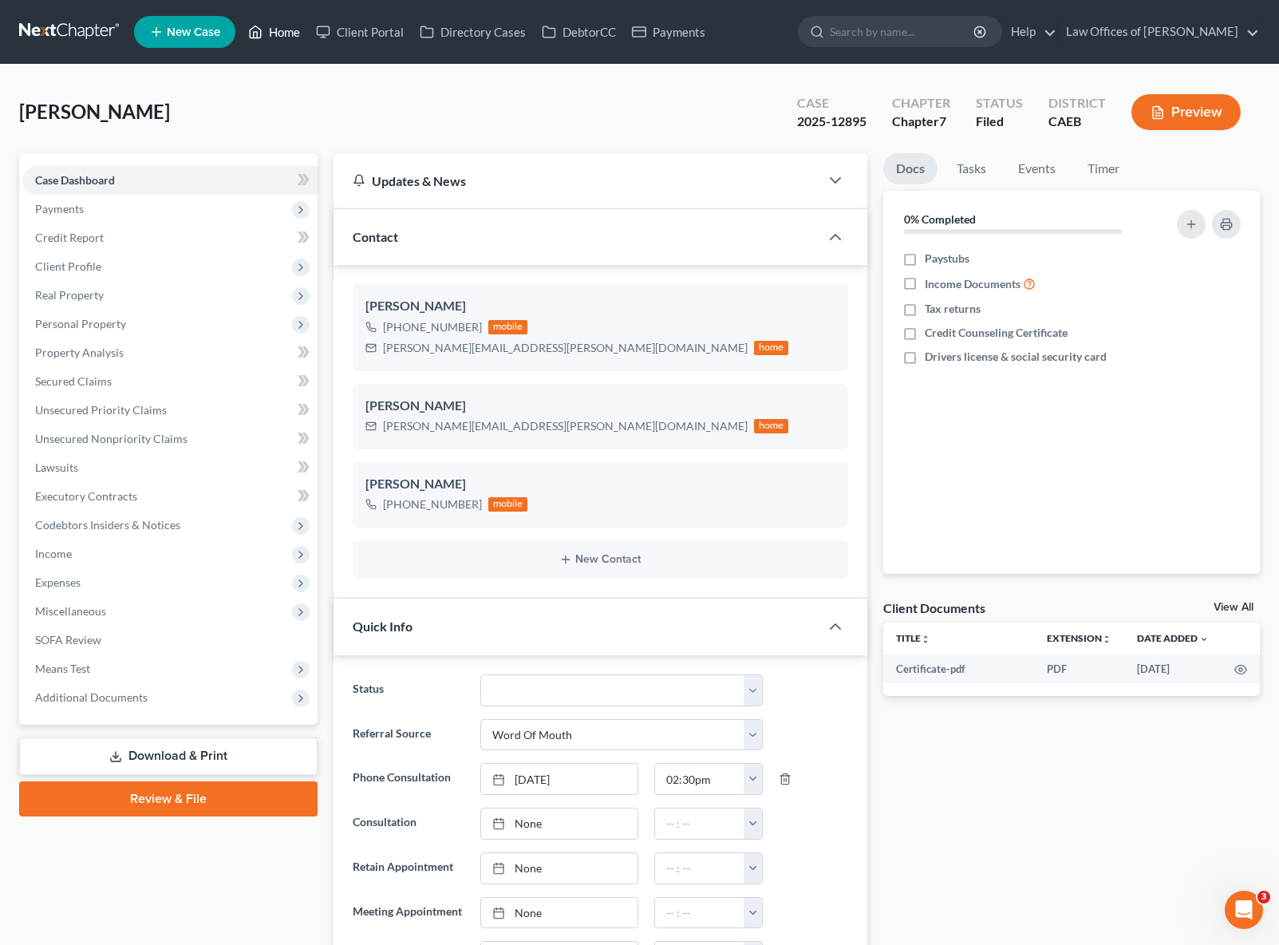
click at [289, 35] on link "Home" at bounding box center [274, 32] width 68 height 29
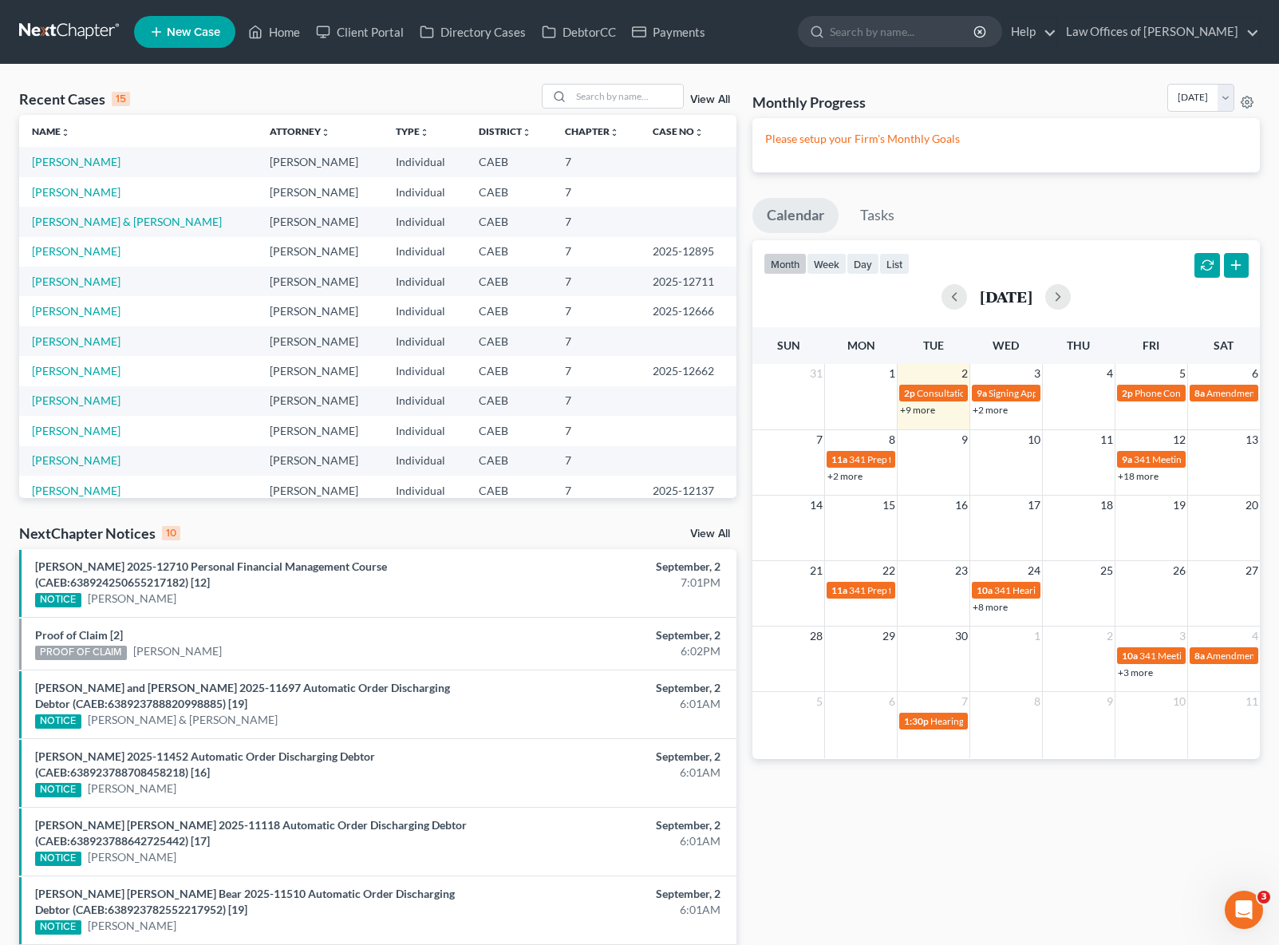
click at [911, 411] on link "+9 more" at bounding box center [917, 410] width 35 height 12
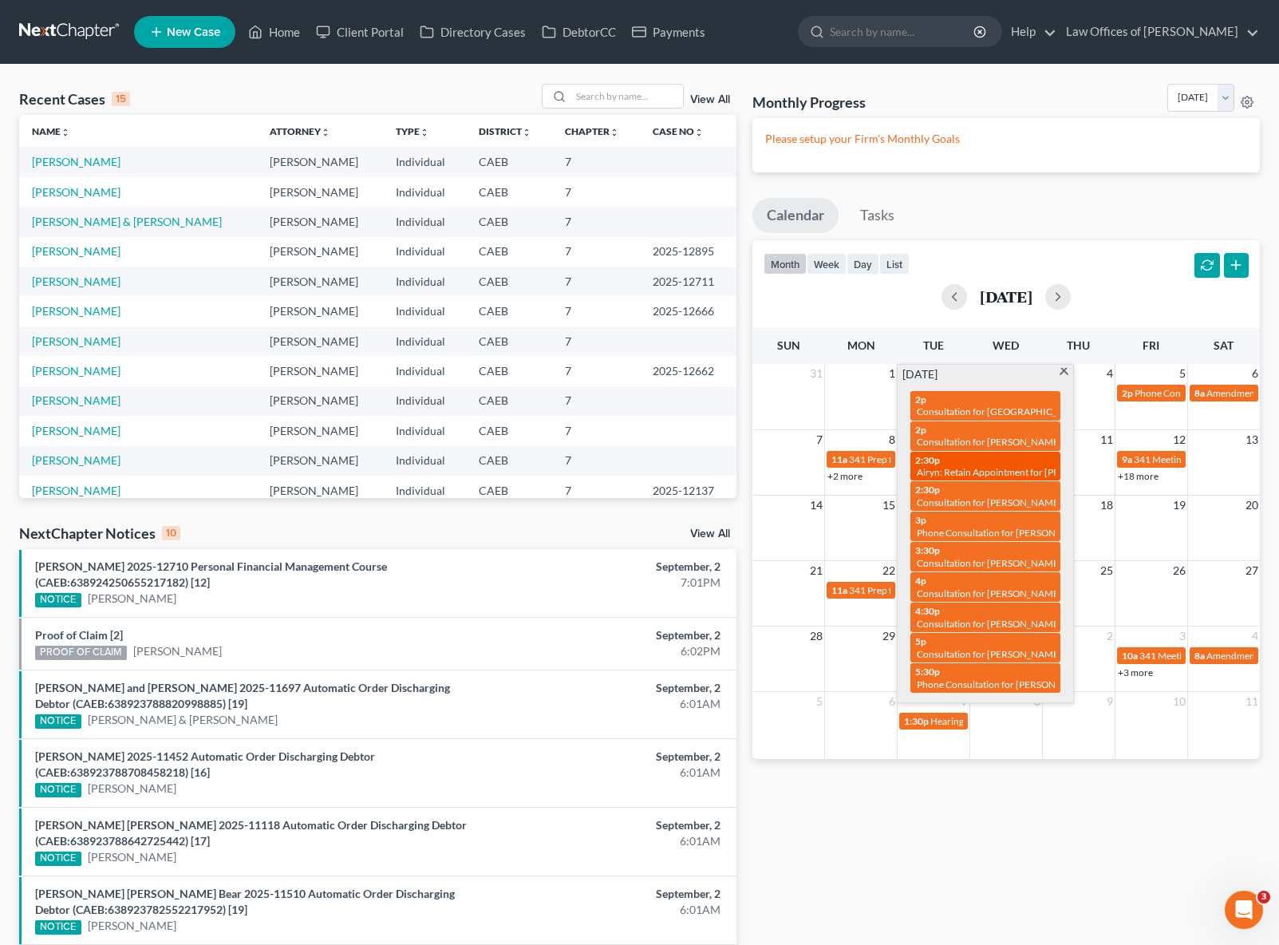
click at [1003, 468] on span "Airyn: Retain Appointment for [PERSON_NAME]" at bounding box center [1018, 472] width 203 height 12
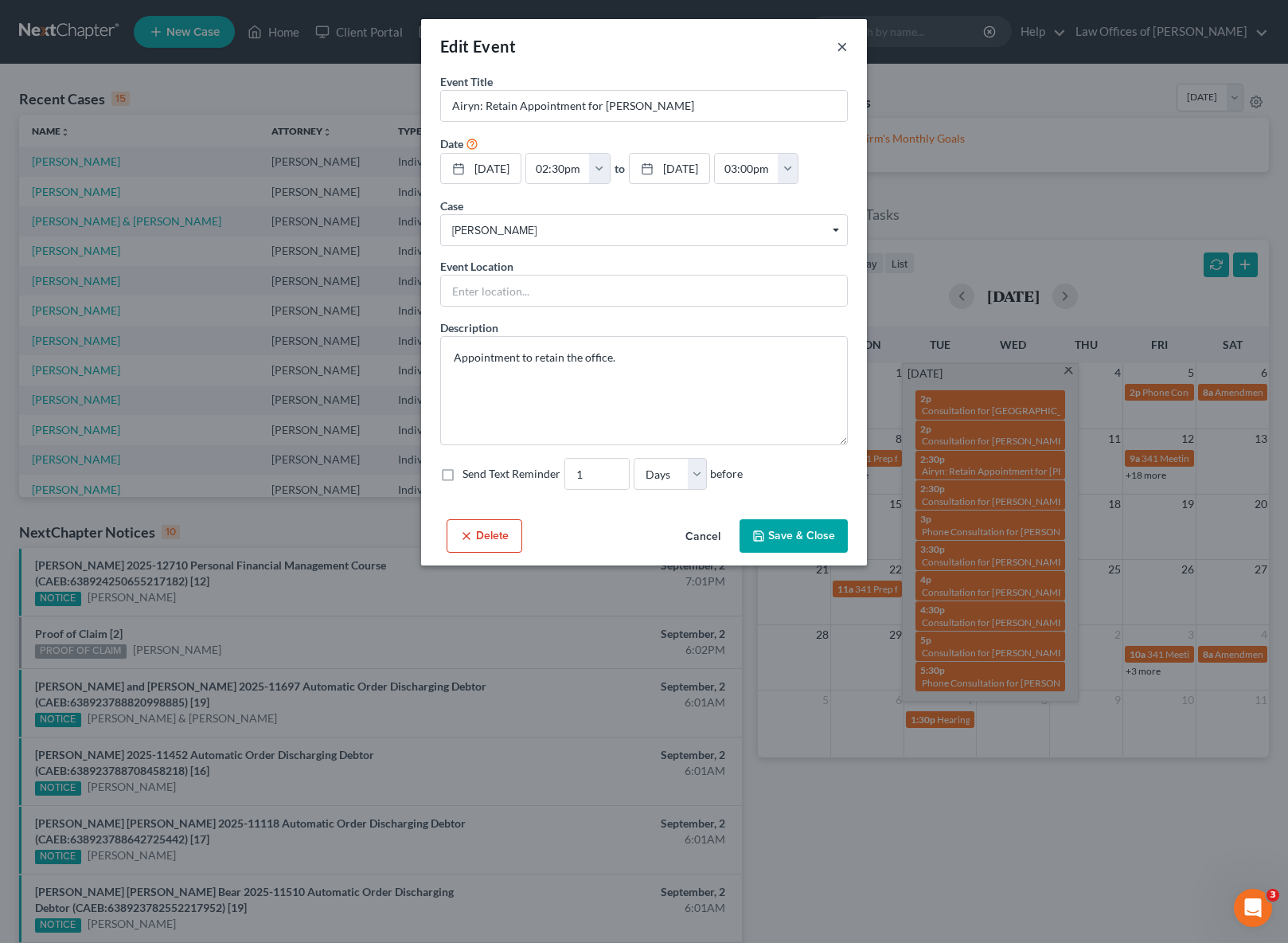
click at [837, 46] on button "×" at bounding box center [842, 46] width 11 height 19
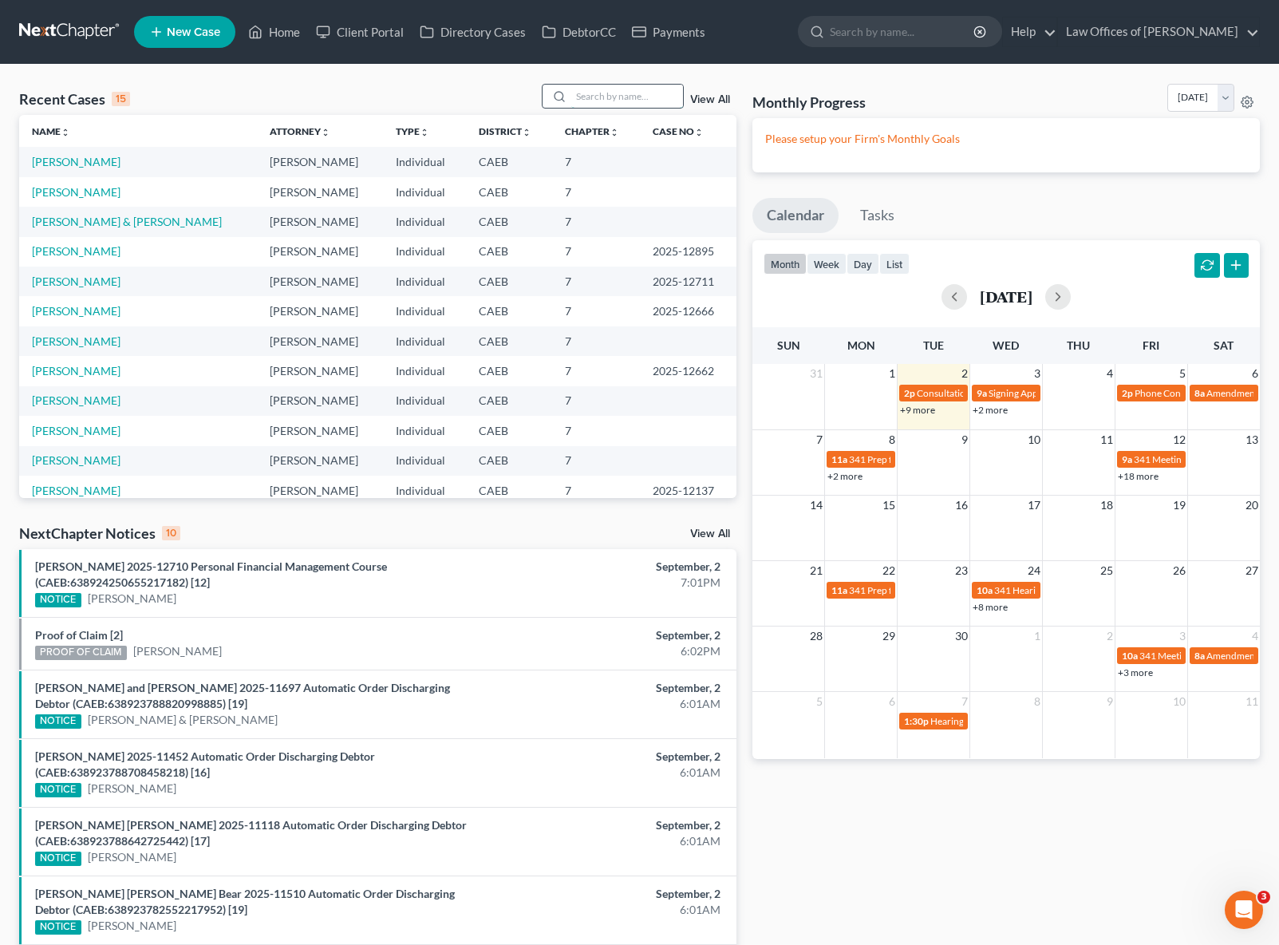
click at [616, 96] on input "search" at bounding box center [627, 96] width 112 height 23
type input "Fernando"
click at [103, 160] on link "[PERSON_NAME]" at bounding box center [76, 162] width 89 height 14
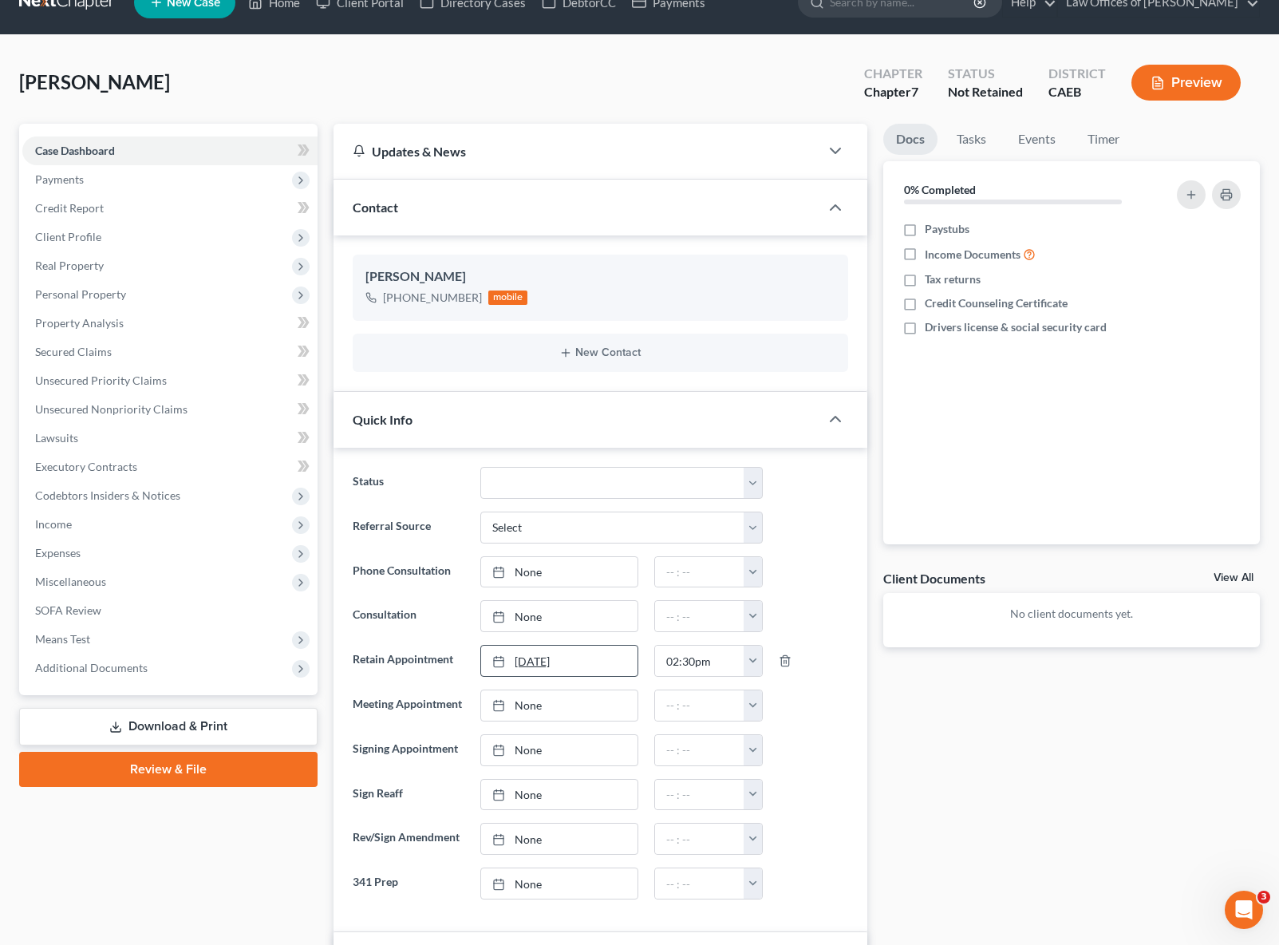
scroll to position [30, 0]
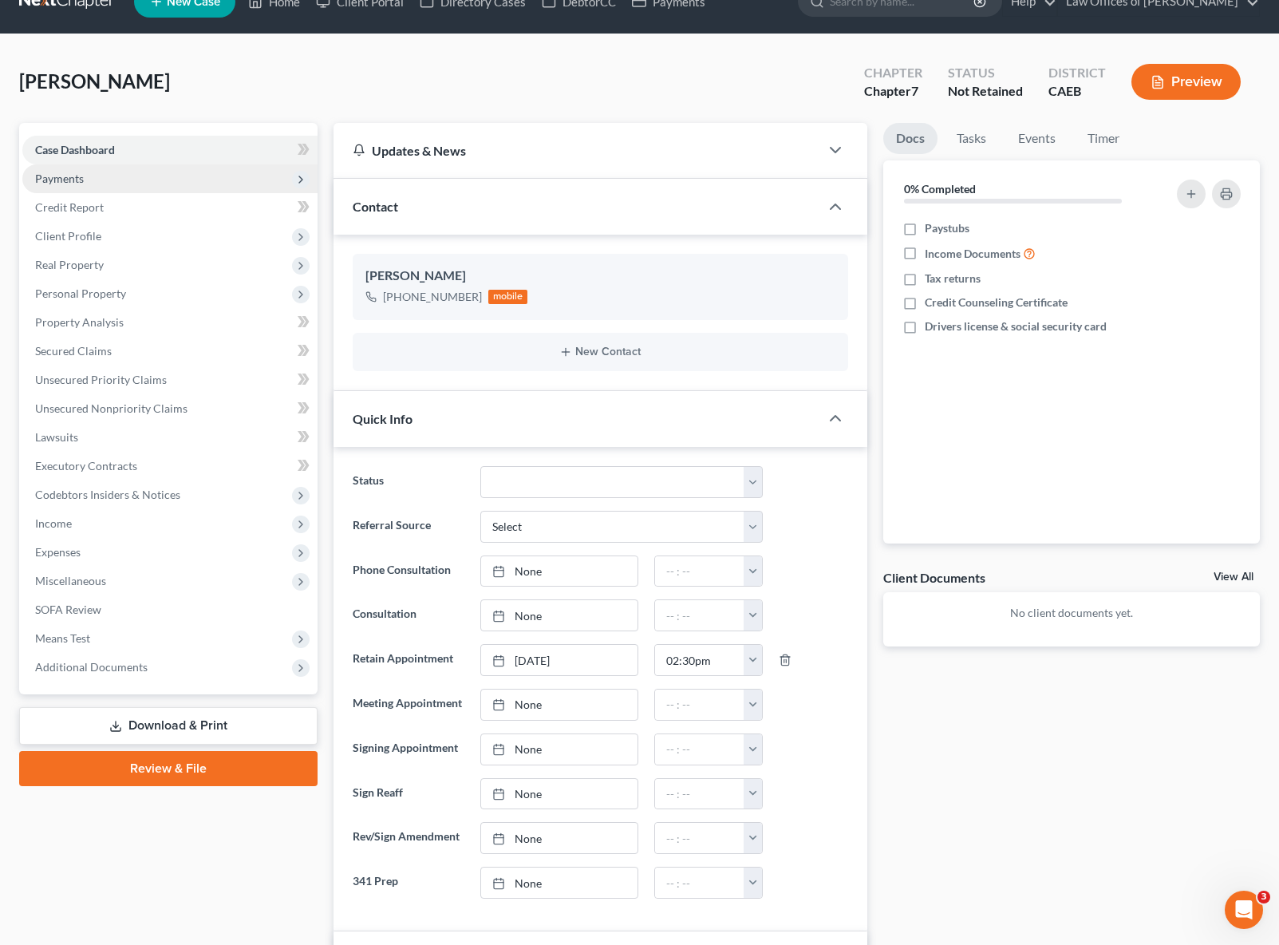
click at [102, 182] on span "Payments" at bounding box center [169, 178] width 295 height 29
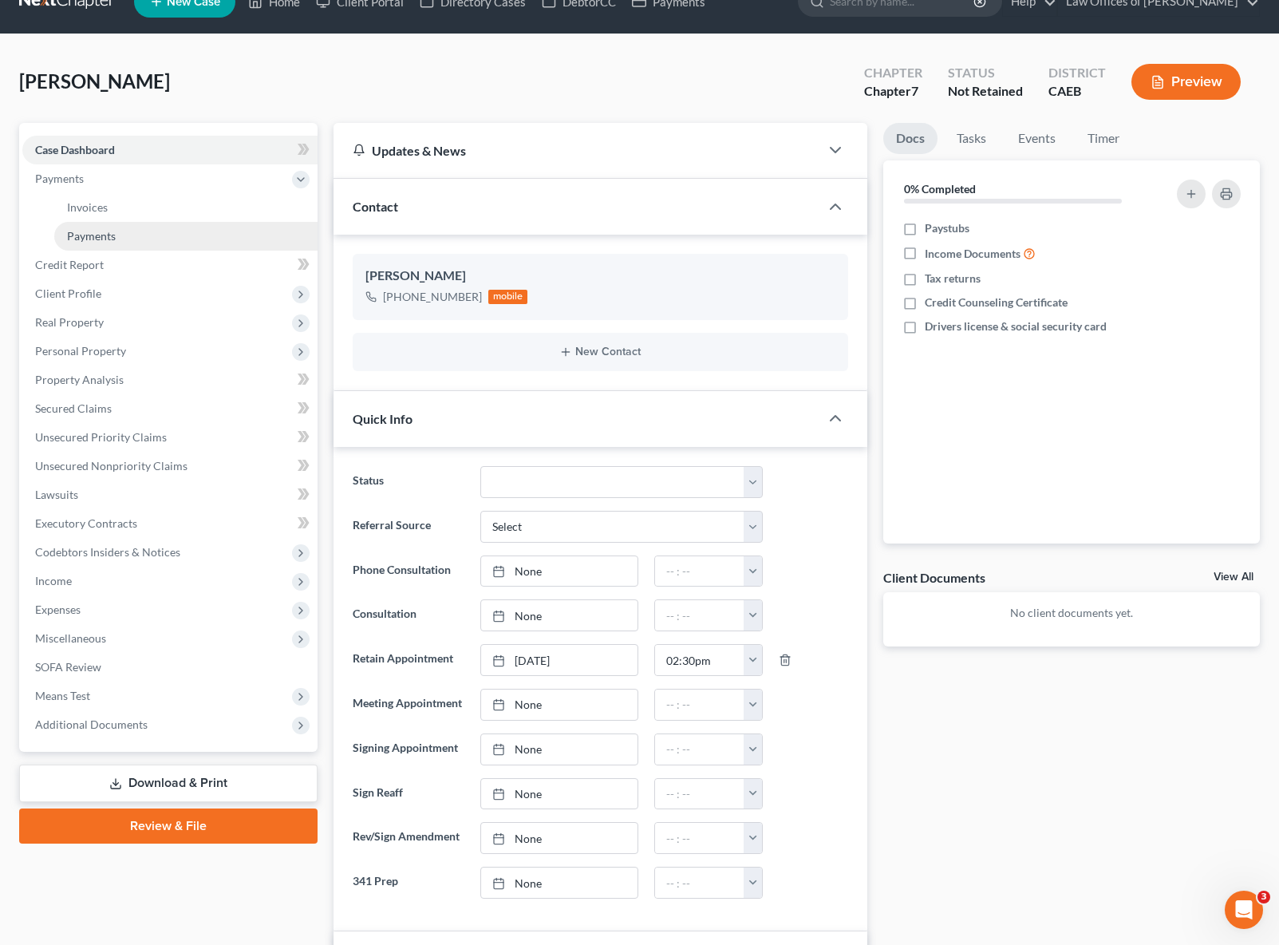
click at [107, 231] on span "Payments" at bounding box center [91, 236] width 49 height 14
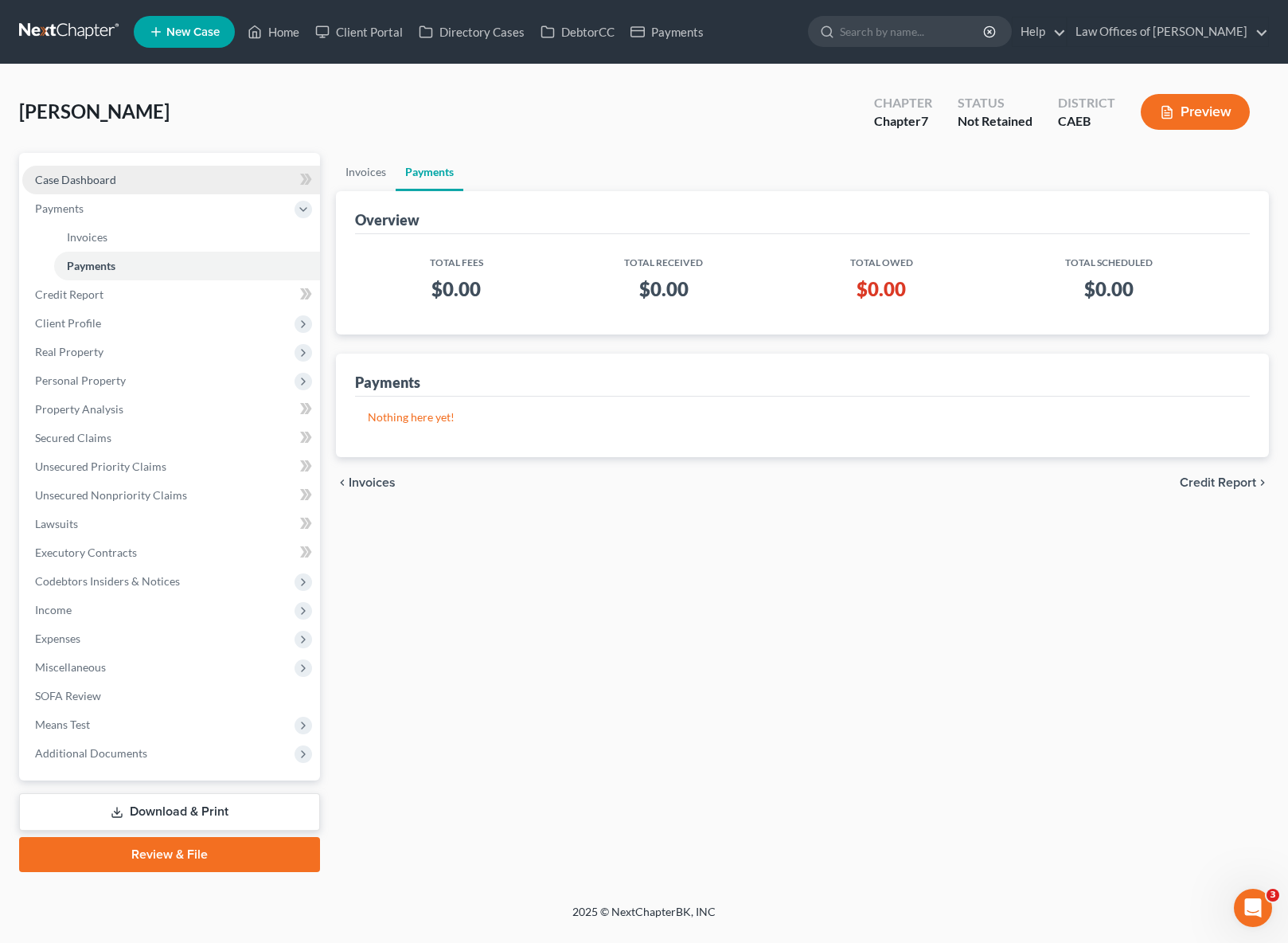
click at [164, 184] on link "Case Dashboard" at bounding box center [171, 180] width 297 height 29
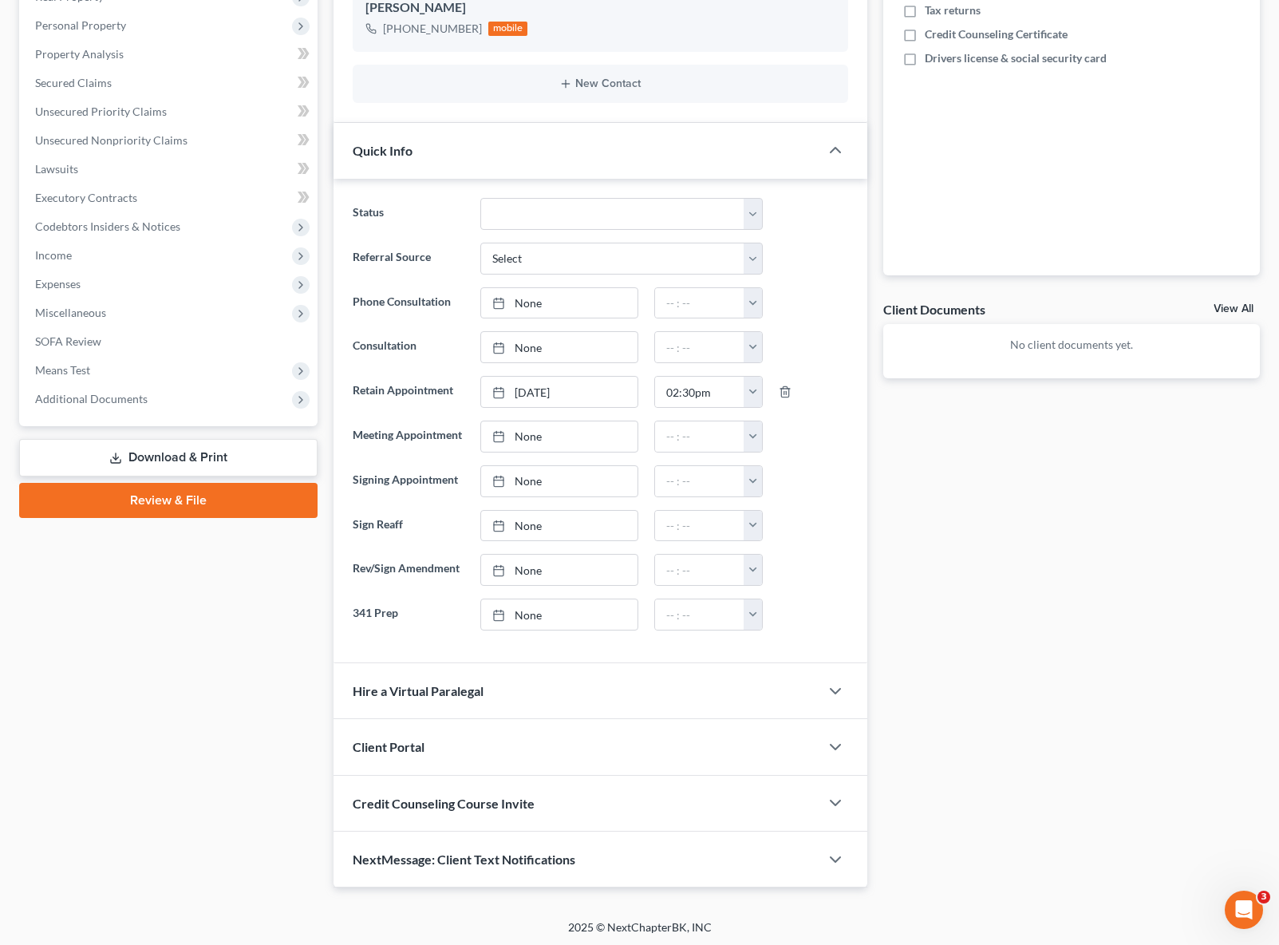
scroll to position [298, 0]
click at [833, 856] on icon "button" at bounding box center [835, 860] width 19 height 19
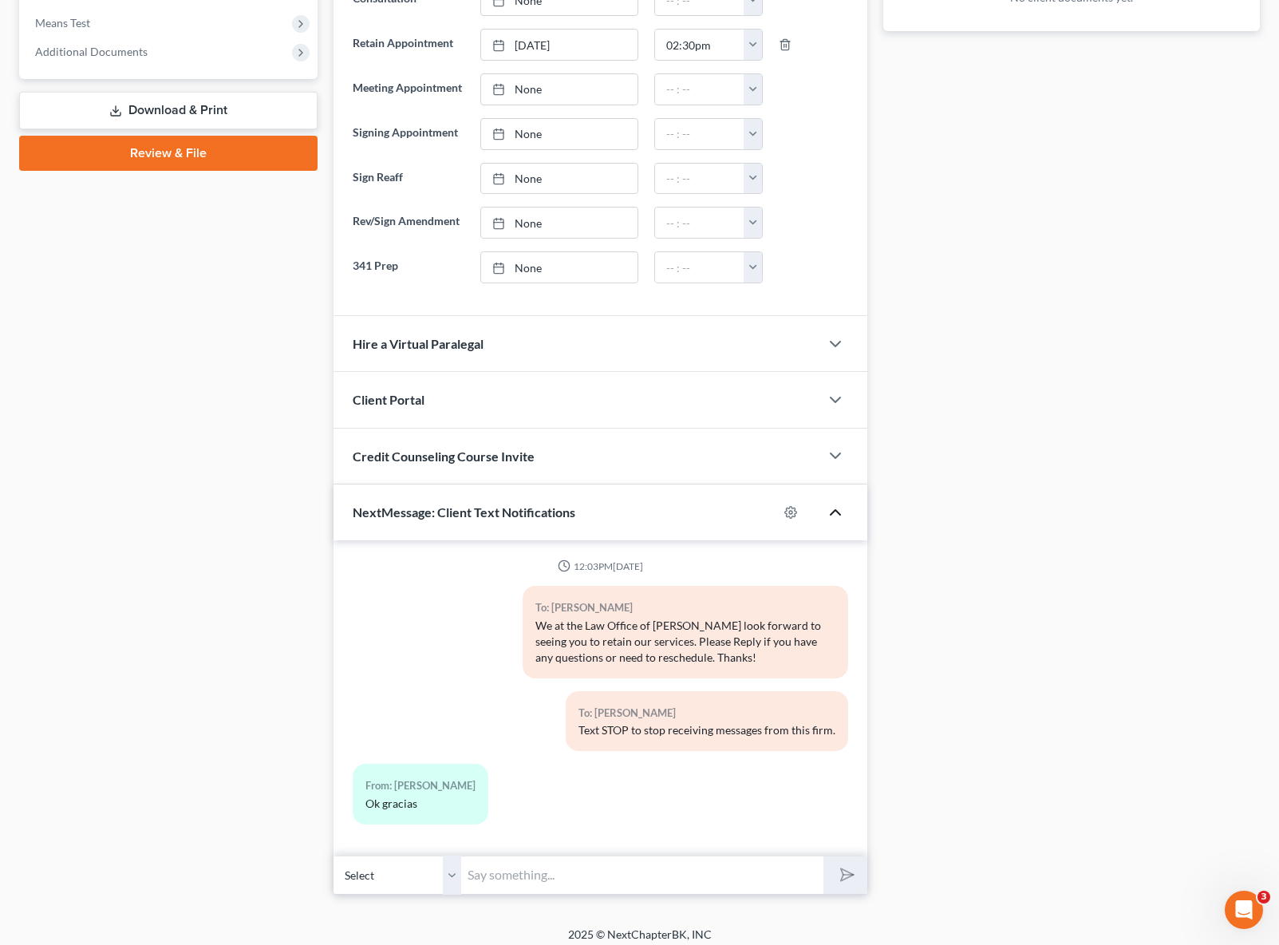
scroll to position [654, 0]
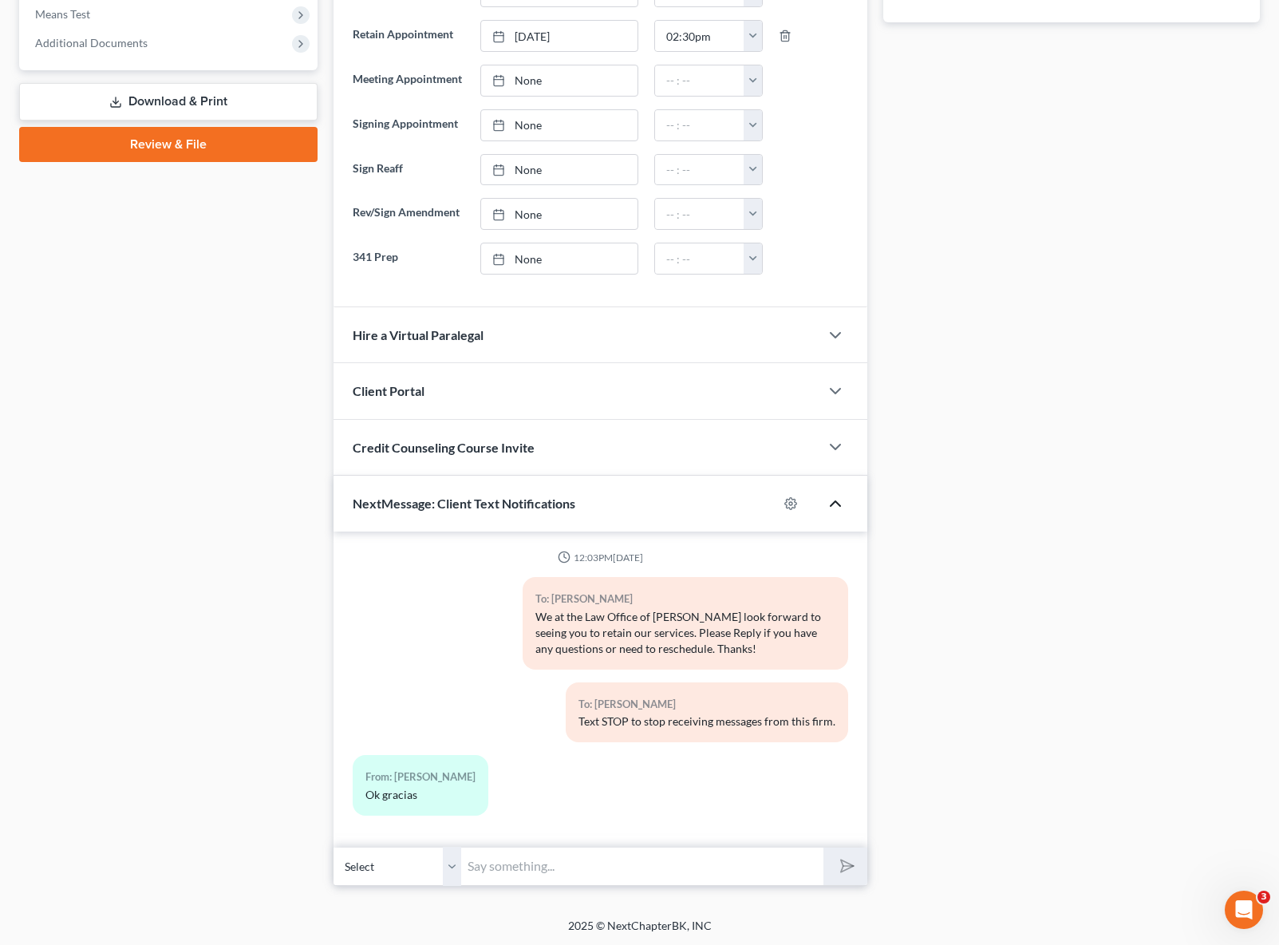
click at [504, 867] on input "text" at bounding box center [642, 866] width 362 height 39
type input "Hola Don Fernando. Ya no pudo venir ?"
click at [823, 847] on button "submit" at bounding box center [845, 866] width 44 height 38
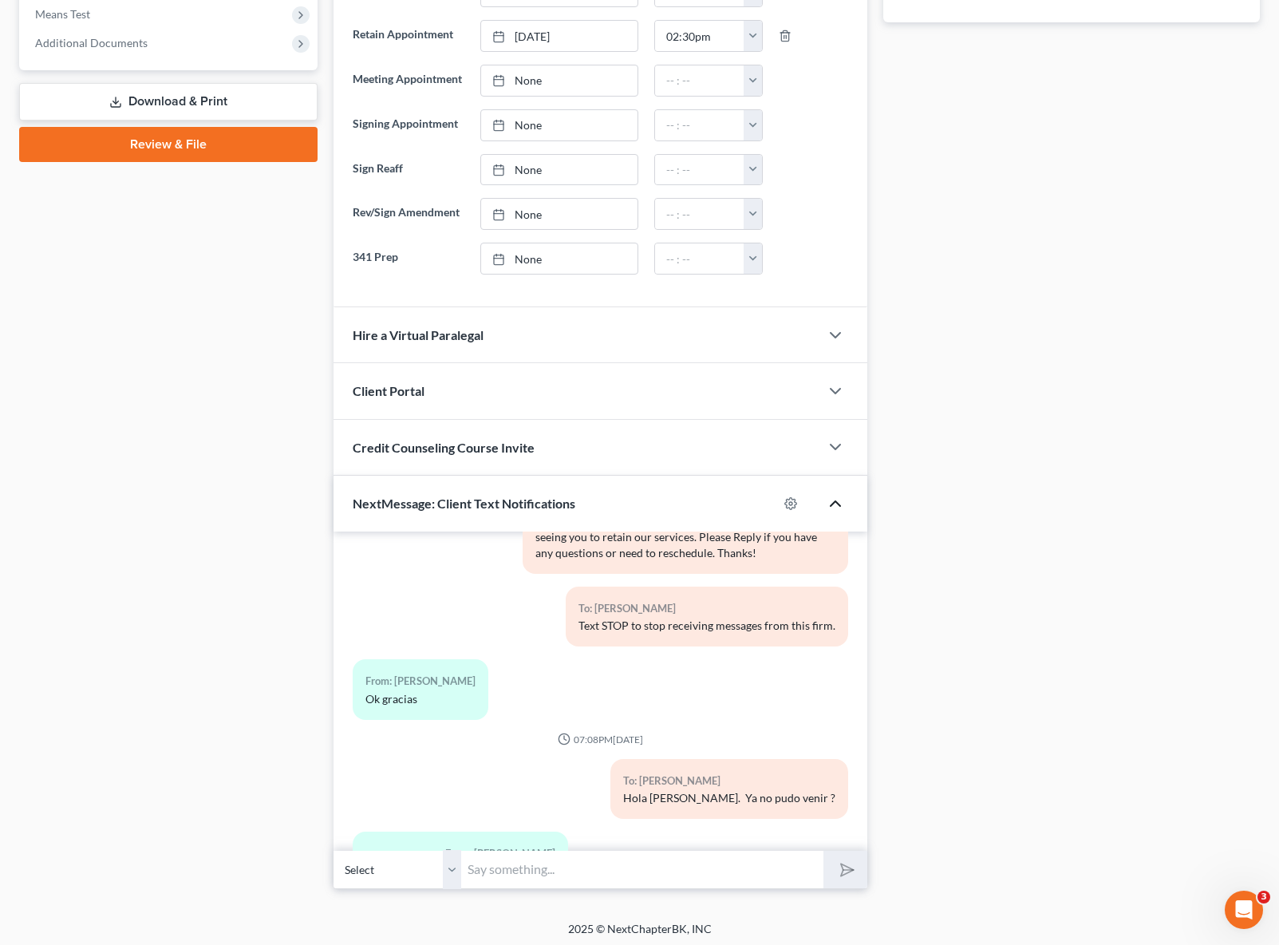
scroll to position [168, 0]
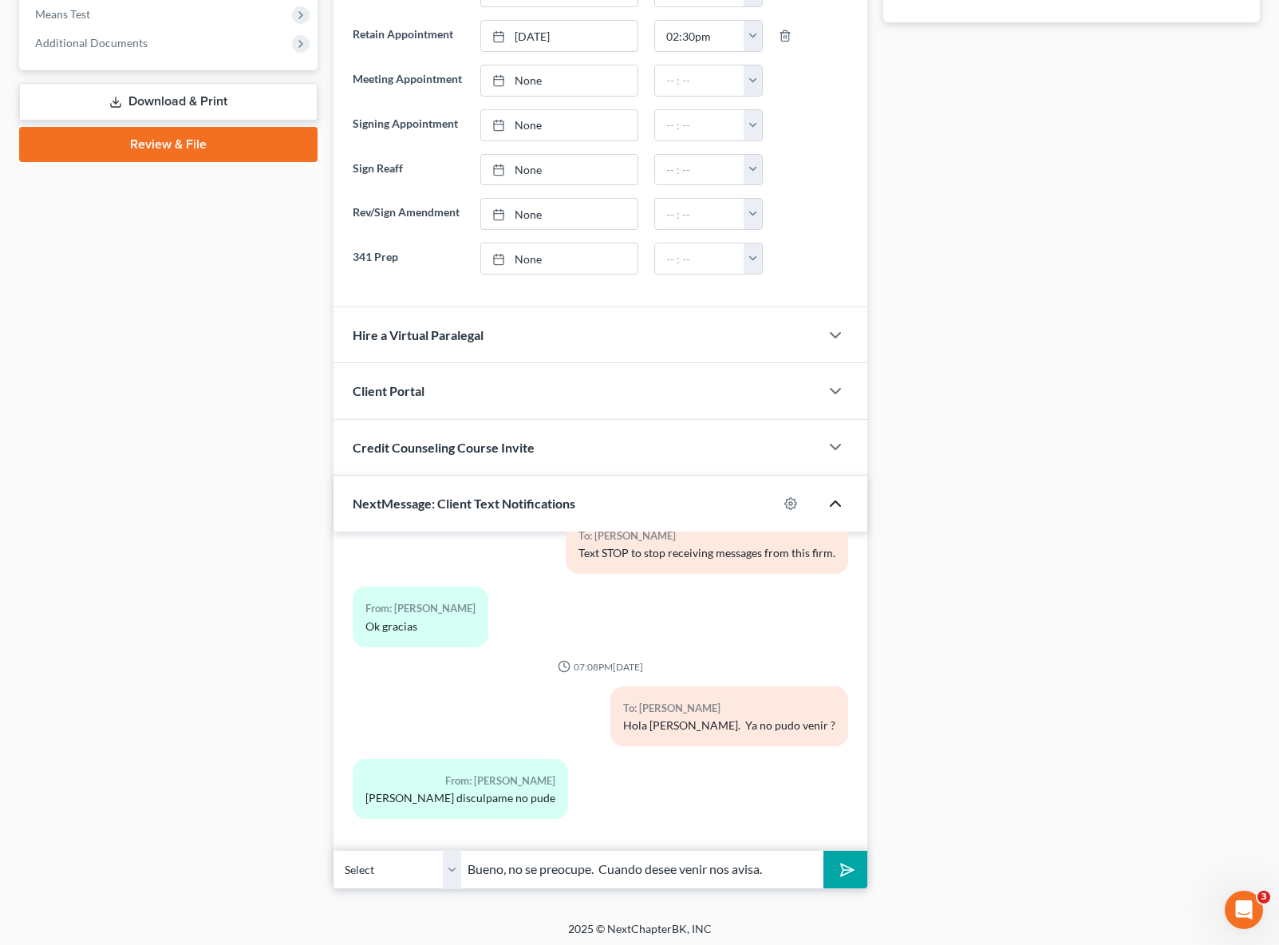
type input "Bueno, no se preocupe. Cuando desee venir nos avisa."
click at [823, 851] on button "submit" at bounding box center [845, 870] width 44 height 38
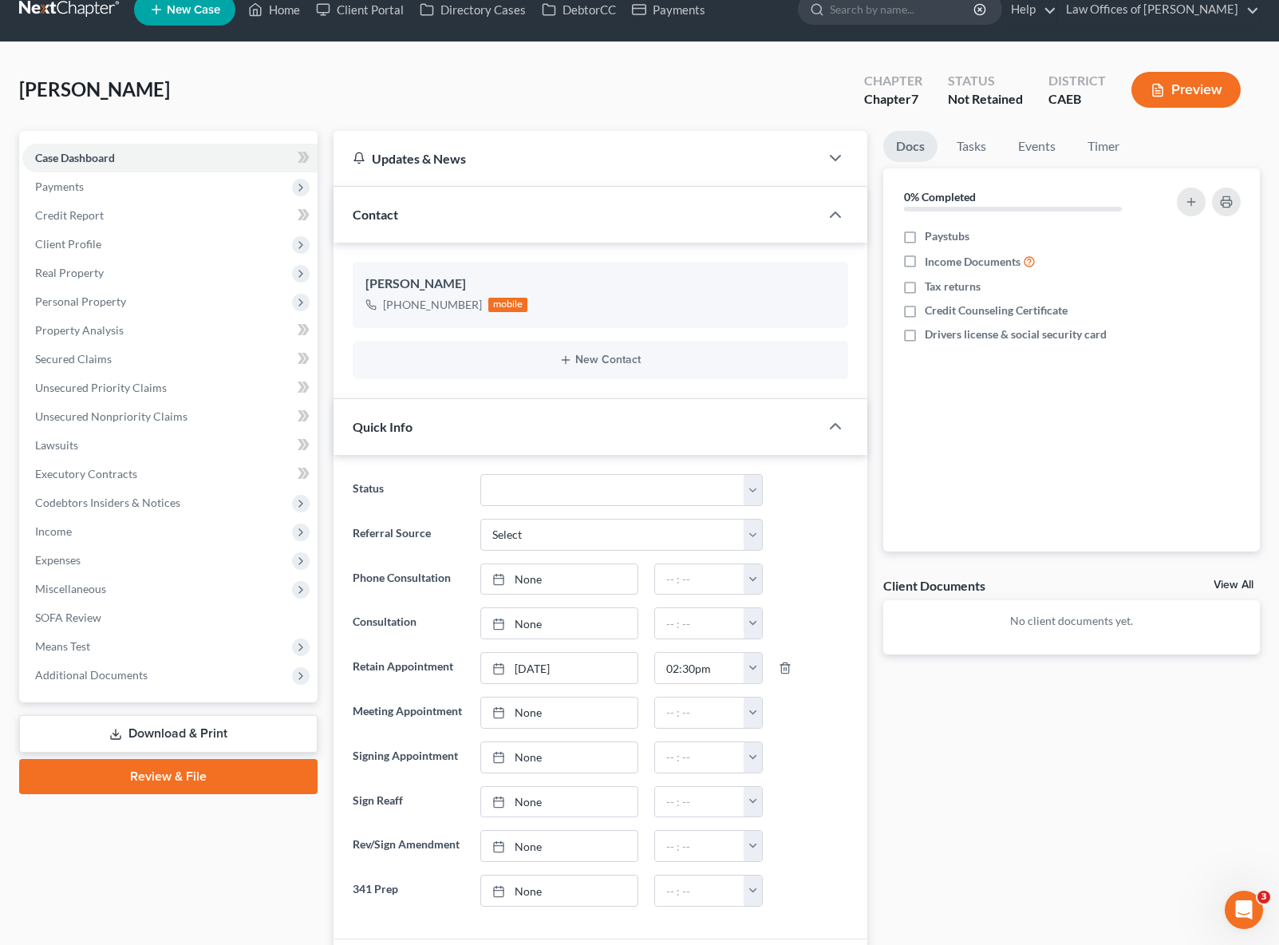
scroll to position [0, 0]
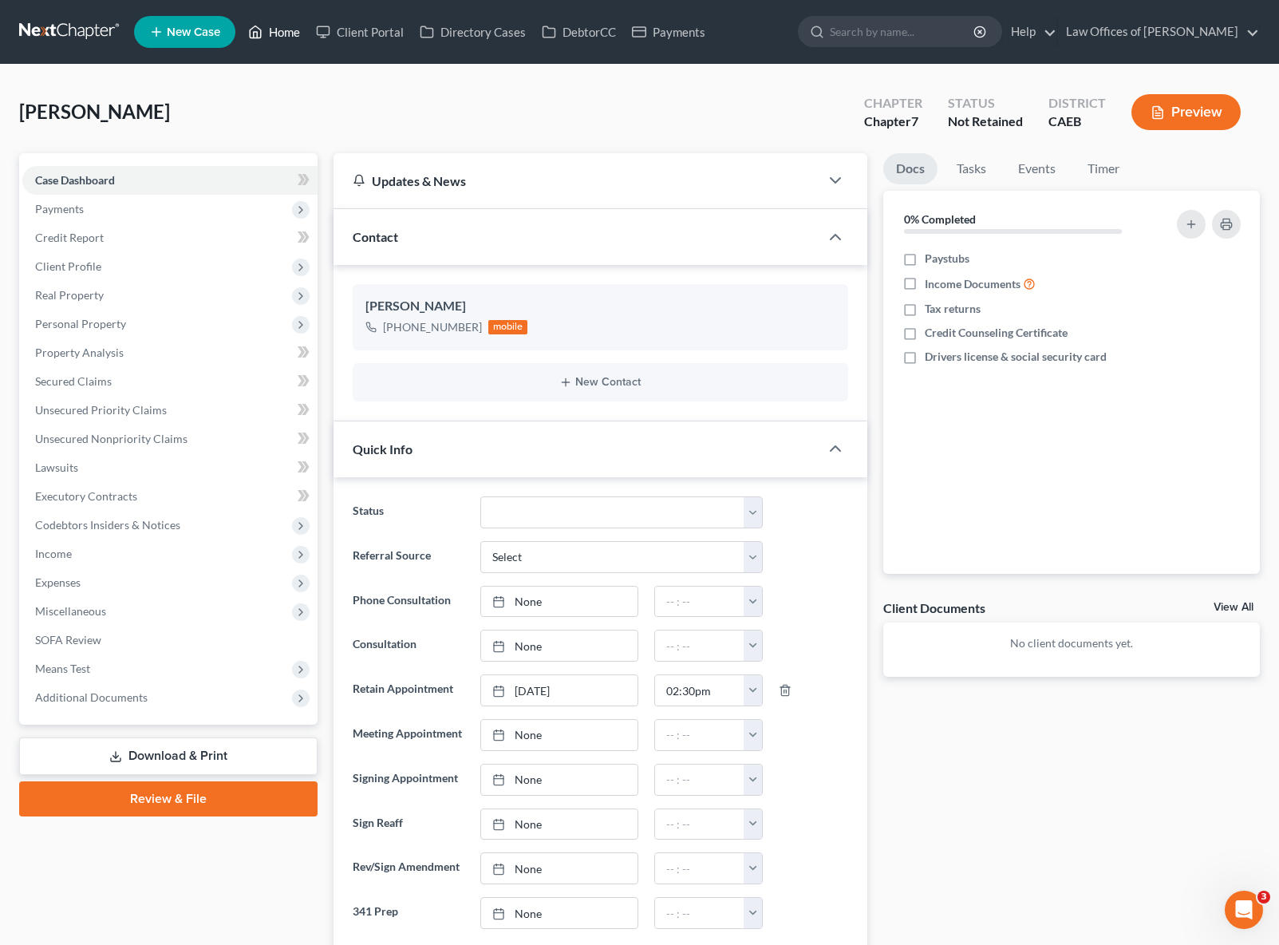
click at [284, 37] on link "Home" at bounding box center [274, 32] width 68 height 29
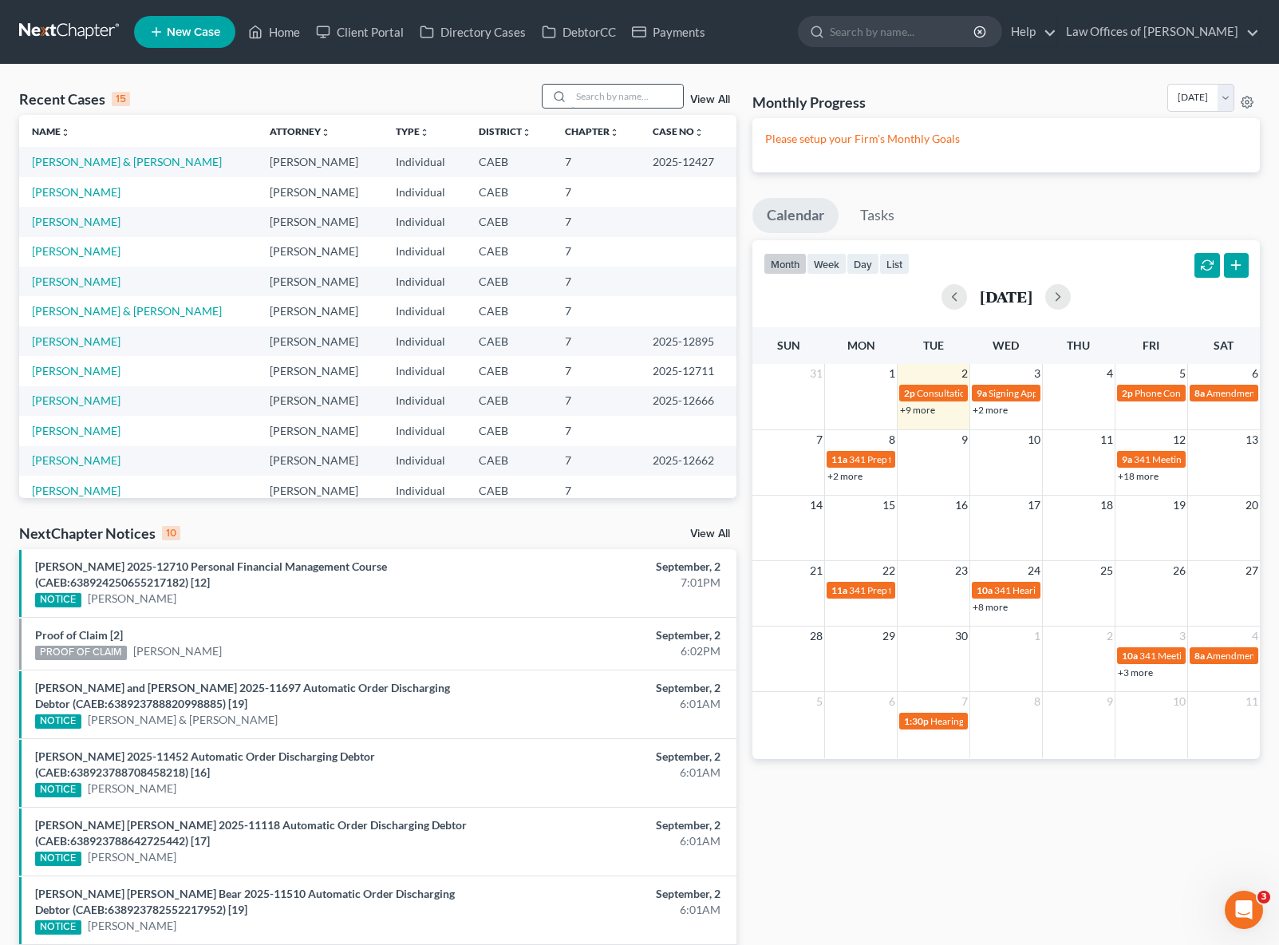
click at [615, 102] on input "search" at bounding box center [627, 96] width 112 height 23
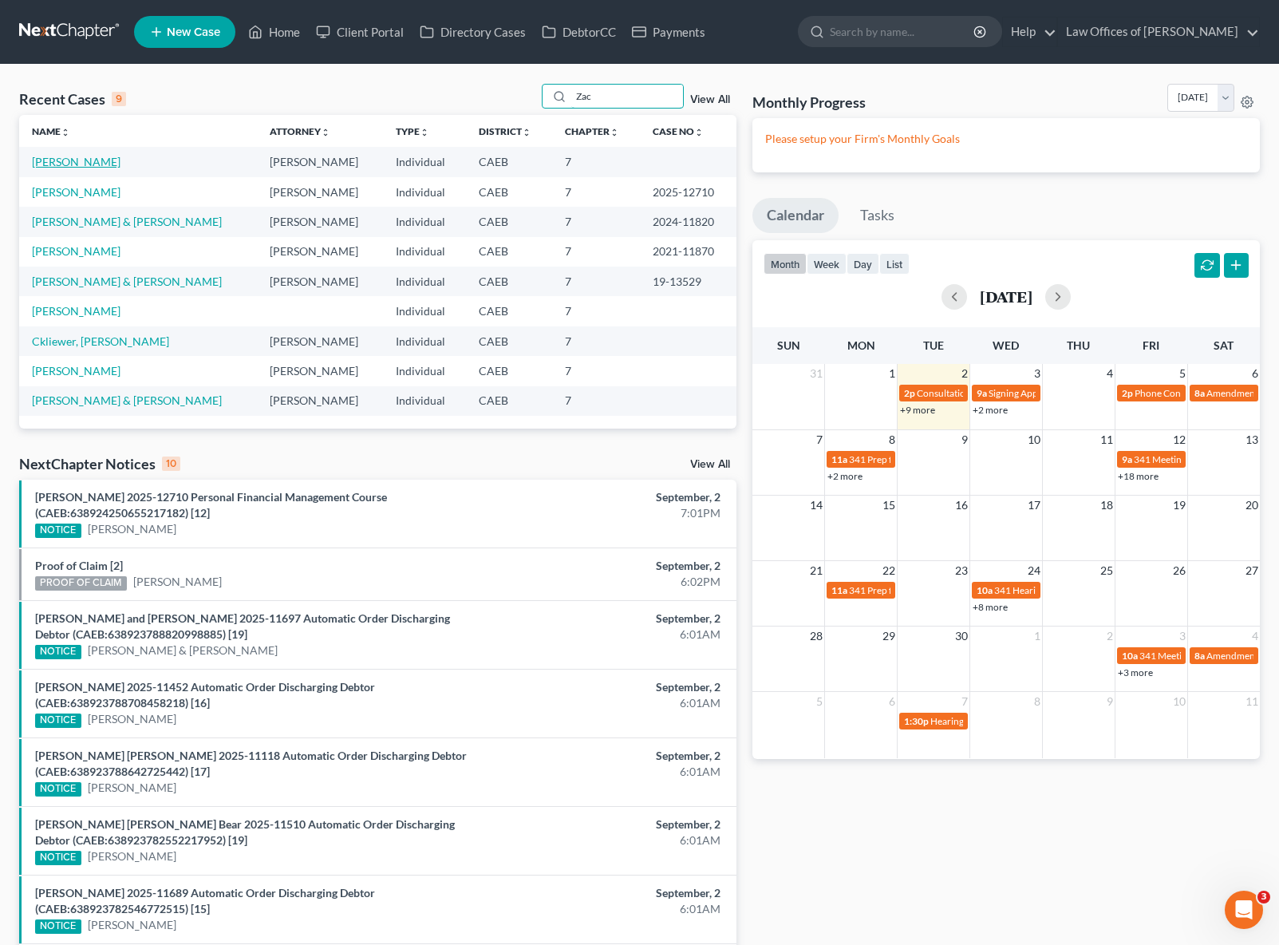
type input "Zac"
click at [83, 164] on link "[PERSON_NAME]" at bounding box center [76, 162] width 89 height 14
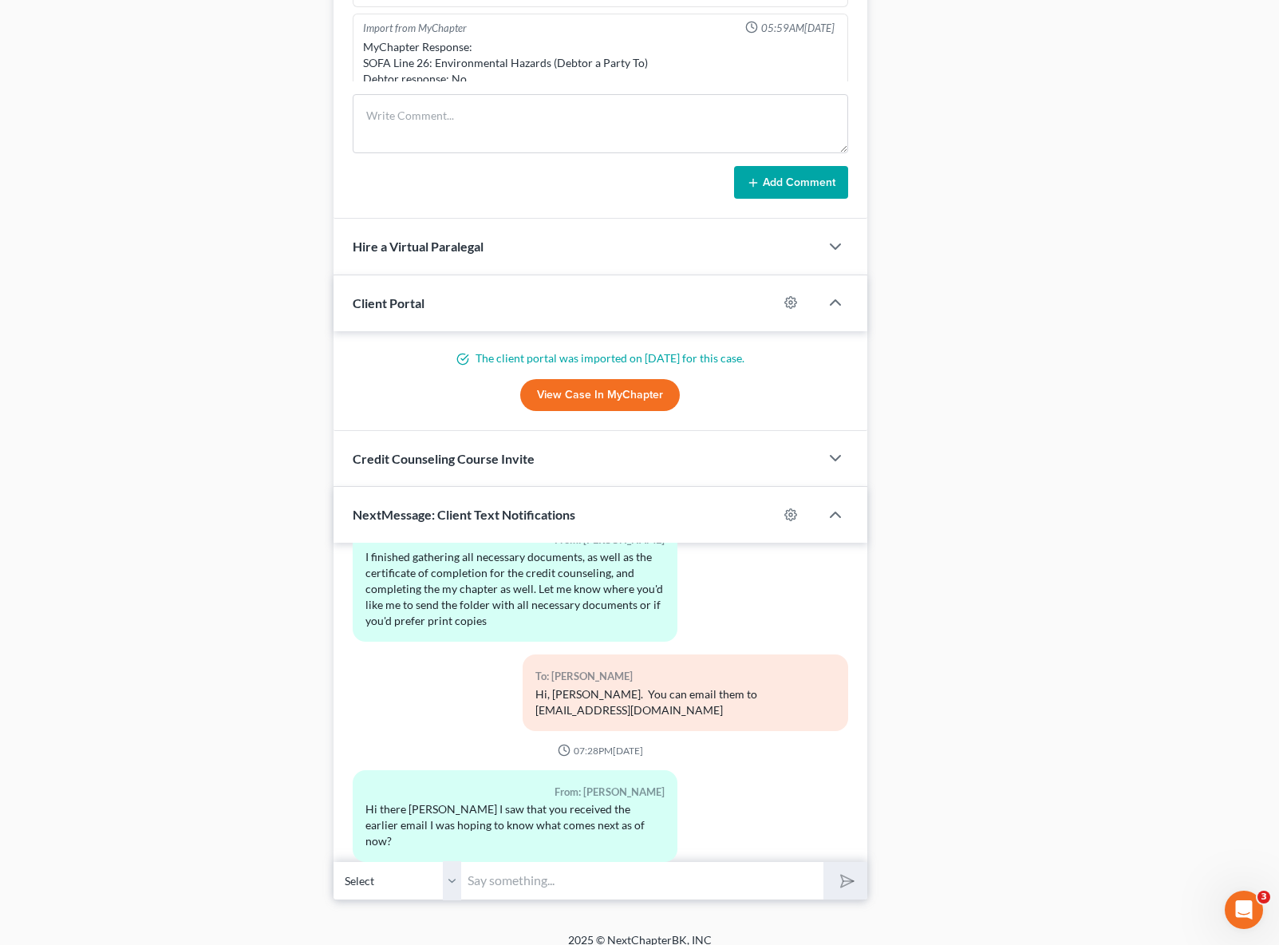
scroll to position [1404, 0]
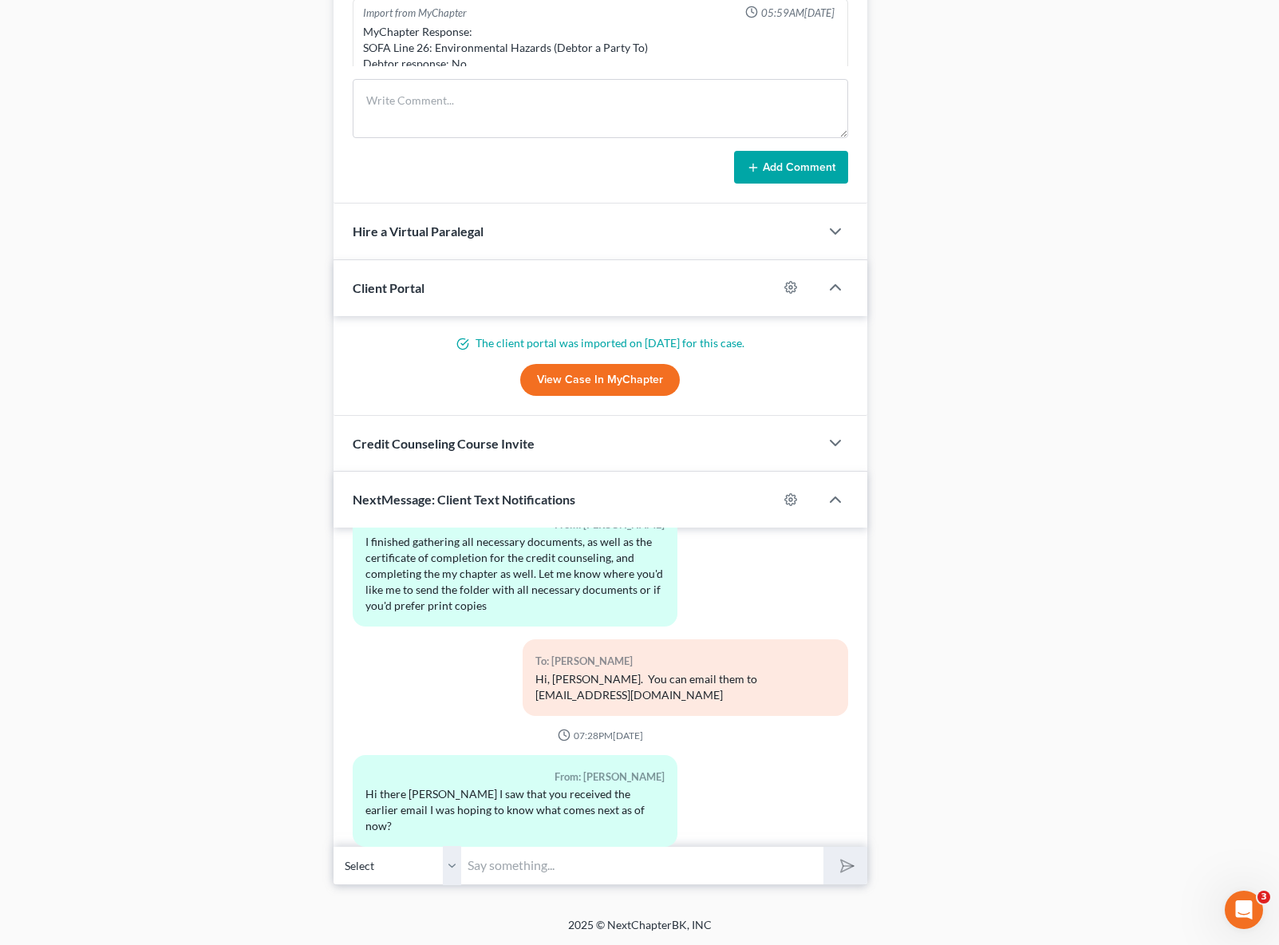
click at [506, 859] on input "text" at bounding box center [642, 865] width 362 height 39
type input "Hi. Yes, we received your email with the zip file. We will work on your case an…"
click at [823, 847] on button "submit" at bounding box center [845, 866] width 44 height 38
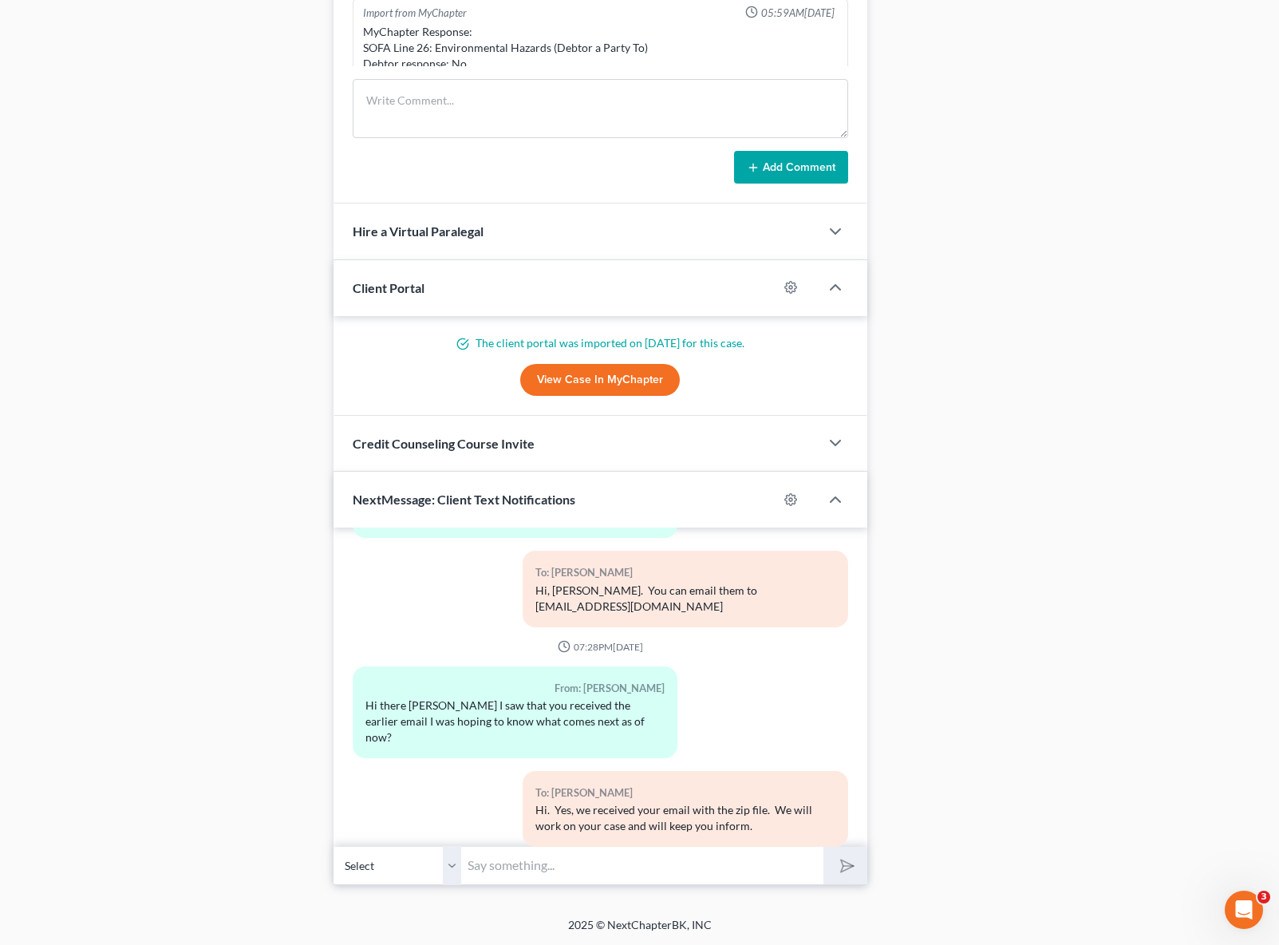
scroll to position [2443, 0]
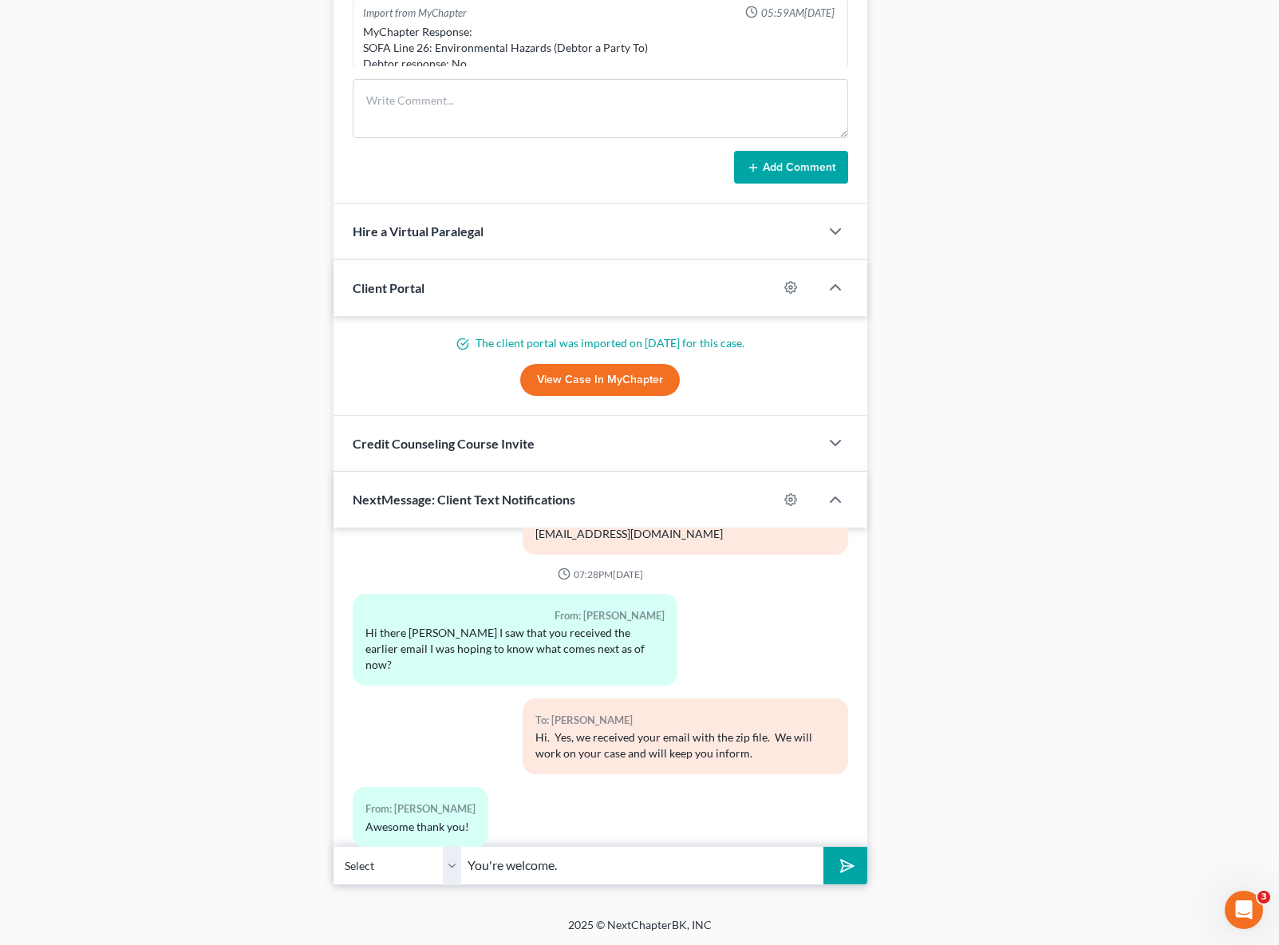
type input "You're welcome."
click at [823, 847] on button "submit" at bounding box center [845, 866] width 44 height 38
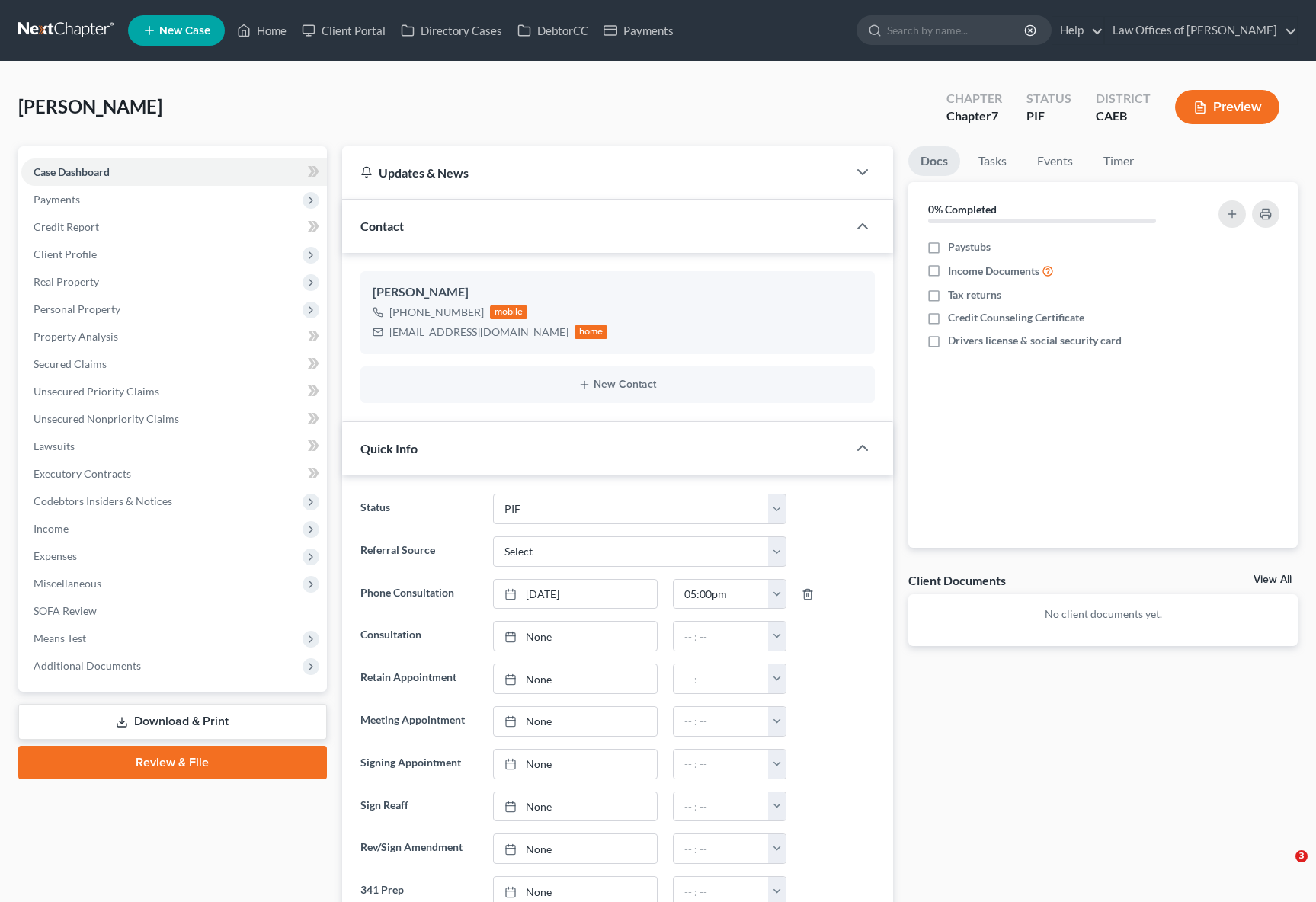
select select "11"
select select "0"
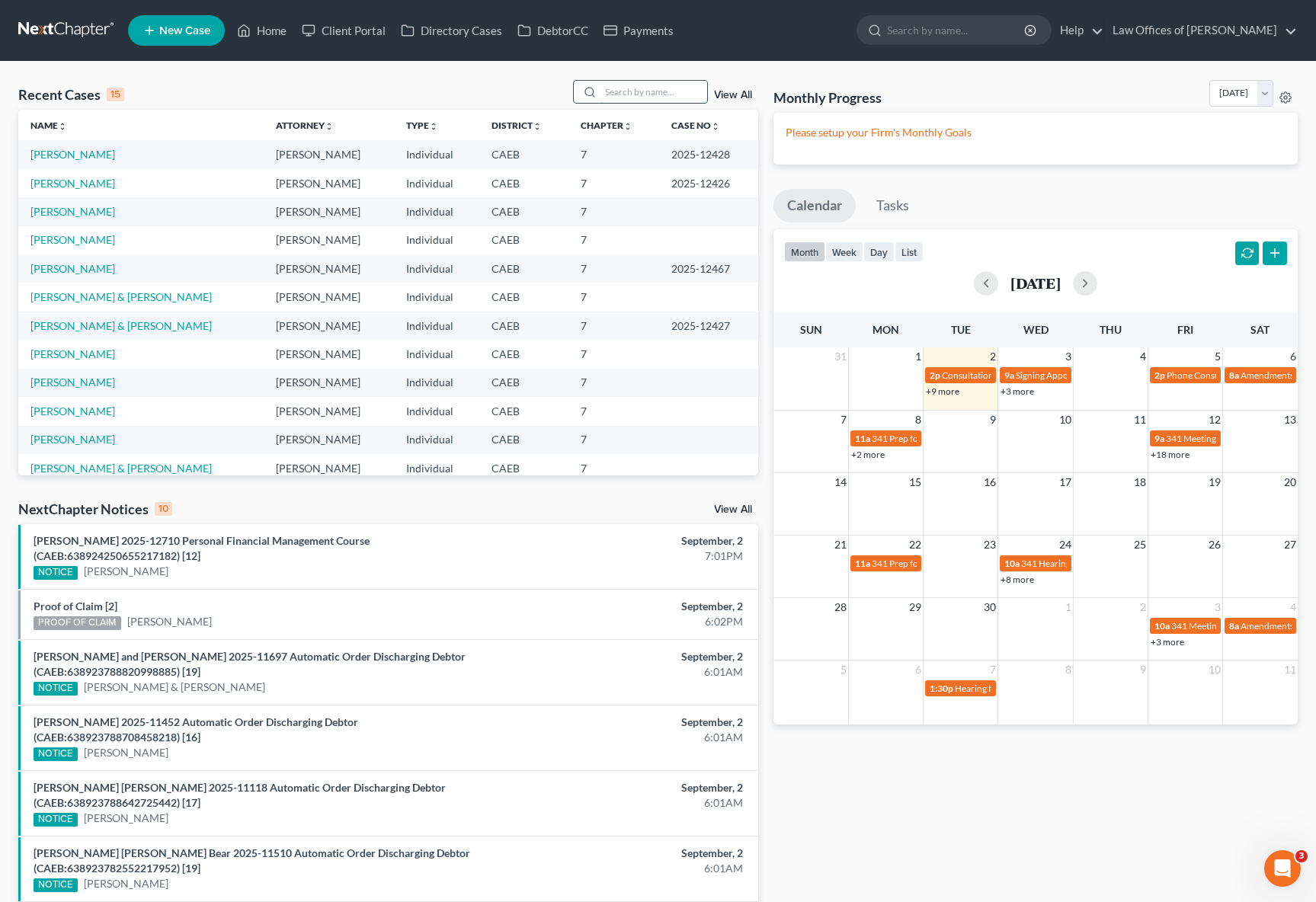
click at [631, 93] on input "search" at bounding box center [654, 92] width 107 height 22
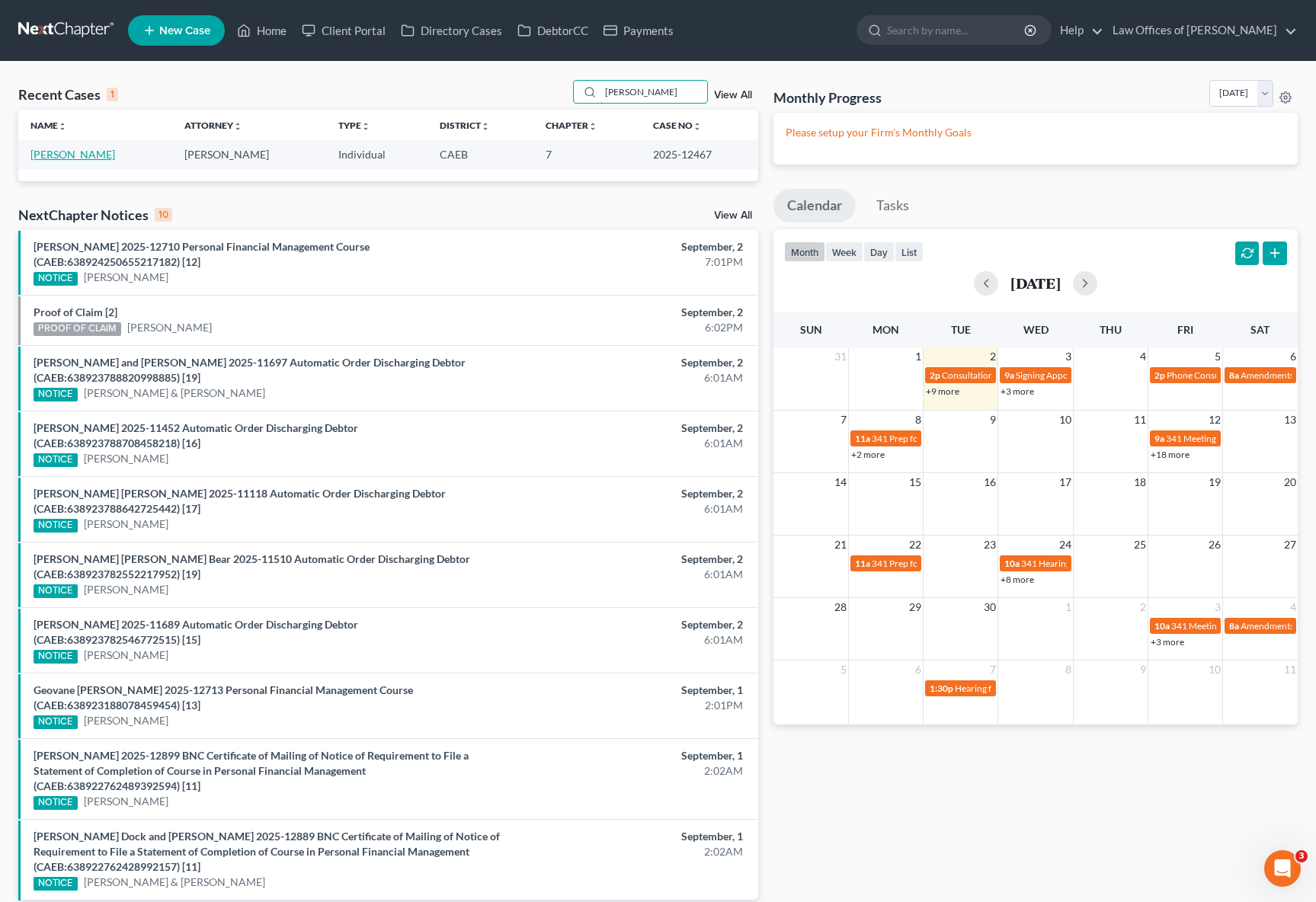
type input "[PERSON_NAME]"
click at [37, 157] on link "[PERSON_NAME]" at bounding box center [73, 155] width 85 height 13
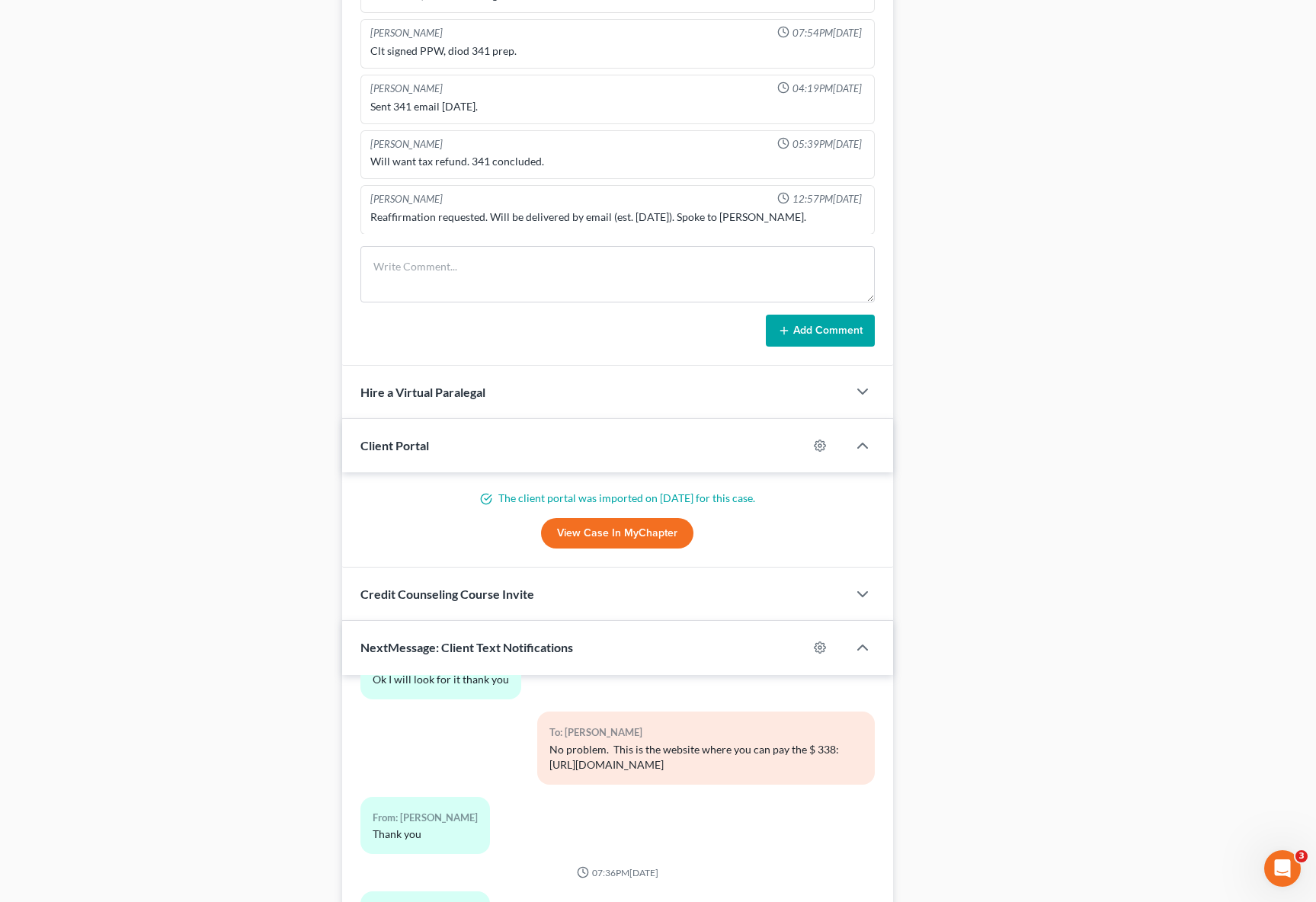
scroll to position [1190, 0]
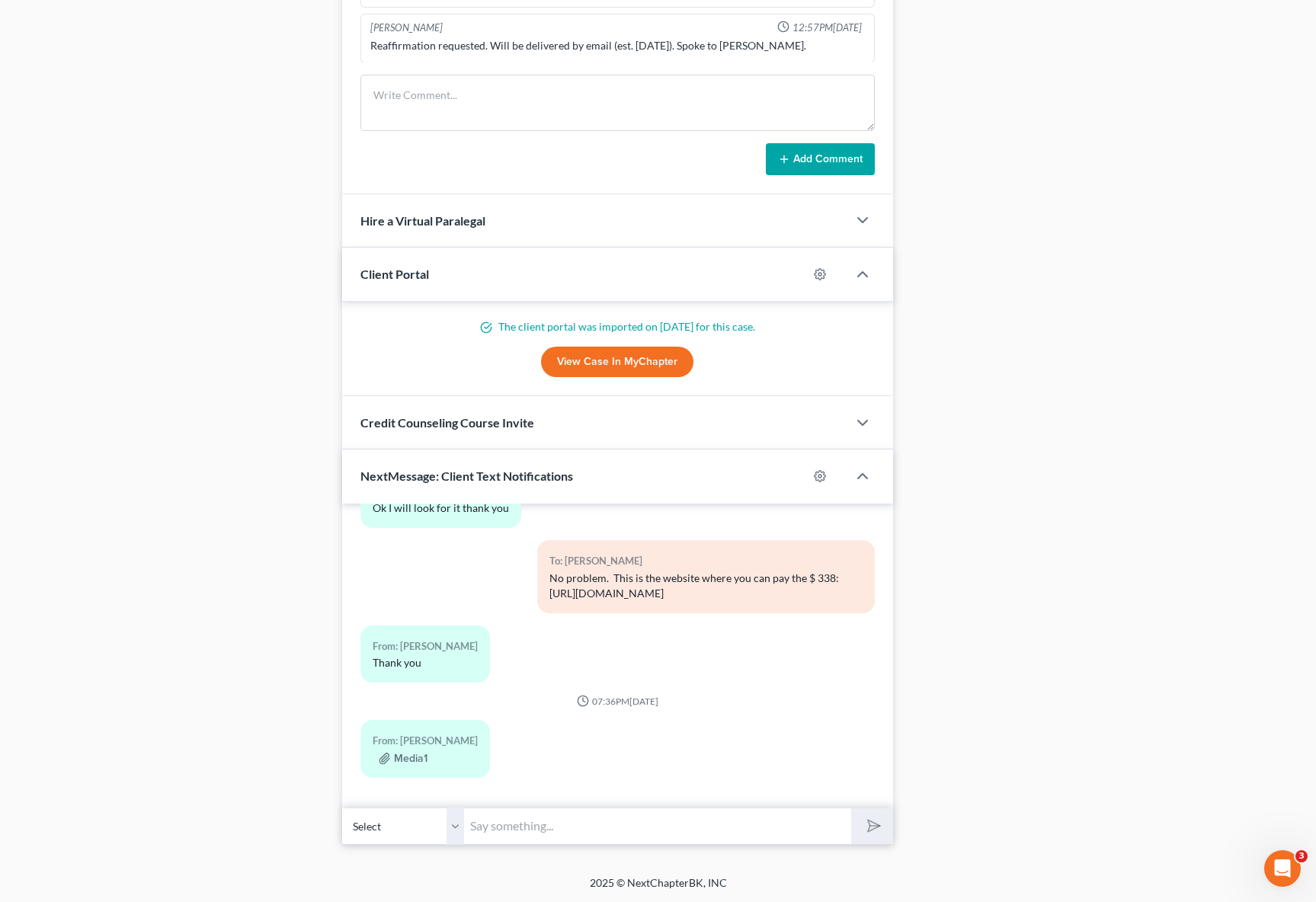
click at [509, 822] on input "text" at bounding box center [657, 826] width 387 height 37
type input "Hi [PERSON_NAME]. You don't need to take any action in regards to that notice. …"
click at [851, 808] on button "submit" at bounding box center [872, 827] width 42 height 36
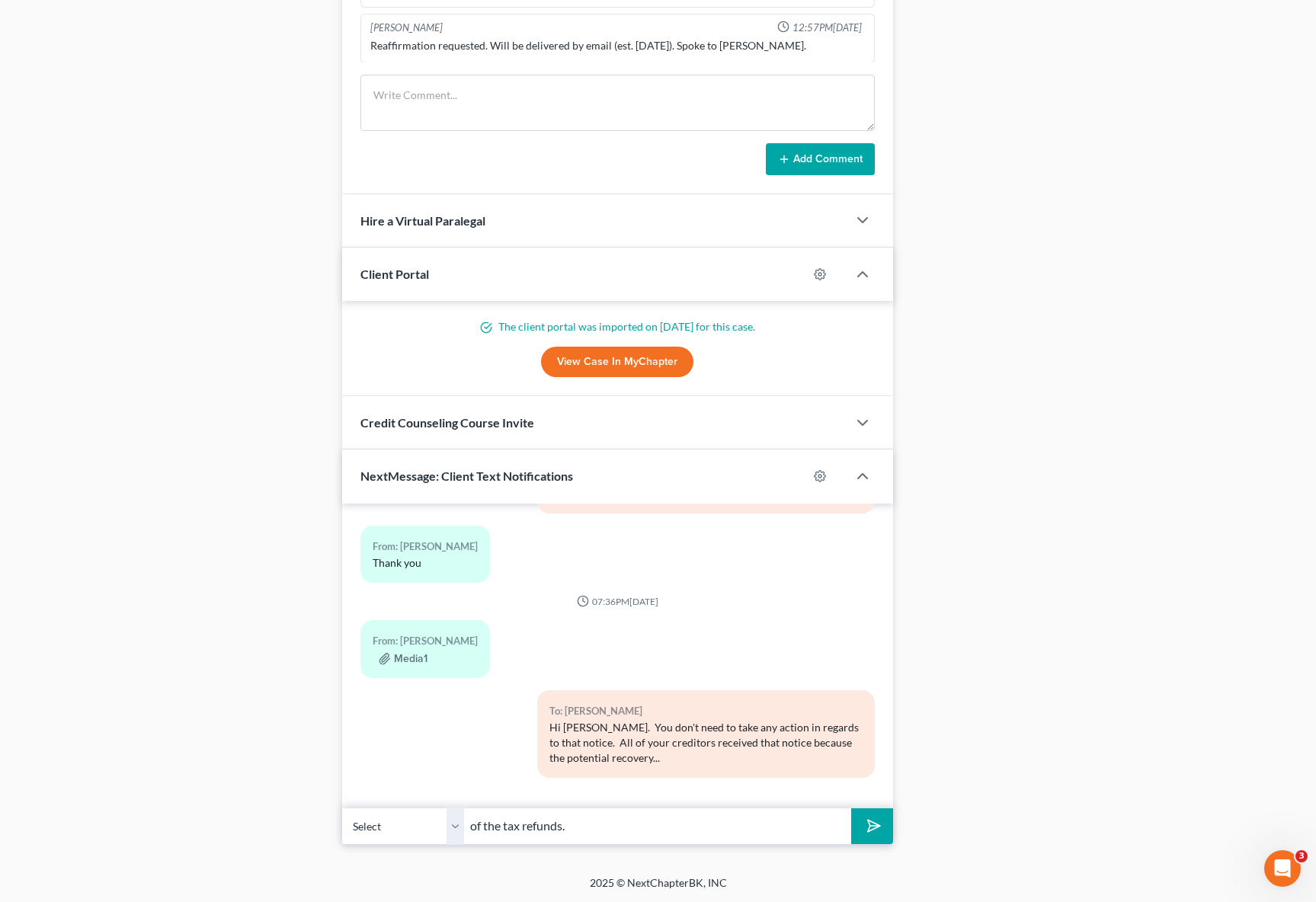
type input "of the tax refunds."
click at [851, 808] on button "submit" at bounding box center [872, 827] width 42 height 36
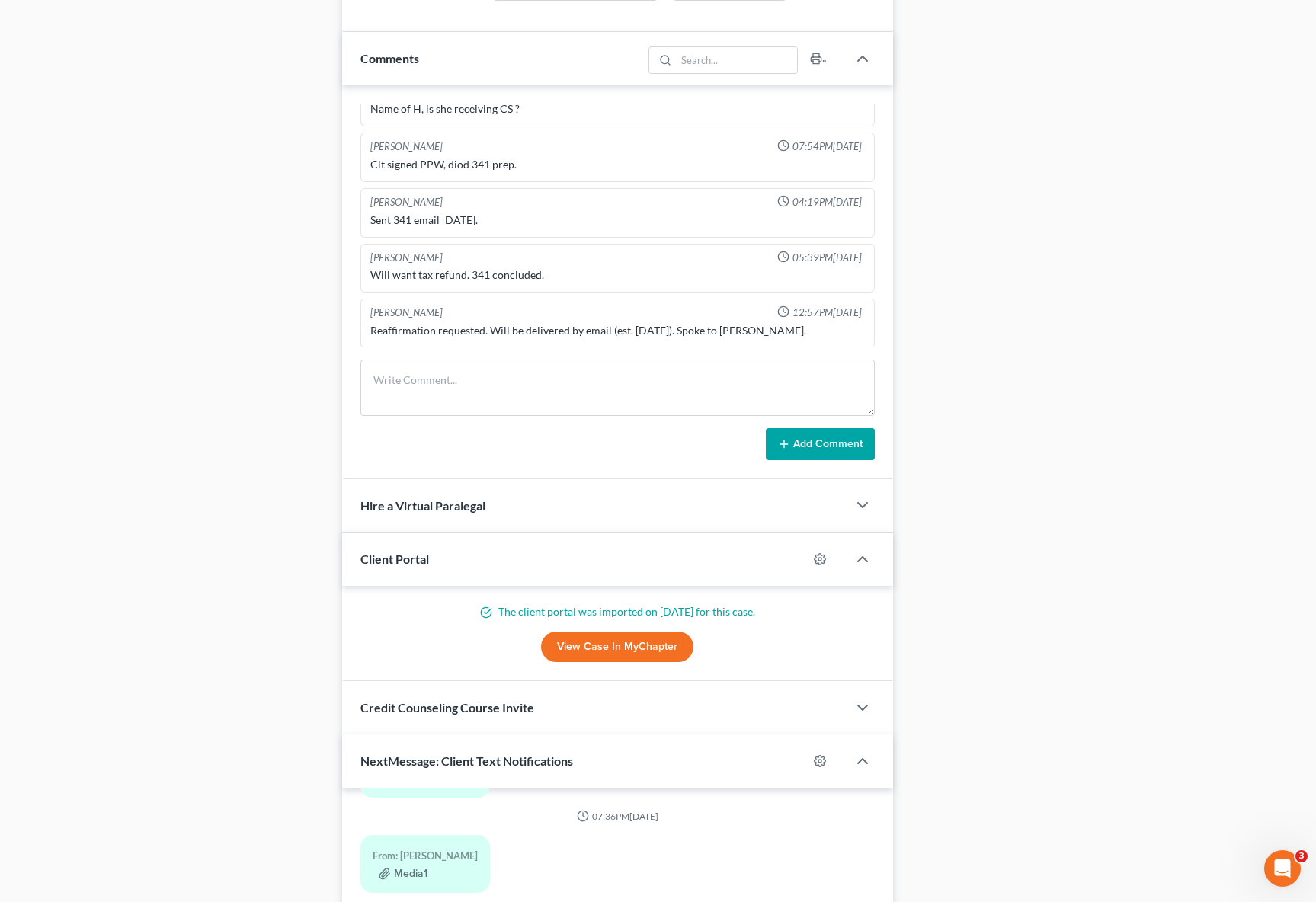
scroll to position [10300, 0]
